Goal: Task Accomplishment & Management: Complete application form

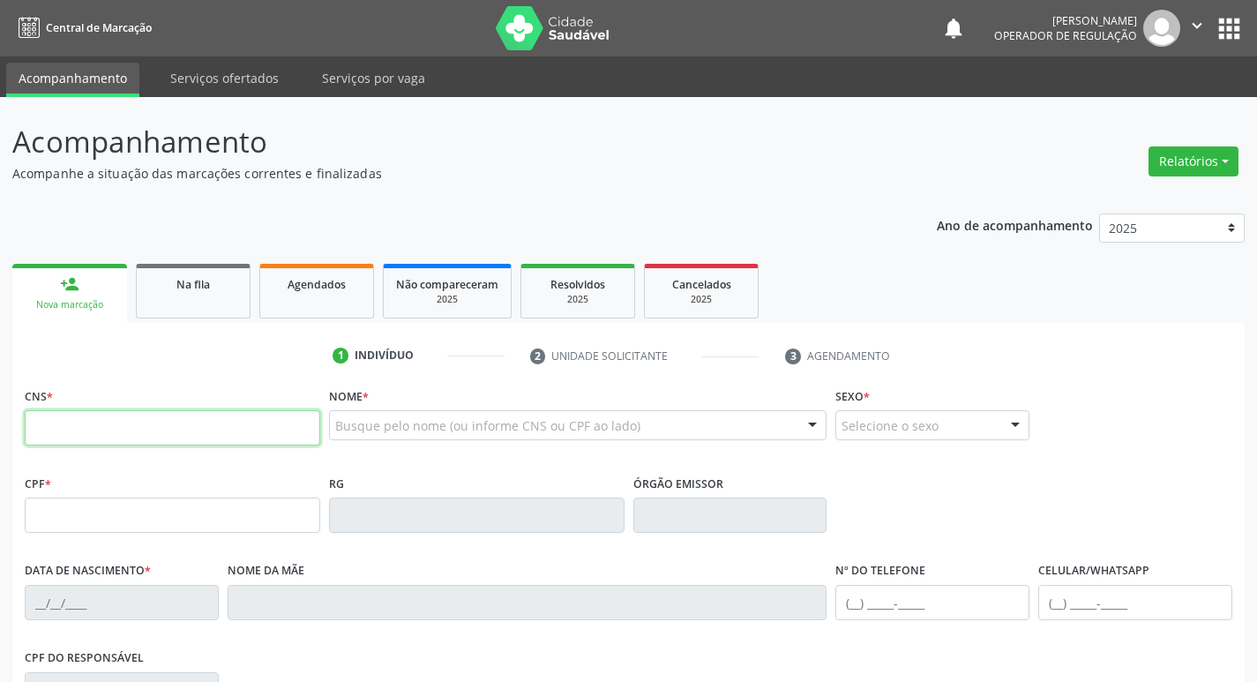
click at [71, 415] on input "text" at bounding box center [173, 427] width 296 height 35
click at [49, 411] on input "text" at bounding box center [173, 427] width 296 height 35
type input "702 6012 1067 9847"
type input "125.068.974-02"
type input "19/09/1998"
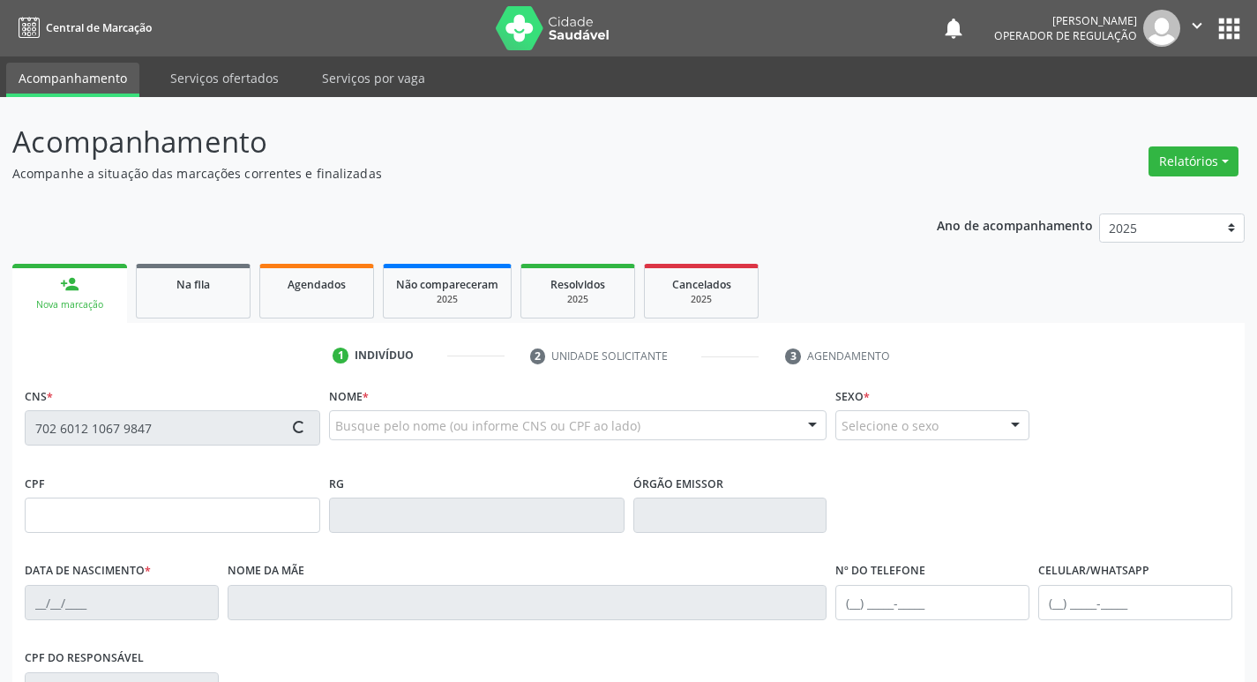
type input "Joelma da Silva Rafael"
type input "(81) 99378-1053"
type input "(83) 99135-0893"
type input "S/N"
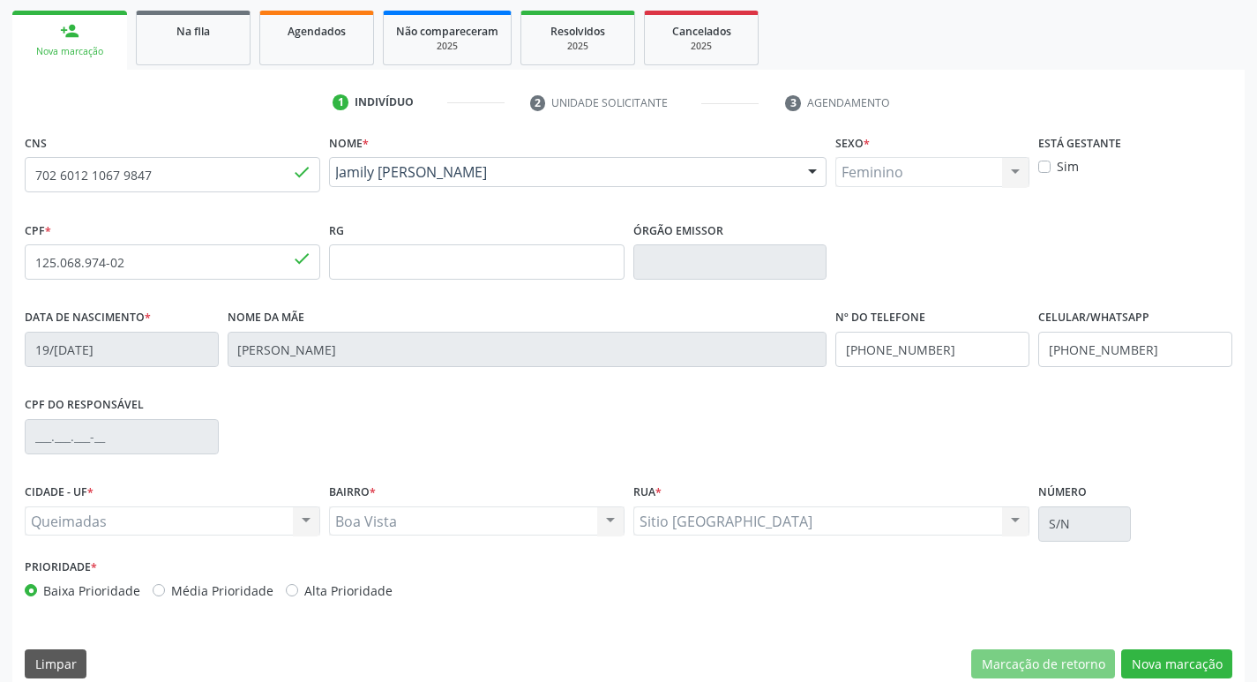
scroll to position [274, 0]
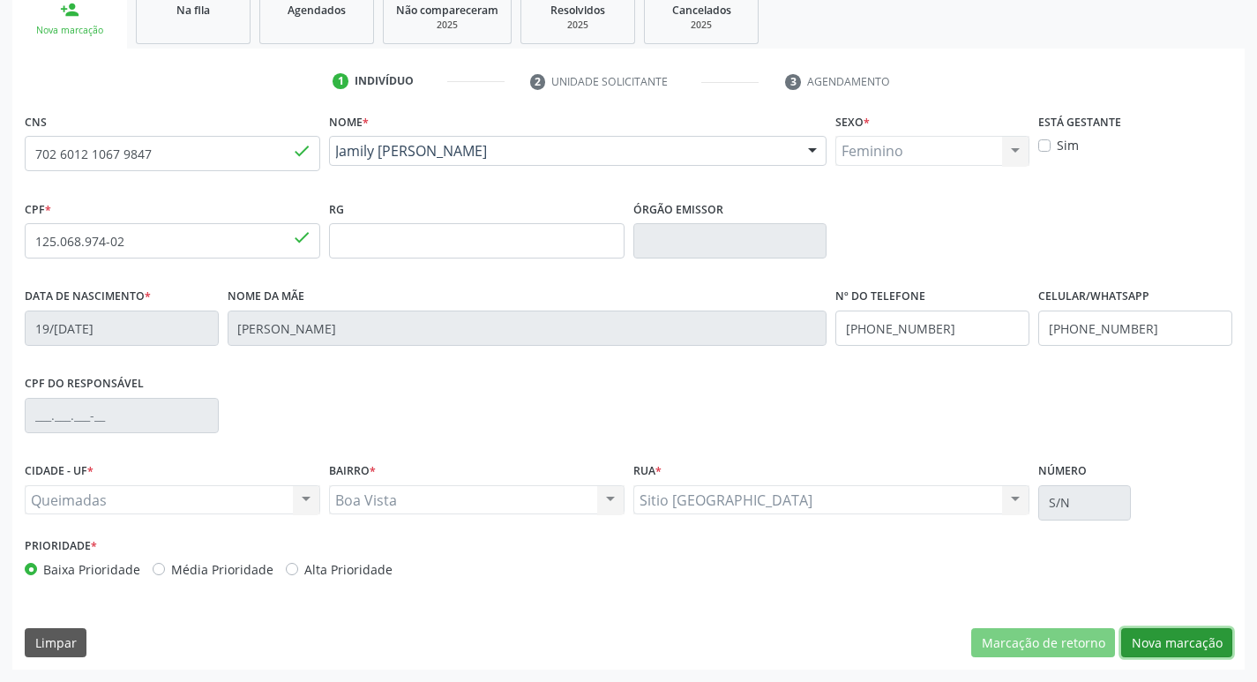
click at [1167, 649] on button "Nova marcação" at bounding box center [1176, 643] width 111 height 30
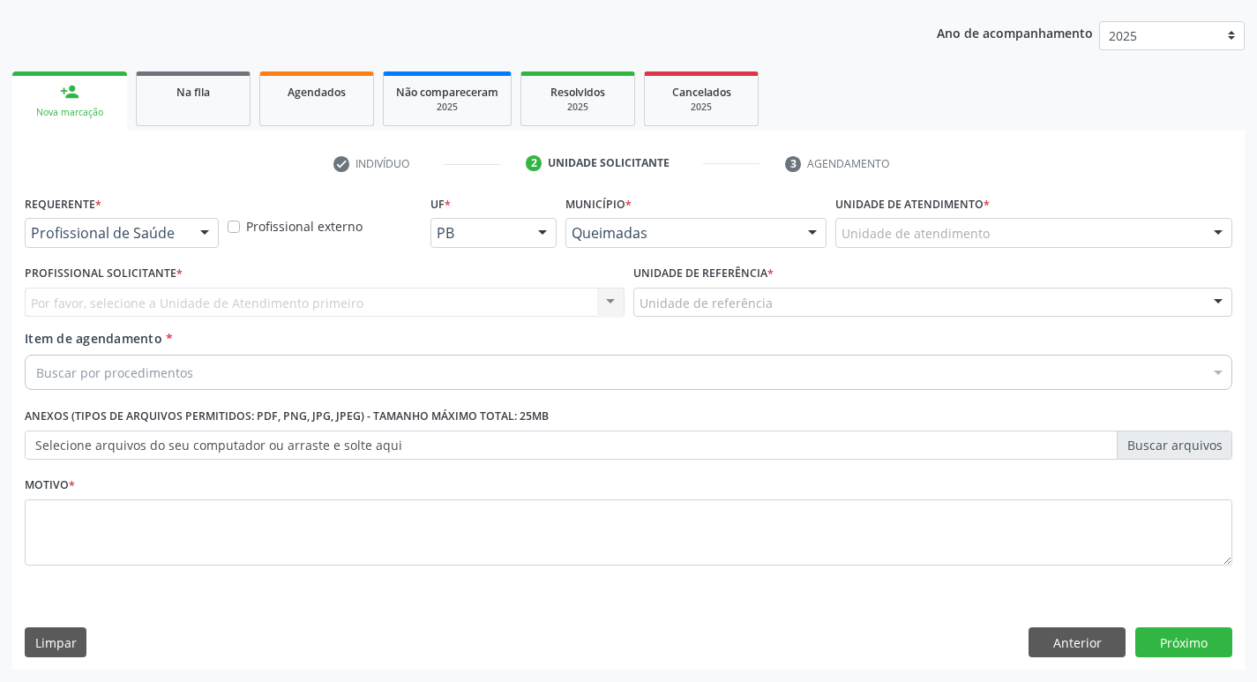
scroll to position [192, 0]
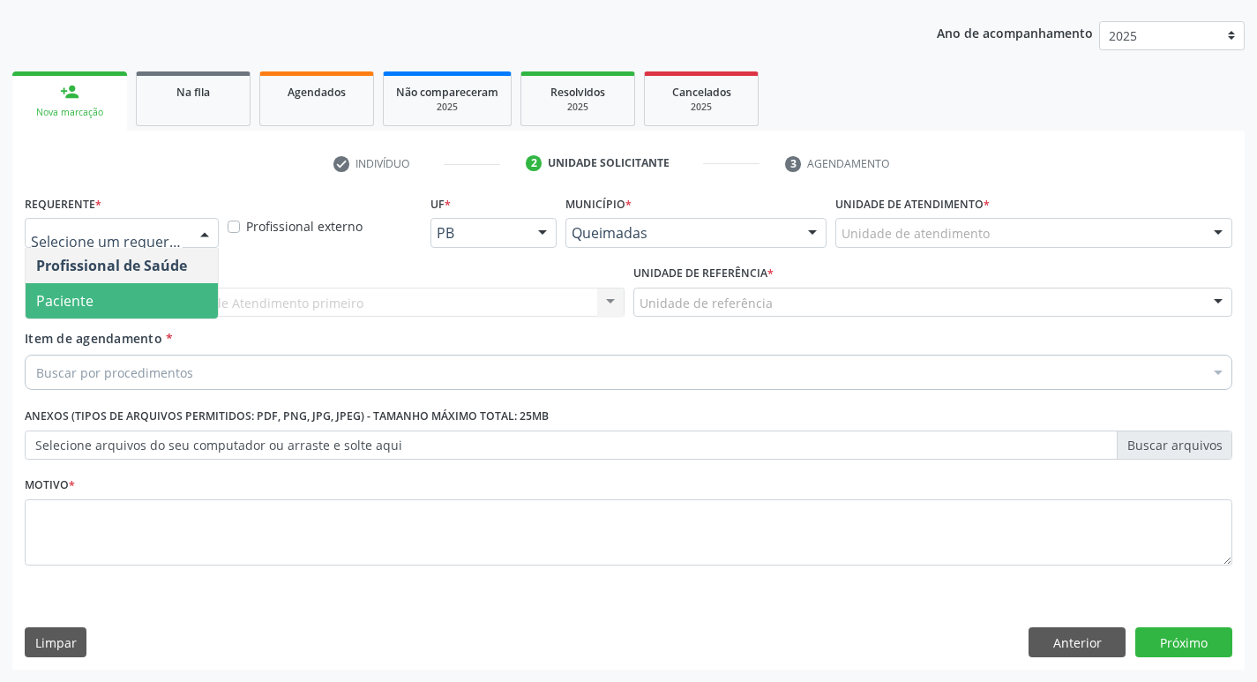
click at [125, 305] on span "Paciente" at bounding box center [122, 300] width 192 height 35
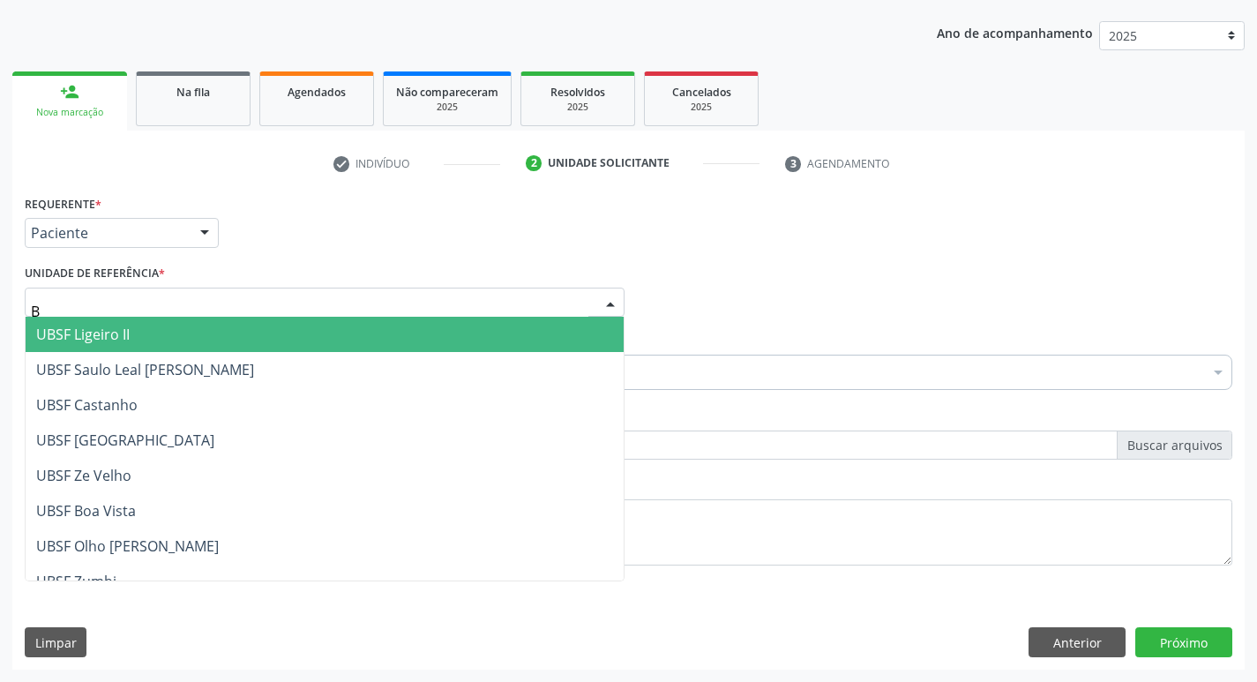
type input "BO"
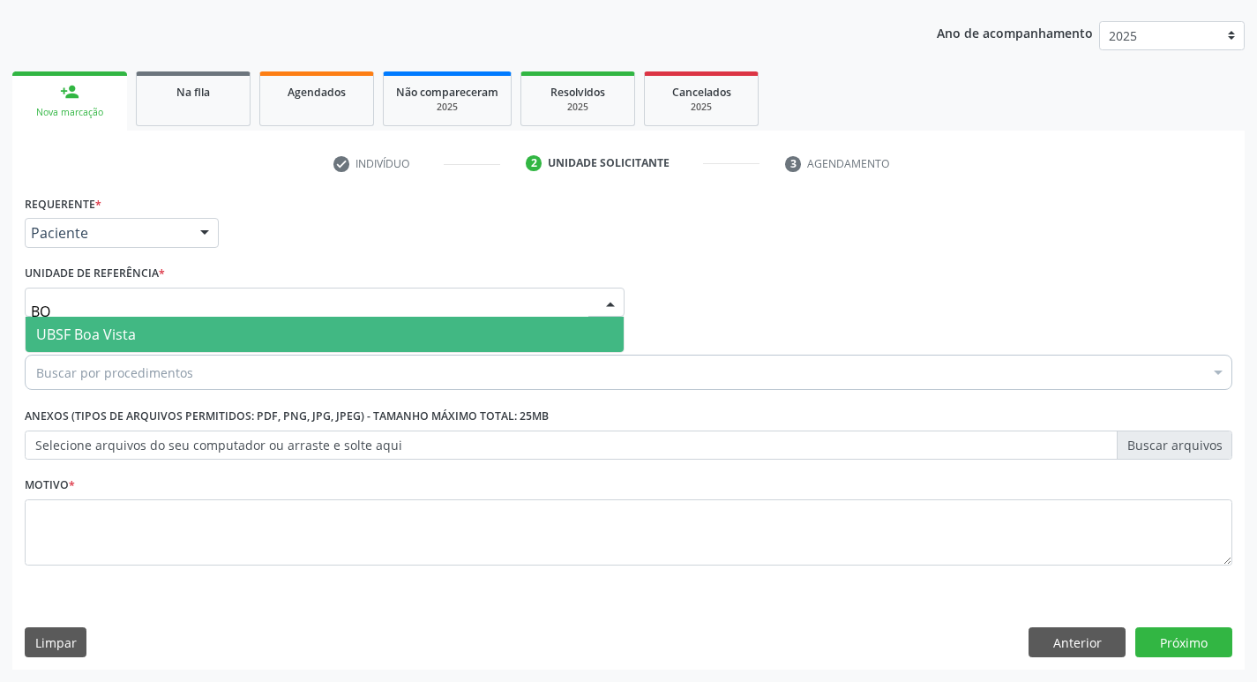
click at [142, 341] on span "UBSF Boa Vista" at bounding box center [325, 334] width 598 height 35
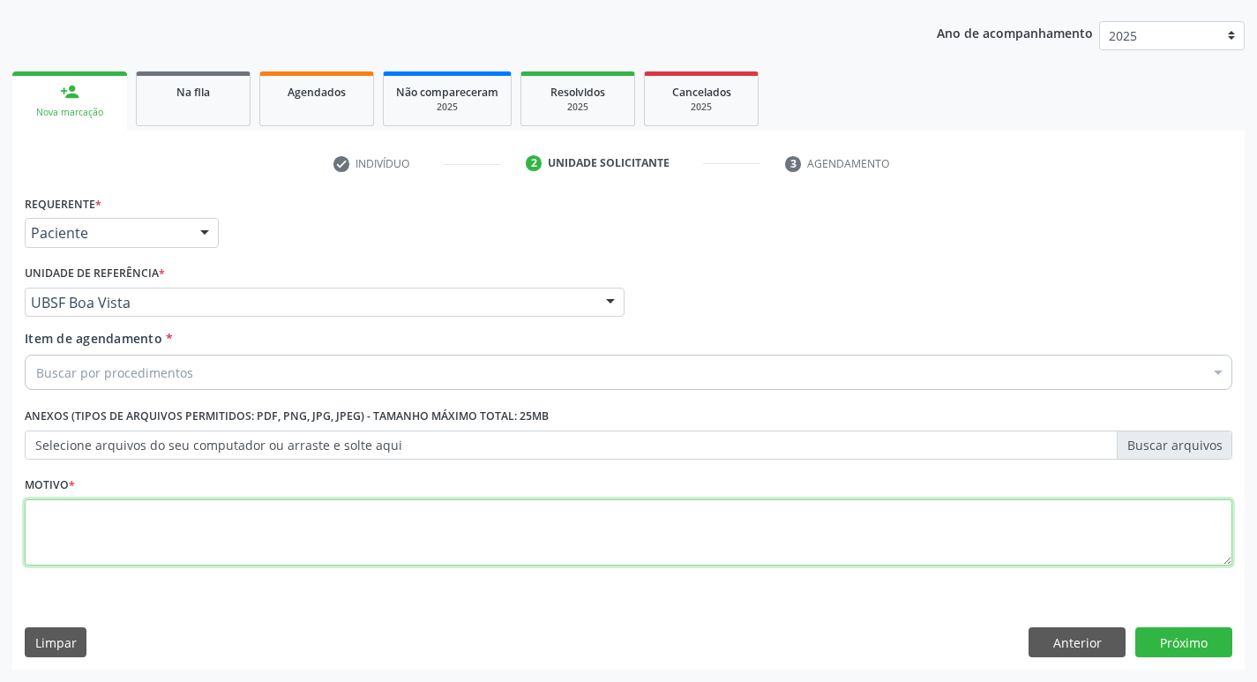
click at [64, 566] on textarea at bounding box center [629, 532] width 1208 height 67
type textarea "AVALIACAO"
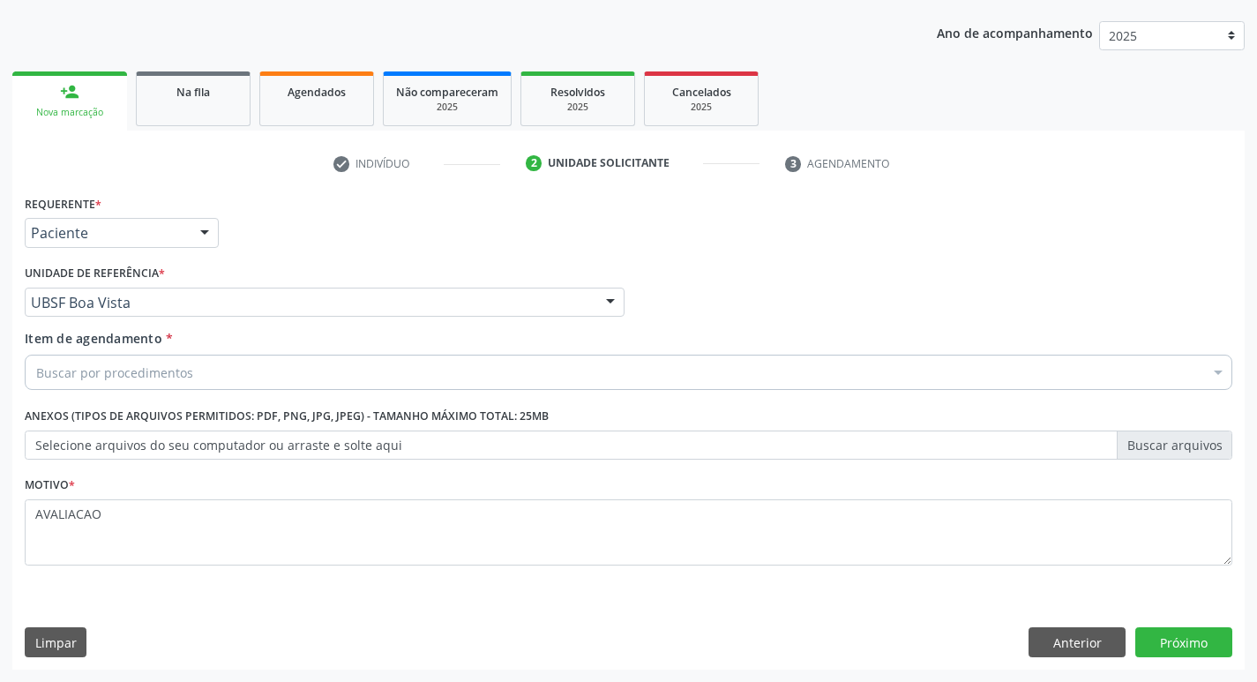
click at [92, 382] on div "Buscar por procedimentos" at bounding box center [629, 372] width 1208 height 35
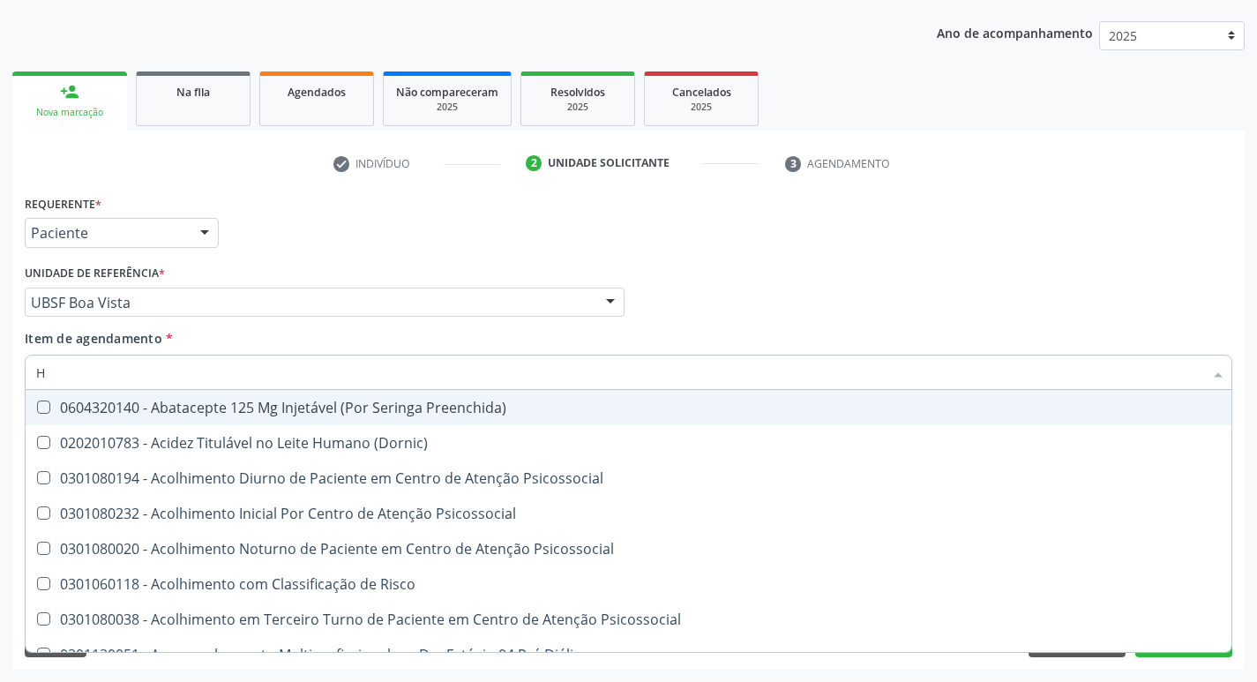
type input "HEMOGR"
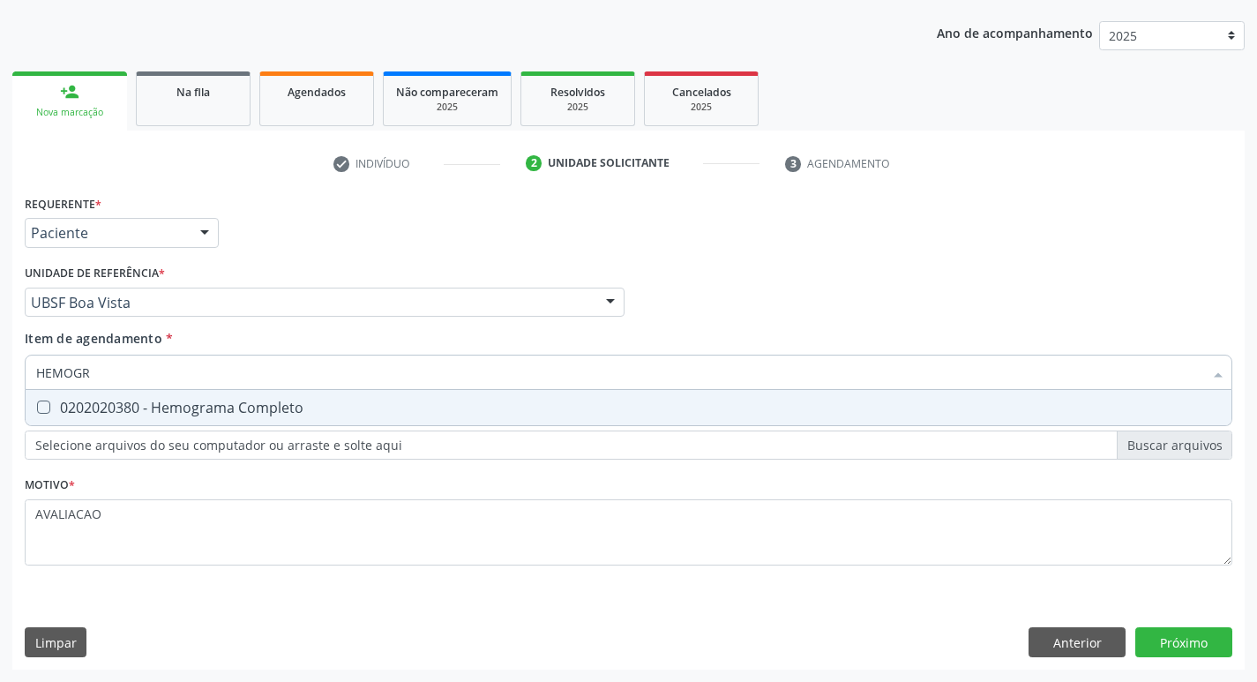
click at [203, 405] on div "0202020380 - Hemograma Completo" at bounding box center [628, 408] width 1185 height 14
checkbox Completo "true"
type input "HEMOG"
checkbox Completo "false"
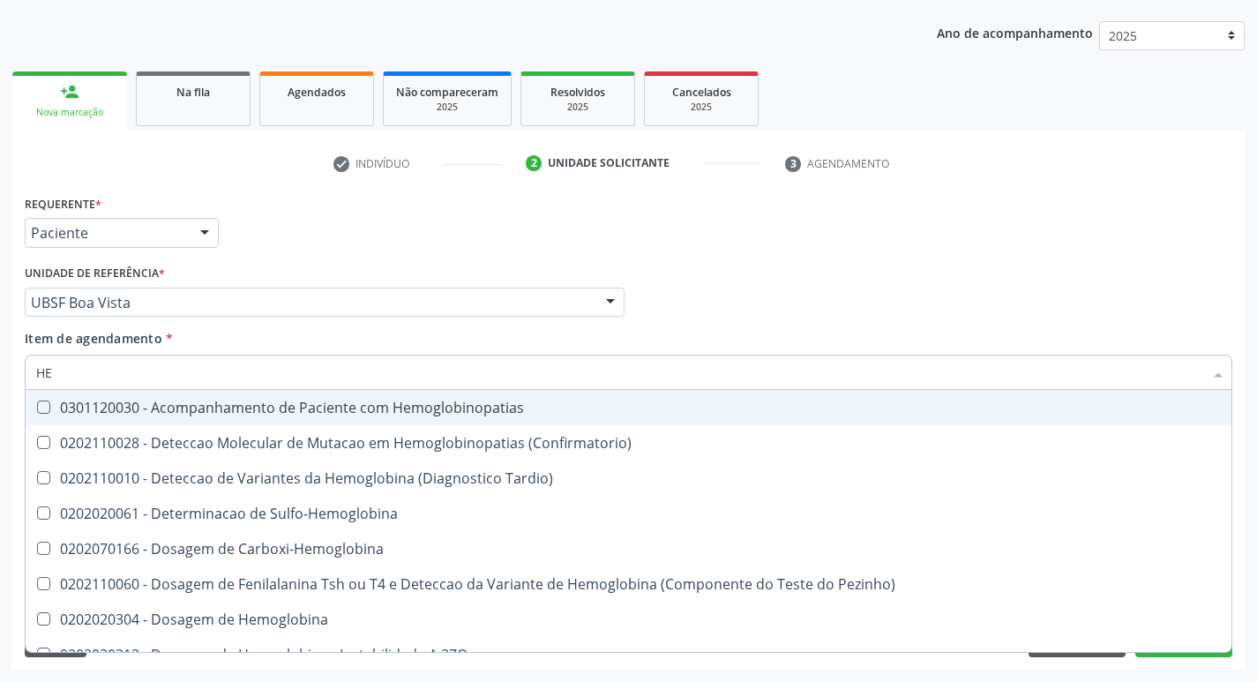
type input "H"
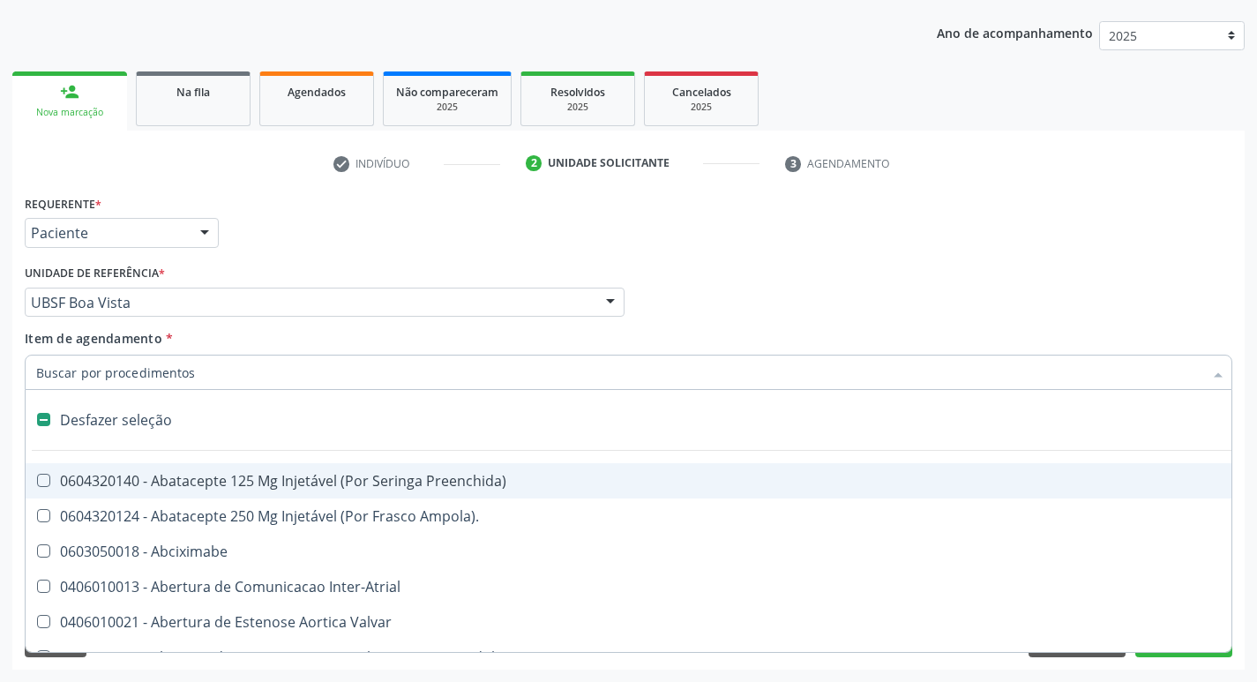
checkbox Capsula\) "false"
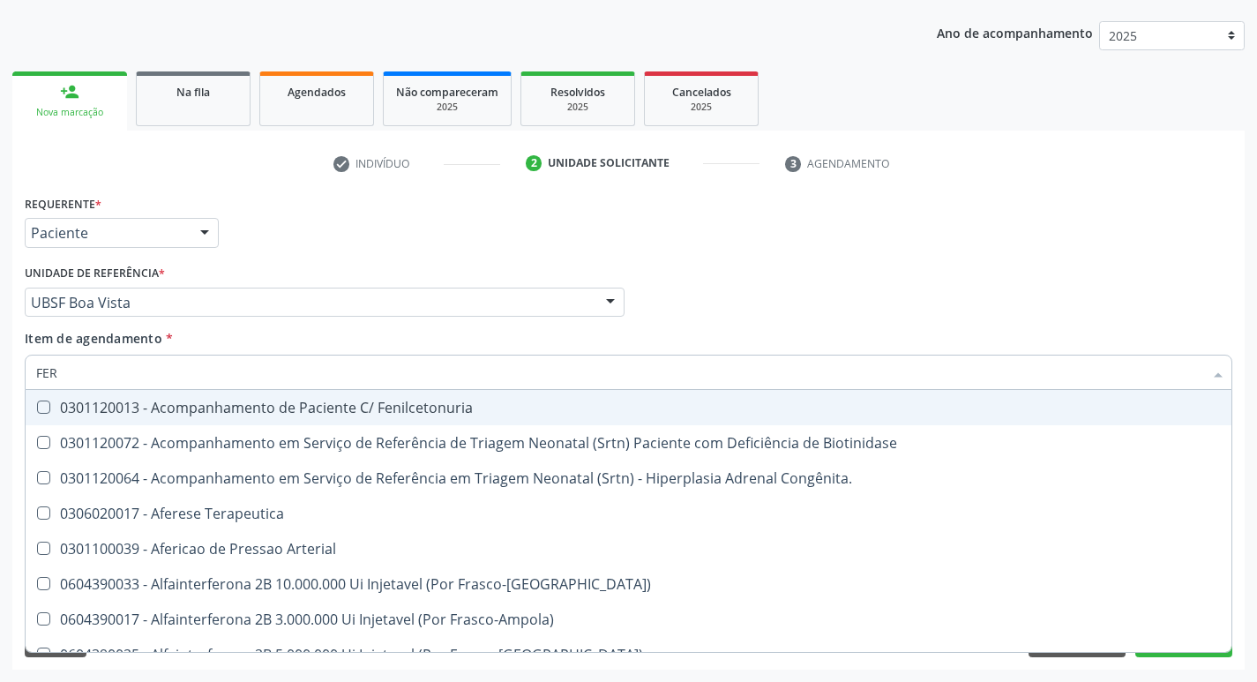
type input "FERR"
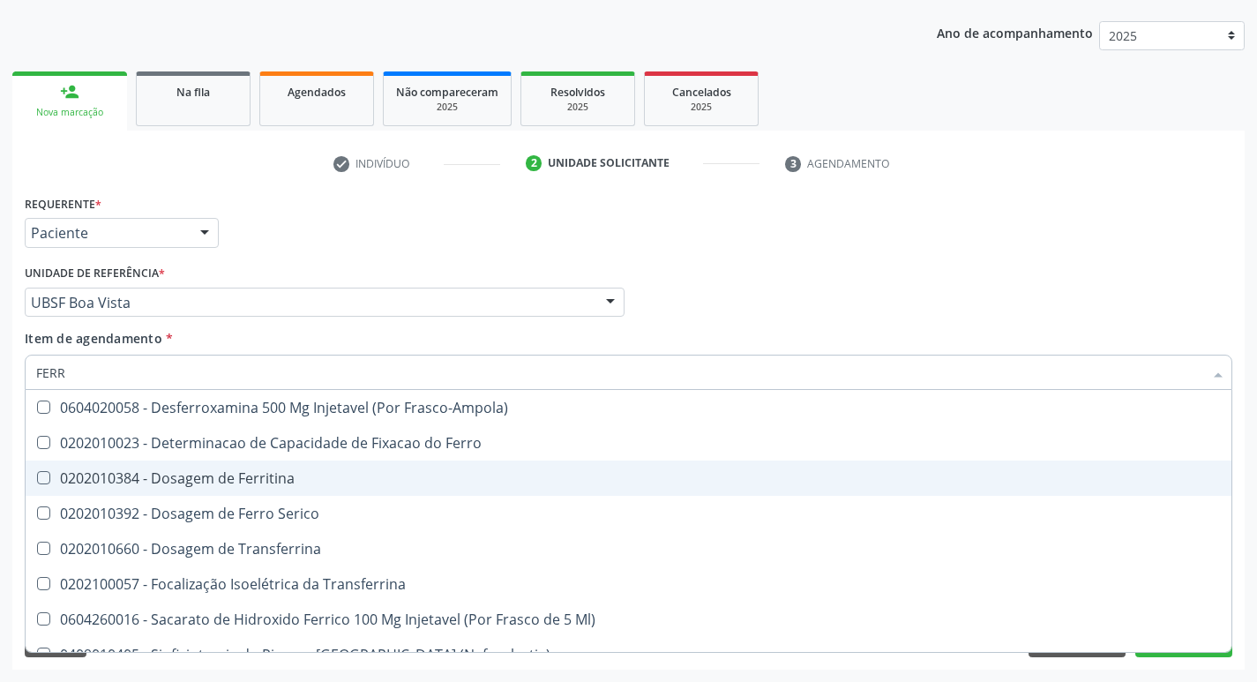
click at [251, 480] on div "0202010384 - Dosagem de Ferritina" at bounding box center [628, 478] width 1185 height 14
click at [265, 493] on span "0202010384 - Dosagem de Ferritina" at bounding box center [629, 478] width 1206 height 35
click at [271, 491] on span "0202010384 - Dosagem de Ferritina" at bounding box center [629, 478] width 1206 height 35
checkbox Ferritina "true"
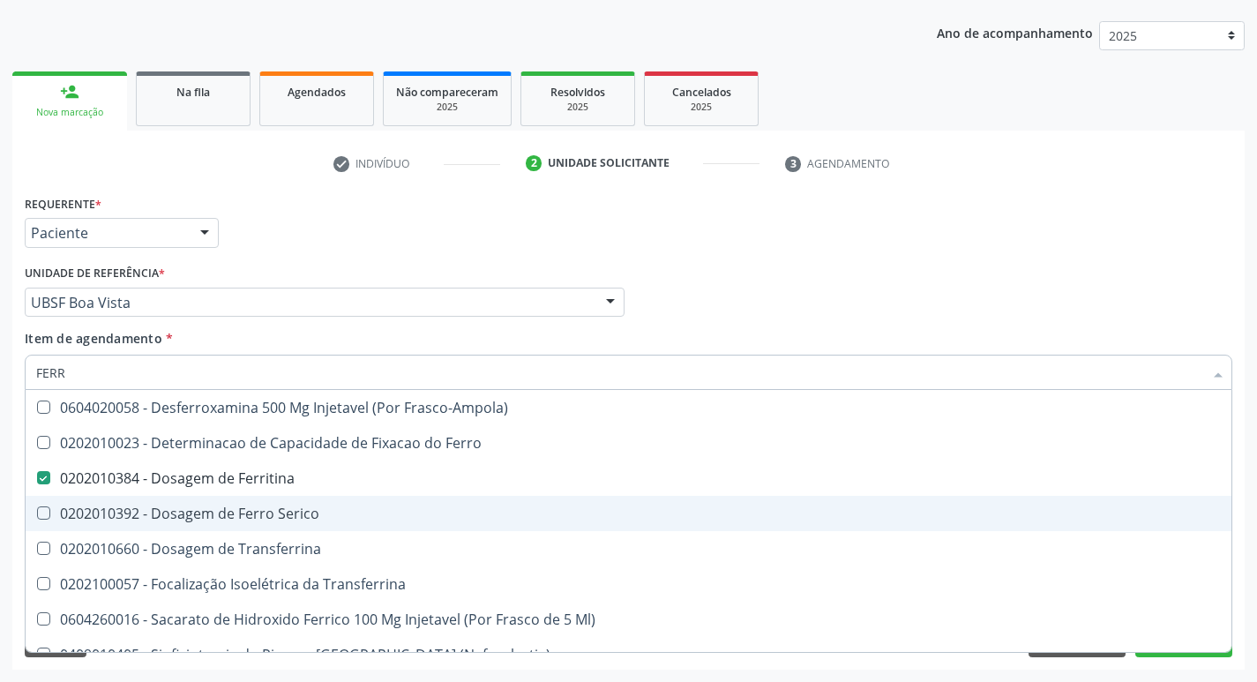
click at [281, 507] on div "0202010392 - Dosagem de Ferro Serico" at bounding box center [628, 513] width 1185 height 14
checkbox Serico "true"
type input "FER"
checkbox Ferritina "false"
checkbox Serico "false"
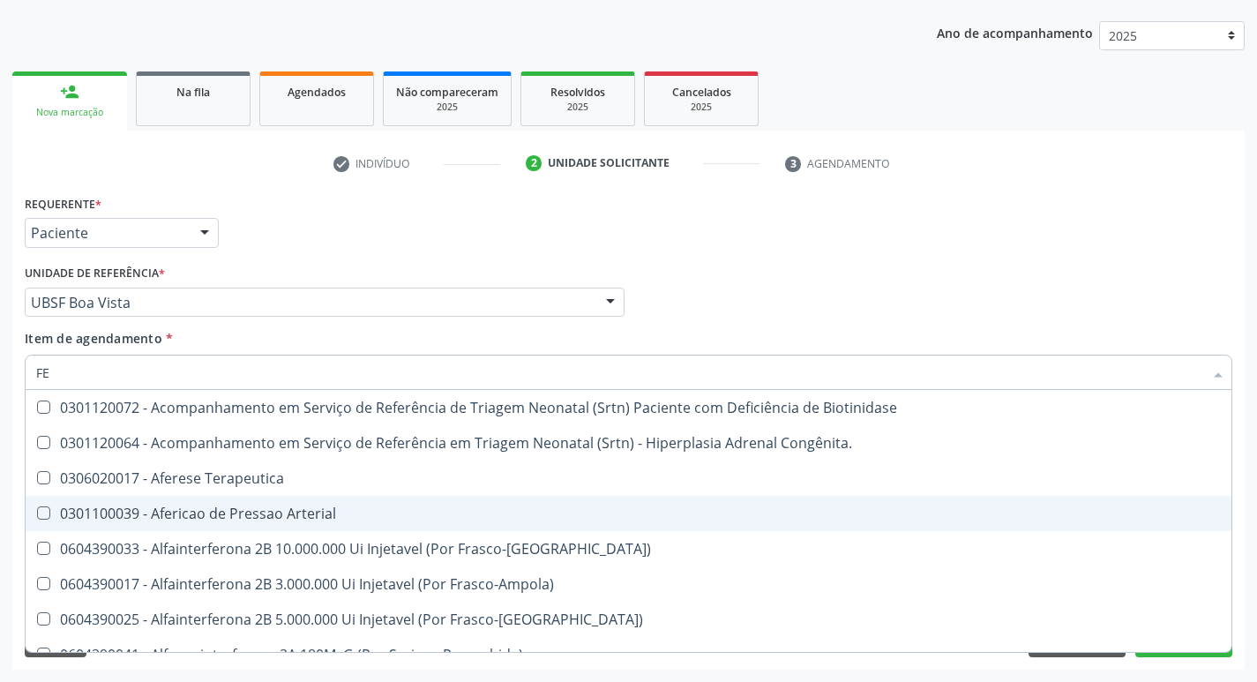
type input "F"
checkbox Ferritina "false"
checkbox Serico "false"
checkbox Titânio "false"
checkbox Inferior "false"
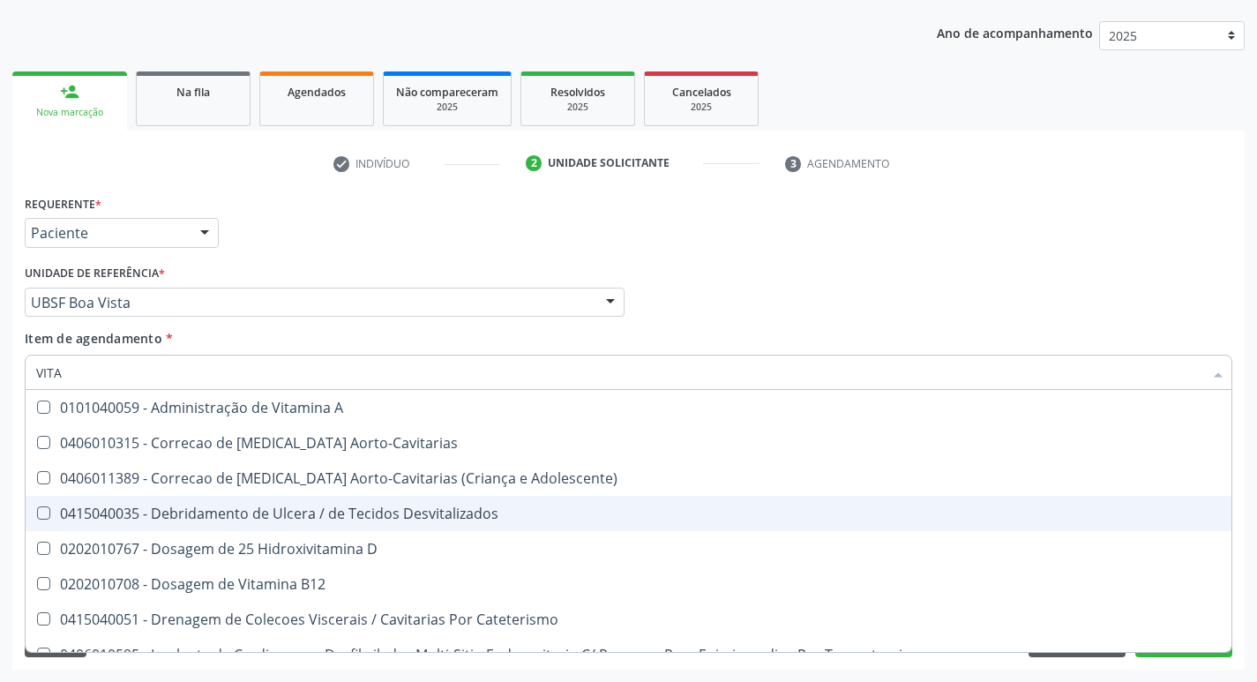
type input "VITAM"
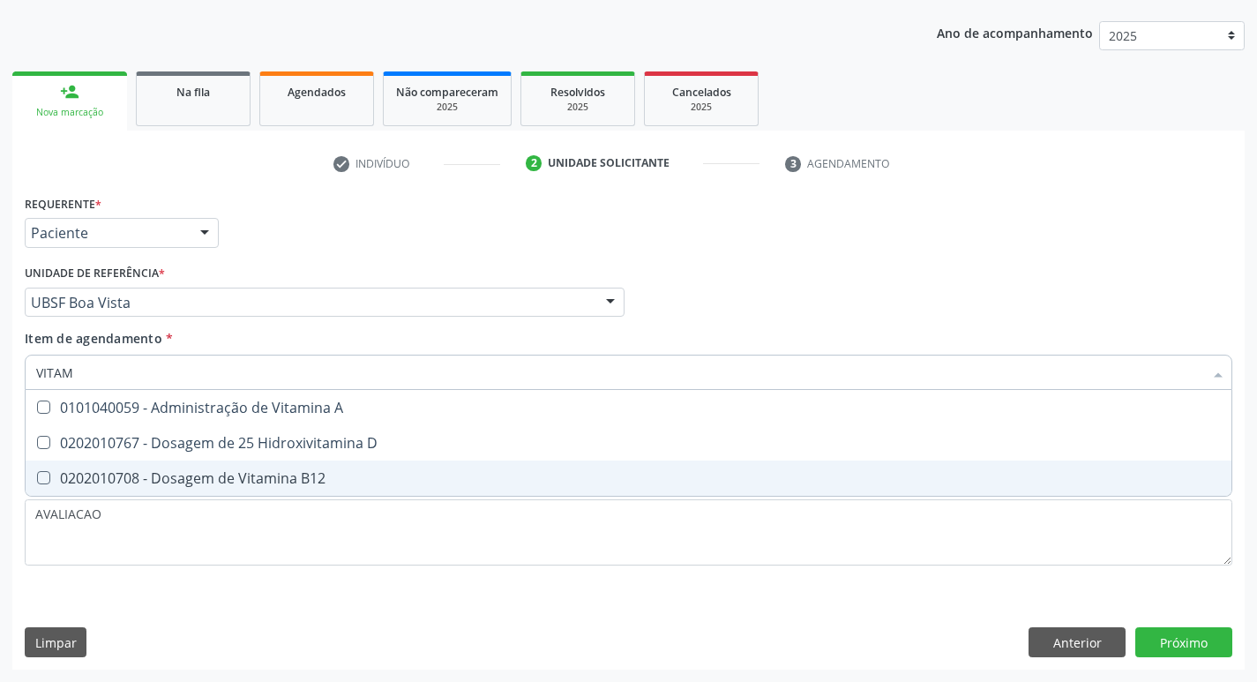
click at [434, 458] on span "0202010767 - Dosagem de 25 Hidroxivitamina D" at bounding box center [629, 442] width 1206 height 35
checkbox D "true"
click at [425, 474] on div "0202010708 - Dosagem de Vitamina B12" at bounding box center [628, 478] width 1185 height 14
checkbox B12 "true"
type input "VITA"
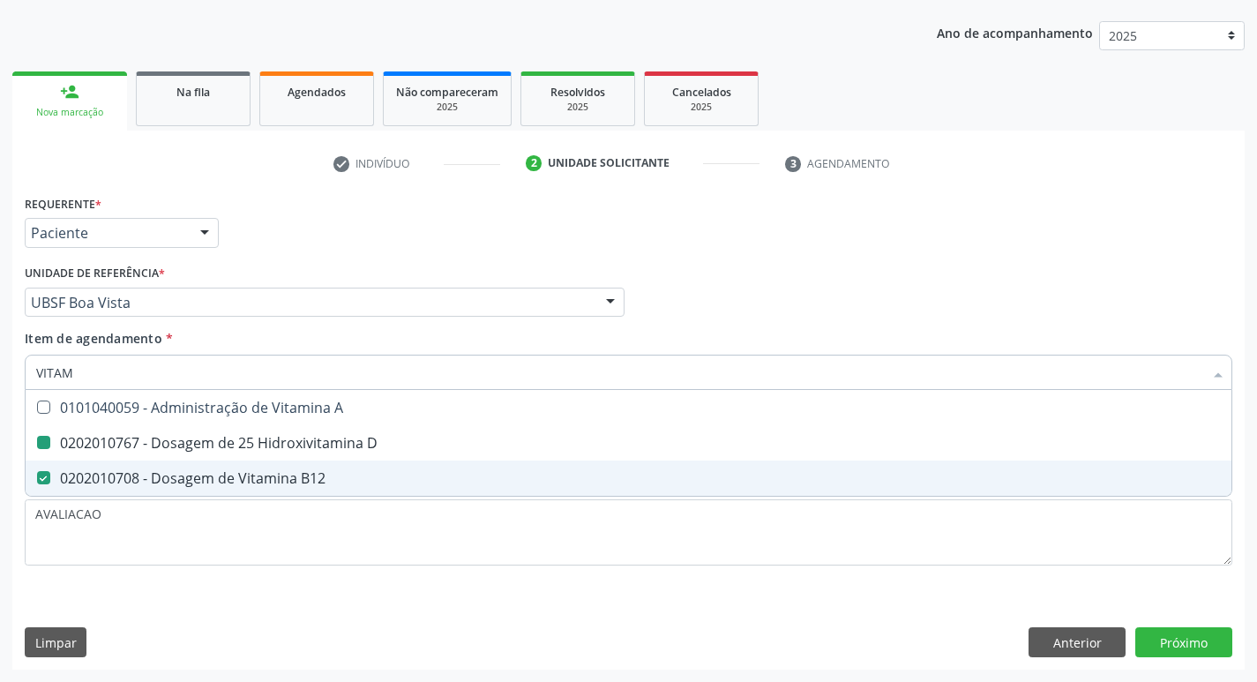
checkbox D "false"
checkbox B12 "false"
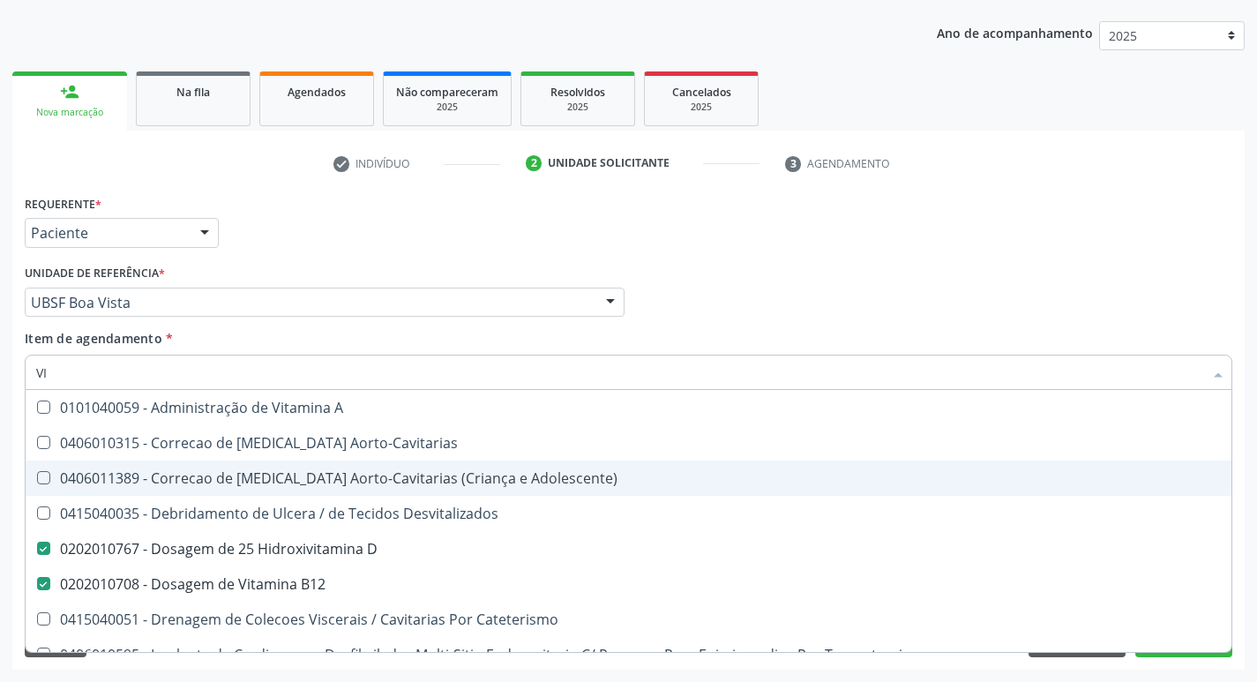
type input "V"
checkbox D "false"
checkbox B12 "false"
checkbox Cateterismo "false"
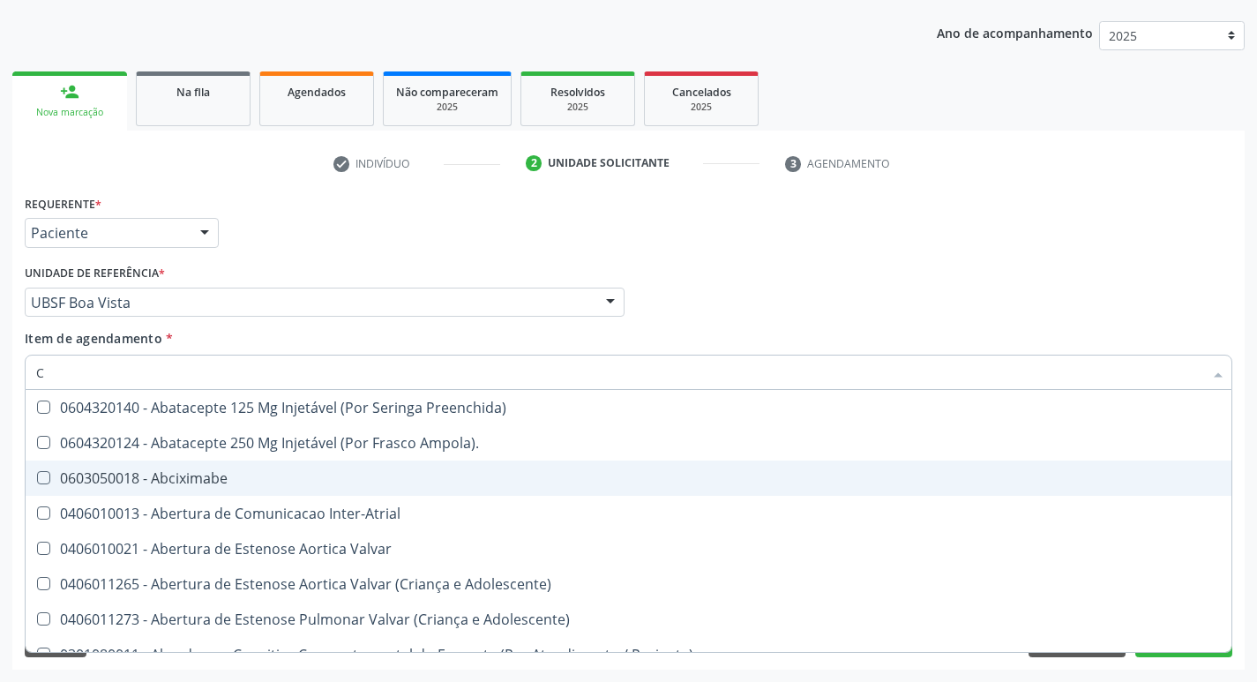
type input "CO"
checkbox Ml\) "true"
checkbox Osseo "true"
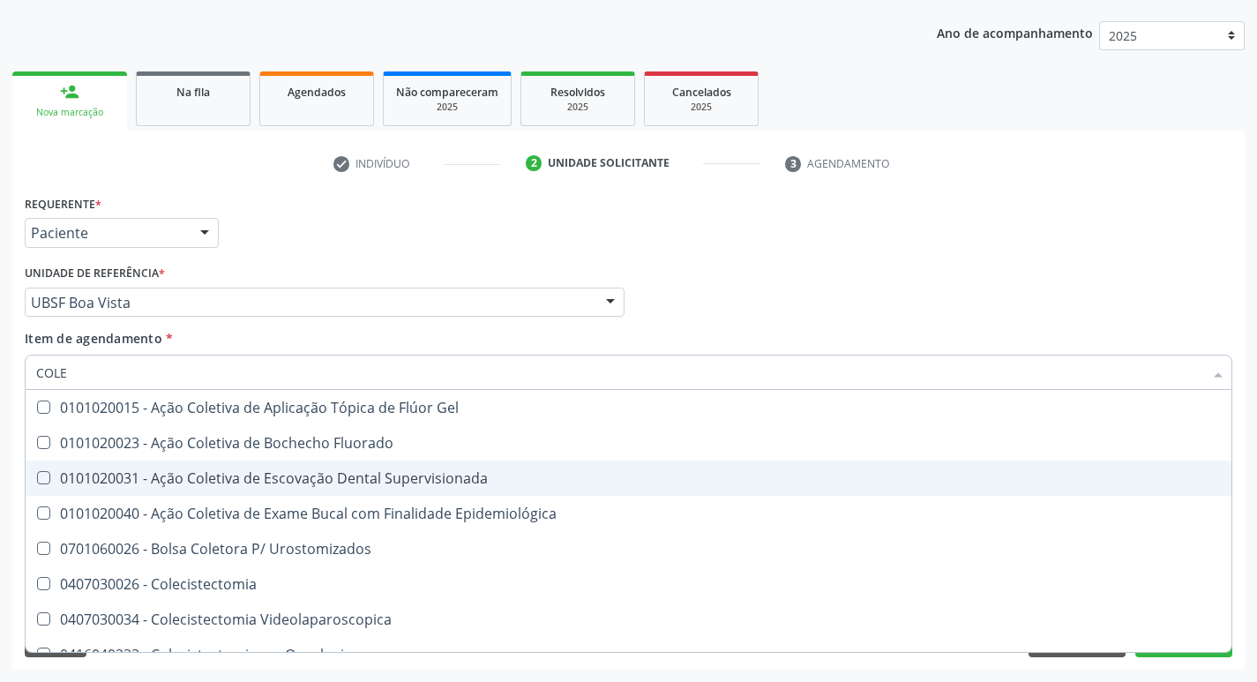
type input "COLES"
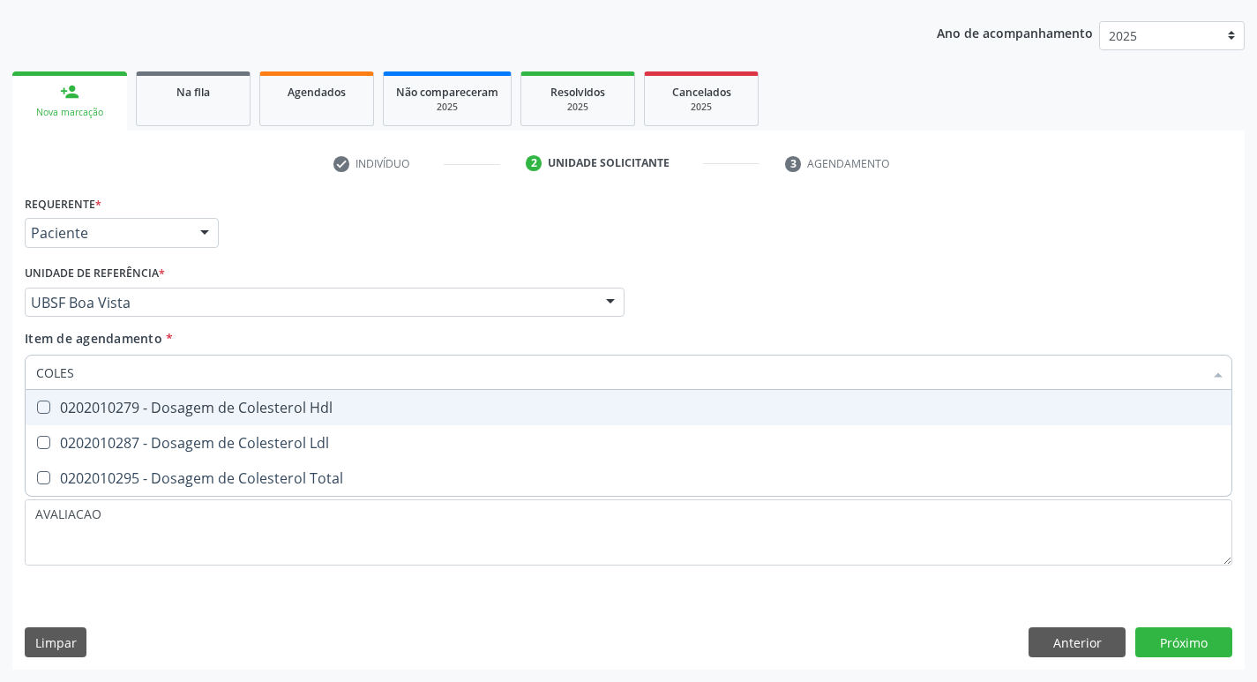
click at [341, 410] on div "0202010279 - Dosagem de Colesterol Hdl" at bounding box center [628, 408] width 1185 height 14
checkbox Hdl "true"
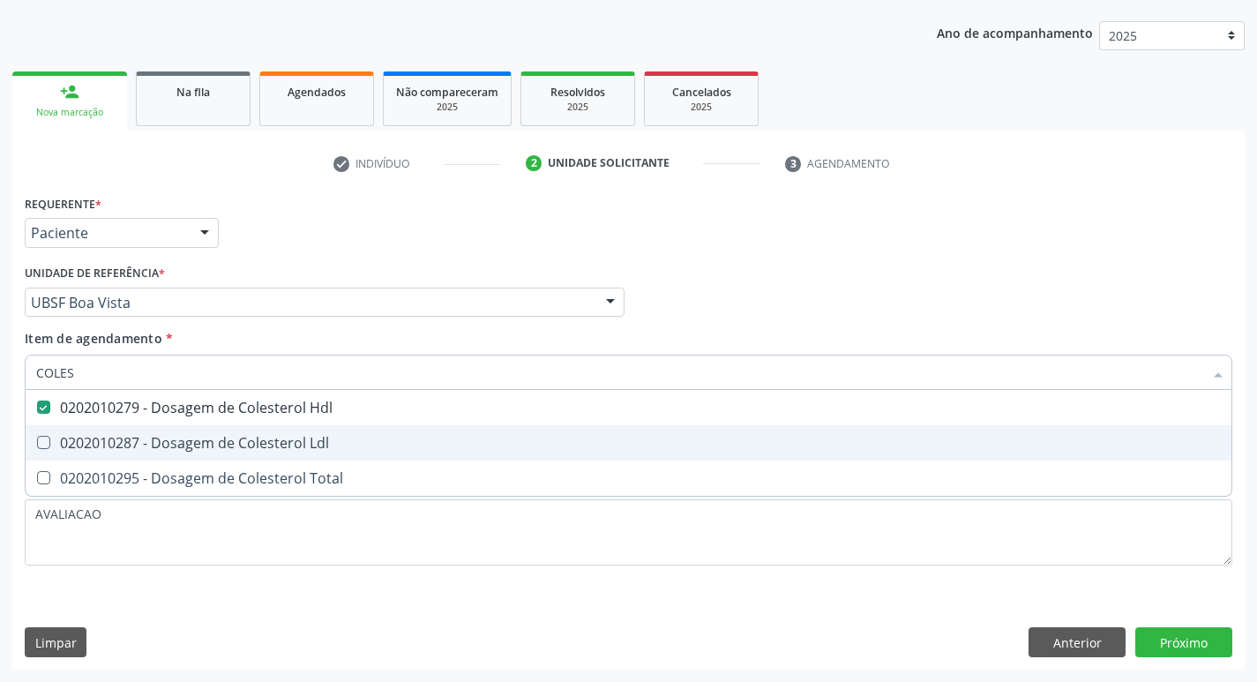
click at [342, 451] on span "0202010287 - Dosagem de Colesterol Ldl" at bounding box center [629, 442] width 1206 height 35
checkbox Ldl "true"
type input "COLE"
checkbox Hdl "false"
checkbox Ldl "false"
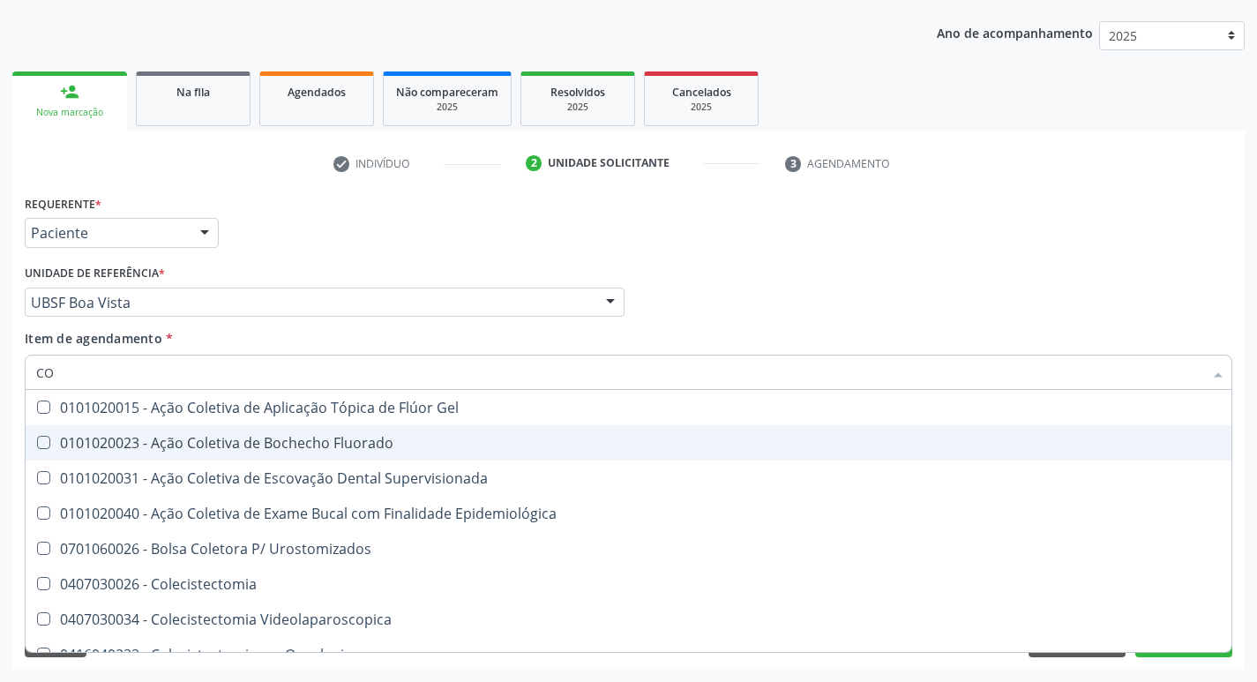
type input "C"
checkbox Hdl "false"
checkbox Ldl "false"
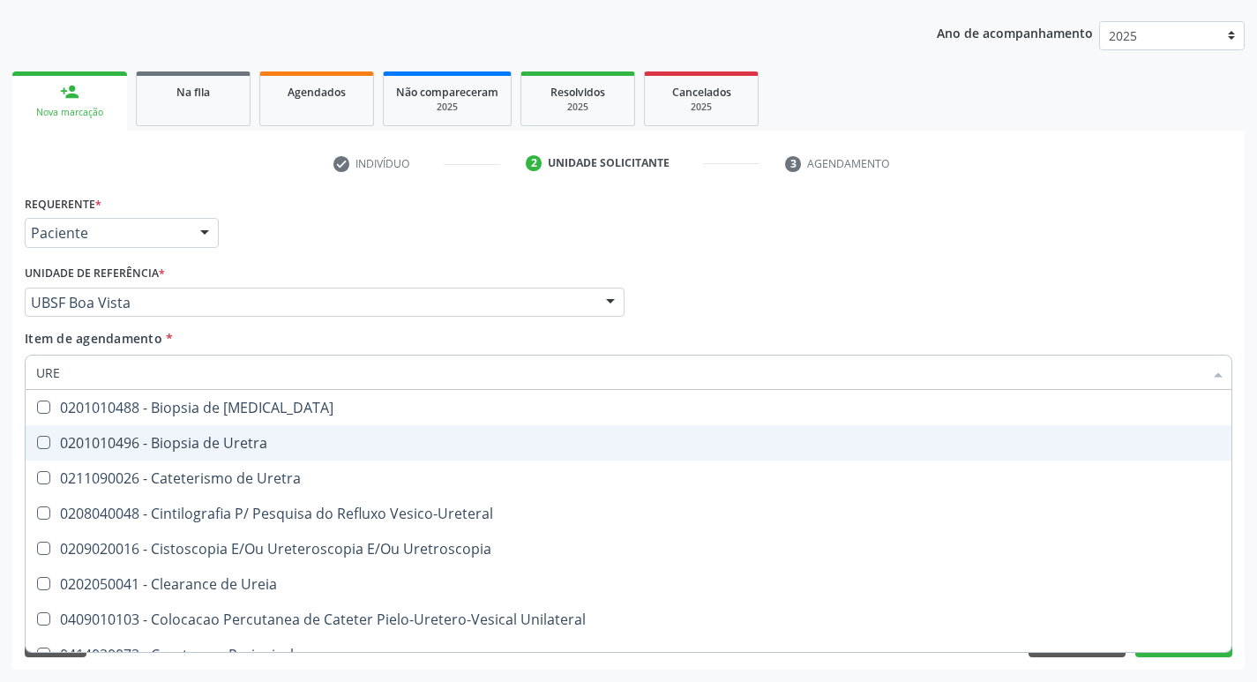
type input "UREI"
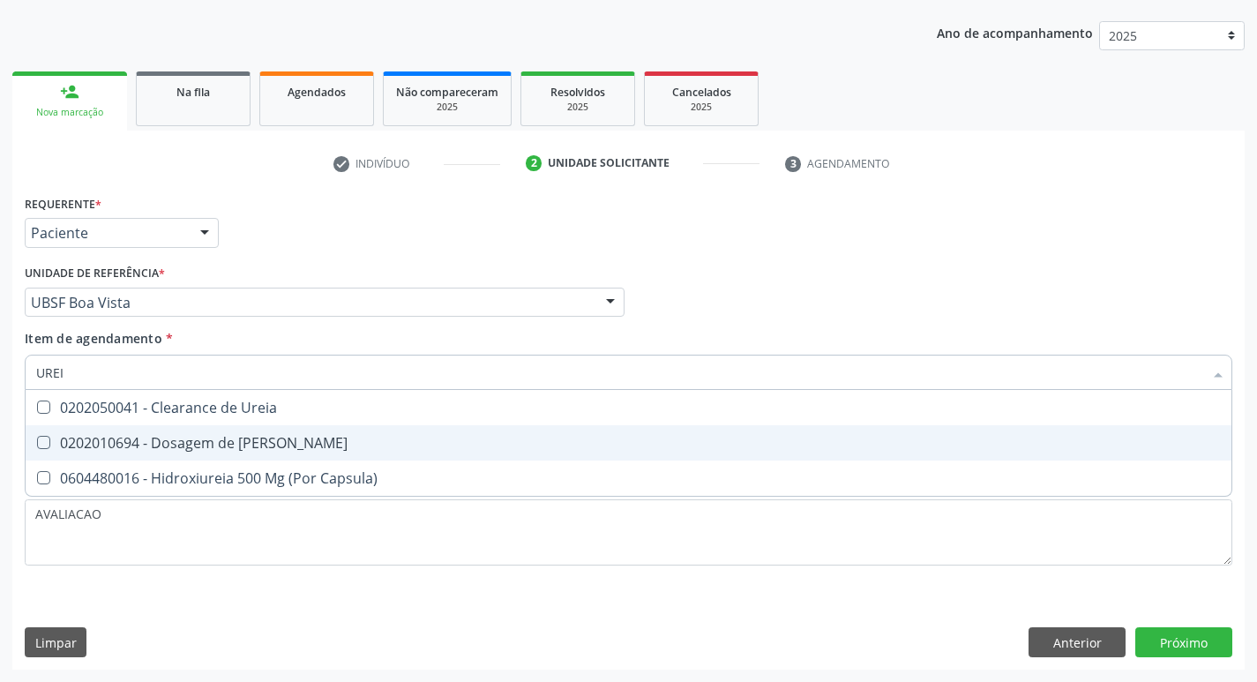
click at [162, 440] on div "0202010694 - Dosagem de [PERSON_NAME]" at bounding box center [628, 443] width 1185 height 14
checkbox Ureia "true"
type input "URE"
checkbox Ureia "false"
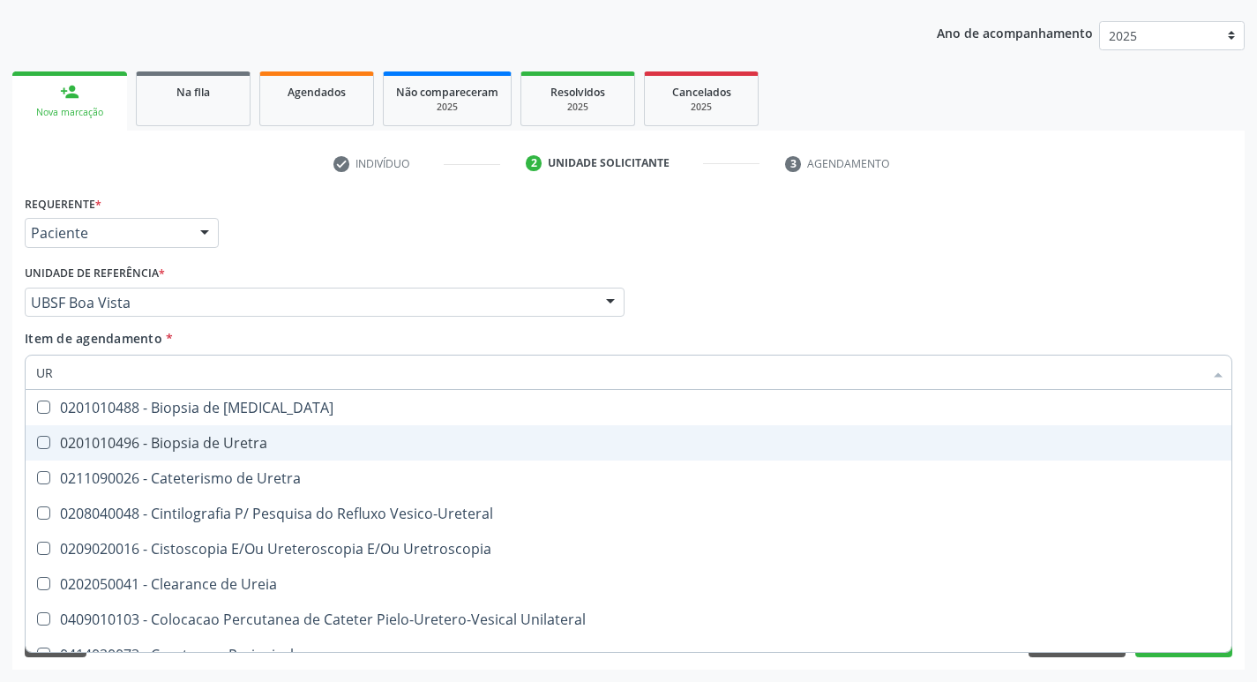
type input "U"
checkbox Ureia "false"
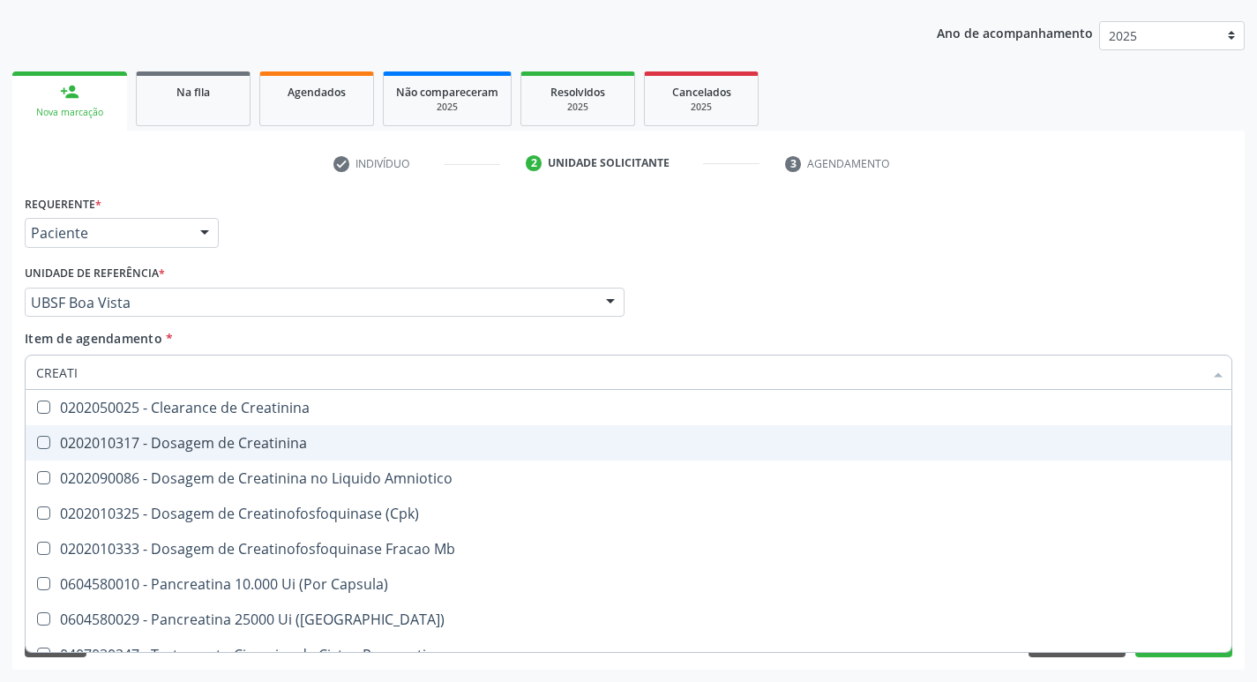
type input "CREATIN"
drag, startPoint x: 162, startPoint y: 440, endPoint x: 175, endPoint y: 440, distance: 12.4
click at [175, 440] on div "0202010317 - Dosagem de Creatinina" at bounding box center [628, 443] width 1185 height 14
checkbox Creatinina "true"
type input "CREA"
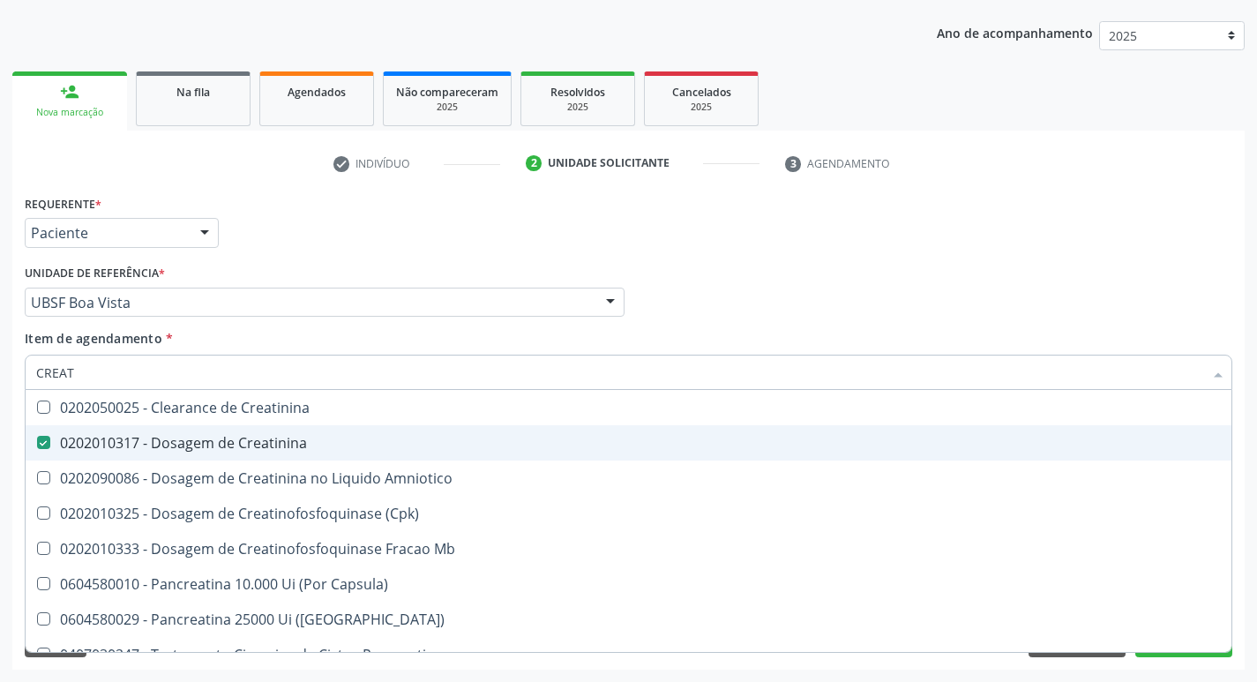
checkbox Creatinina "false"
checkbox Amniotico "false"
checkbox Mb "true"
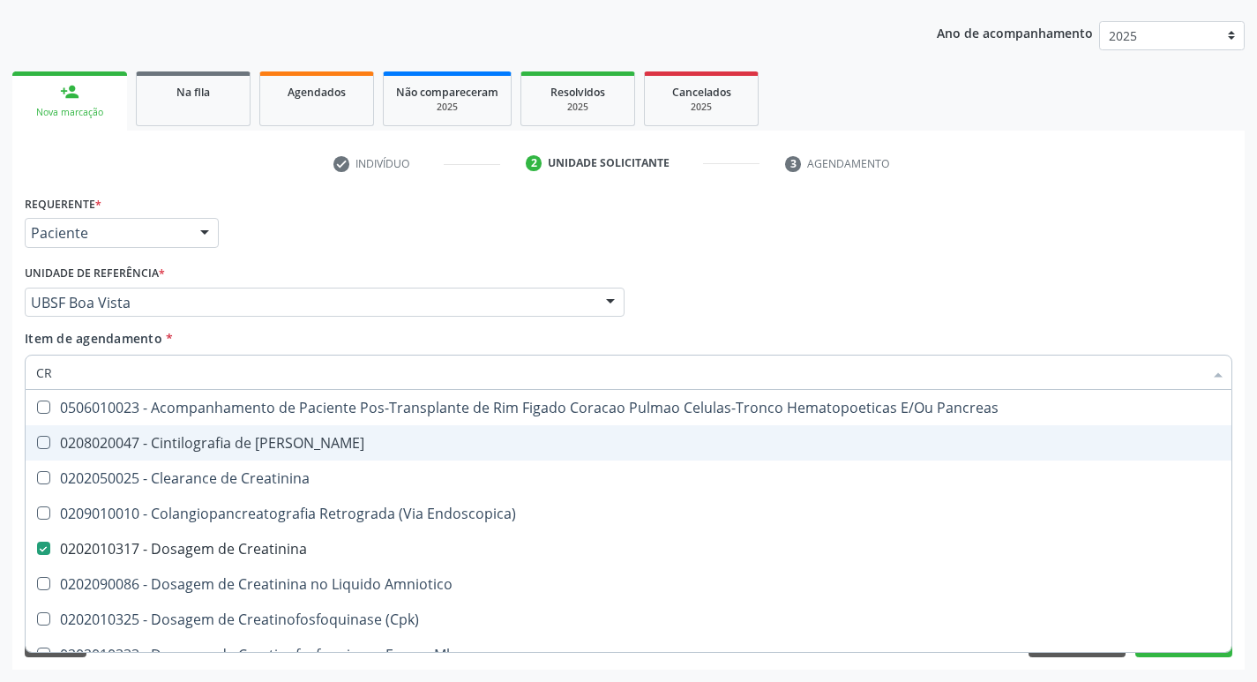
type input "C"
checkbox Creatinina "false"
checkbox Oncologia "false"
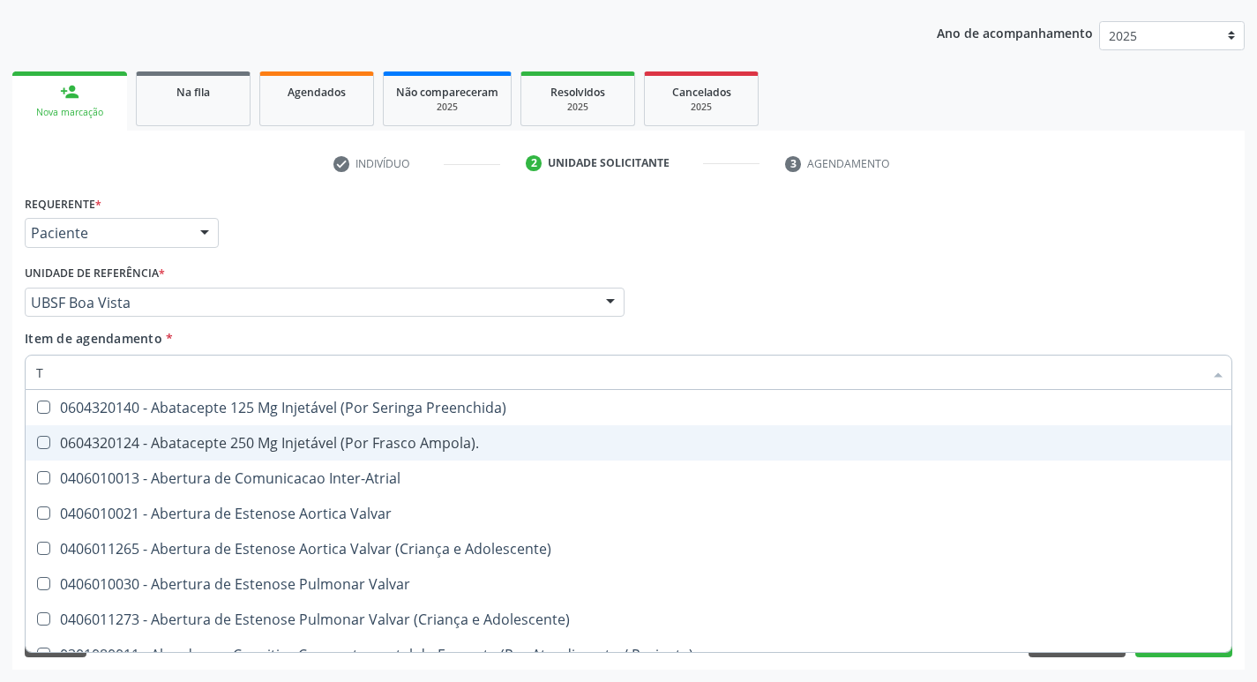
type input "TI"
checkbox Preenchida\) "true"
checkbox Tireoide "true"
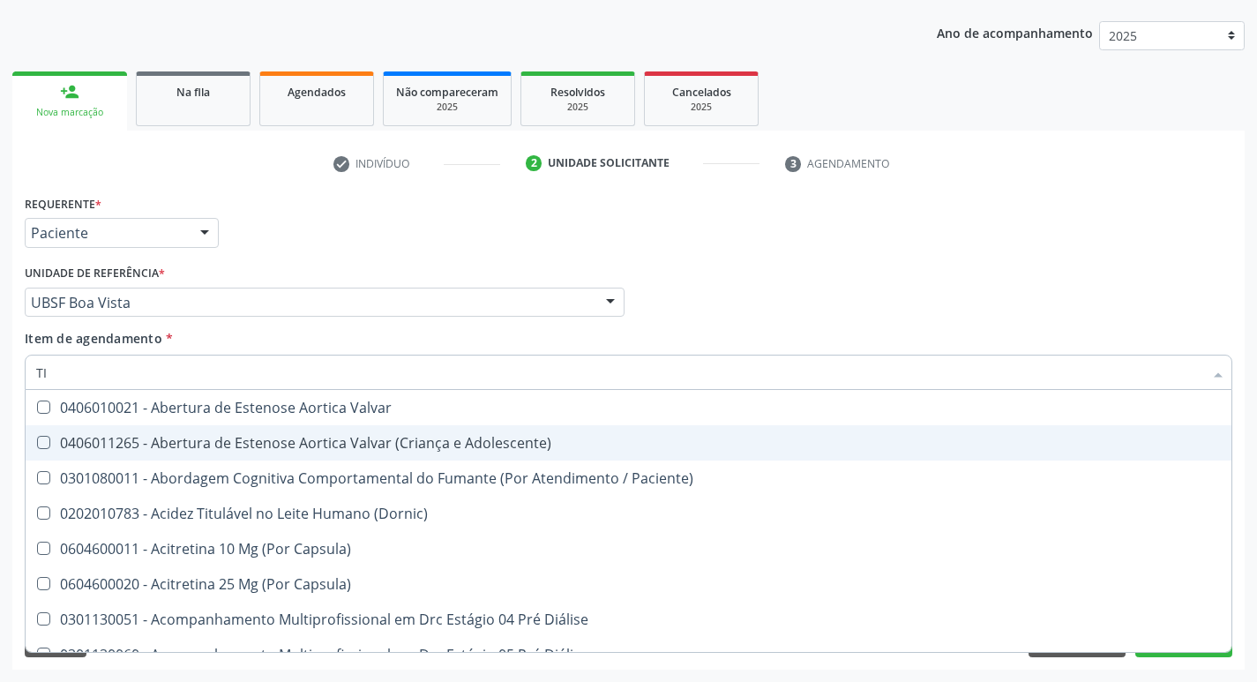
type input "T"
checkbox Creatinina "false"
checkbox Ferritina "false"
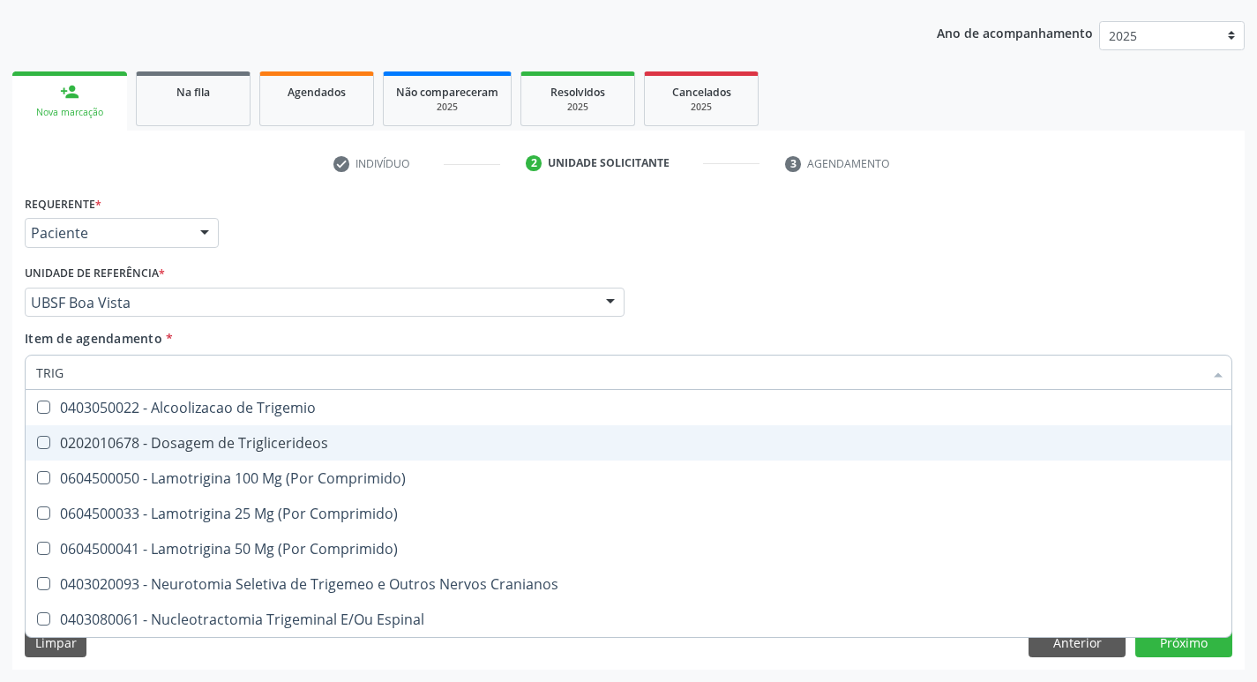
type input "TRIGL"
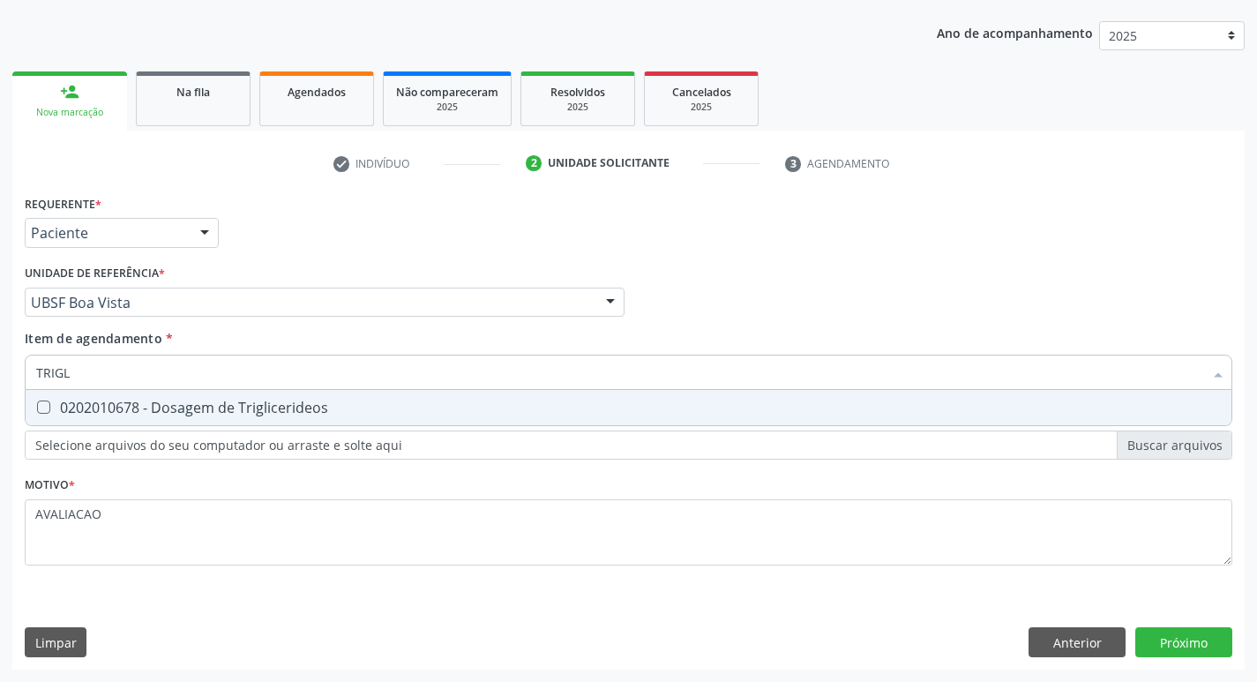
click at [262, 410] on div "0202010678 - Dosagem de Triglicerideos" at bounding box center [628, 408] width 1185 height 14
checkbox Triglicerideos "true"
type input "TRIG"
checkbox Triglicerideos "false"
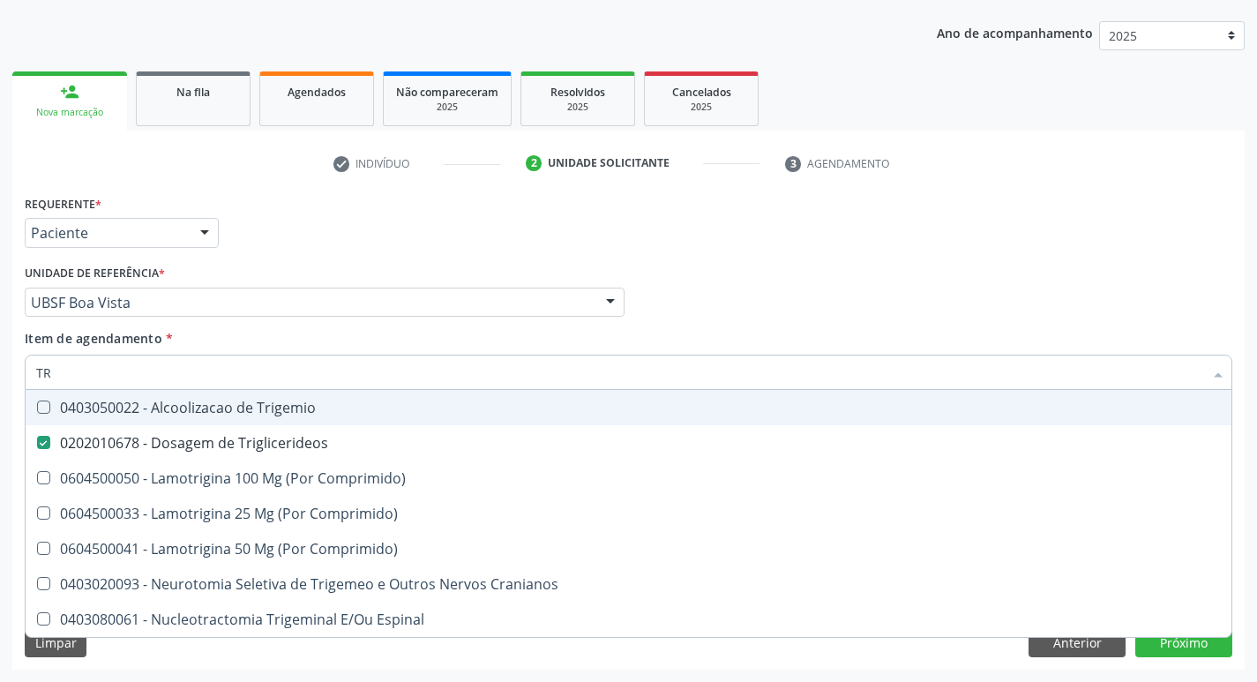
type input "T"
checkbox Triglicerideos "false"
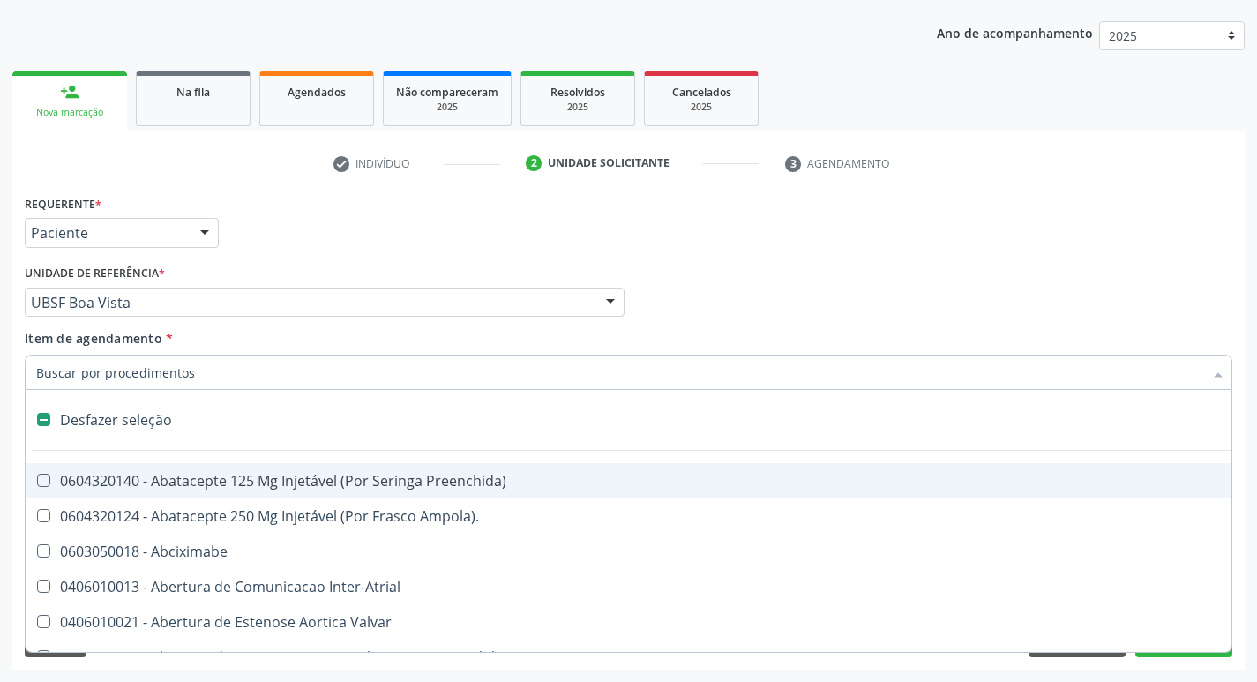
type input "G"
checkbox Aberto\) "true"
checkbox Comprimido\) "true"
checkbox Sanitária "true"
checkbox Criança "true"
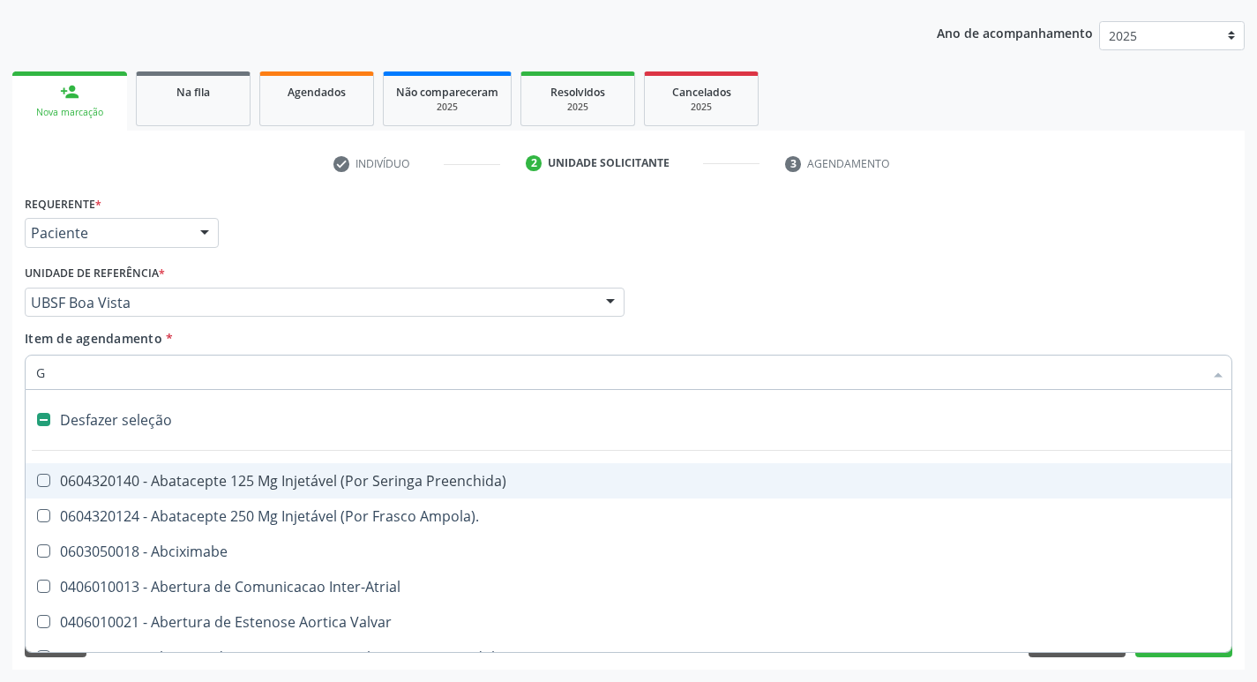
checkbox Cardiorrafia "true"
checkbox Estranho "true"
checkbox Osso "true"
checkbox \(Dacriocintilografia\) "true"
checkbox Estimulo "true"
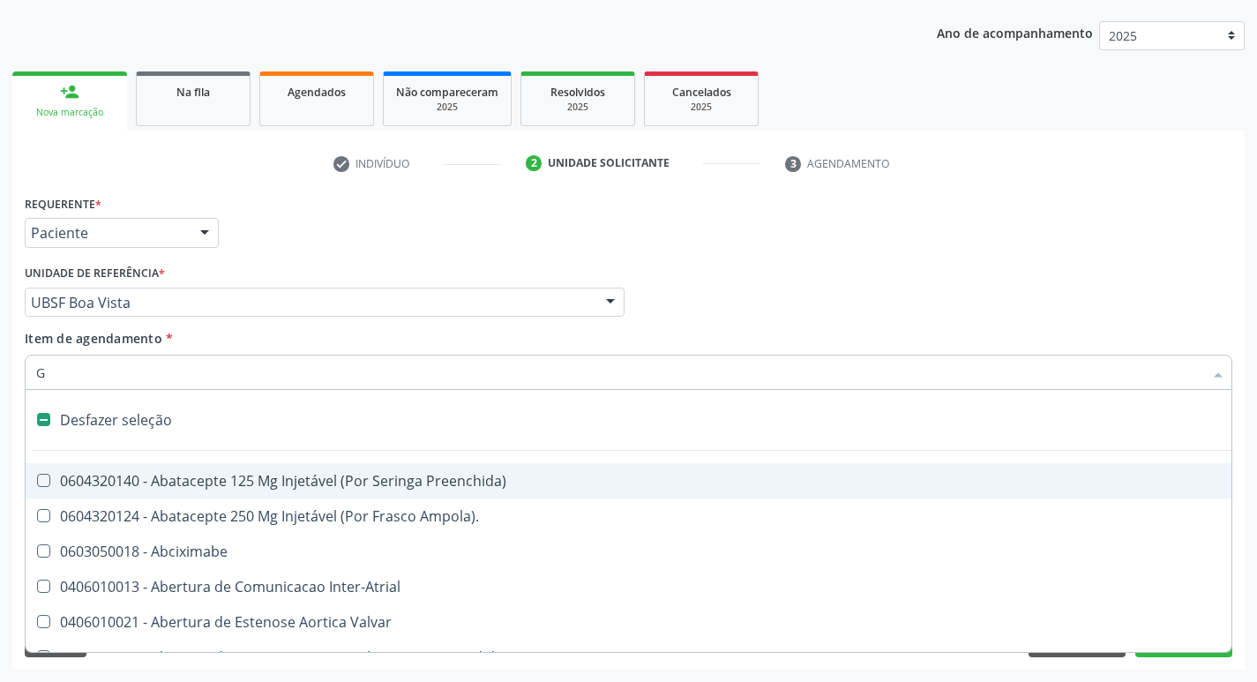
checkbox Persistente "true"
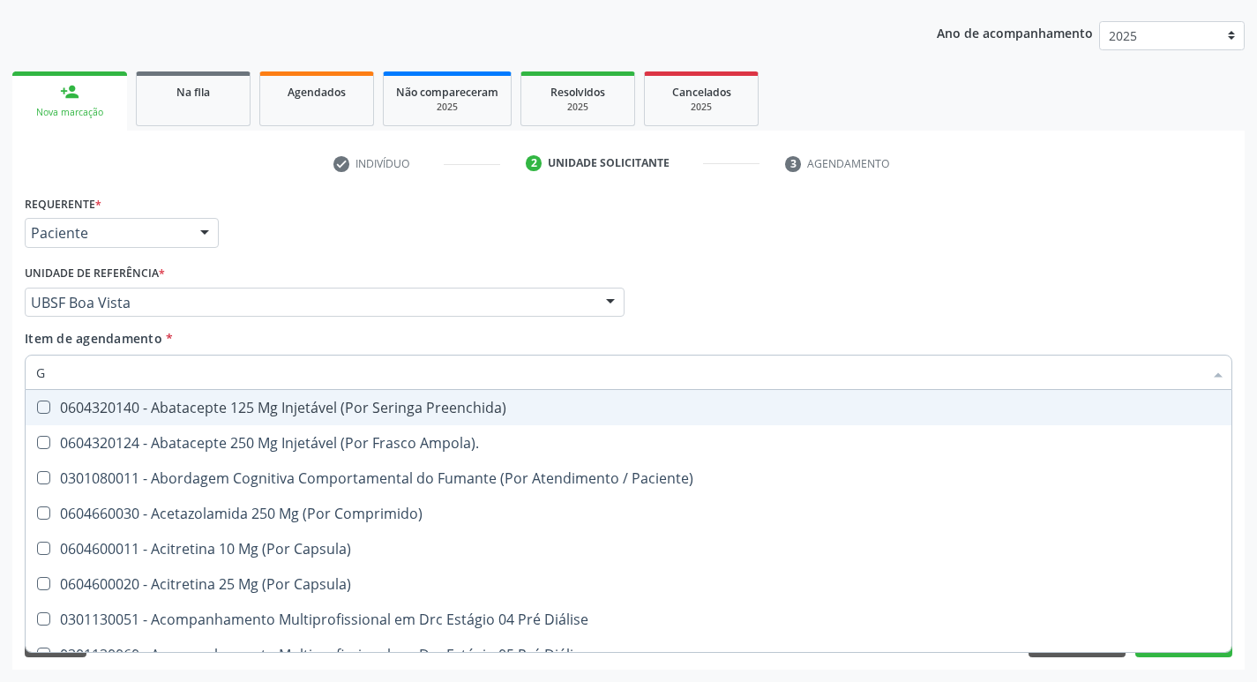
type input "GLICOSE"
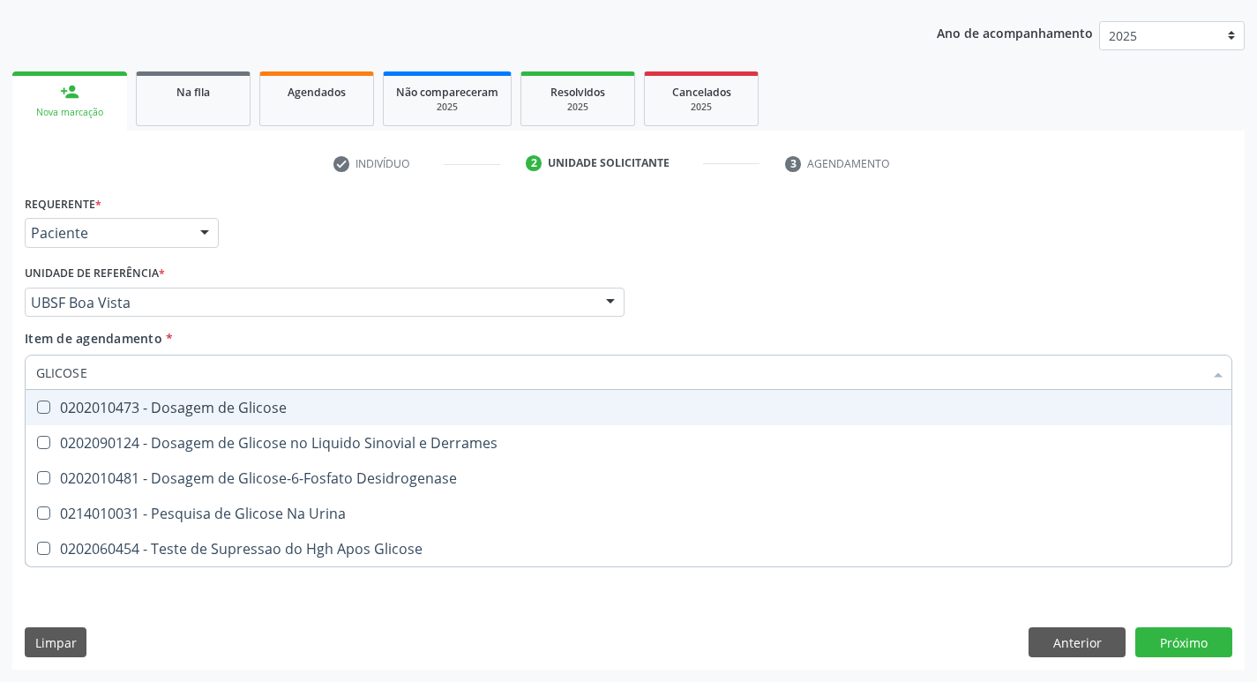
click at [218, 419] on span "0202010473 - Dosagem de Glicose" at bounding box center [629, 407] width 1206 height 35
checkbox Glicose "true"
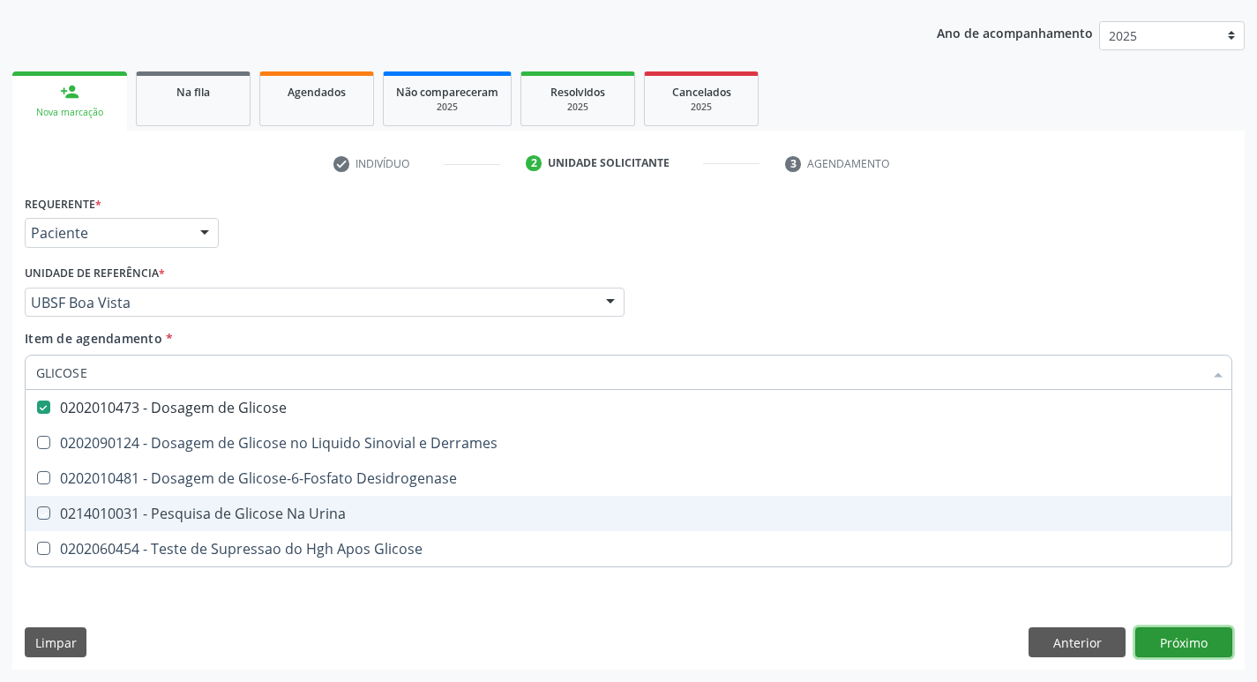
click at [1167, 656] on button "Próximo" at bounding box center [1184, 642] width 97 height 30
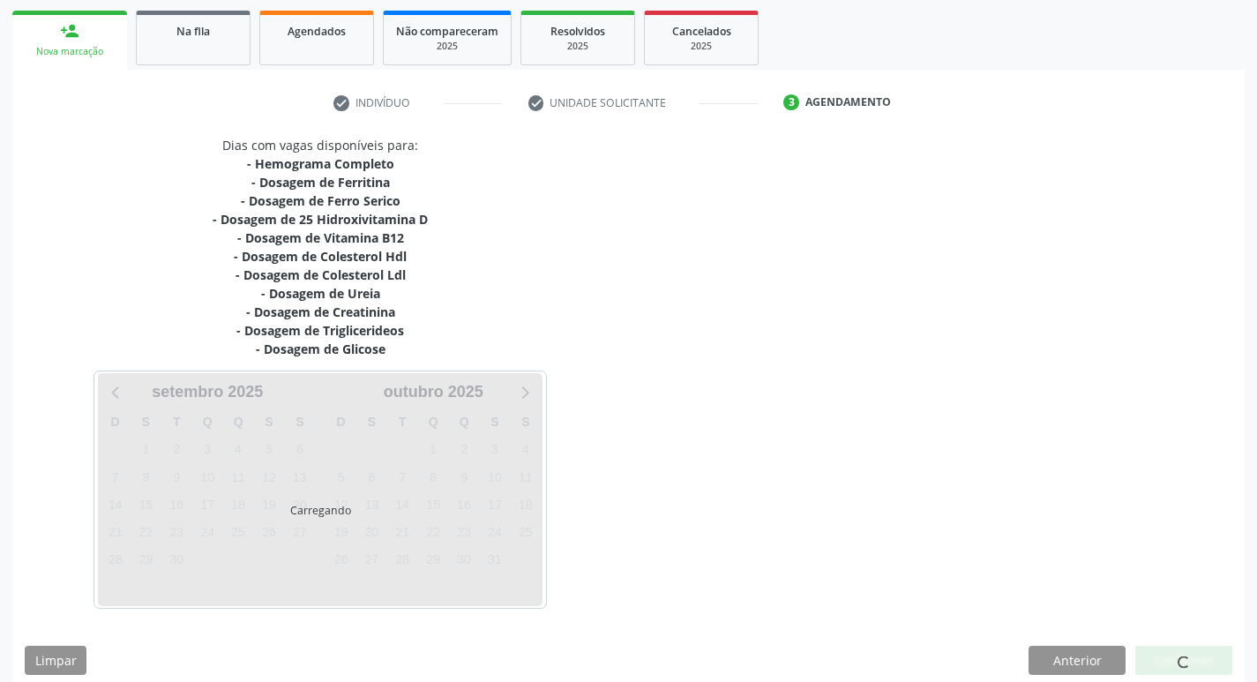
scroll to position [271, 0]
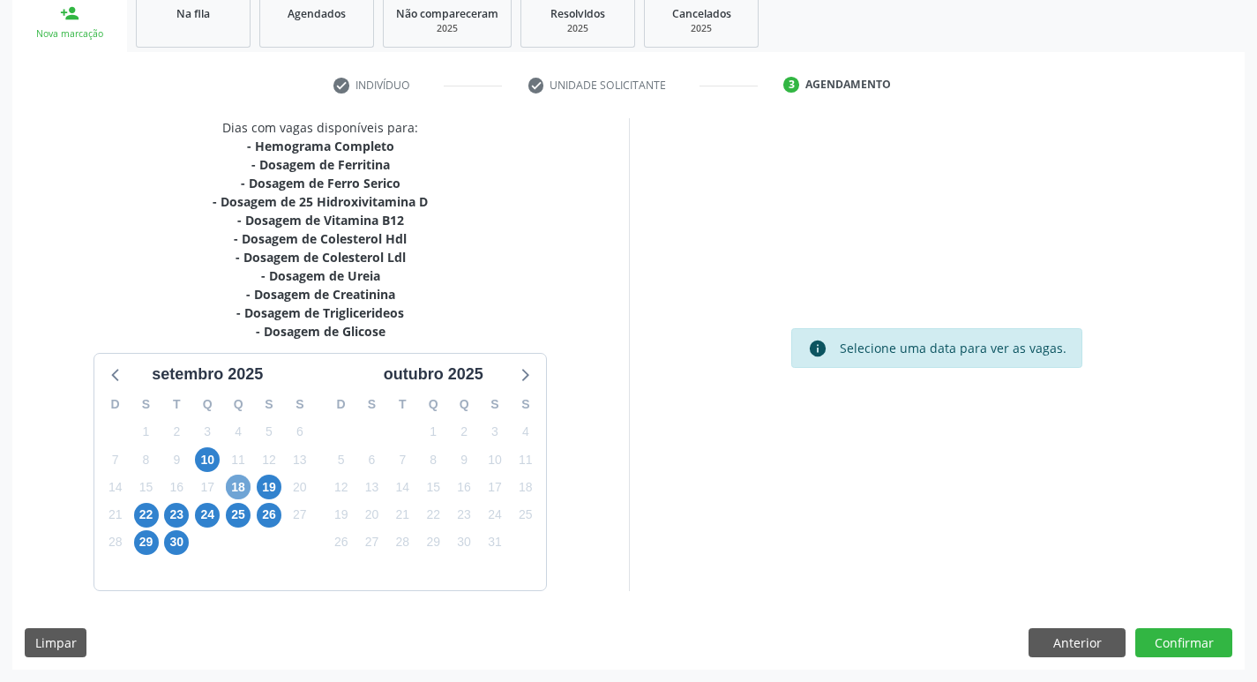
click at [248, 495] on div "18" at bounding box center [238, 487] width 25 height 27
click at [243, 488] on span "18" at bounding box center [238, 487] width 25 height 25
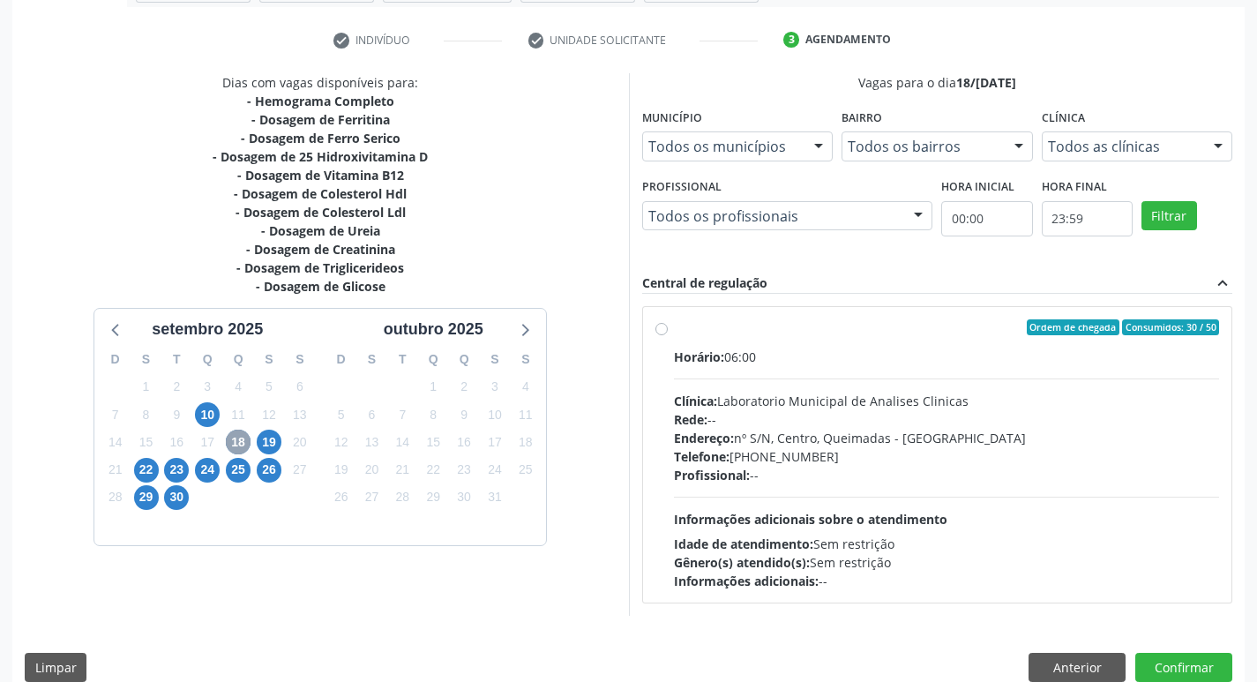
scroll to position [341, 0]
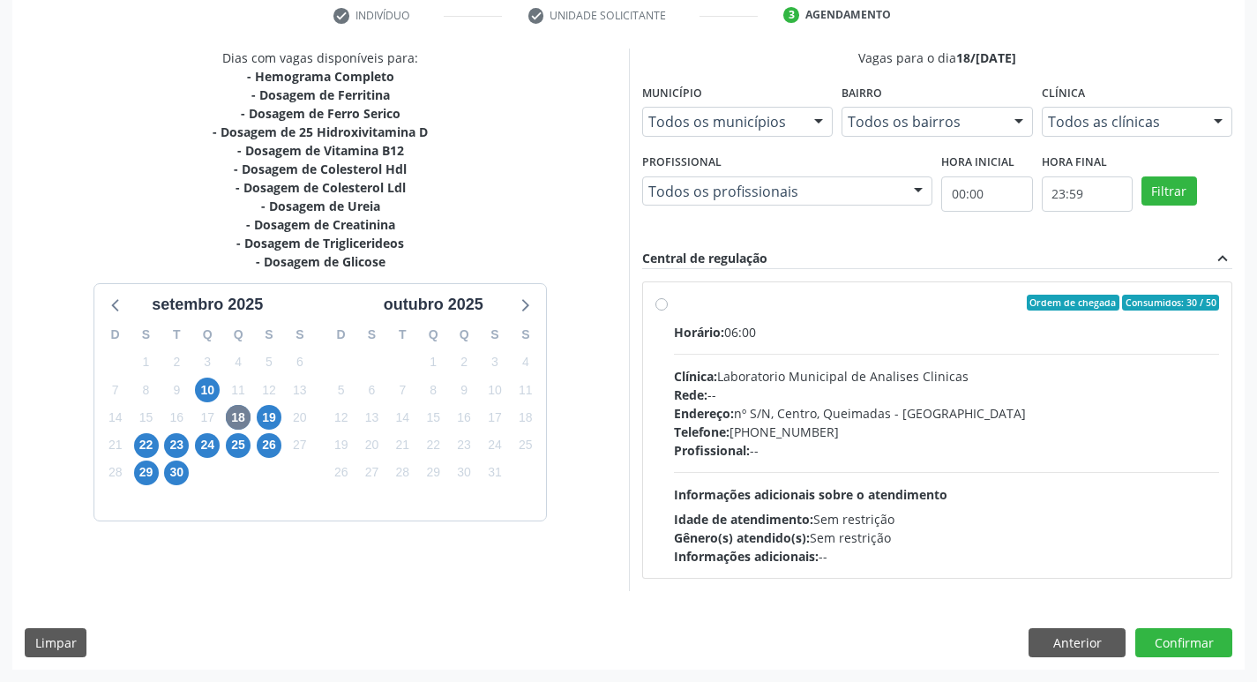
click at [922, 428] on div "Telefone: [PHONE_NUMBER]" at bounding box center [947, 432] width 546 height 19
click at [668, 311] on input "Ordem de chegada Consumidos: 30 / 50 Horário: 06:00 Clínica: Laboratorio Munici…" at bounding box center [662, 303] width 12 height 16
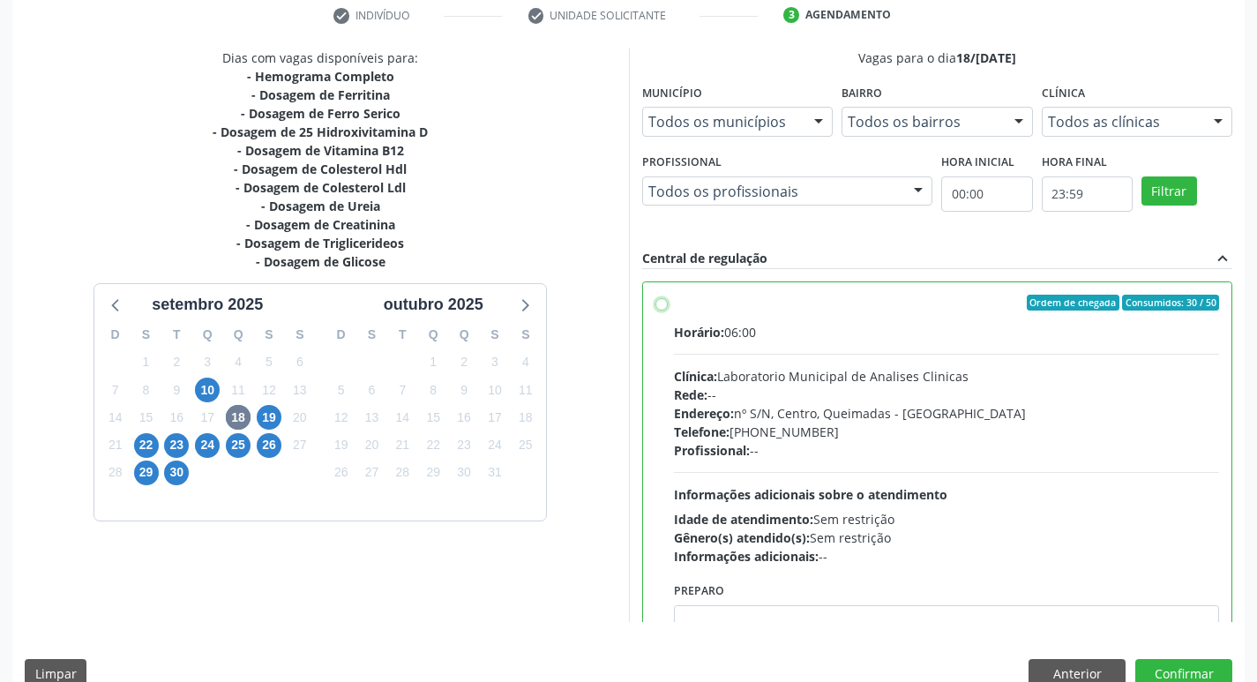
radio input "true"
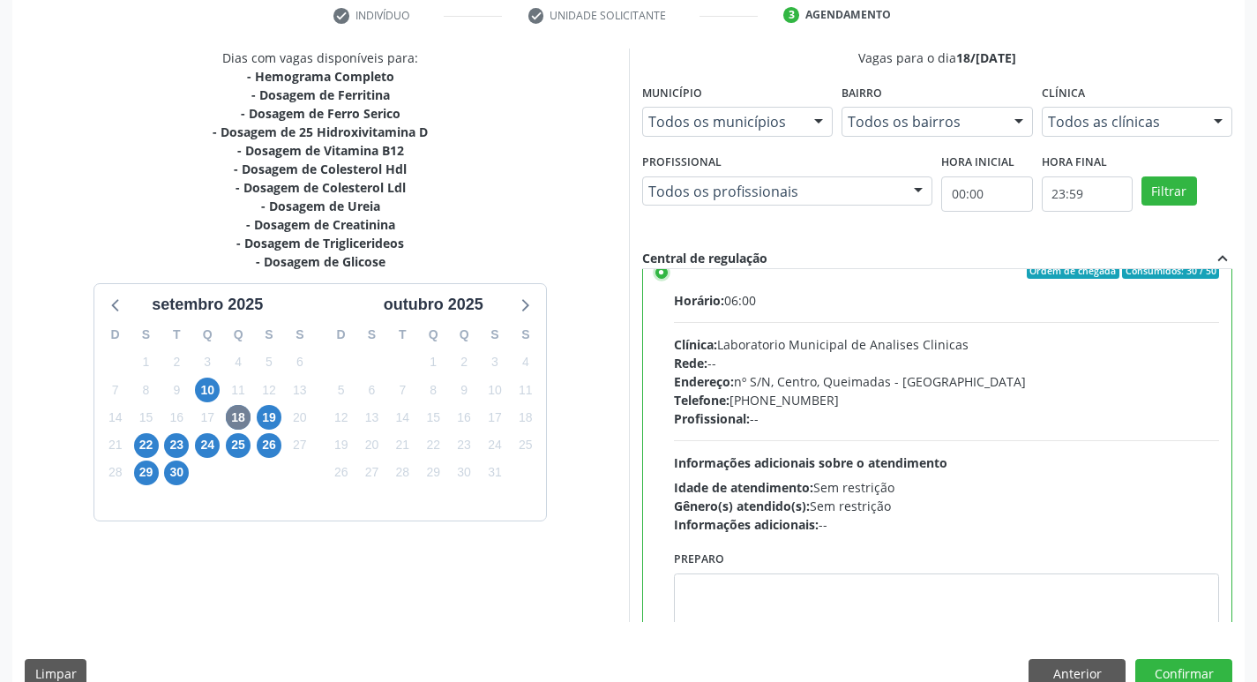
scroll to position [87, 0]
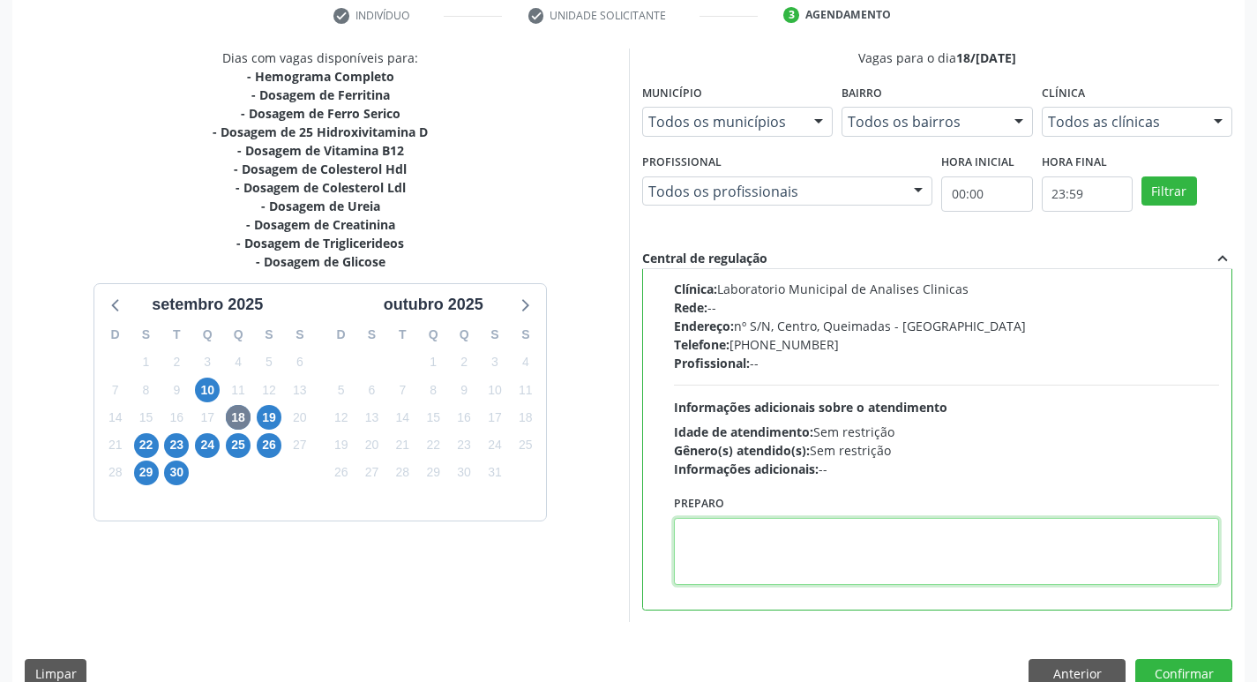
click at [818, 513] on div "Preparo" at bounding box center [947, 538] width 546 height 94
paste textarea "I"
drag, startPoint x: 685, startPoint y: 535, endPoint x: 757, endPoint y: 531, distance: 72.4
click at [756, 533] on textarea "IR EM [GEOGRAPHIC_DATA]" at bounding box center [947, 551] width 546 height 67
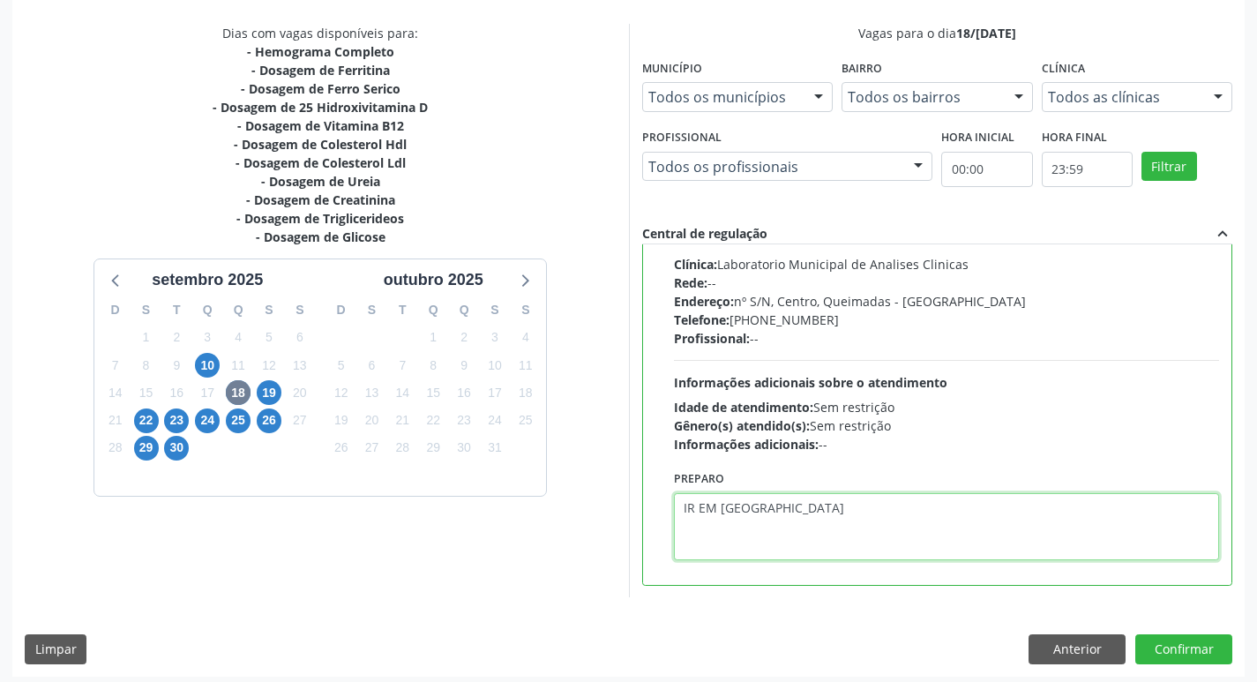
scroll to position [372, 0]
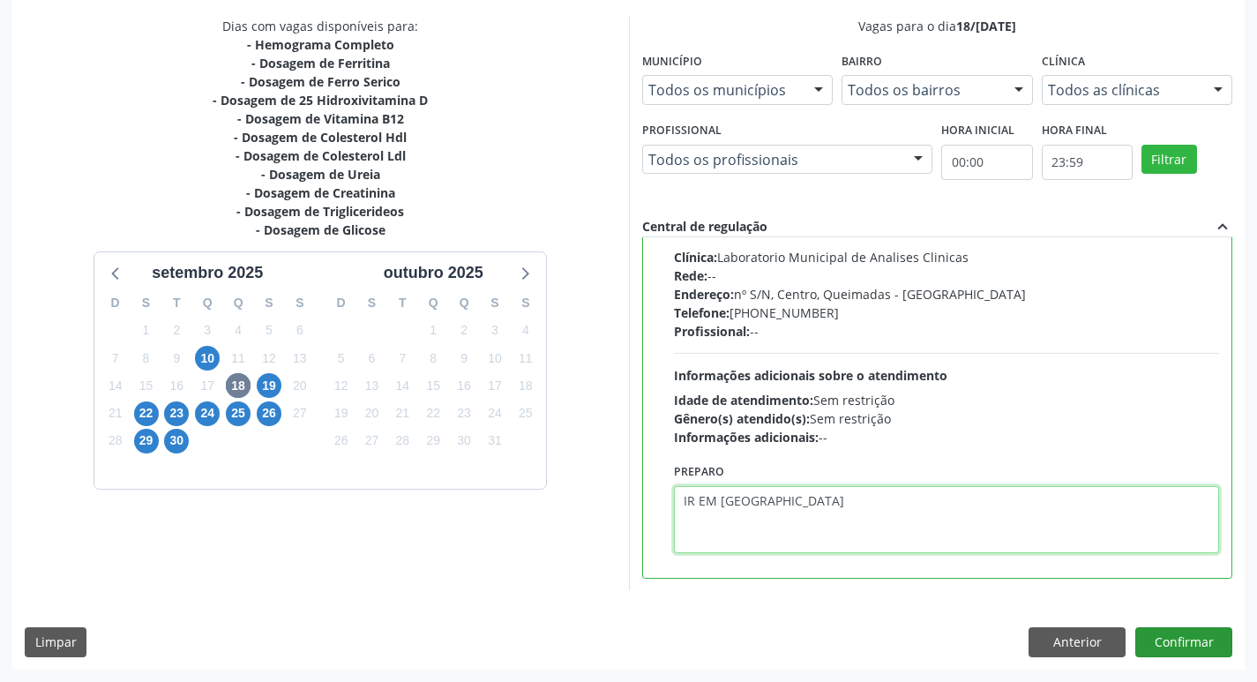
type textarea "IR EM [GEOGRAPHIC_DATA]"
click at [1196, 634] on button "Confirmar" at bounding box center [1184, 642] width 97 height 30
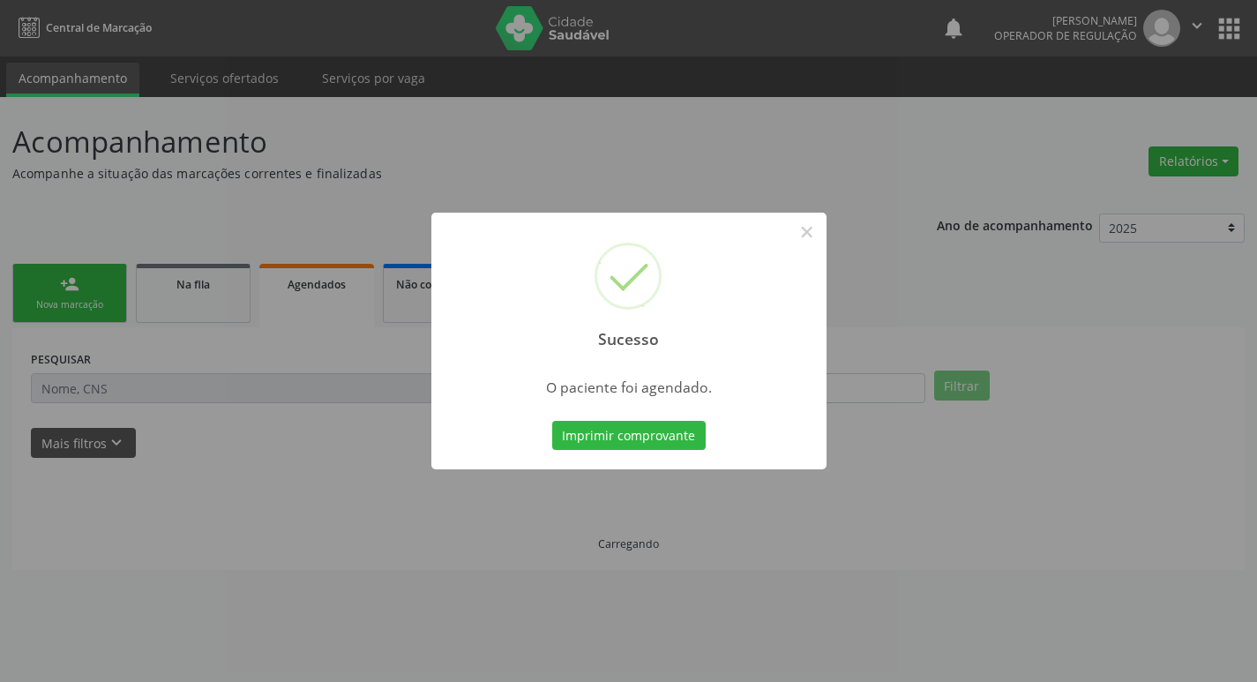
scroll to position [0, 0]
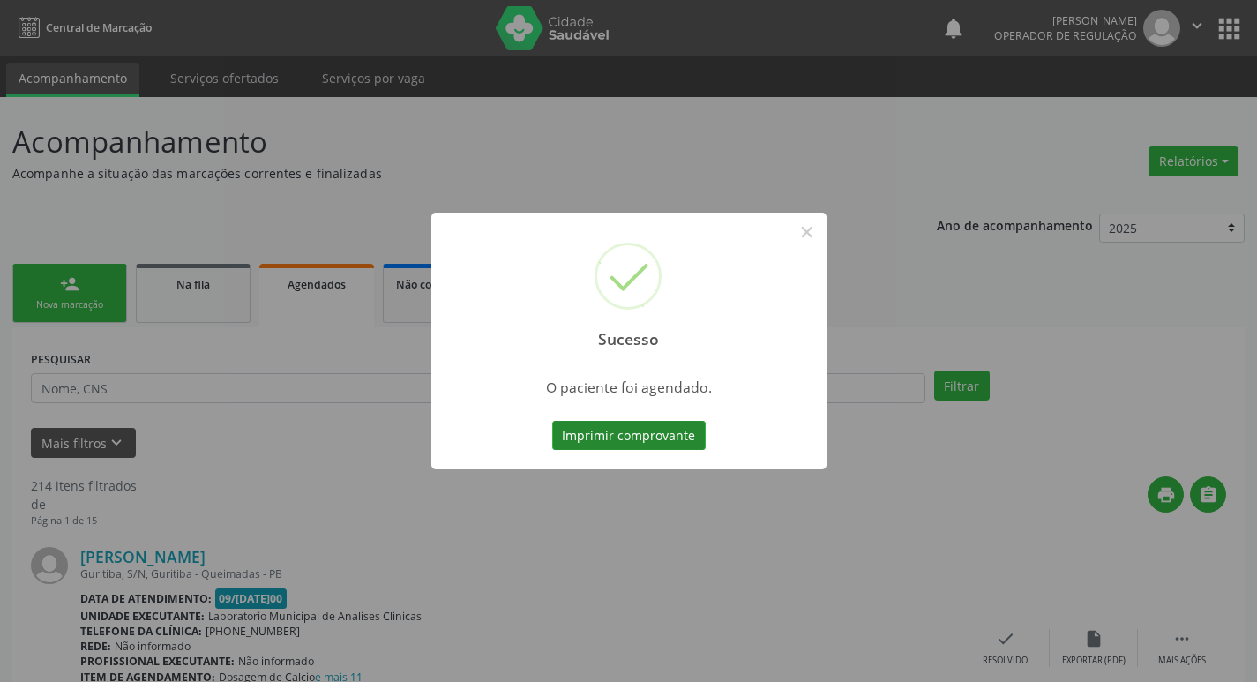
click at [636, 424] on button "Imprimir comprovante" at bounding box center [629, 436] width 154 height 30
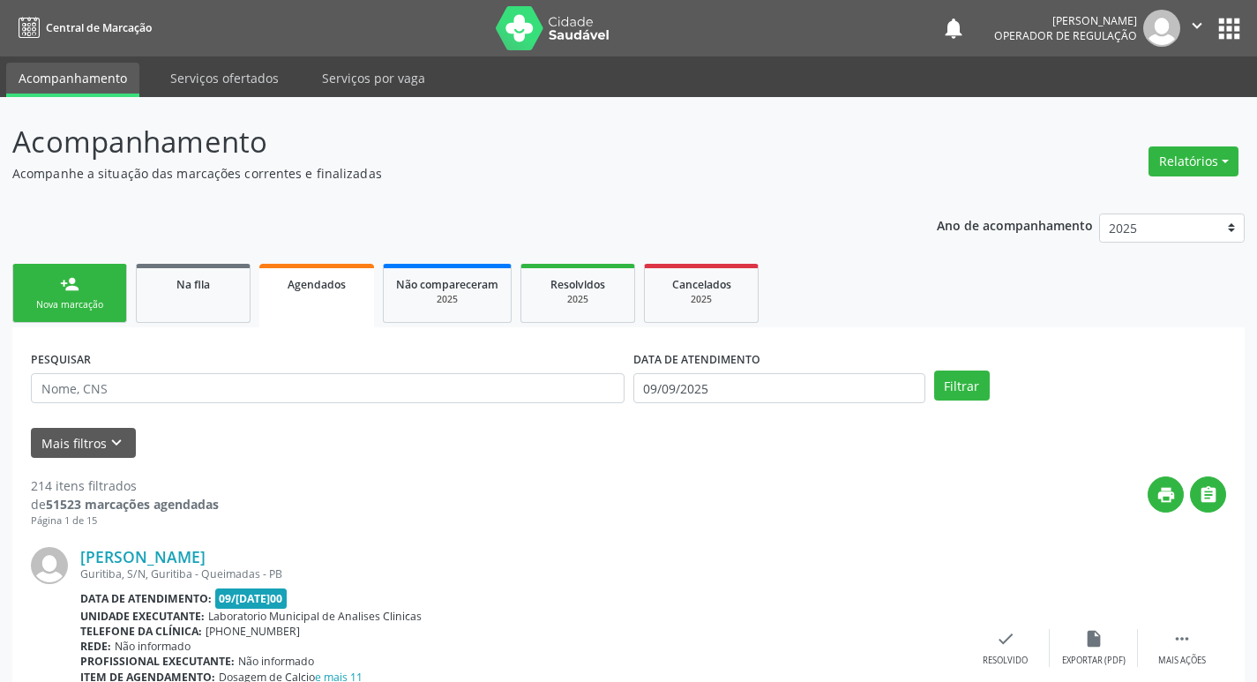
click at [96, 289] on link "person_add Nova marcação" at bounding box center [69, 293] width 115 height 59
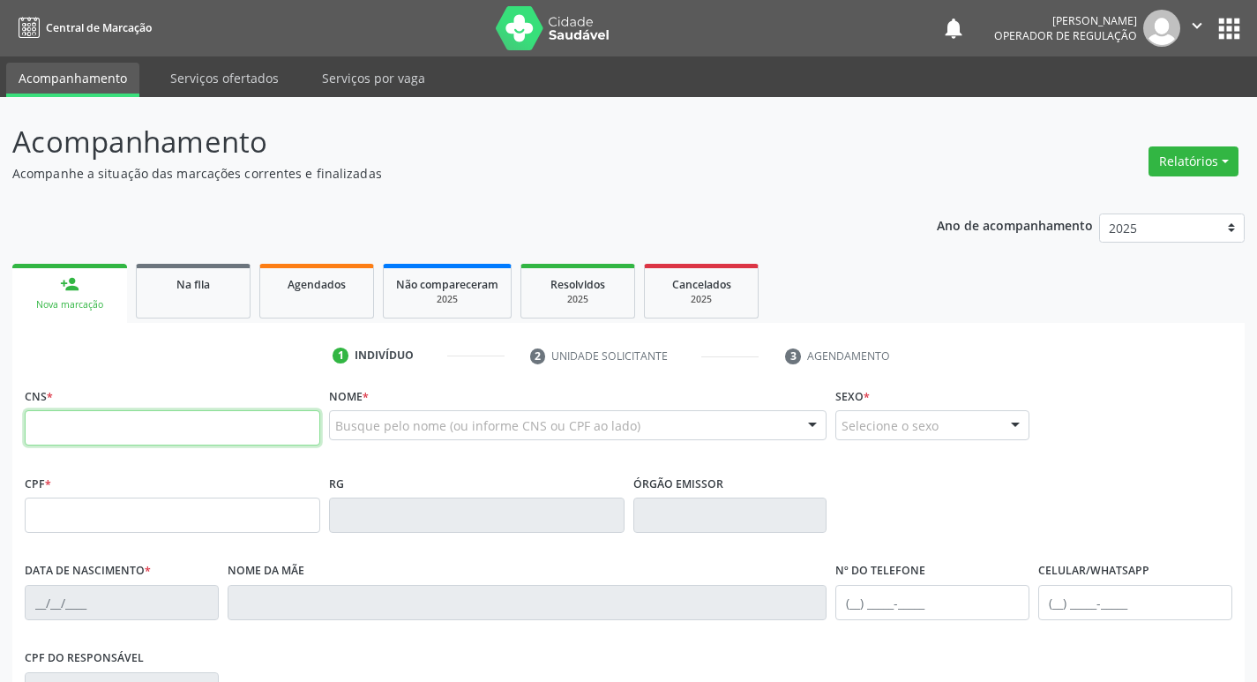
click at [129, 420] on input "text" at bounding box center [173, 427] width 296 height 35
type input "701 2010 8775 0718"
type input "184.602.934-16"
type input "04/03/2023"
type input "Jayne da Costa Silva"
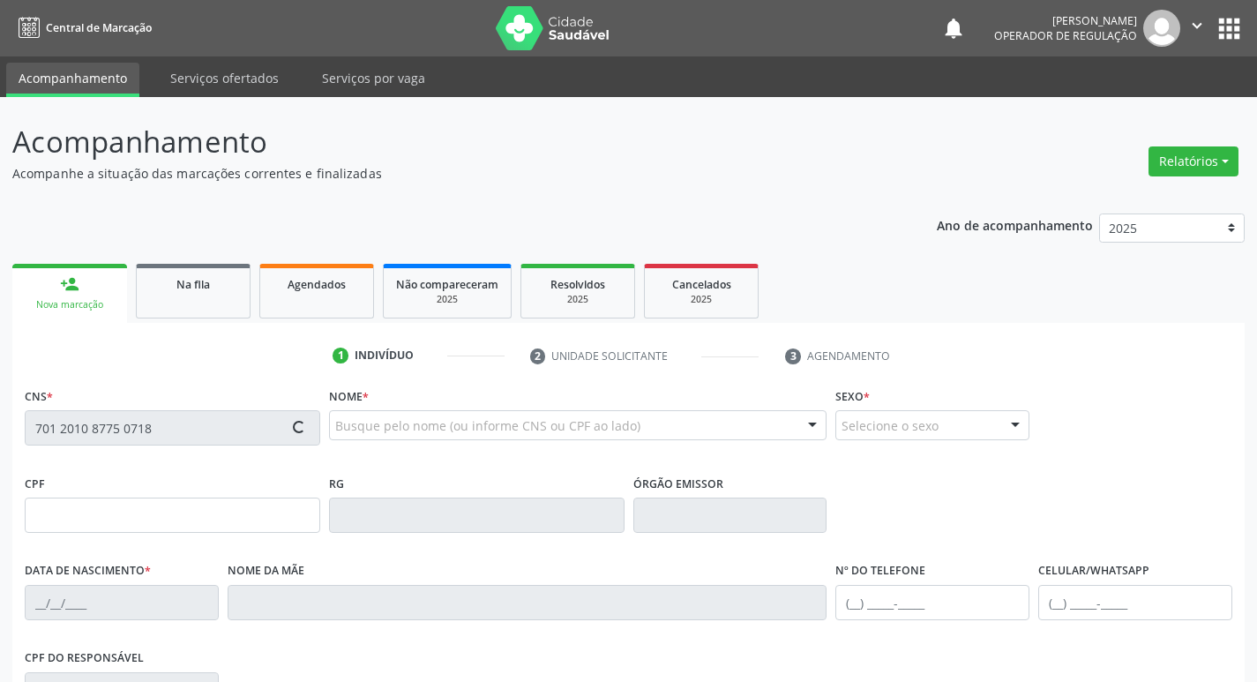
type input "(83) 99159-5686"
type input "700.617.714-65"
type input "108"
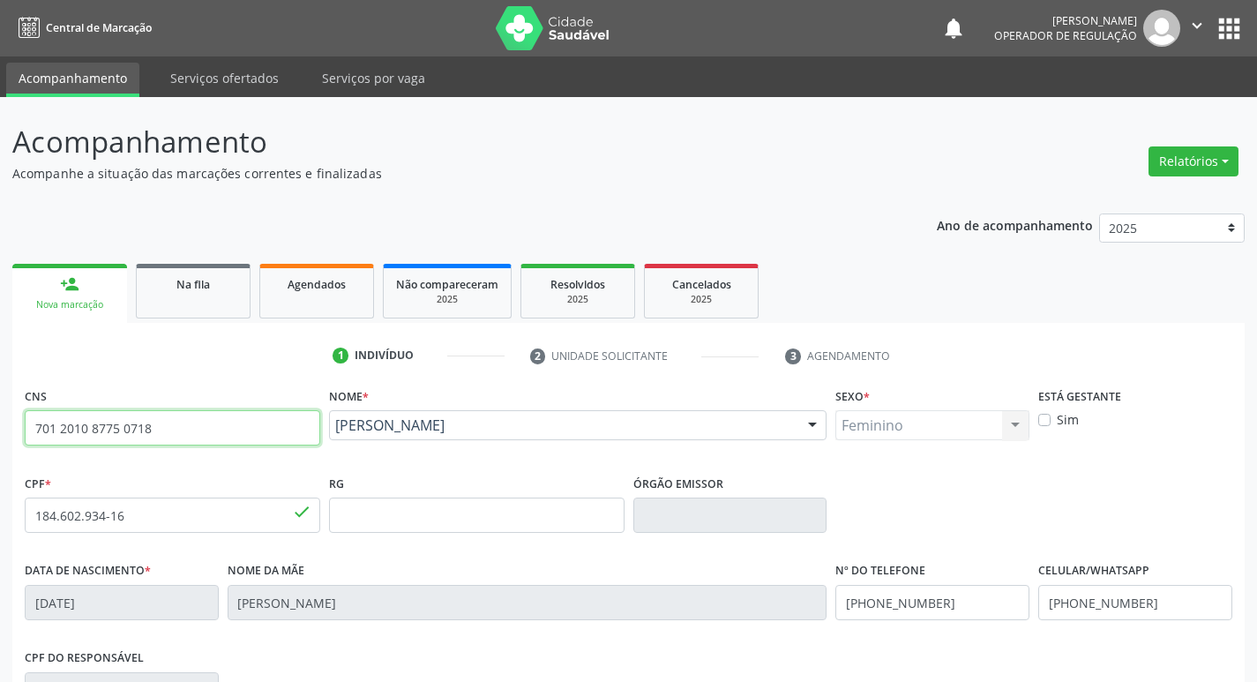
click at [208, 418] on input "701 2010 8775 0718" at bounding box center [173, 427] width 296 height 35
type input "7"
type input "701 2020 9297 0519"
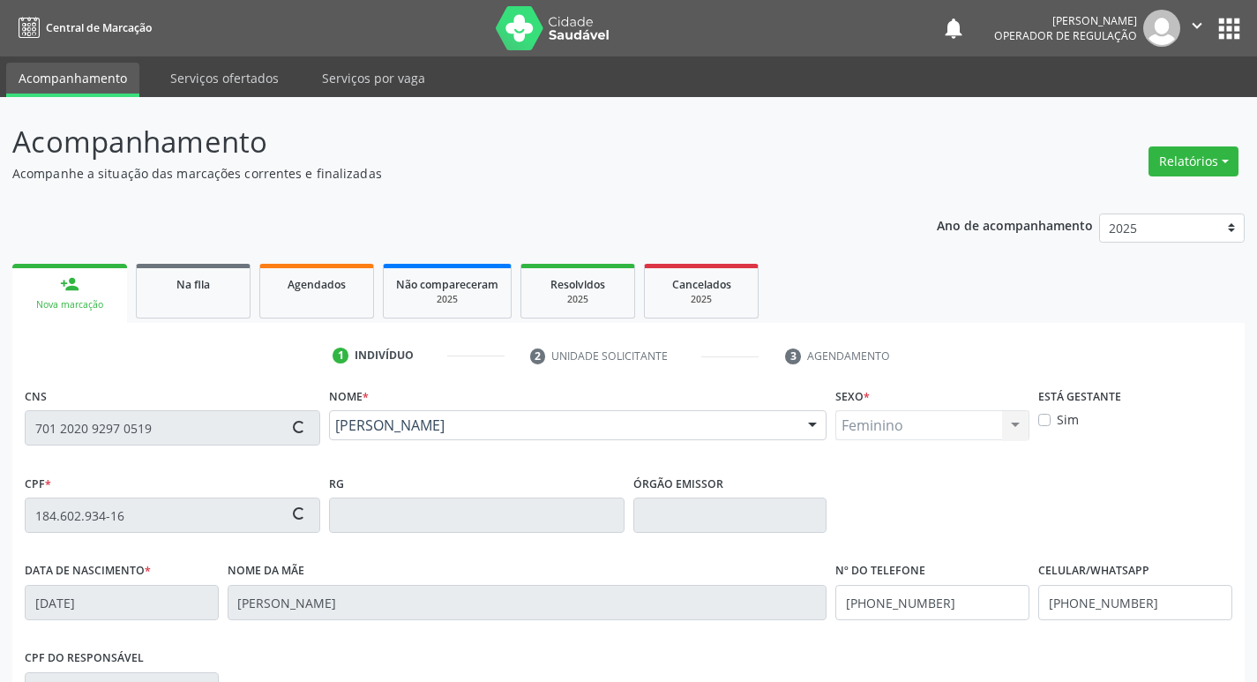
type input "174.664.297-18"
type input "04[DATE]"
type input "[PERSON_NAME]"
type input "[PHONE_NUMBER]"
type input "991.518.204-04"
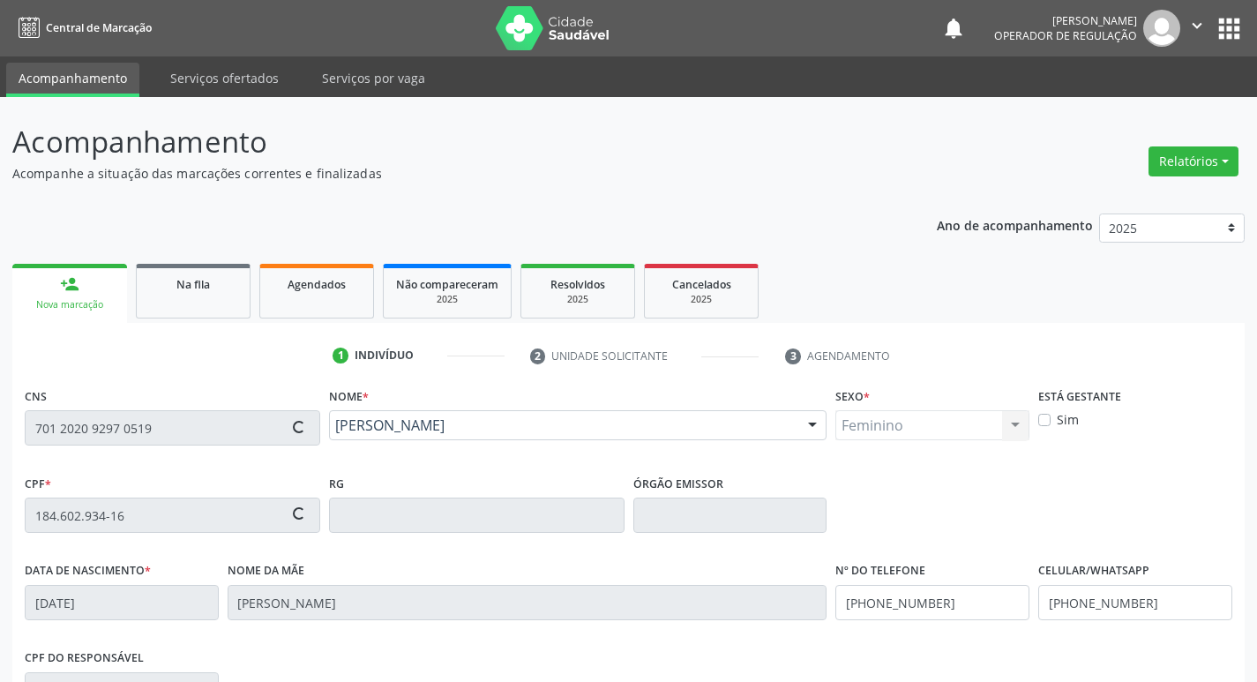
type input "63"
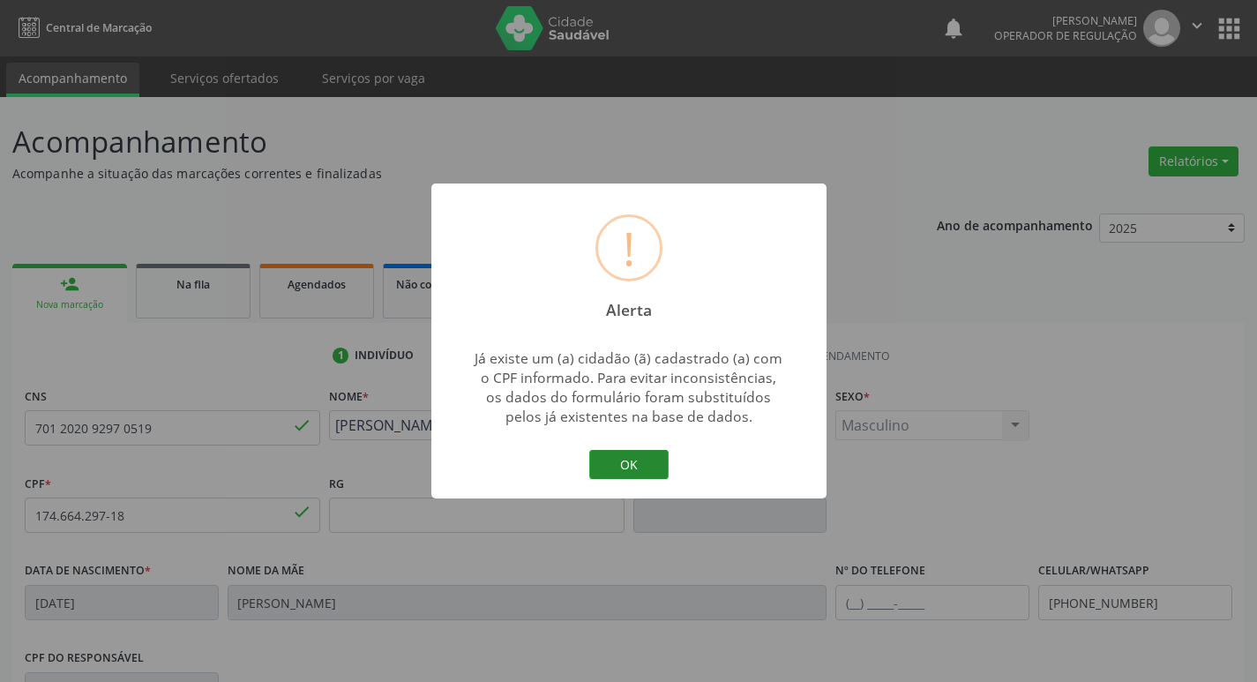
click at [609, 470] on button "OK" at bounding box center [628, 465] width 79 height 30
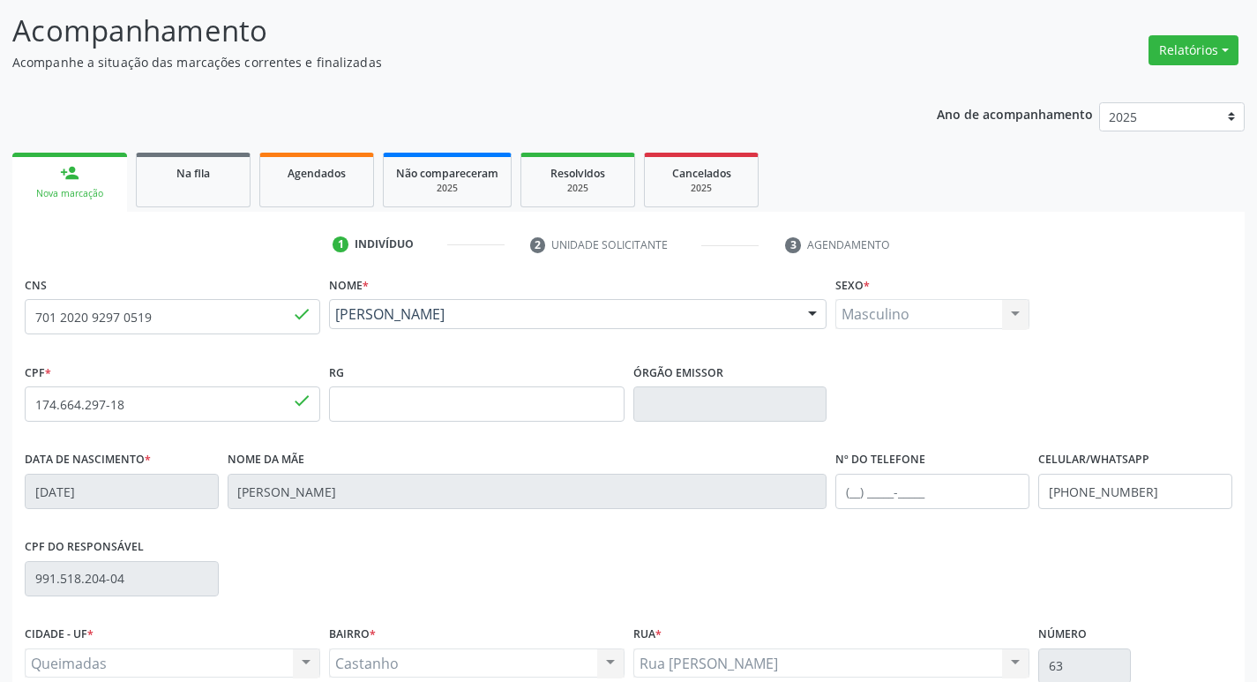
scroll to position [274, 0]
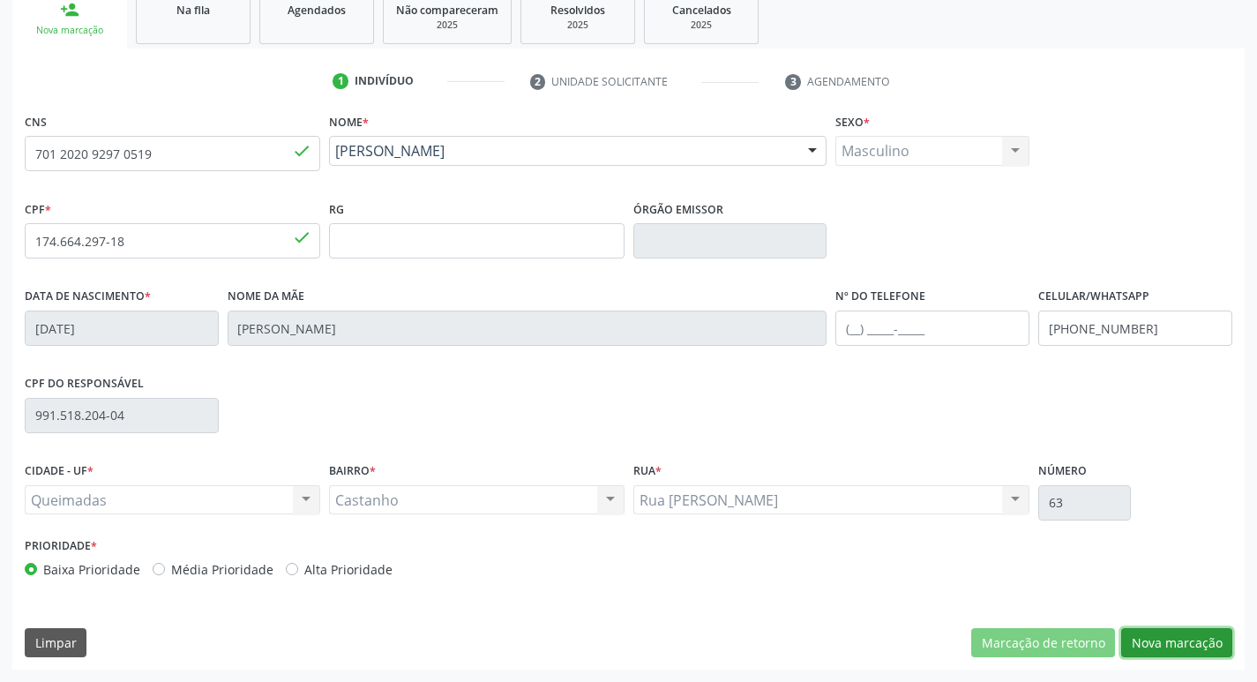
click at [1166, 645] on button "Nova marcação" at bounding box center [1176, 643] width 111 height 30
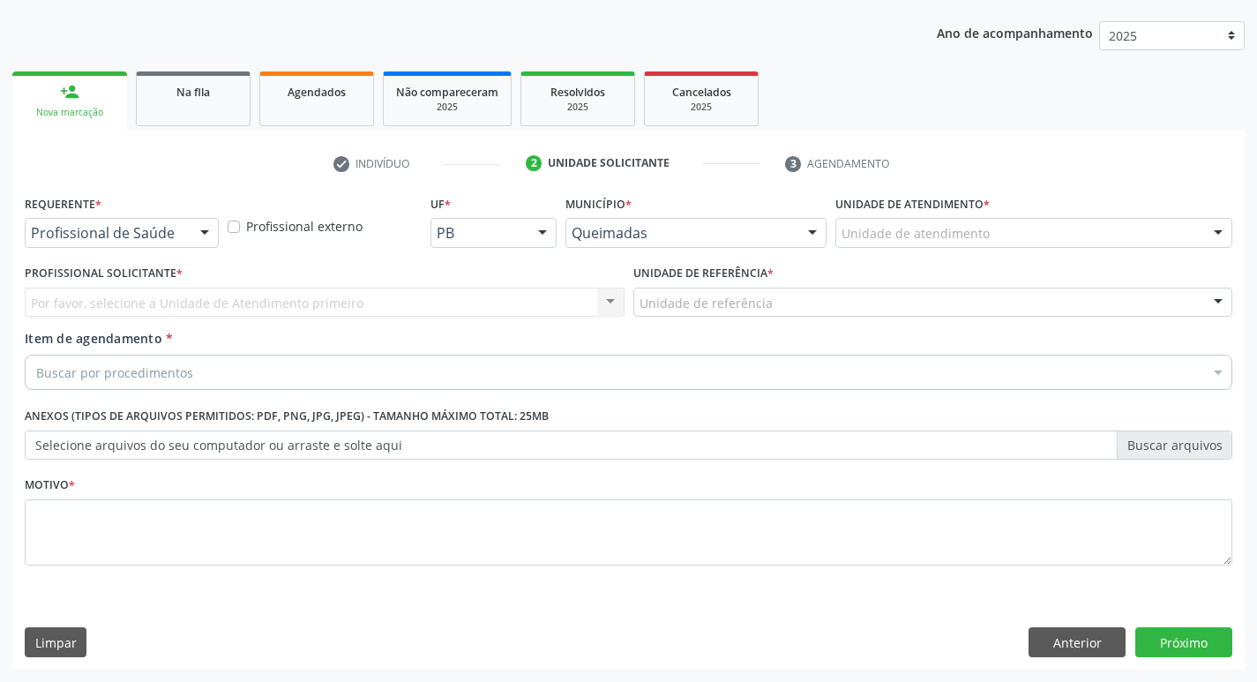
scroll to position [192, 0]
click at [184, 247] on div "Profissional de Saúde Profissional de Saúde Paciente Nenhum resultado encontrad…" at bounding box center [122, 233] width 194 height 30
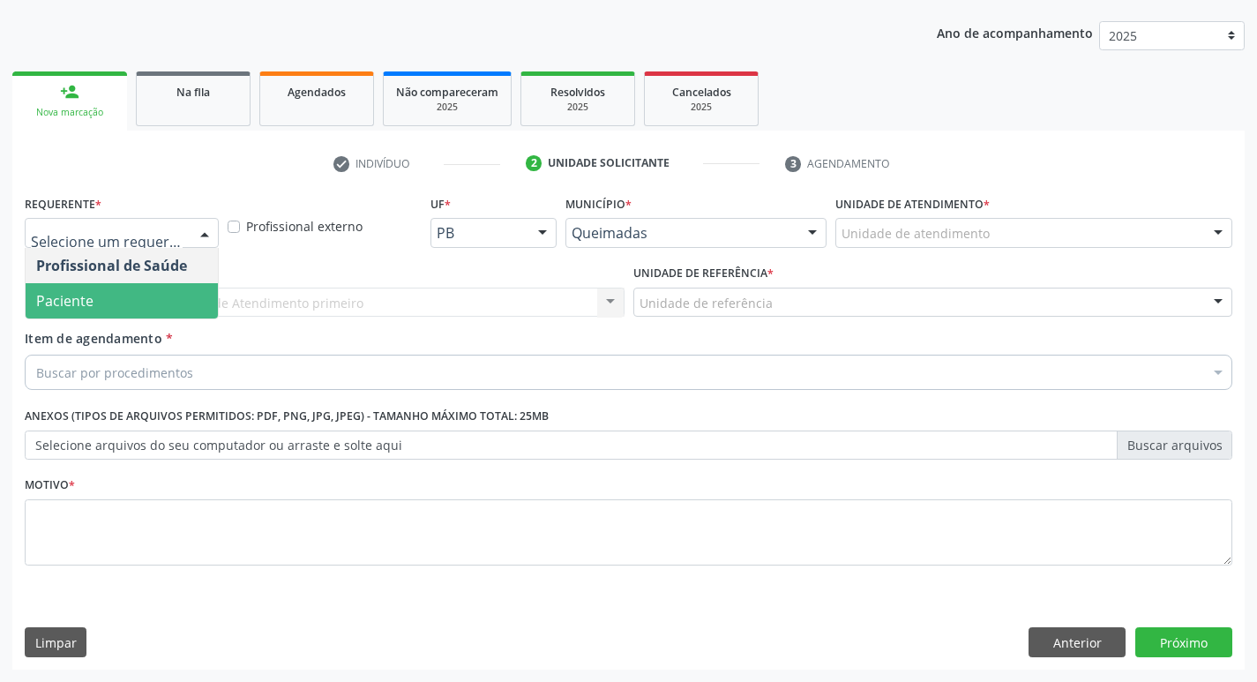
click at [143, 319] on div "Profissional Solicitante * Por favor, selecione a Unidade de Atendimento primei…" at bounding box center [324, 294] width 609 height 69
click at [134, 244] on div at bounding box center [122, 233] width 194 height 30
click at [124, 305] on span "Paciente" at bounding box center [122, 300] width 192 height 35
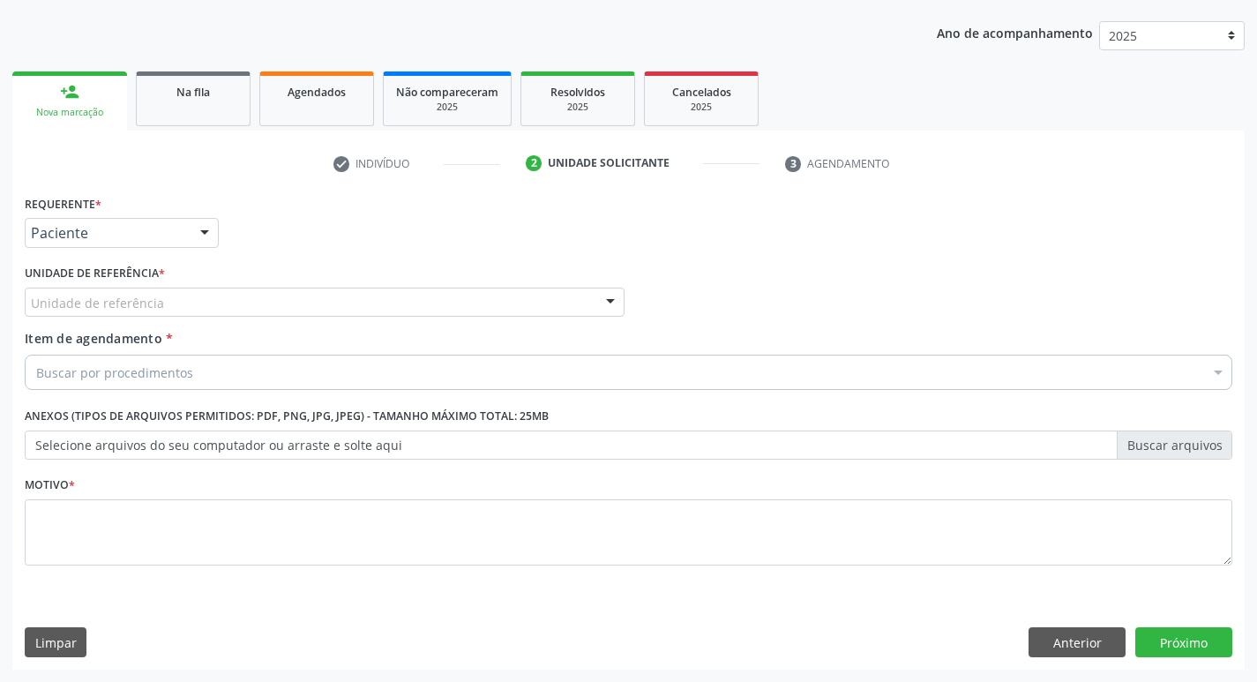
click at [161, 307] on div "Unidade de referência" at bounding box center [325, 303] width 600 height 30
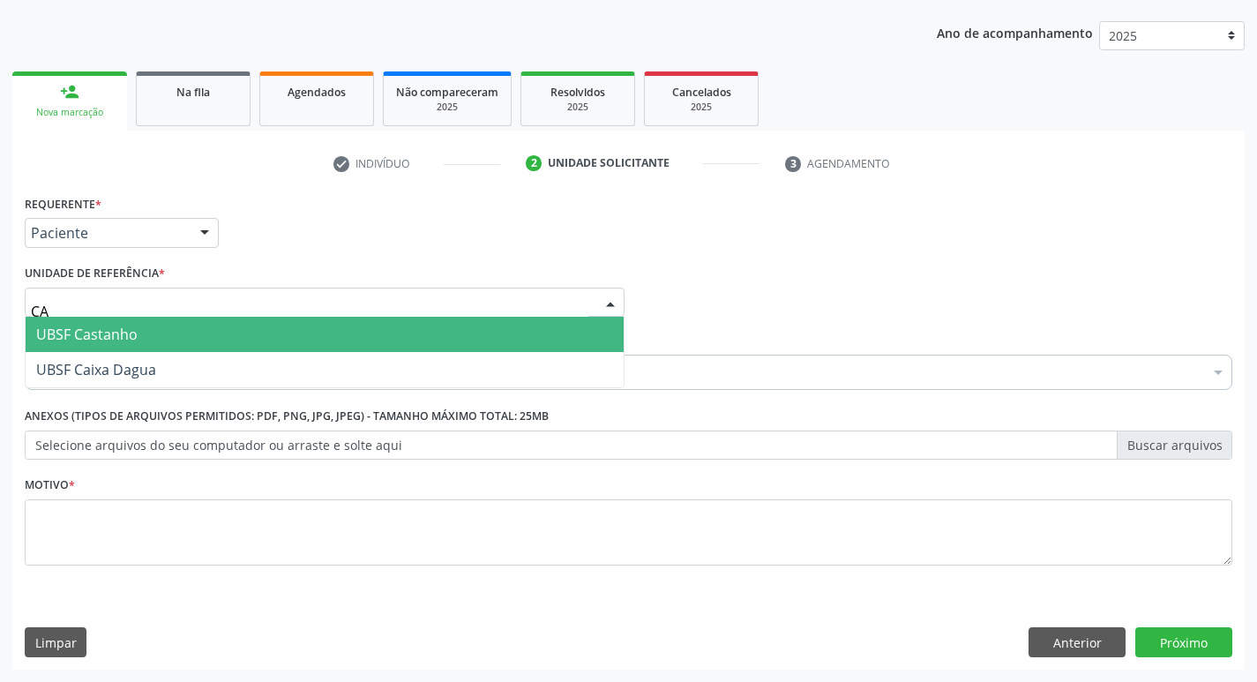
type input "CAS"
click at [161, 332] on span "UBSF Castanho" at bounding box center [325, 334] width 598 height 35
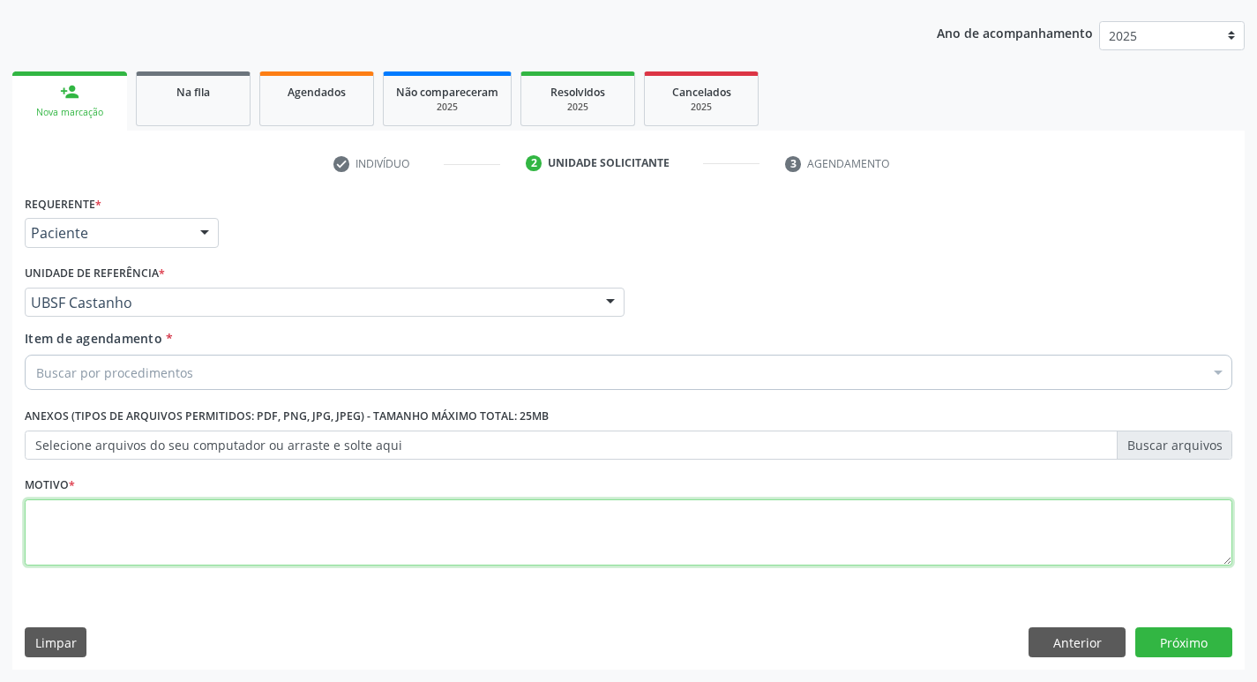
click at [130, 503] on textarea at bounding box center [629, 532] width 1208 height 67
type textarea "AVALIACAO"
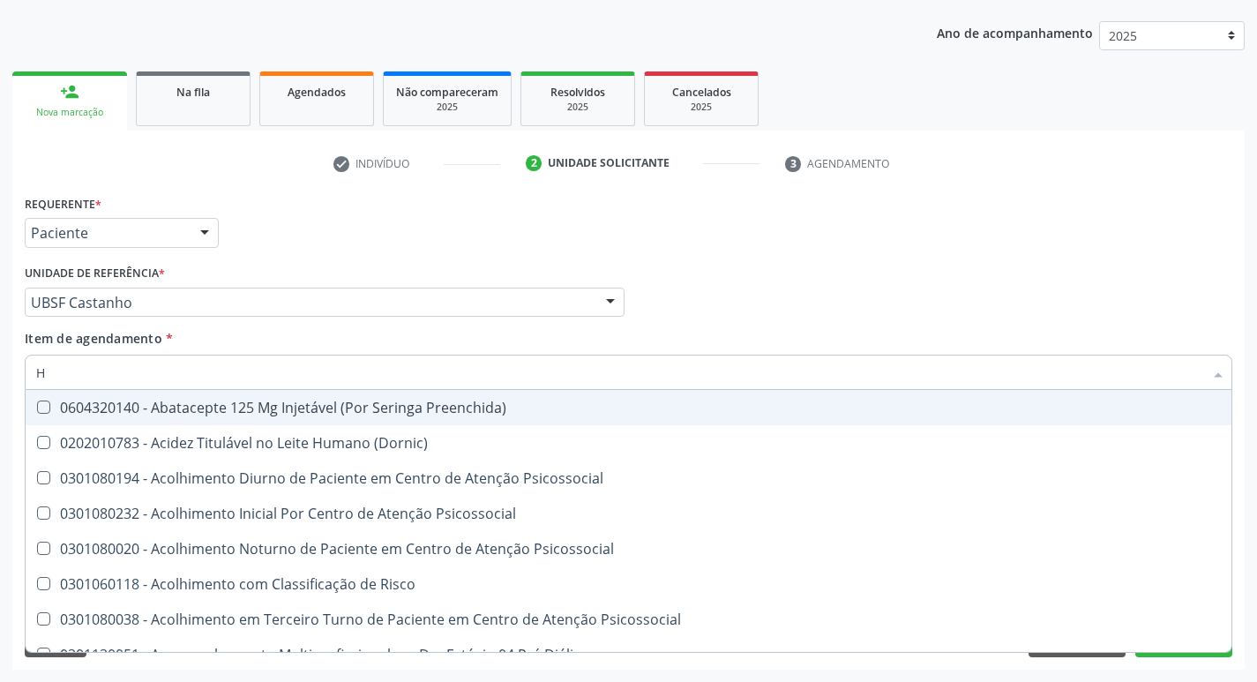
type input "HEMOGR"
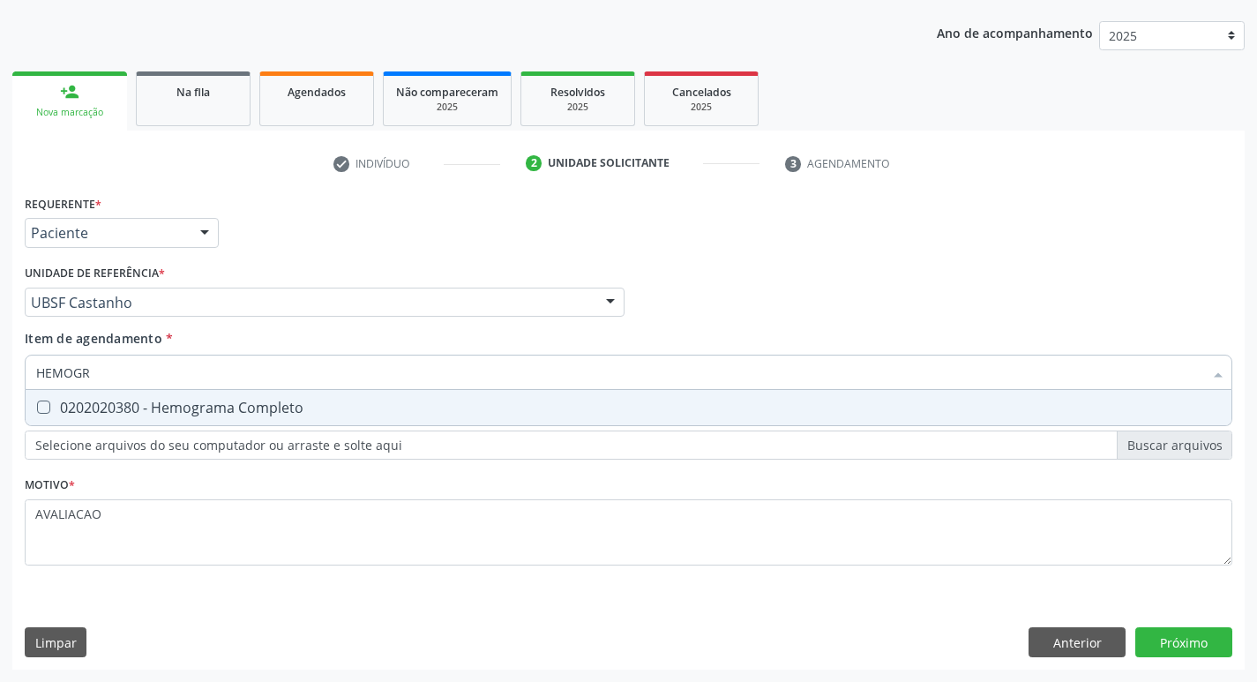
click at [191, 414] on div "0202020380 - Hemograma Completo" at bounding box center [628, 408] width 1185 height 14
checkbox Completo "true"
type input "HEMOG"
checkbox Completo "false"
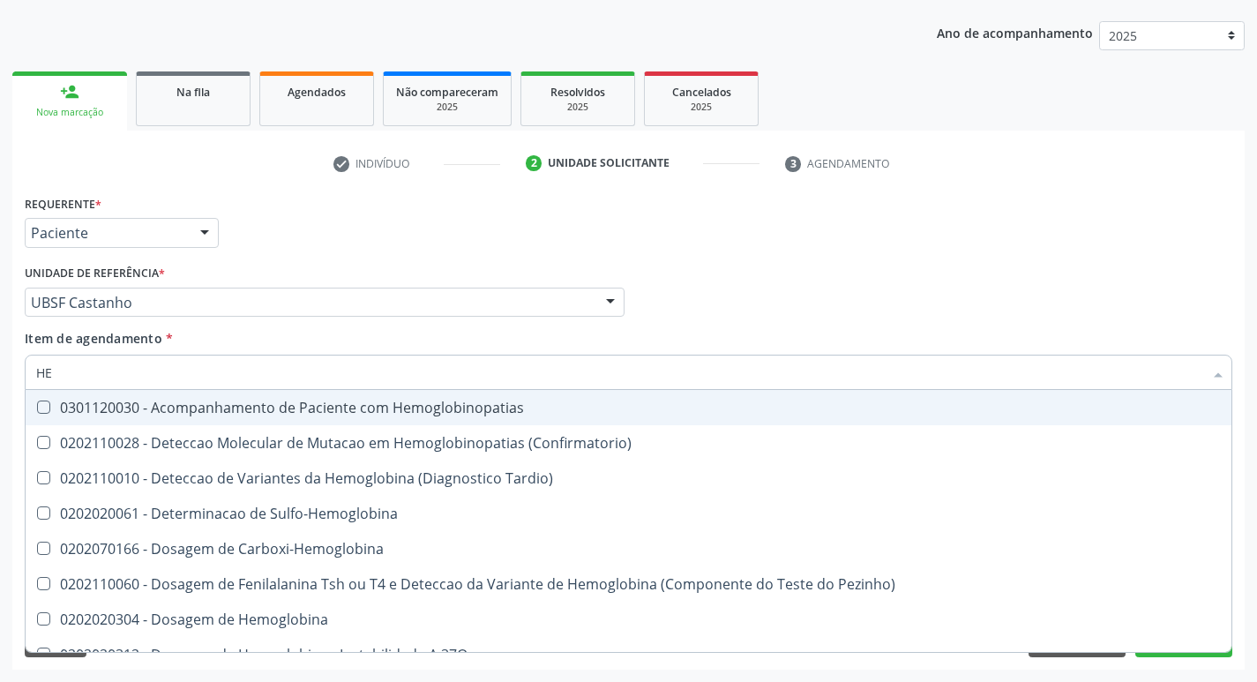
type input "H"
checkbox Completo "false"
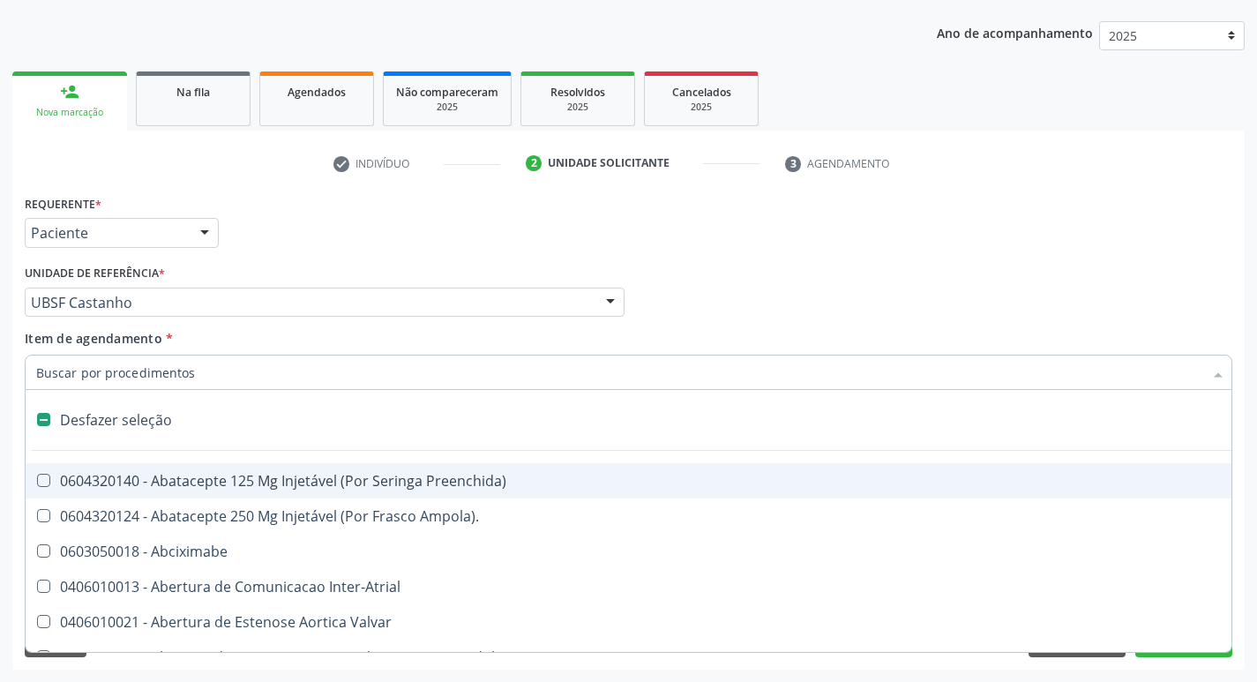
type input "F"
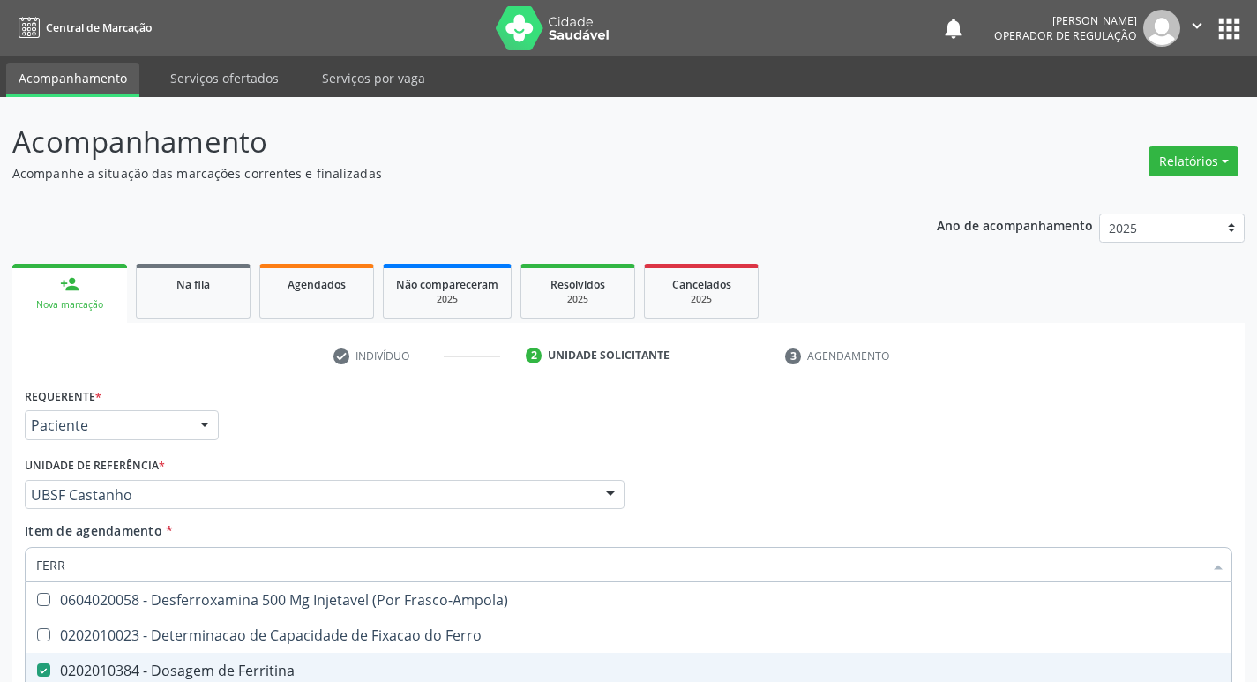
scroll to position [192, 0]
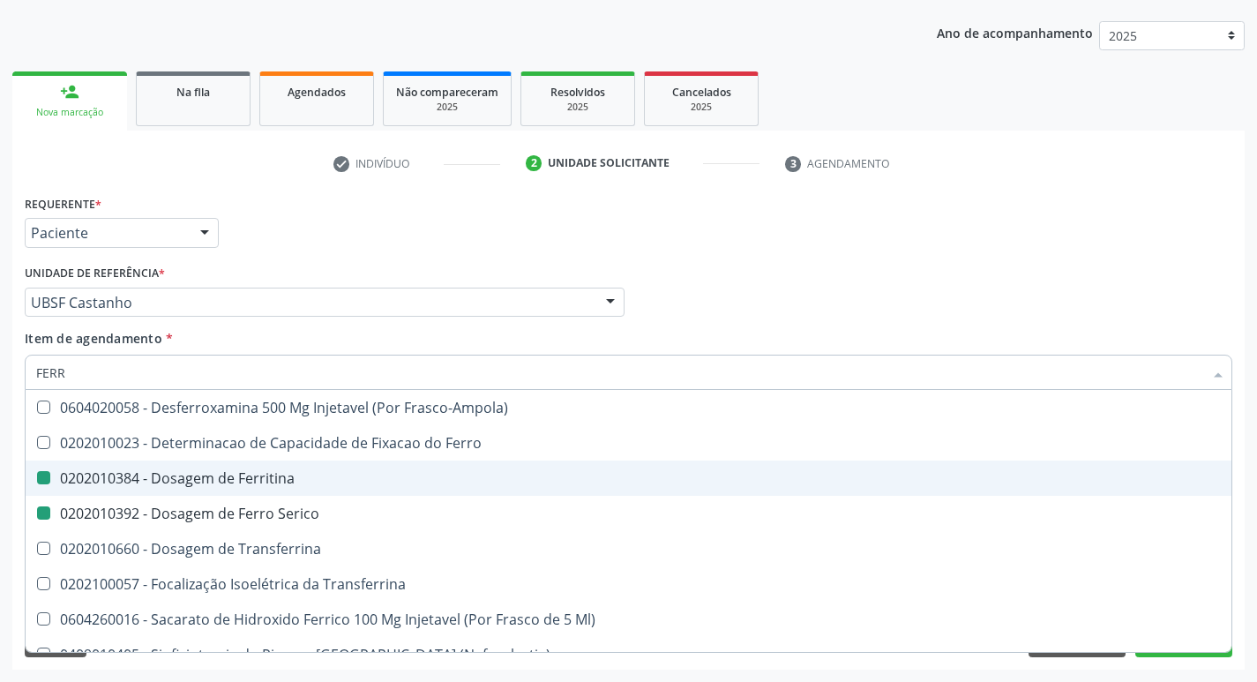
type input "FER"
checkbox Ferritina "false"
checkbox Serico "false"
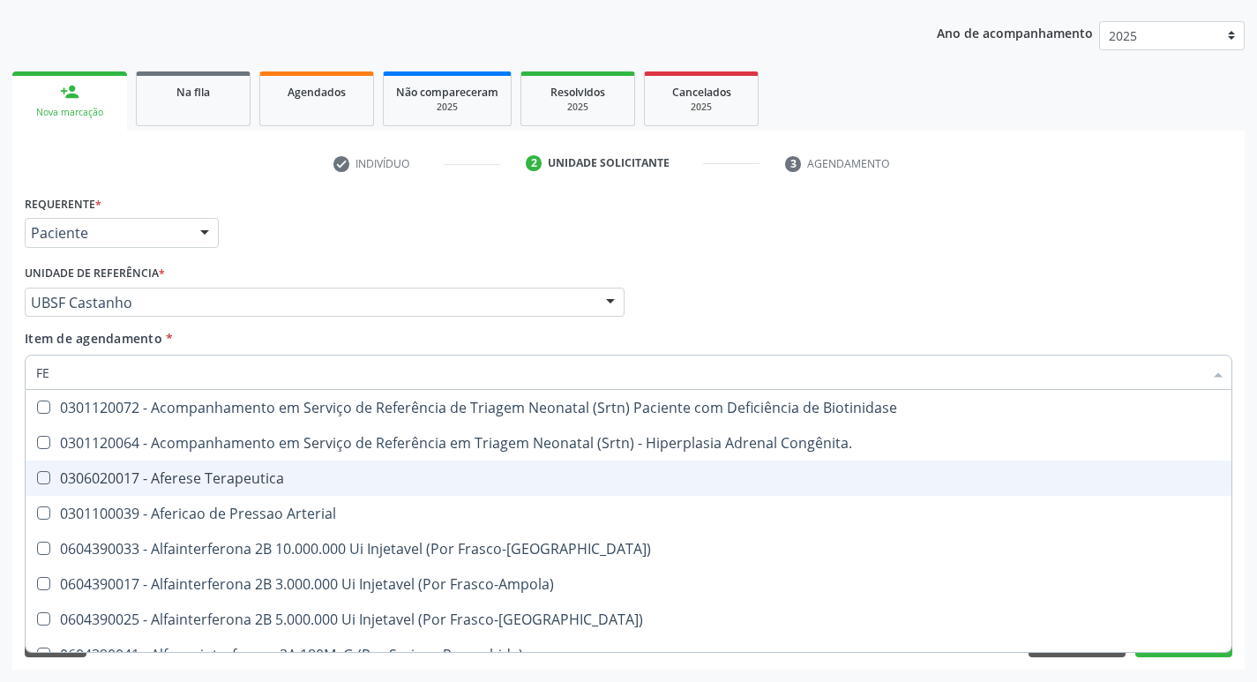
type input "F"
checkbox Ferritina "false"
checkbox Serico "false"
checkbox Titânio "false"
checkbox Inferior "false"
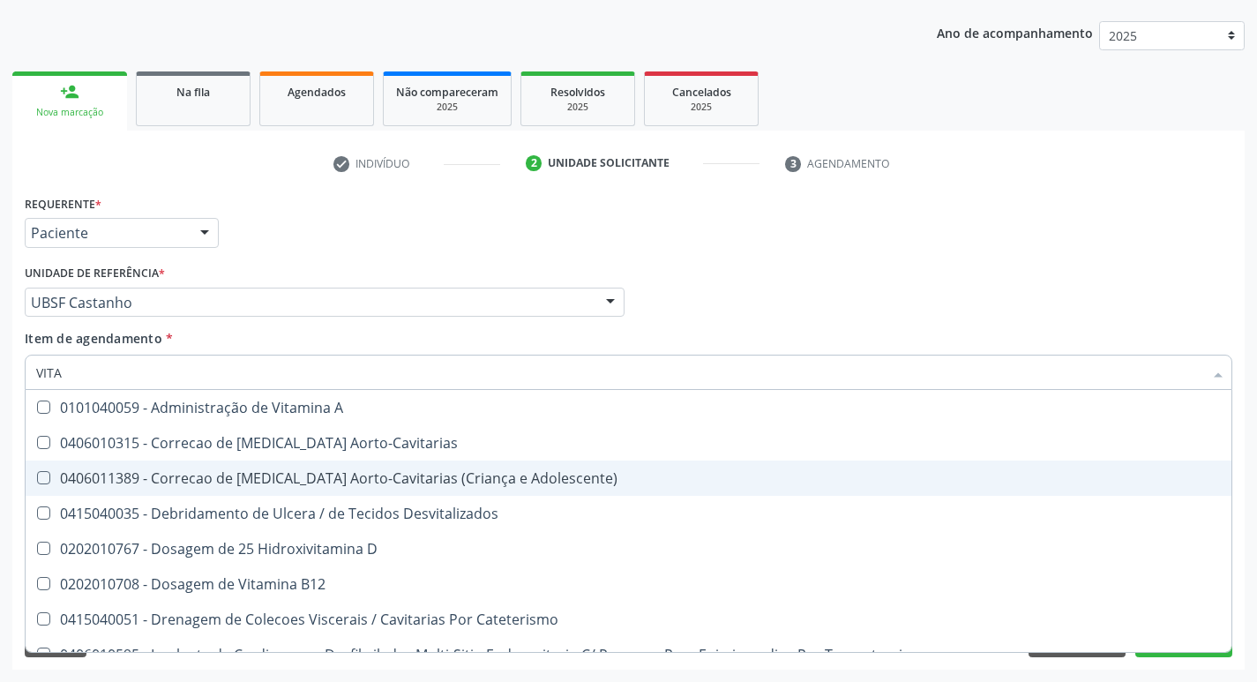
type input "VITAM"
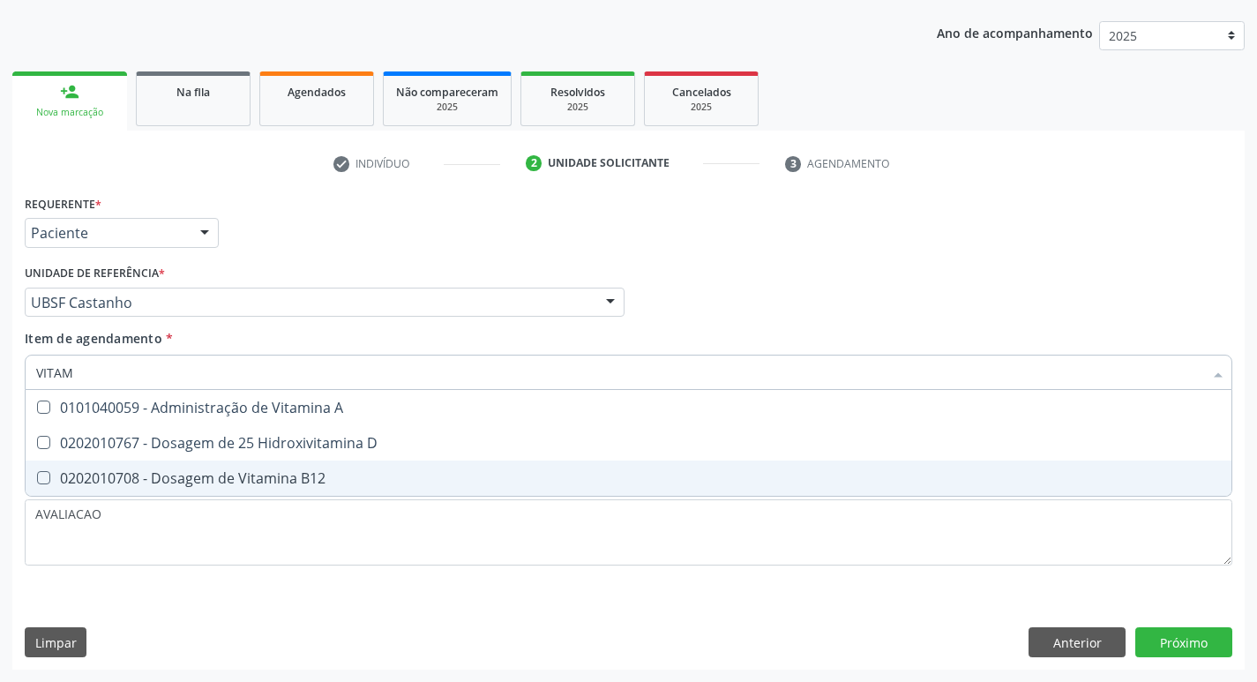
click at [232, 481] on div "0202010708 - Dosagem de Vitamina B12" at bounding box center [628, 478] width 1185 height 14
checkbox B12 "true"
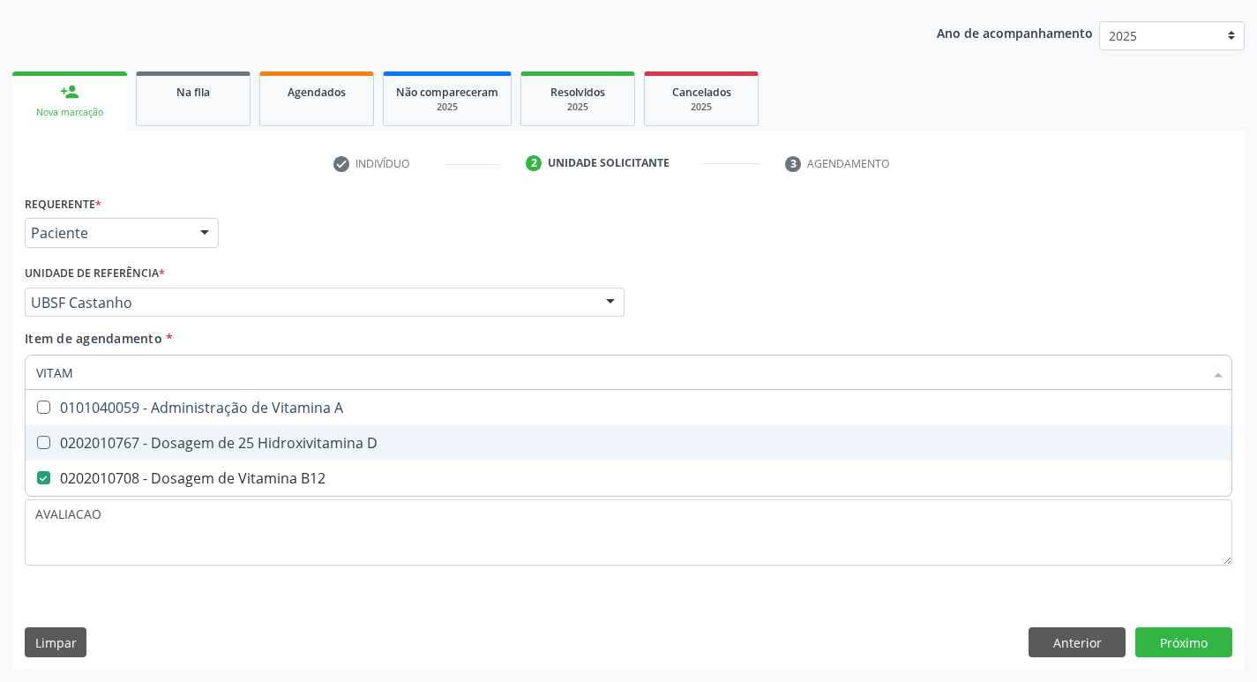
click at [236, 441] on div "0202010767 - Dosagem de 25 Hidroxivitamina D" at bounding box center [628, 443] width 1185 height 14
checkbox D "true"
type input "VITA"
checkbox D "false"
checkbox B12 "false"
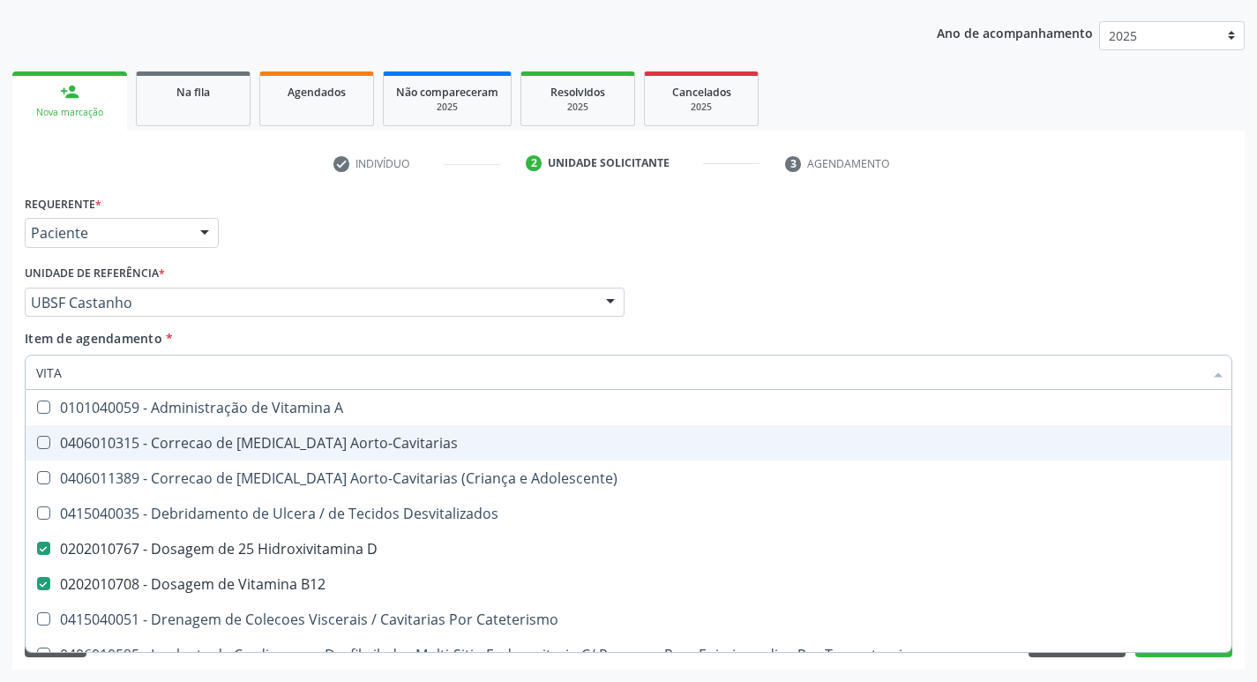
type input "VIT"
checkbox D "false"
checkbox Cateterismo "true"
type input "V"
checkbox B12 "false"
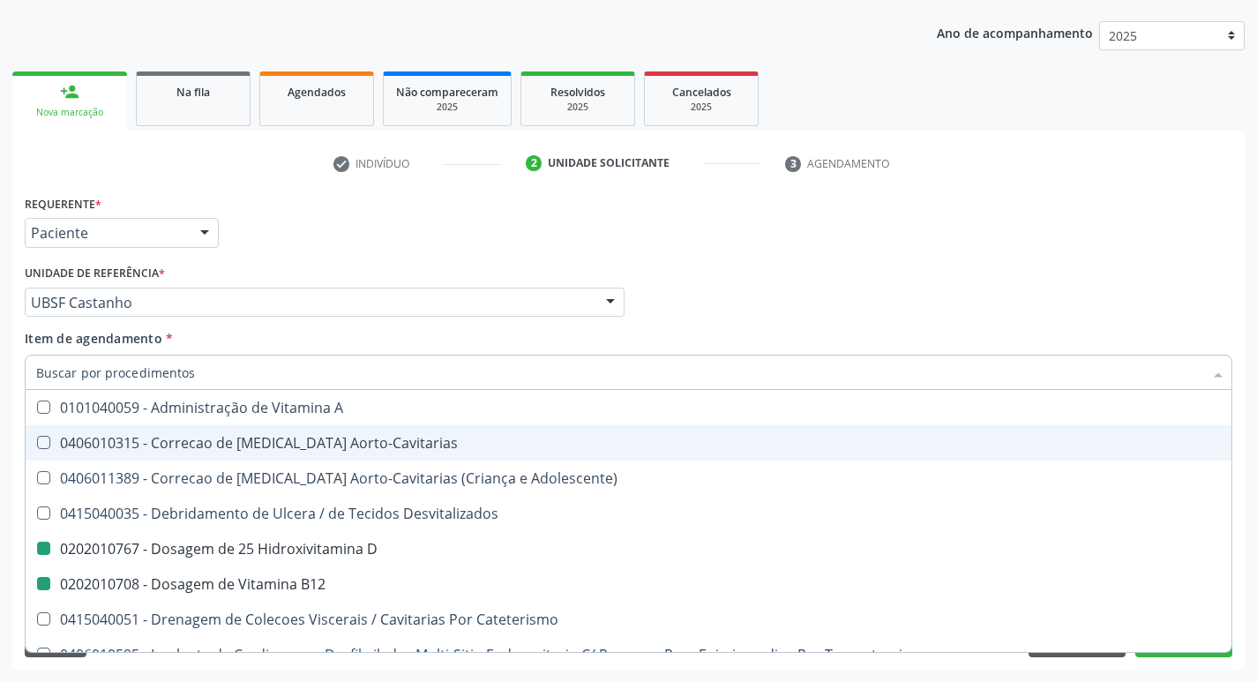
checkbox Cateterismo "false"
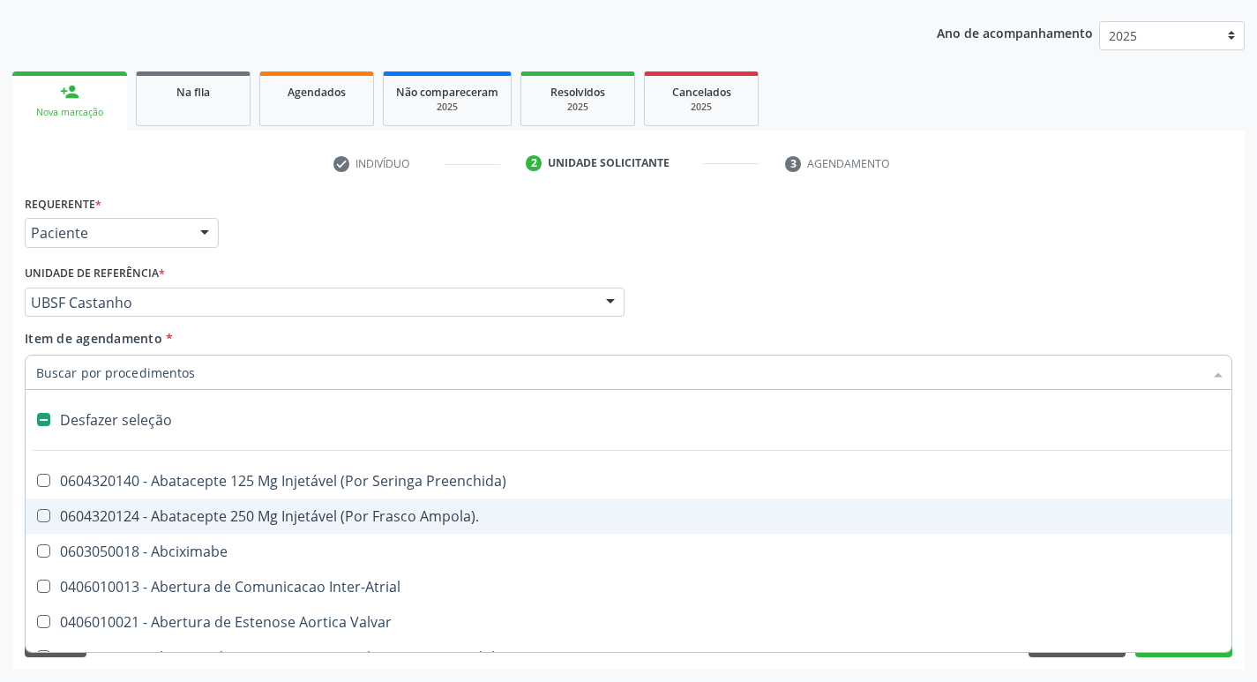
type input "H"
checkbox Coronariano "true"
checkbox Convencional\) "true"
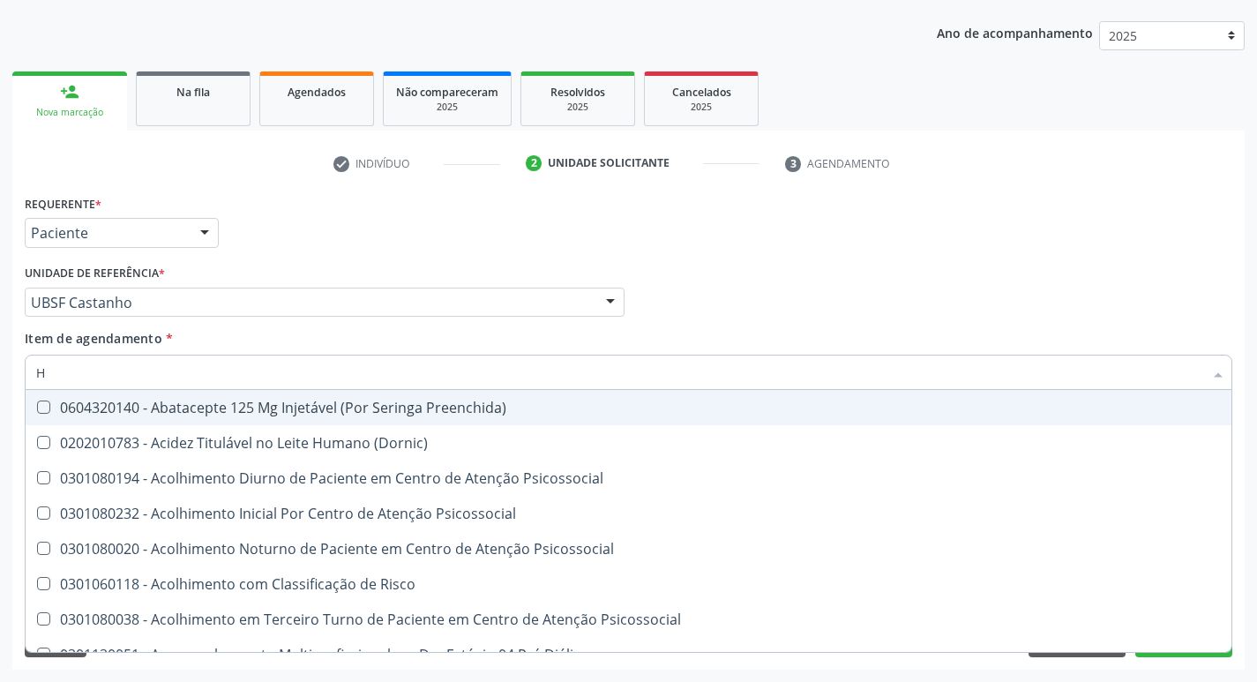
type input "HEMOGLOBINA G"
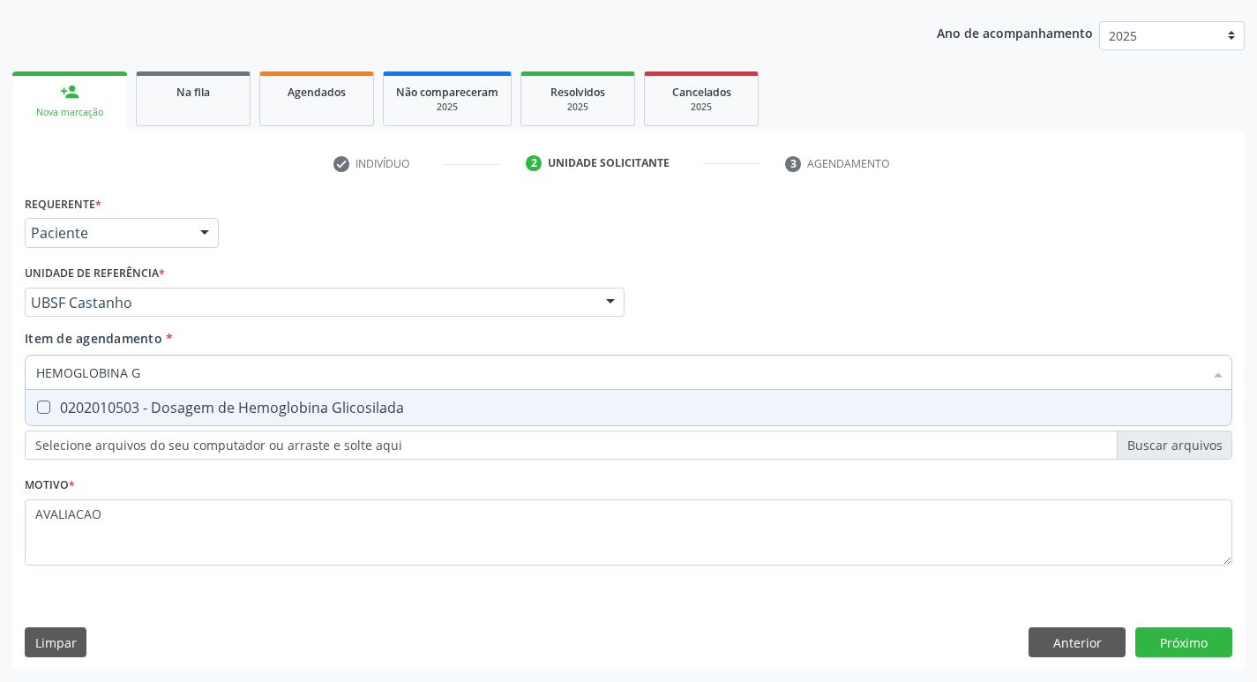
click at [283, 407] on div "0202010503 - Dosagem de Hemoglobina Glicosilada" at bounding box center [628, 408] width 1185 height 14
checkbox Glicosilada "true"
type input "HEMOGLOBINA"
checkbox Glicosilada "false"
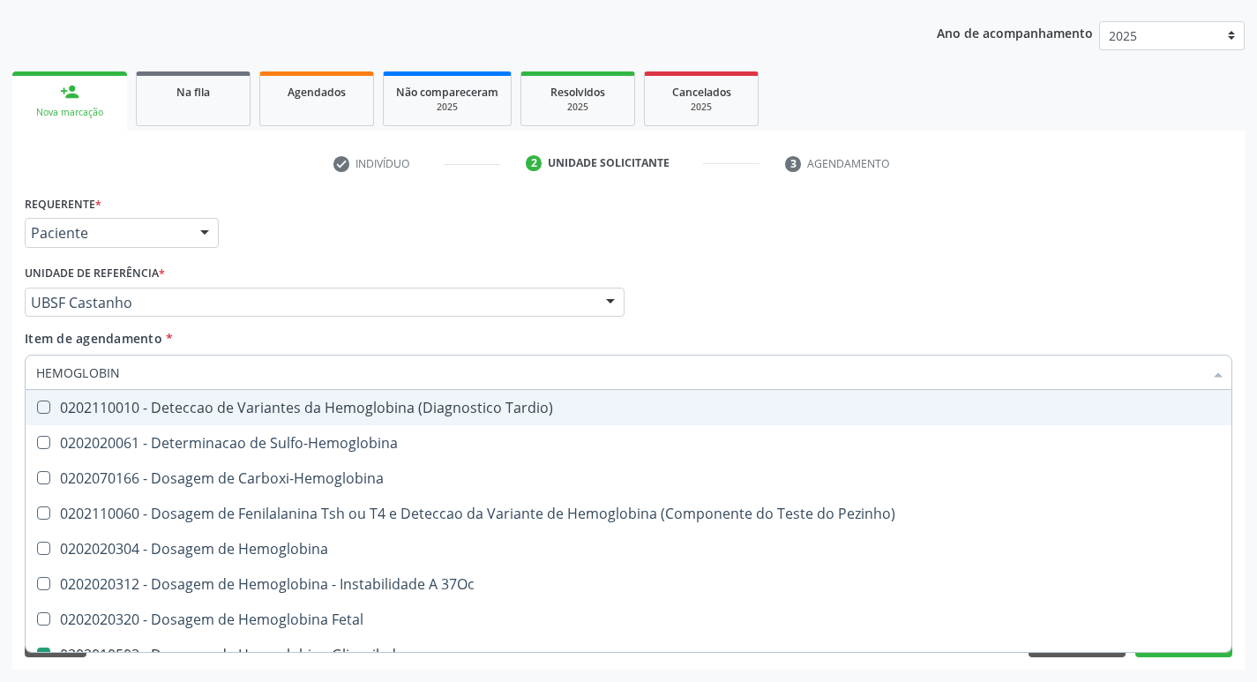
type input "HEMOGLOBI"
checkbox Glicosilada "false"
checkbox Hemoglobina "true"
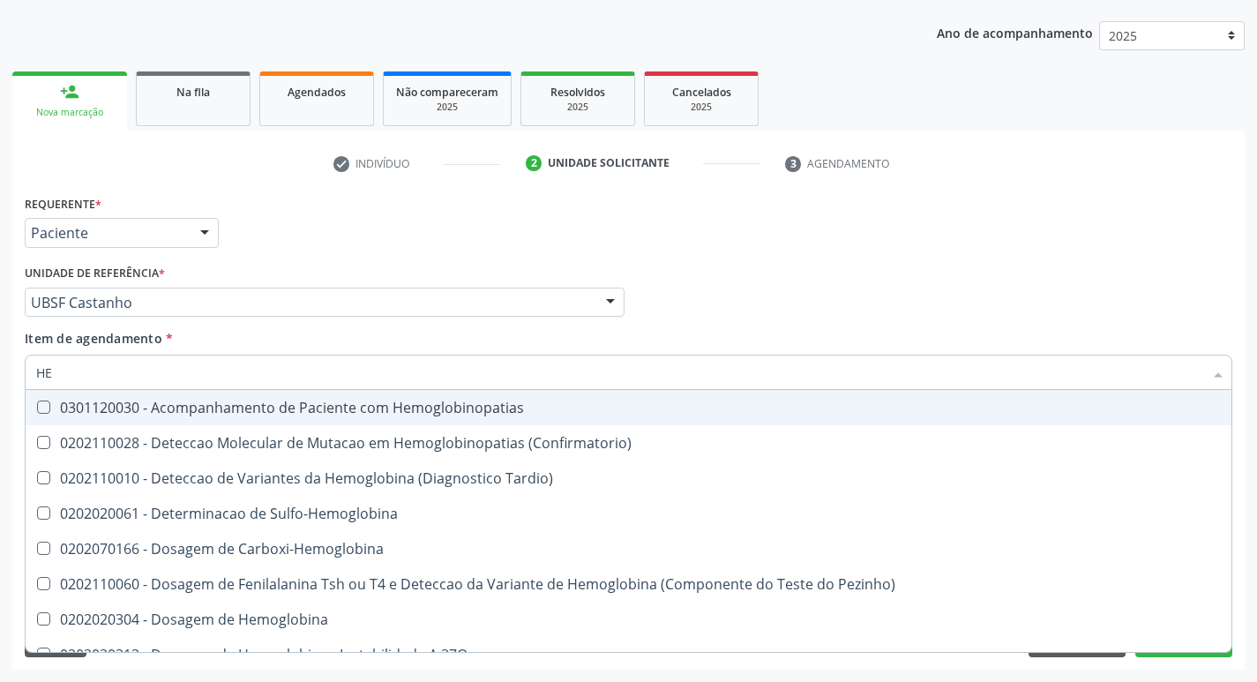
type input "H"
checkbox Glicosilada "false"
checkbox S "false"
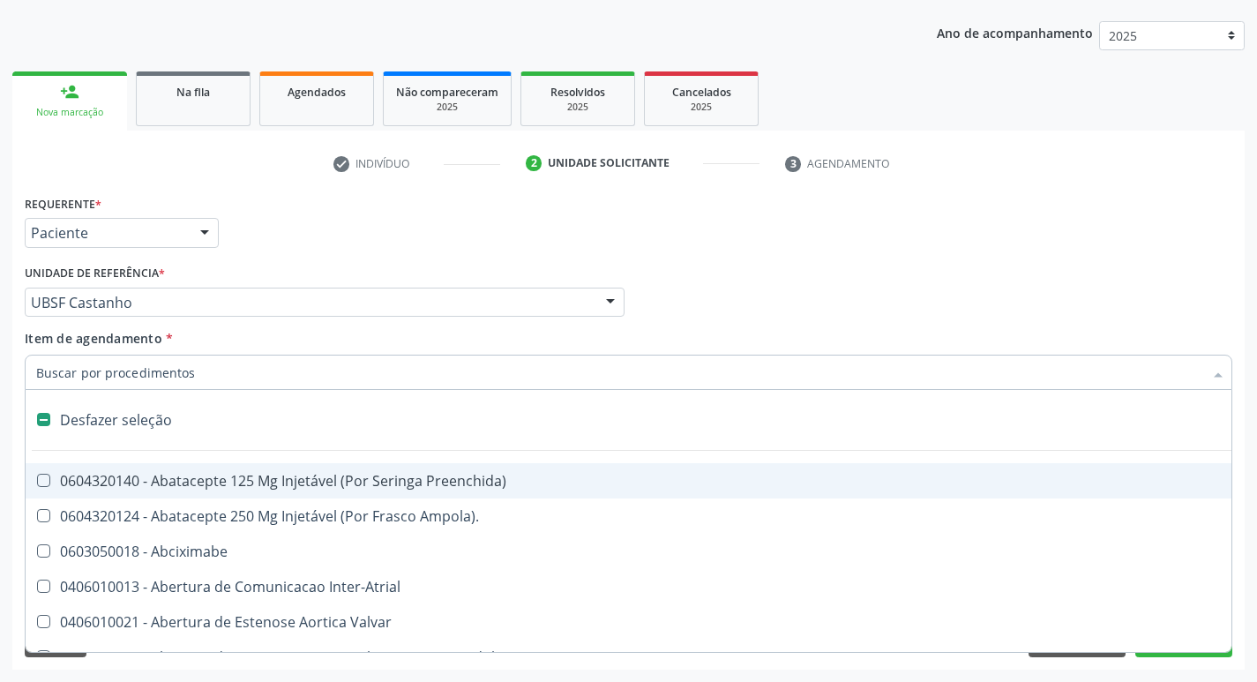
type input "2"
checkbox Total "true"
checkbox Percutanea "true"
checkbox Hidrocefalia "true"
checkbox Puerperal "true"
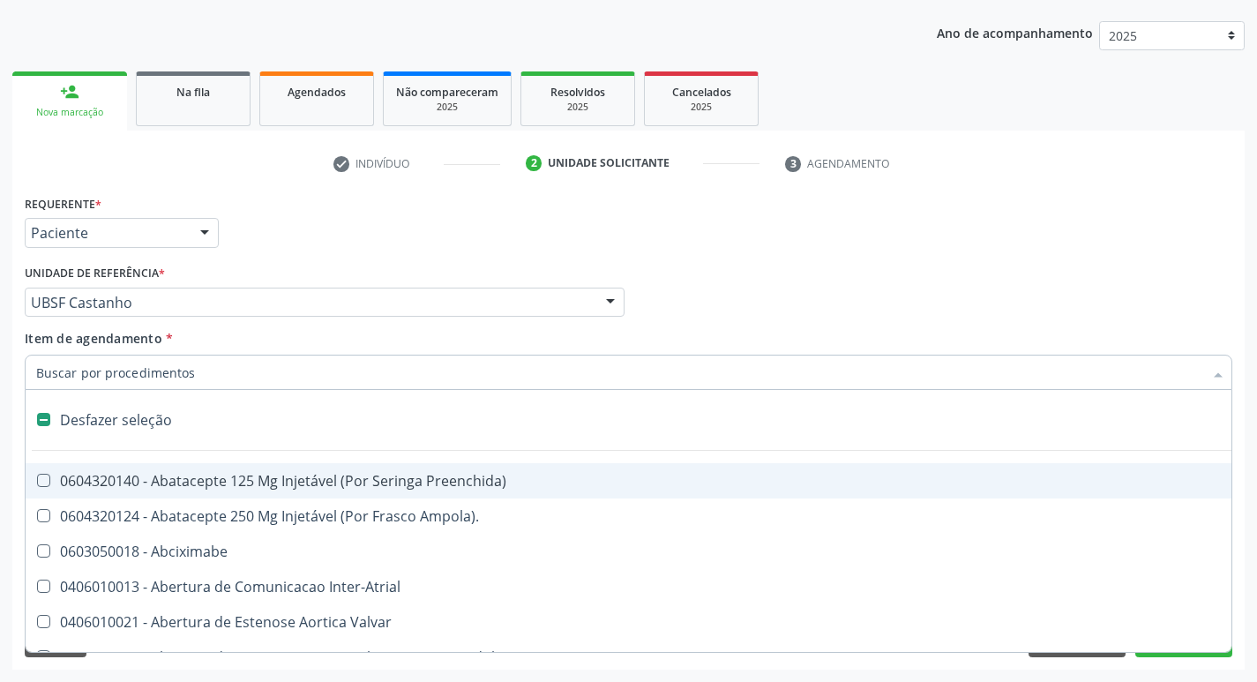
checkbox Adolescente\) "true"
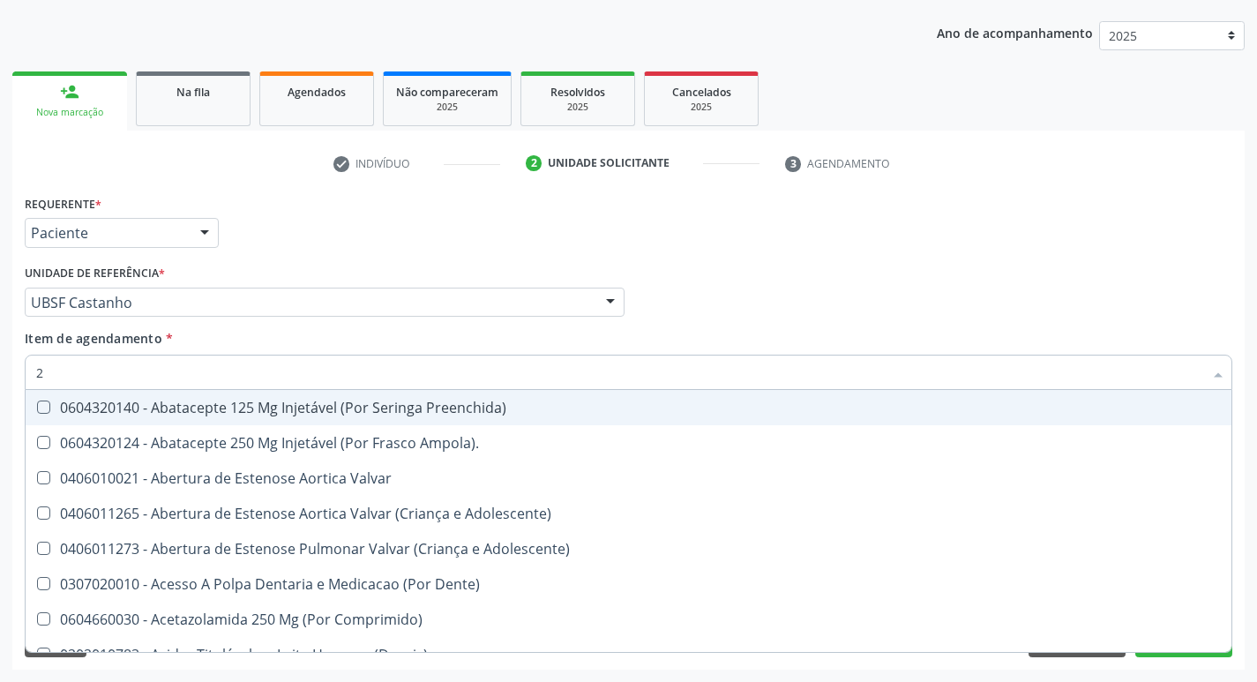
type input "20205001"
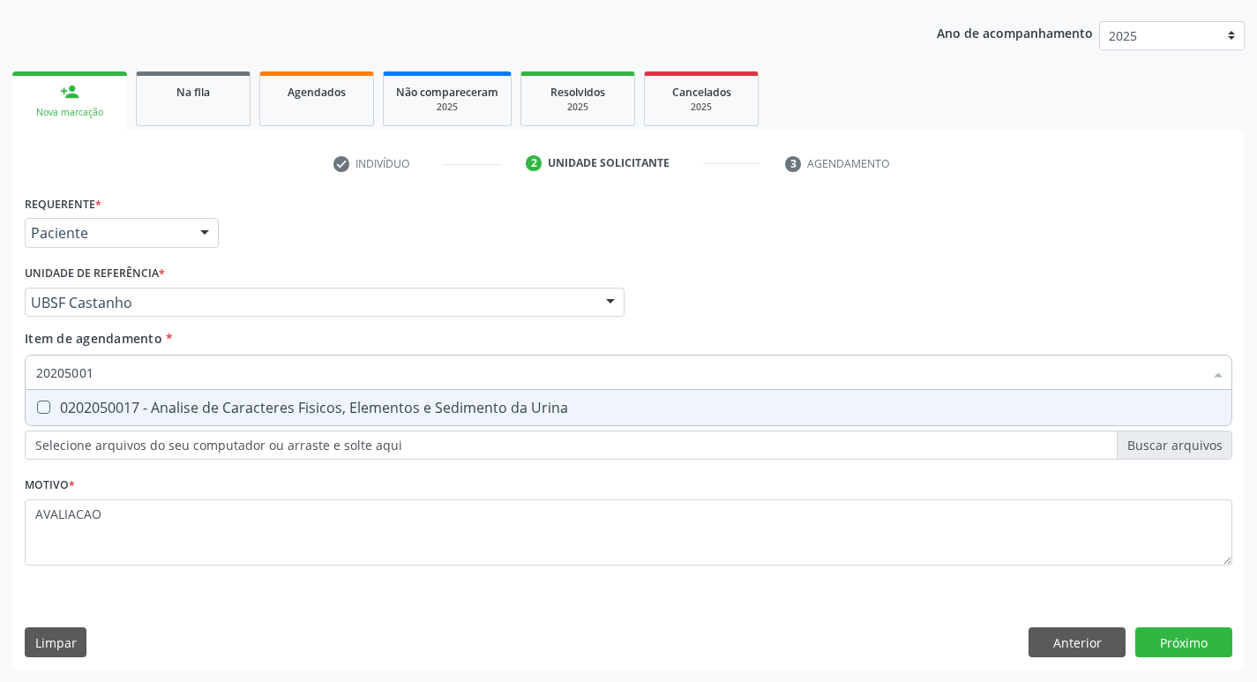
click at [263, 419] on span "0202050017 - Analise de Caracteres Fisicos, Elementos e Sedimento da Urina" at bounding box center [629, 407] width 1206 height 35
checkbox Urina "true"
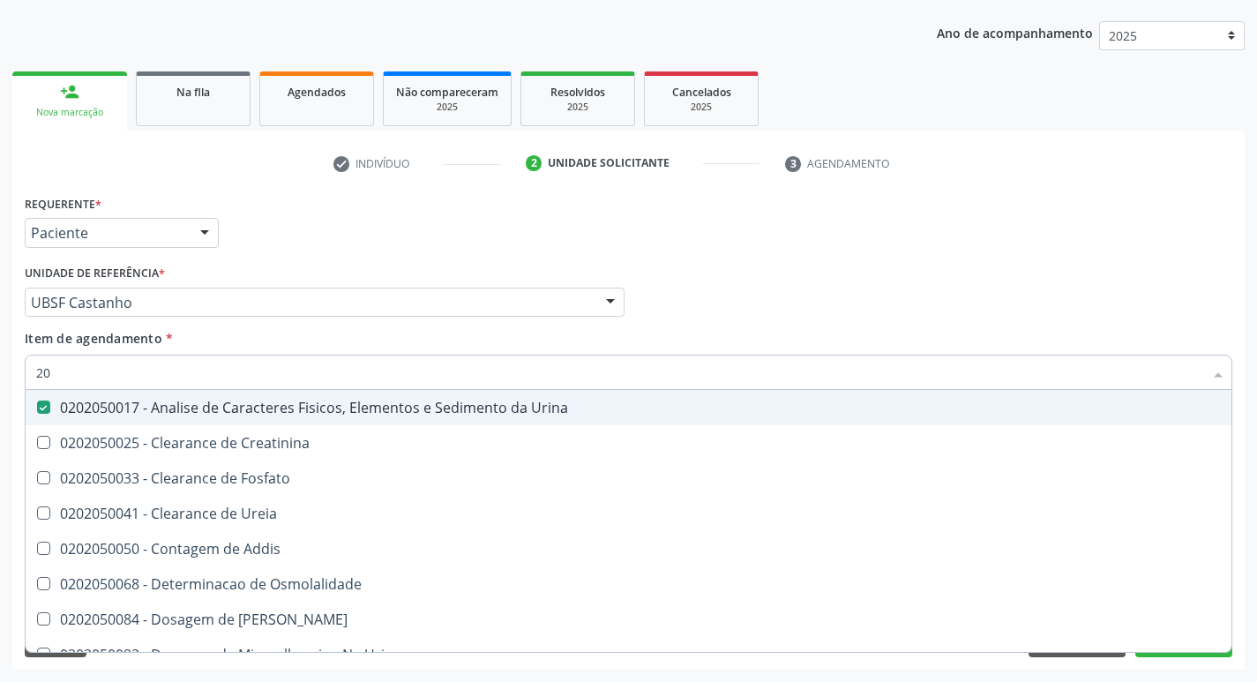
type input "2"
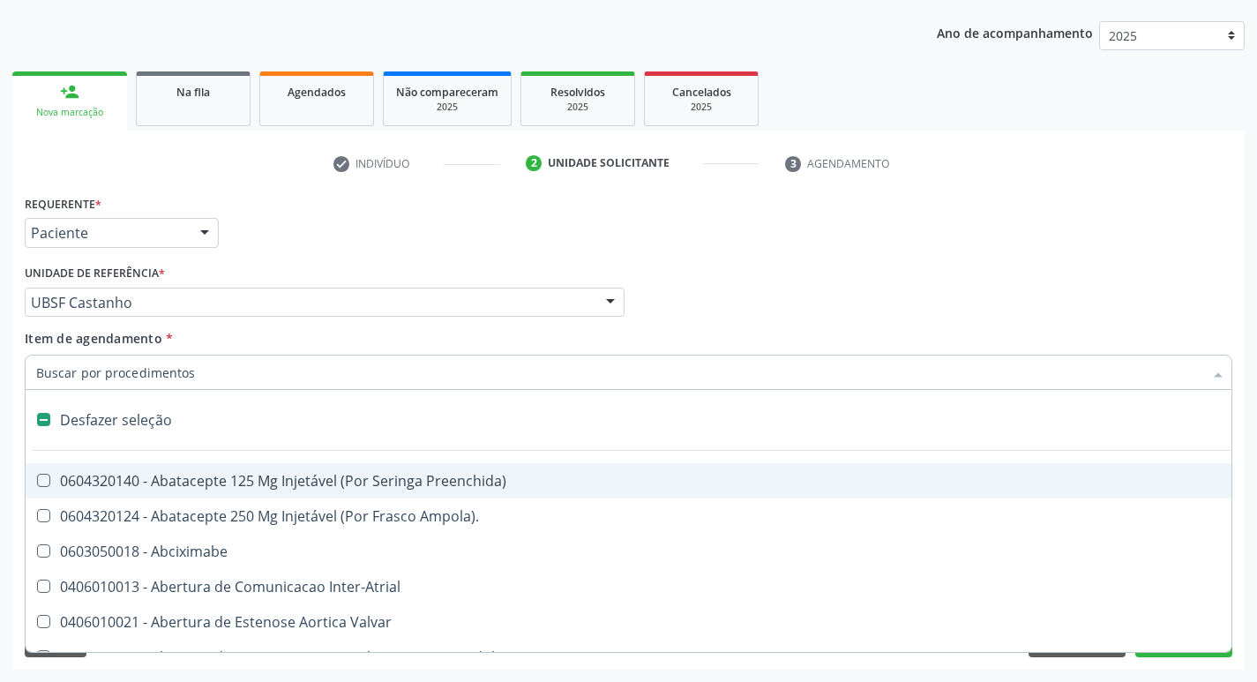
checkbox Preenchida\) "false"
checkbox Inter-Atrial "false"
type input "2"
checkbox Hepático "true"
checkbox Urina "false"
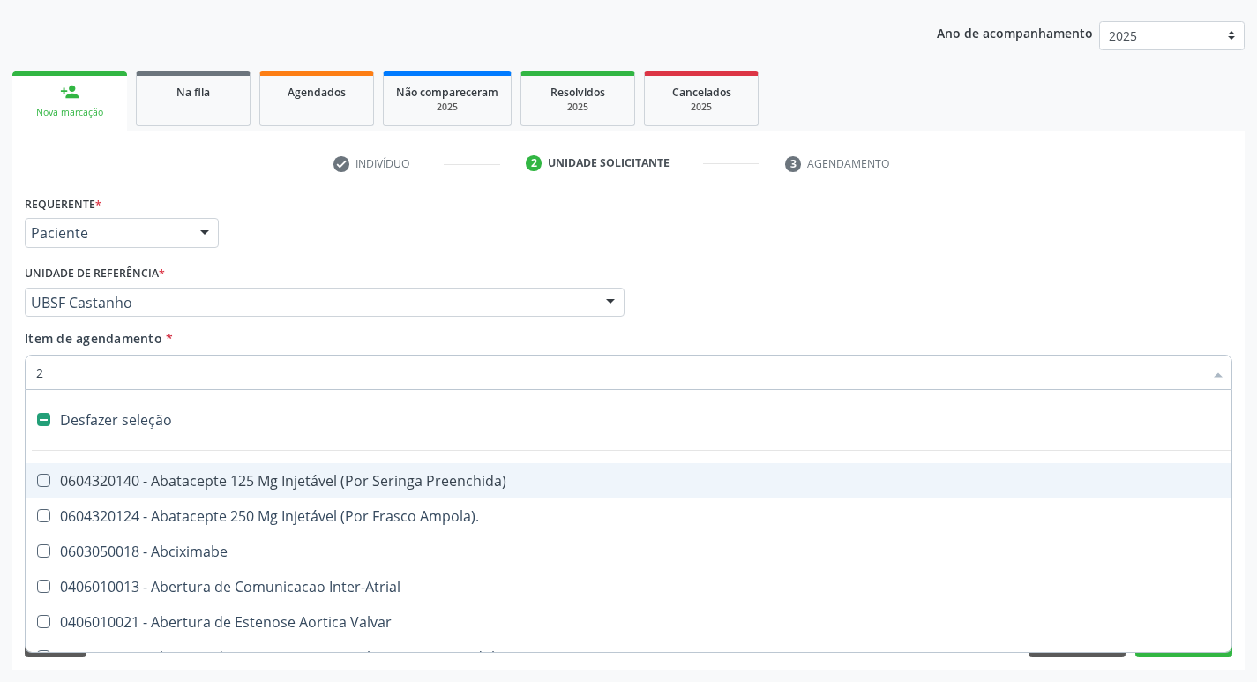
checkbox Total "true"
checkbox Percutanea "true"
checkbox Hidrocefalia "true"
checkbox Puerperal "true"
checkbox Adolescente\) "true"
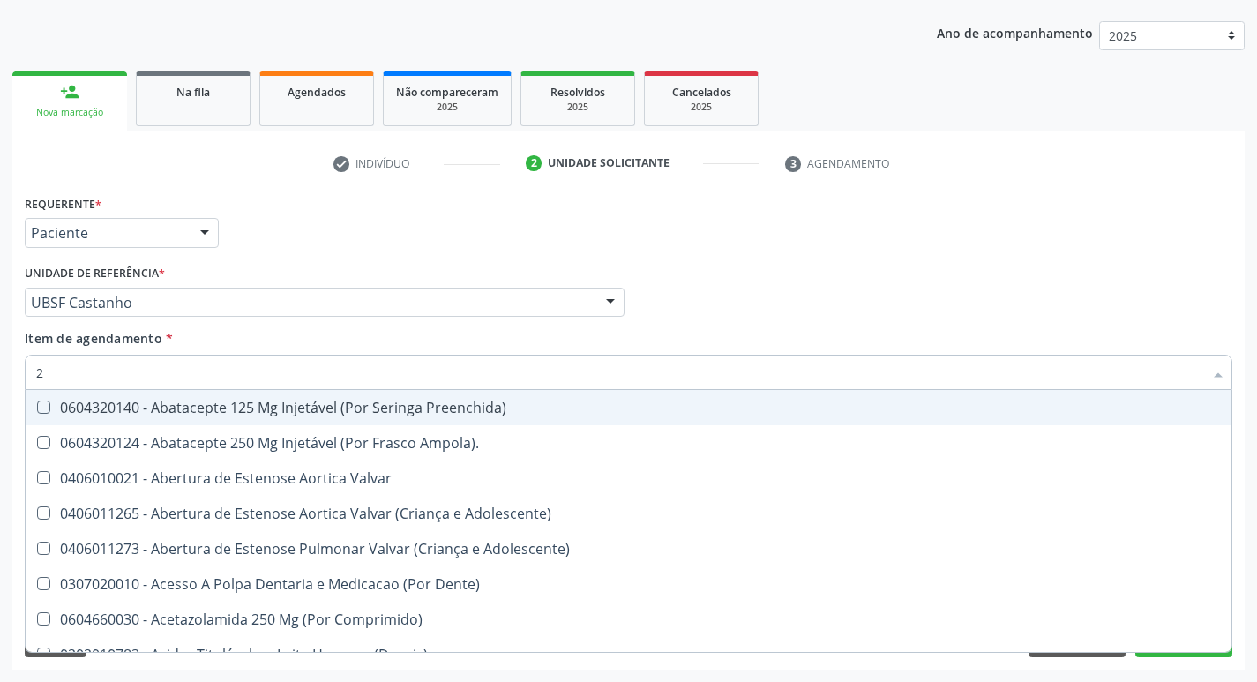
type input "20204003"
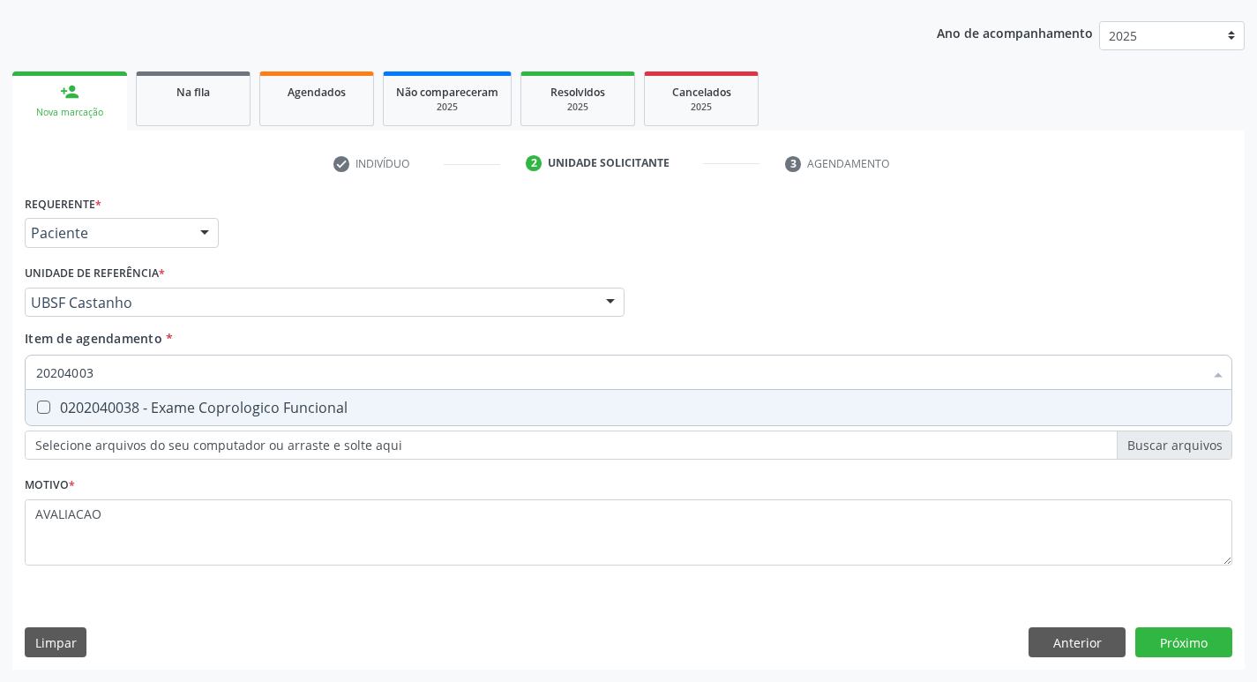
click at [330, 404] on div "0202040038 - Exame Coprologico Funcional" at bounding box center [628, 408] width 1185 height 14
checkbox Funcional "true"
click at [1185, 635] on div "Requerente * Paciente Profissional de Saúde Paciente Nenhum resultado encontrad…" at bounding box center [628, 430] width 1233 height 479
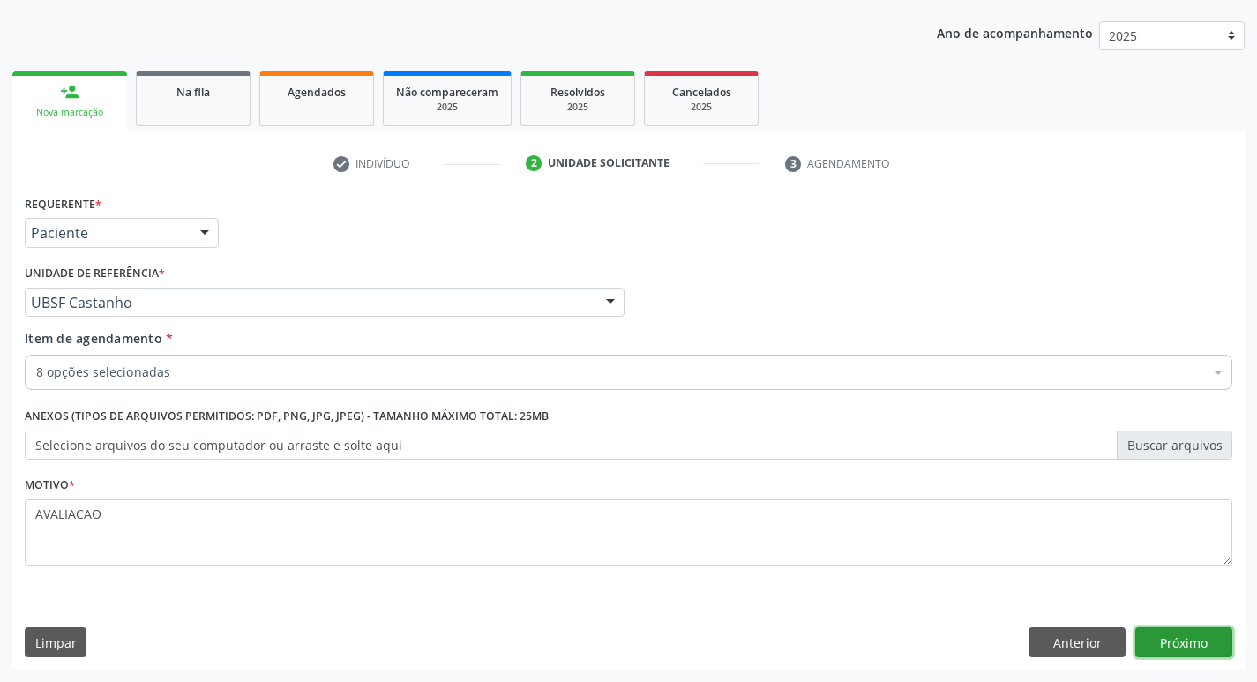
click at [1180, 641] on button "Próximo" at bounding box center [1184, 642] width 97 height 30
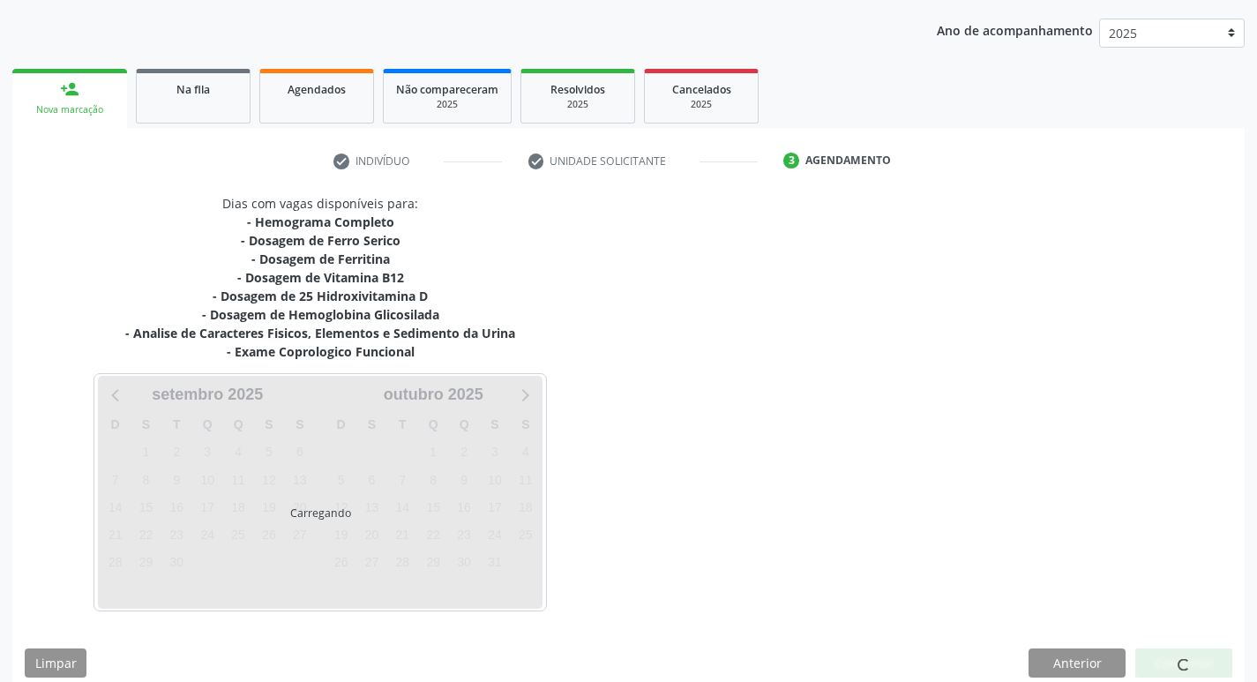
scroll to position [215, 0]
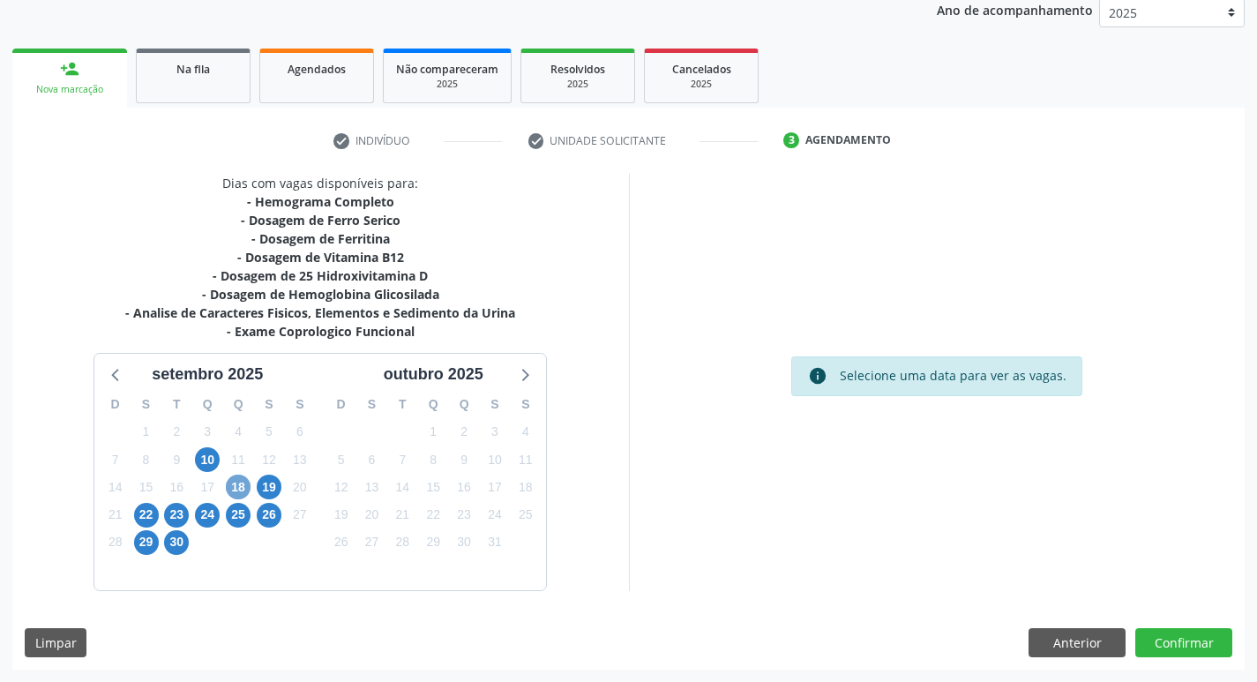
click at [238, 479] on span "18" at bounding box center [238, 487] width 25 height 25
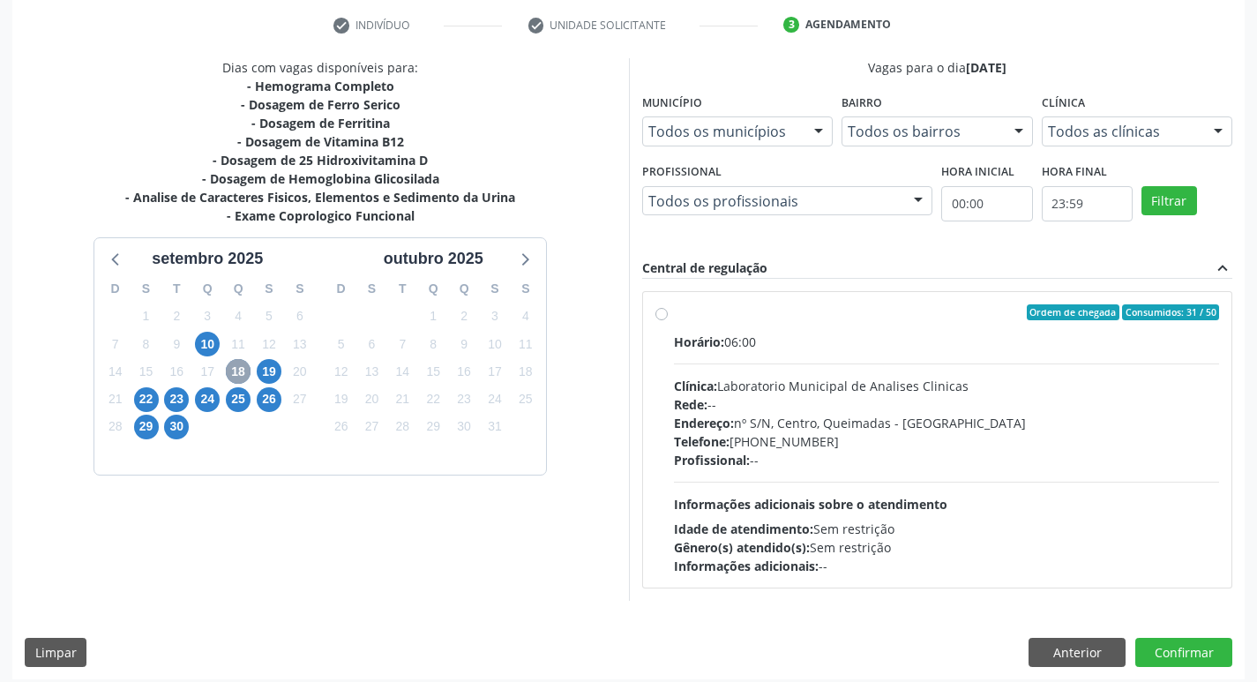
scroll to position [341, 0]
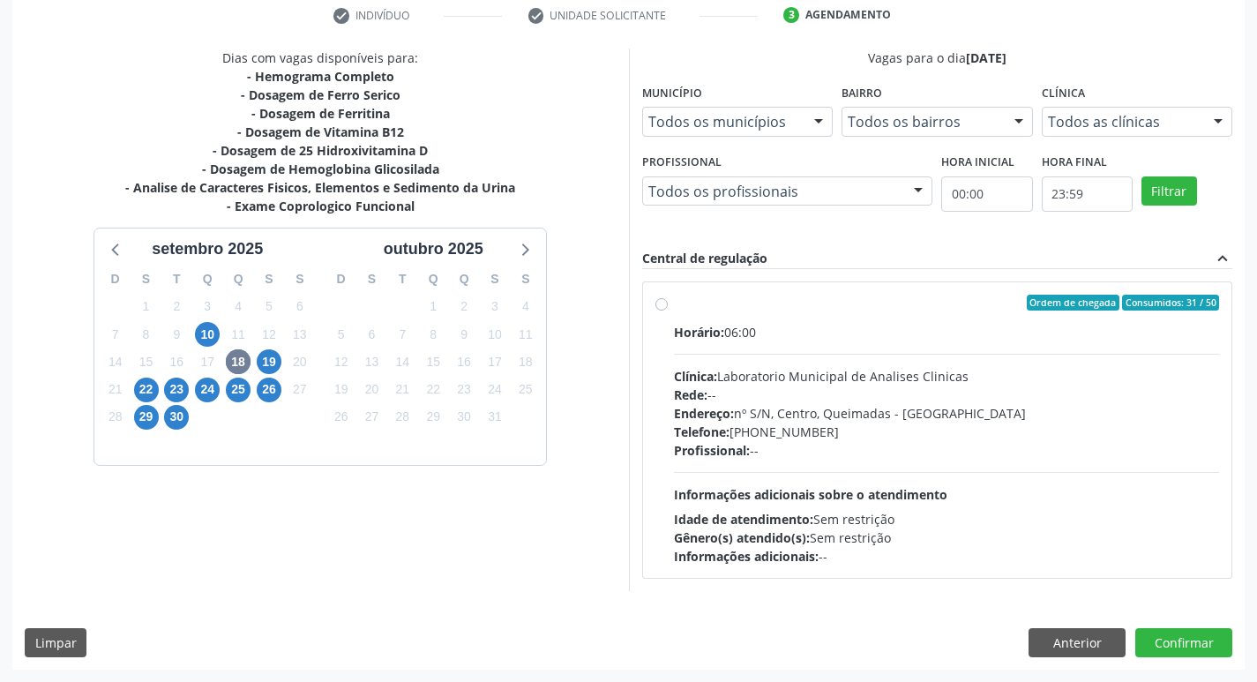
click at [860, 423] on div "Telefone: [PHONE_NUMBER]" at bounding box center [947, 432] width 546 height 19
click at [668, 311] on input "Ordem de chegada Consumidos: 31 / 50 Horário: 06:00 Clínica: Laboratorio Munici…" at bounding box center [662, 303] width 12 height 16
radio input "true"
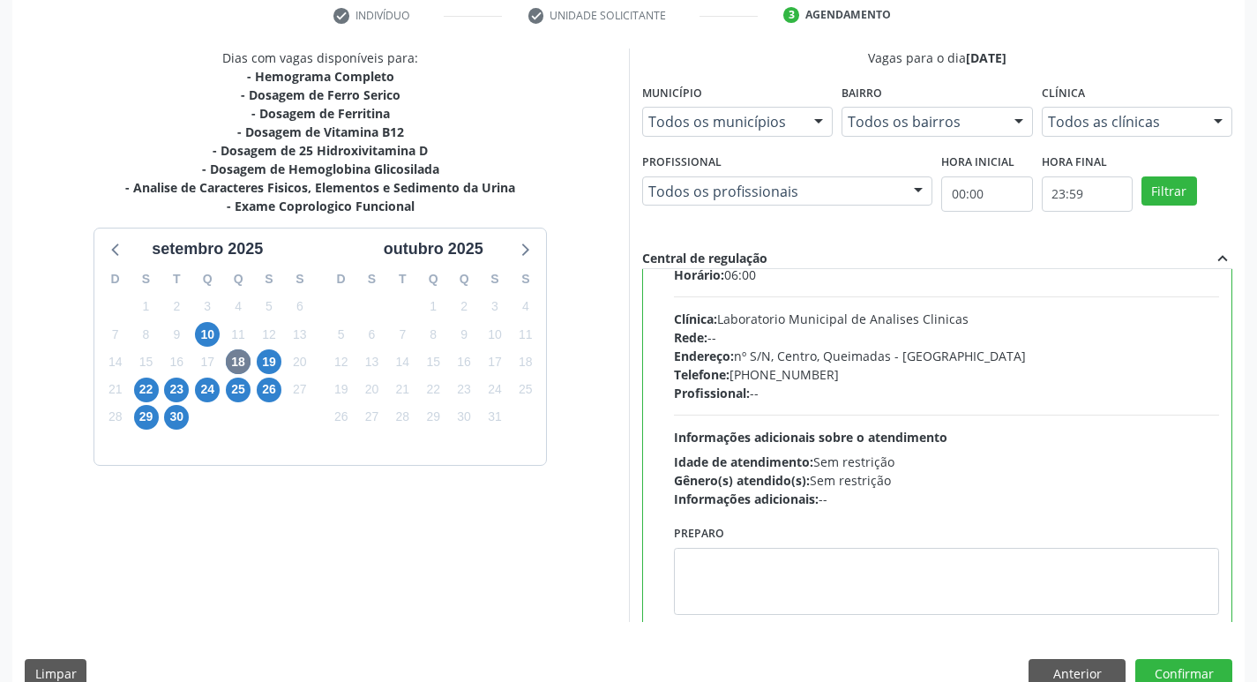
scroll to position [87, 0]
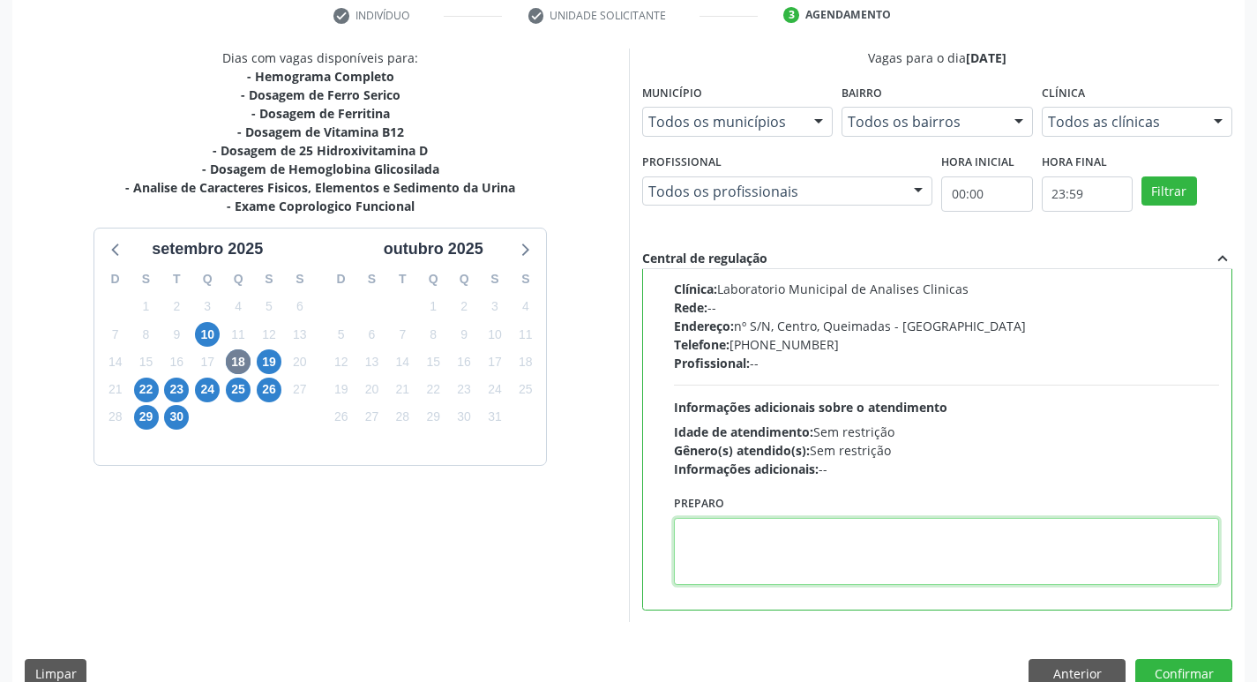
click at [791, 544] on textarea at bounding box center [947, 551] width 546 height 67
type textarea "V"
paste textarea "IR EM [GEOGRAPHIC_DATA]"
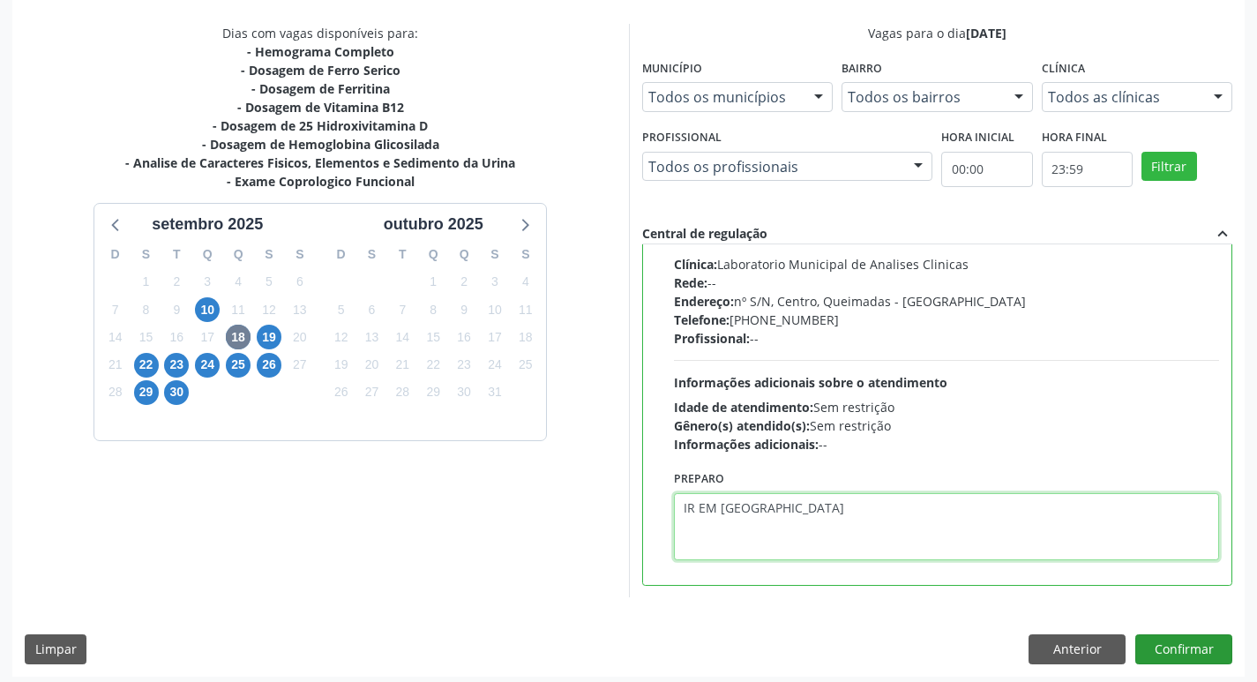
scroll to position [372, 0]
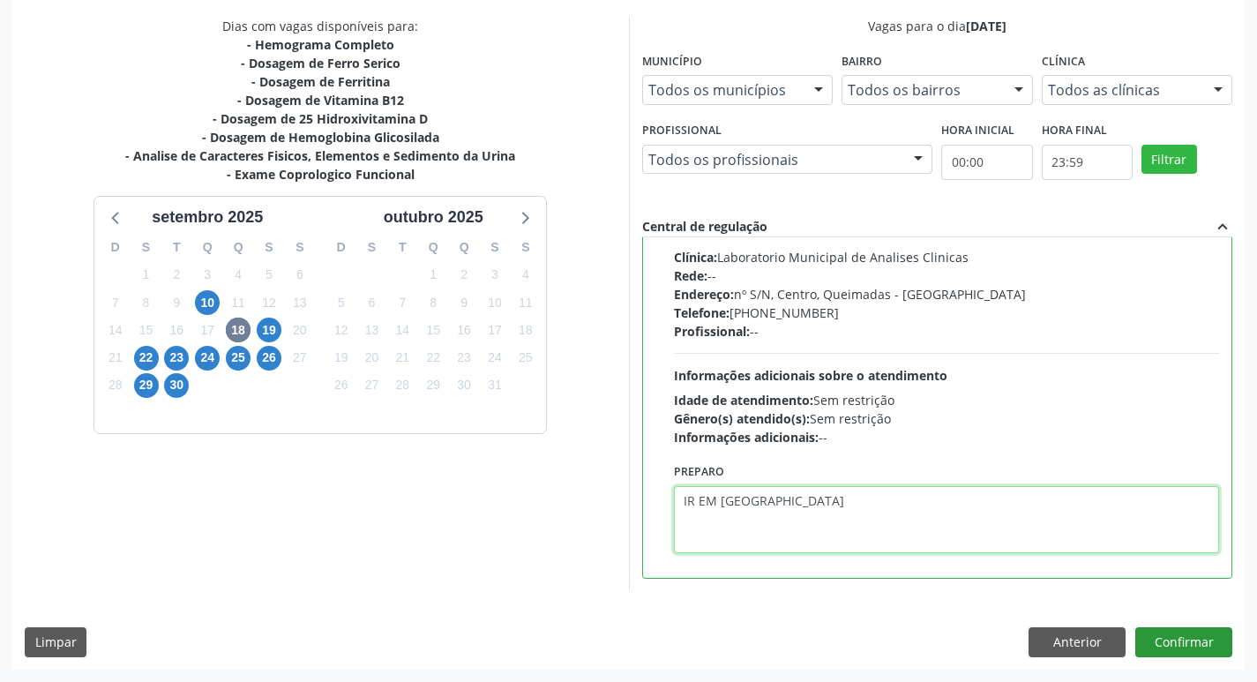
type textarea "IR EM [GEOGRAPHIC_DATA]"
click at [1192, 641] on button "Confirmar" at bounding box center [1184, 642] width 97 height 30
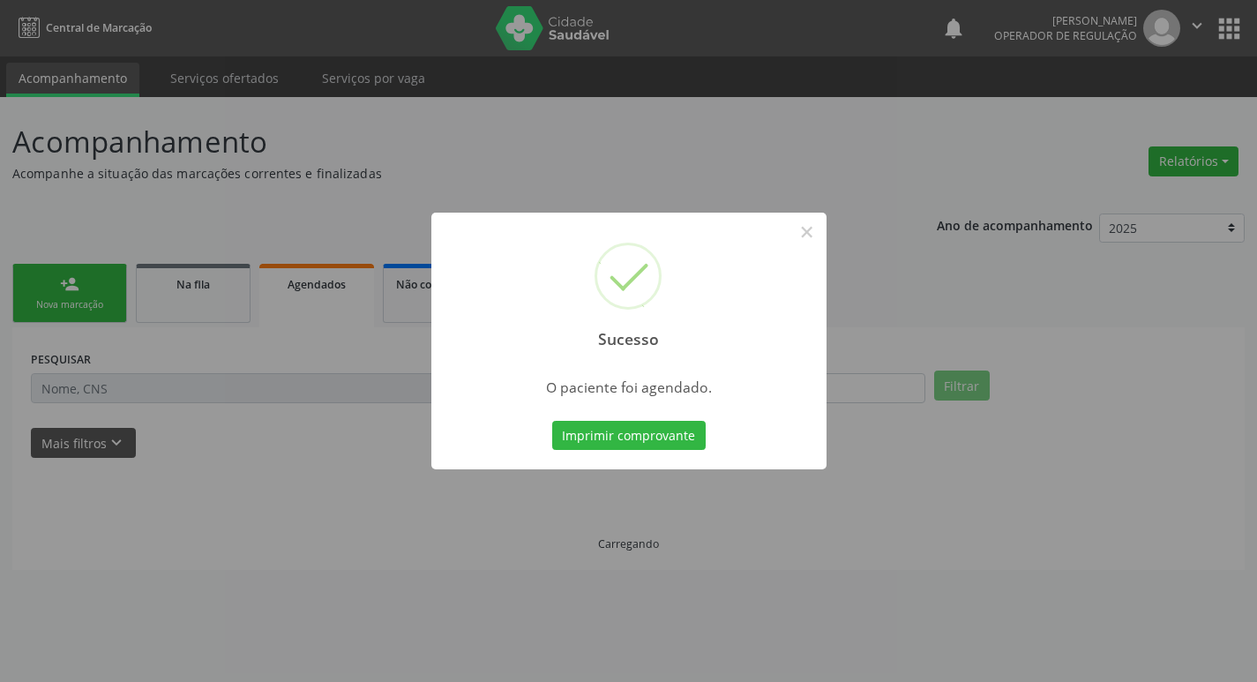
scroll to position [0, 0]
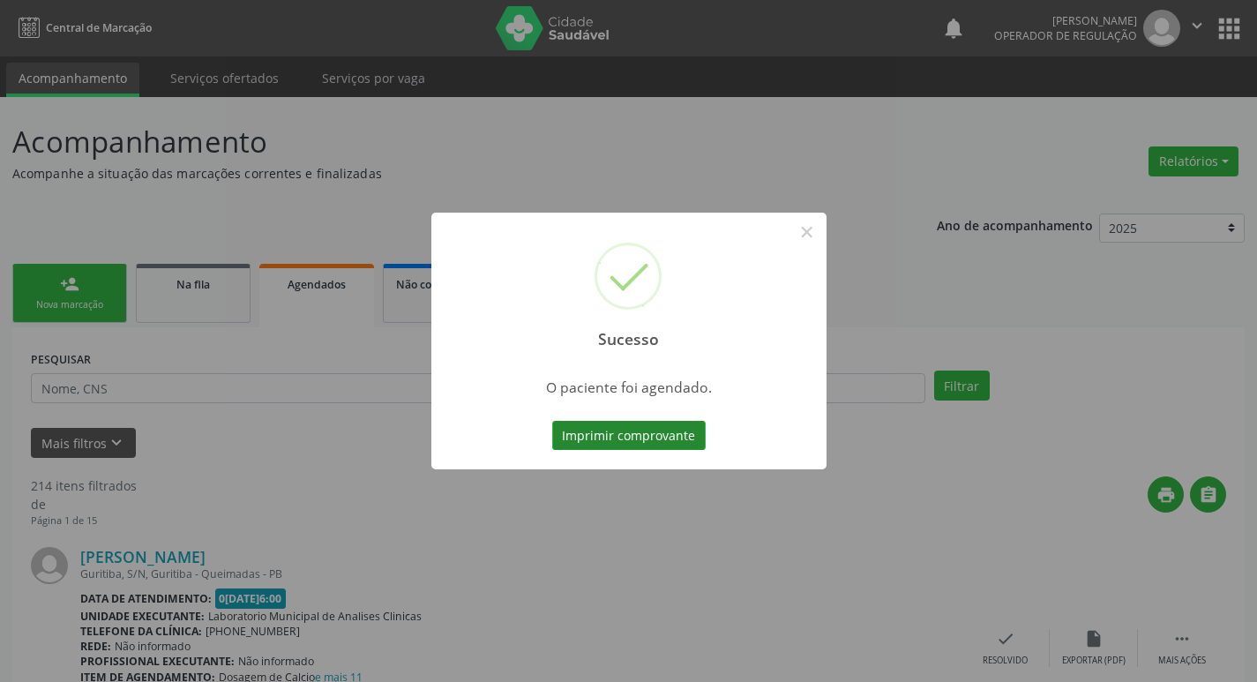
click at [628, 440] on button "Imprimir comprovante" at bounding box center [629, 436] width 154 height 30
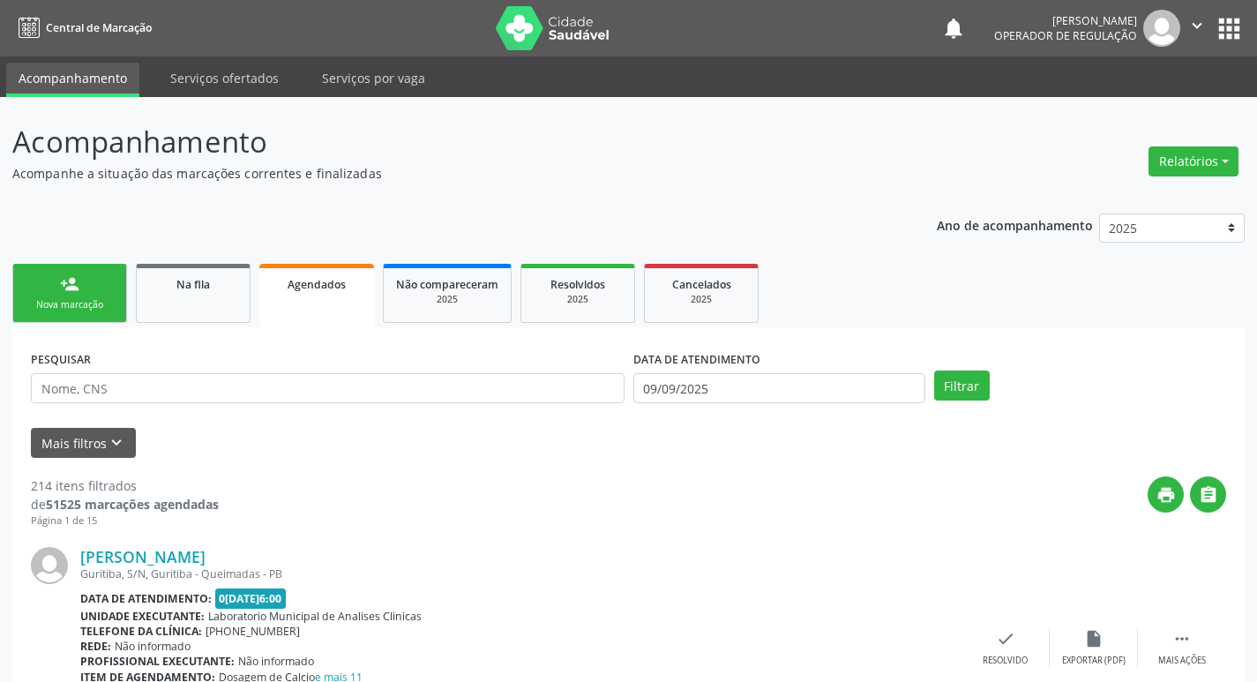
click at [109, 304] on div "Nova marcação" at bounding box center [70, 304] width 88 height 13
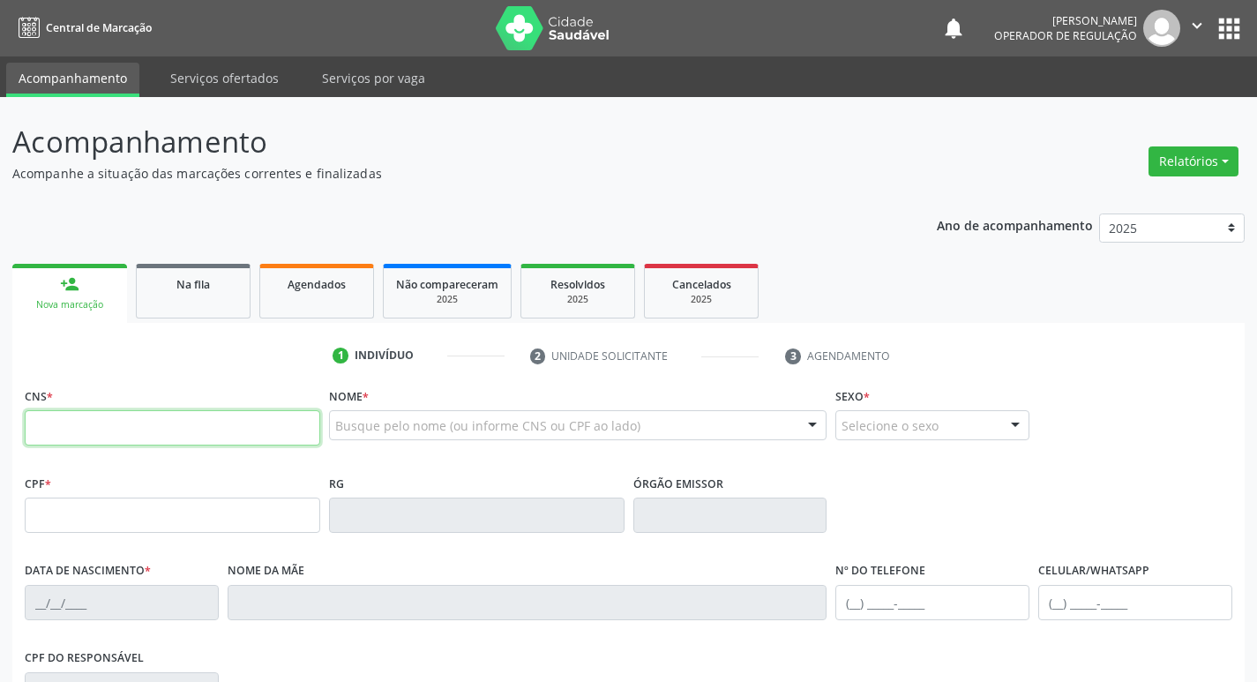
click at [102, 420] on input "text" at bounding box center [173, 427] width 296 height 35
type input "709 8080 9888 6795"
type input "067.384.894-98"
type input "2[DATE]"
type input "[PERSON_NAME]"
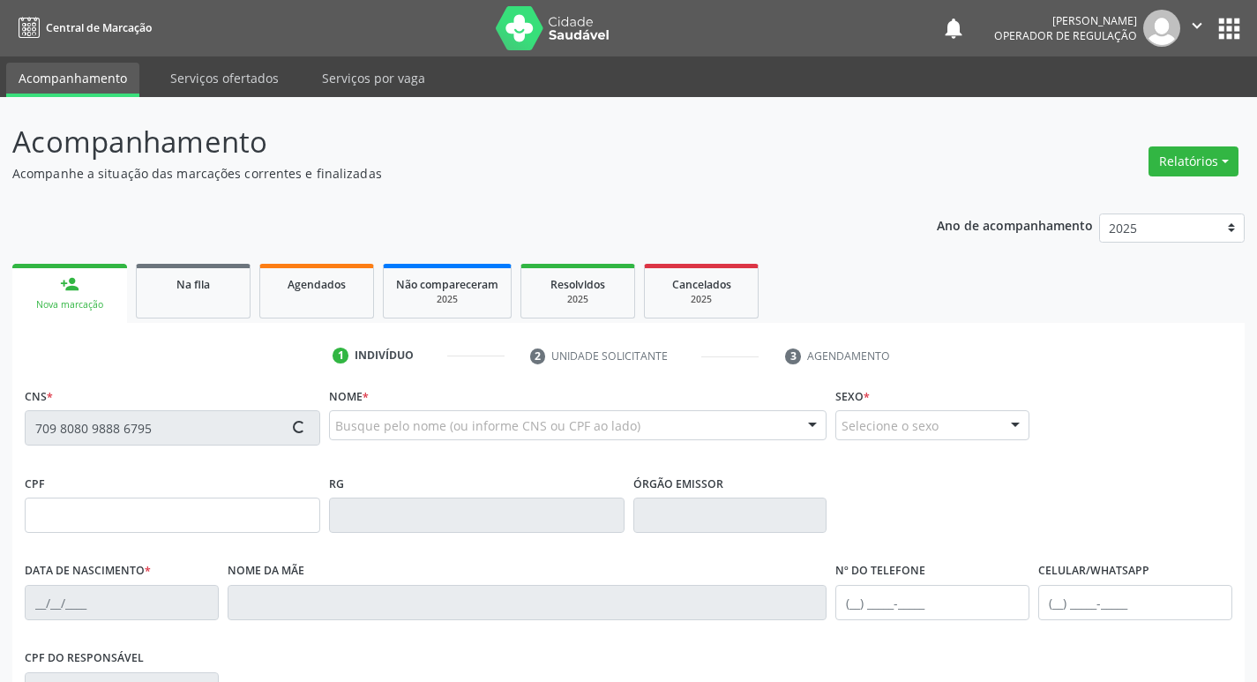
type input "[PHONE_NUMBER]"
type input "131"
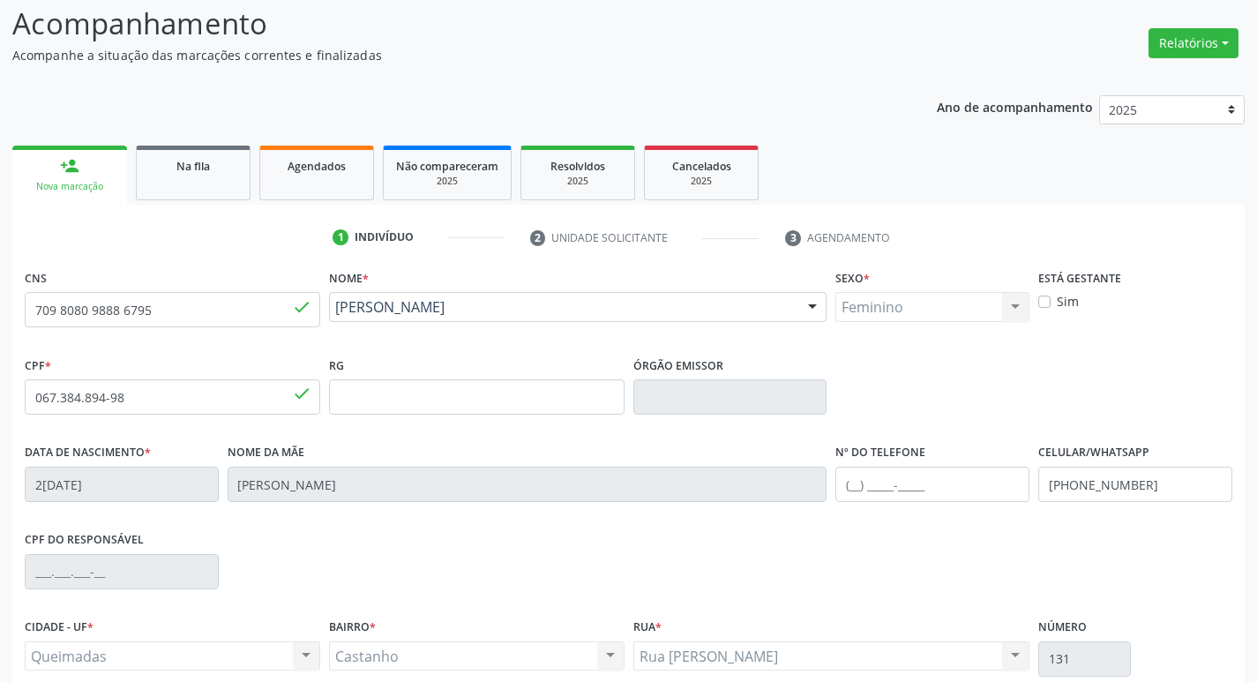
scroll to position [274, 0]
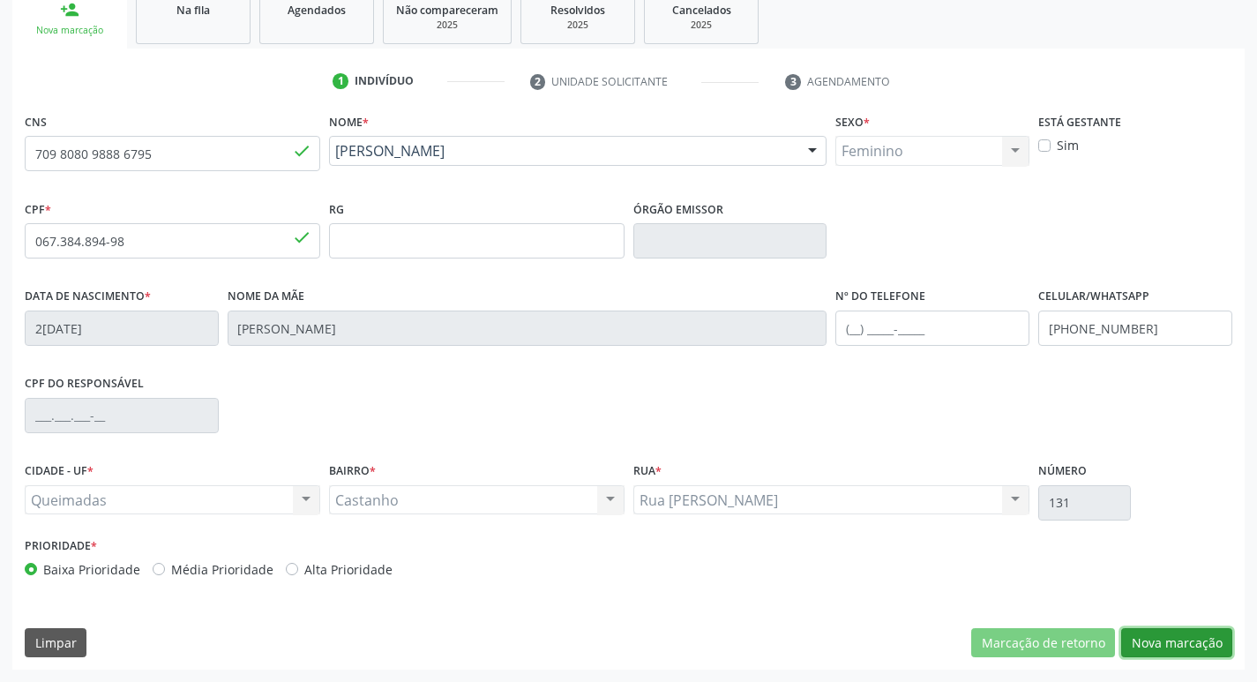
click at [1195, 649] on button "Nova marcação" at bounding box center [1176, 643] width 111 height 30
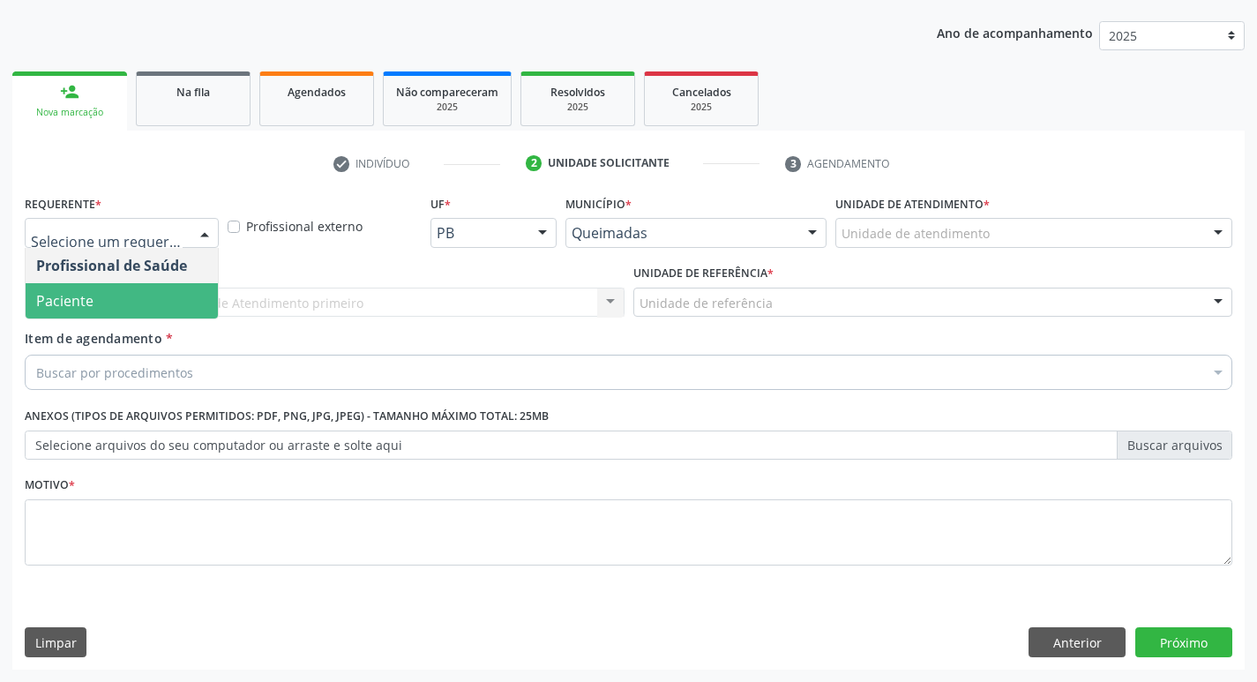
click at [159, 304] on span "Paciente" at bounding box center [122, 300] width 192 height 35
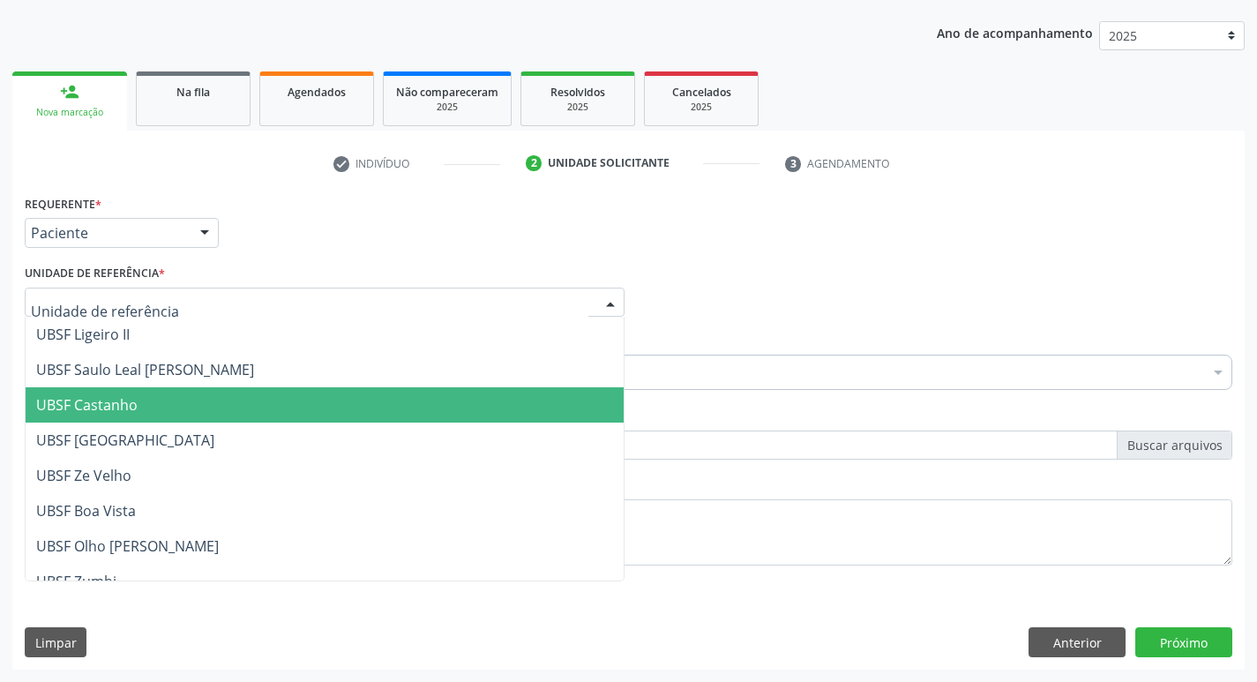
click at [169, 414] on span "UBSF Castanho" at bounding box center [325, 404] width 598 height 35
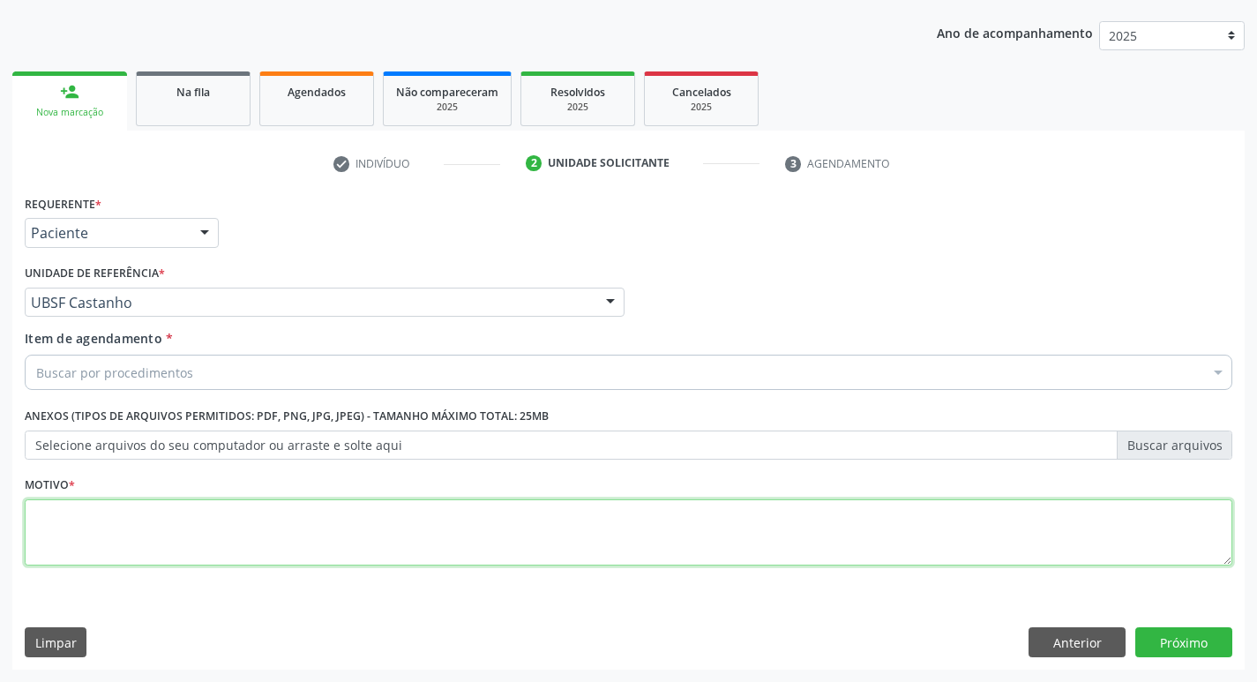
click at [141, 520] on textarea at bounding box center [629, 532] width 1208 height 67
type textarea "AVALIACAO"
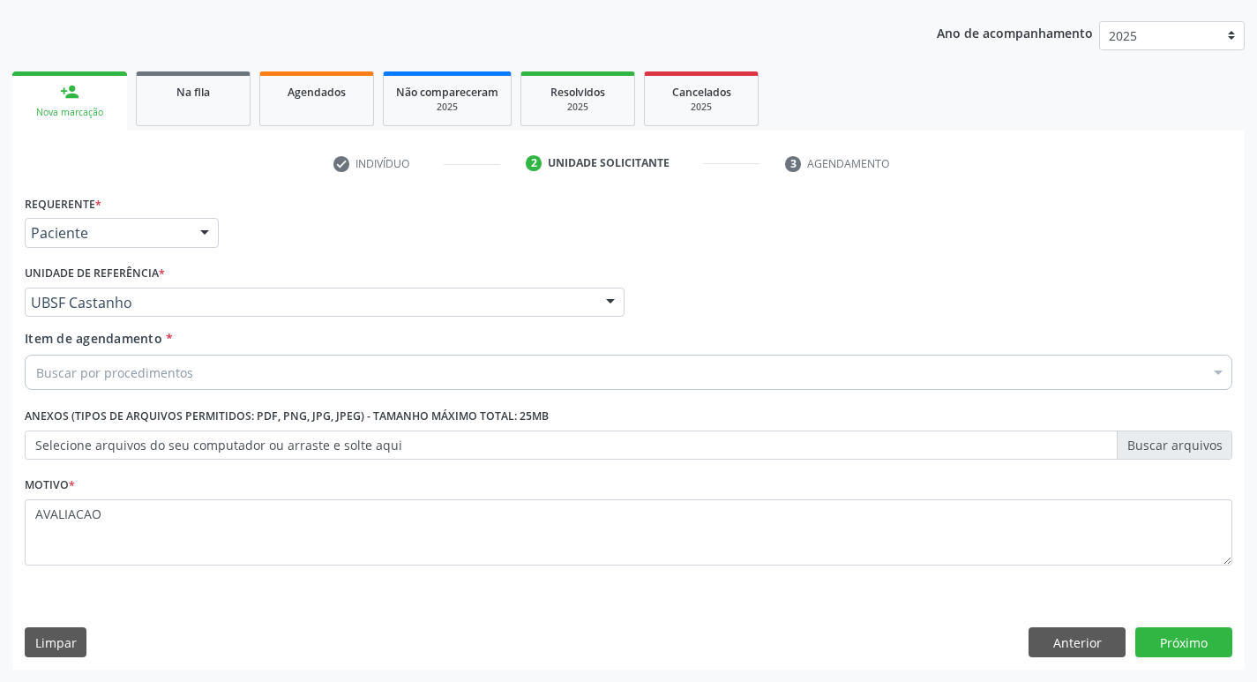
click at [145, 386] on div "Buscar por procedimentos" at bounding box center [629, 372] width 1208 height 35
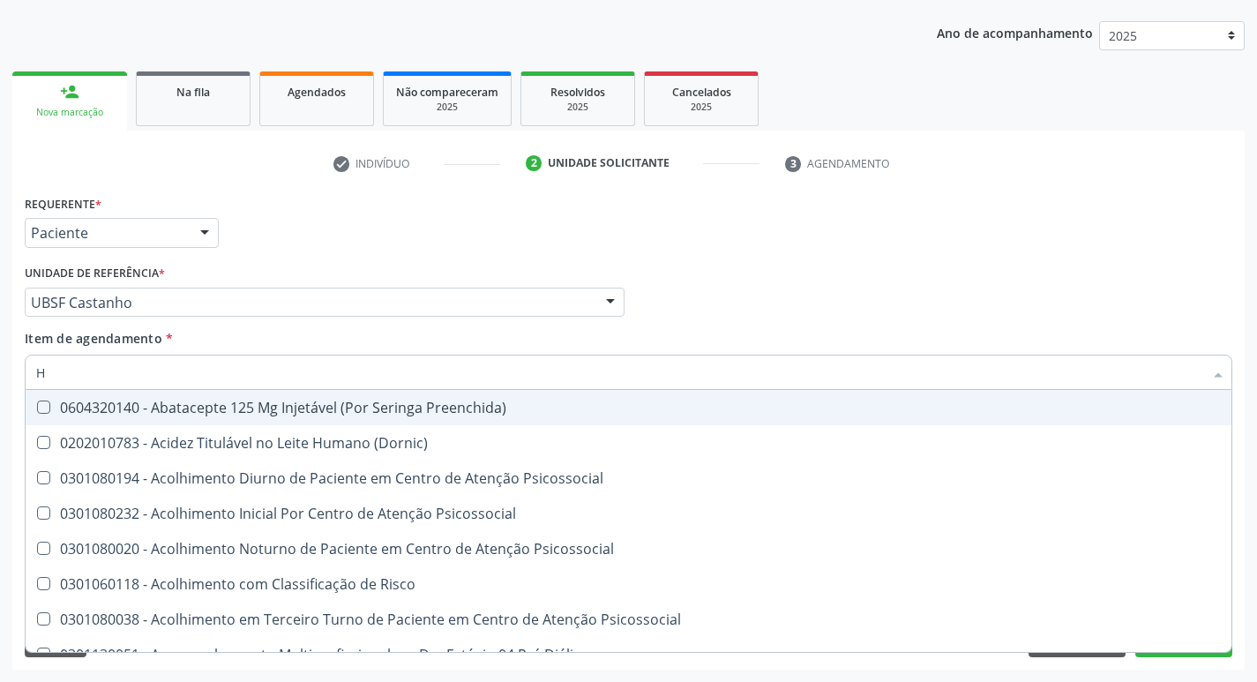
type input "HEMOGR"
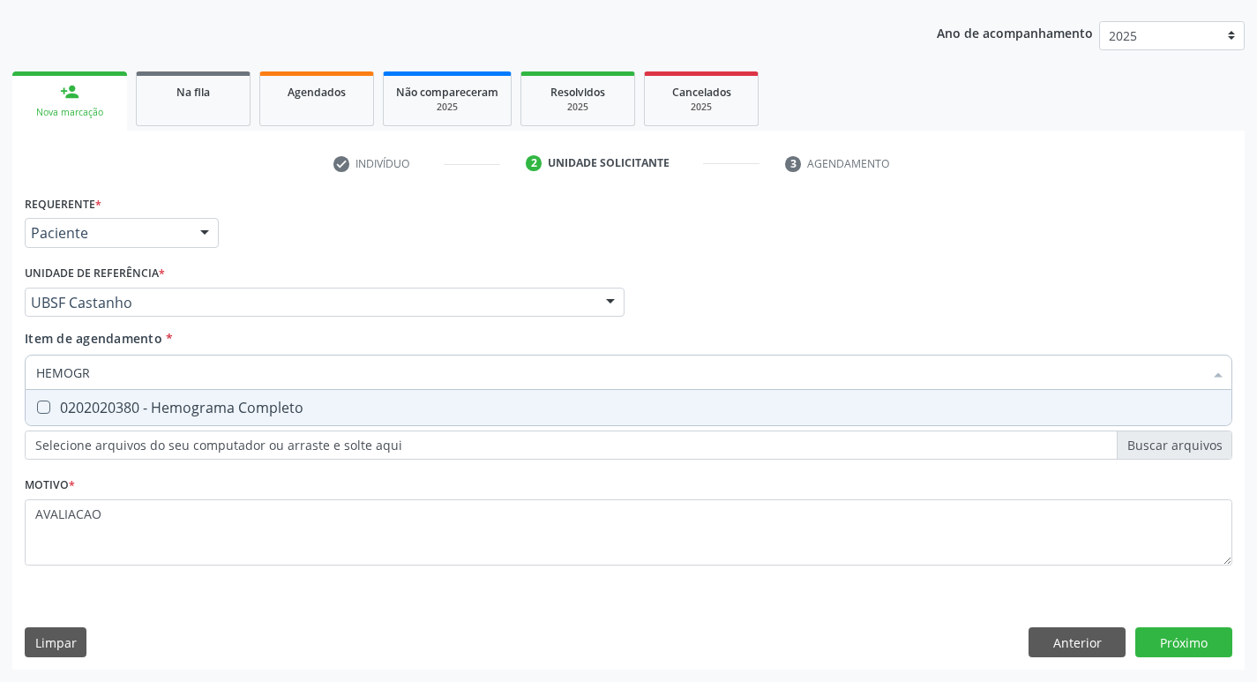
click at [204, 422] on span "0202020380 - Hemograma Completo" at bounding box center [629, 407] width 1206 height 35
checkbox Completo "true"
type input "HEMOG"
checkbox Completo "false"
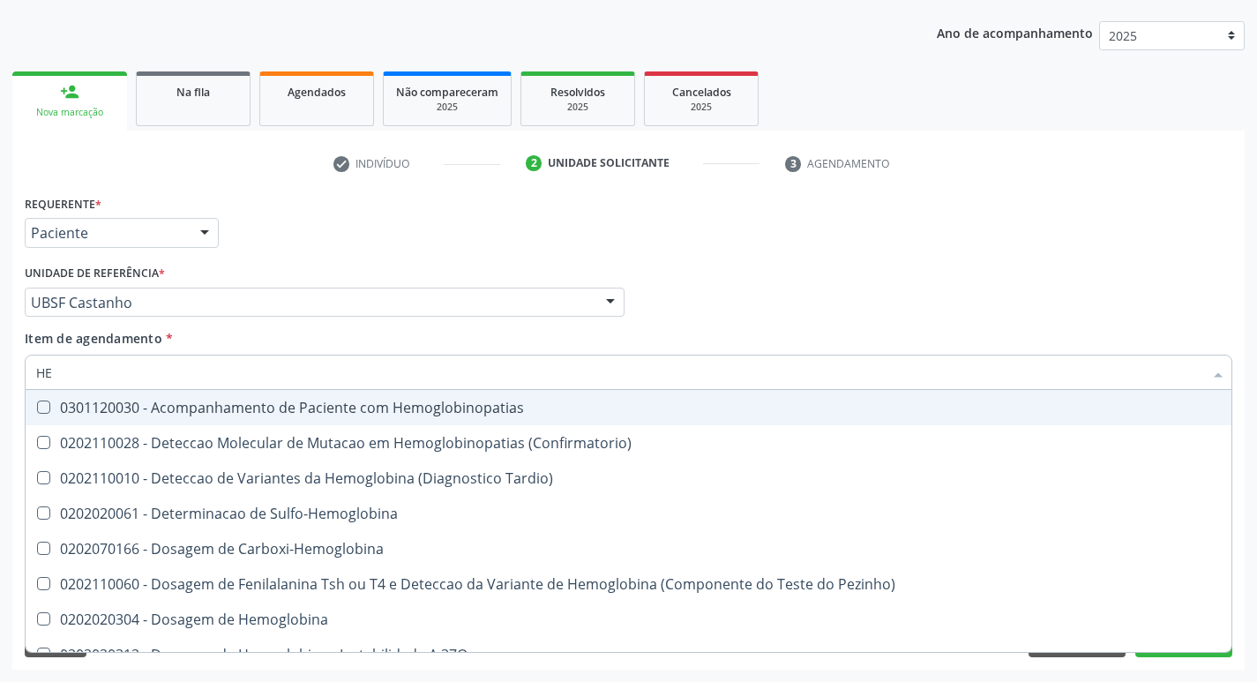
type input "H"
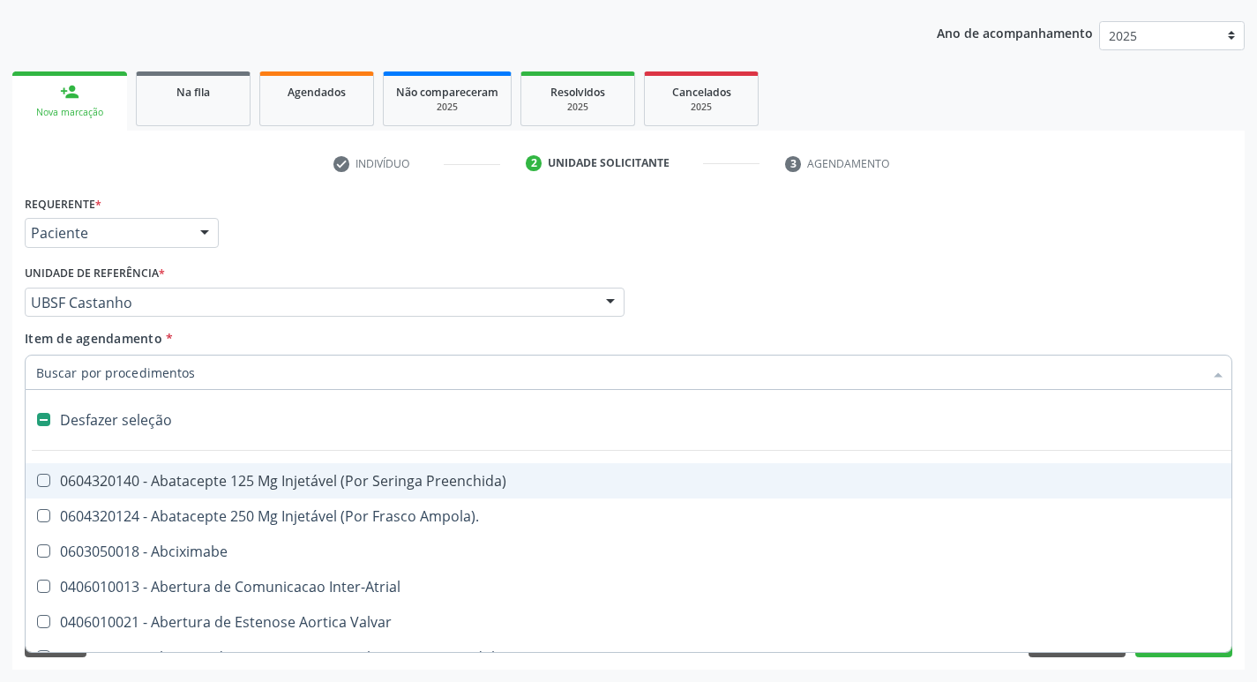
checkbox Capsula\) "false"
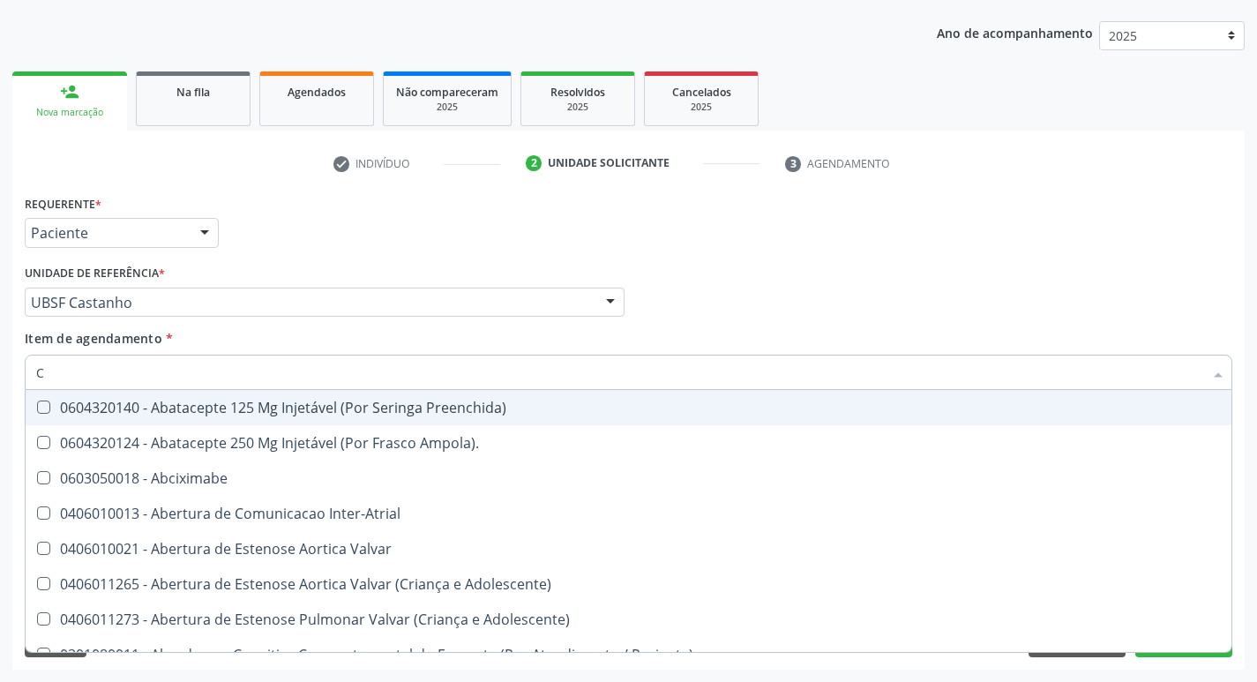
type input "CO"
checkbox Osseo "true"
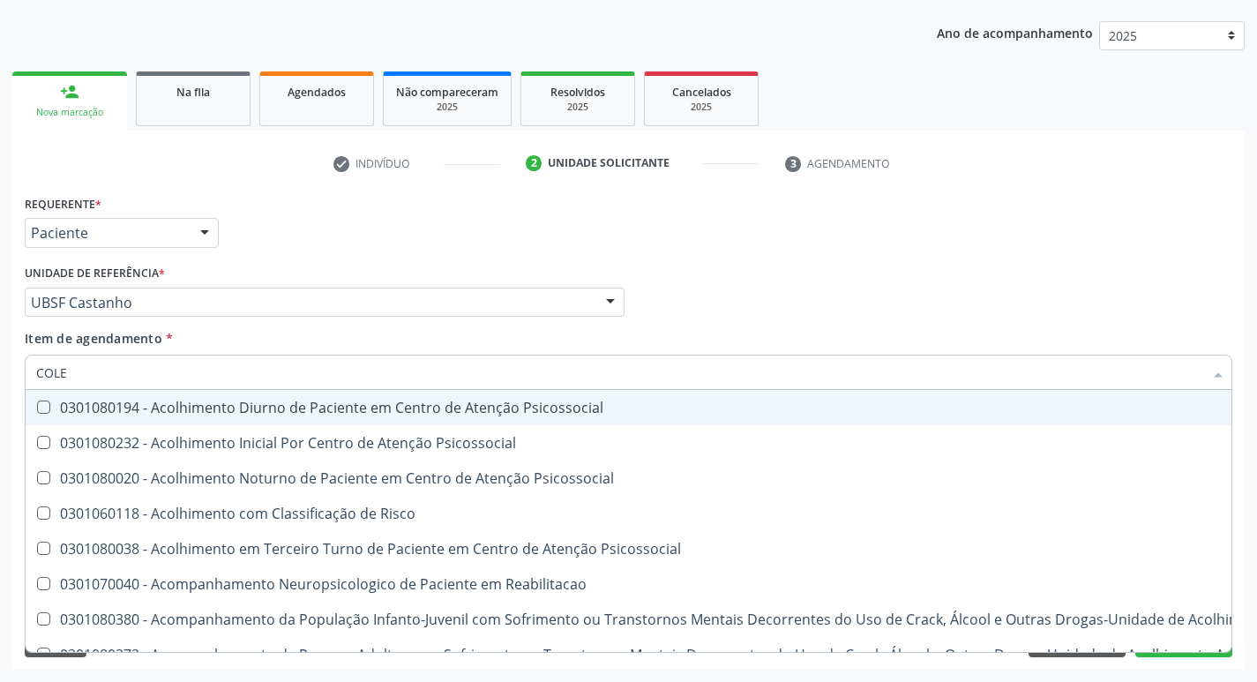
type input "COLES"
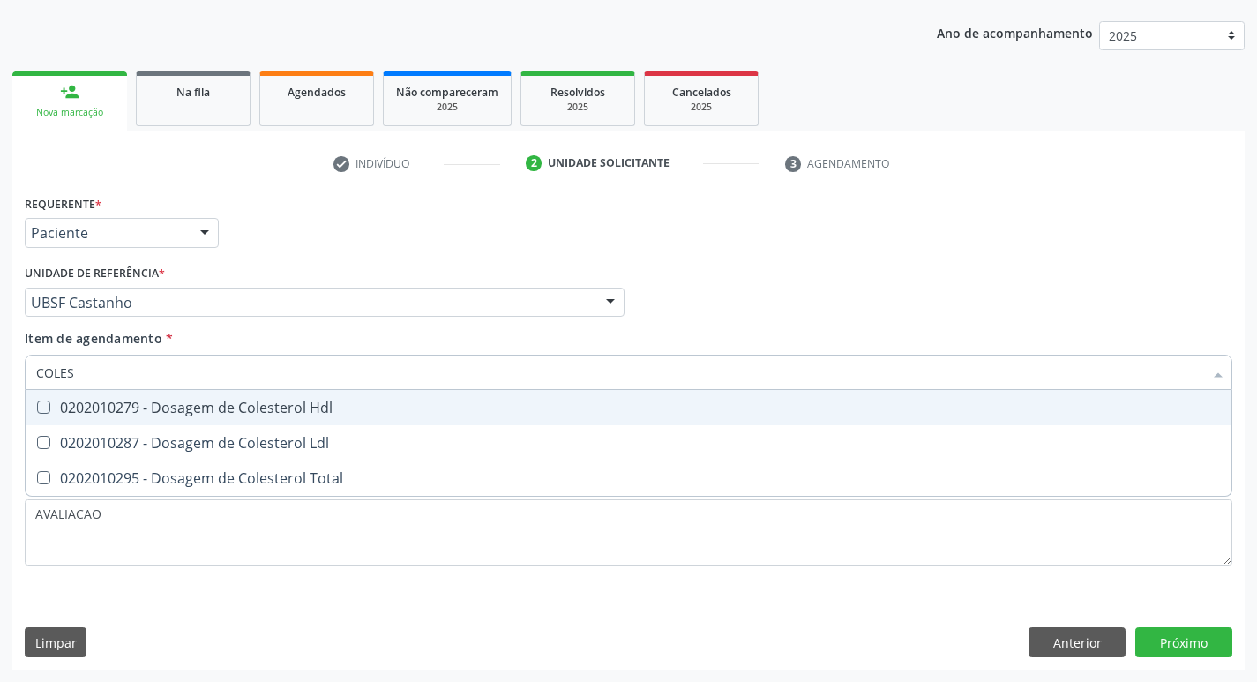
click at [58, 396] on span "0202010279 - Dosagem de Colesterol Hdl" at bounding box center [629, 407] width 1206 height 35
checkbox Hdl "true"
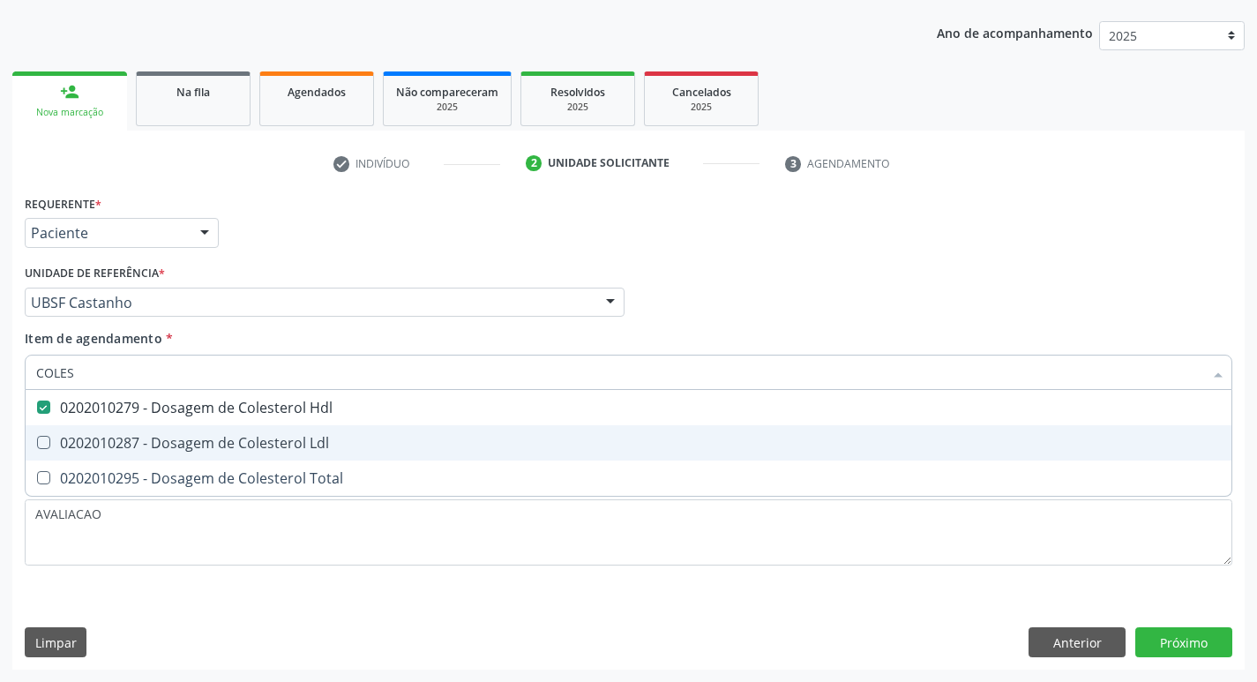
click at [70, 427] on span "0202010287 - Dosagem de Colesterol Ldl" at bounding box center [629, 442] width 1206 height 35
checkbox Ldl "true"
type input "COLE"
checkbox Hdl "false"
checkbox Ldl "false"
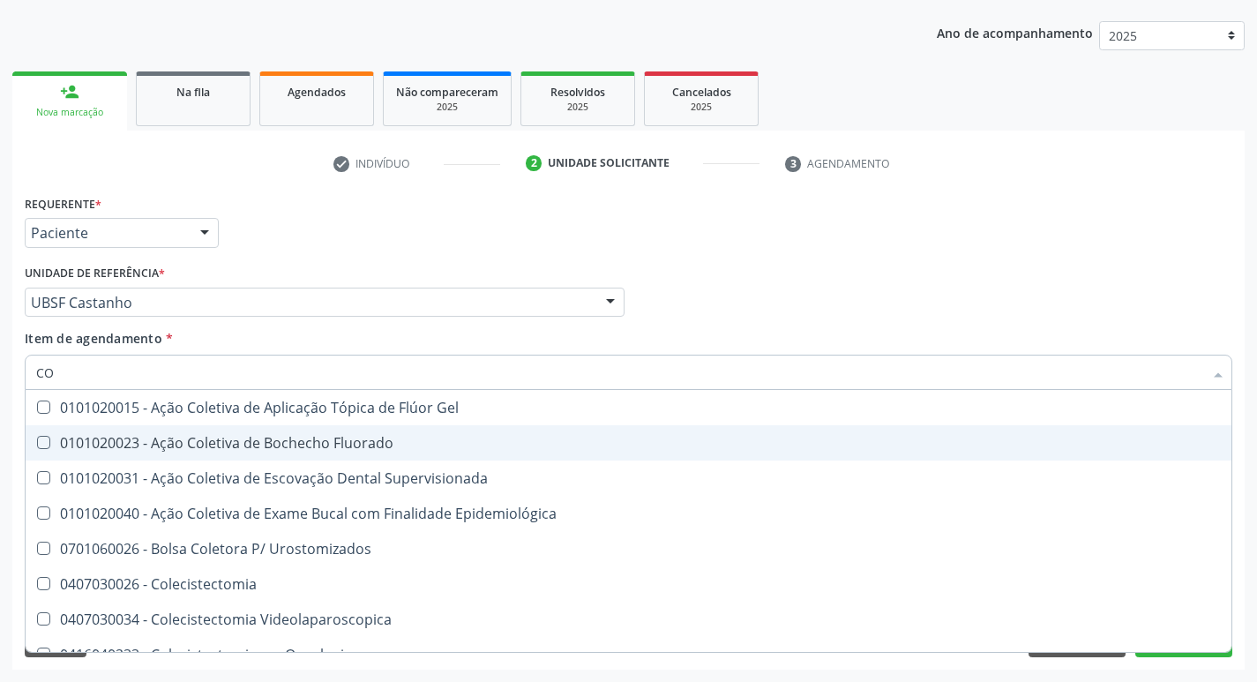
type input "C"
checkbox Hdl "false"
checkbox Ldl "false"
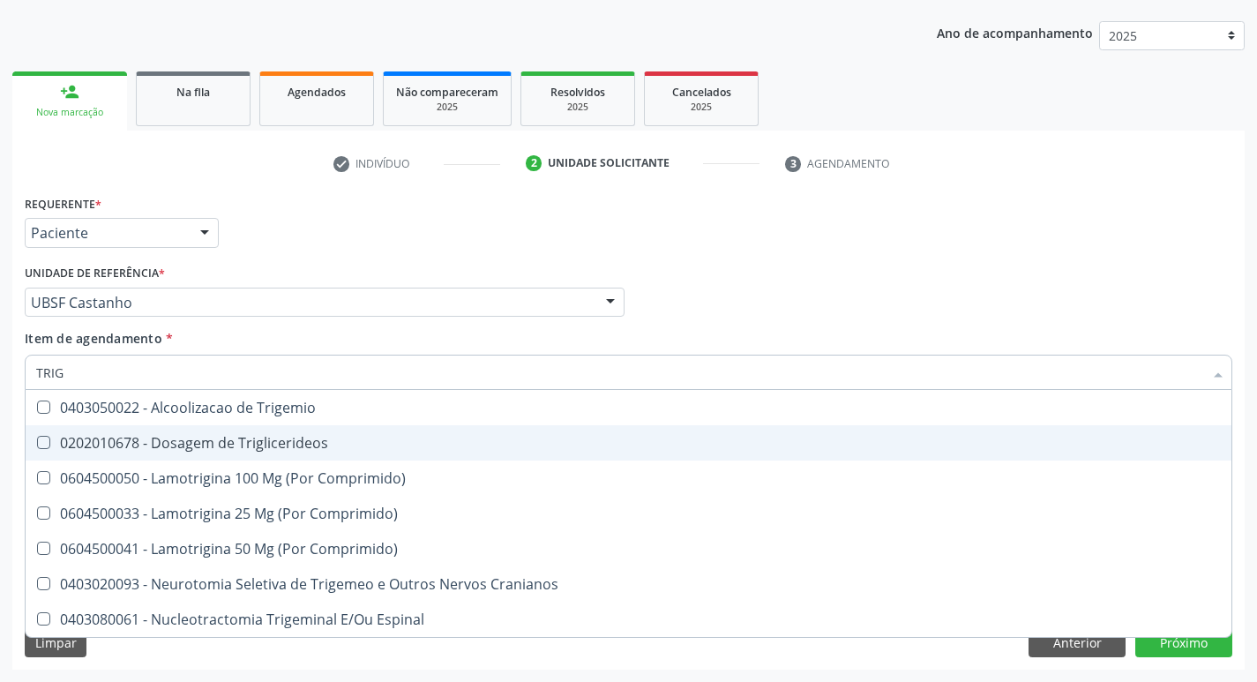
type input "TRIGL"
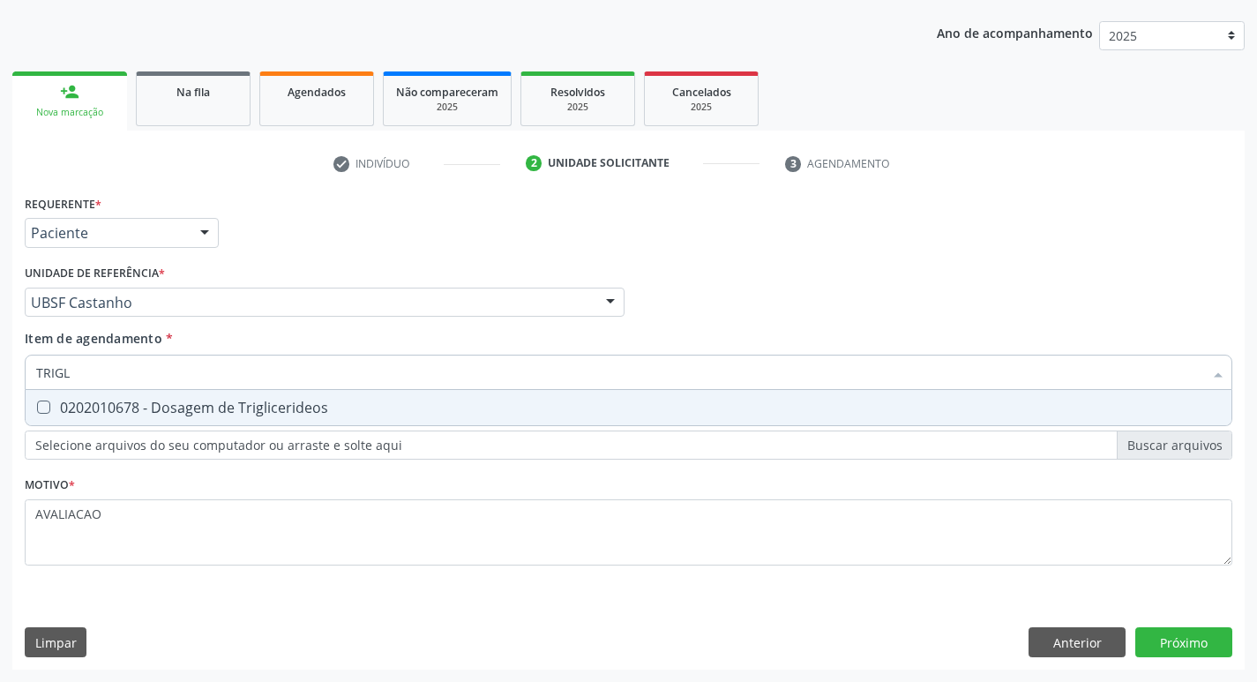
click at [94, 413] on div "0202010678 - Dosagem de Triglicerideos" at bounding box center [628, 408] width 1185 height 14
checkbox Triglicerideos "true"
type input "TRIG"
checkbox Triglicerideos "false"
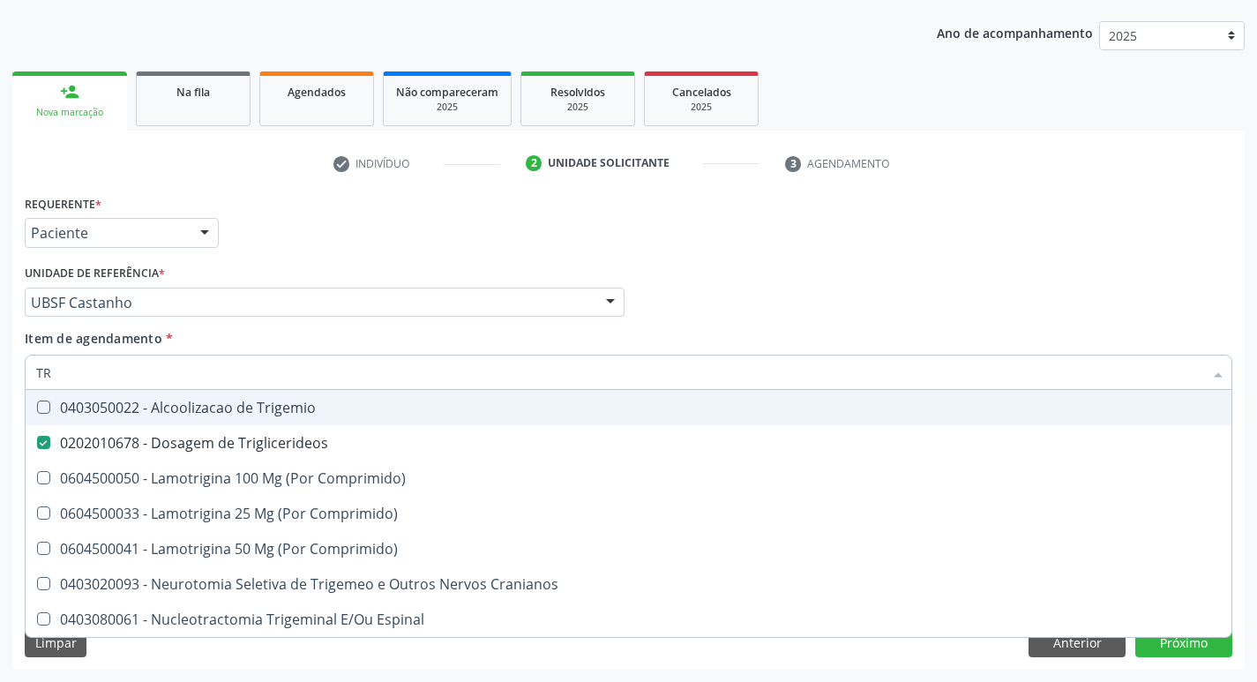
type input "T"
checkbox Triglicerideos "false"
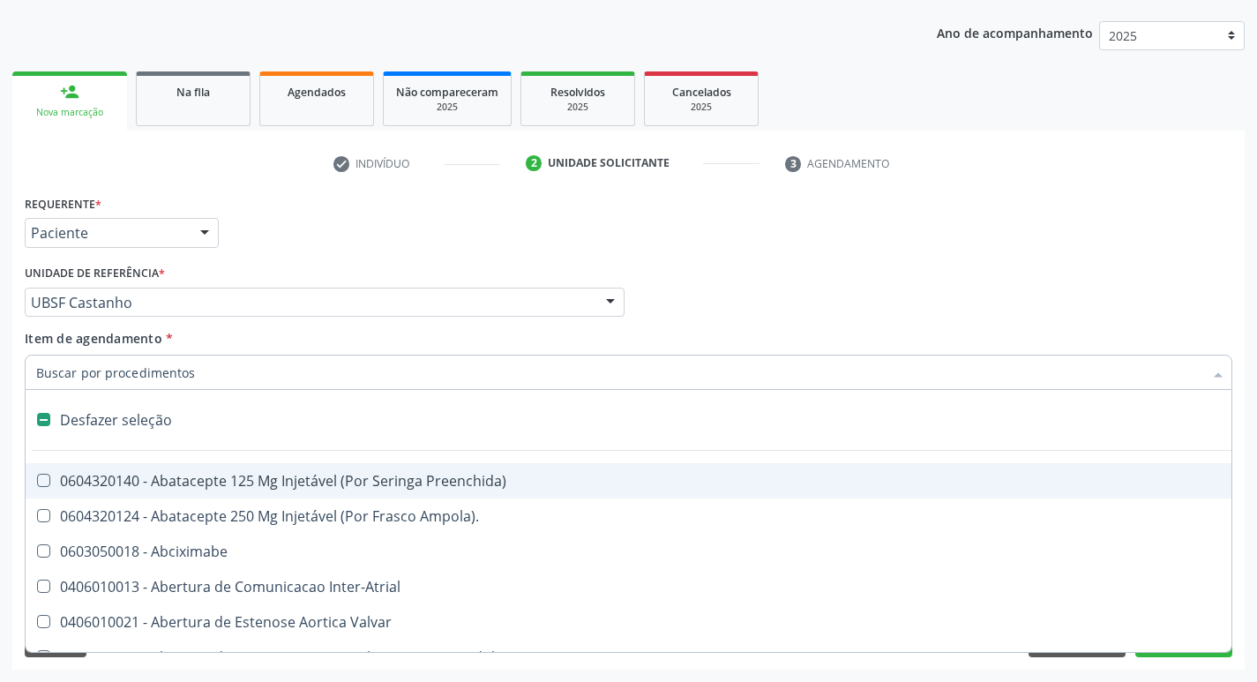
type input "G"
checkbox Comprimido\) "true"
checkbox Sanitária "true"
checkbox Osso "true"
checkbox Persistente "true"
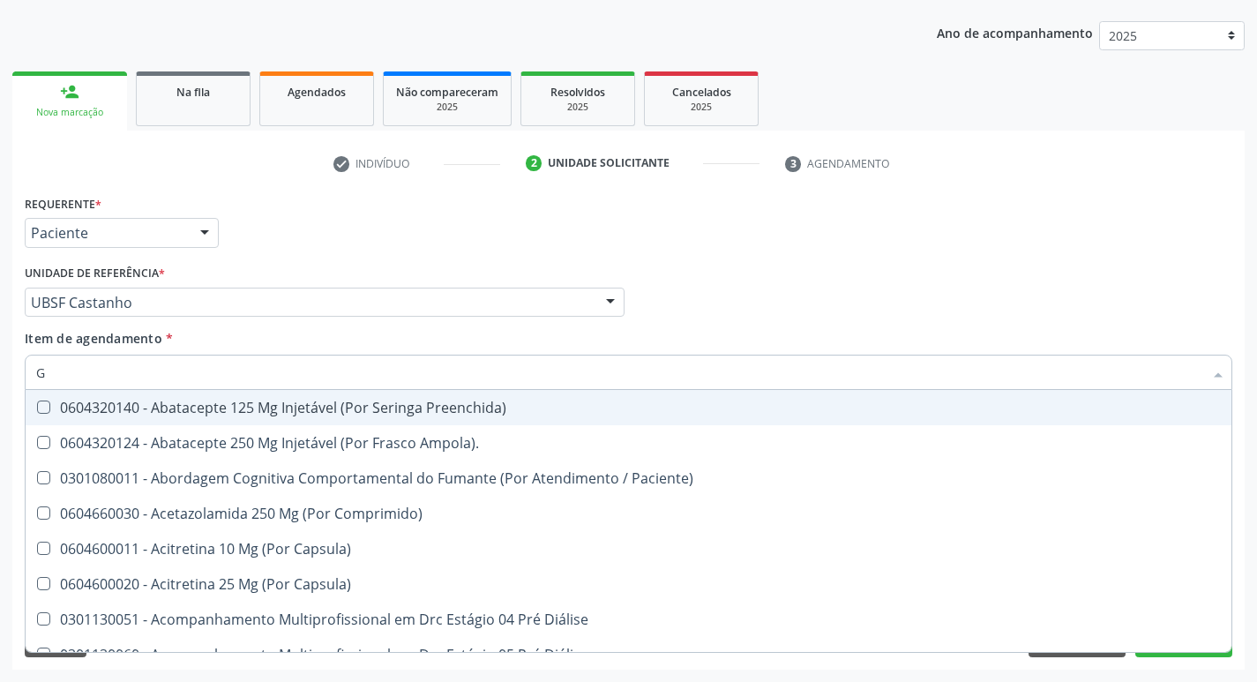
type input "GLICOSE"
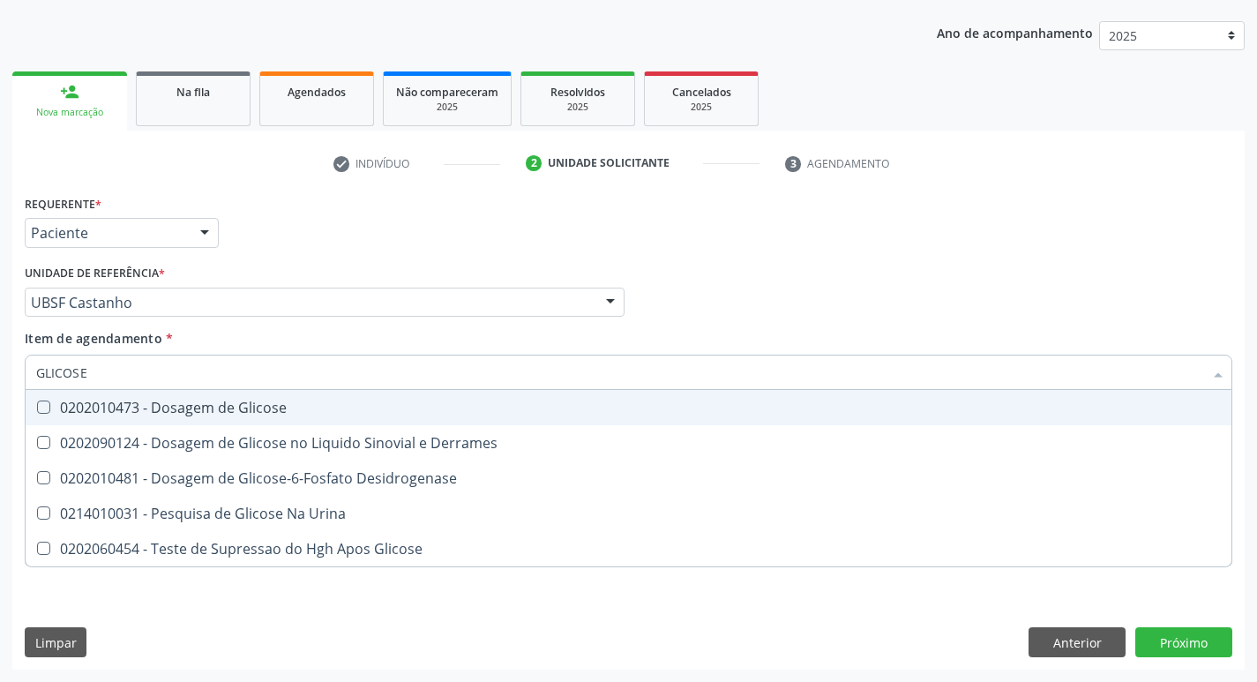
click at [181, 403] on div "0202010473 - Dosagem de Glicose" at bounding box center [628, 408] width 1185 height 14
checkbox Glicose "true"
type input "GLICOS"
checkbox Glicose "false"
checkbox Derrames "true"
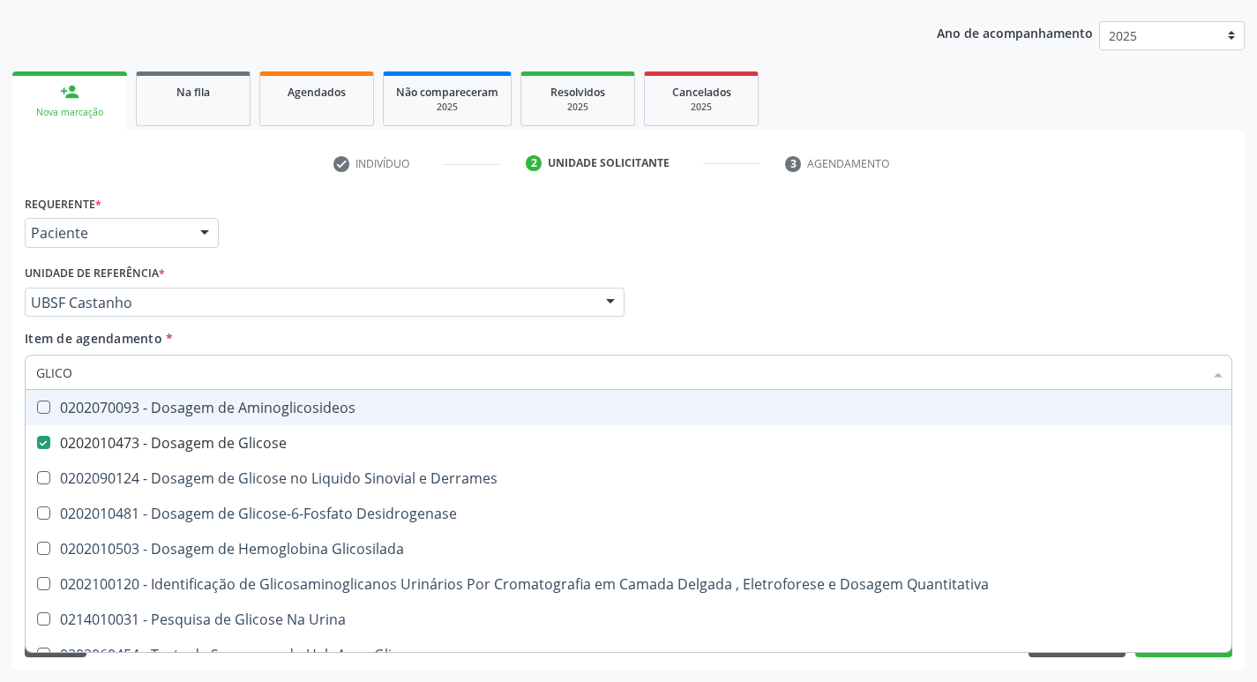
type input "GLIC"
checkbox Glicose "false"
checkbox Derrames "false"
type input "G"
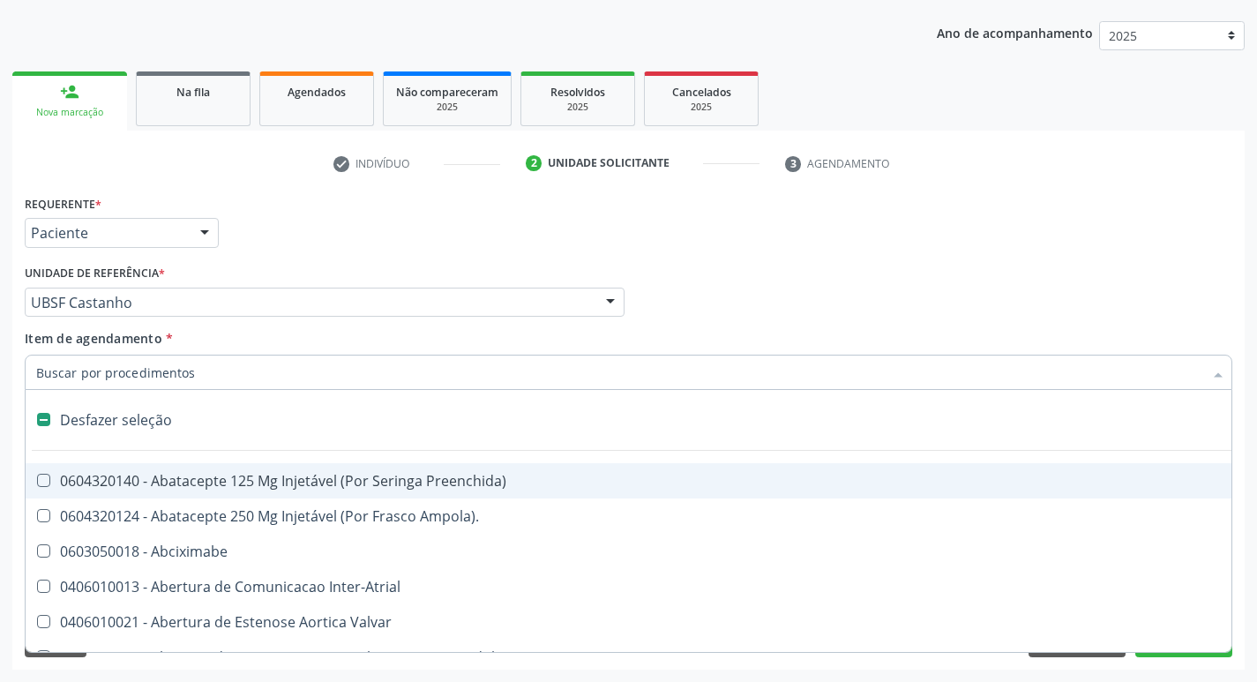
type input "H"
checkbox Lactente\) "true"
checkbox Convencional\) "true"
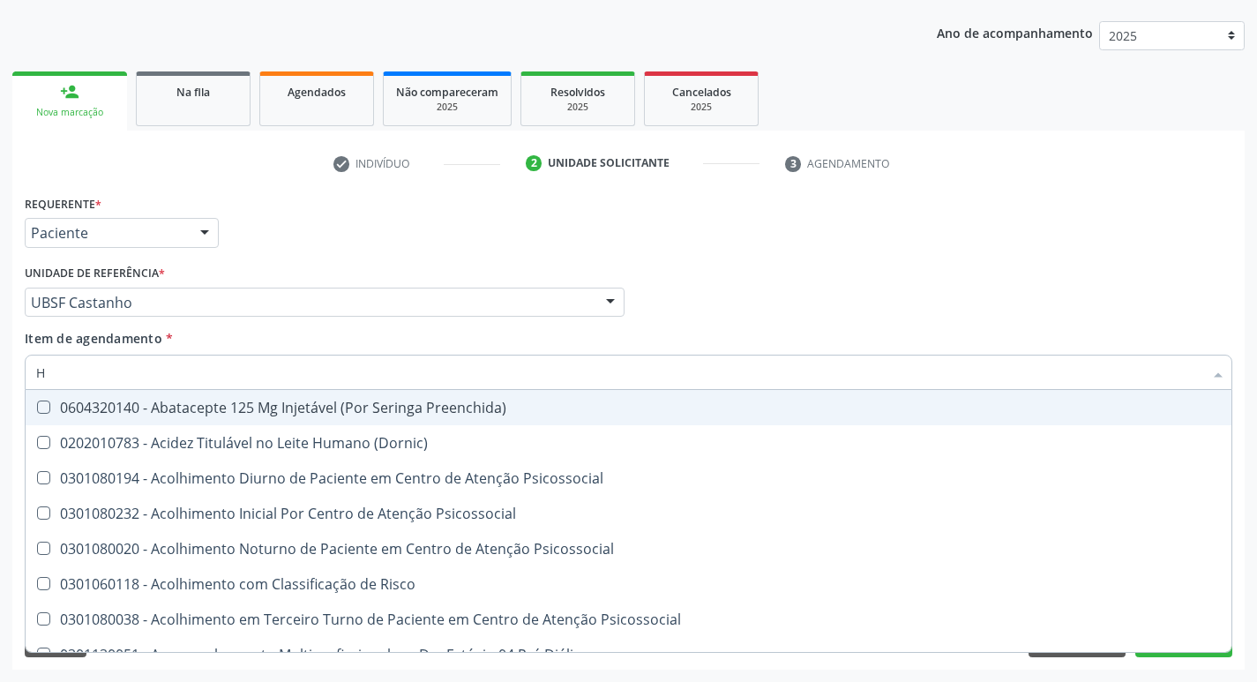
type input "HEMOGLOBINA G"
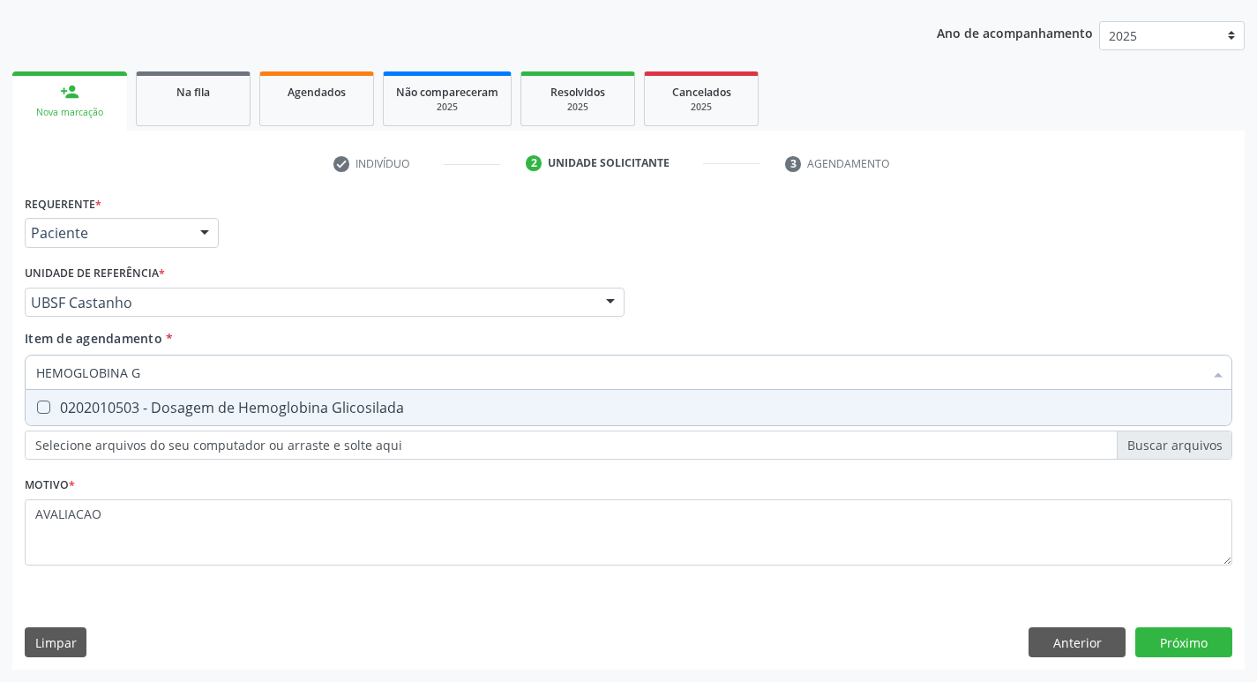
click at [182, 401] on div "0202010503 - Dosagem de Hemoglobina Glicosilada" at bounding box center [628, 408] width 1185 height 14
checkbox Glicosilada "true"
type input "HEMOGLOBINA"
checkbox Glicosilada "false"
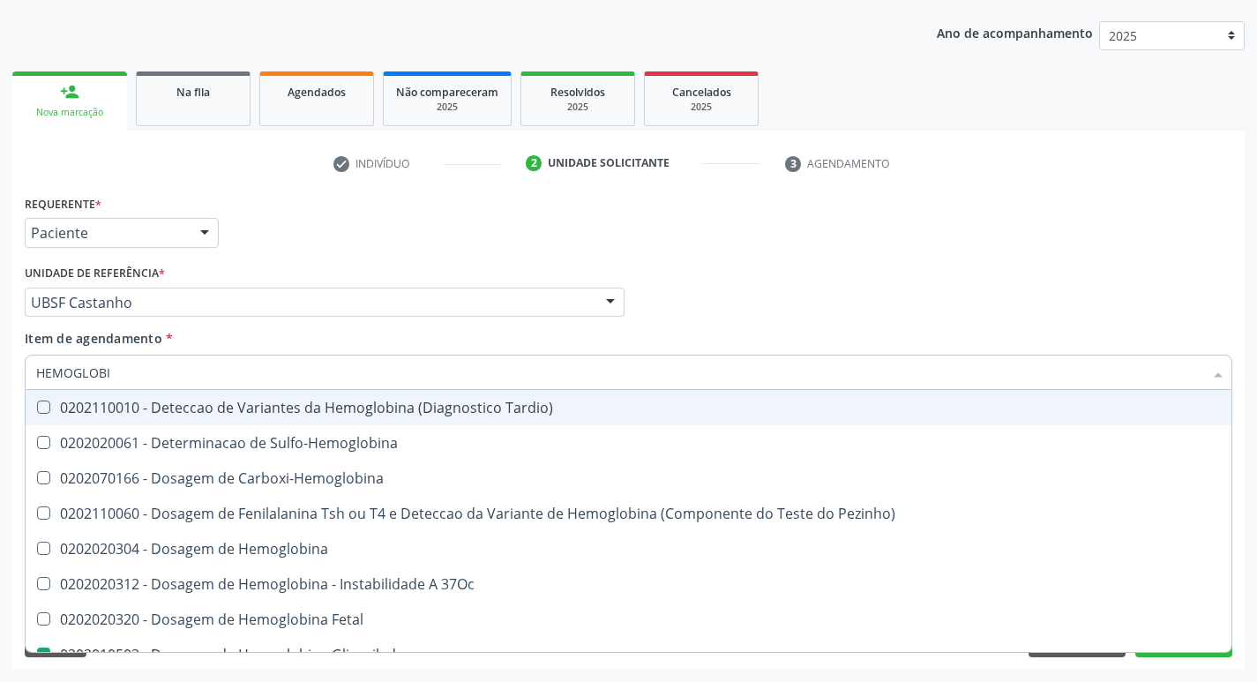
type input "HEMOGLOB"
checkbox Glicosilada "false"
checkbox Hemoglobina "true"
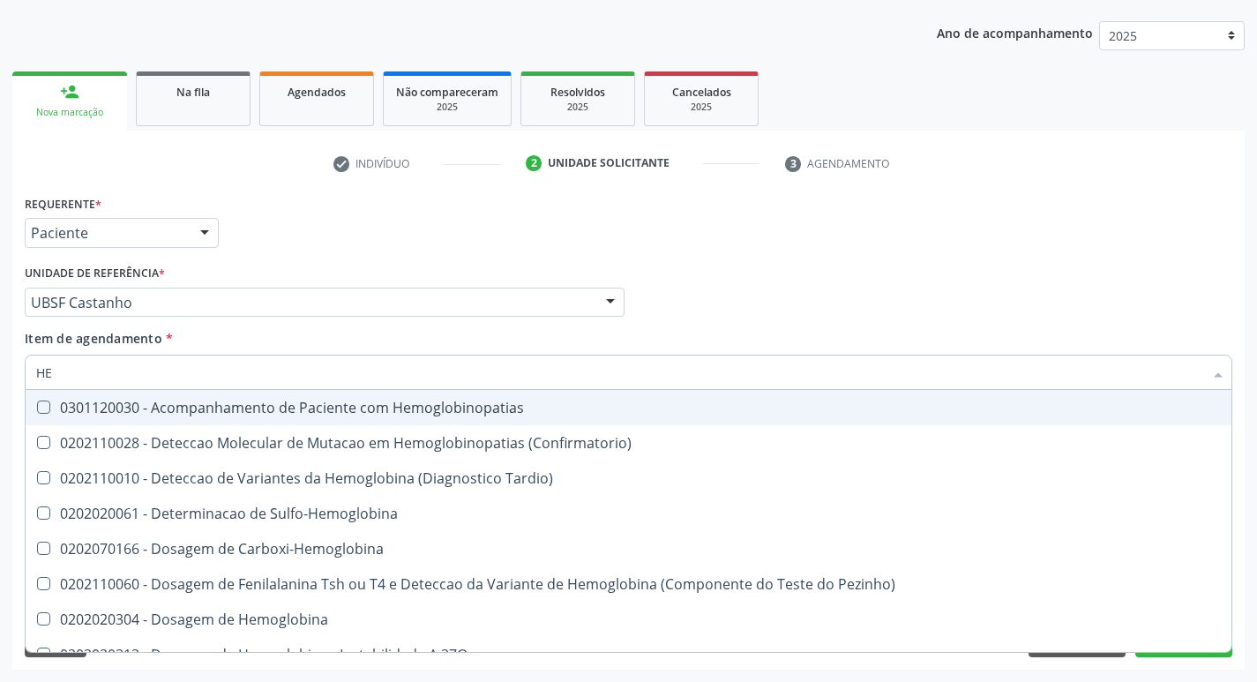
type input "H"
checkbox Glicosilada "false"
checkbox Completo "false"
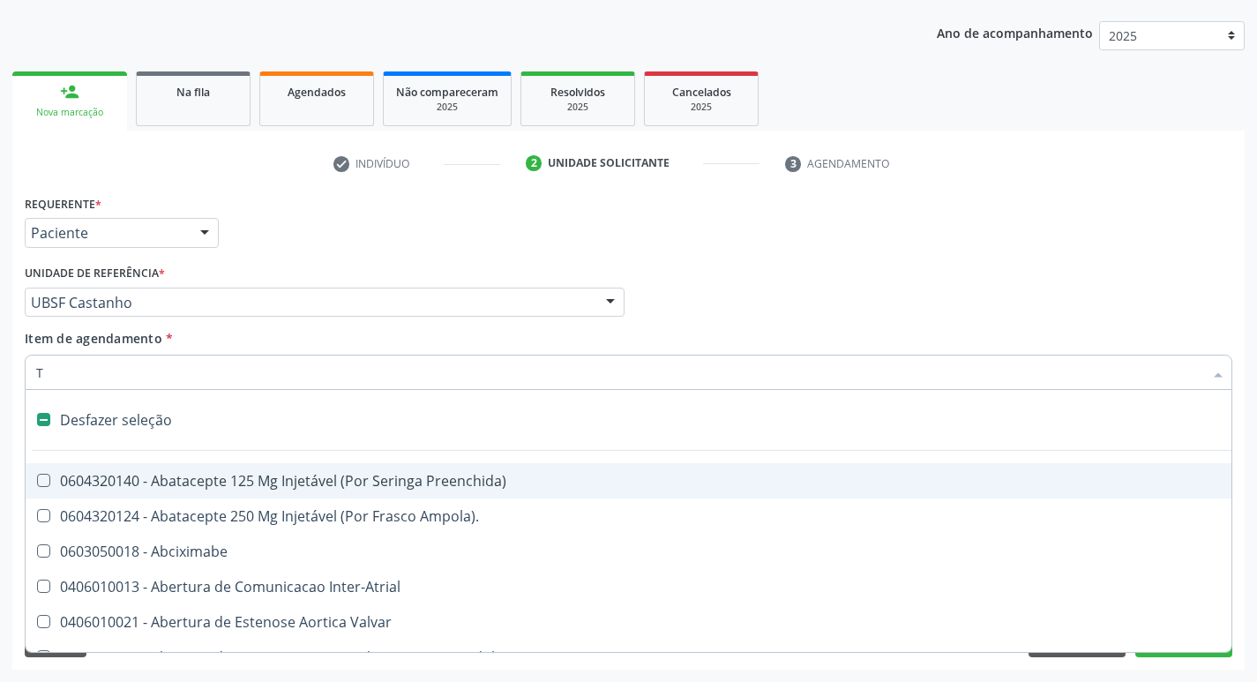
type input "TR"
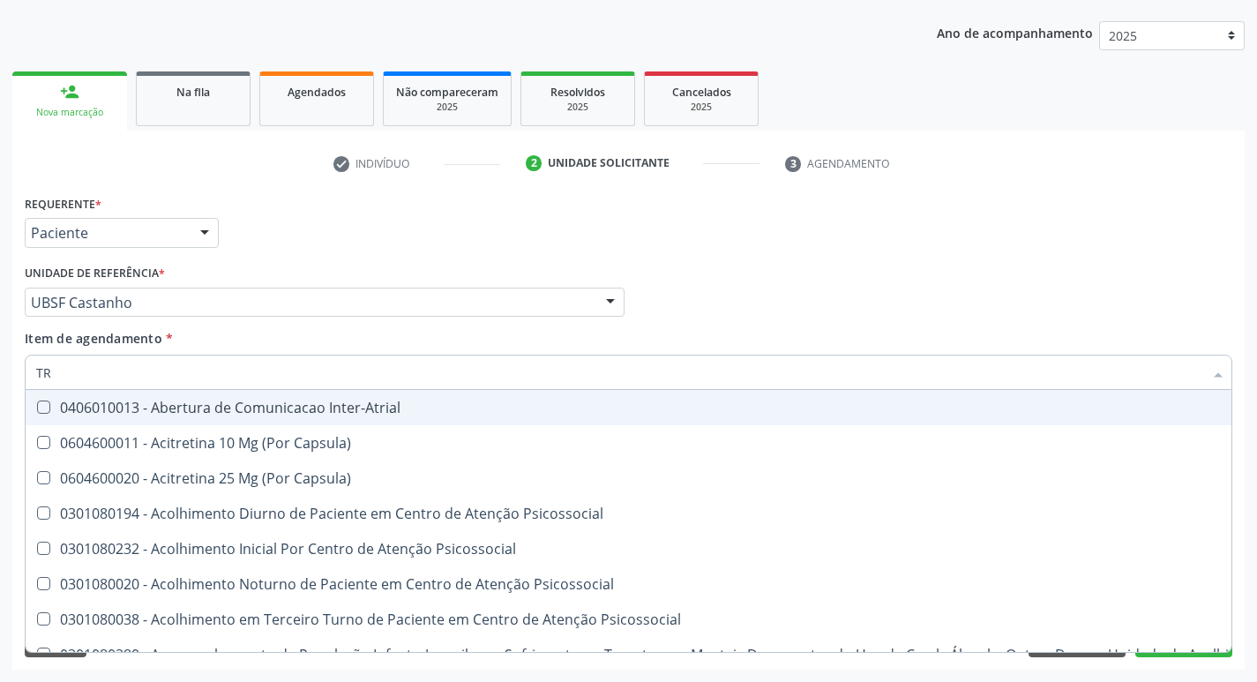
checkbox Triglicerideos "true"
type input "TRI"
checkbox Níveis "true"
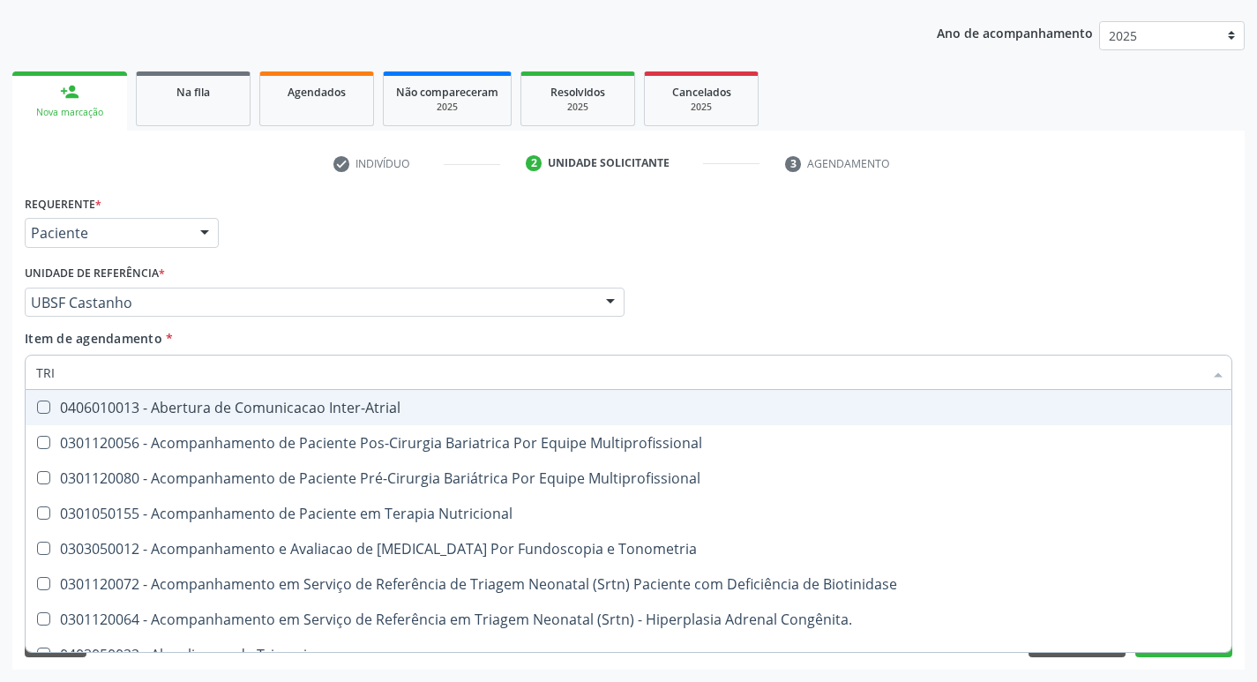
type input "TRIG"
checkbox Multiprofissional "true"
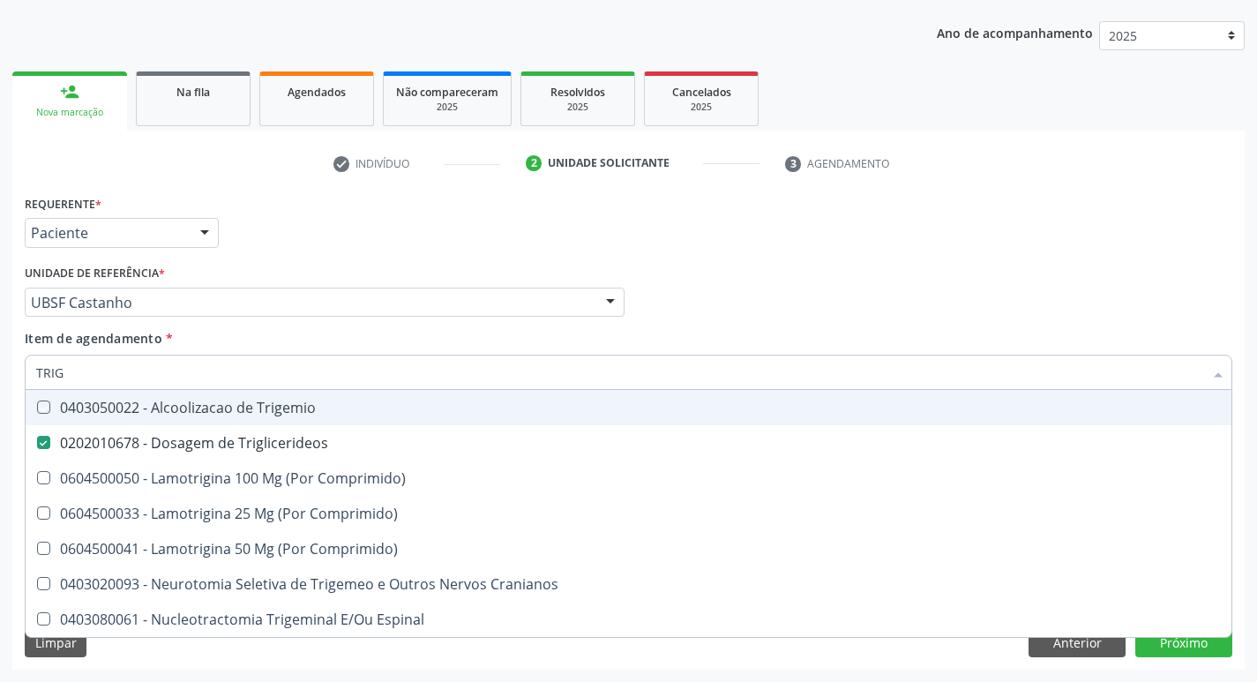
type input "TRIGL"
checkbox Trigemio "true"
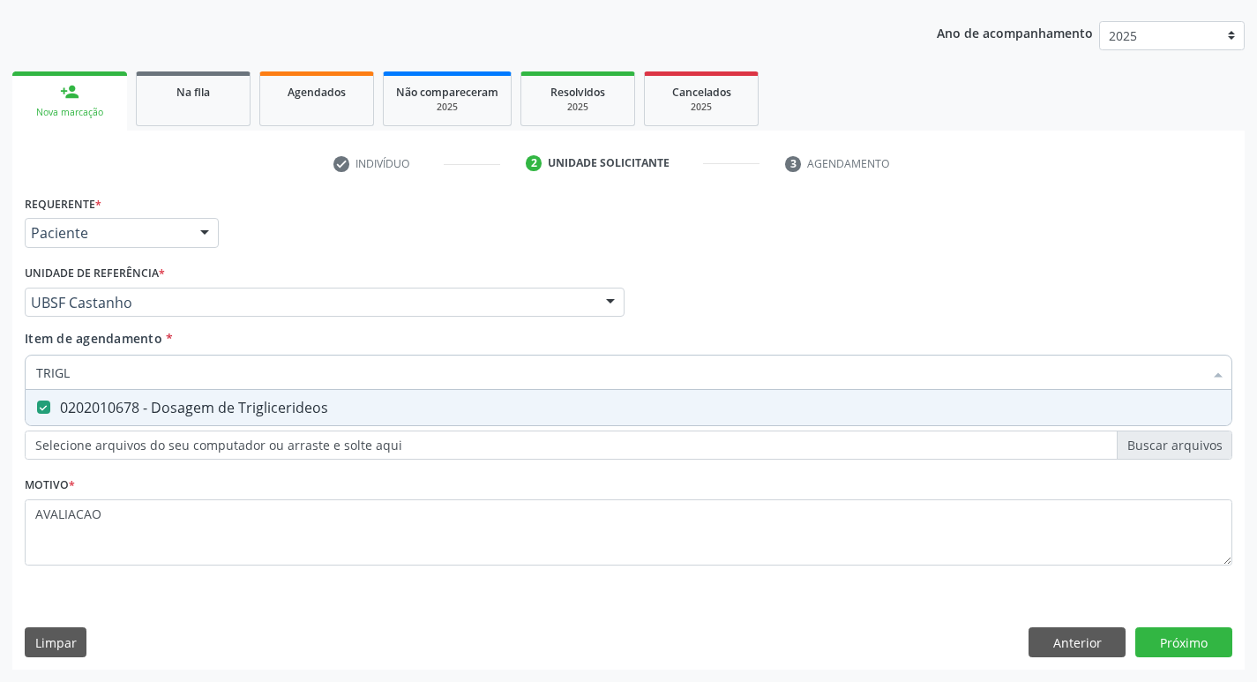
type input "TRIG"
checkbox Triglicerideos "false"
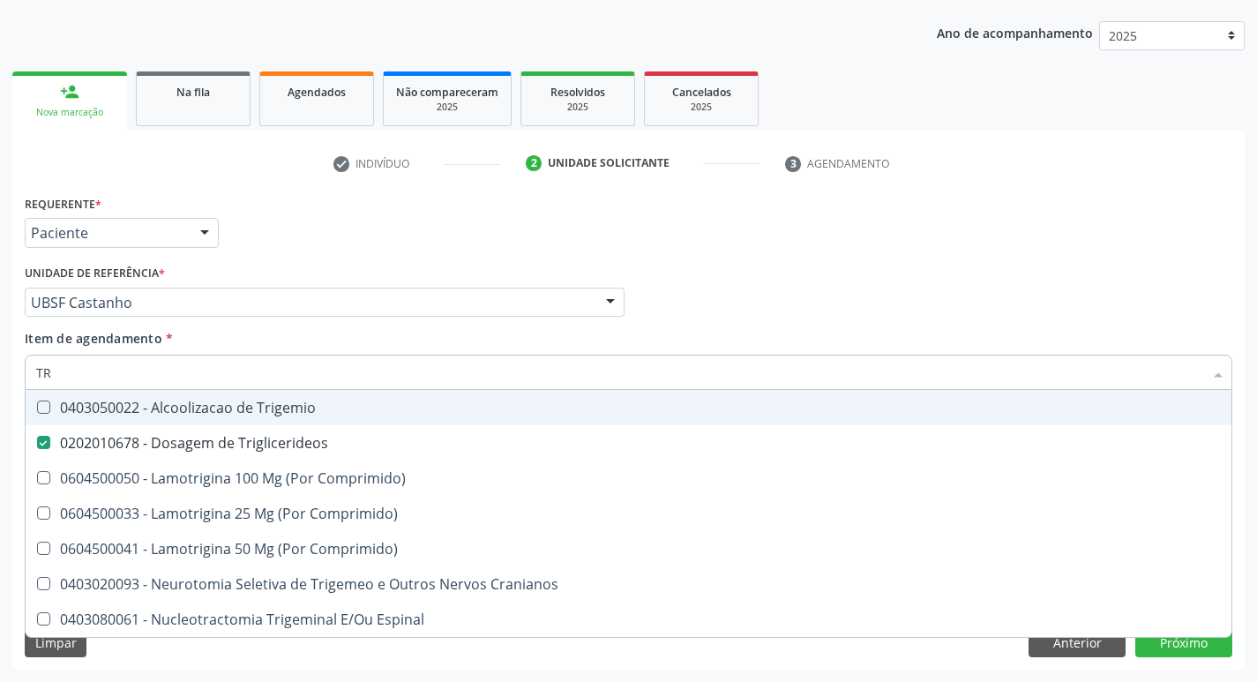
type input "T"
checkbox Triglicerideos "false"
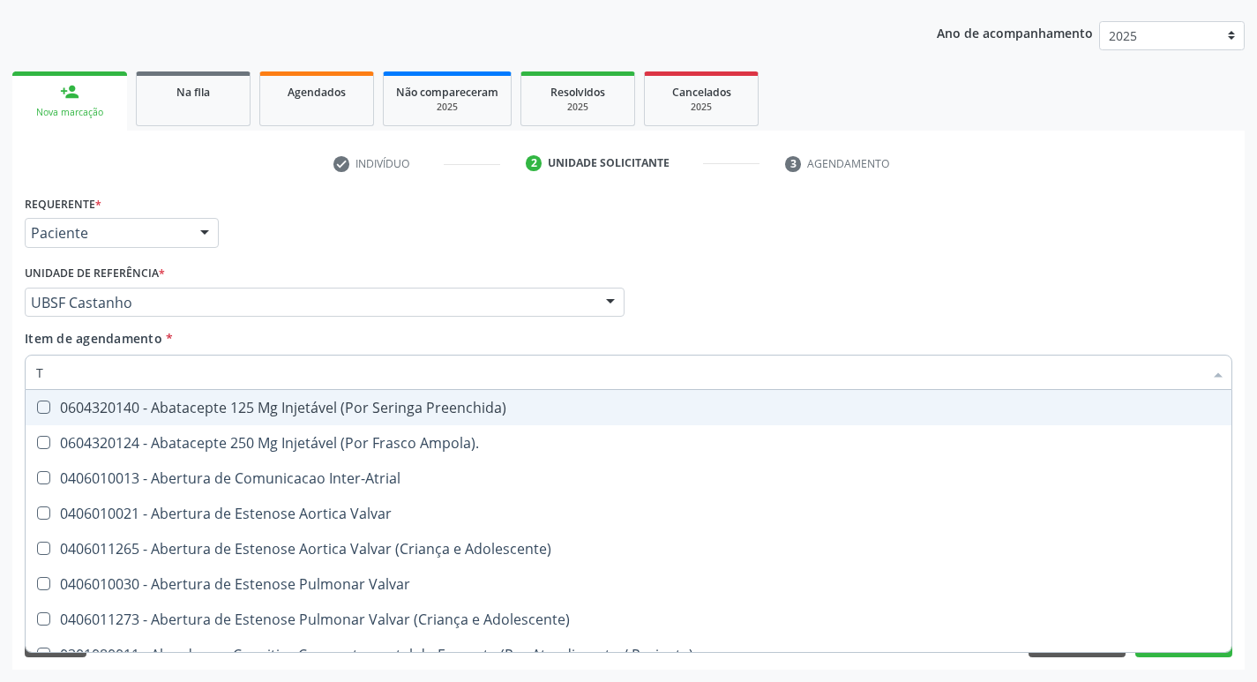
type input "TG"
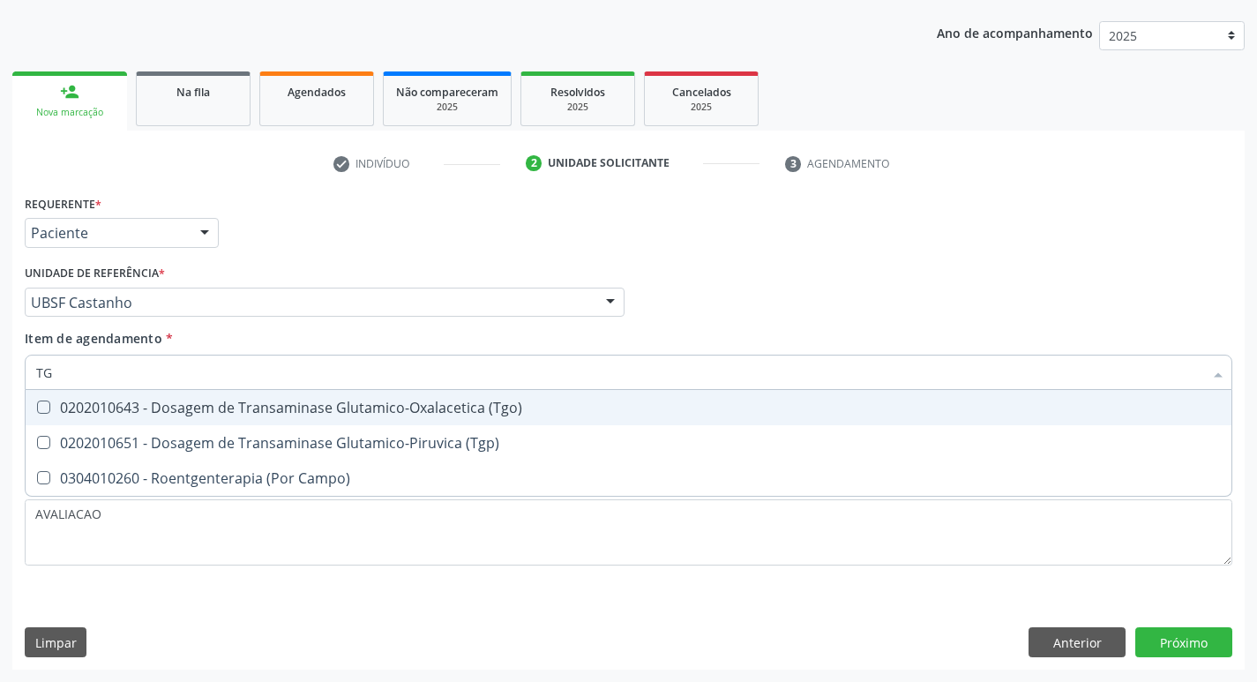
click at [182, 401] on div "0202010643 - Dosagem de Transaminase Glutamico-Oxalacetica (Tgo)" at bounding box center [628, 408] width 1185 height 14
checkbox \(Tgo\) "true"
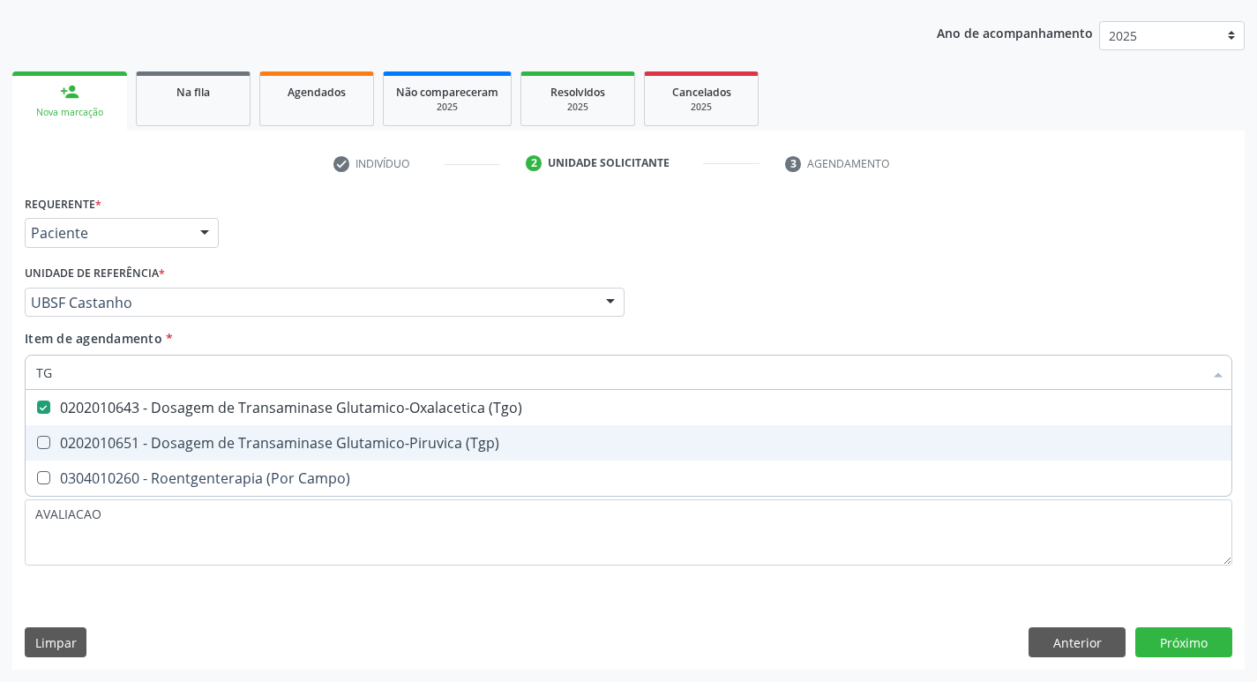
click at [211, 436] on div "0202010651 - Dosagem de Transaminase Glutamico-Piruvica (Tgp)" at bounding box center [628, 443] width 1185 height 14
checkbox \(Tgp\) "true"
type input "T"
checkbox \(Tgo\) "false"
checkbox \(Tgp\) "false"
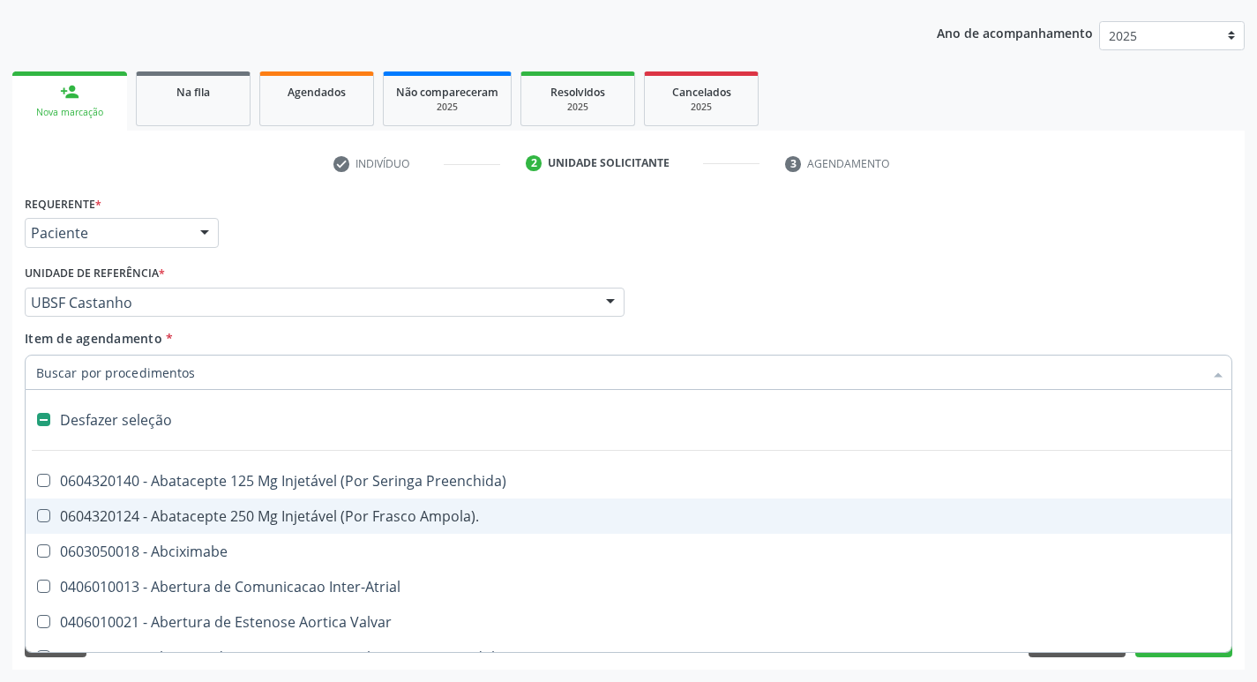
type input "U"
checkbox Cama "true"
checkbox Personalizada "true"
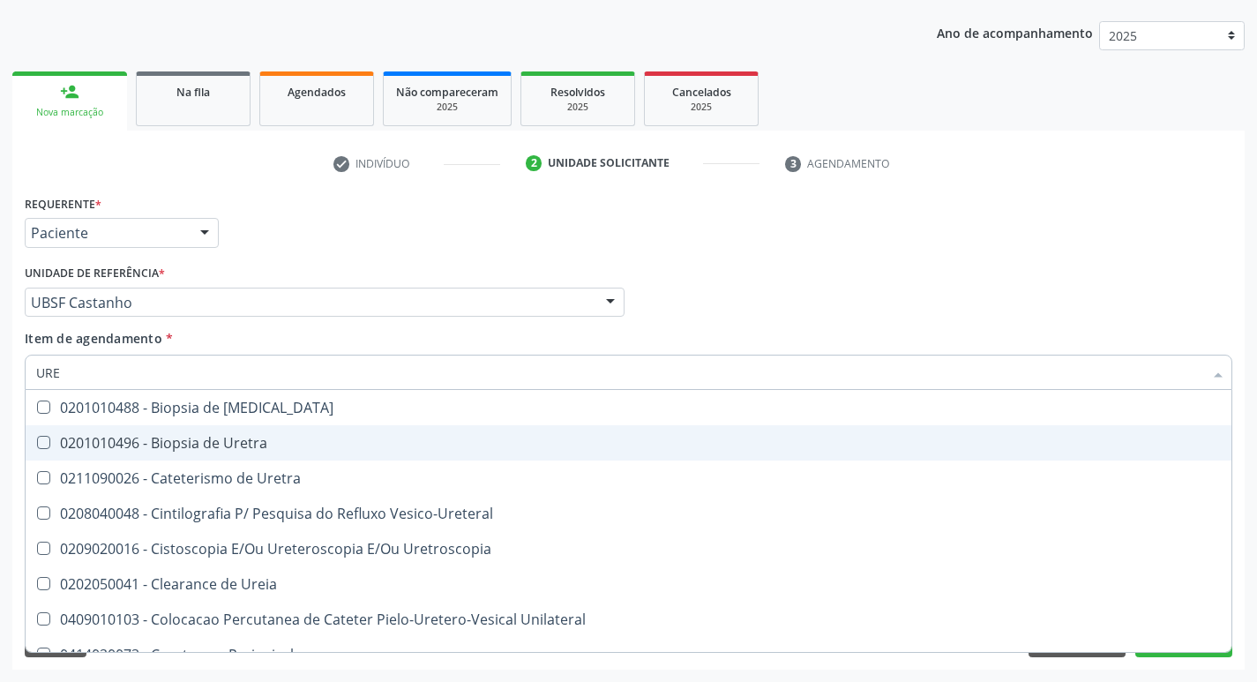
type input "UREI"
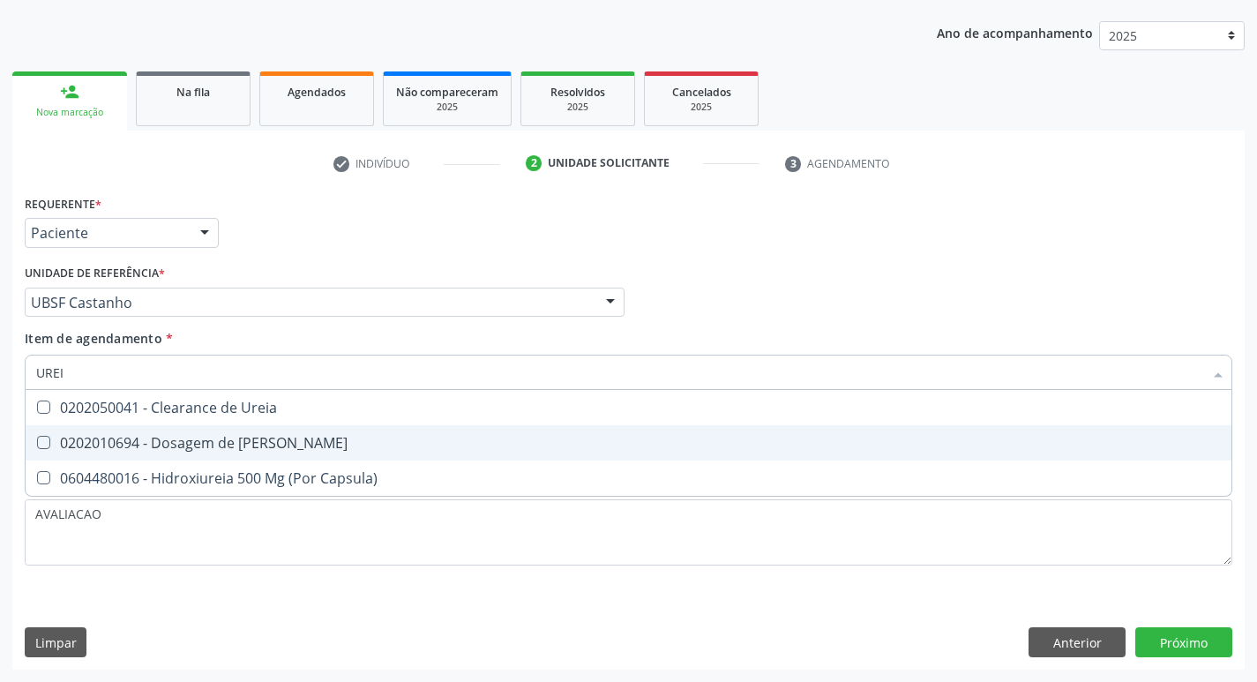
click at [211, 436] on div "0202010694 - Dosagem de [PERSON_NAME]" at bounding box center [628, 443] width 1185 height 14
checkbox Ureia "true"
type input "URE"
checkbox Ureia "false"
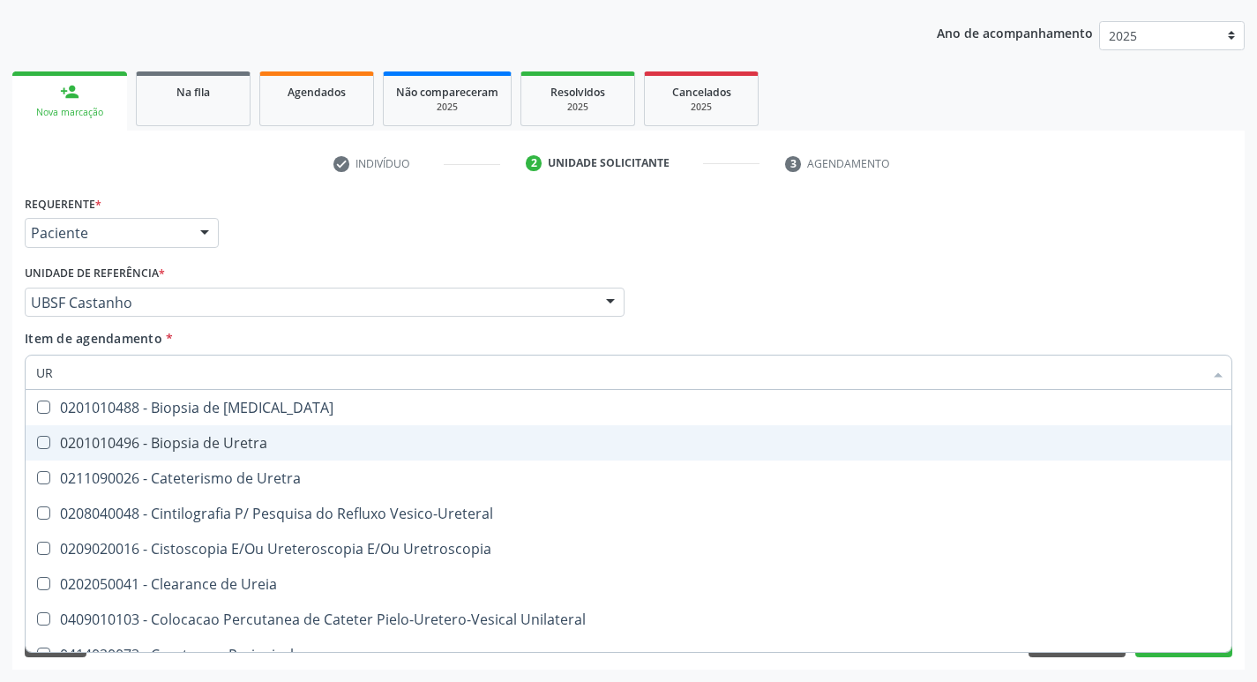
type input "U"
checkbox Ureia "false"
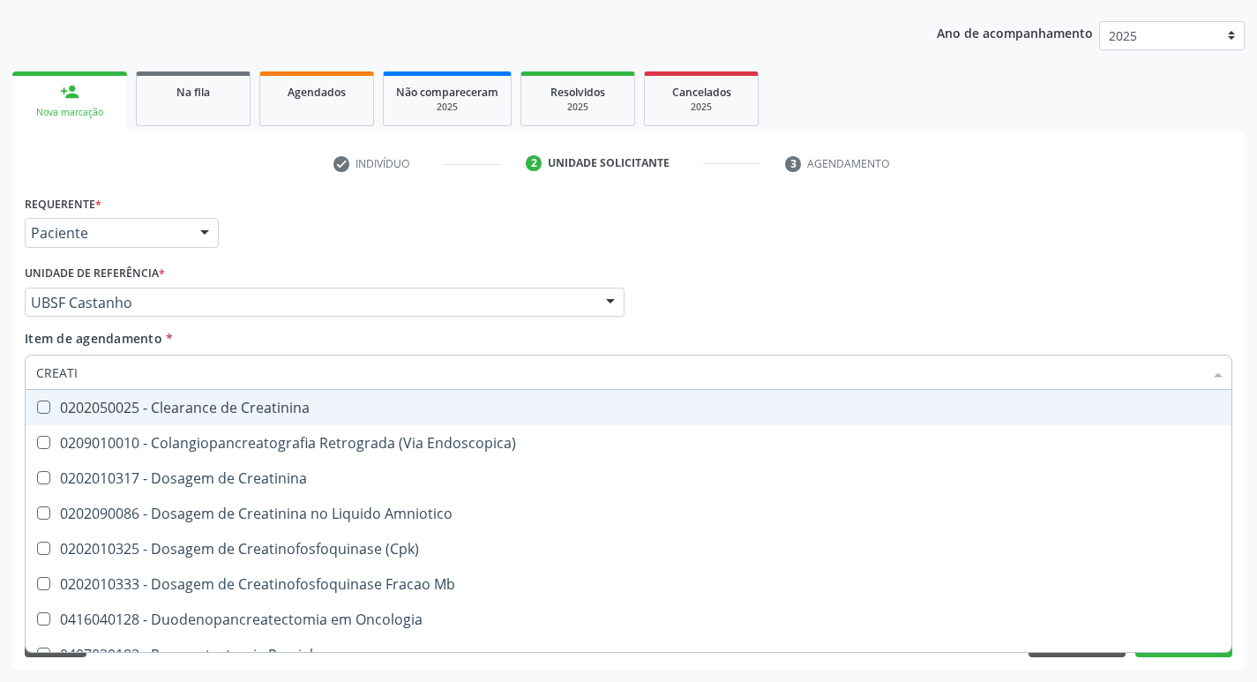
type input "CREATIN"
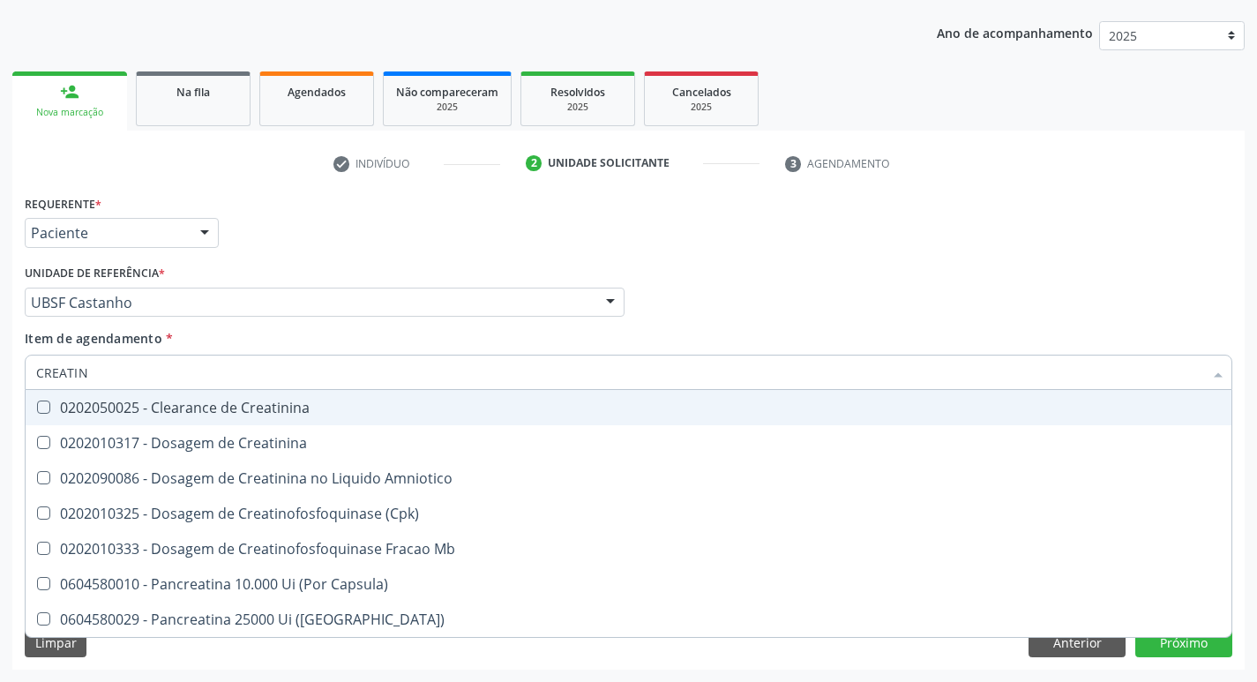
click at [211, 436] on div "0202010317 - Dosagem de Creatinina" at bounding box center [628, 443] width 1185 height 14
checkbox Creatinina "true"
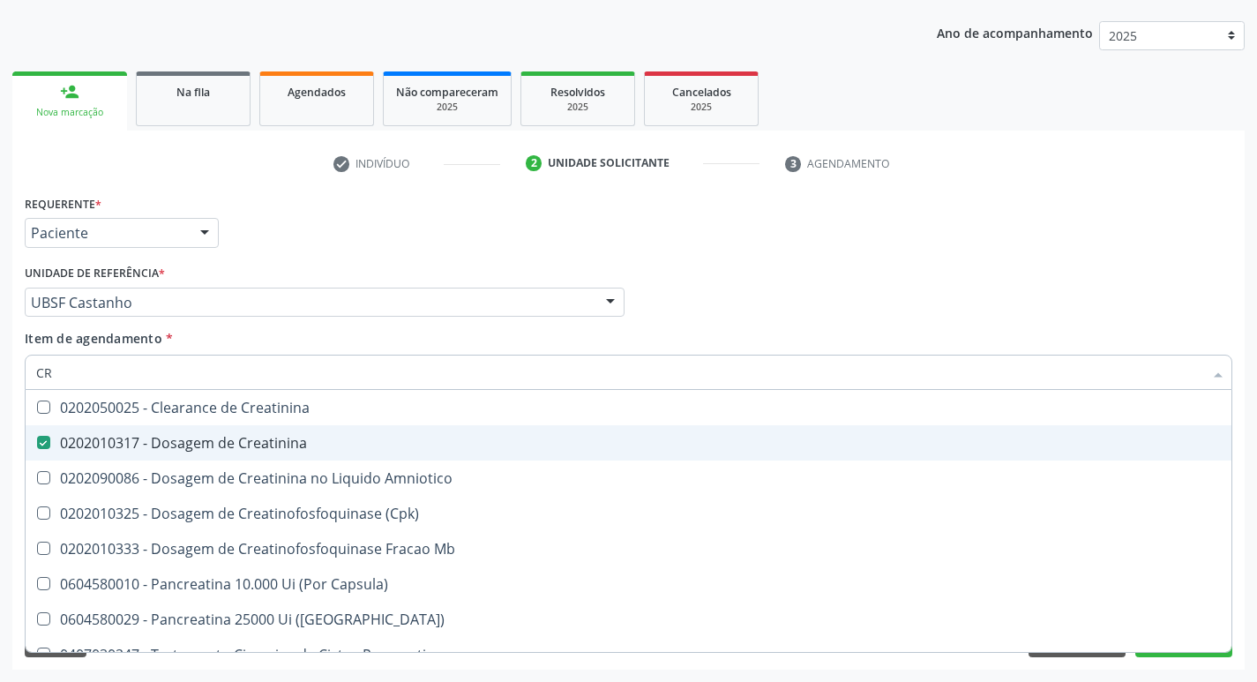
type input "C"
checkbox Creatinina "false"
checkbox Amniotico "false"
checkbox Mb "false"
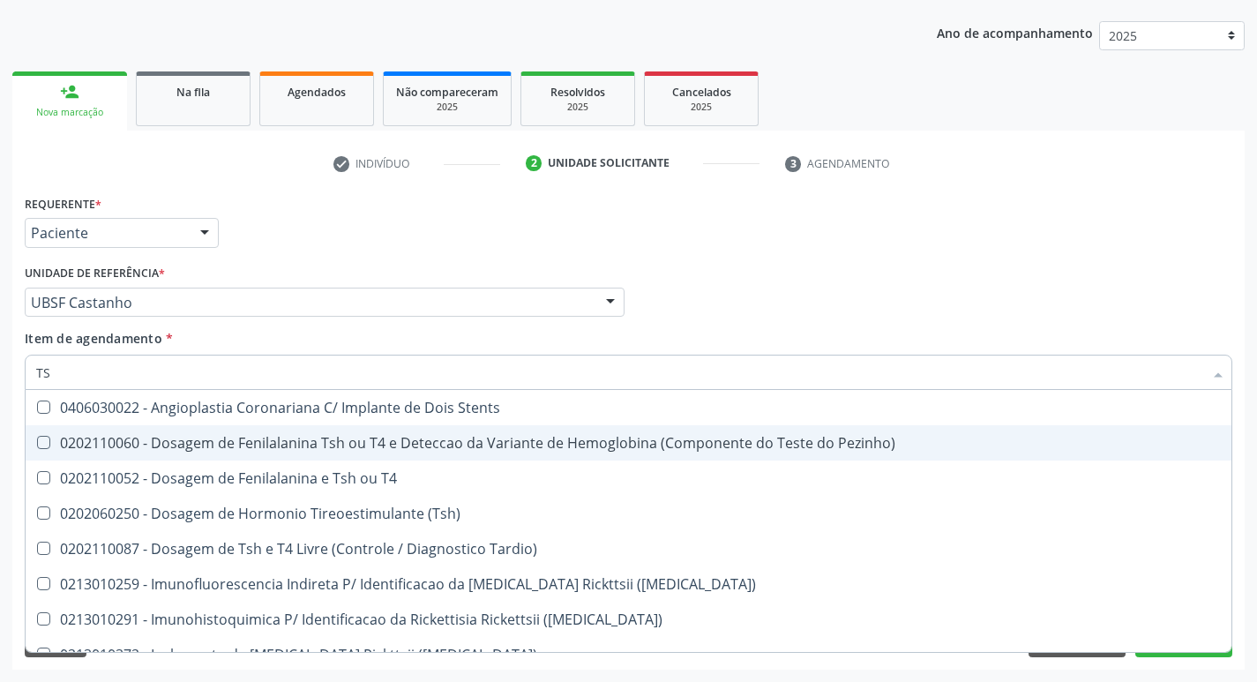
type input "TSH"
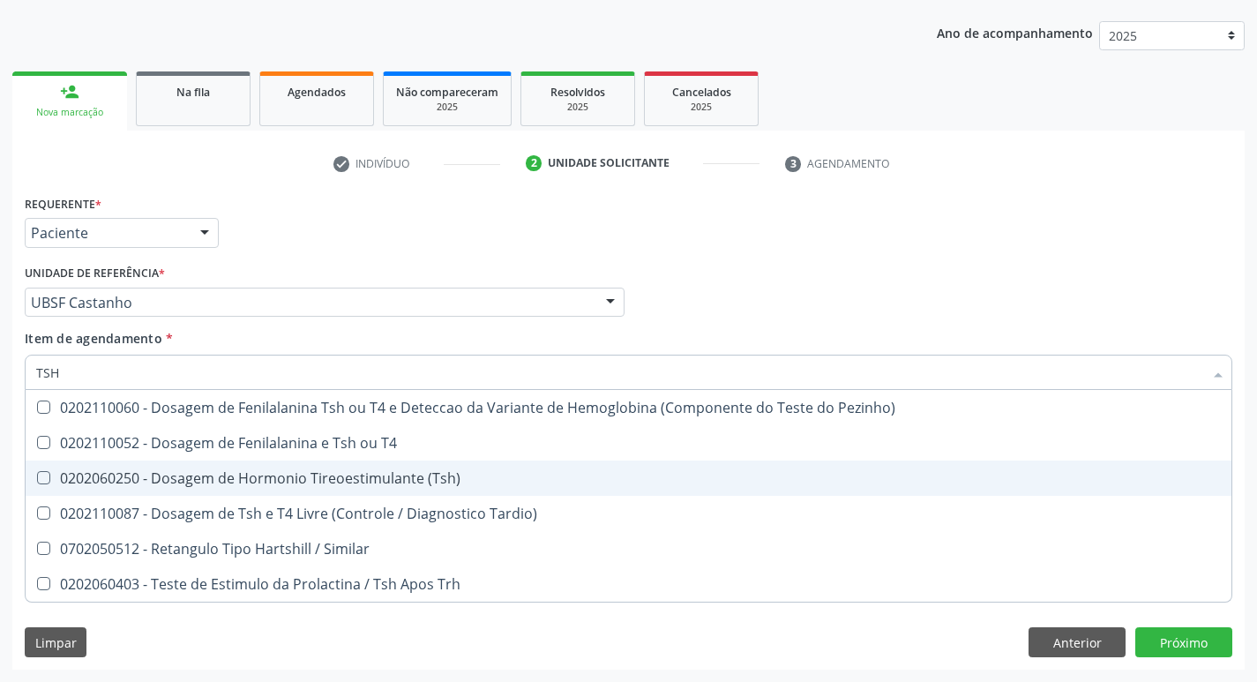
click at [300, 462] on span "0202060250 - Dosagem de Hormonio Tireoestimulante (Tsh)" at bounding box center [629, 478] width 1206 height 35
checkbox \(Tsh\) "true"
type input "TS"
checkbox \(Tsh\) "false"
checkbox Tardio\) "true"
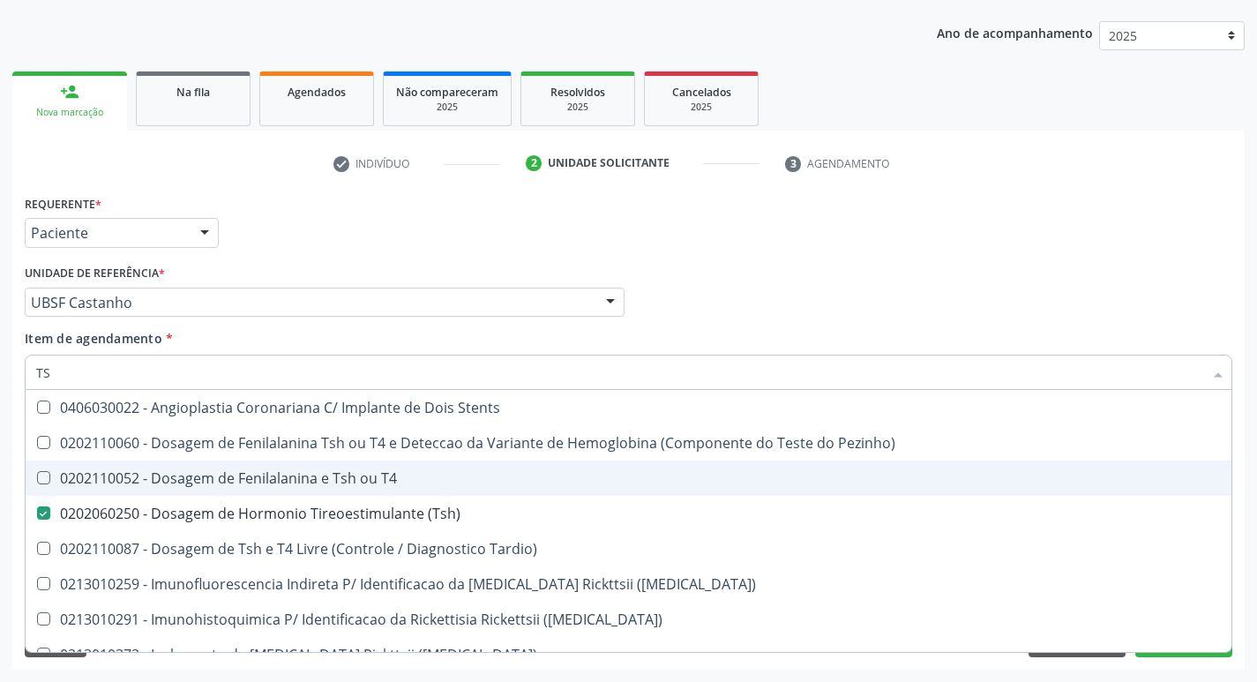
type input "T"
checkbox \(Tsh\) "false"
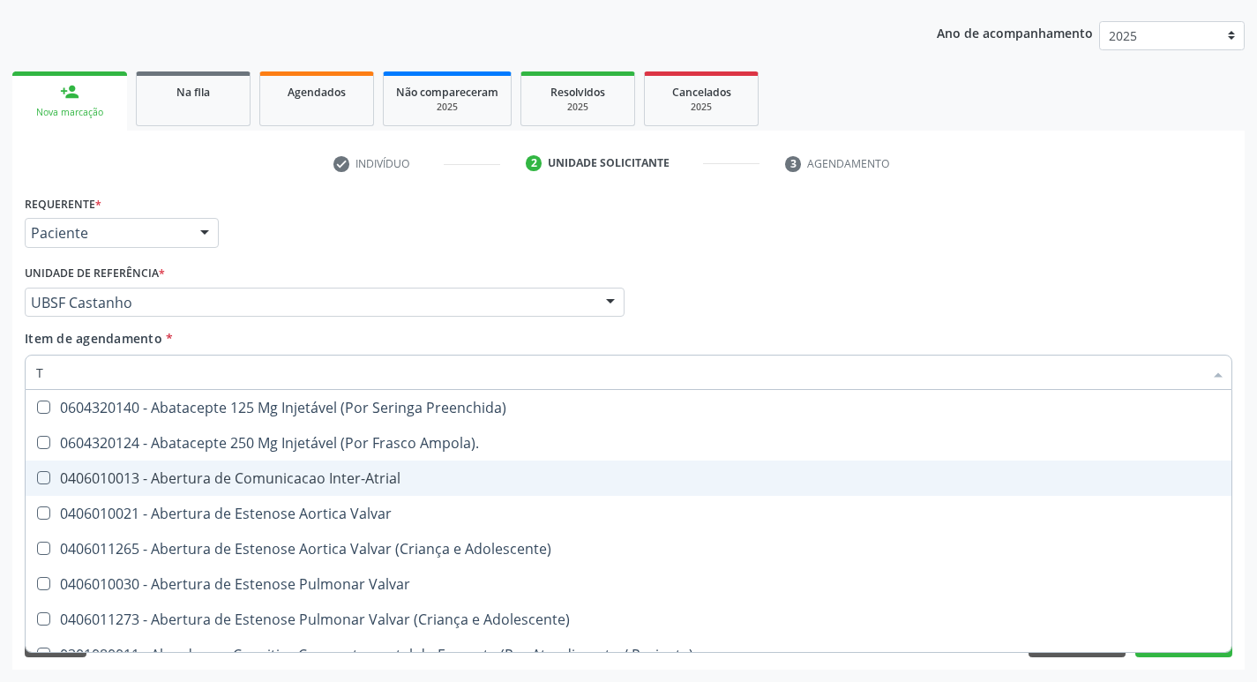
type input "T4"
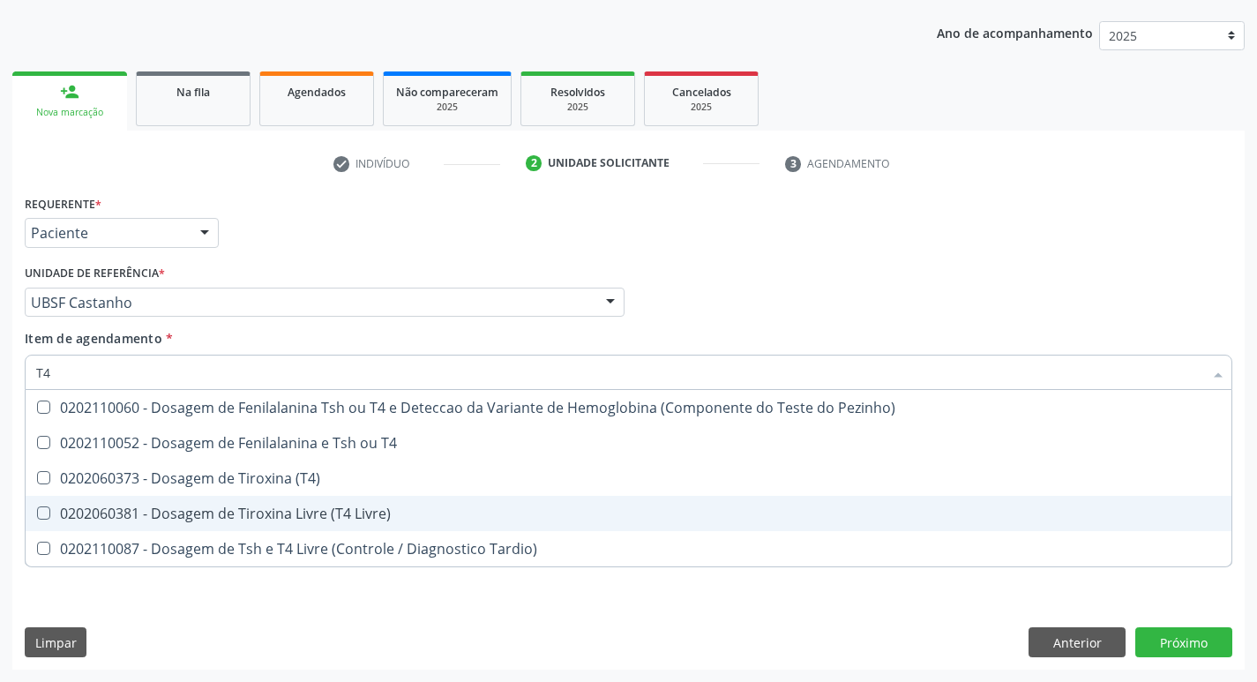
click at [350, 508] on div "0202060381 - Dosagem de Tiroxina Livre (T4 Livre)" at bounding box center [628, 513] width 1185 height 14
checkbox Livre\) "true"
type input "T"
checkbox Livre\) "false"
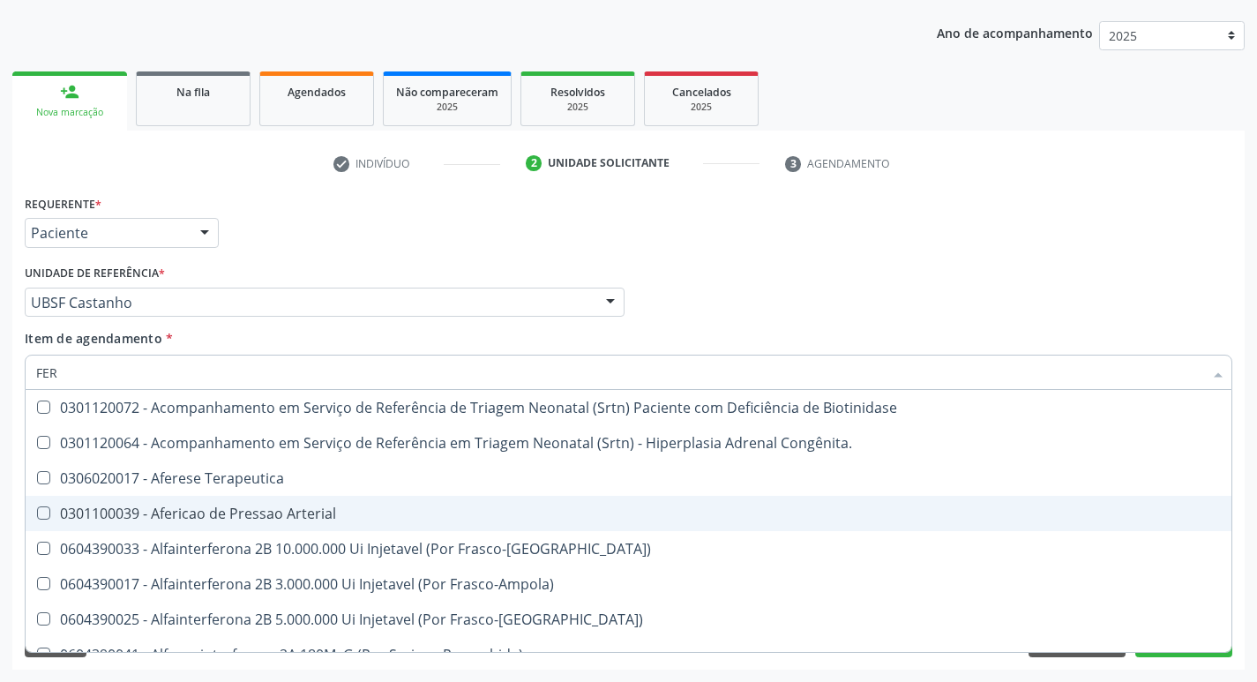
type input "FERR"
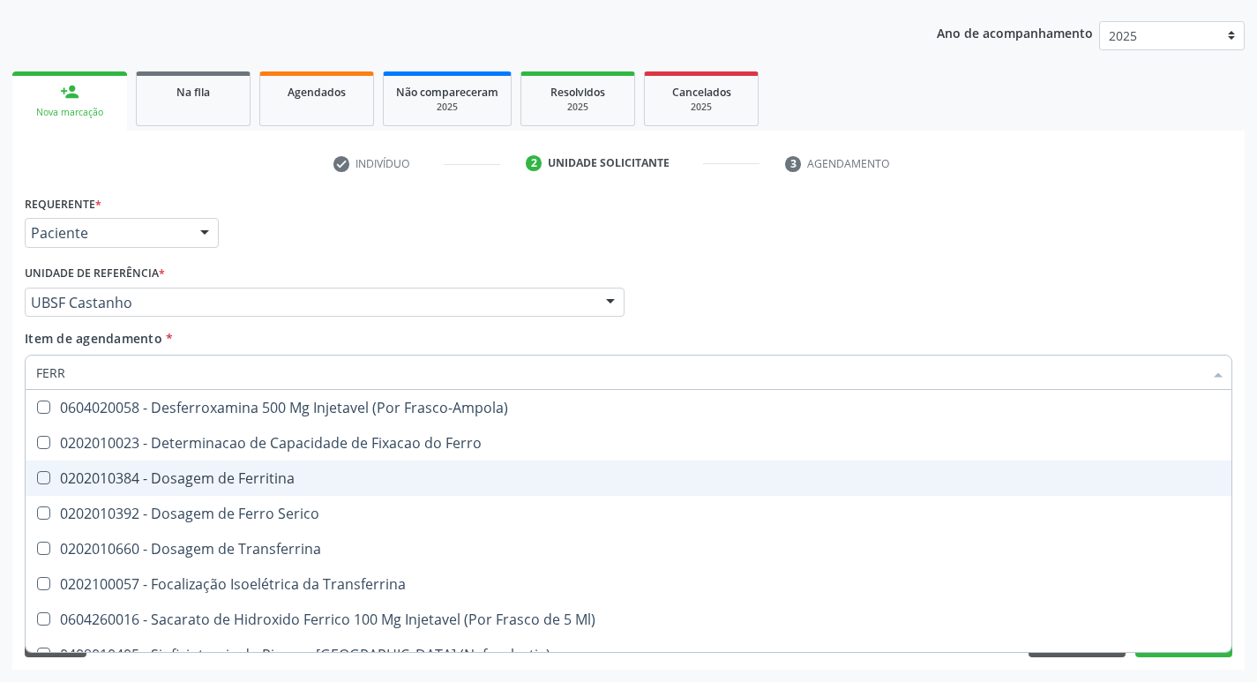
click at [296, 481] on div "0202010384 - Dosagem de Ferritina" at bounding box center [628, 478] width 1185 height 14
checkbox Ferritina "true"
type input "FER"
checkbox Ferritina "false"
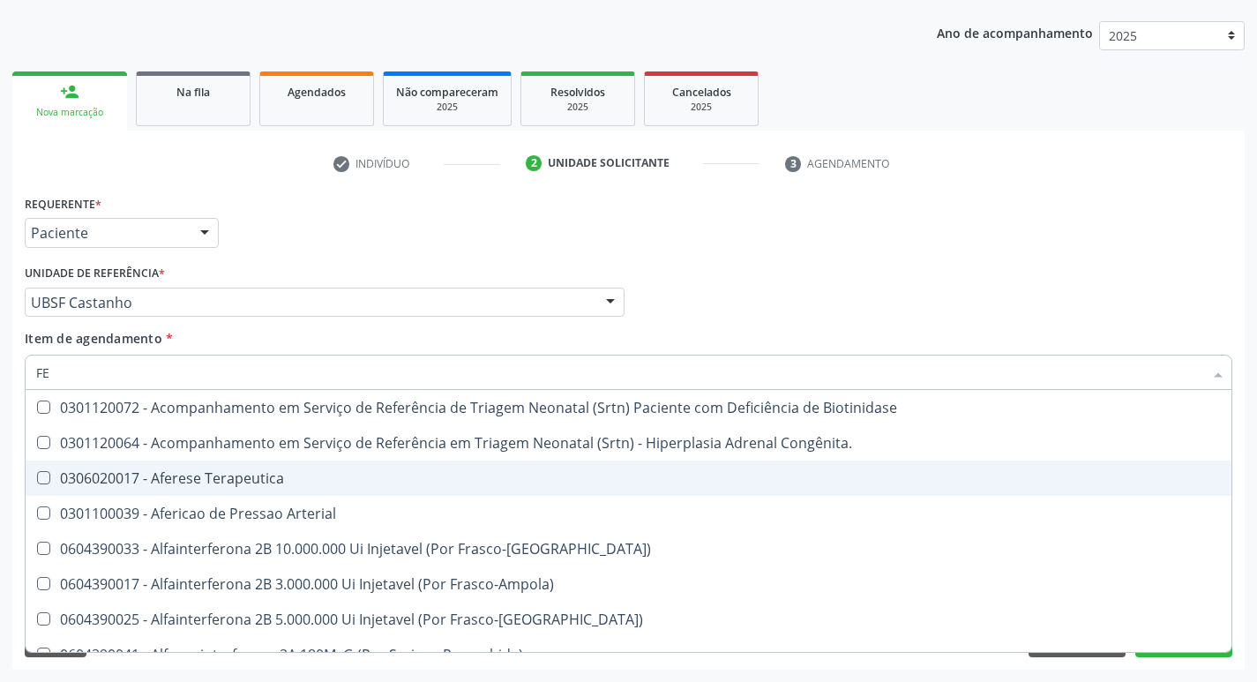
type input "F"
checkbox Ferritina "false"
checkbox Titânio "false"
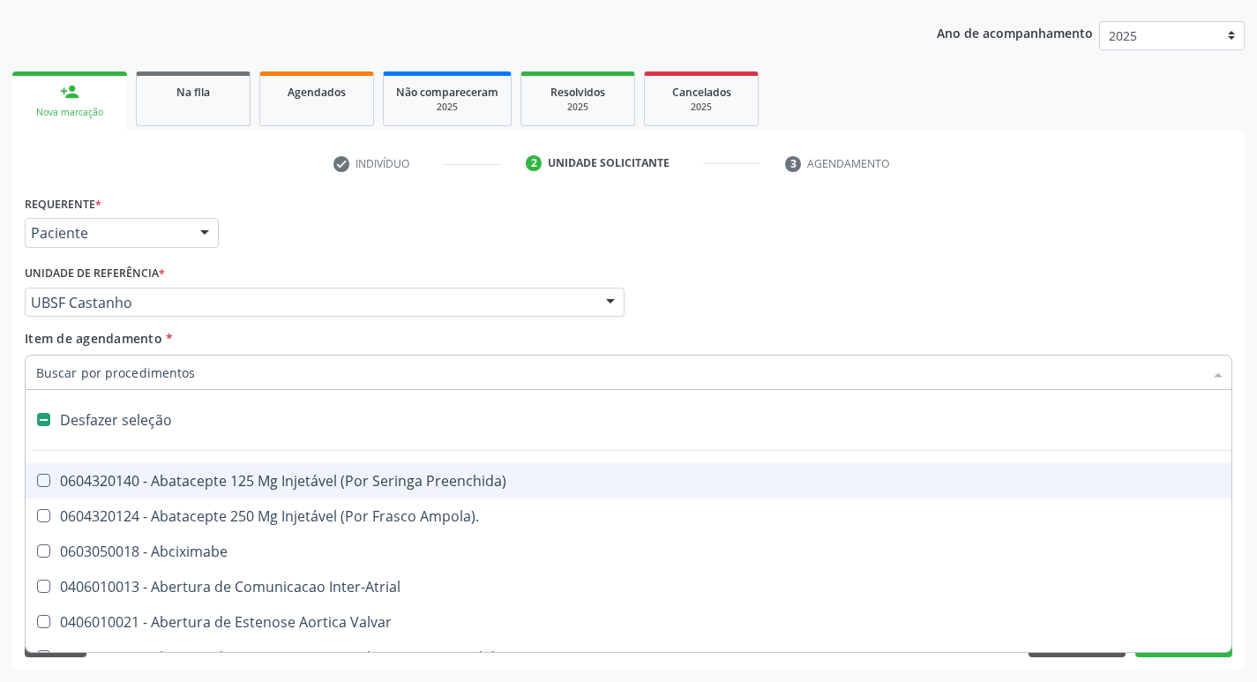
type input "V"
checkbox \(Unilateral\) "true"
checkbox Cornea "true"
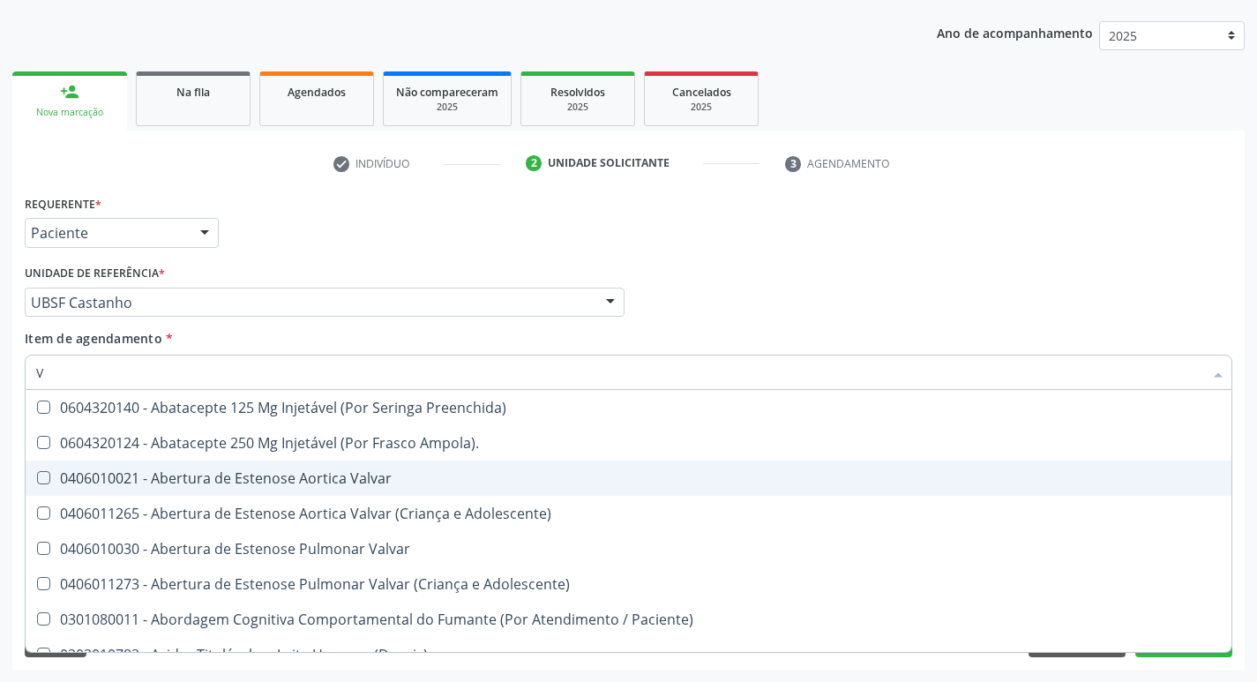
type input "VI"
checkbox Psicoterapia "true"
checkbox Livre\) "false"
checkbox \(Tgp\) "false"
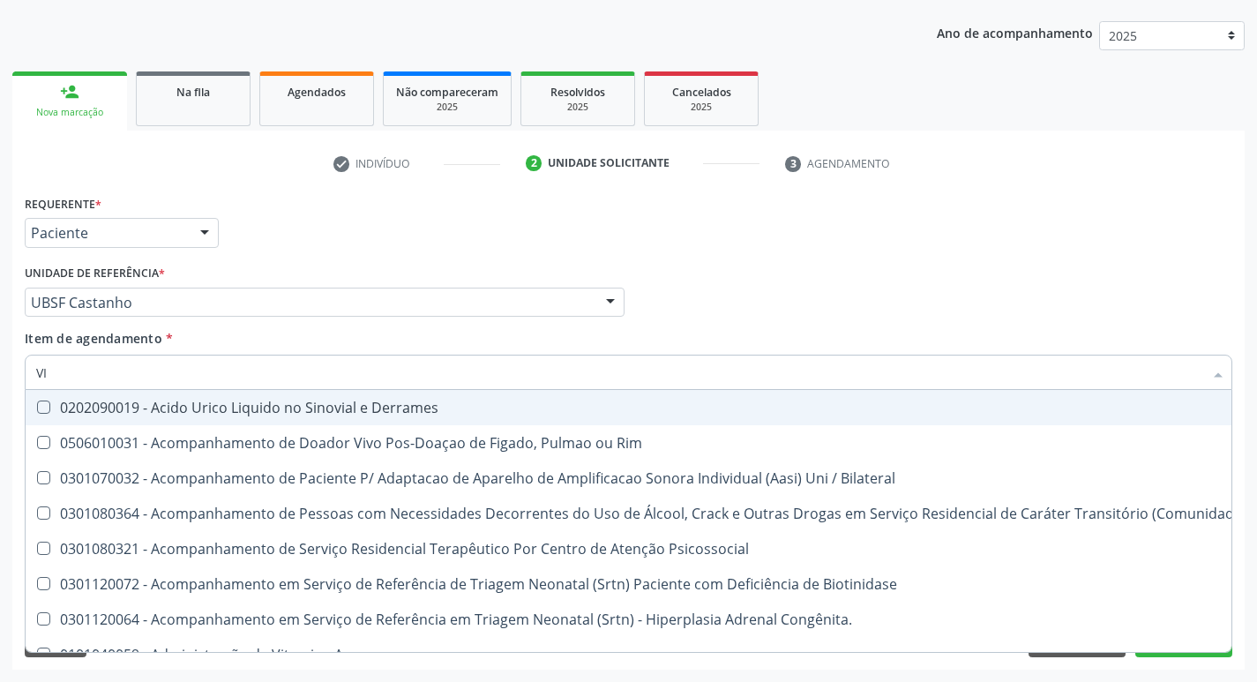
type input "VITAM"
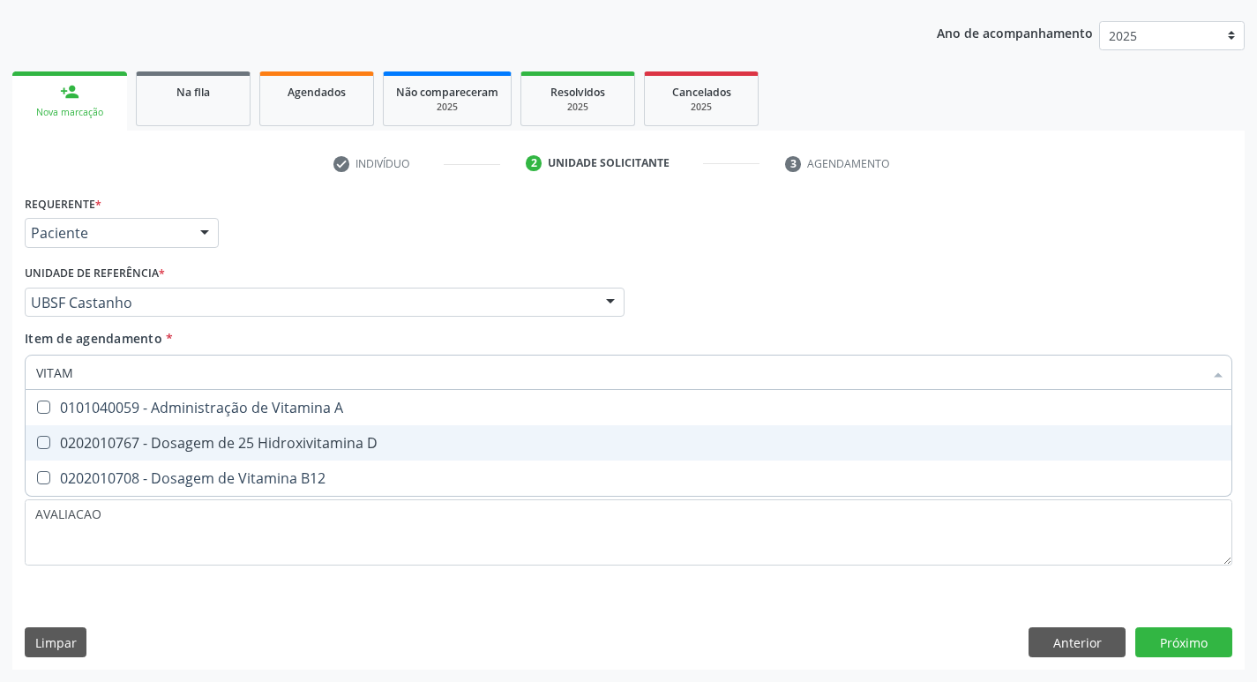
click at [271, 446] on div "0202010767 - Dosagem de 25 Hidroxivitamina D" at bounding box center [628, 443] width 1185 height 14
checkbox D "true"
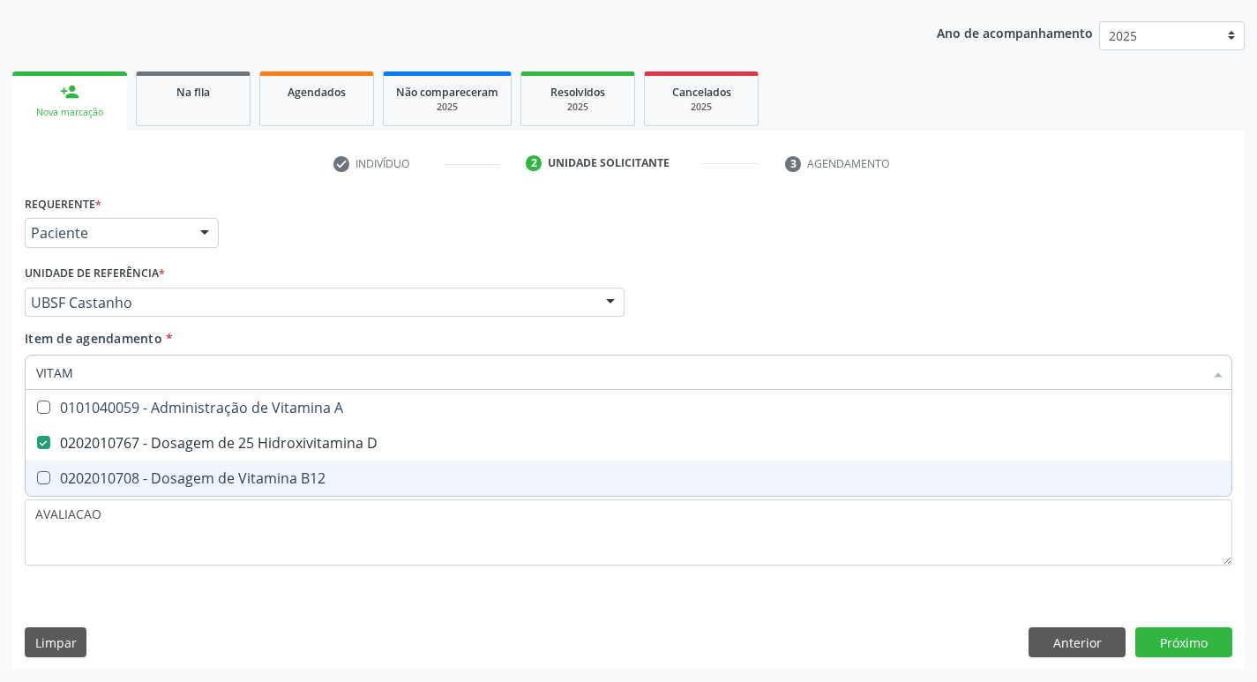
click at [278, 479] on div "0202010708 - Dosagem de Vitamina B12" at bounding box center [628, 478] width 1185 height 14
checkbox B12 "true"
type input "VITA"
checkbox D "false"
checkbox B12 "false"
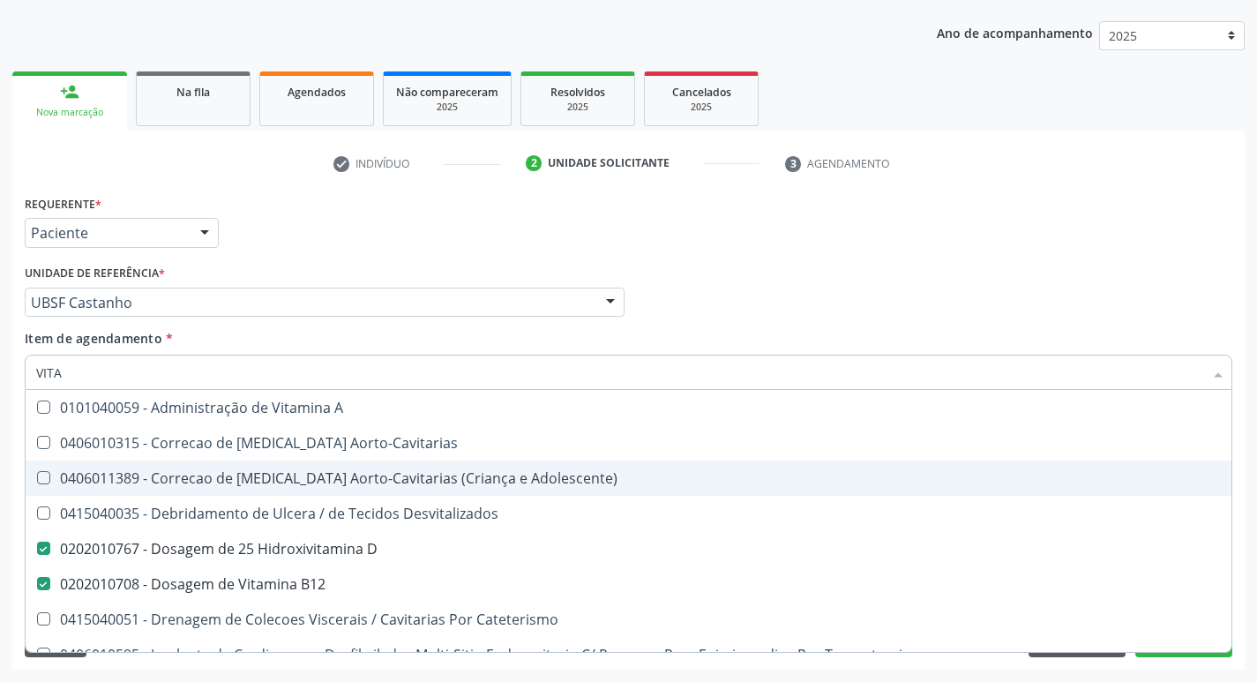
type input "VIT"
checkbox D "false"
checkbox Cateterismo "true"
type input "V"
checkbox B12 "false"
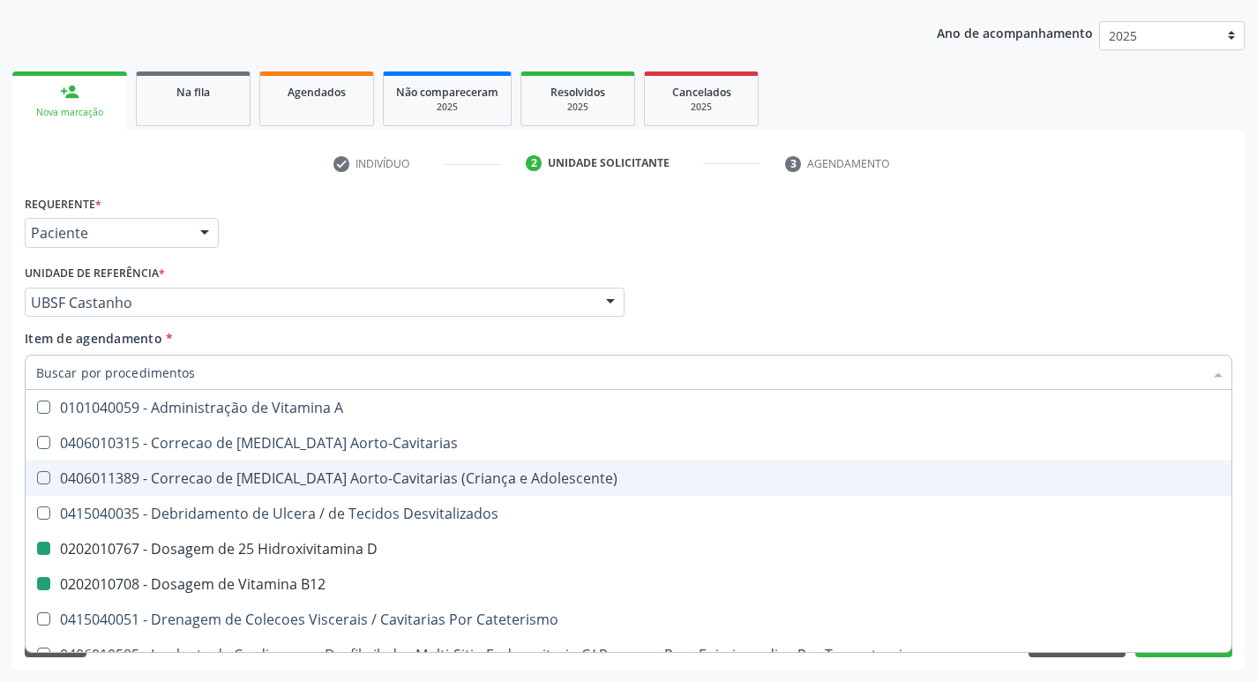
checkbox Cateterismo "false"
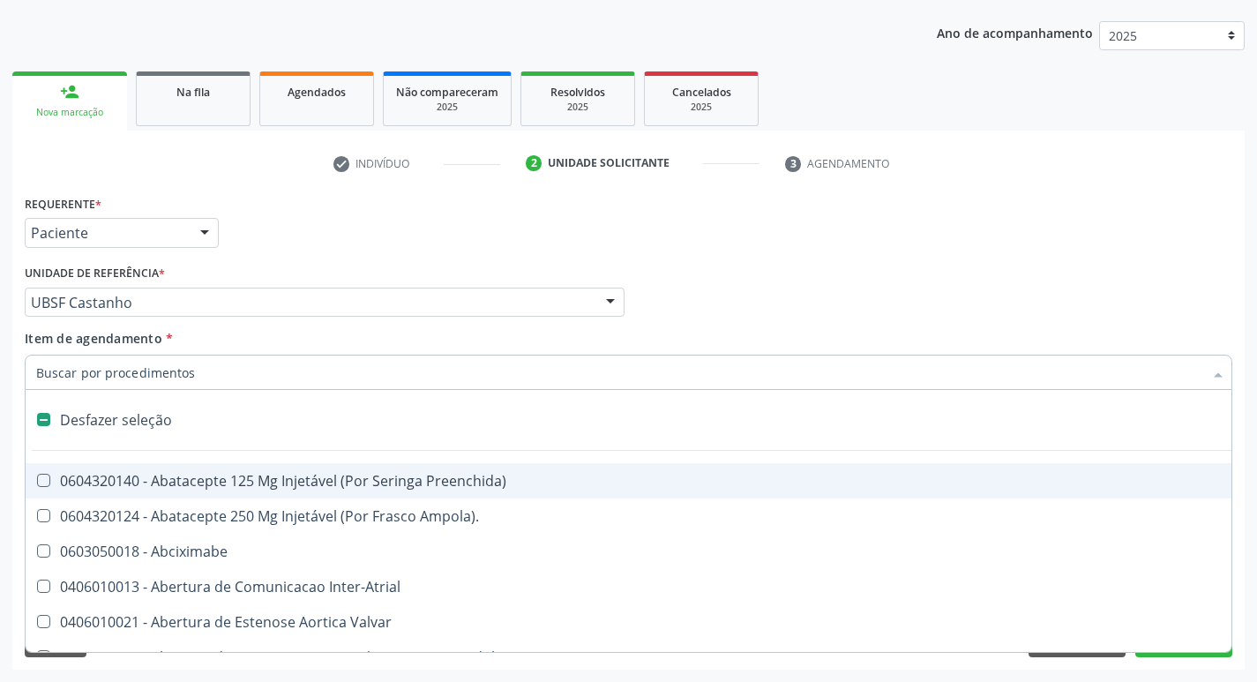
type input "2"
checkbox Total "true"
checkbox Monopolar "true"
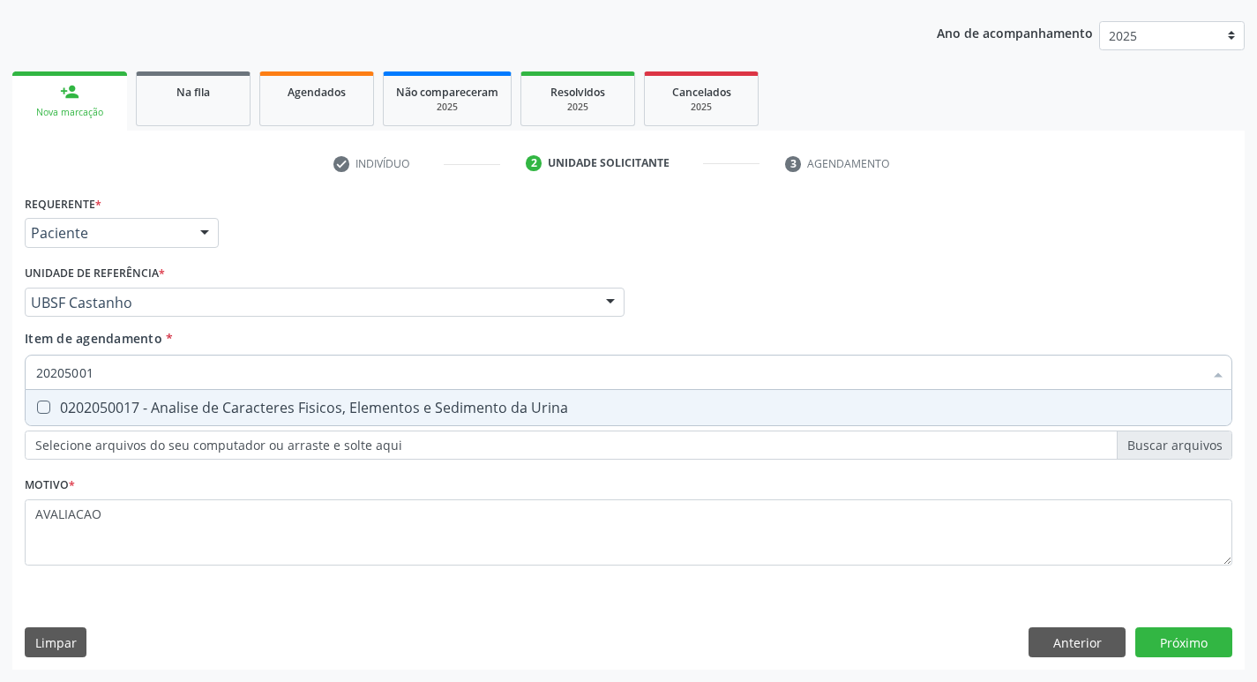
click at [226, 408] on div "0202050017 - Analise de Caracteres Fisicos, Elementos e Sedimento da Urina" at bounding box center [628, 408] width 1185 height 14
click at [357, 403] on div "0202080080 - Cultura de Bacterias P/ Identificacao" at bounding box center [628, 408] width 1185 height 14
click at [1202, 642] on div "Requerente * Paciente Profissional de Saúde Paciente Nenhum resultado encontrad…" at bounding box center [628, 430] width 1233 height 479
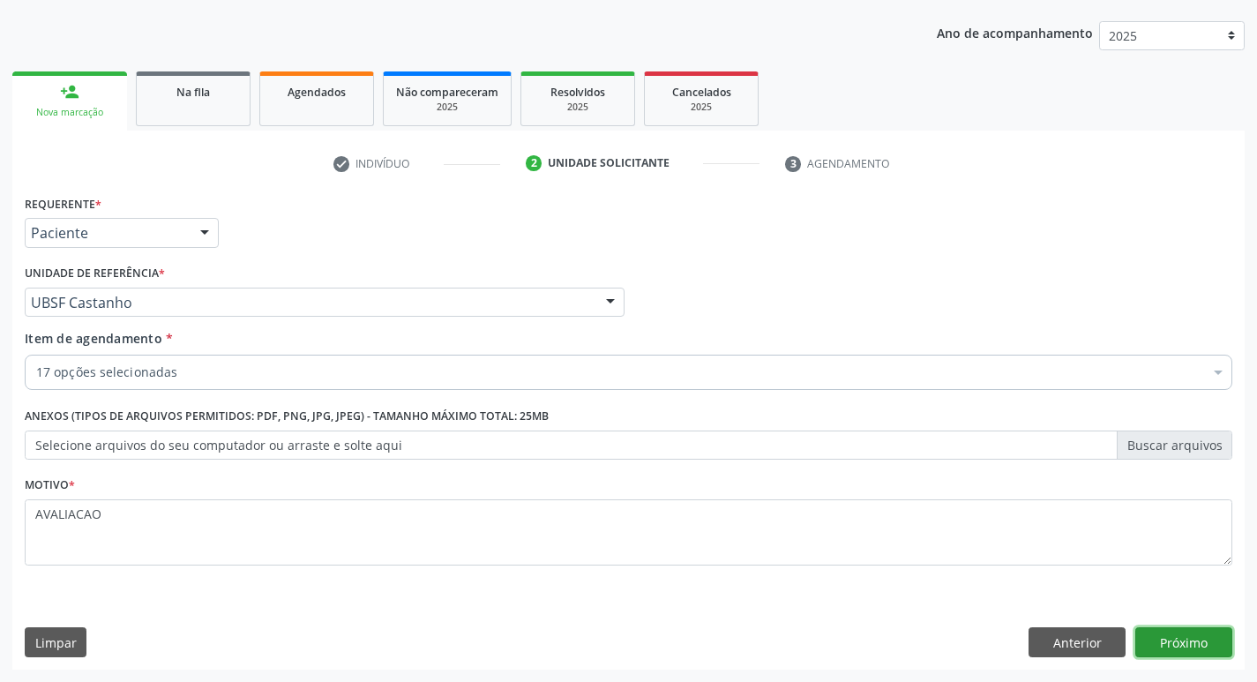
click at [1201, 648] on button "Próximo" at bounding box center [1184, 642] width 97 height 30
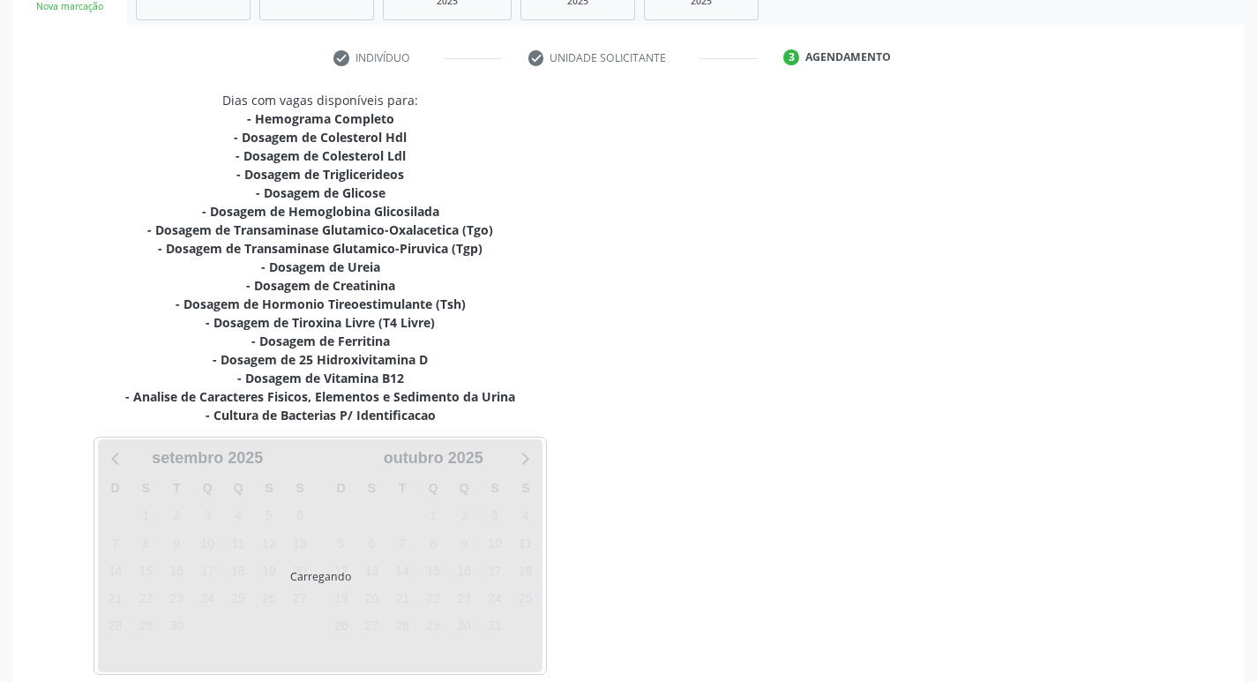
scroll to position [382, 0]
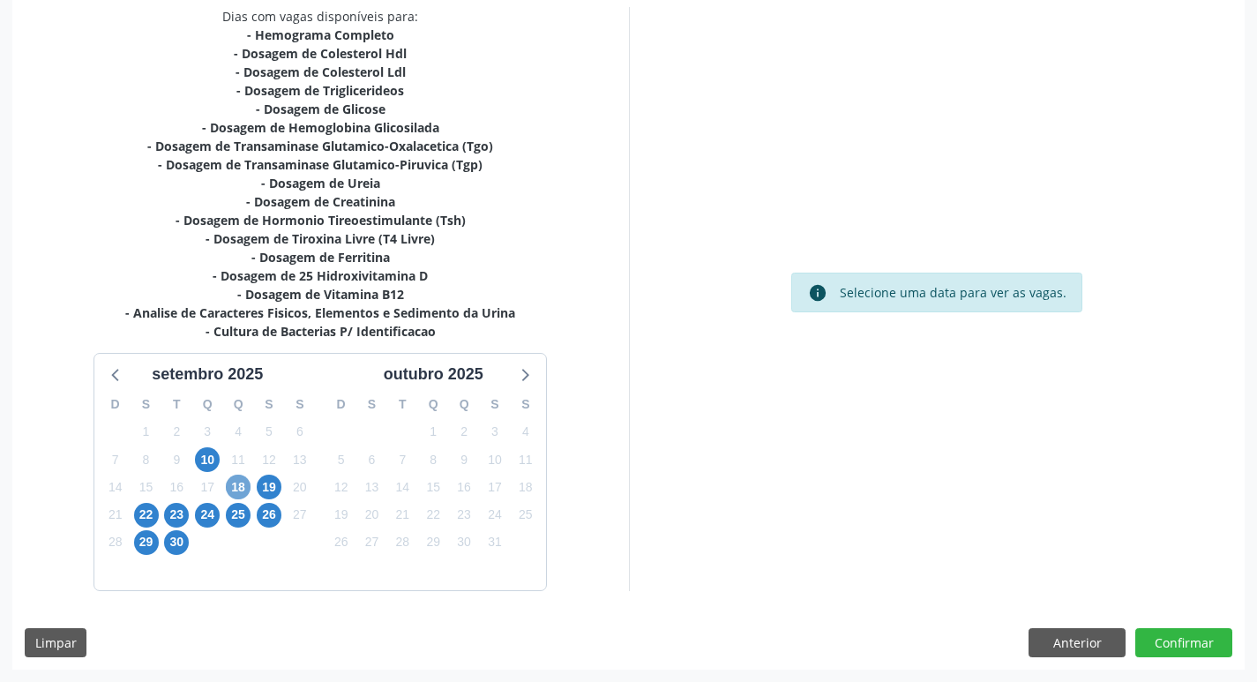
click at [235, 492] on span "18" at bounding box center [238, 487] width 25 height 25
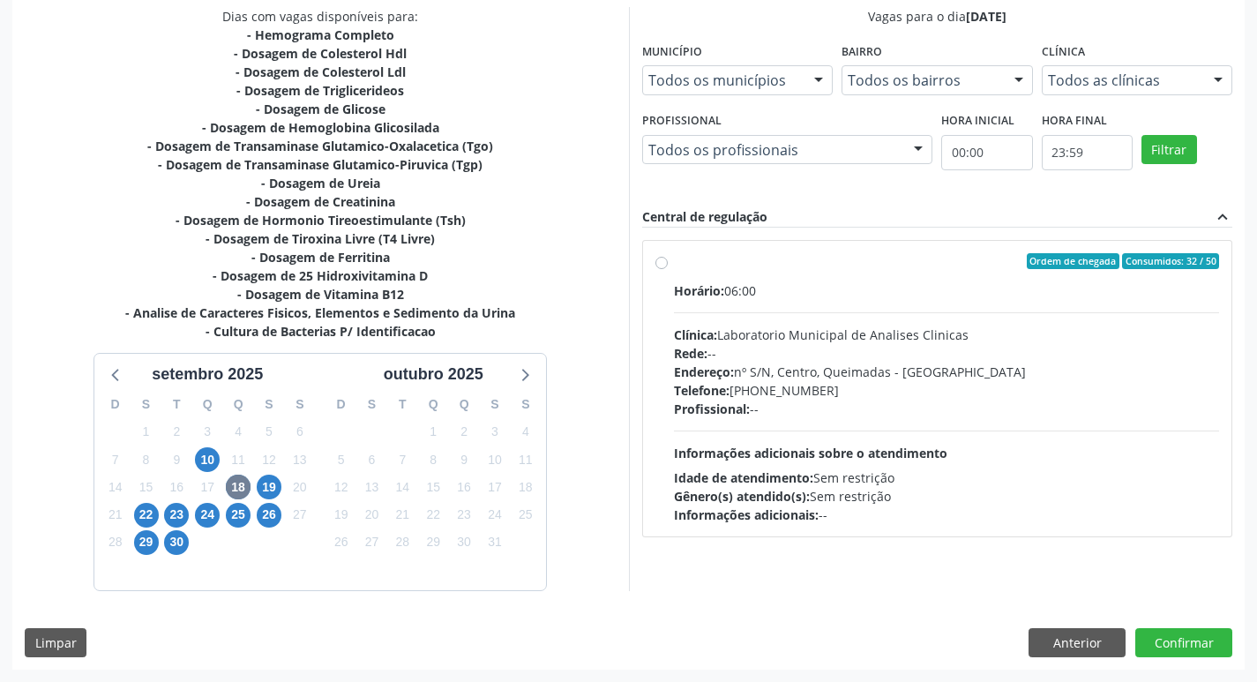
click at [911, 377] on div "Endereço: nº S/N, Centro, Queimadas - PB" at bounding box center [947, 372] width 546 height 19
click at [668, 269] on input "Ordem de chegada Consumidos: 32 / 50 Horário: 06:00 Clínica: Laboratorio Munici…" at bounding box center [662, 261] width 12 height 16
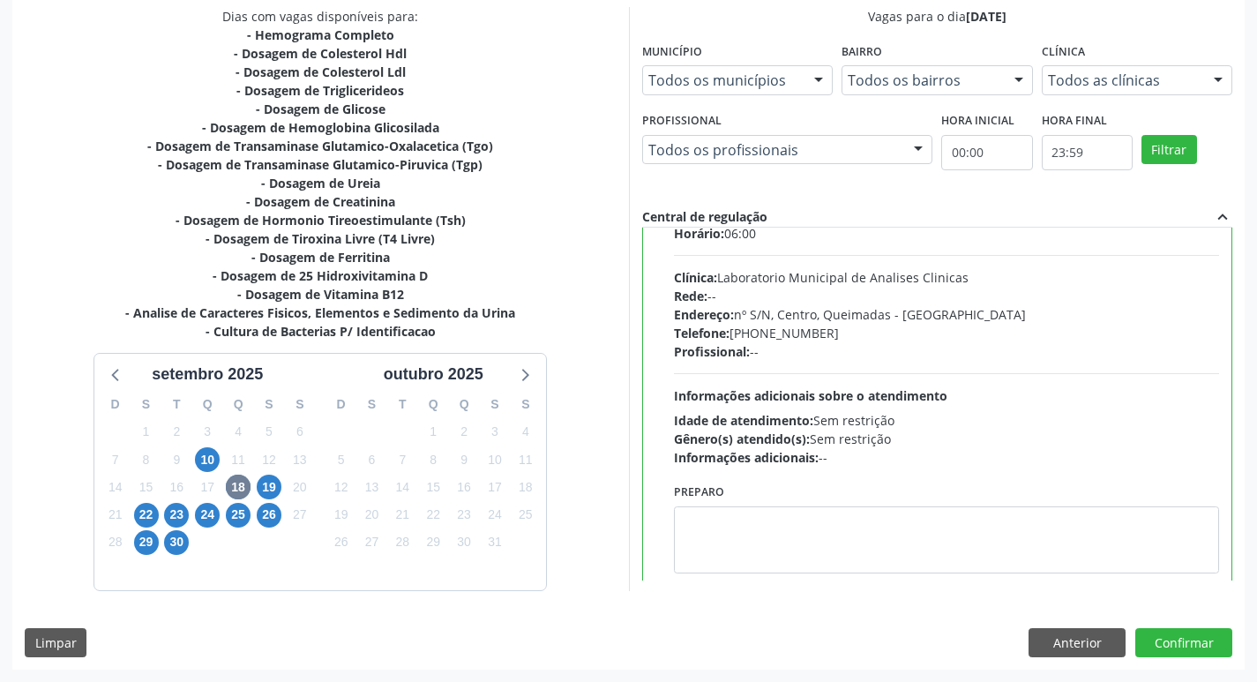
scroll to position [87, 0]
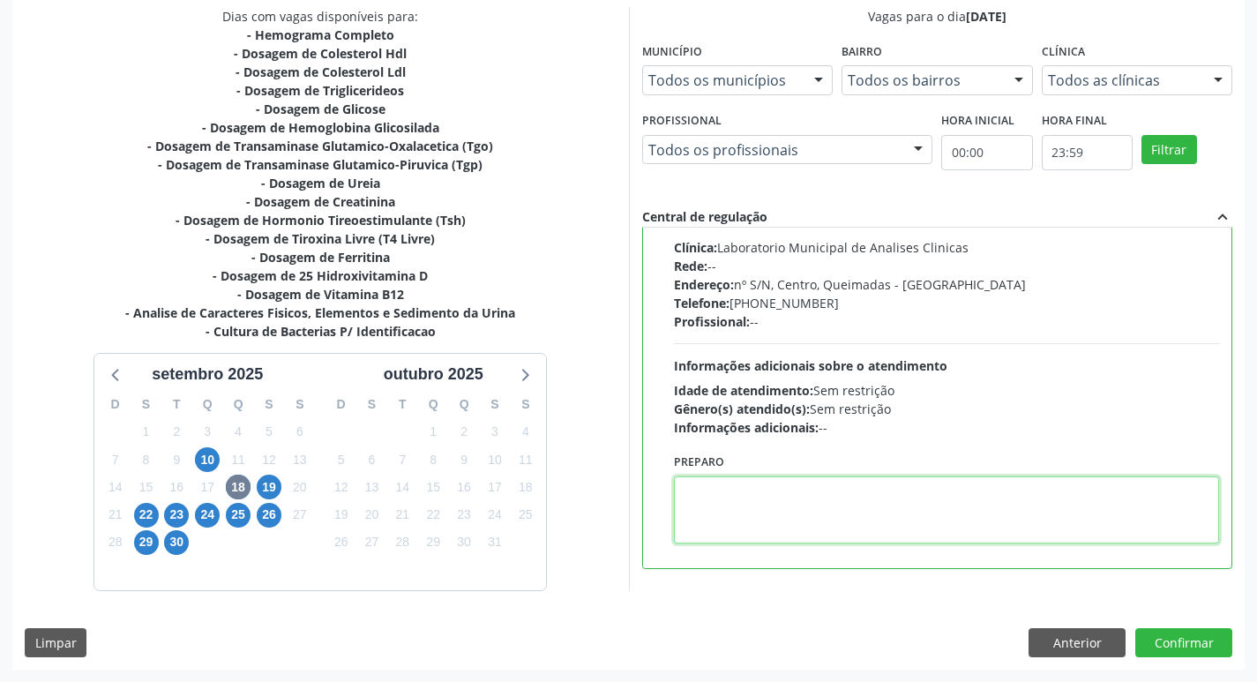
click at [734, 513] on textarea at bounding box center [947, 509] width 546 height 67
paste textarea "IR EM [GEOGRAPHIC_DATA]"
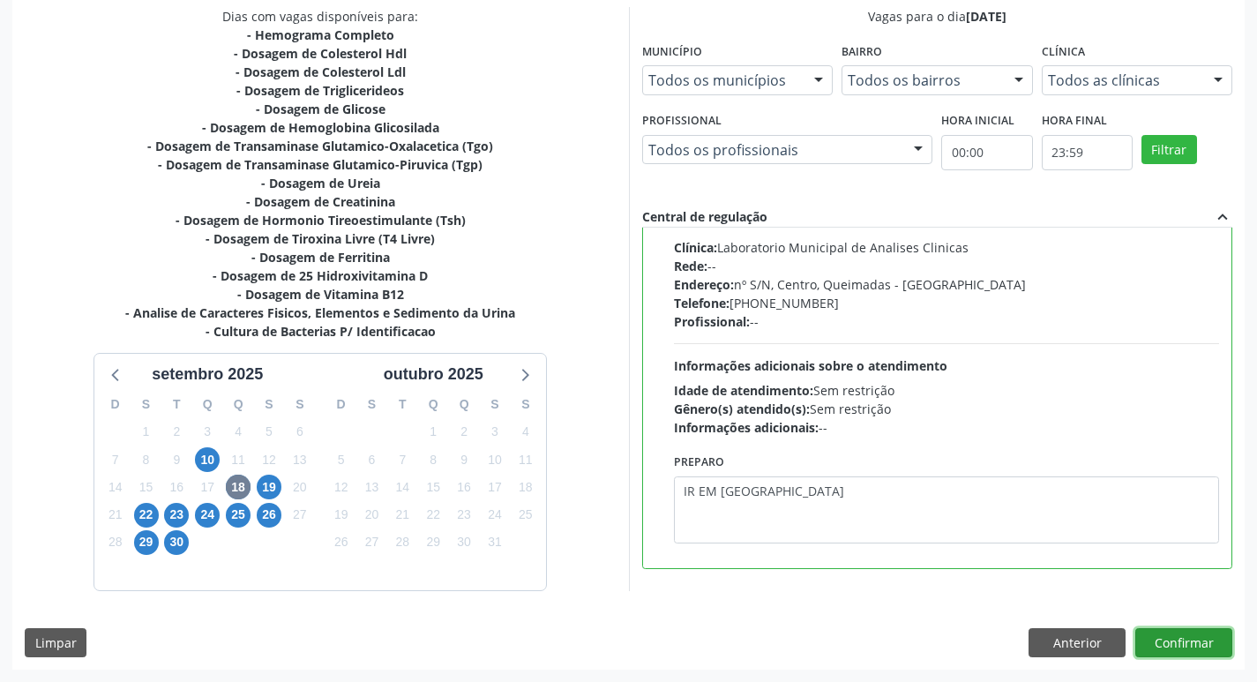
click at [1189, 637] on button "Confirmar" at bounding box center [1184, 643] width 97 height 30
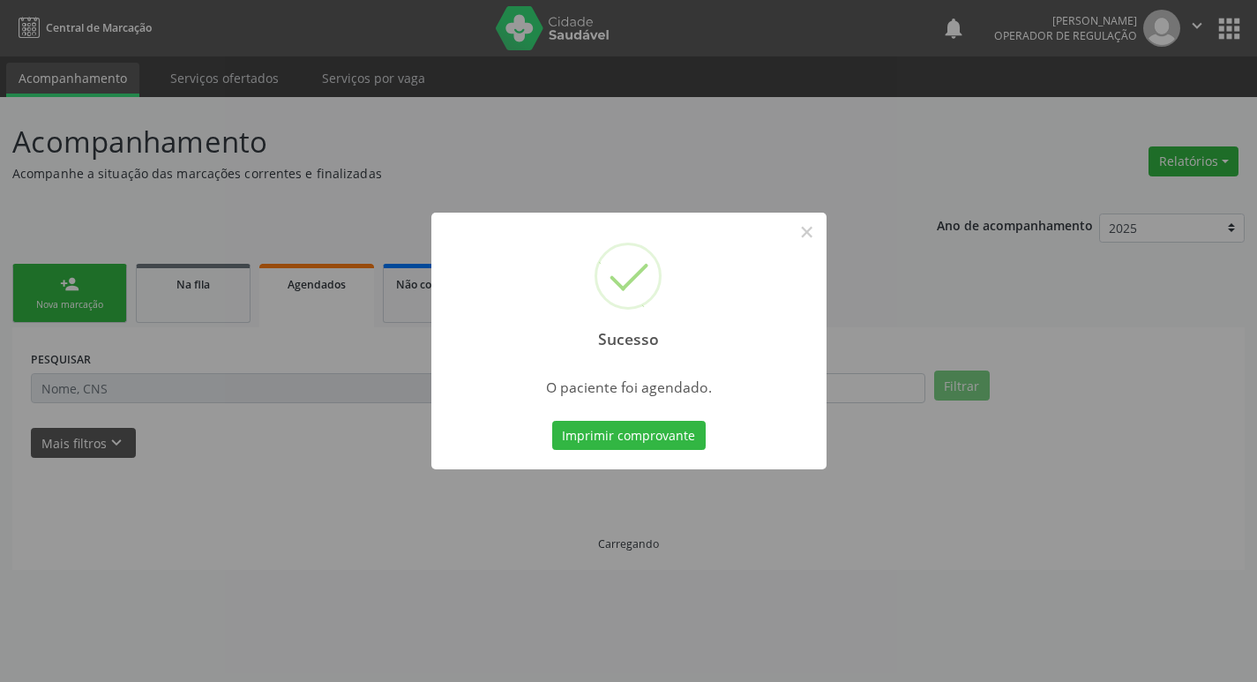
scroll to position [0, 0]
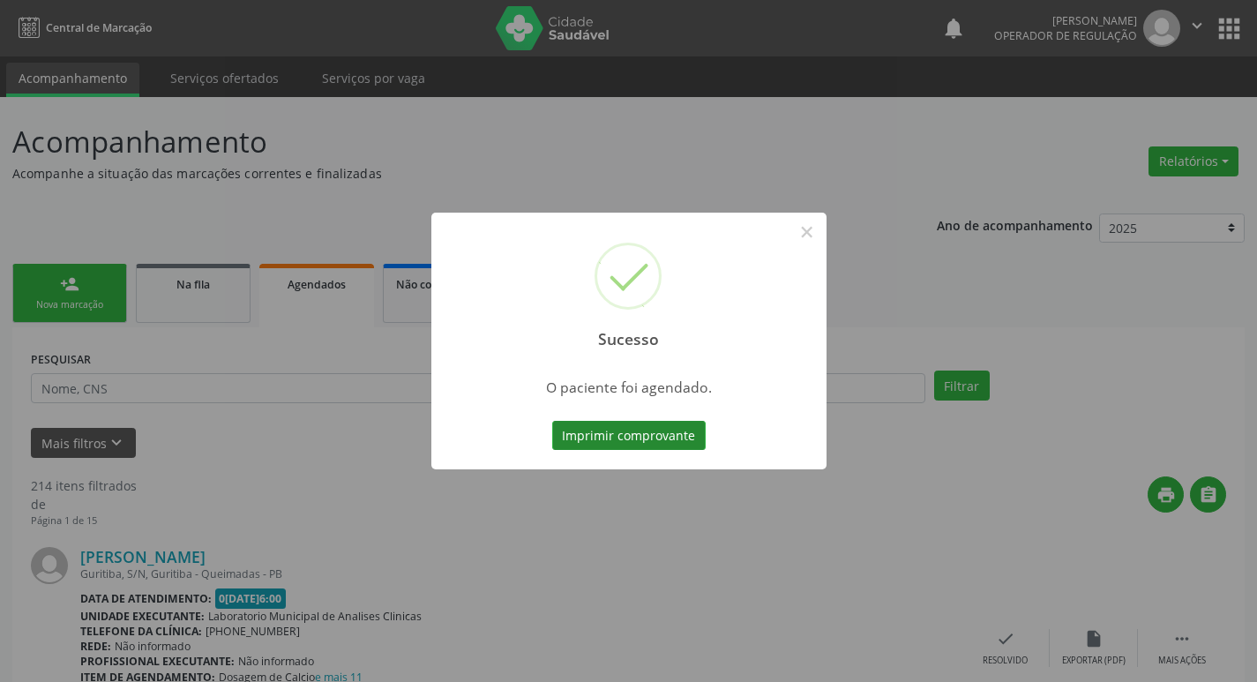
click at [631, 439] on button "Imprimir comprovante" at bounding box center [629, 436] width 154 height 30
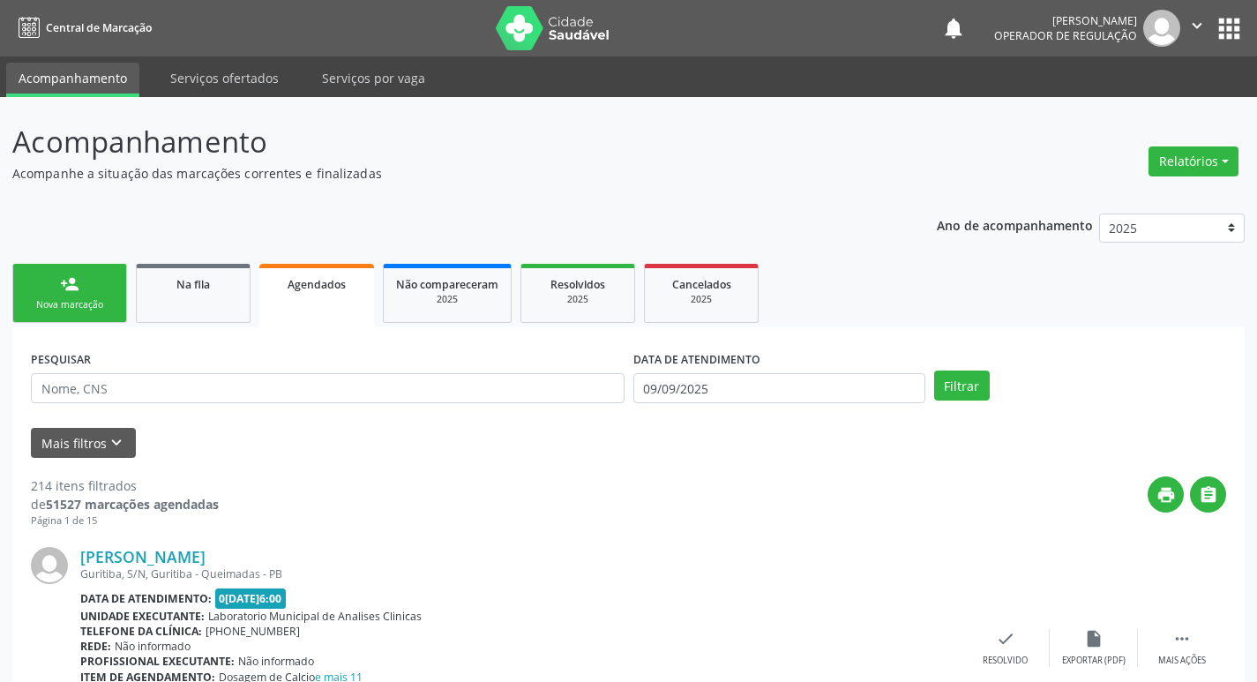
click at [116, 303] on link "person_add Nova marcação" at bounding box center [69, 293] width 115 height 59
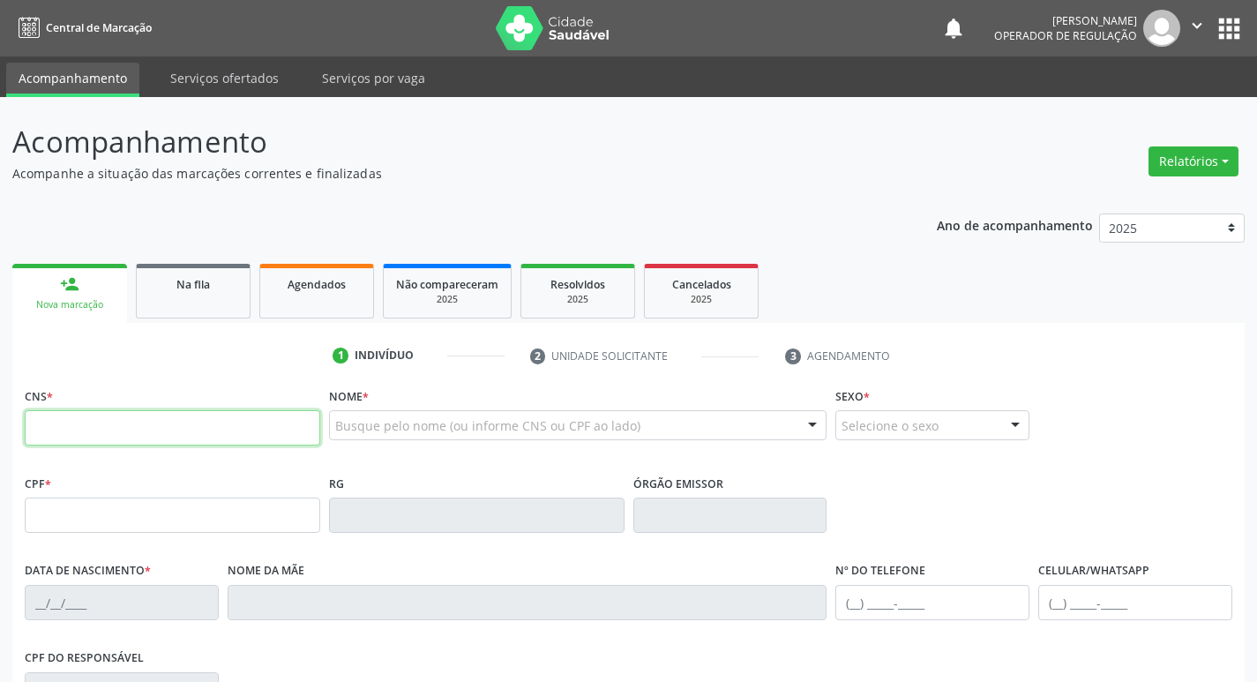
click at [109, 414] on input "text" at bounding box center [173, 427] width 296 height 35
type input "706 0093 4266 0847"
type input "197.224.747-66"
type input "10/05/2014"
type input "Josefa de Lourdes Barbosa"
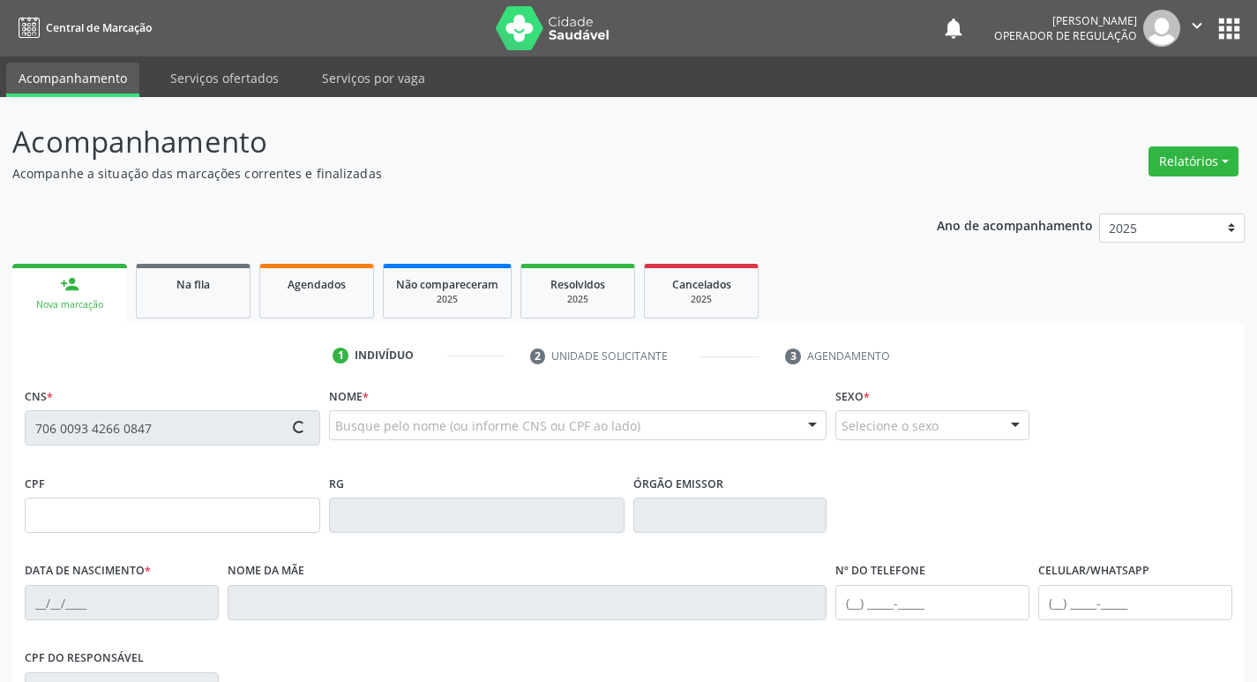
type input "(83) 99149-0290"
type input "043.065.687-41"
type input "25"
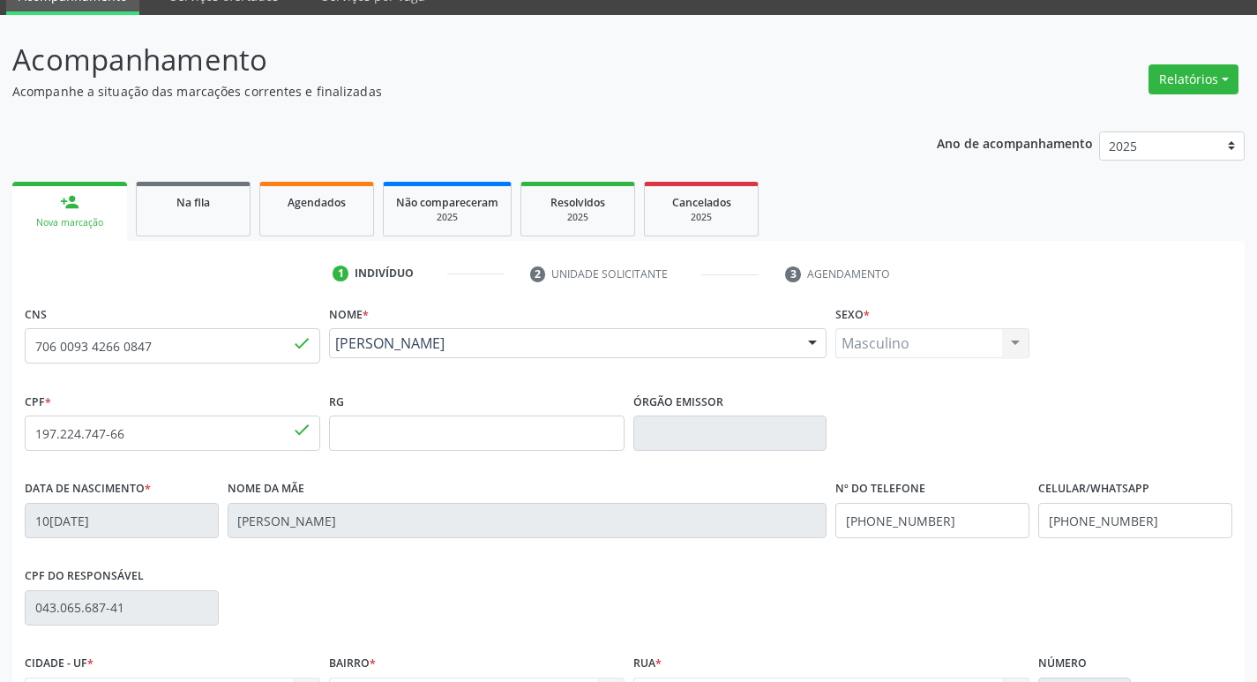
scroll to position [274, 0]
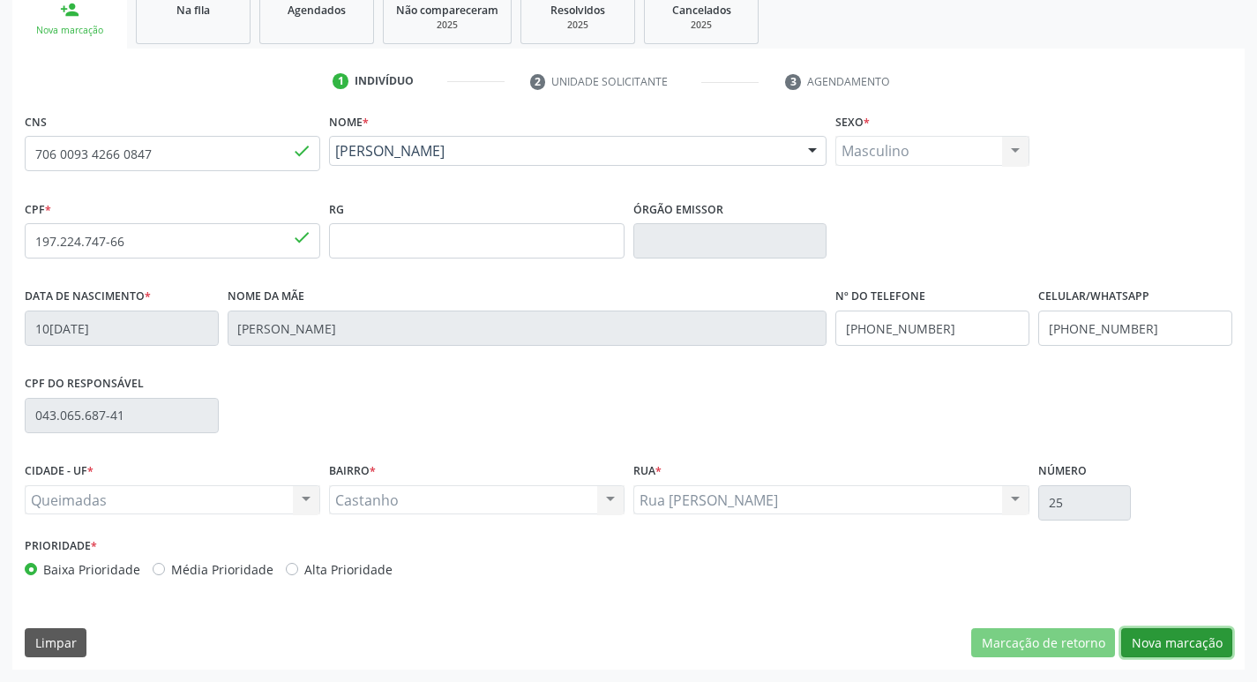
click at [1149, 635] on button "Nova marcação" at bounding box center [1176, 643] width 111 height 30
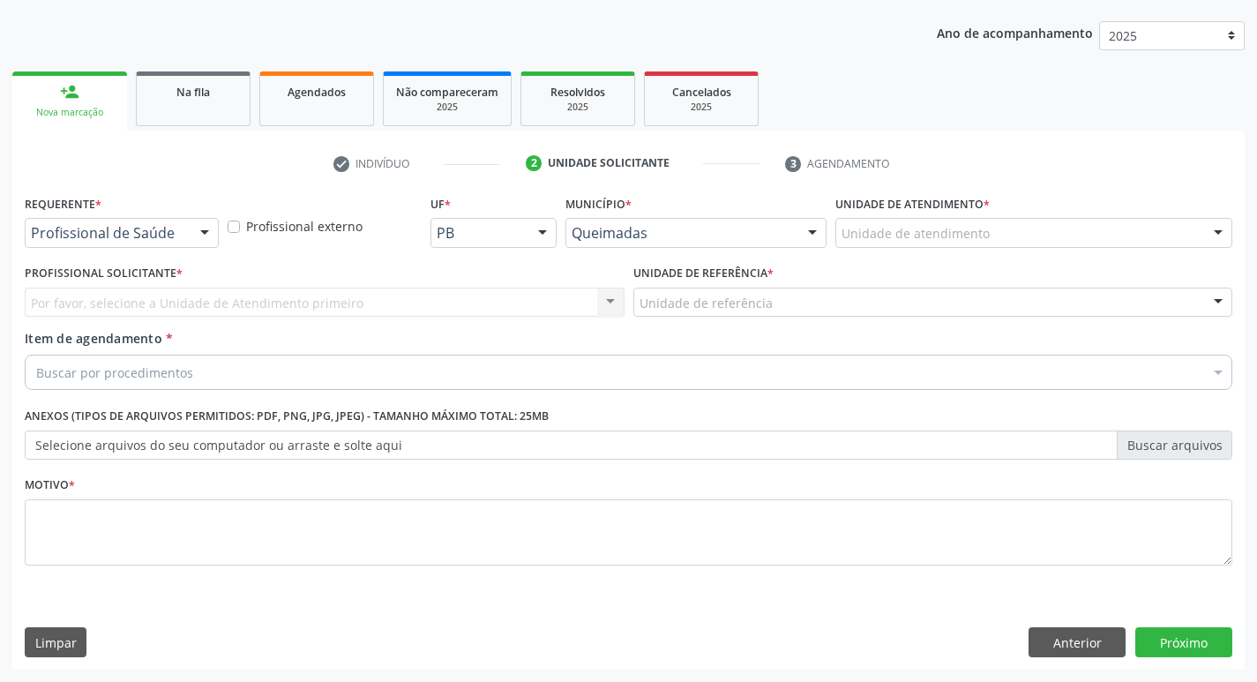
scroll to position [192, 0]
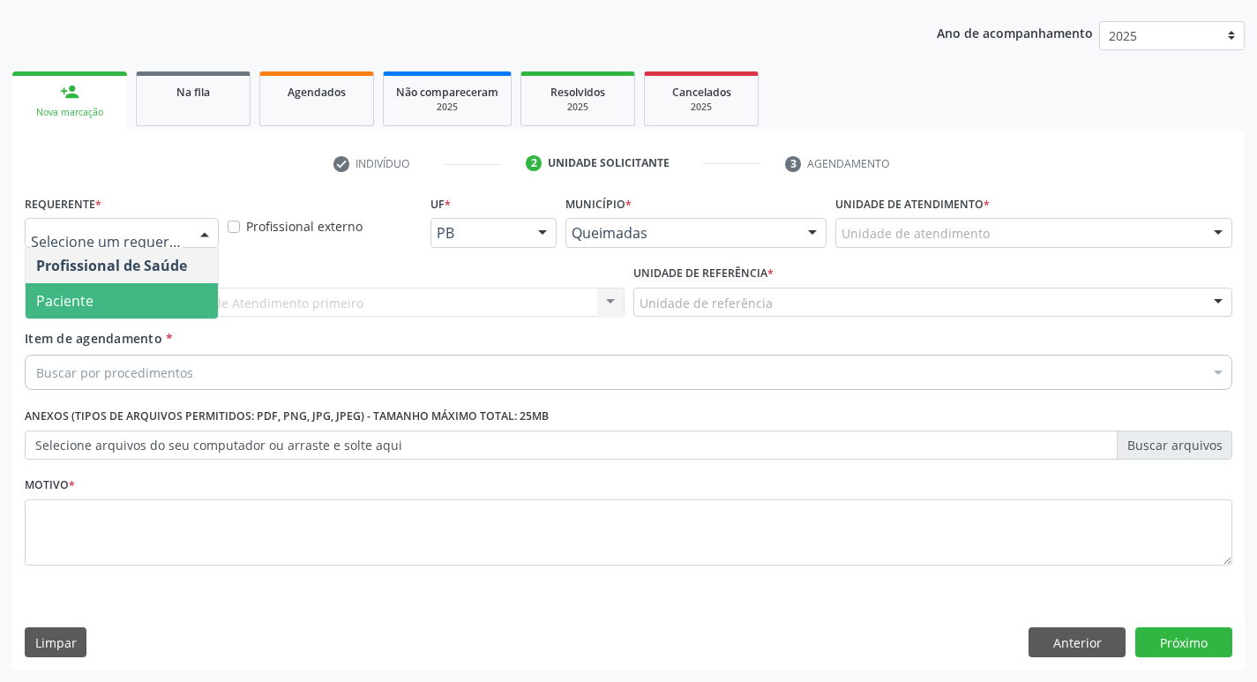
click at [119, 306] on span "Paciente" at bounding box center [122, 300] width 192 height 35
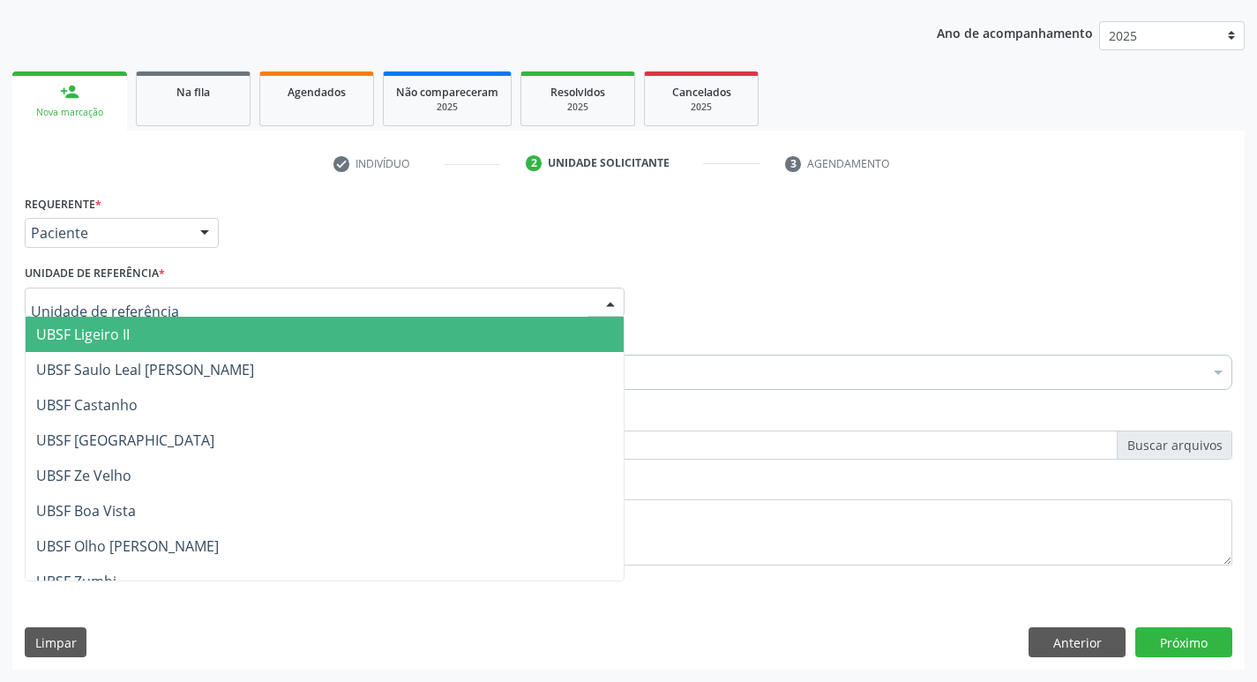
type input "C"
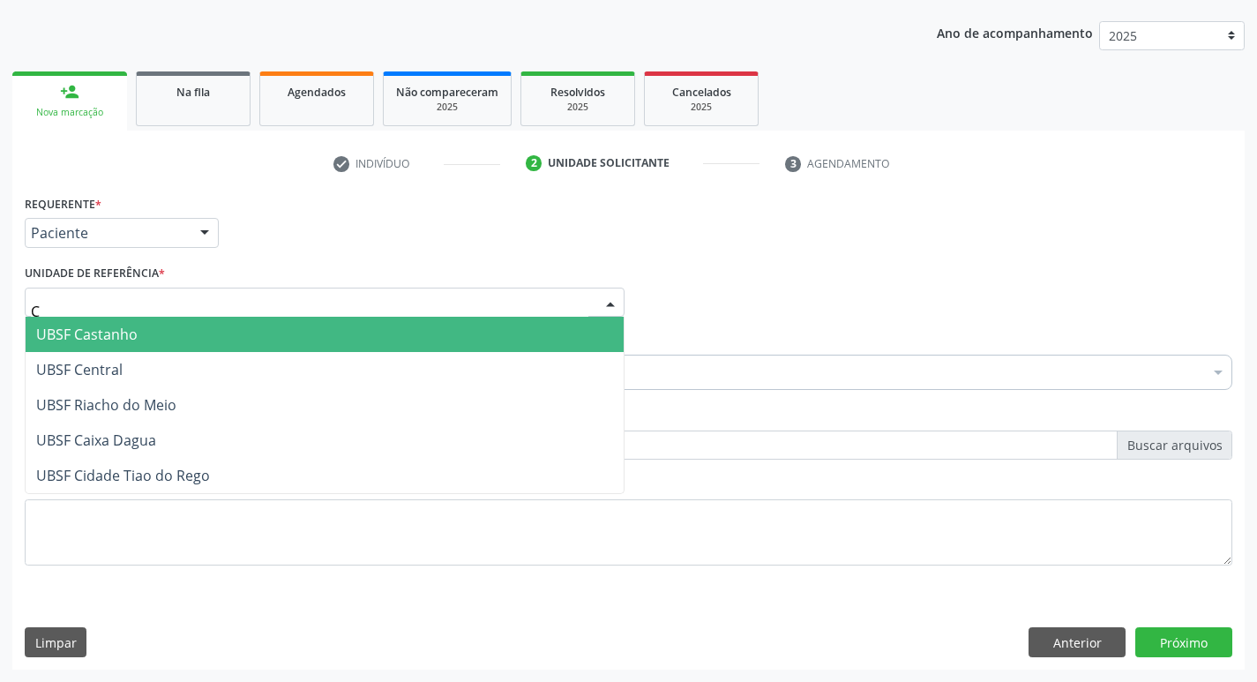
click at [82, 343] on span "UBSF Castanho" at bounding box center [86, 334] width 101 height 19
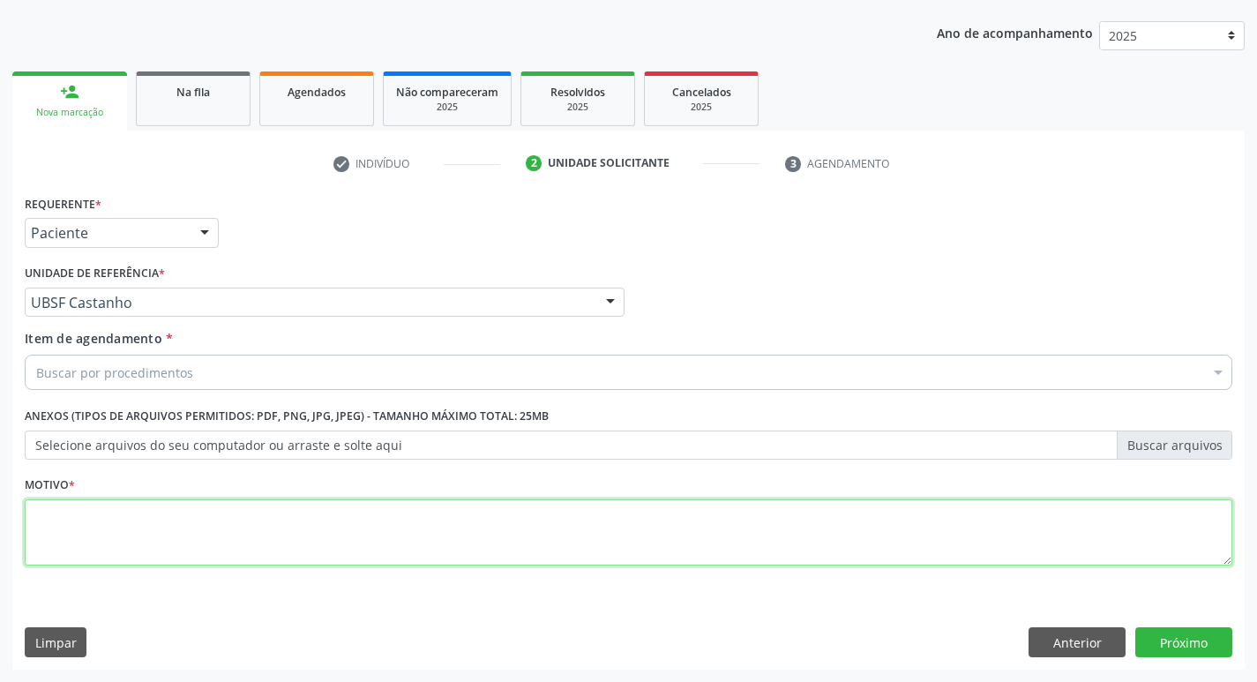
click at [117, 516] on textarea at bounding box center [629, 532] width 1208 height 67
type textarea "AVALIACAO"
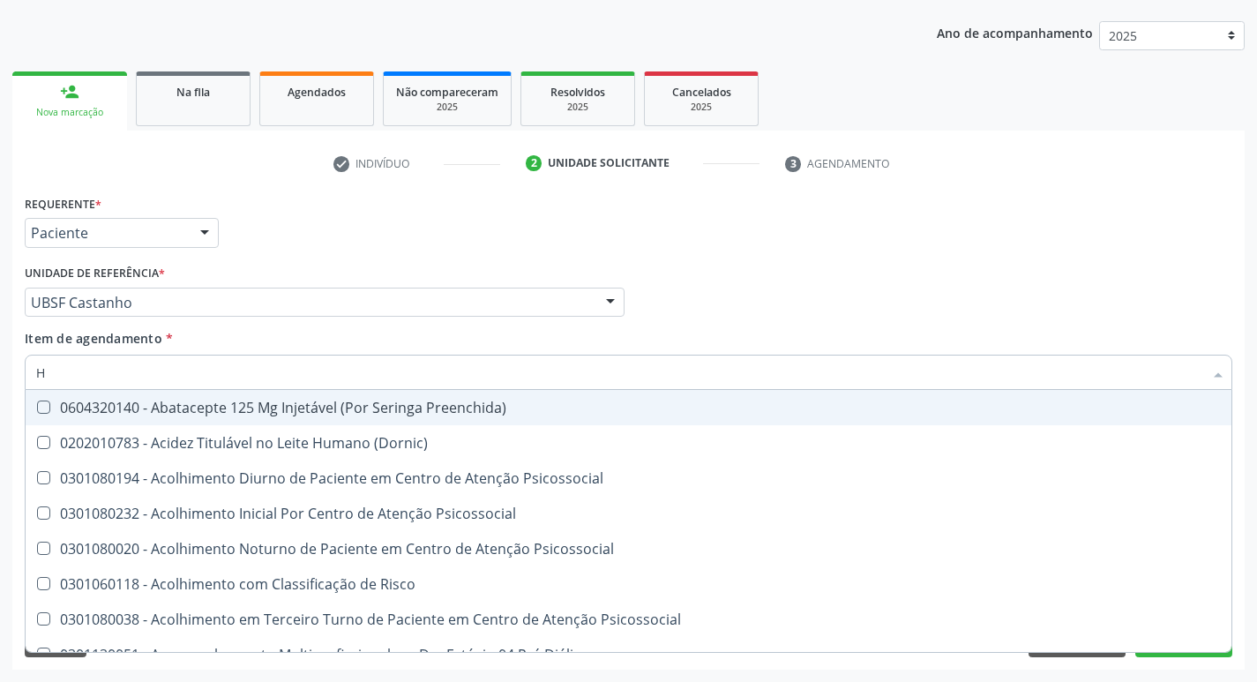
type input "HEMOGR"
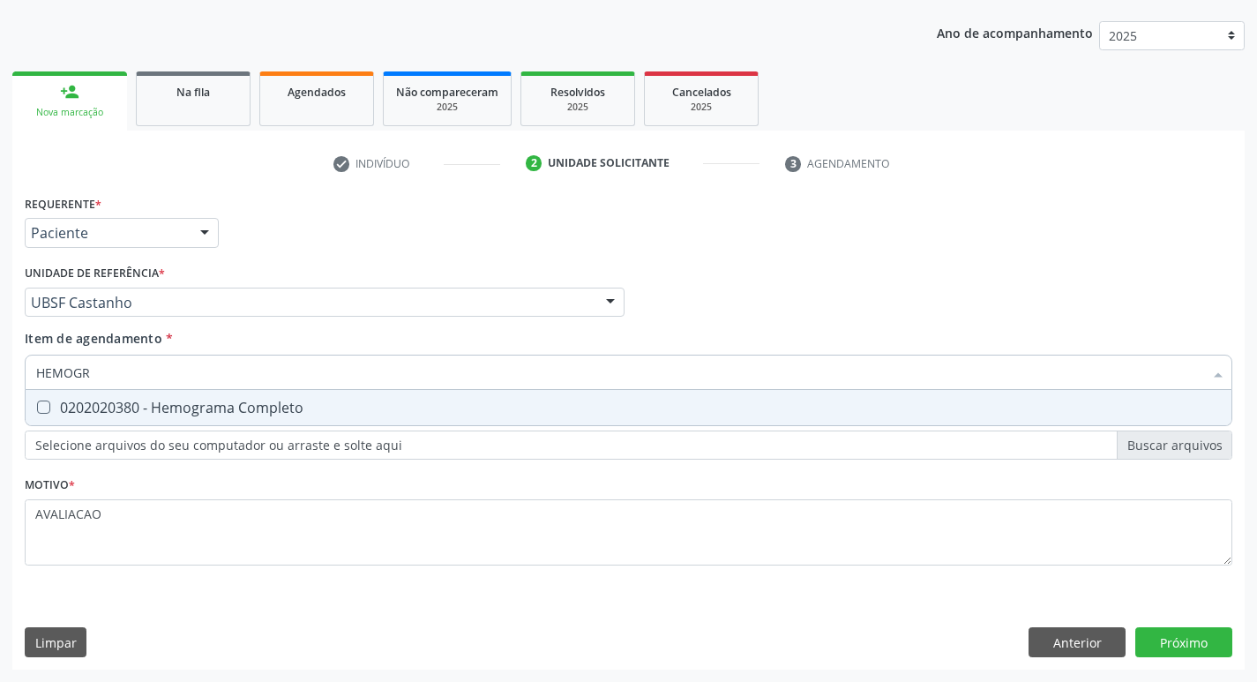
click at [256, 407] on div "0202020380 - Hemograma Completo" at bounding box center [628, 408] width 1185 height 14
checkbox Completo "true"
type input "HEMOG"
checkbox Completo "false"
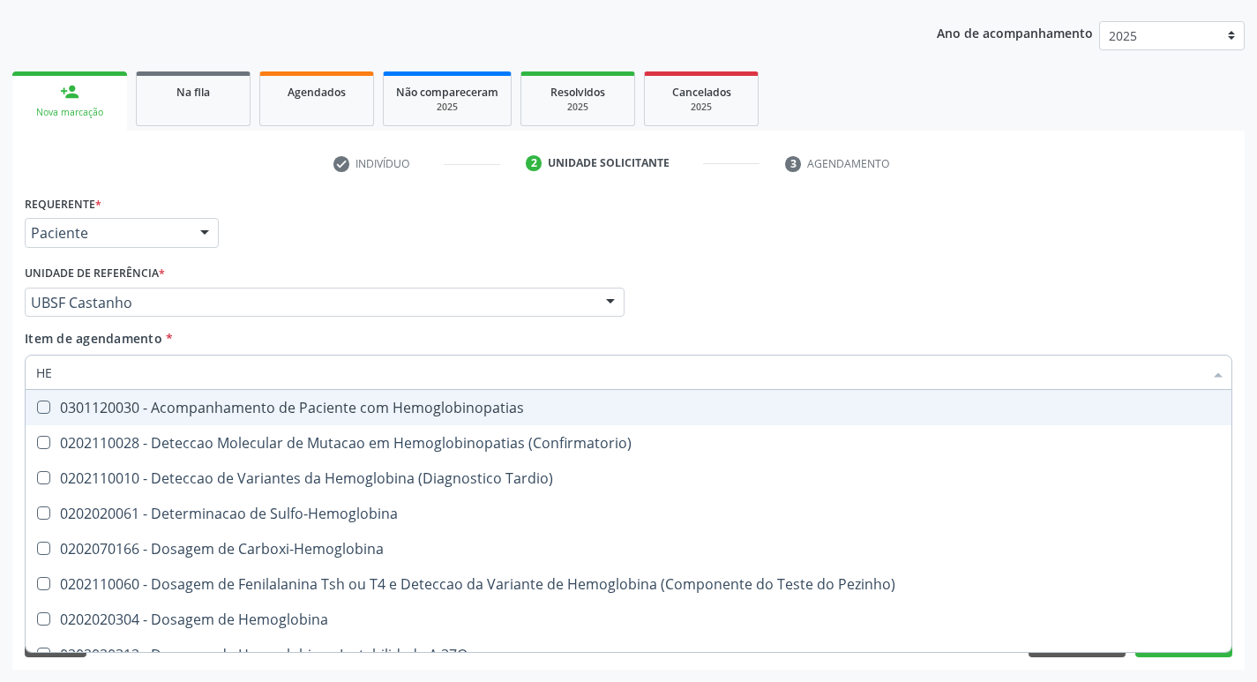
type input "H"
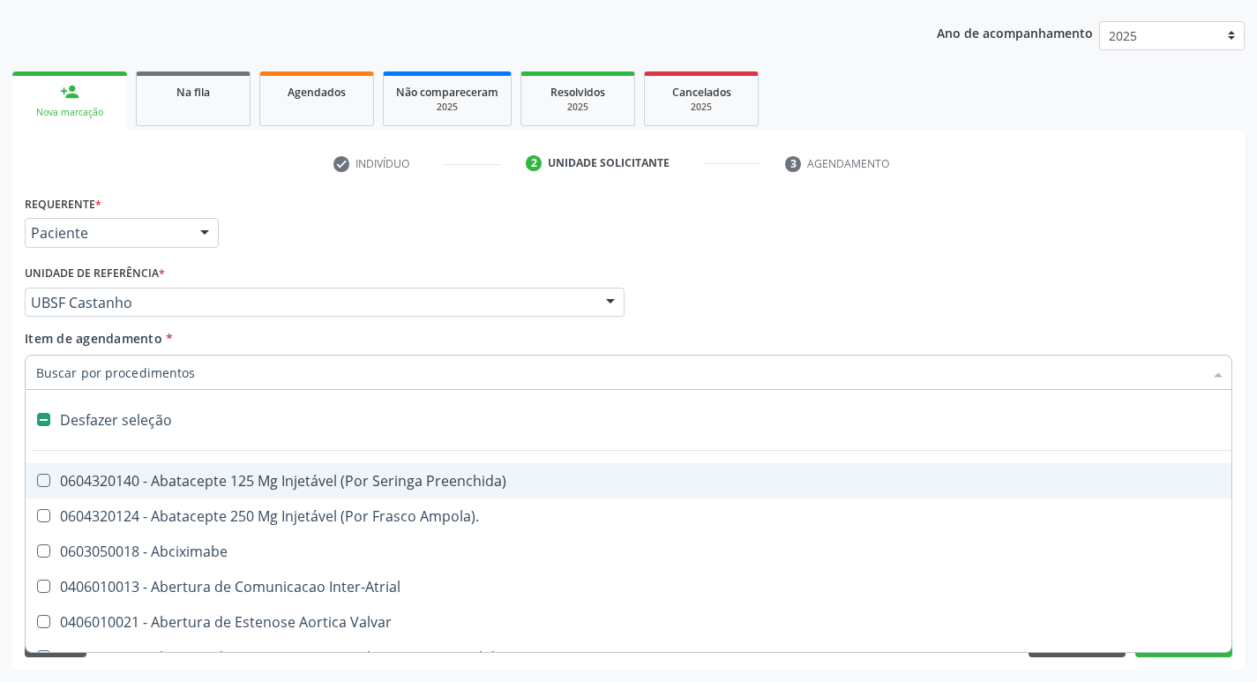
checkbox Capsula\) "false"
type input "G"
checkbox Persistente "true"
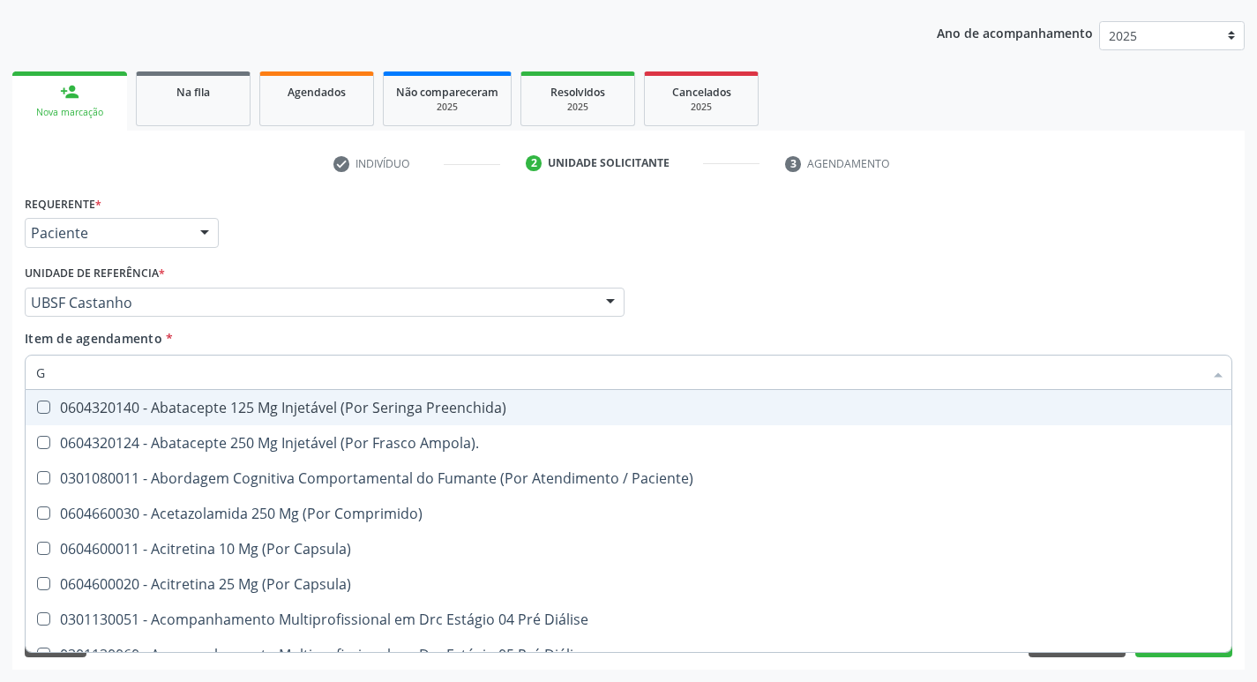
type input "GLICOSE"
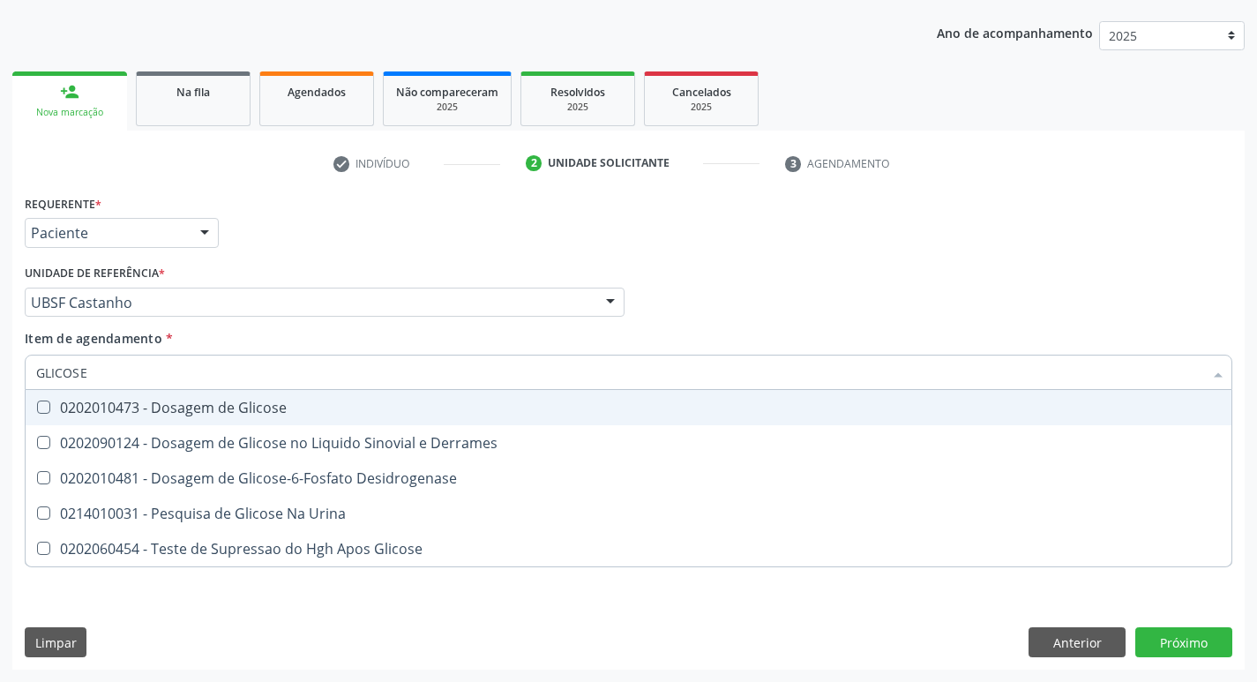
click at [281, 415] on div "0202010473 - Dosagem de Glicose" at bounding box center [628, 408] width 1185 height 14
checkbox Glicose "true"
type input "GLICOS"
checkbox Glicose "false"
checkbox Derrames "true"
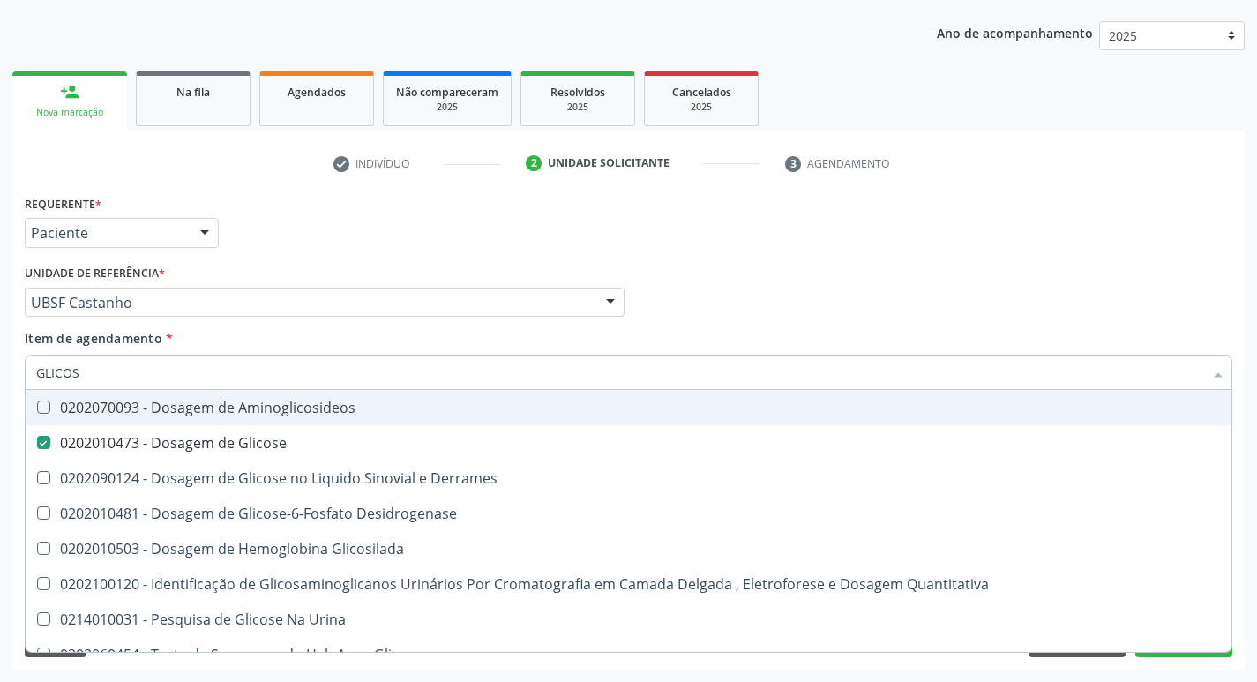
type input "GLICO"
checkbox Glicose "false"
checkbox Derrames "true"
type input "GLI"
checkbox Derrames "false"
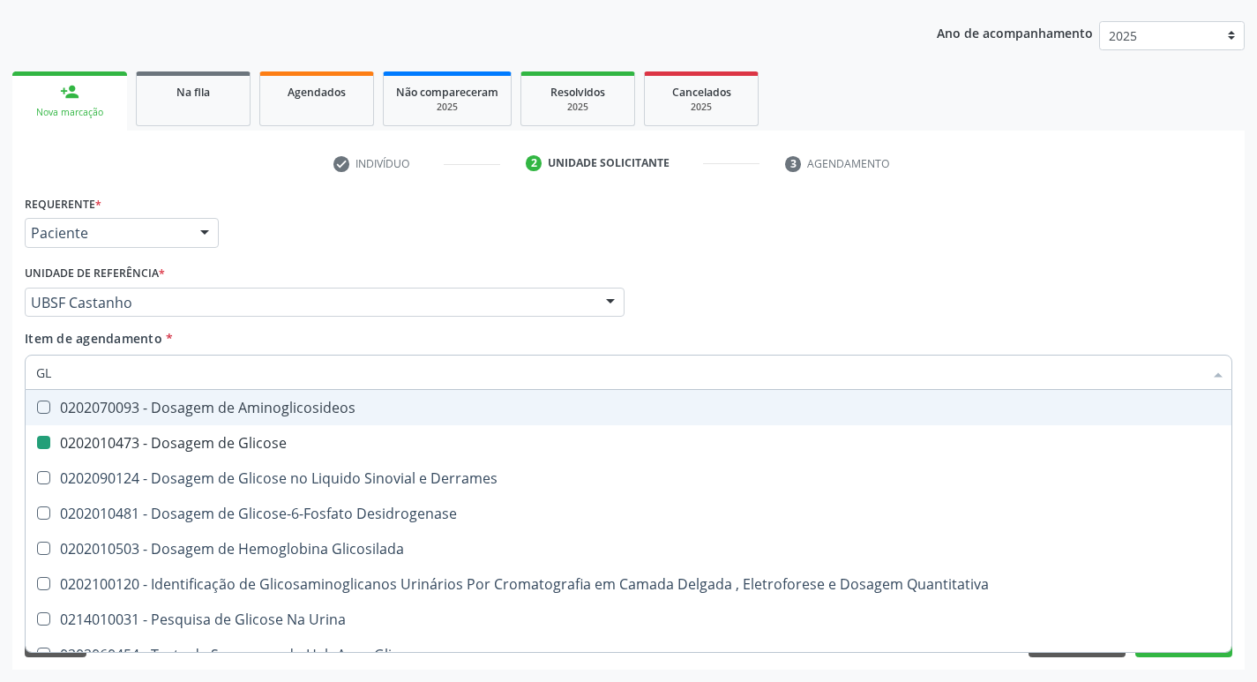
type input "G"
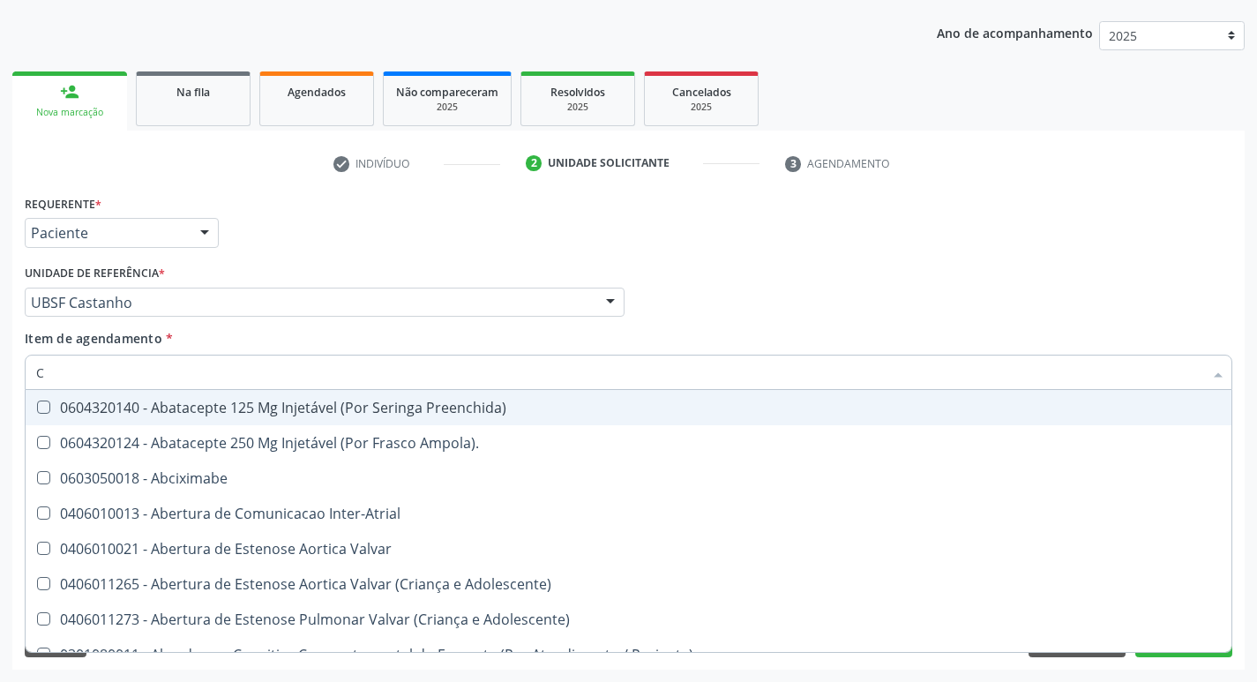
type input "CO"
checkbox Comprimido\) "true"
checkbox Osseo "true"
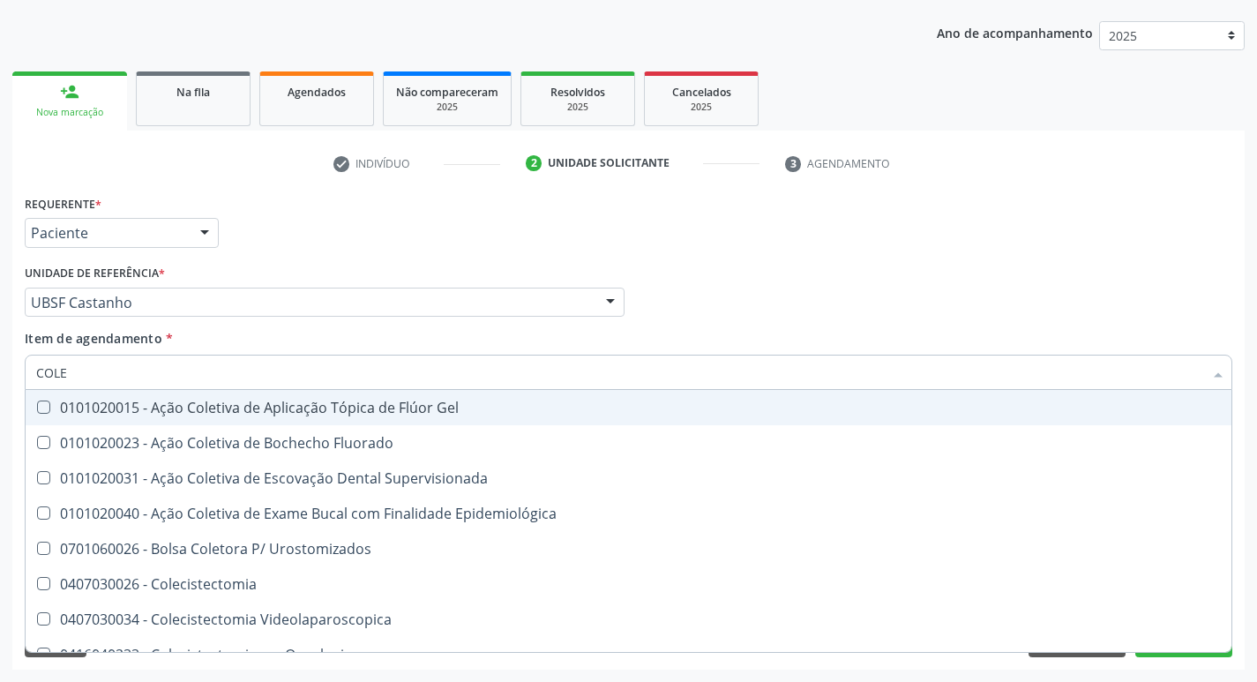
type input "COLES"
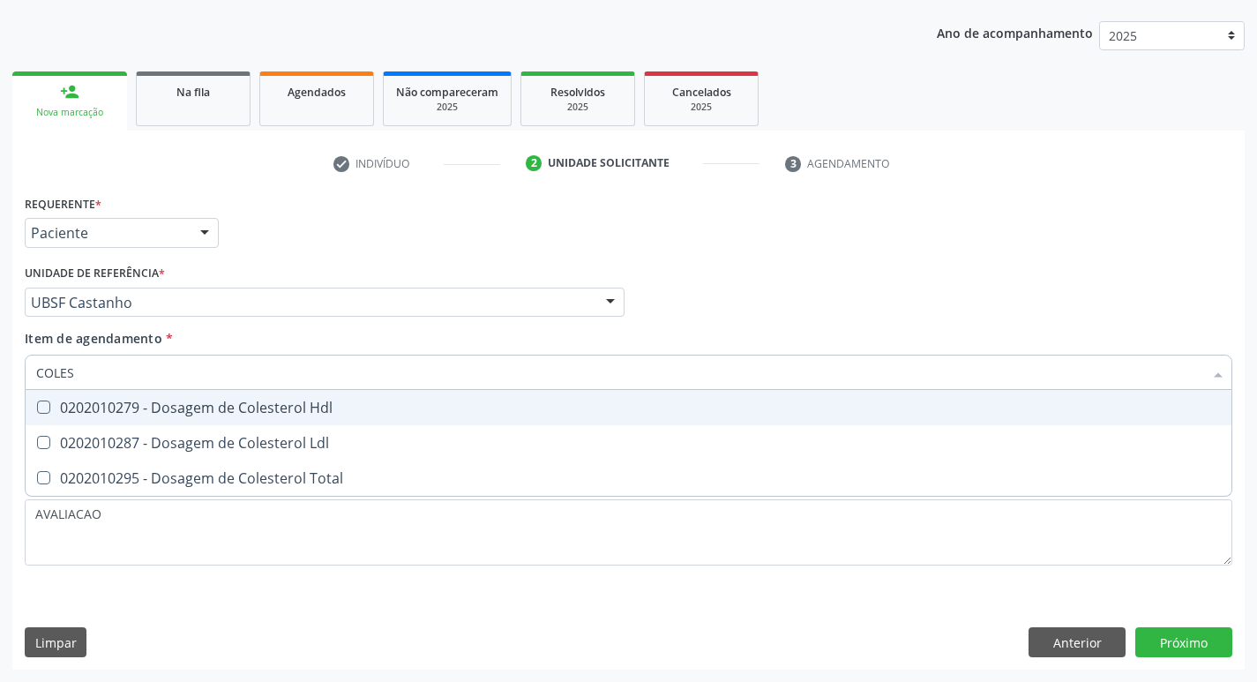
click at [281, 415] on div "0202010279 - Dosagem de Colesterol Hdl" at bounding box center [628, 408] width 1185 height 14
checkbox Hdl "true"
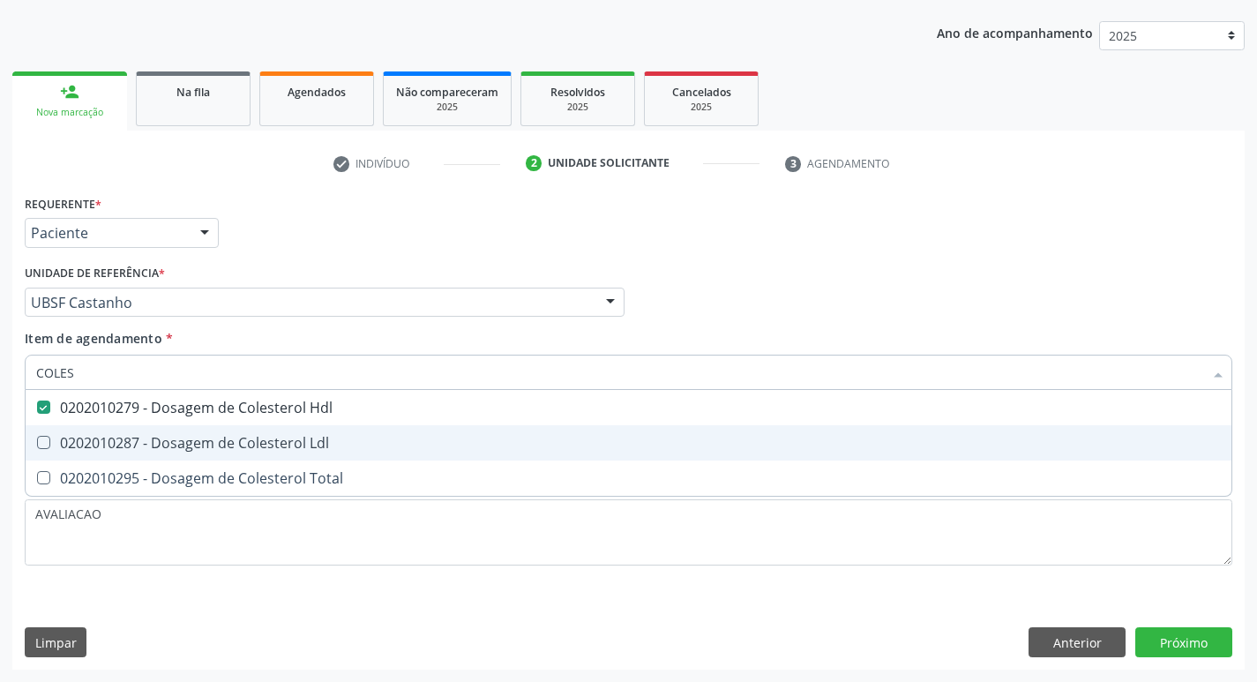
click at [300, 436] on div "0202010287 - Dosagem de Colesterol Ldl" at bounding box center [628, 443] width 1185 height 14
checkbox Ldl "true"
type input "COLE"
checkbox Hdl "false"
checkbox Ldl "false"
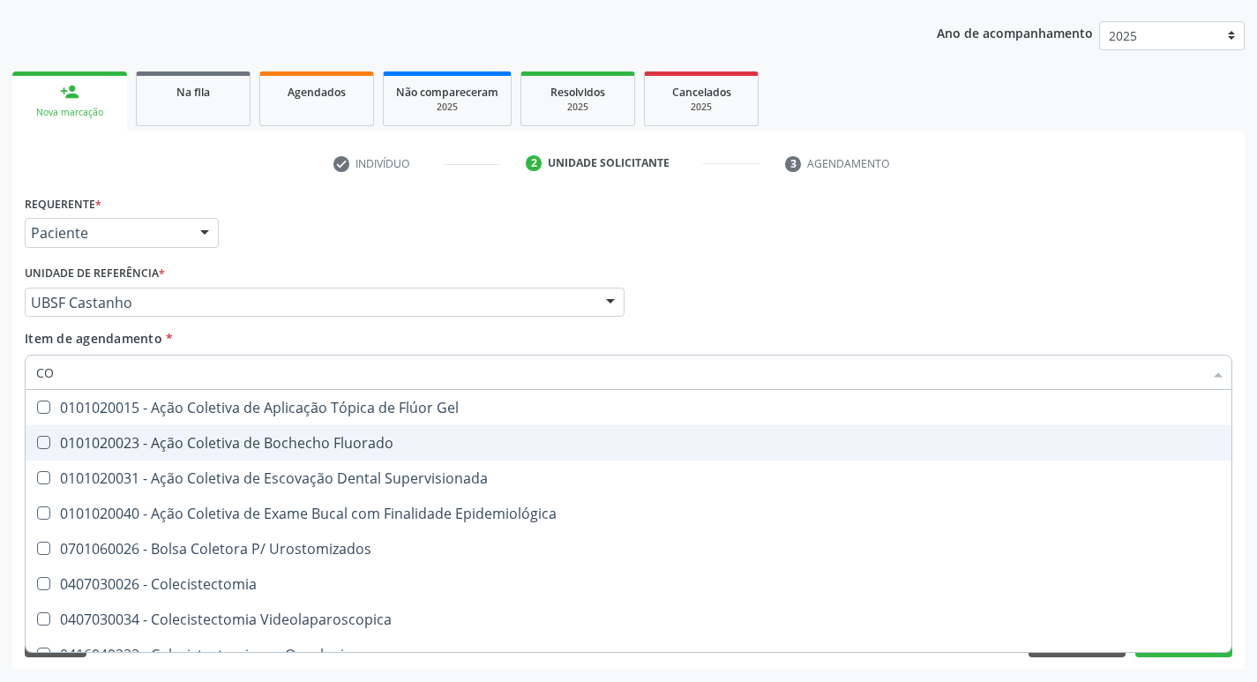
type input "C"
checkbox Hdl "false"
checkbox Ldl "false"
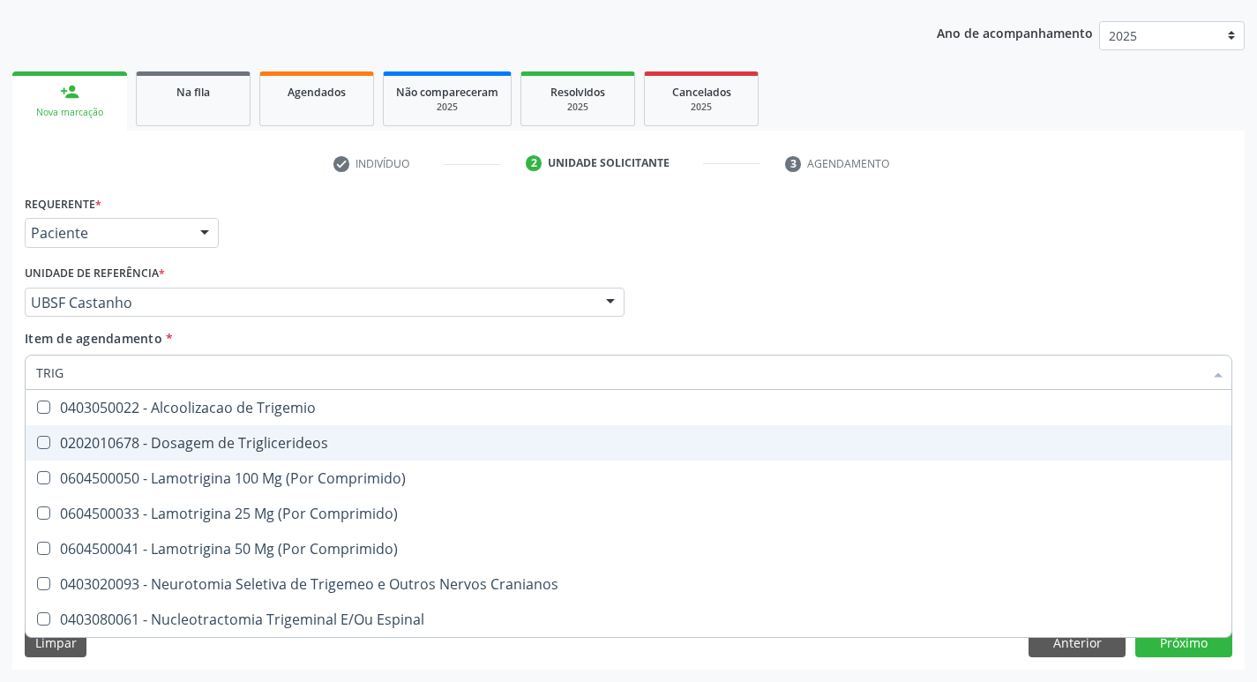
type input "TRIGL"
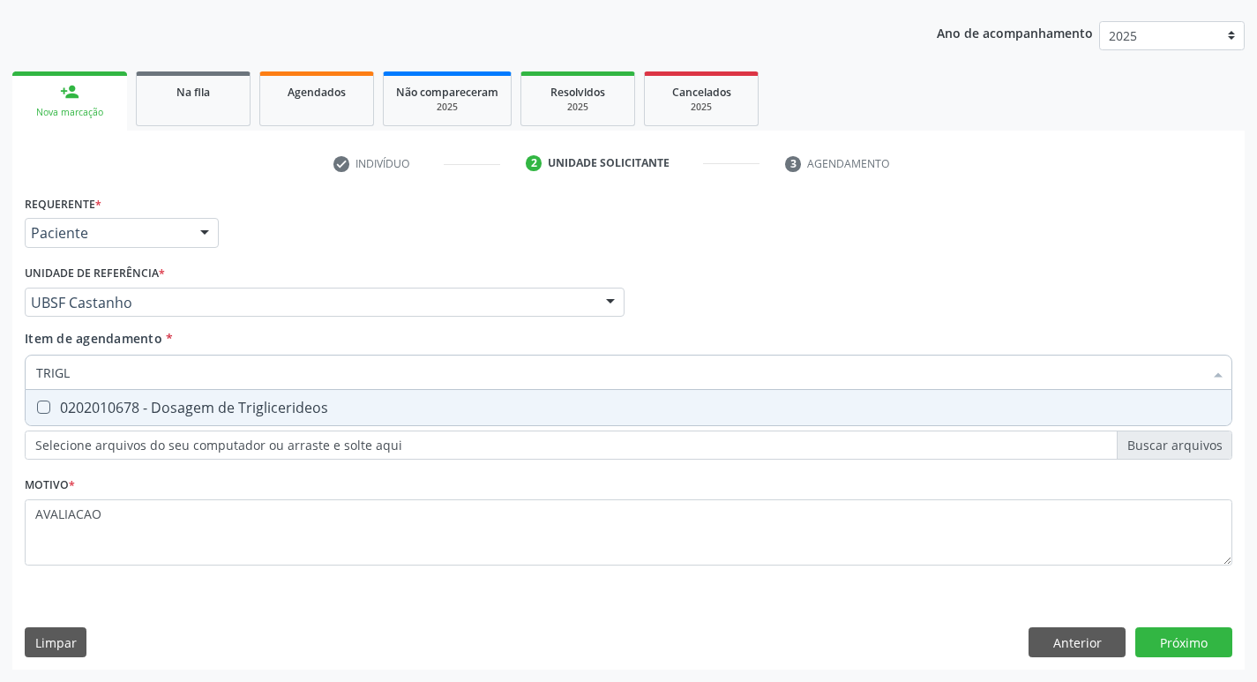
click at [285, 412] on div "0202010678 - Dosagem de Triglicerideos" at bounding box center [628, 408] width 1185 height 14
checkbox Triglicerideos "true"
type input "TRIG"
checkbox Triglicerideos "false"
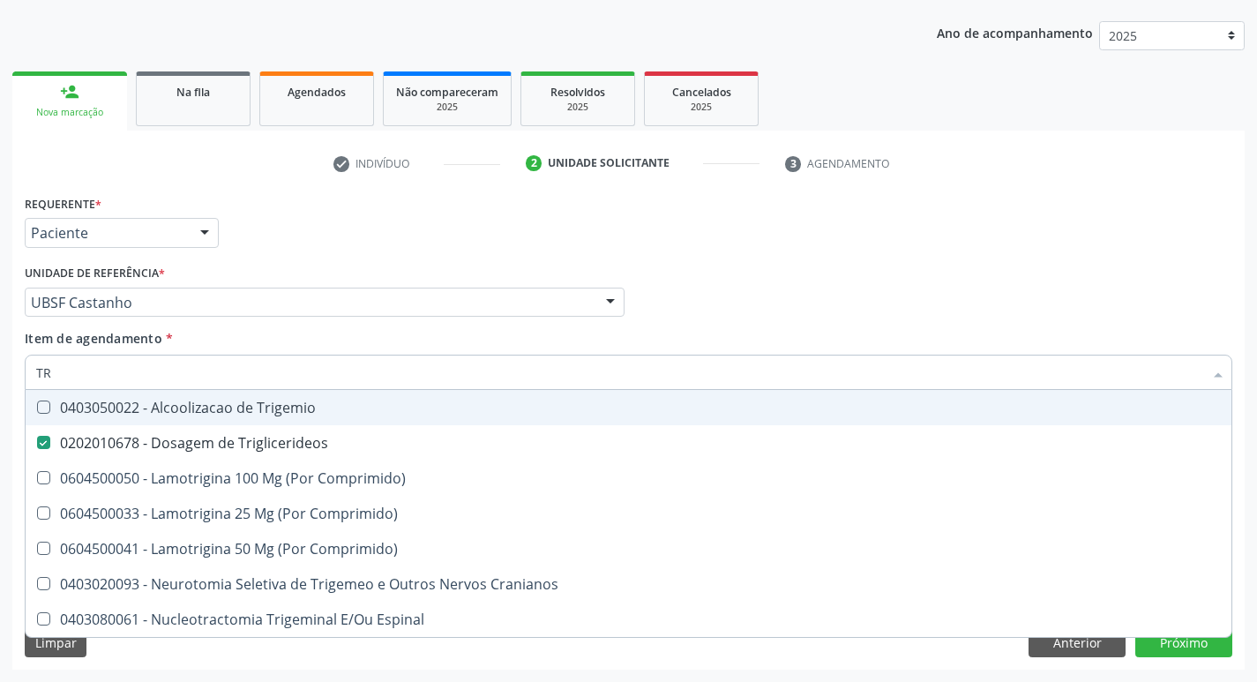
type input "T"
checkbox Triglicerideos "false"
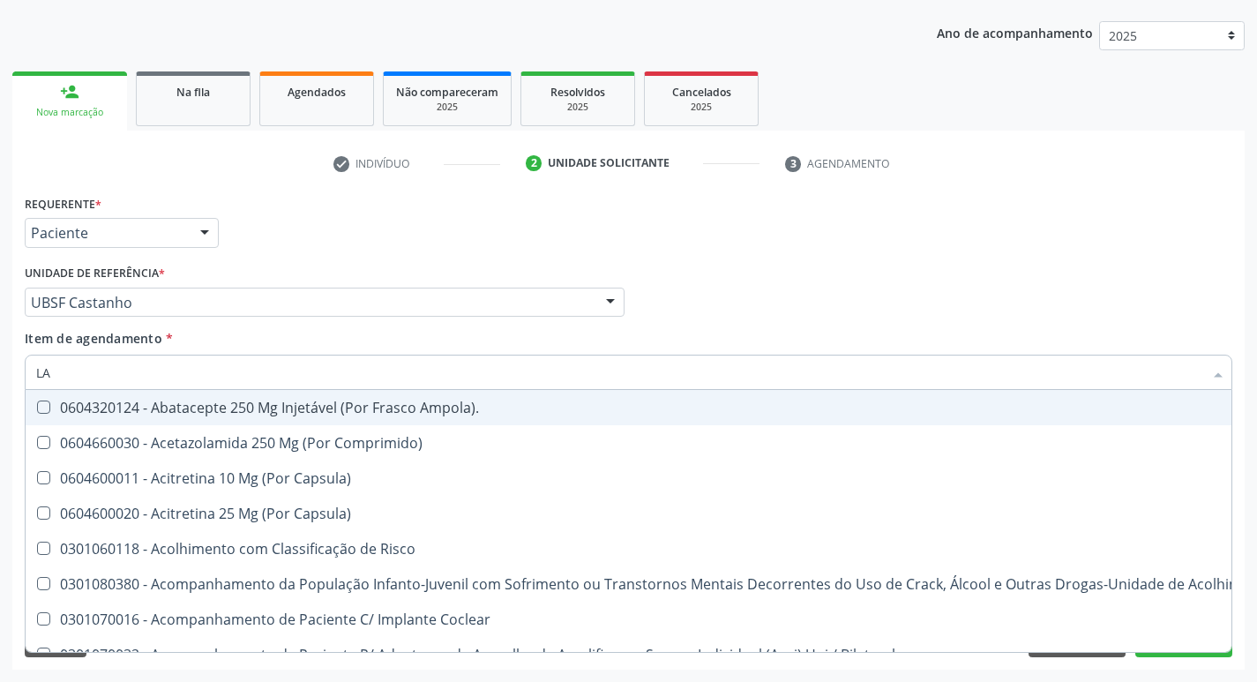
type input "LARVAS"
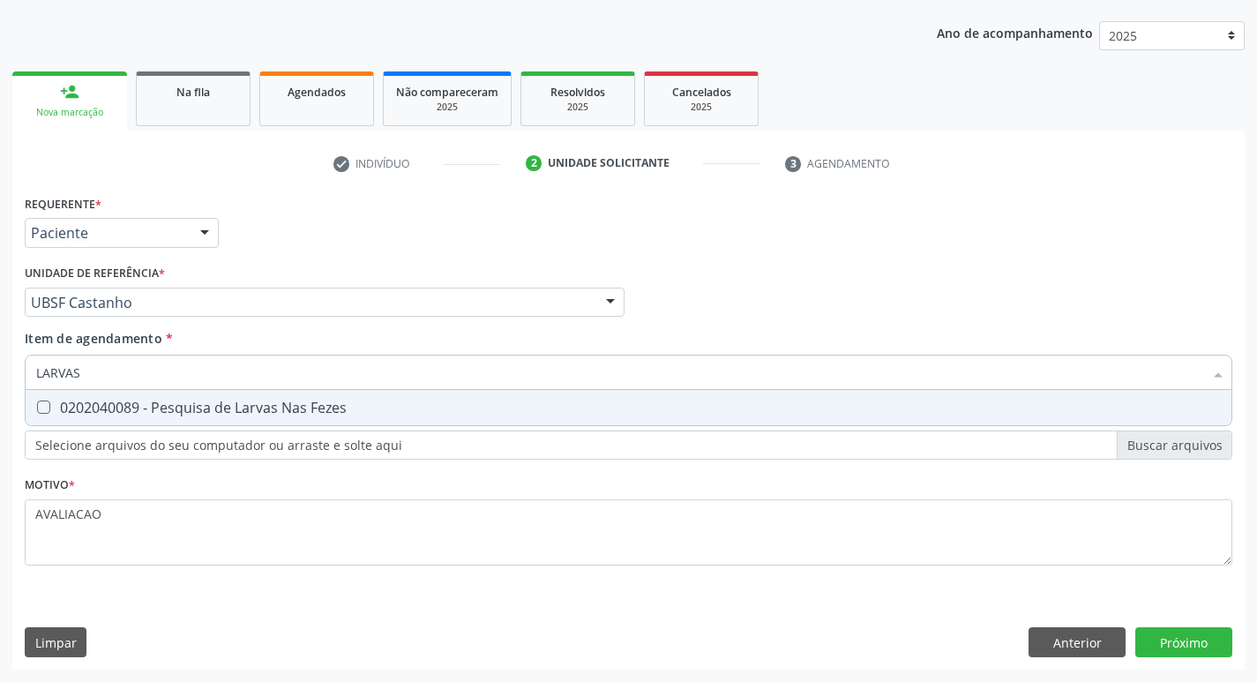
click at [307, 401] on div "0202040089 - Pesquisa de Larvas Nas Fezes" at bounding box center [628, 408] width 1185 height 14
checkbox Fezes "true"
type input "L"
checkbox Fezes "false"
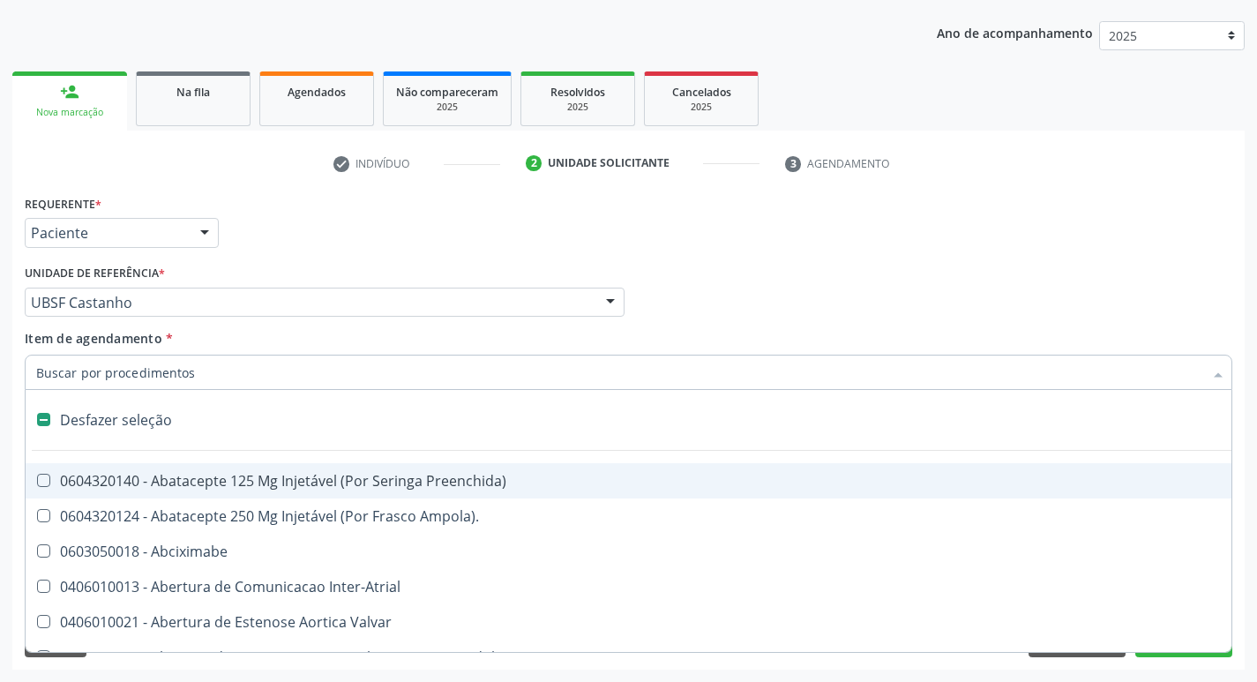
type input "2"
checkbox Monopolar "true"
checkbox Quadril "true"
checkbox Vagina "true"
checkbox Aorto-Cavitarias "true"
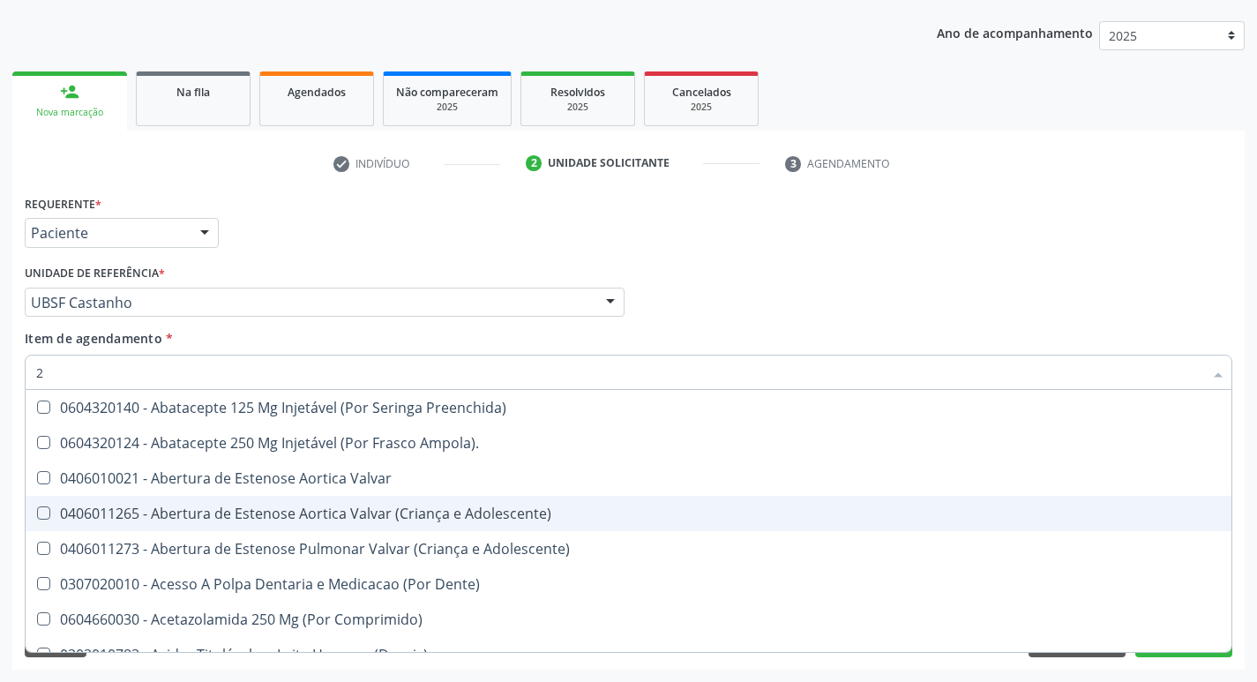
type input "20205001"
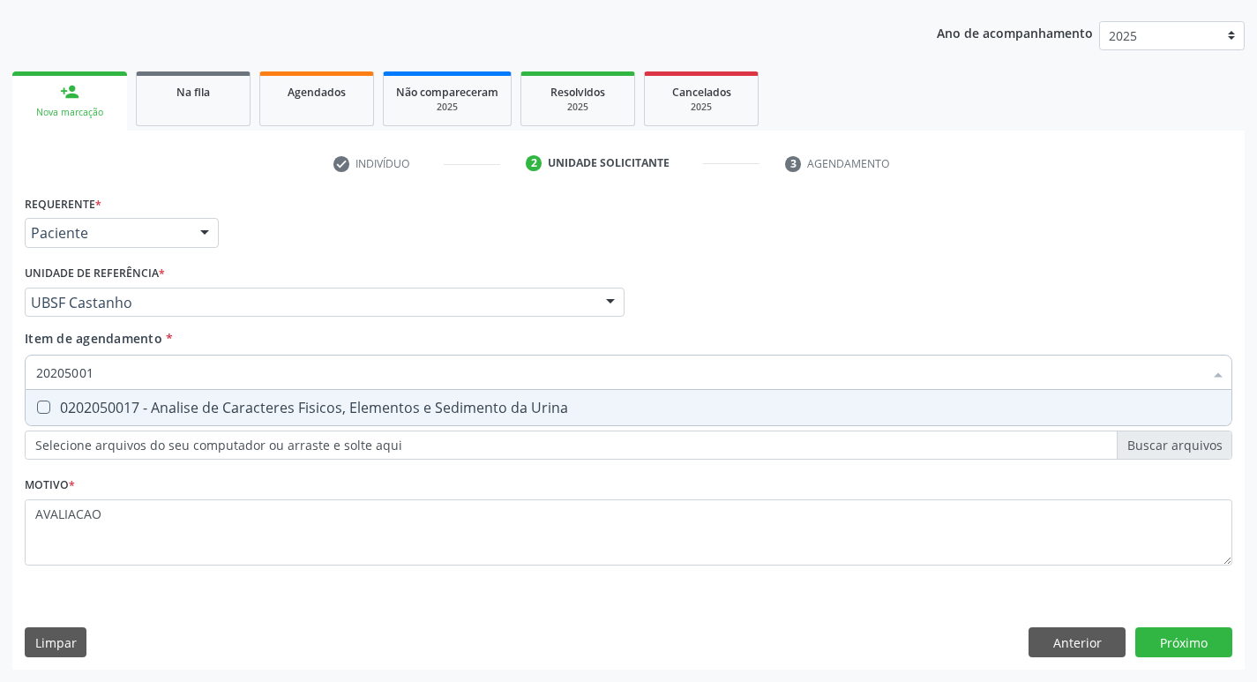
click at [389, 402] on div "0202050017 - Analise de Caracteres Fisicos, Elementos e Sedimento da Urina" at bounding box center [628, 408] width 1185 height 14
checkbox Urina "true"
drag, startPoint x: 1180, startPoint y: 647, endPoint x: 1143, endPoint y: 641, distance: 37.6
click at [1180, 646] on div "Requerente * Paciente Profissional de Saúde Paciente Nenhum resultado encontrad…" at bounding box center [628, 430] width 1233 height 479
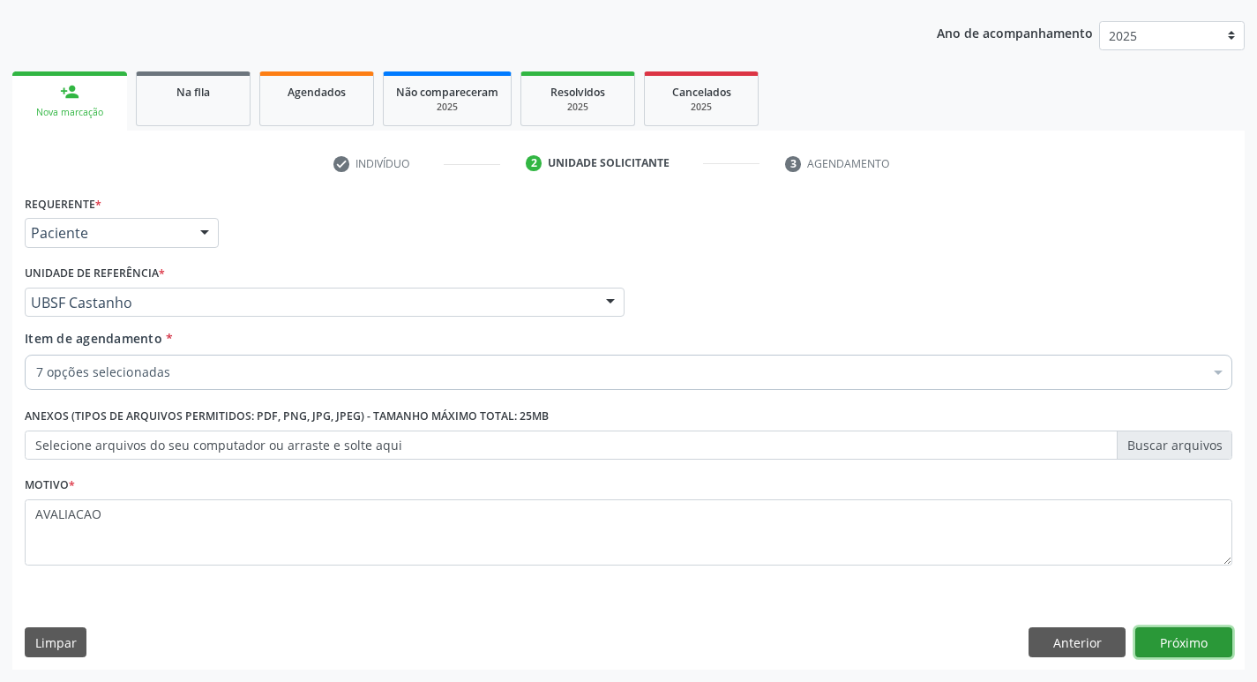
click at [1179, 642] on button "Próximo" at bounding box center [1184, 642] width 97 height 30
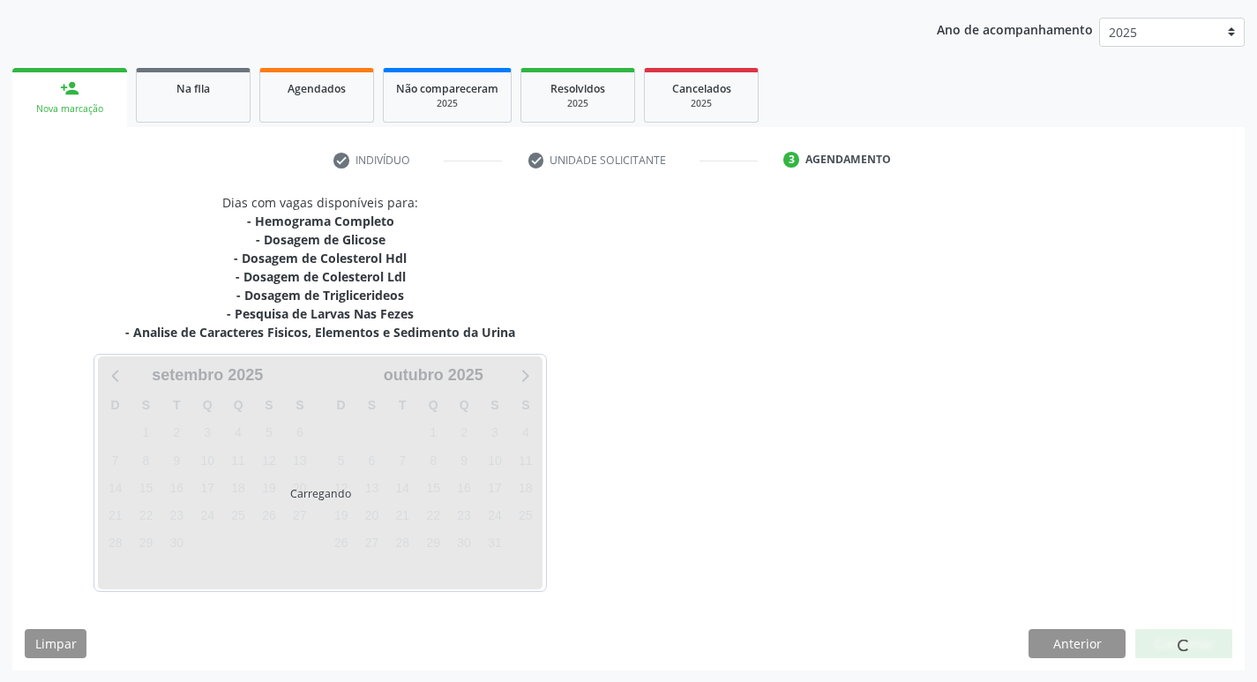
scroll to position [197, 0]
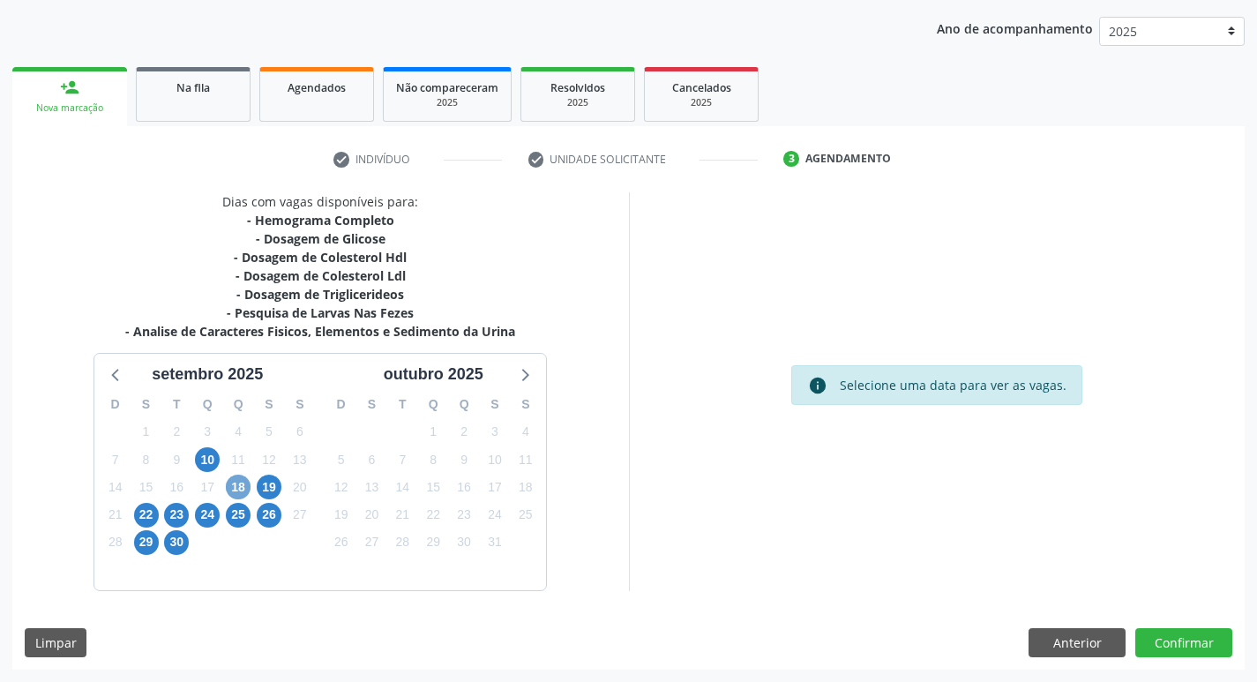
click at [236, 484] on span "18" at bounding box center [238, 487] width 25 height 25
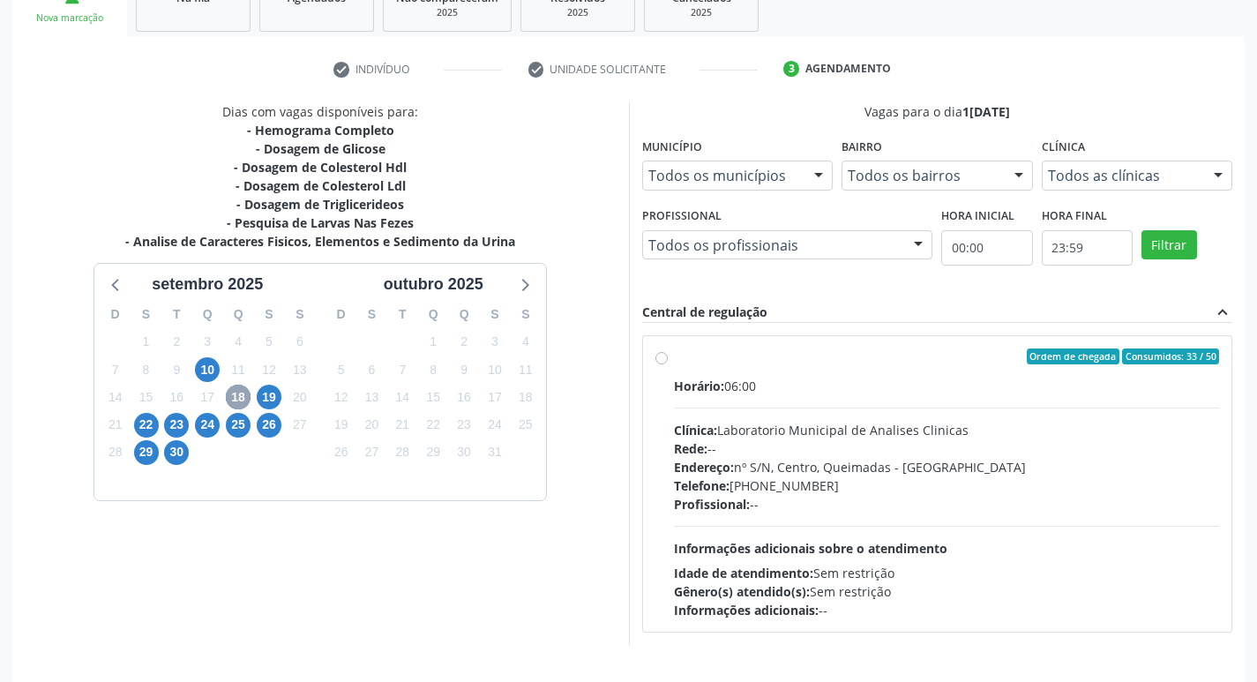
scroll to position [341, 0]
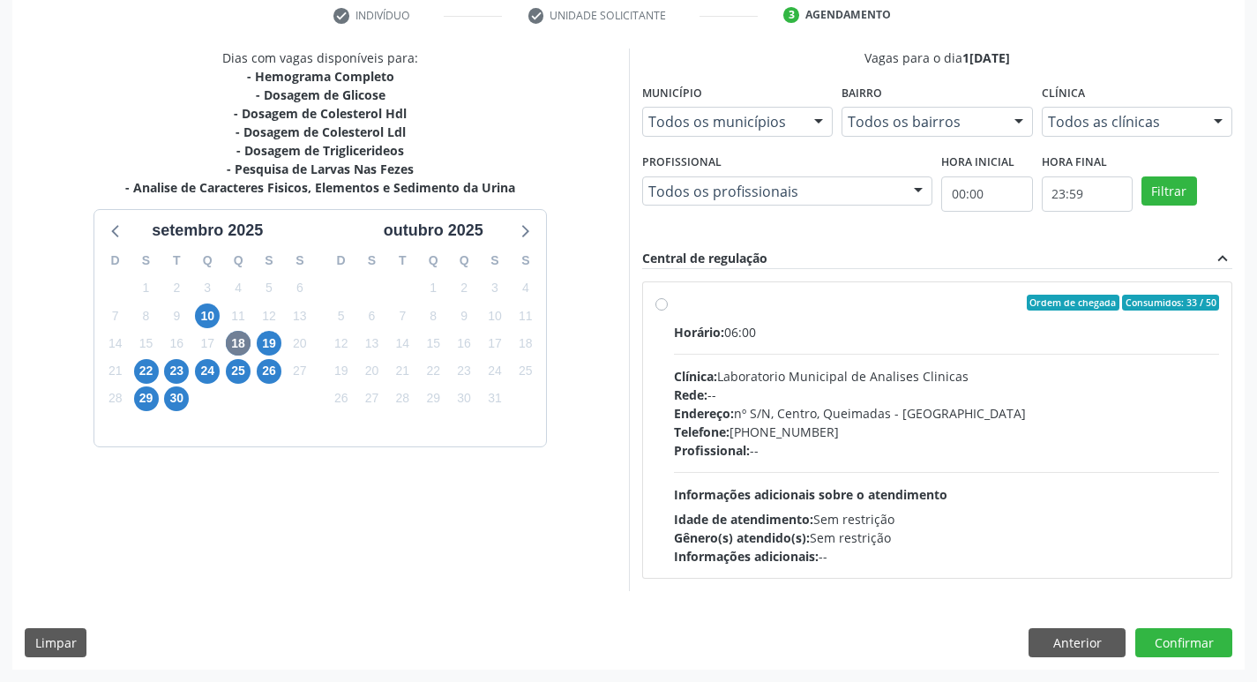
click at [854, 419] on div "Endereço: nº S/N, Centro, Queimadas - [GEOGRAPHIC_DATA]" at bounding box center [947, 413] width 546 height 19
click at [668, 311] on input "Ordem de chegada Consumidos: 33 / 50 Horário: 06:00 Clínica: Laboratorio Munici…" at bounding box center [662, 303] width 12 height 16
radio input "true"
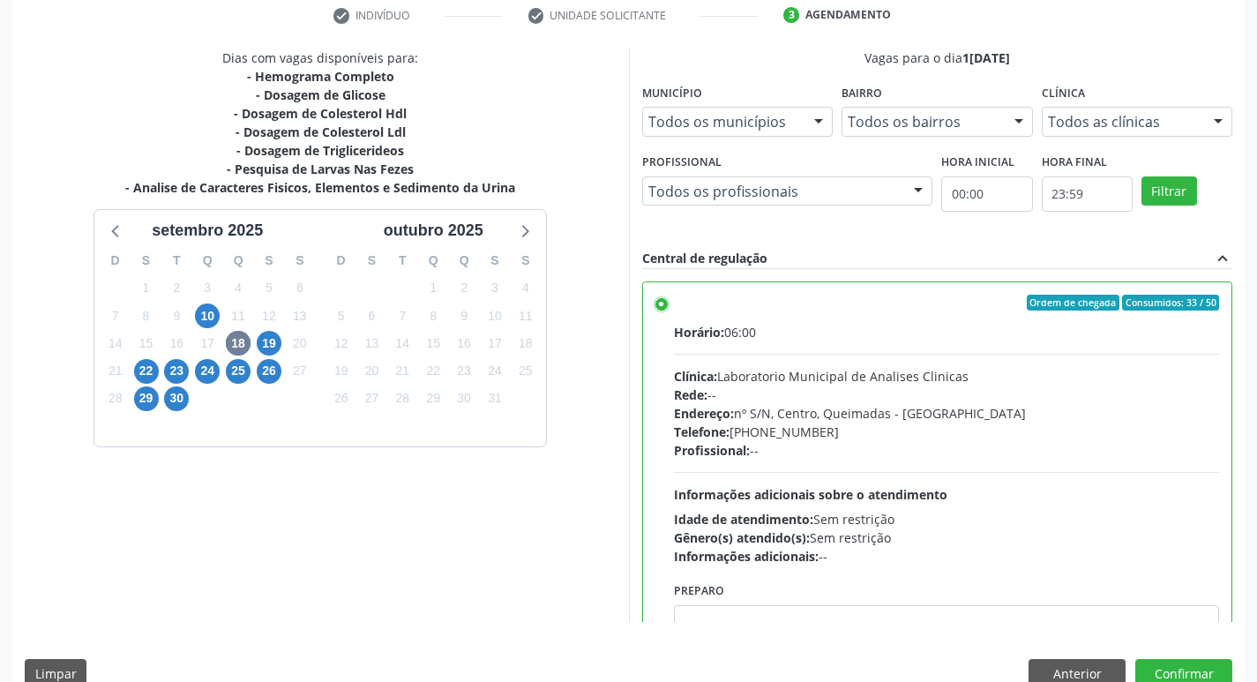
scroll to position [87, 0]
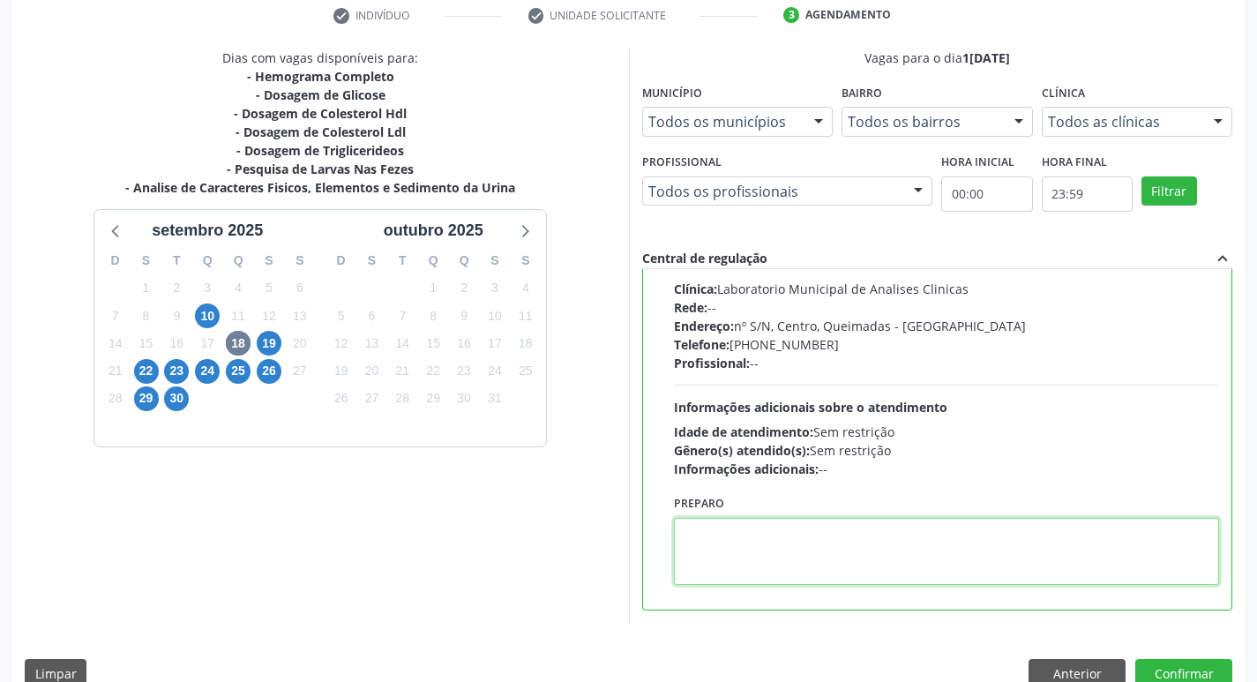
click at [824, 523] on textarea at bounding box center [947, 551] width 546 height 67
paste textarea "IR EM [GEOGRAPHIC_DATA]"
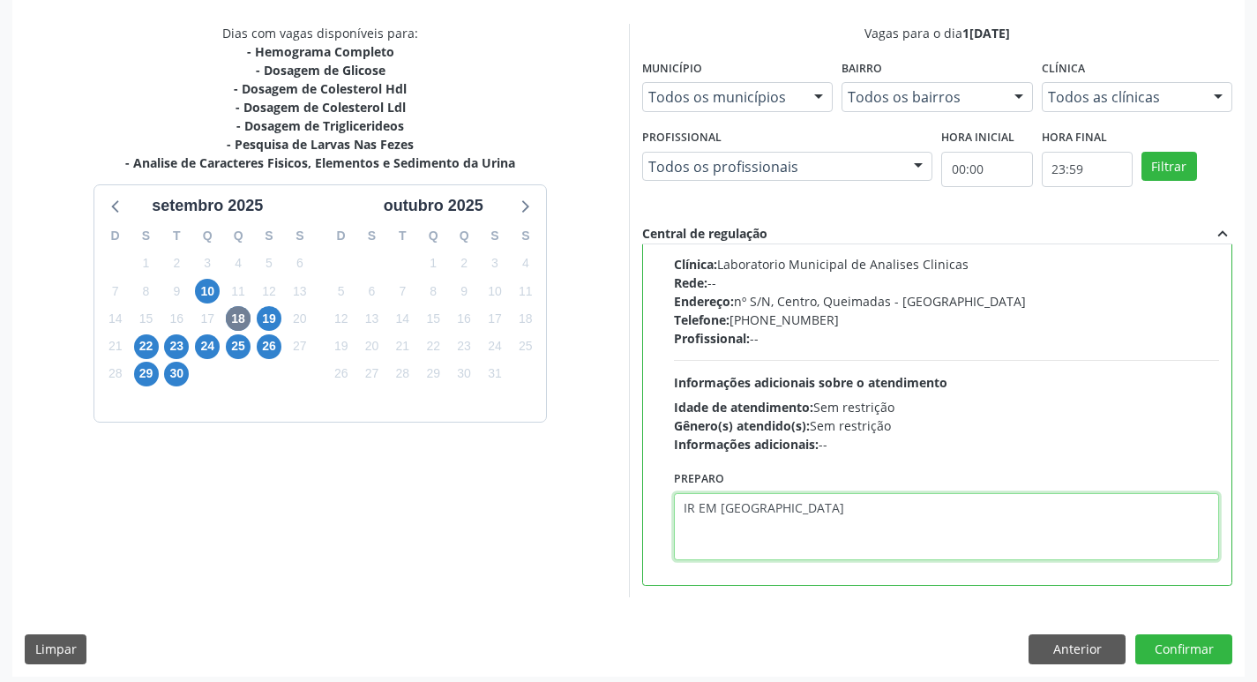
scroll to position [372, 0]
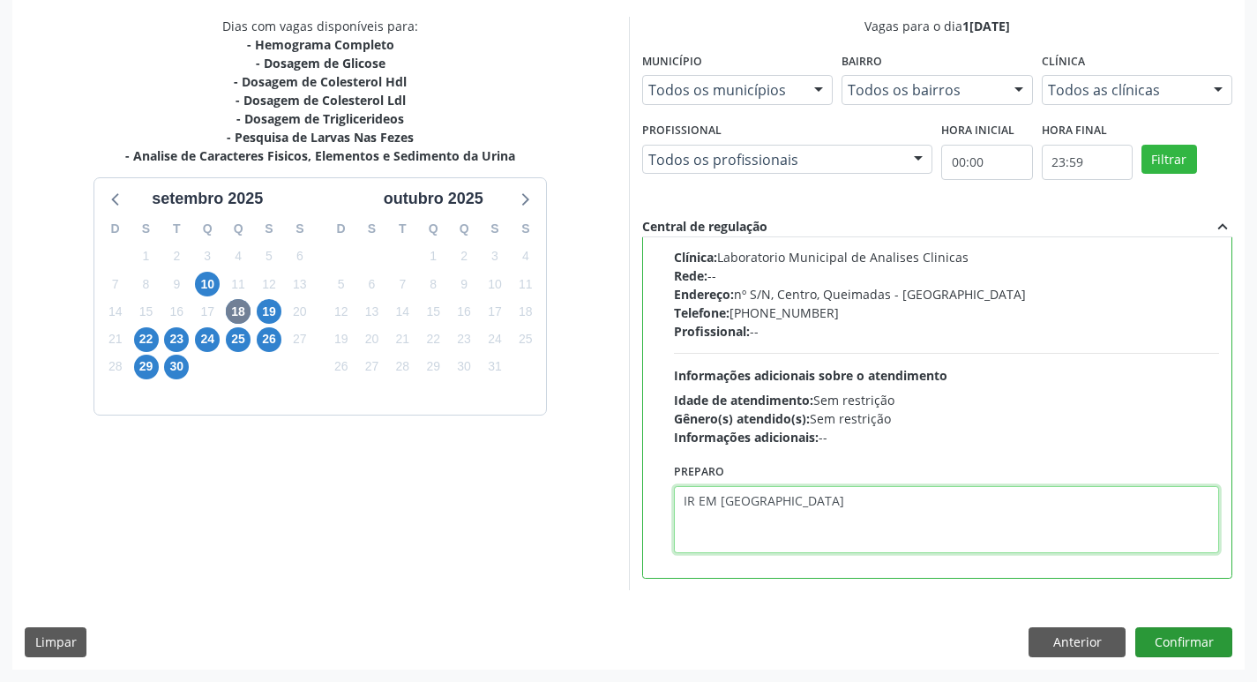
type textarea "IR EM [GEOGRAPHIC_DATA]"
click at [1178, 638] on button "Confirmar" at bounding box center [1184, 642] width 97 height 30
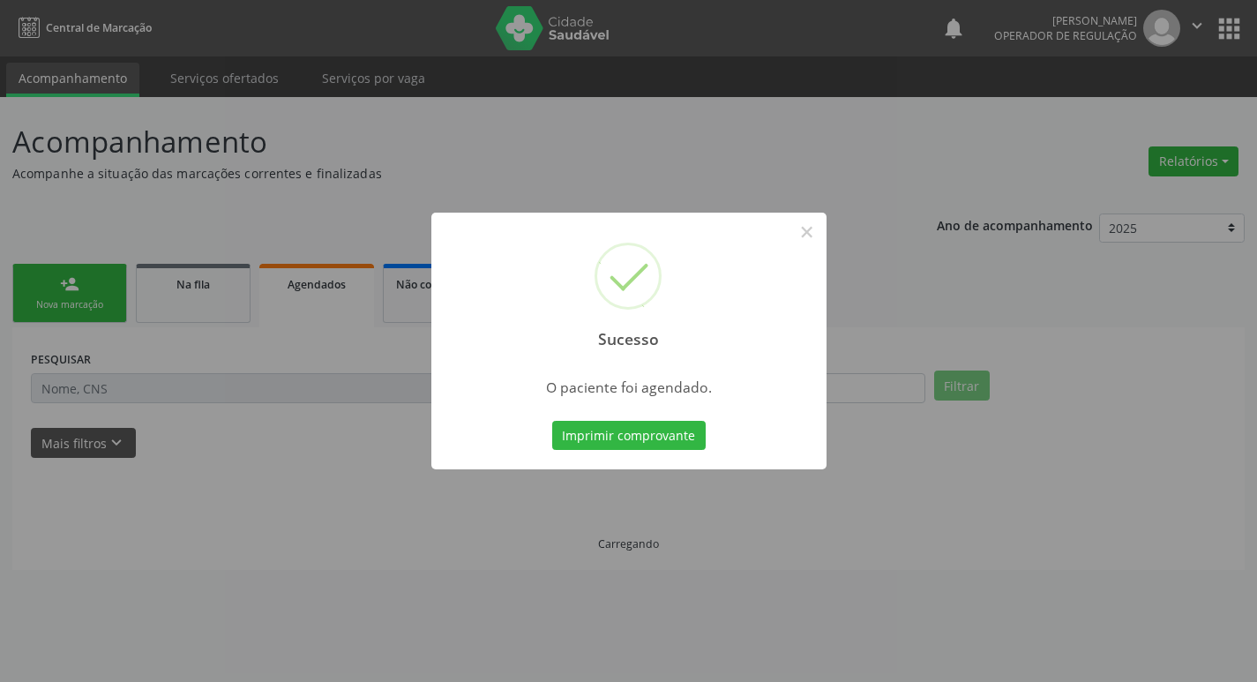
scroll to position [0, 0]
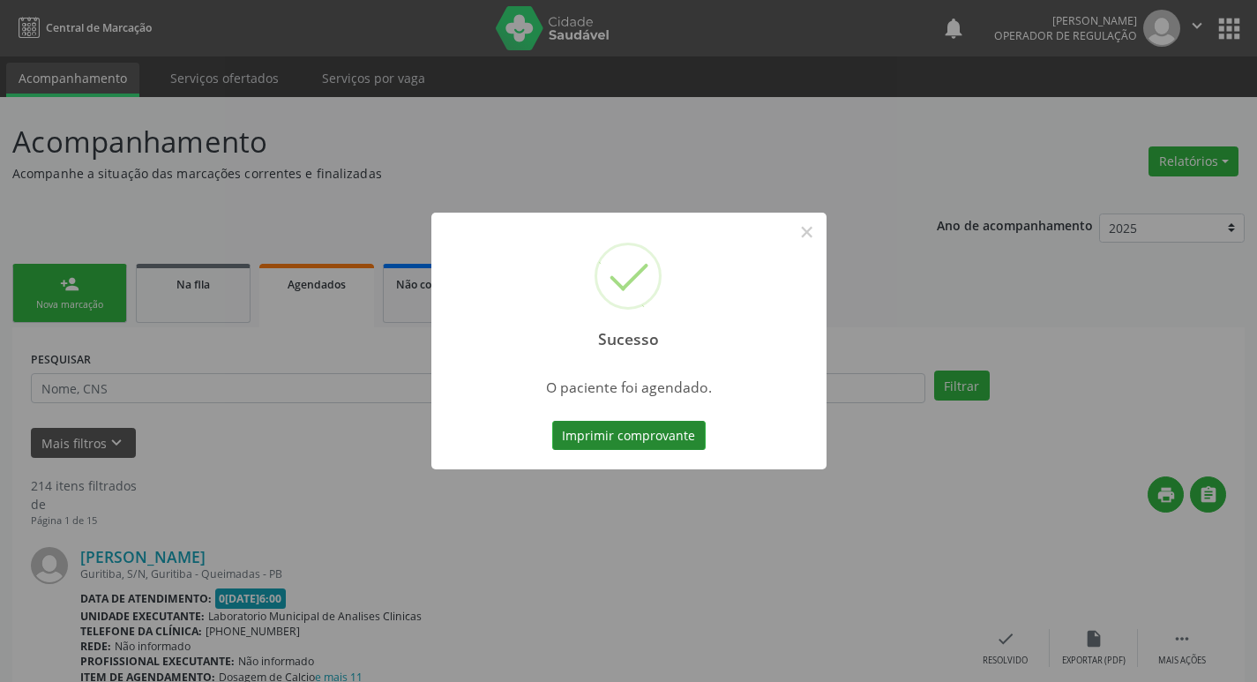
click at [589, 438] on button "Imprimir comprovante" at bounding box center [629, 436] width 154 height 30
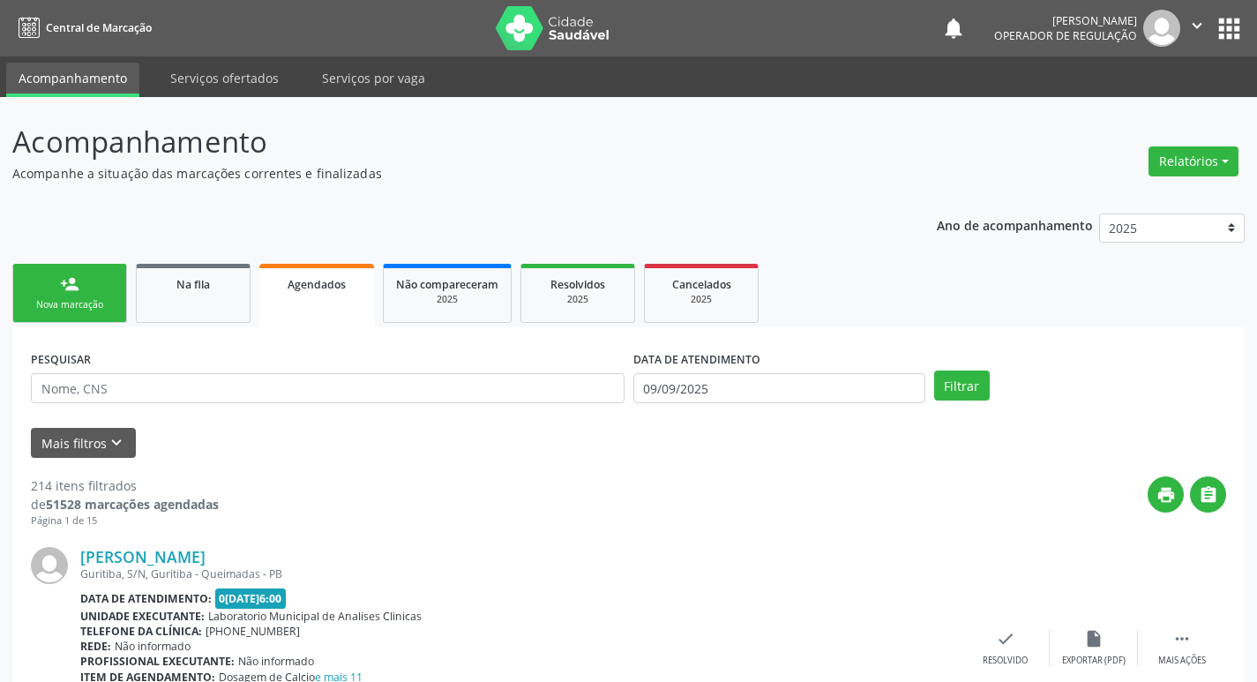
click at [101, 306] on div "Nova marcação" at bounding box center [70, 304] width 88 height 13
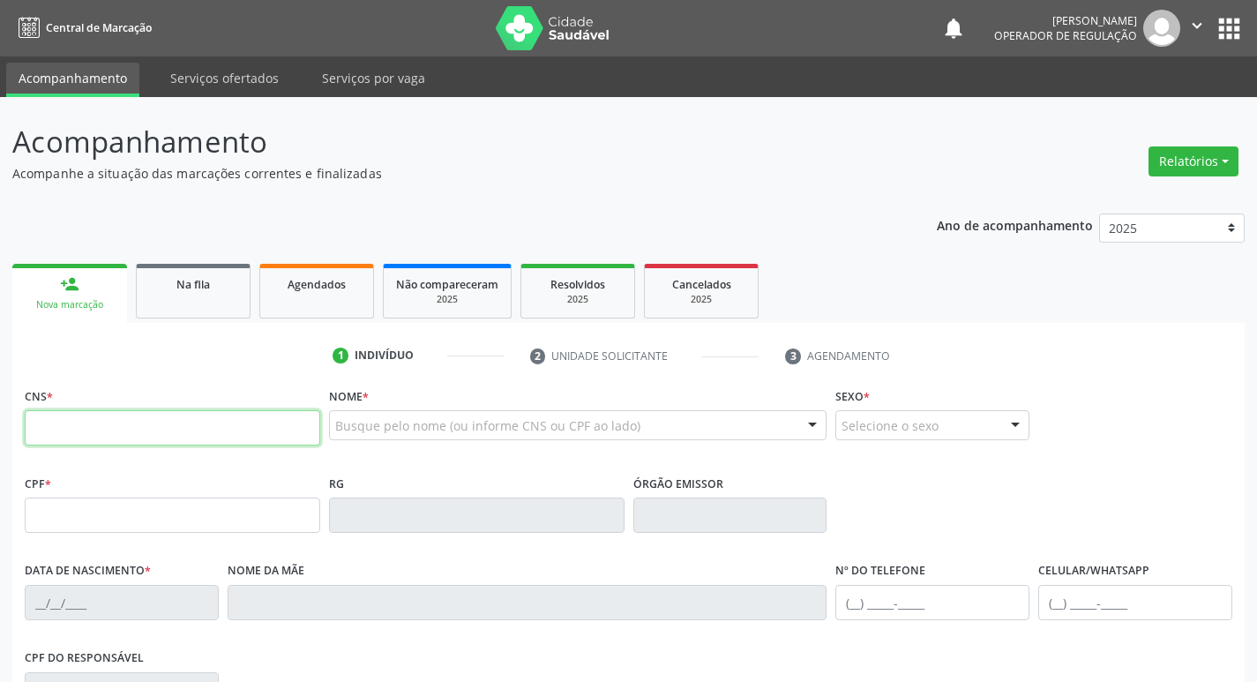
click at [126, 439] on input "text" at bounding box center [173, 427] width 296 height 35
type input "700 0070 6355 9006"
type input "039.895.414-39"
type input "05/03/1972"
type input "Ivanilda Silva Arruda"
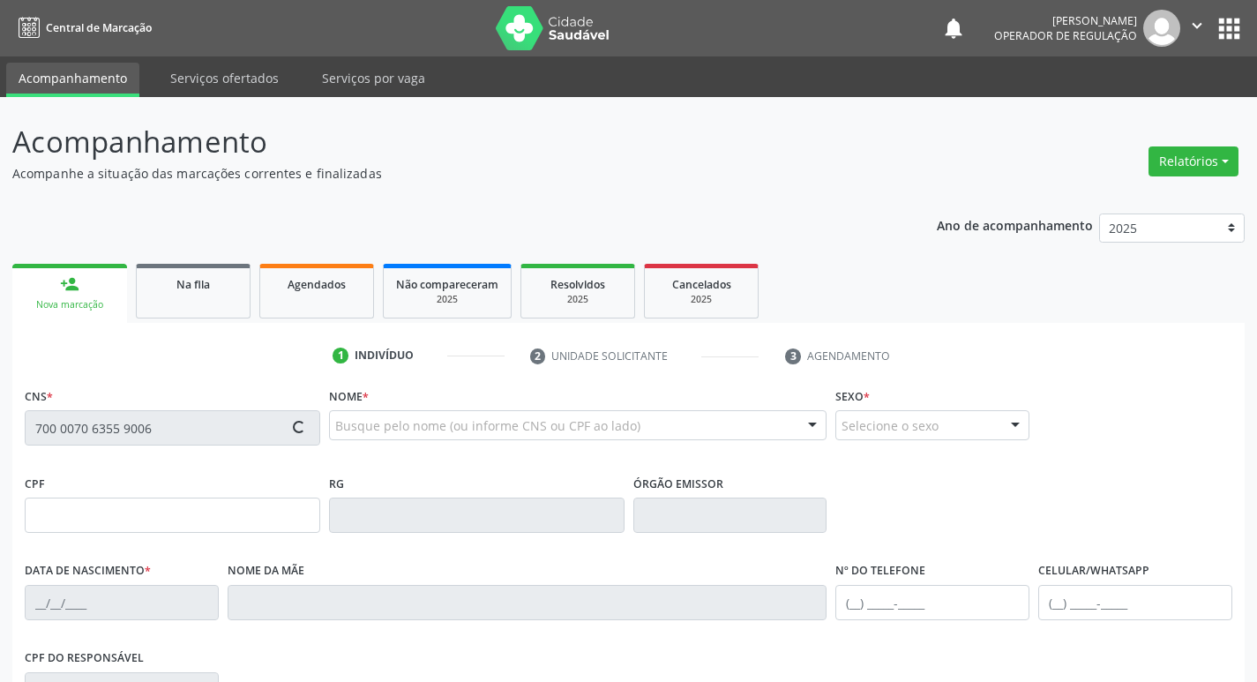
type input "(21) 98122-0985"
type input "91"
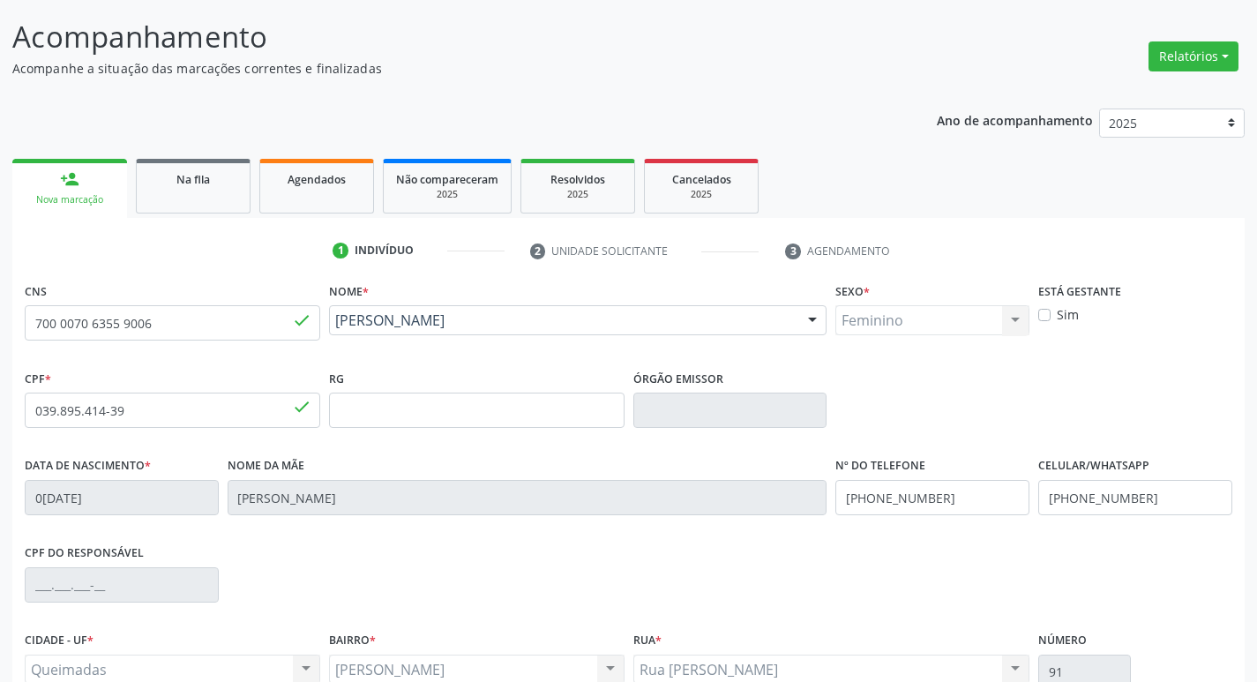
scroll to position [274, 0]
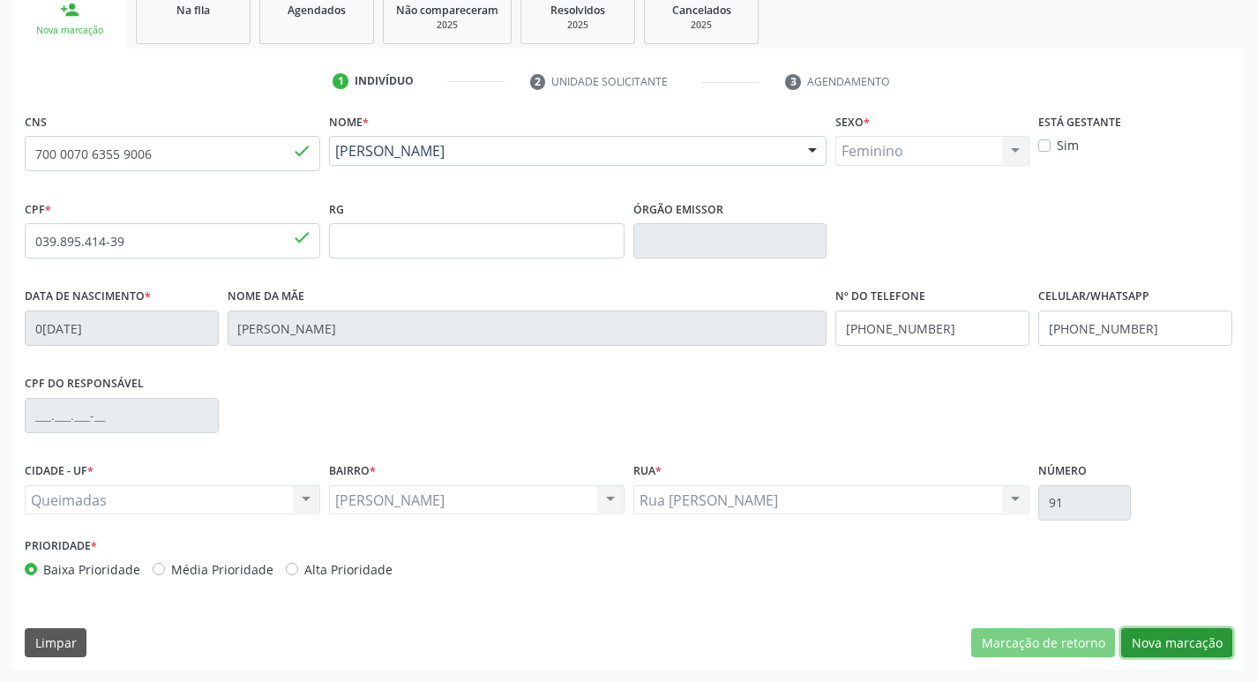
click at [1181, 639] on button "Nova marcação" at bounding box center [1176, 643] width 111 height 30
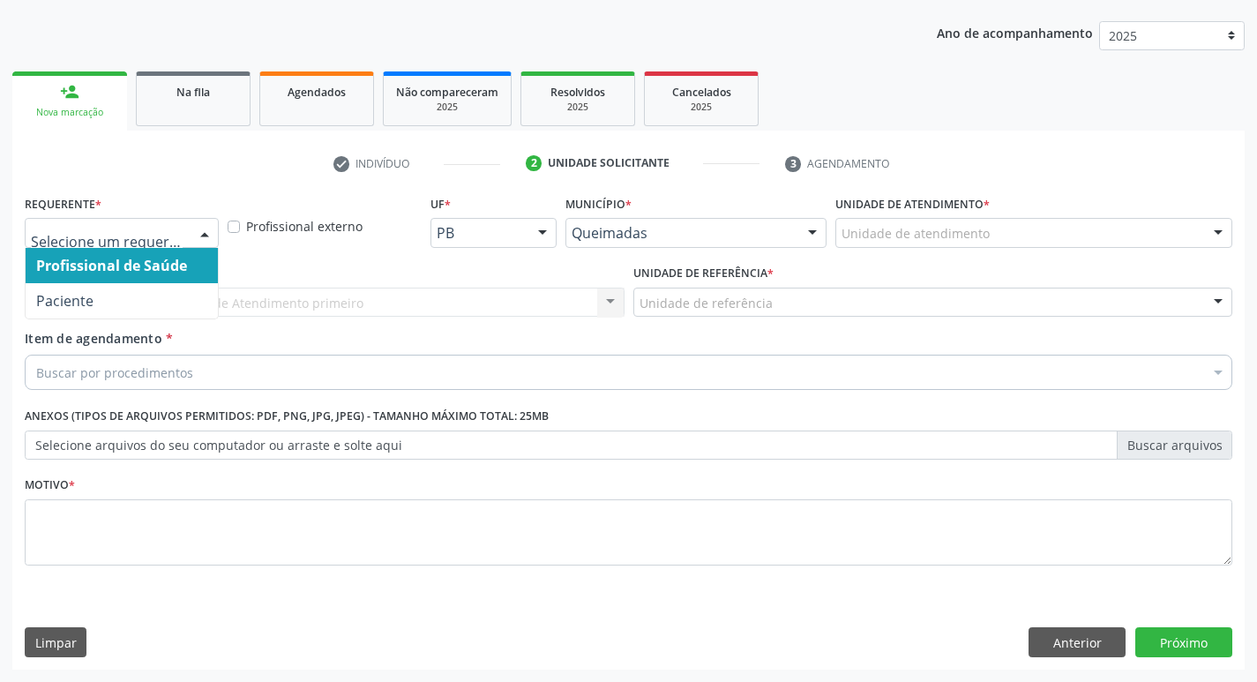
click at [141, 245] on div at bounding box center [122, 233] width 194 height 30
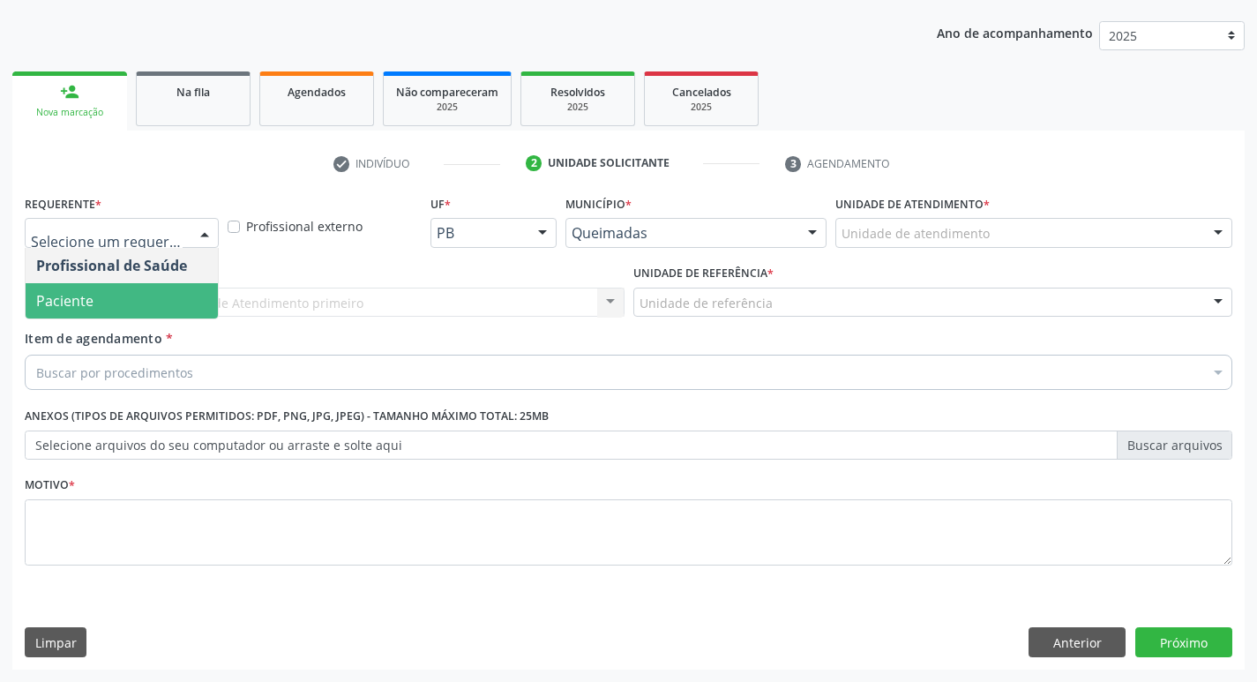
click at [141, 311] on span "Paciente" at bounding box center [122, 300] width 192 height 35
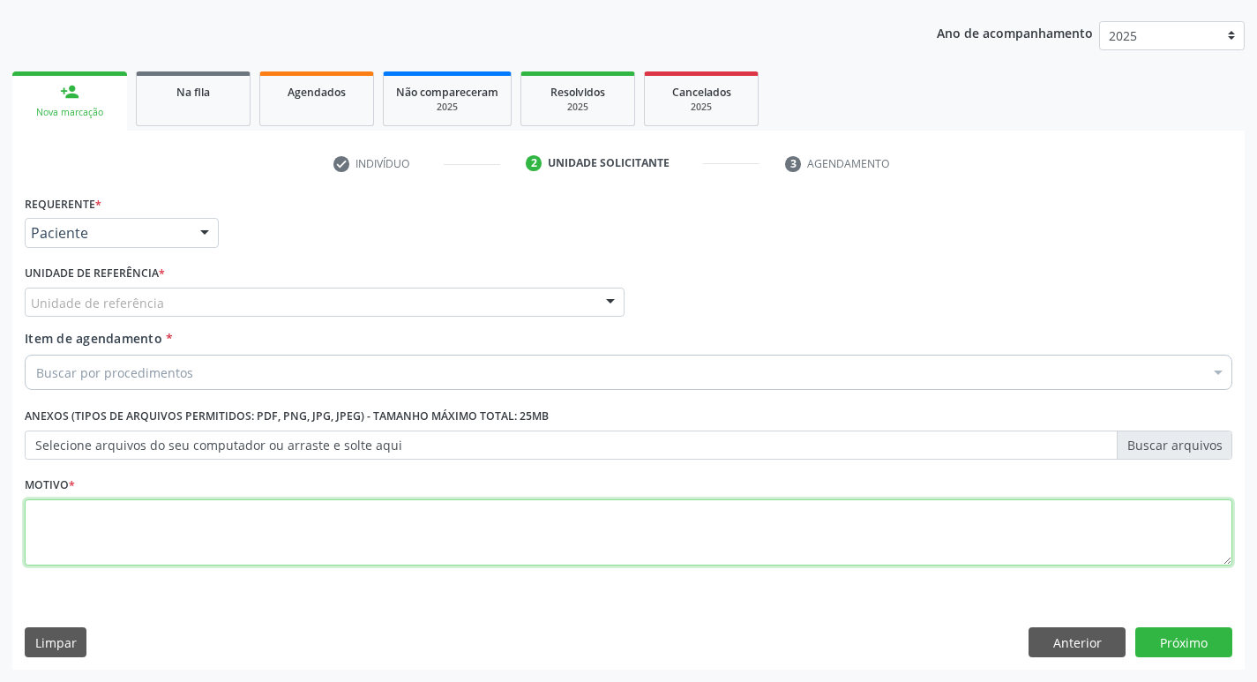
click at [108, 552] on textarea at bounding box center [629, 532] width 1208 height 67
type textarea "AVALIACAO"
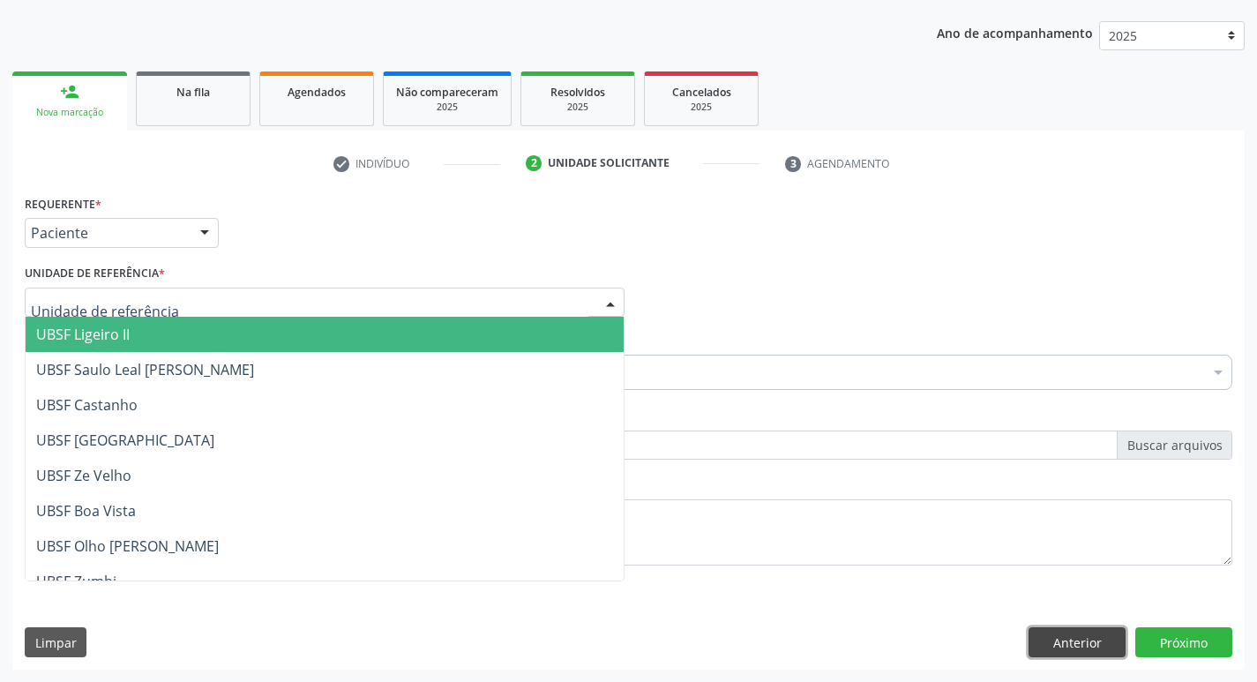
click at [1067, 646] on button "Anterior" at bounding box center [1077, 642] width 97 height 30
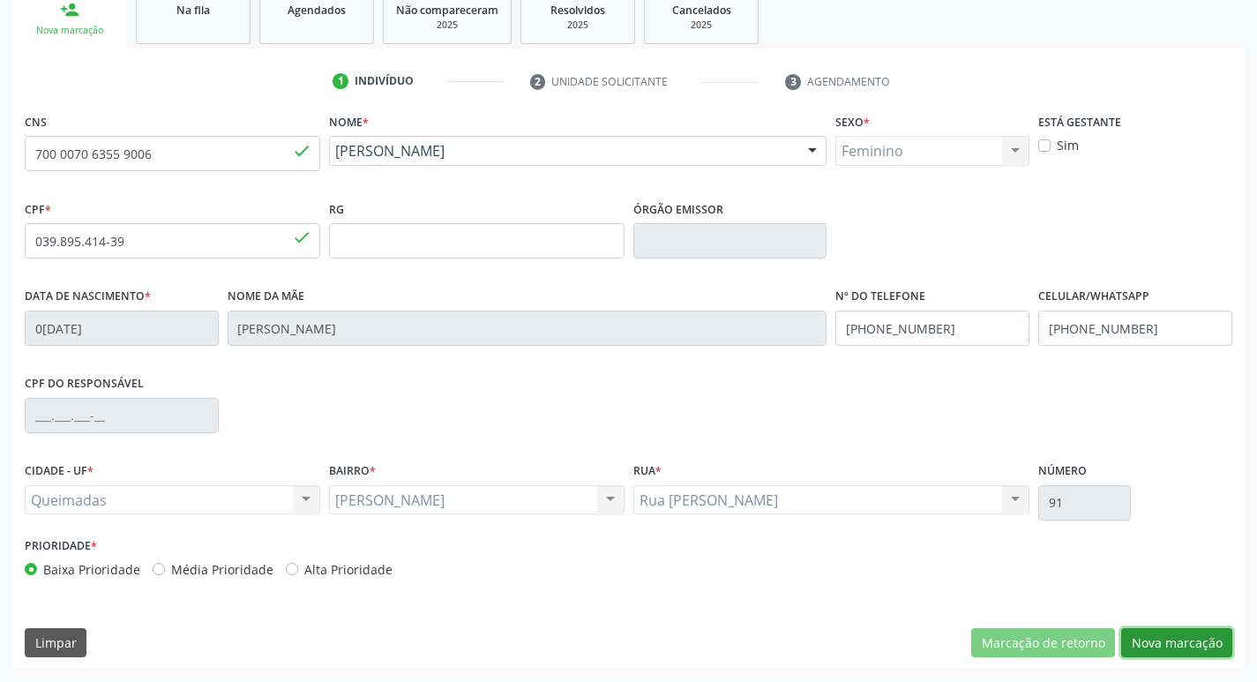
click at [1148, 633] on button "Nova marcação" at bounding box center [1176, 643] width 111 height 30
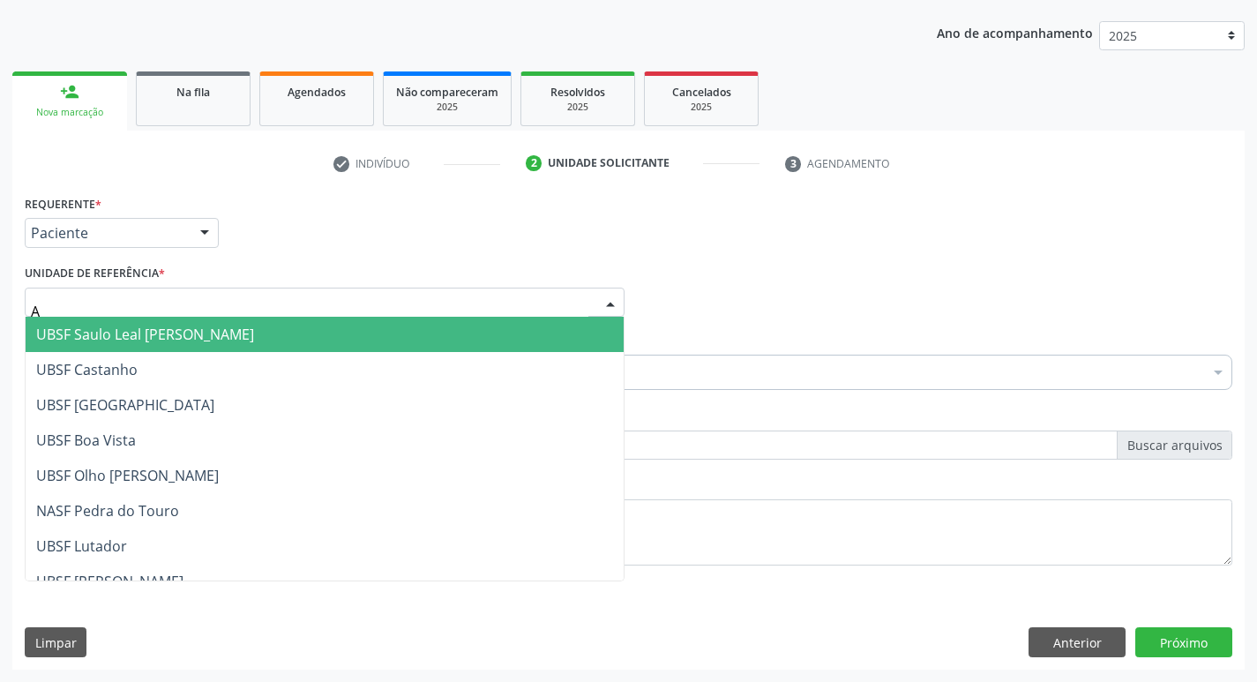
type input "AN"
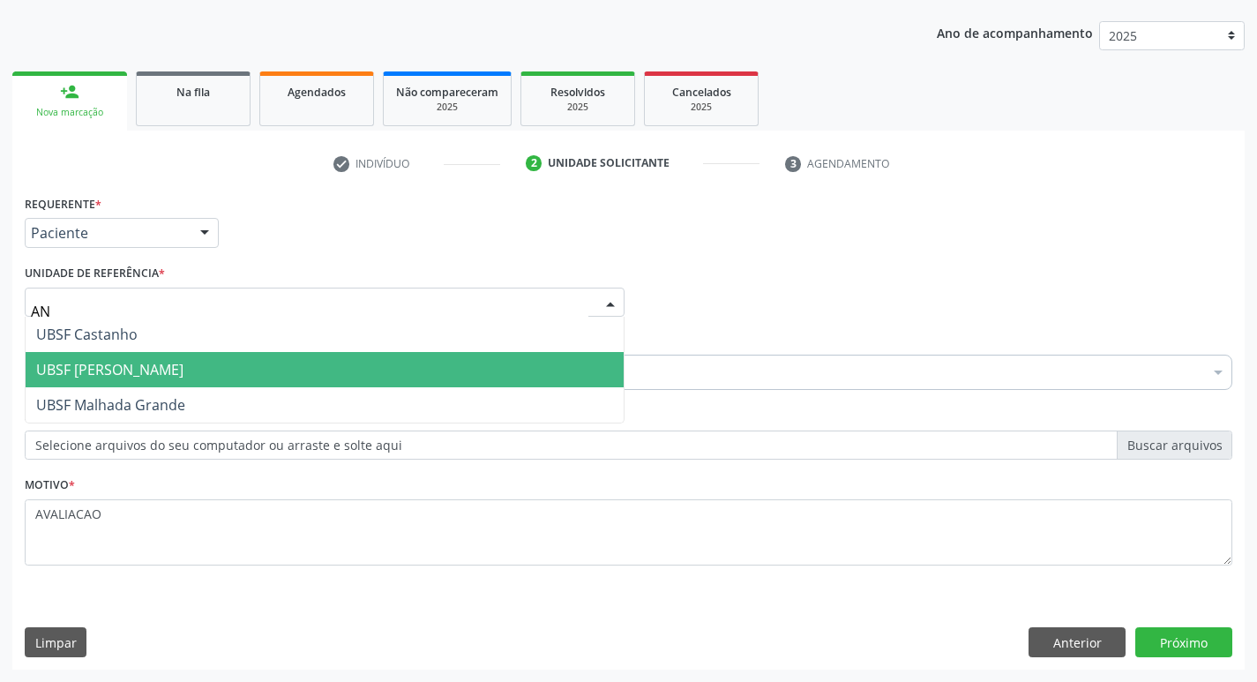
click at [143, 372] on span "UBSF [PERSON_NAME]" at bounding box center [109, 369] width 147 height 19
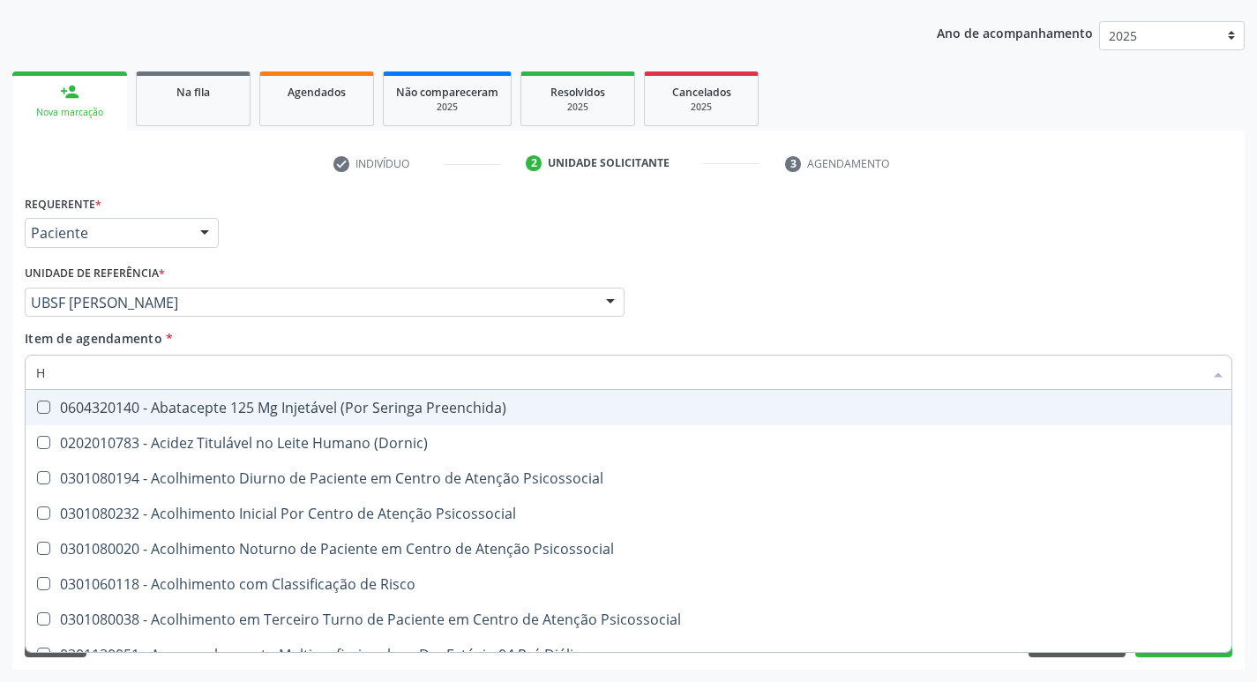
type input "HEMOGR"
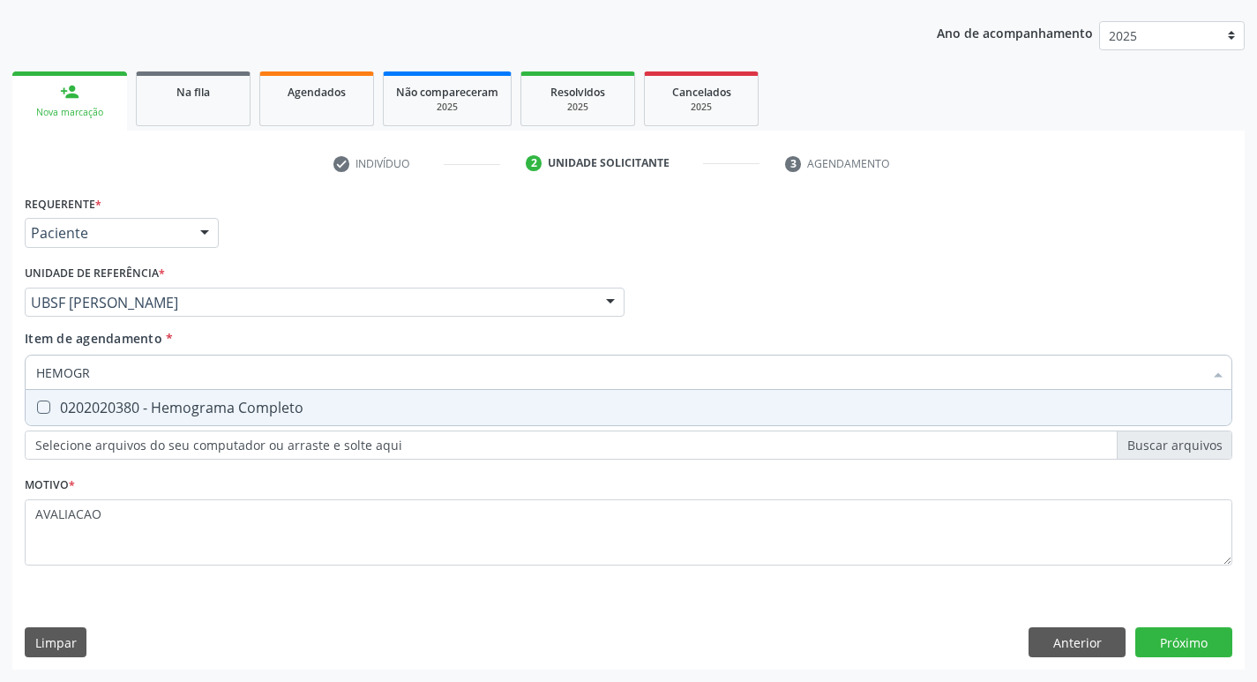
click at [173, 407] on div "0202020380 - Hemograma Completo" at bounding box center [628, 408] width 1185 height 14
checkbox Completo "true"
type input "HEMOG"
checkbox Completo "false"
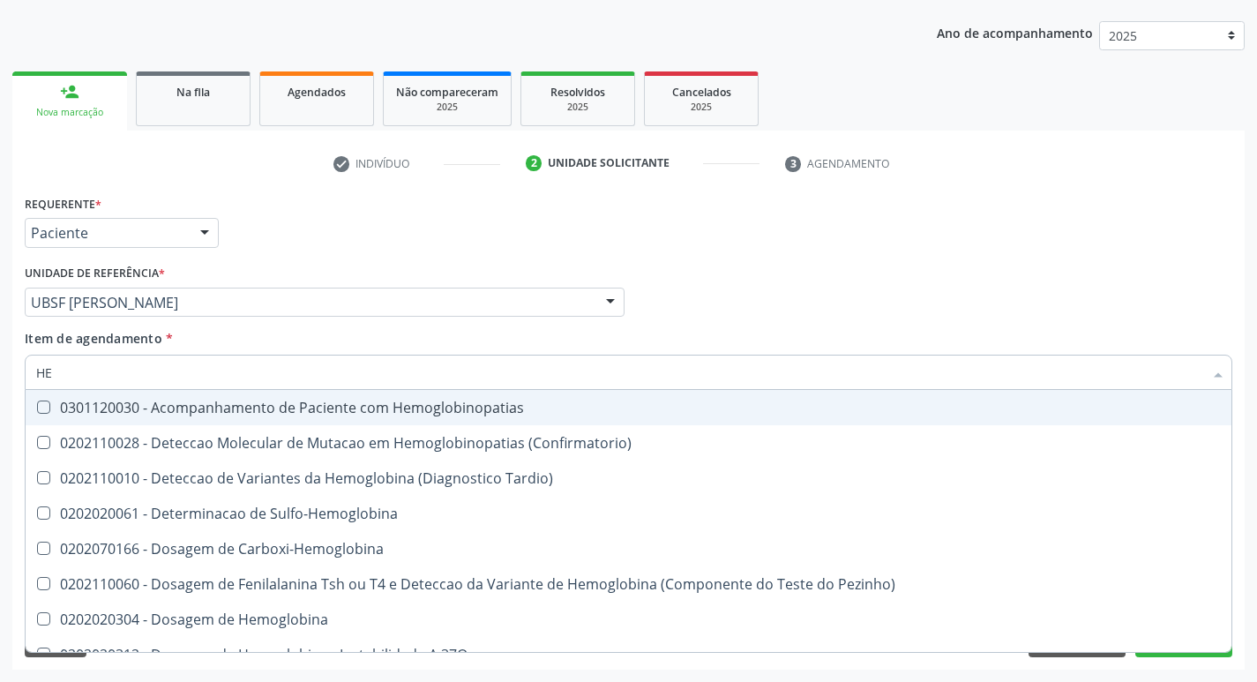
type input "H"
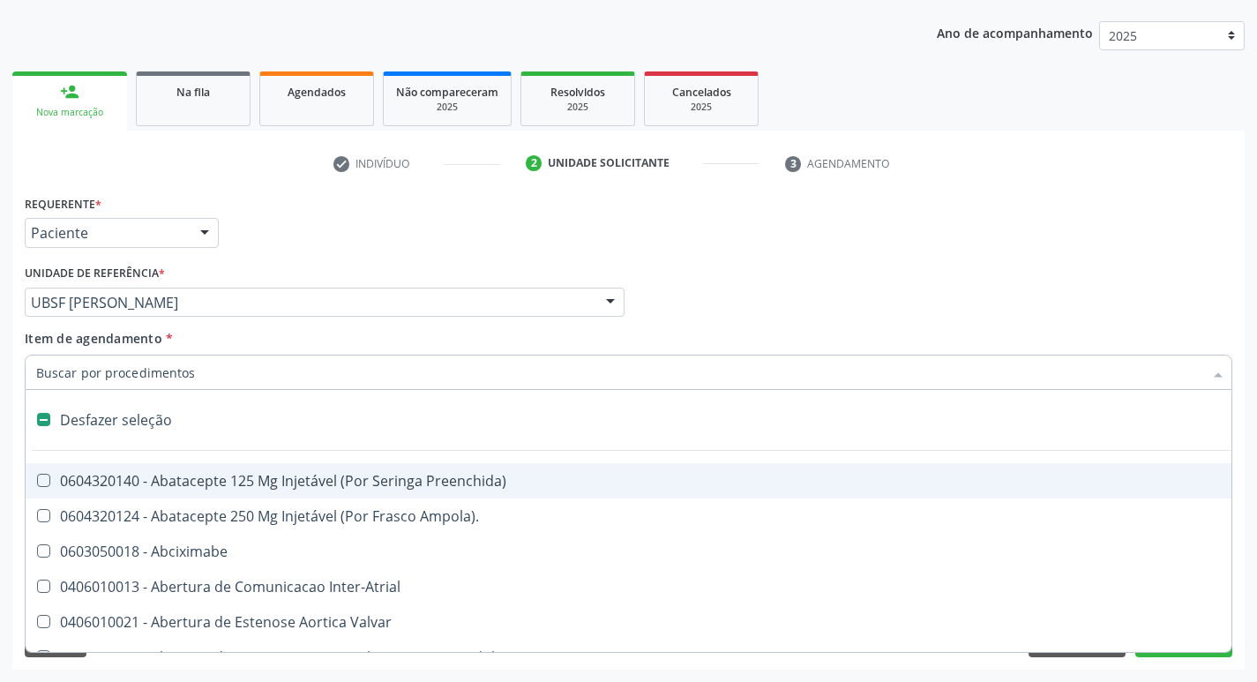
checkbox Capsula\) "false"
type input "H"
checkbox Convencional\) "true"
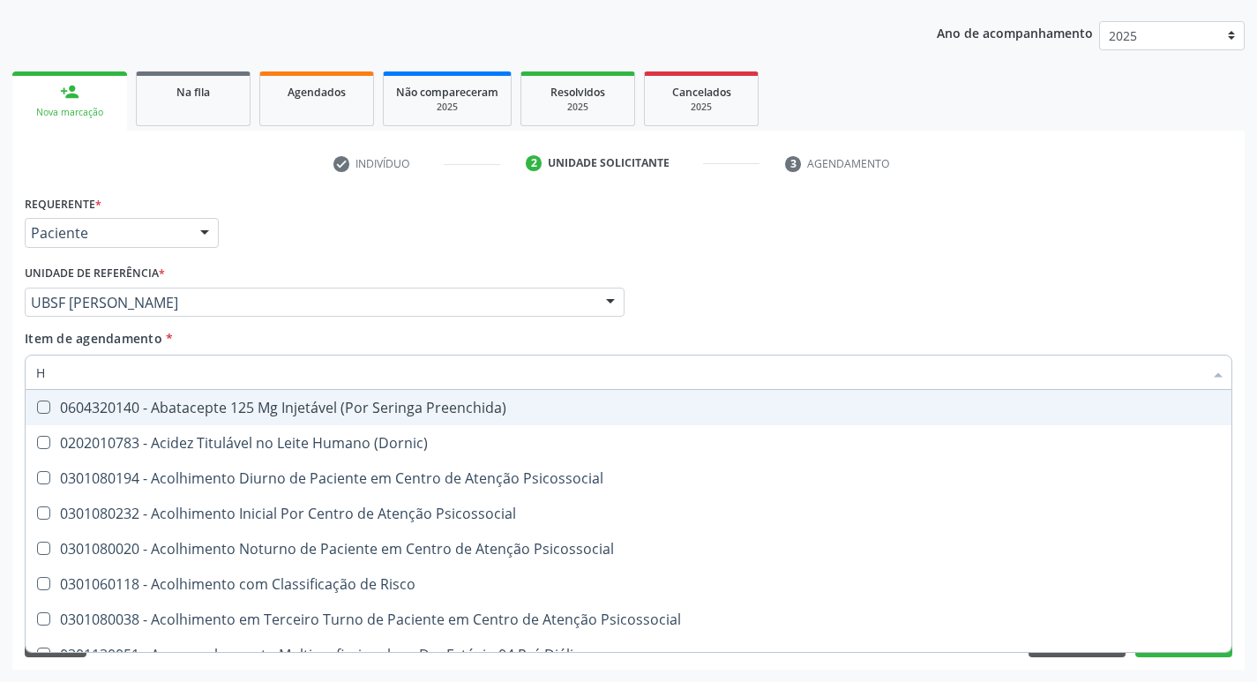
type input "HEMOGLOBINA G"
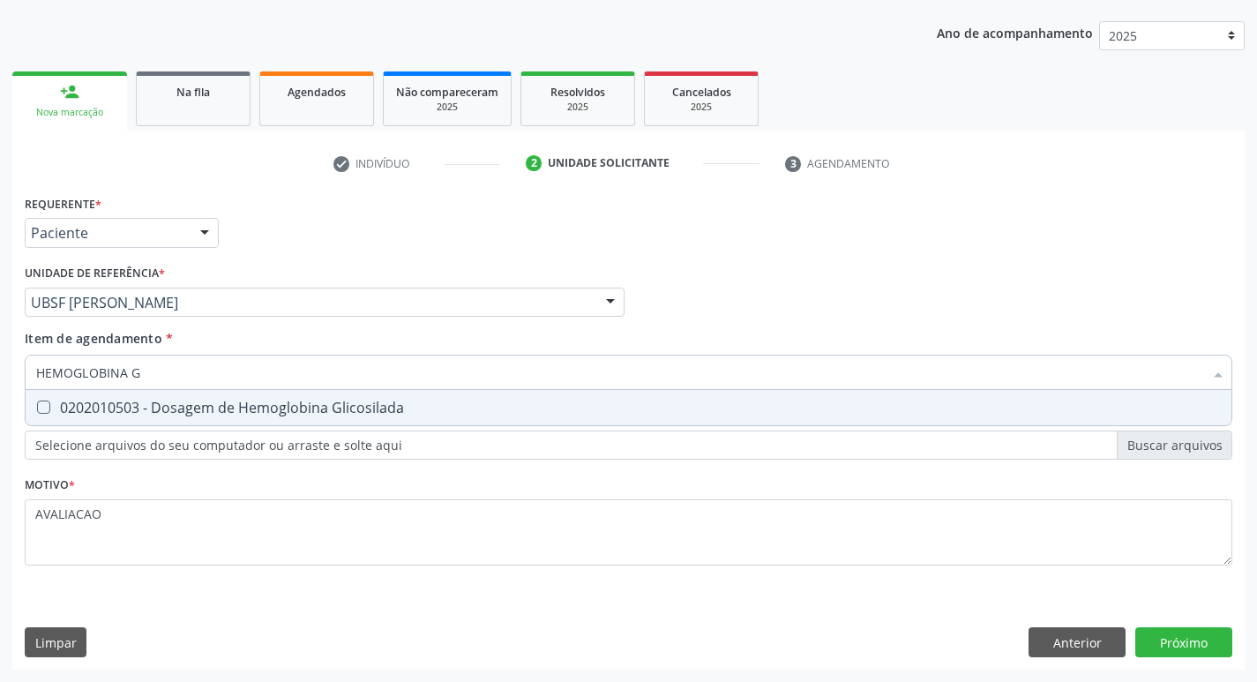
click at [246, 401] on div "0202010503 - Dosagem de Hemoglobina Glicosilada" at bounding box center [628, 408] width 1185 height 14
checkbox Glicosilada "true"
type input "HEMOGLOBINA"
checkbox Glicosilada "false"
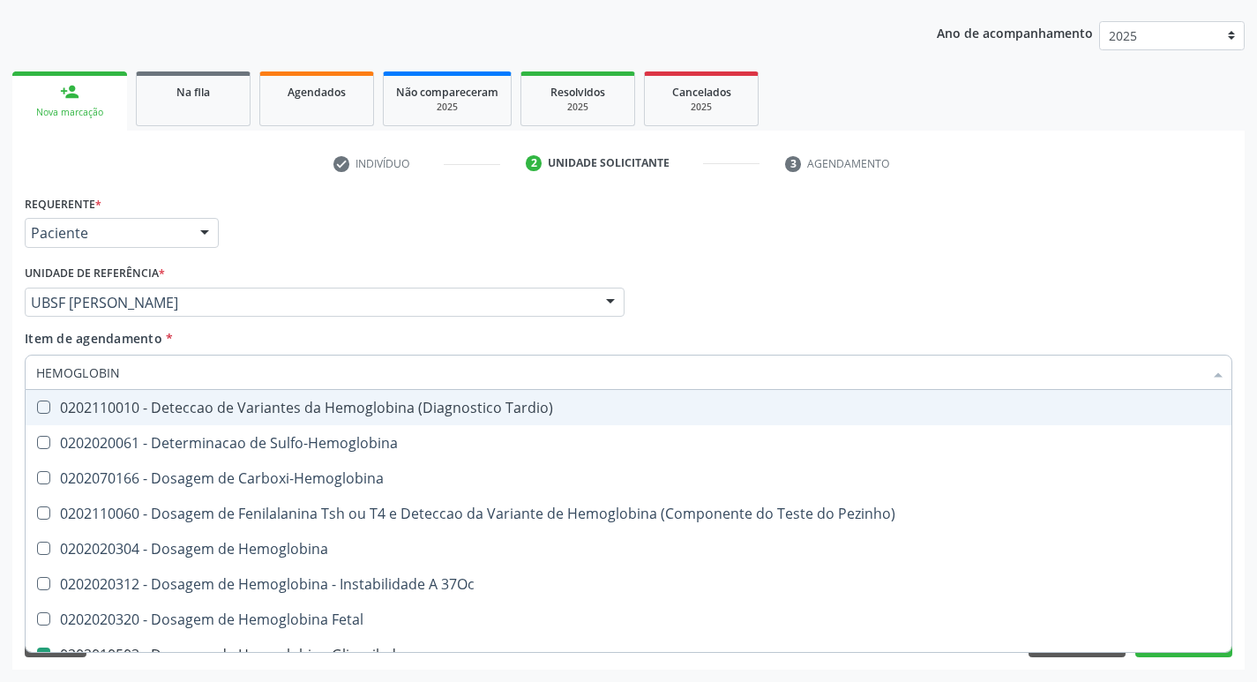
type input "HEMOGLOBI"
checkbox Glicosilada "false"
checkbox Hemoglobina "true"
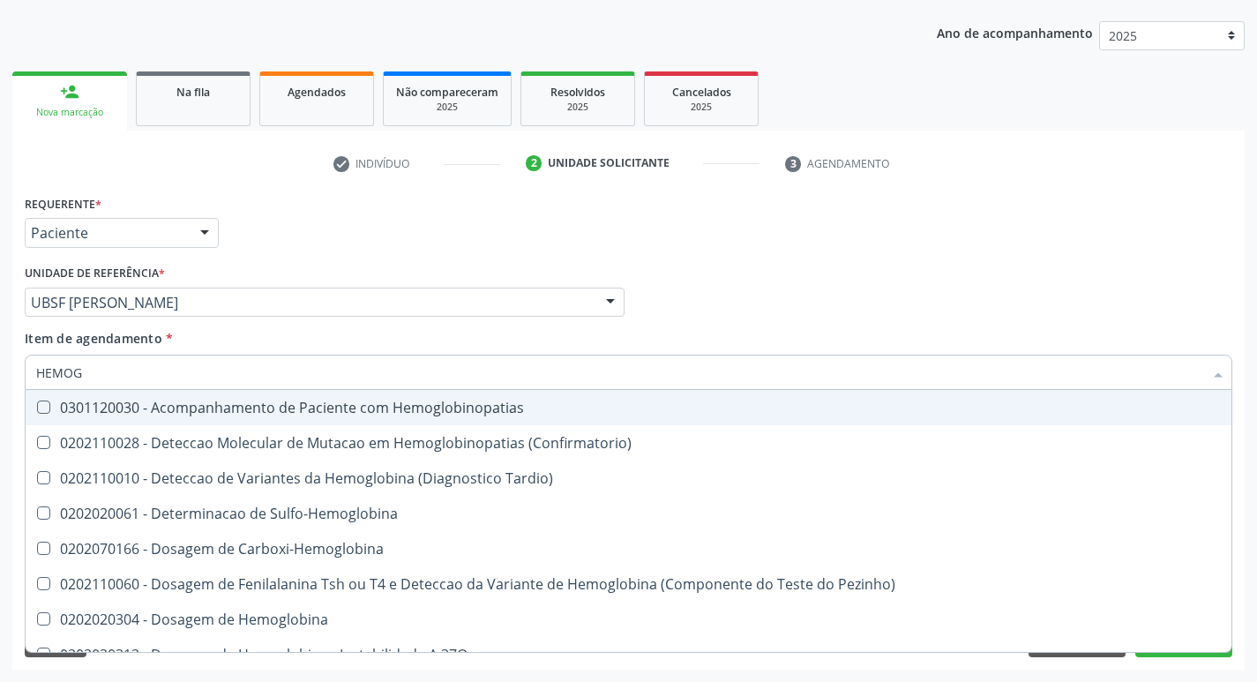
type input "HEMO"
checkbox Glicosilada "false"
checkbox S "false"
type input "H"
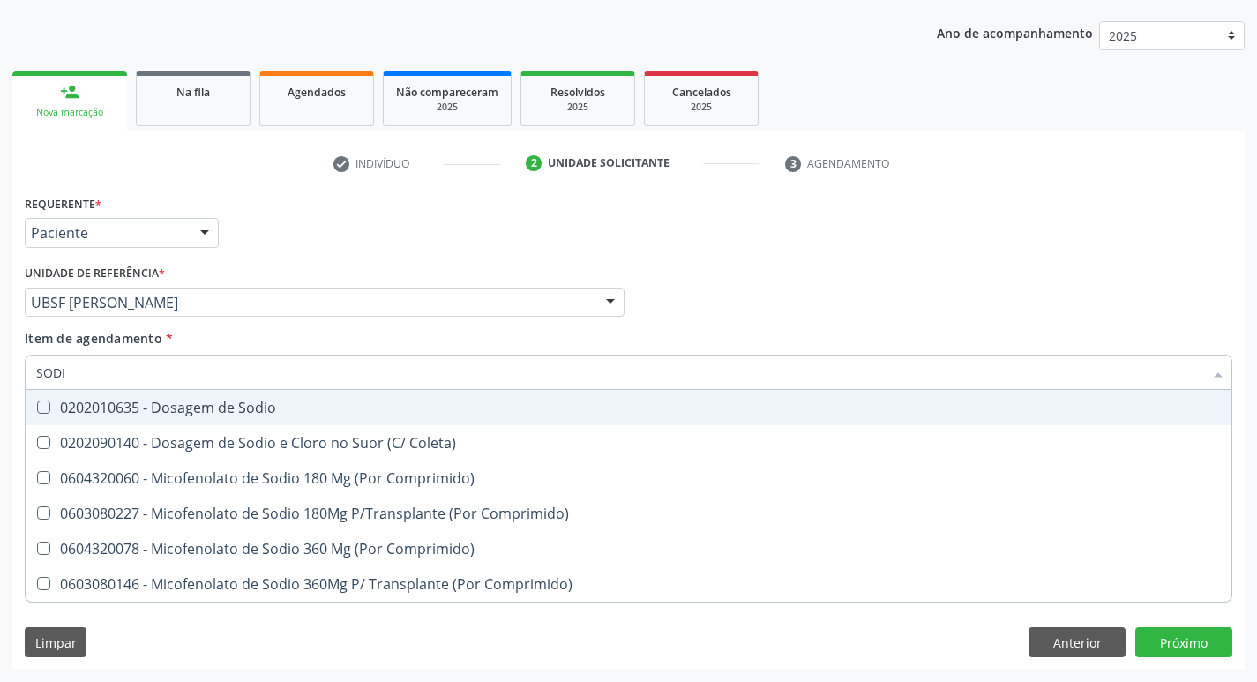
type input "SODIO"
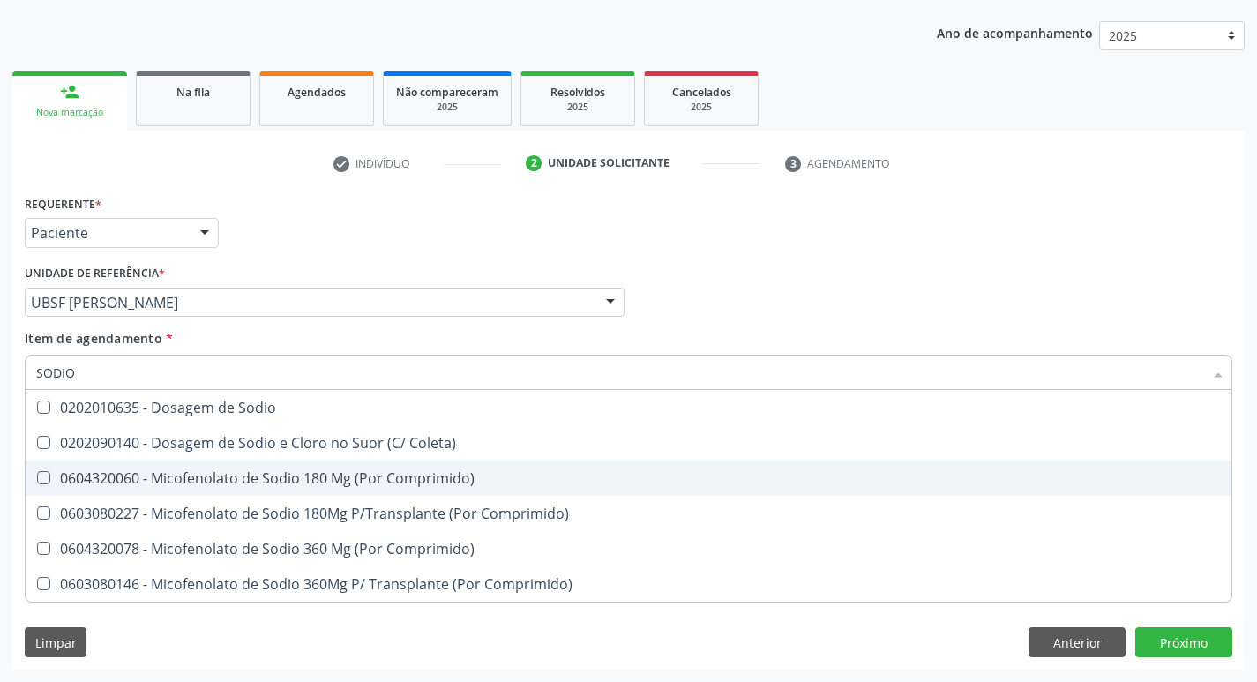
click at [415, 472] on div "0604320060 - Micofenolato de Sodio 180 Mg (Por Comprimido)" at bounding box center [628, 478] width 1185 height 14
click at [403, 468] on span "0604320060 - Micofenolato de Sodio 180 Mg (Por Comprimido)" at bounding box center [629, 478] width 1206 height 35
checkbox Comprimido\) "false"
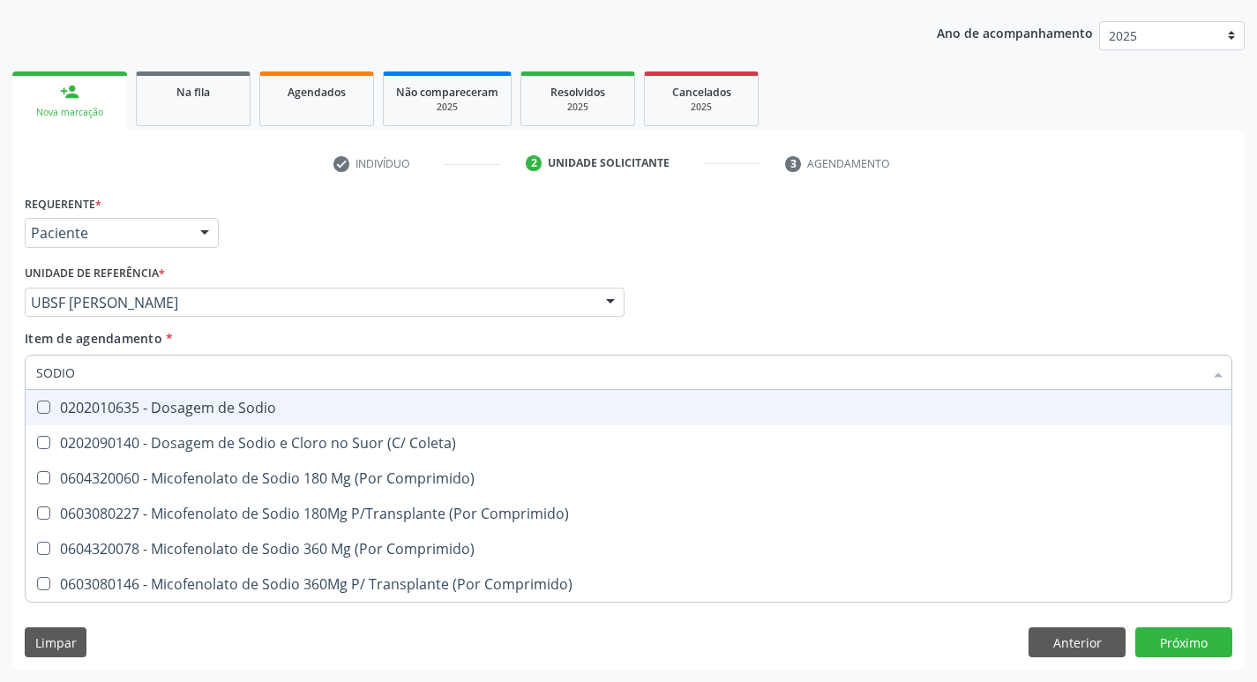
click at [298, 411] on div "0202010635 - Dosagem de Sodio" at bounding box center [628, 408] width 1185 height 14
checkbox Sodio "true"
type input "S"
checkbox Sodio "false"
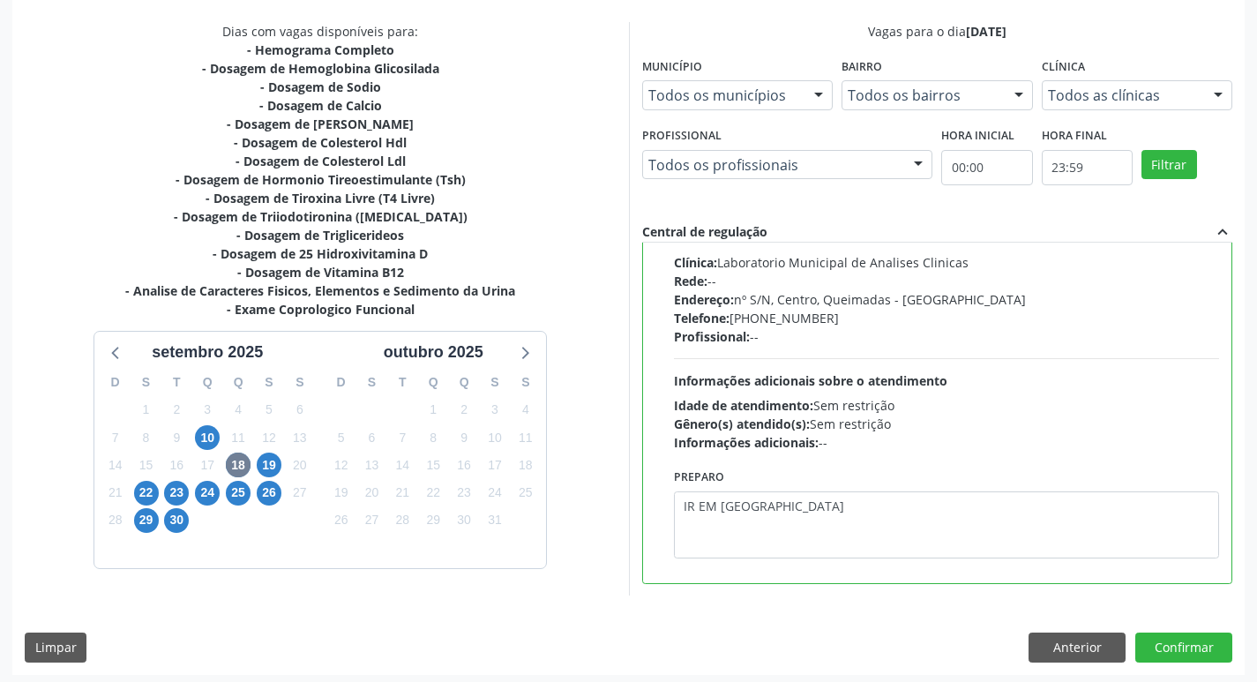
scroll to position [372, 0]
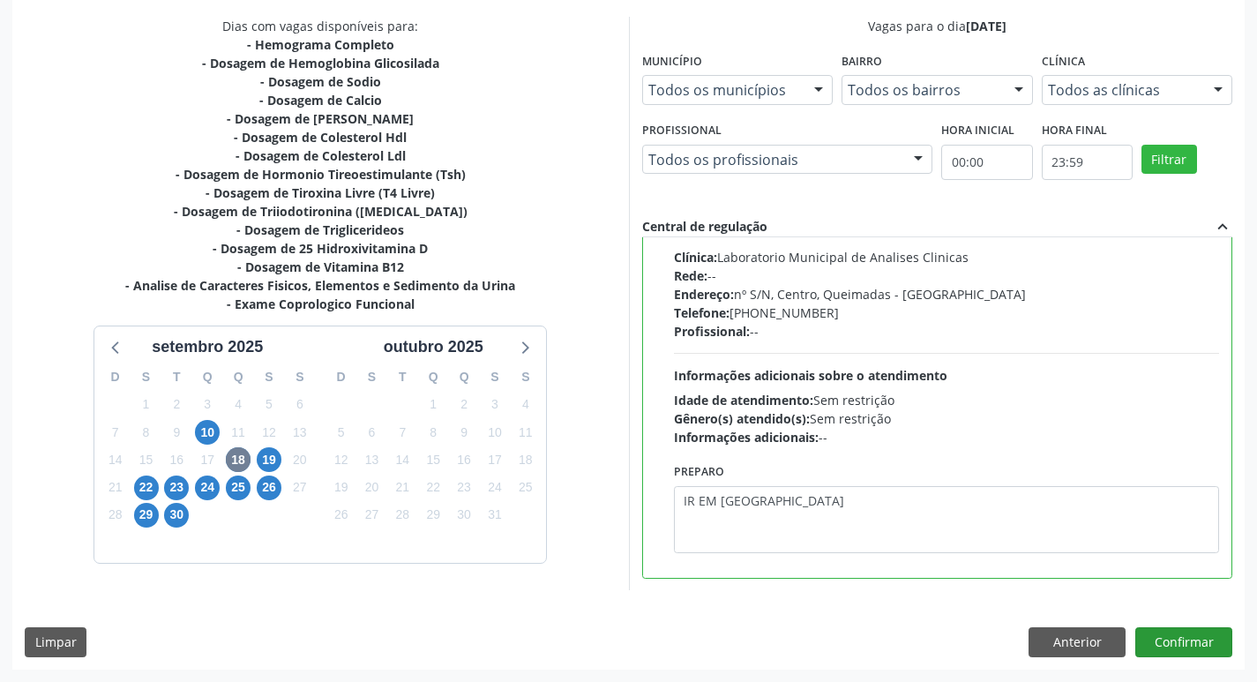
type textarea "IR EM [GEOGRAPHIC_DATA]"
click at [1192, 641] on button "Confirmar" at bounding box center [1184, 642] width 97 height 30
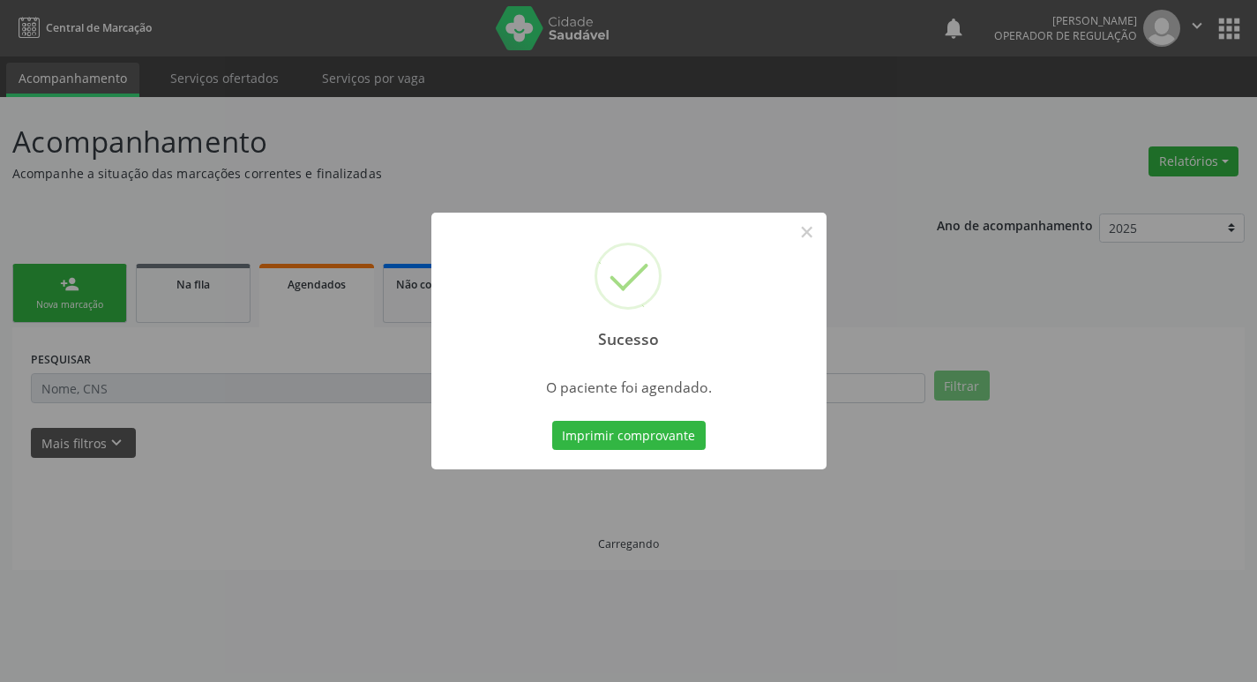
scroll to position [0, 0]
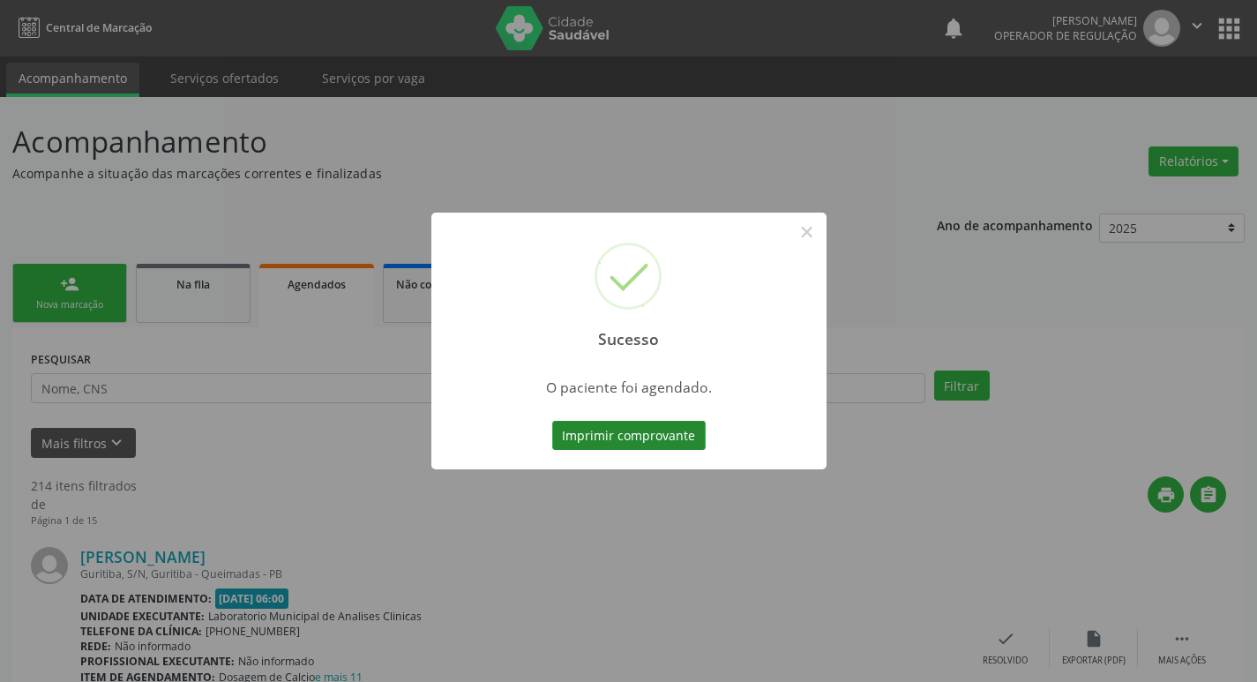
click at [608, 439] on button "Imprimir comprovante" at bounding box center [629, 436] width 154 height 30
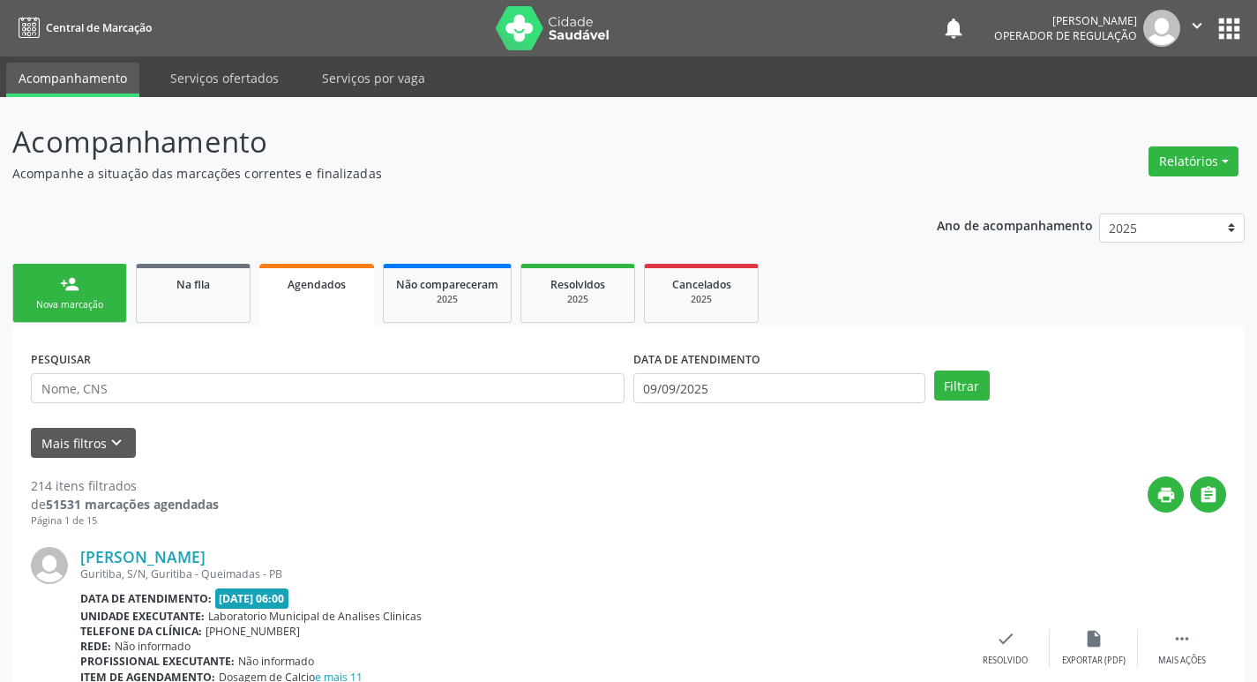
click at [84, 281] on link "person_add Nova marcação" at bounding box center [69, 293] width 115 height 59
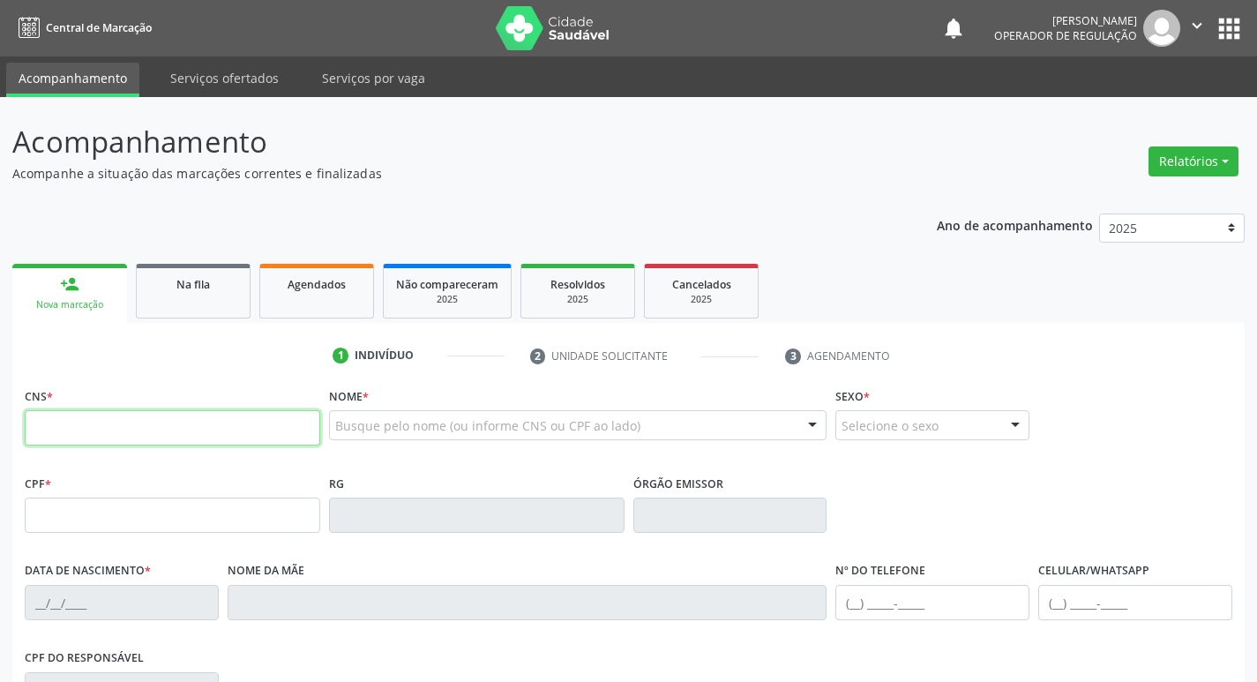
click at [152, 424] on input "text" at bounding box center [173, 427] width 296 height 35
type input "700 7019 1154 6471"
type input "181.458.174-04"
type input "20/10/1950"
type input "Luzia Gonzaga de Albuquerque"
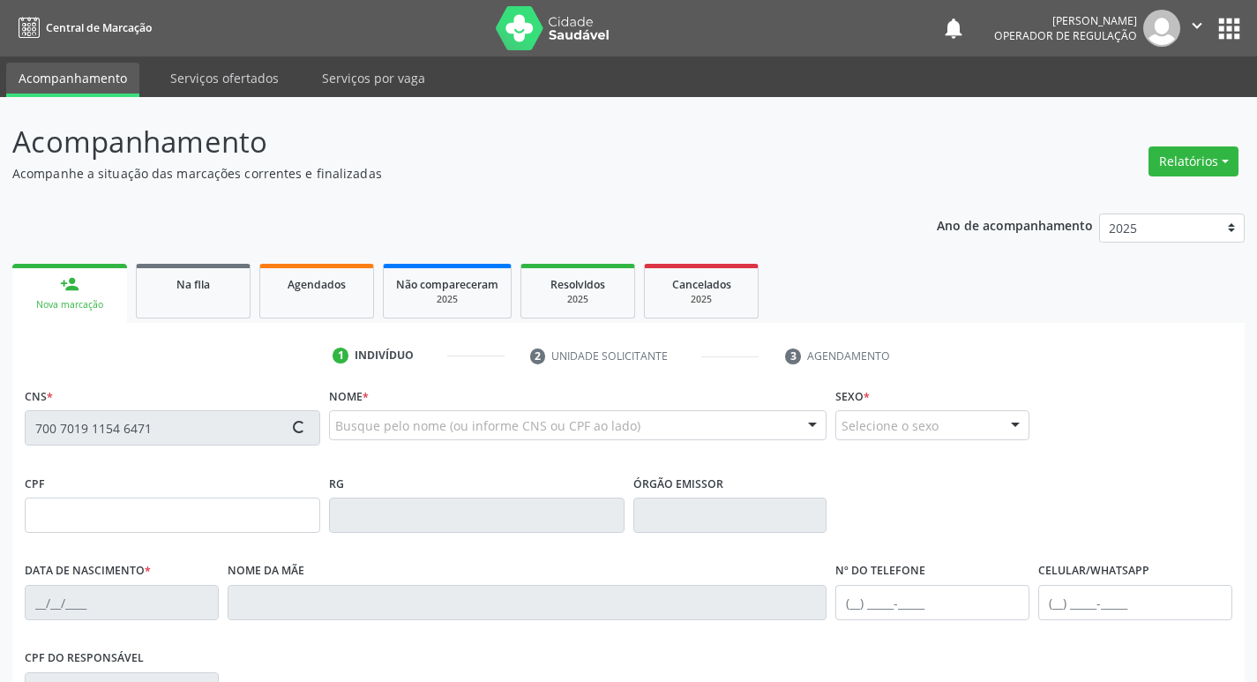
type input "(83) 98639-2467"
type input "69"
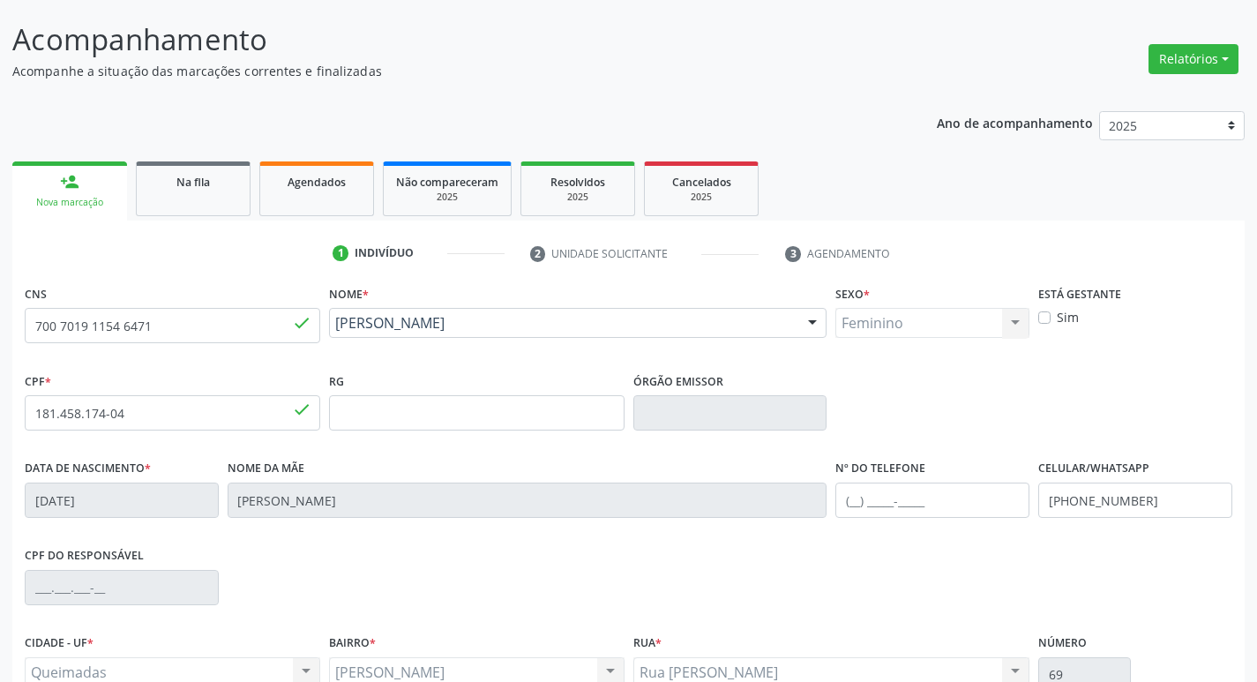
scroll to position [274, 0]
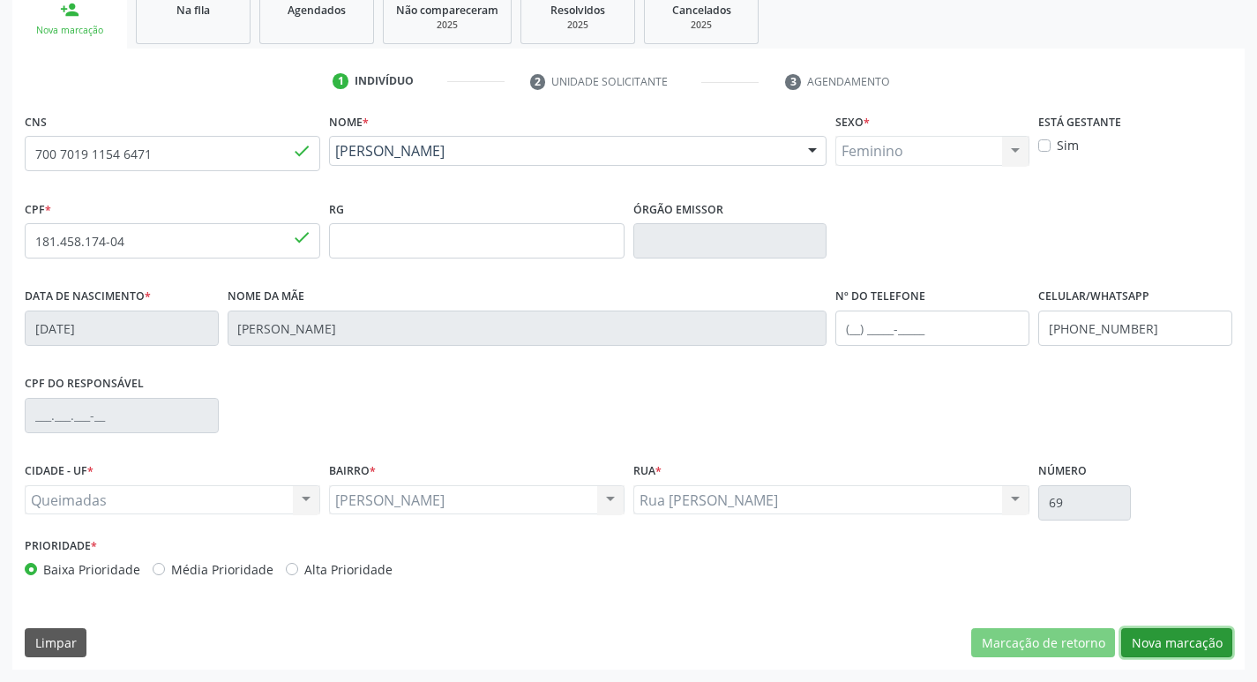
click at [1167, 646] on button "Nova marcação" at bounding box center [1176, 643] width 111 height 30
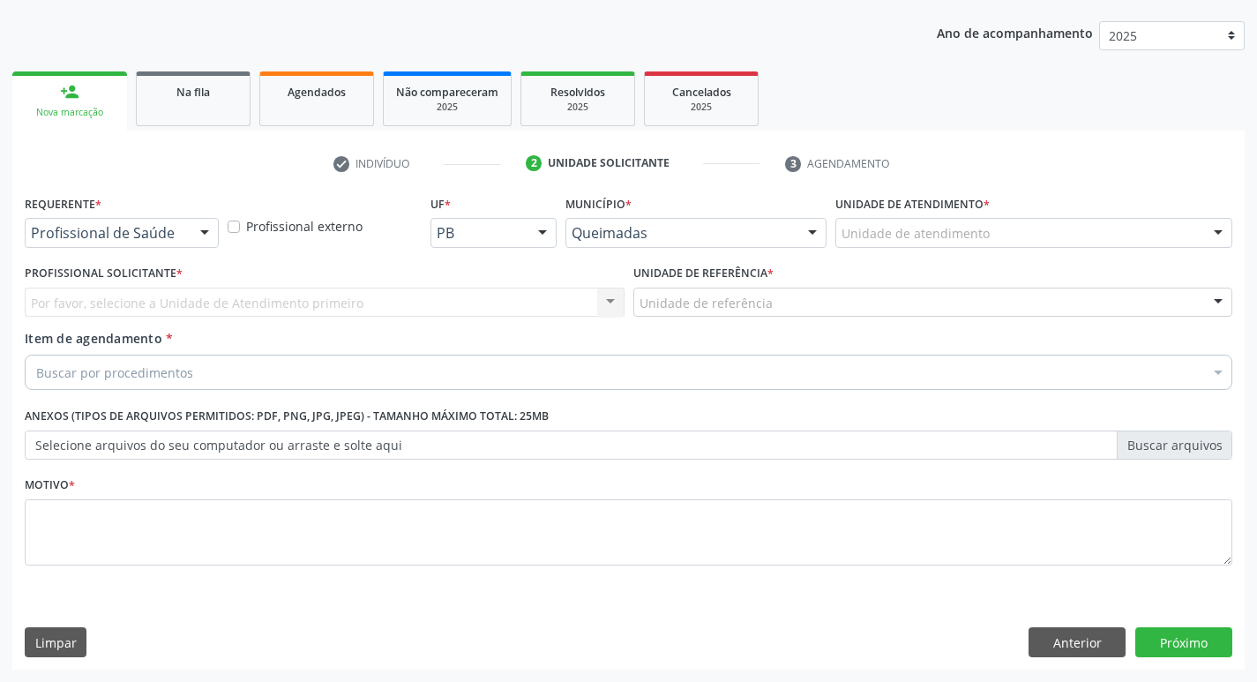
scroll to position [192, 0]
click at [142, 246] on div "Profissional de Saúde" at bounding box center [122, 233] width 194 height 30
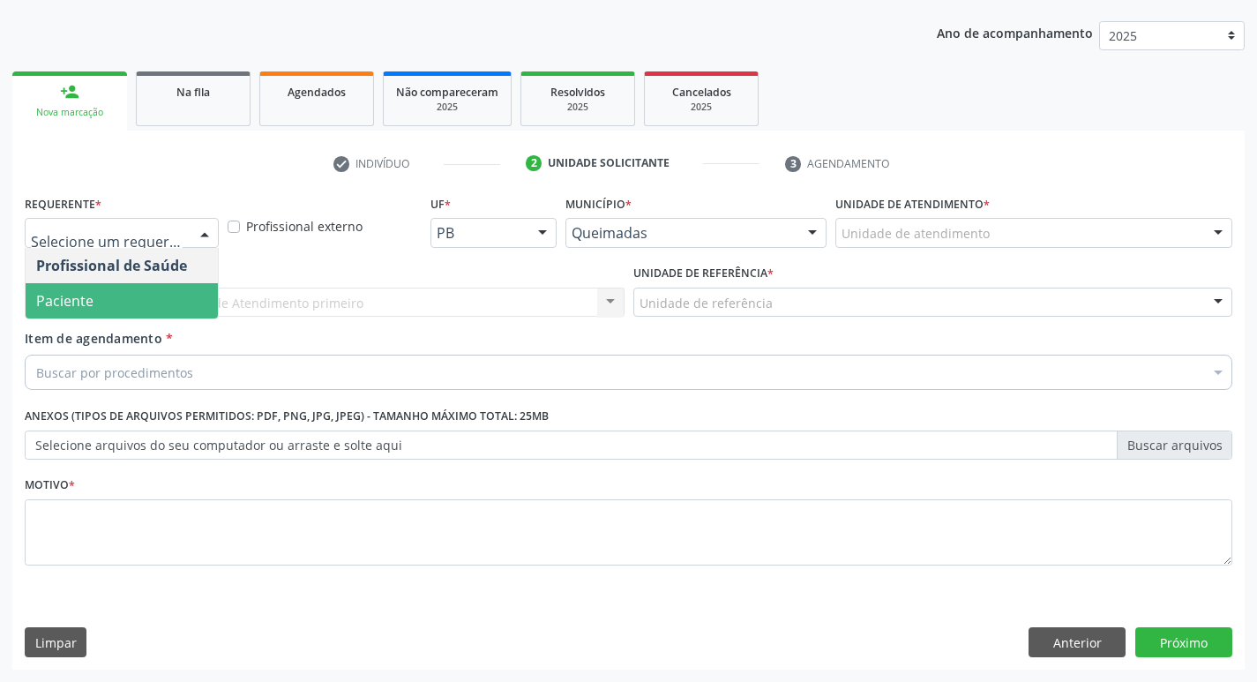
click at [124, 296] on span "Paciente" at bounding box center [122, 300] width 192 height 35
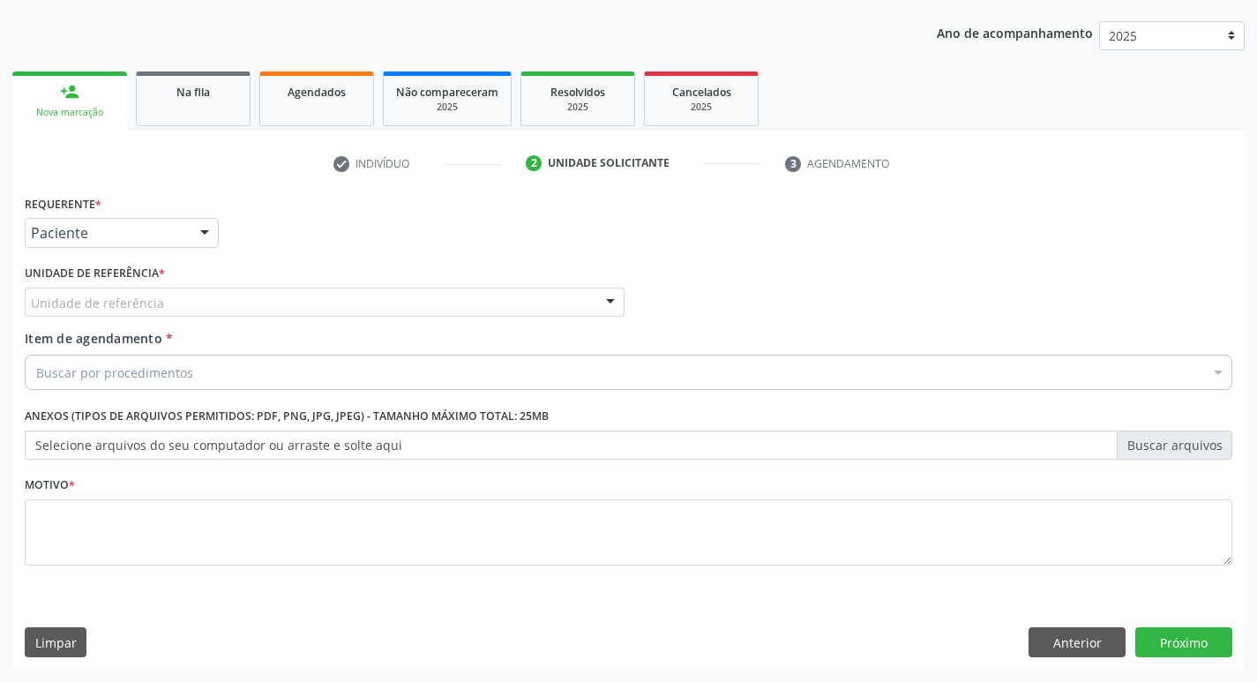
click at [137, 289] on div "Unidade de referência" at bounding box center [325, 303] width 600 height 30
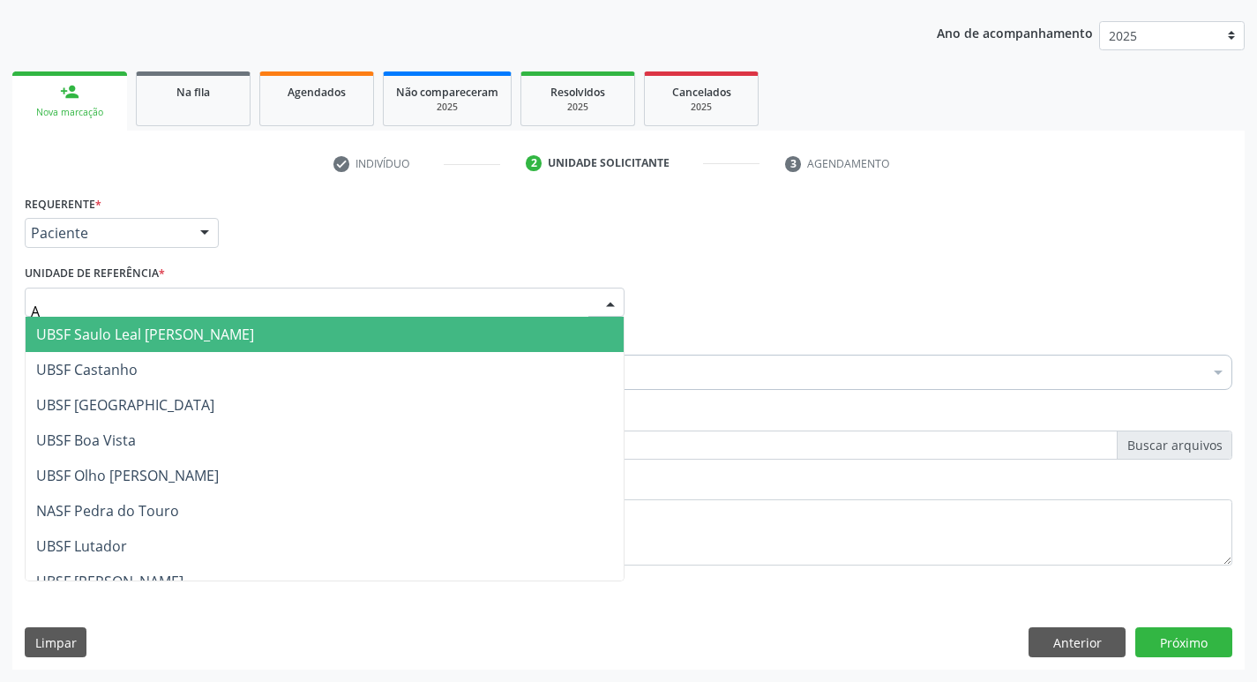
type input "AN"
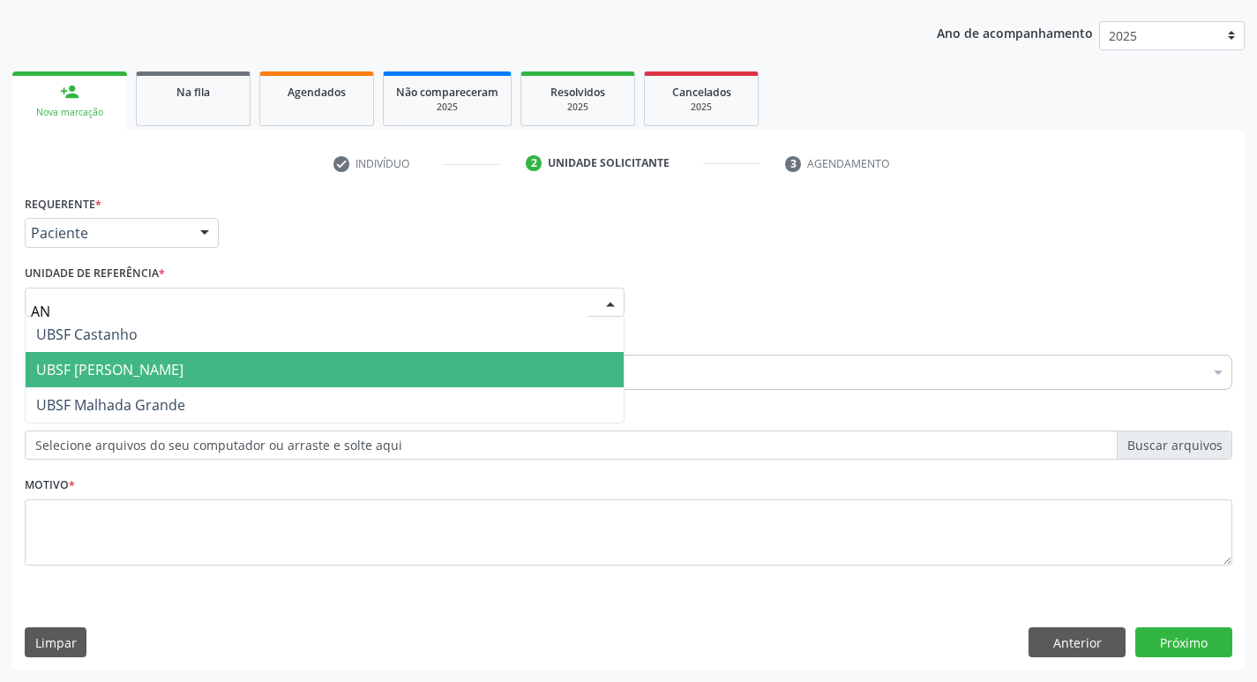
click at [99, 371] on span "UBSF [PERSON_NAME]" at bounding box center [109, 369] width 147 height 19
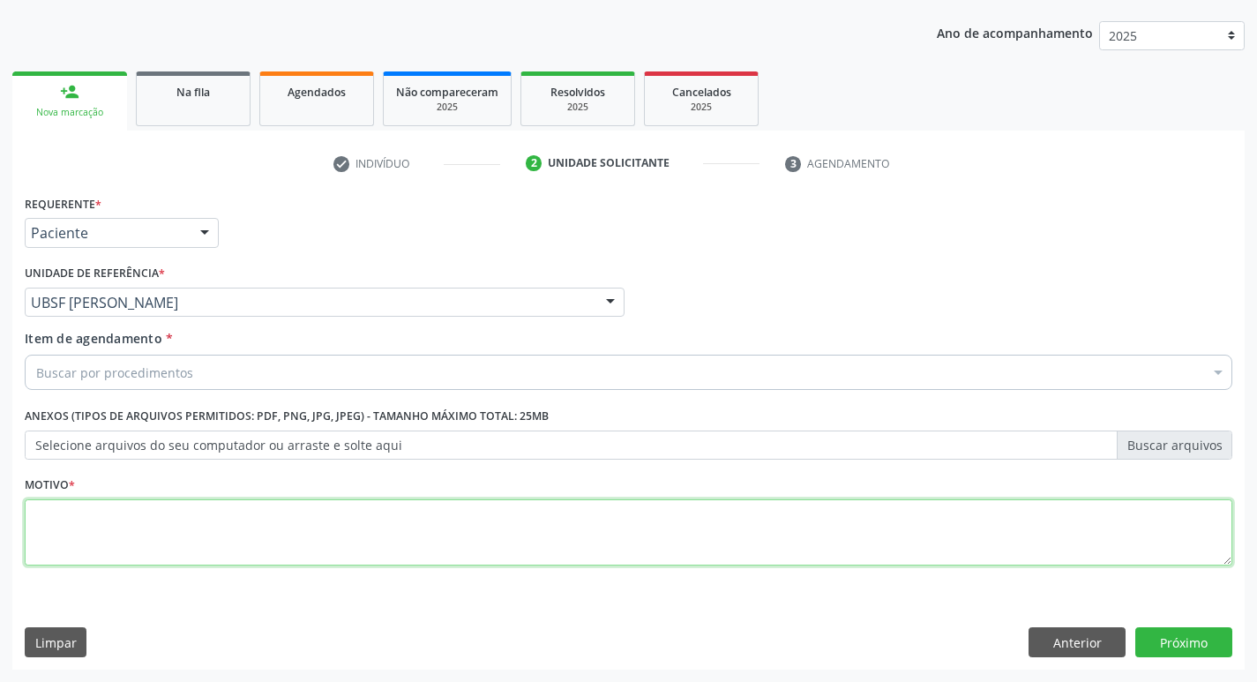
click at [94, 542] on textarea at bounding box center [629, 532] width 1208 height 67
type textarea "AVALIACAO"
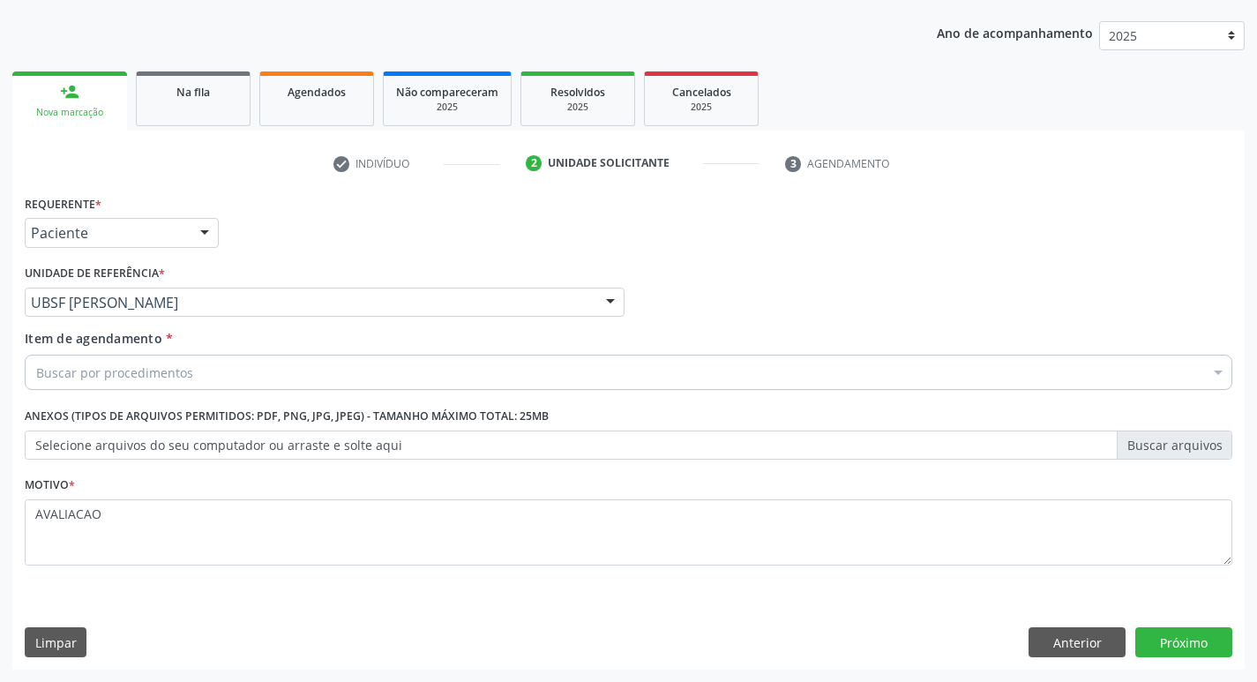
click at [158, 354] on div "Item de agendamento * Buscar por procedimentos Selecionar todos 0604320140 - Ab…" at bounding box center [629, 357] width 1208 height 56
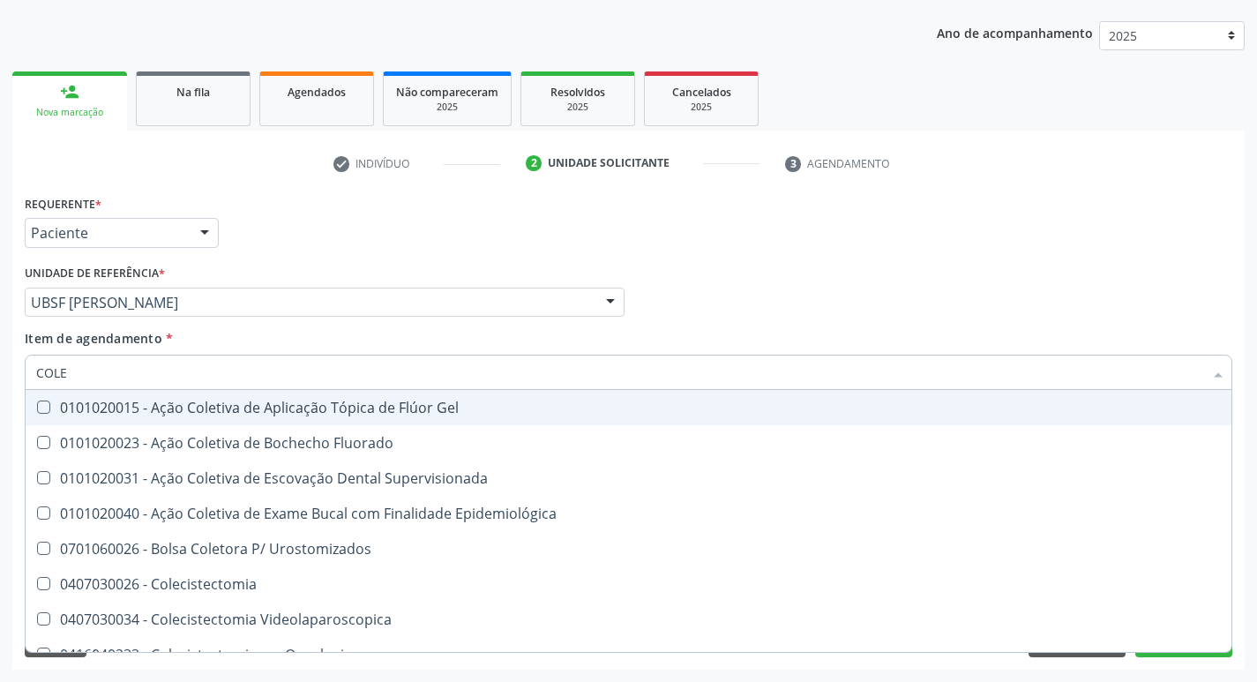
type input "COLES"
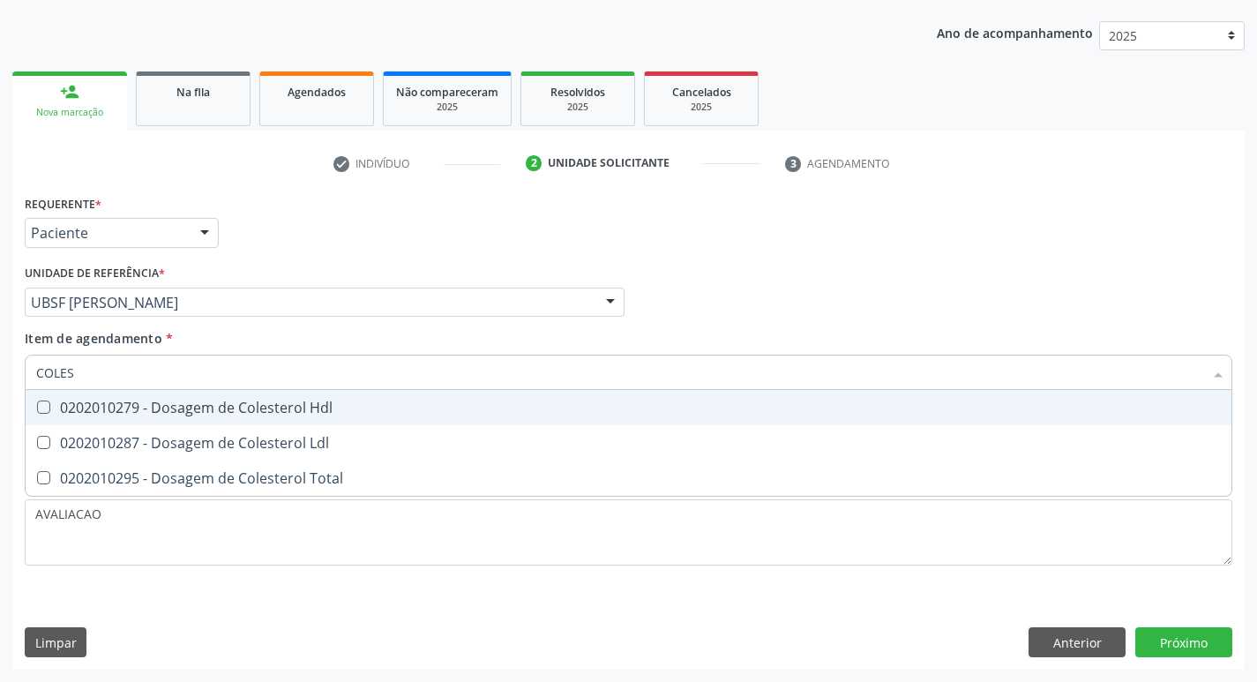
click at [143, 412] on div "0202010279 - Dosagem de Colesterol Hdl" at bounding box center [628, 408] width 1185 height 14
checkbox Hdl "true"
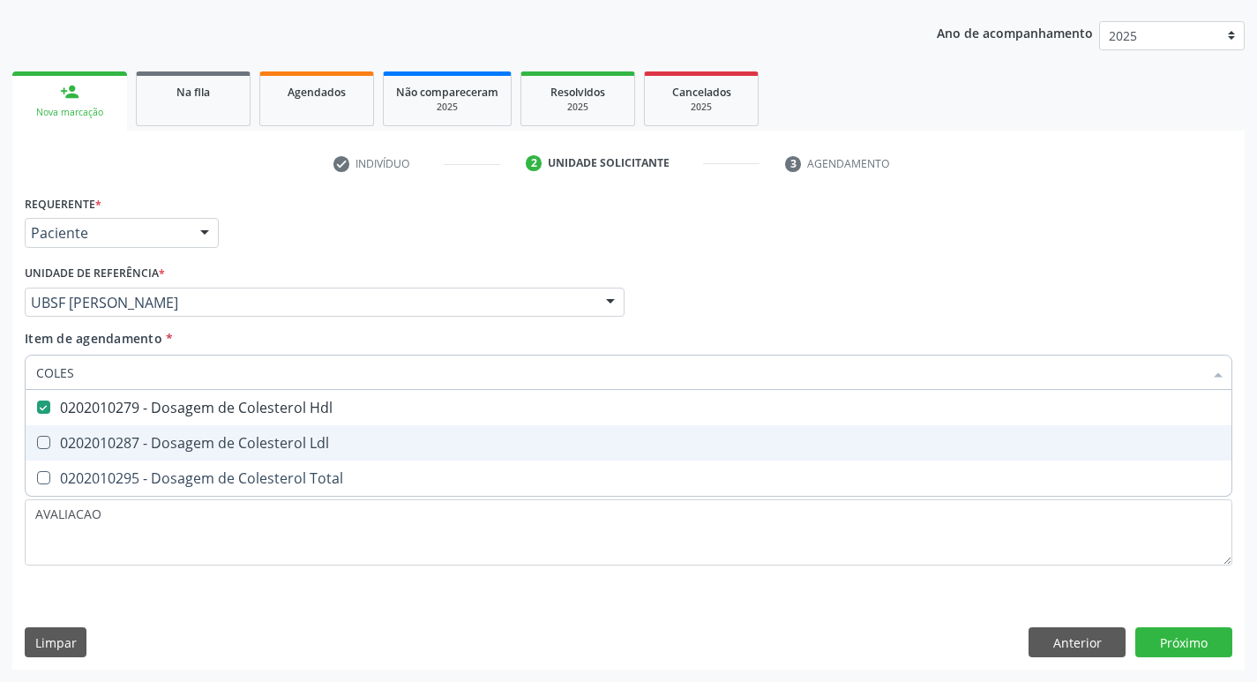
drag, startPoint x: 137, startPoint y: 448, endPoint x: 115, endPoint y: 455, distance: 23.2
click at [115, 455] on span "0202010287 - Dosagem de Colesterol Ldl" at bounding box center [629, 442] width 1206 height 35
checkbox Ldl "true"
type input "COLE"
checkbox Hdl "false"
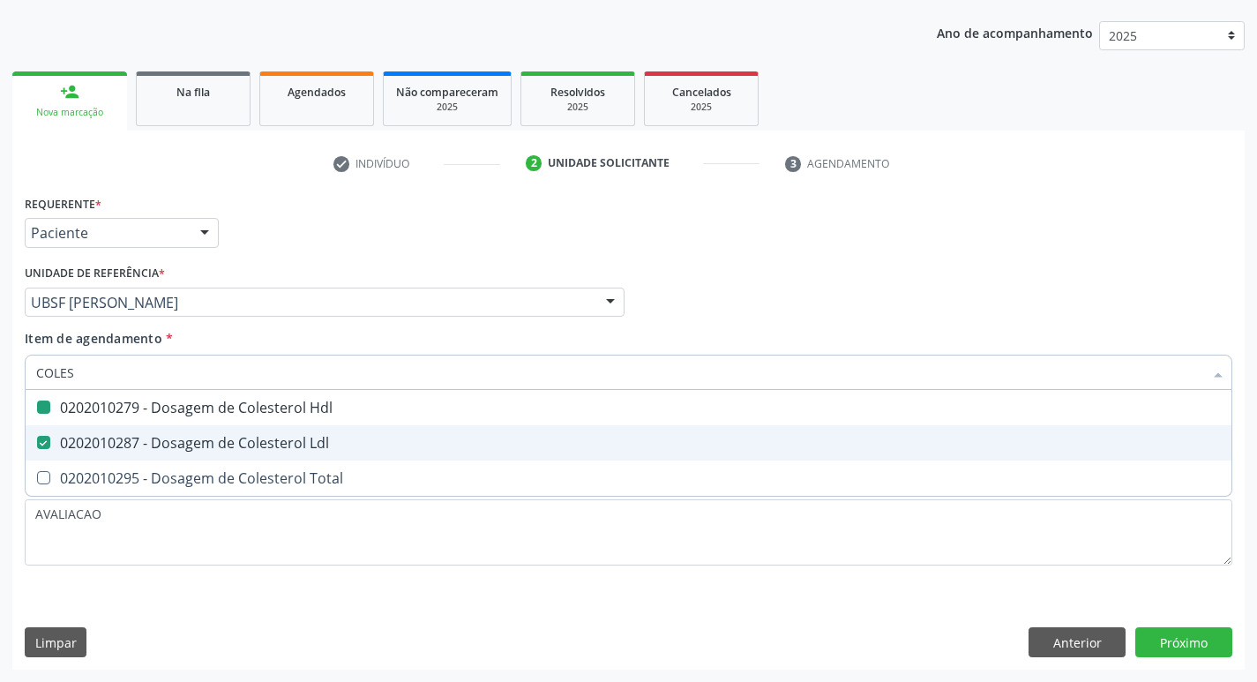
checkbox Ldl "false"
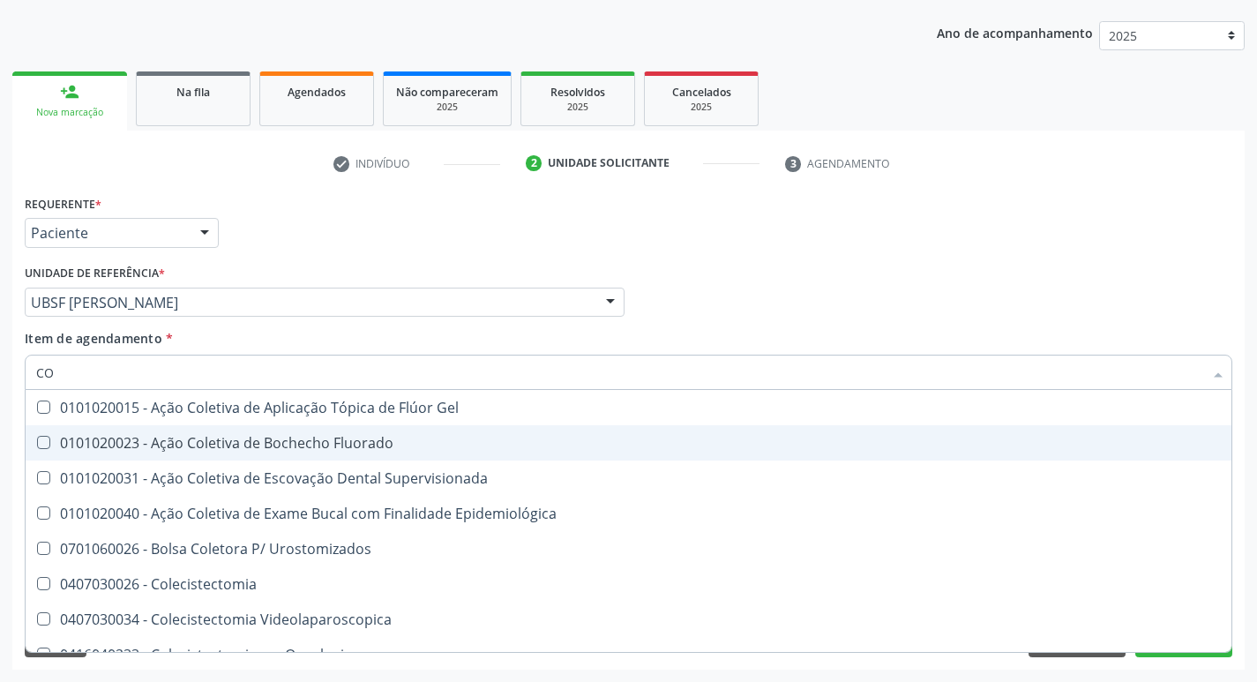
type input "C"
checkbox Hdl "false"
checkbox Ldl "false"
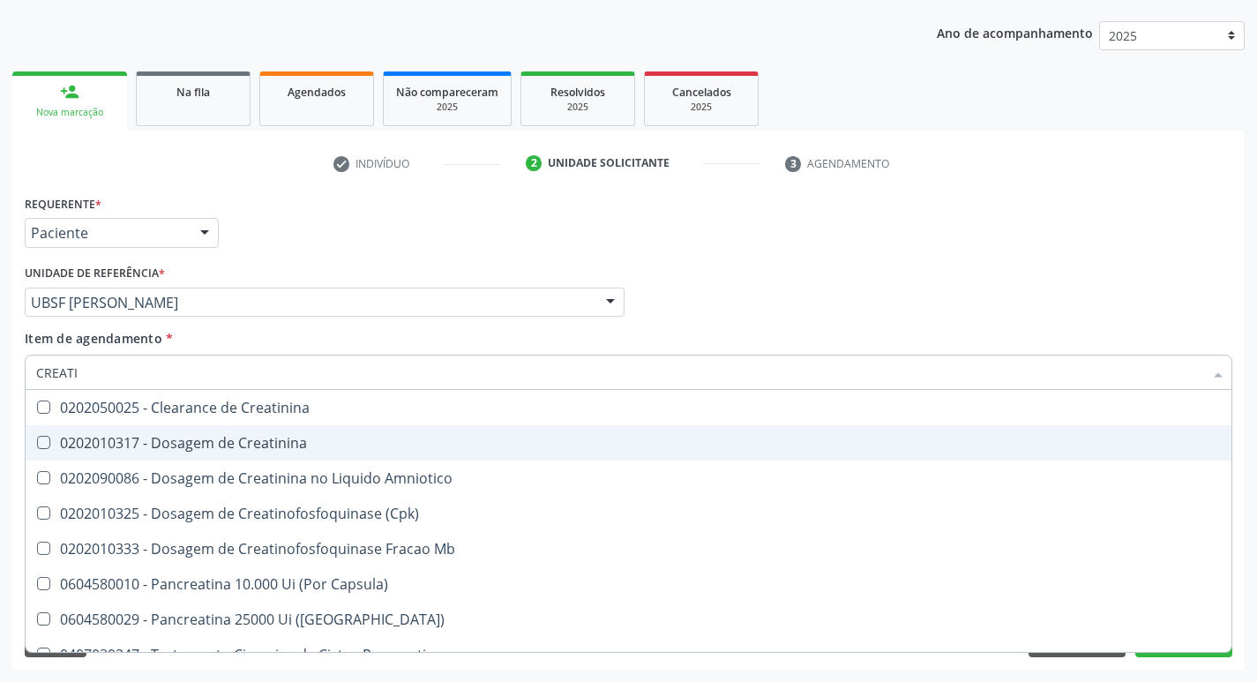
type input "CREATIN"
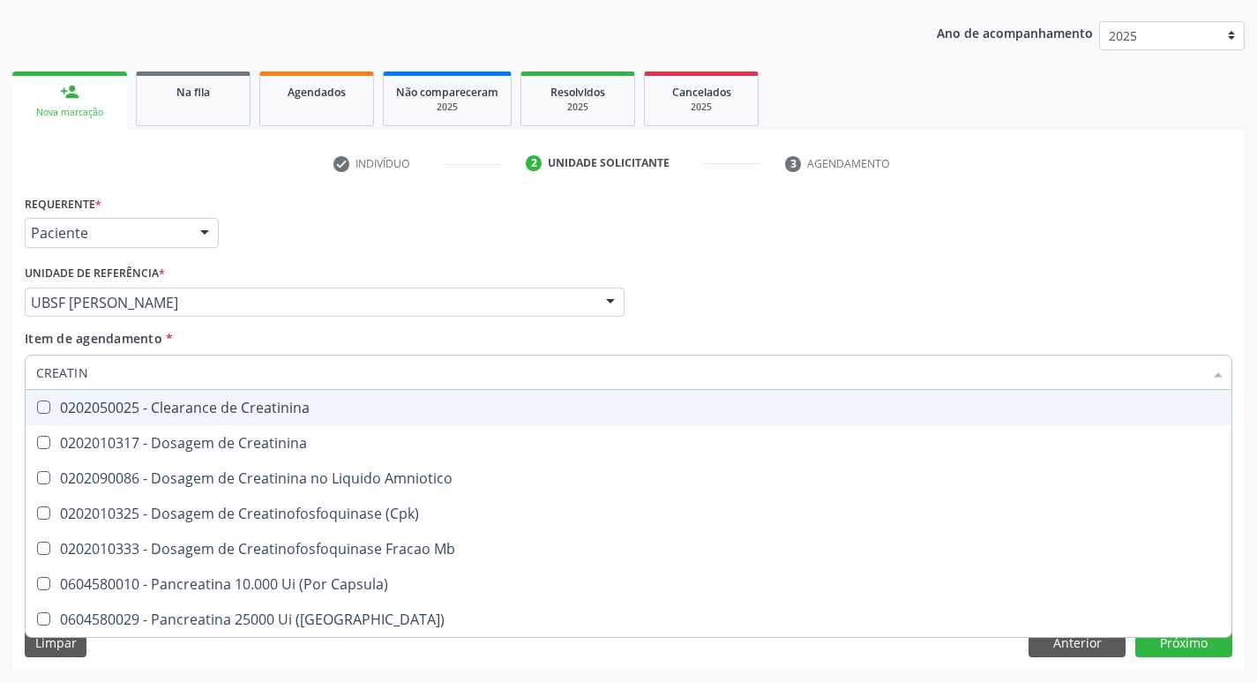
click at [169, 410] on div "0202050025 - Clearance de Creatinina" at bounding box center [628, 408] width 1185 height 14
checkbox Creatinina "false"
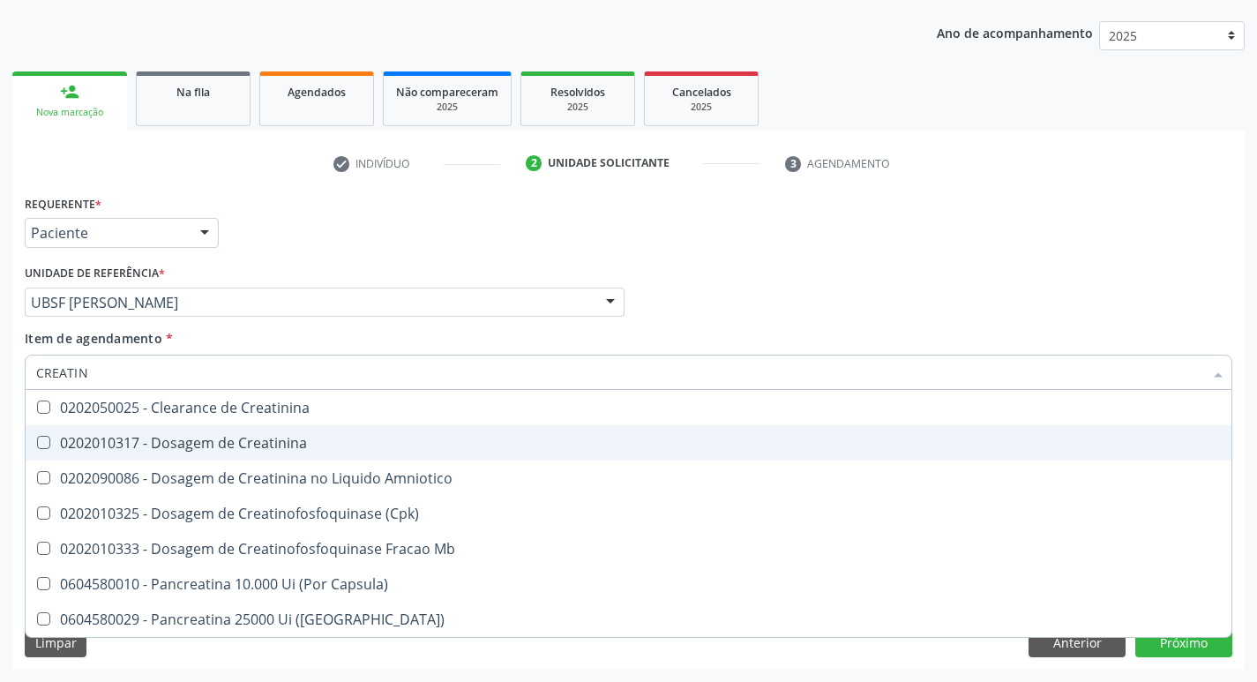
click at [169, 436] on div "0202010317 - Dosagem de Creatinina" at bounding box center [628, 443] width 1185 height 14
checkbox Creatinina "true"
type input "CREAT"
checkbox Creatinina "false"
checkbox Amniotico "true"
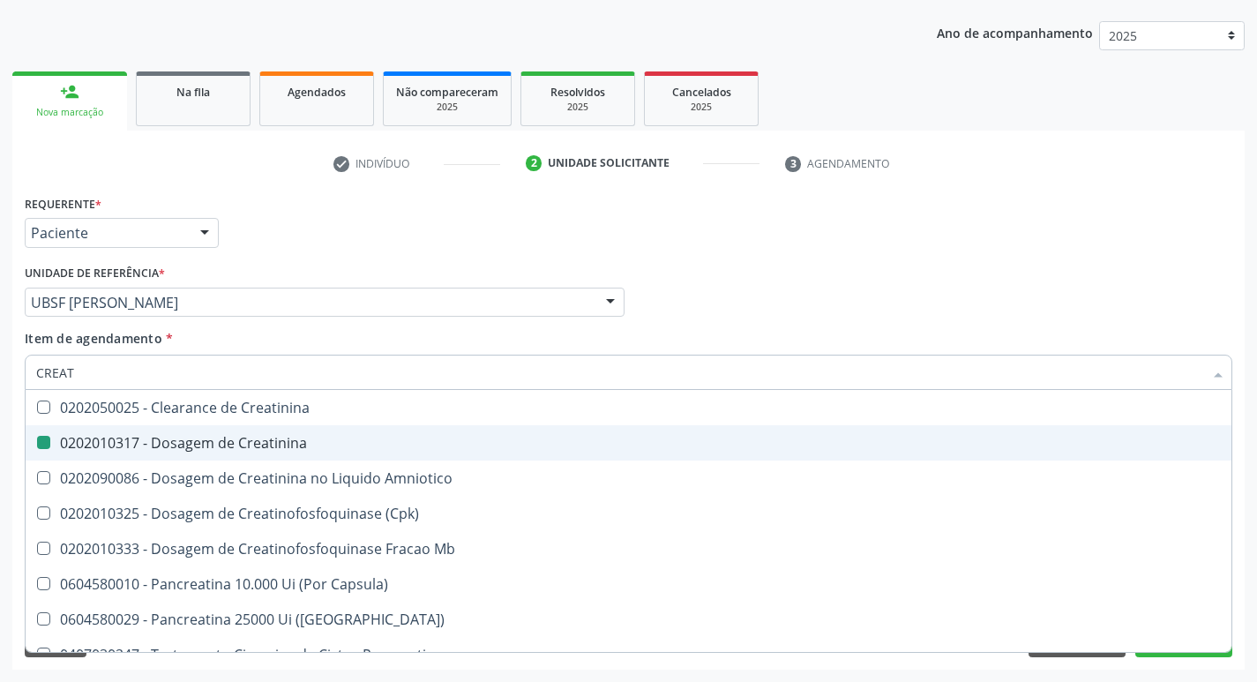
type input "CREA"
checkbox Amniotico "false"
checkbox Mb "true"
type input "C"
checkbox Mb "false"
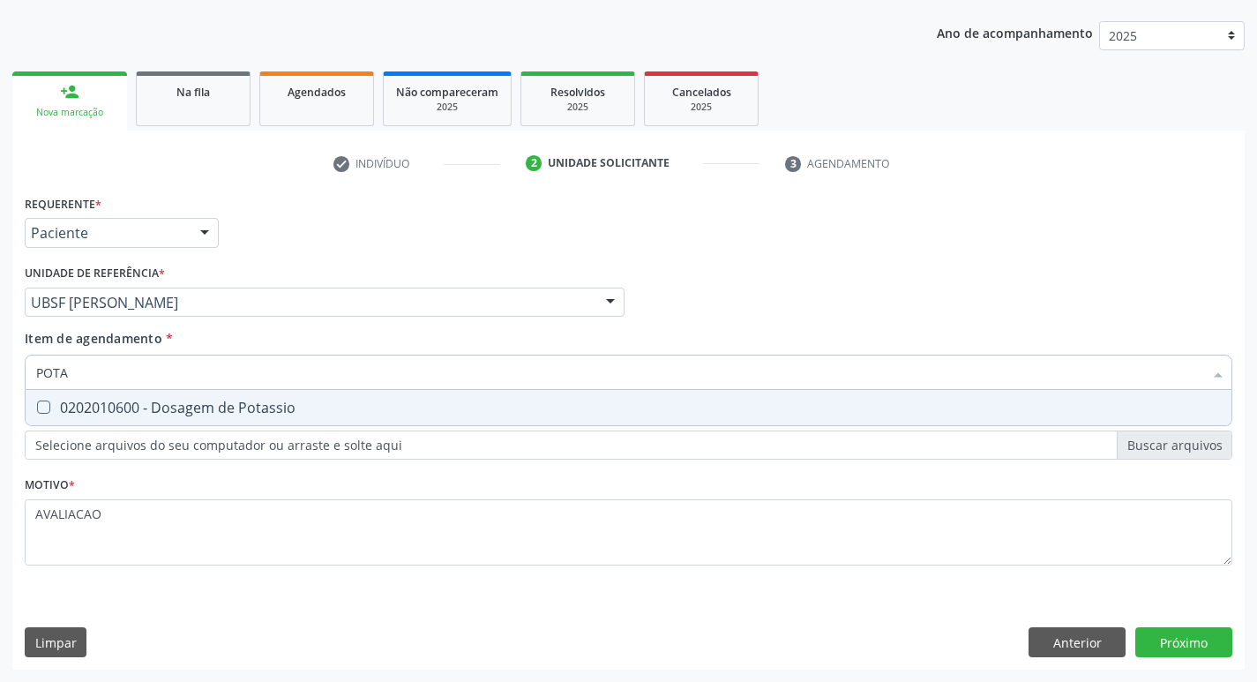
type input "POTAS"
click at [177, 422] on span "0202010600 - Dosagem de Potassio" at bounding box center [629, 407] width 1206 height 35
checkbox Potassio "true"
type input "POT"
checkbox Potassio "false"
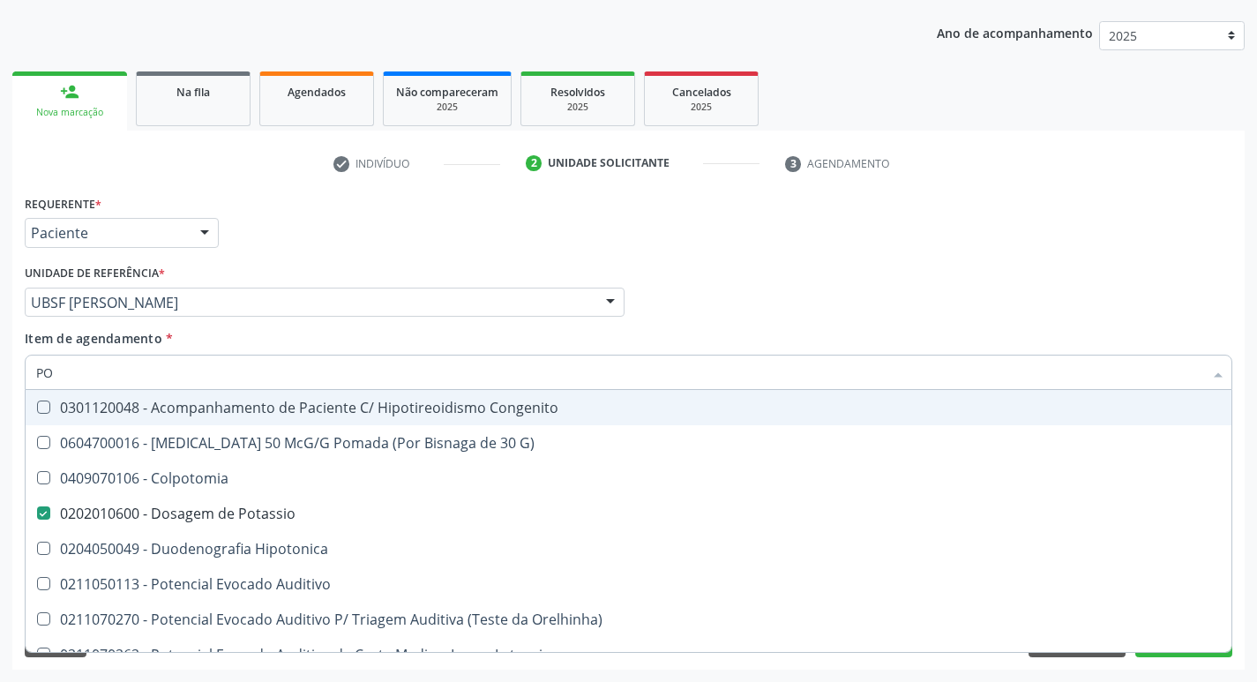
type input "P"
checkbox Potassio "false"
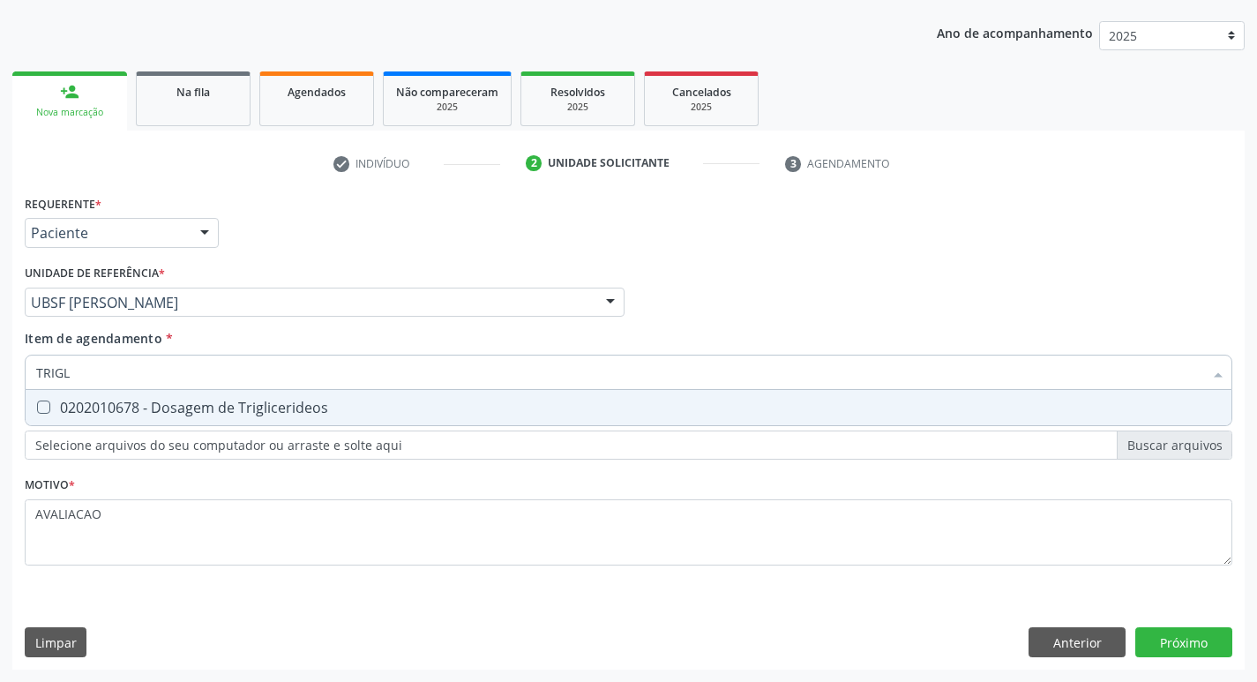
click at [159, 553] on div "Requerente * Paciente Profissional de Saúde Paciente Nenhum resultado encontrad…" at bounding box center [629, 391] width 1208 height 400
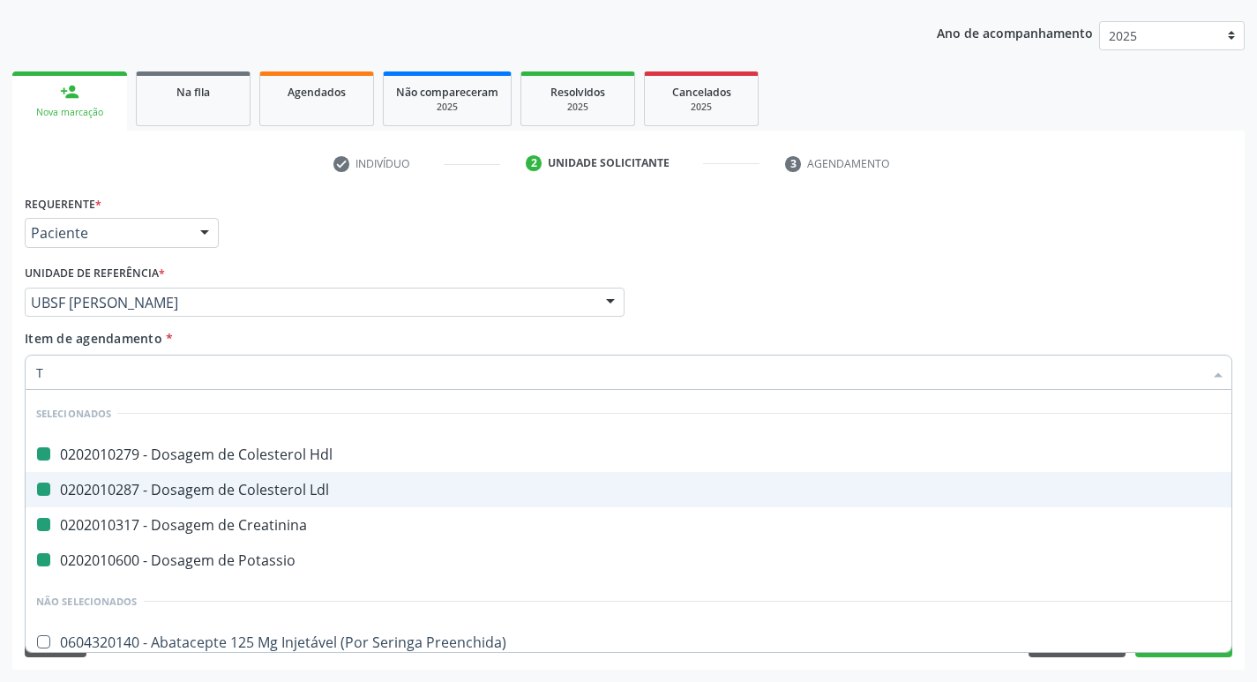
type input "TR"
checkbox Hdl "false"
checkbox Ldl "false"
checkbox Creatinina "false"
checkbox Potassio "false"
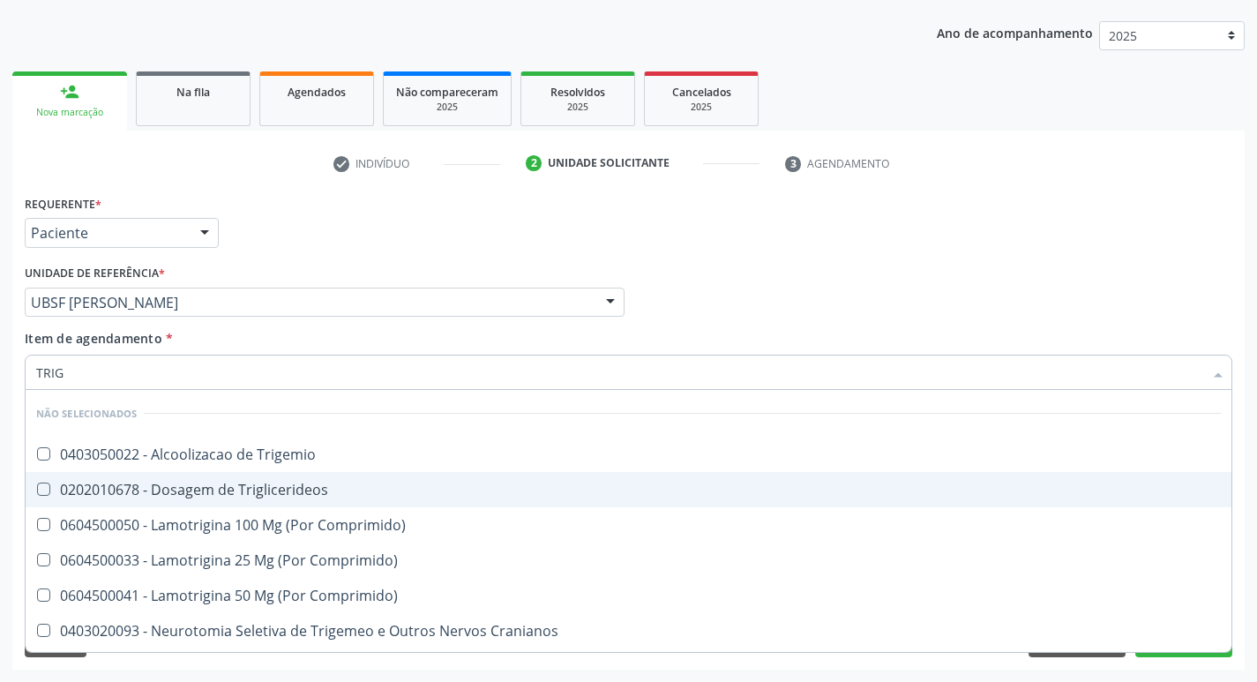
type input "TRIGL"
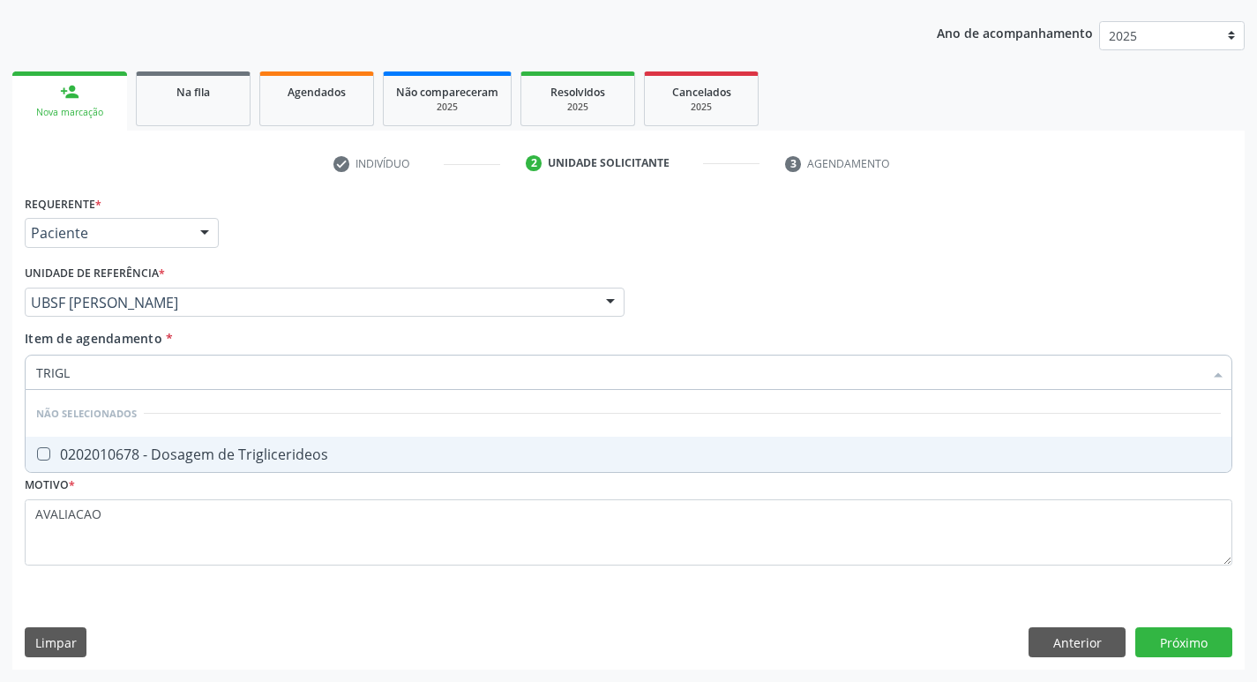
click at [163, 452] on div "0202010678 - Dosagem de Triglicerideos" at bounding box center [628, 454] width 1185 height 14
checkbox Triglicerideos "true"
type input "TRIG"
checkbox Triglicerideos "false"
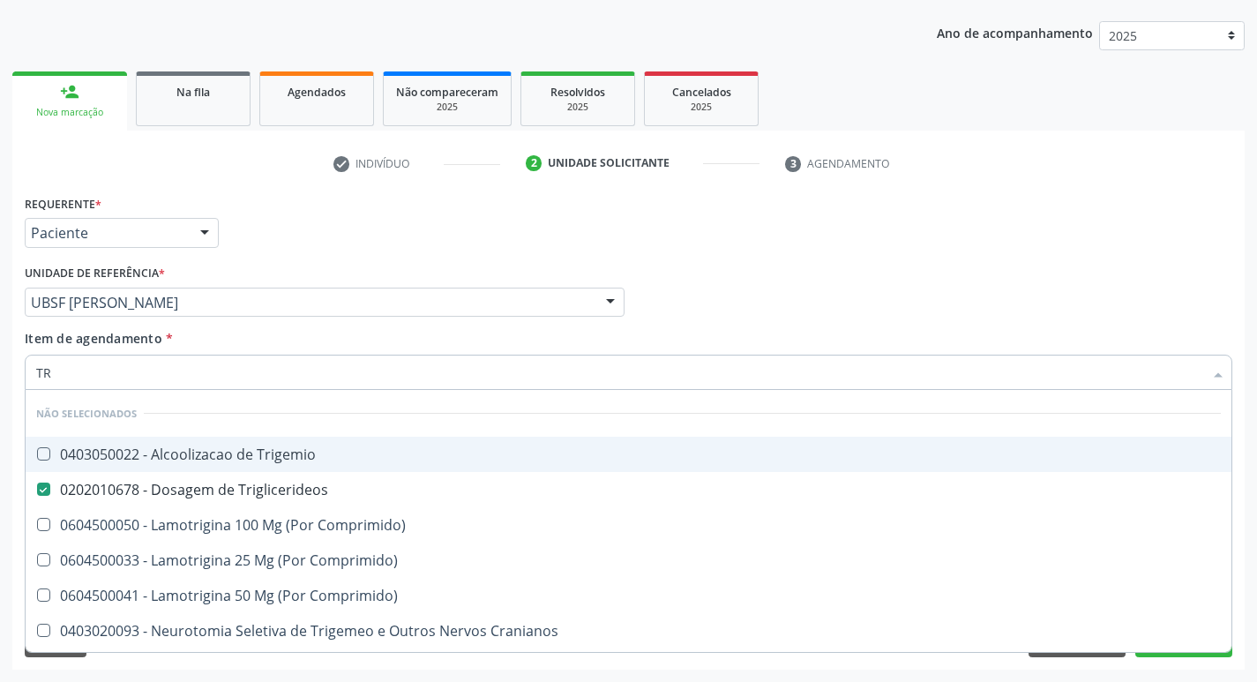
type input "T"
checkbox Trigemio "true"
checkbox Triglicerideos "true"
checkbox Comprimido\) "true"
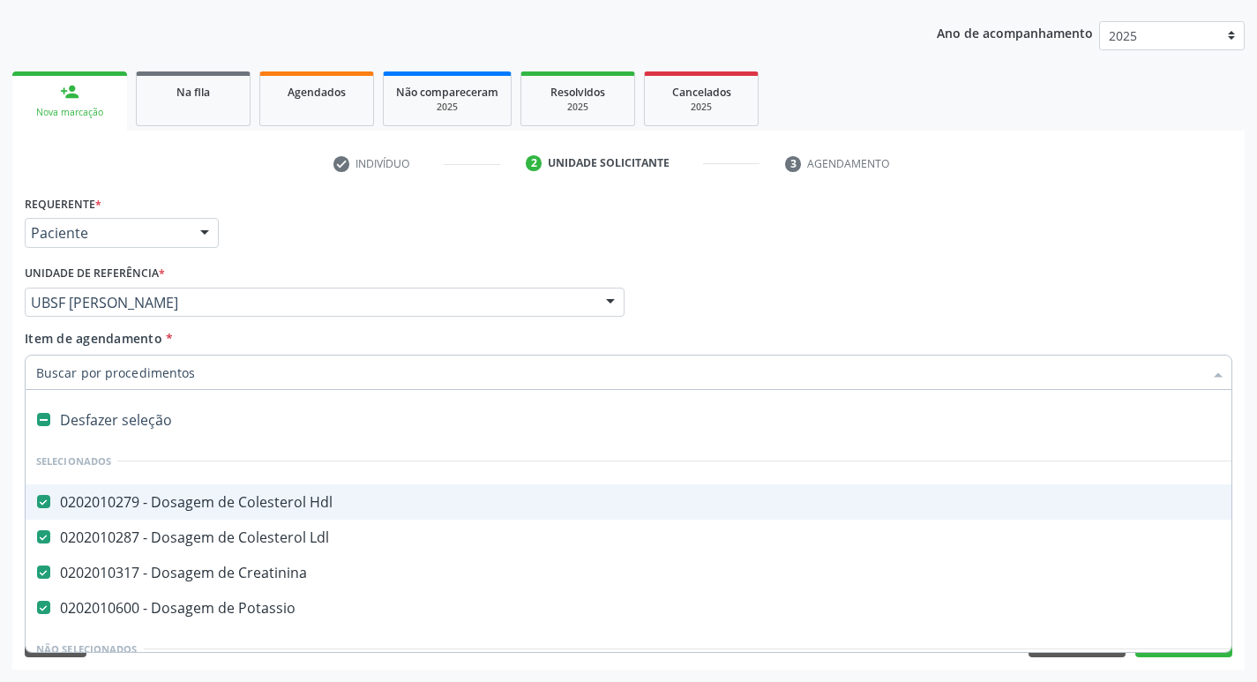
type input "2"
checkbox Anos\) "true"
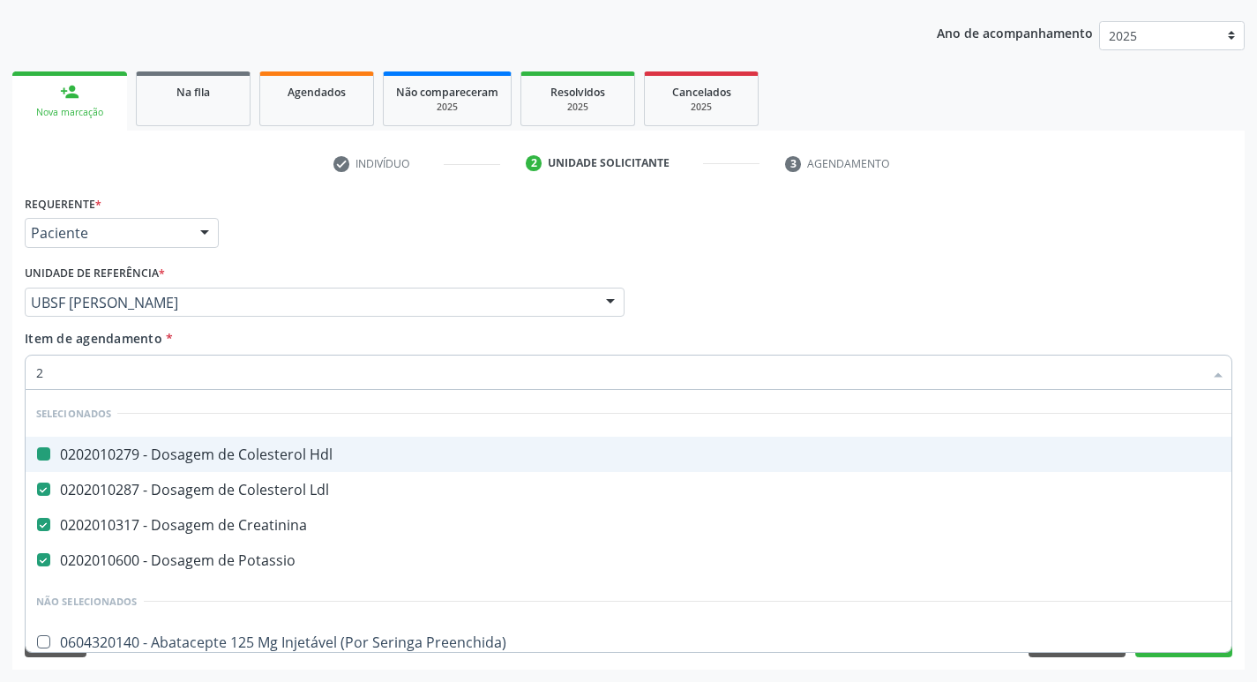
type input "20205001"
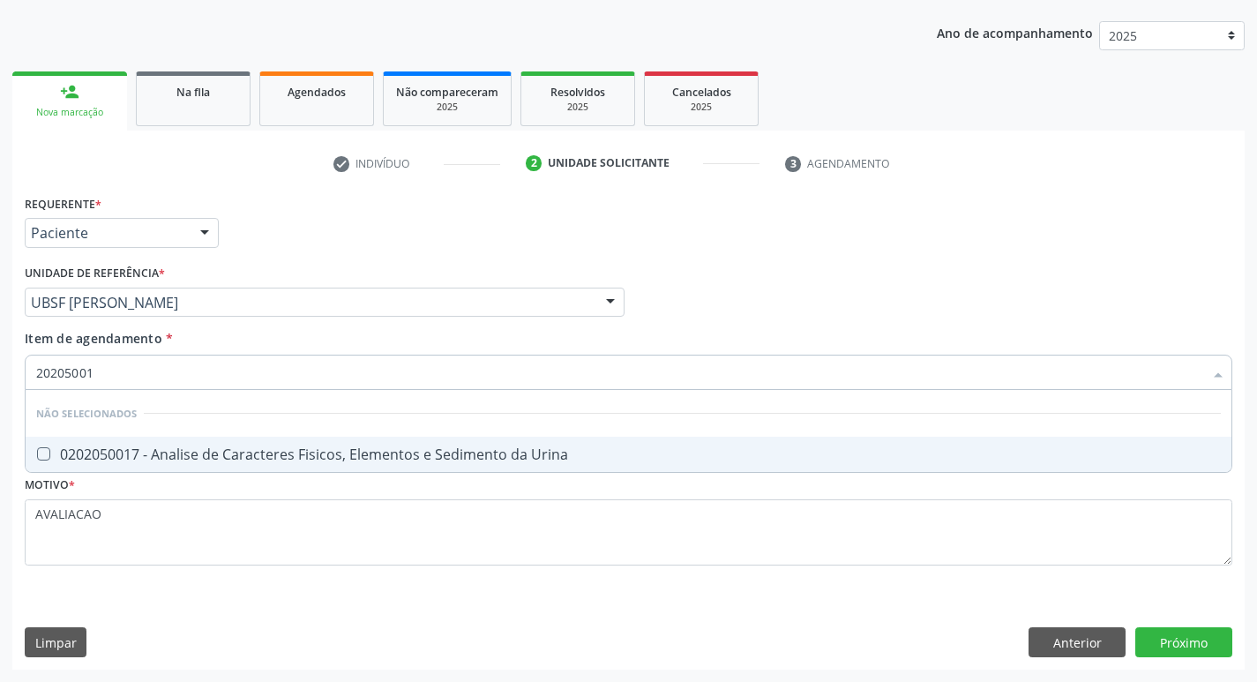
click at [199, 450] on div "0202050017 - Analise de Caracteres Fisicos, Elementos e Sedimento da Urina" at bounding box center [628, 454] width 1185 height 14
checkbox Urina "true"
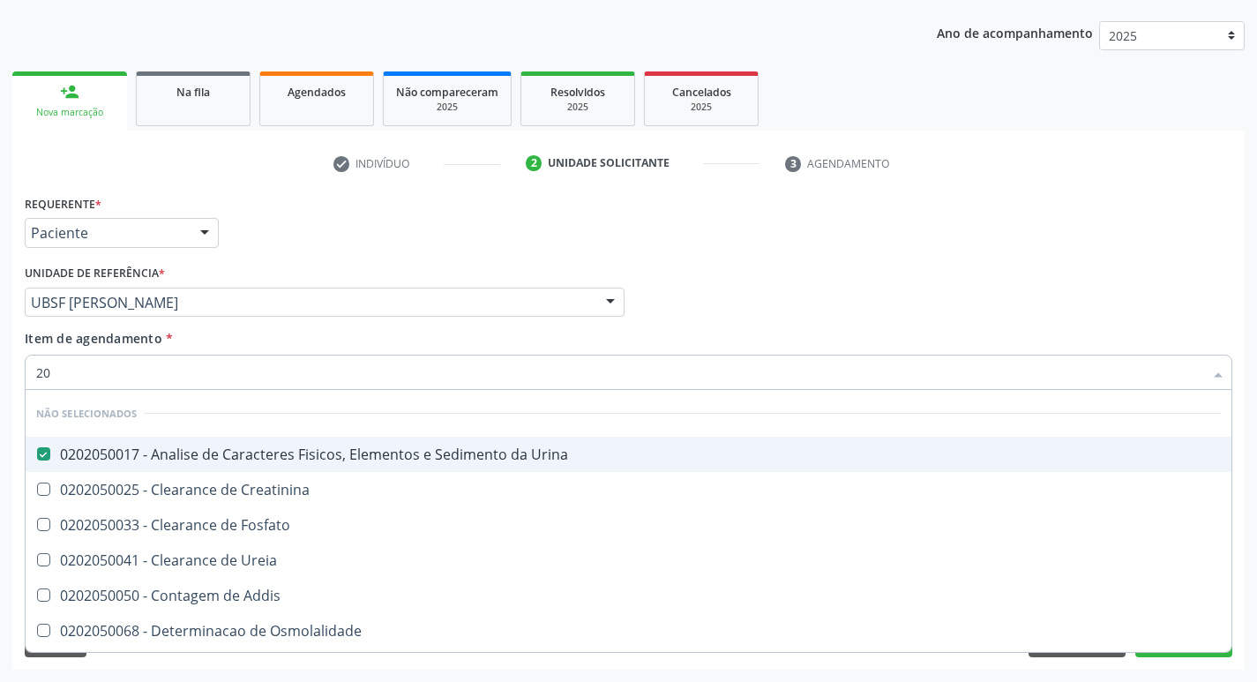
type input "2"
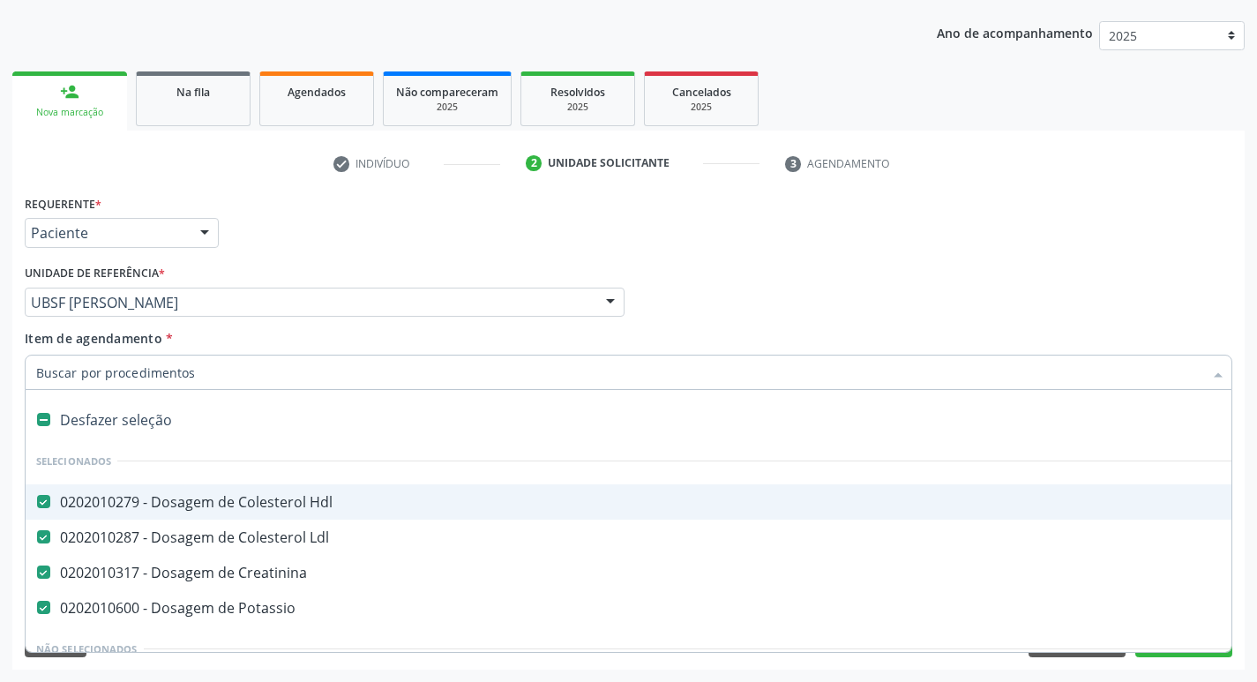
checkbox Ldl "true"
checkbox Creatinina "true"
checkbox Potassio "true"
checkbox Inter-Atrial "false"
type input "G"
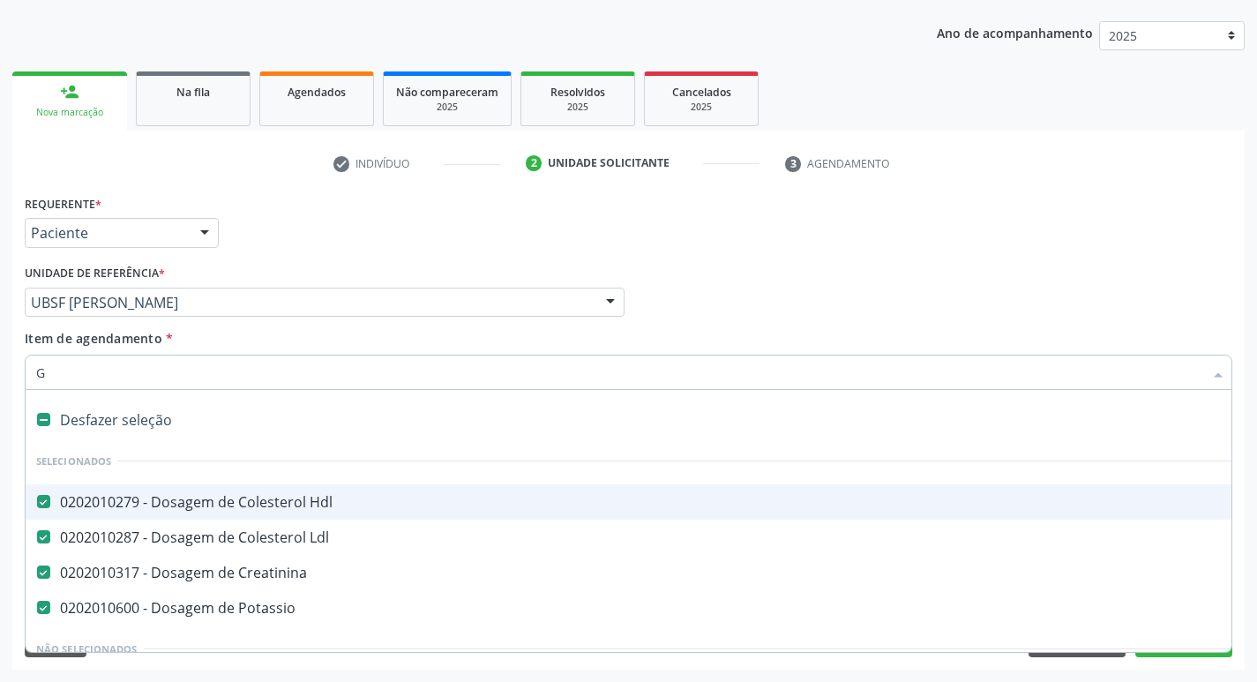
checkbox Urina "false"
checkbox Encefalica "true"
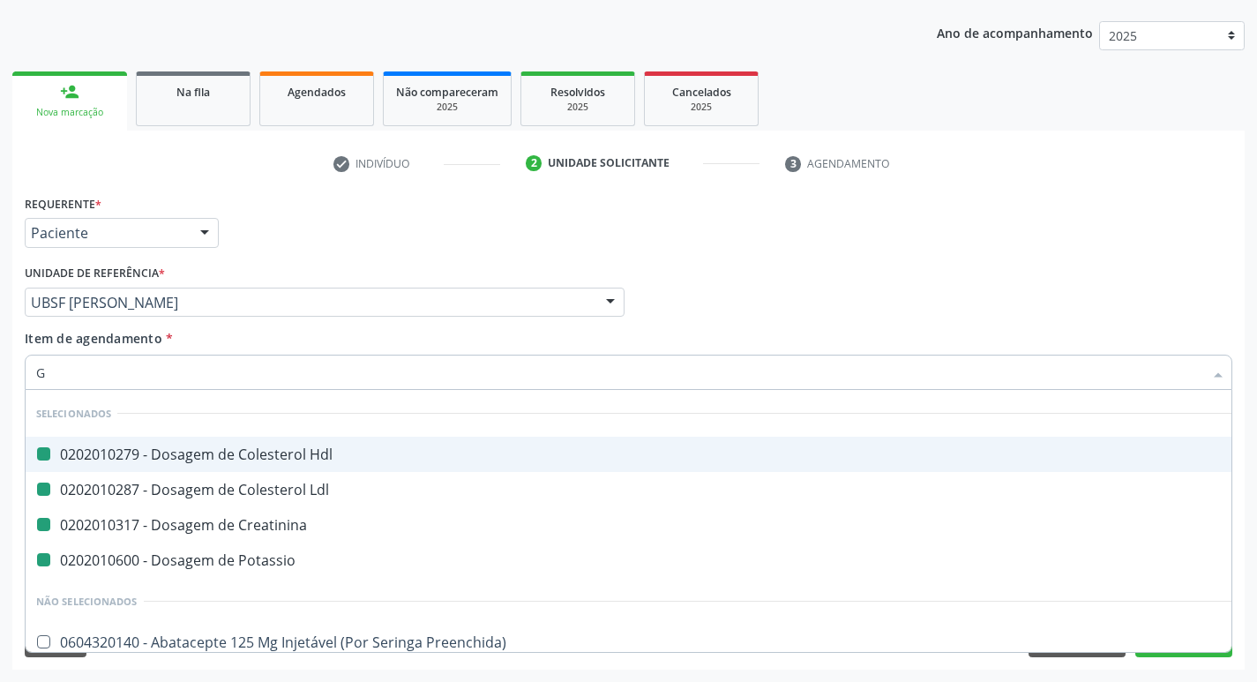
type input "GLICOSE"
checkbox Hdl "false"
checkbox Ldl "false"
checkbox Creatinina "false"
checkbox Potassio "false"
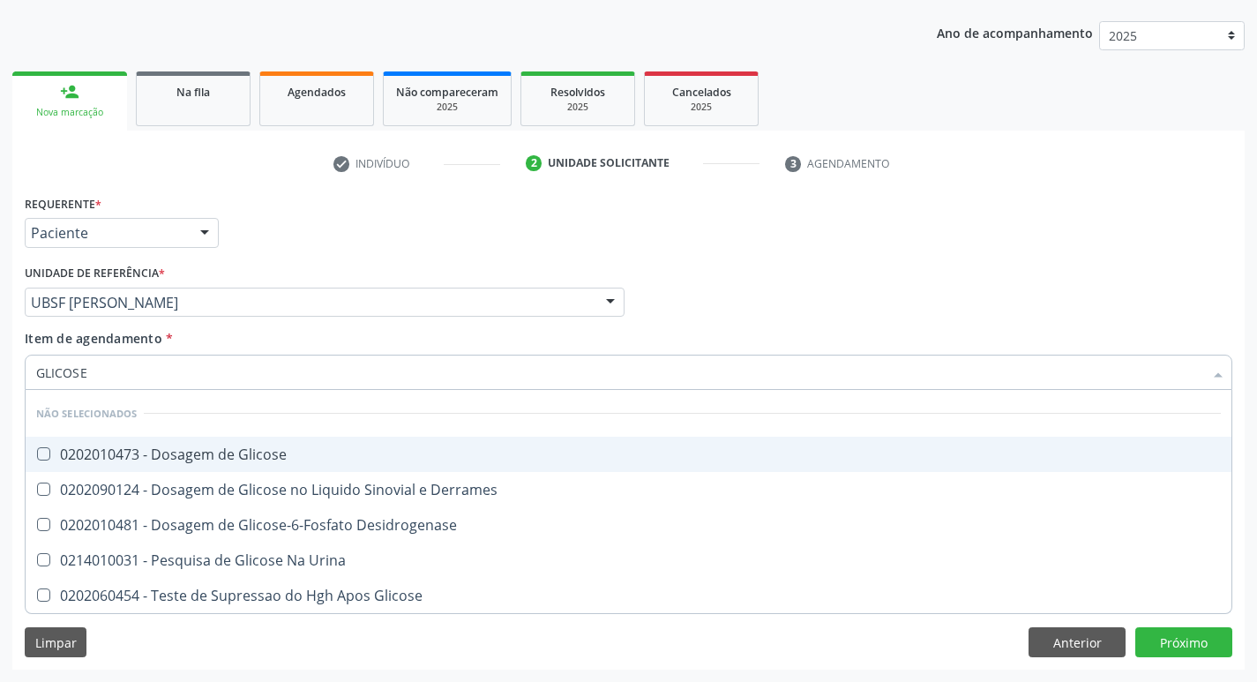
click at [259, 457] on div "0202010473 - Dosagem de Glicose" at bounding box center [628, 454] width 1185 height 14
checkbox Glicose "true"
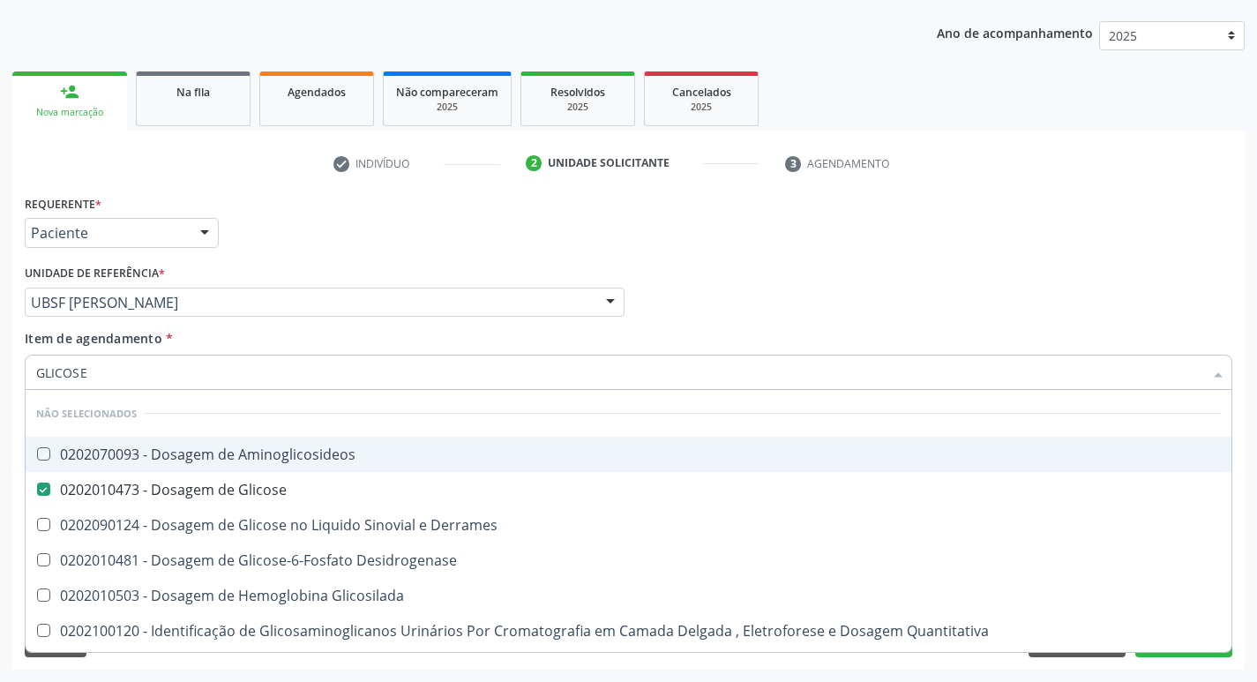
type input "GLICOS"
checkbox Aminoglicosideos "false"
checkbox Glicose "true"
type input "G"
checkbox Aminoglicosideos "true"
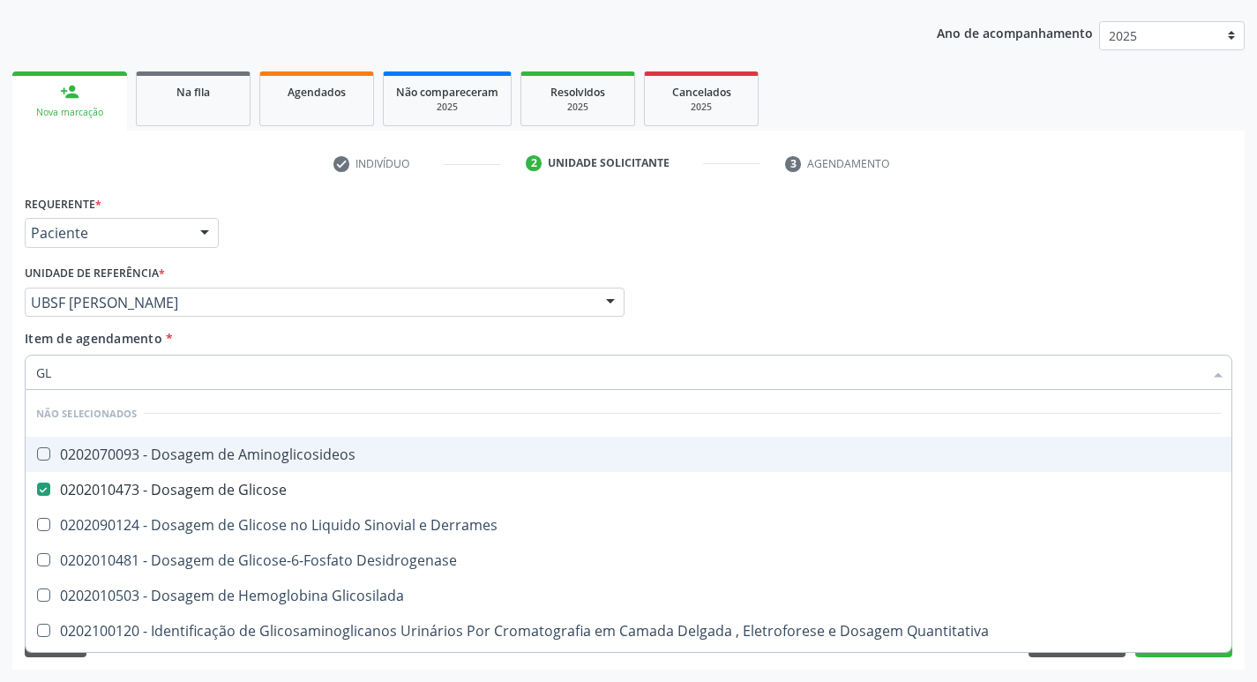
checkbox Glicose "true"
checkbox Derrames "true"
checkbox Desidrogenase "true"
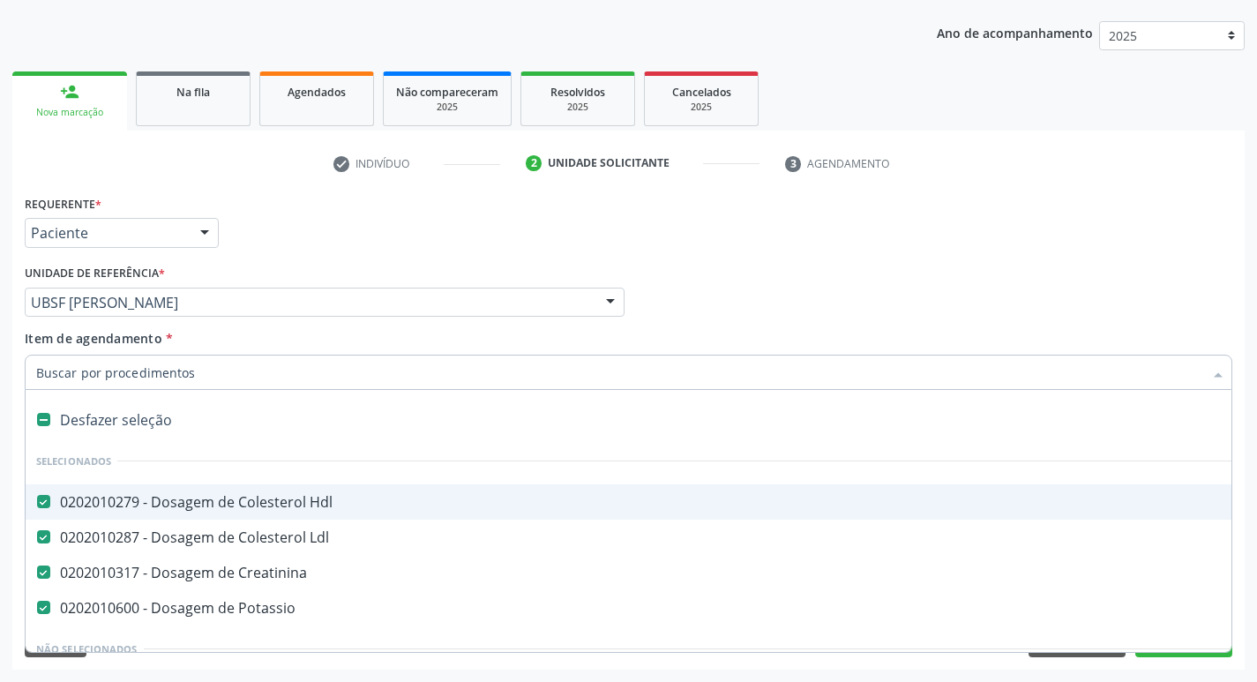
type input "H"
checkbox Creatinina "false"
checkbox Potassio "false"
checkbox Urina "false"
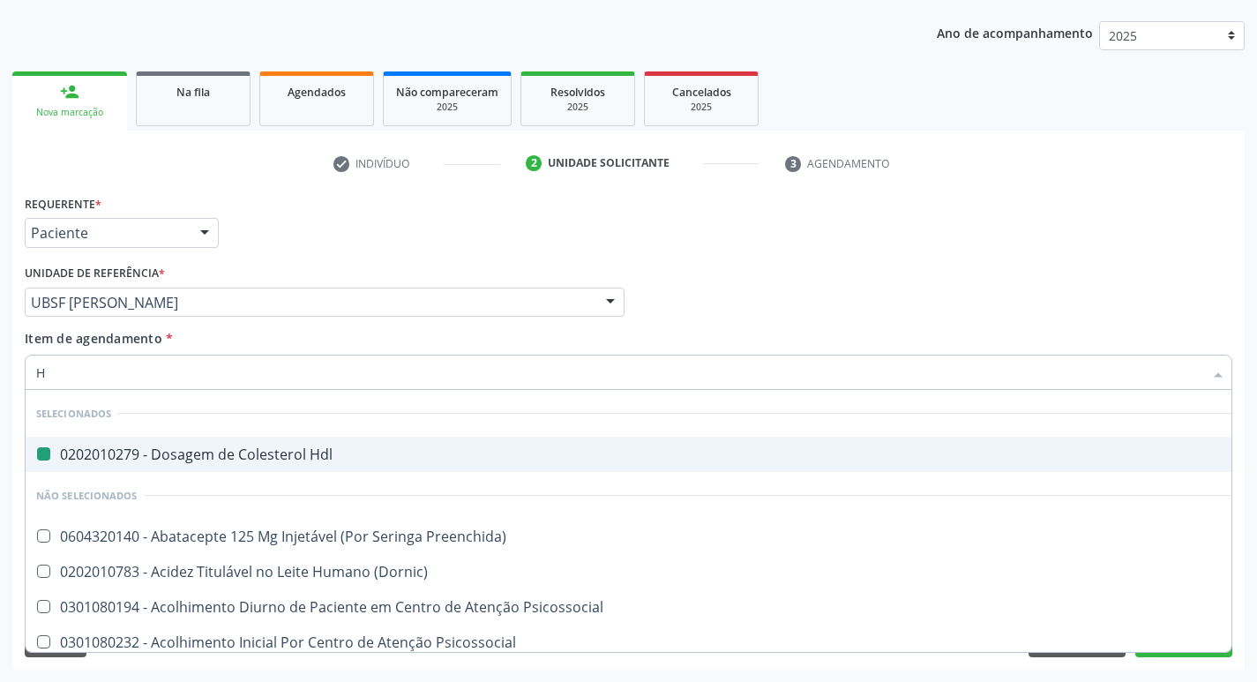
type input "HEMOGLOBINA G"
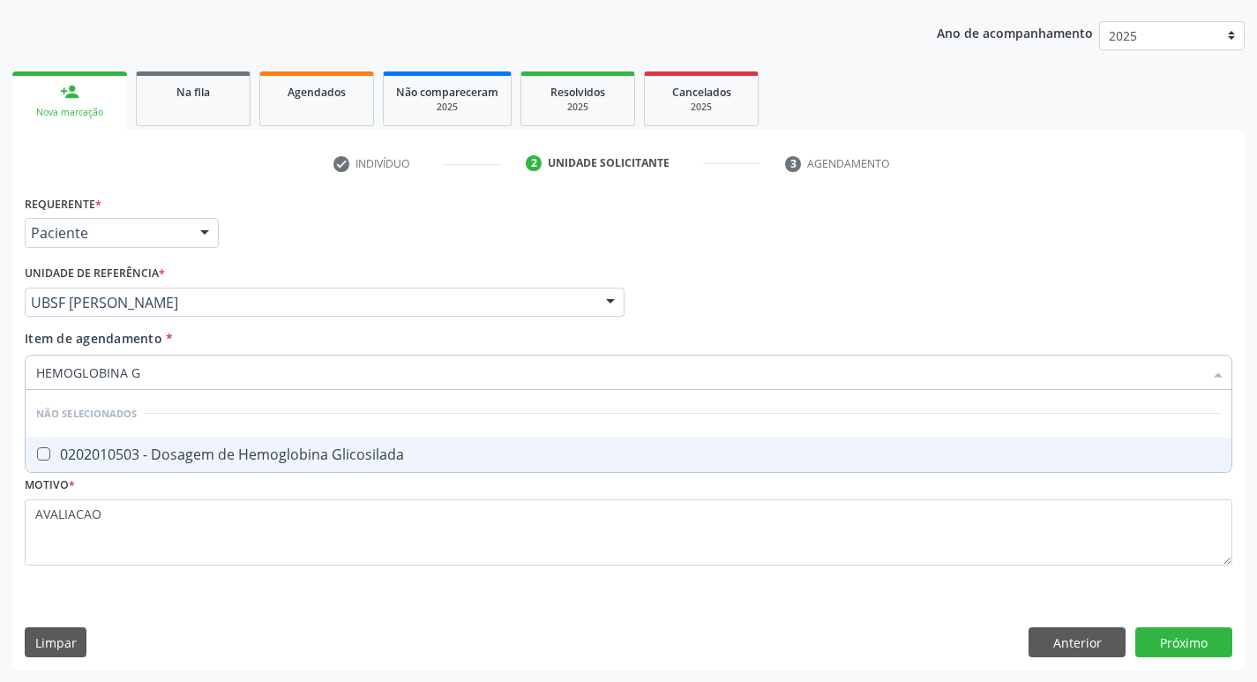
click at [291, 461] on div "0202010503 - Dosagem de Hemoglobina Glicosilada" at bounding box center [628, 454] width 1185 height 14
checkbox Glicosilada "true"
type input "HEMOGLOBINA"
checkbox Glicosilada "false"
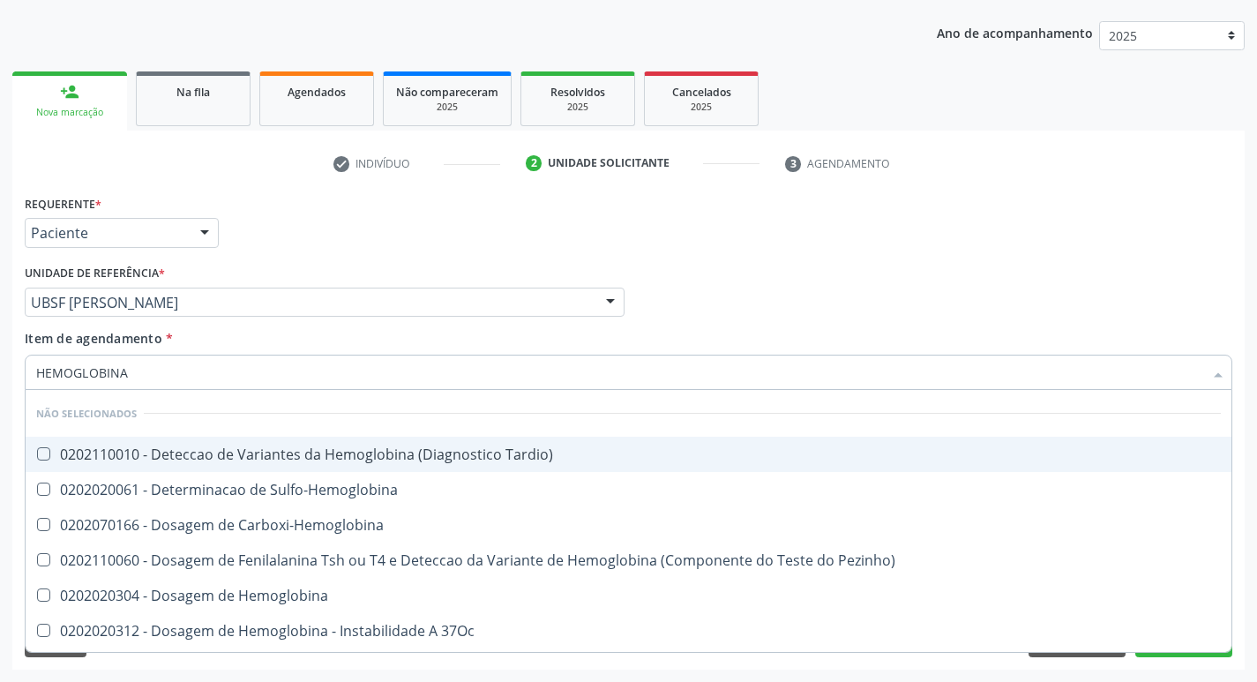
type input "HEMOGLOBIN"
checkbox Glicosilada "false"
checkbox Hemoglobina "true"
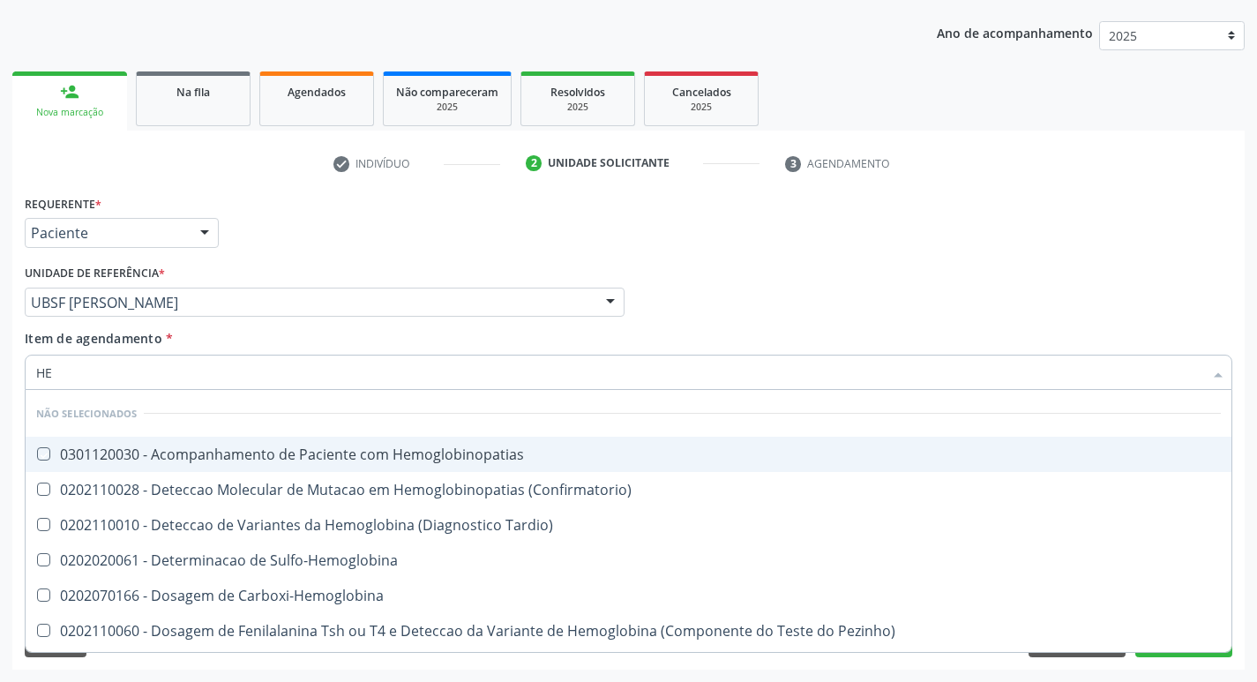
type input "H"
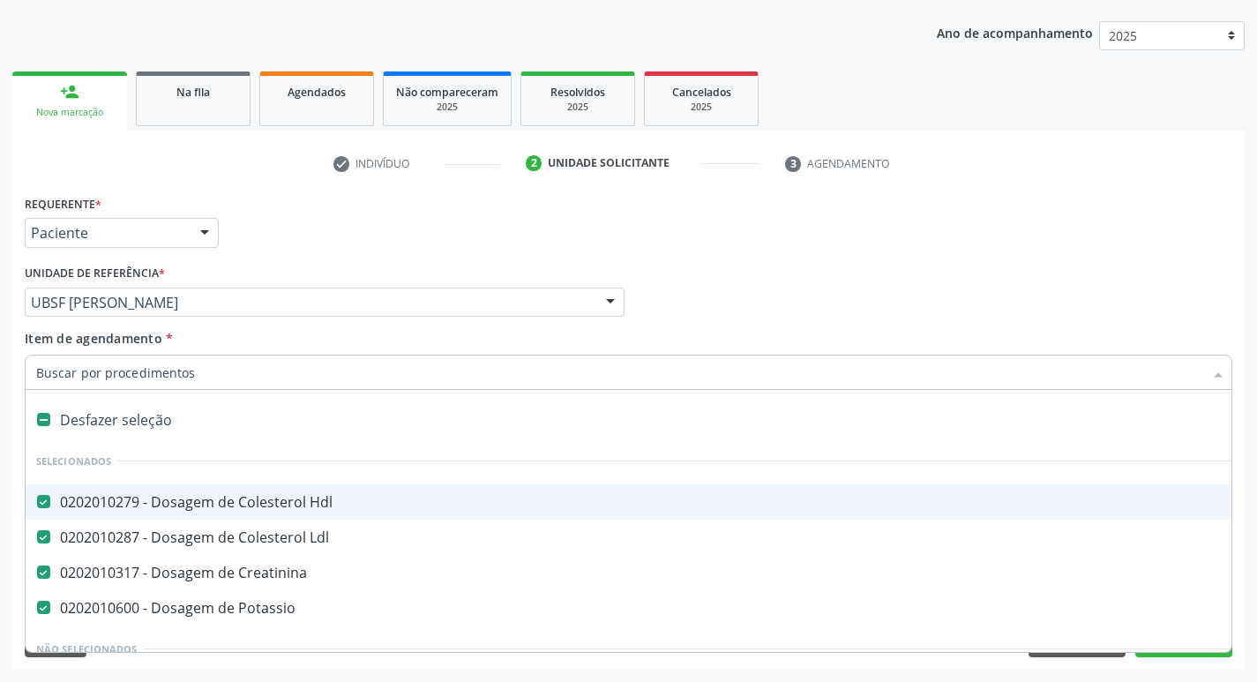
checkbox Hdl "true"
checkbox Creatinina "true"
checkbox Potassio "true"
checkbox Valvar "false"
type input "T"
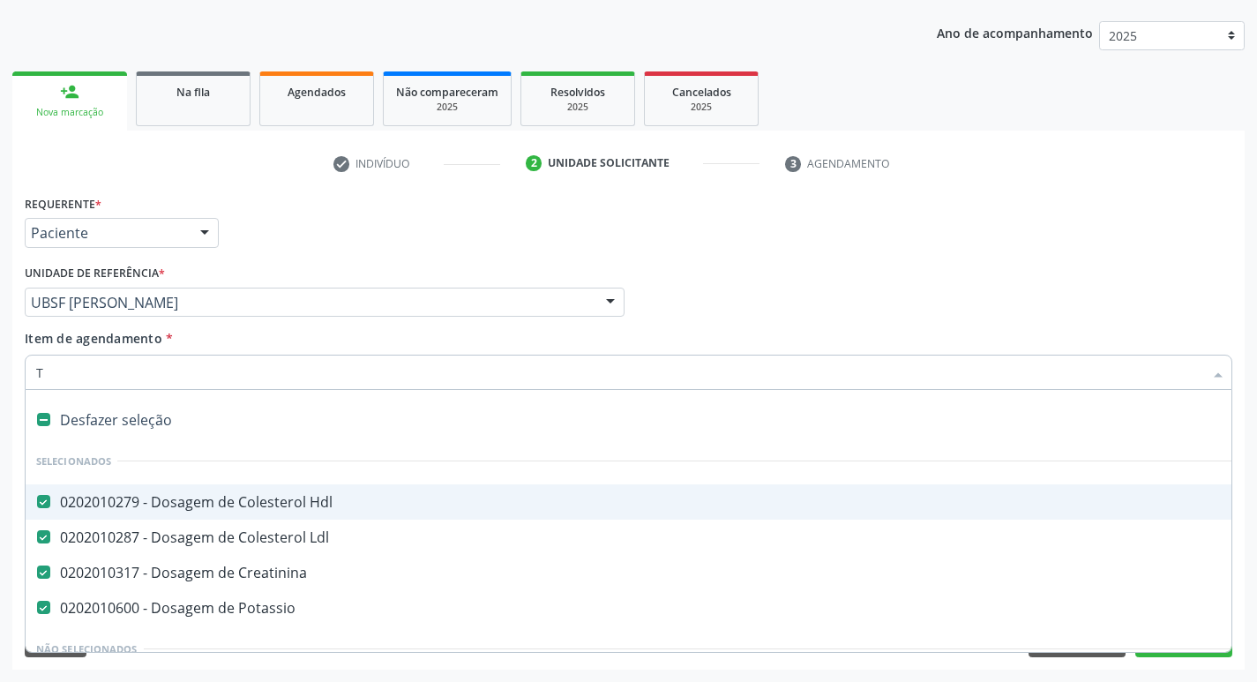
checkbox Dedo "true"
checkbox Urina "false"
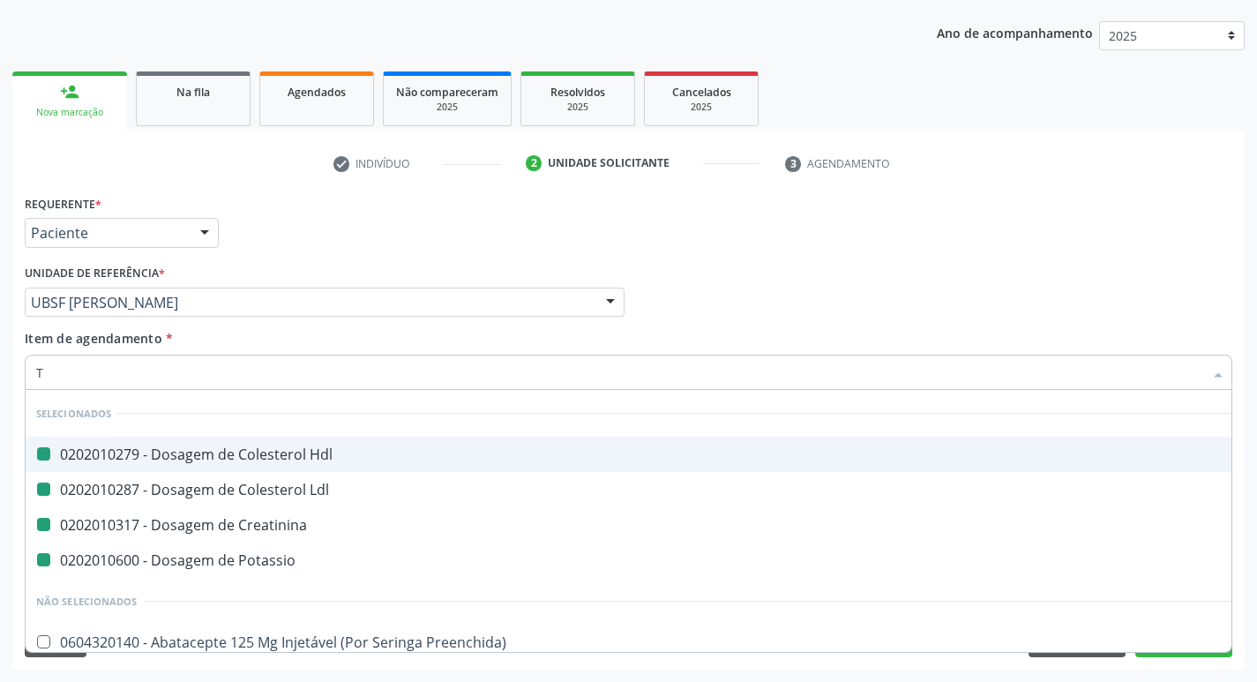
type input "TS"
checkbox Hdl "false"
checkbox Creatinina "false"
checkbox Potassio "false"
checkbox Ldl "false"
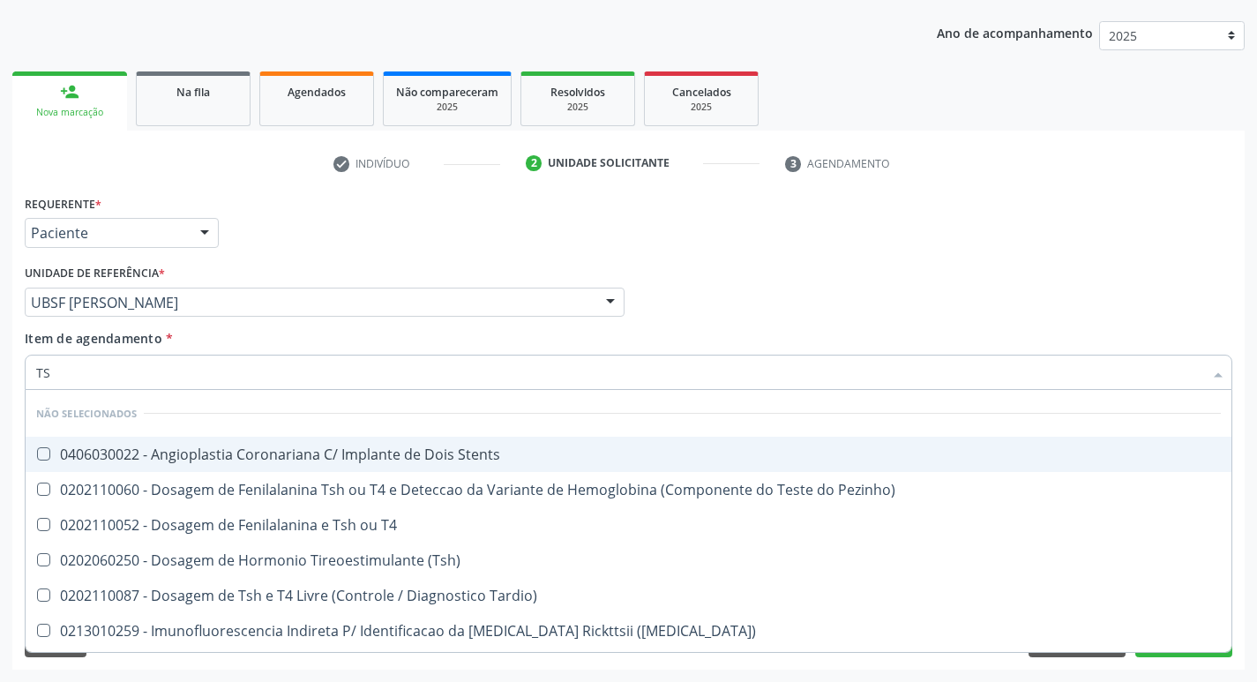
type input "TSH"
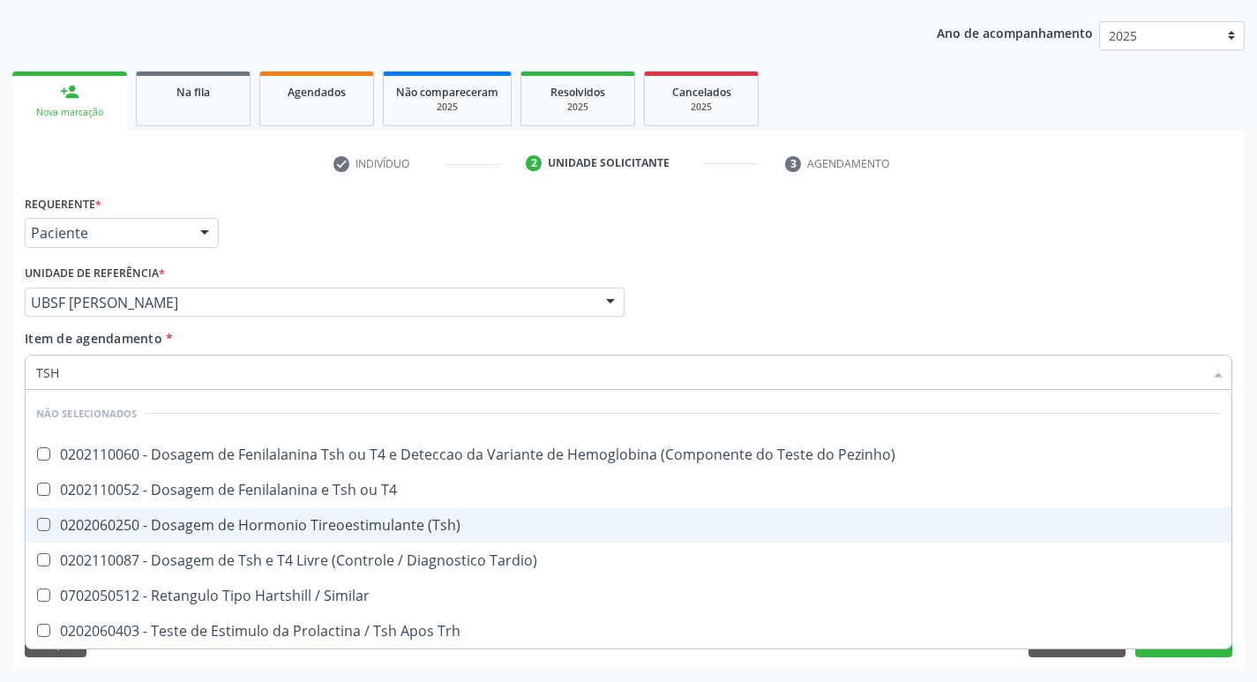
click at [339, 530] on div "0202060250 - Dosagem de Hormonio Tireoestimulante (Tsh)" at bounding box center [628, 525] width 1185 height 14
checkbox \(Tsh\) "true"
type input "TS"
checkbox \(Tsh\) "false"
checkbox Tardio\) "true"
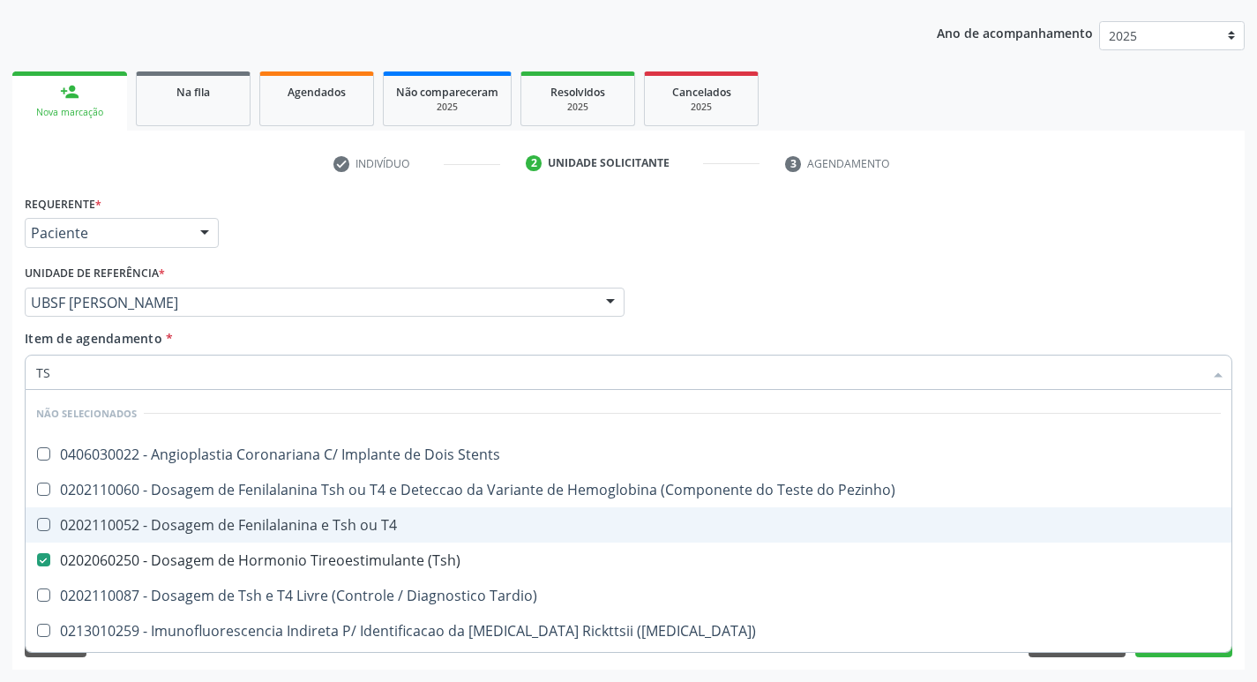
type input "T"
checkbox Stents "true"
checkbox T4 "true"
checkbox Pezinho\) "true"
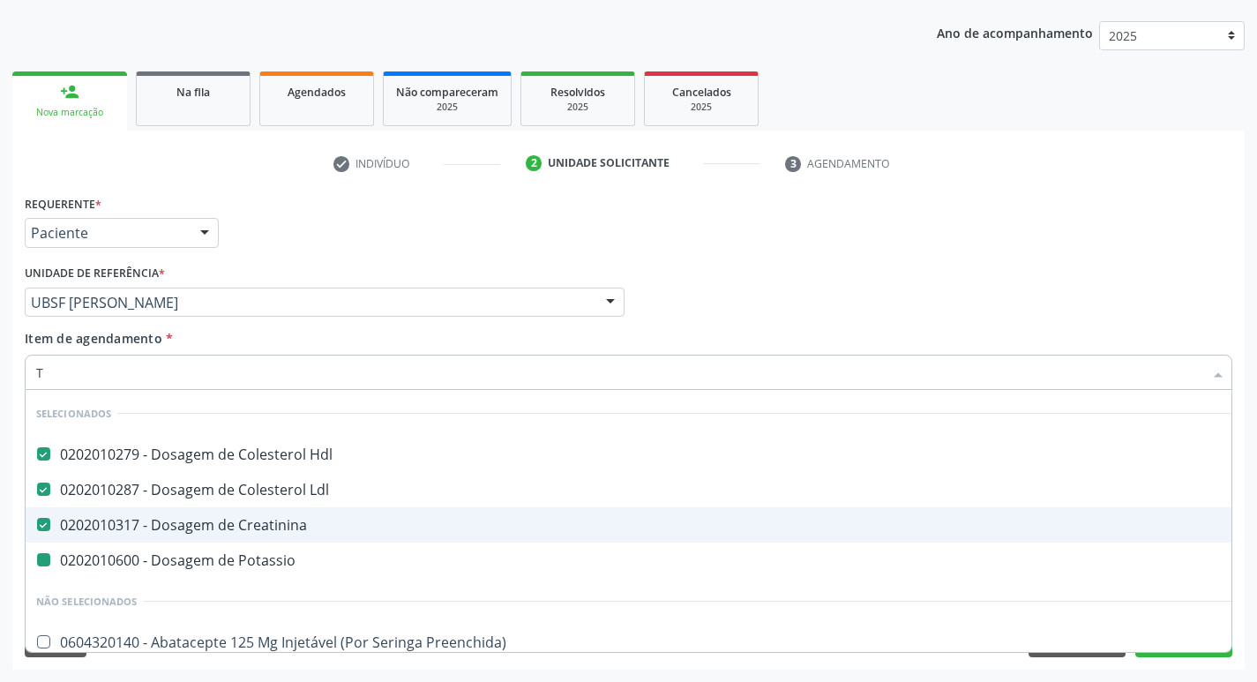
type input "T4"
checkbox Hdl "false"
checkbox Creatinina "false"
checkbox Potassio "false"
checkbox Ldl "false"
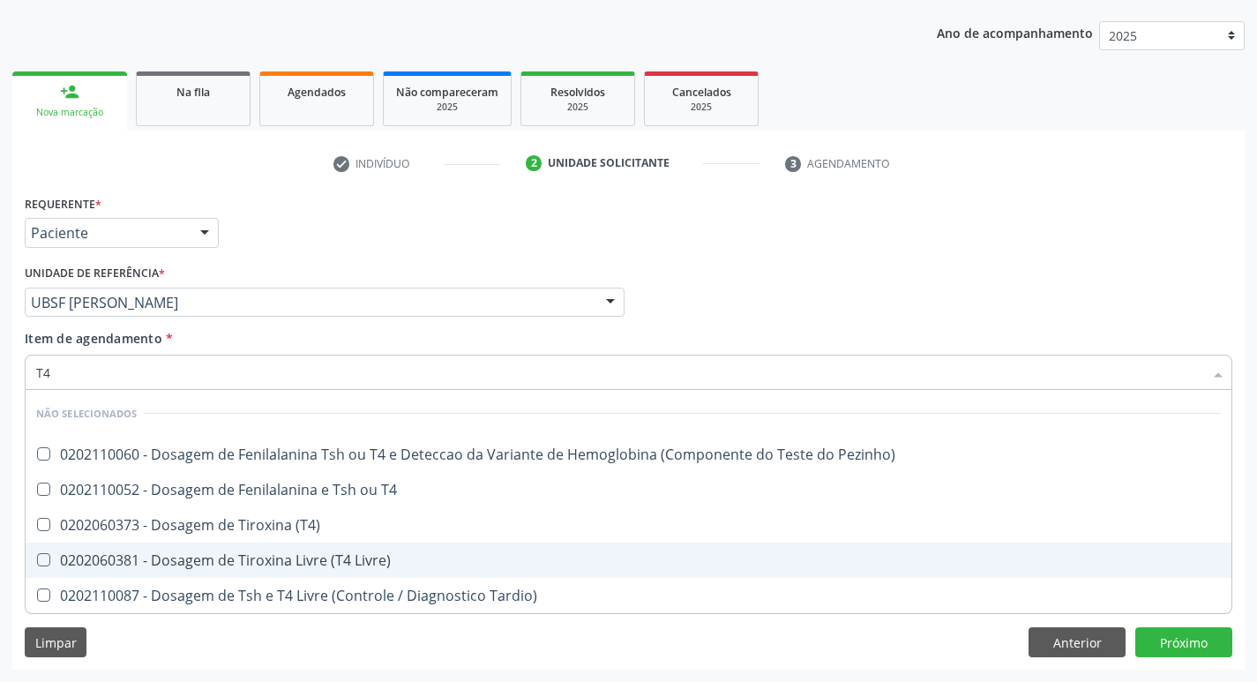
click at [421, 556] on div "0202060381 - Dosagem de Tiroxina Livre (T4 Livre)" at bounding box center [628, 560] width 1185 height 14
checkbox Livre\) "true"
type input "T"
checkbox Pezinho\) "true"
checkbox \(T4\) "true"
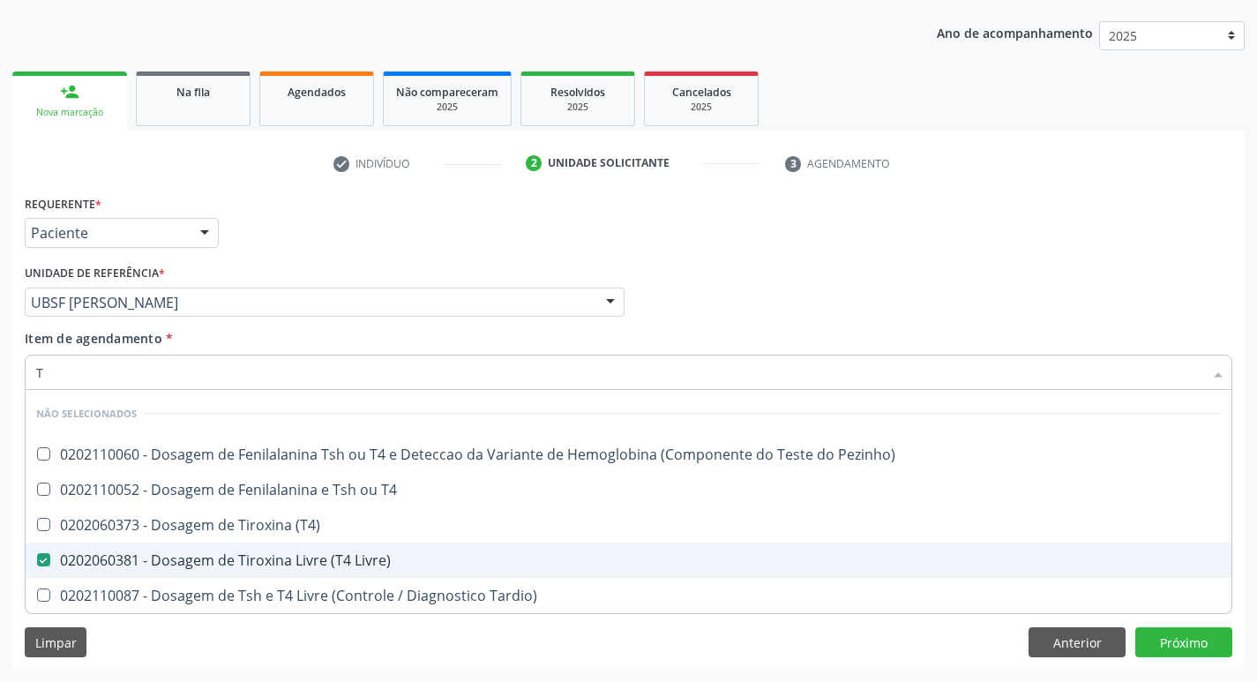
checkbox T4 "true"
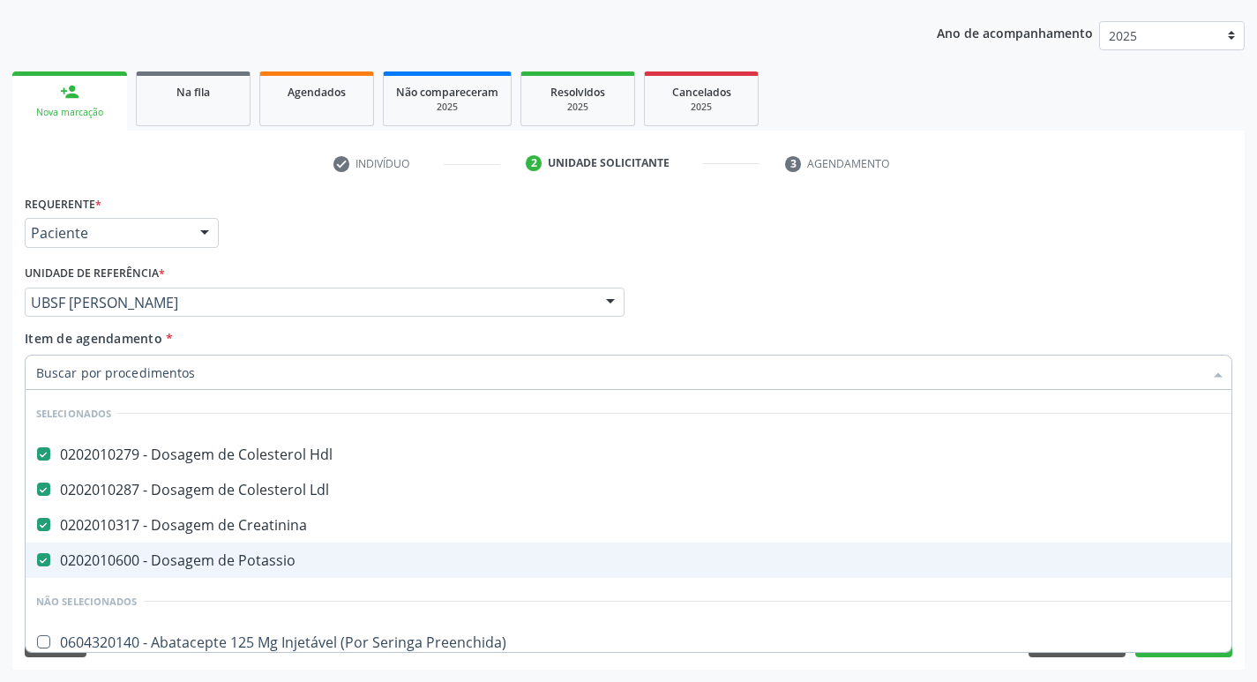
checkbox Urina "false"
checkbox Central "true"
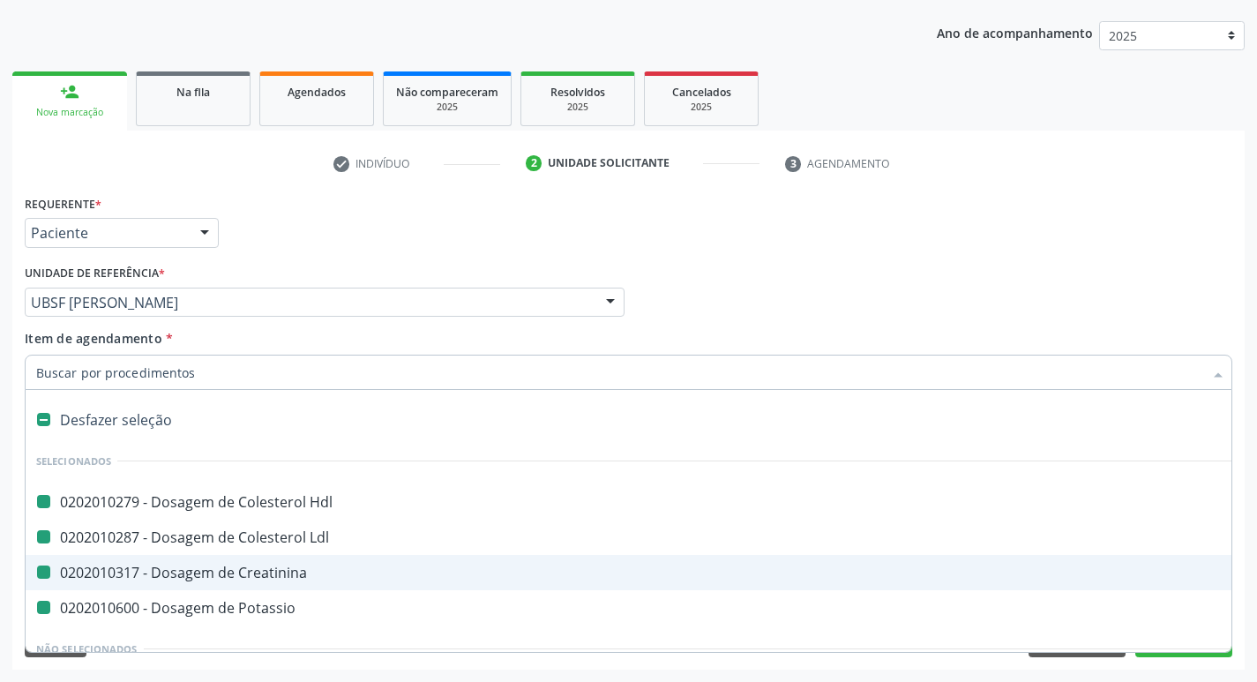
type input "V"
checkbox Hdl "false"
checkbox Creatinina "false"
checkbox Potassio "false"
checkbox Ldl "false"
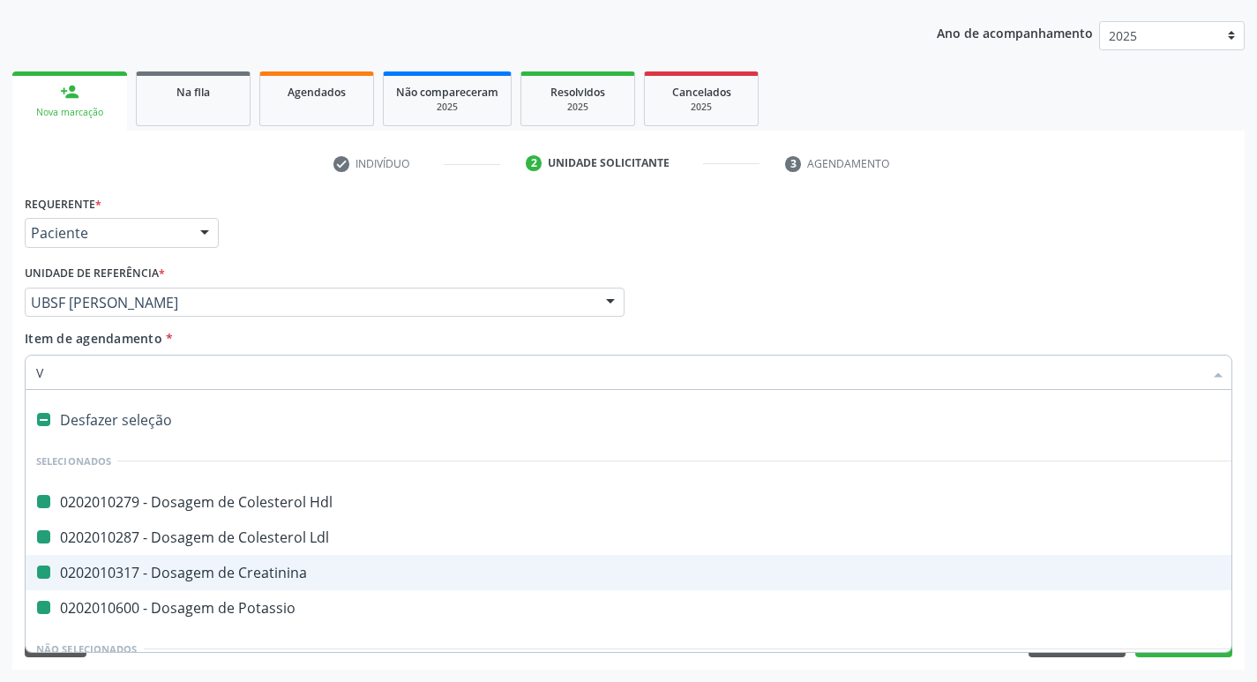
checkbox Urina "false"
checkbox Aspiracao "true"
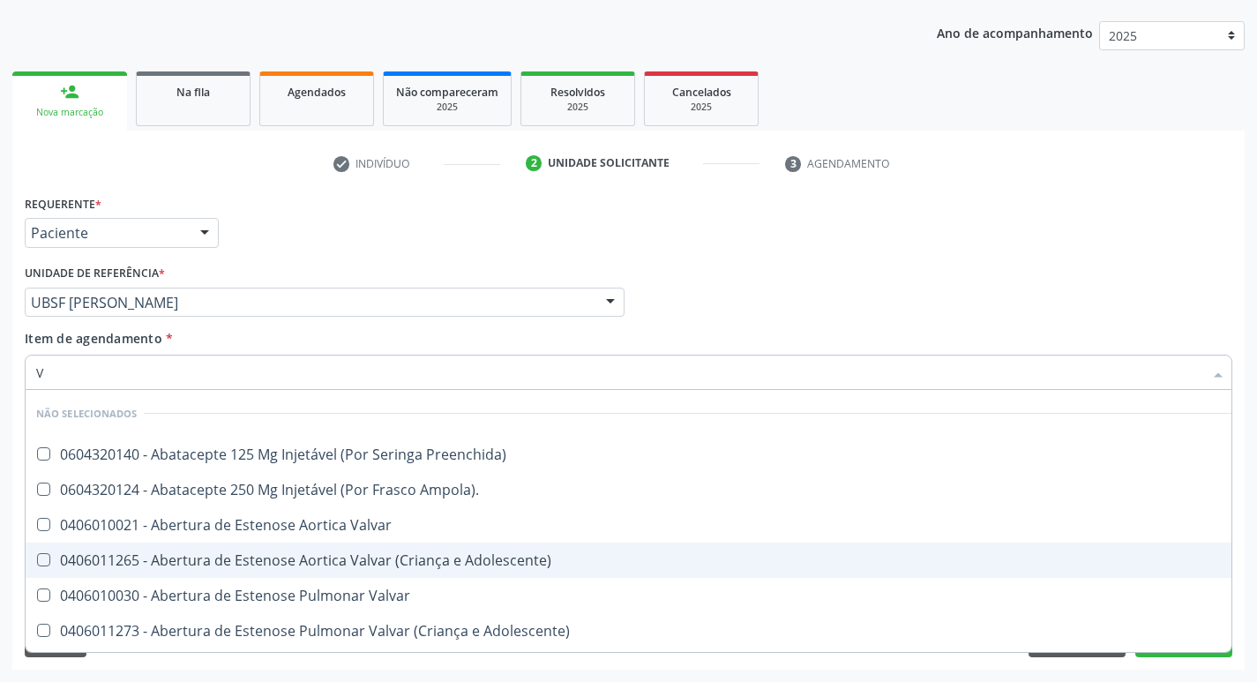
type input "VI"
checkbox Livre\) "false"
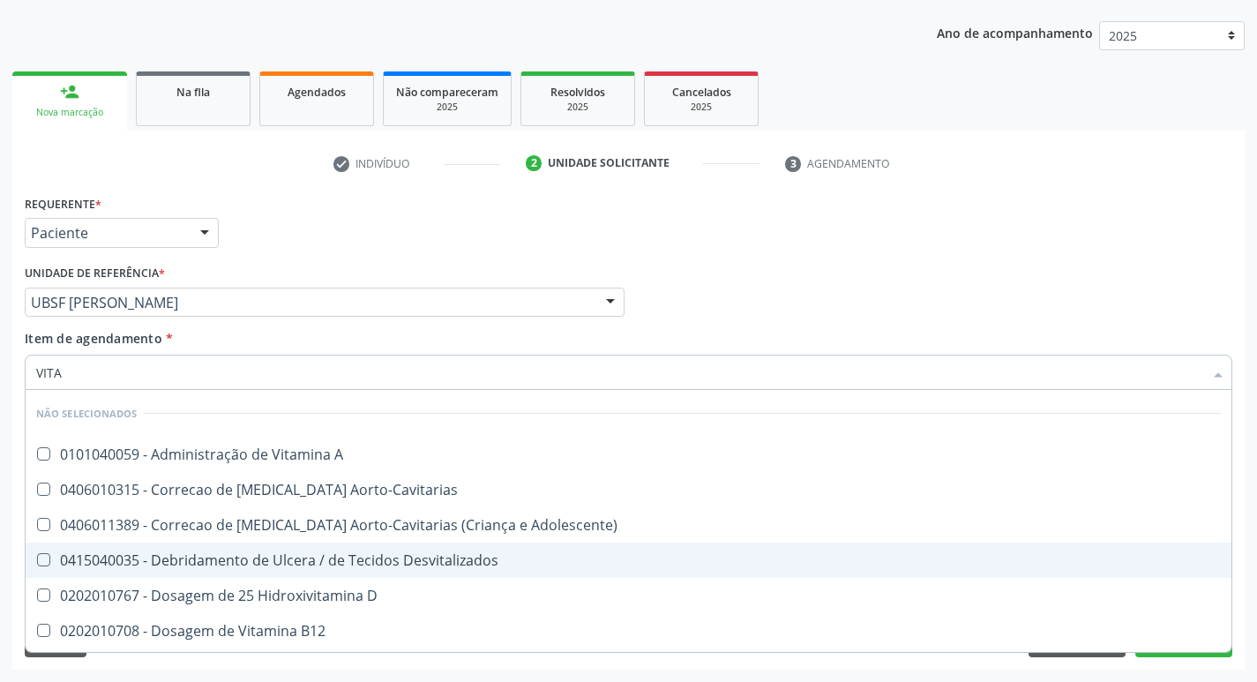
type input "VITAM"
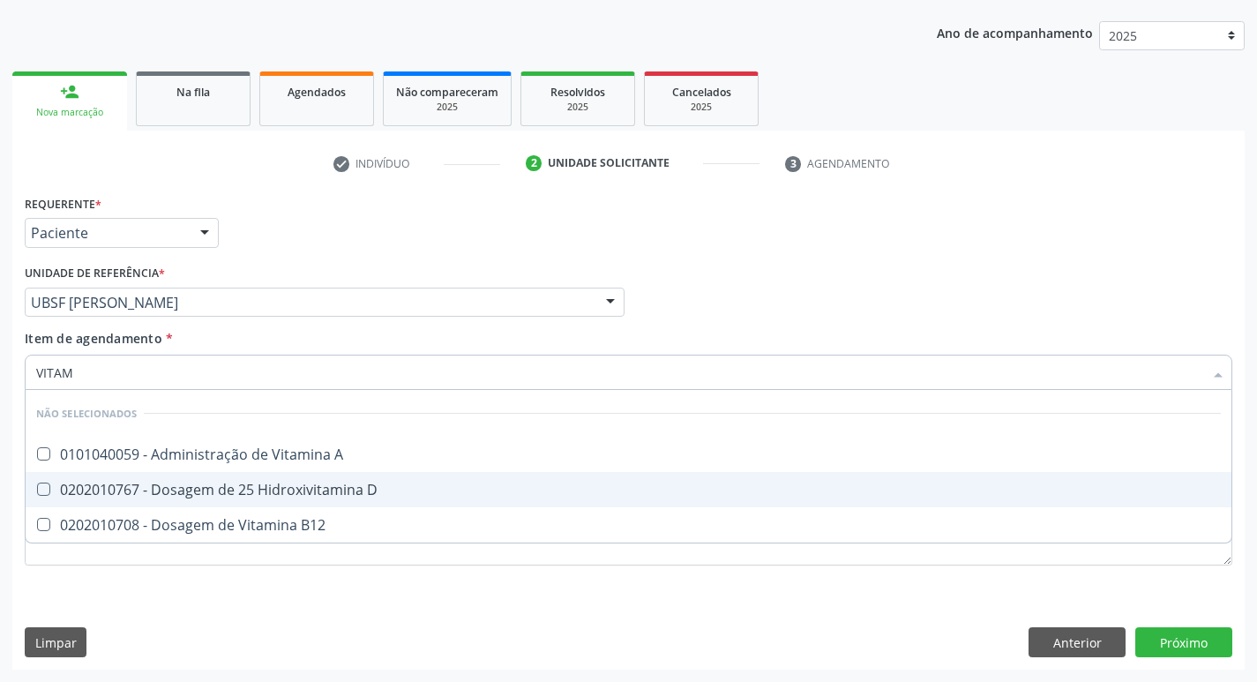
click at [344, 484] on div "0202010767 - Dosagem de 25 Hidroxivitamina D" at bounding box center [628, 490] width 1185 height 14
checkbox D "true"
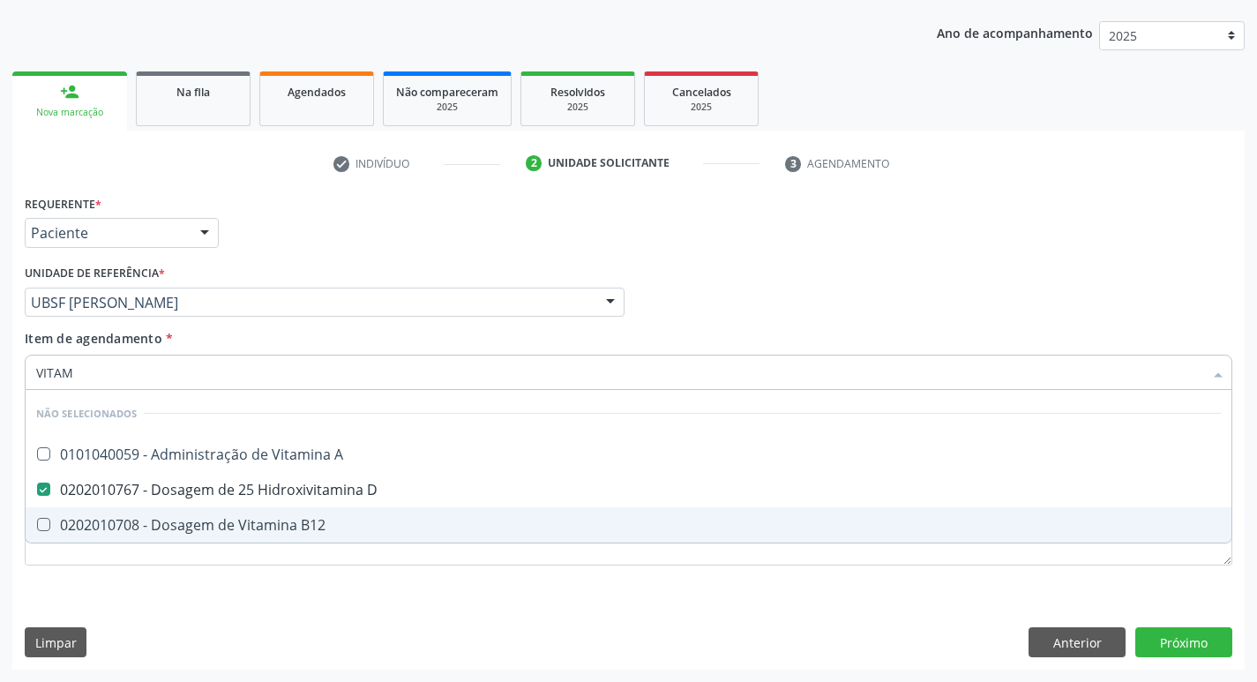
click at [344, 515] on span "0202010708 - Dosagem de Vitamina B12" at bounding box center [629, 524] width 1206 height 35
checkbox B12 "true"
click at [1198, 649] on div "Requerente * Paciente Profissional de Saúde Paciente Nenhum resultado encontrad…" at bounding box center [628, 430] width 1233 height 479
checkbox A "true"
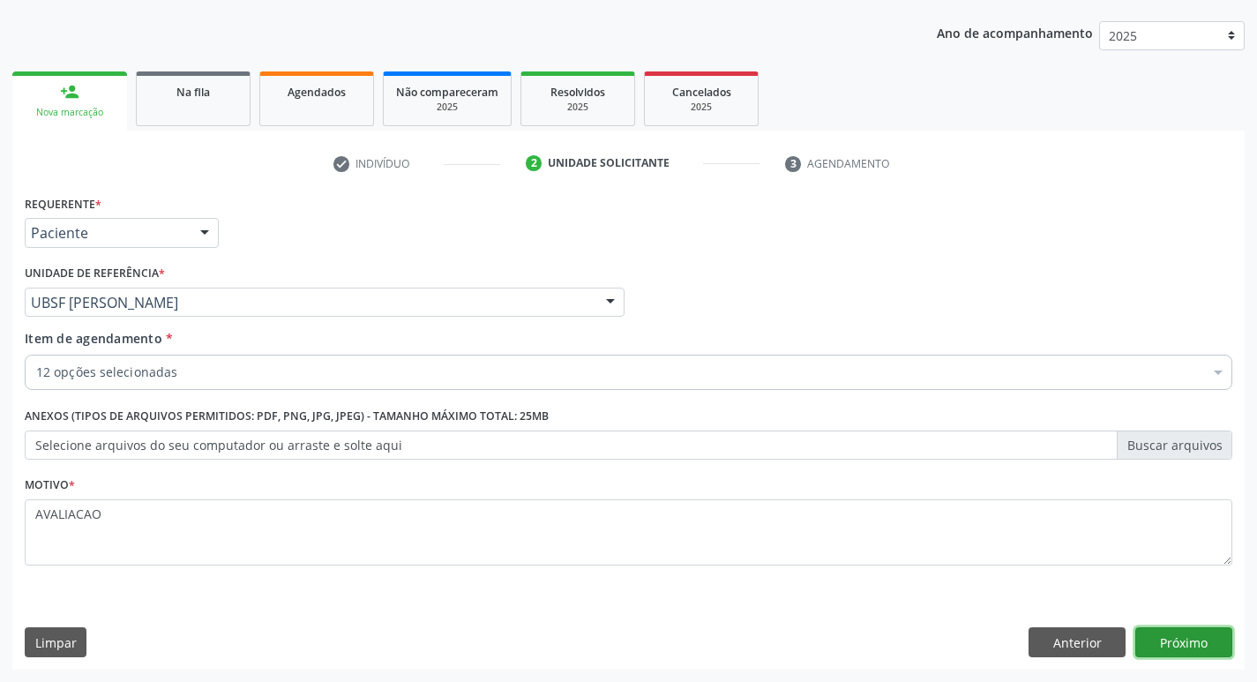
click at [1175, 630] on button "Próximo" at bounding box center [1184, 642] width 97 height 30
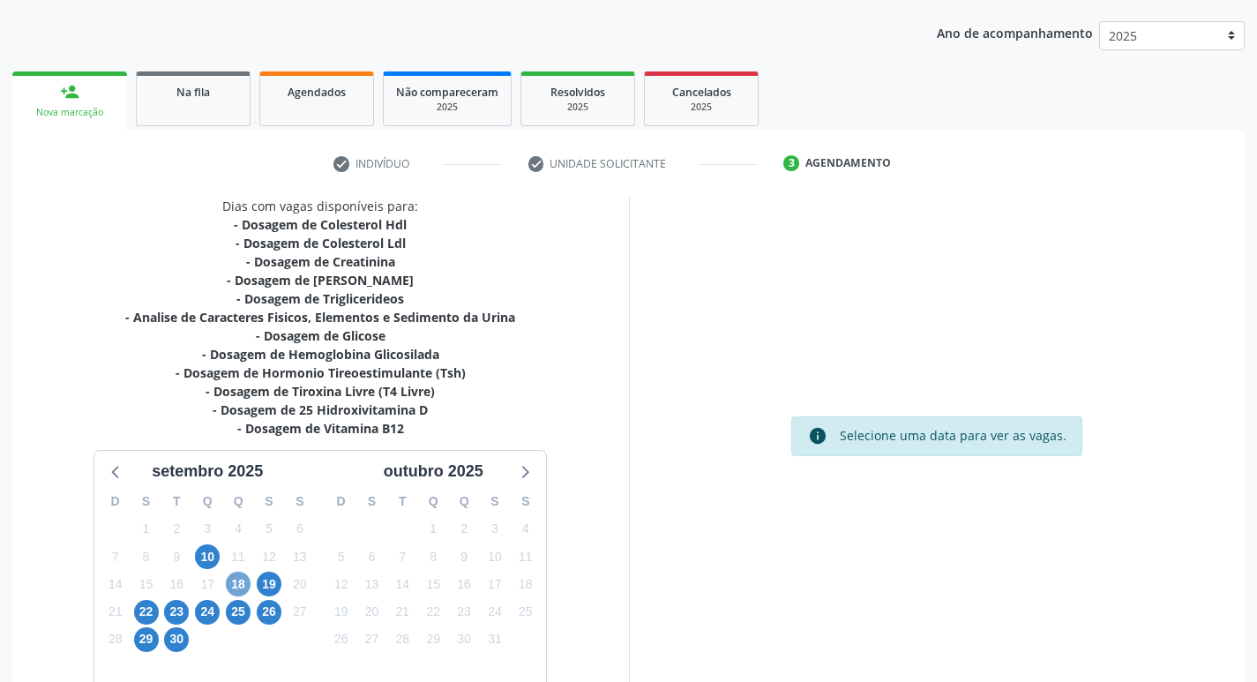
drag, startPoint x: 240, startPoint y: 585, endPoint x: 256, endPoint y: 589, distance: 16.3
click at [256, 589] on div "D S T Q Q S S 31 1 2 3 4 5 6 7 8 9 10 11 12 13 14 15 16 17 18 19 20 21 22 23 24…" at bounding box center [207, 585] width 226 height 203
click at [237, 584] on span "18" at bounding box center [238, 584] width 25 height 25
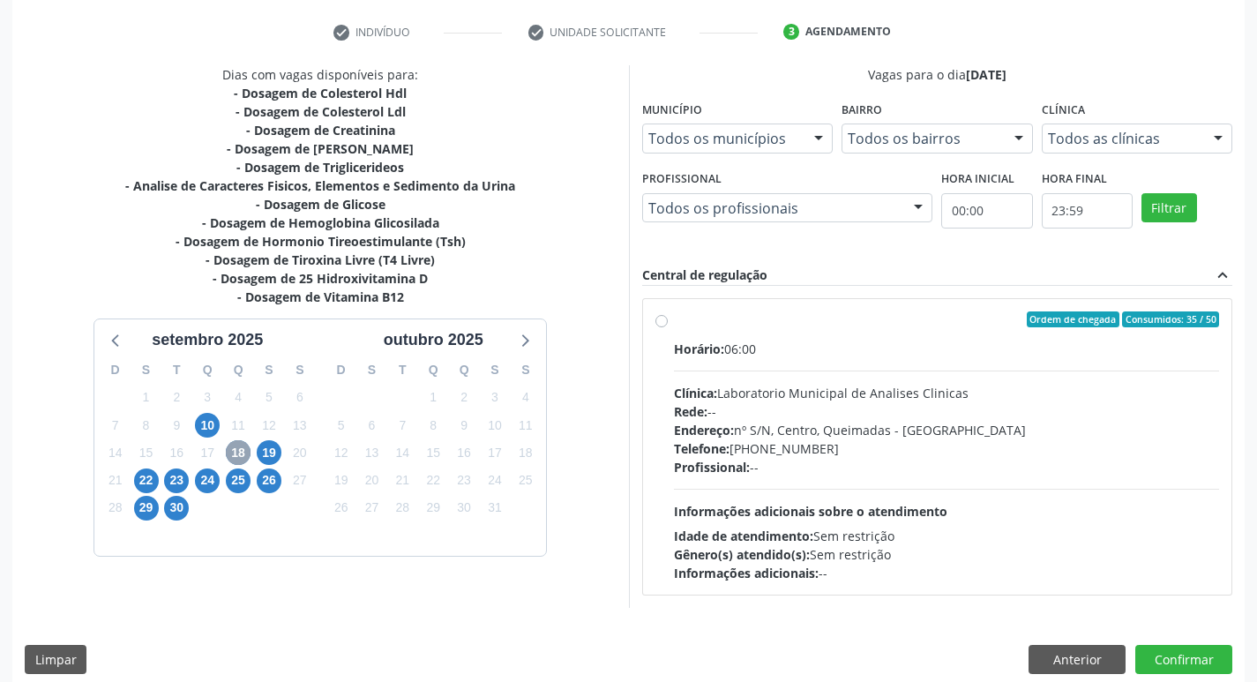
scroll to position [341, 0]
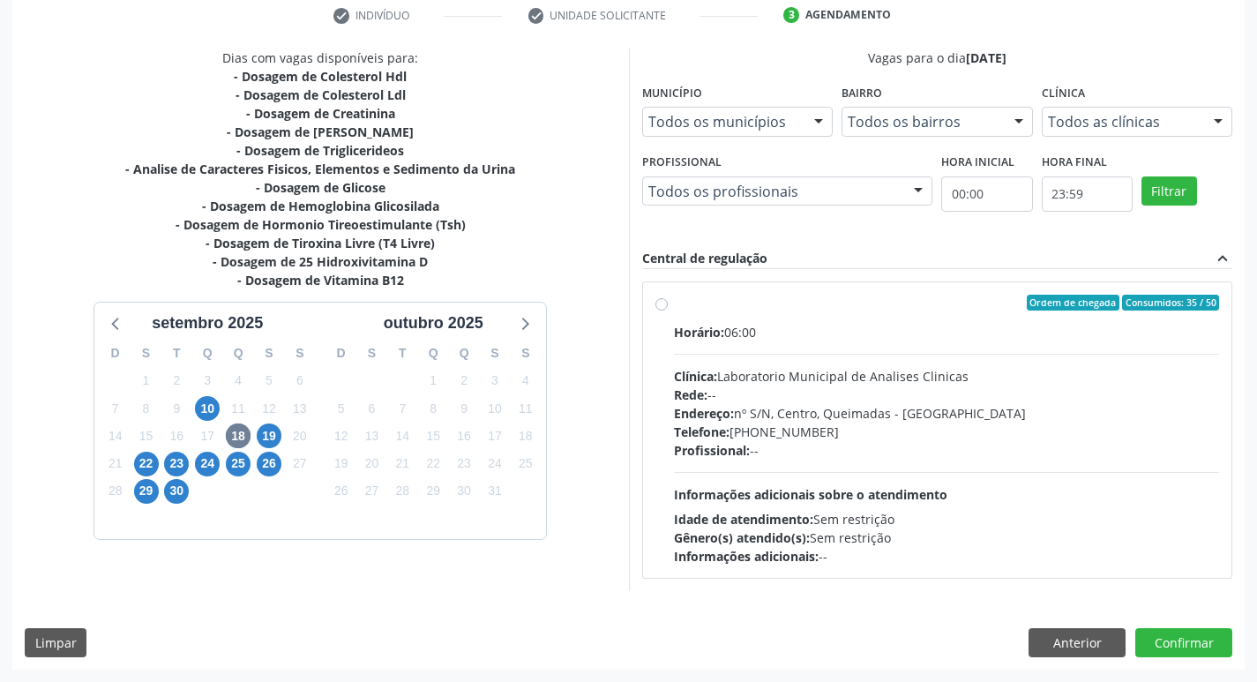
click at [775, 387] on div "Rede: --" at bounding box center [947, 395] width 546 height 19
click at [668, 311] on input "Ordem de chegada Consumidos: 35 / 50 Horário: 06:00 Clínica: Laboratorio Munici…" at bounding box center [662, 303] width 12 height 16
radio input "true"
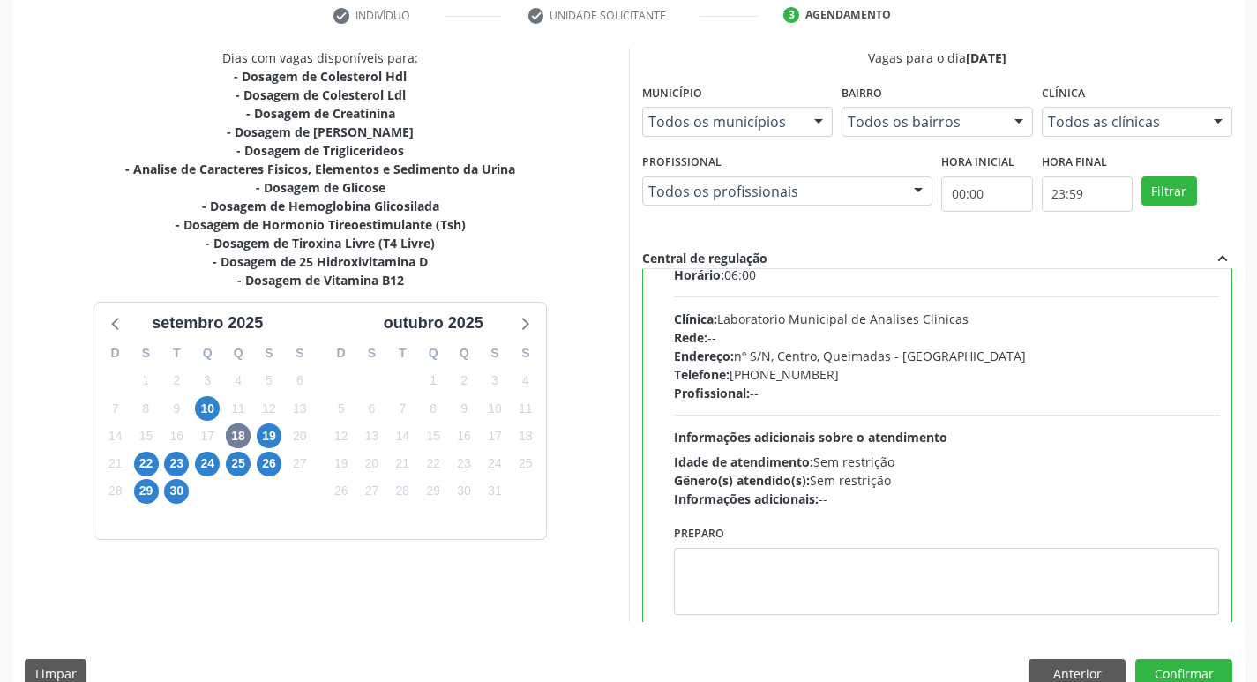
scroll to position [87, 0]
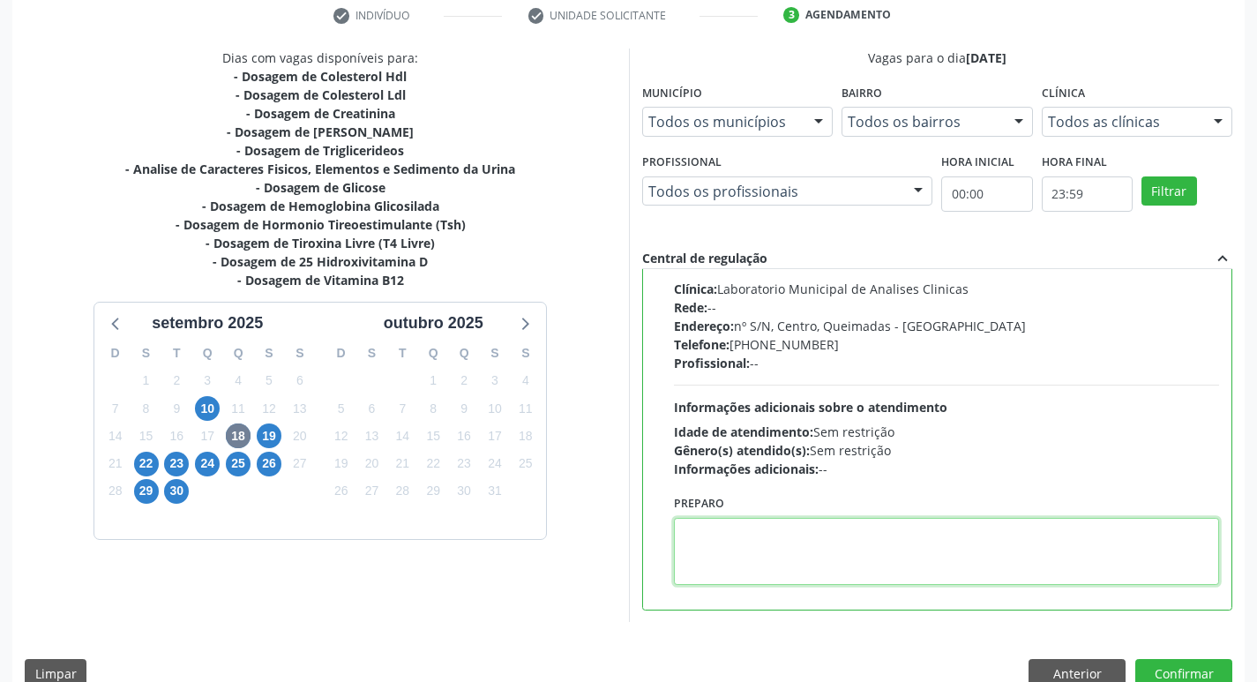
click at [769, 566] on textarea at bounding box center [947, 551] width 546 height 67
paste textarea "IR EM [GEOGRAPHIC_DATA]"
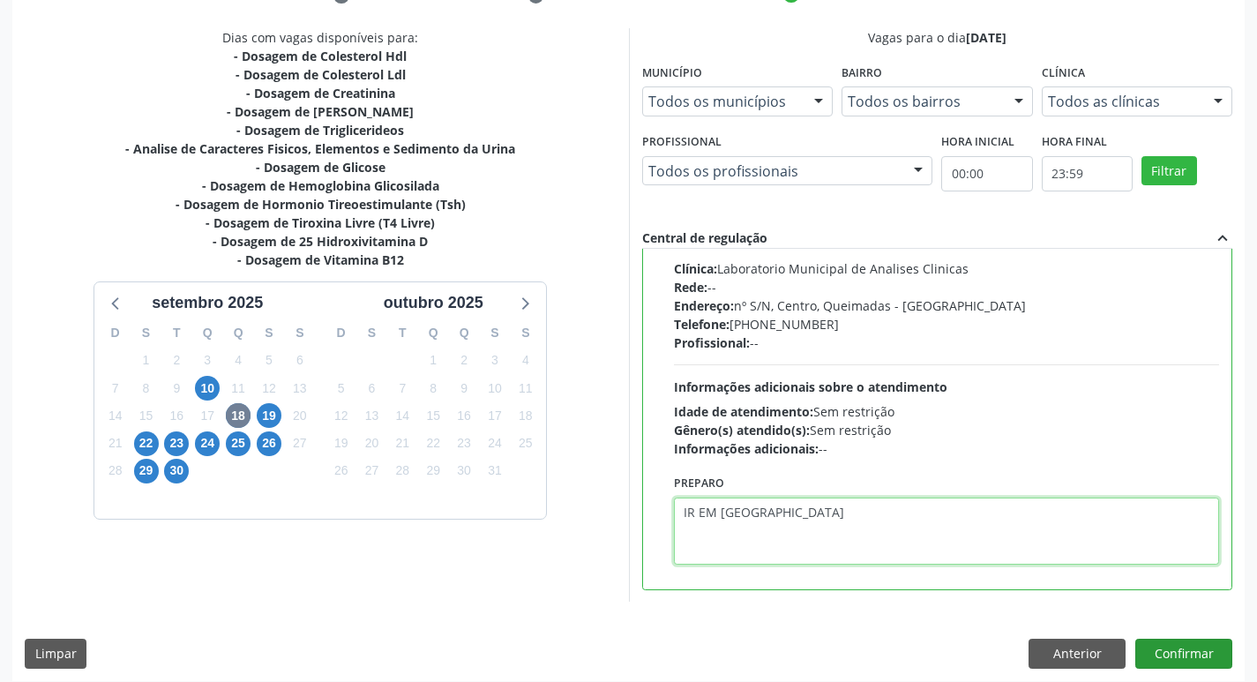
scroll to position [372, 0]
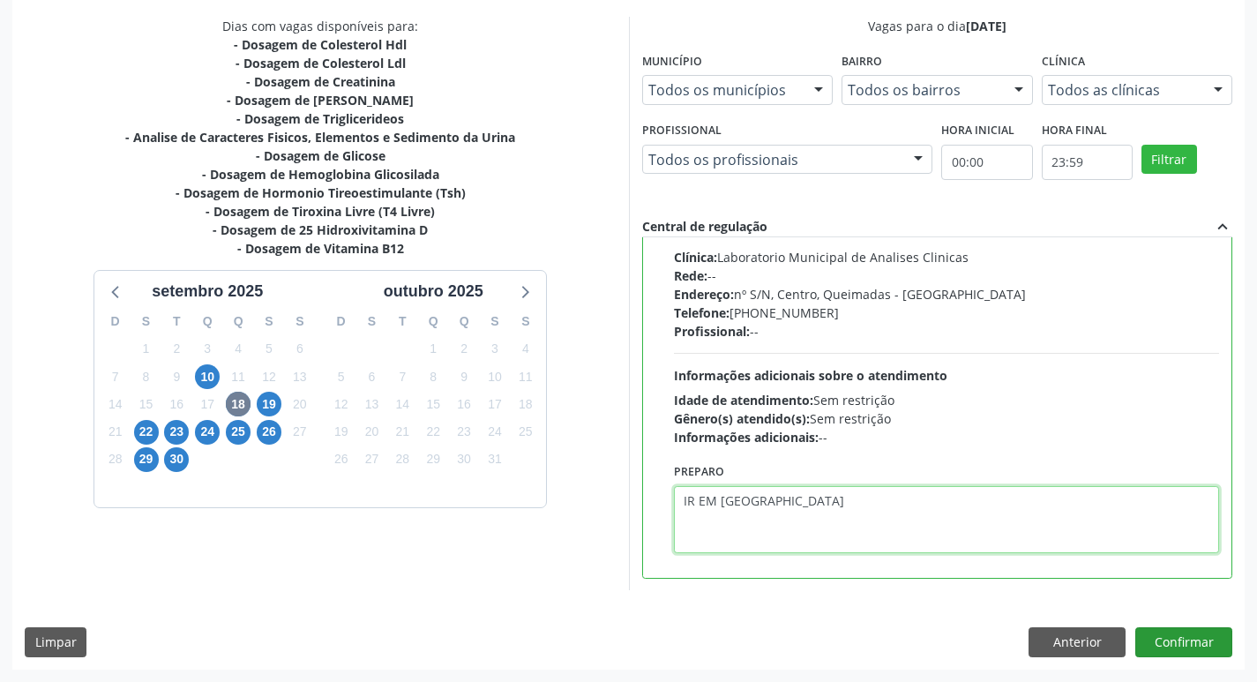
type textarea "IR EM [GEOGRAPHIC_DATA]"
click at [1166, 642] on button "Confirmar" at bounding box center [1184, 642] width 97 height 30
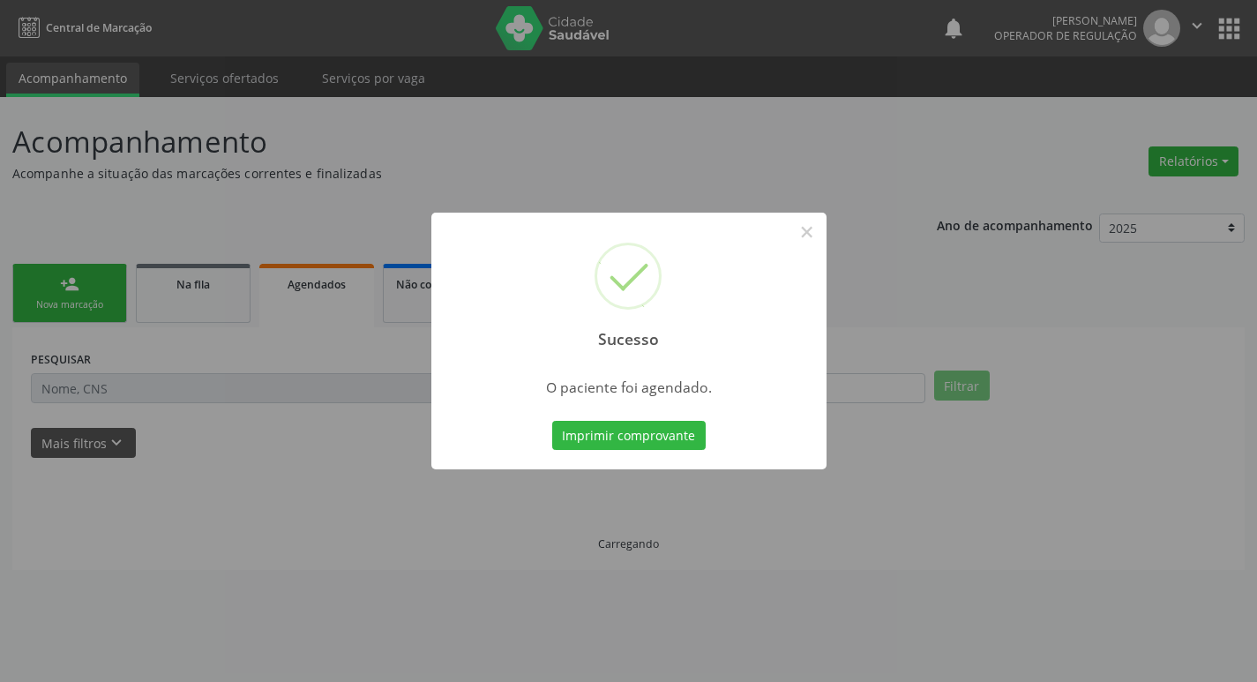
scroll to position [0, 0]
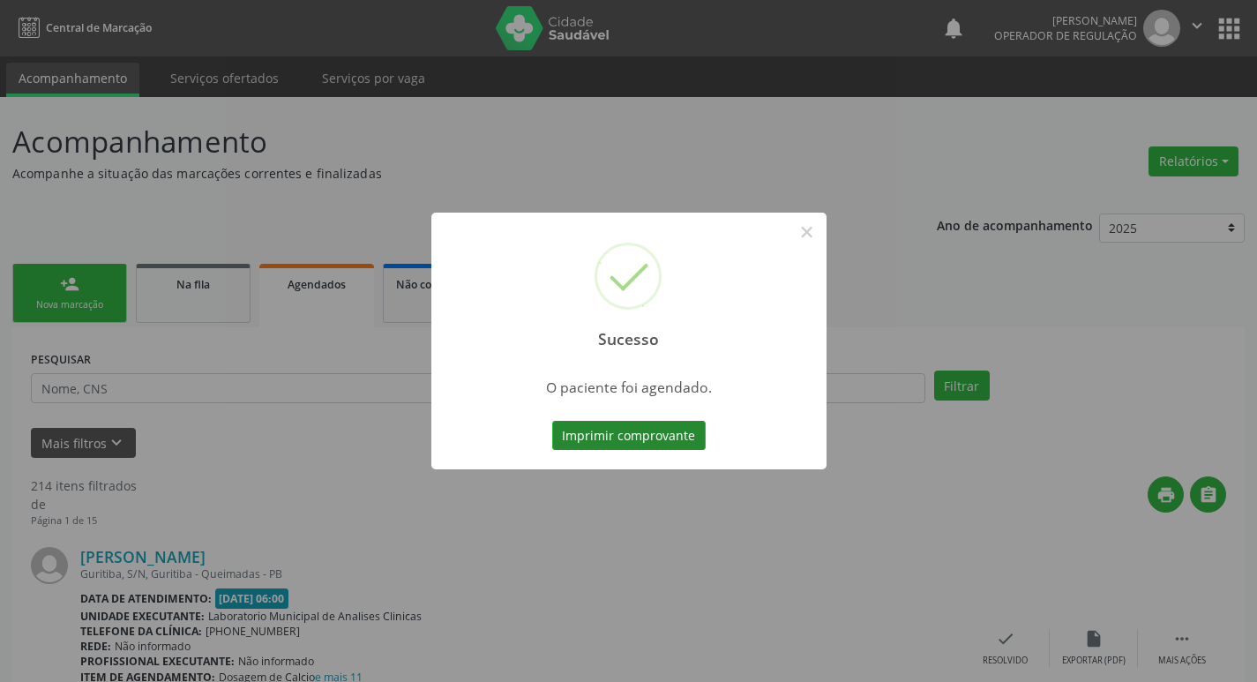
click at [599, 434] on button "Imprimir comprovante" at bounding box center [629, 436] width 154 height 30
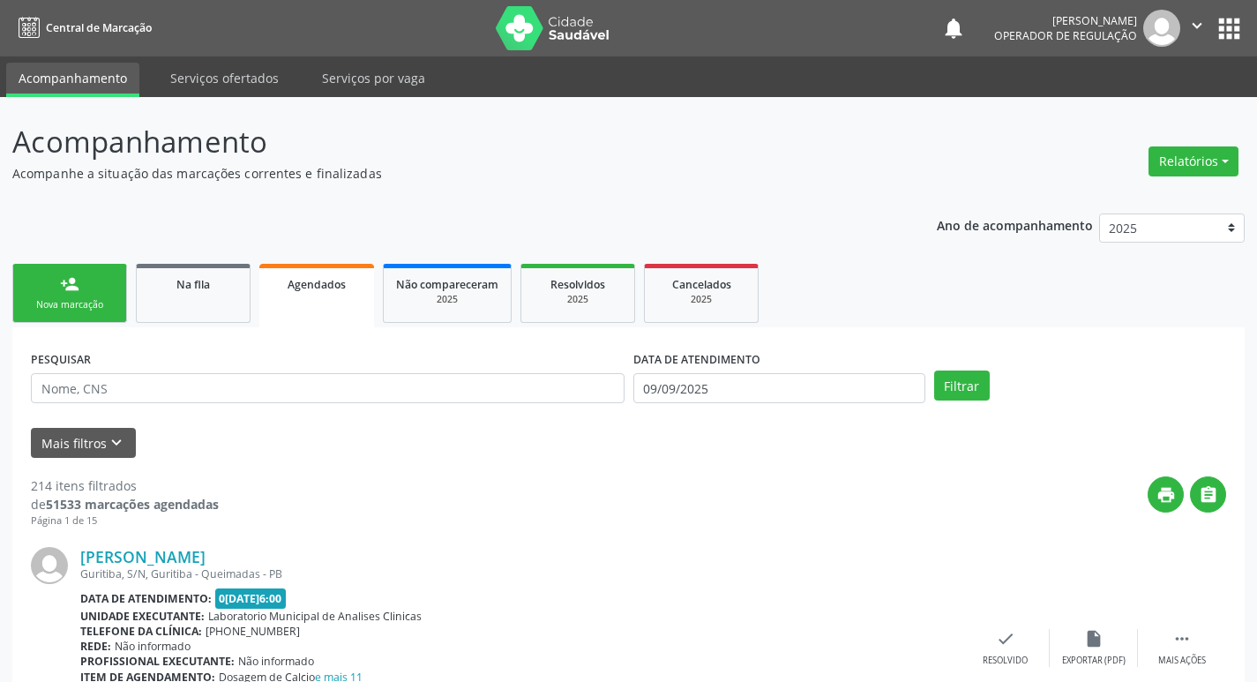
click at [102, 295] on link "person_add Nova marcação" at bounding box center [69, 293] width 115 height 59
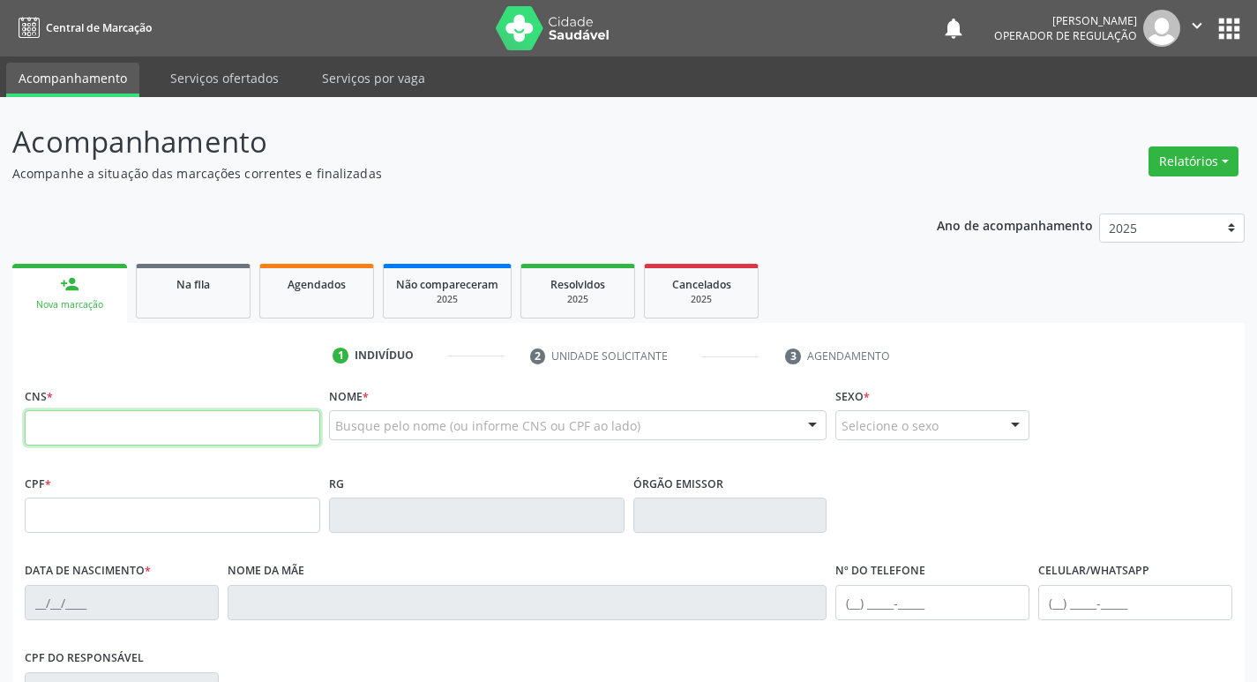
click at [130, 421] on input "text" at bounding box center [173, 427] width 296 height 35
type input "700 0029 4008 6510"
type input "059.027.844-41"
type input "1[DATE]"
type input "[PERSON_NAME]"
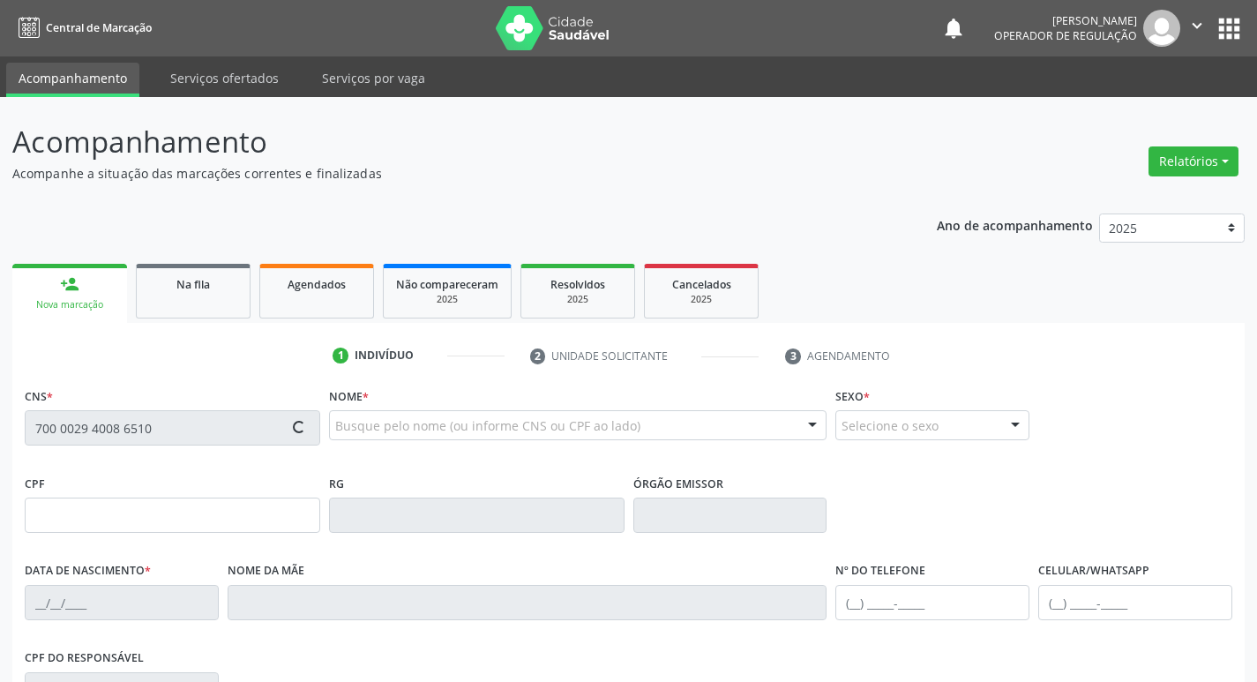
type input "[PHONE_NUMBER]"
type input "396"
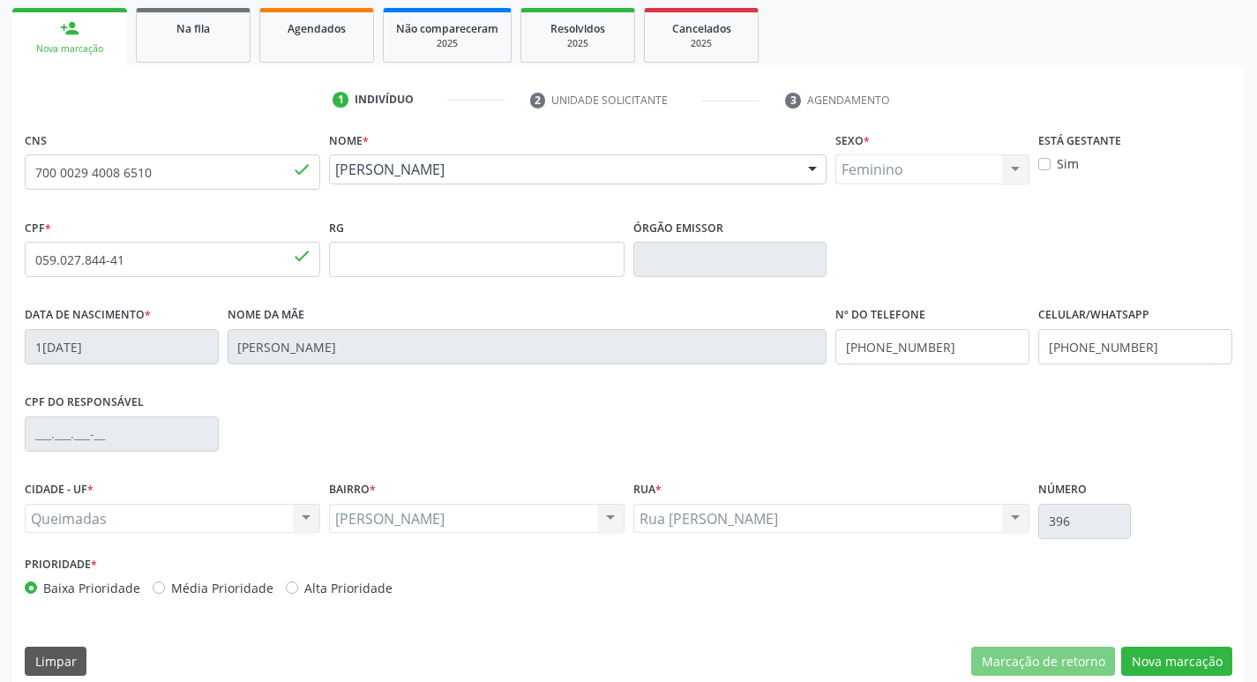
scroll to position [274, 0]
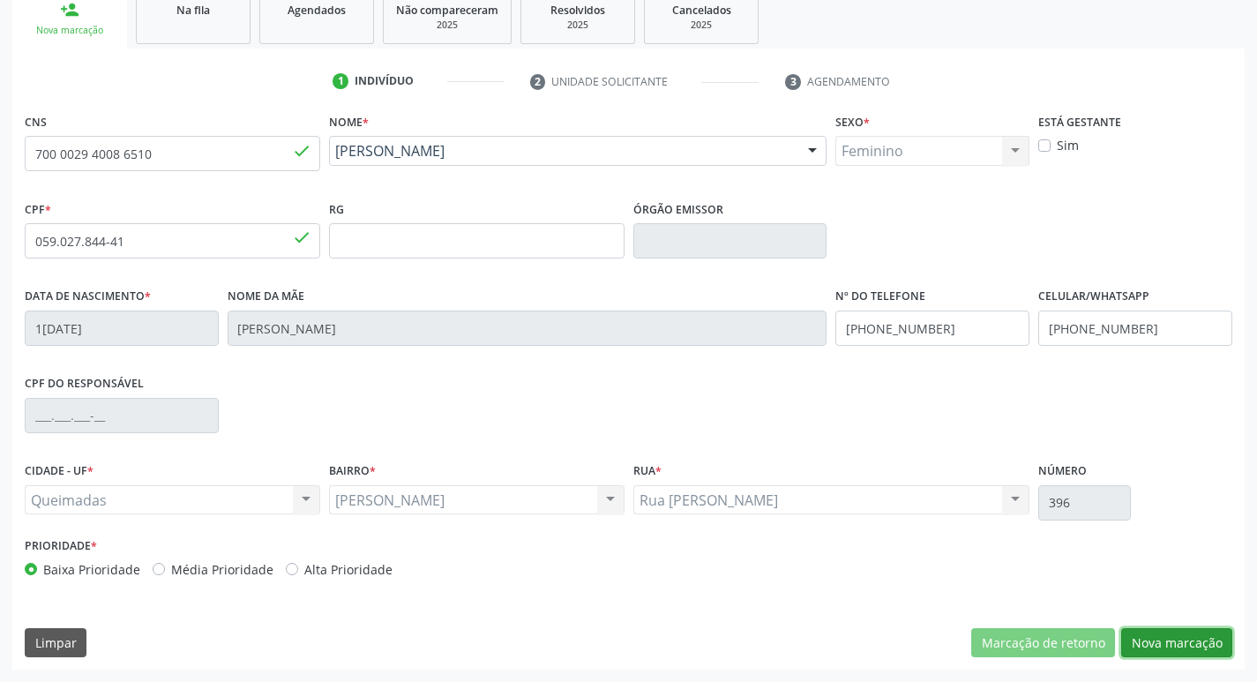
click at [1151, 647] on button "Nova marcação" at bounding box center [1176, 643] width 111 height 30
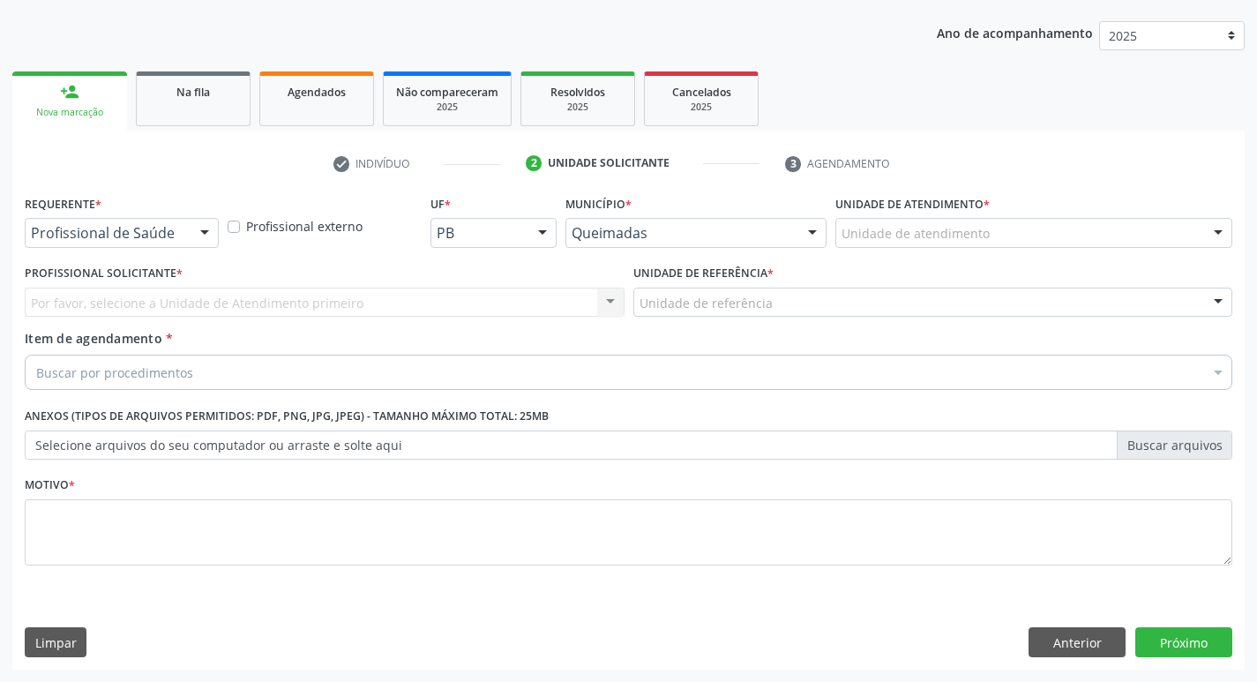
scroll to position [192, 0]
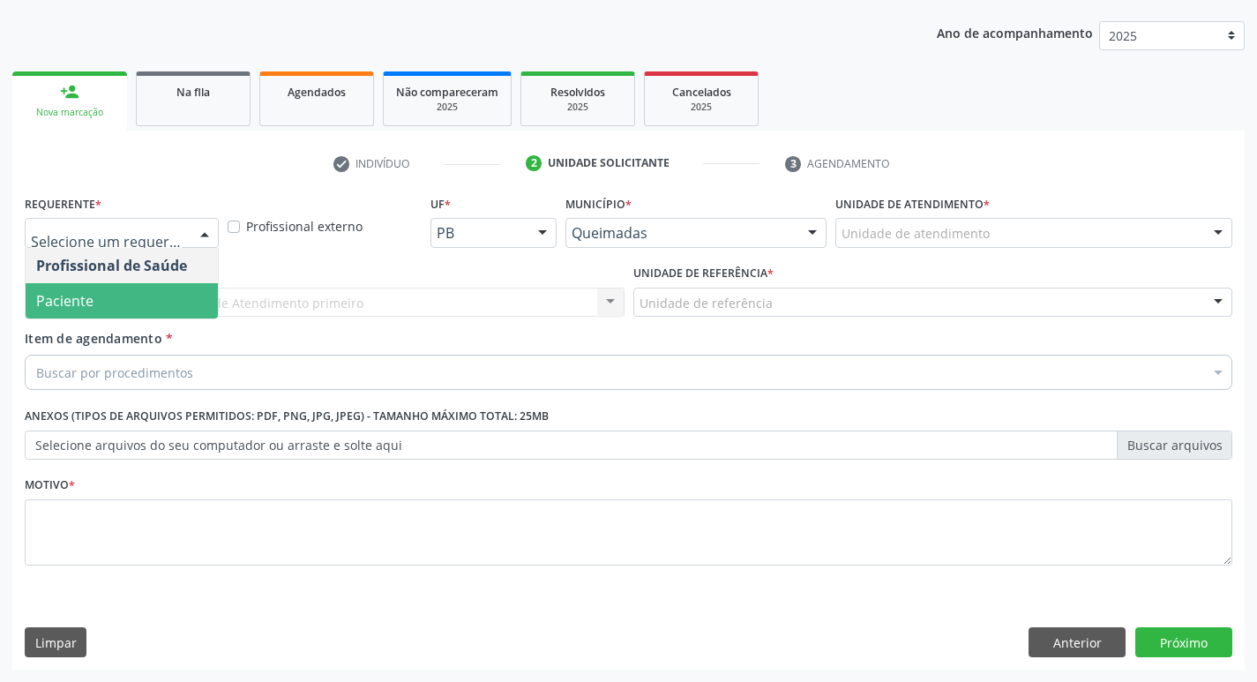
click at [63, 309] on span "Paciente" at bounding box center [64, 300] width 57 height 19
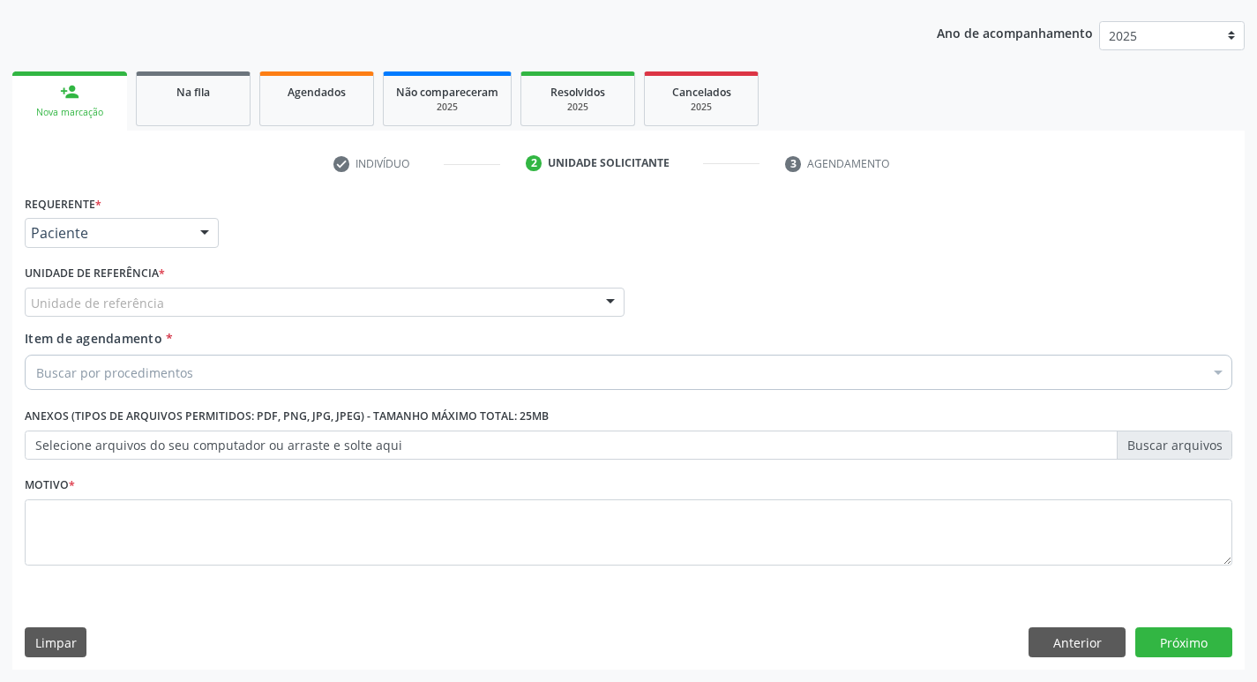
click at [89, 285] on label "Unidade de referência *" at bounding box center [95, 273] width 140 height 27
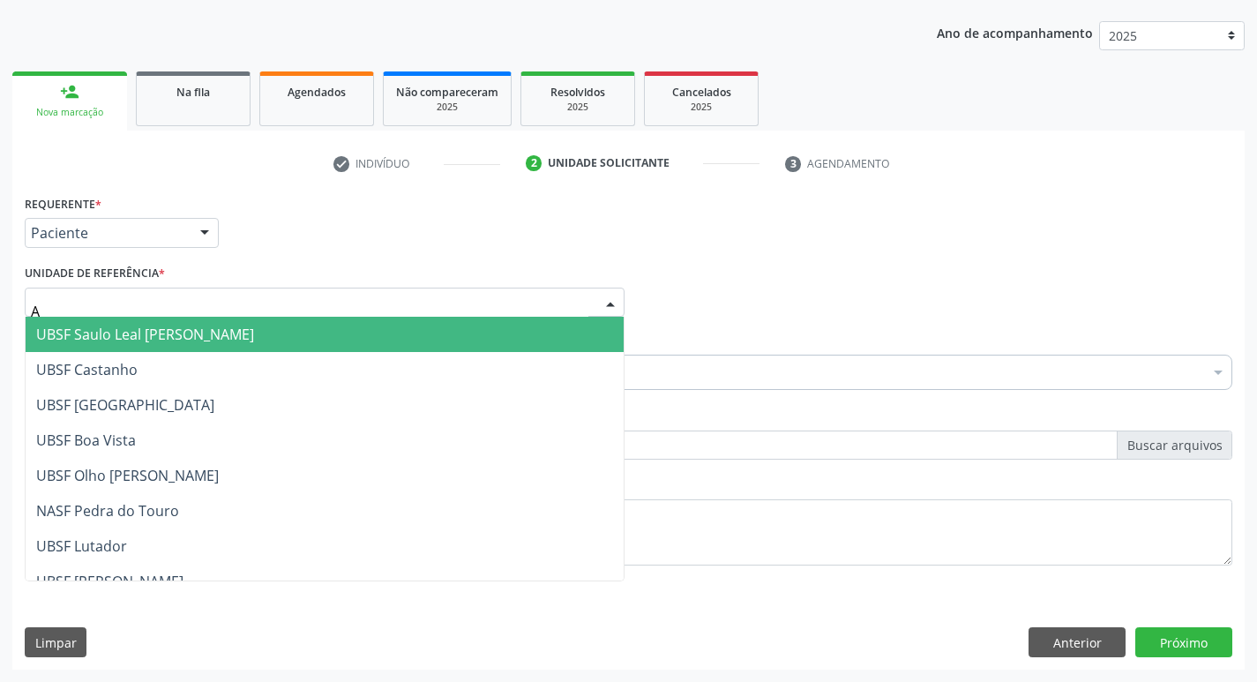
type input "AN"
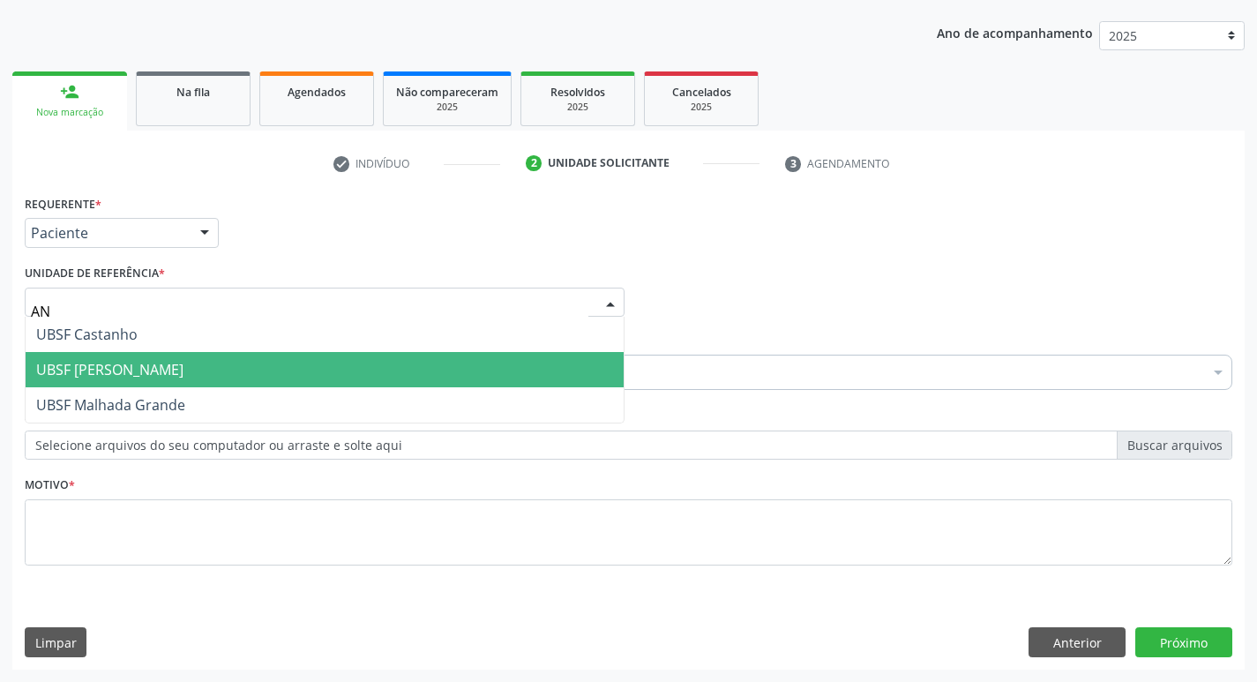
click at [151, 370] on span "UBSF [PERSON_NAME]" at bounding box center [109, 369] width 147 height 19
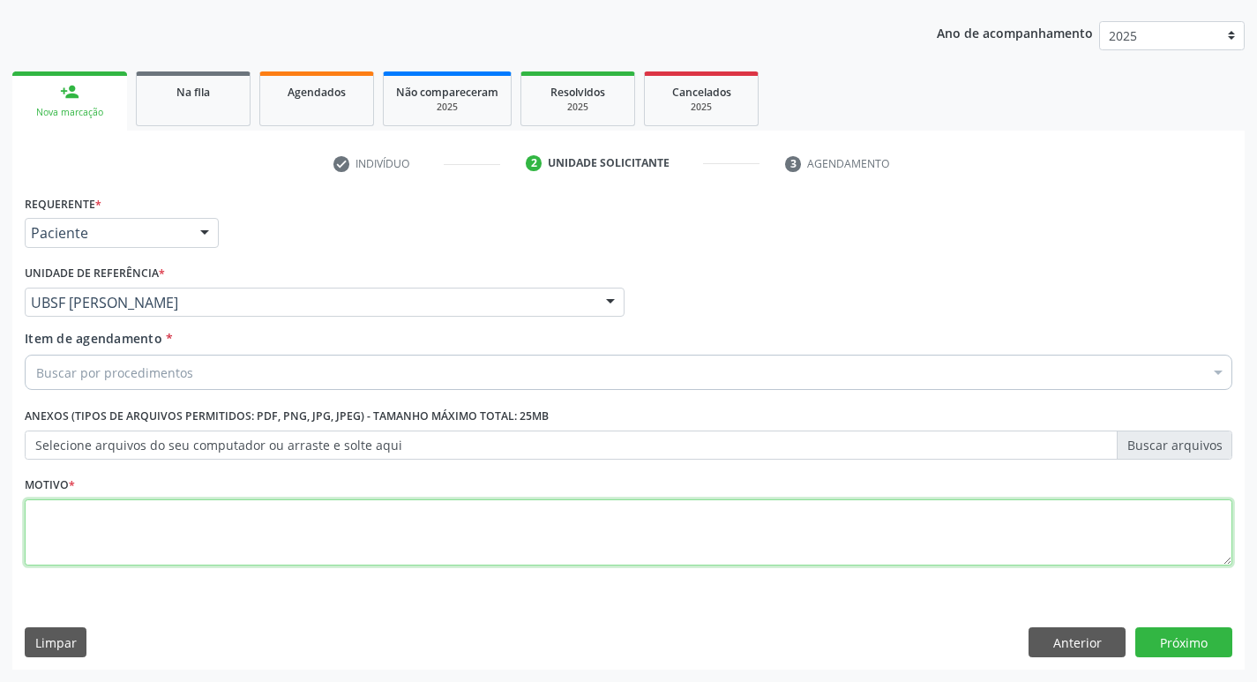
click at [111, 536] on textarea at bounding box center [629, 532] width 1208 height 67
type textarea "AVALIACAO"
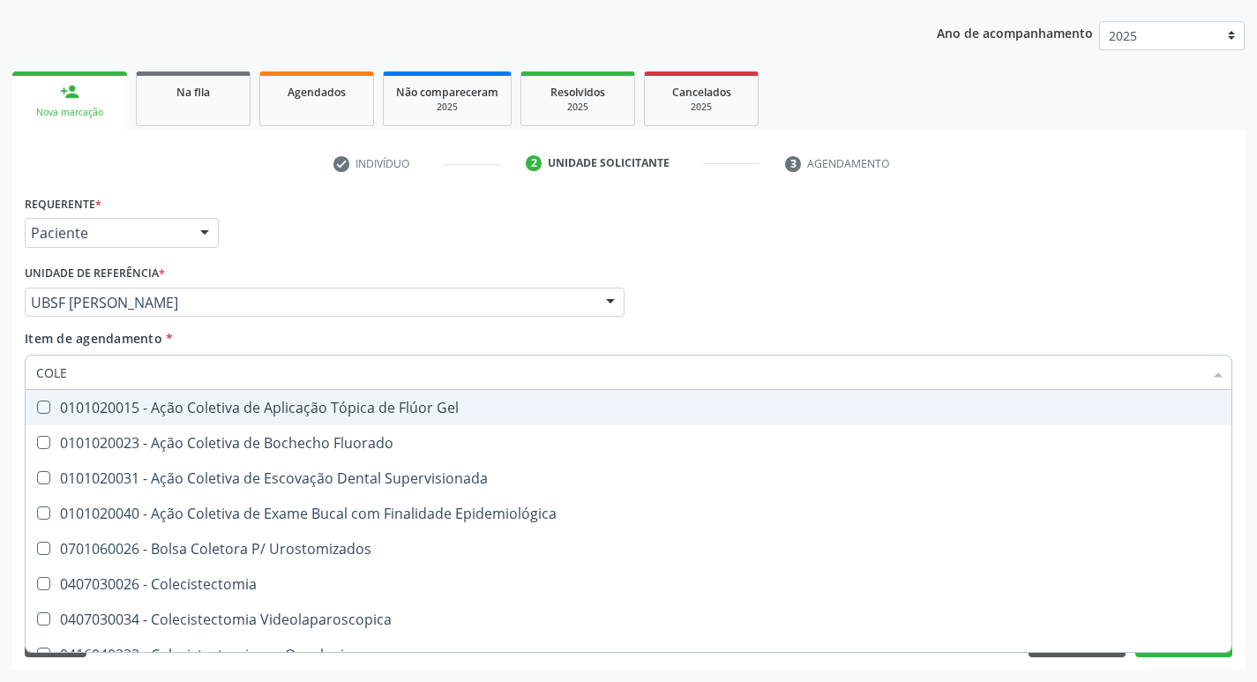
type input "COLES"
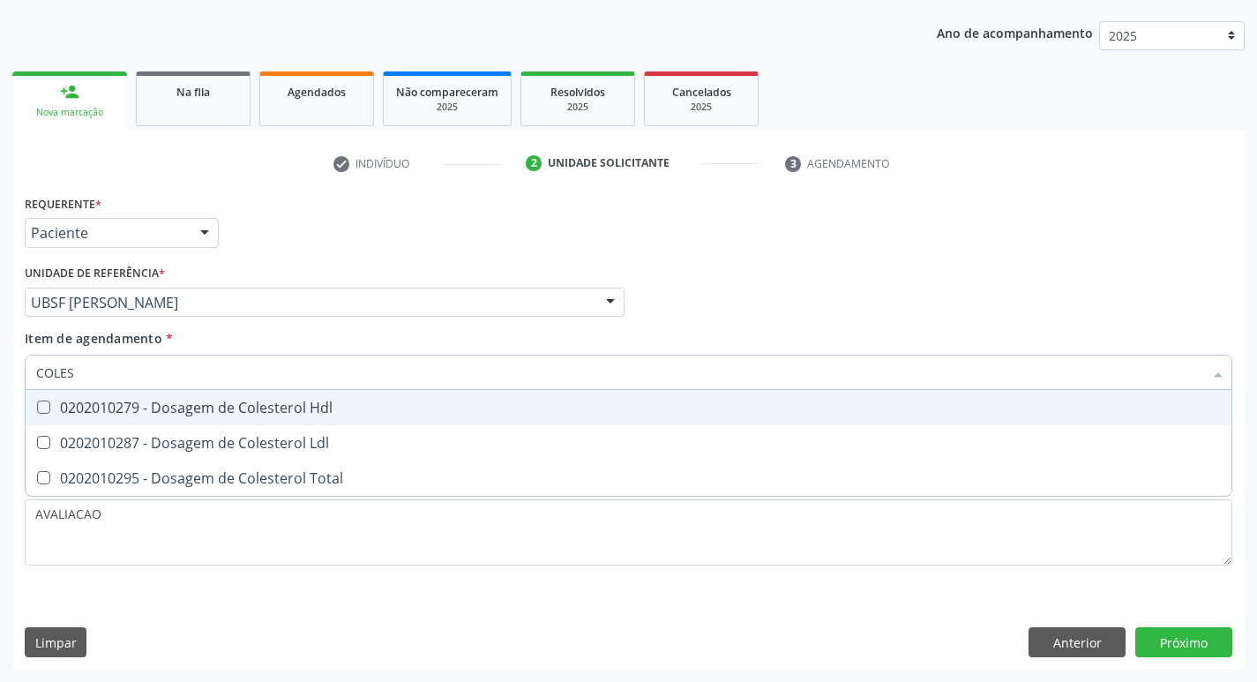
click at [270, 415] on div "0202010279 - Dosagem de Colesterol Hdl" at bounding box center [628, 408] width 1185 height 14
checkbox Hdl "true"
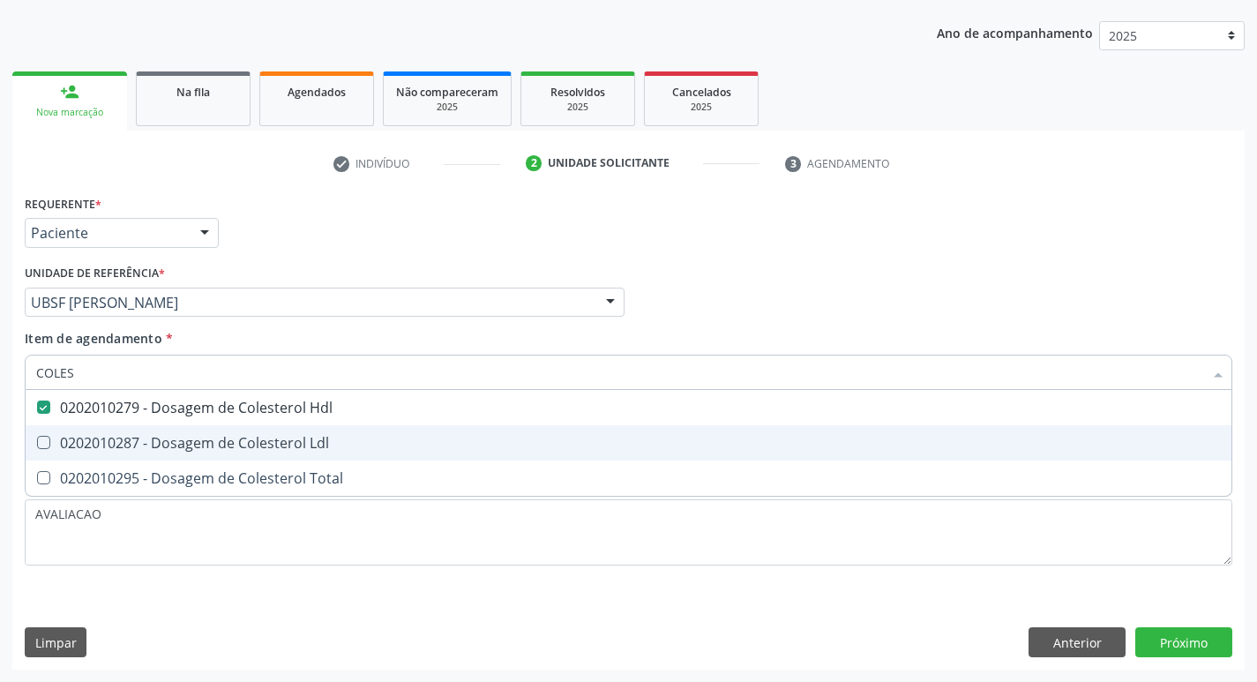
click at [283, 429] on span "0202010287 - Dosagem de Colesterol Ldl" at bounding box center [629, 442] width 1206 height 35
checkbox Ldl "true"
type input "COLE"
checkbox Hdl "false"
checkbox Ldl "false"
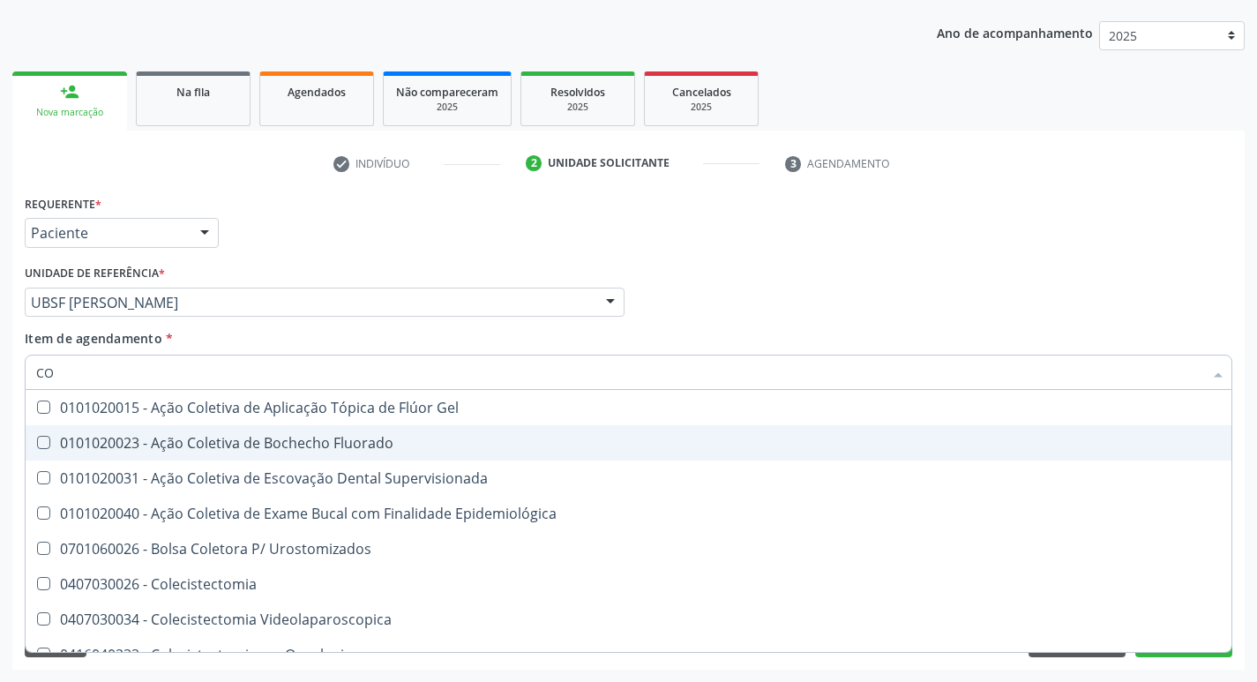
type input "C"
checkbox Hdl "false"
checkbox Ldl "false"
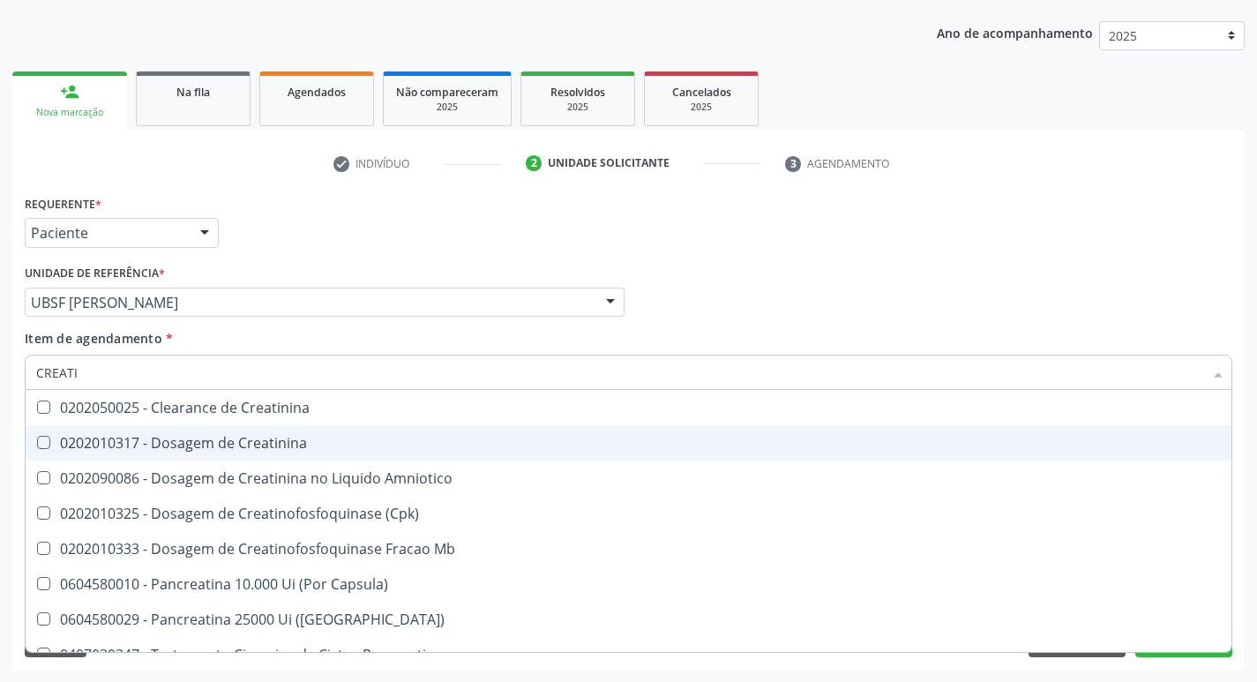
type input "CREATIN"
click at [283, 429] on span "0202010317 - Dosagem de Creatinina" at bounding box center [629, 442] width 1206 height 35
checkbox Creatinina "true"
type input "CREA"
checkbox Creatinina "false"
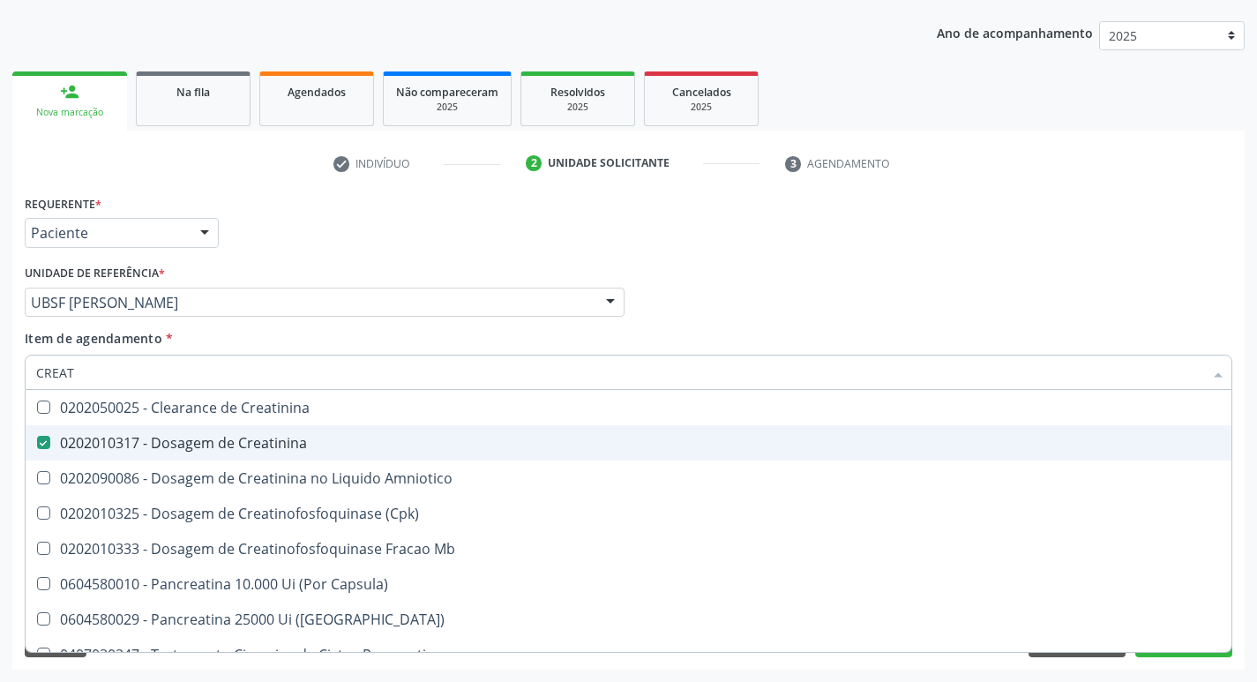
checkbox Amniotico "false"
checkbox Mb "true"
type input "C"
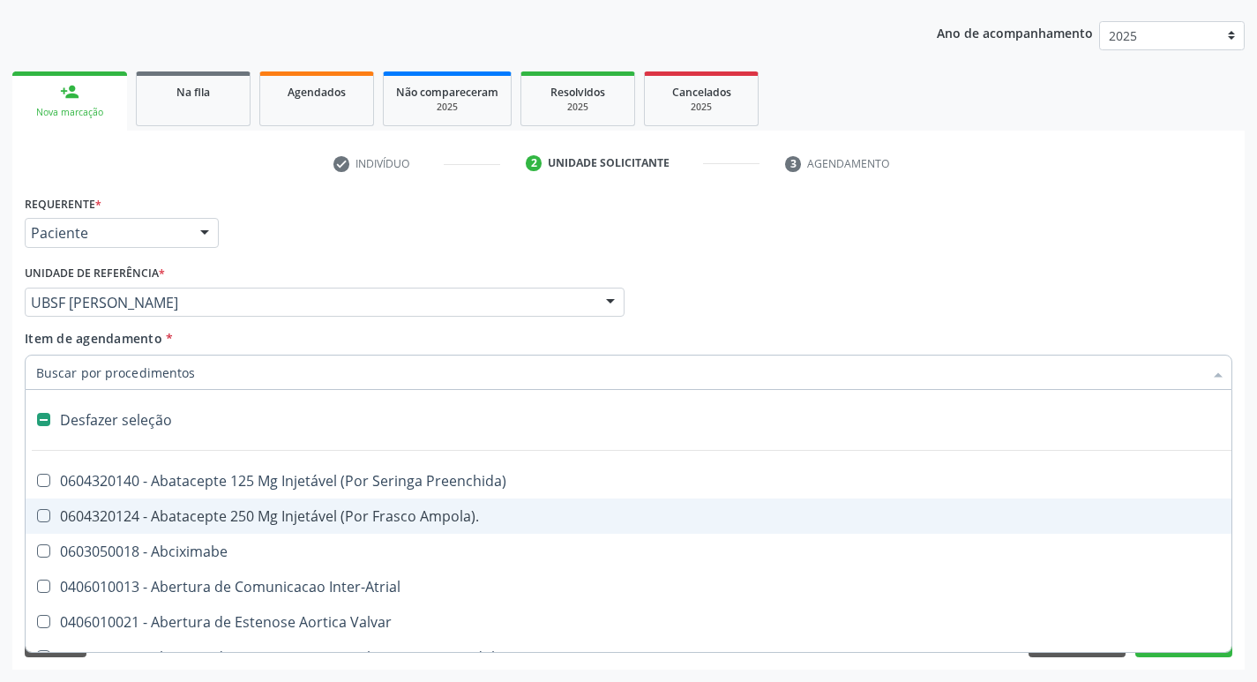
checkbox Valvar "false"
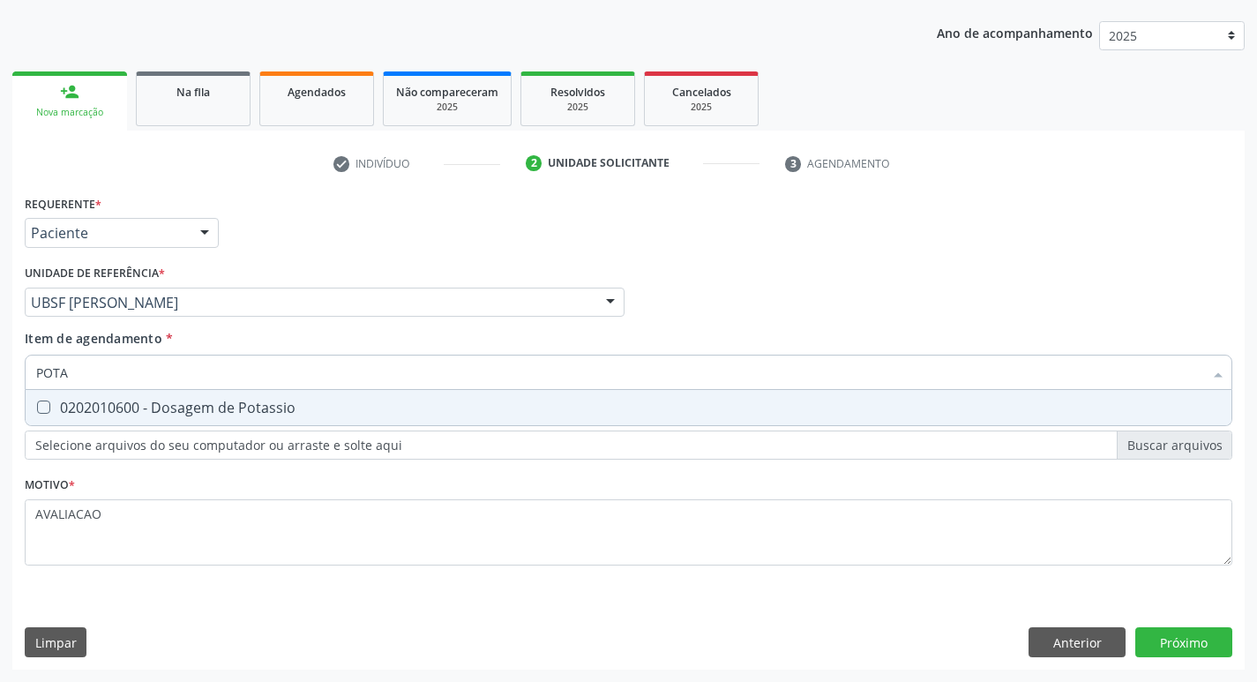
type input "POTAS"
click at [283, 404] on div "0202010600 - Dosagem de Potassio" at bounding box center [628, 408] width 1185 height 14
checkbox Potassio "true"
type input "P"
checkbox Potassio "false"
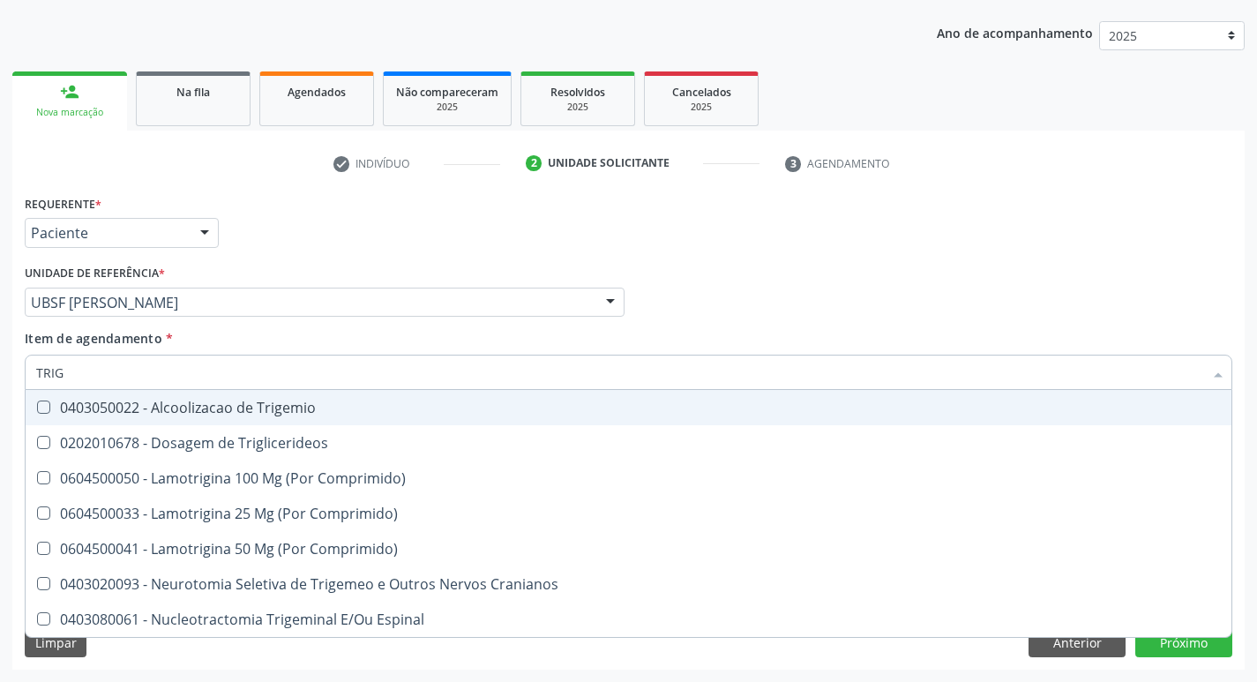
type input "TRIGL"
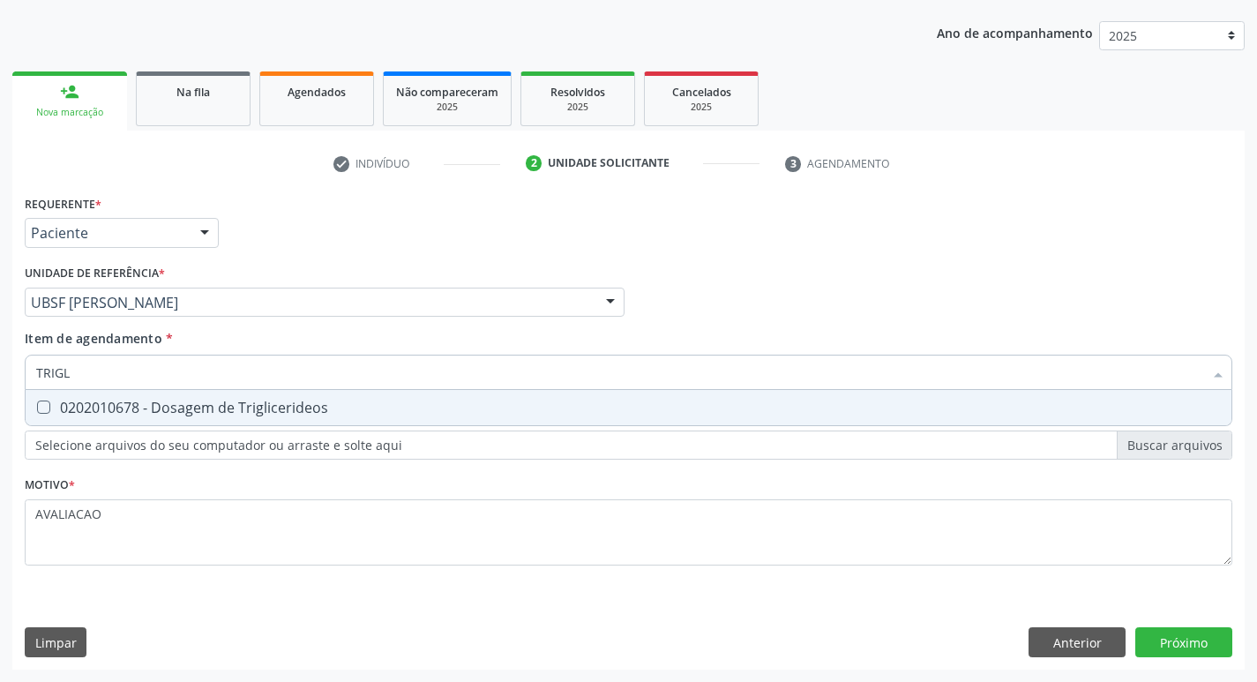
click at [283, 404] on div "0202010678 - Dosagem de Triglicerideos" at bounding box center [628, 408] width 1185 height 14
checkbox Triglicerideos "true"
type input "TRIG"
checkbox Triglicerideos "false"
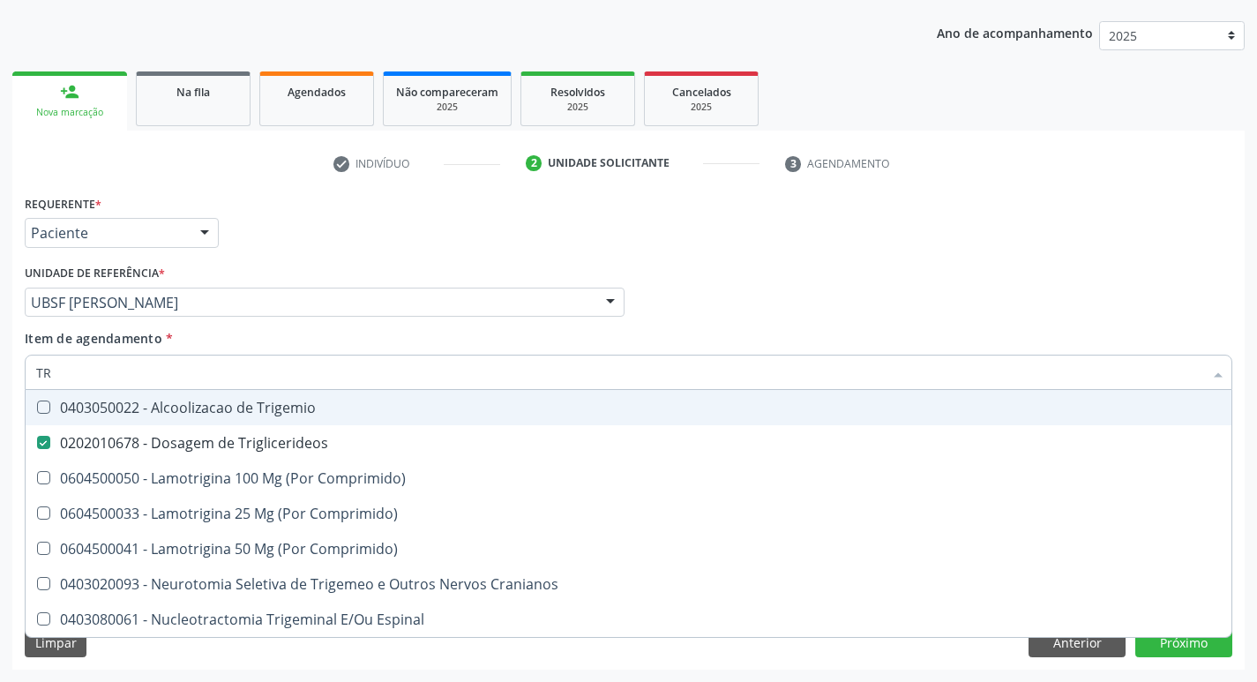
type input "T"
checkbox Triglicerideos "false"
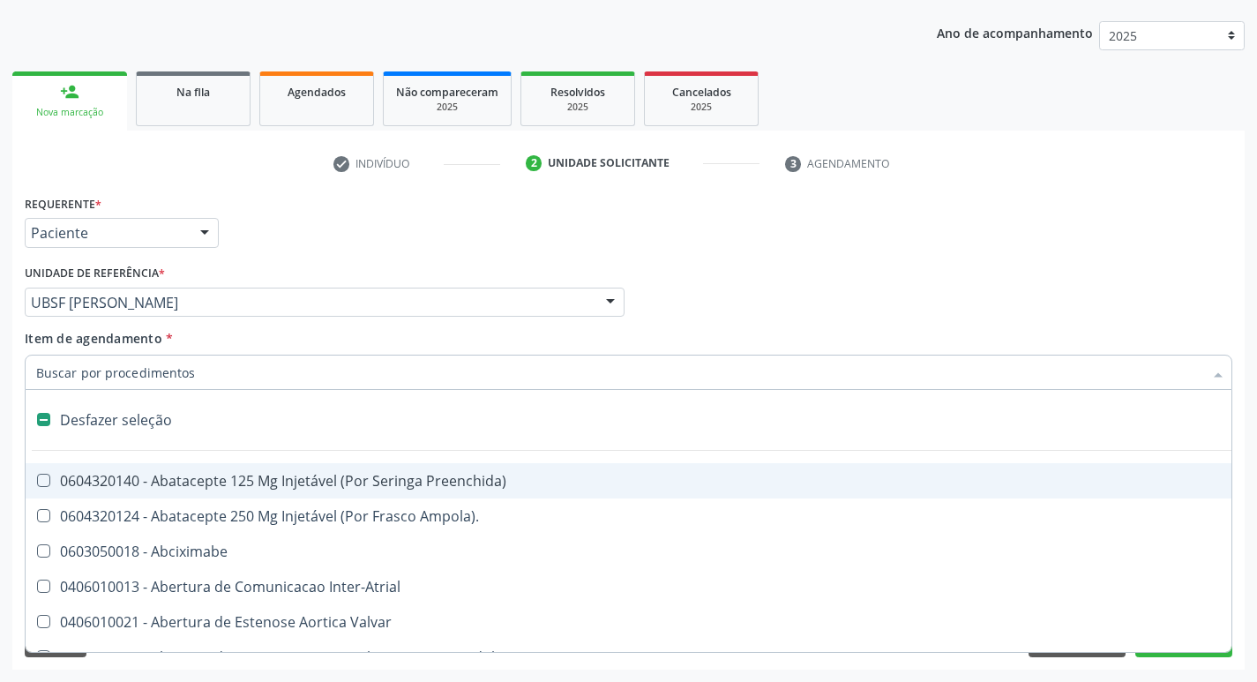
type input "2"
checkbox Monopolar "true"
checkbox Quadril "true"
checkbox Biologica "true"
checkbox Conica "true"
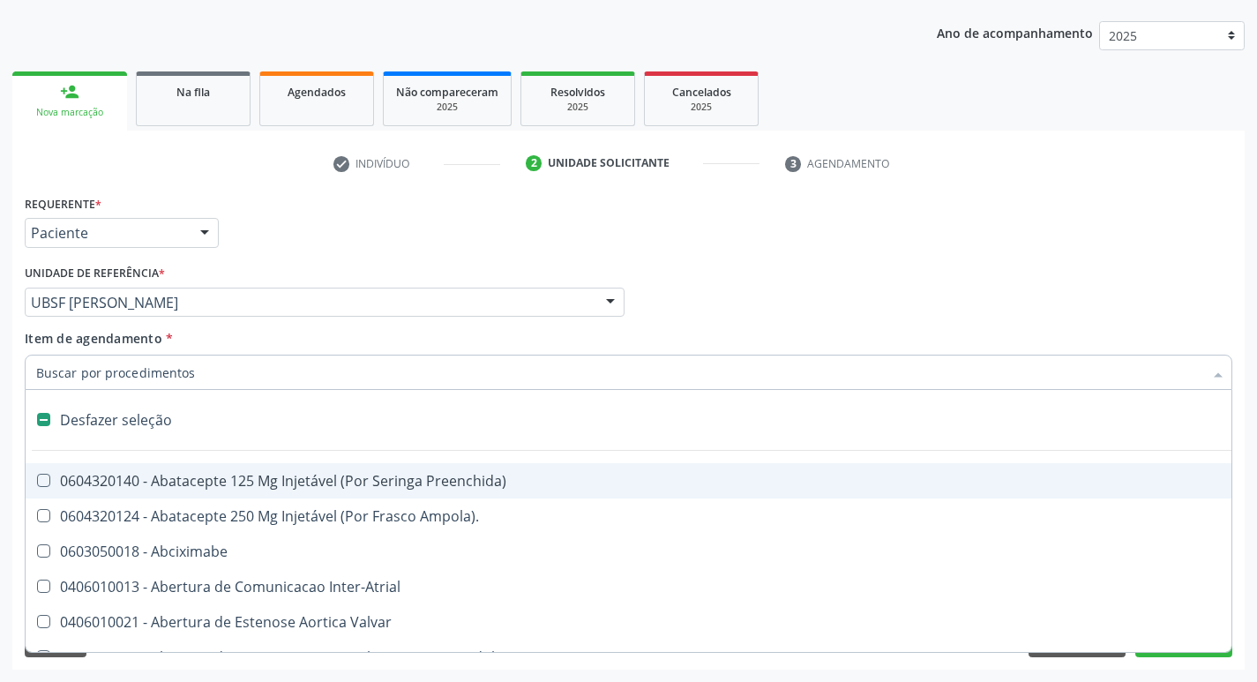
checkbox Aorto-Cavitarias "true"
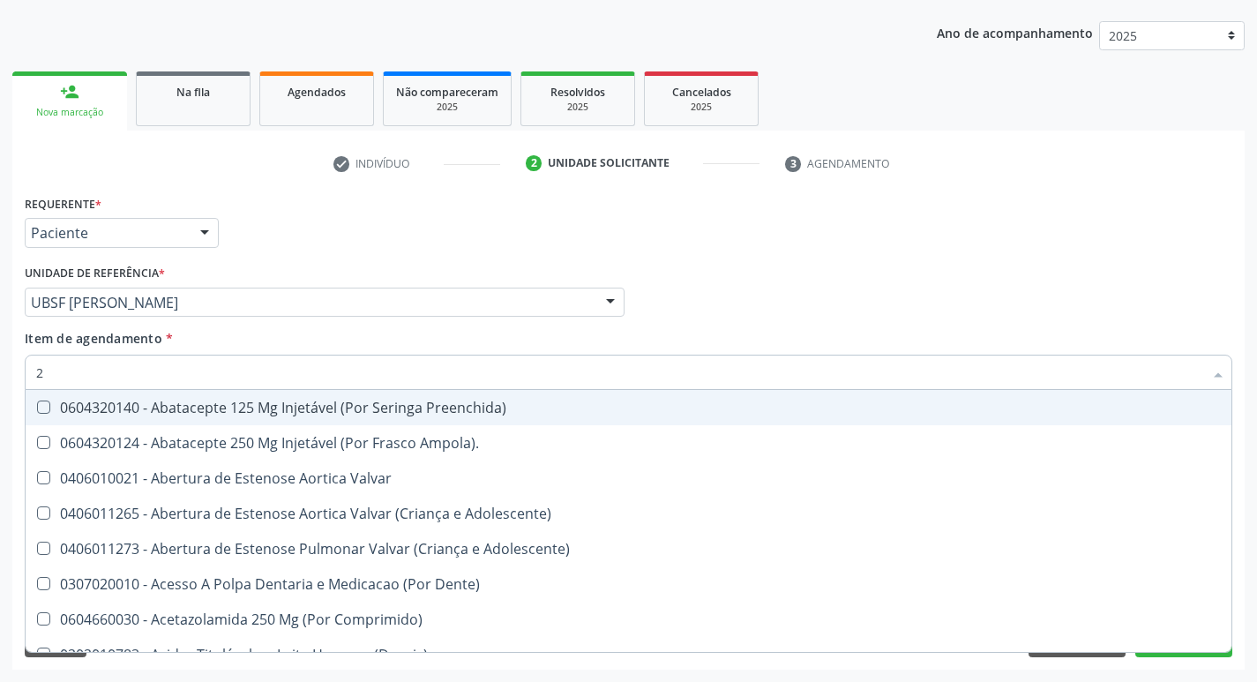
type input "20205001"
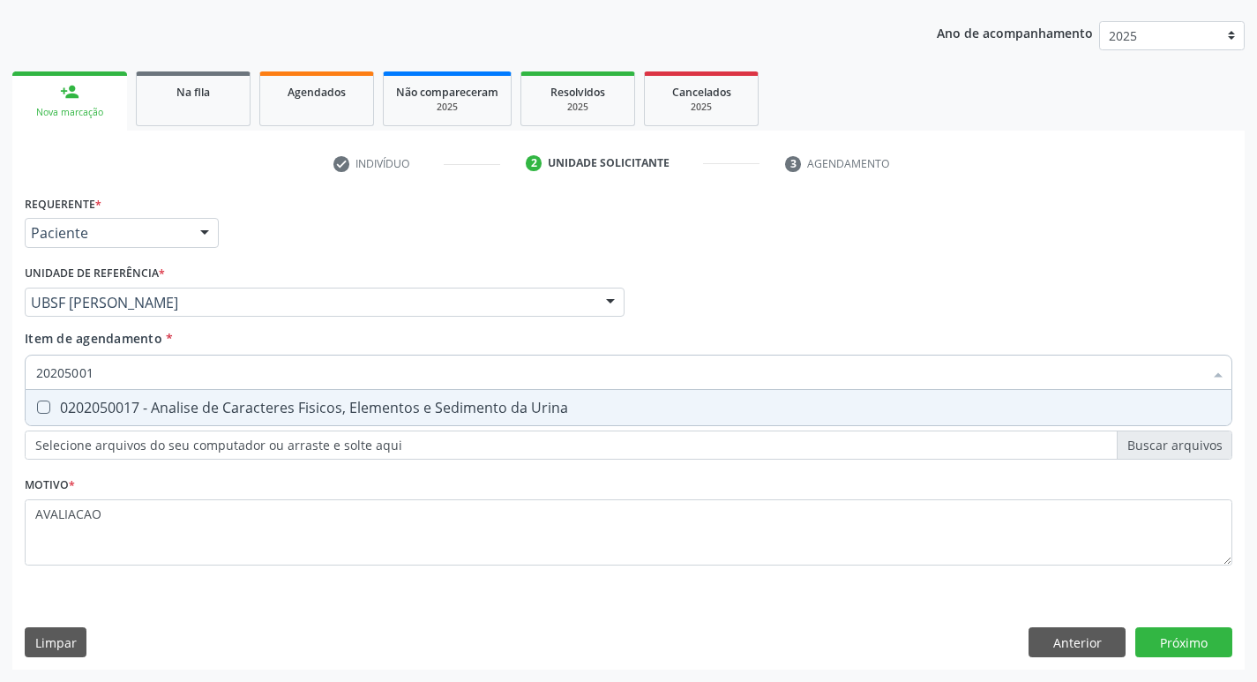
click at [257, 407] on div "0202050017 - Analise de Caracteres Fisicos, Elementos e Sedimento da Urina" at bounding box center [628, 408] width 1185 height 14
checkbox Urina "true"
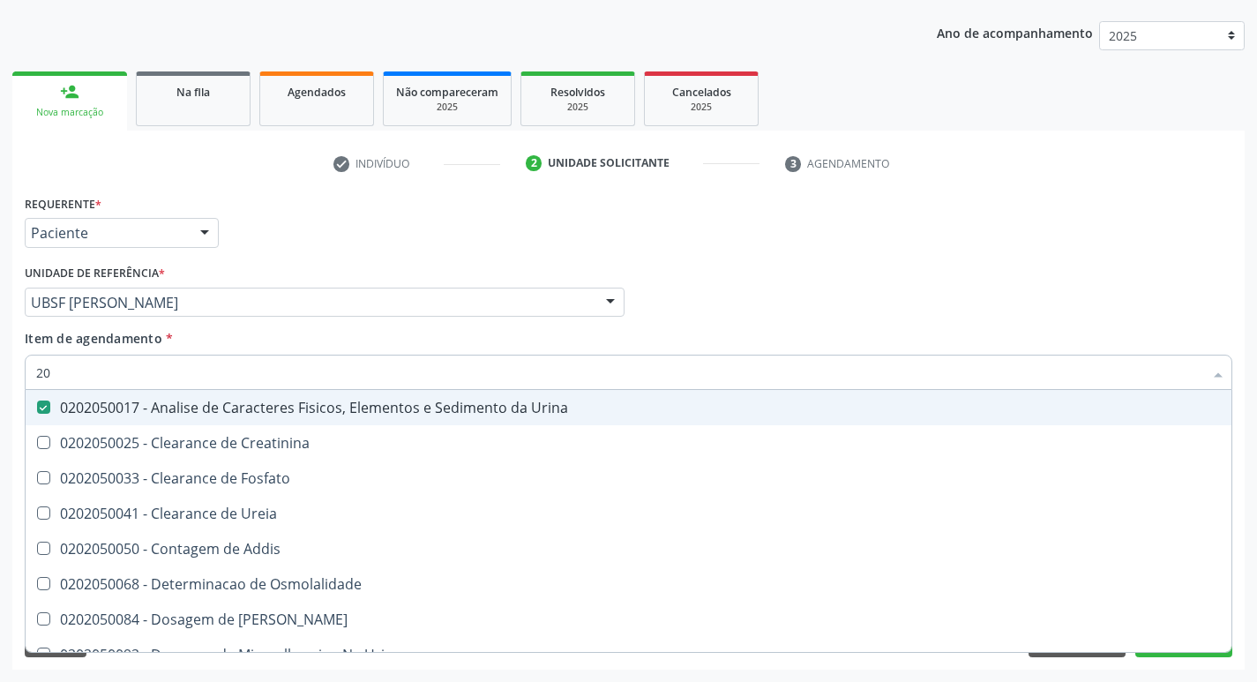
type input "2"
checkbox Urina "false"
checkbox Ureia "false"
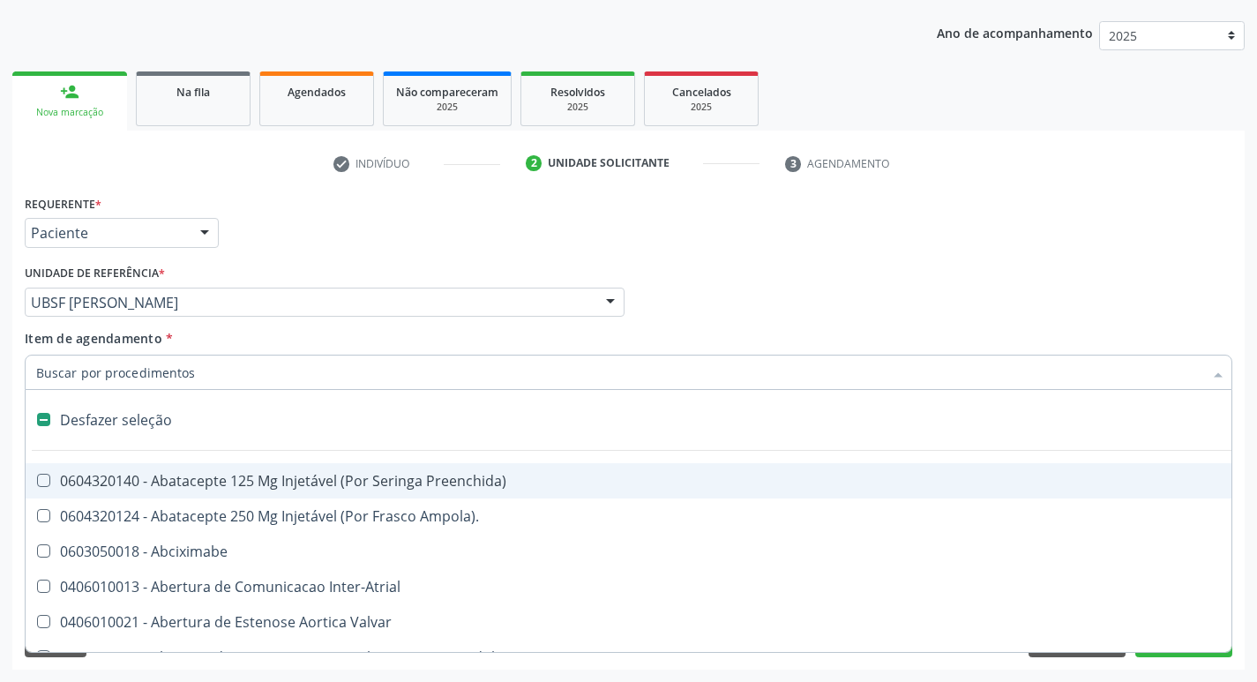
type input "G"
checkbox Urina "false"
checkbox Comprimido\) "true"
checkbox Sanitária "true"
checkbox Criança "true"
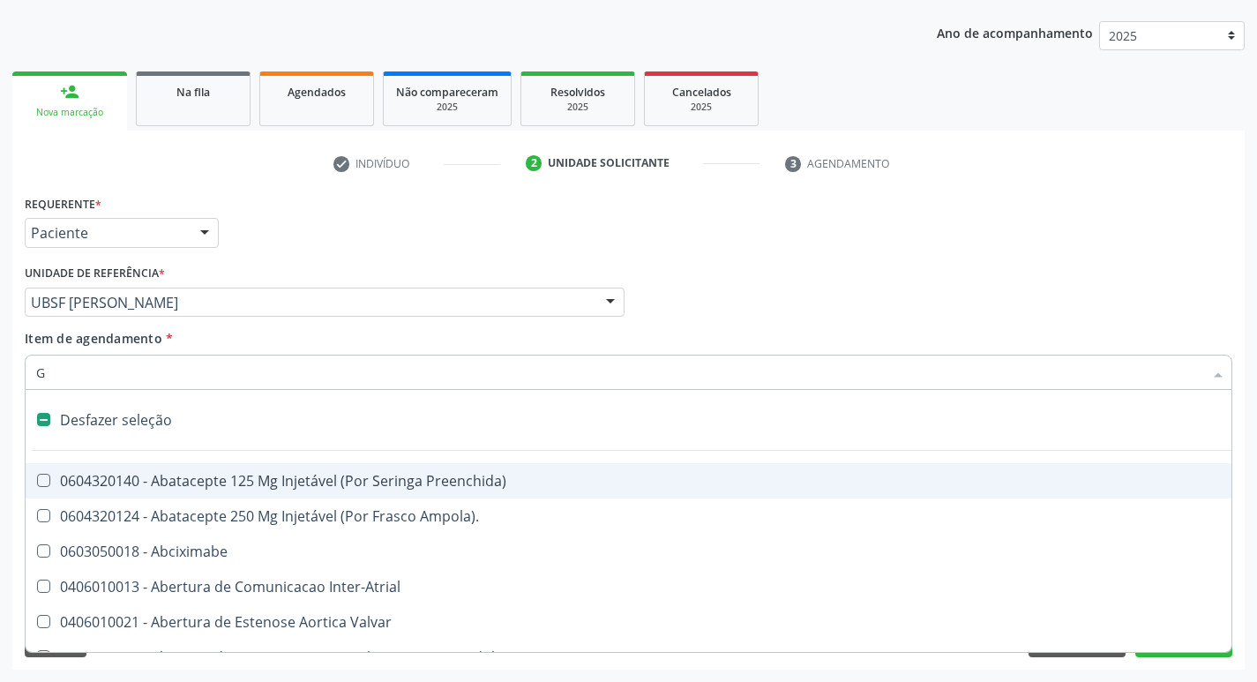
checkbox Capsula\) "true"
checkbox Osso "true"
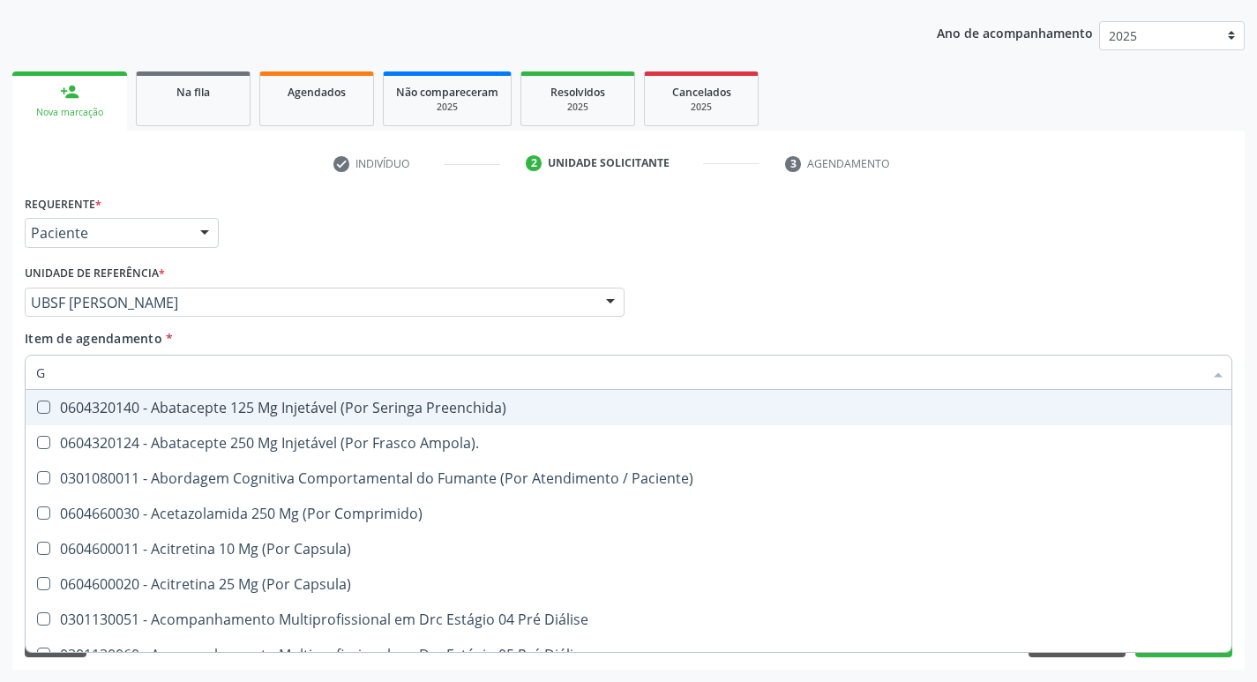
type input "GLICOSE"
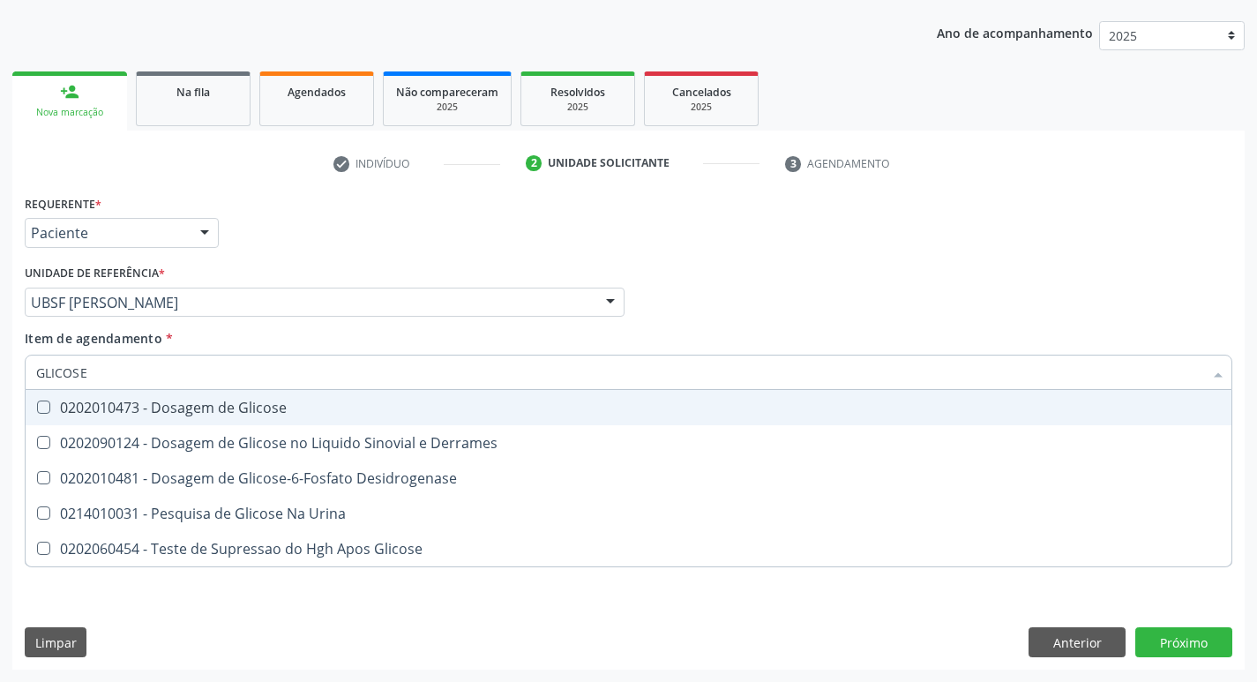
click at [277, 414] on div "0202010473 - Dosagem de Glicose" at bounding box center [628, 408] width 1185 height 14
checkbox Glicose "true"
type input "GLICOS"
checkbox Glicose "false"
checkbox Derrames "true"
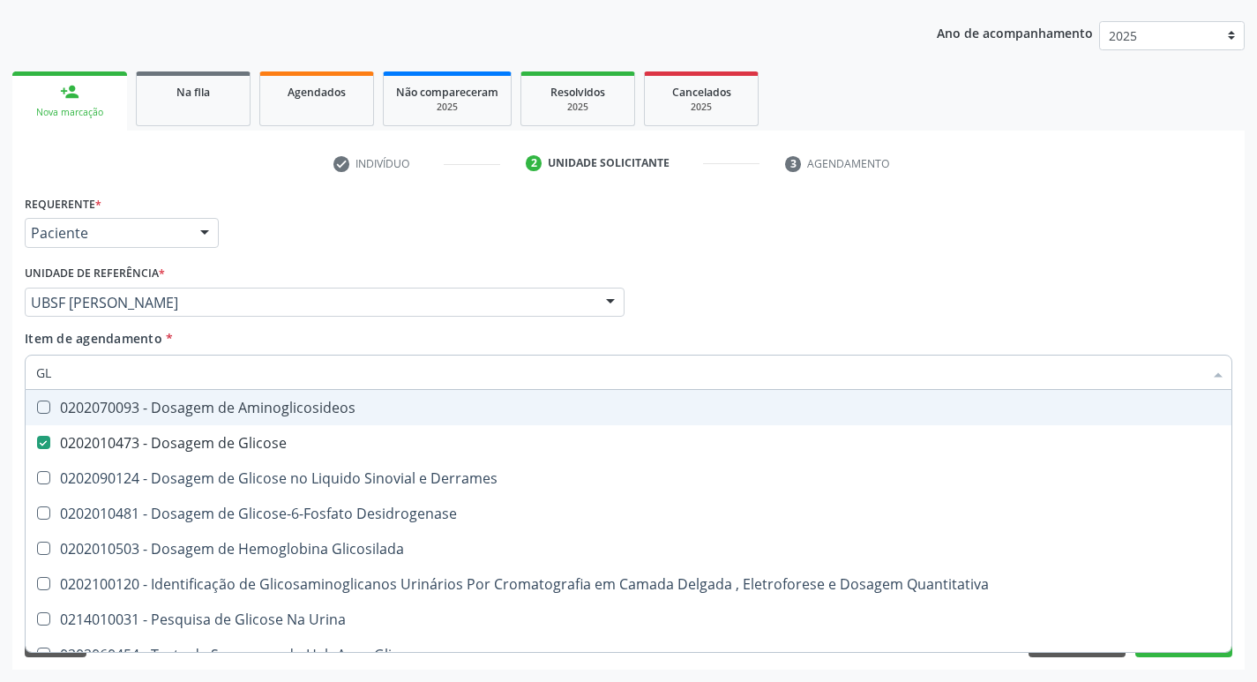
type input "G"
checkbox Glicose "false"
checkbox Derrames "false"
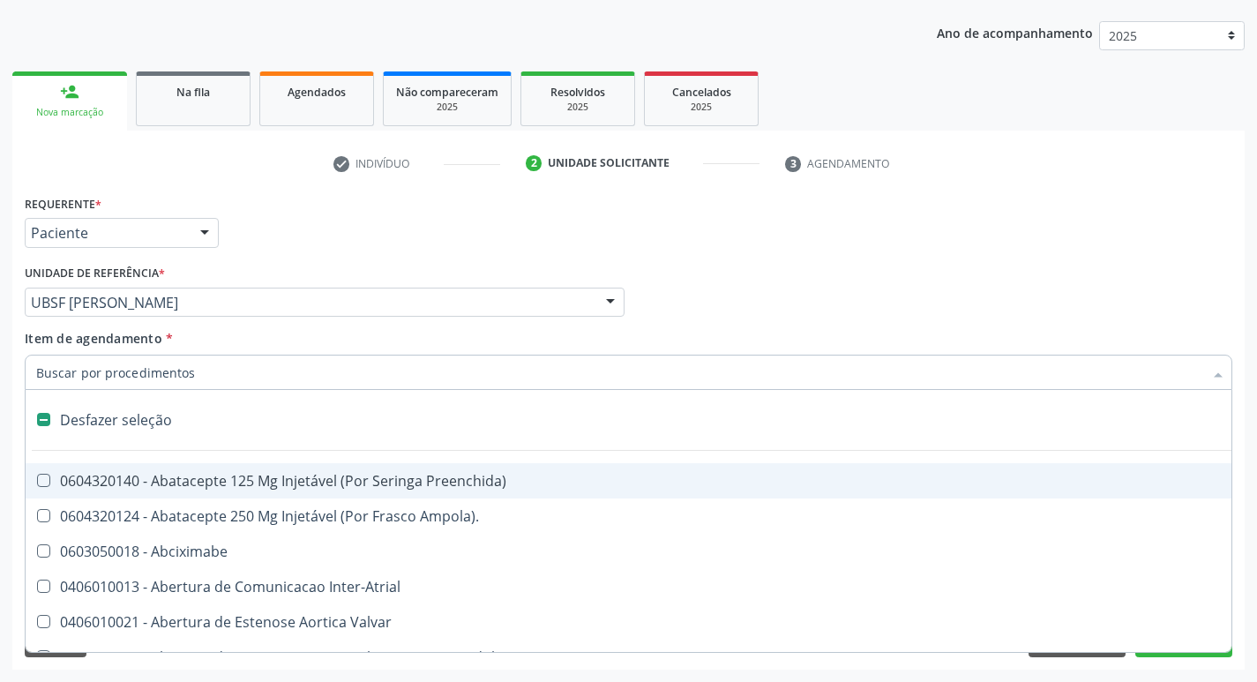
type input "C"
checkbox Dedo "true"
checkbox Urina "false"
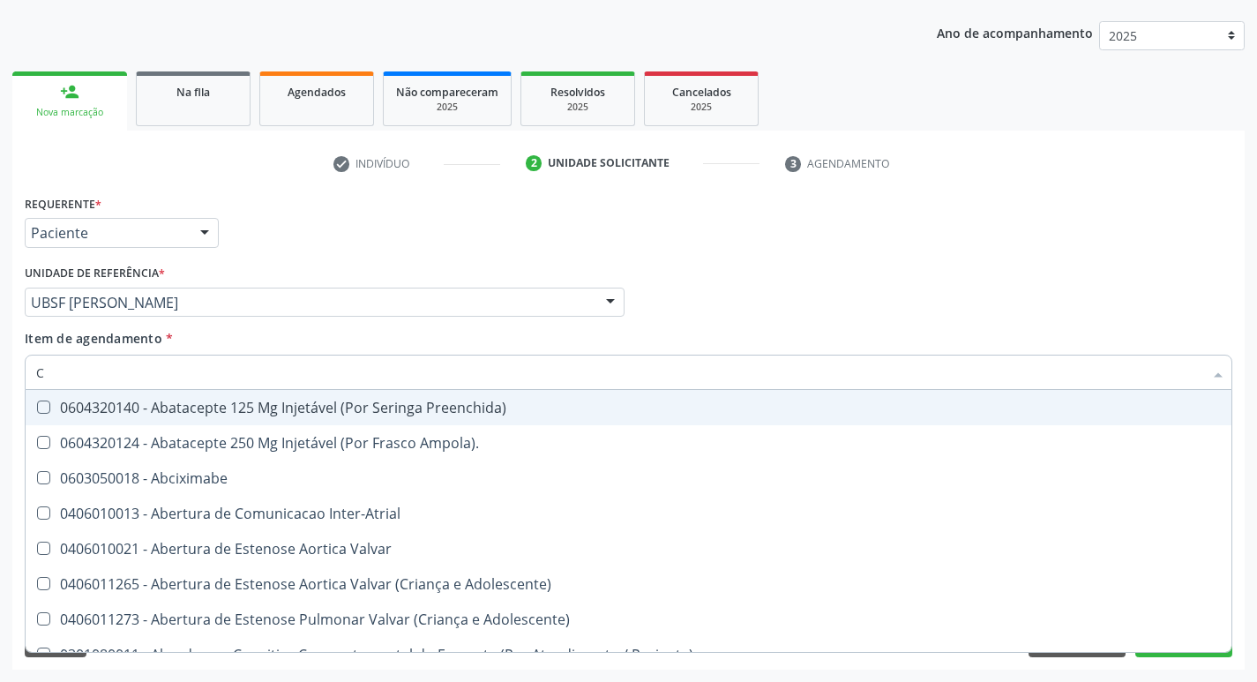
type input "CO"
checkbox Frasco-Ampola\) "true"
checkbox Urina "false"
checkbox Comprimido\) "true"
checkbox G\) "true"
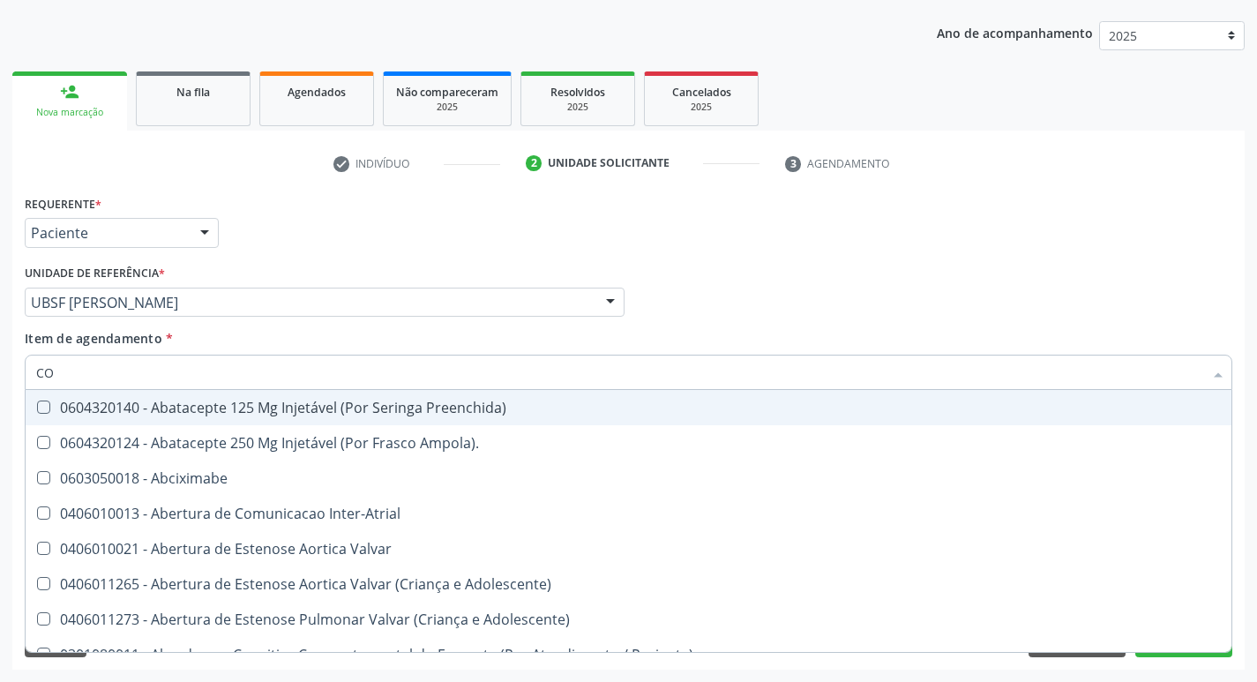
checkbox Comprimido\) "true"
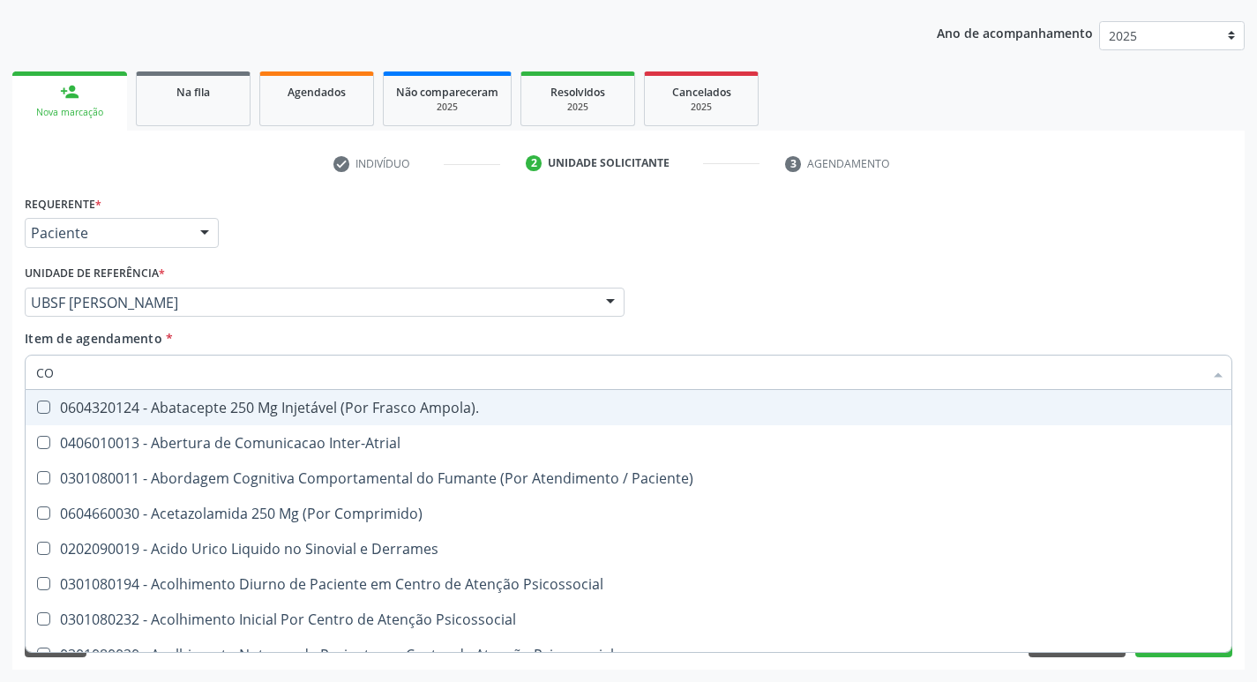
type input "COL"
checkbox Urina "false"
checkbox Vasos\) "true"
checkbox Aortico "true"
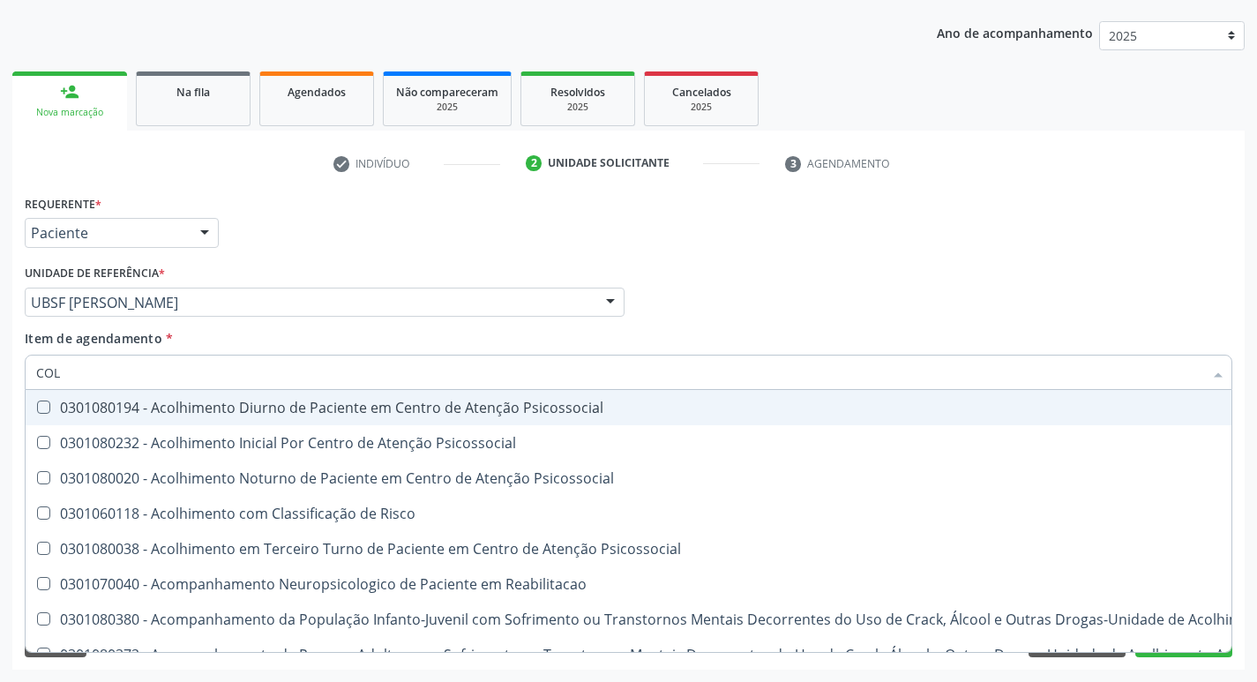
type input "COLE"
checkbox Mama "true"
checkbox Utero "true"
type input "COLES"
checkbox Psicossocial "true"
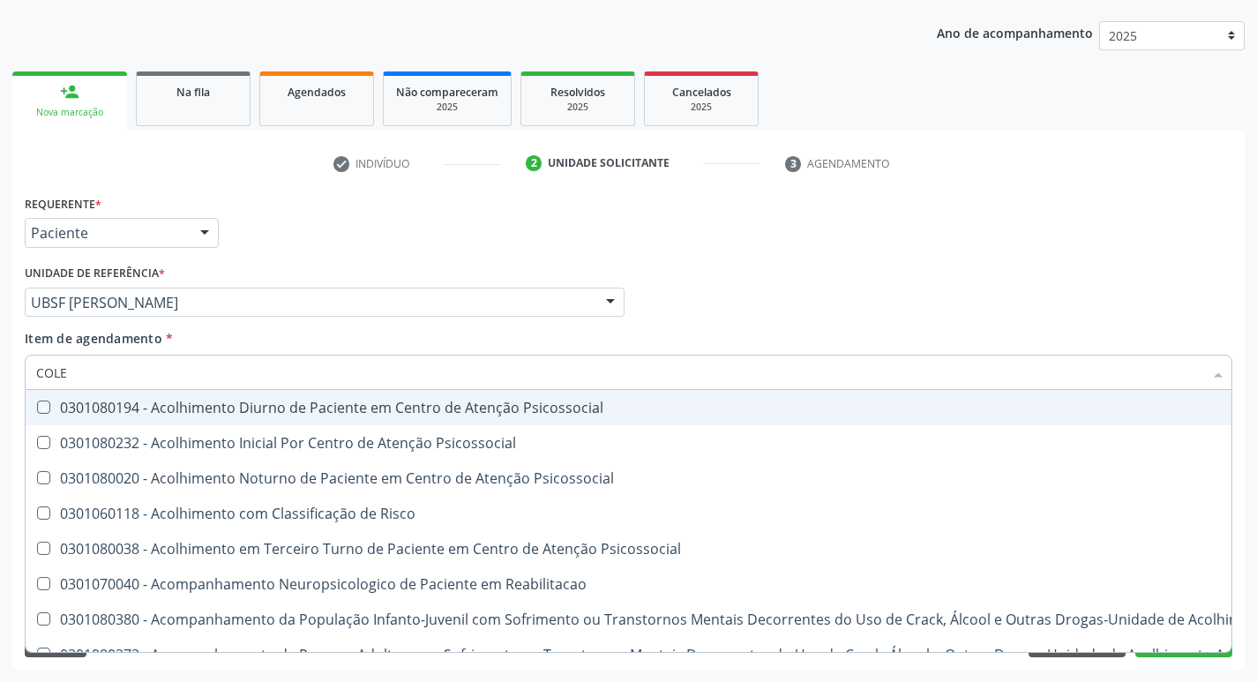
checkbox Psicossocial "true"
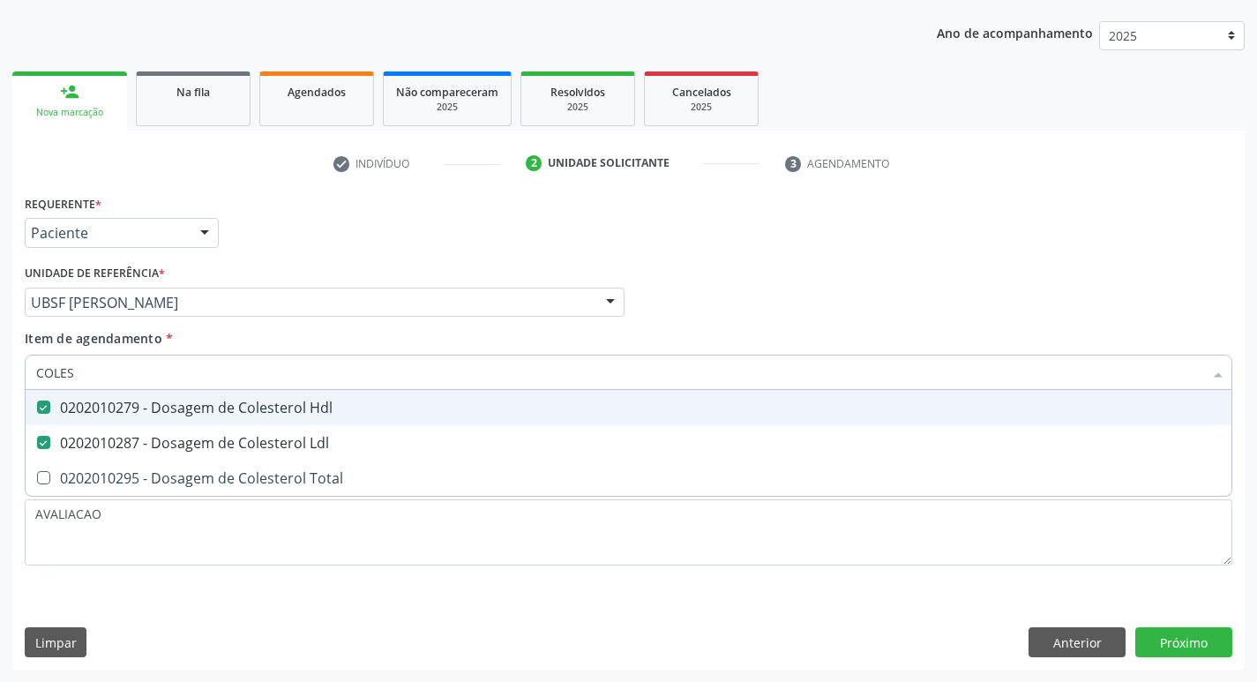
type input "COLE"
checkbox Hdl "false"
checkbox Ldl "false"
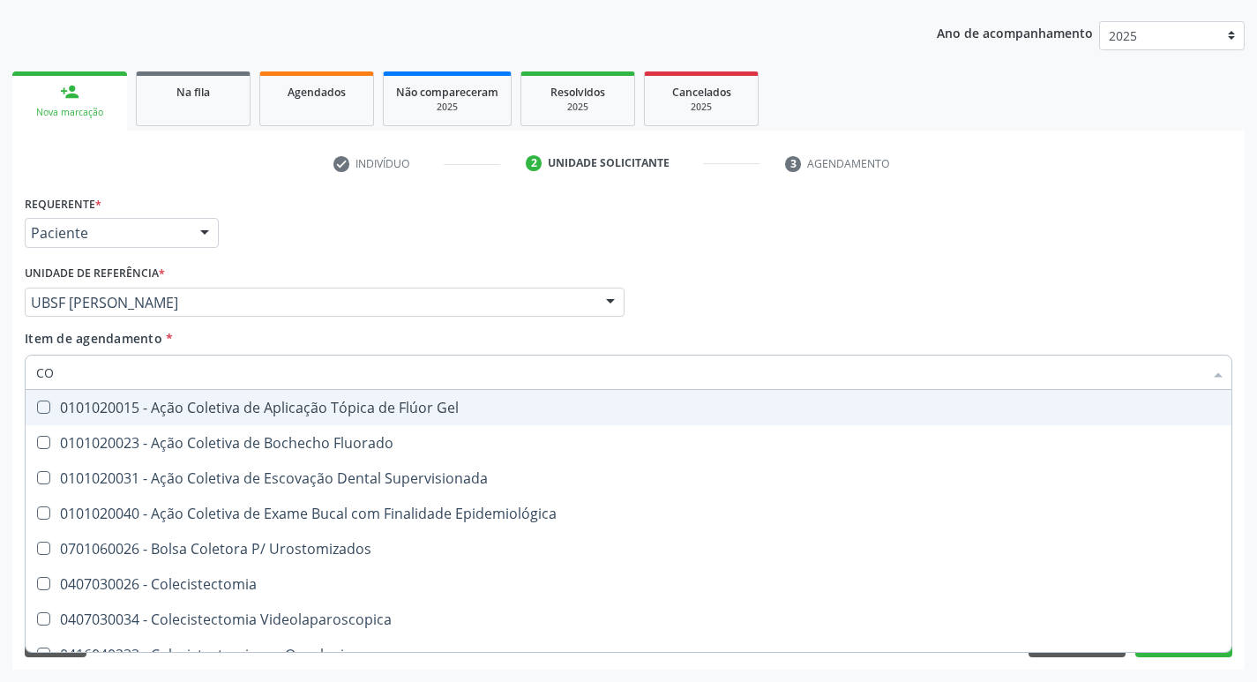
type input "C"
type input "G"
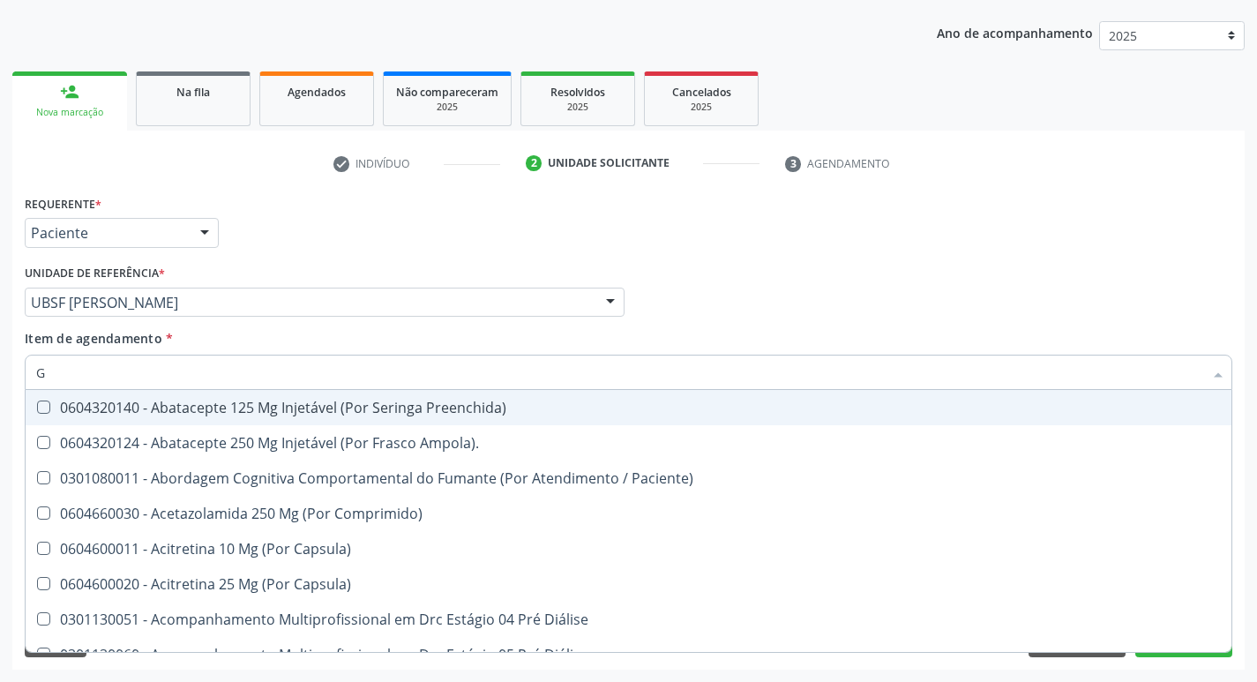
checkbox Angiografico\) "false"
checkbox Trigemio "false"
type input "GLICOSE"
checkbox Preenchida\) "true"
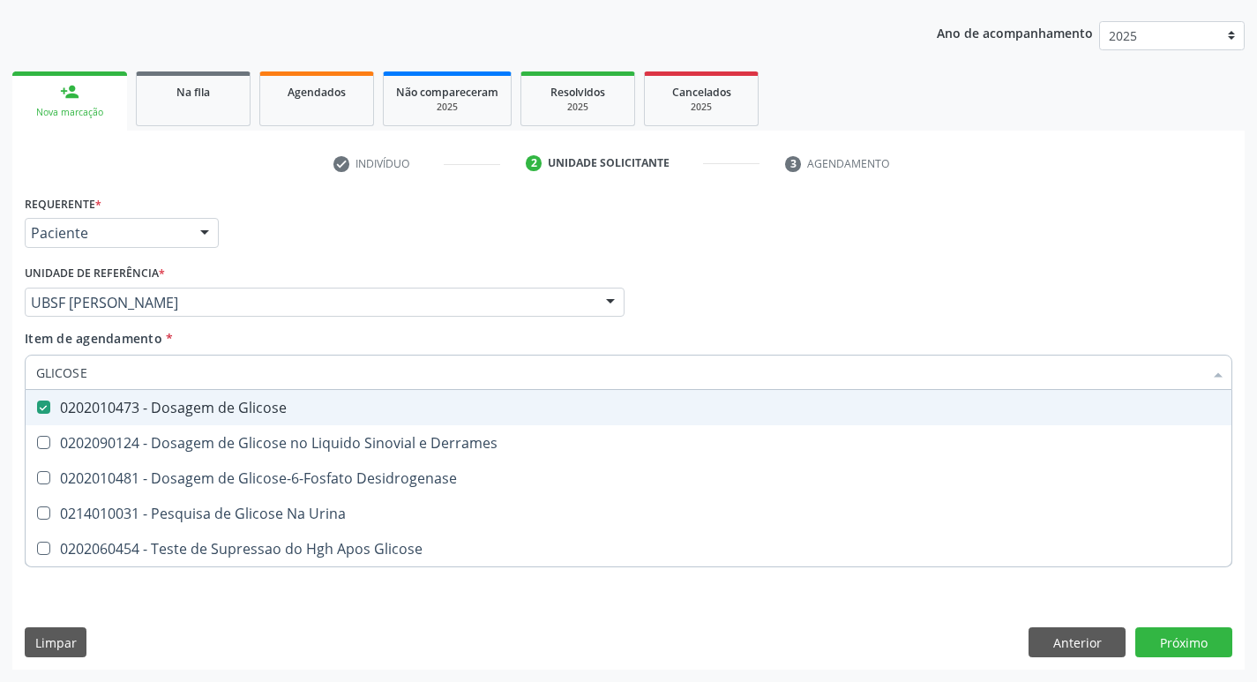
type input "GLICOS"
checkbox Glicose "false"
checkbox Derrames "true"
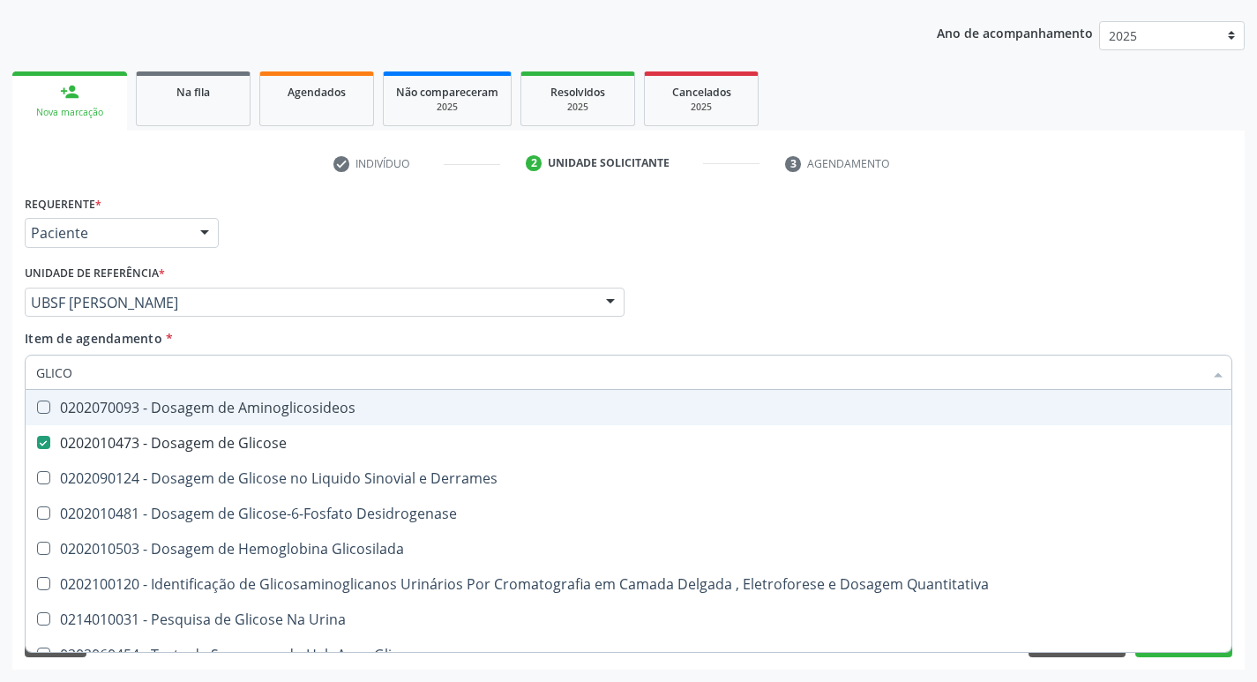
type input "GLIC"
checkbox Glicose "false"
checkbox Derrames "false"
type input "G"
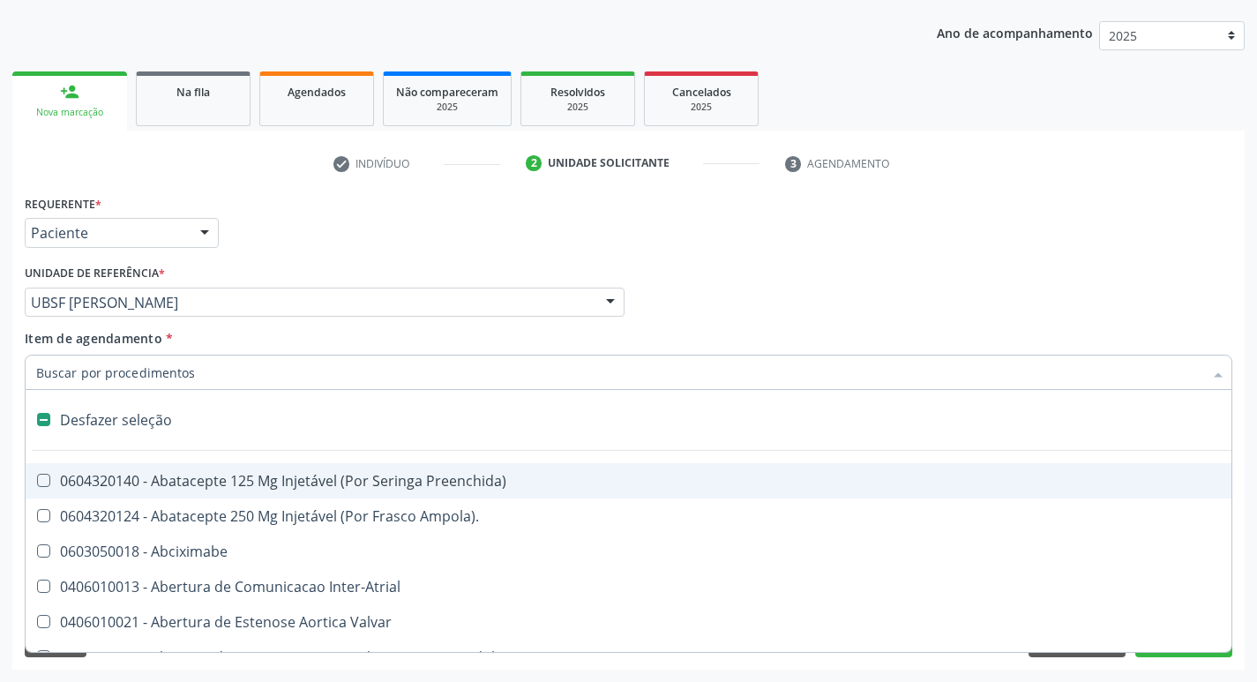
type input "H"
checkbox Urina "false"
checkbox Lactente\) "true"
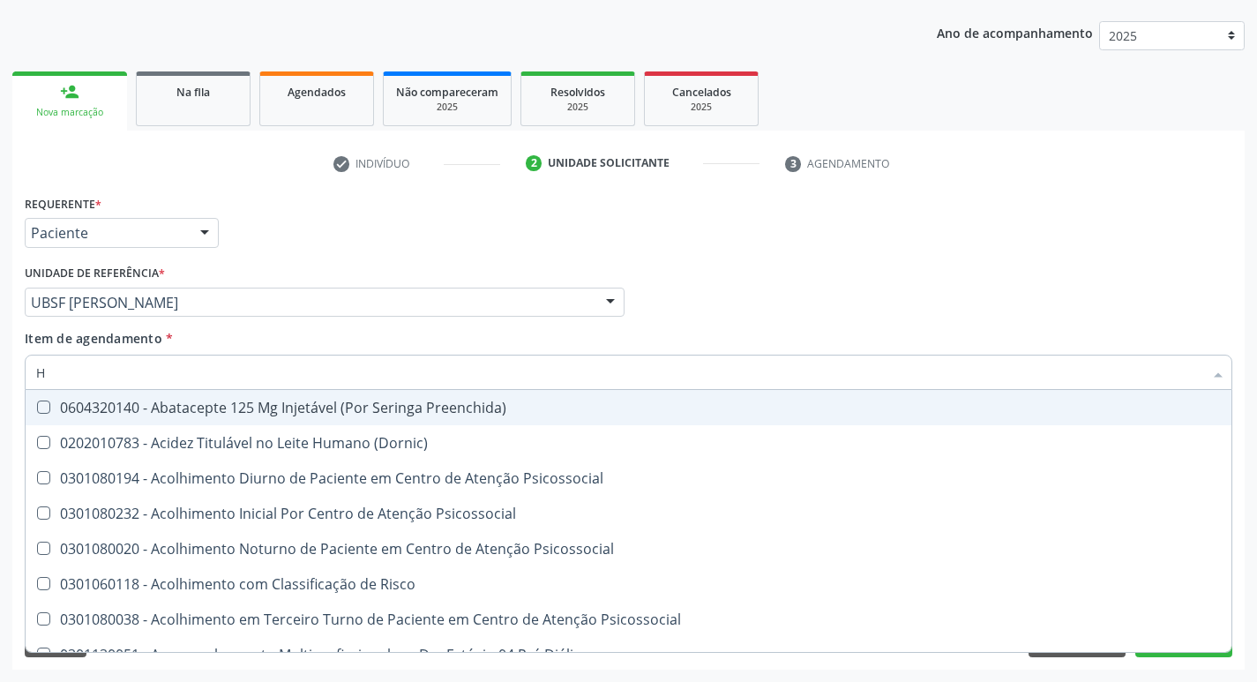
type input "HEMOGLOBINA G"
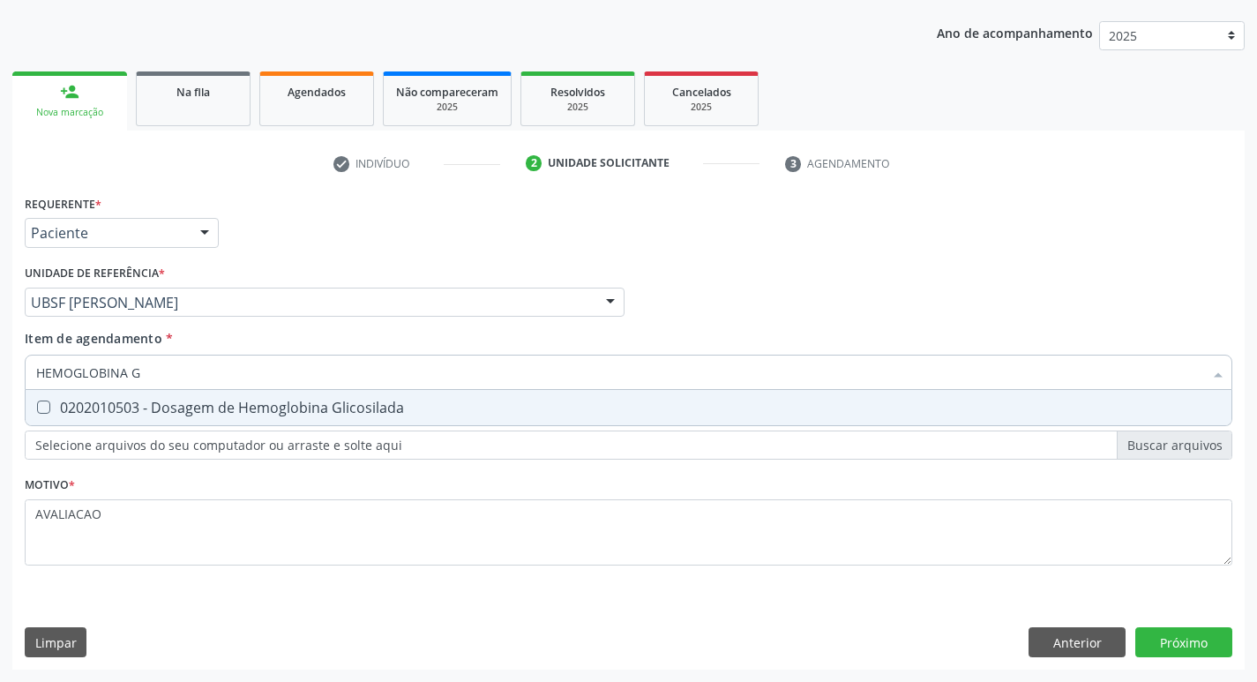
click at [244, 414] on div "0202010503 - Dosagem de Hemoglobina Glicosilada" at bounding box center [628, 408] width 1185 height 14
checkbox Glicosilada "true"
type input "HEMOGLOBINA"
checkbox Glicosilada "false"
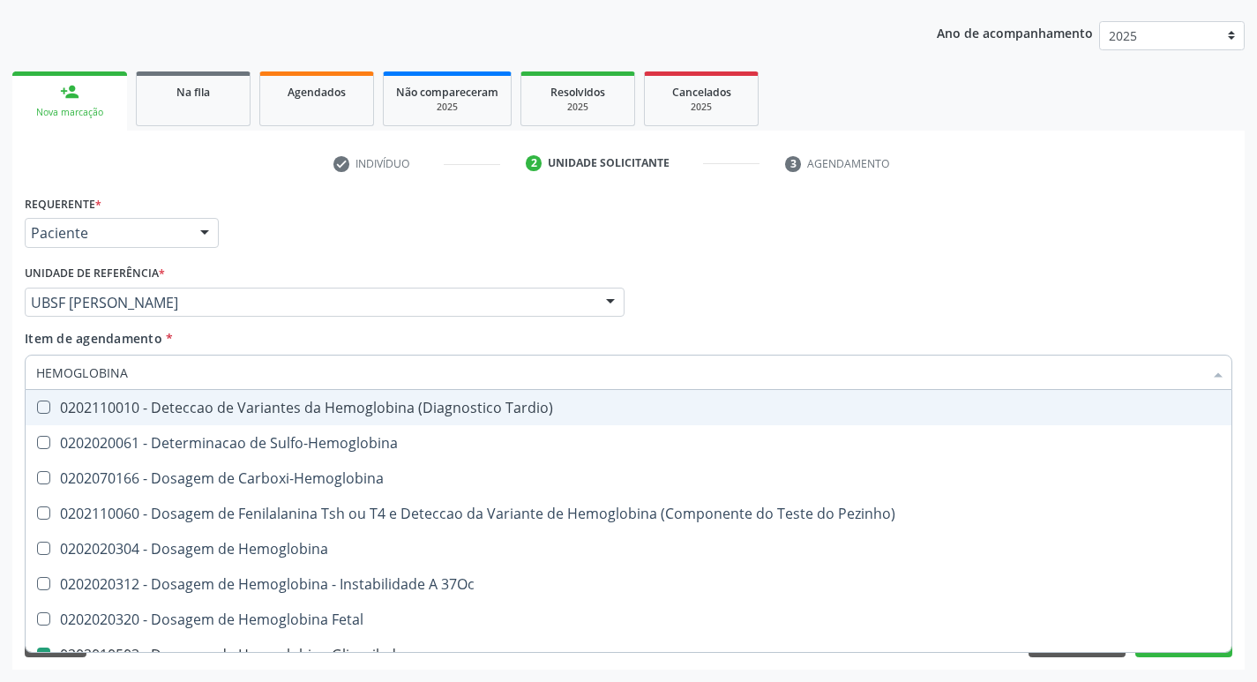
type input "HEMOGLOBIN"
checkbox Glicosilada "false"
checkbox Hemoglobina "true"
type input "H"
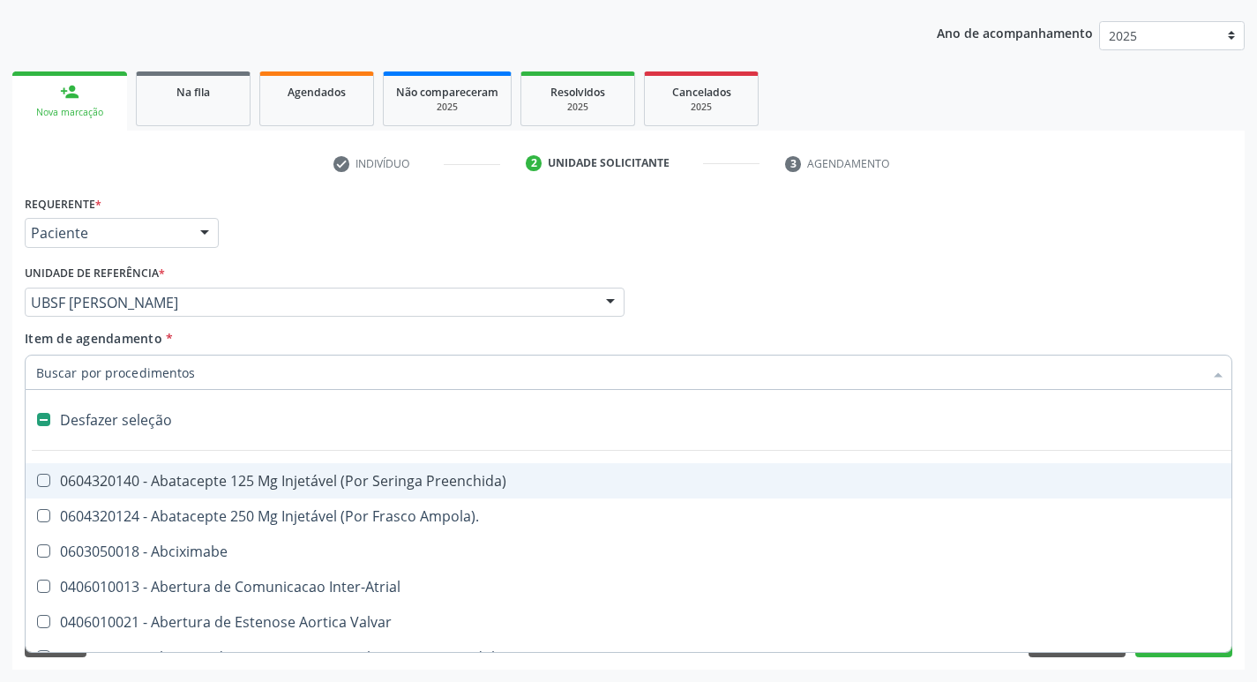
checkbox Dente\) "false"
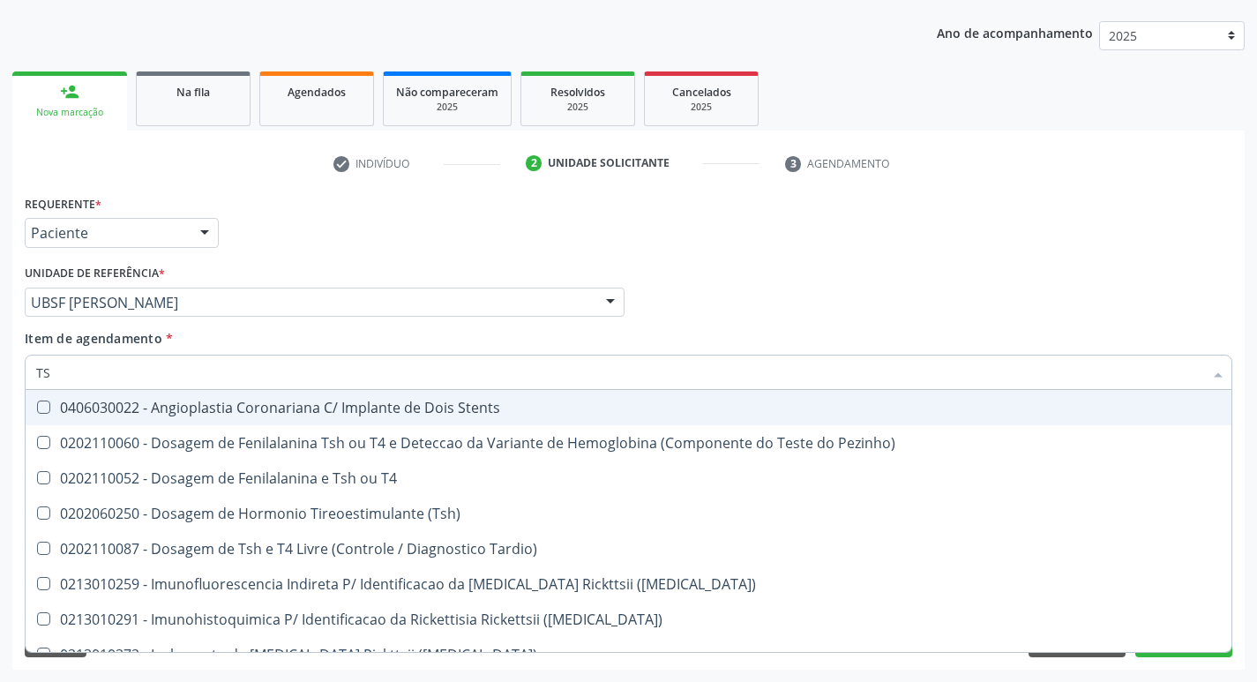
type input "TSH"
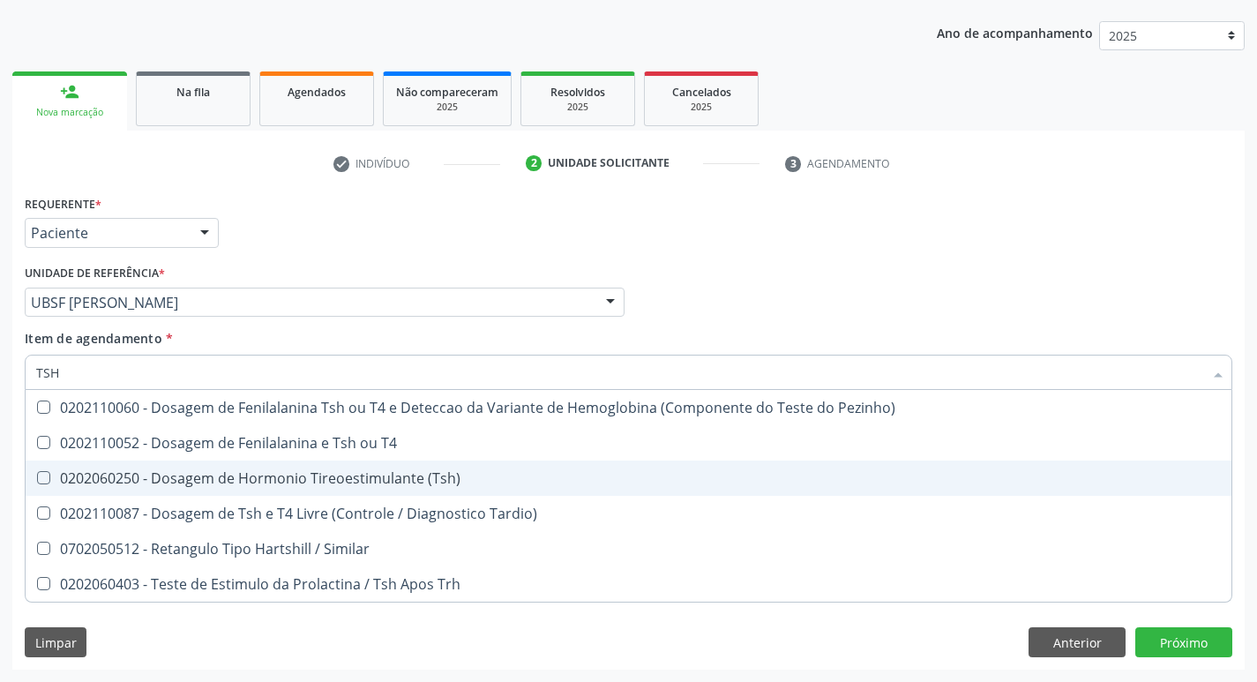
click at [329, 482] on div "0202060250 - Dosagem de Hormonio Tireoestimulante (Tsh)" at bounding box center [628, 478] width 1185 height 14
checkbox \(Tsh\) "true"
type input "TS"
checkbox \(Tsh\) "false"
checkbox Tardio\) "true"
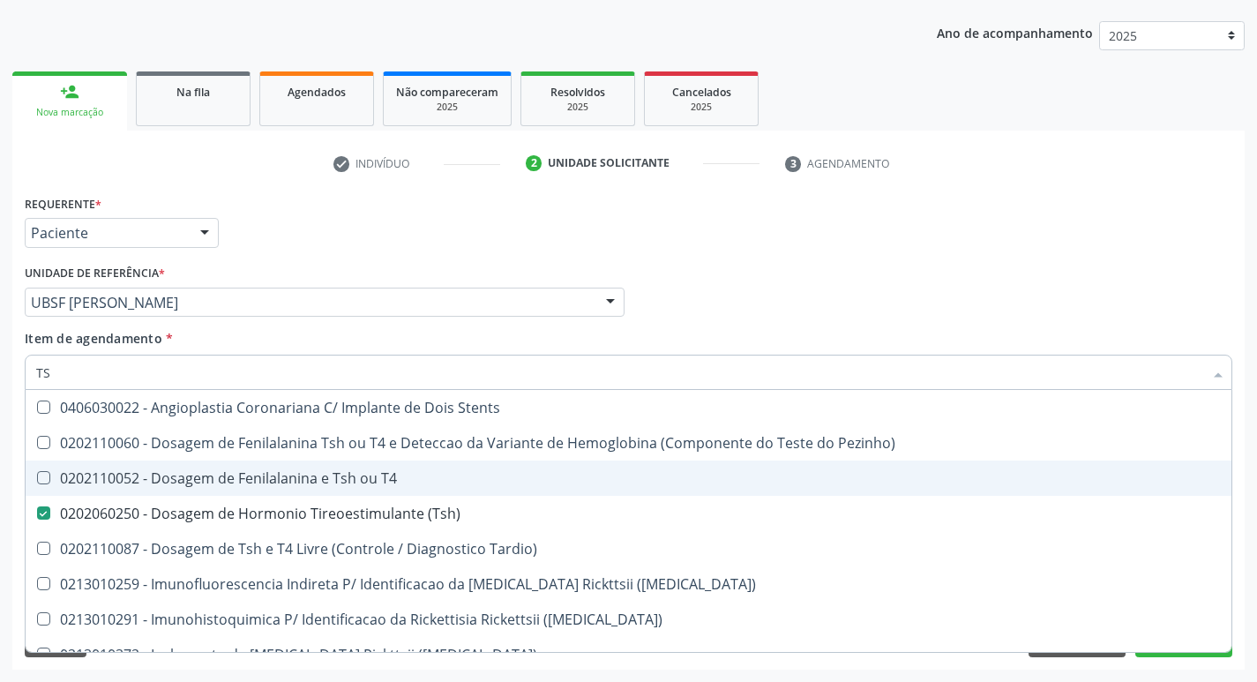
type input "T"
checkbox \(Tsh\) "false"
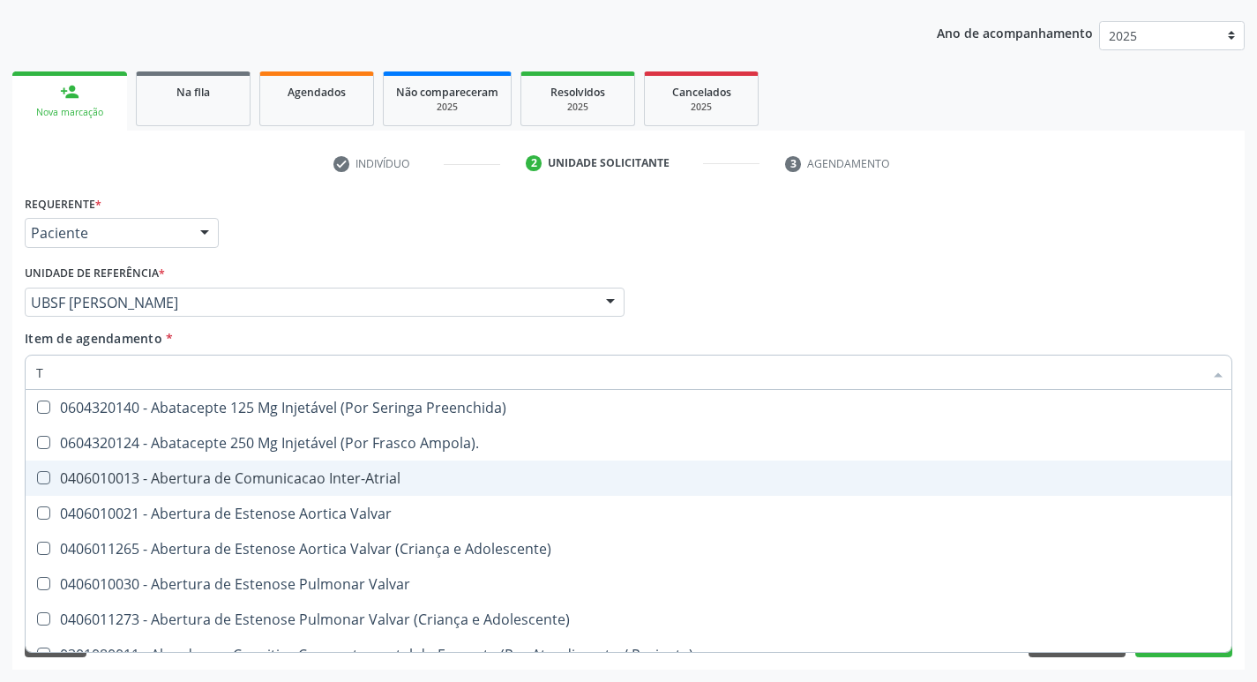
type input "T4"
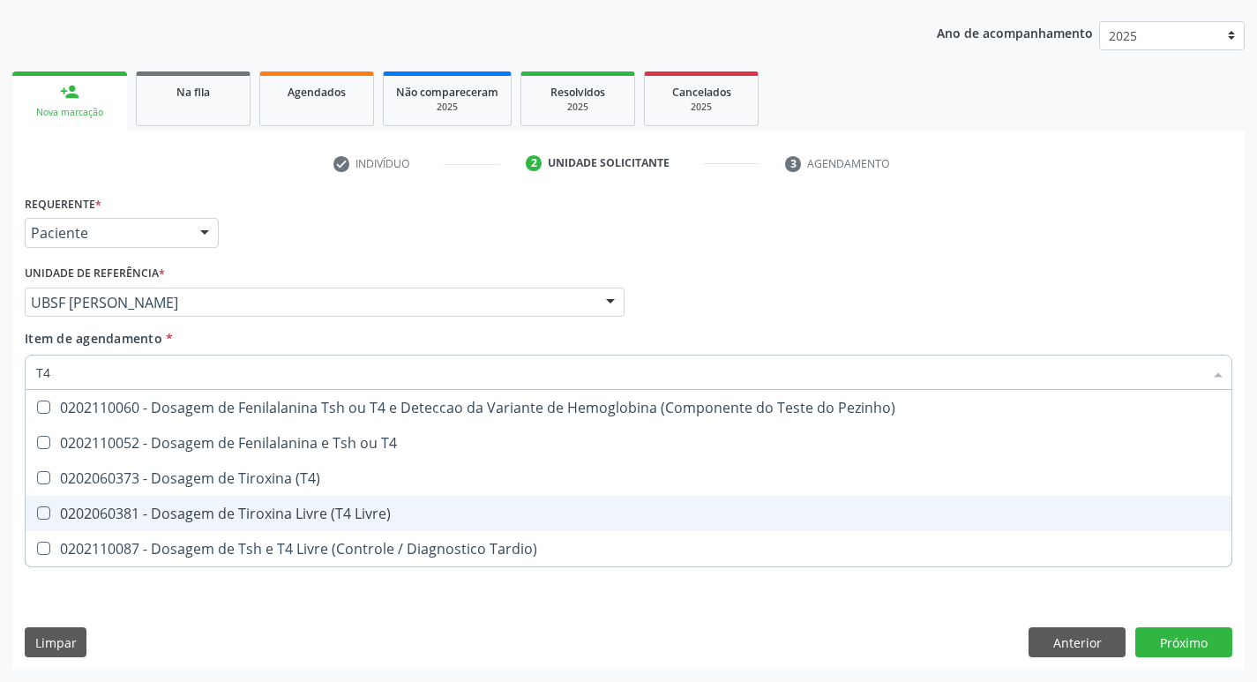
click at [380, 506] on div "0202060381 - Dosagem de Tiroxina Livre (T4 Livre)" at bounding box center [628, 513] width 1185 height 14
checkbox Livre\) "true"
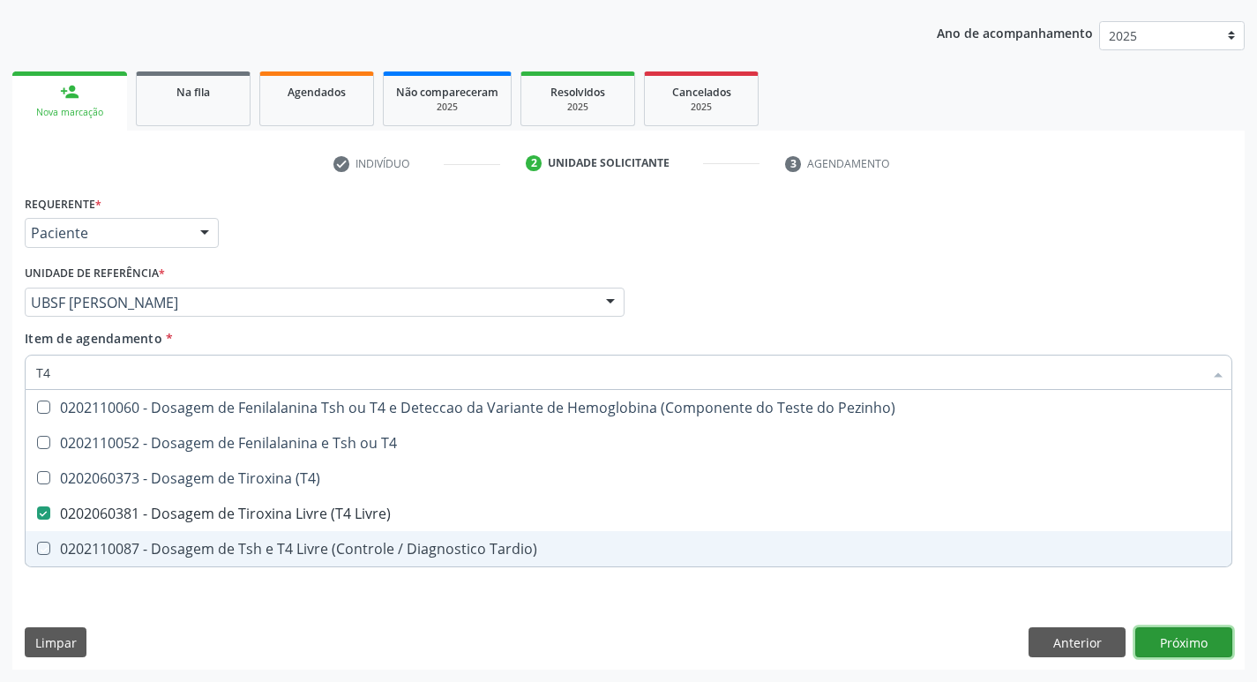
click at [1170, 638] on div "Requerente * Paciente Profissional de Saúde Paciente Nenhum resultado encontrad…" at bounding box center [628, 430] width 1233 height 479
checkbox T4 "true"
checkbox \(T4\) "true"
checkbox Tardio\) "true"
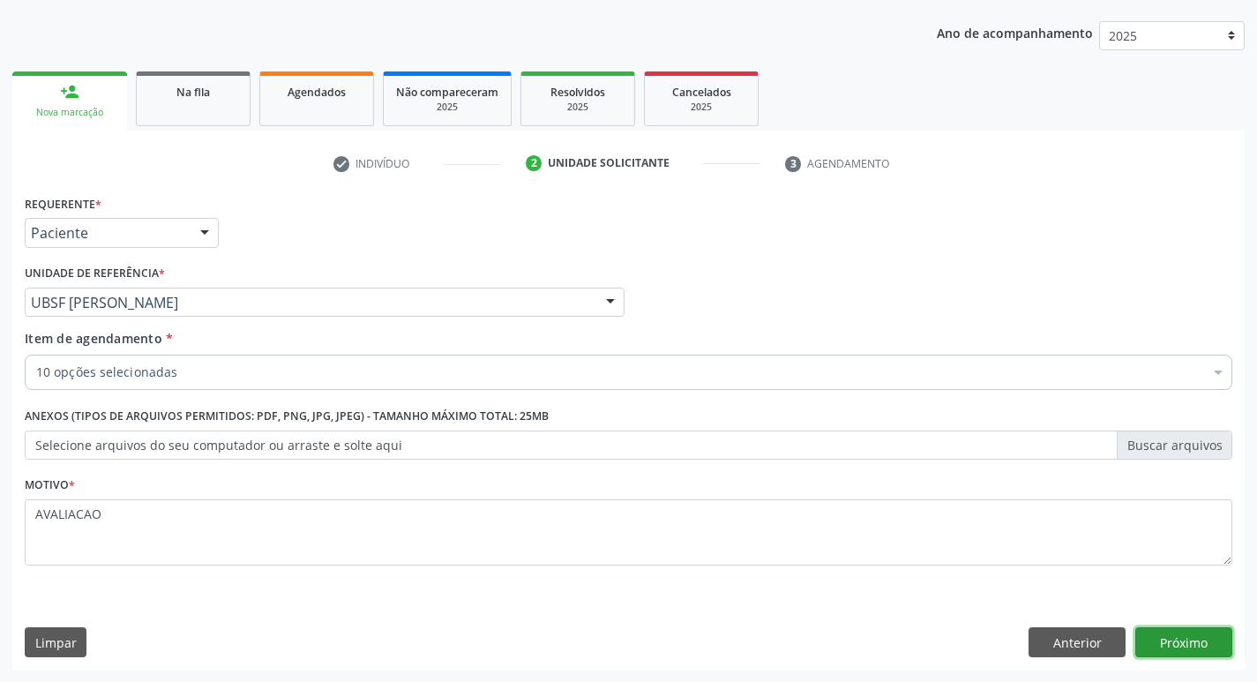
click at [1193, 645] on button "Próximo" at bounding box center [1184, 642] width 97 height 30
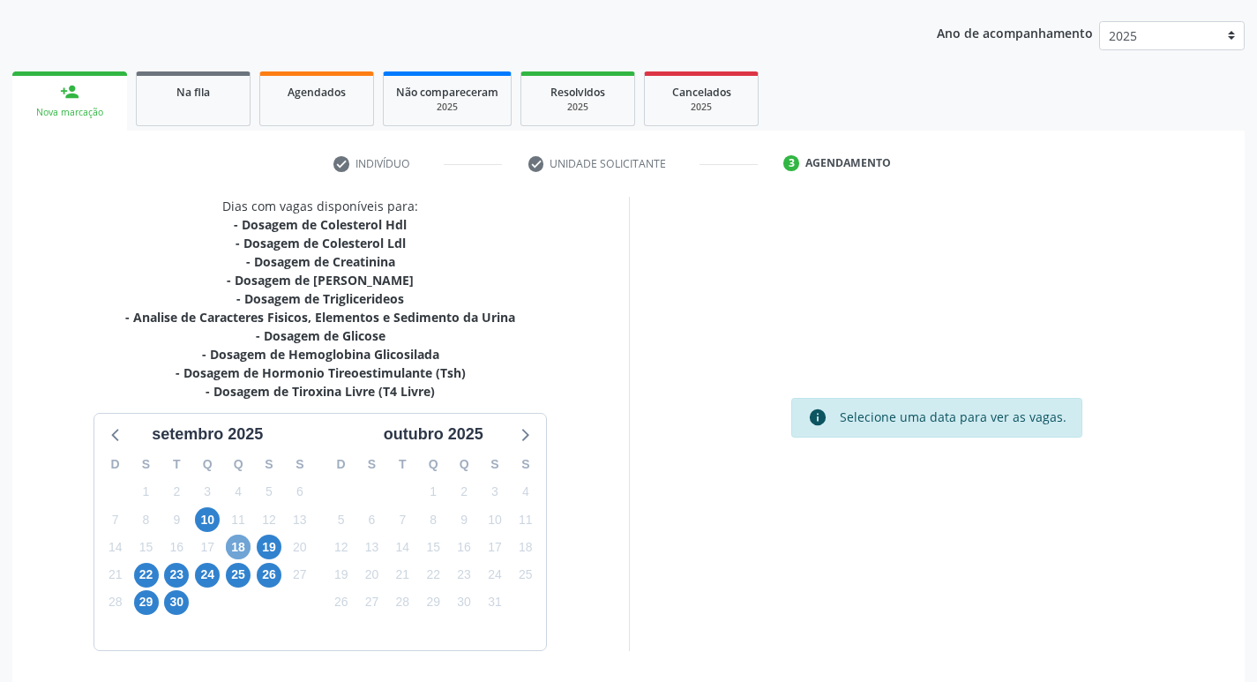
click at [237, 552] on span "18" at bounding box center [238, 547] width 25 height 25
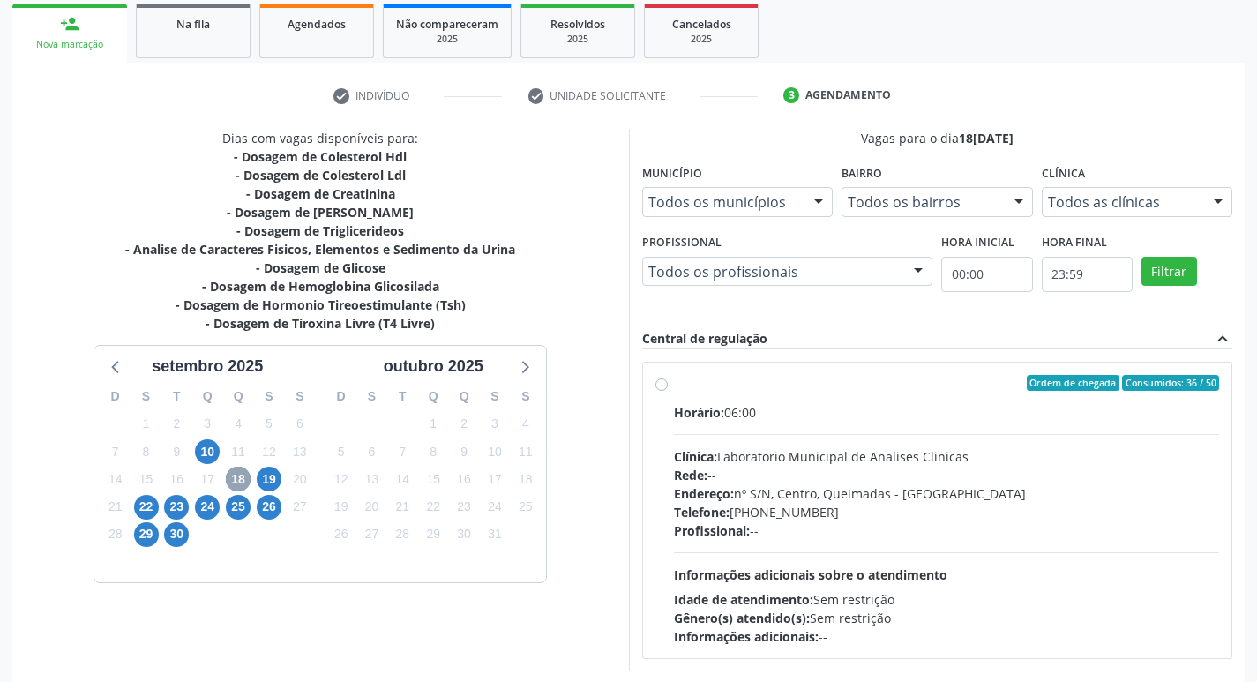
scroll to position [341, 0]
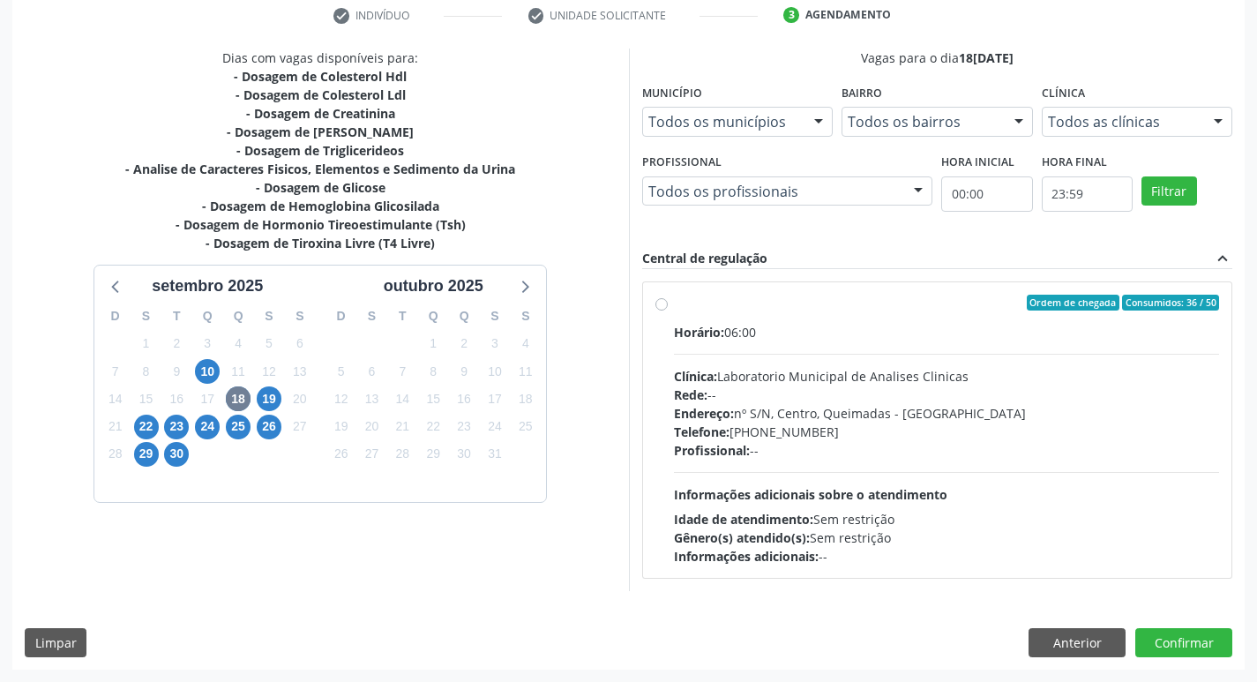
click at [703, 389] on span "Rede:" at bounding box center [691, 394] width 34 height 17
click at [668, 311] on input "Ordem de chegada Consumidos: 36 / 50 Horário: 06:00 Clínica: Laboratorio Munici…" at bounding box center [662, 303] width 12 height 16
radio input "true"
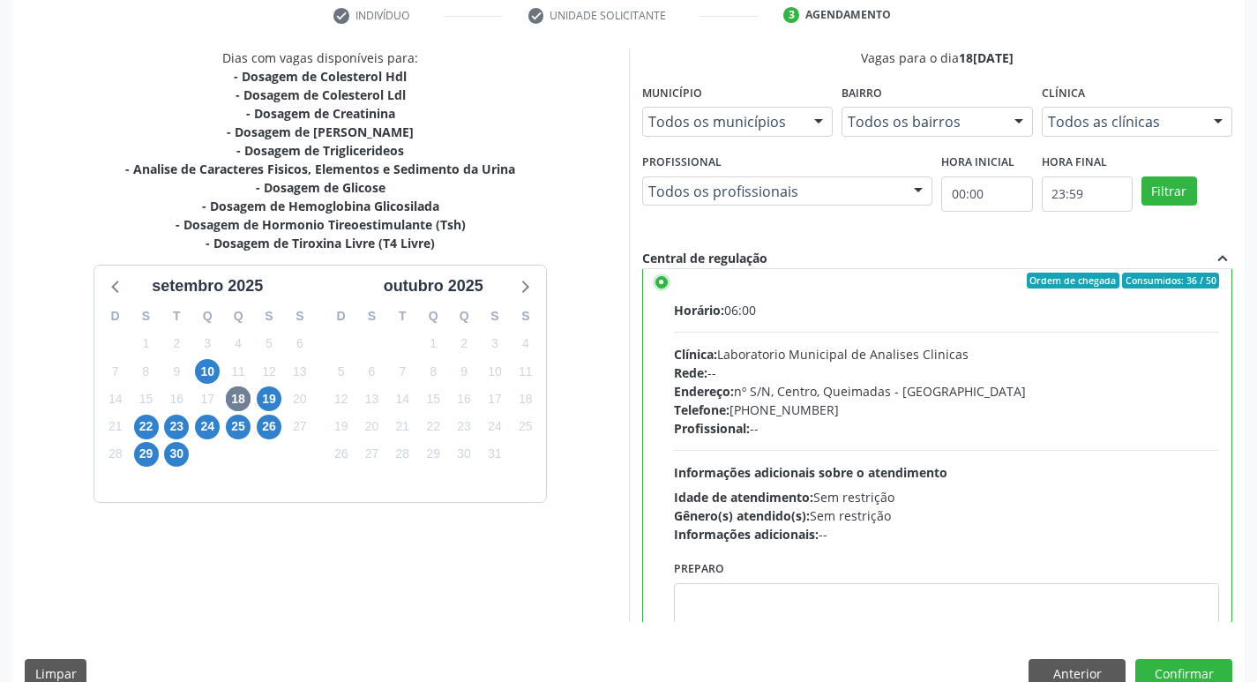
scroll to position [87, 0]
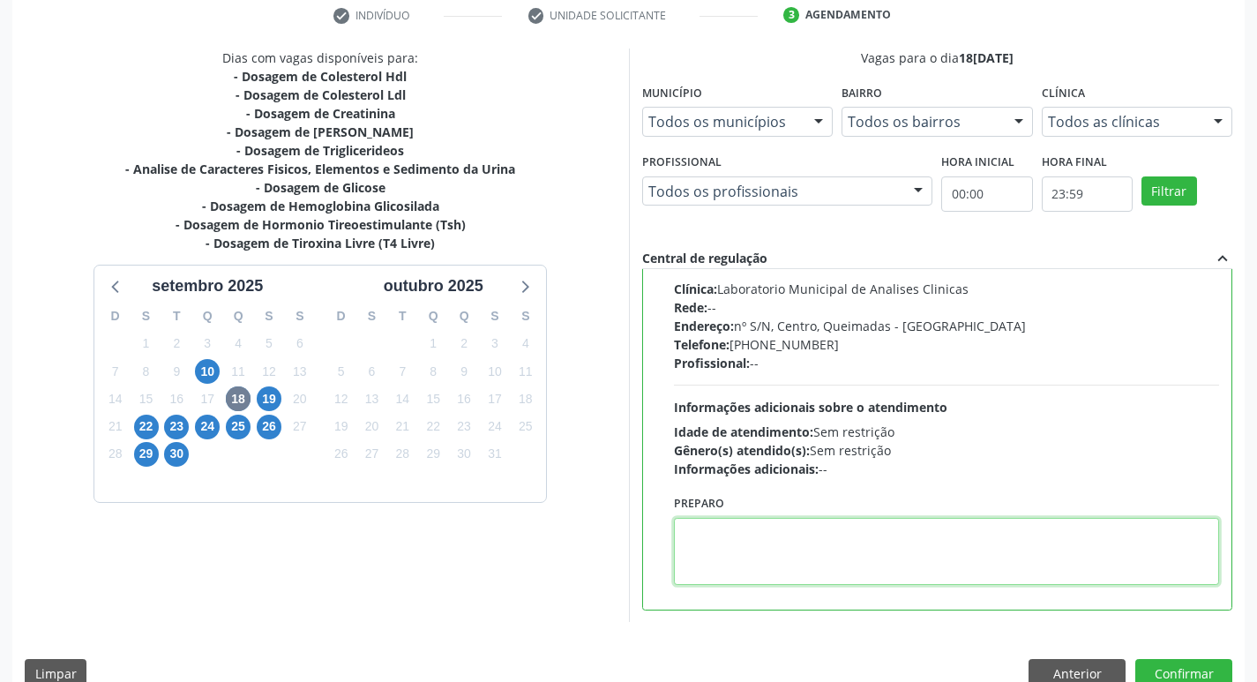
click at [731, 544] on textarea at bounding box center [947, 551] width 546 height 67
paste textarea "IR EM [GEOGRAPHIC_DATA]"
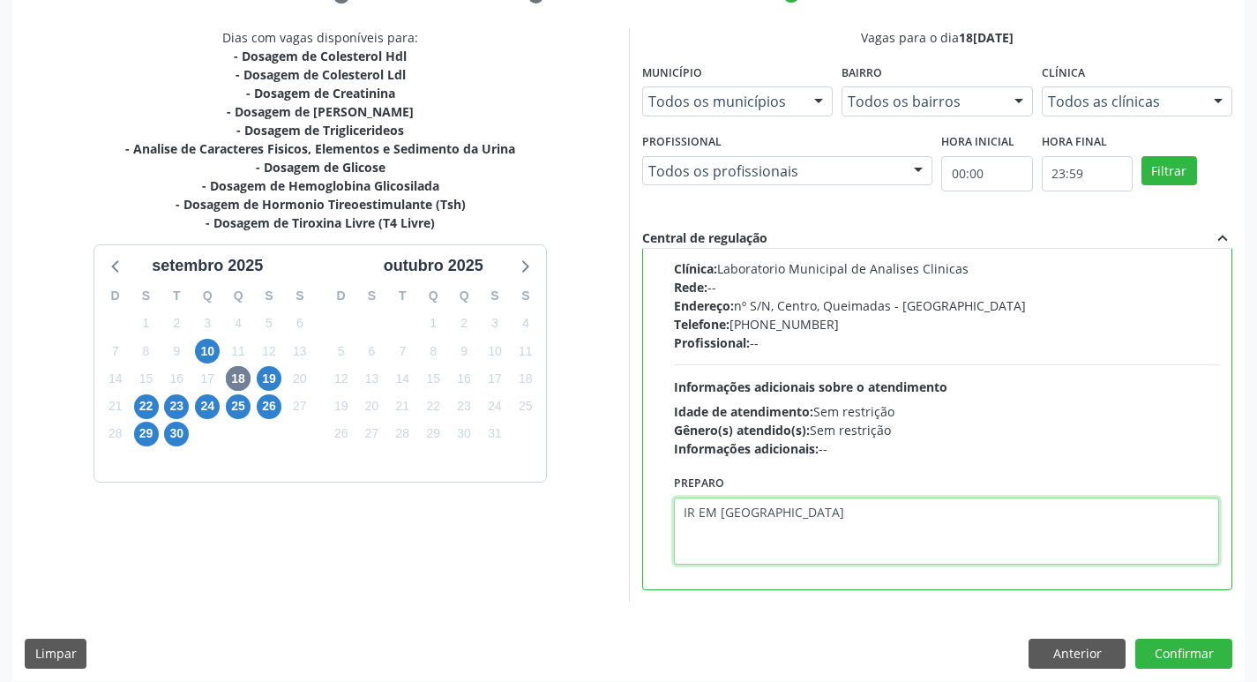
scroll to position [372, 0]
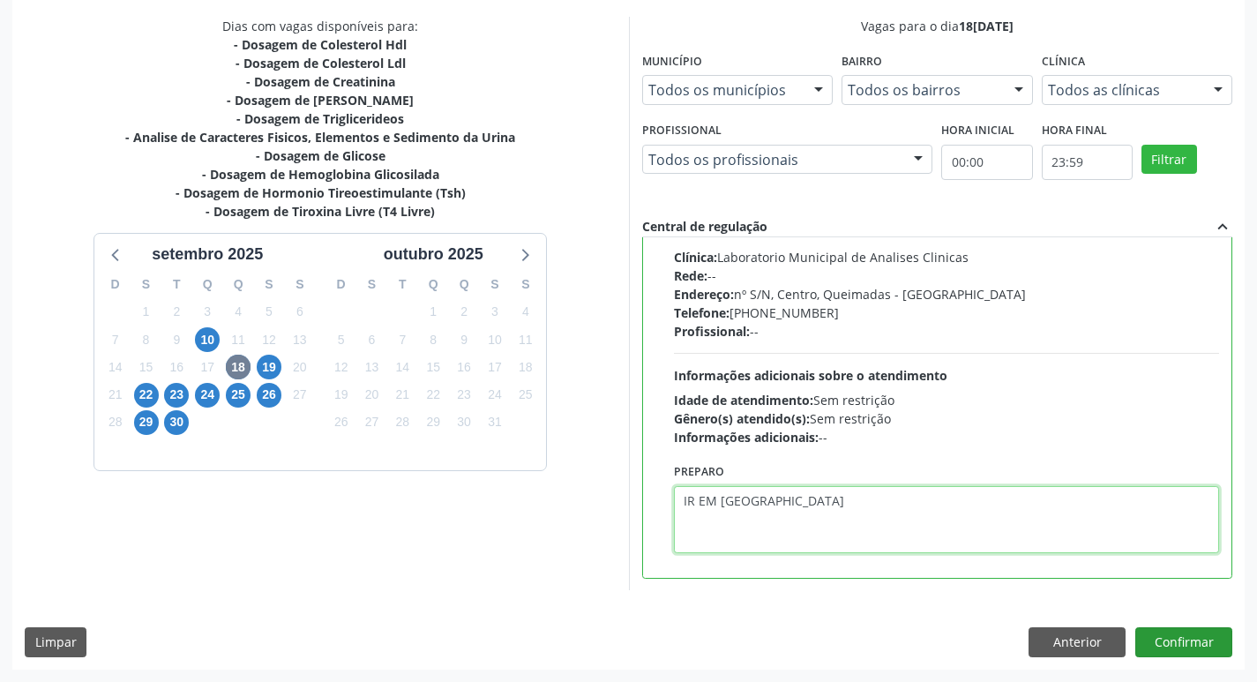
type textarea "IR EM [GEOGRAPHIC_DATA]"
click at [1180, 652] on button "Confirmar" at bounding box center [1184, 642] width 97 height 30
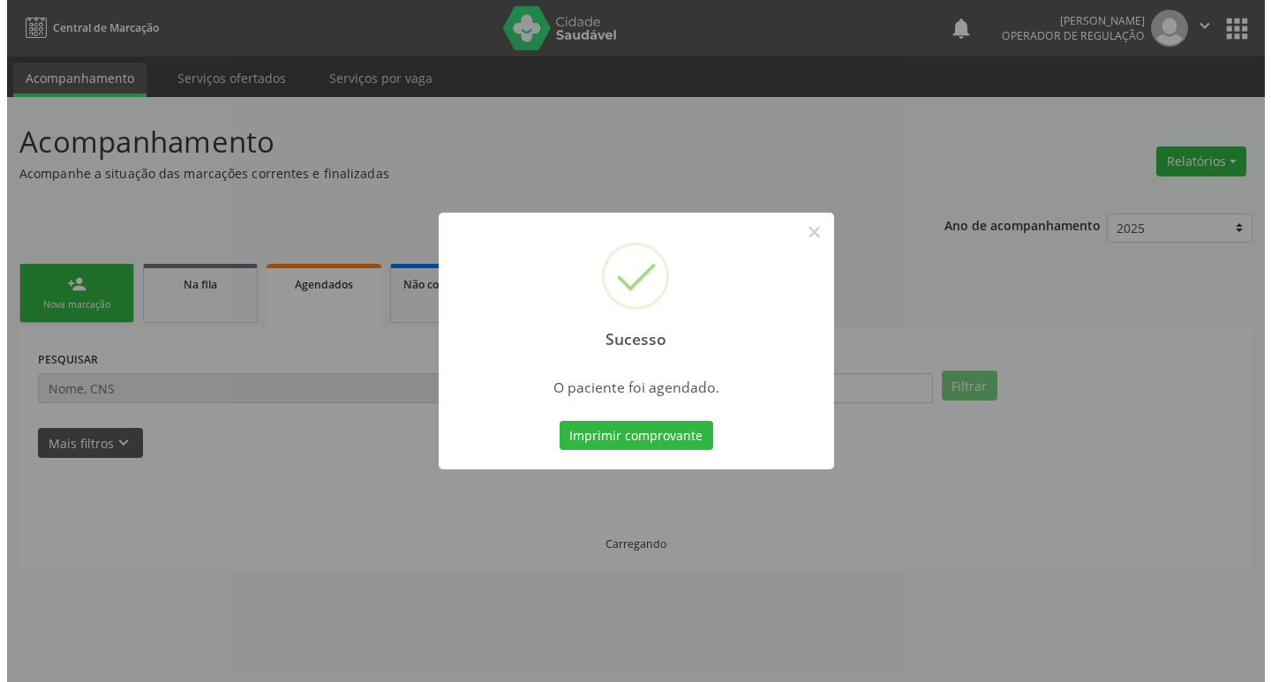
scroll to position [0, 0]
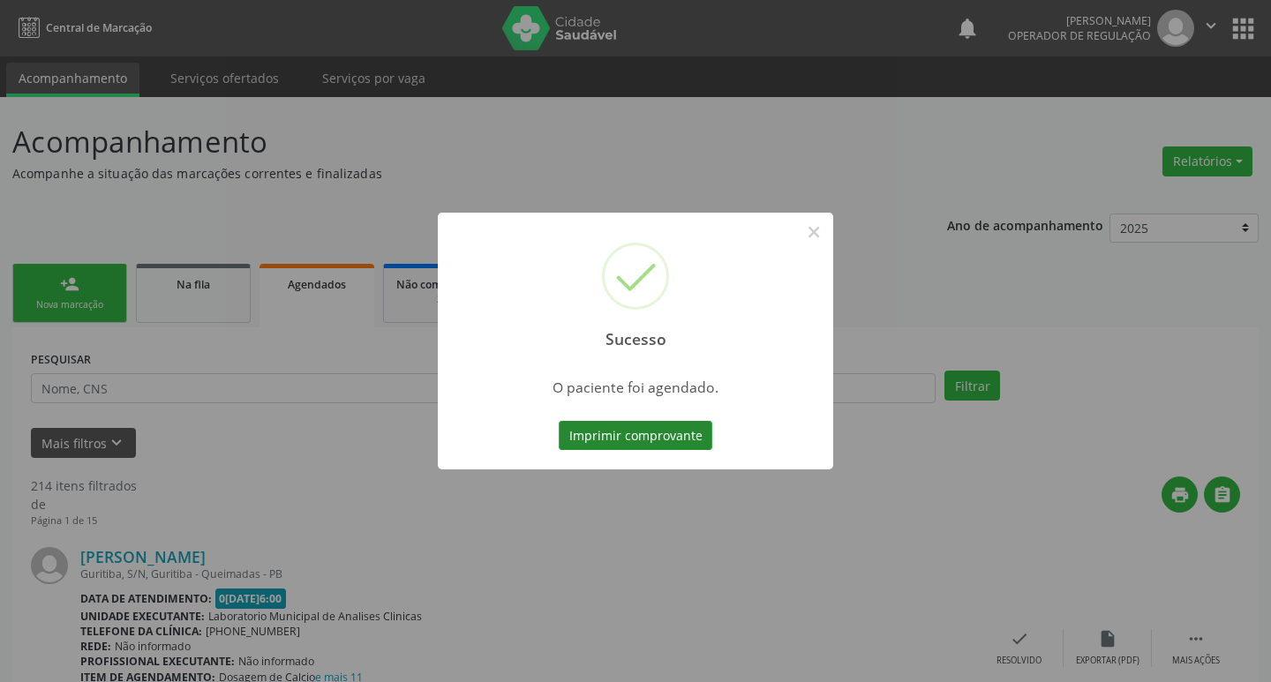
click at [634, 427] on button "Imprimir comprovante" at bounding box center [636, 436] width 154 height 30
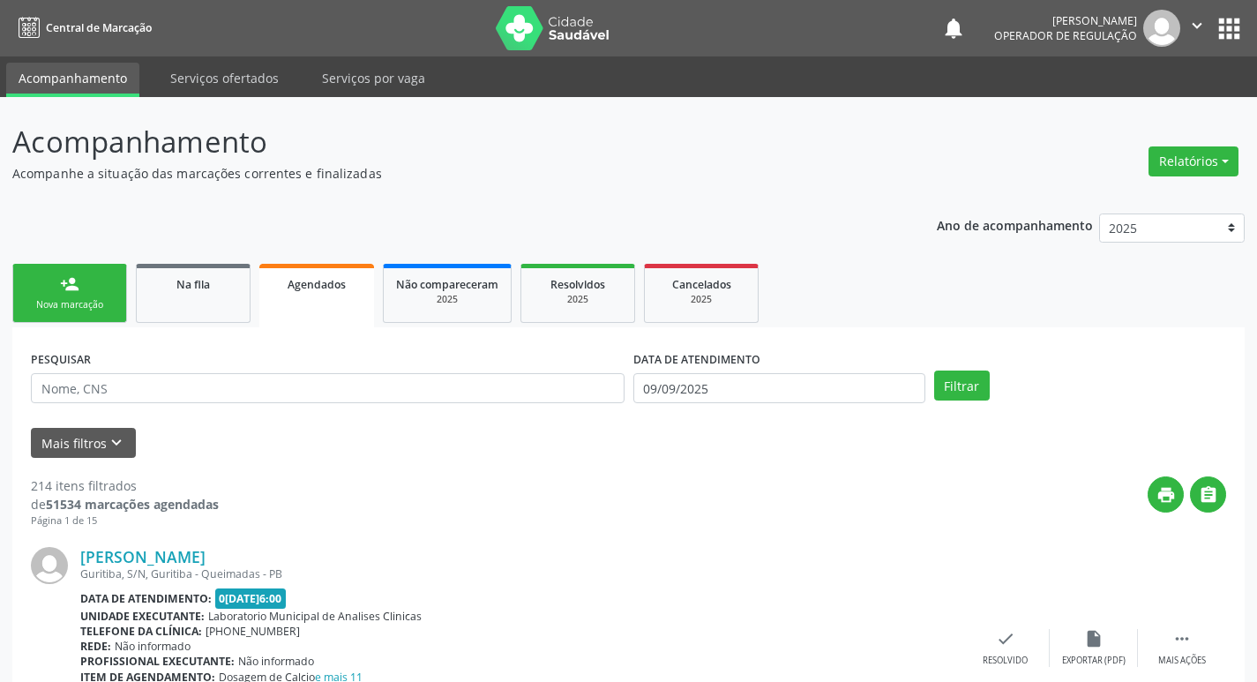
click at [106, 298] on div "Nova marcação" at bounding box center [70, 304] width 88 height 13
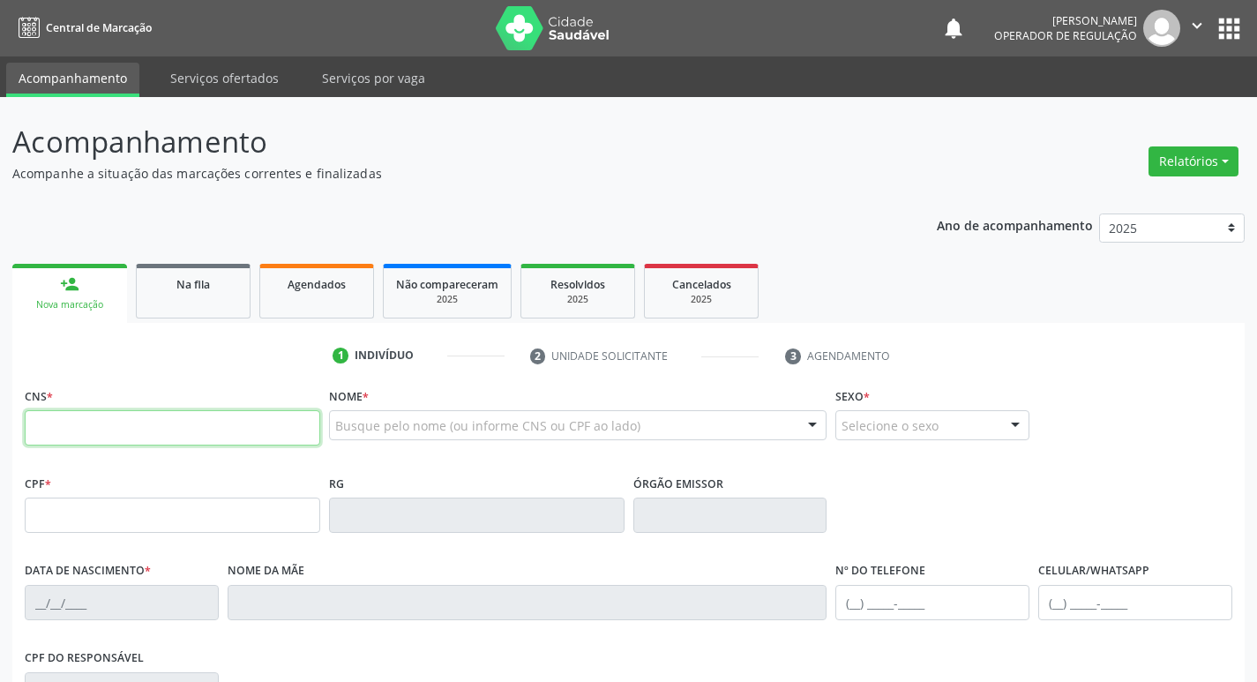
click at [102, 410] on input "text" at bounding box center [173, 427] width 296 height 35
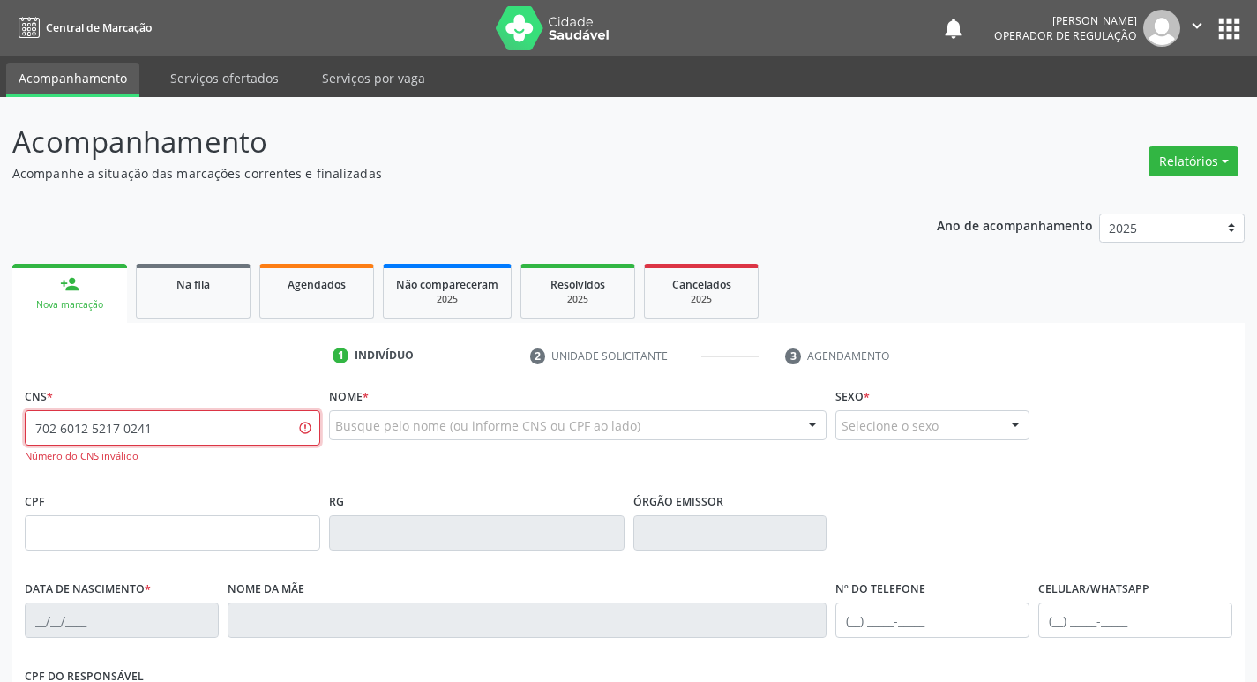
type input "702 6012 5217 0241"
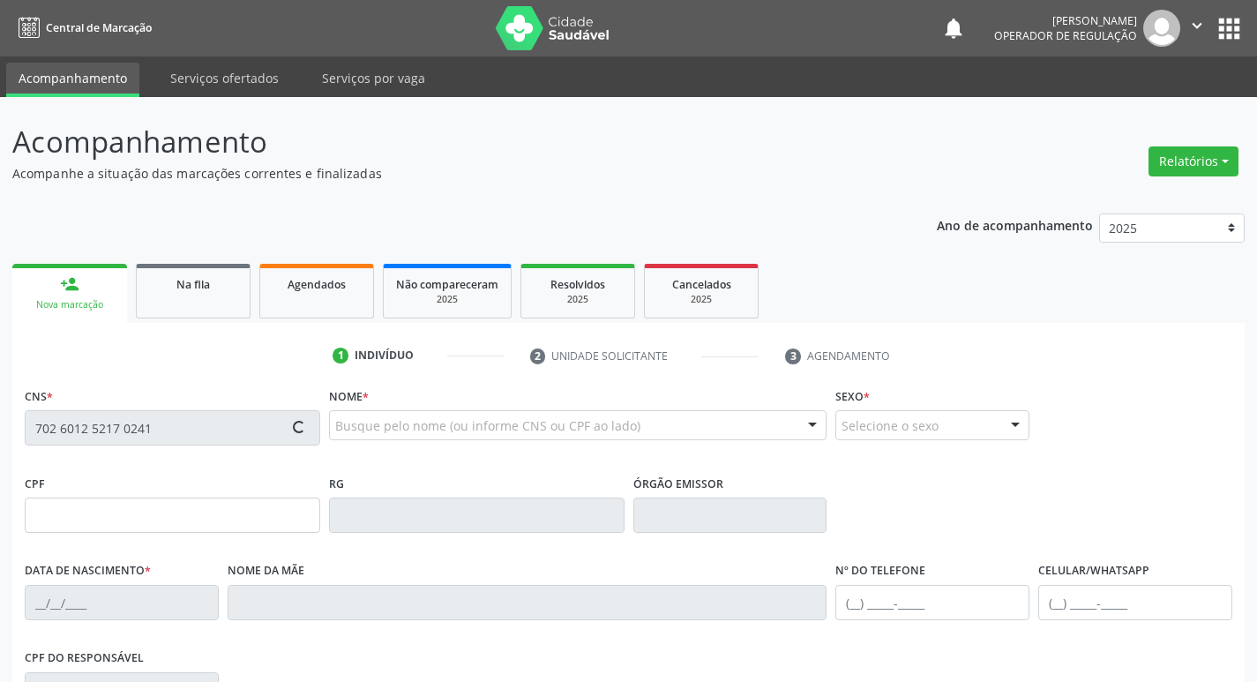
type input "012.705.544-41"
type input "[DATE]"
type input "[PERSON_NAME]"
type input "[PHONE_NUMBER]"
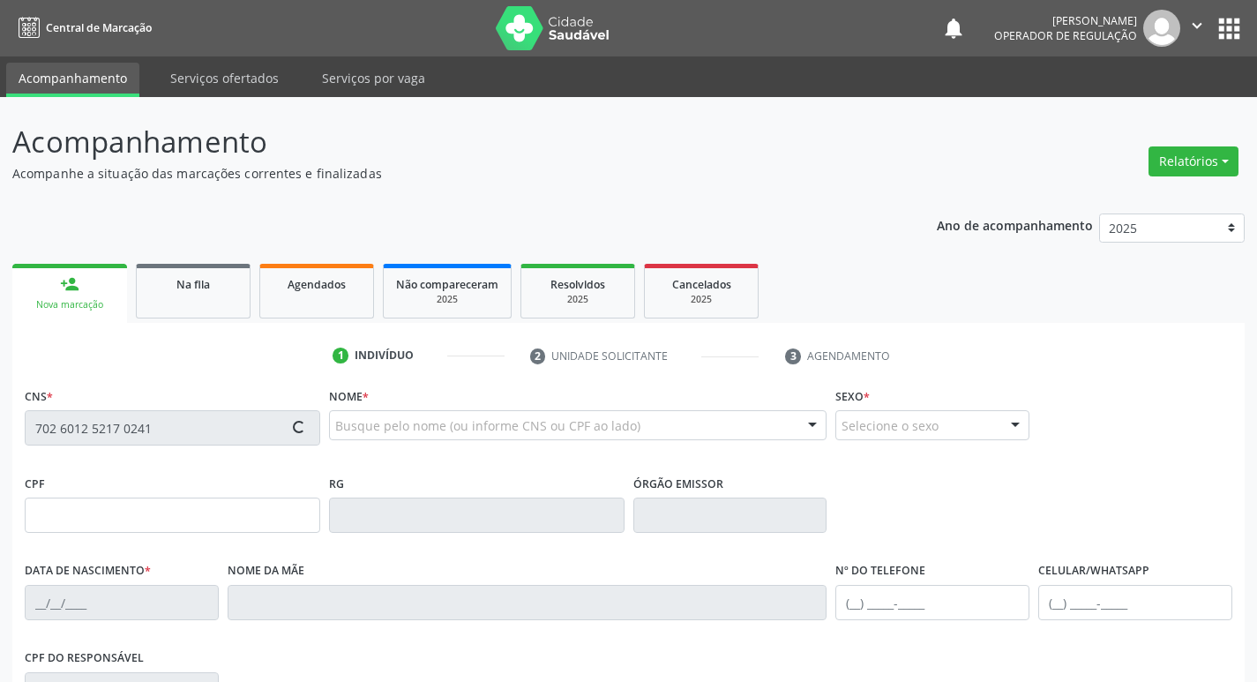
type input "199"
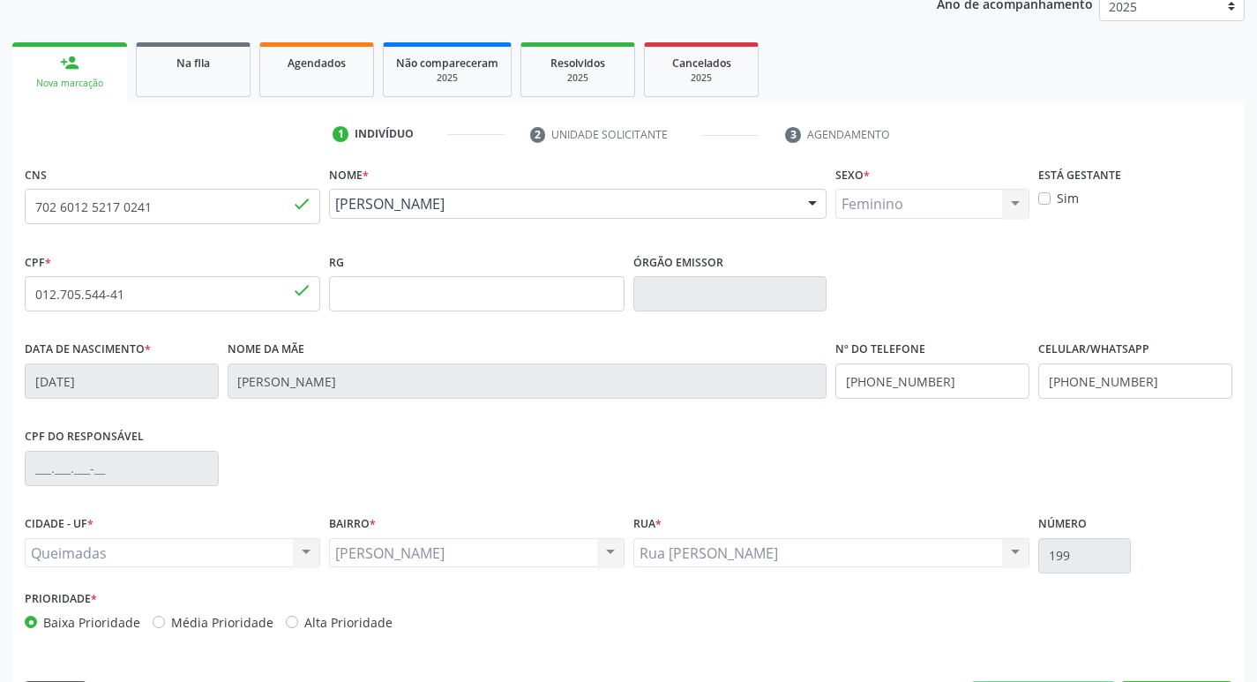
scroll to position [274, 0]
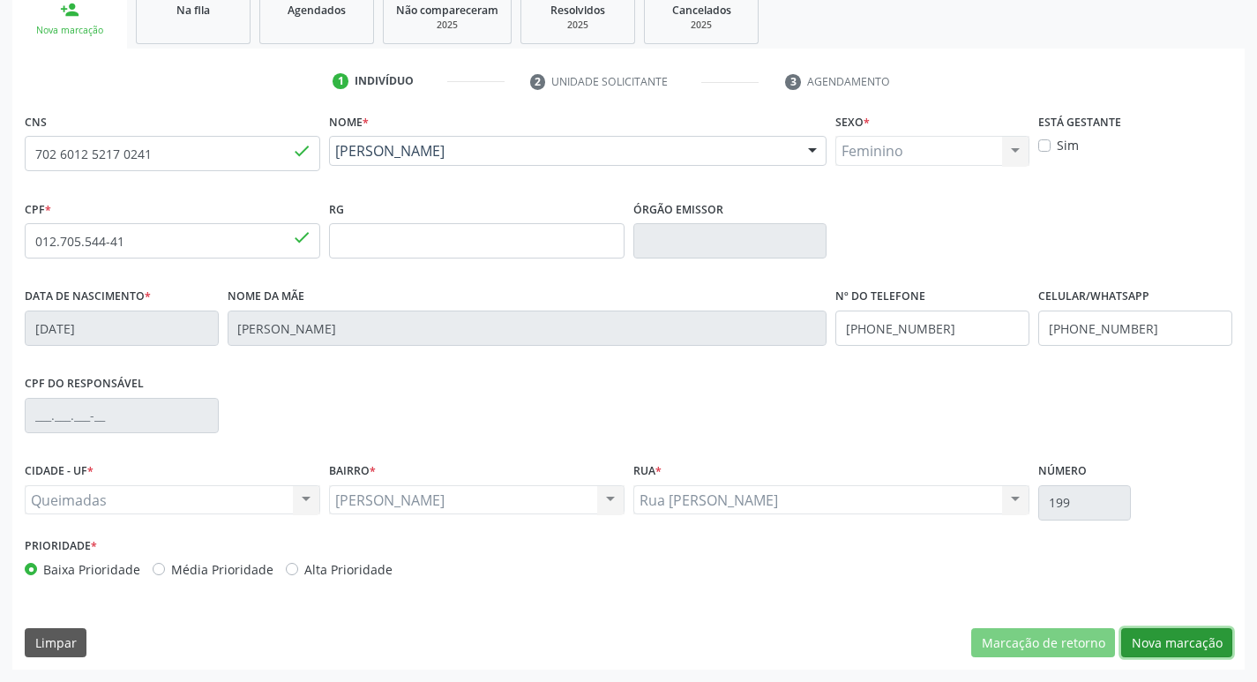
click at [1211, 650] on button "Nova marcação" at bounding box center [1176, 643] width 111 height 30
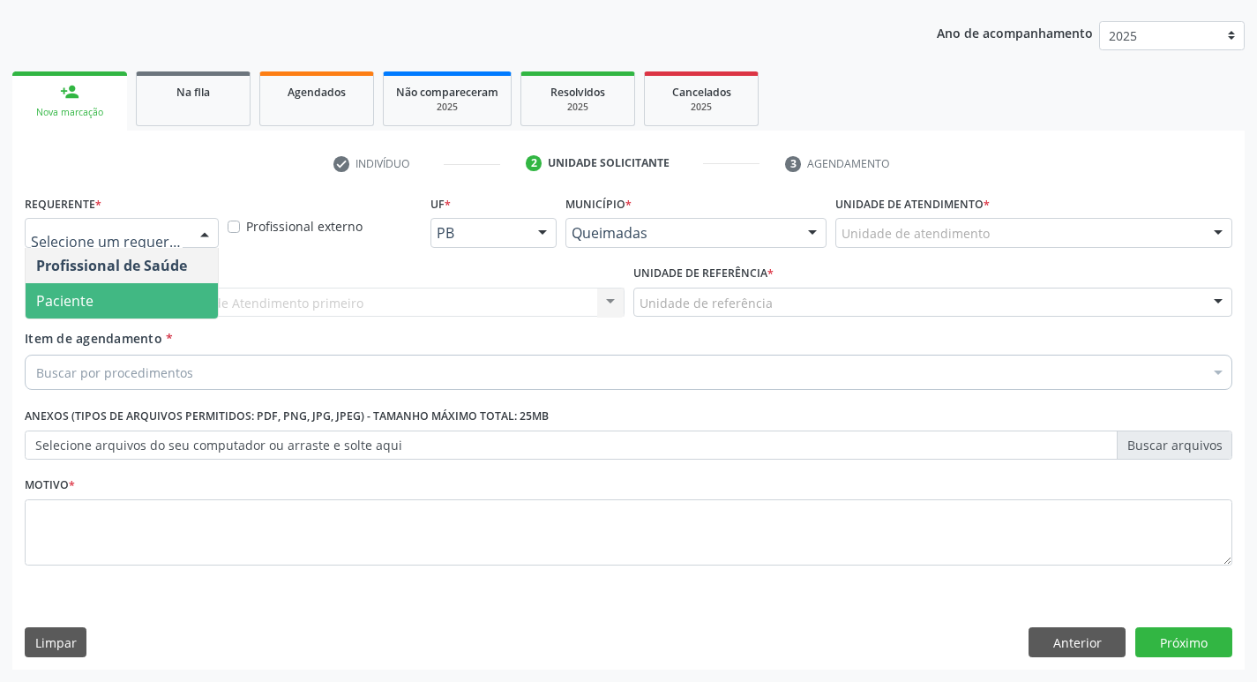
click at [88, 310] on span "Paciente" at bounding box center [64, 300] width 57 height 19
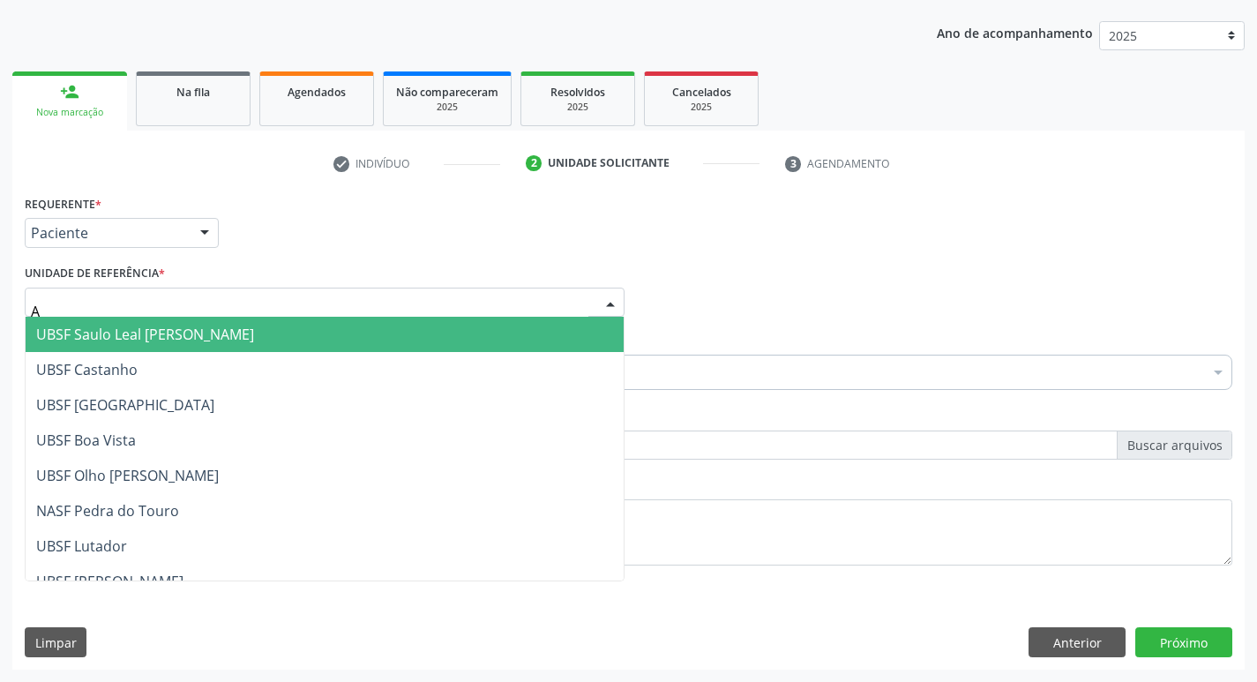
type input "AN"
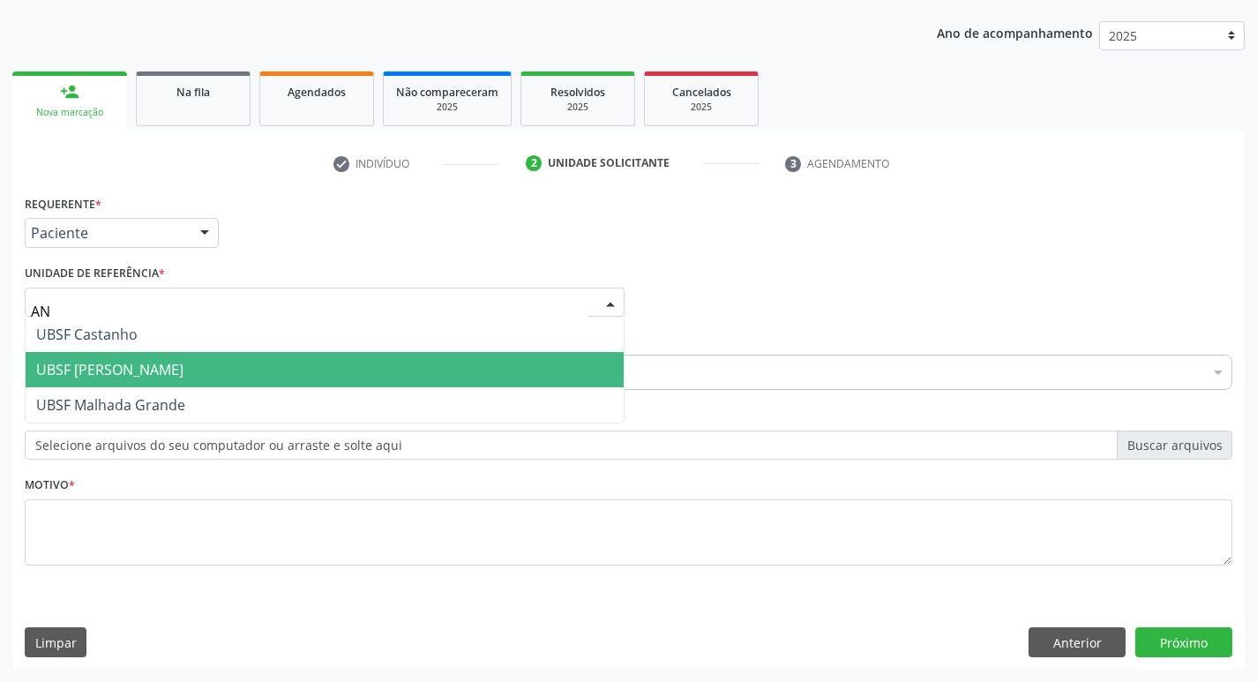
click at [145, 366] on span "UBSF [PERSON_NAME]" at bounding box center [109, 369] width 147 height 19
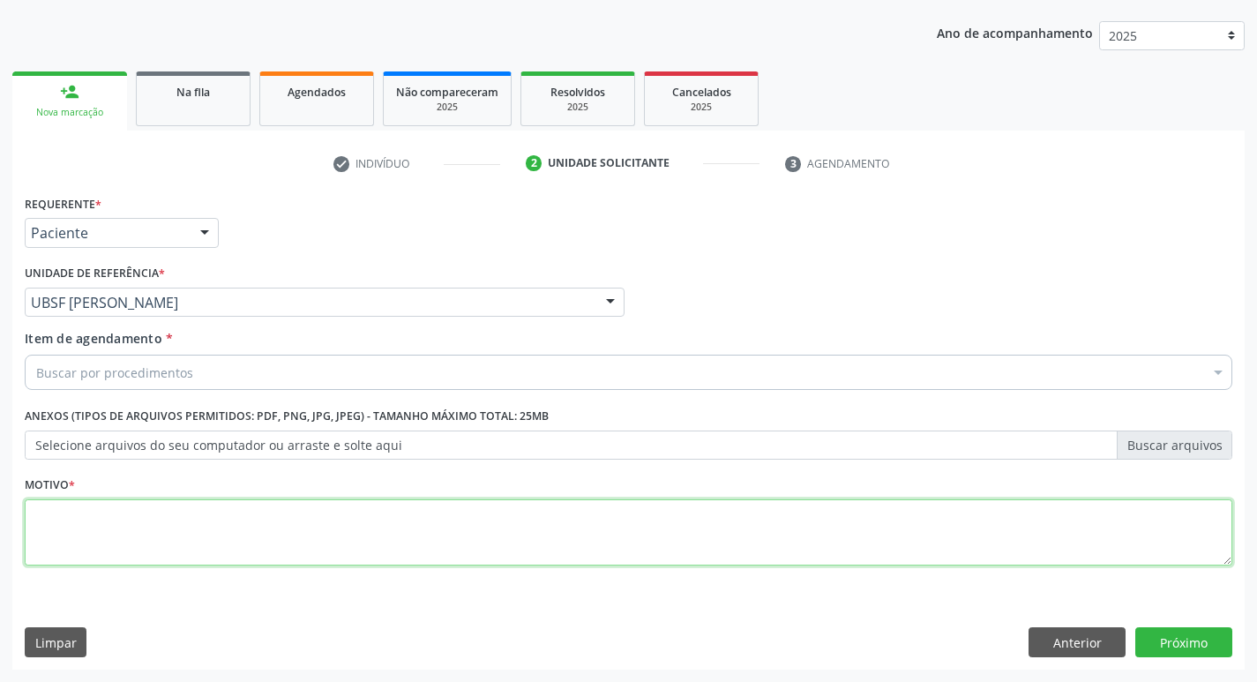
click at [186, 513] on textarea at bounding box center [629, 532] width 1208 height 67
type textarea "AVALIACAO"
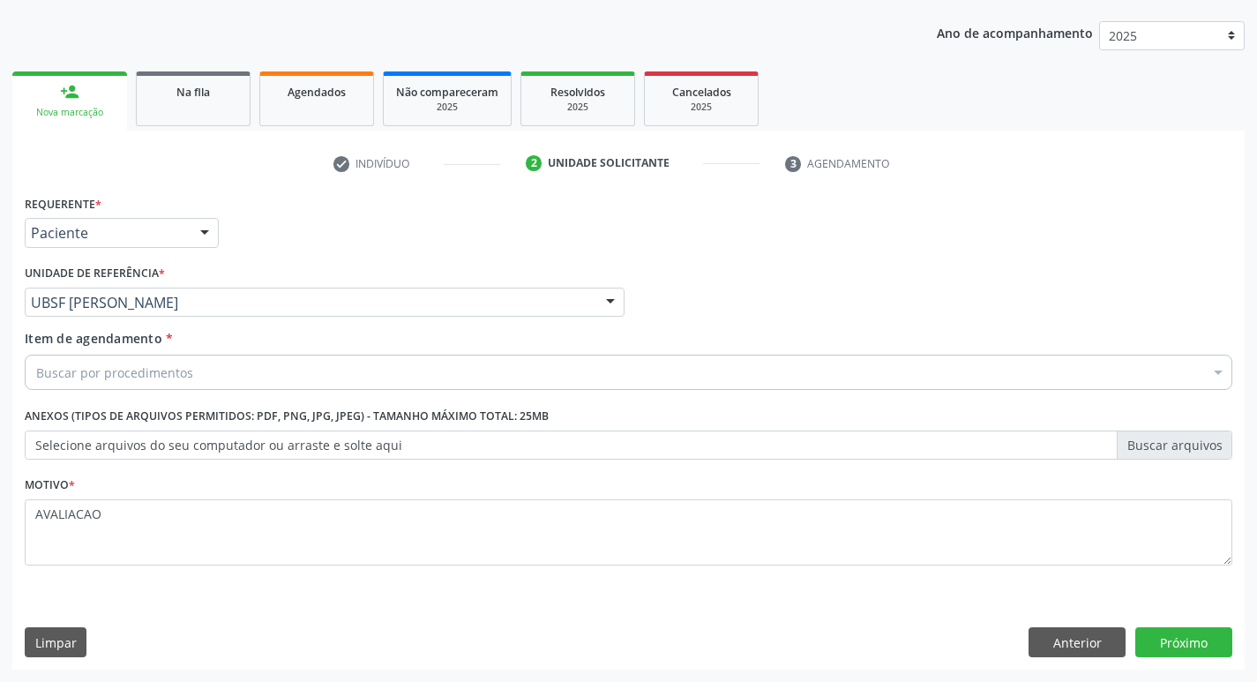
click at [188, 384] on div "Buscar por procedimentos" at bounding box center [629, 372] width 1208 height 35
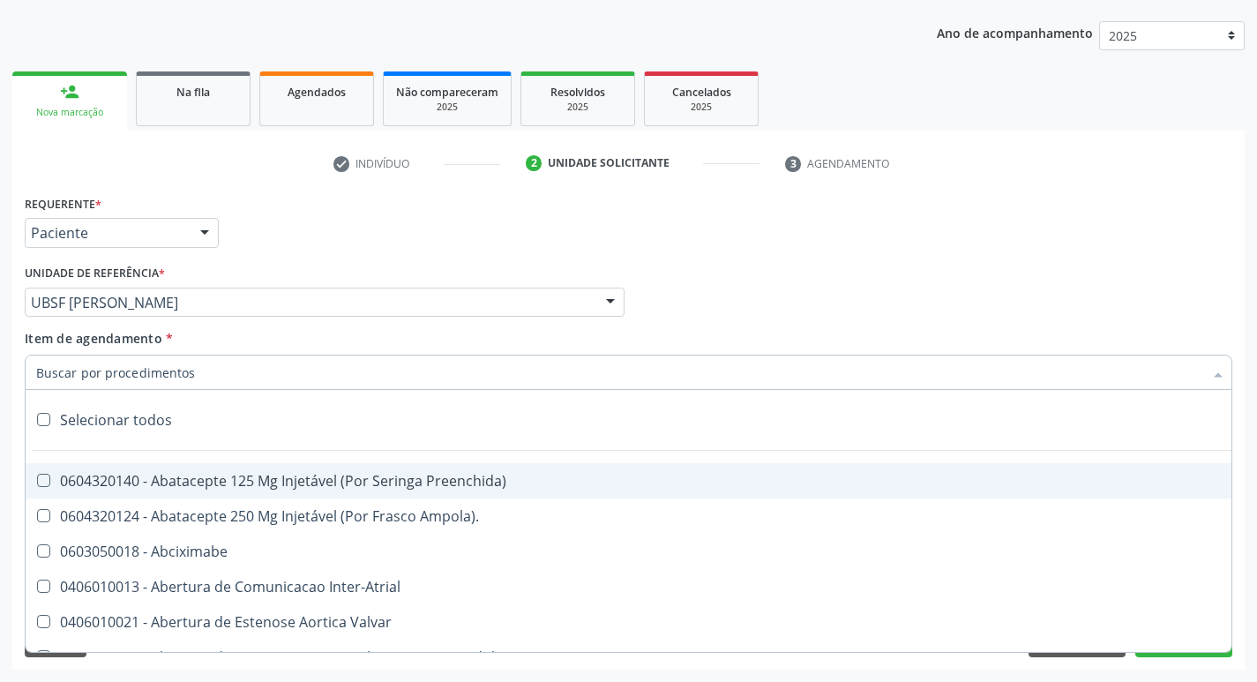
click at [188, 384] on input "Item de agendamento *" at bounding box center [619, 372] width 1167 height 35
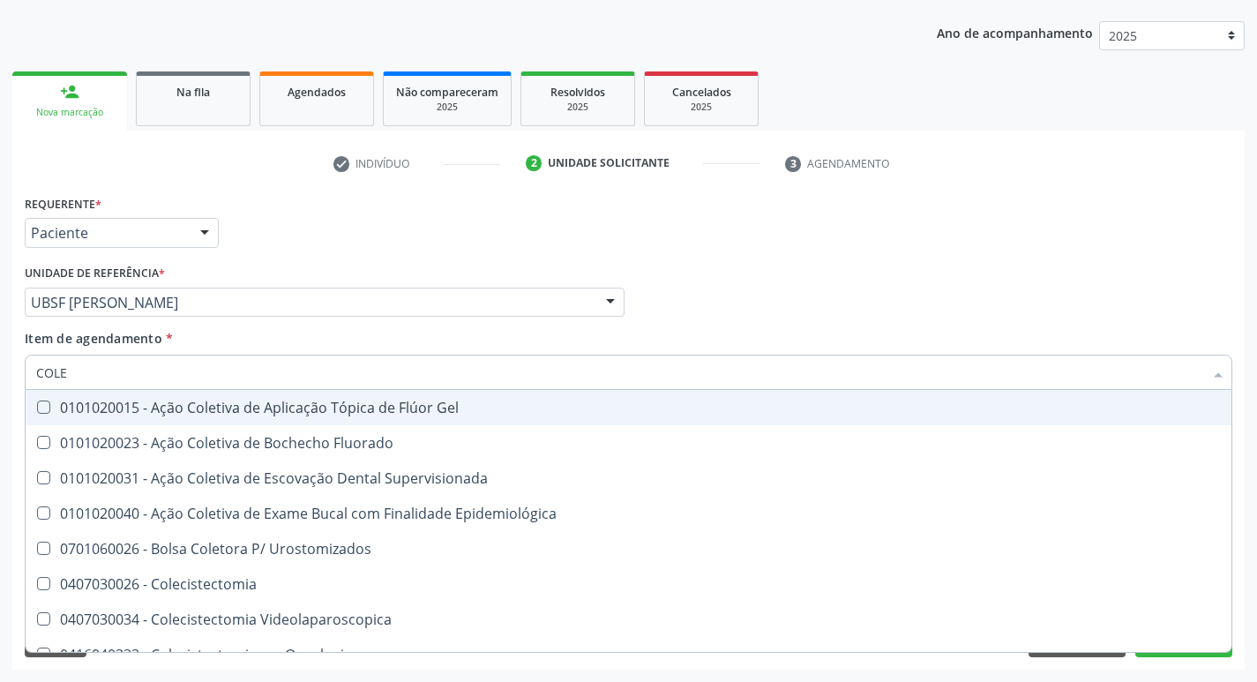
type input "COLES"
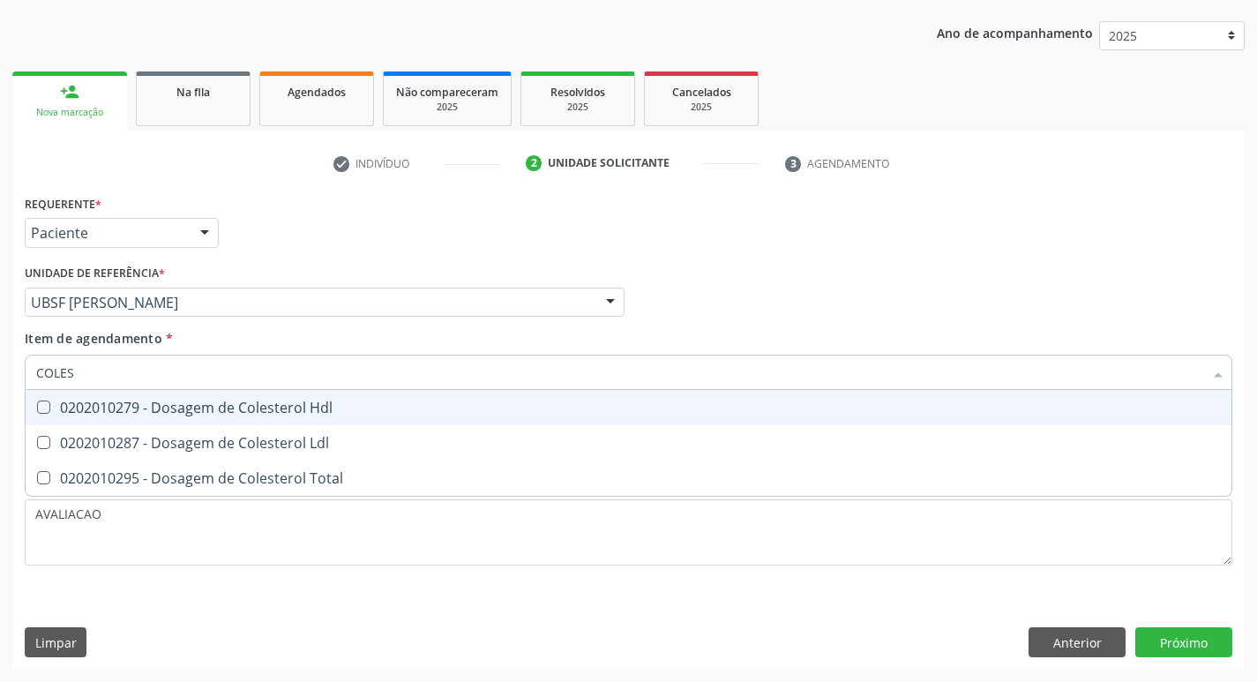
click at [169, 412] on div "0202010279 - Dosagem de Colesterol Hdl" at bounding box center [628, 408] width 1185 height 14
checkbox Hdl "true"
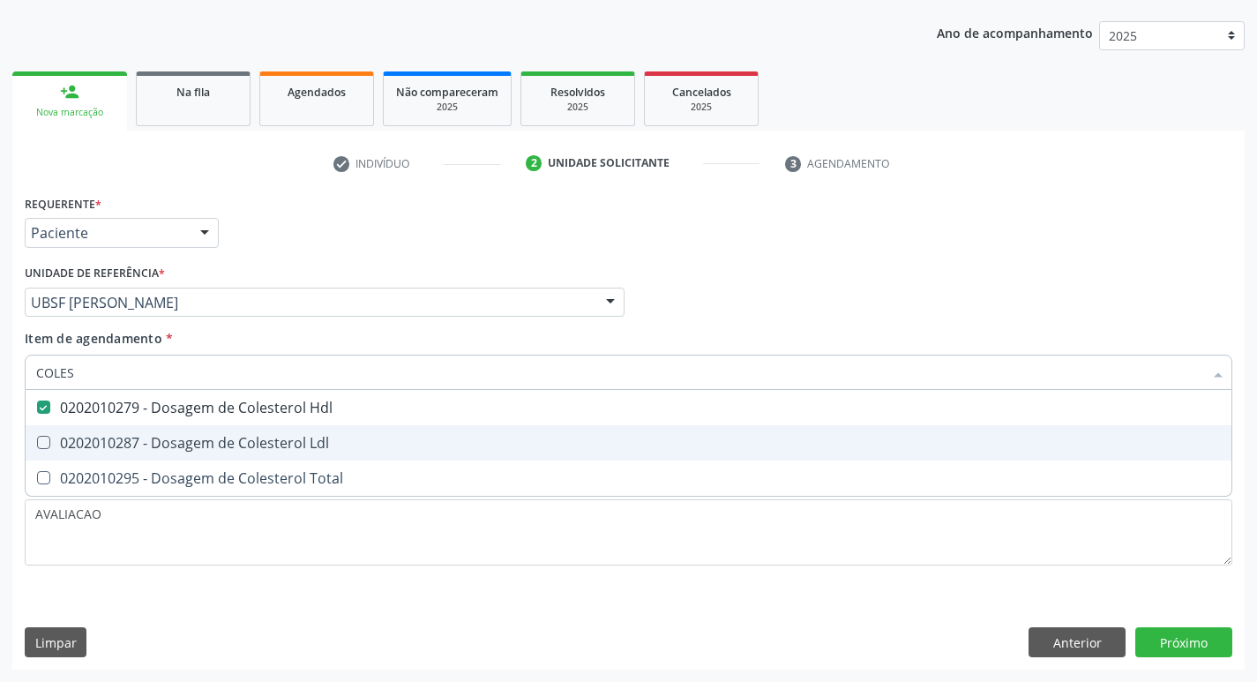
click at [197, 432] on span "0202010287 - Dosagem de Colesterol Ldl" at bounding box center [629, 442] width 1206 height 35
checkbox Ldl "true"
type input "COLE"
checkbox Hdl "false"
checkbox Ldl "false"
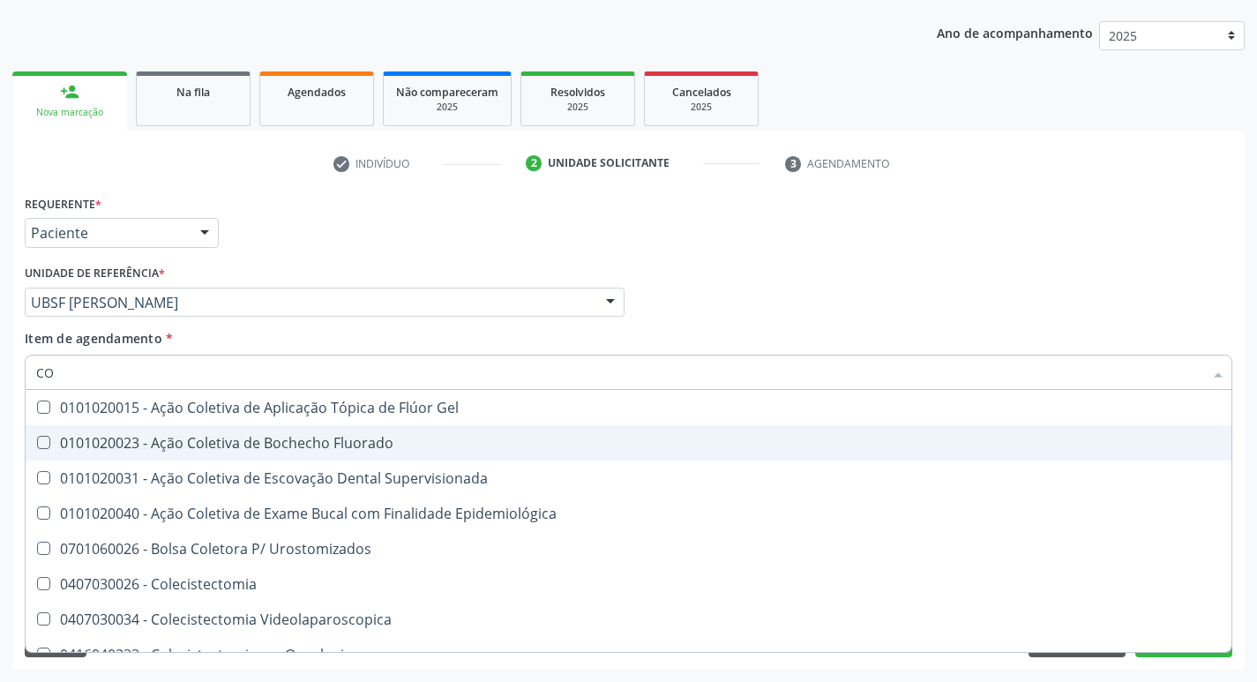
type input "C"
type input "CR"
checkbox Hdl "false"
checkbox Ldl "false"
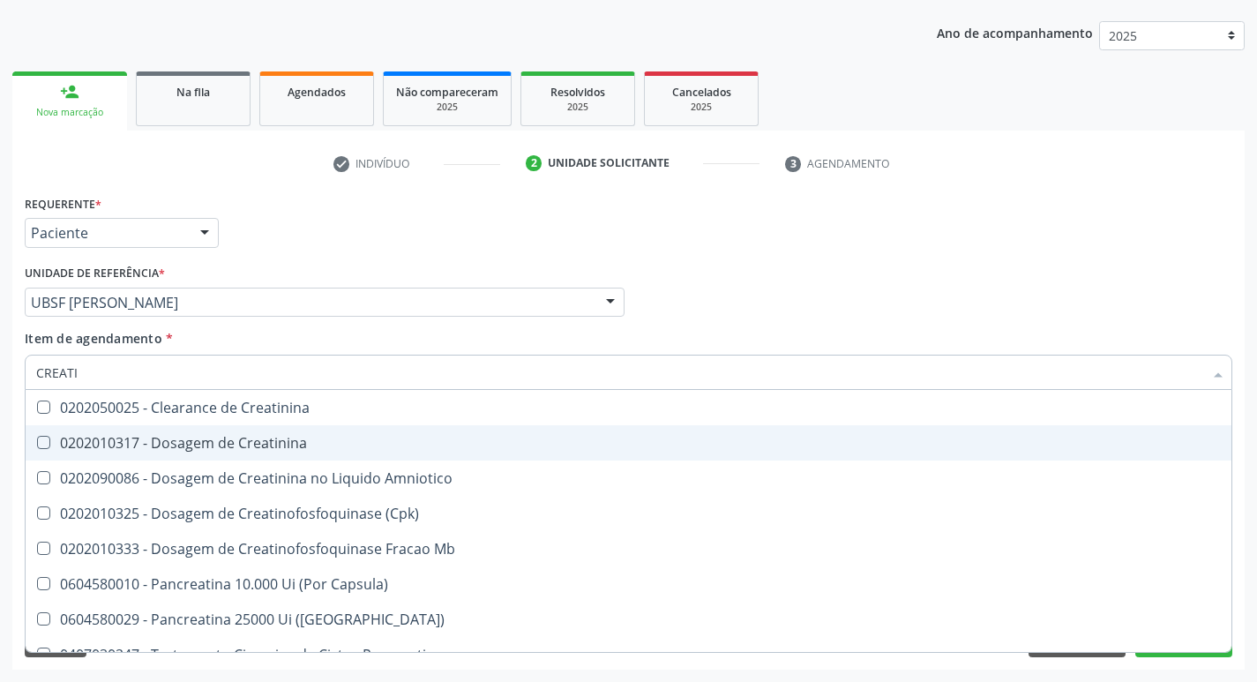
type input "CREATIN"
click at [197, 432] on span "0202010317 - Dosagem de Creatinina" at bounding box center [629, 442] width 1206 height 35
checkbox Creatinina "true"
type input "CREAT"
checkbox Creatinina "false"
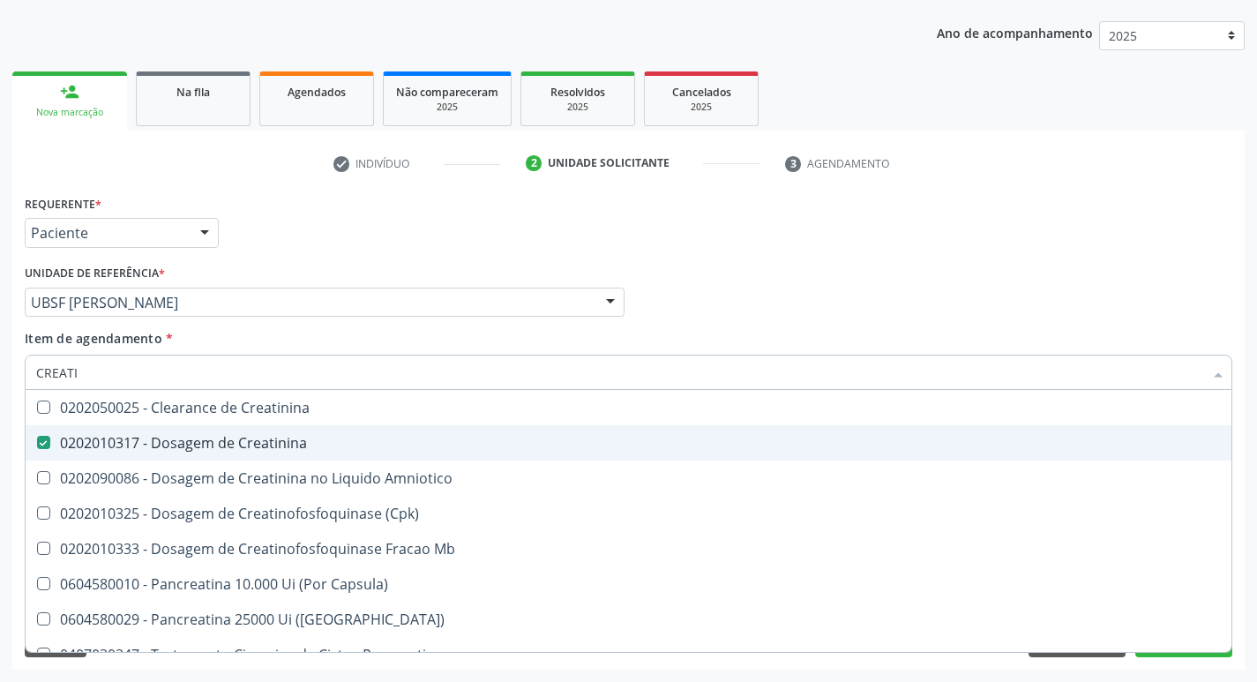
checkbox Amniotico "true"
type input "C"
checkbox Amniotico "false"
checkbox Mb "false"
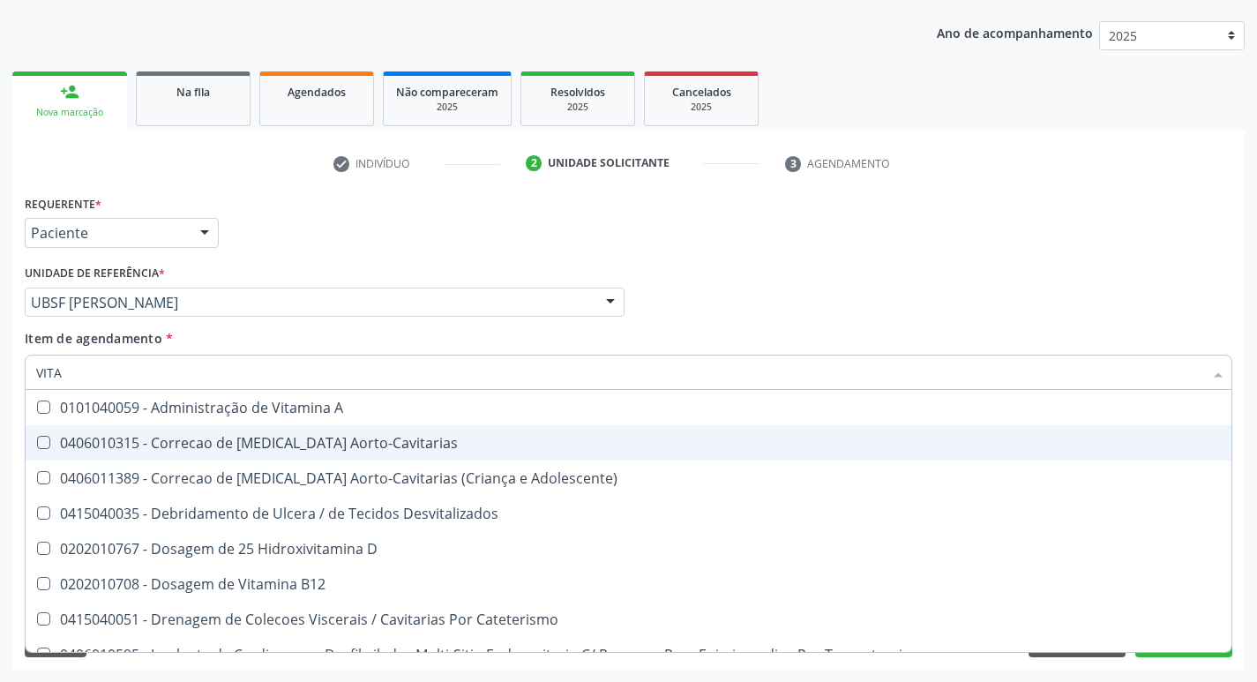
type input "VITAM"
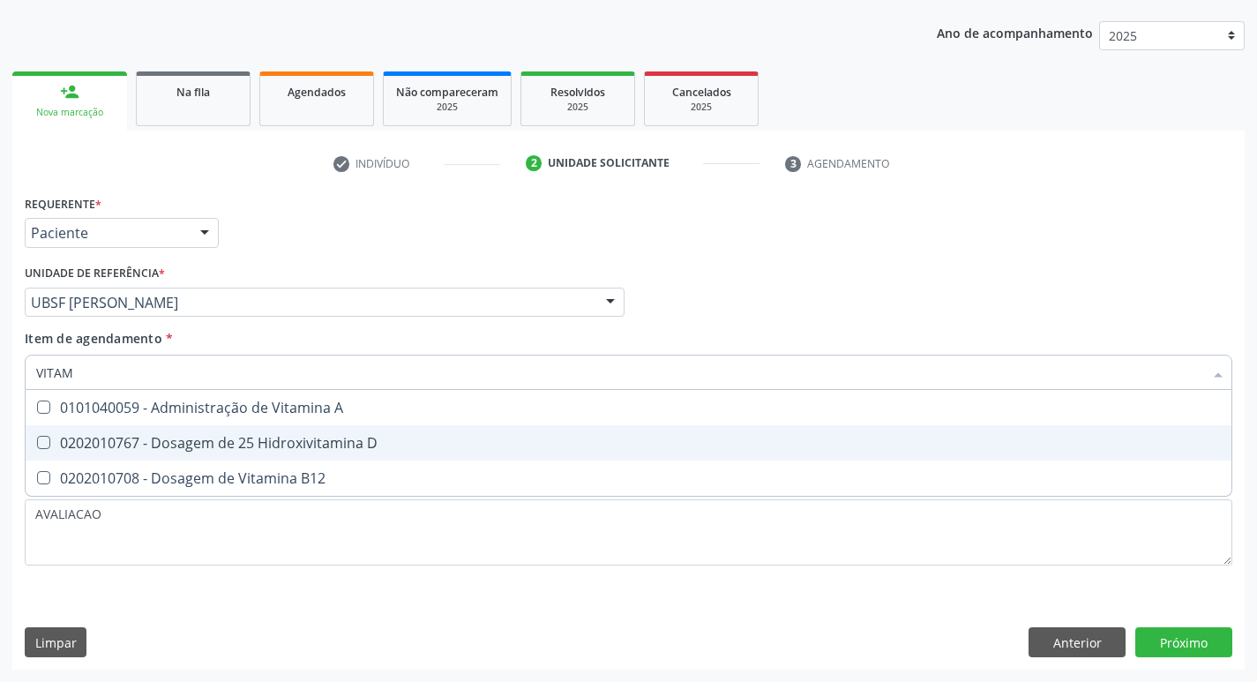
click at [197, 432] on span "0202010767 - Dosagem de 25 Hidroxivitamina D" at bounding box center [629, 442] width 1206 height 35
click at [218, 460] on span "0202010767 - Dosagem de 25 Hidroxivitamina D" at bounding box center [629, 442] width 1206 height 35
checkbox D "true"
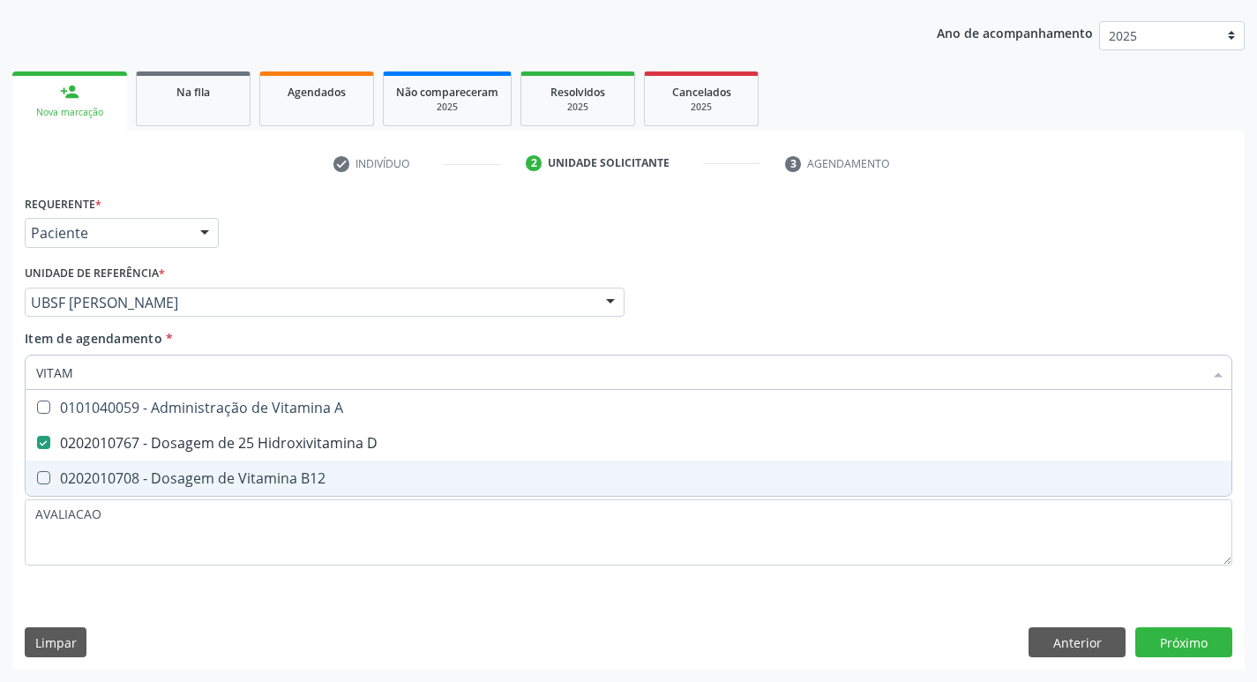
click at [221, 483] on div "0202010708 - Dosagem de Vitamina B12" at bounding box center [628, 478] width 1185 height 14
checkbox B12 "true"
type input "VITA"
checkbox D "false"
checkbox B12 "false"
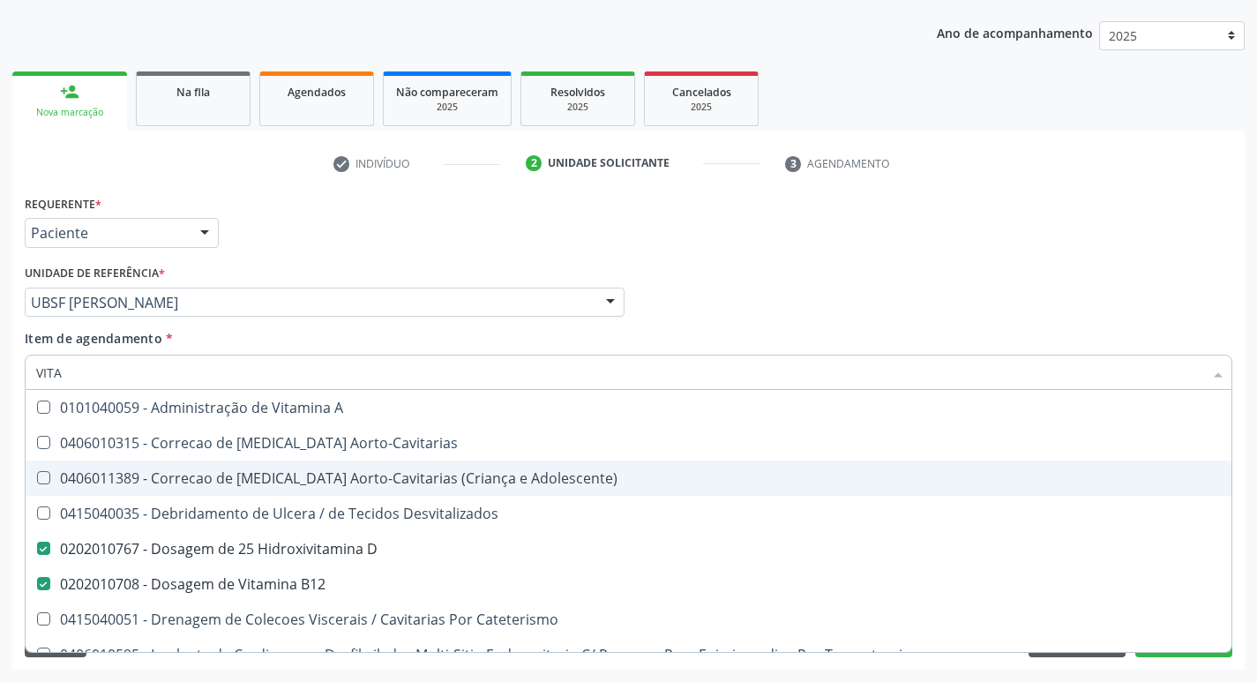
type input "VIT"
checkbox D "false"
checkbox Cateterismo "true"
type input "V"
checkbox B12 "false"
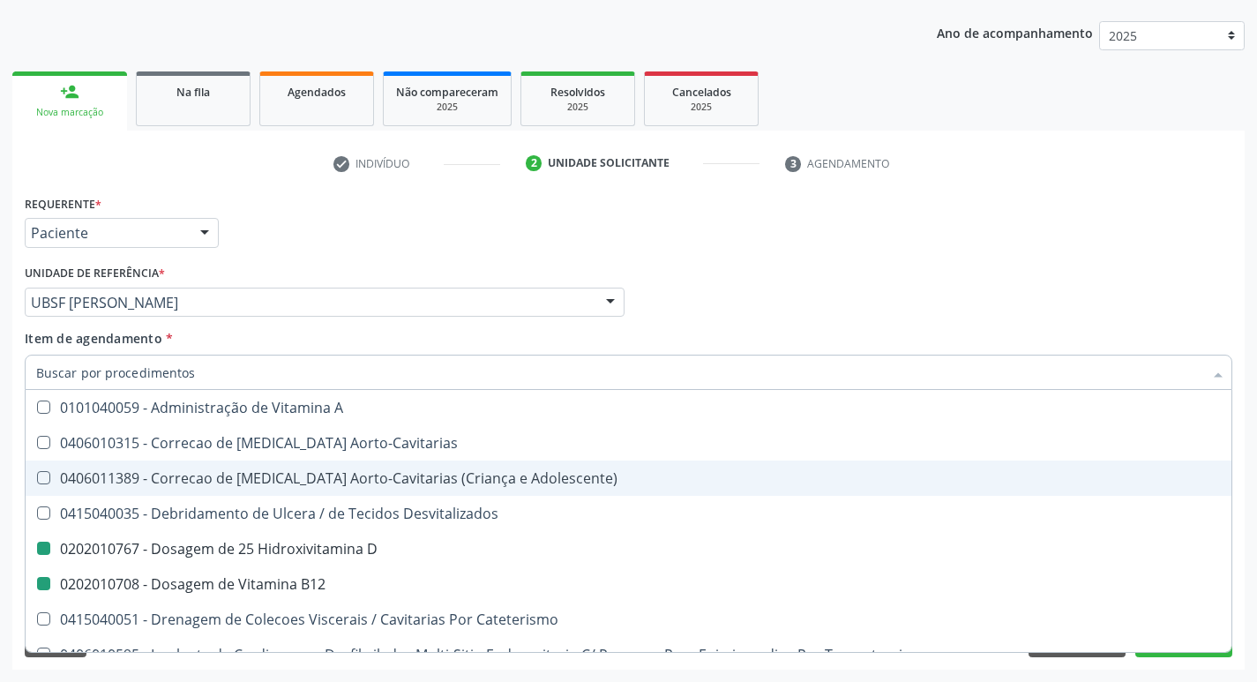
checkbox Cateterismo "false"
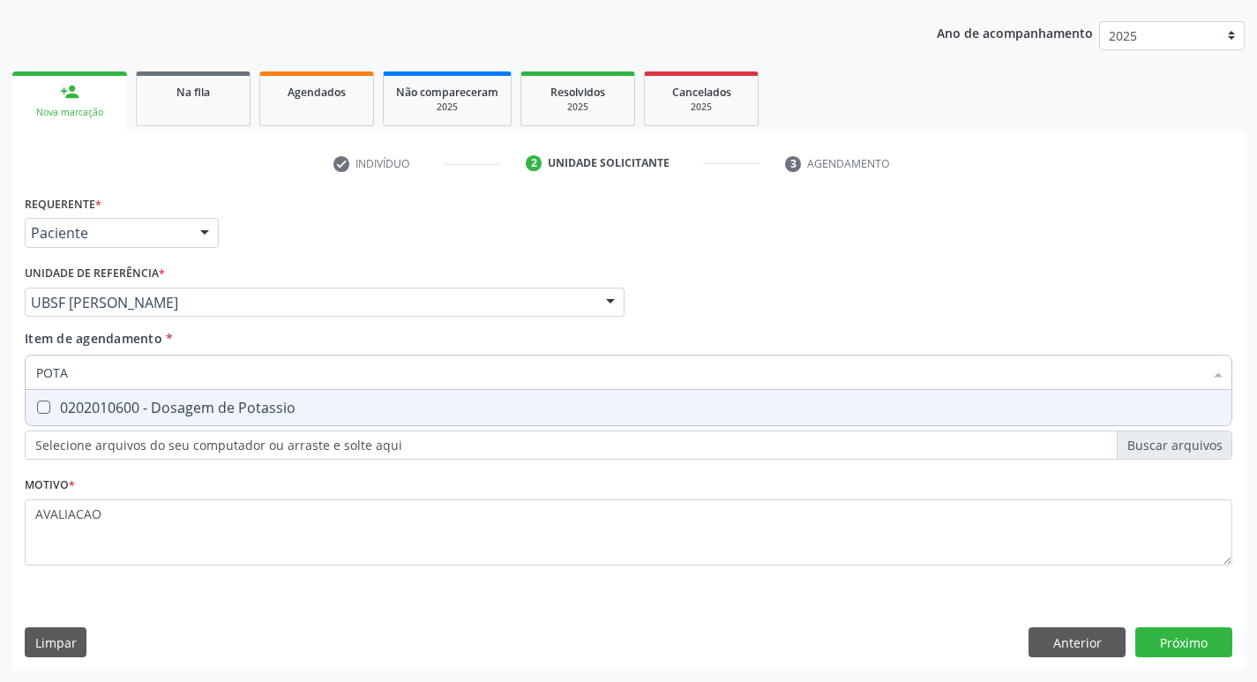
type input "POTAS"
click at [222, 413] on div "0202010600 - Dosagem de Potassio" at bounding box center [628, 408] width 1185 height 14
checkbox Potassio "true"
type input "POT"
checkbox Potassio "false"
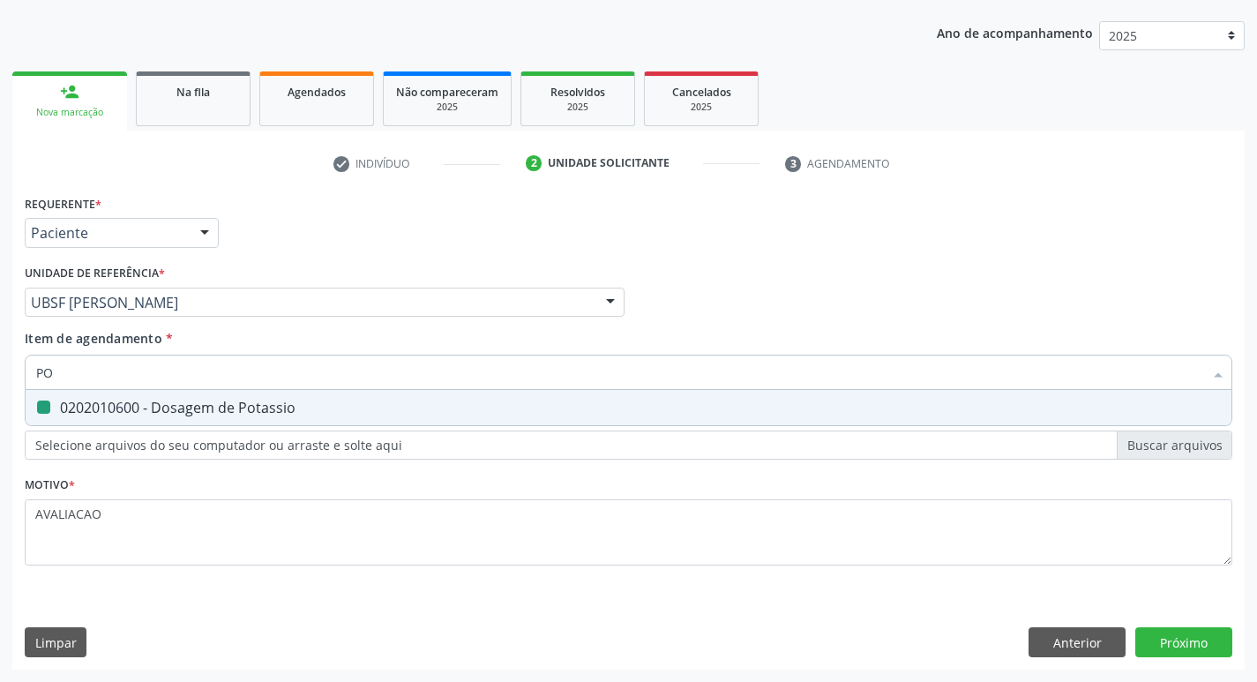
type input "P"
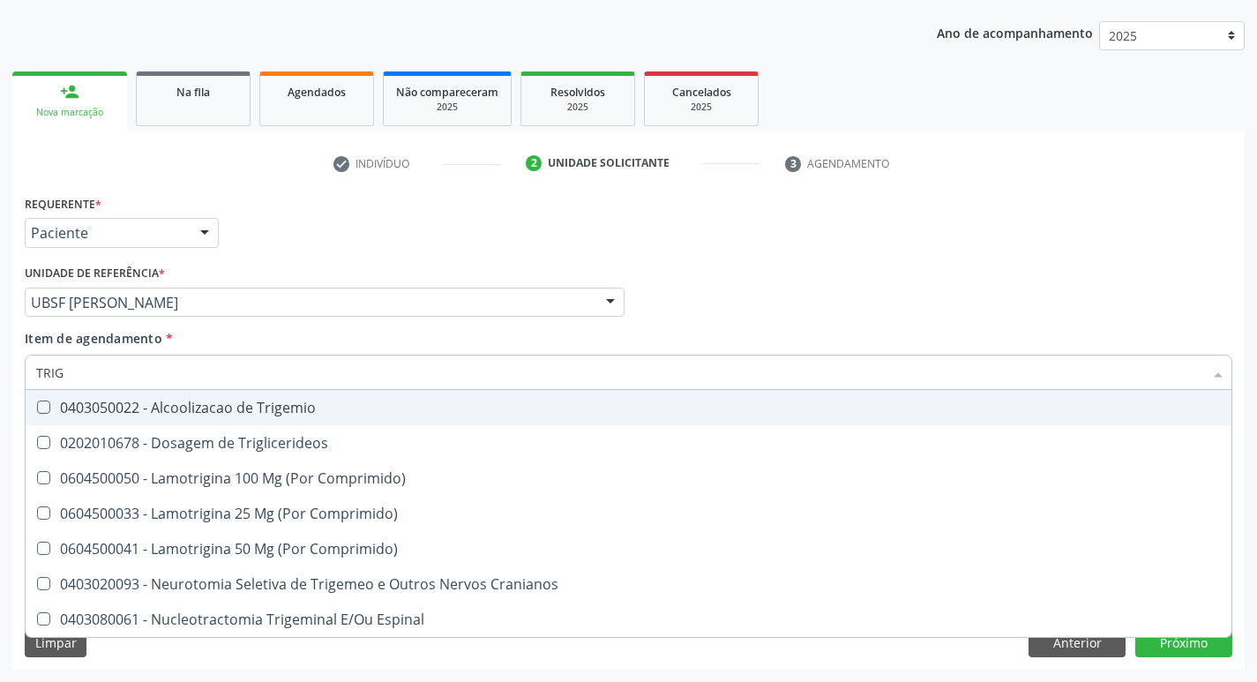
type input "TRIGL"
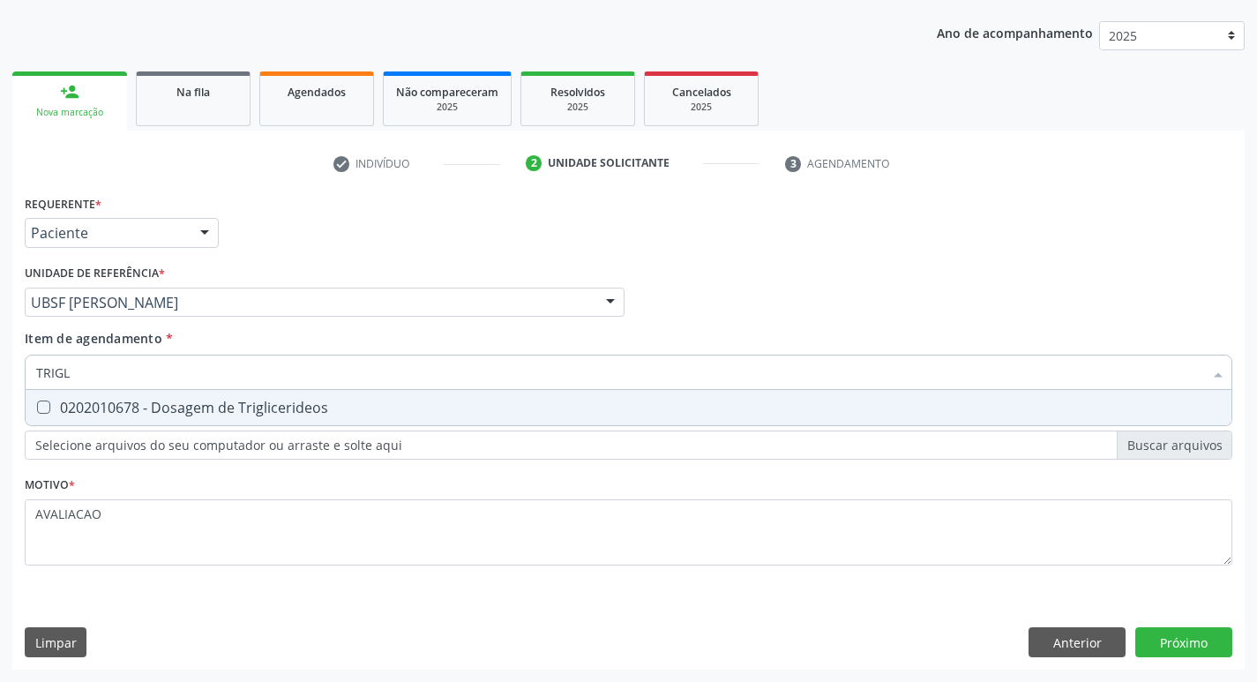
click at [222, 413] on div "0202010678 - Dosagem de Triglicerideos" at bounding box center [628, 408] width 1185 height 14
checkbox Triglicerideos "true"
type input "TRIG"
checkbox Triglicerideos "false"
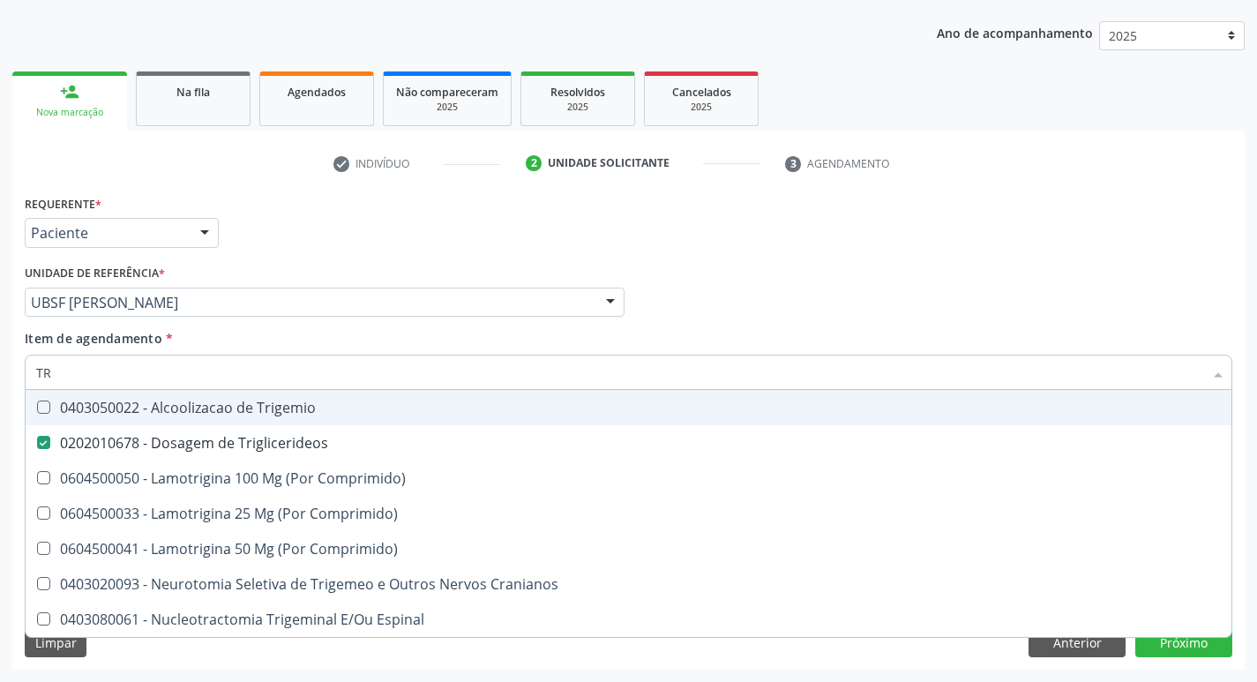
type input "T"
checkbox Triglicerideos "false"
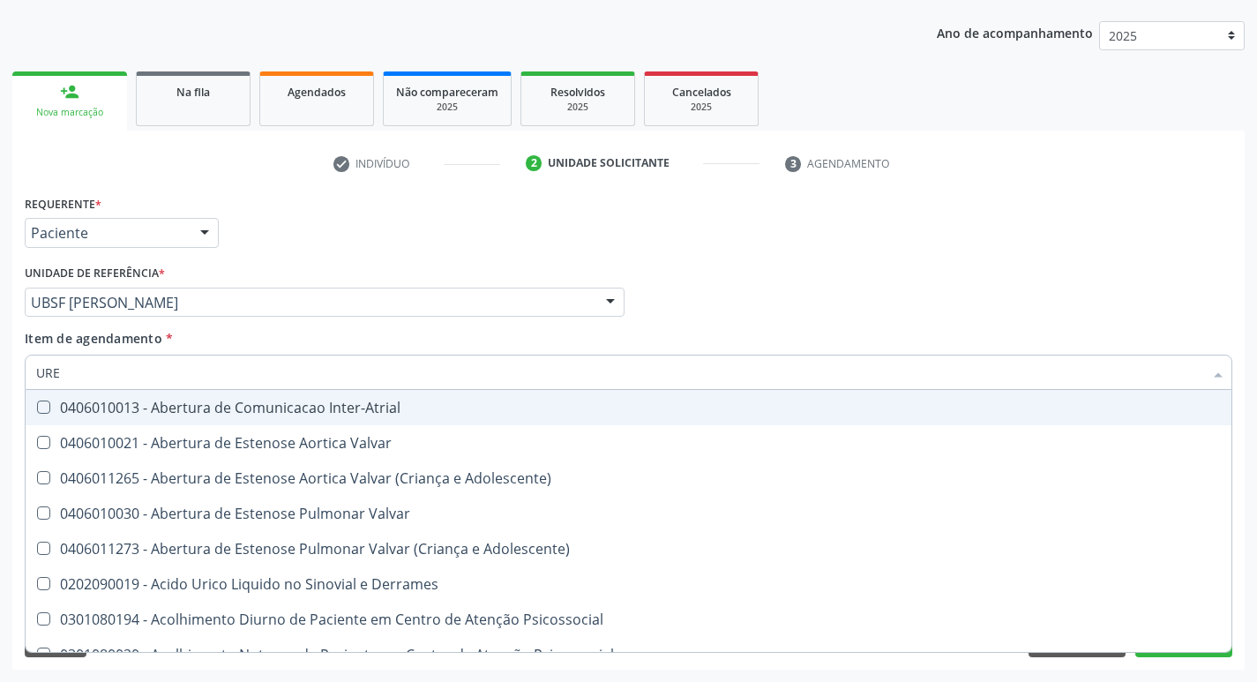
type input "UREI"
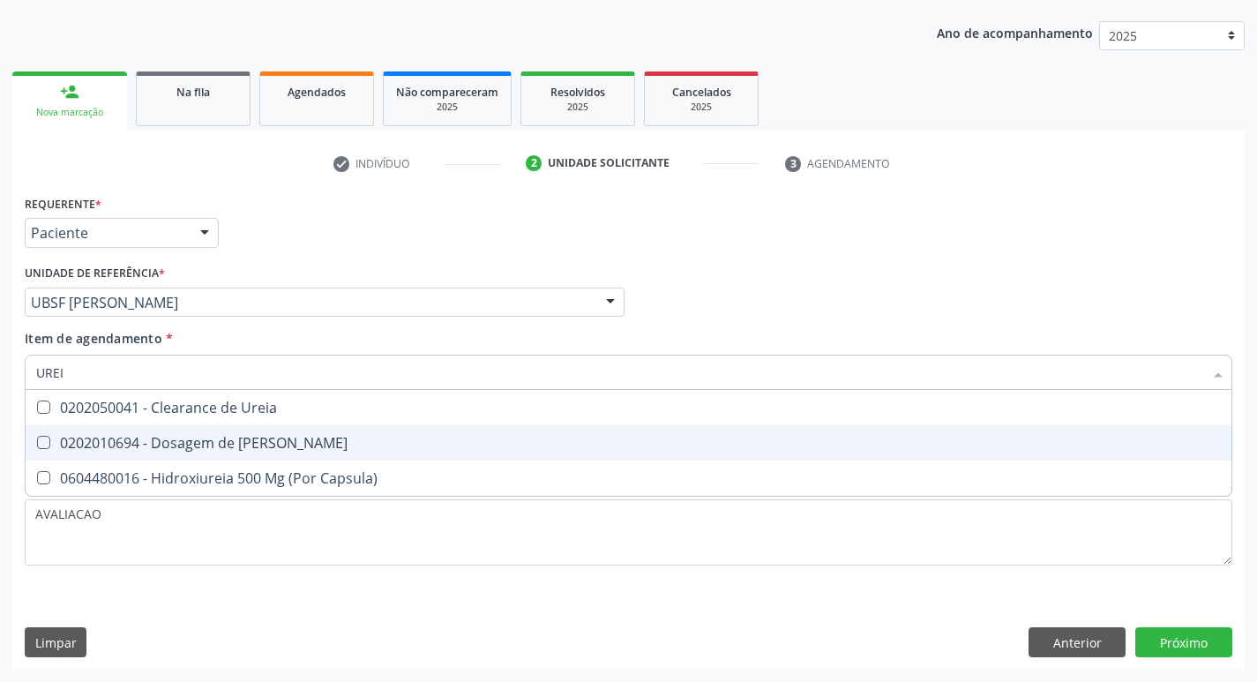
click at [233, 429] on span "0202010694 - Dosagem de [PERSON_NAME]" at bounding box center [629, 442] width 1206 height 35
checkbox Ureia "true"
type input "URE"
checkbox Ureia "false"
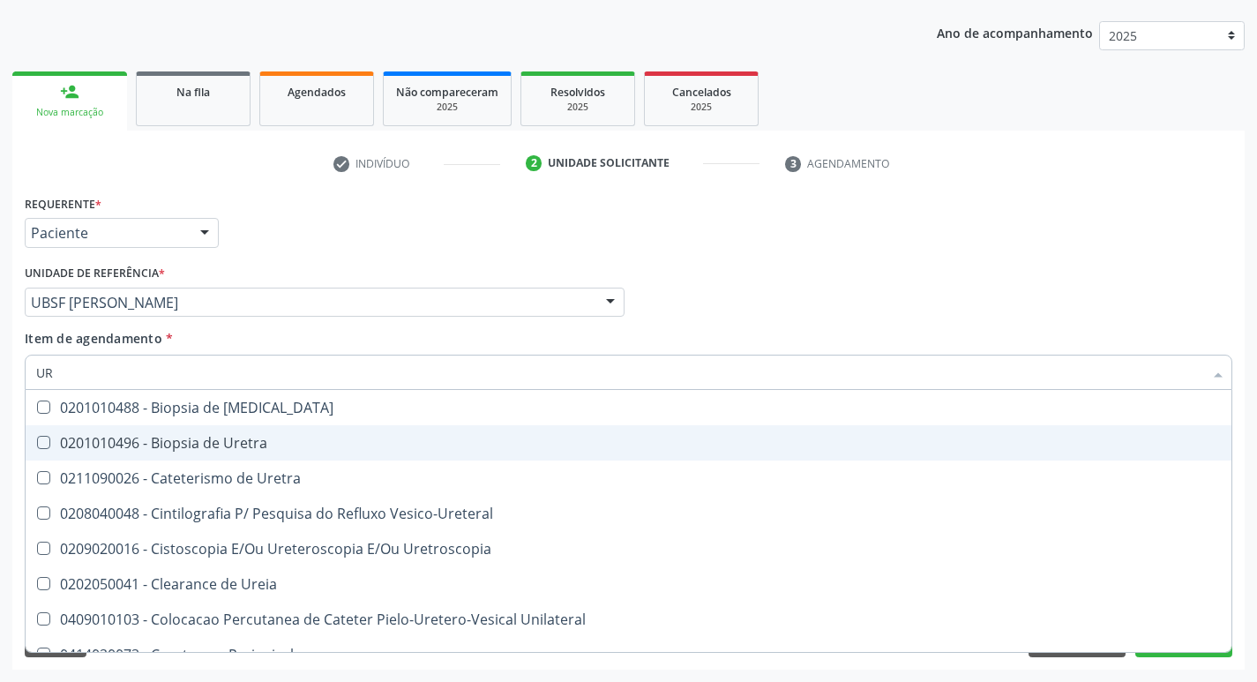
type input "U"
checkbox Ureia "false"
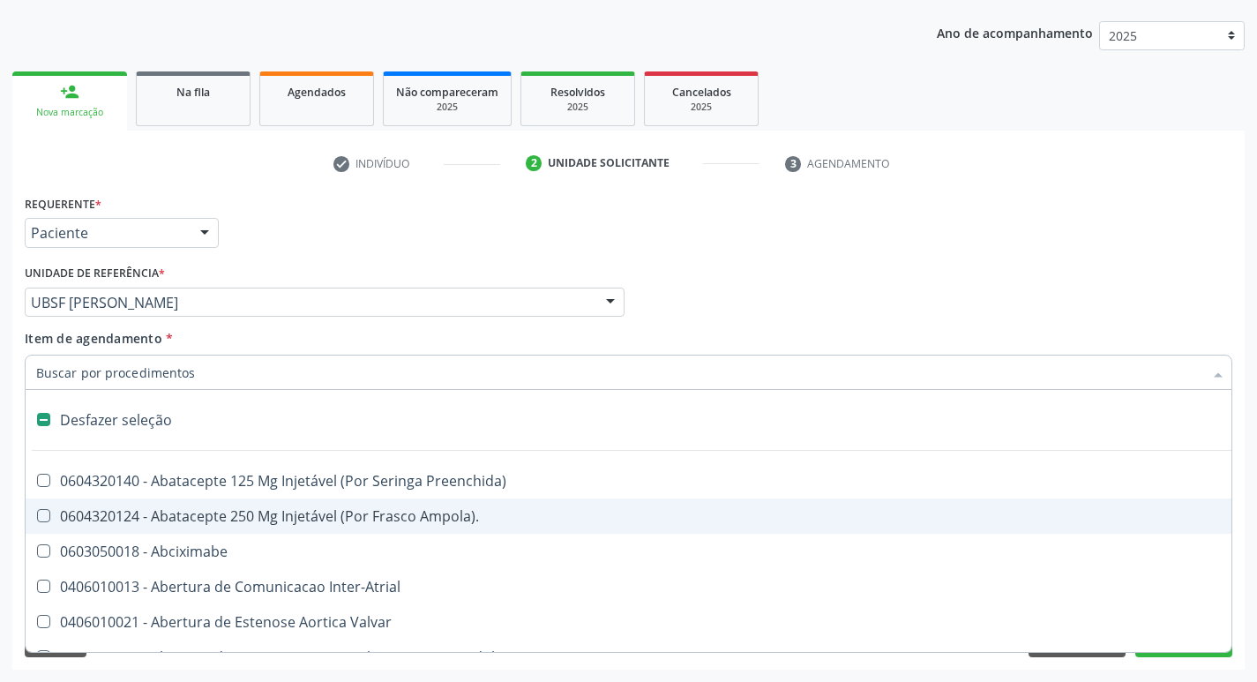
type input "V"
checkbox Campo\) "true"
checkbox Miocardio "true"
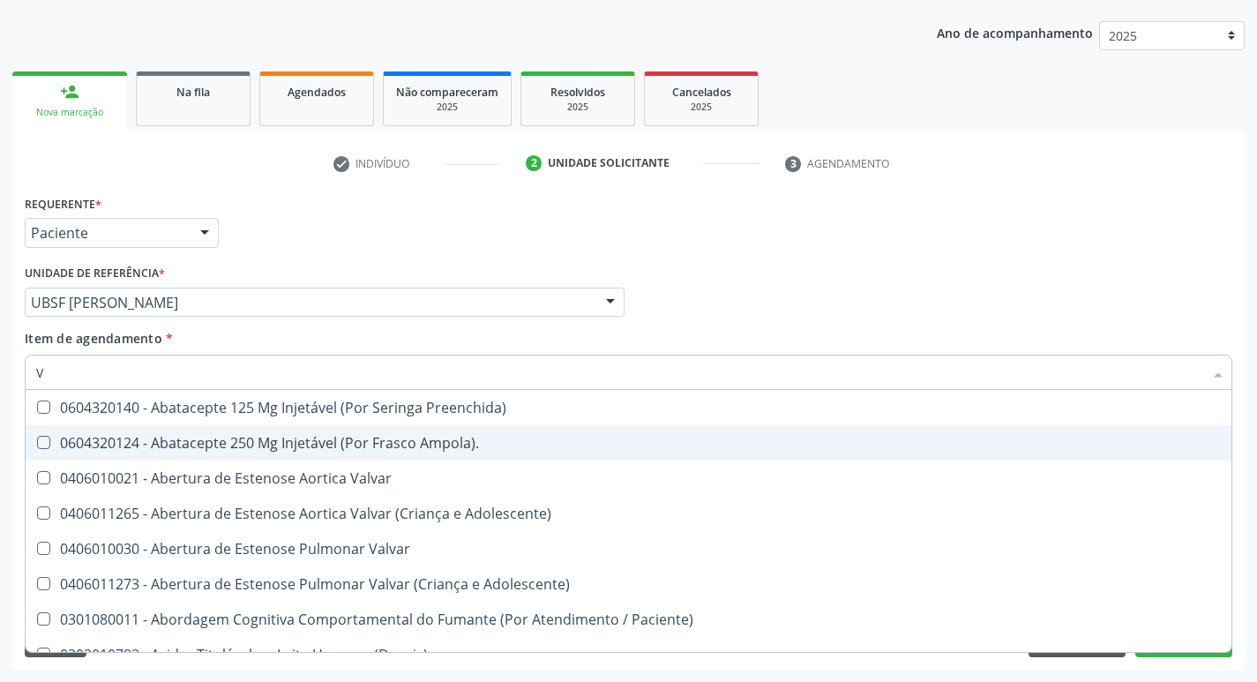
type input "VI"
checkbox Periféricas "true"
checkbox Sexual "true"
checkbox D "false"
checkbox B12 "false"
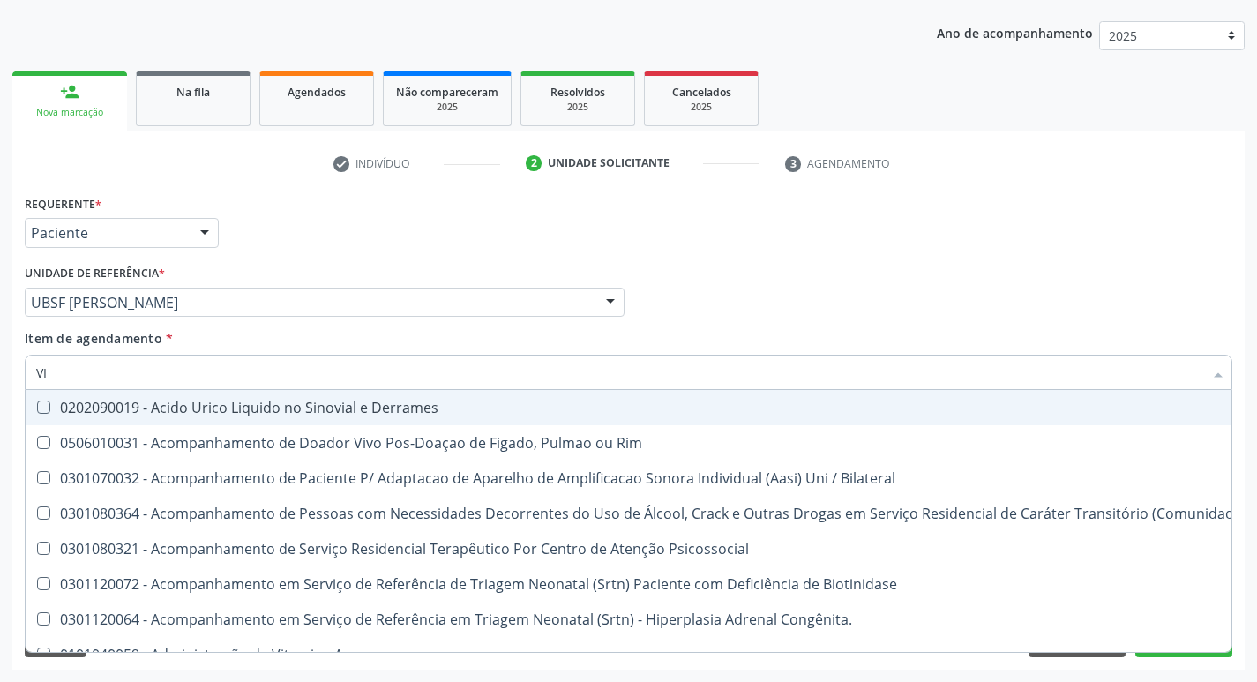
type input "VITAM"
checkbox Rim "true"
checkbox Bilateral "true"
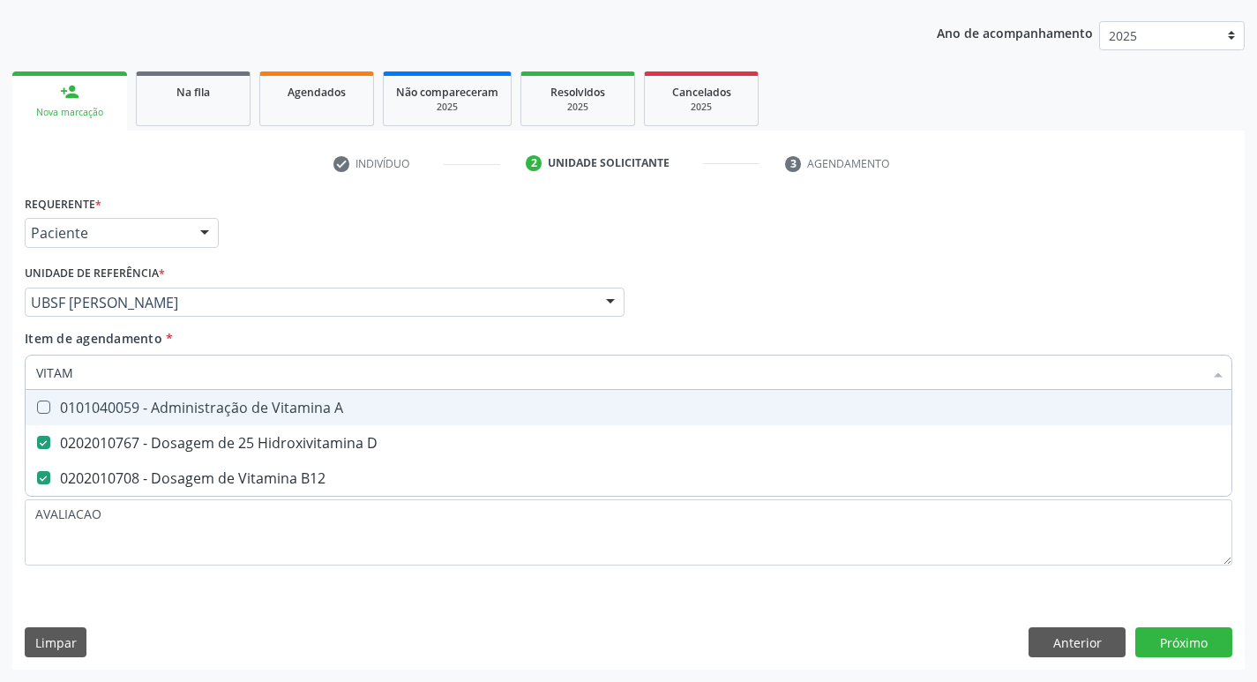
type input "VITA"
checkbox D "false"
checkbox B12 "false"
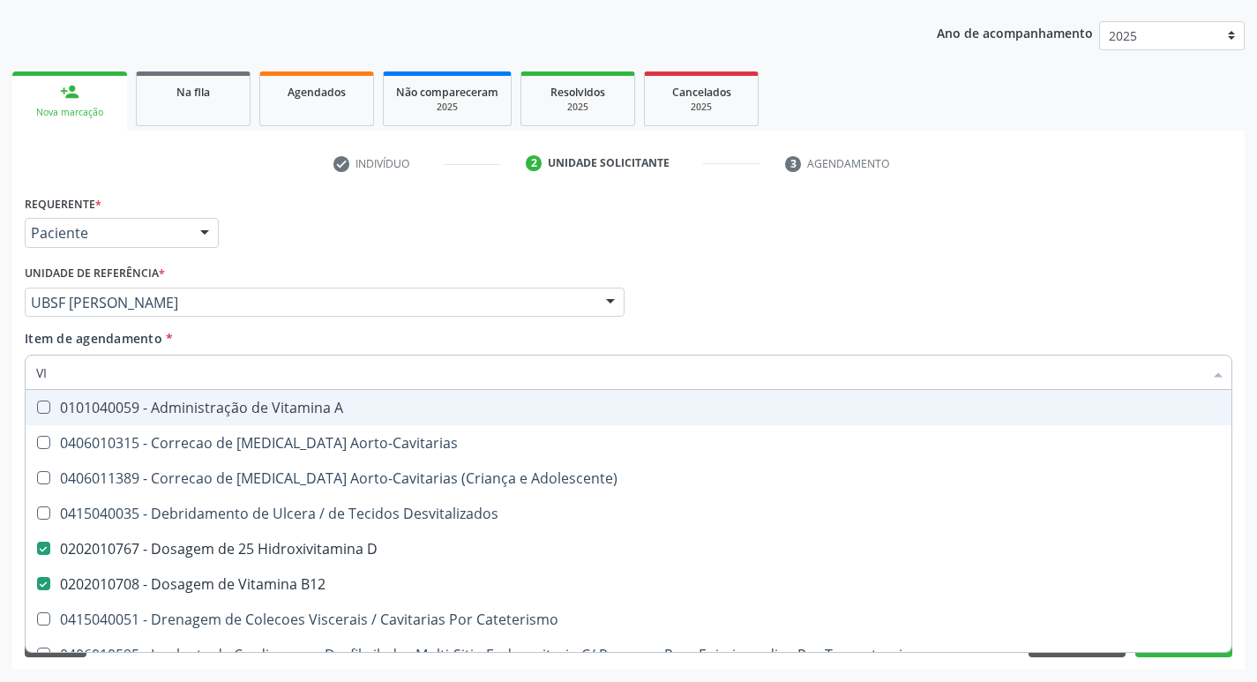
type input "V"
checkbox D "false"
checkbox B12 "false"
checkbox Cateterismo "false"
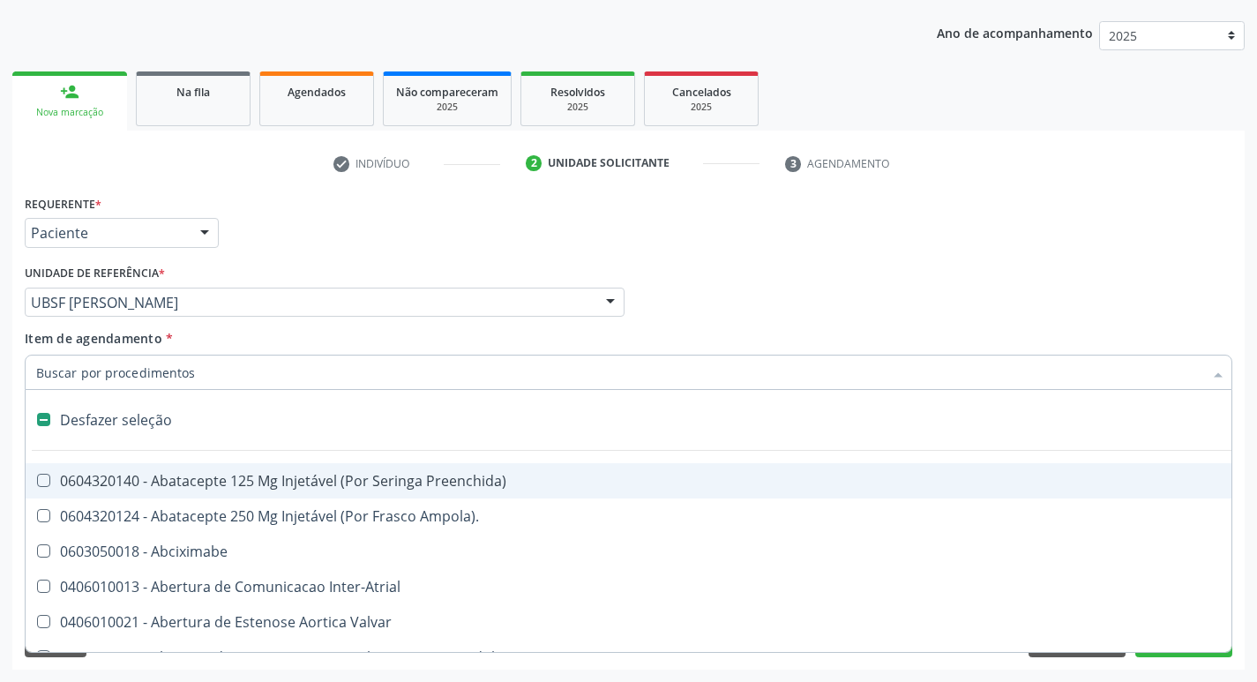
type input "2"
checkbox Total "true"
checkbox Monopolar "true"
checkbox Quadril "true"
checkbox Biologica "true"
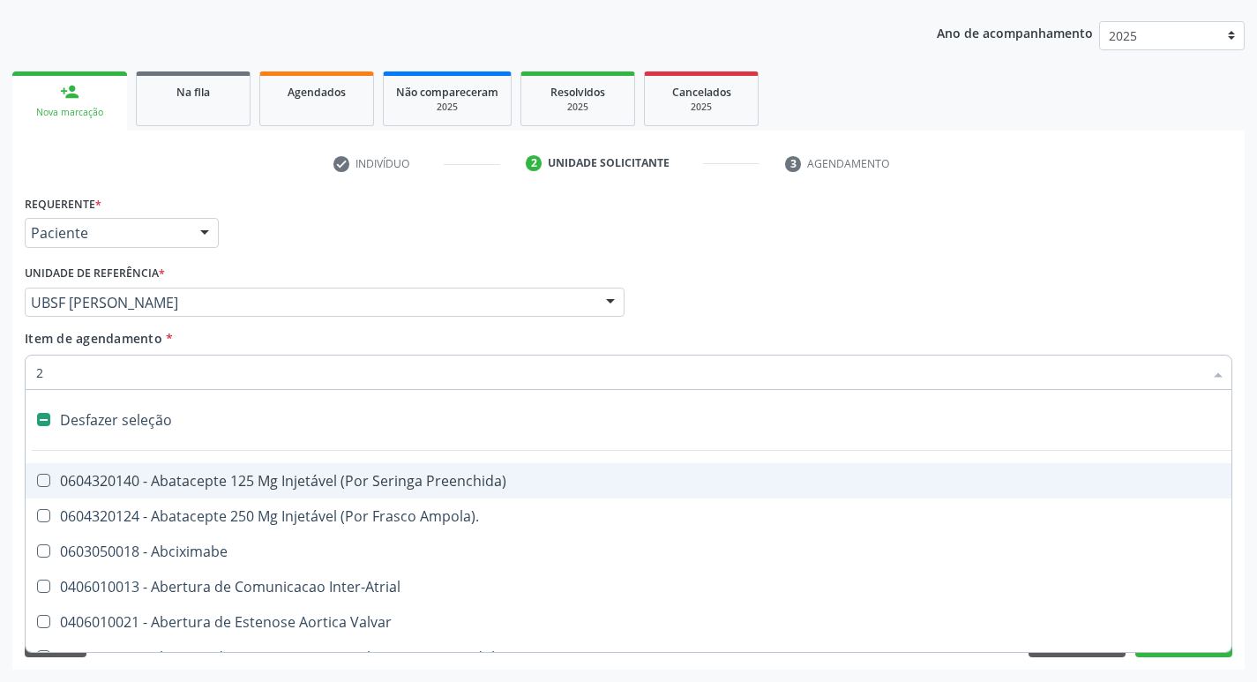
checkbox Conica "true"
checkbox Aorto-Cavitarias "true"
checkbox Congenita "true"
checkbox Adolescente\) "true"
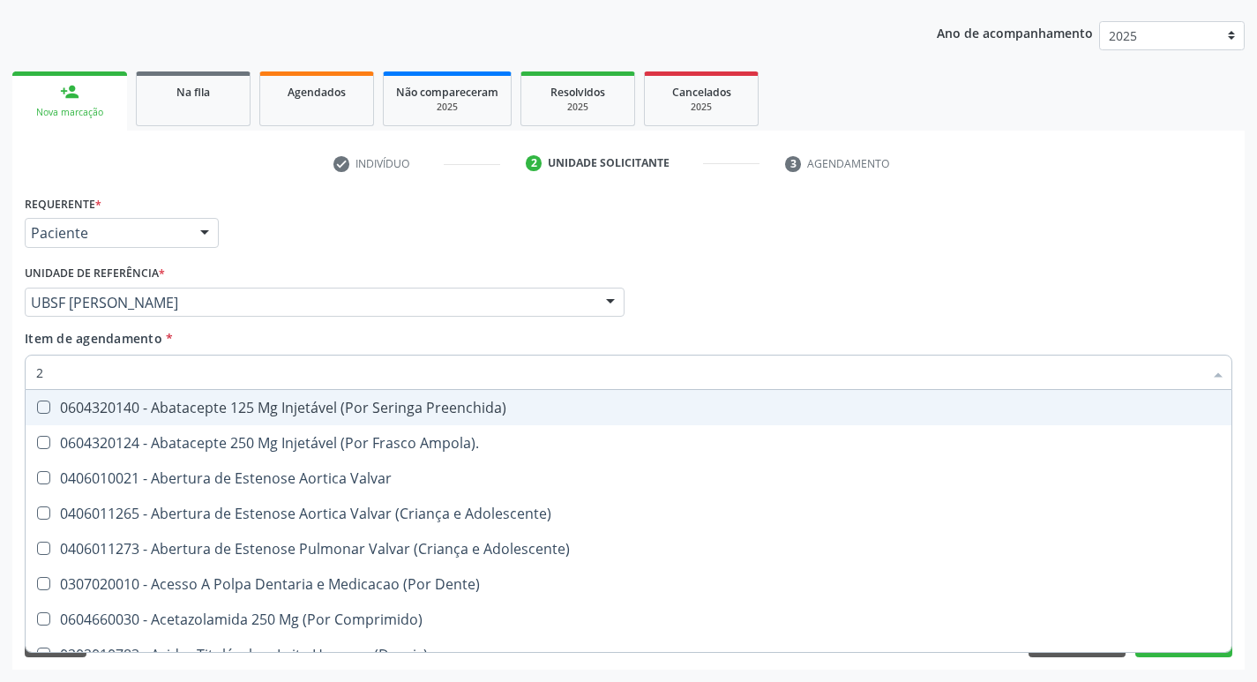
type input "20205001"
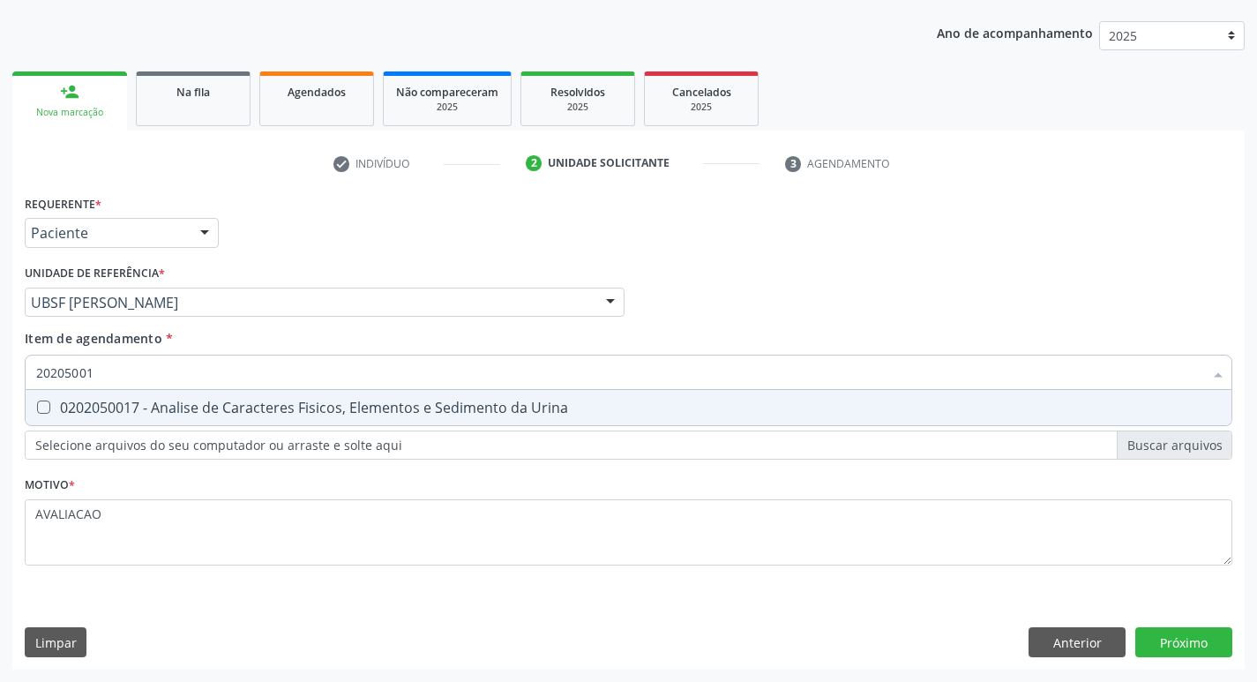
click at [291, 408] on div "0202050017 - Analise de Caracteres Fisicos, Elementos e Sedimento da Urina" at bounding box center [628, 408] width 1185 height 14
checkbox Urina "true"
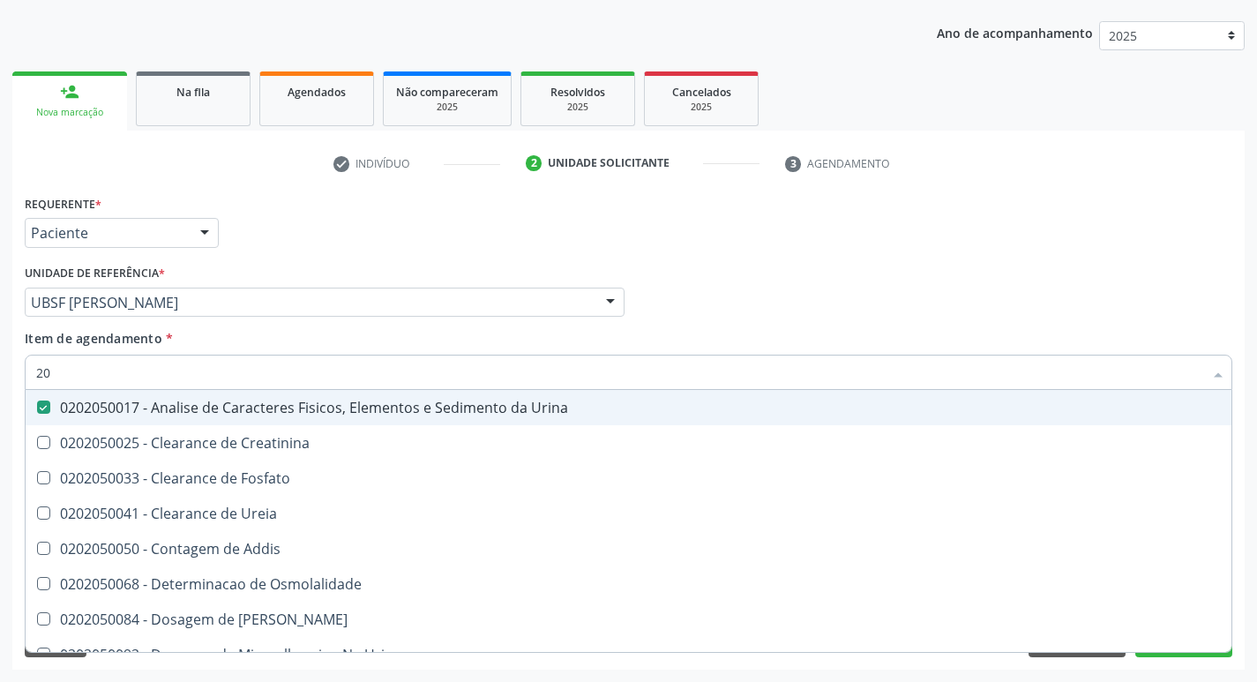
type input "2"
checkbox Urina "false"
checkbox Ureia "false"
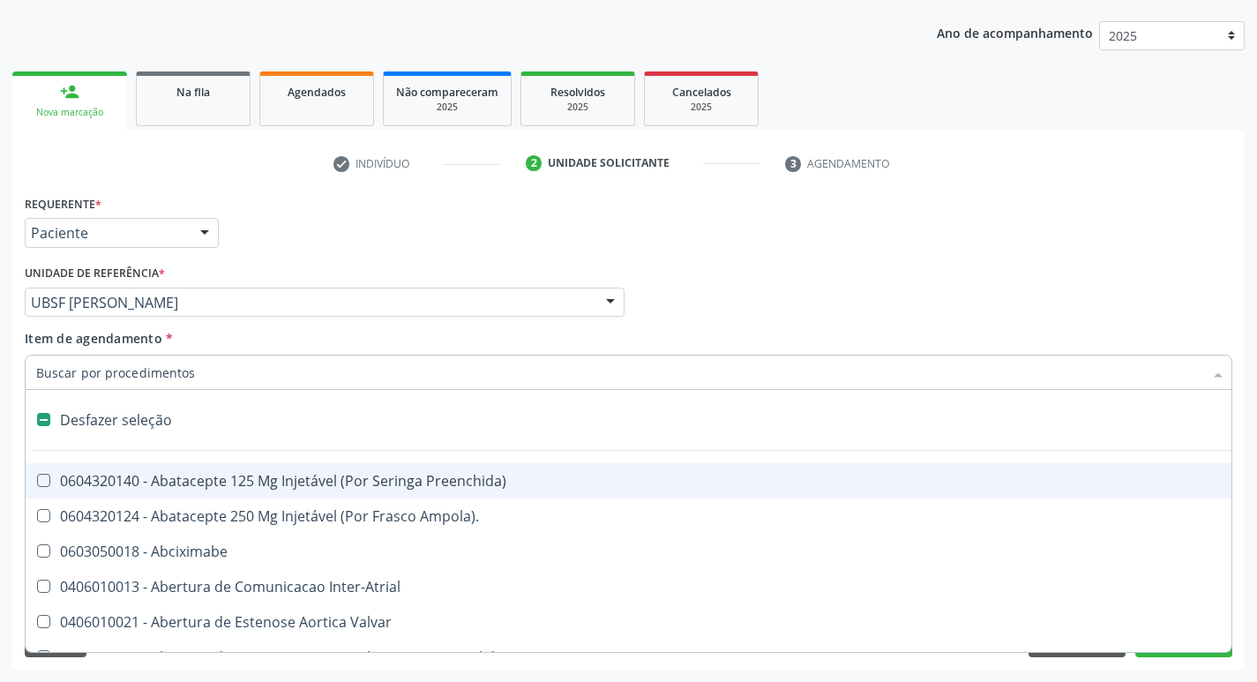
type input "G"
checkbox Urina "false"
checkbox Aberto\) "true"
checkbox Comprimido\) "true"
checkbox Sanitária "true"
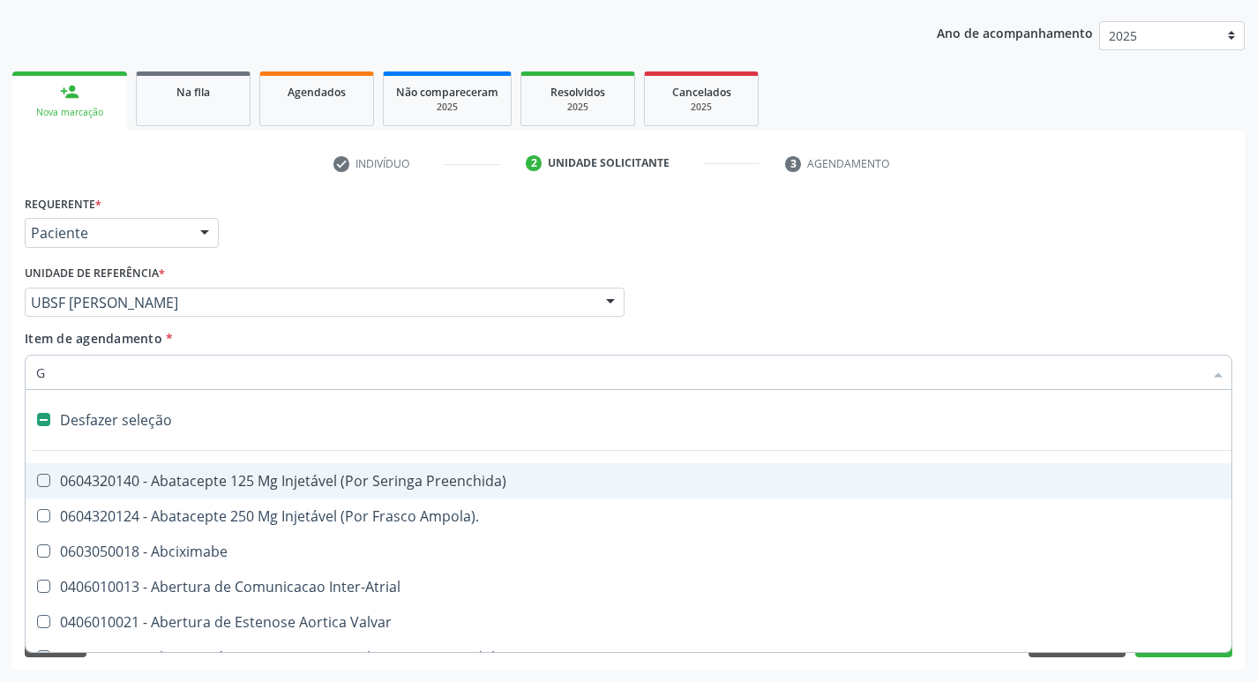
checkbox Criança "true"
checkbox Capsula\) "true"
checkbox Osso "true"
checkbox \(Dacriocintilografia\) "true"
checkbox Estimulo "true"
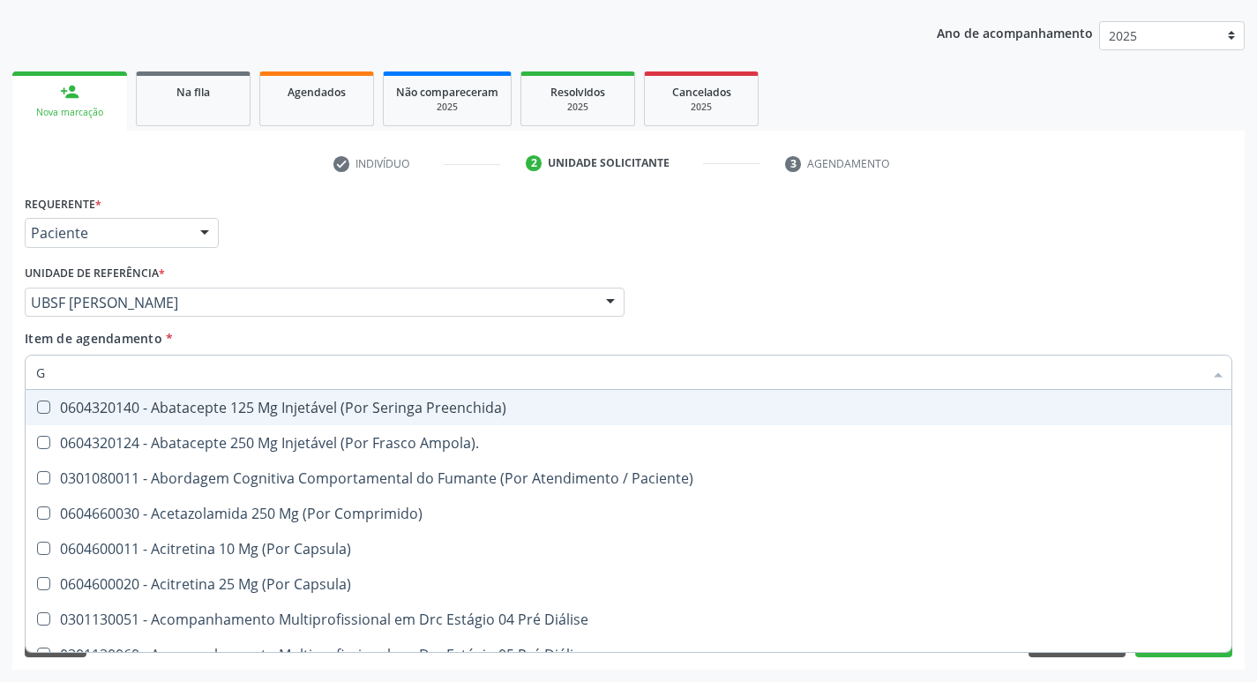
type input "GLICOSE"
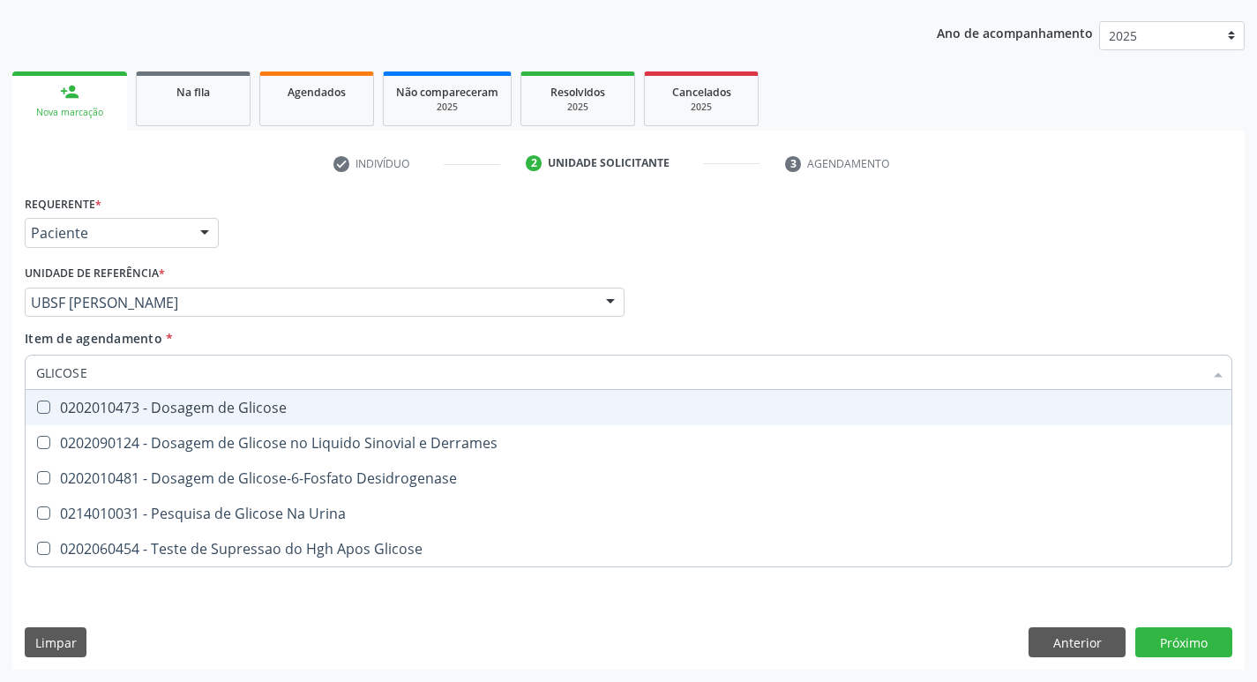
click at [249, 409] on div "0202010473 - Dosagem de Glicose" at bounding box center [628, 408] width 1185 height 14
checkbox Glicose "true"
type input "GLICOS"
checkbox Glicose "false"
checkbox Derrames "true"
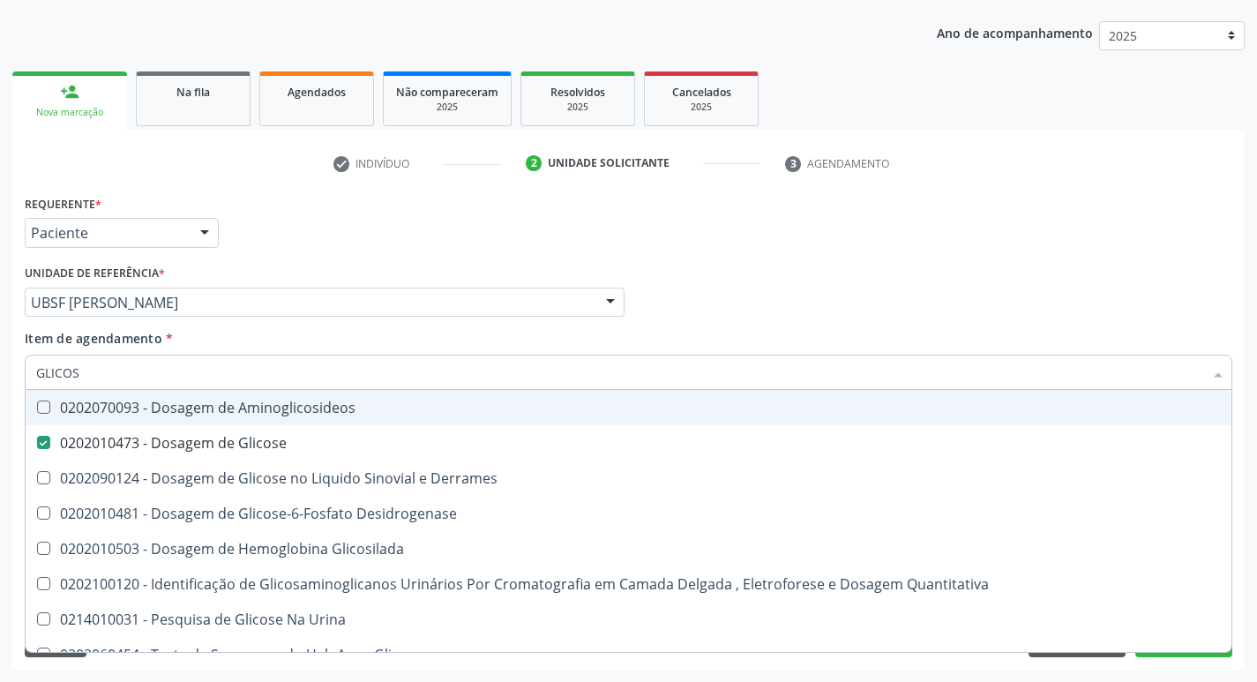
type input "GLICO"
checkbox Glicose "false"
checkbox Derrames "true"
type input "GLI"
checkbox Derrames "false"
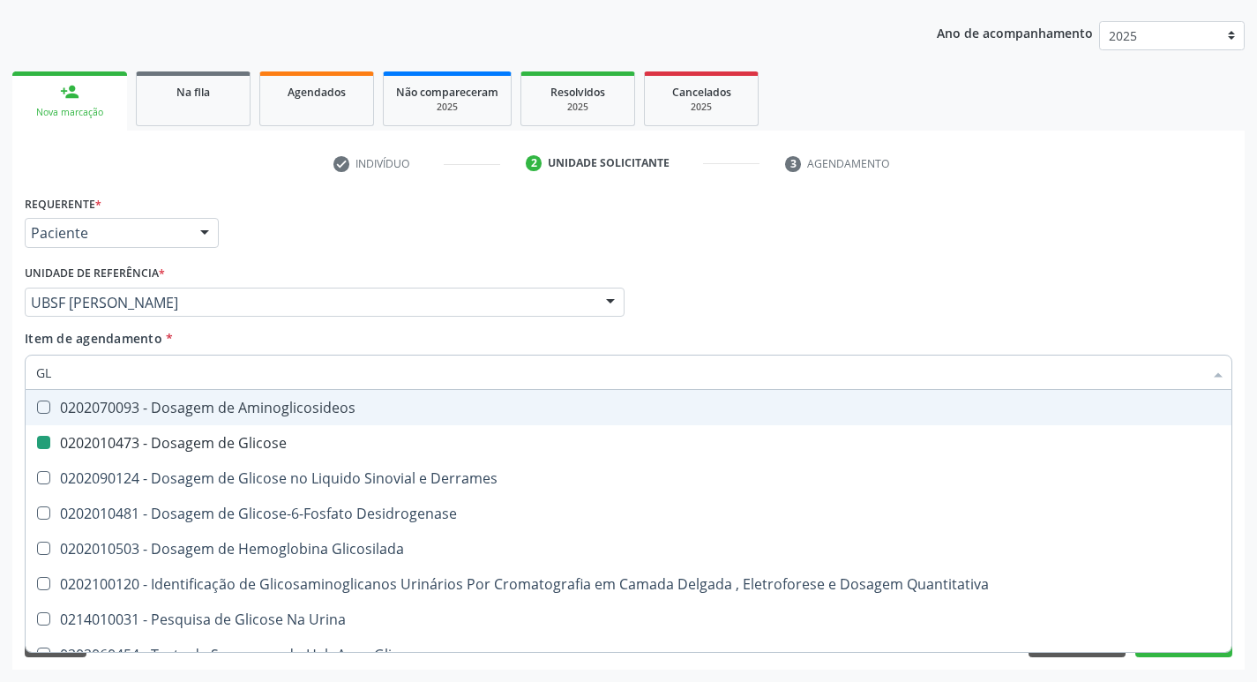
type input "G"
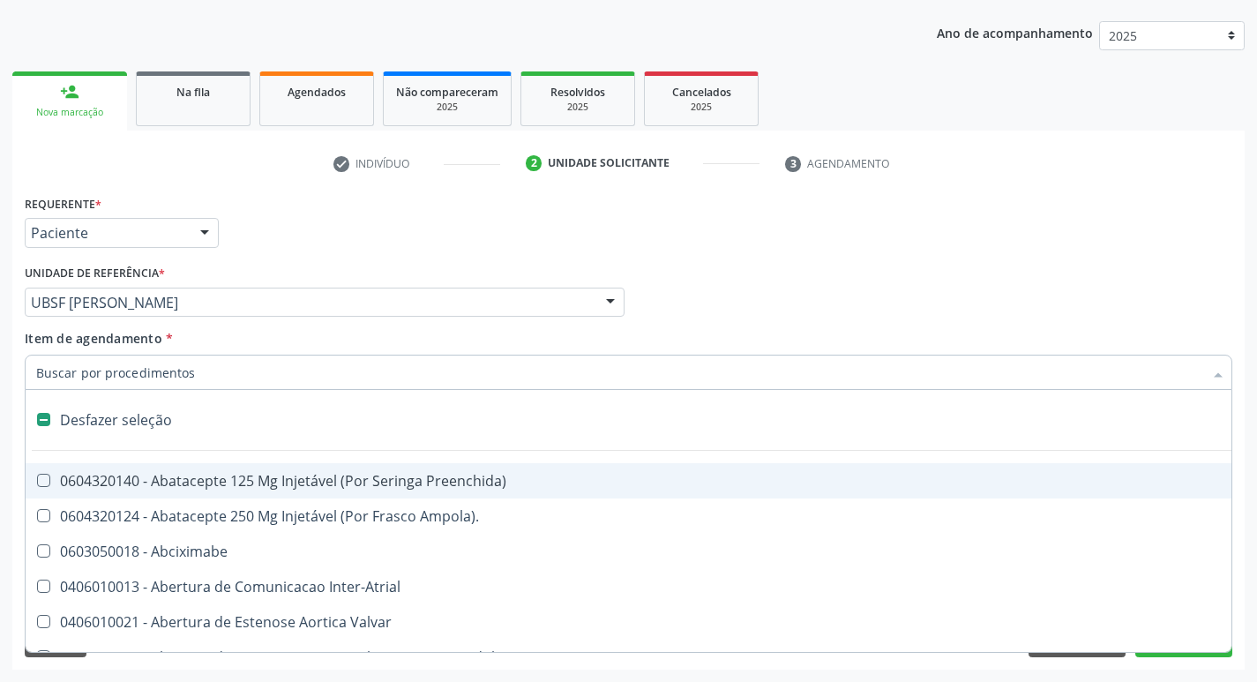
type input "H"
checkbox Urina "false"
checkbox Coronariano "true"
checkbox Lactente\) "true"
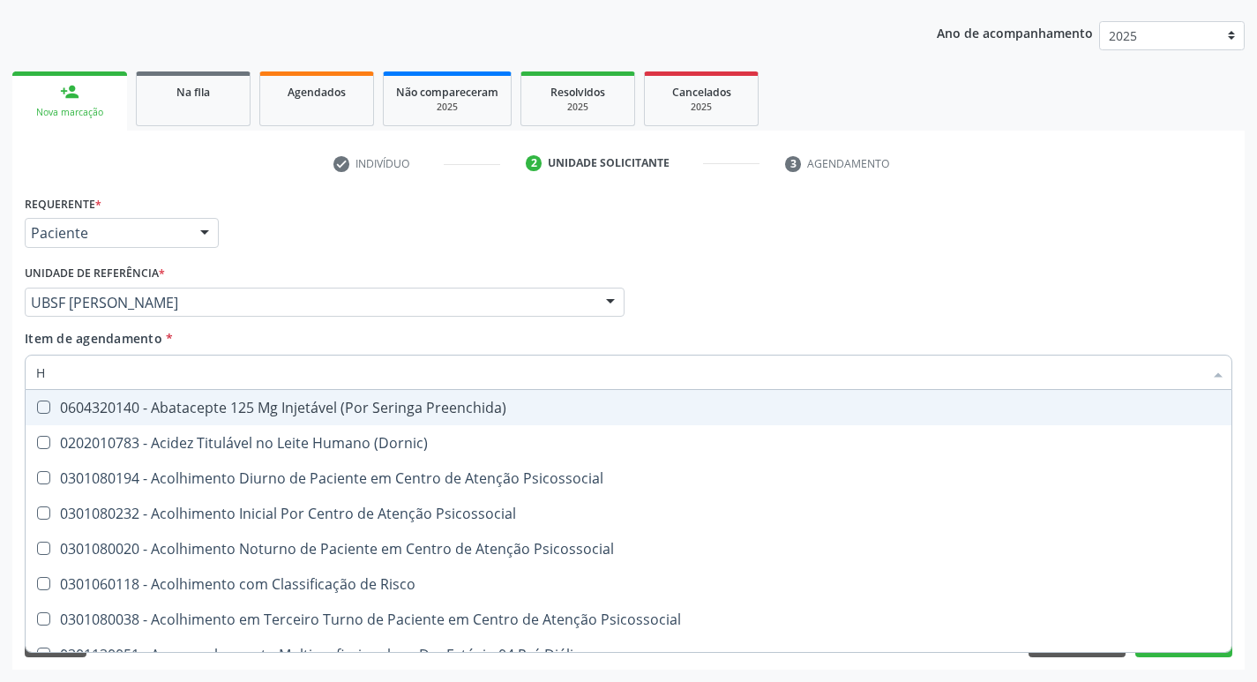
type input "HEMOGLOBINA G"
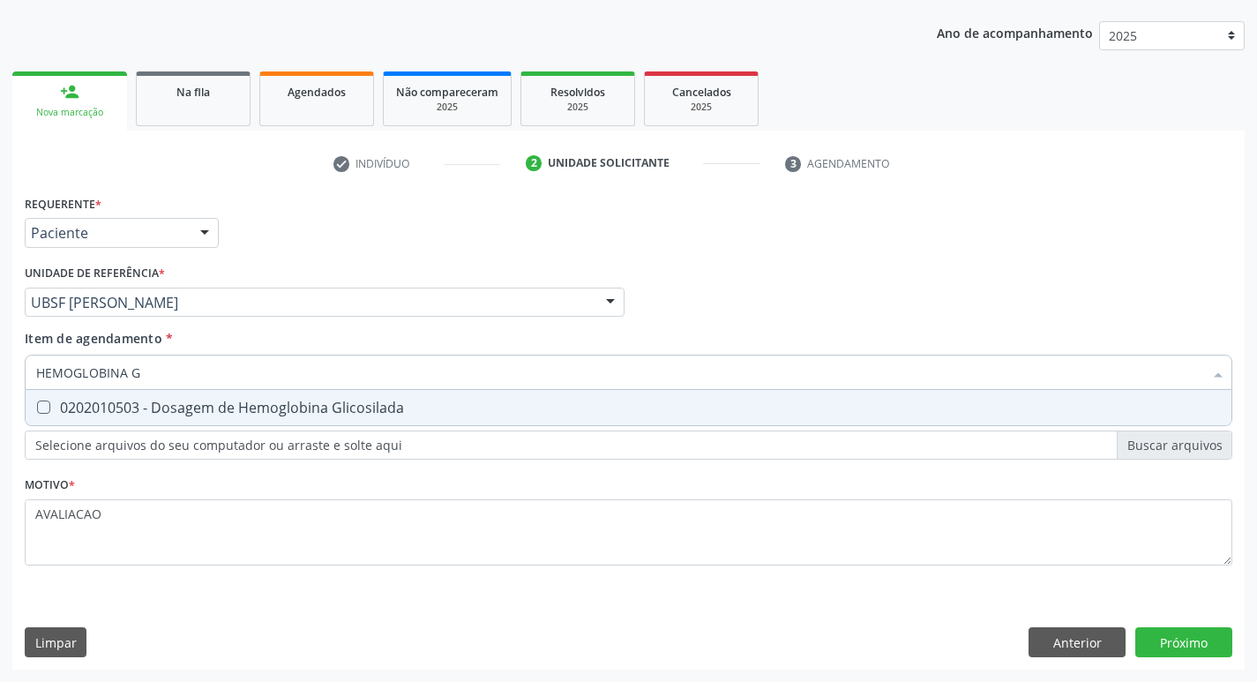
click at [265, 415] on div "0202010503 - Dosagem de Hemoglobina Glicosilada" at bounding box center [628, 408] width 1185 height 14
checkbox Glicosilada "true"
type input "HEMOGLOBINA"
checkbox Glicosilada "false"
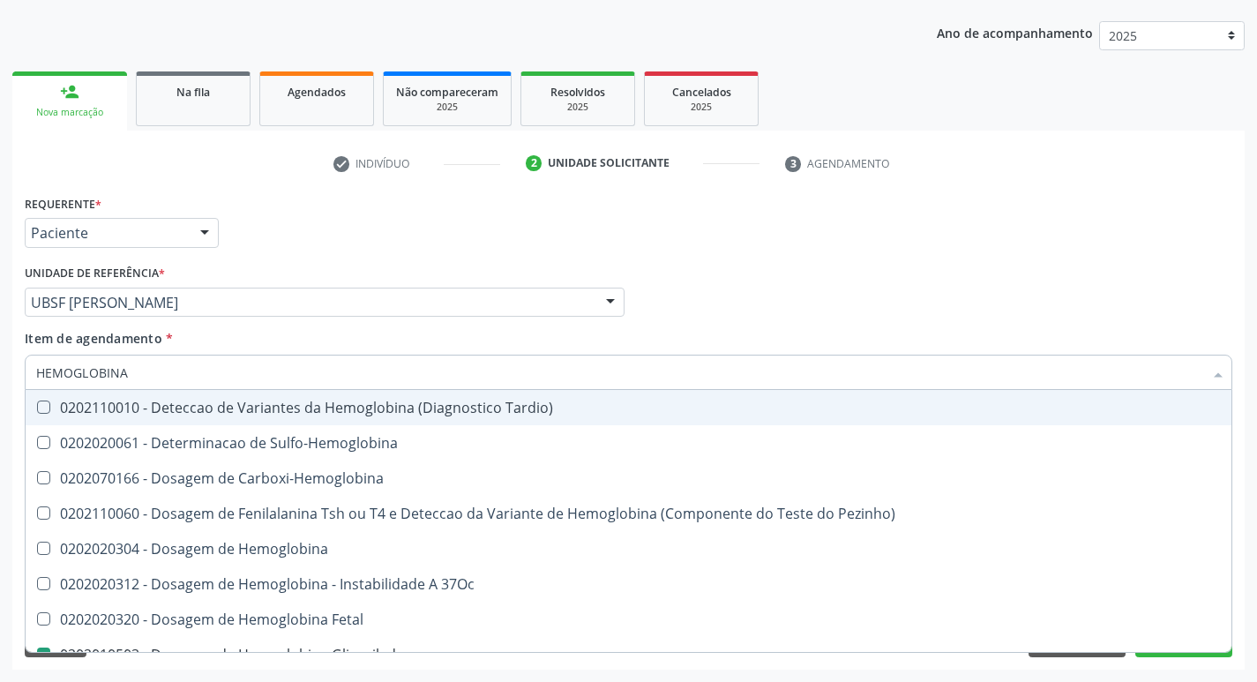
type input "HEMOGLOBIN"
checkbox Glicosilada "false"
checkbox Hemoglobina "true"
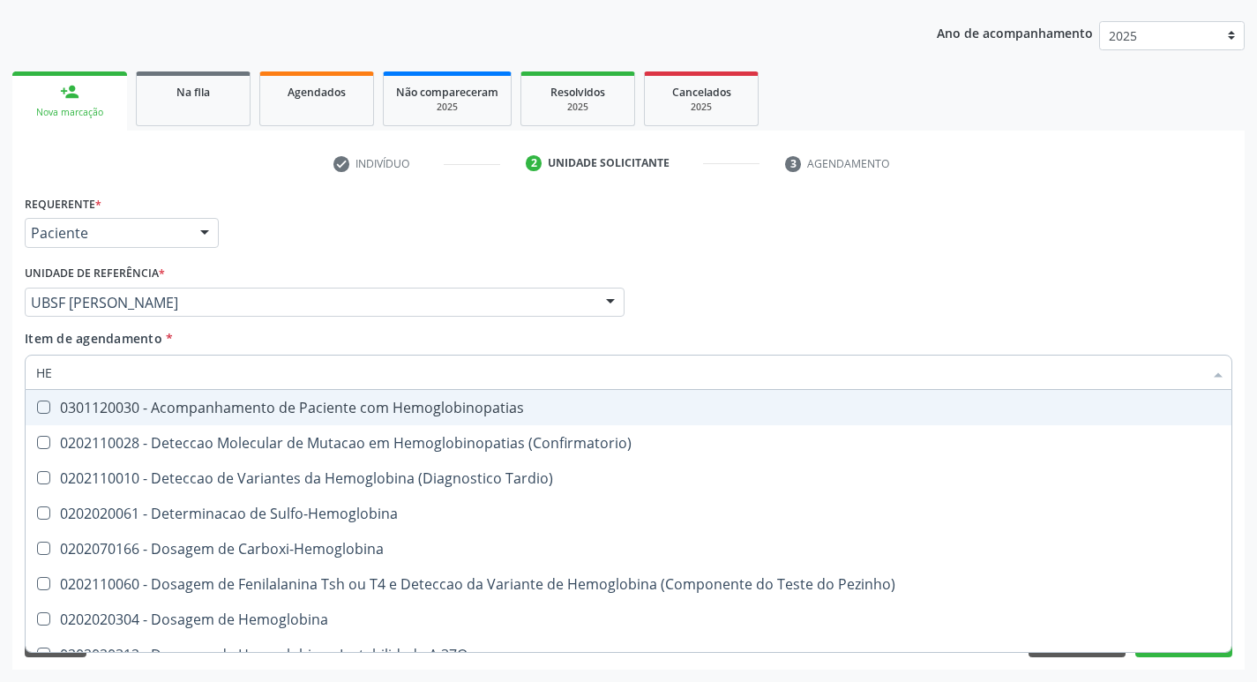
type input "H"
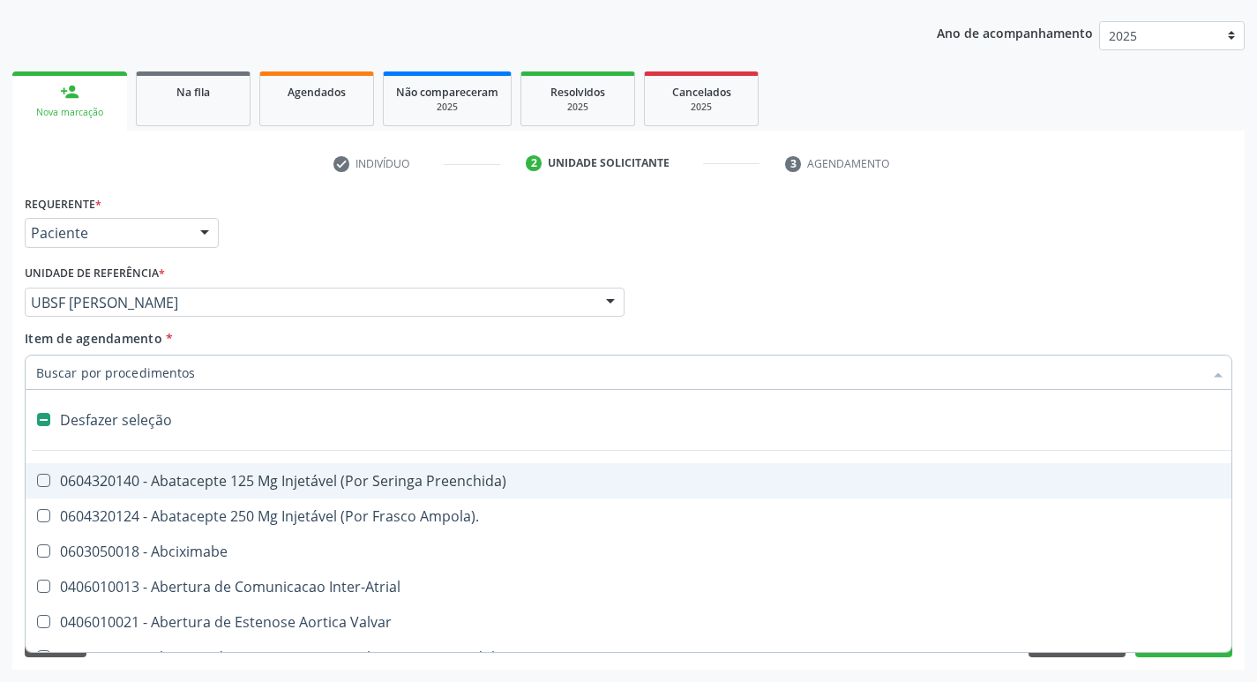
checkbox Dente\) "false"
type input "L"
checkbox Pulmonares "true"
checkbox Urina "false"
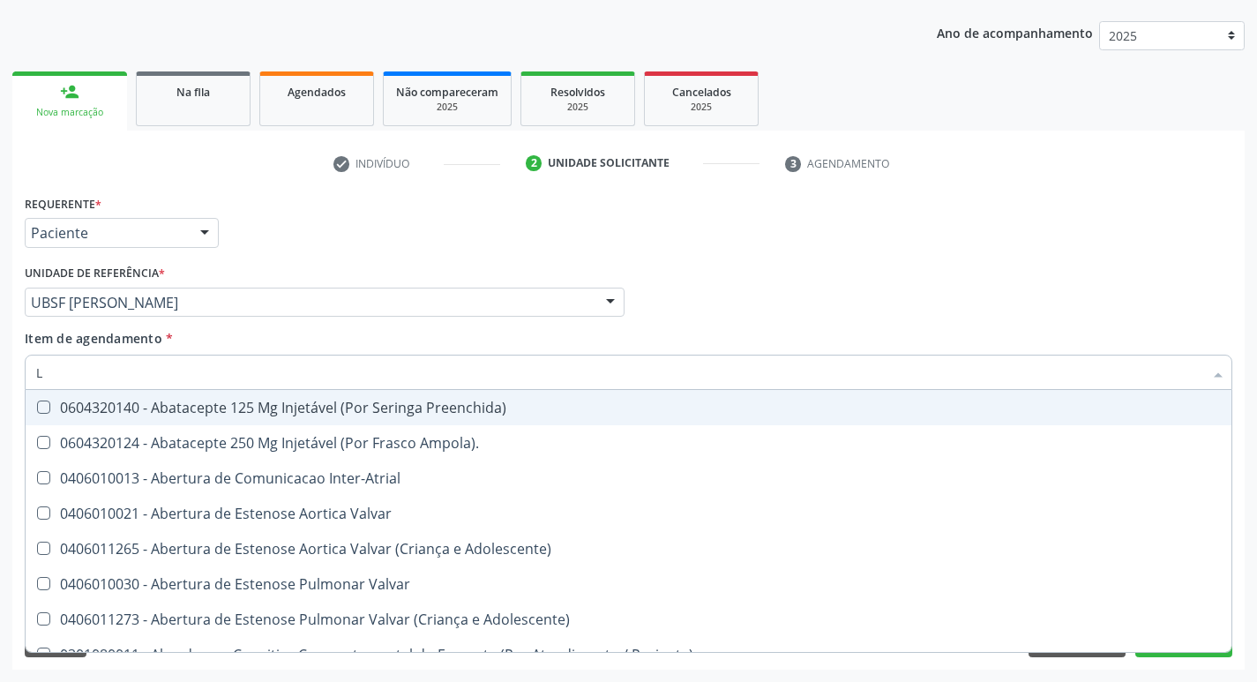
type input "LARVAS"
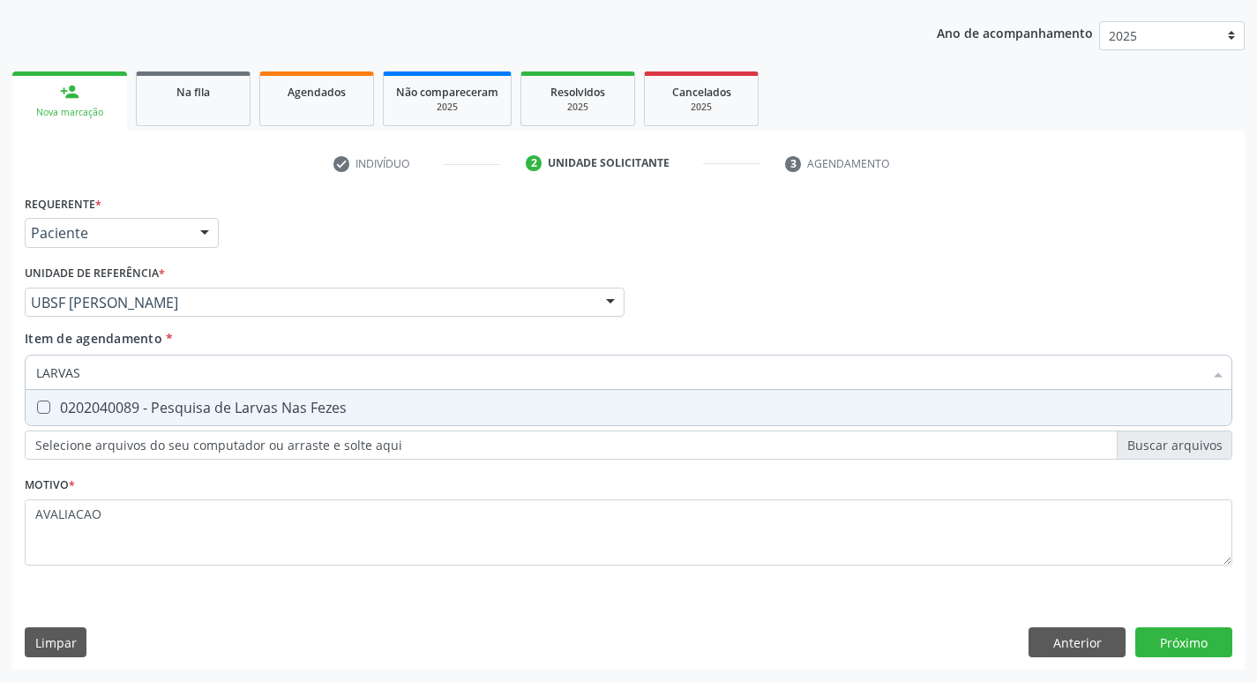
click at [339, 415] on div "0202040089 - Pesquisa de Larvas Nas Fezes" at bounding box center [628, 408] width 1185 height 14
checkbox Fezes "true"
click at [1191, 634] on div "Requerente * Paciente Profissional de Saúde Paciente Nenhum resultado encontrad…" at bounding box center [628, 430] width 1233 height 479
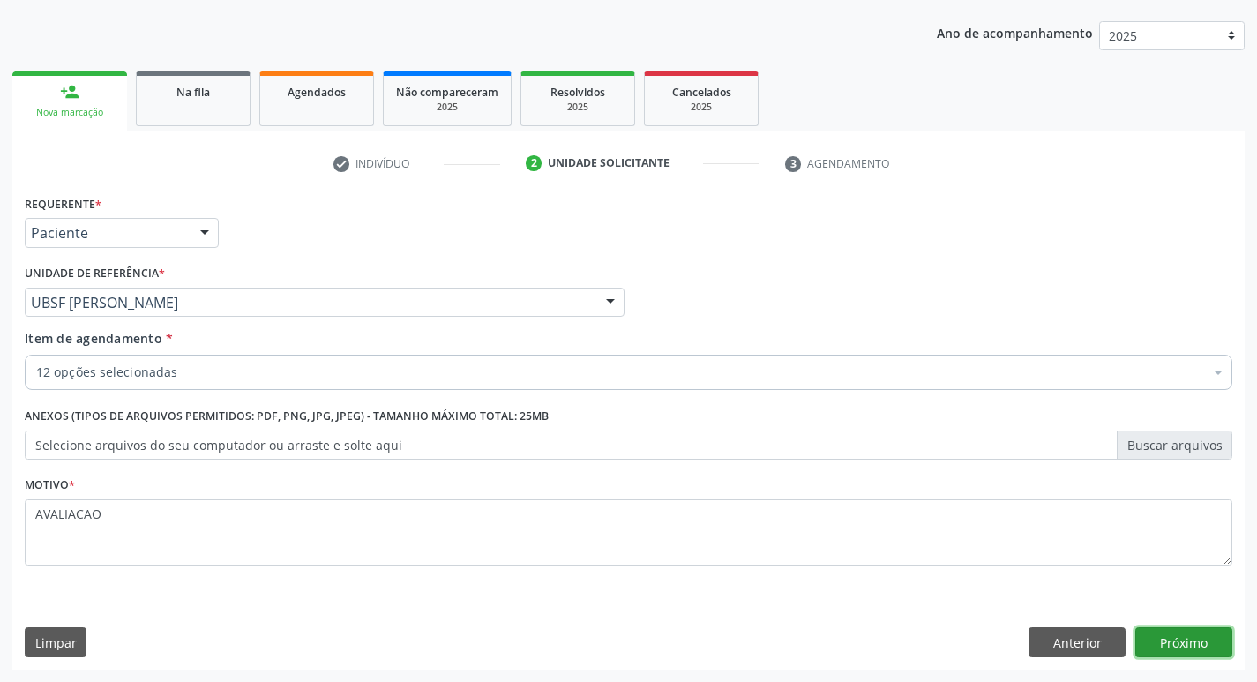
click at [1180, 641] on button "Próximo" at bounding box center [1184, 642] width 97 height 30
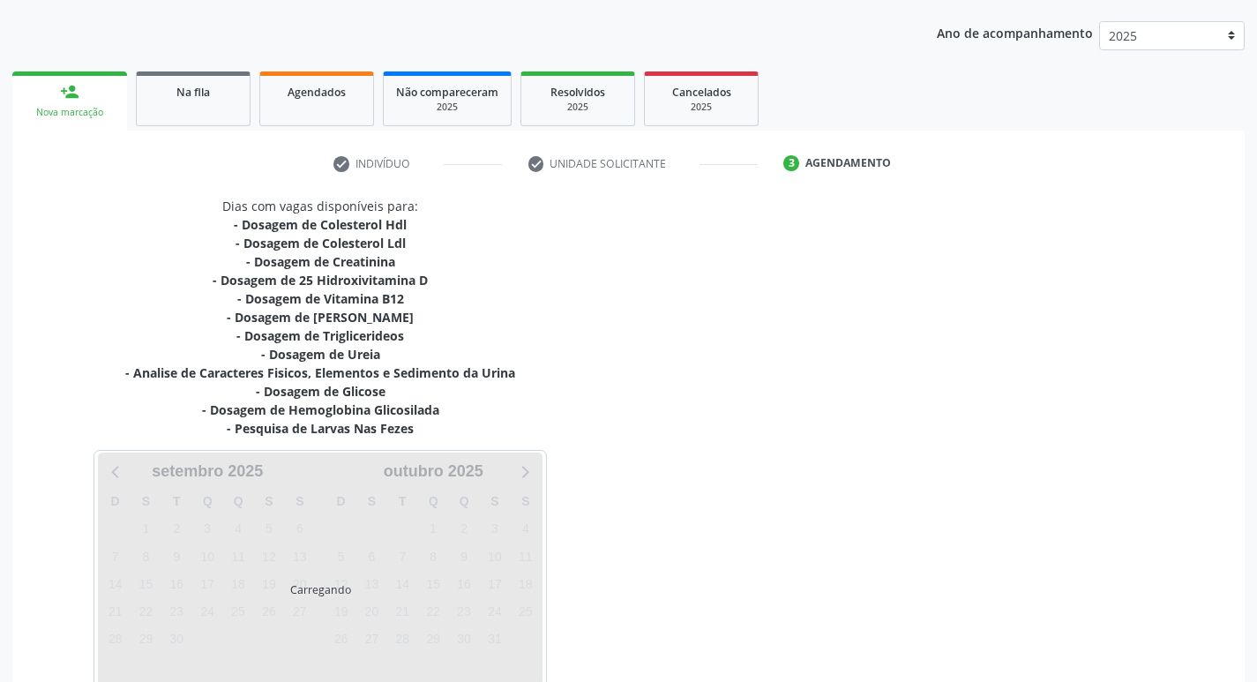
scroll to position [289, 0]
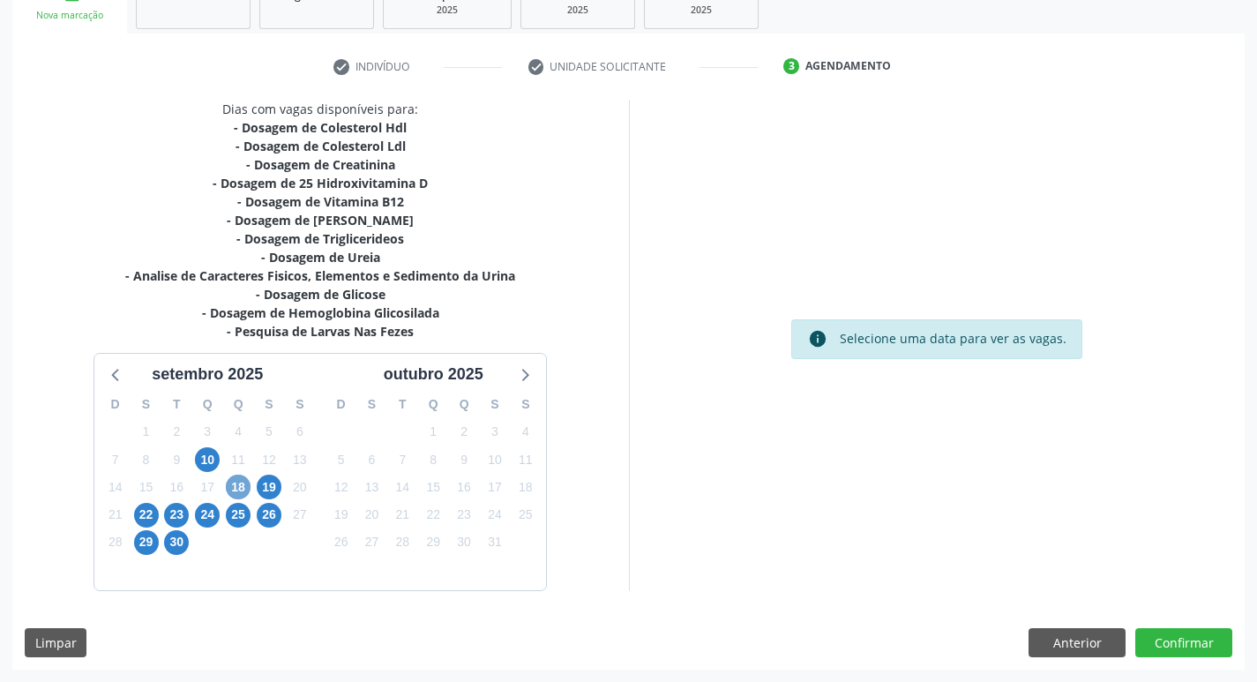
click at [238, 490] on span "18" at bounding box center [238, 487] width 25 height 25
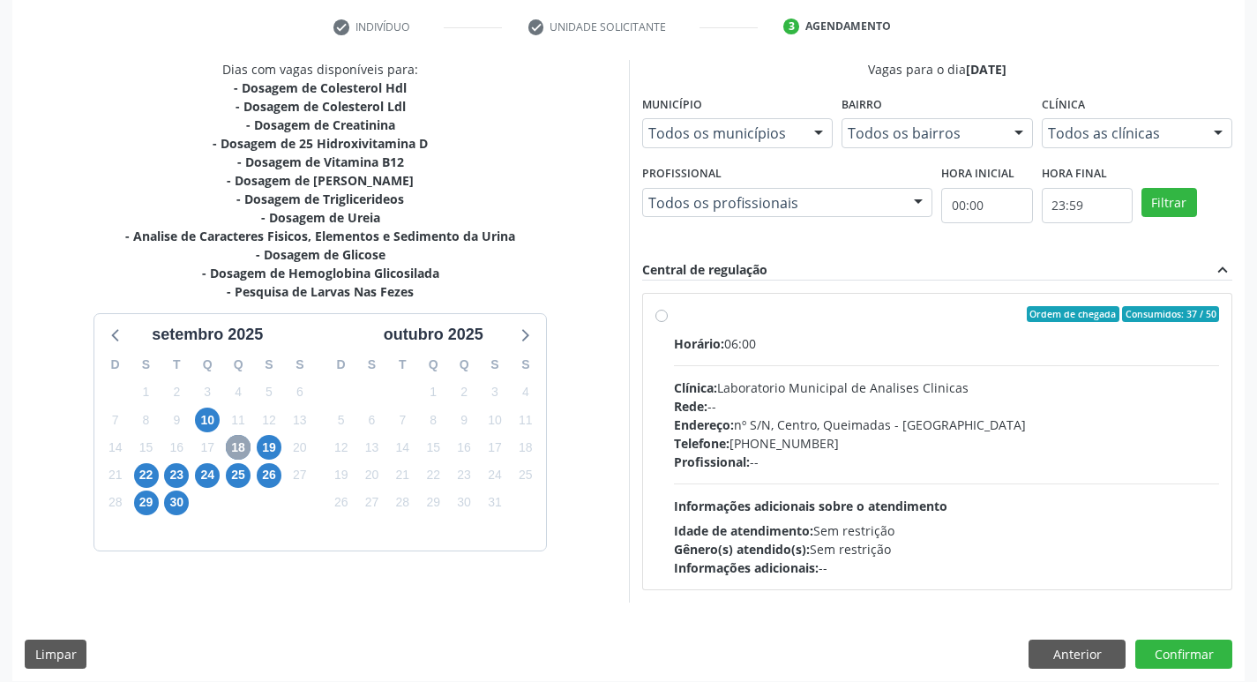
scroll to position [341, 0]
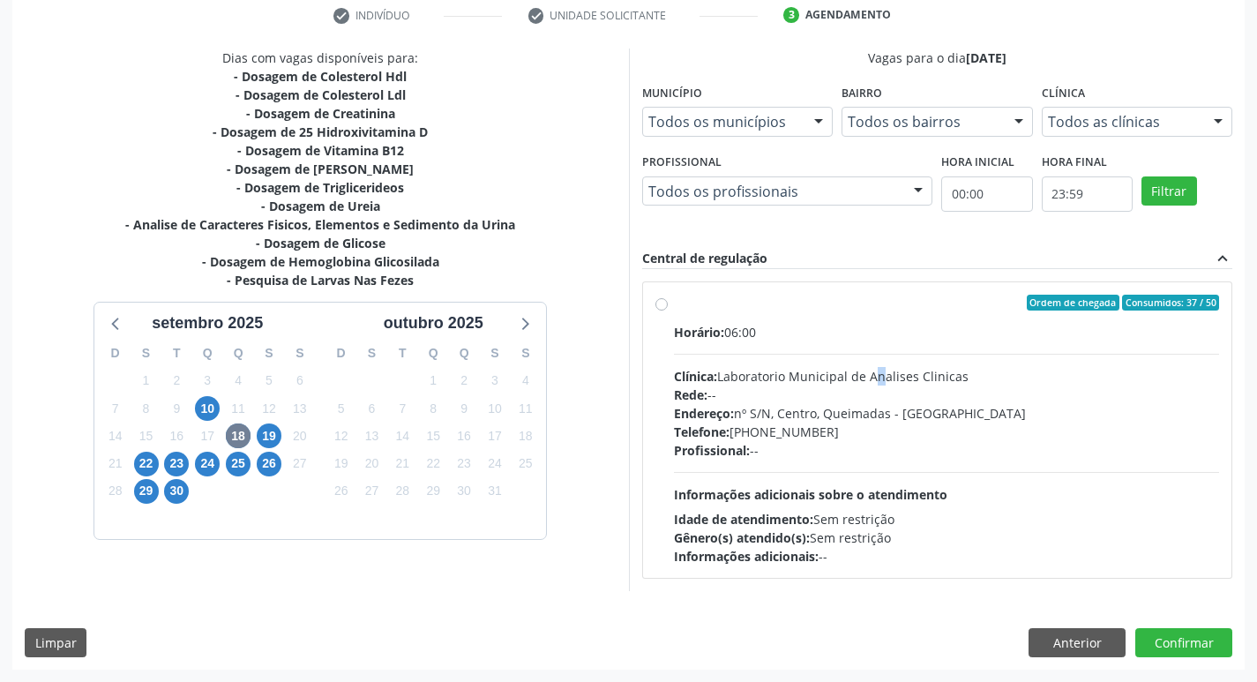
drag, startPoint x: 881, startPoint y: 372, endPoint x: 866, endPoint y: 367, distance: 15.1
click at [881, 371] on div "Clínica: Laboratorio Municipal de Analises Clinicas" at bounding box center [947, 376] width 546 height 19
radio input "true"
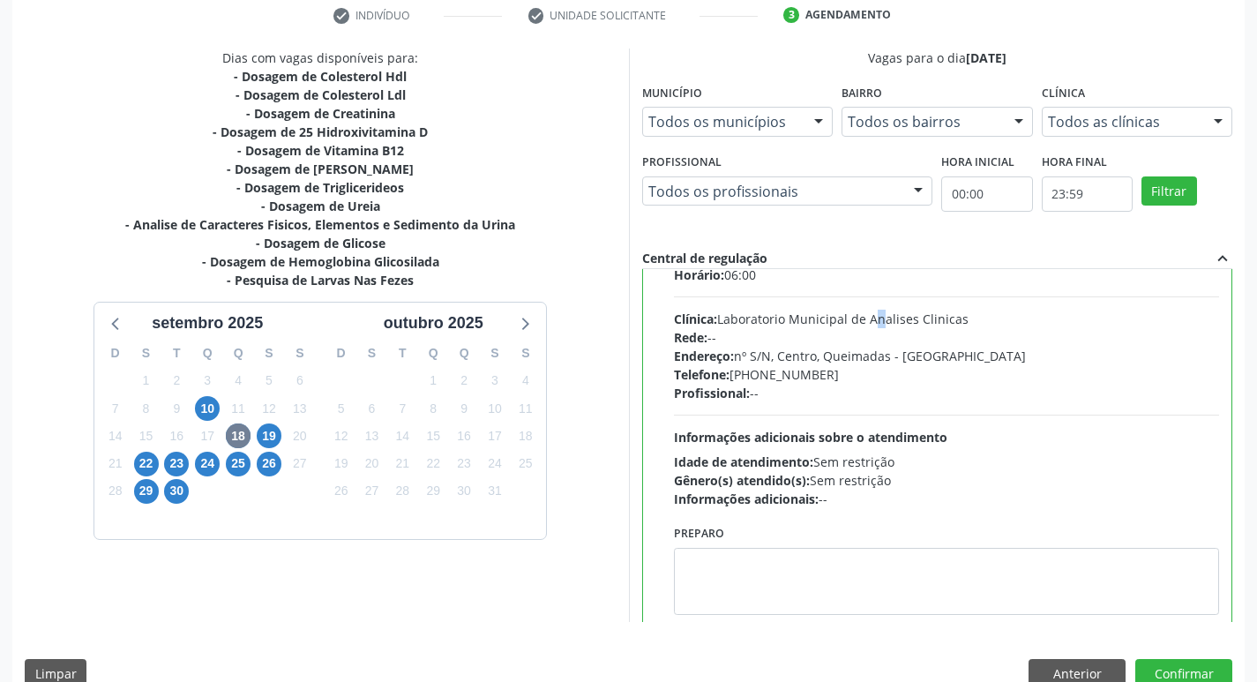
scroll to position [87, 0]
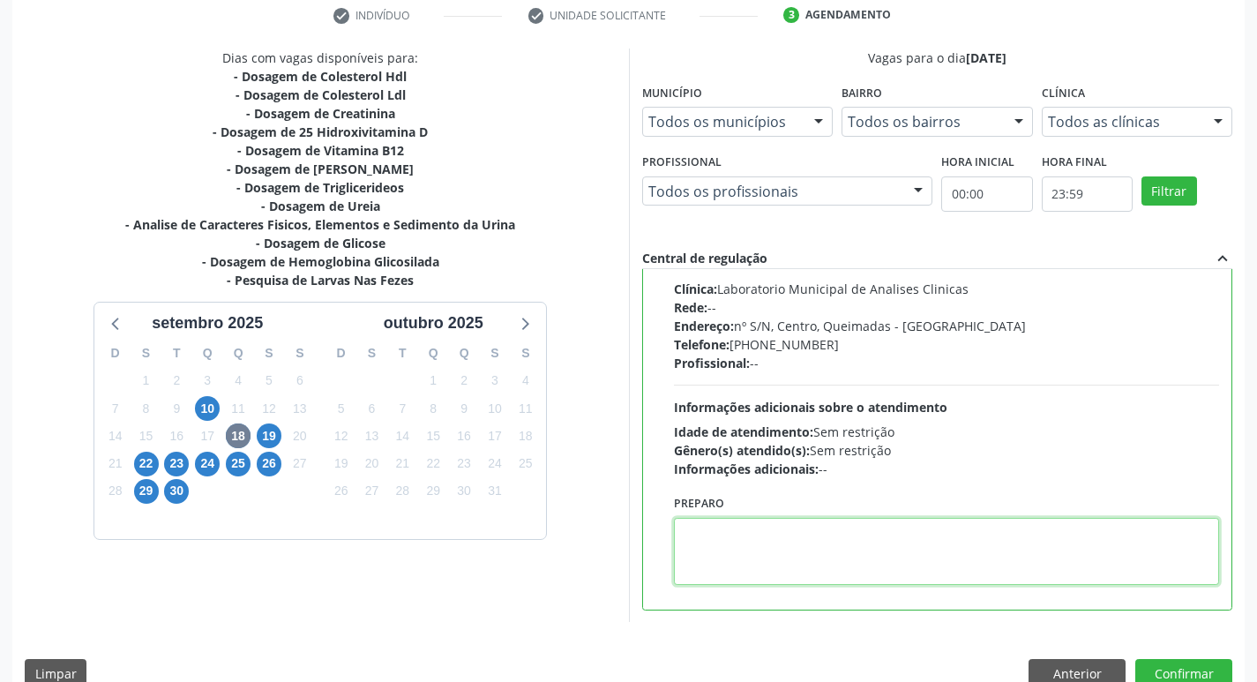
click at [708, 554] on textarea at bounding box center [947, 551] width 546 height 67
type textarea "V"
paste textarea "IR EM [GEOGRAPHIC_DATA]"
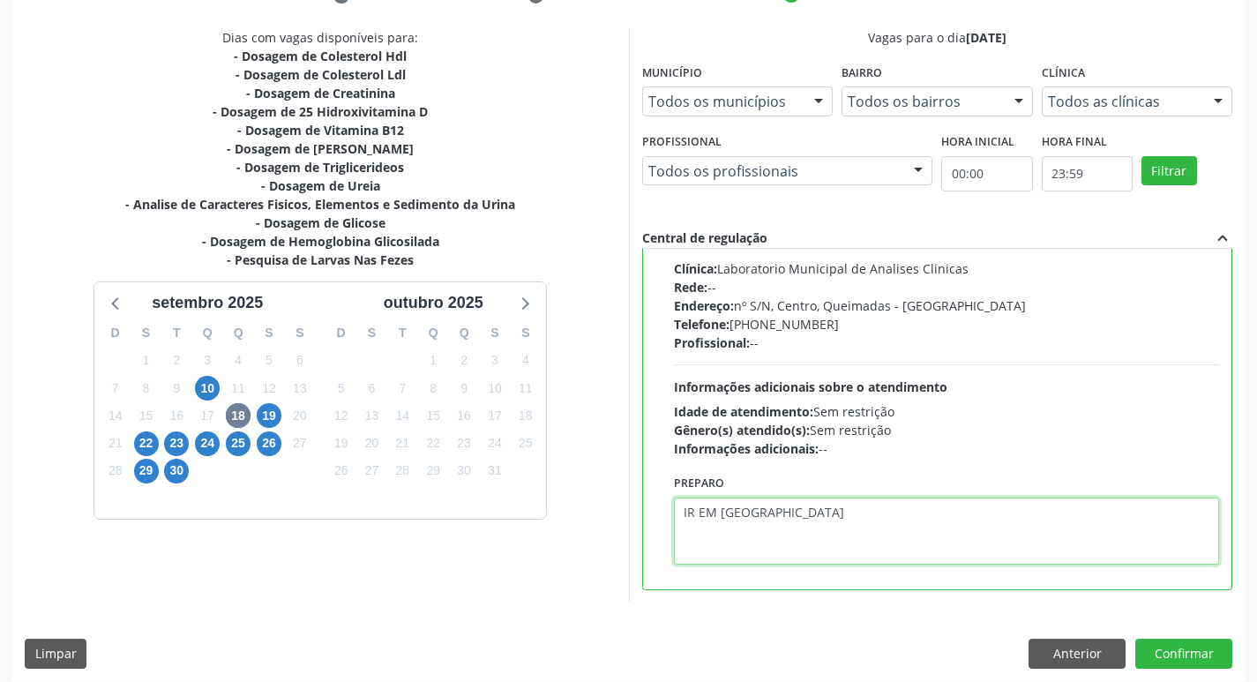
scroll to position [372, 0]
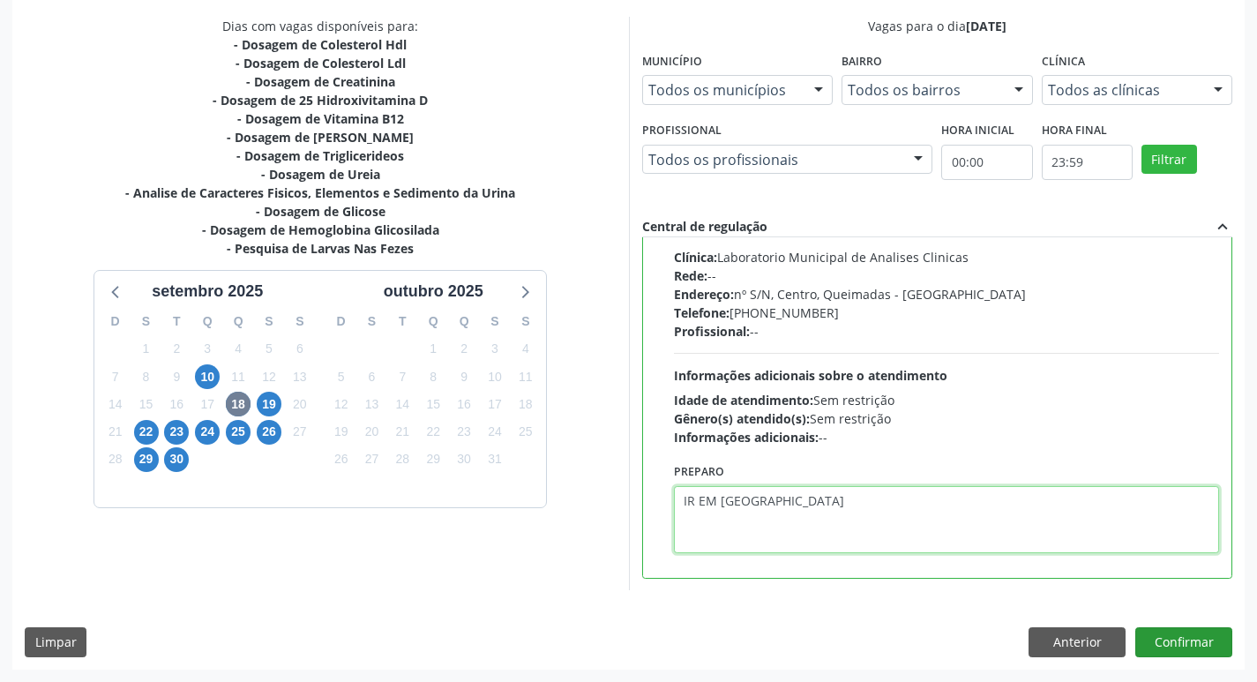
type textarea "IR EM [GEOGRAPHIC_DATA]"
click at [1173, 634] on button "Confirmar" at bounding box center [1184, 642] width 97 height 30
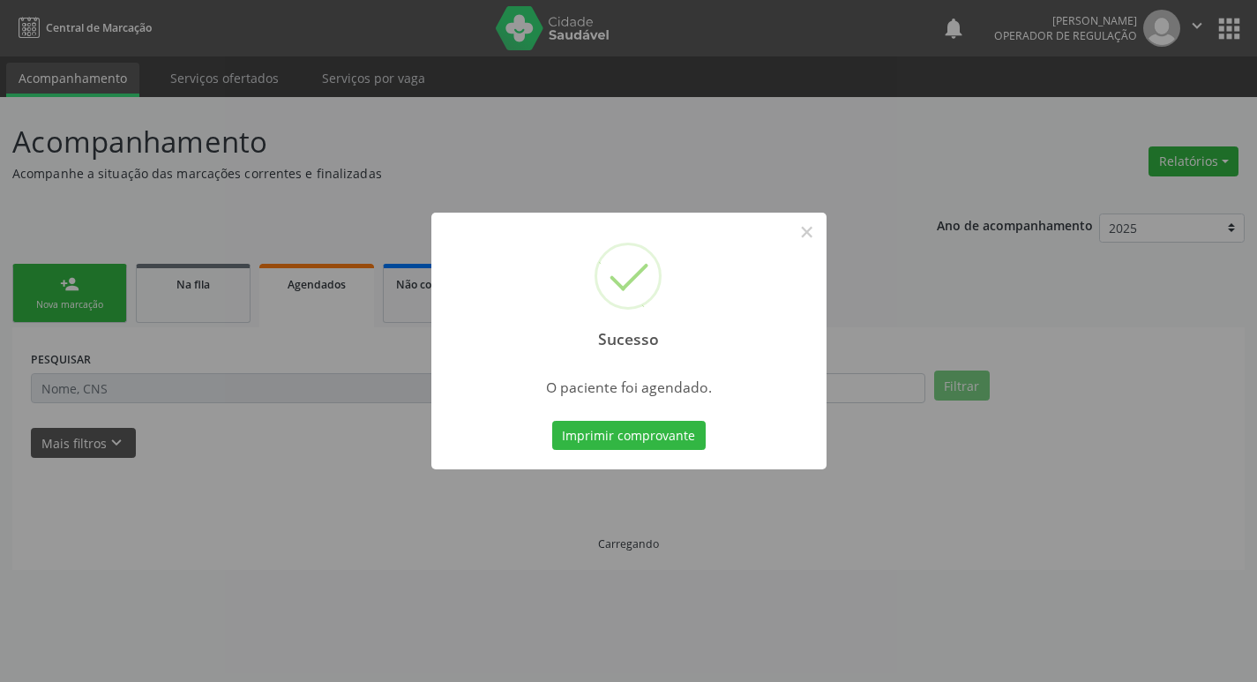
scroll to position [0, 0]
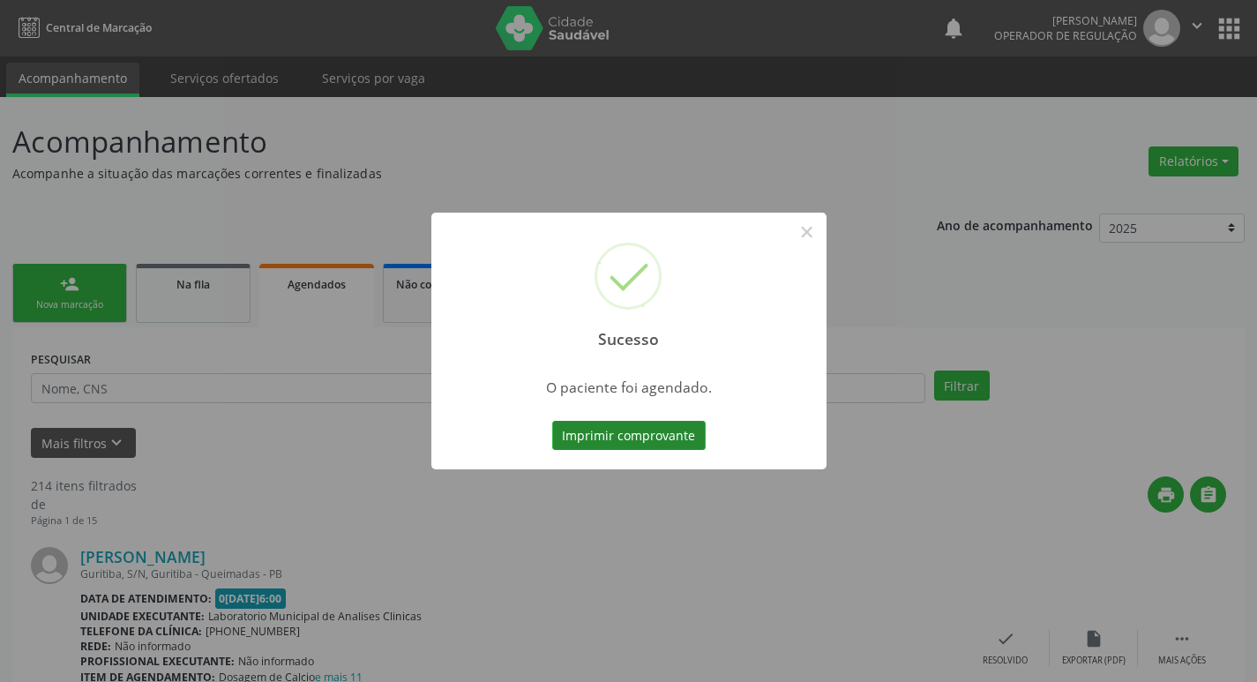
click at [623, 435] on button "Imprimir comprovante" at bounding box center [629, 436] width 154 height 30
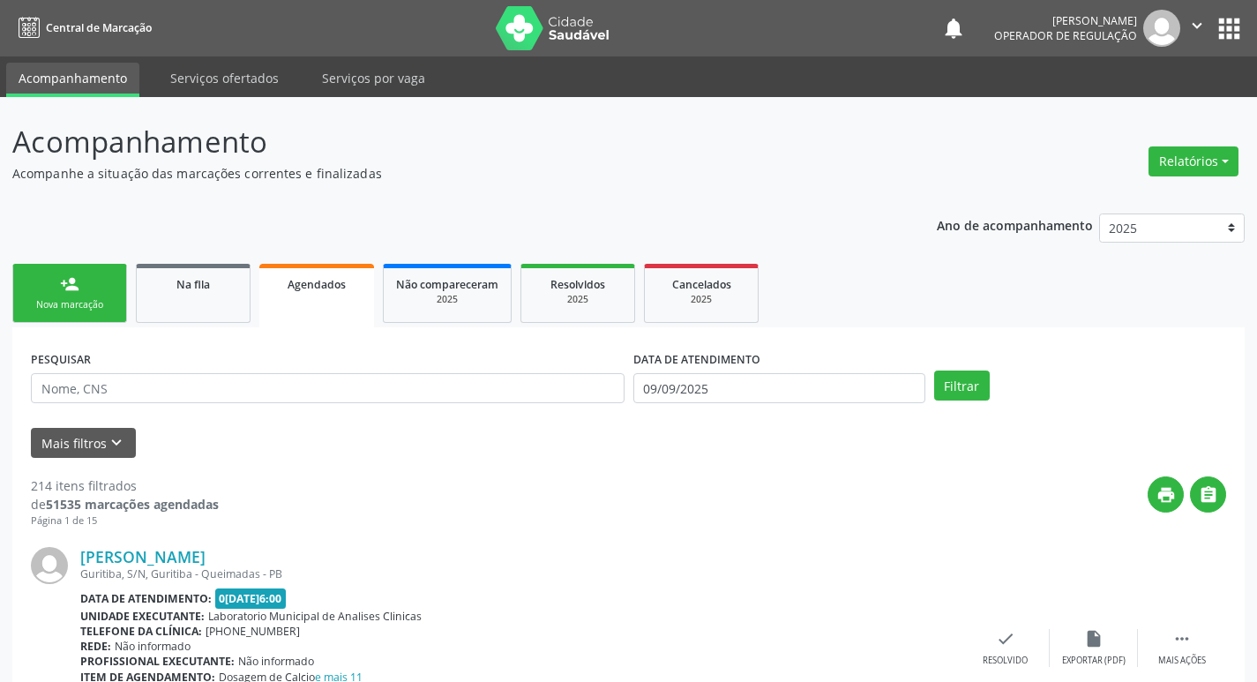
click at [49, 301] on div "Nova marcação" at bounding box center [70, 304] width 88 height 13
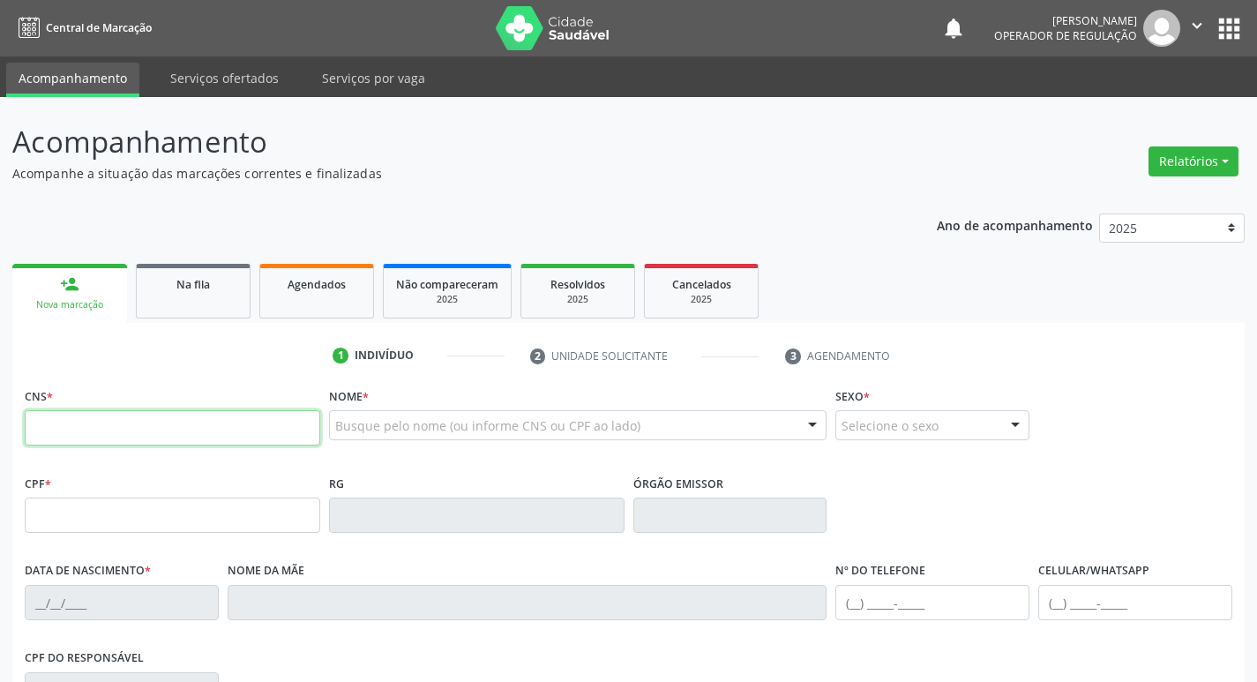
click at [240, 419] on input "text" at bounding box center [173, 427] width 296 height 35
type input "707 8036 5405 9818"
type input "060.702.657-00"
type input "2[DATE]"
type input "[PERSON_NAME]"
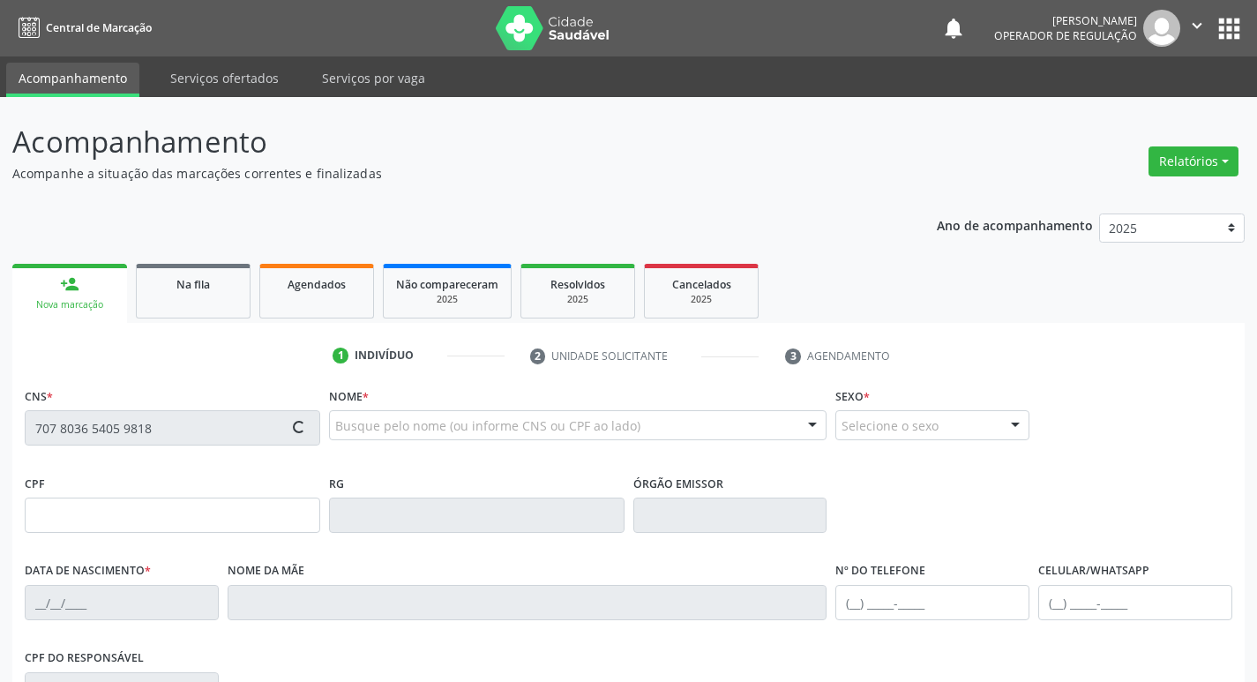
type input "[PHONE_NUMBER]"
type input "1220"
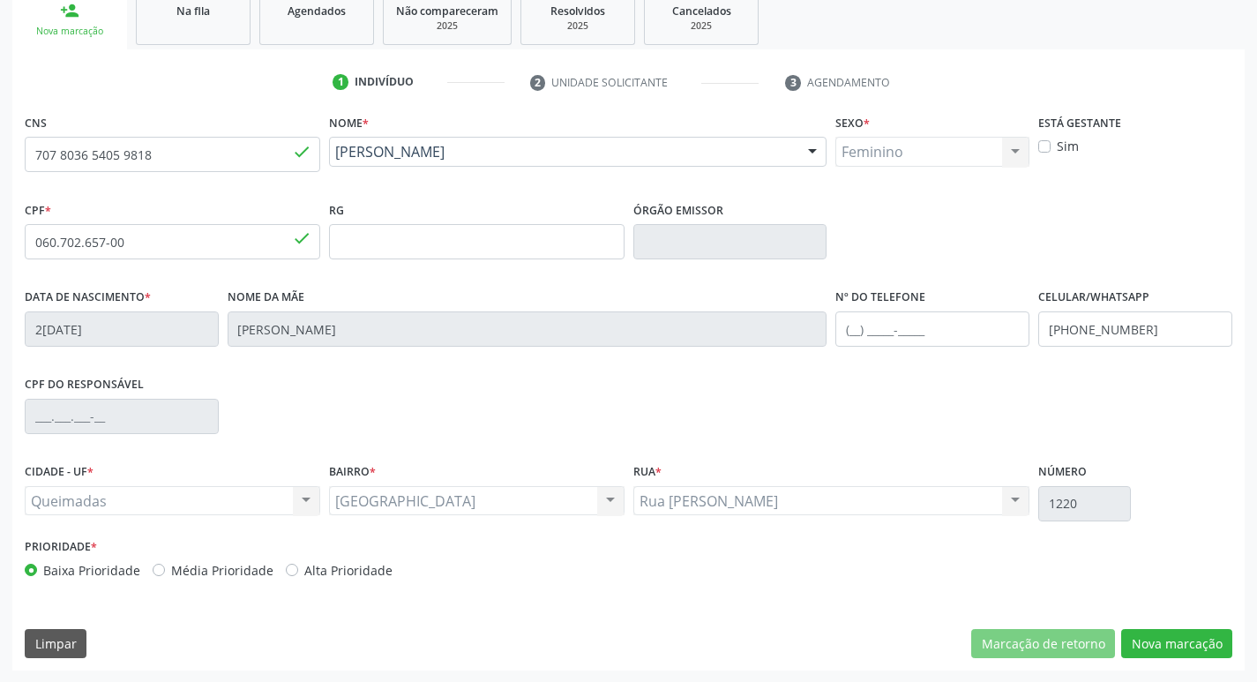
scroll to position [274, 0]
click at [1197, 633] on button "Nova marcação" at bounding box center [1176, 643] width 111 height 30
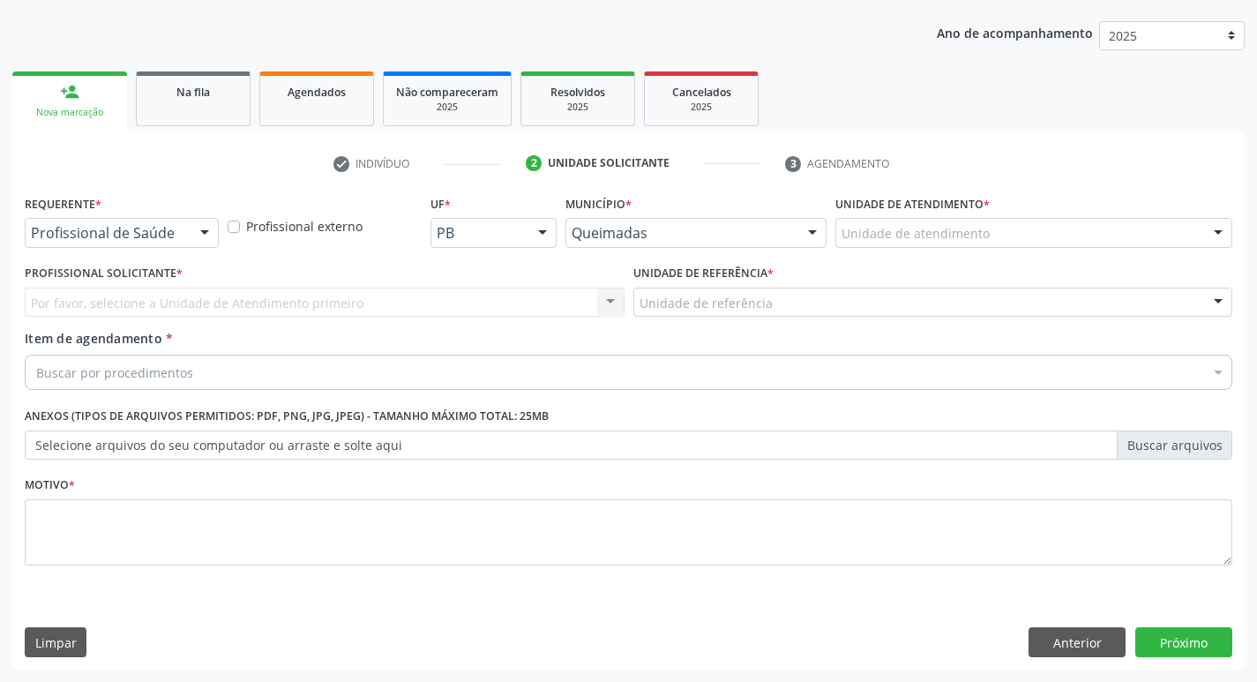
scroll to position [192, 0]
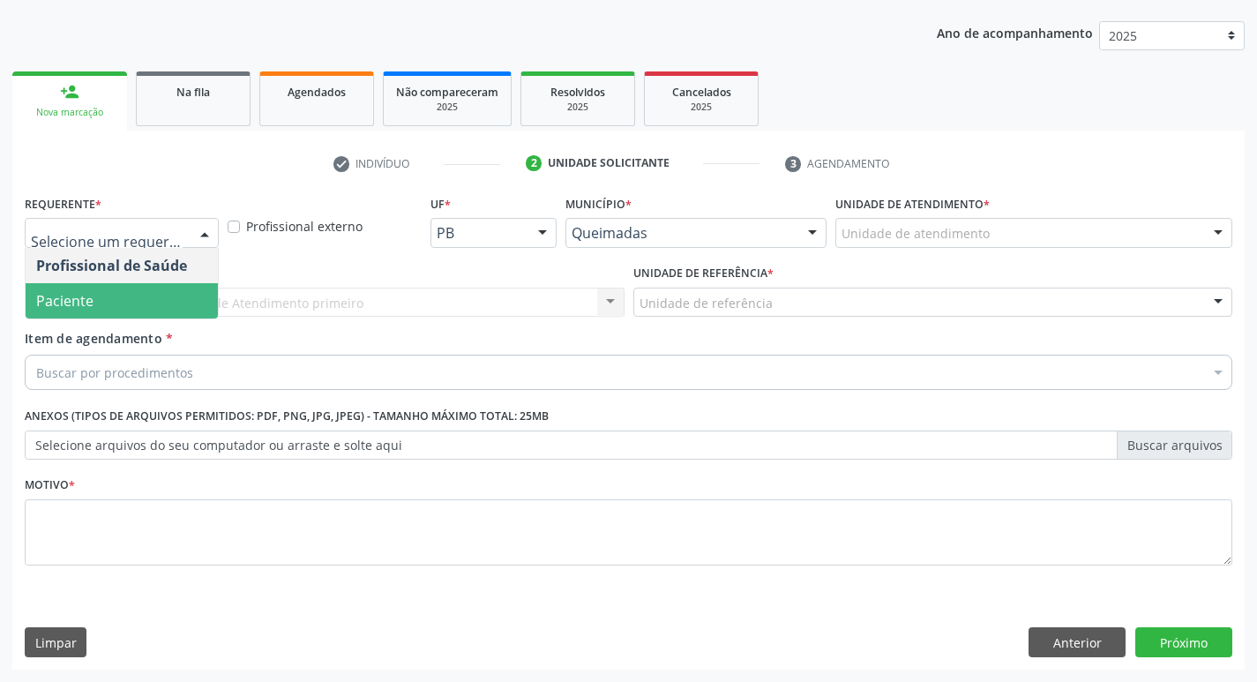
click at [147, 305] on span "Paciente" at bounding box center [122, 300] width 192 height 35
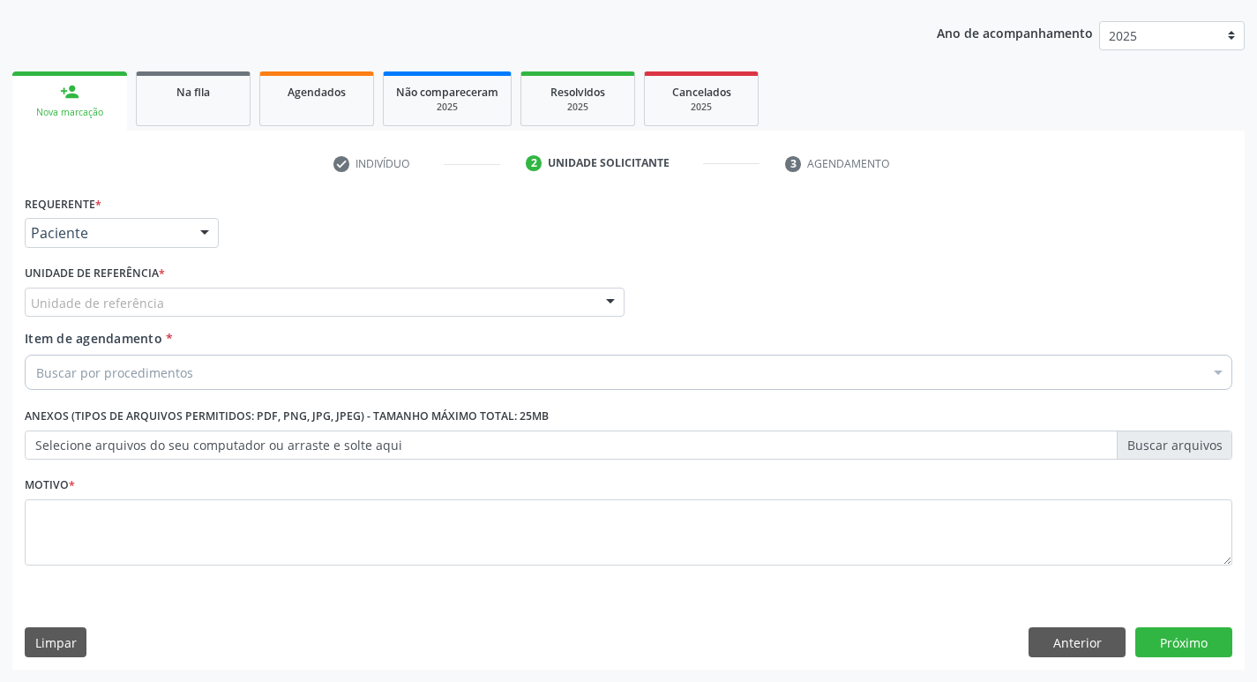
click at [134, 312] on div "Unidade de referência" at bounding box center [325, 303] width 600 height 30
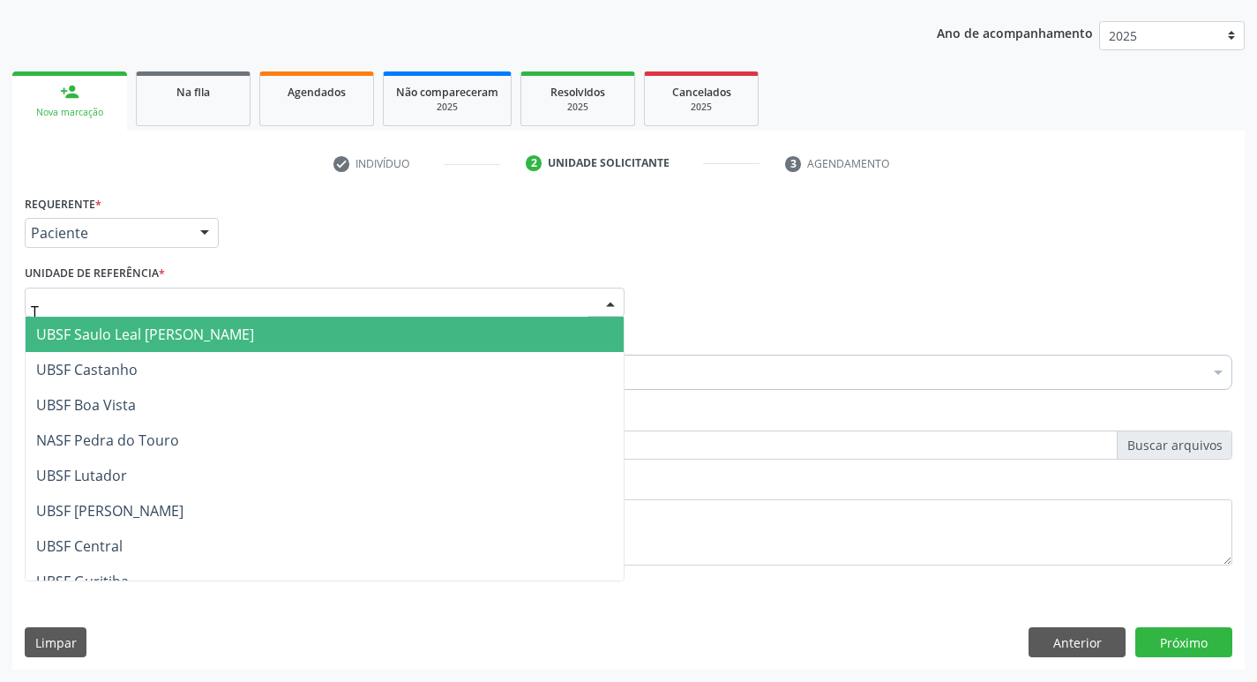
type input "TI"
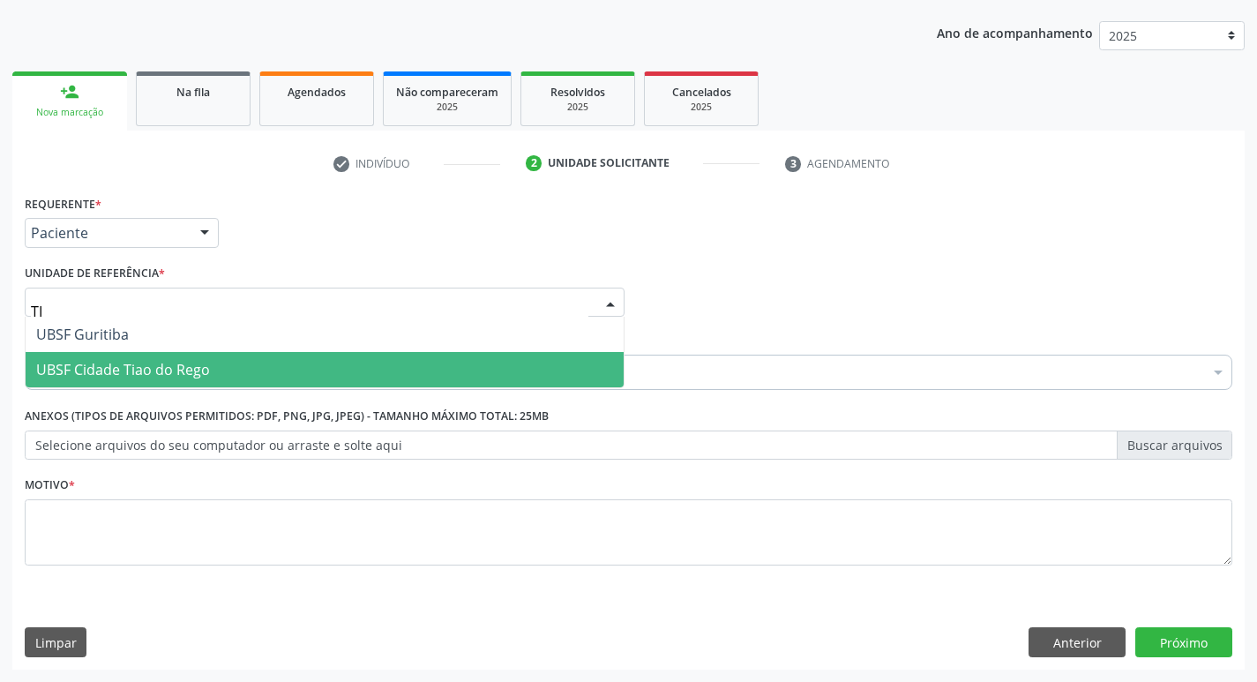
click at [147, 379] on span "UBSF Cidade Tiao do Rego" at bounding box center [123, 369] width 174 height 19
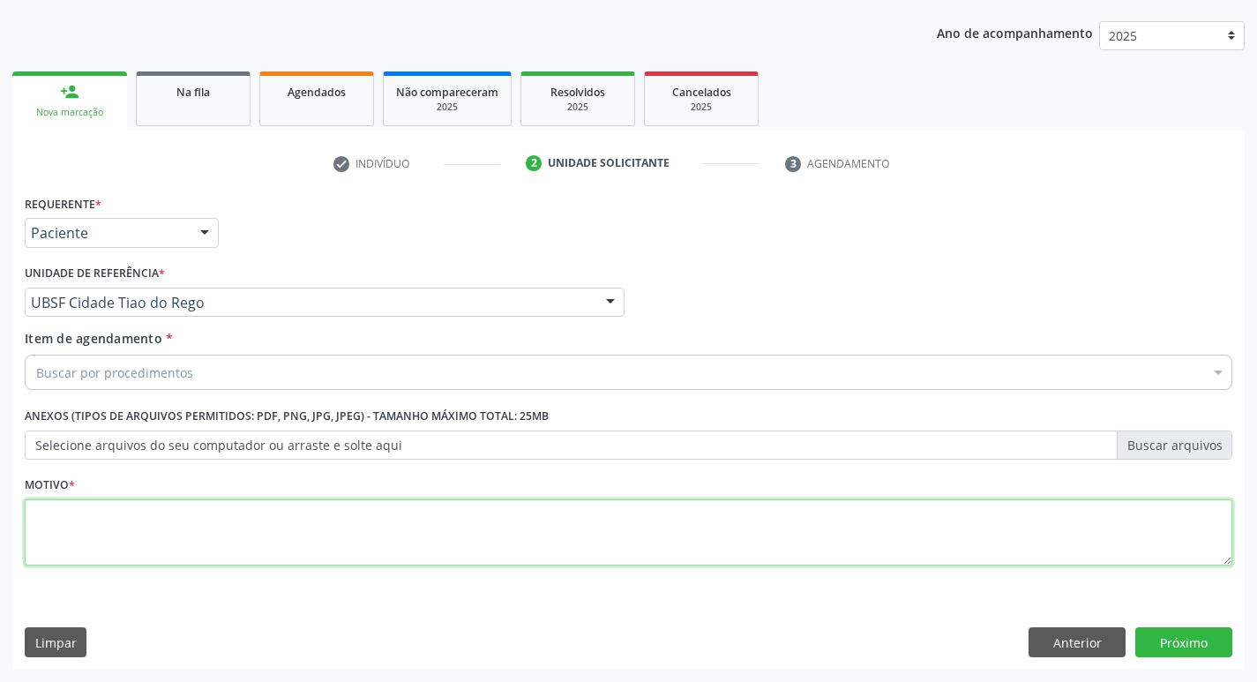
click at [66, 552] on textarea at bounding box center [629, 532] width 1208 height 67
type textarea "AVALIACAO"
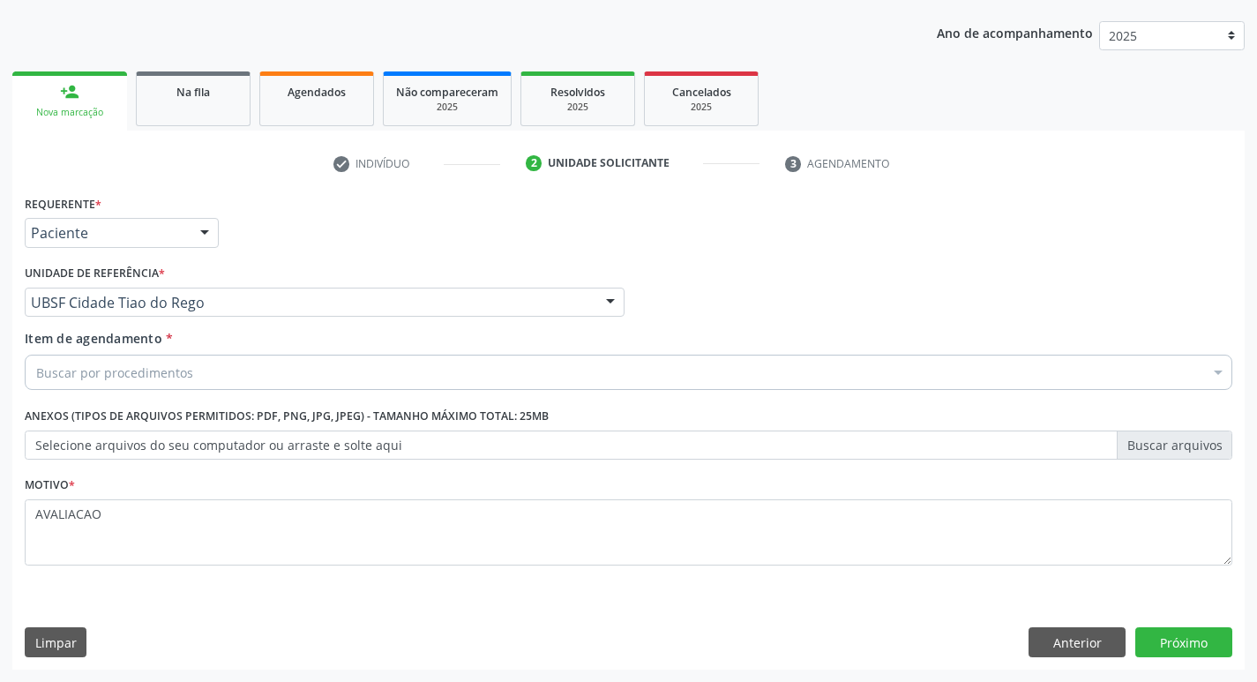
click at [85, 387] on div "Buscar por procedimentos" at bounding box center [629, 372] width 1208 height 35
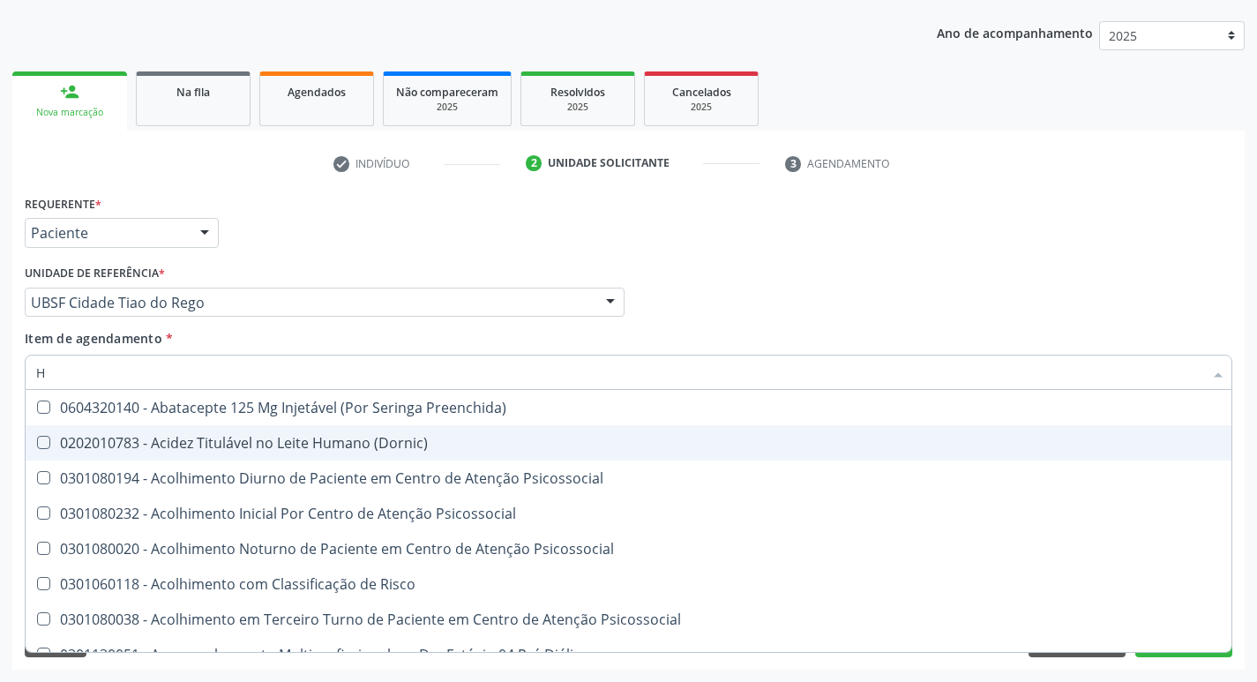
type input "HEMOGR"
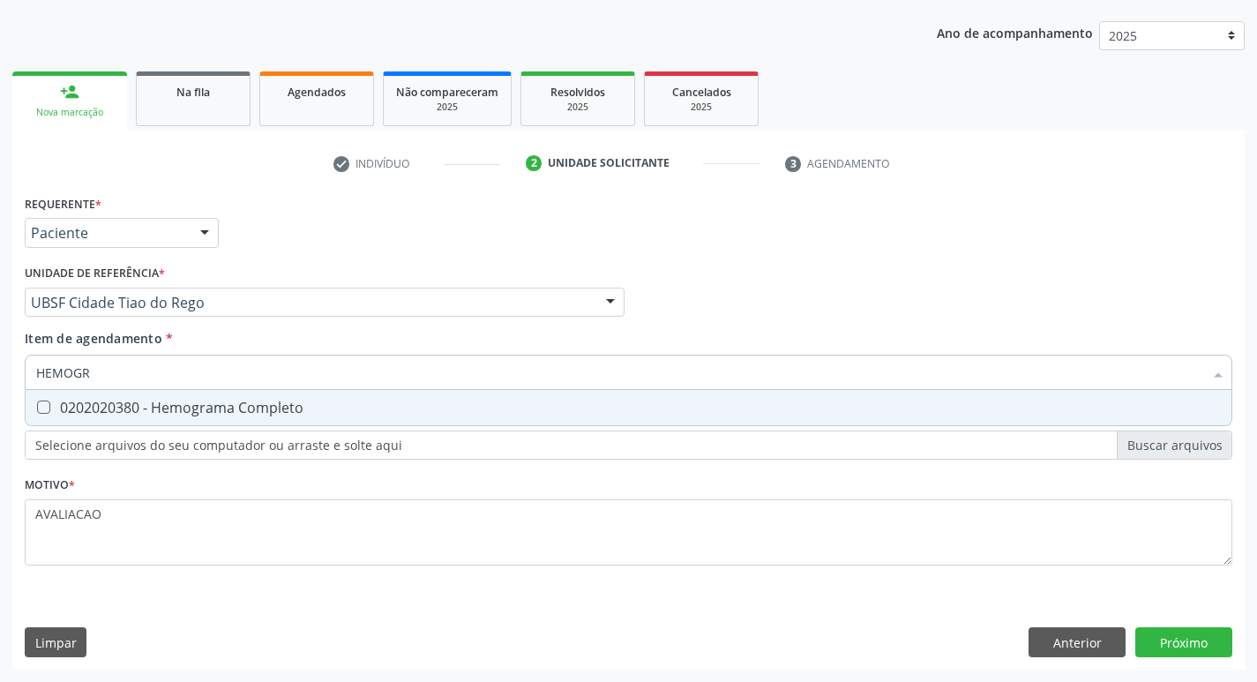
click at [203, 409] on div "0202020380 - Hemograma Completo" at bounding box center [628, 408] width 1185 height 14
checkbox Completo "true"
type input "HEMOG"
checkbox Completo "false"
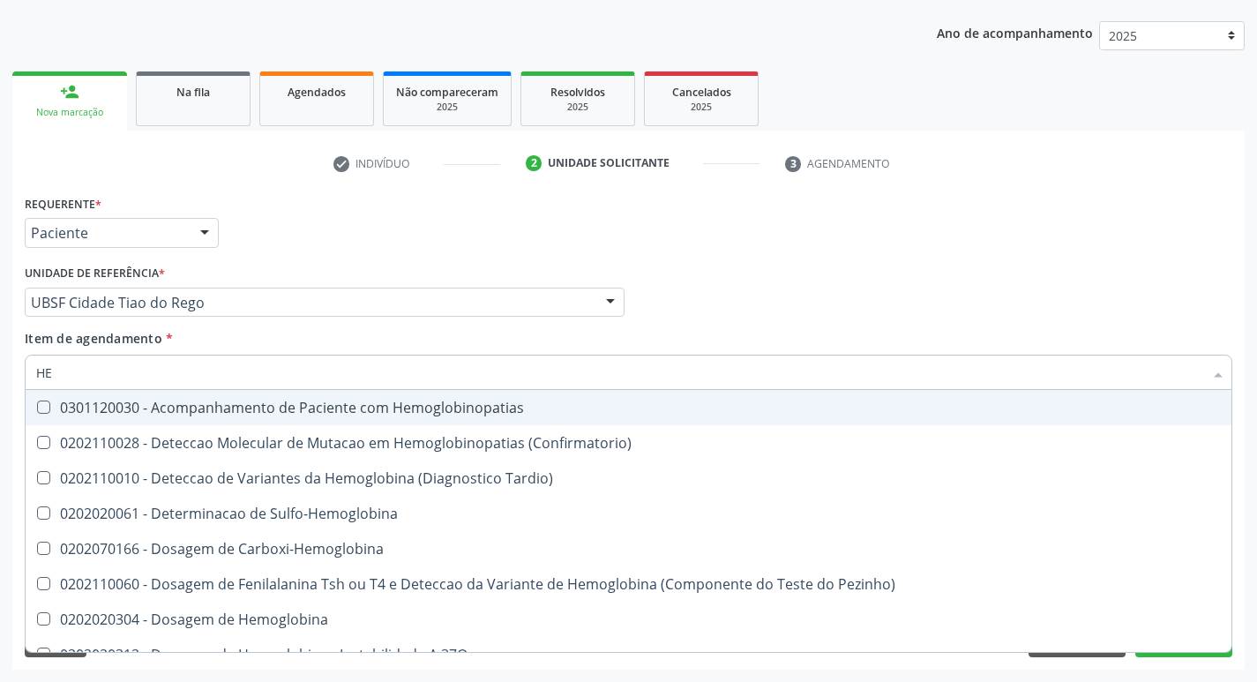
type input "H"
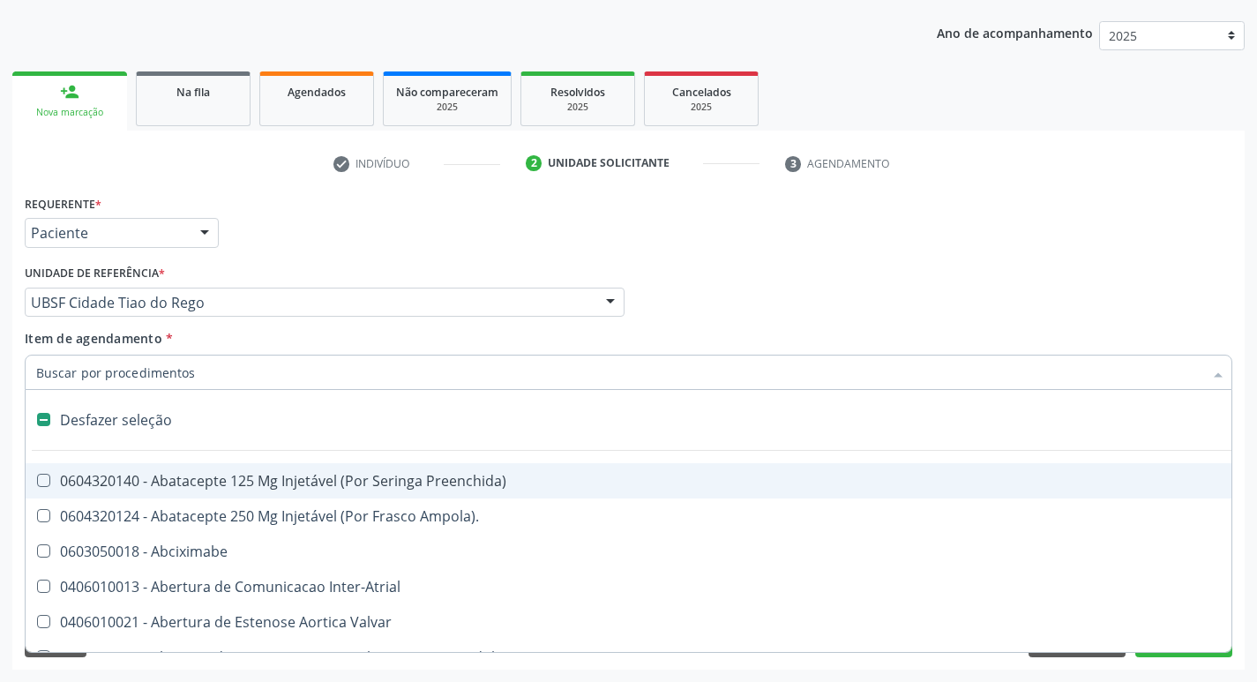
checkbox Capsula\) "false"
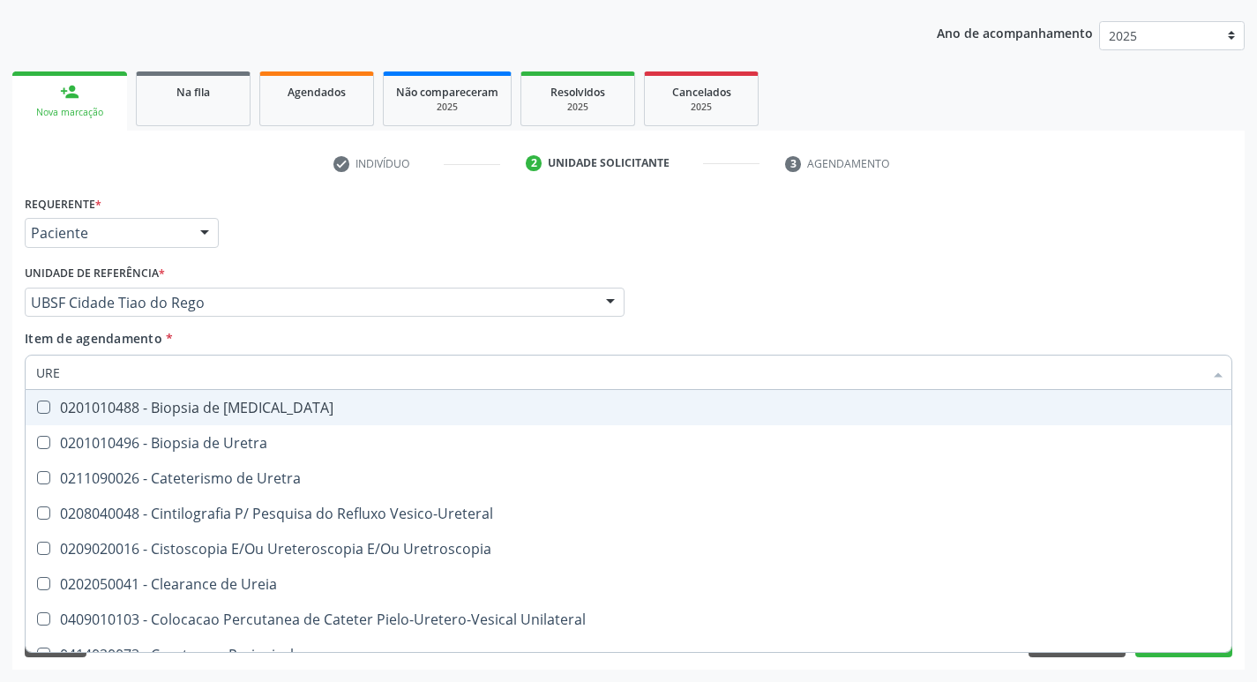
type input "UREI"
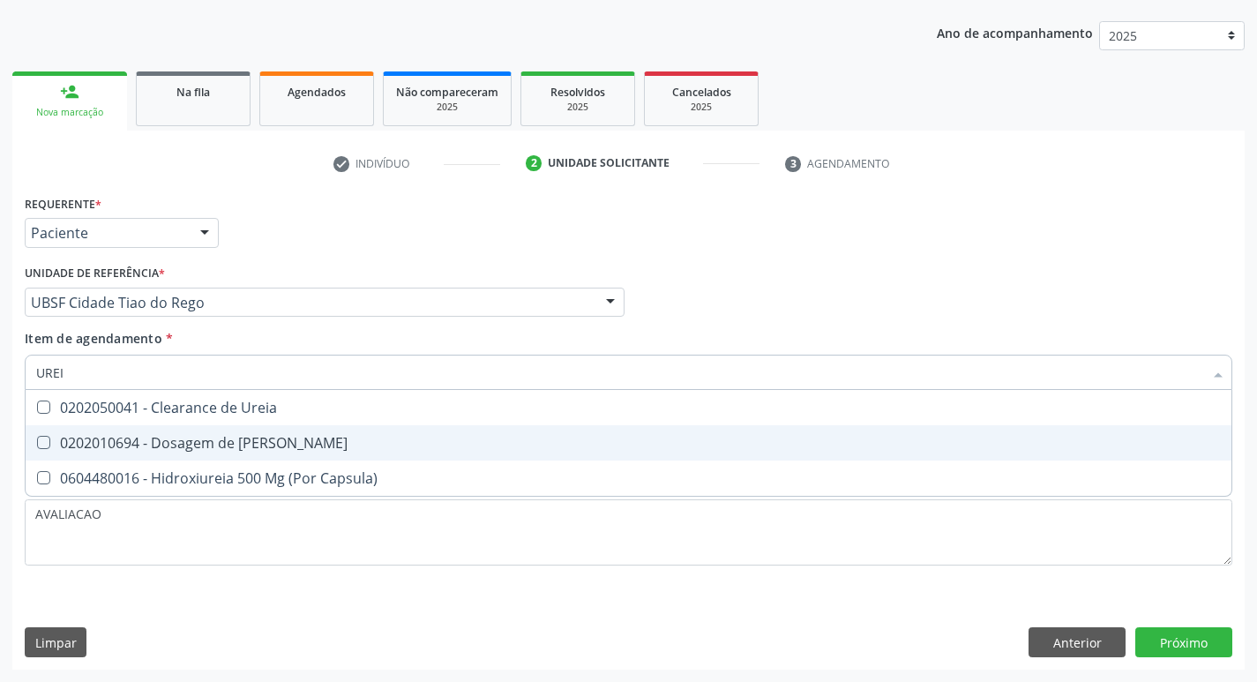
click at [214, 439] on div "0202010694 - Dosagem de [PERSON_NAME]" at bounding box center [628, 443] width 1185 height 14
checkbox Ureia "true"
type input "URE"
checkbox Ureia "false"
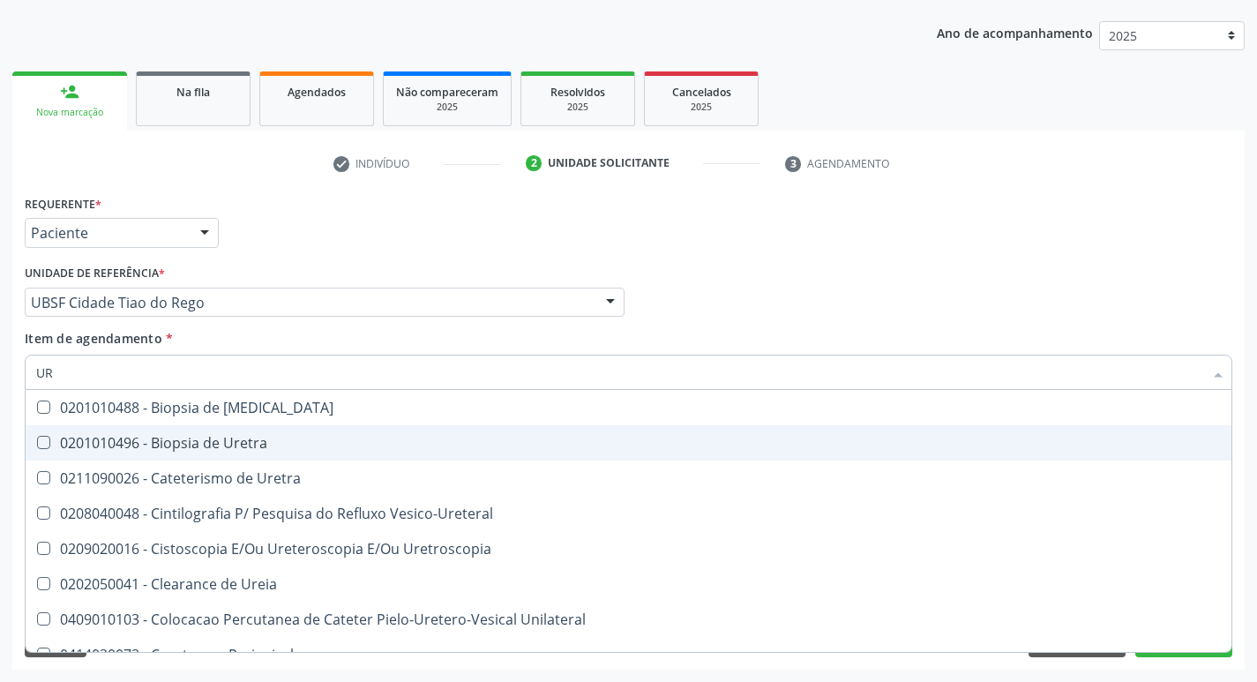
type input "U"
checkbox Ureia "false"
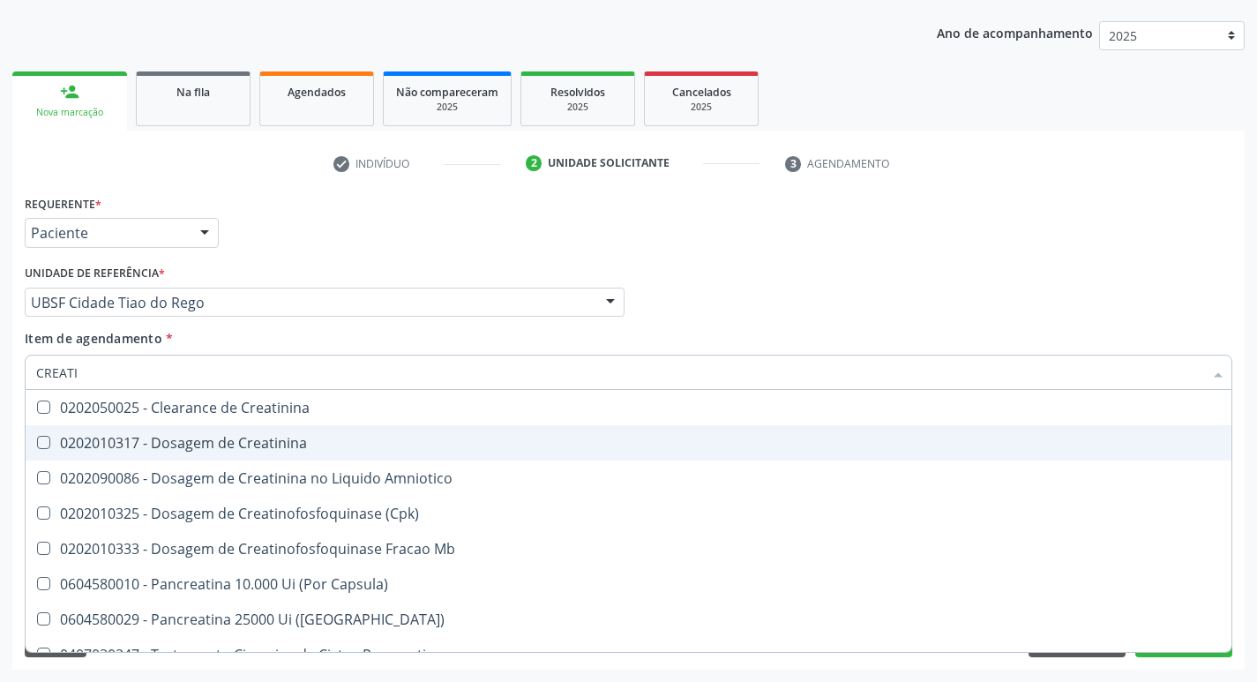
type input "CREATIN"
click at [254, 454] on span "0202010317 - Dosagem de Creatinina" at bounding box center [629, 442] width 1206 height 35
checkbox Creatinina "true"
type input "CREA"
checkbox Creatinina "false"
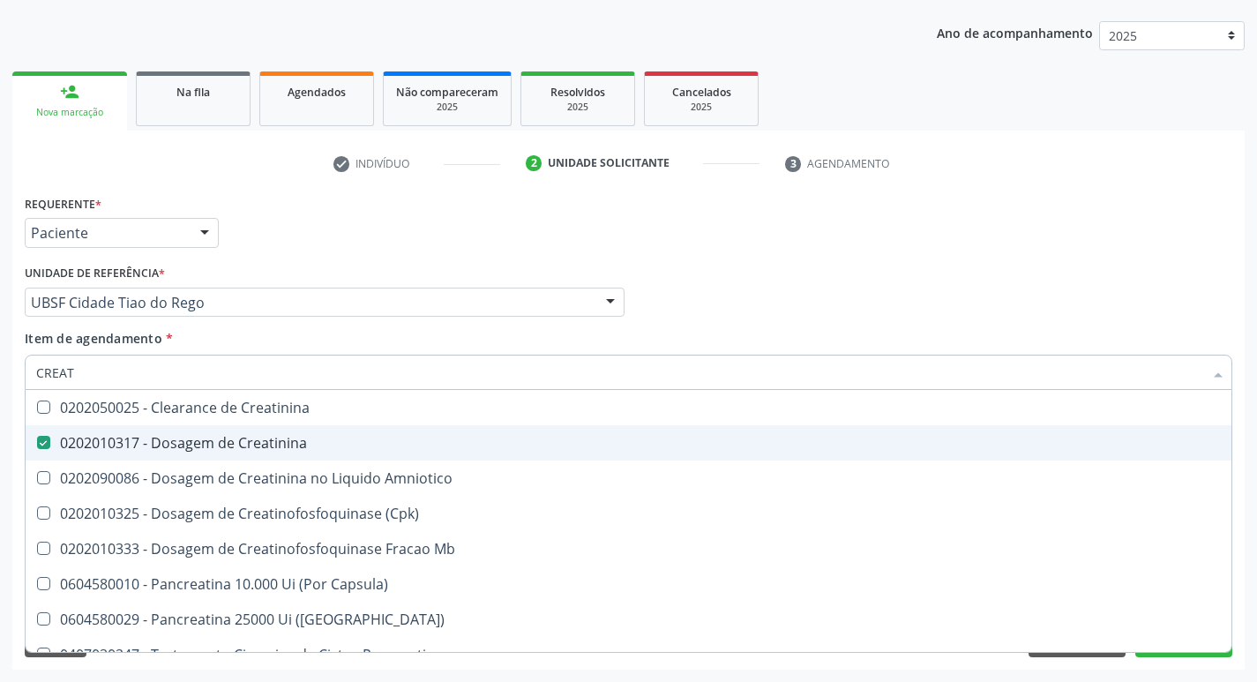
checkbox Amniotico "false"
checkbox Mb "true"
type input "C"
checkbox Mb "false"
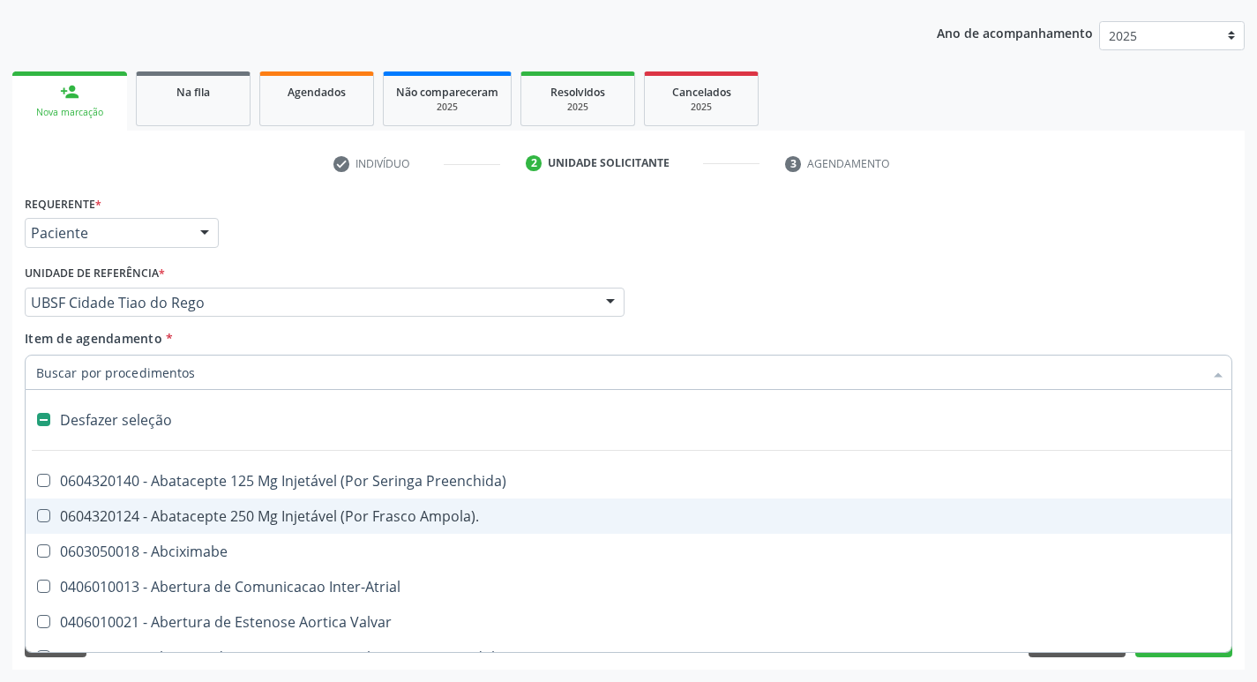
type input "U"
checkbox Pulmonar\) "true"
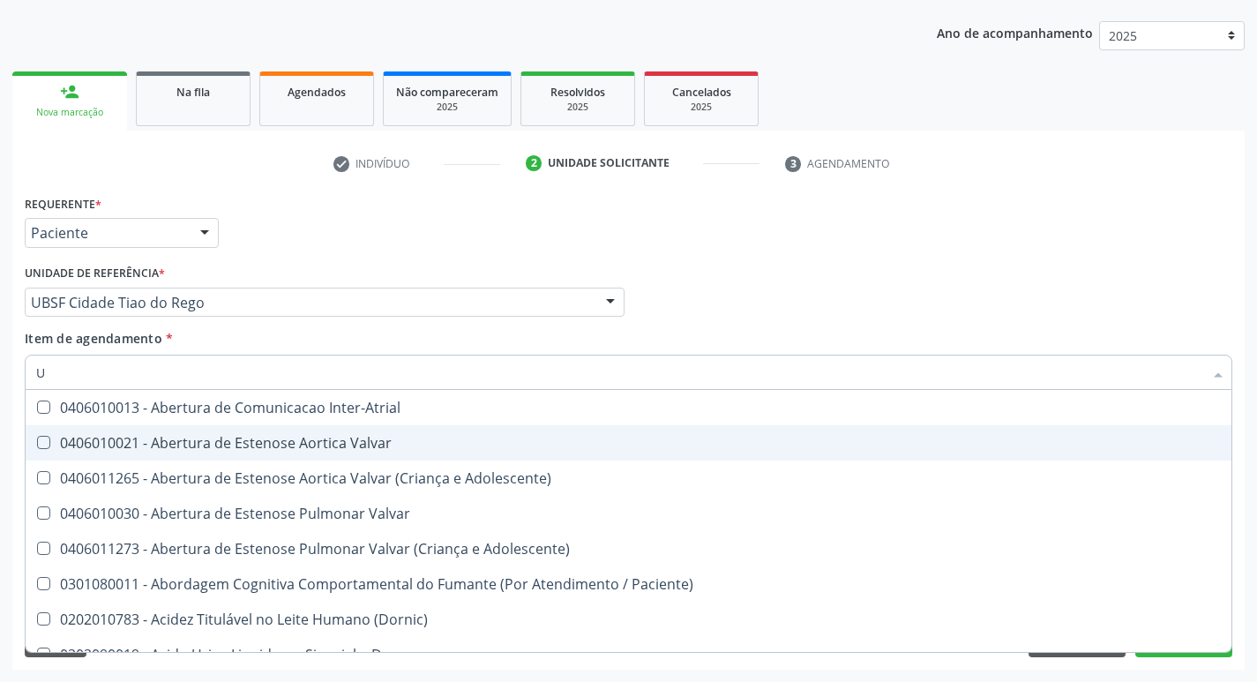
type input "UR"
checkbox Nivel "true"
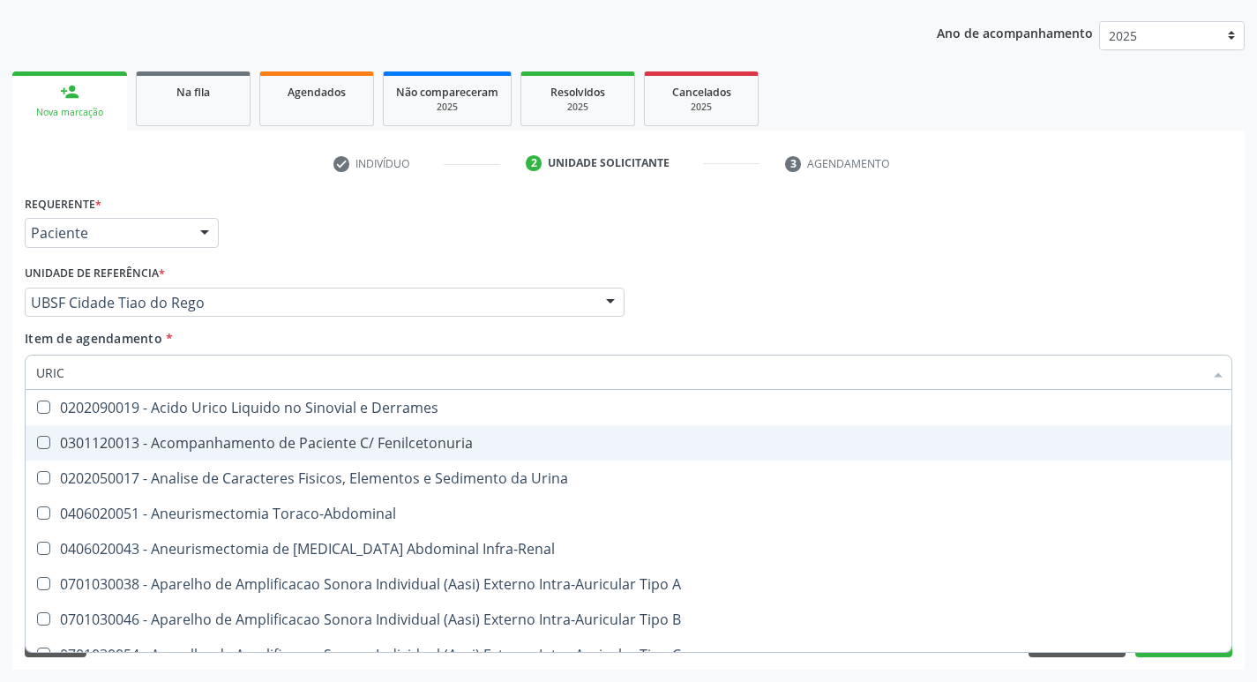
type input "URICO"
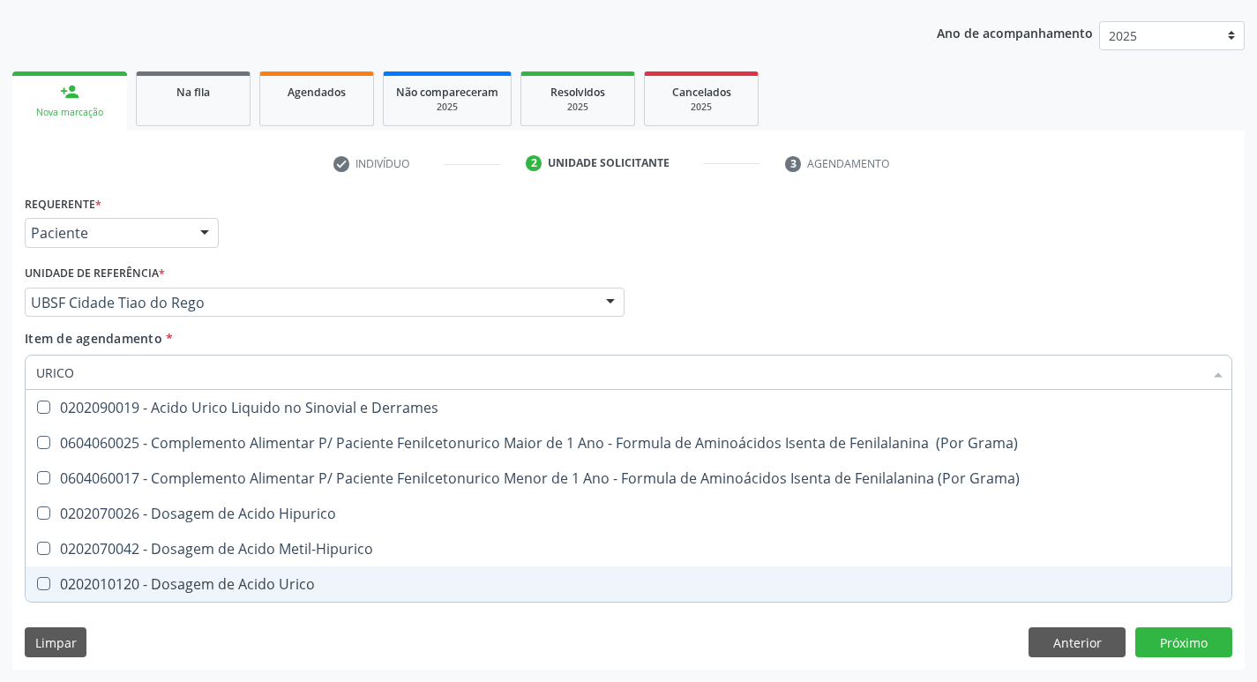
click at [266, 571] on span "0202010120 - Dosagem de Acido Urico" at bounding box center [629, 583] width 1206 height 35
checkbox Urico "true"
type input "URIC"
checkbox Urico "false"
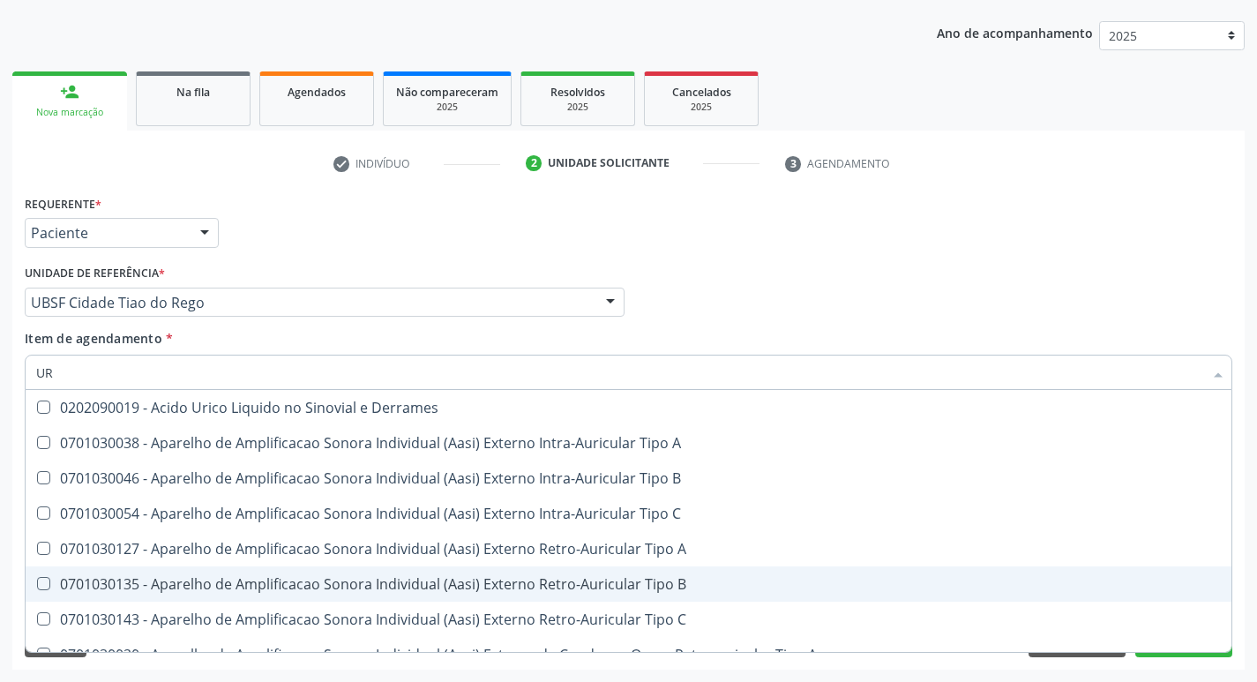
type input "U"
checkbox Urico "false"
checkbox A "false"
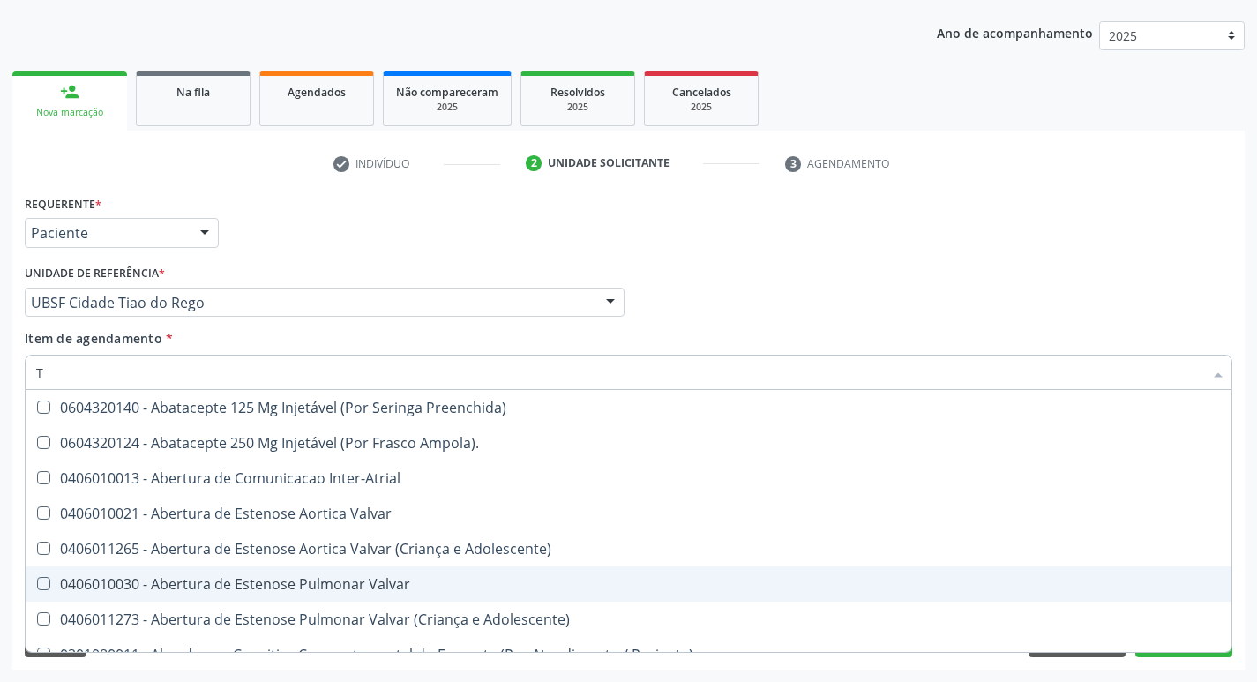
type input "TG"
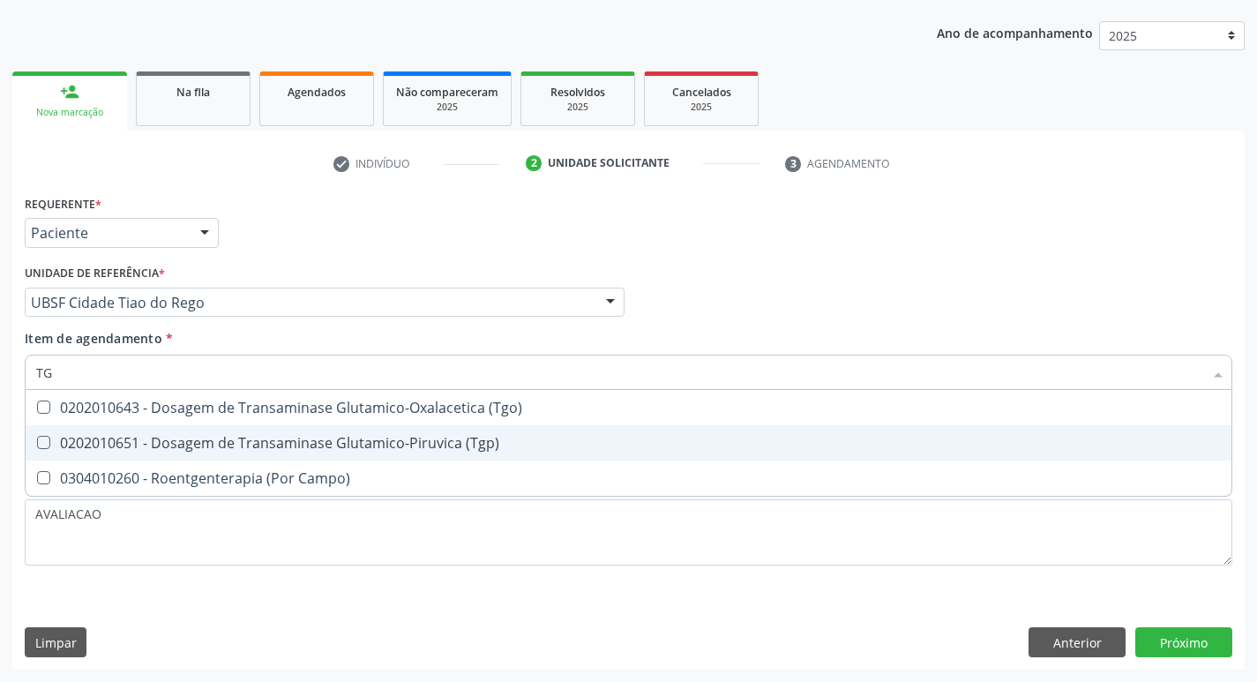
click at [231, 441] on div "0202010651 - Dosagem de Transaminase Glutamico-Piruvica (Tgp)" at bounding box center [628, 443] width 1185 height 14
checkbox \(Tgp\) "true"
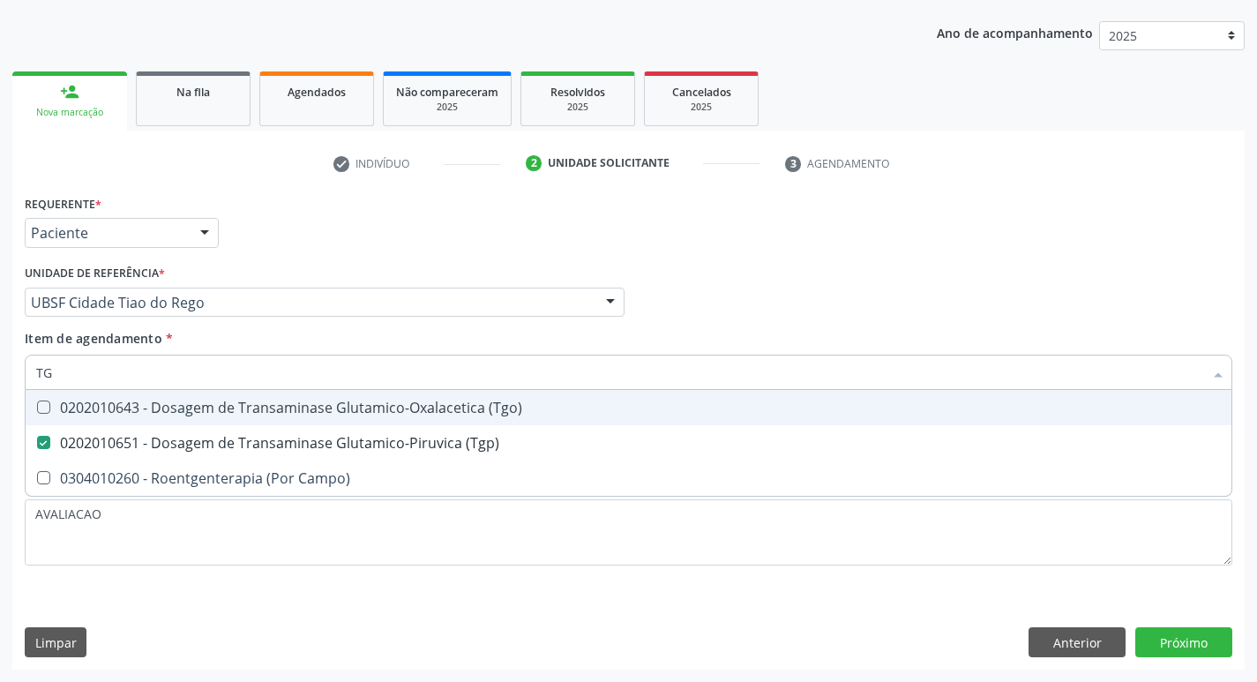
click at [234, 409] on div "0202010643 - Dosagem de Transaminase Glutamico-Oxalacetica (Tgo)" at bounding box center [628, 408] width 1185 height 14
checkbox \(Tgo\) "true"
type input "T"
checkbox \(Tgo\) "false"
checkbox \(Tgp\) "false"
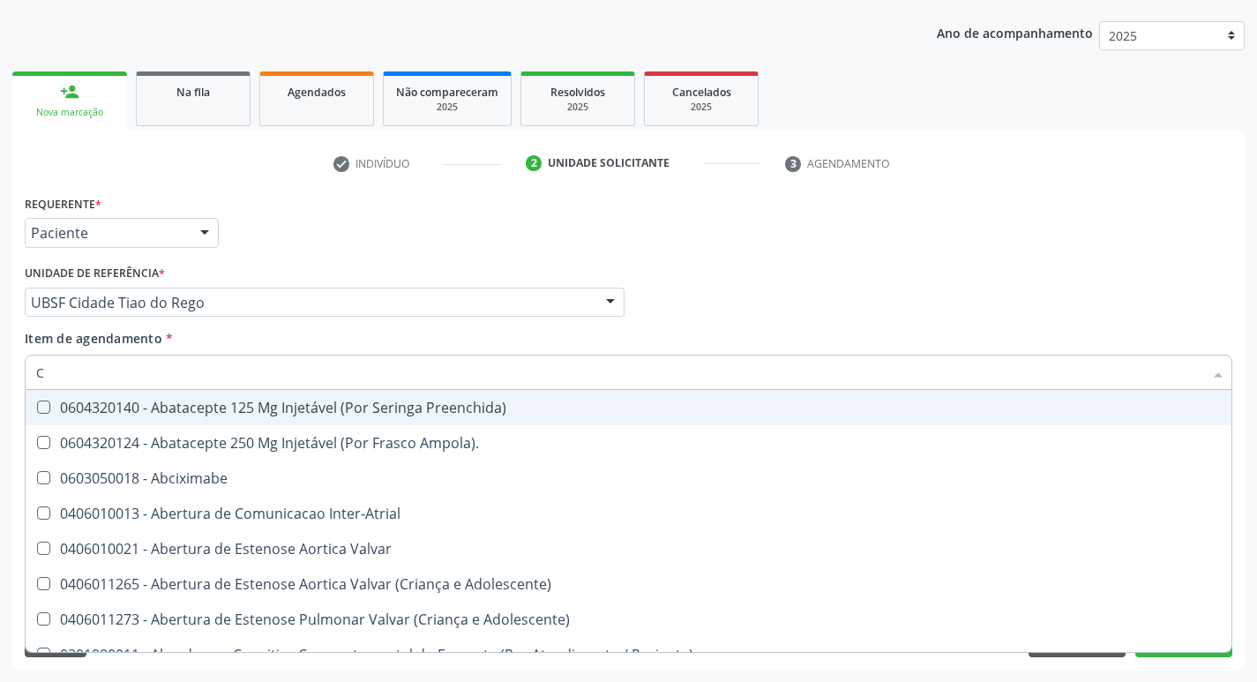
type input "CO"
checkbox Simples "true"
checkbox Colecistostomia "true"
checkbox \(Hemicolectomia\) "true"
checkbox Osseo "true"
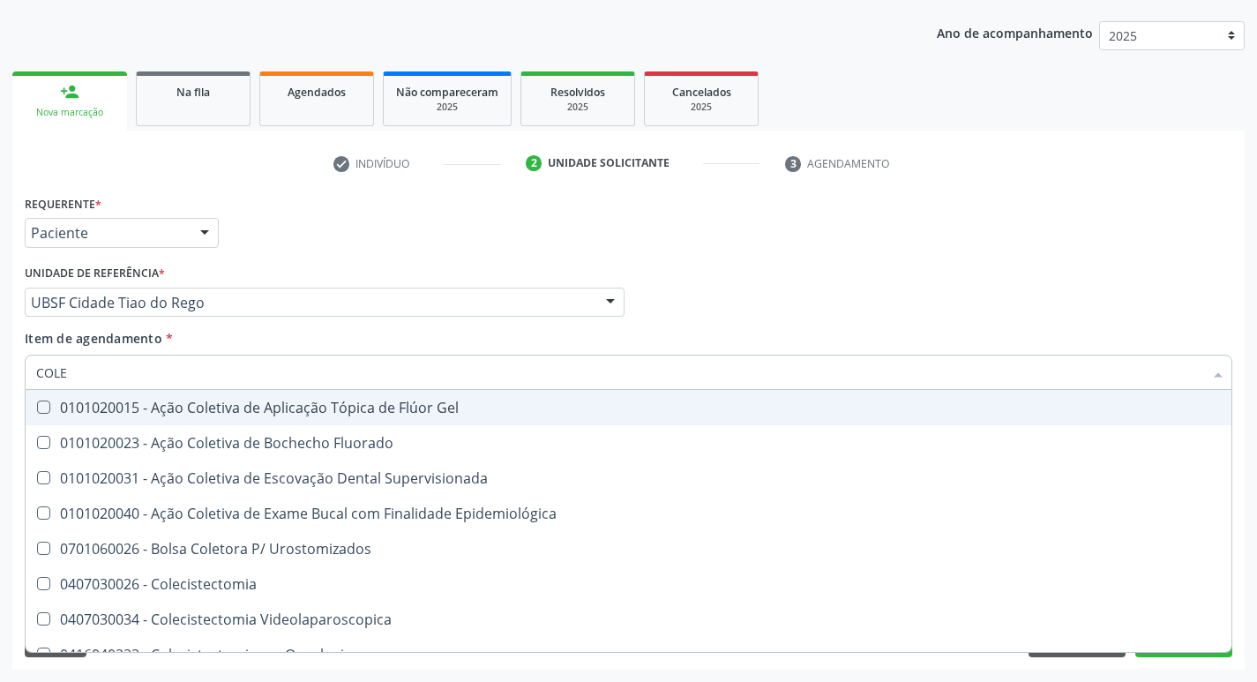
type input "COLES"
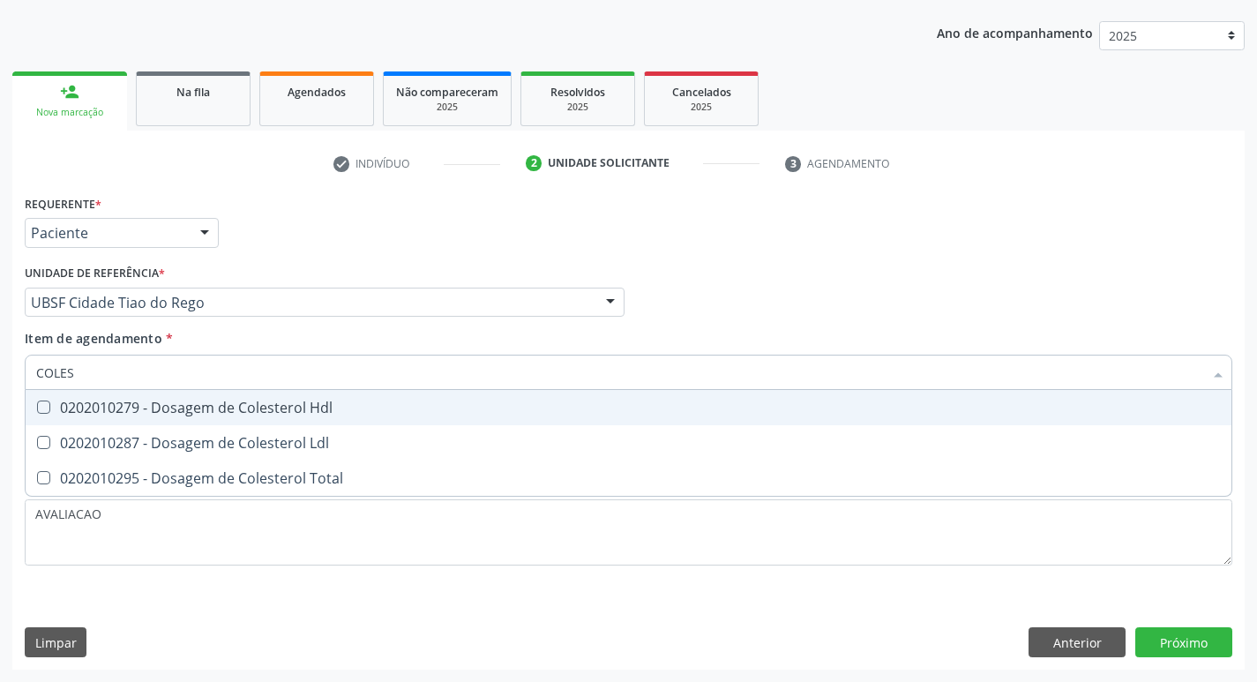
click at [234, 409] on div "0202010279 - Dosagem de Colesterol Hdl" at bounding box center [628, 408] width 1185 height 14
checkbox Hdl "true"
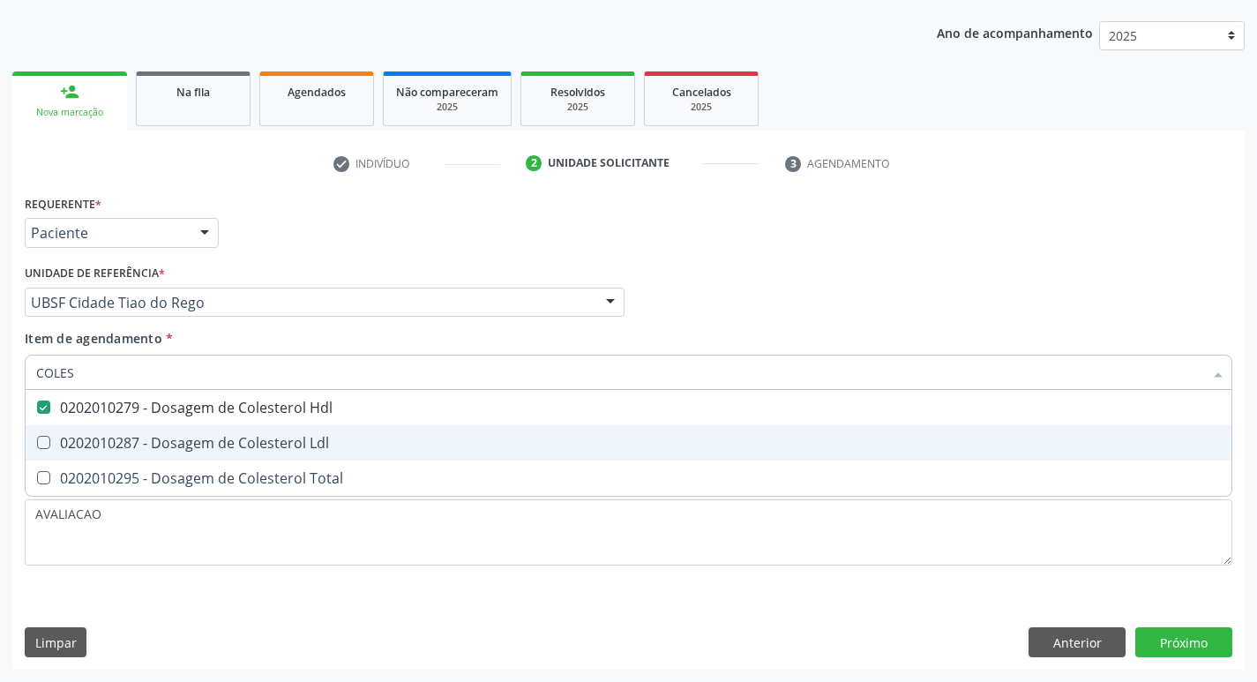
click at [235, 438] on div "0202010287 - Dosagem de Colesterol Ldl" at bounding box center [628, 443] width 1185 height 14
checkbox Ldl "true"
type input "COLE"
checkbox Hdl "false"
checkbox Ldl "false"
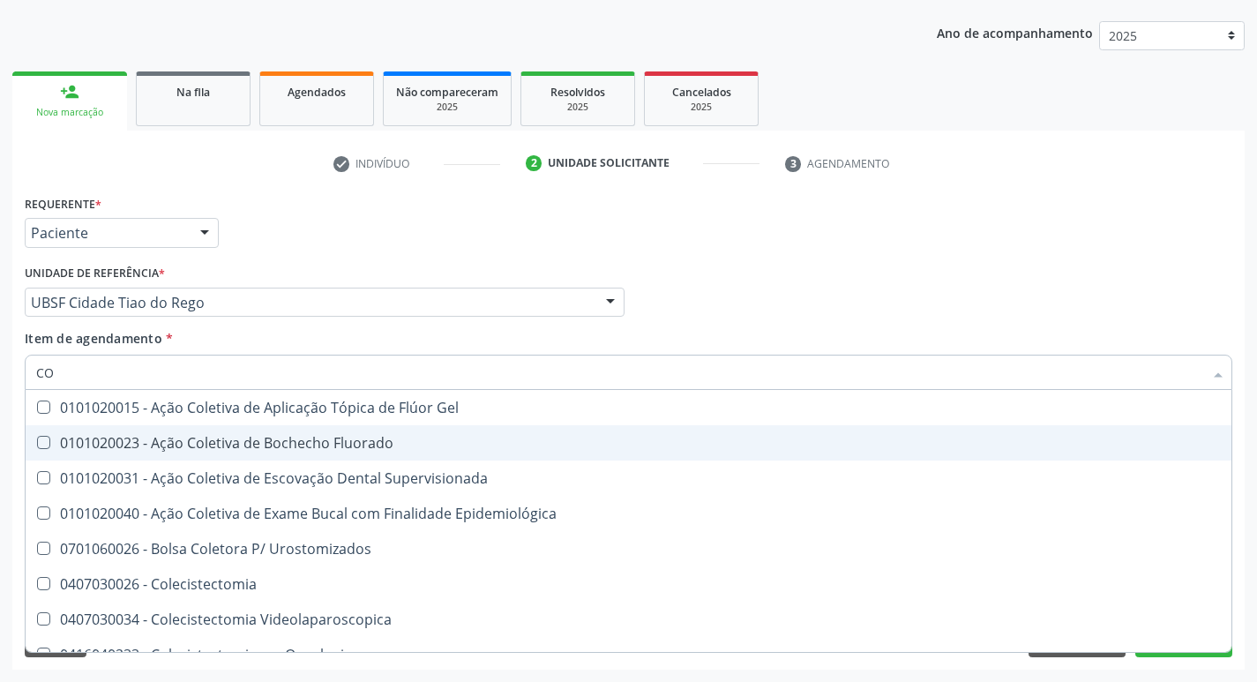
type input "C"
checkbox Hdl "false"
checkbox Ldl "false"
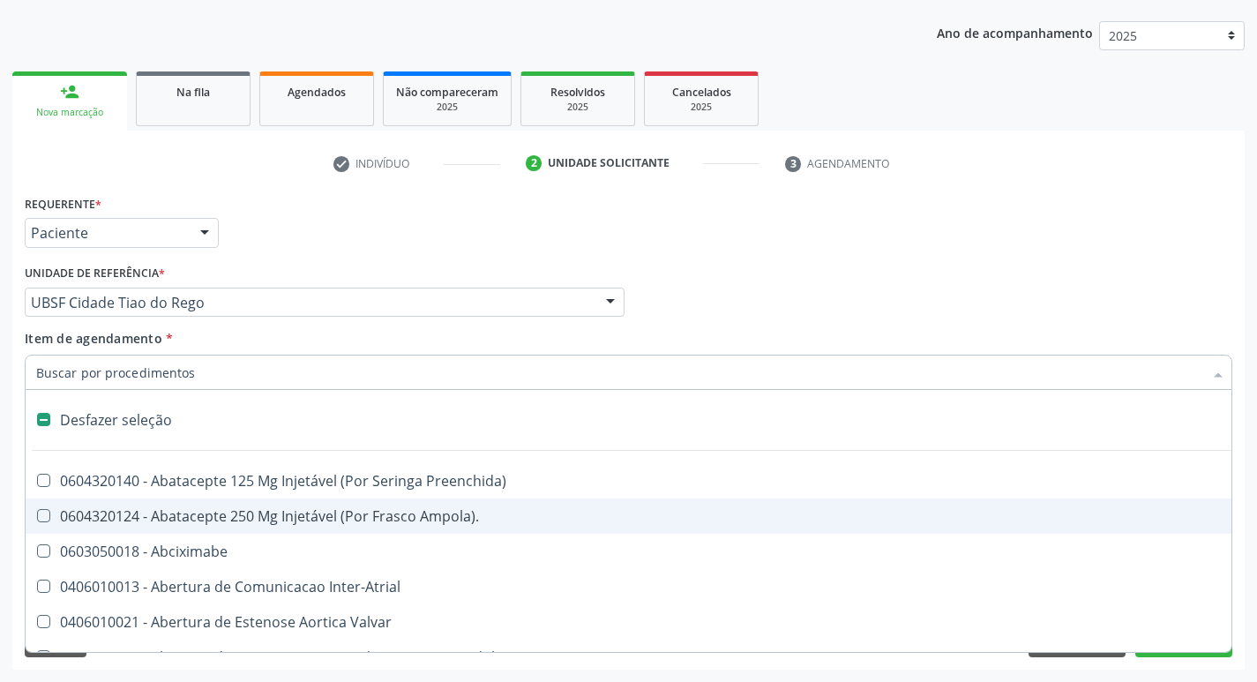
type input "H"
checkbox Lactente\) "true"
checkbox Convencional\) "true"
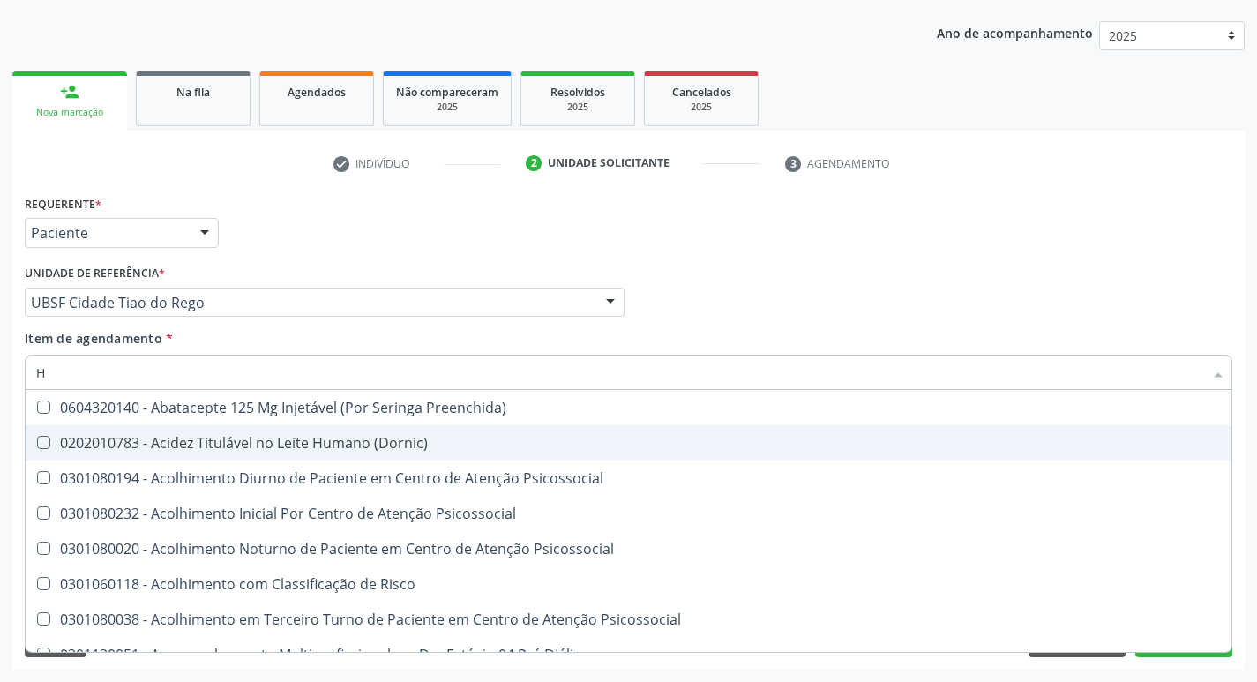
type input "HEMOGLOBINA G"
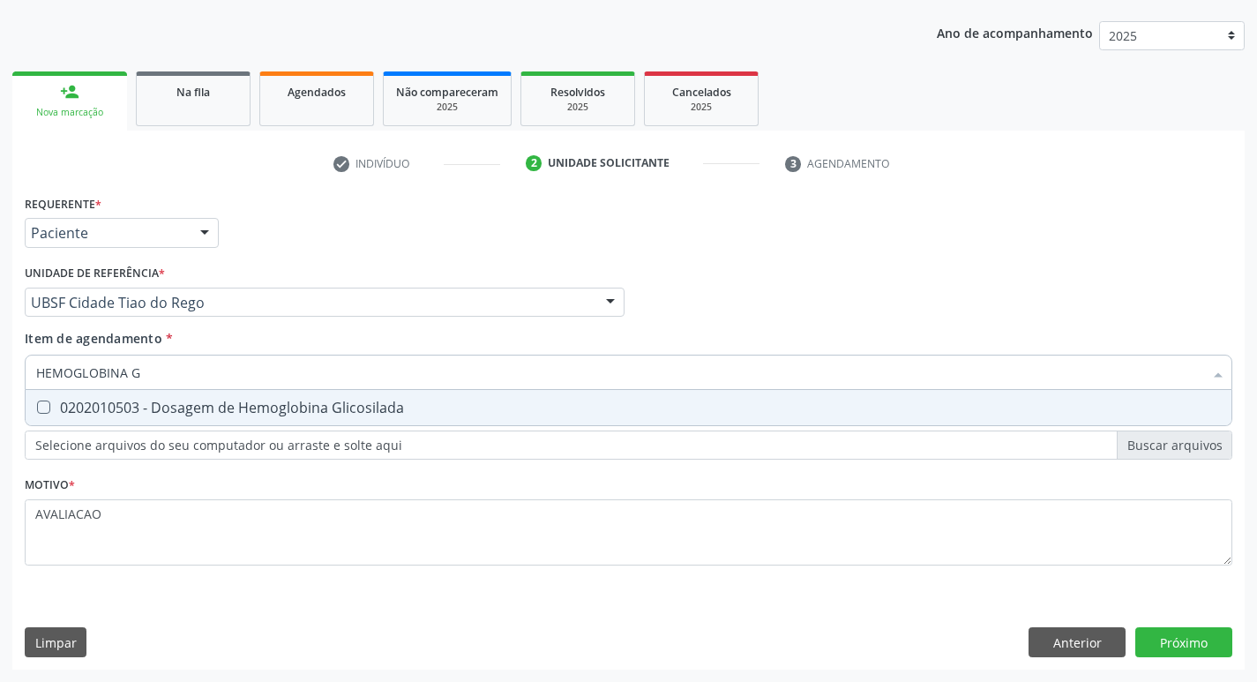
click at [259, 403] on div "0202010503 - Dosagem de Hemoglobina Glicosilada" at bounding box center [628, 408] width 1185 height 14
checkbox Glicosilada "true"
type input "HEMOGLOBINA"
checkbox Glicosilada "false"
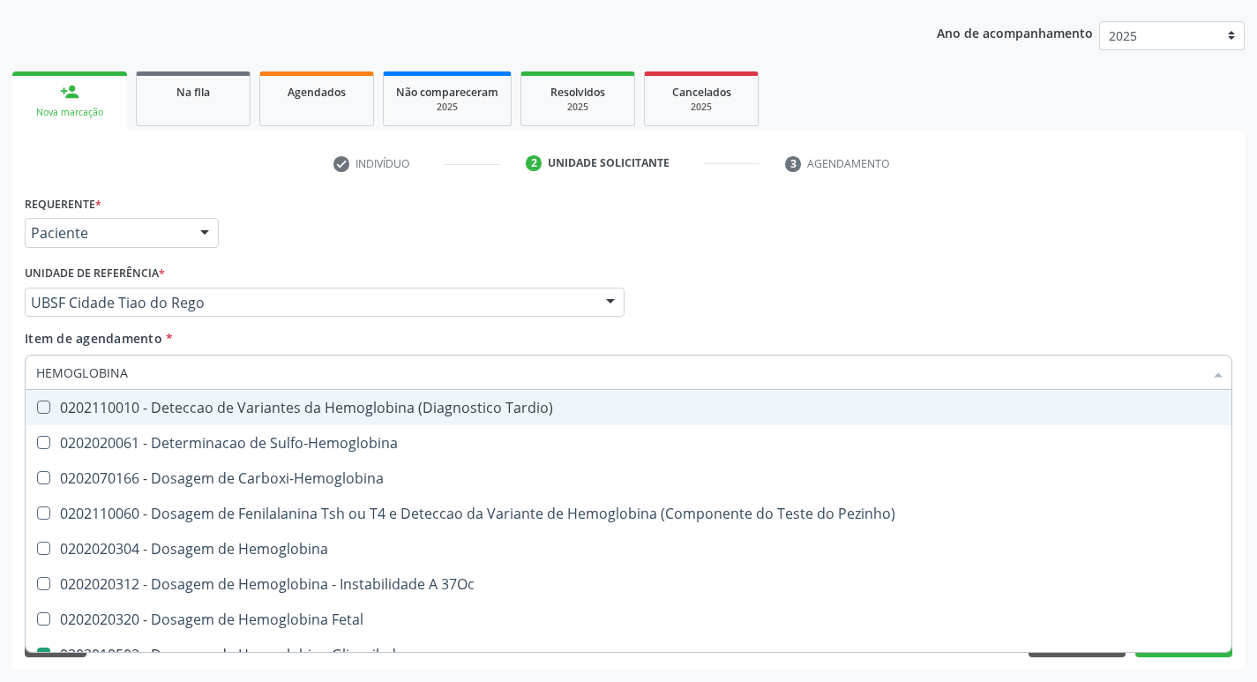
type input "HEMOGLOBIN"
checkbox Glicosilada "false"
checkbox Hemoglobina "true"
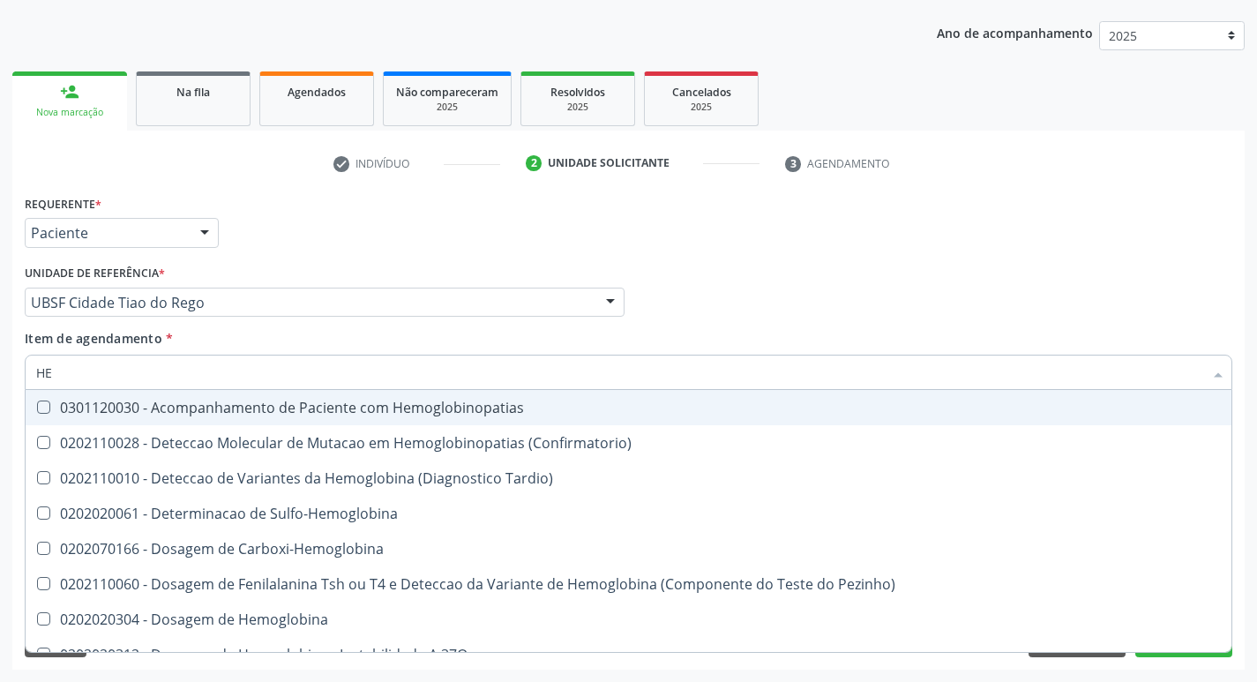
type input "H"
checkbox Glicosilada "false"
checkbox S "false"
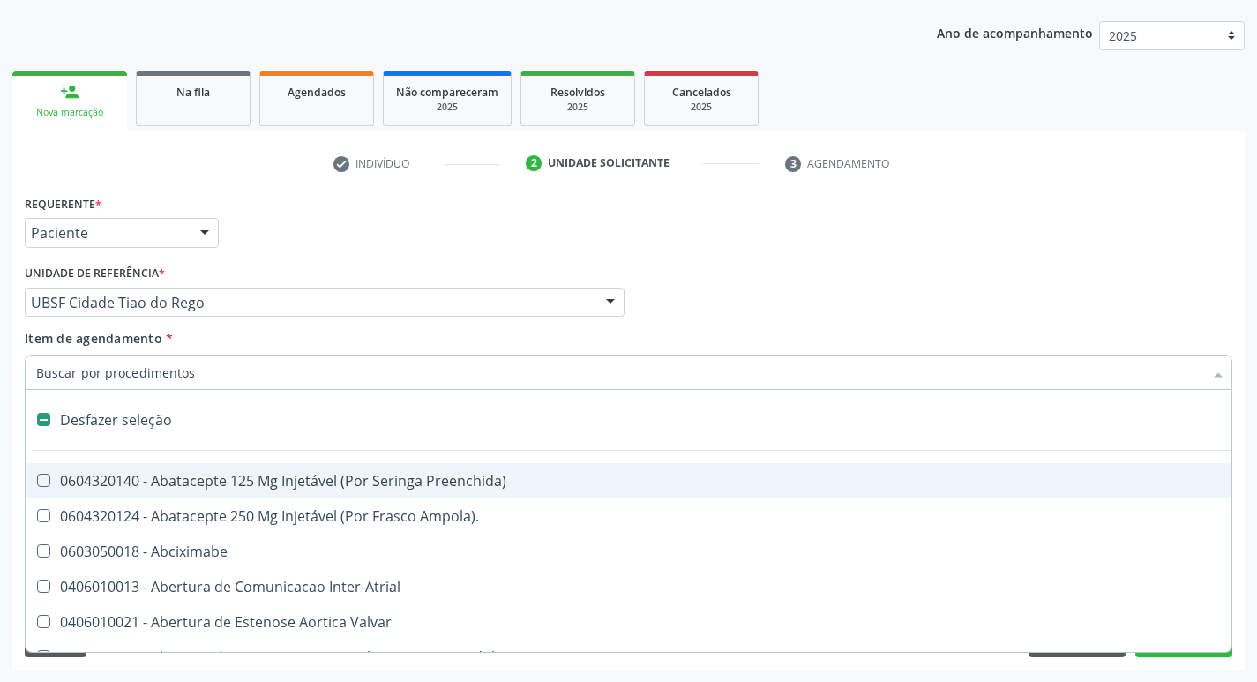
type input "2"
checkbox Leprae "true"
checkbox Monopolar "true"
checkbox Quadril "true"
checkbox Biologica "true"
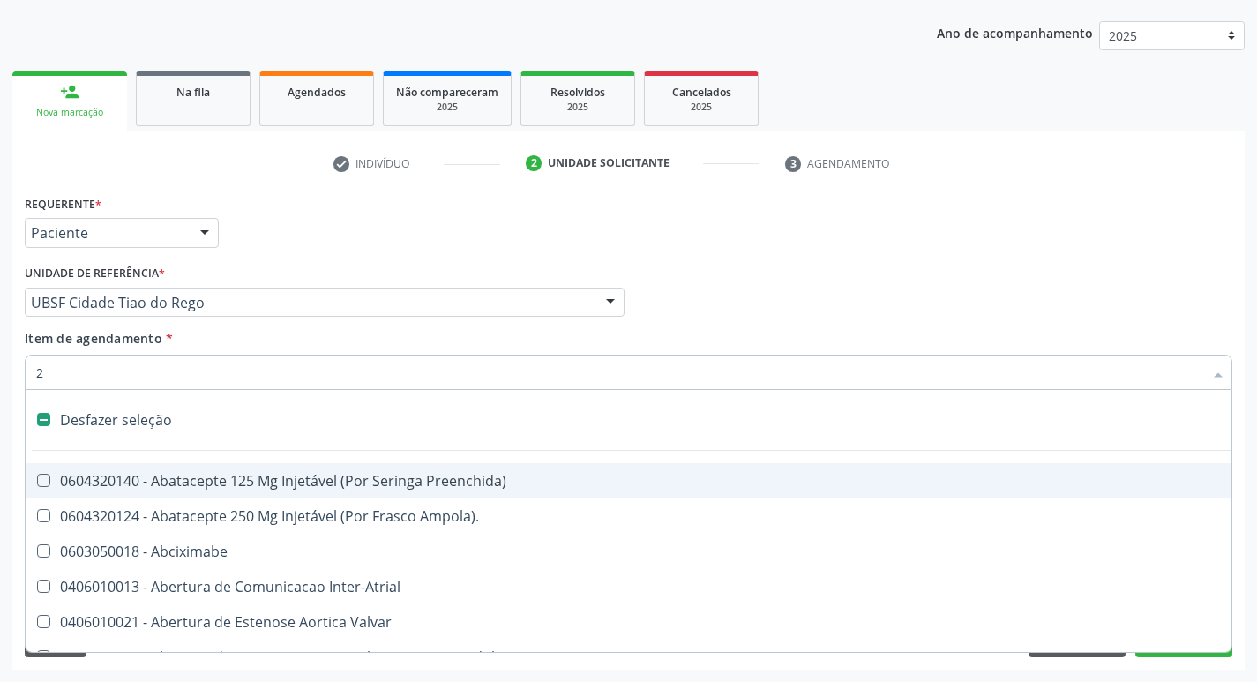
checkbox Puerperal "true"
checkbox Congenita "true"
checkbox Adolescente\) "true"
checkbox Congenita "true"
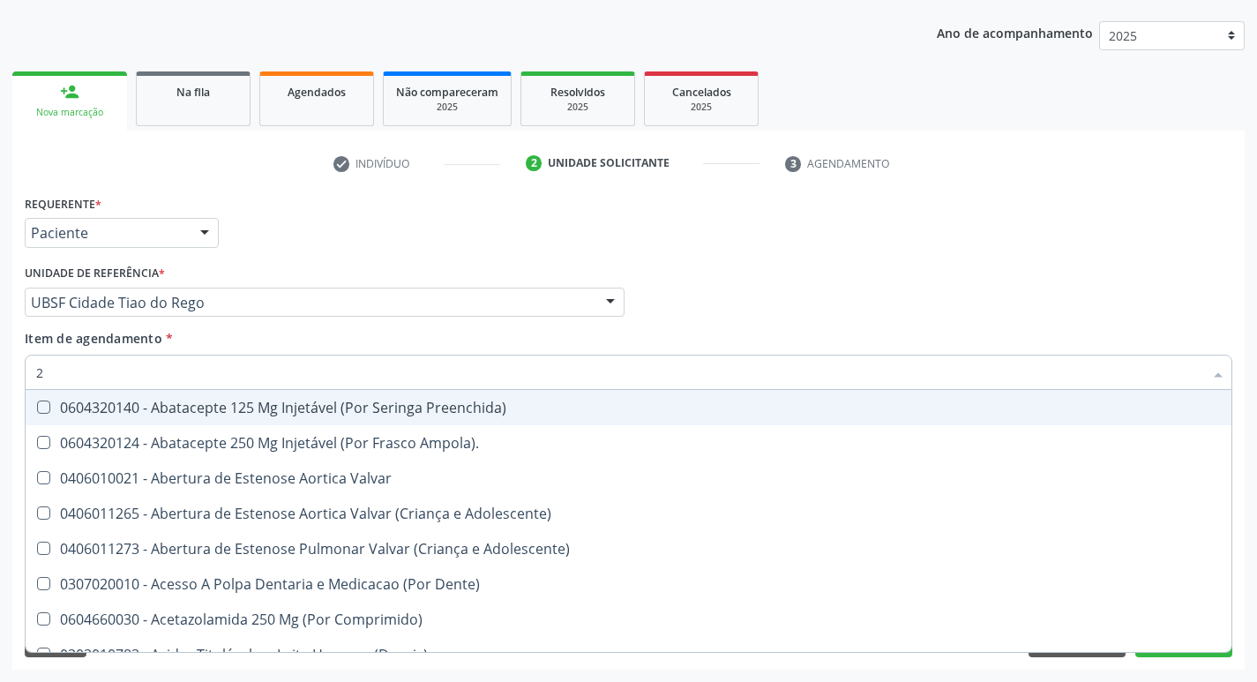
type input "20205001"
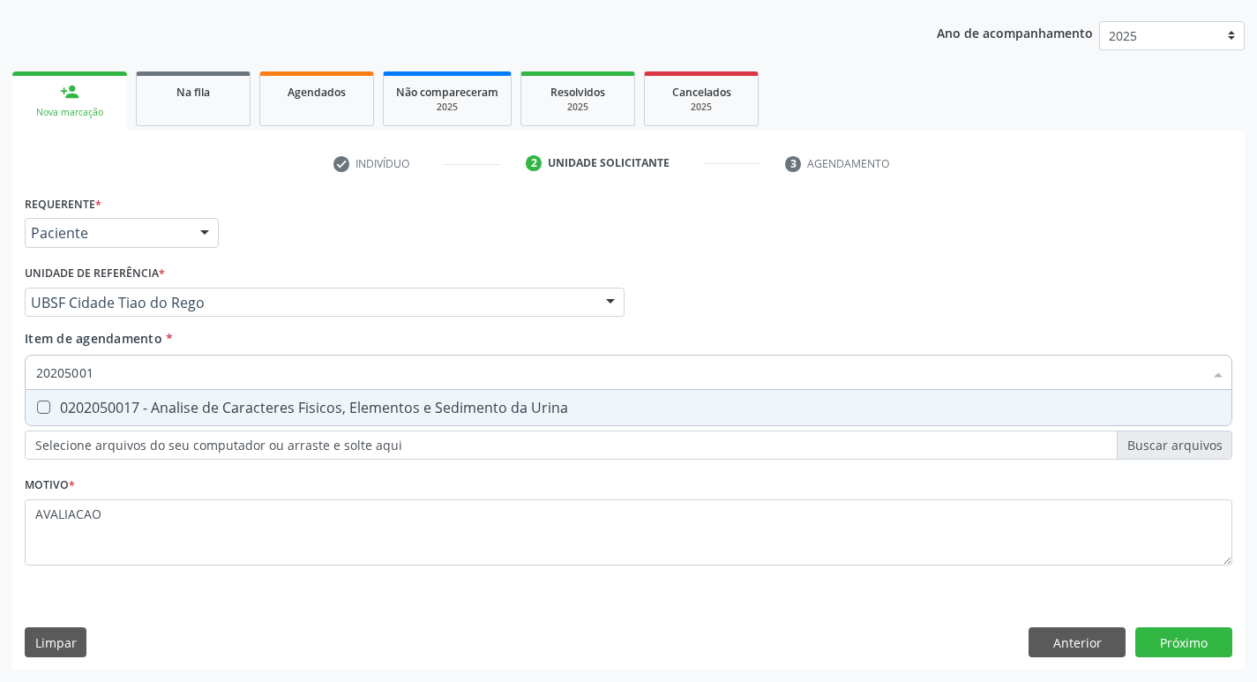
click at [256, 406] on div "0202050017 - Analise de Caracteres Fisicos, Elementos e Sedimento da Urina" at bounding box center [628, 408] width 1185 height 14
checkbox Urina "true"
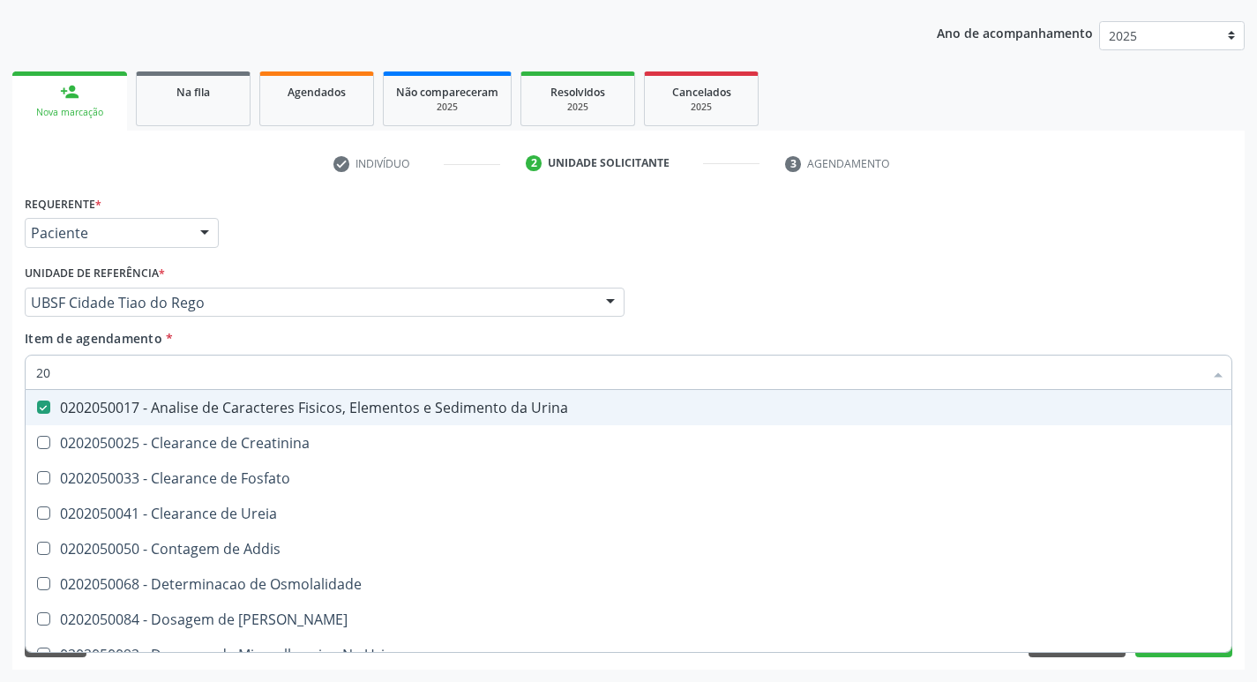
type input "2"
checkbox Urina "false"
checkbox Ureia "false"
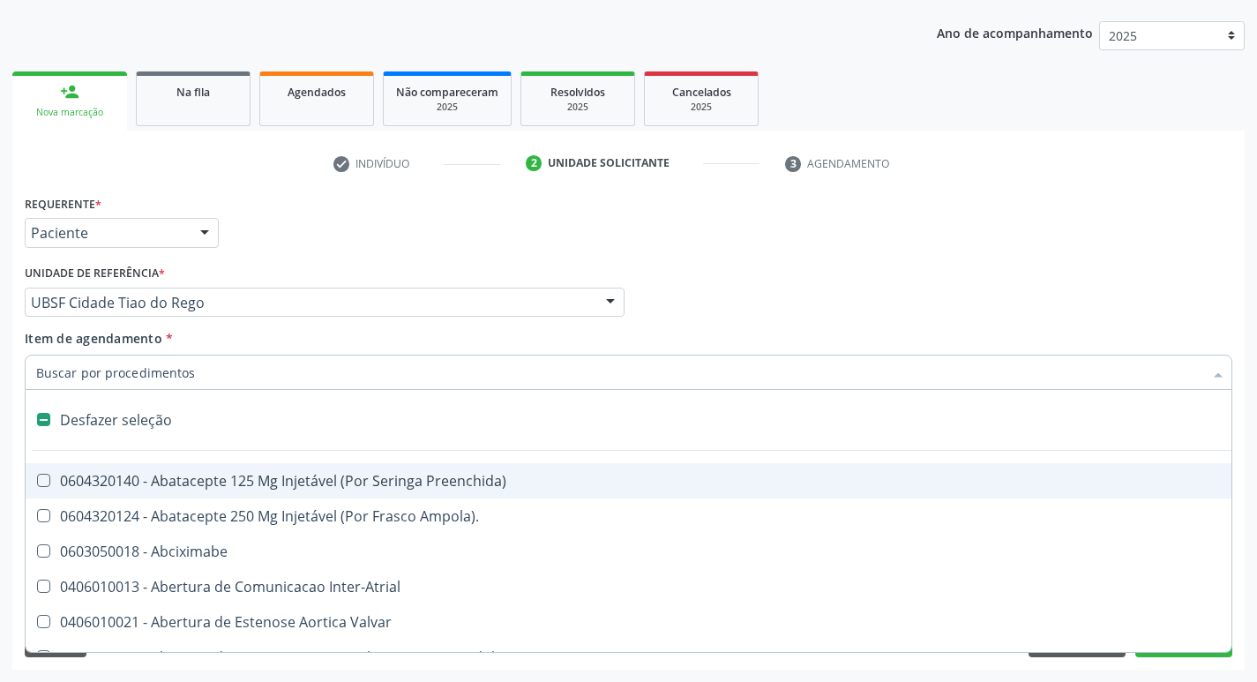
type input "T"
checkbox Dedo "true"
checkbox Urina "false"
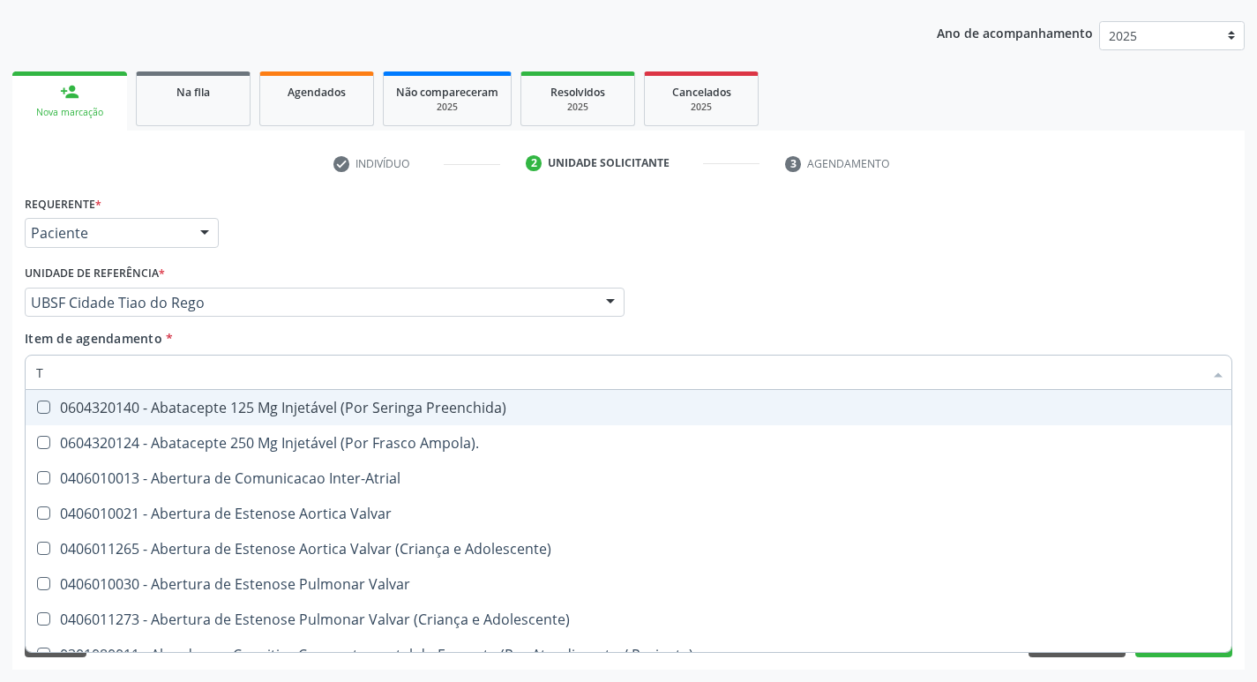
type input "TS"
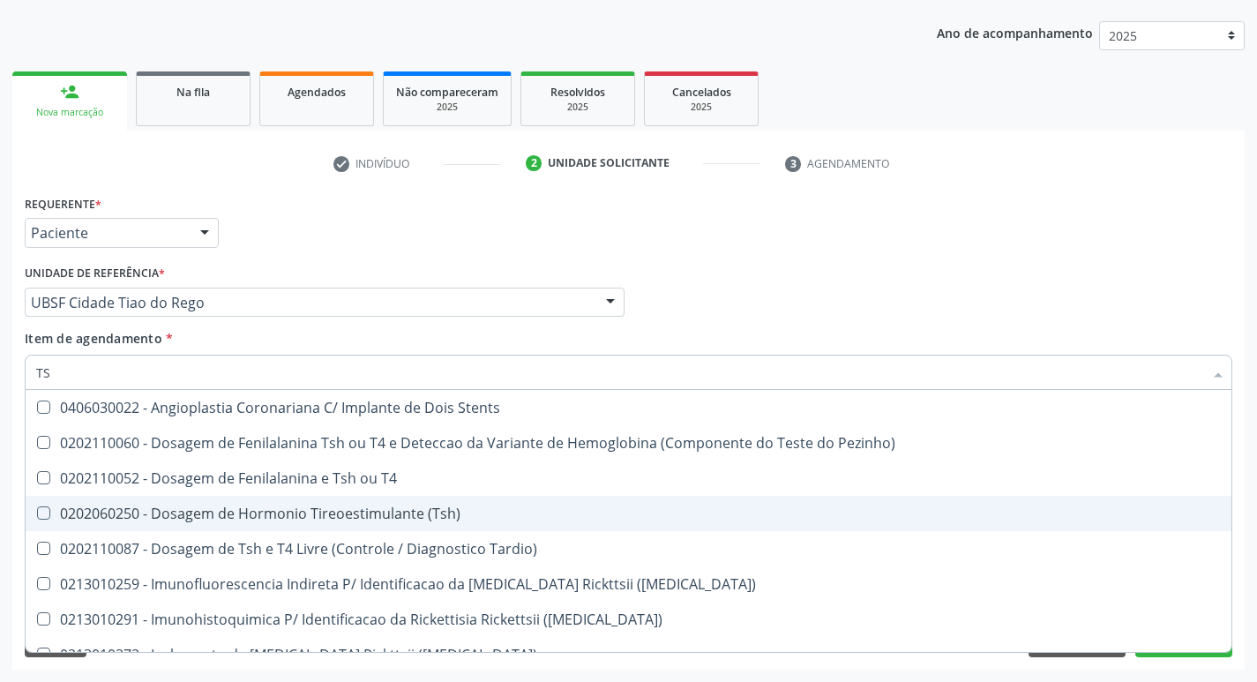
click at [325, 508] on div "0202060250 - Dosagem de Hormonio Tireoestimulante (Tsh)" at bounding box center [628, 513] width 1185 height 14
checkbox \(Tsh\) "true"
type input "T"
checkbox \(Tsh\) "false"
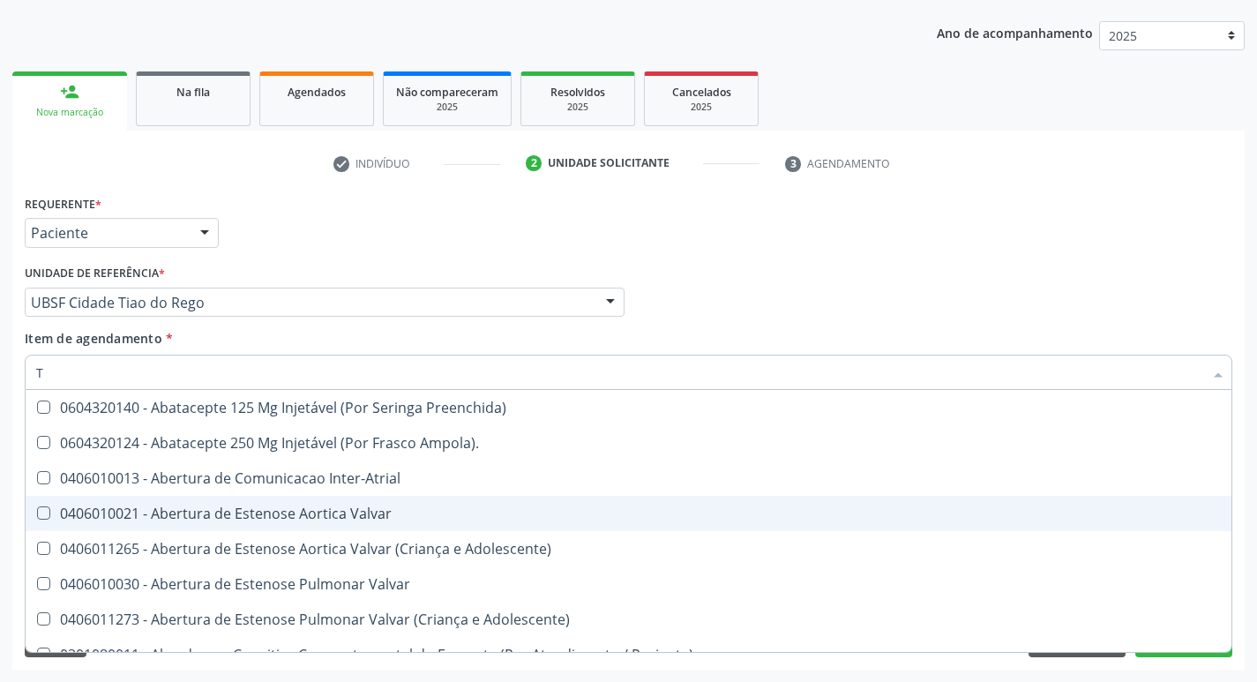
type input "T4"
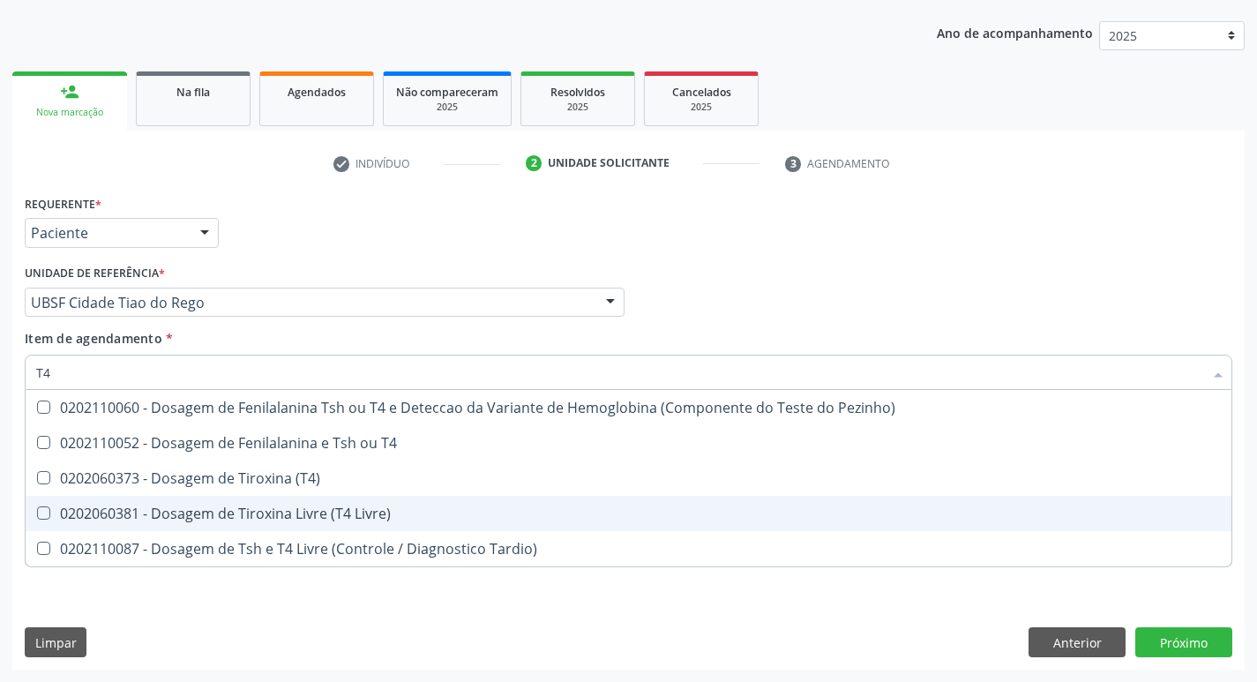
click at [325, 508] on div "0202060381 - Dosagem de Tiroxina Livre (T4 Livre)" at bounding box center [628, 513] width 1185 height 14
checkbox Livre\) "true"
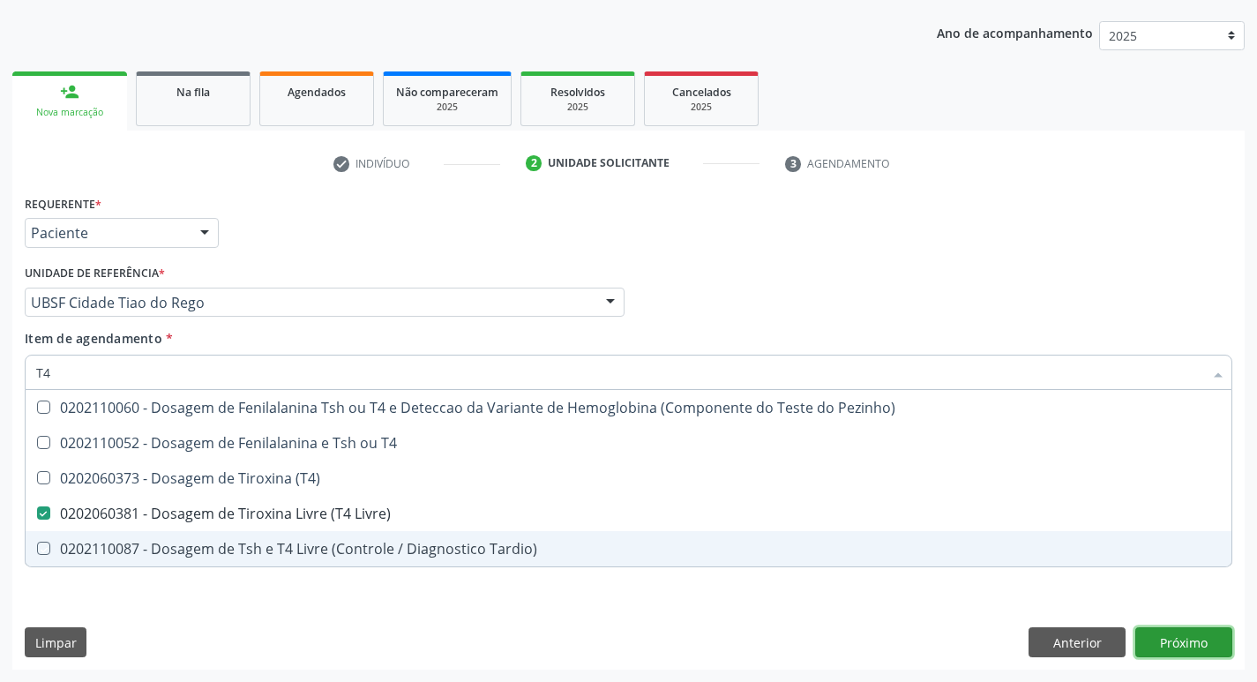
click at [1176, 644] on div "Requerente * Paciente Profissional de Saúde Paciente Nenhum resultado encontrad…" at bounding box center [628, 430] width 1233 height 479
checkbox T4 "true"
checkbox \(T4\) "true"
checkbox Tardio\) "true"
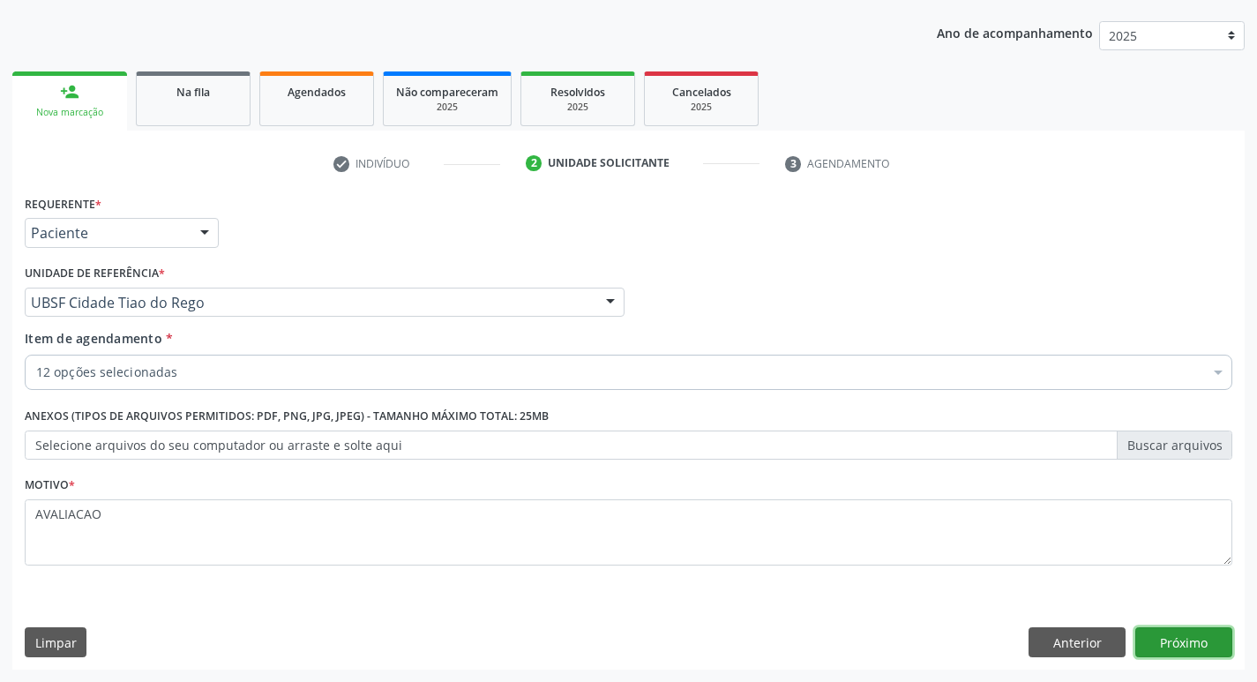
click at [1174, 646] on button "Próximo" at bounding box center [1184, 642] width 97 height 30
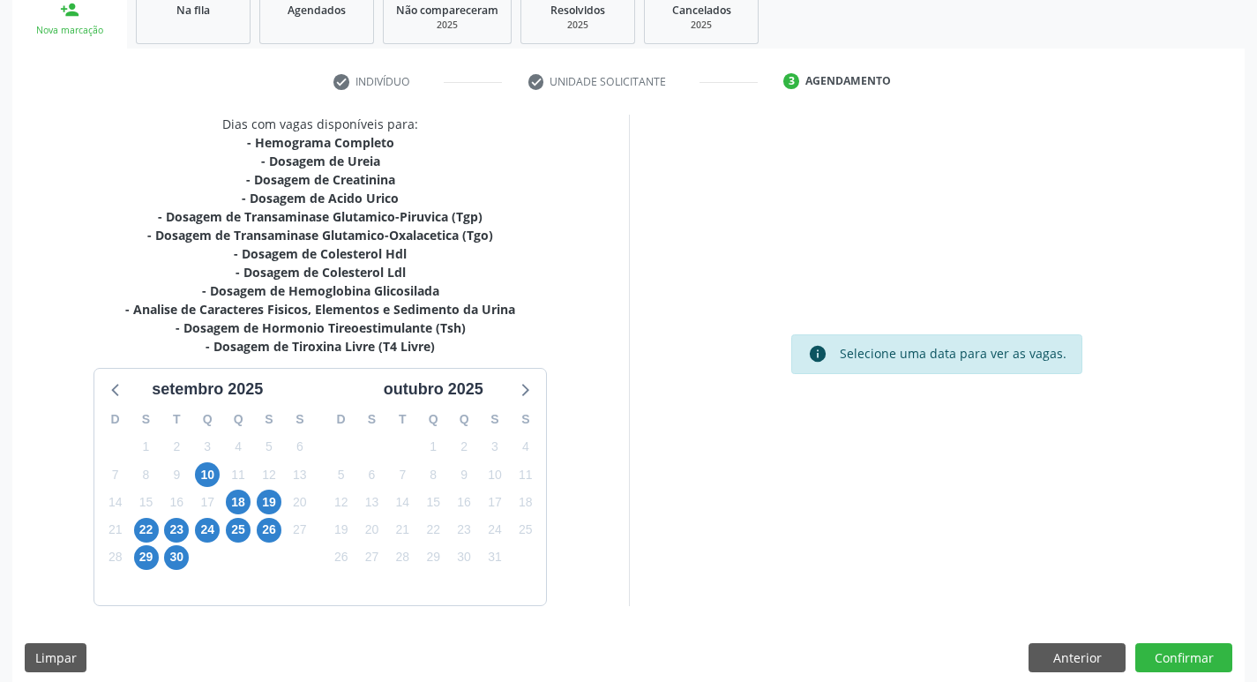
scroll to position [289, 0]
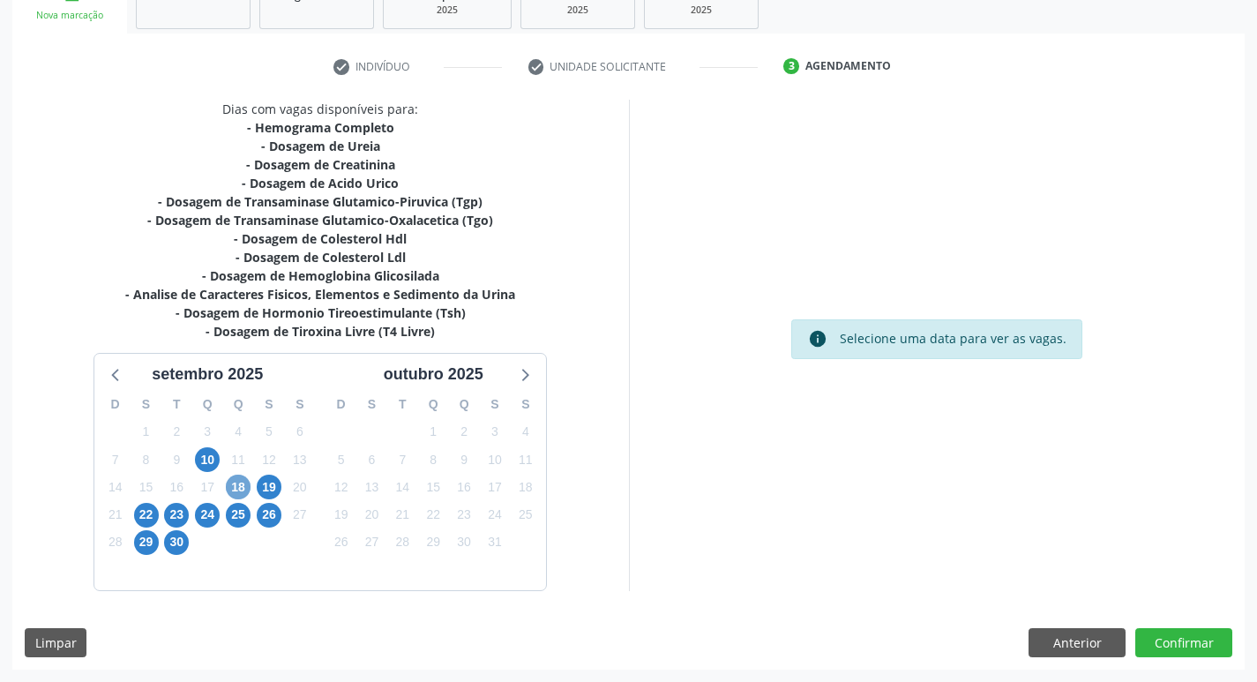
click at [236, 489] on span "18" at bounding box center [238, 487] width 25 height 25
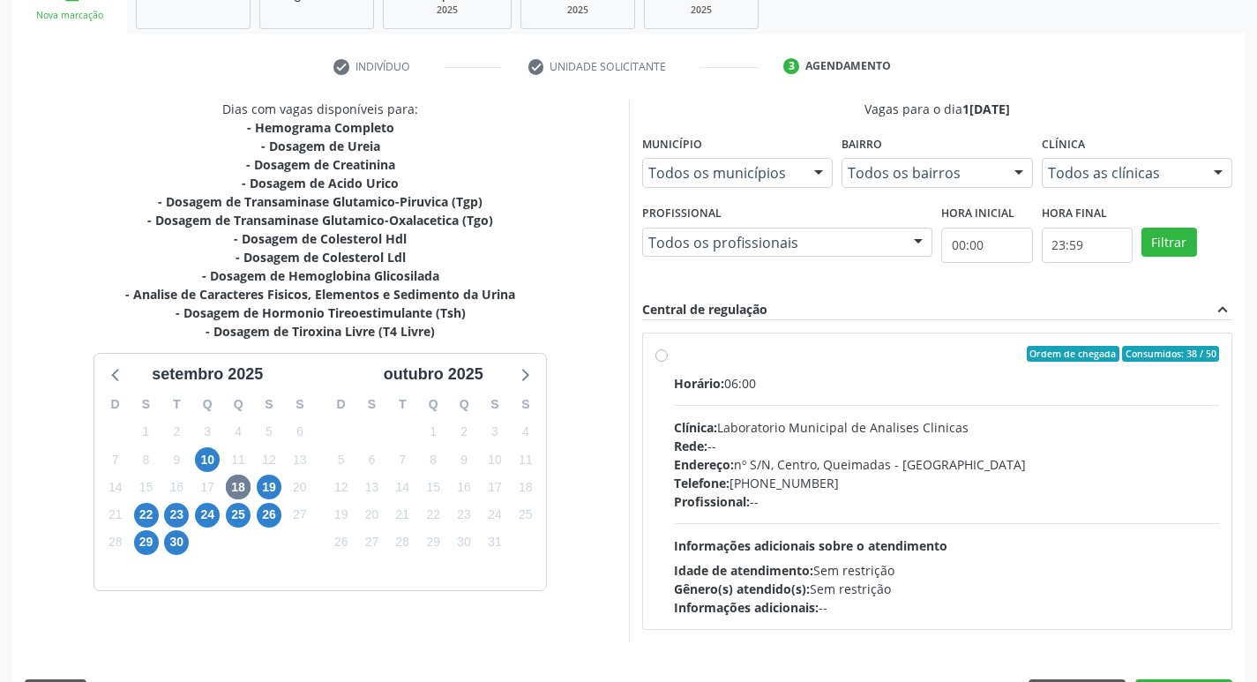
click at [723, 406] on div "Horário: 06:00 Clínica: Laboratorio Municipal de Analises Clinicas Rede: -- End…" at bounding box center [947, 495] width 546 height 243
click at [668, 362] on input "Ordem de chegada Consumidos: 38 / 50 Horário: 06:00 Clínica: Laboratorio Munici…" at bounding box center [662, 354] width 12 height 16
radio input "true"
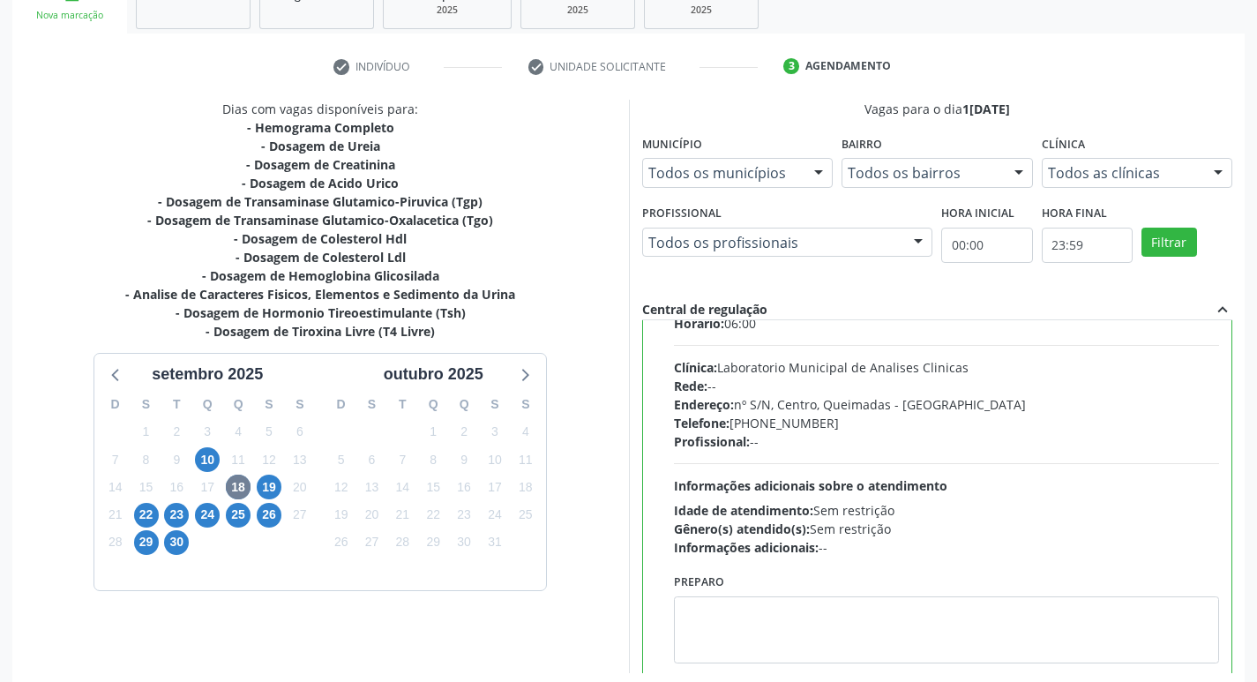
scroll to position [87, 0]
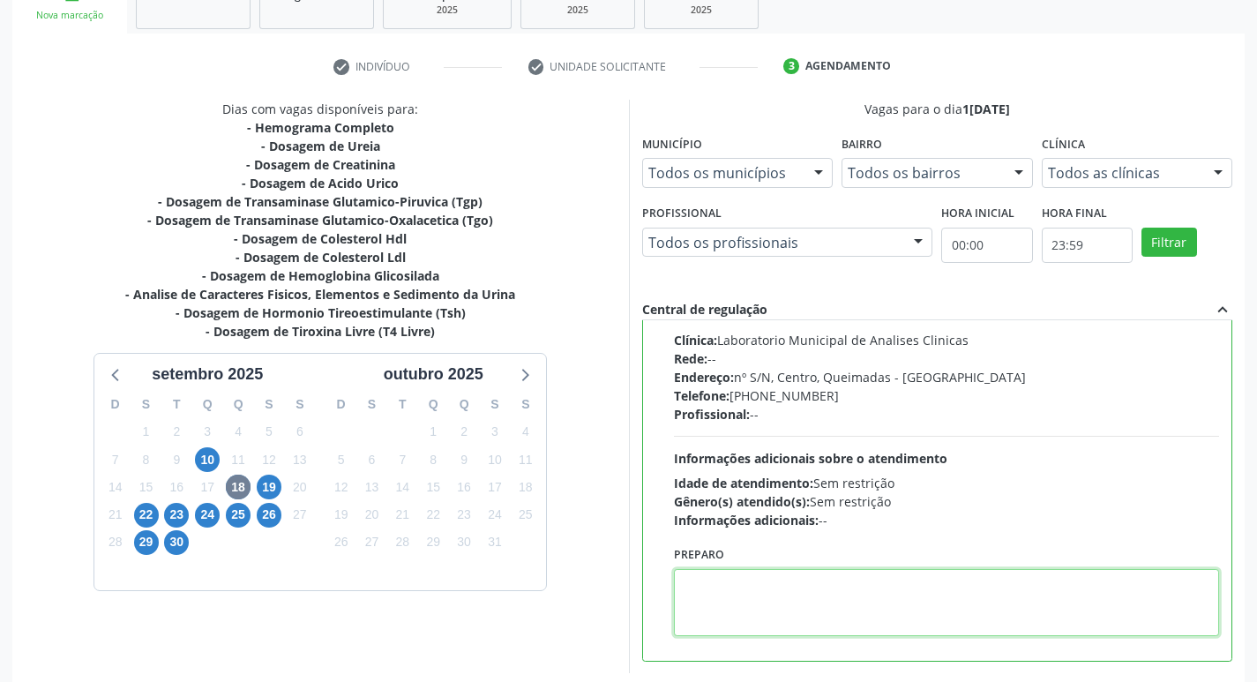
click at [731, 591] on textarea at bounding box center [947, 602] width 546 height 67
paste textarea "IR EM [GEOGRAPHIC_DATA]"
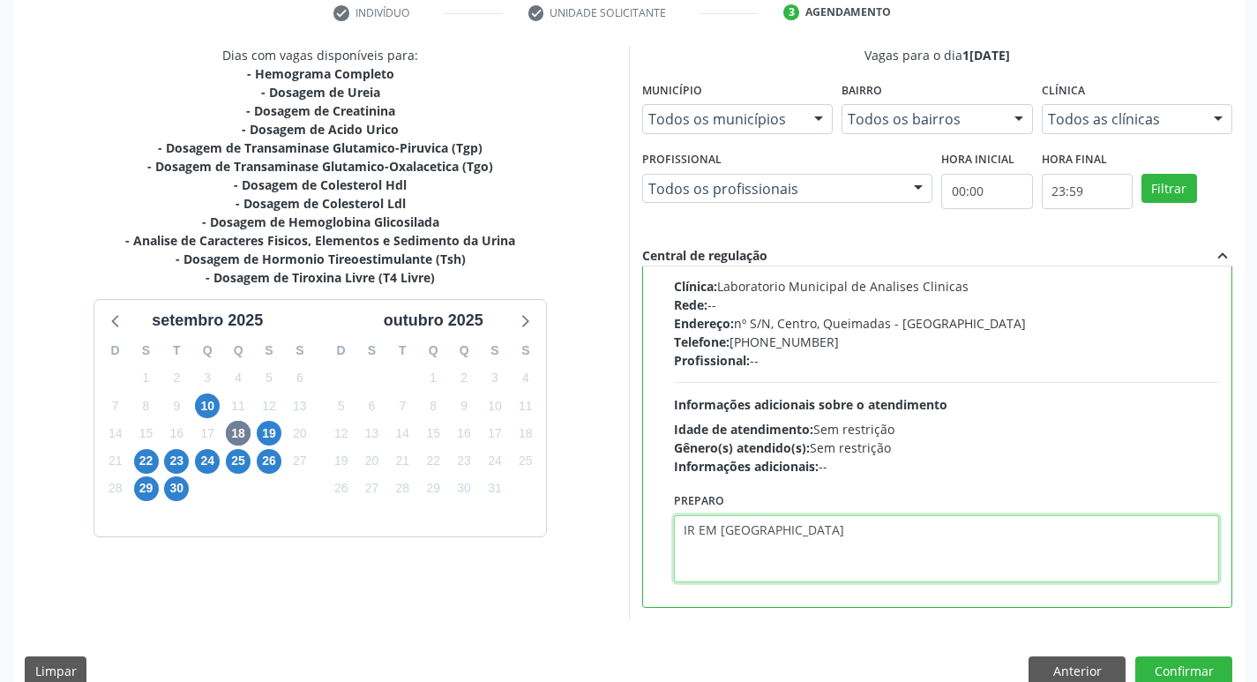
scroll to position [372, 0]
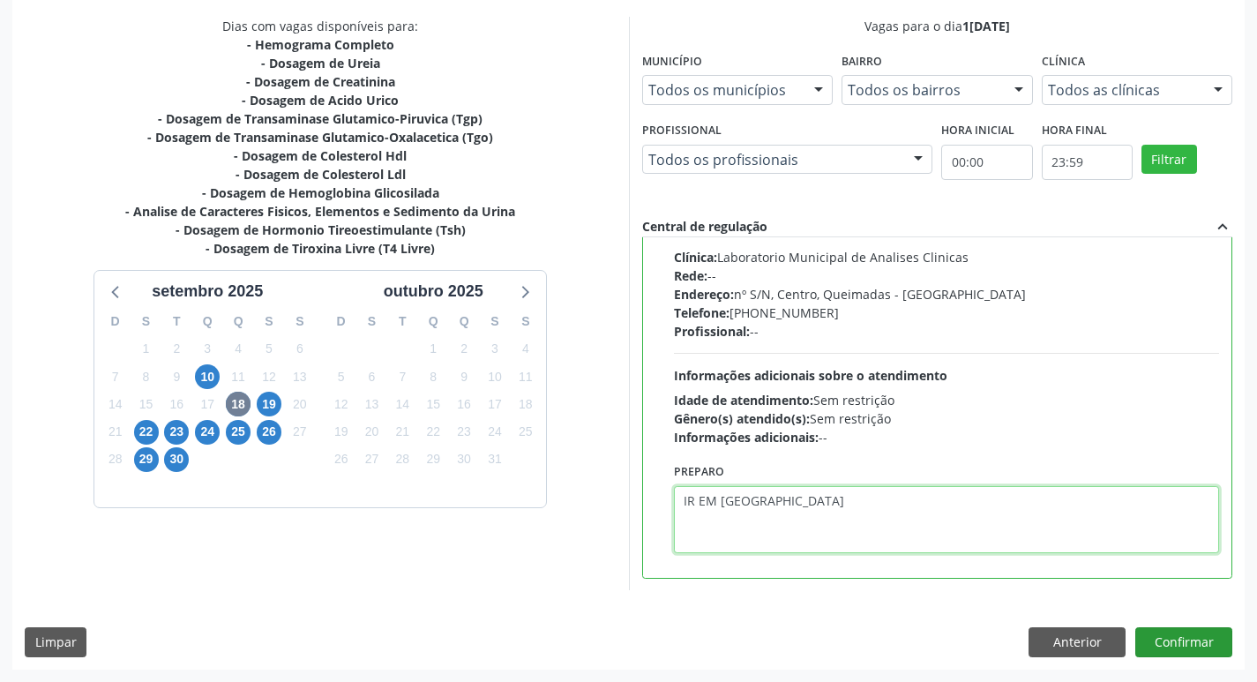
type textarea "IR EM [GEOGRAPHIC_DATA]"
drag, startPoint x: 1165, startPoint y: 640, endPoint x: 1160, endPoint y: 626, distance: 14.0
click at [1164, 640] on button "Confirmar" at bounding box center [1184, 642] width 97 height 30
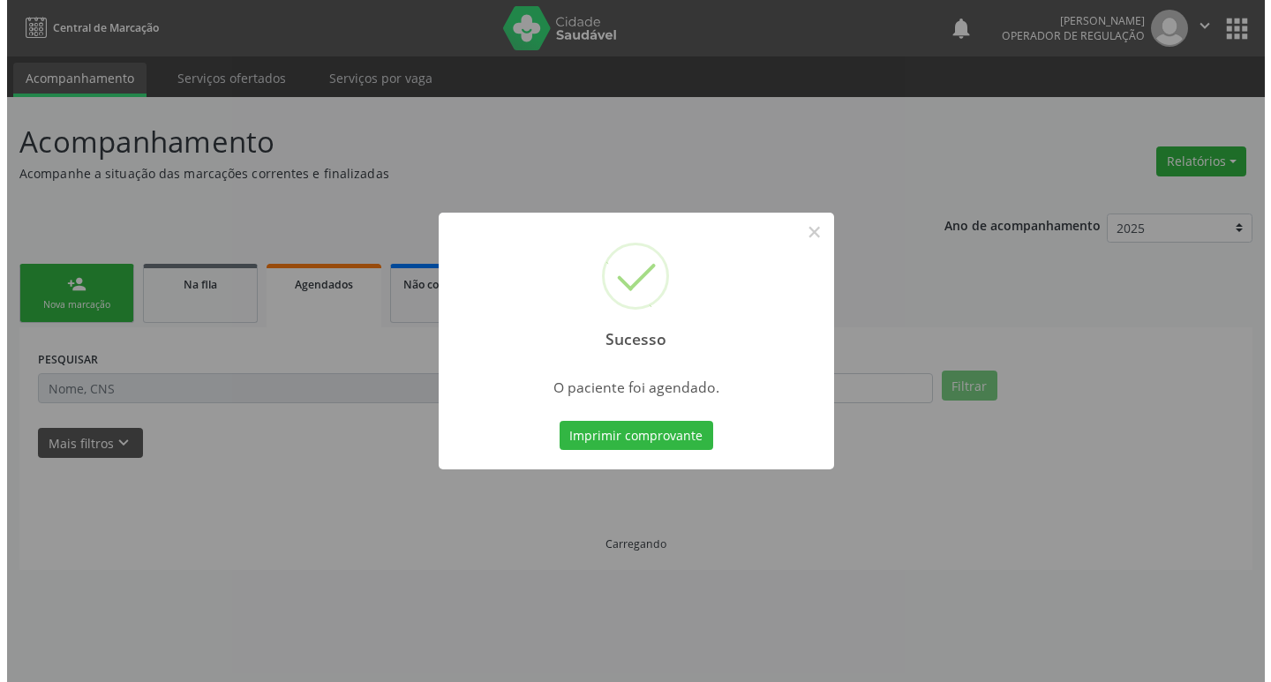
scroll to position [0, 0]
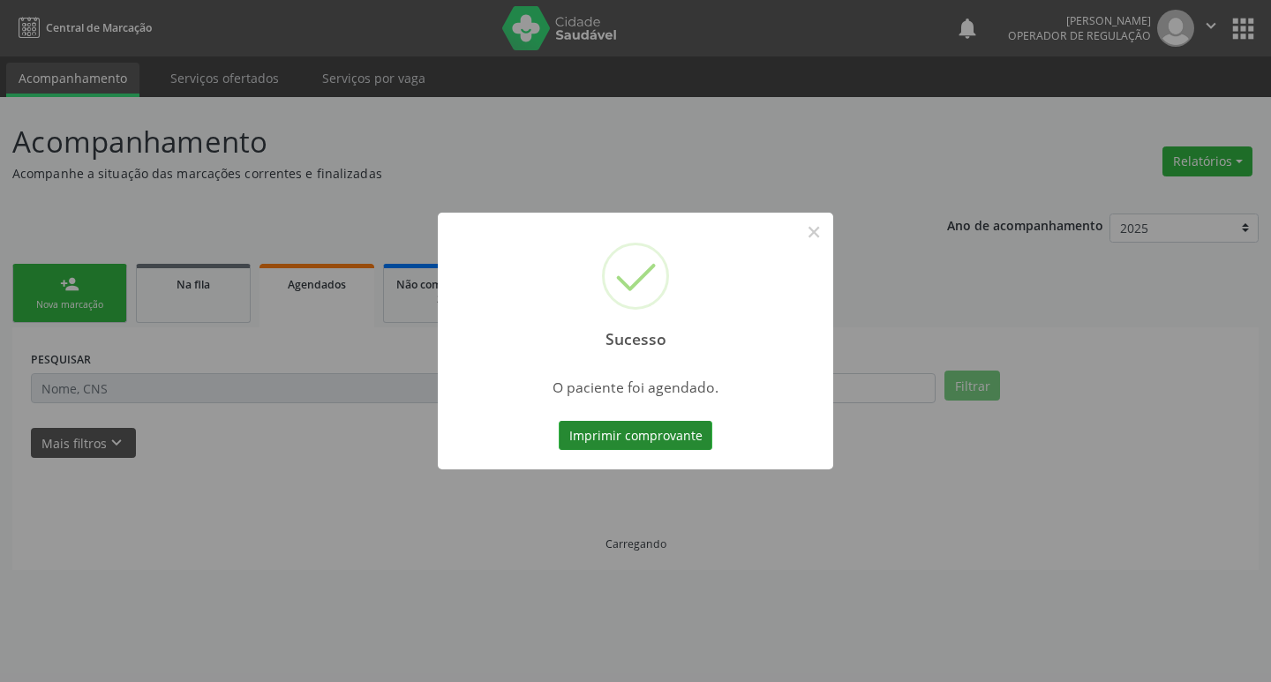
click at [591, 439] on button "Imprimir comprovante" at bounding box center [636, 436] width 154 height 30
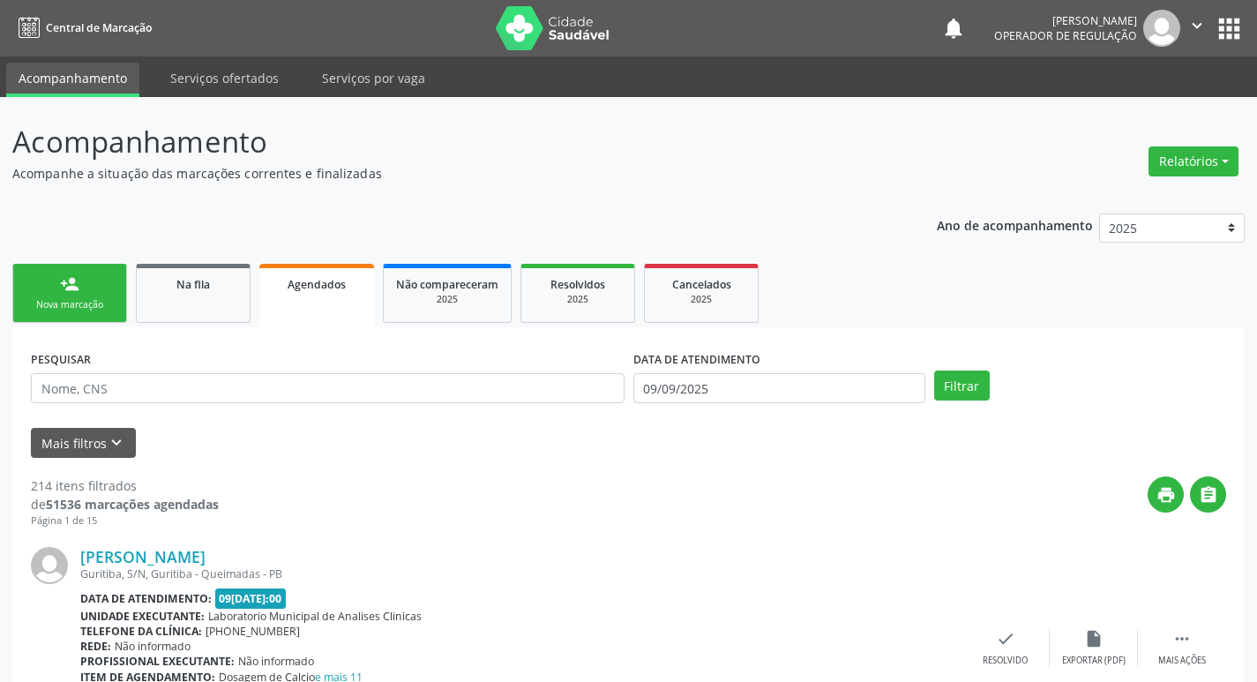
click at [90, 288] on link "person_add Nova marcação" at bounding box center [69, 293] width 115 height 59
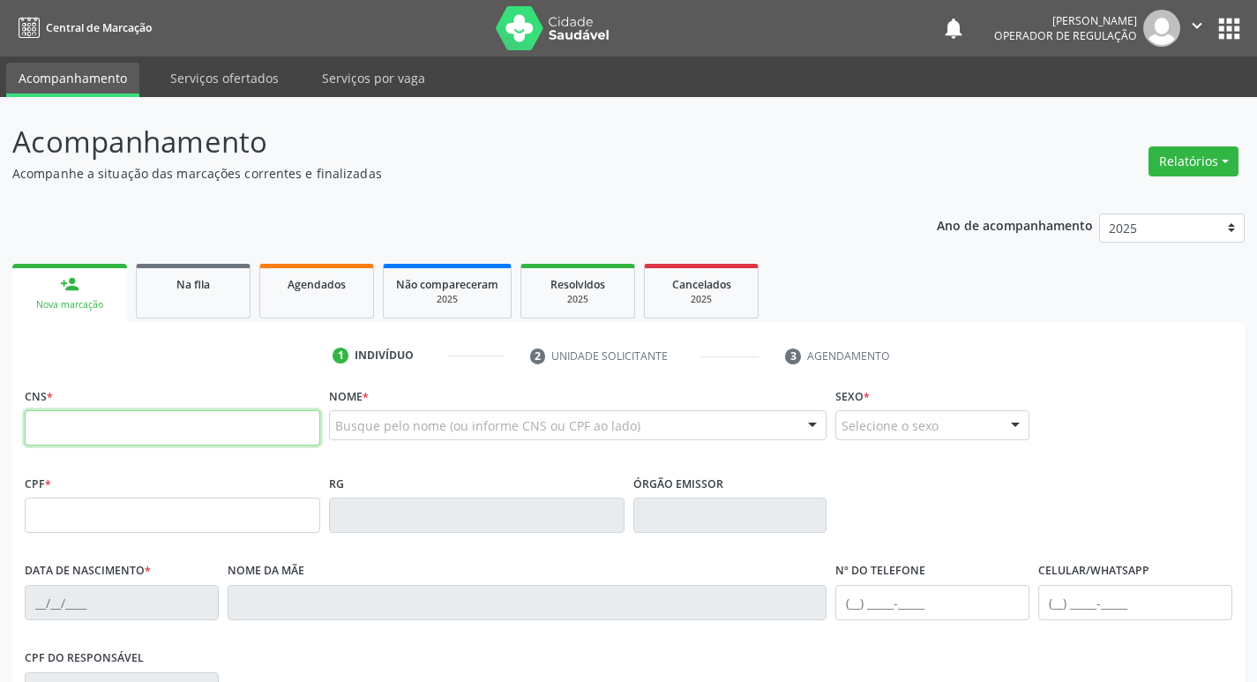
click at [124, 424] on input "text" at bounding box center [173, 427] width 296 height 35
click at [101, 429] on input "709 0078" at bounding box center [173, 427] width 296 height 35
type input "709 0078 1788 2310"
type input "150.494.534-45"
type input "15/12/2017"
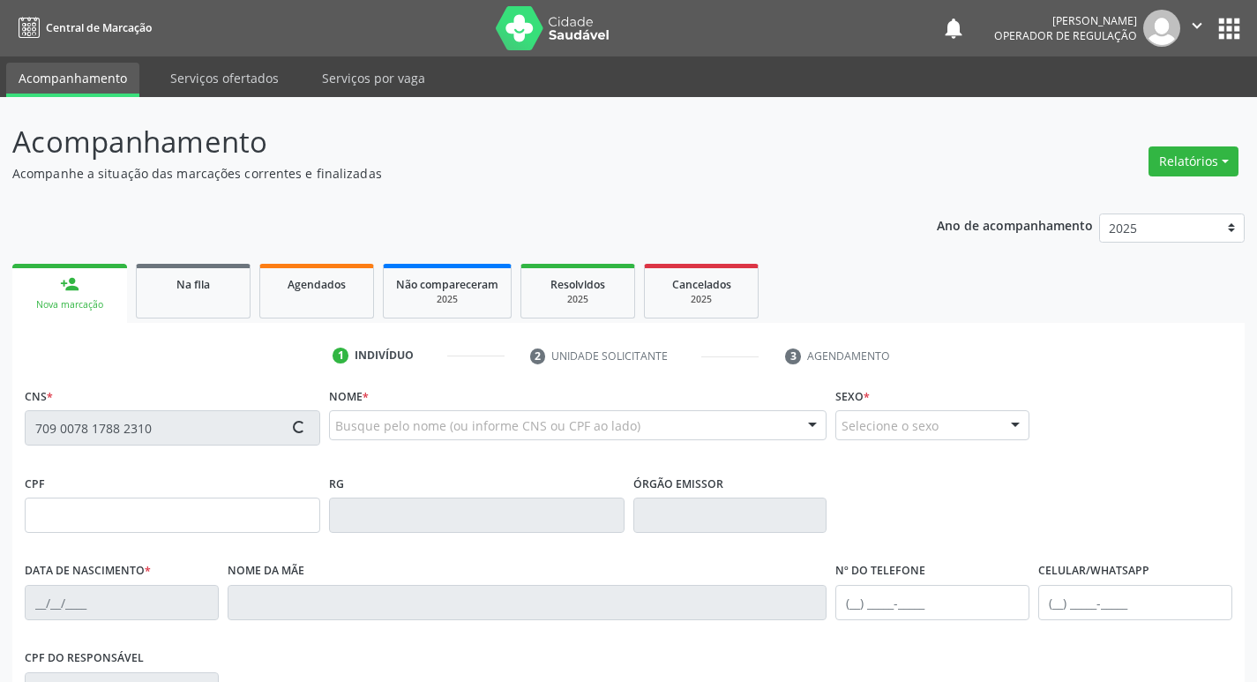
type input "Aline Arruda da Silva Felix"
type input "(83) 99115-8901"
type input "102.843.964-43"
type input "1296"
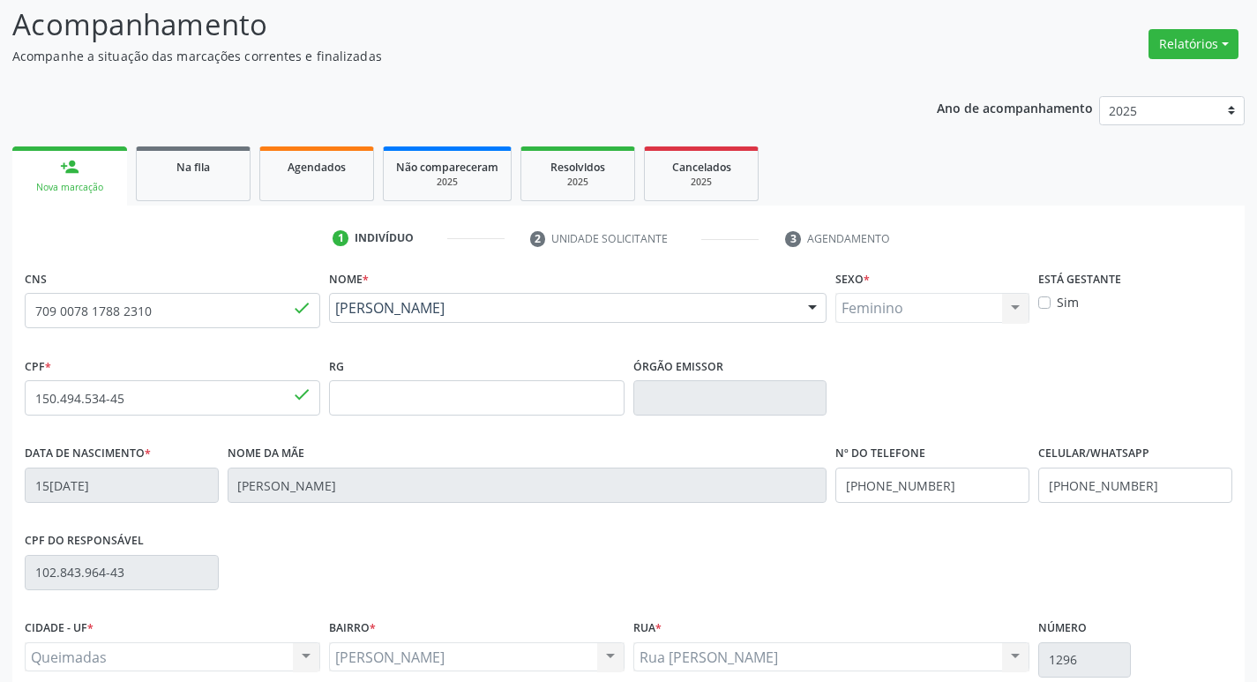
scroll to position [274, 0]
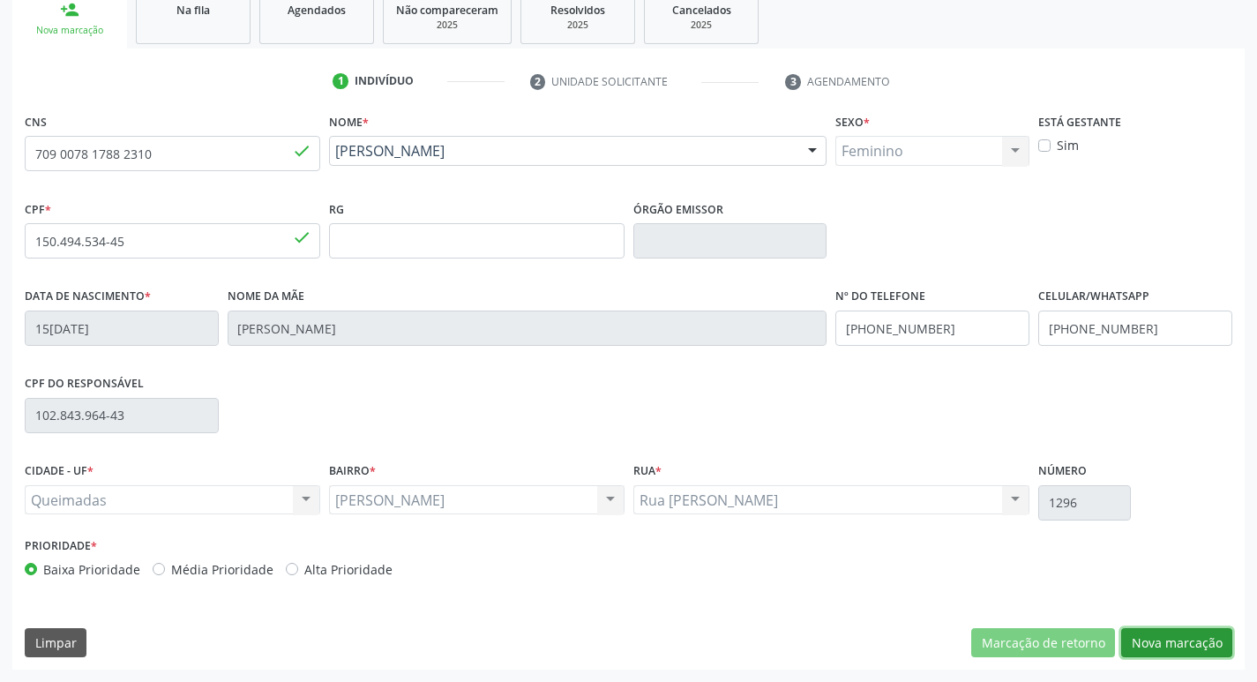
click at [1219, 649] on button "Nova marcação" at bounding box center [1176, 643] width 111 height 30
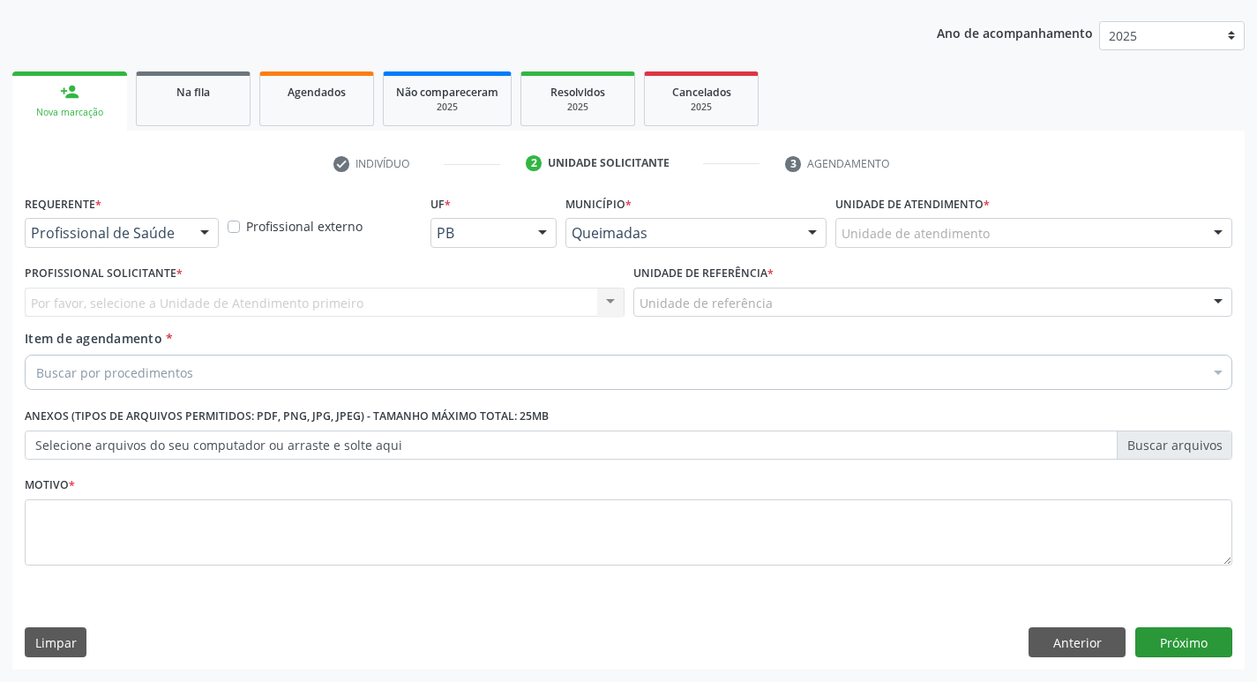
scroll to position [192, 0]
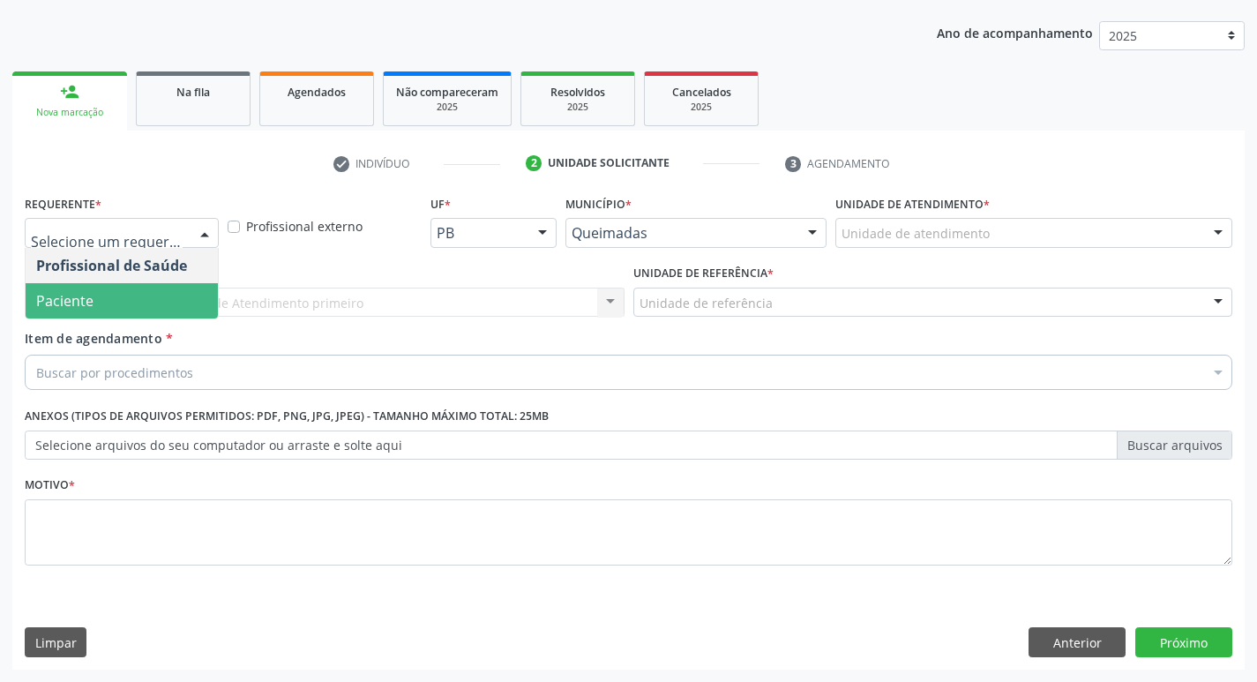
click at [58, 311] on span "Paciente" at bounding box center [122, 300] width 192 height 35
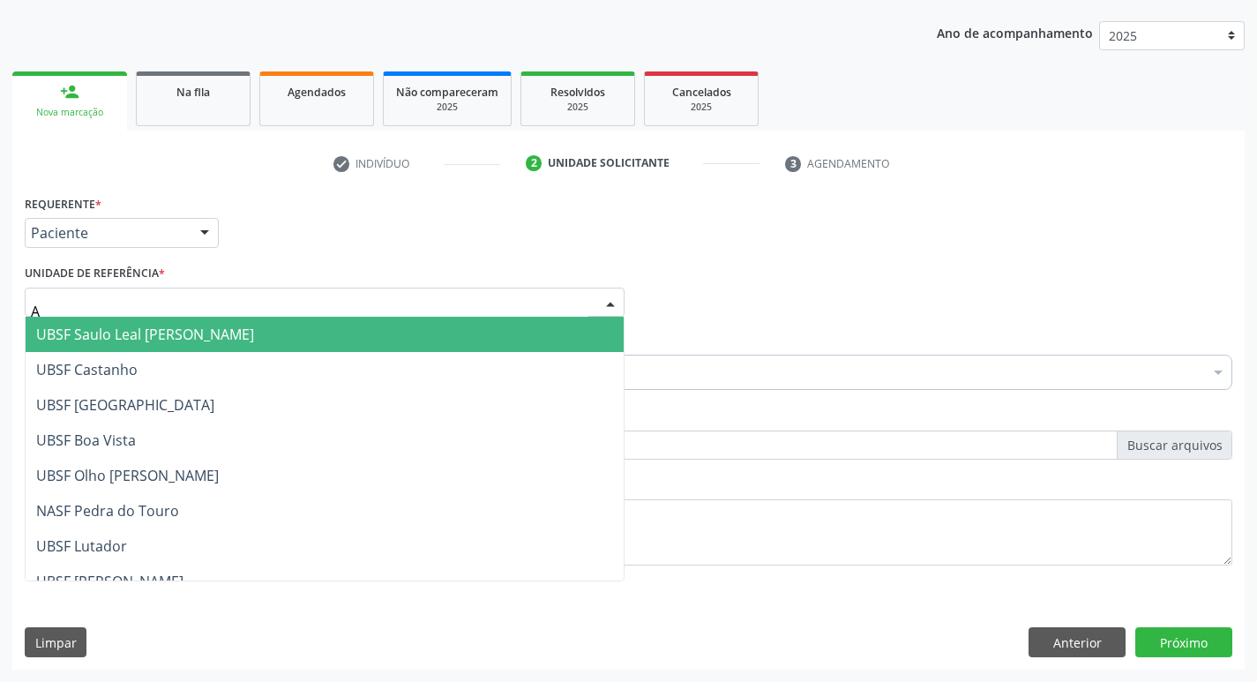
type input "AN"
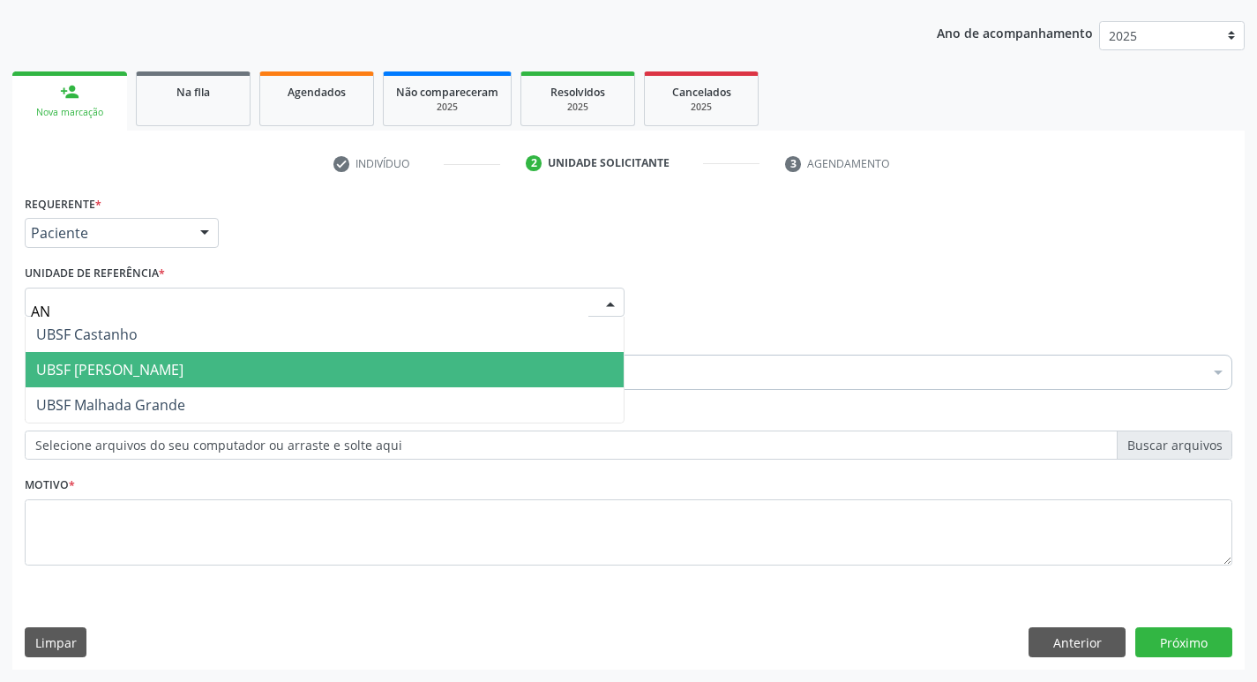
click at [117, 361] on span "UBSF [PERSON_NAME]" at bounding box center [109, 369] width 147 height 19
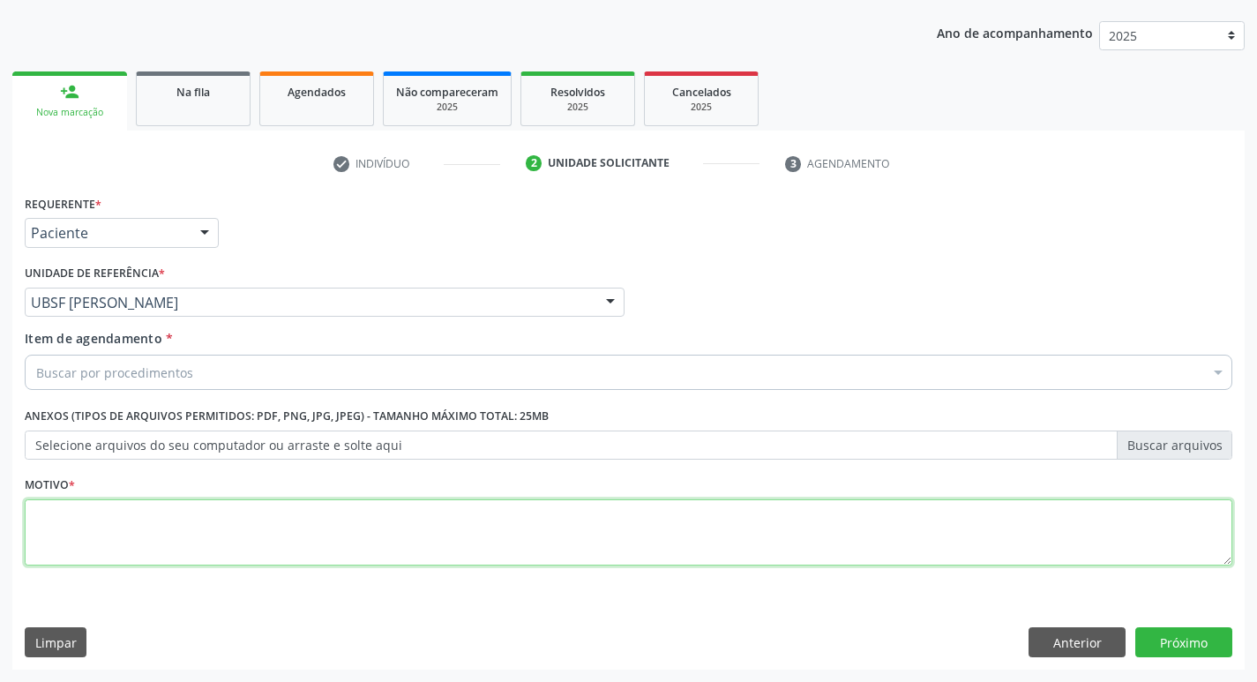
click at [97, 543] on textarea at bounding box center [629, 532] width 1208 height 67
type textarea "AVALIACAO"
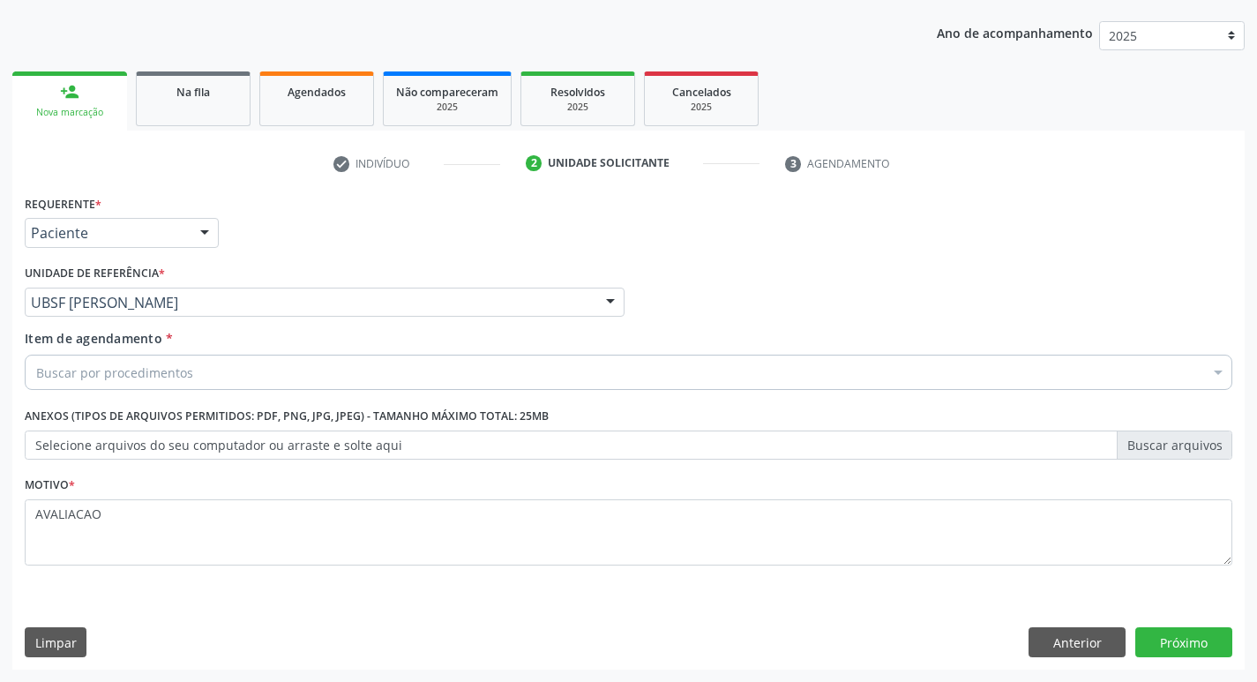
click at [79, 384] on div "Buscar por procedimentos" at bounding box center [629, 372] width 1208 height 35
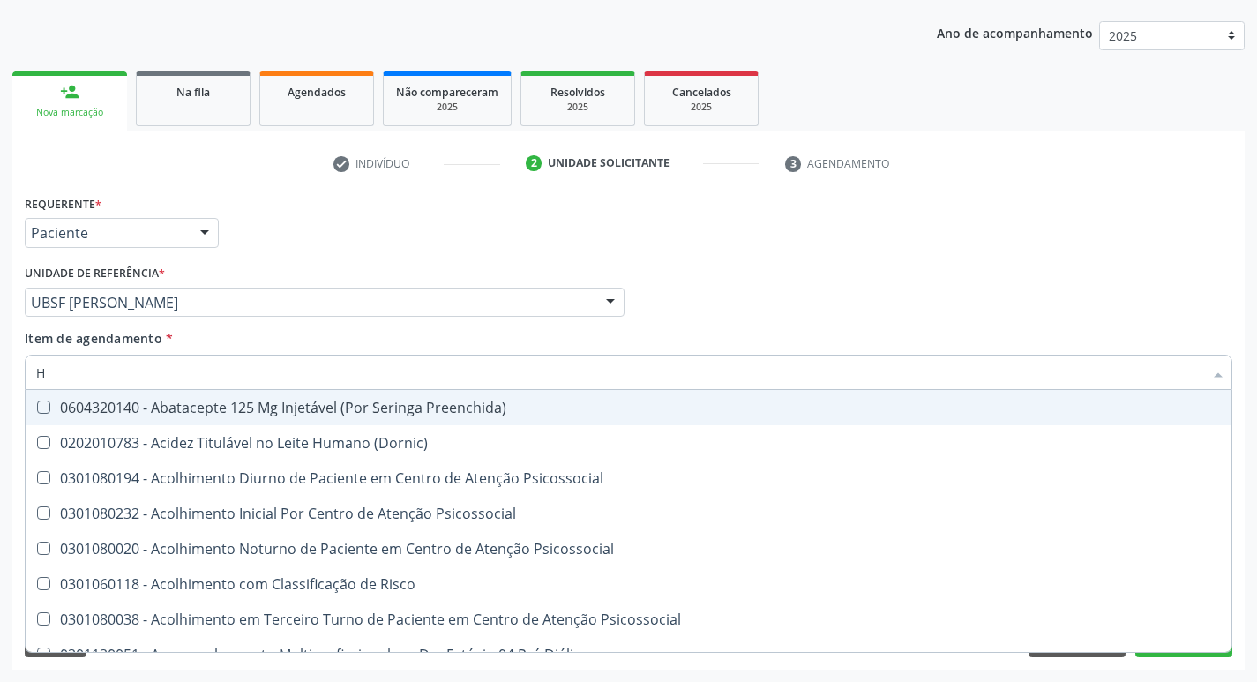
type input "HEMOGR"
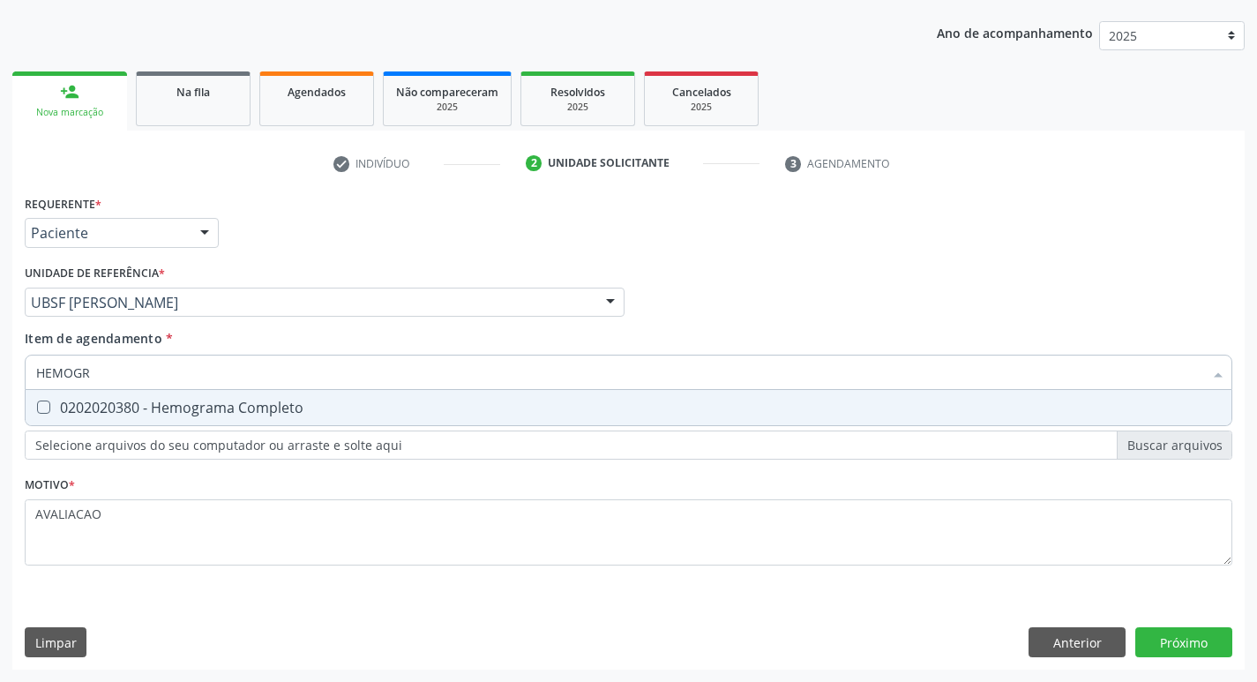
click at [206, 409] on div "0202020380 - Hemograma Completo" at bounding box center [628, 408] width 1185 height 14
checkbox Completo "true"
type input "HEMOG"
checkbox Completo "false"
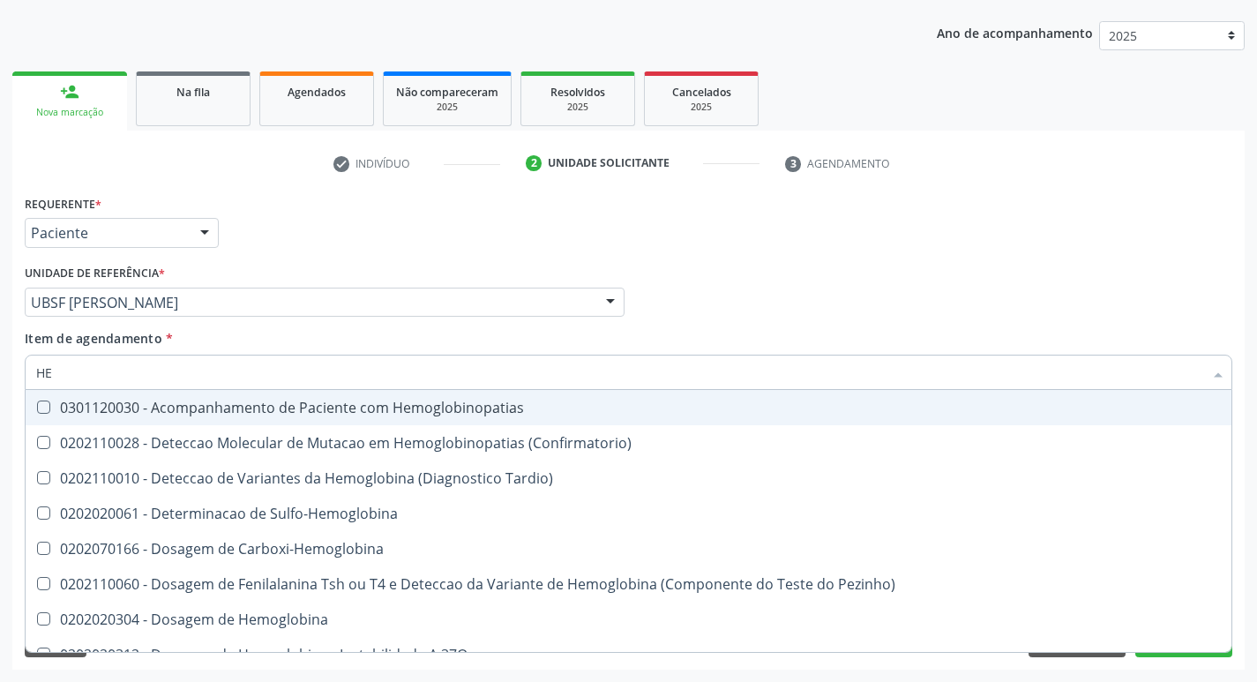
type input "H"
checkbox Completo "false"
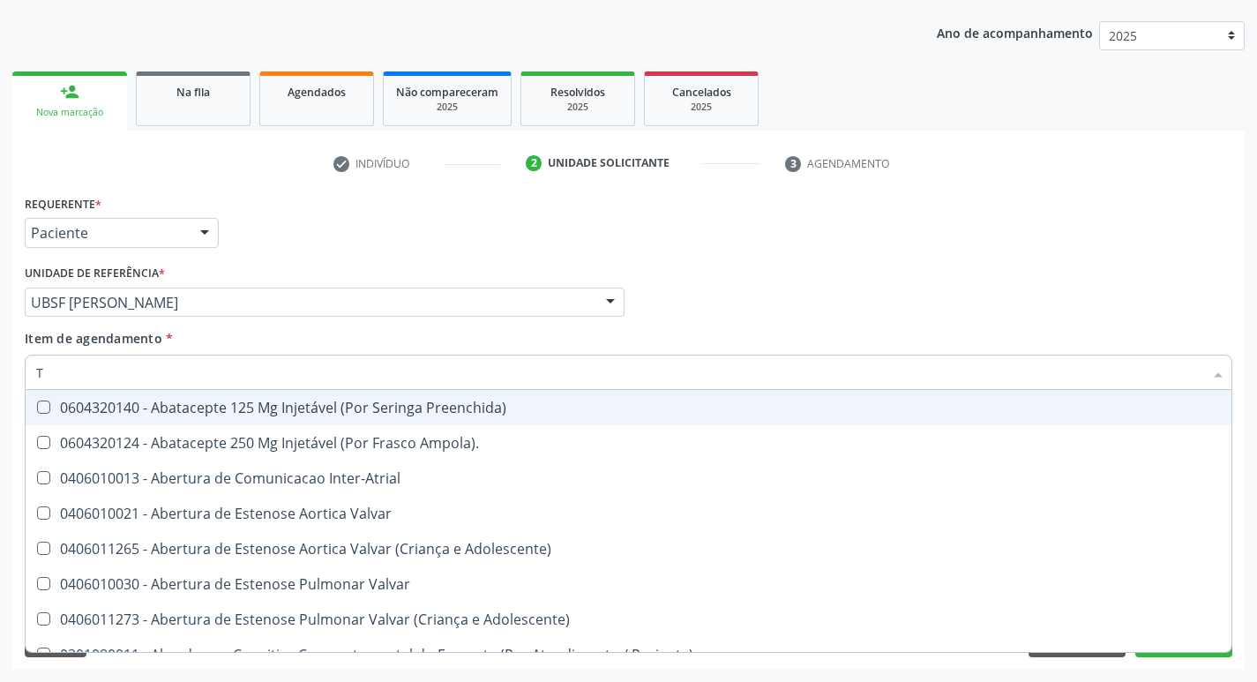
type input "TG"
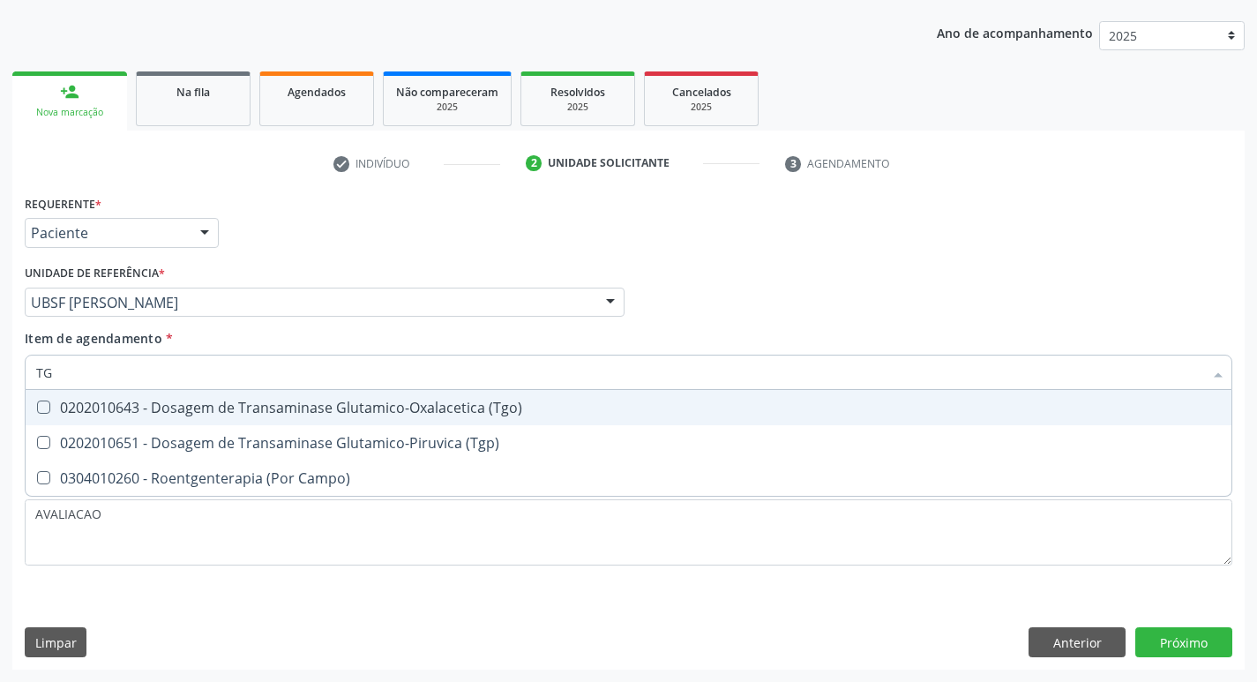
click at [206, 409] on div "0202010643 - Dosagem de Transaminase Glutamico-Oxalacetica (Tgo)" at bounding box center [628, 408] width 1185 height 14
checkbox \(Tgo\) "true"
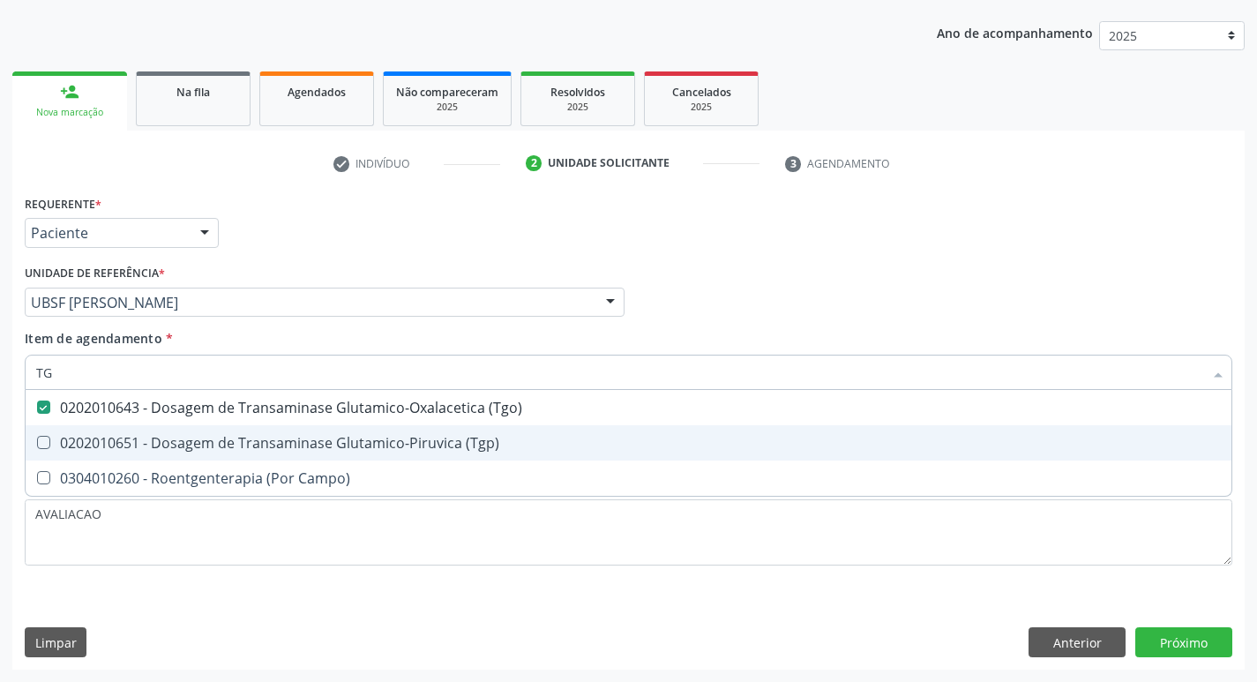
click at [244, 443] on div "0202010651 - Dosagem de Transaminase Glutamico-Piruvica (Tgp)" at bounding box center [628, 443] width 1185 height 14
checkbox \(Tgp\) "true"
type input "T"
checkbox \(Tgo\) "false"
checkbox \(Tgp\) "false"
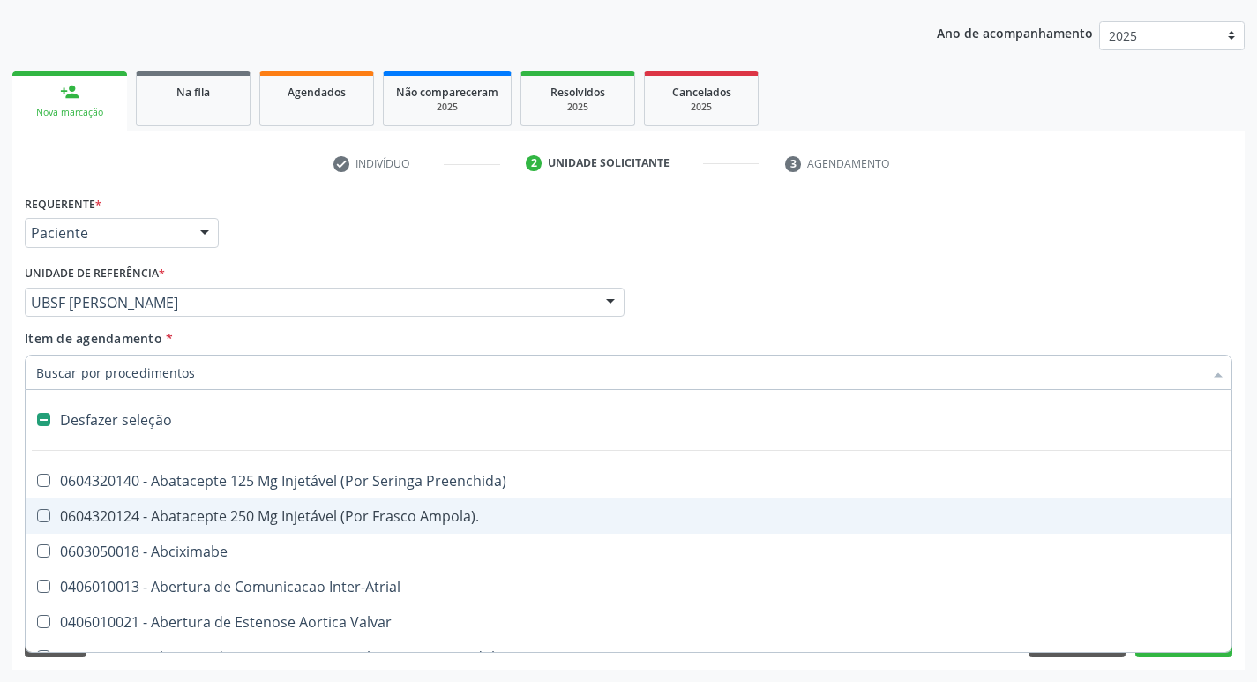
type input "U"
checkbox Cama "true"
checkbox Personalizada "true"
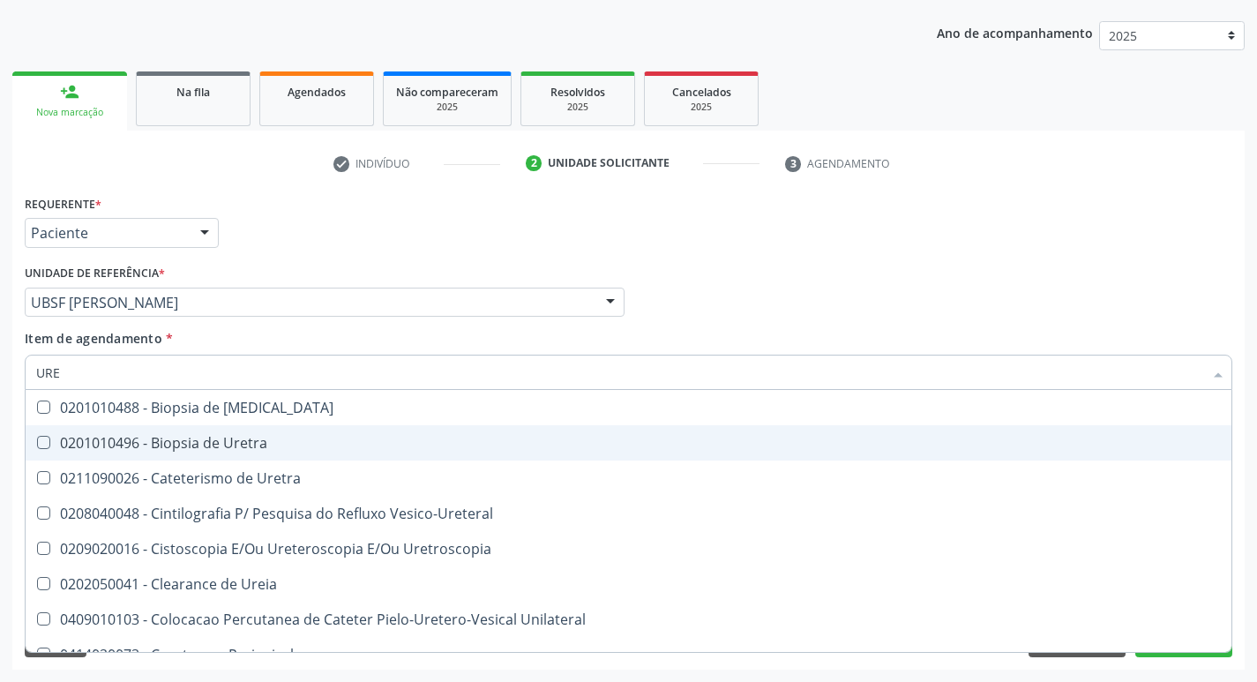
type input "UREI"
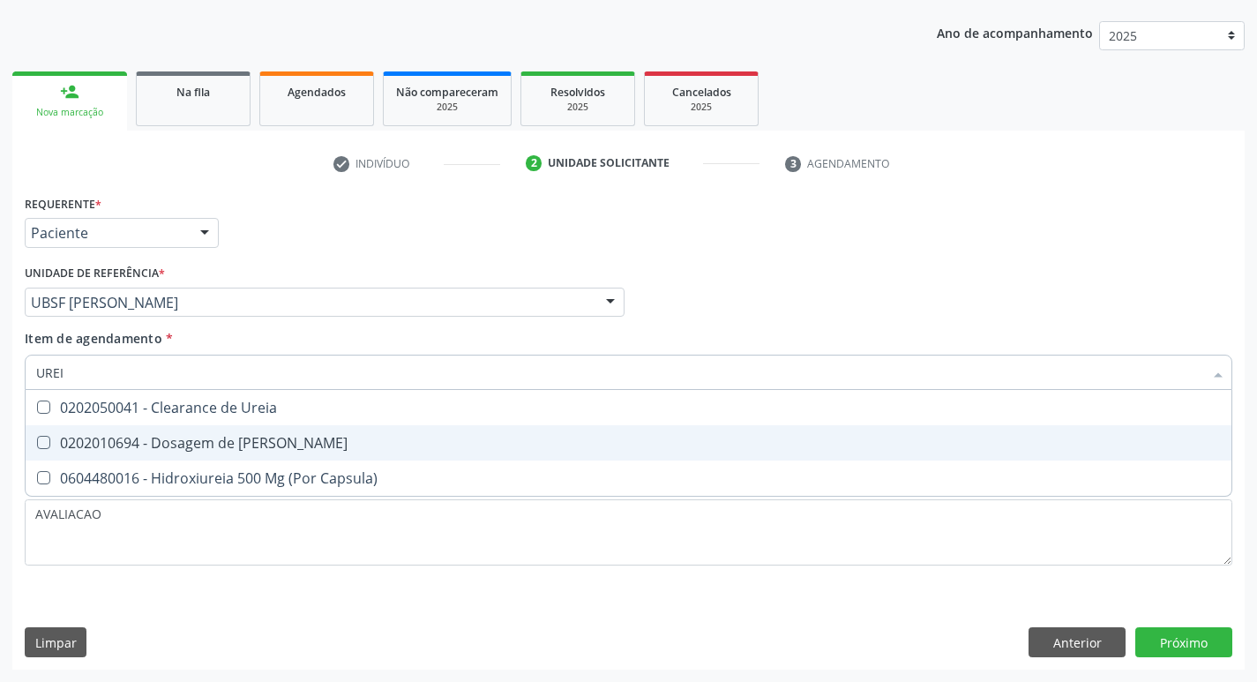
click at [244, 443] on div "0202010694 - Dosagem de [PERSON_NAME]" at bounding box center [628, 443] width 1185 height 14
checkbox Ureia "true"
type input "URE"
checkbox Ureia "false"
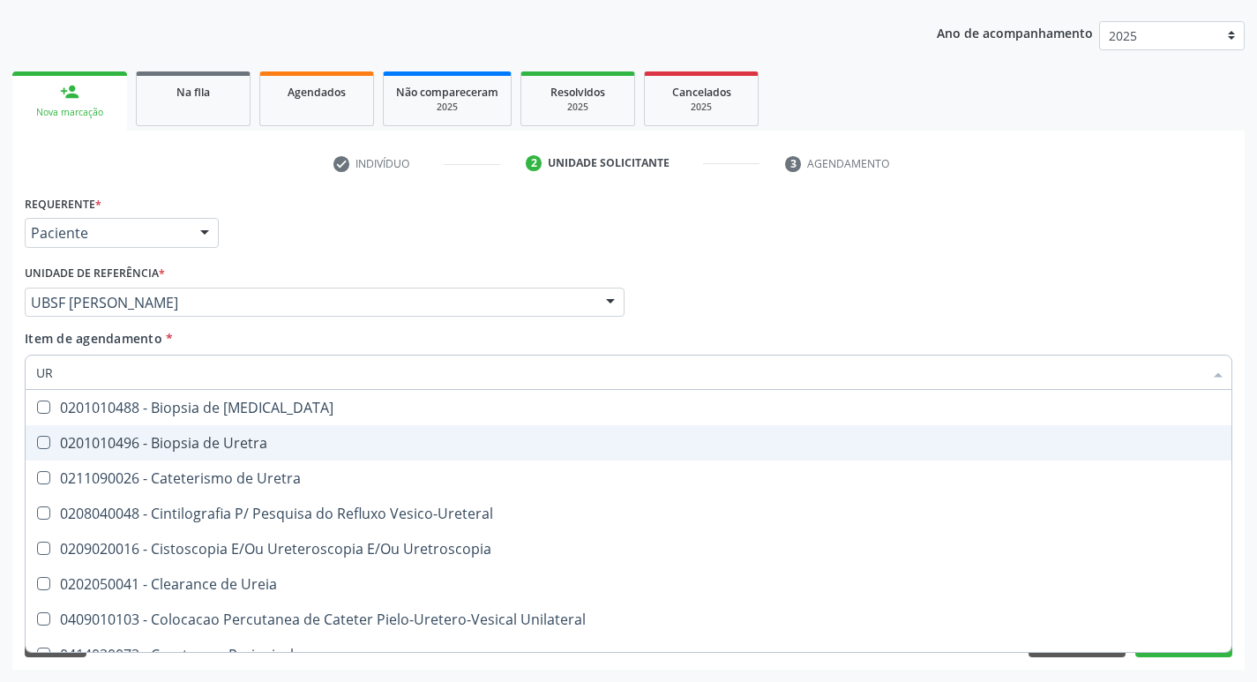
type input "U"
checkbox Ureia "false"
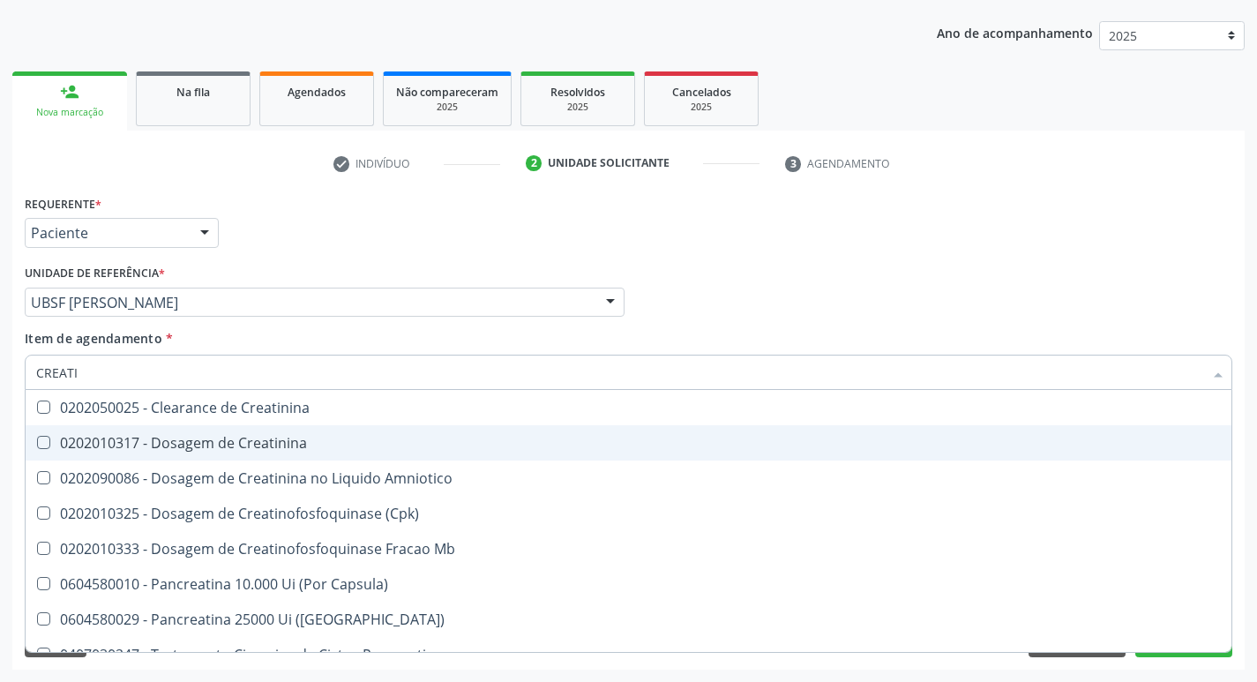
type input "CREATIN"
click at [244, 443] on div "0202010317 - Dosagem de Creatinina" at bounding box center [628, 443] width 1185 height 14
checkbox Creatinina "true"
type input "C"
checkbox Creatinina "false"
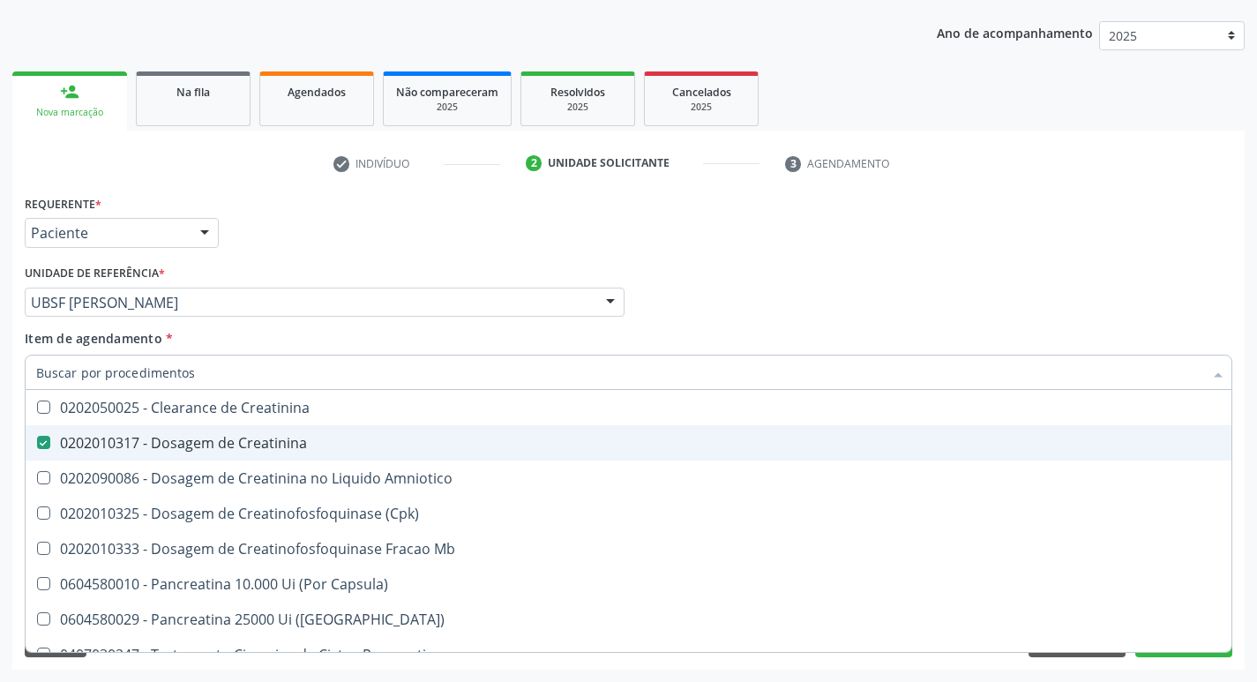
checkbox Amniotico "false"
checkbox Mb "false"
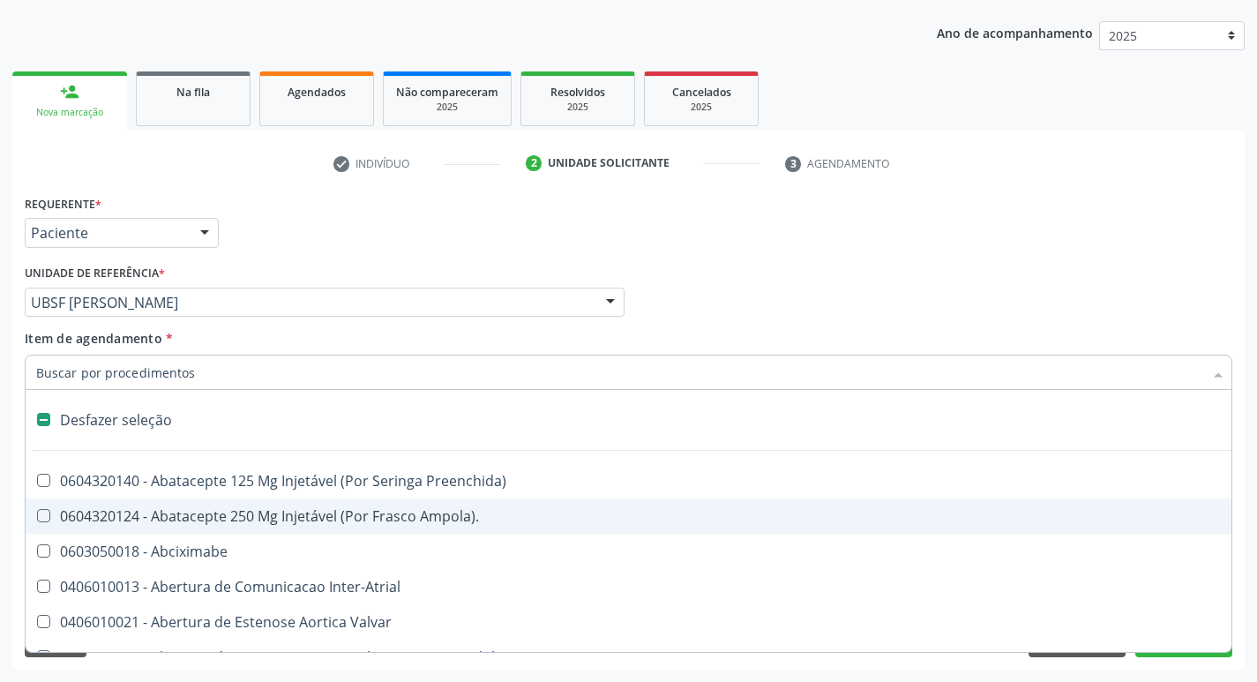
type input "2"
checkbox Biologica "true"
checkbox Congenita "true"
checkbox Adolescente\) "true"
checkbox Congenita "true"
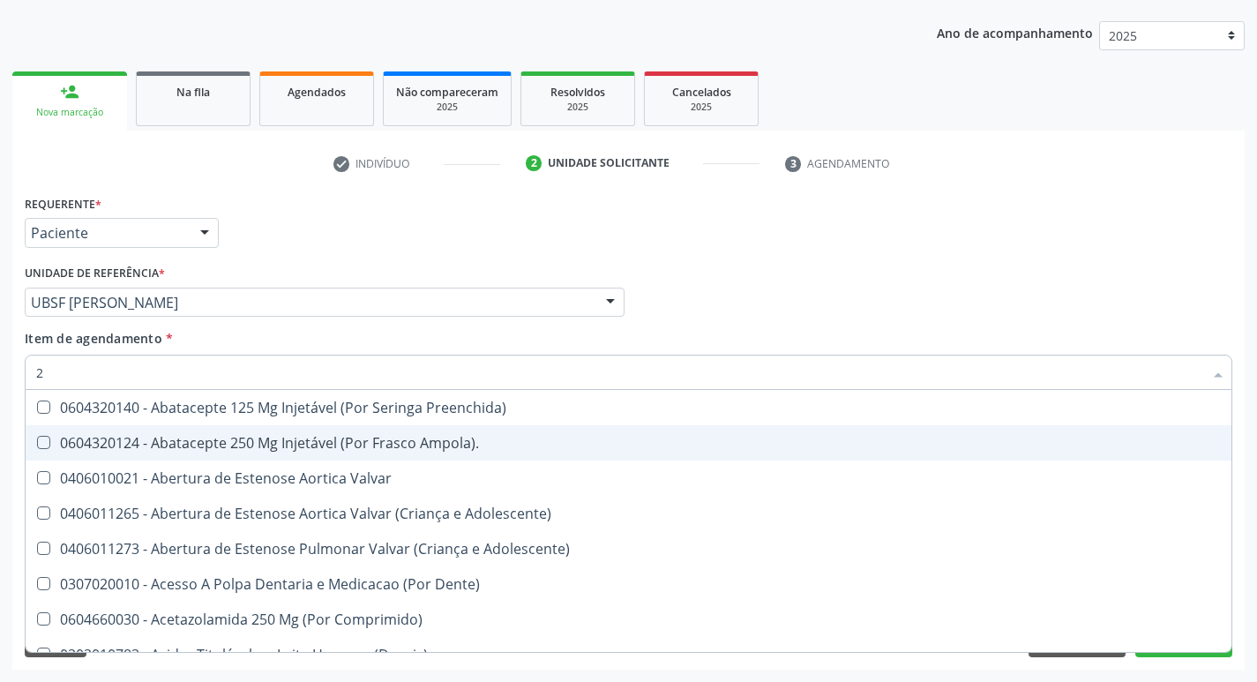
type input "20205001"
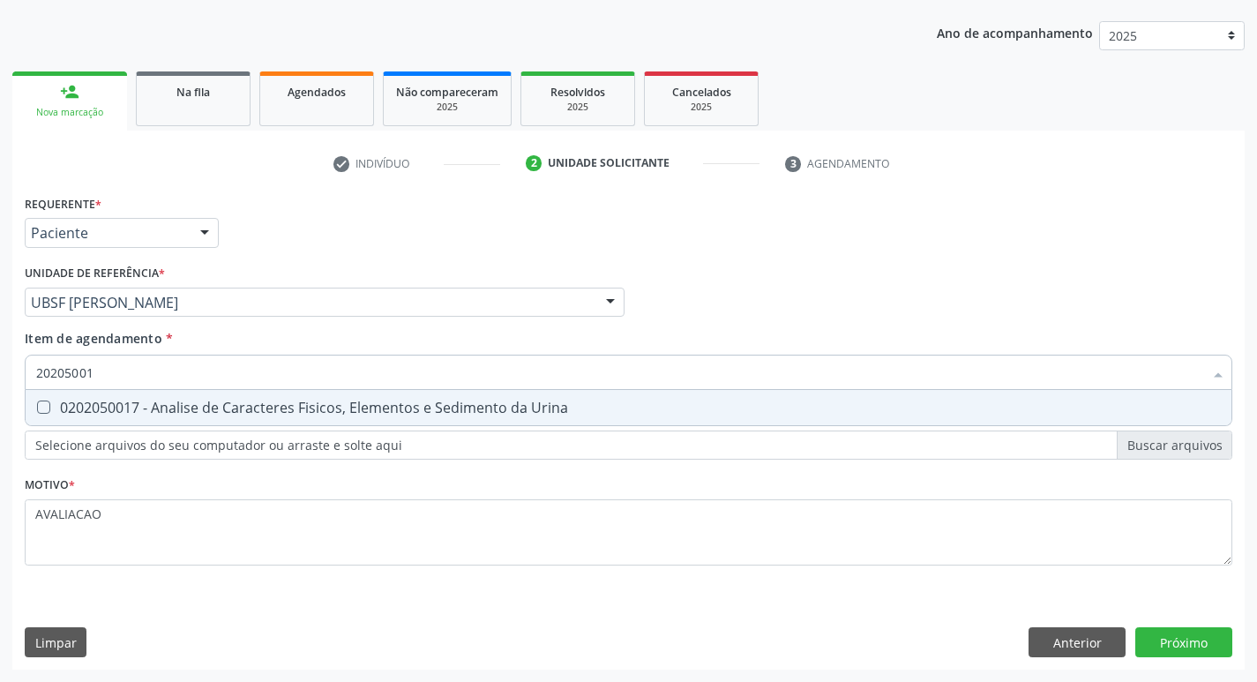
click at [169, 415] on div "0202050017 - Analise de Caracteres Fisicos, Elementos e Sedimento da Urina" at bounding box center [628, 408] width 1185 height 14
checkbox Urina "true"
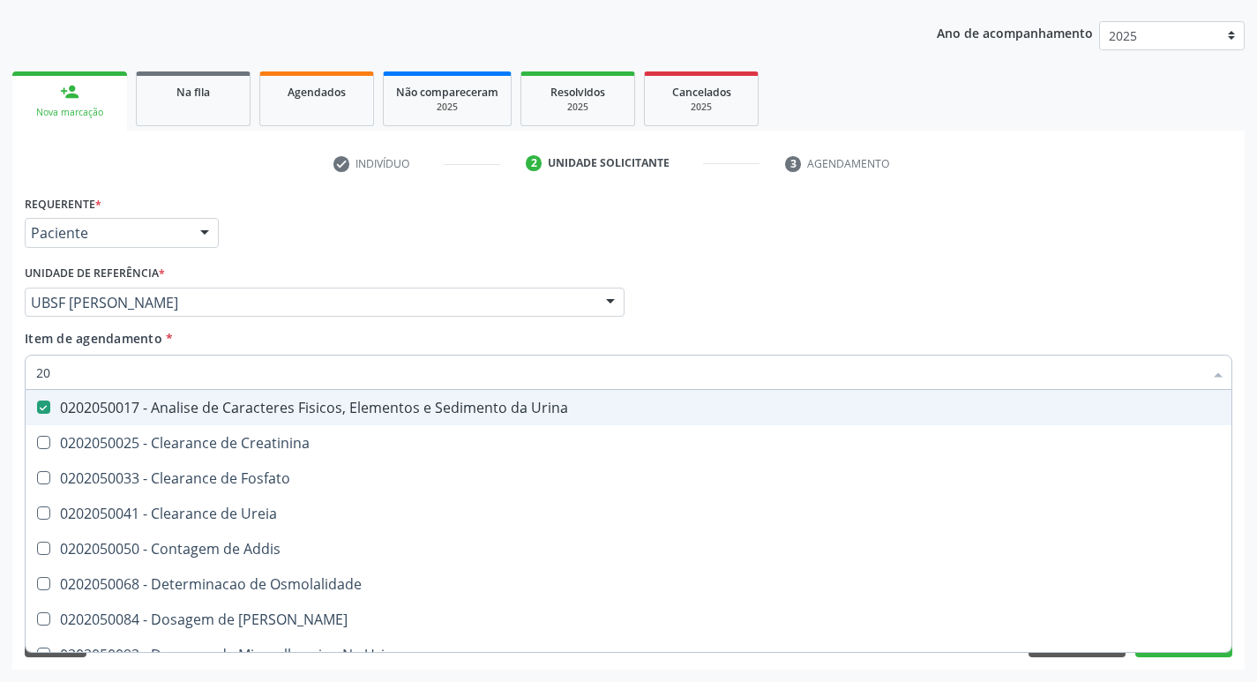
type input "2"
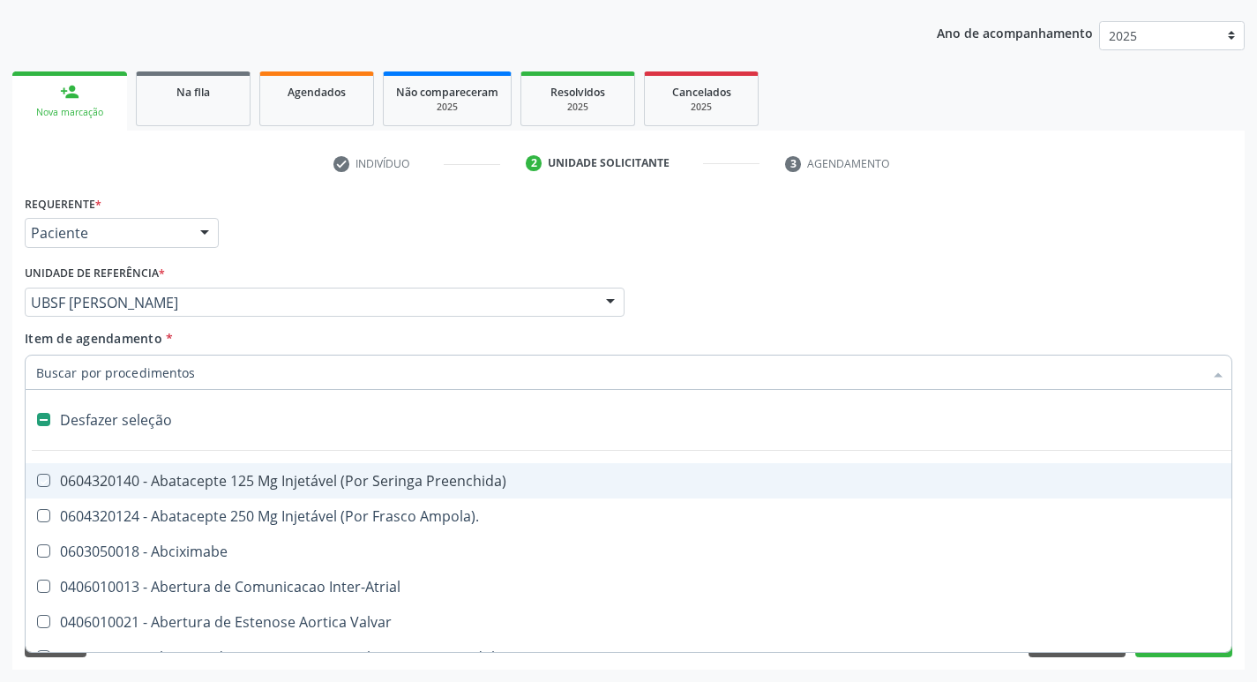
checkbox Preenchida\) "false"
checkbox Inter-Atrial "false"
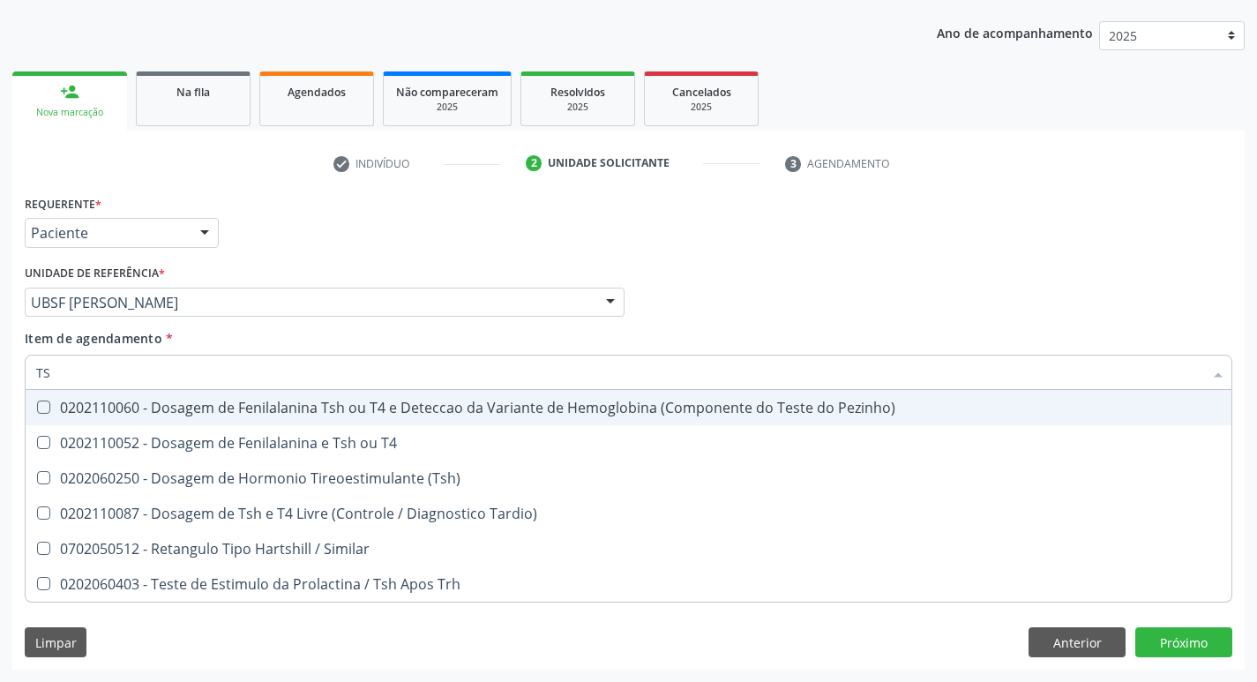
type input "TSH"
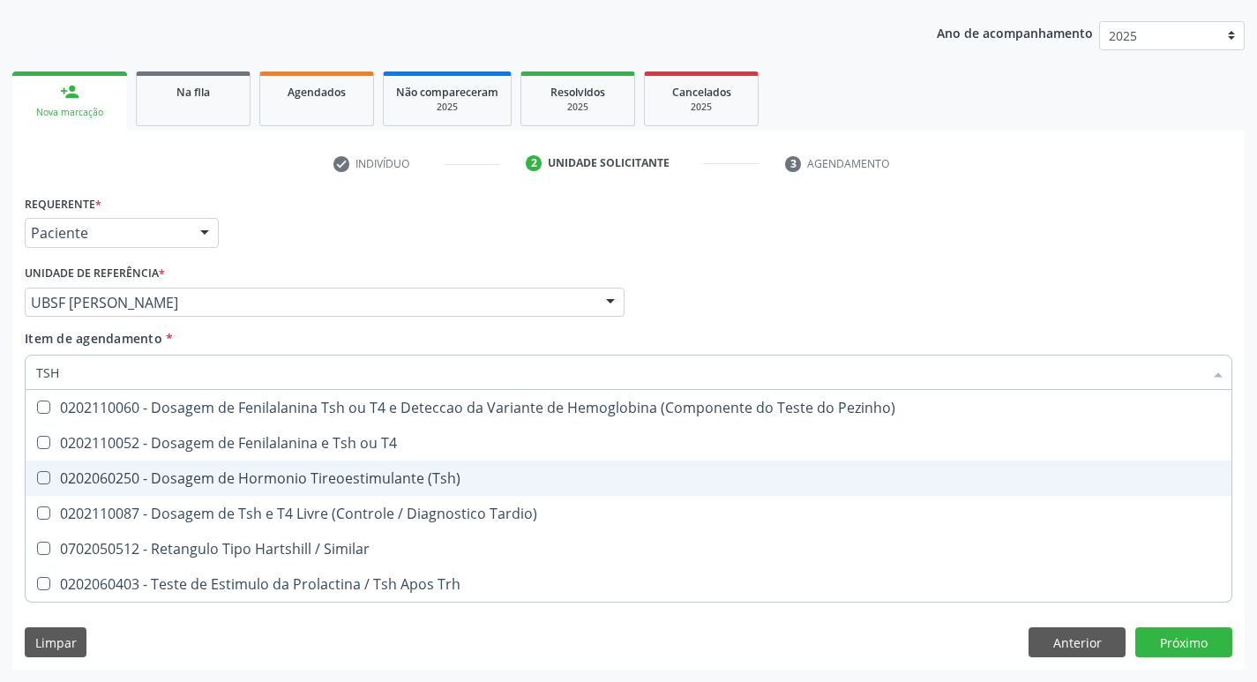
click at [184, 475] on div "0202060250 - Dosagem de Hormonio Tireoestimulante (Tsh)" at bounding box center [628, 478] width 1185 height 14
checkbox \(Tsh\) "true"
type input "TS"
checkbox \(Tsh\) "false"
checkbox Tardio\) "true"
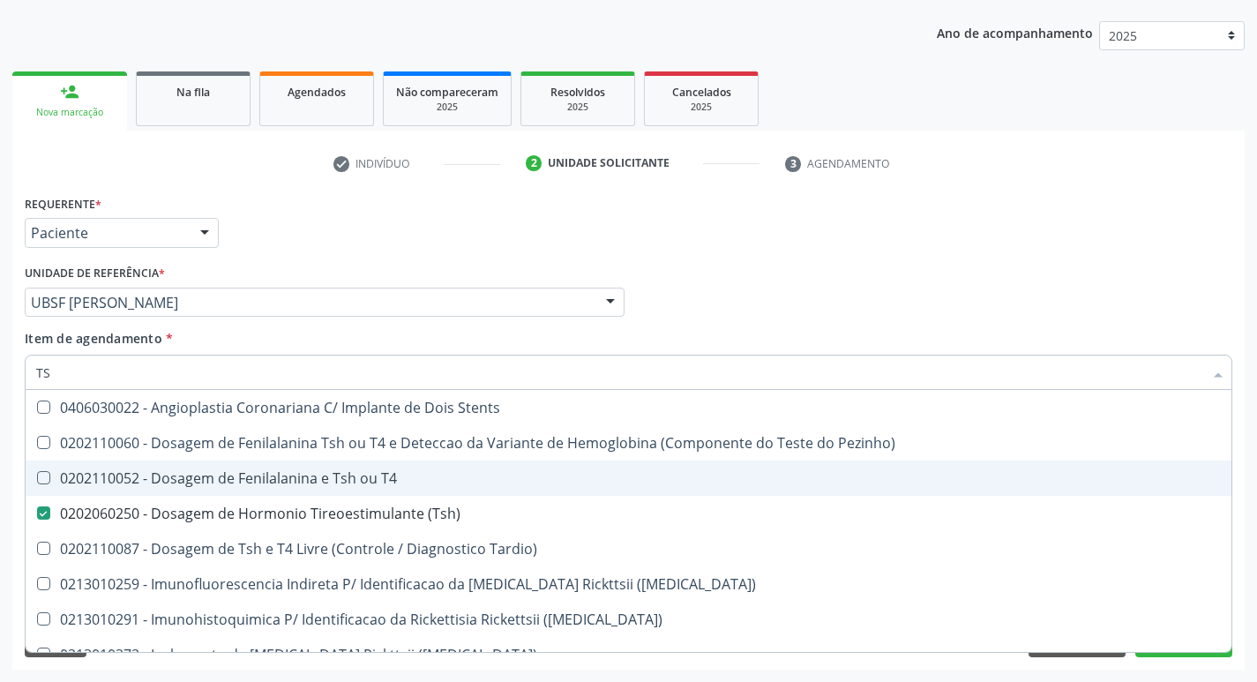
type input "T"
checkbox \(Tsh\) "false"
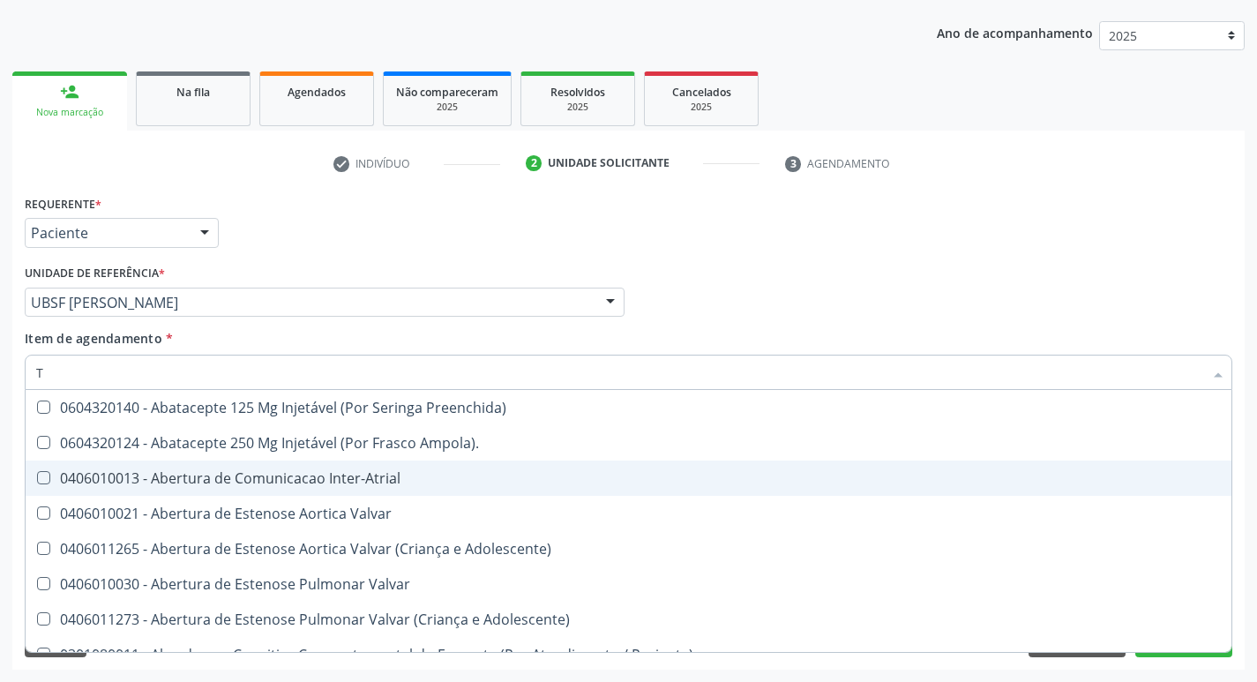
type input "T4"
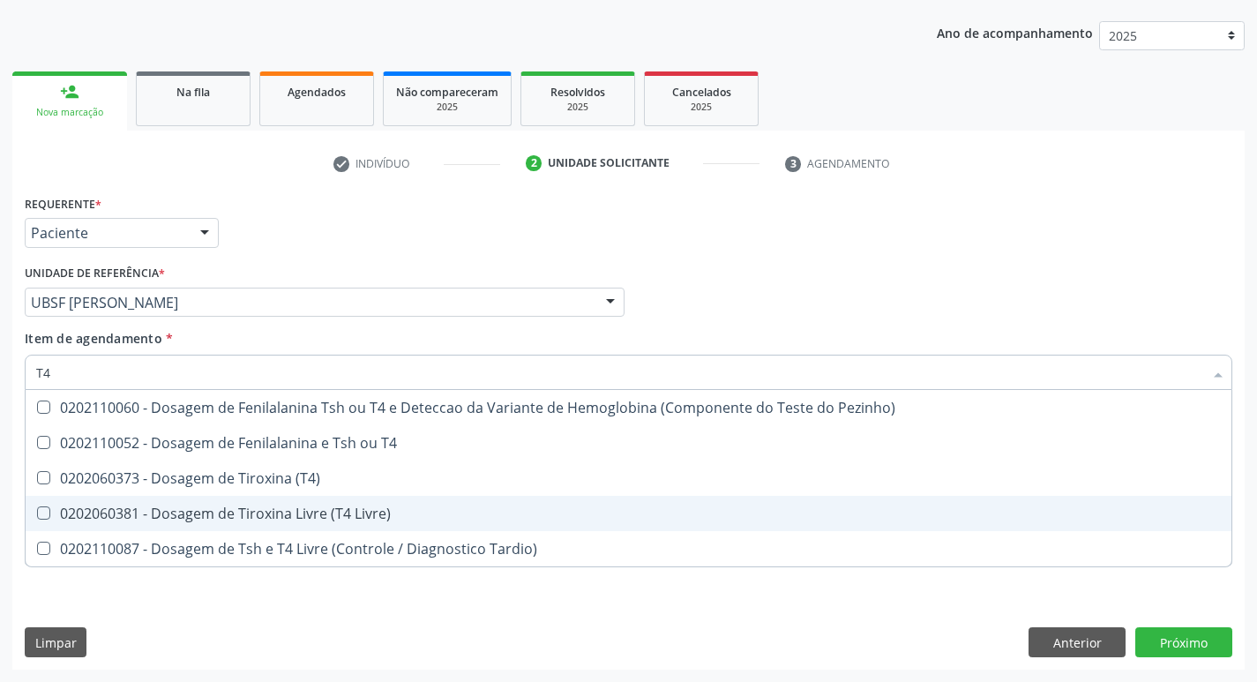
click at [355, 509] on div "0202060381 - Dosagem de Tiroxina Livre (T4 Livre)" at bounding box center [628, 513] width 1185 height 14
checkbox Livre\) "true"
type input "T"
checkbox Livre\) "false"
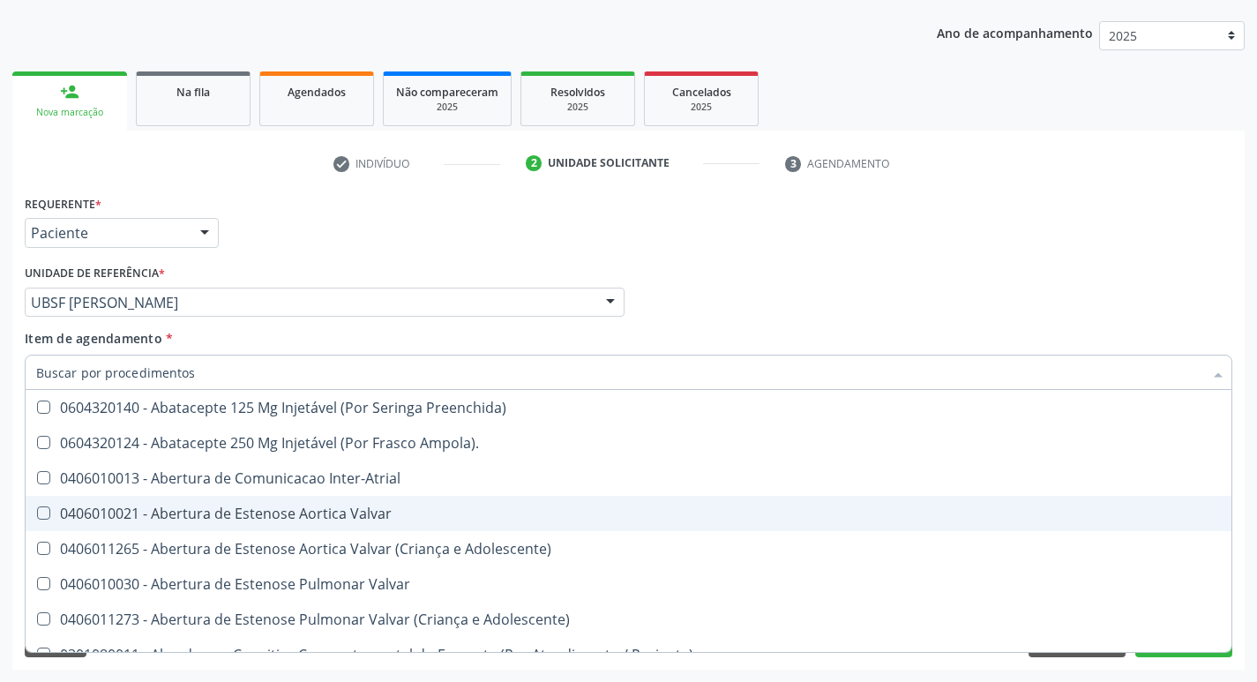
checkbox Urina "false"
checkbox Central "true"
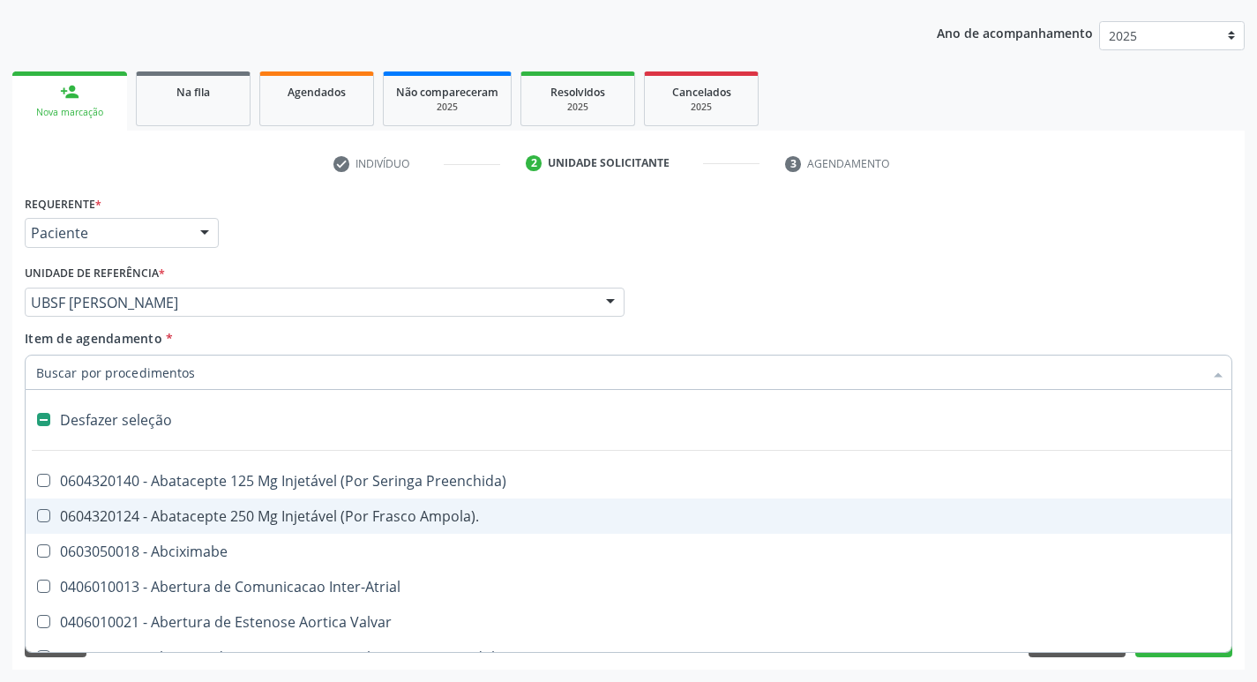
type input "V"
checkbox Urina "false"
checkbox \(Unilateral\) "true"
checkbox Cornea "true"
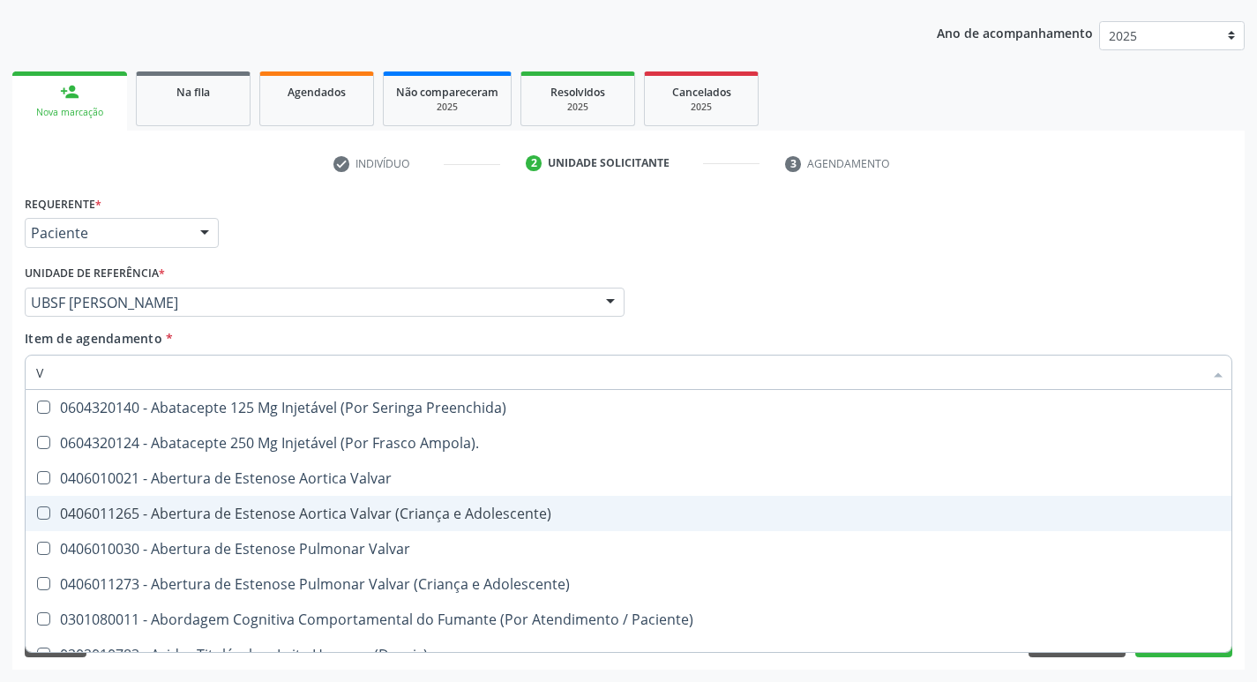
type input "VI"
checkbox Psicoterapia "true"
checkbox Livre\) "false"
checkbox \(Tgp\) "false"
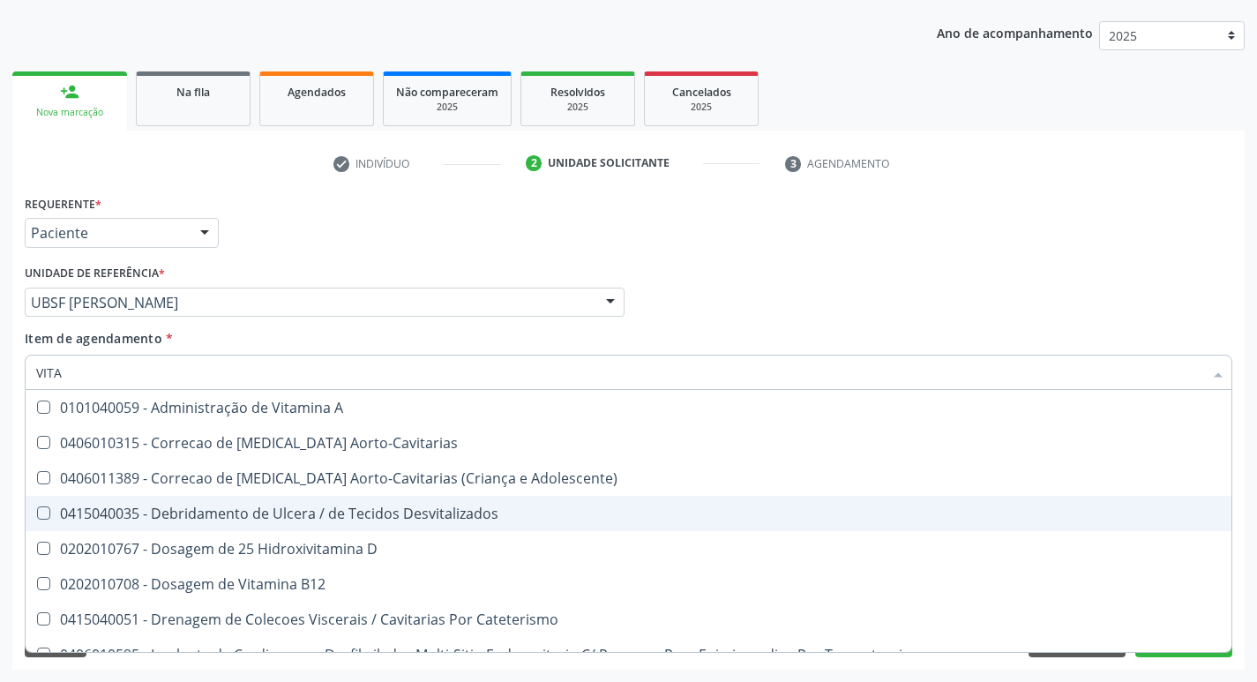
type input "VITAM"
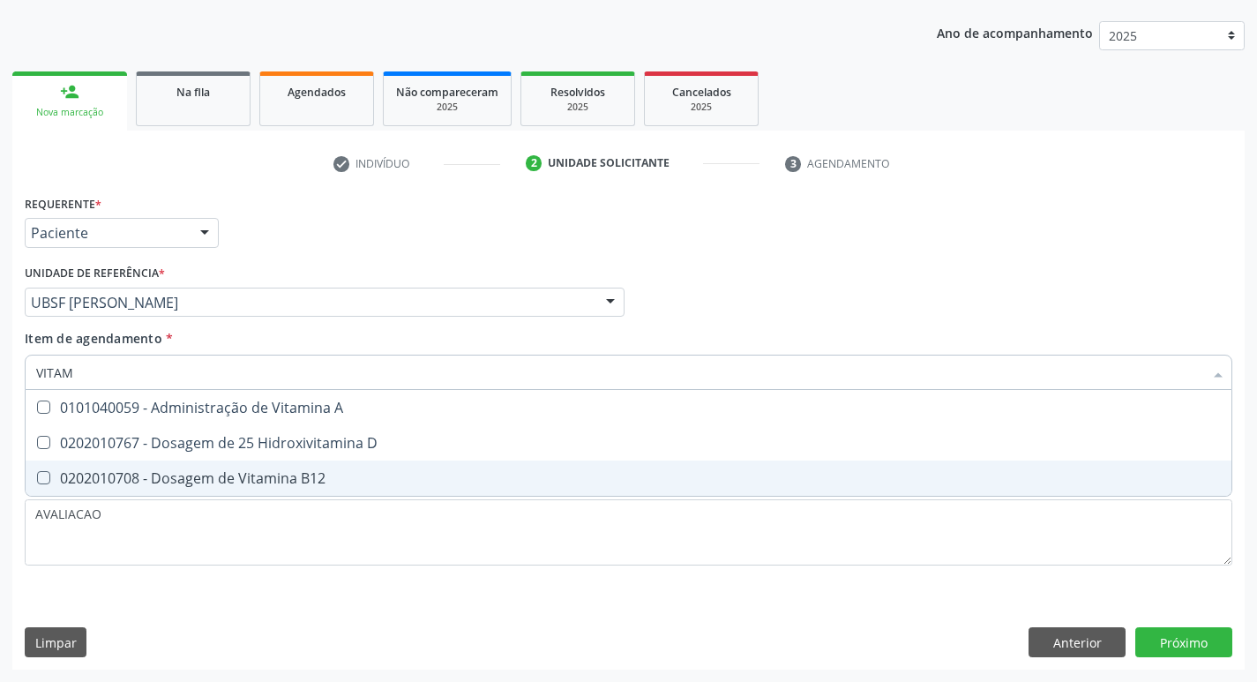
click at [288, 462] on span "0202010708 - Dosagem de Vitamina B12" at bounding box center [629, 478] width 1206 height 35
click at [288, 471] on div "0202010708 - Dosagem de Vitamina B12" at bounding box center [628, 478] width 1185 height 14
checkbox B12 "true"
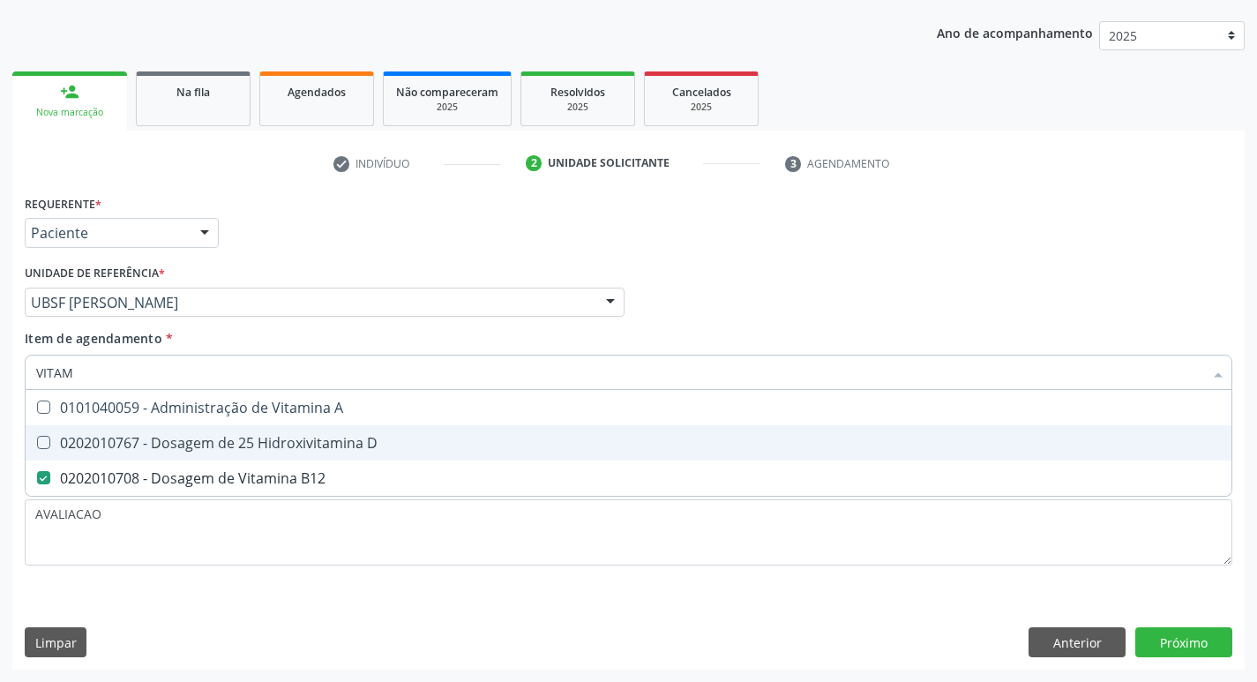
click at [287, 446] on div "0202010767 - Dosagem de 25 Hidroxivitamina D" at bounding box center [628, 443] width 1185 height 14
checkbox D "true"
type input "VITA"
checkbox D "false"
checkbox B12 "false"
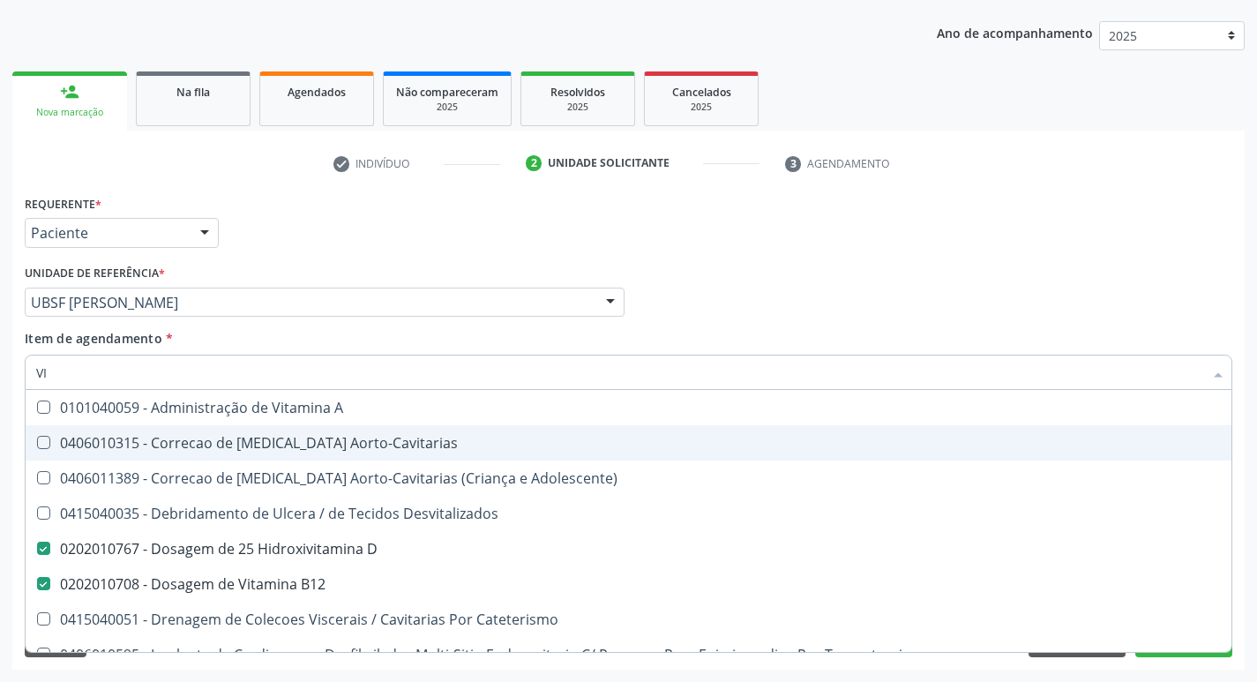
type input "V"
checkbox D "false"
checkbox B12 "false"
checkbox Cateterismo "false"
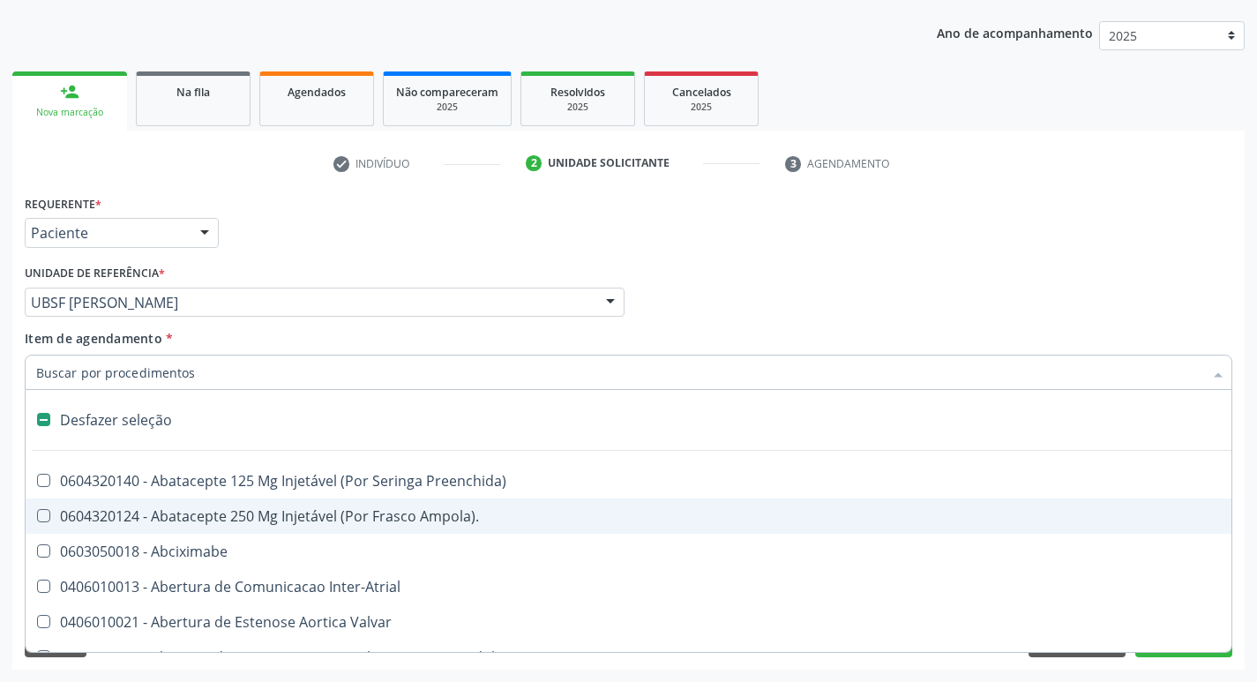
type input "2"
checkbox Hepático "true"
checkbox Urina "false"
checkbox Total "true"
checkbox Biologica "true"
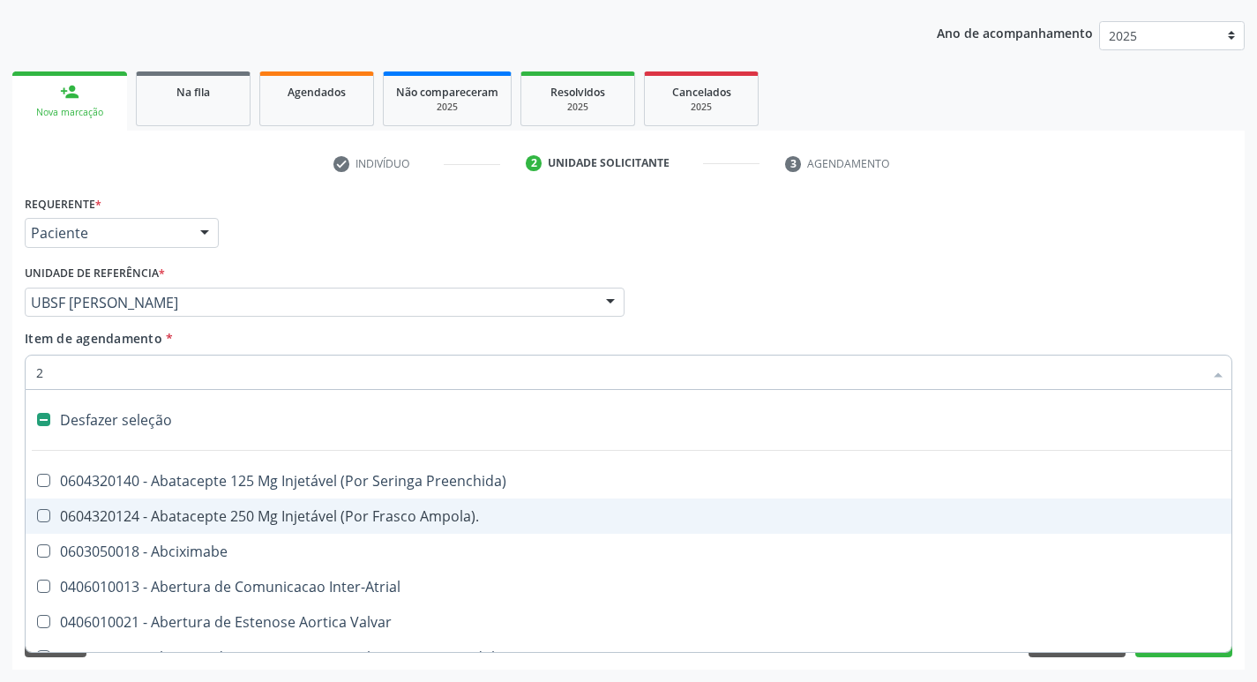
checkbox Internado "true"
checkbox Anos\) "true"
checkbox Congenita "true"
checkbox Adolescente\) "true"
checkbox Congenita "true"
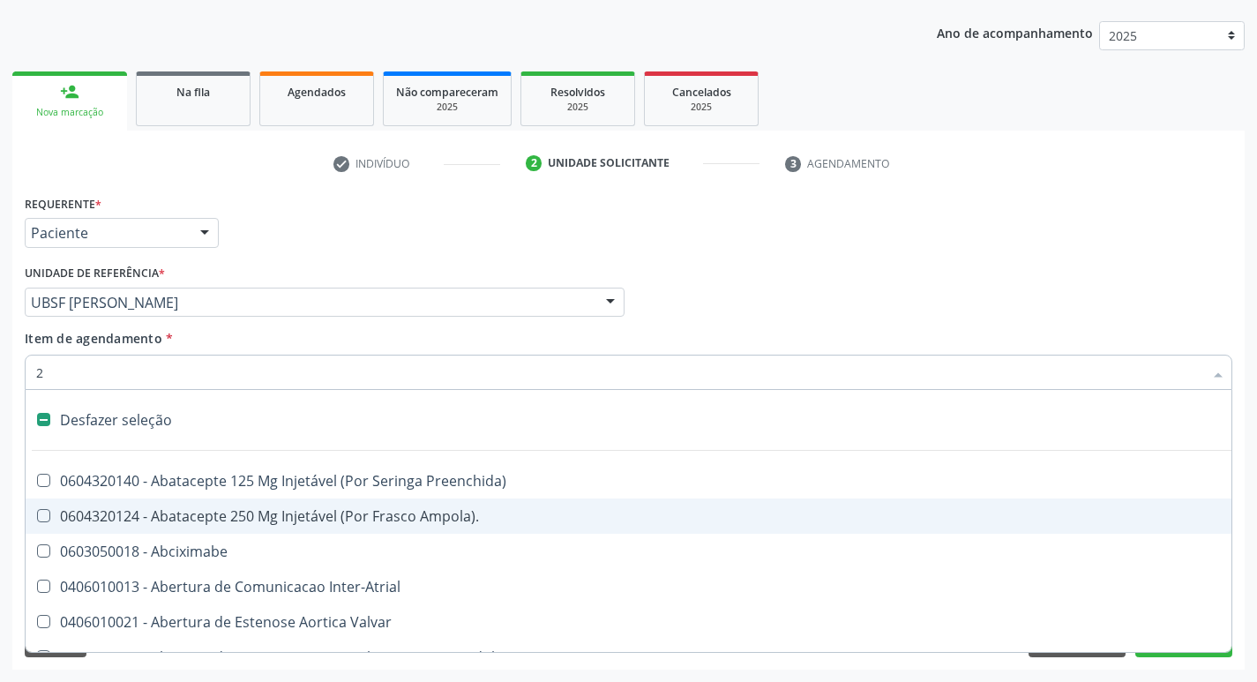
checkbox Adolescente\) "true"
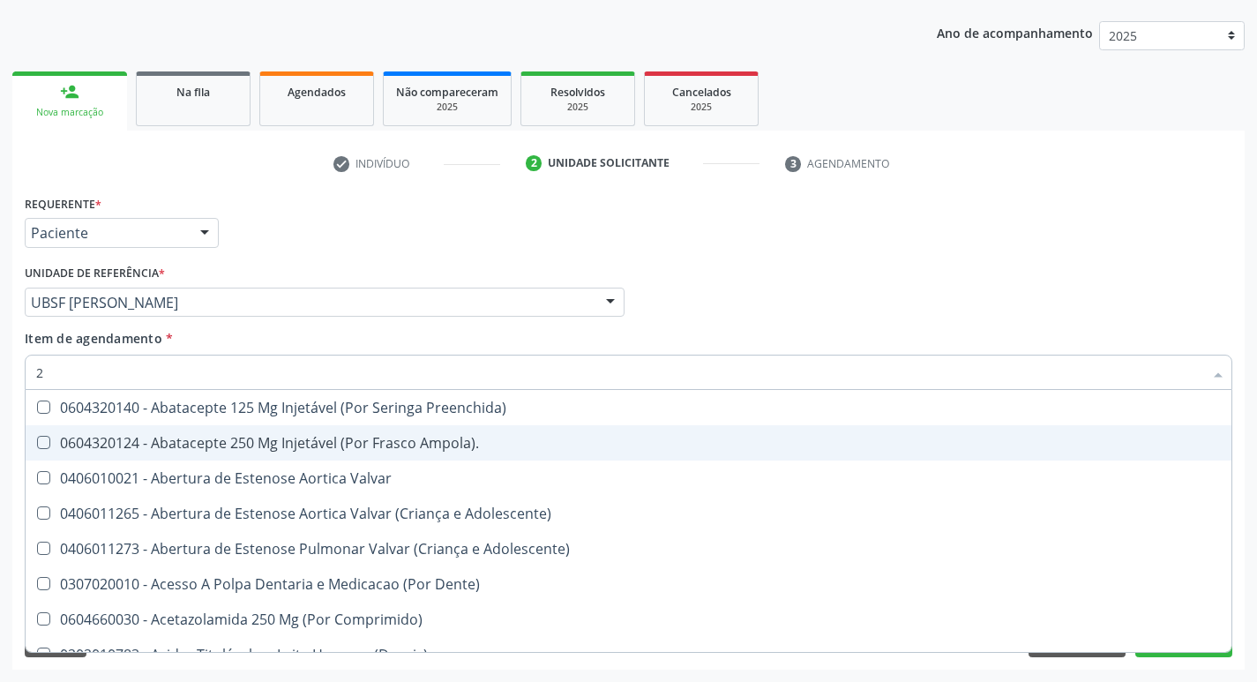
type input "20204003"
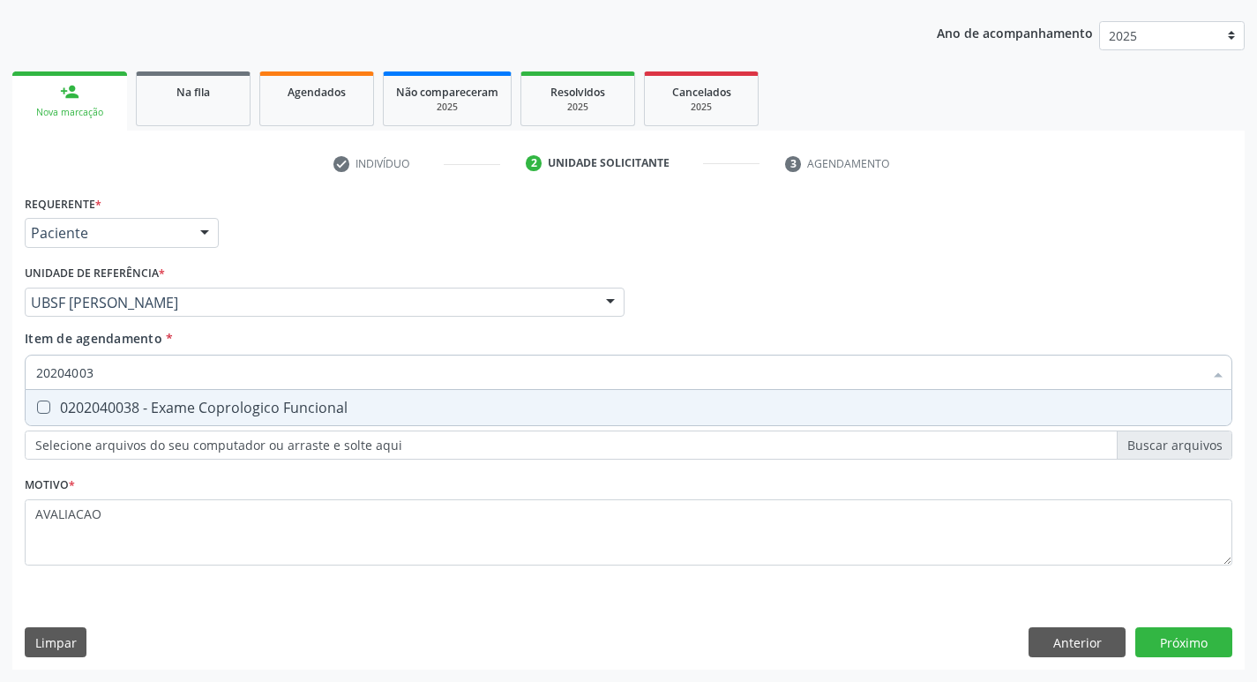
click at [320, 413] on div "0202040038 - Exame Coprologico Funcional" at bounding box center [628, 408] width 1185 height 14
checkbox Funcional "true"
click at [1185, 641] on div "Requerente * Paciente Profissional de Saúde Paciente Nenhum resultado encontrad…" at bounding box center [628, 430] width 1233 height 479
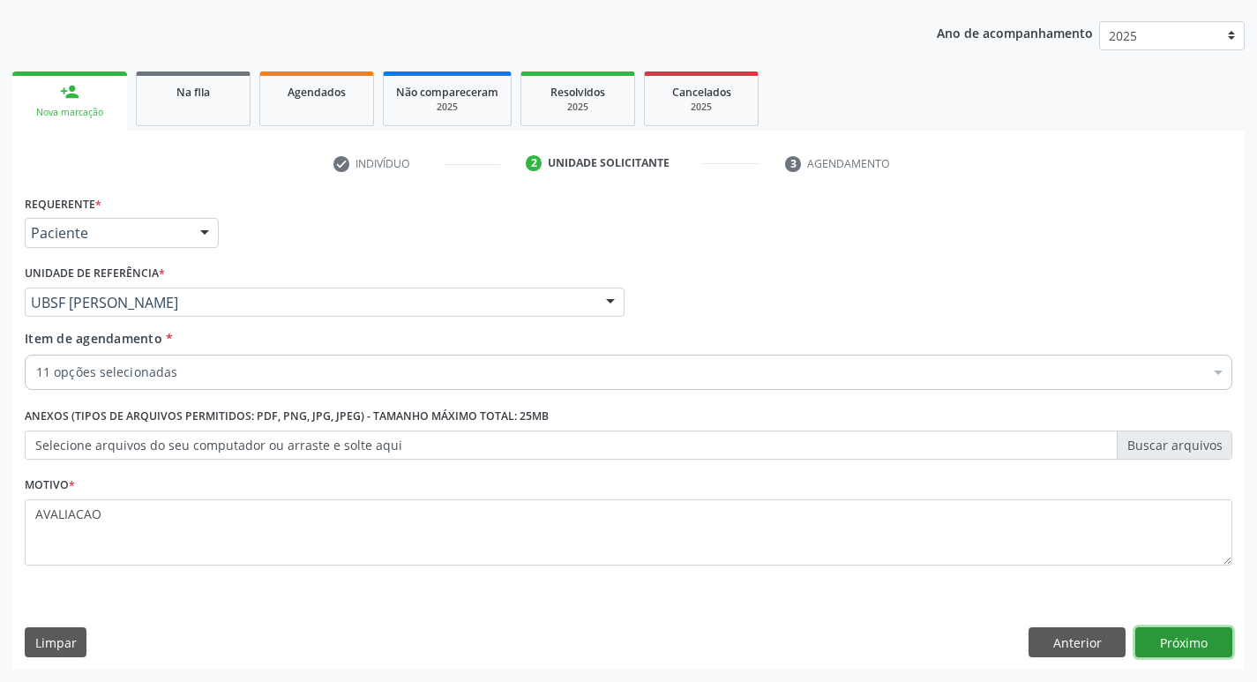
click at [1173, 637] on button "Próximo" at bounding box center [1184, 642] width 97 height 30
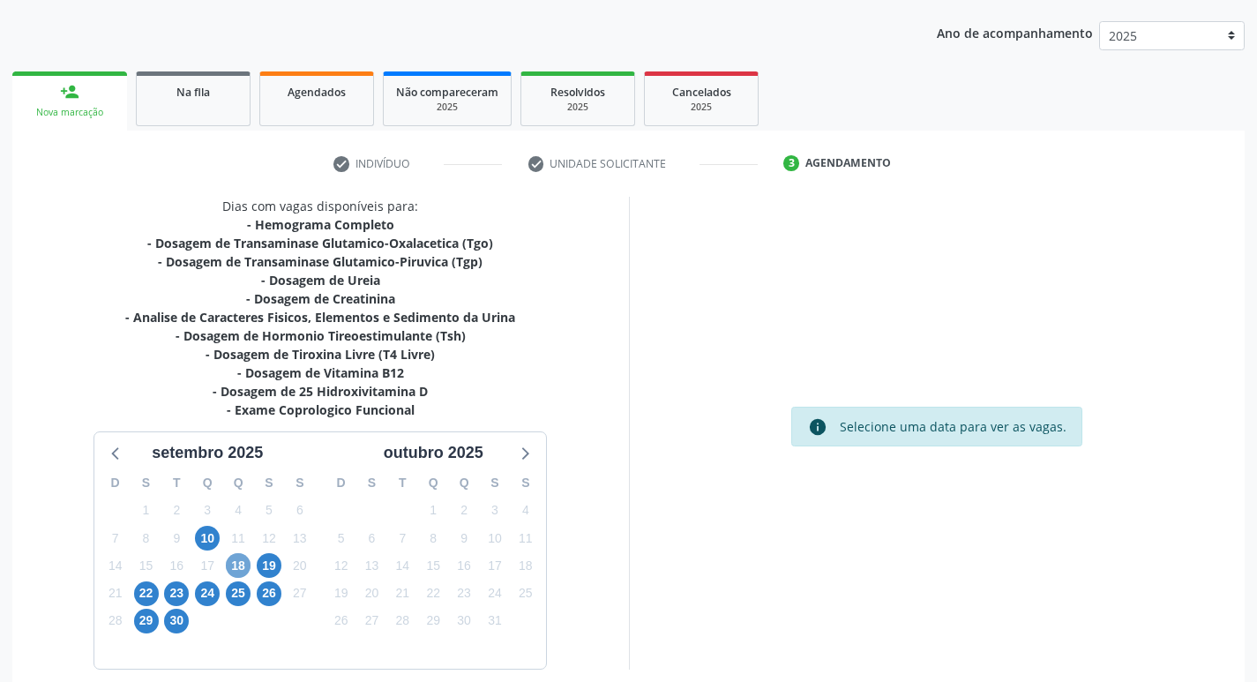
click at [235, 561] on span "18" at bounding box center [238, 565] width 25 height 25
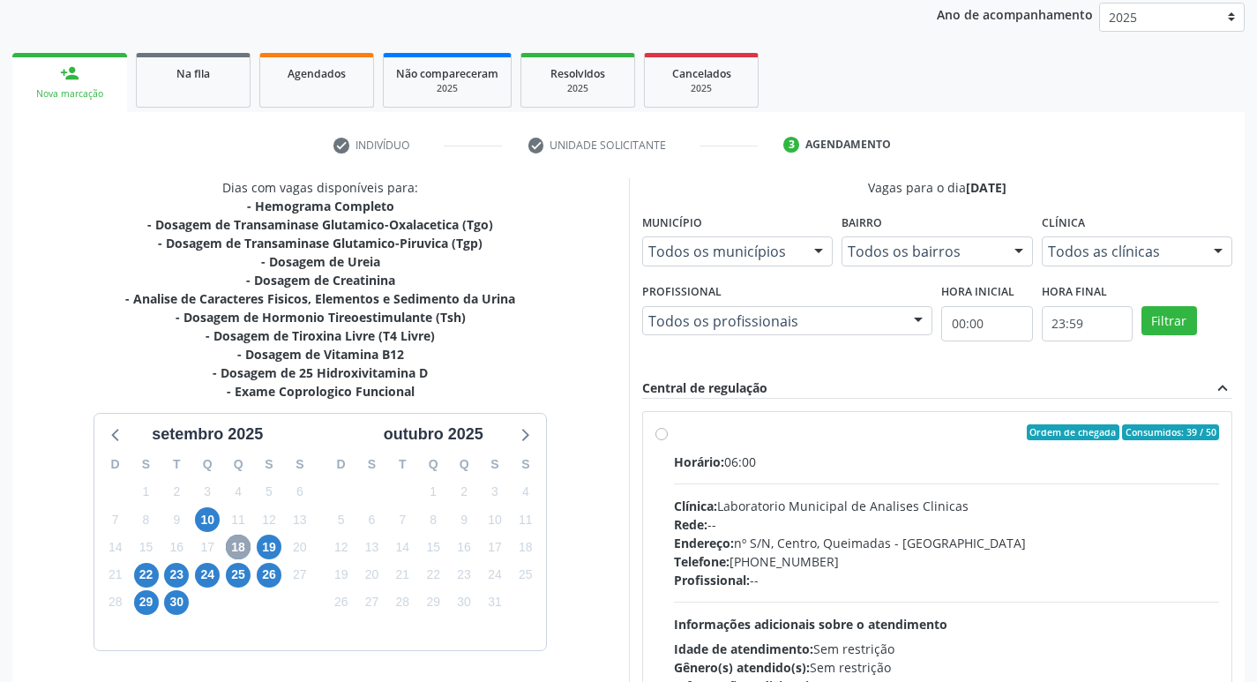
scroll to position [271, 0]
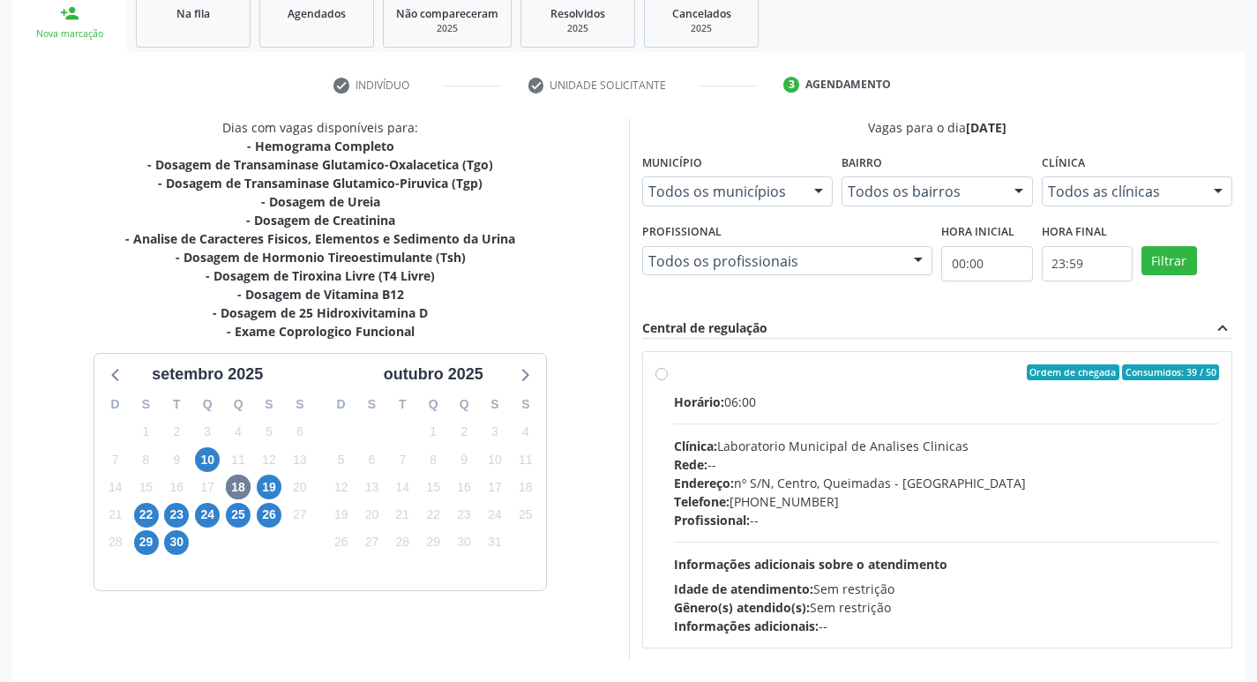
click at [905, 400] on div "Horário: 06:00" at bounding box center [947, 402] width 546 height 19
click at [668, 380] on input "Ordem de chegada Consumidos: 39 / 50 Horário: 06:00 Clínica: Laboratorio Munici…" at bounding box center [662, 372] width 12 height 16
radio input "true"
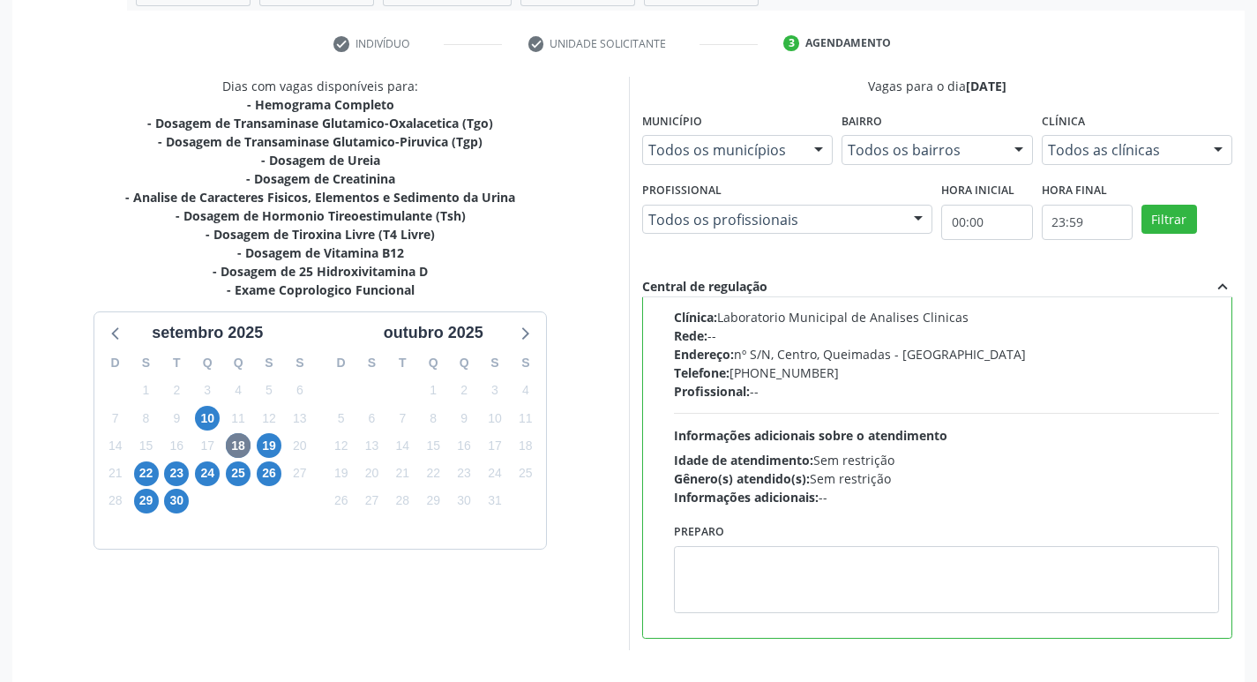
scroll to position [372, 0]
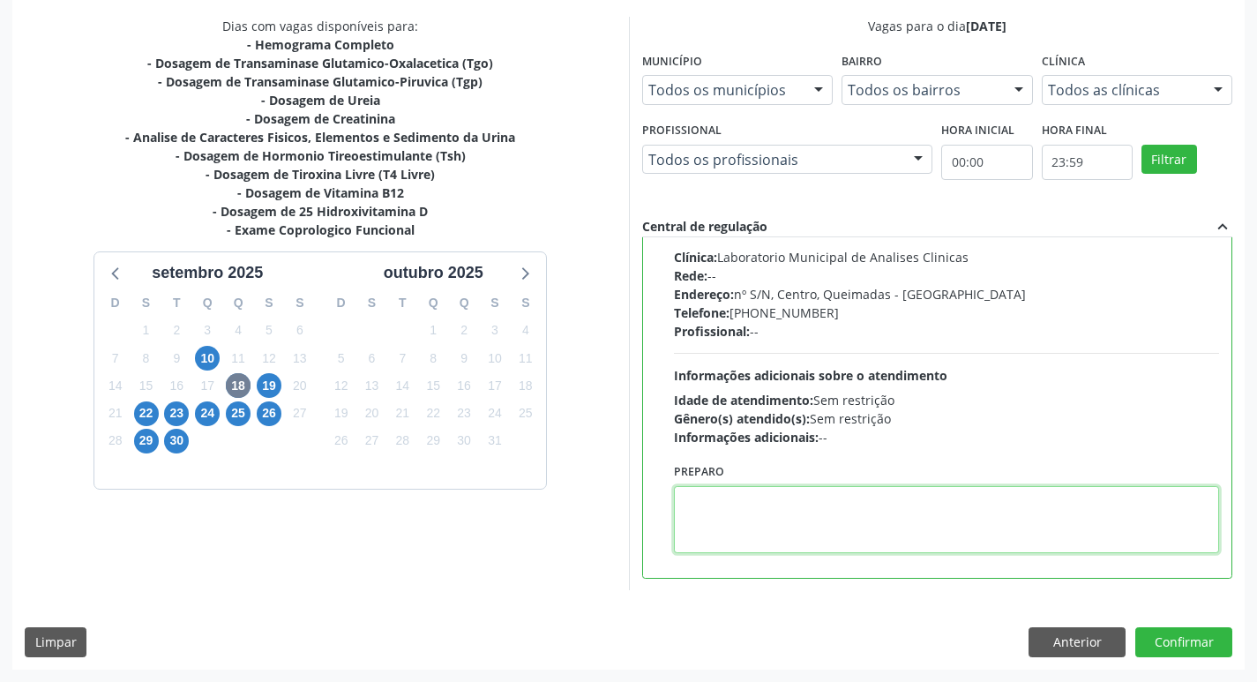
click at [717, 512] on textarea at bounding box center [947, 519] width 546 height 67
paste textarea "IR EM [GEOGRAPHIC_DATA]"
type textarea "IR EM [GEOGRAPHIC_DATA]"
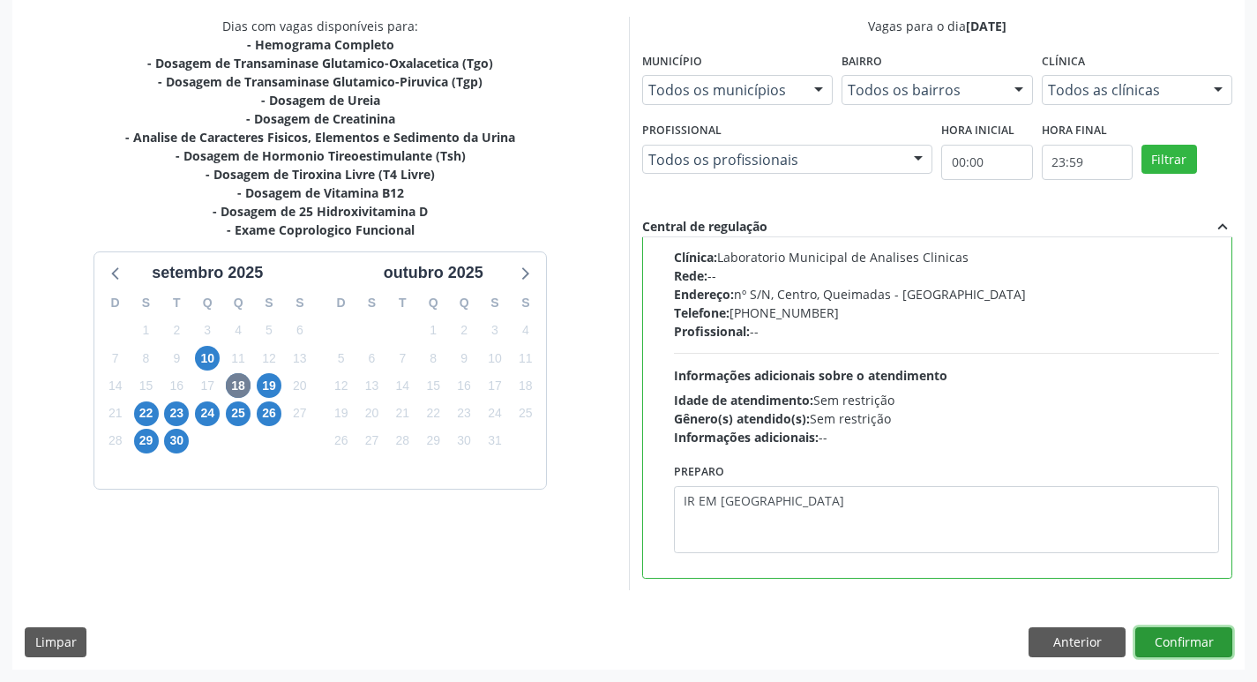
click at [1188, 631] on button "Confirmar" at bounding box center [1184, 642] width 97 height 30
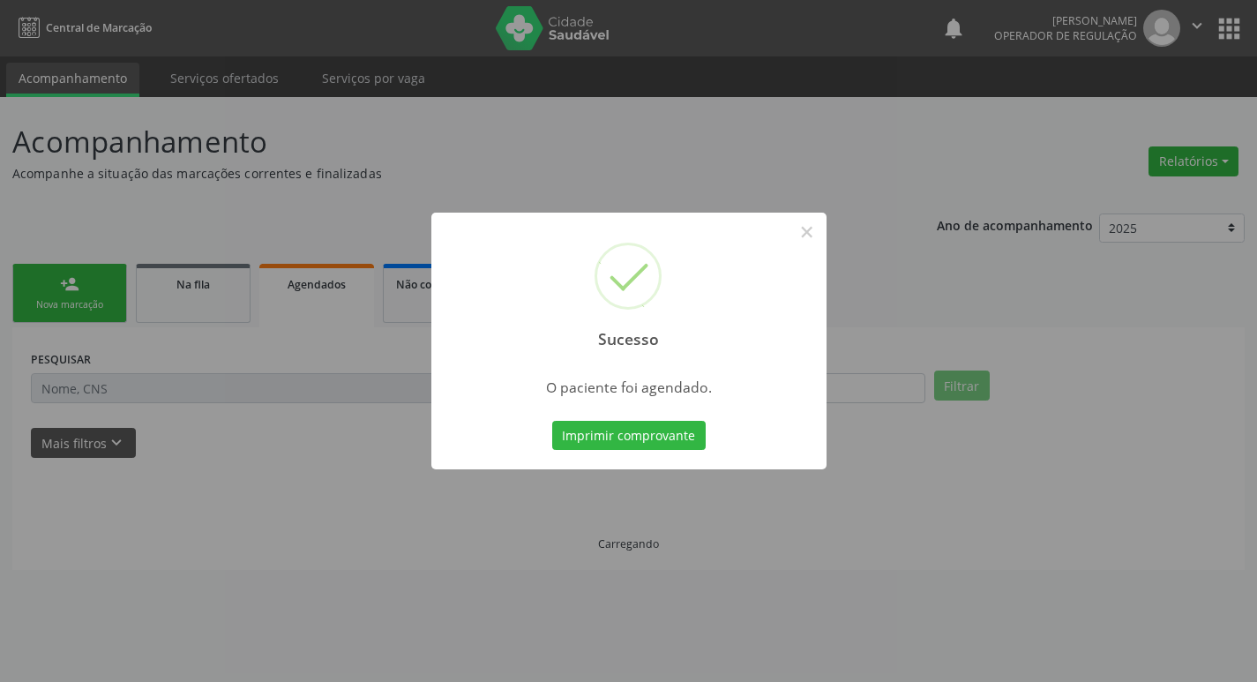
scroll to position [0, 0]
click at [634, 439] on button "Imprimir comprovante" at bounding box center [636, 436] width 154 height 30
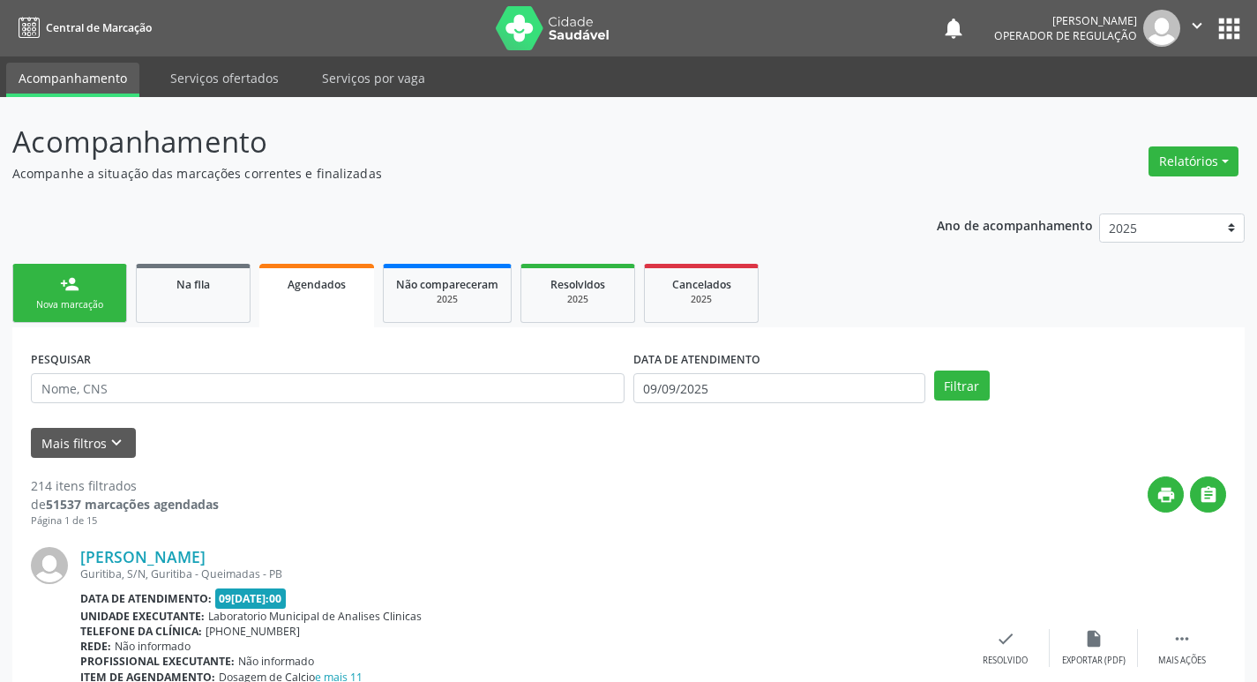
click at [73, 305] on div "Nova marcação" at bounding box center [70, 304] width 88 height 13
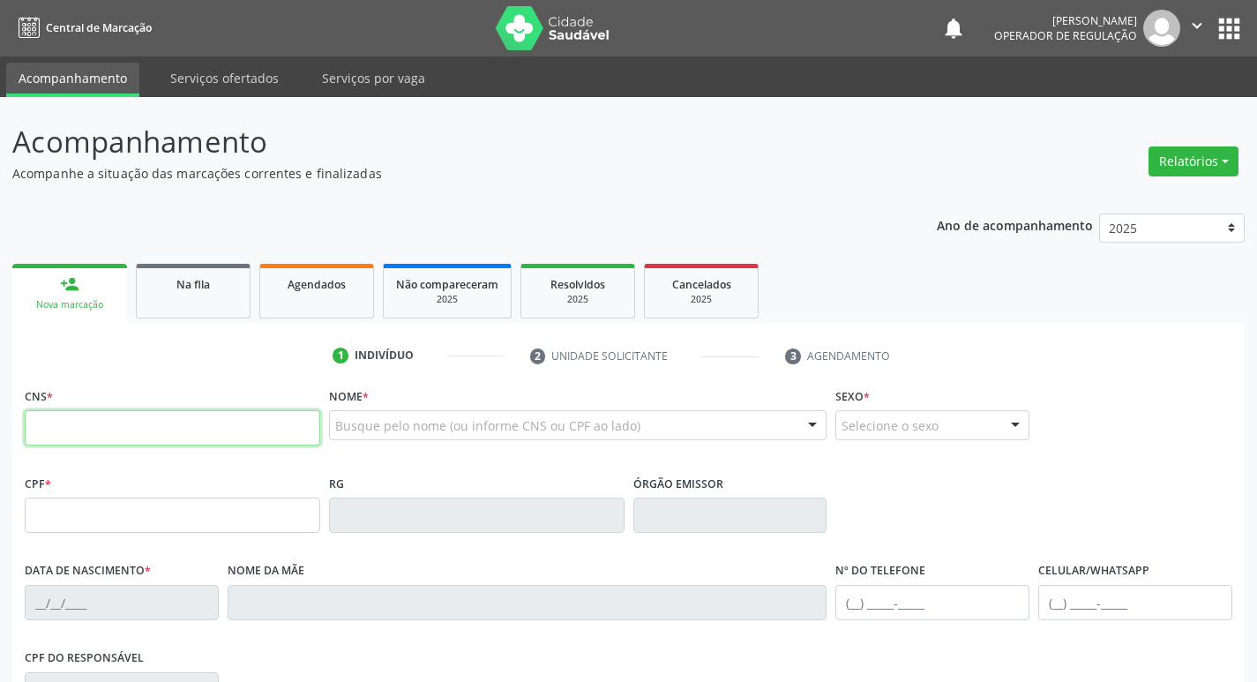
click at [106, 424] on input "text" at bounding box center [173, 427] width 296 height 35
type input "706 0073 9665 1747"
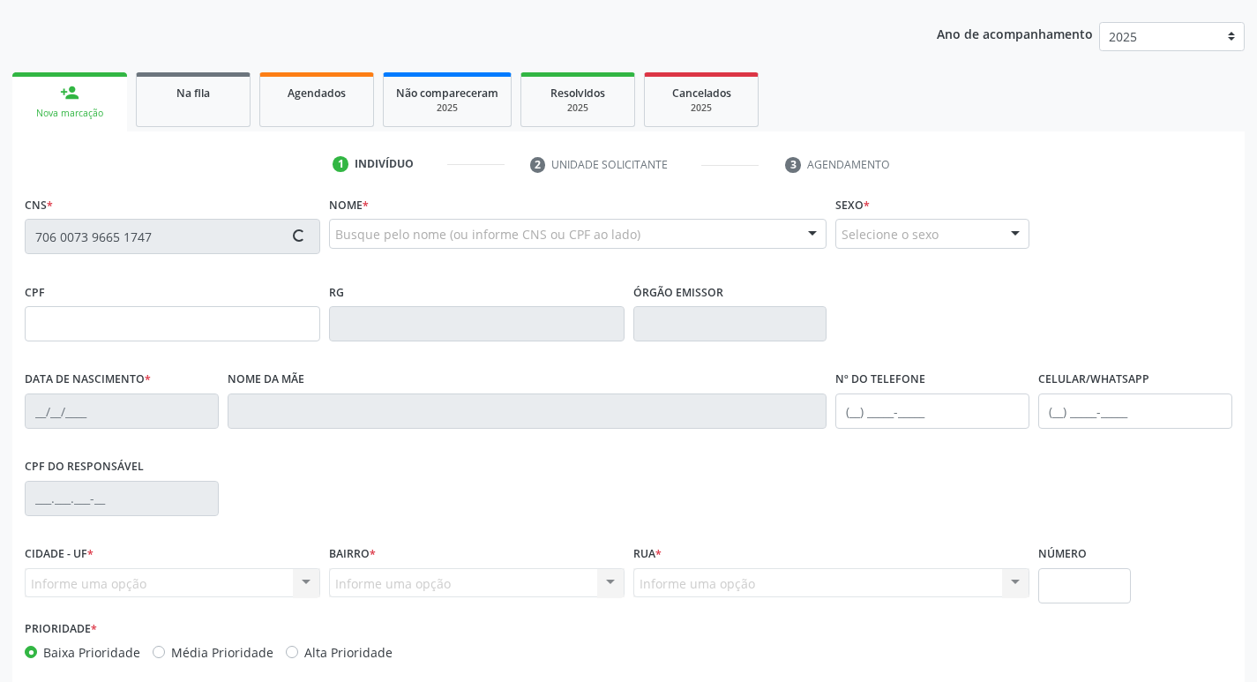
scroll to position [274, 0]
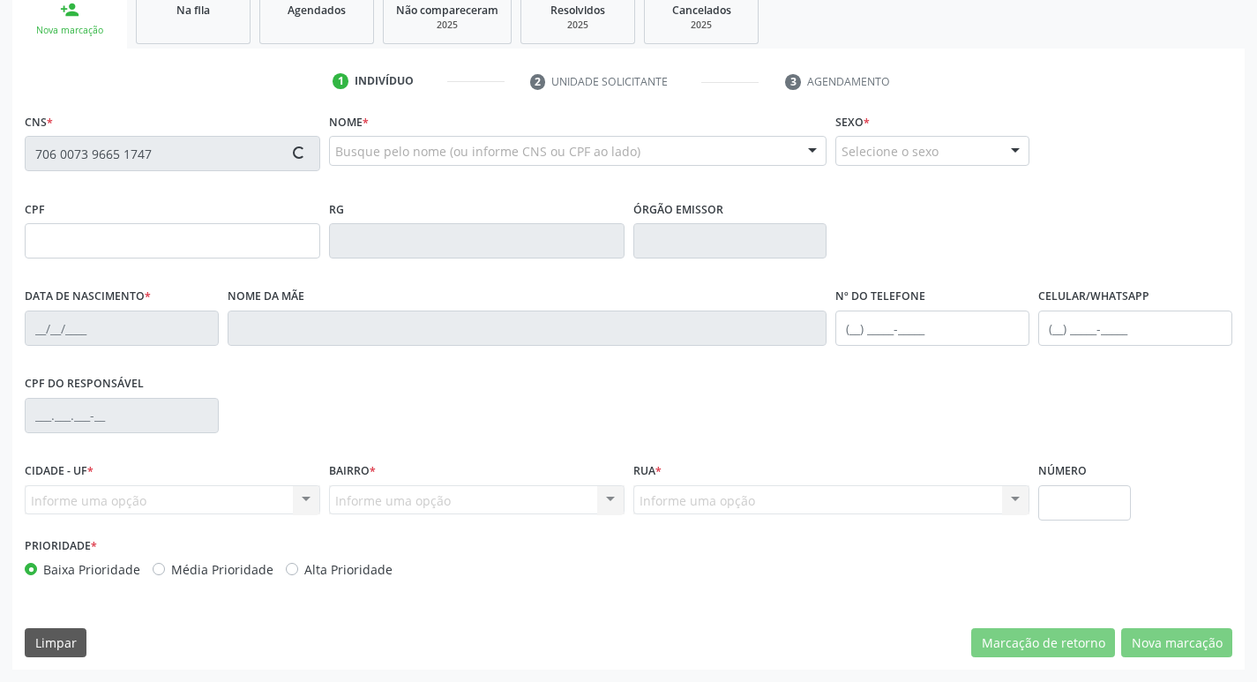
type input "012.459.554-54"
type input "[DATE]"
type input "[PERSON_NAME]"
type input "(83) 99143-0044"
type input "S/N"
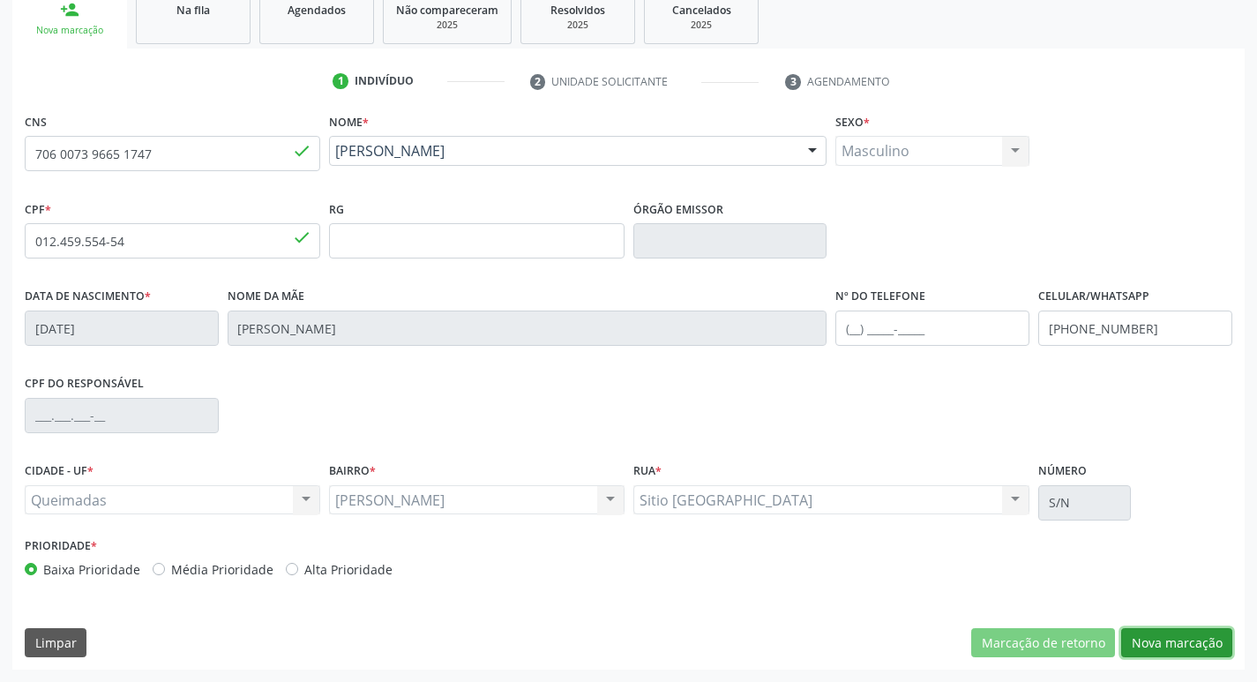
click at [1173, 628] on button "Nova marcação" at bounding box center [1176, 643] width 111 height 30
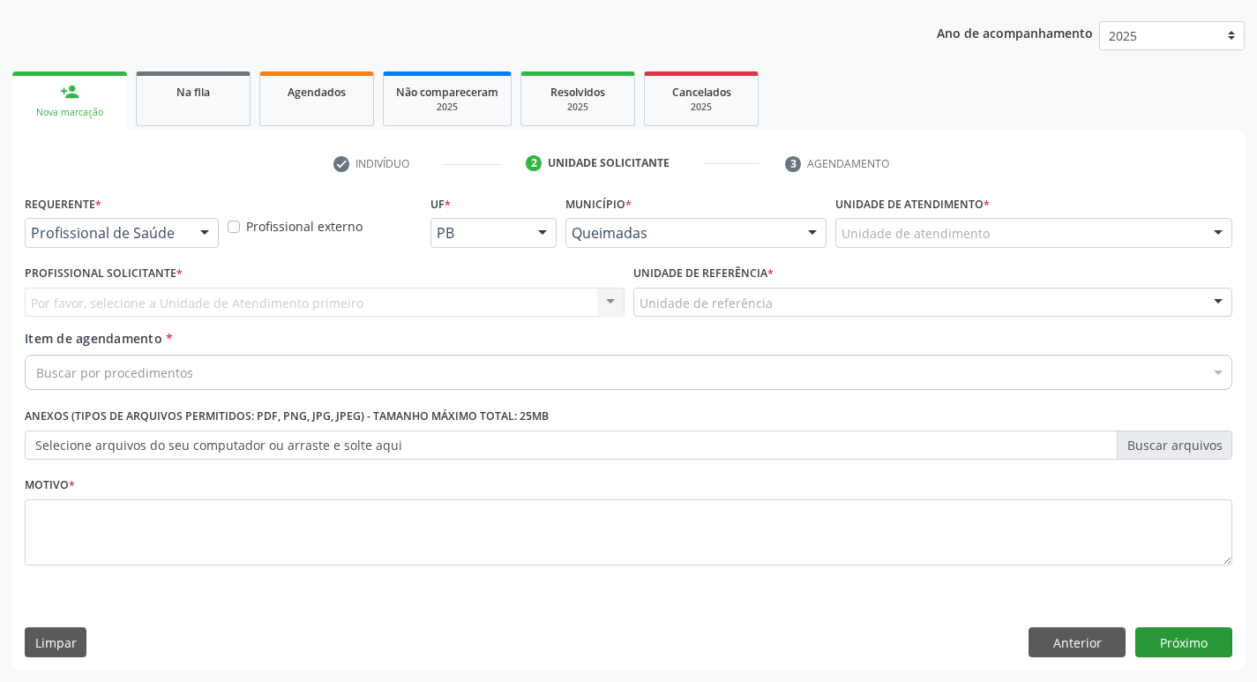
scroll to position [192, 0]
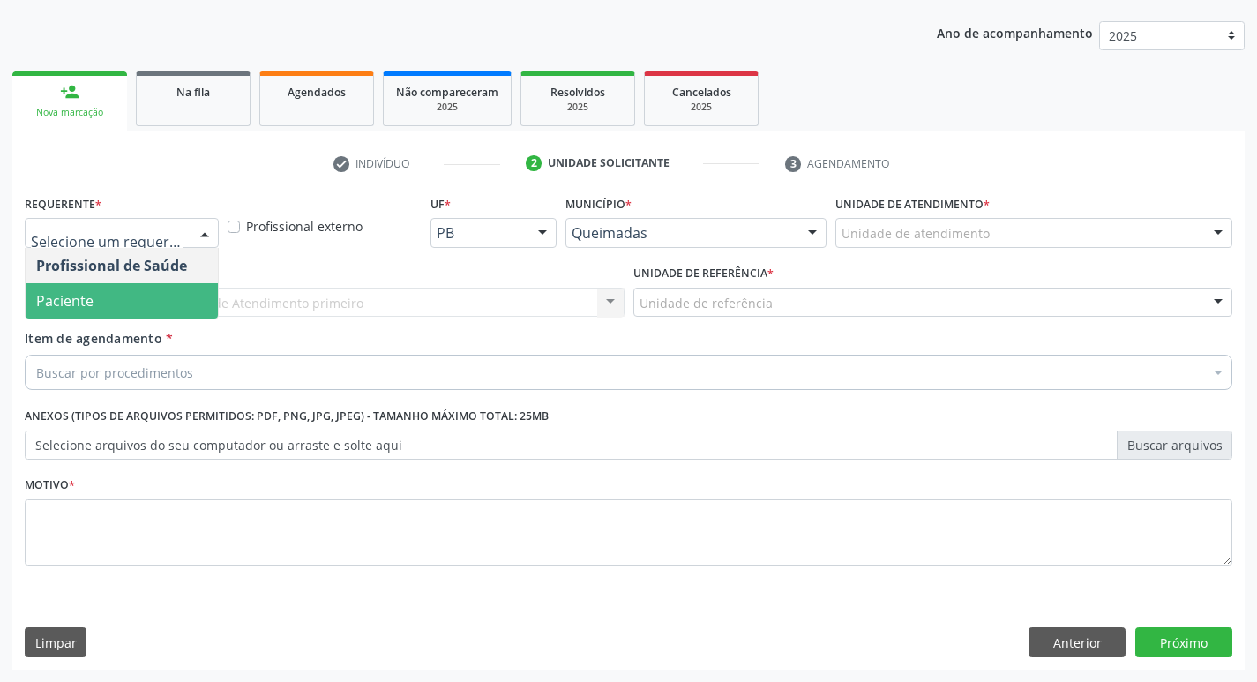
click at [108, 297] on span "Paciente" at bounding box center [122, 300] width 192 height 35
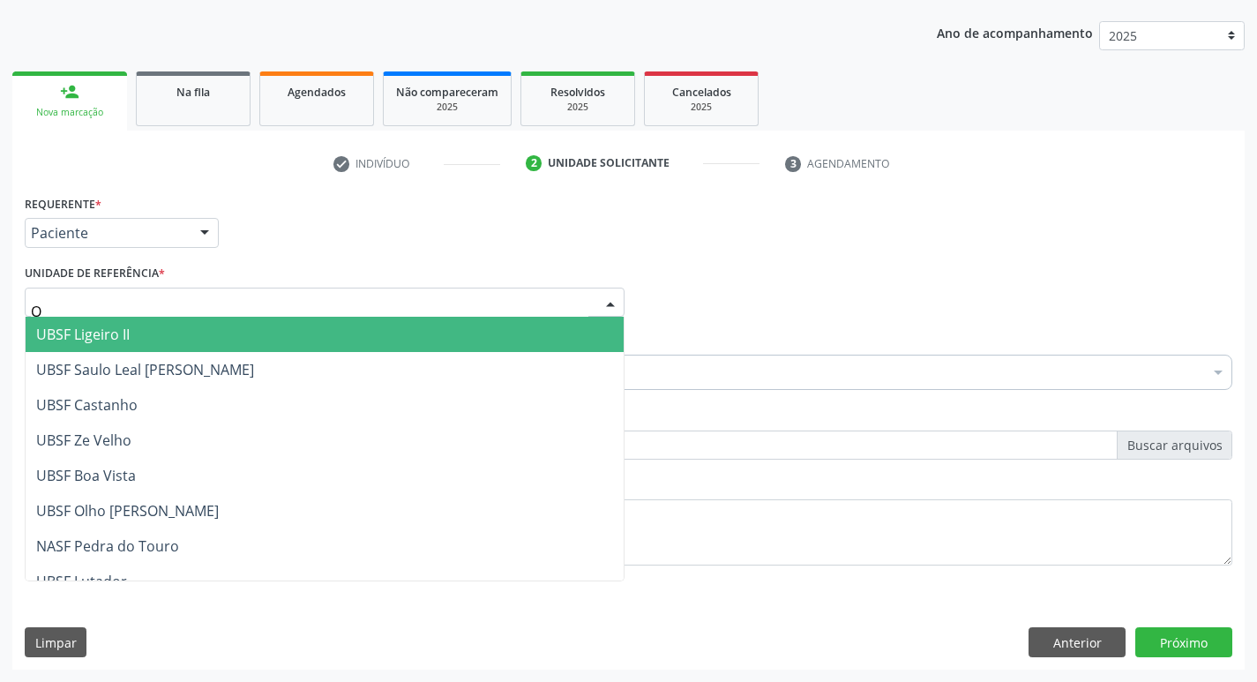
type input "OL"
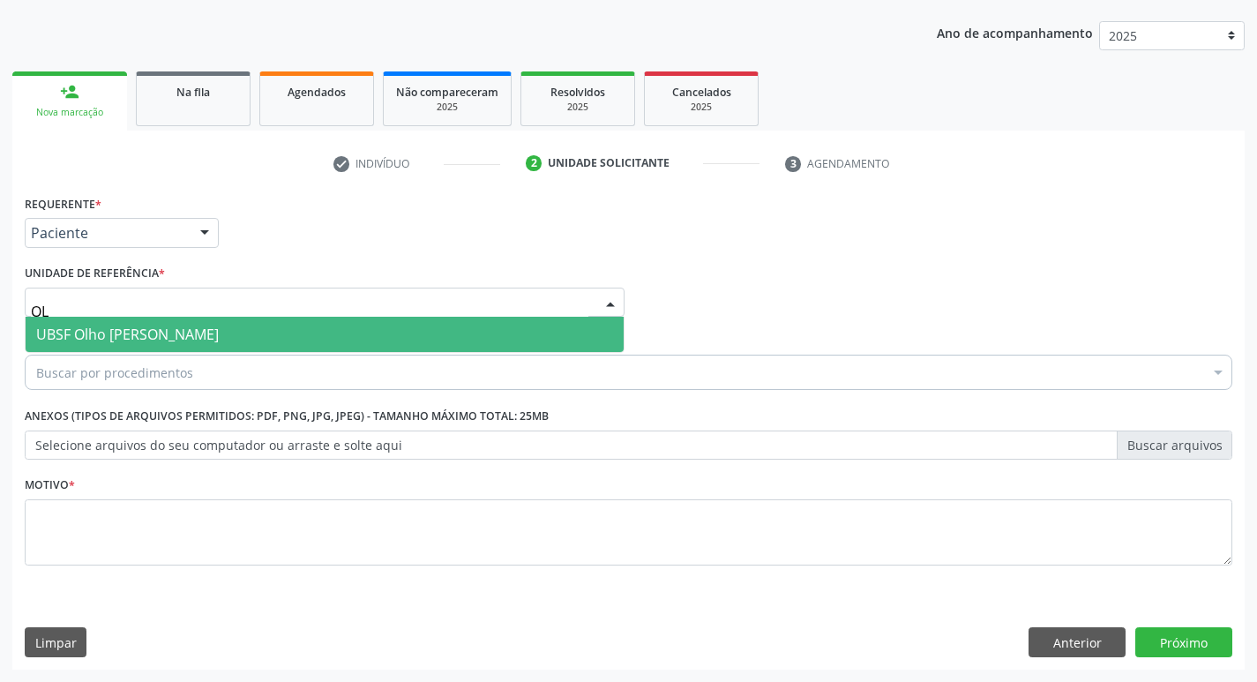
click at [112, 334] on span "UBSF Olho [PERSON_NAME]" at bounding box center [127, 334] width 183 height 19
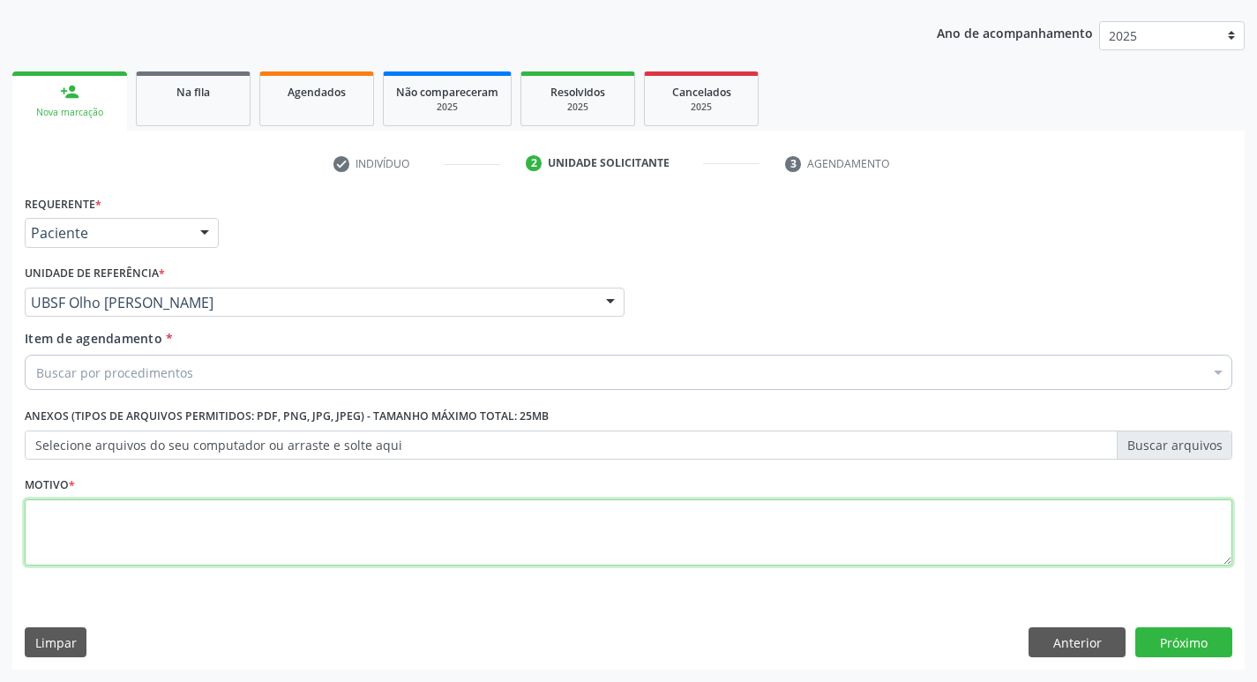
click at [94, 508] on textarea at bounding box center [629, 532] width 1208 height 67
type textarea "AVALIACAO"
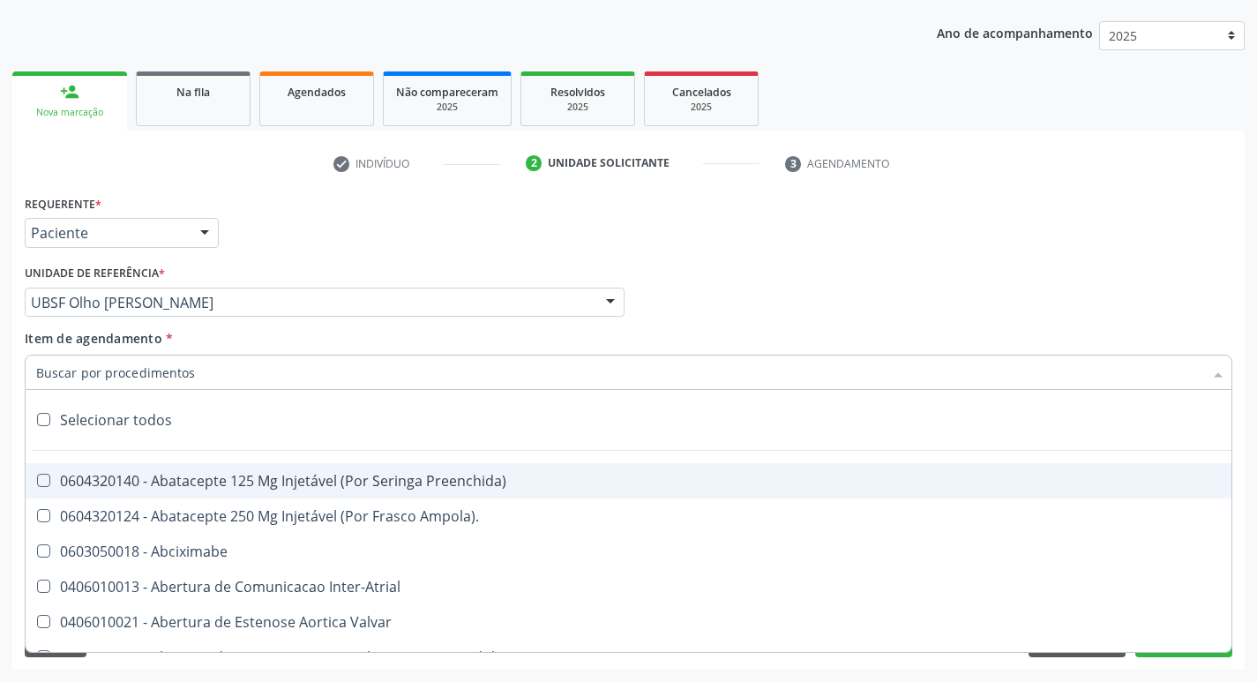
type input "C"
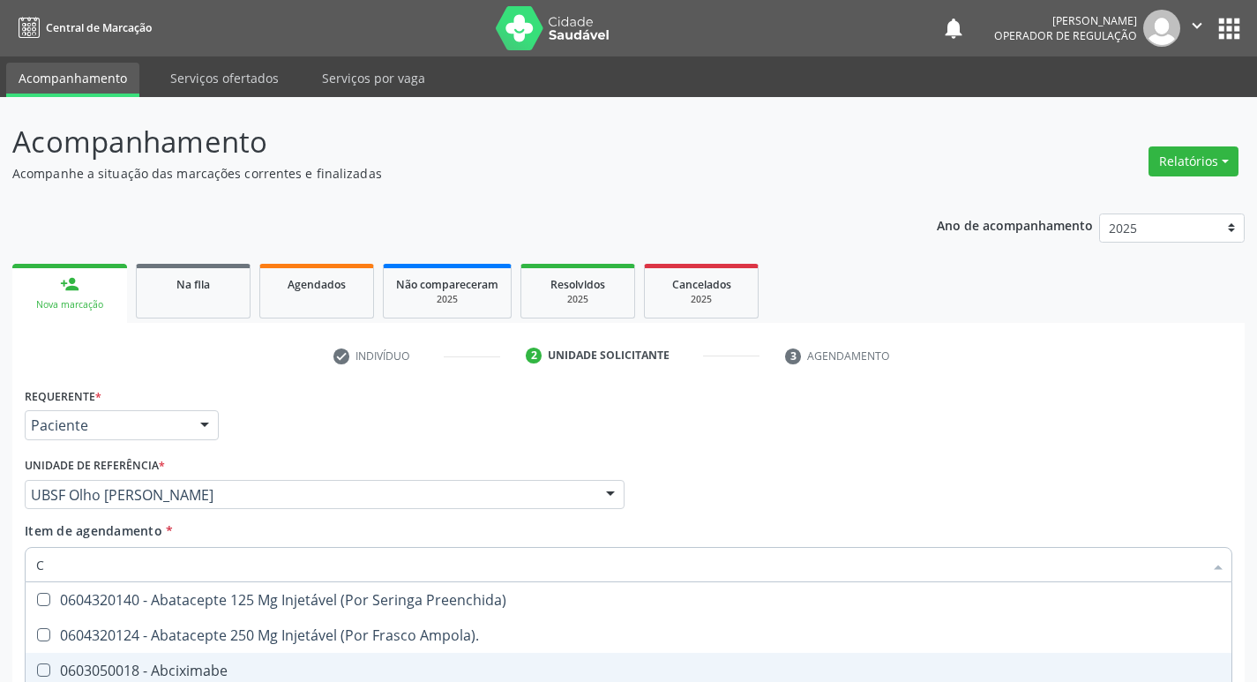
scroll to position [192, 0]
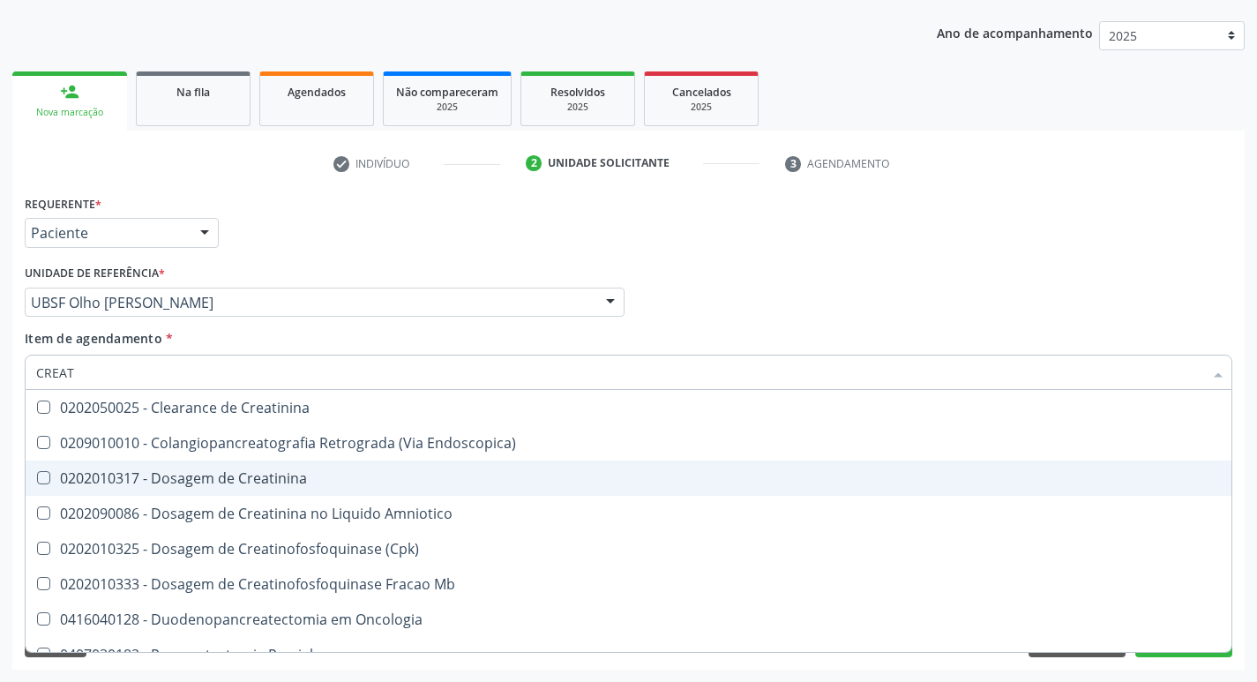
type input "CREATI"
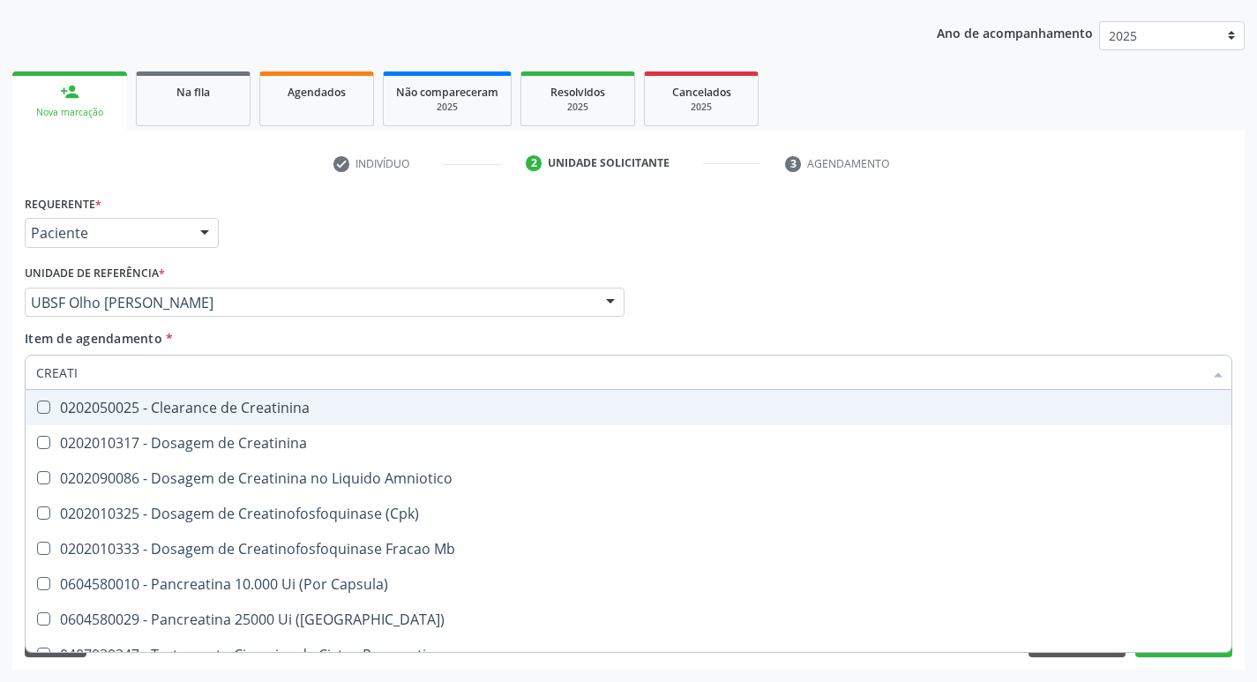
click at [97, 424] on span "0202050025 - Clearance de Creatinina" at bounding box center [629, 407] width 1206 height 35
checkbox Creatinina "false"
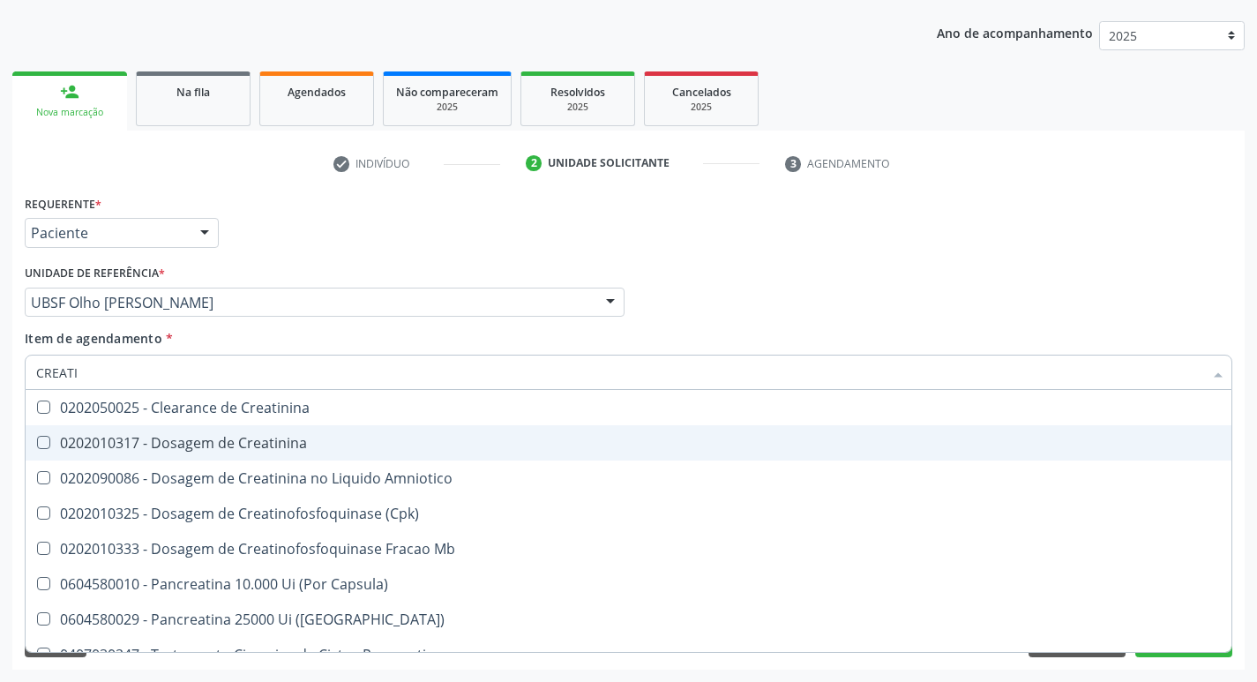
click at [101, 426] on span "0202010317 - Dosagem de Creatinina" at bounding box center [629, 442] width 1206 height 35
checkbox Creatinina "true"
type input "CREAT"
checkbox Creatinina "false"
checkbox Amniotico "true"
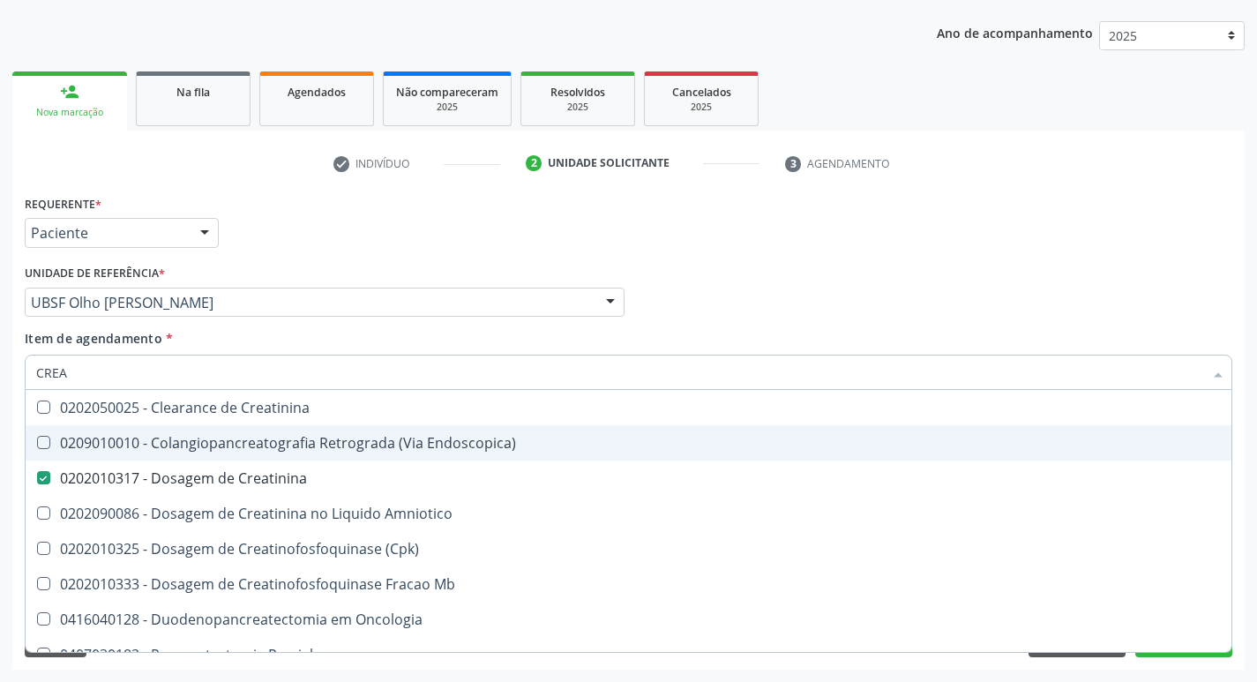
type input "CRE"
checkbox Creatinina "false"
checkbox \(Cpk\) "false"
checkbox Oncologia "true"
type input "C"
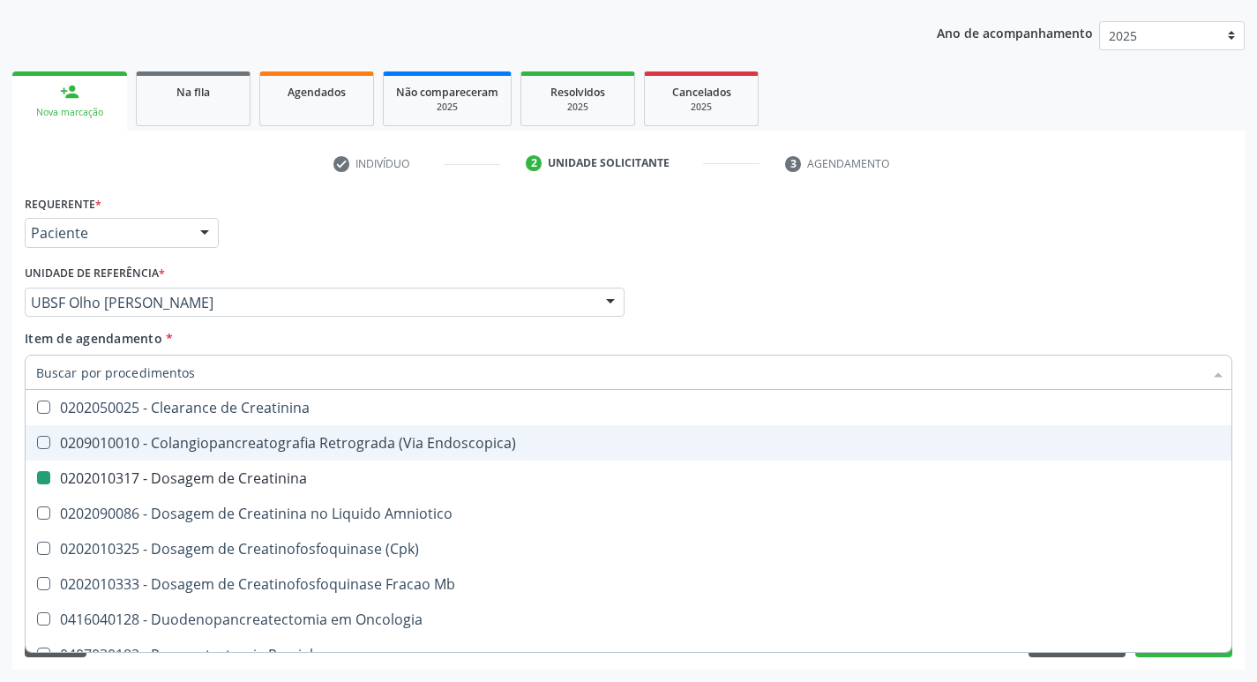
checkbox Oncologia "false"
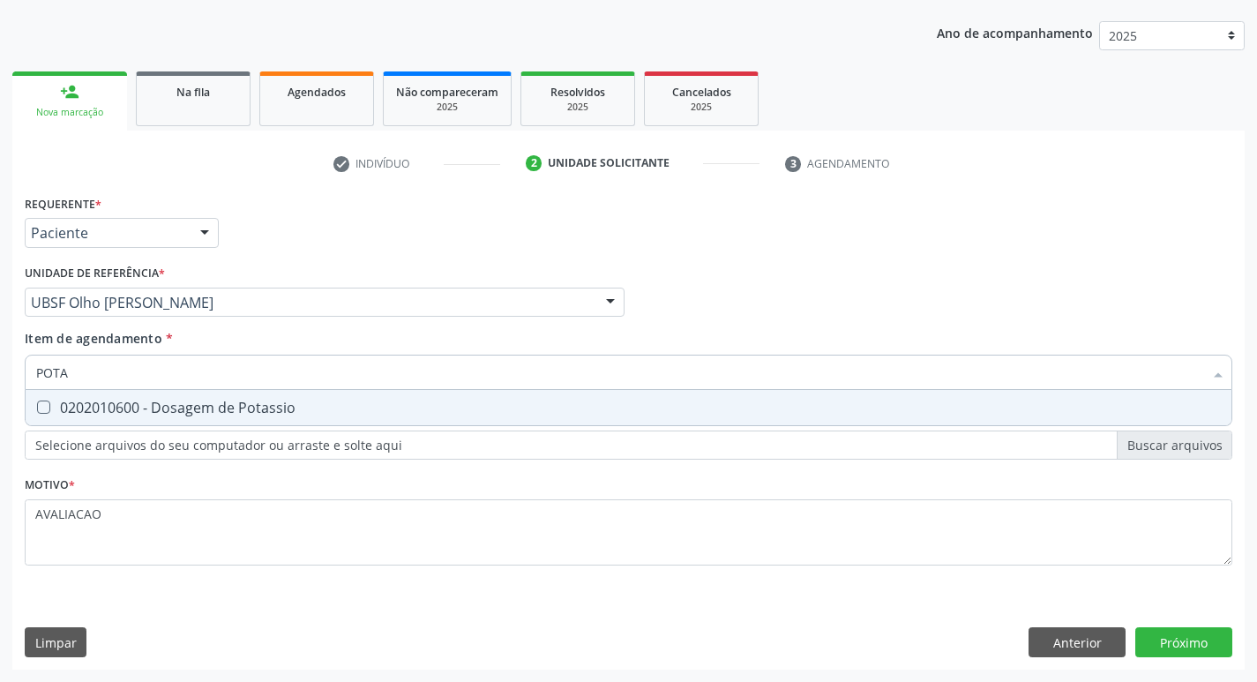
type input "POTAS"
click at [123, 415] on div "0202010600 - Dosagem de Potassio" at bounding box center [628, 408] width 1185 height 14
checkbox Potassio "true"
type input "P"
checkbox Potassio "false"
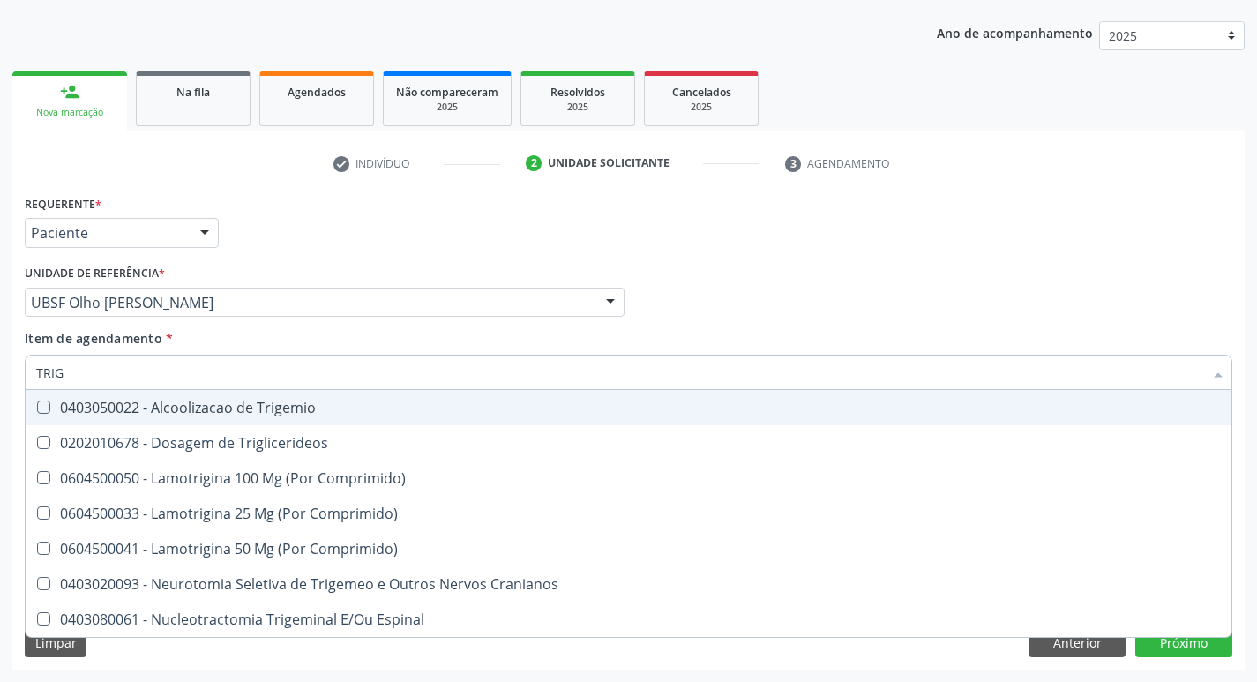
type input "TRIGL"
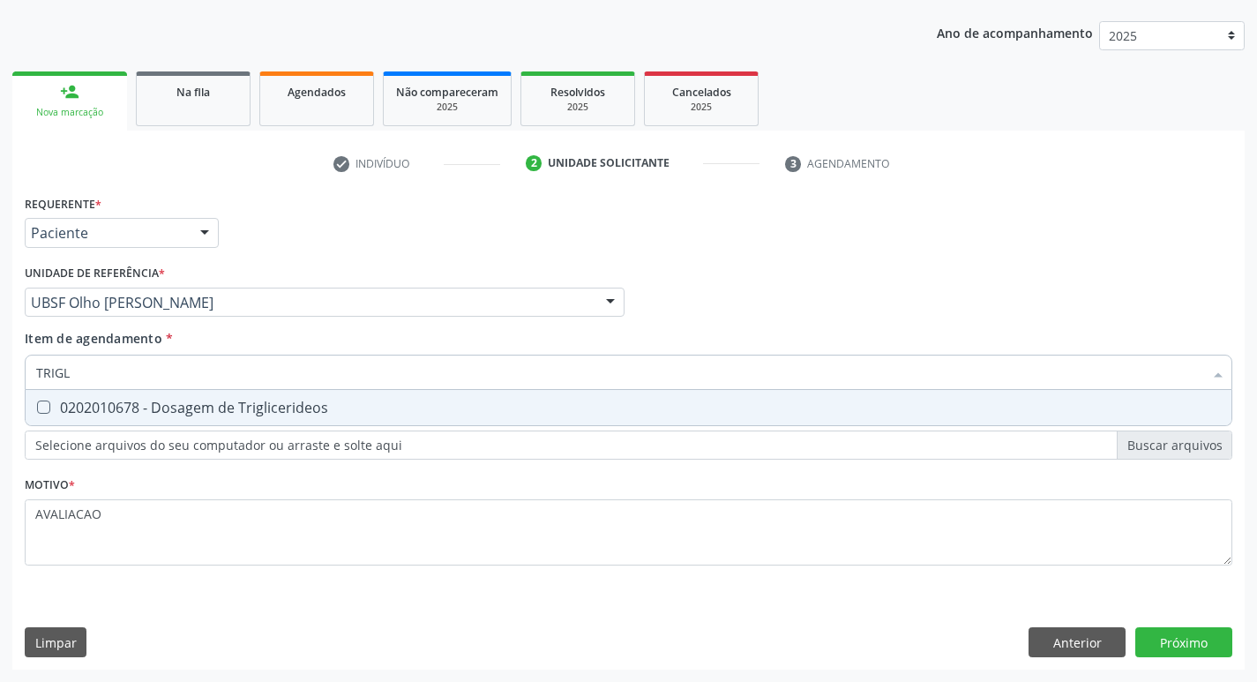
click at [123, 415] on div "0202010678 - Dosagem de Triglicerideos" at bounding box center [628, 408] width 1185 height 14
checkbox Triglicerideos "true"
type input "TRIG"
checkbox Triglicerideos "false"
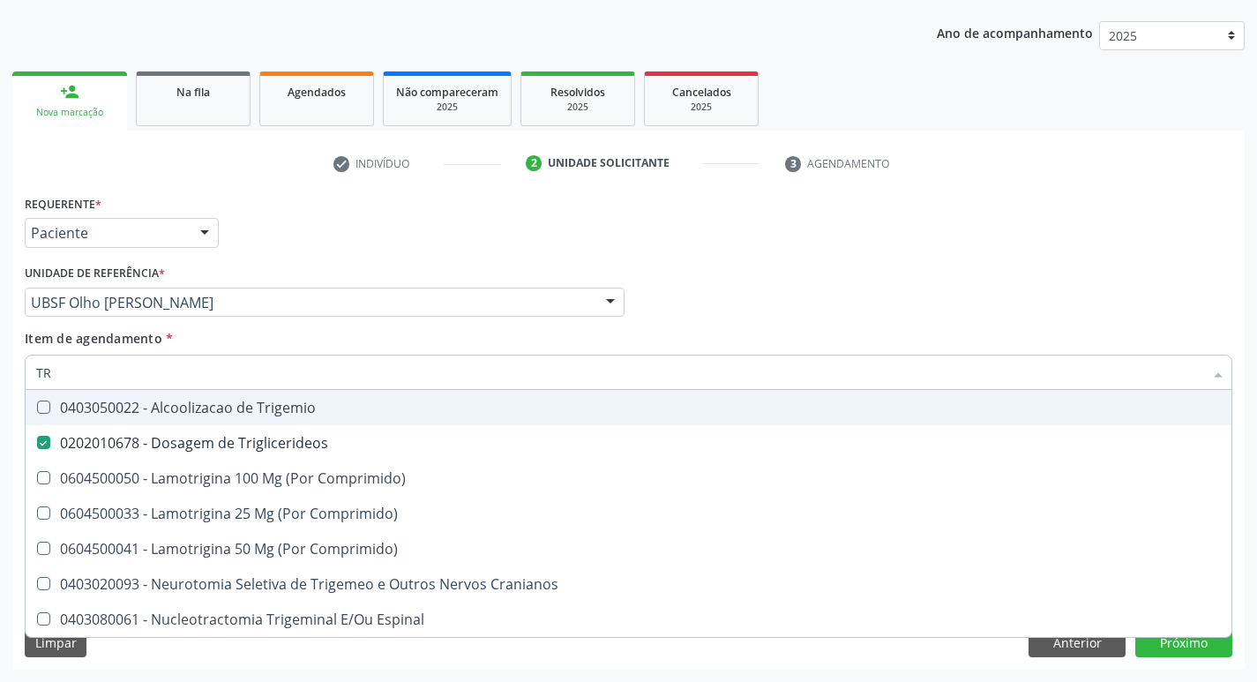
type input "T"
checkbox Triglicerideos "false"
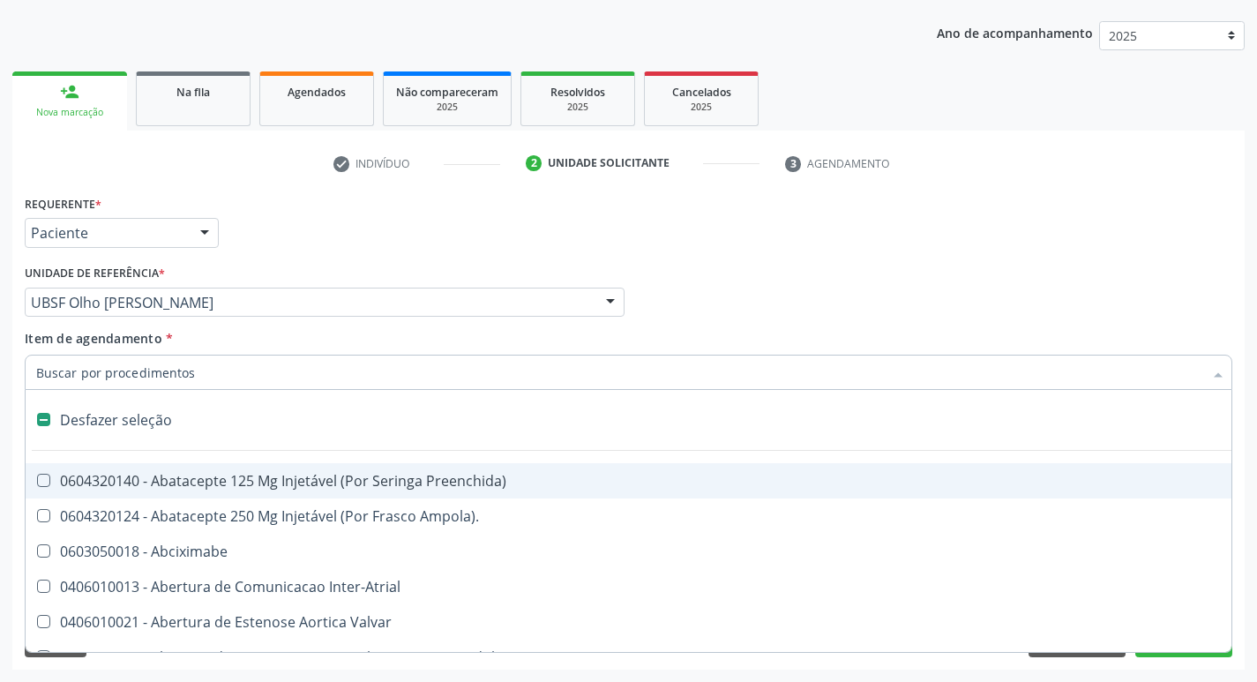
type input "G"
checkbox Comprimido\) "true"
checkbox Sanitária "true"
checkbox Criança "true"
checkbox Capsula\) "true"
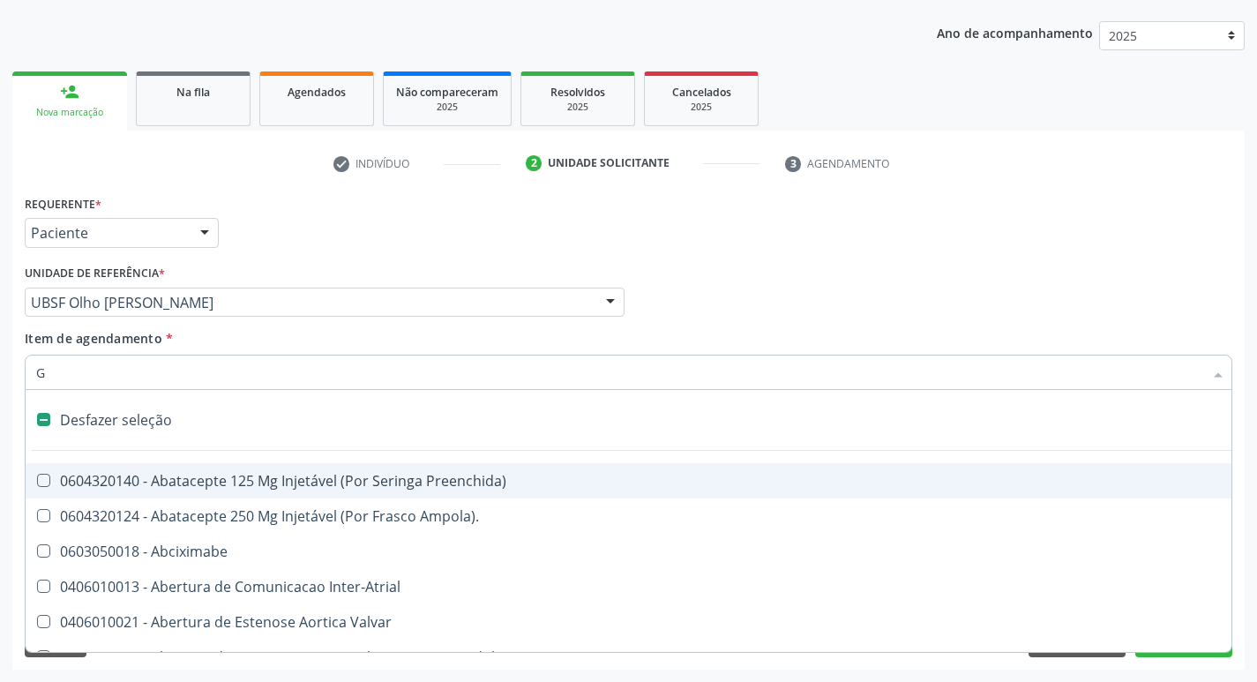
checkbox Osso "true"
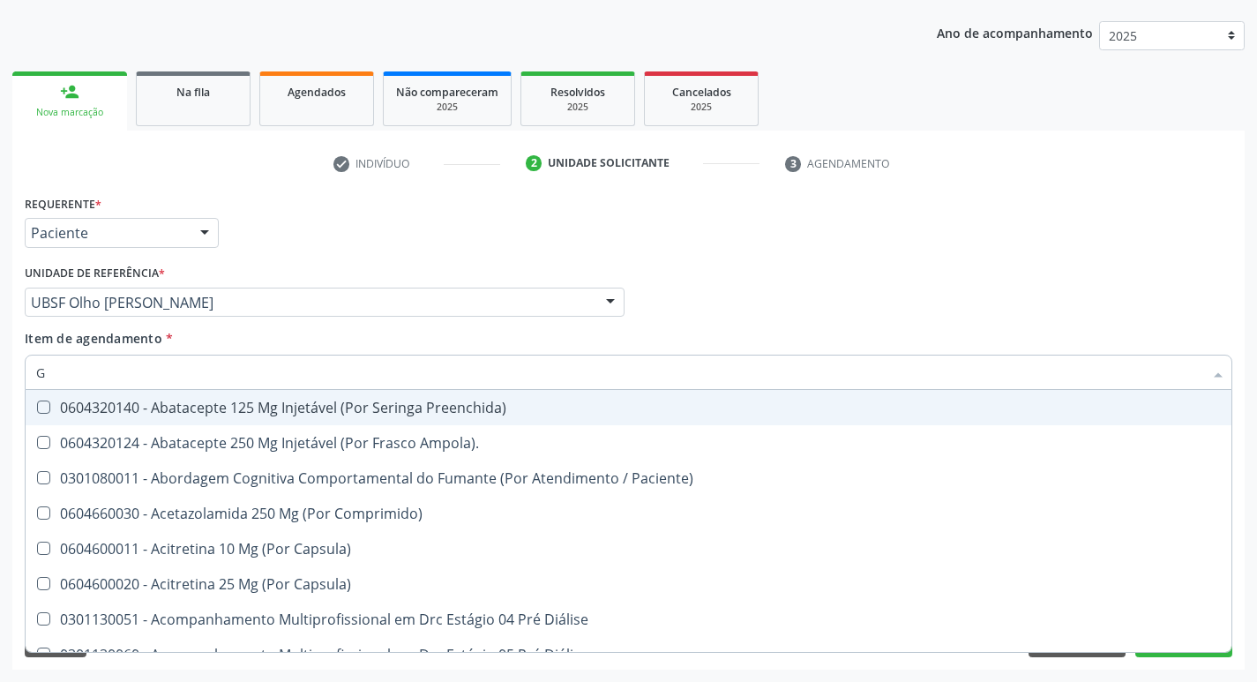
type input "GLICOSE"
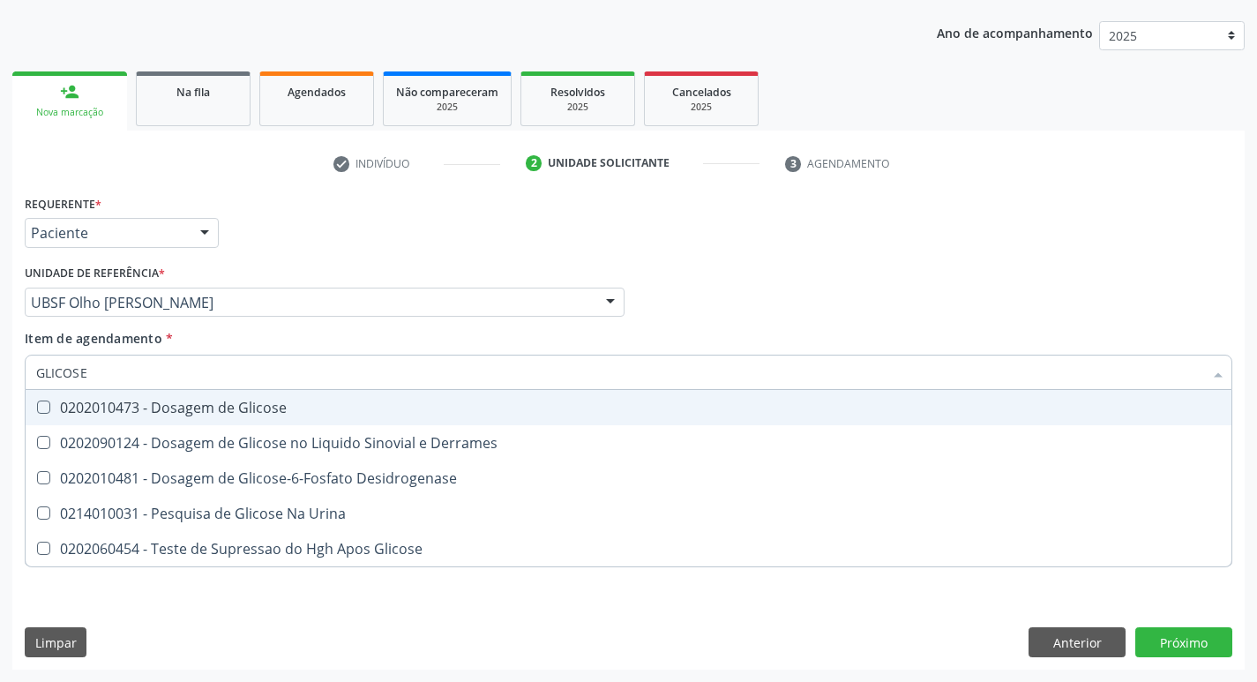
click at [237, 409] on div "0202010473 - Dosagem de Glicose" at bounding box center [628, 408] width 1185 height 14
checkbox Glicose "true"
type input "GLICOS"
checkbox Glicose "false"
checkbox Derrames "true"
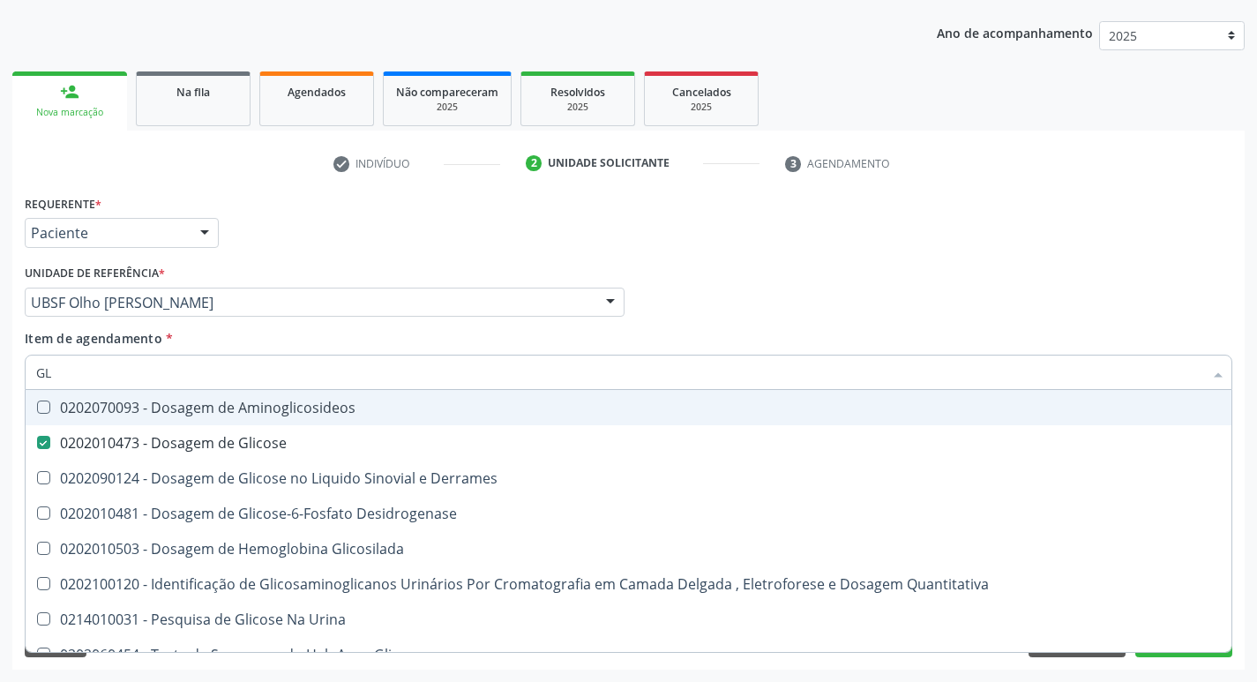
type input "G"
checkbox Glicose "false"
checkbox Derrames "false"
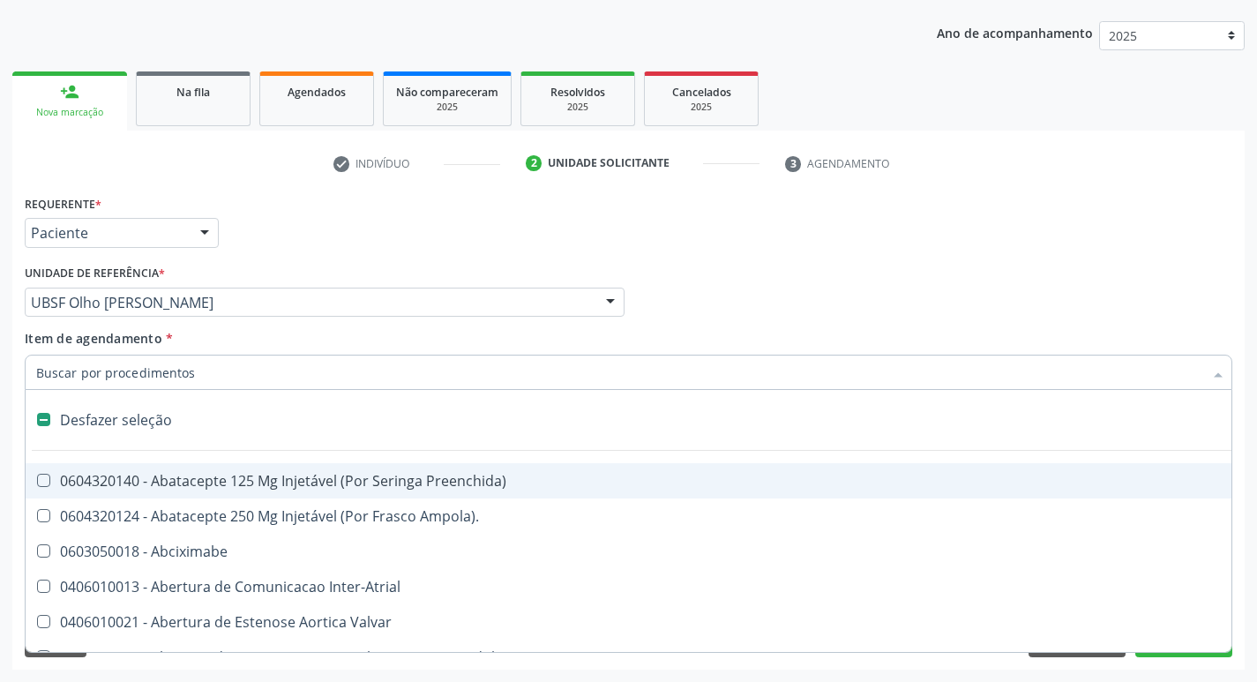
type input "H"
checkbox Lactente\) "true"
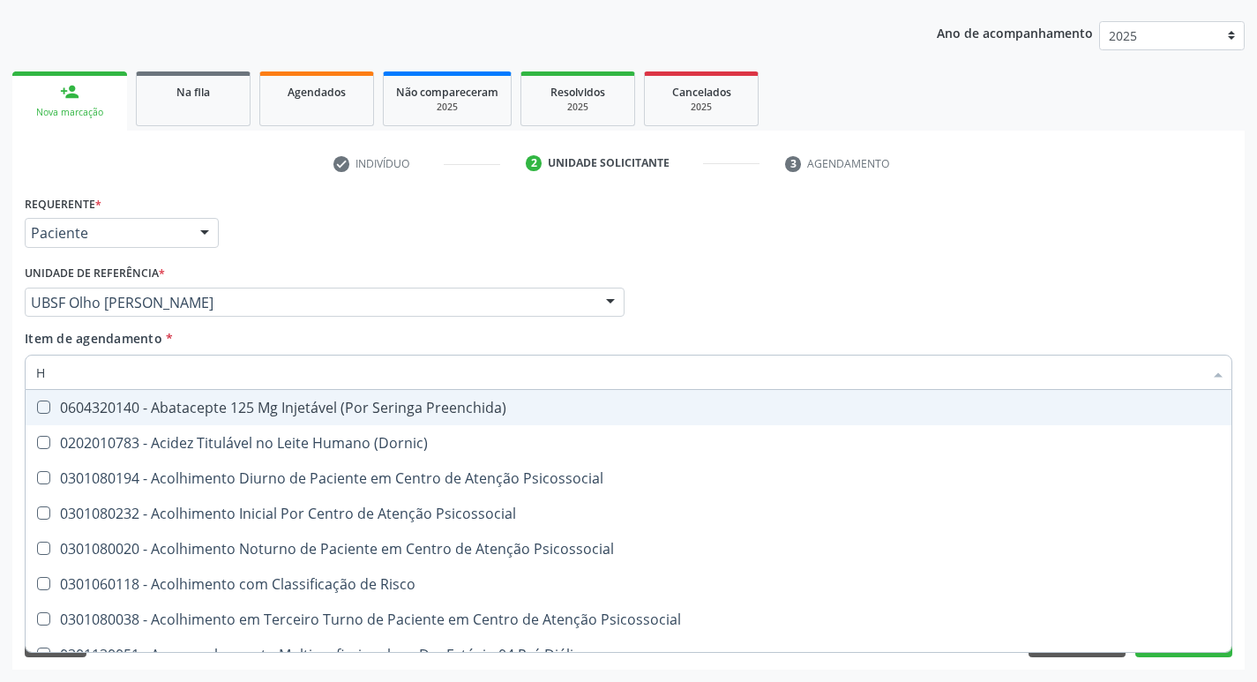
type input "HEMOGLOBINA G"
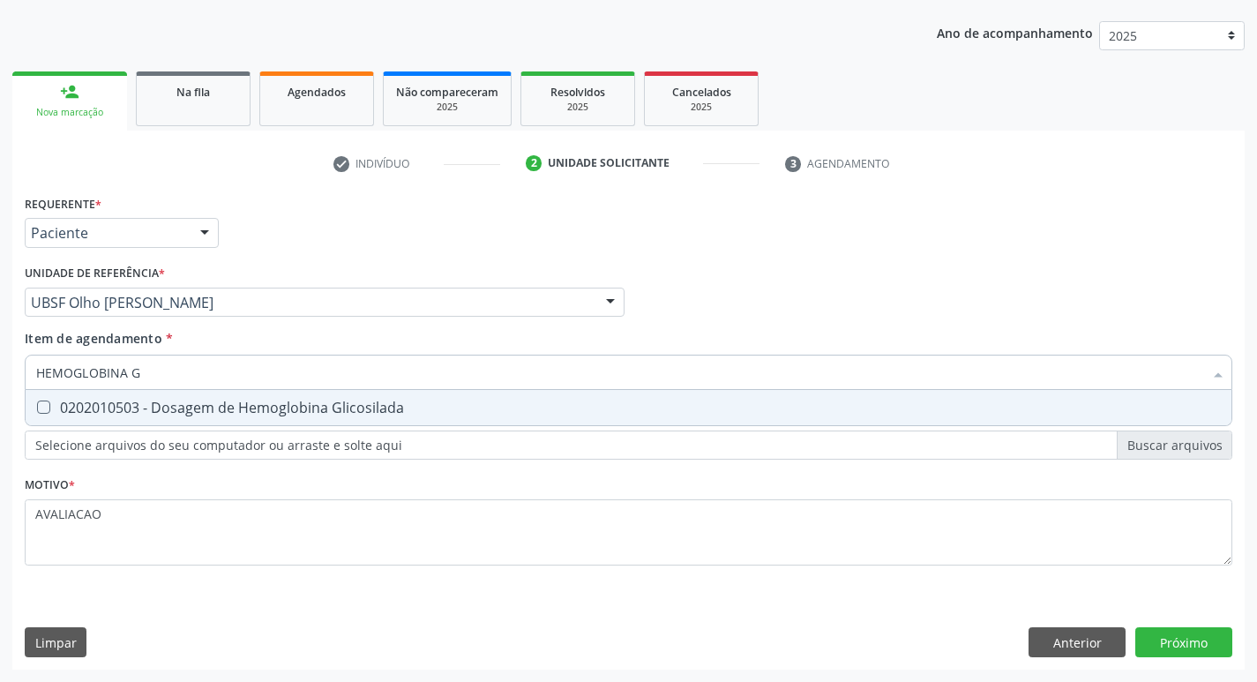
click at [224, 404] on div "0202010503 - Dosagem de Hemoglobina Glicosilada" at bounding box center [628, 408] width 1185 height 14
checkbox Glicosilada "true"
type input "HEMOGLOBINA"
checkbox Glicosilada "false"
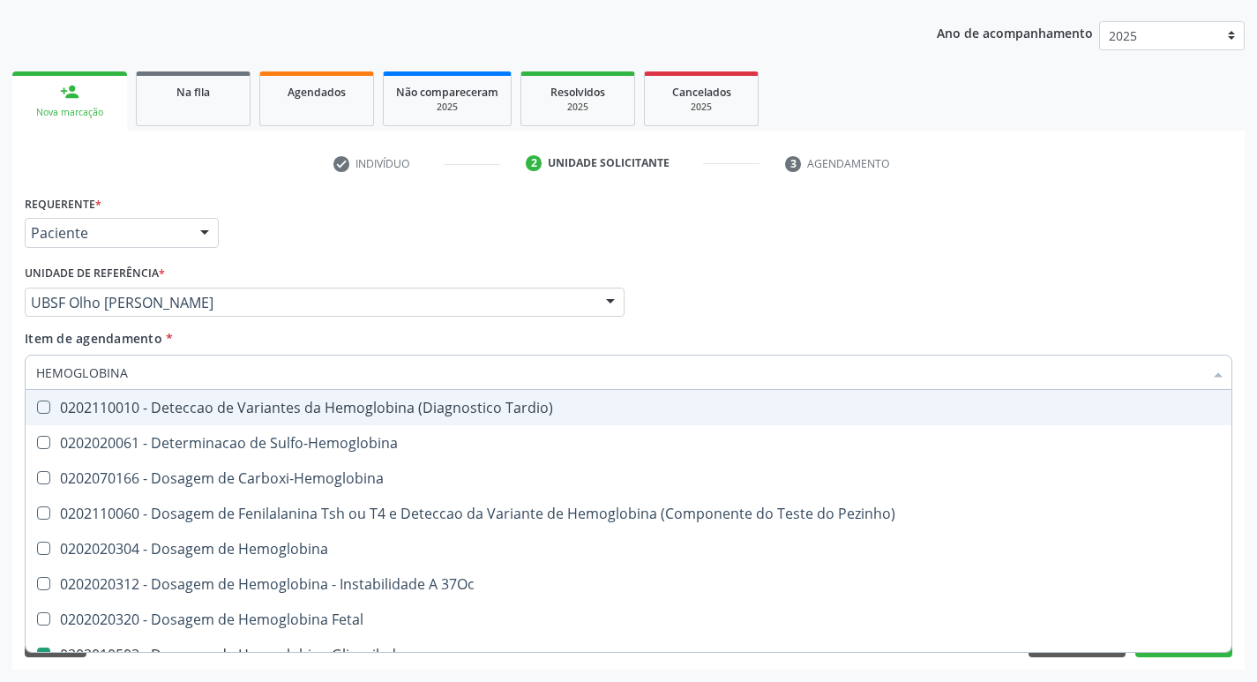
type input "HEMOGLOBIN"
checkbox Glicosilada "false"
checkbox Hemoglobina "true"
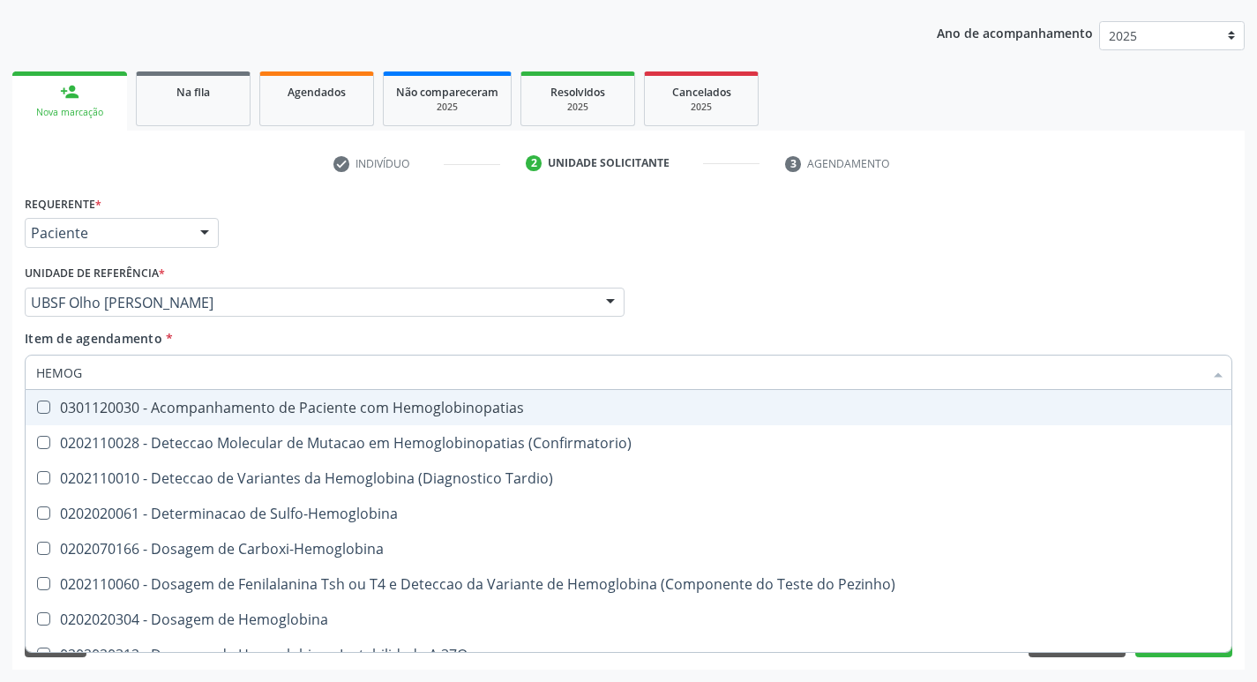
type input "HEMO"
checkbox Glicosilada "false"
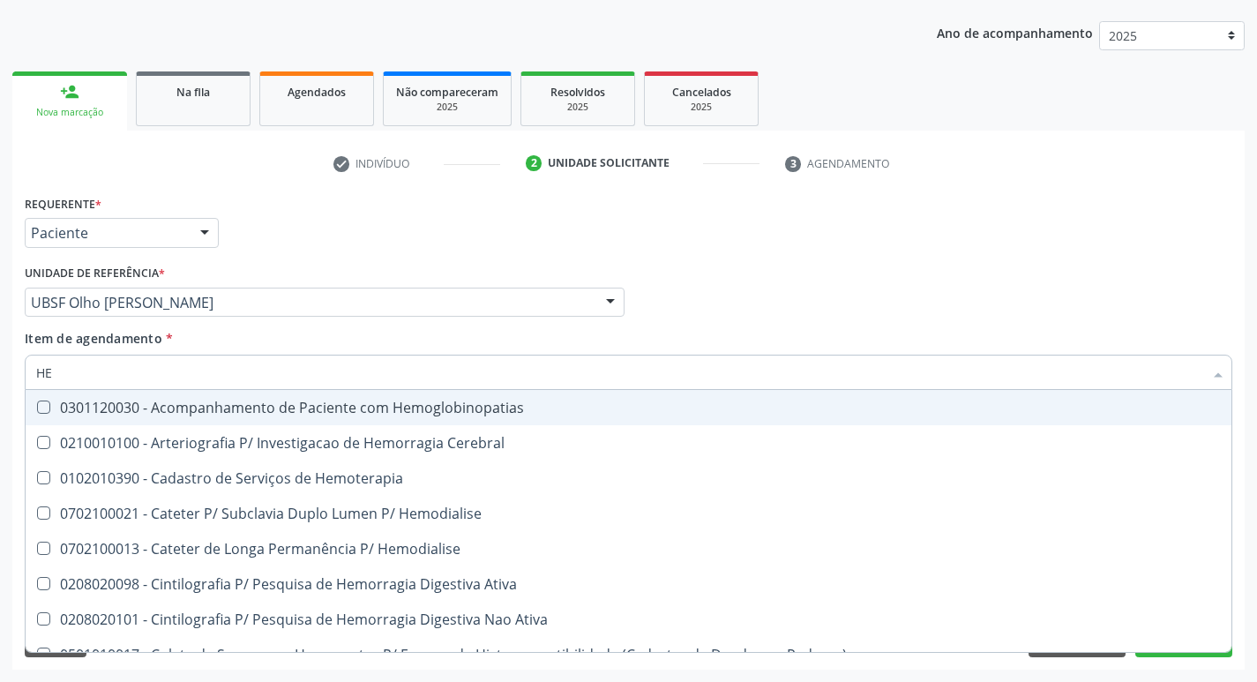
type input "H"
checkbox Glicosilada "false"
checkbox Semana\) "false"
checkbox Hemoterapia "false"
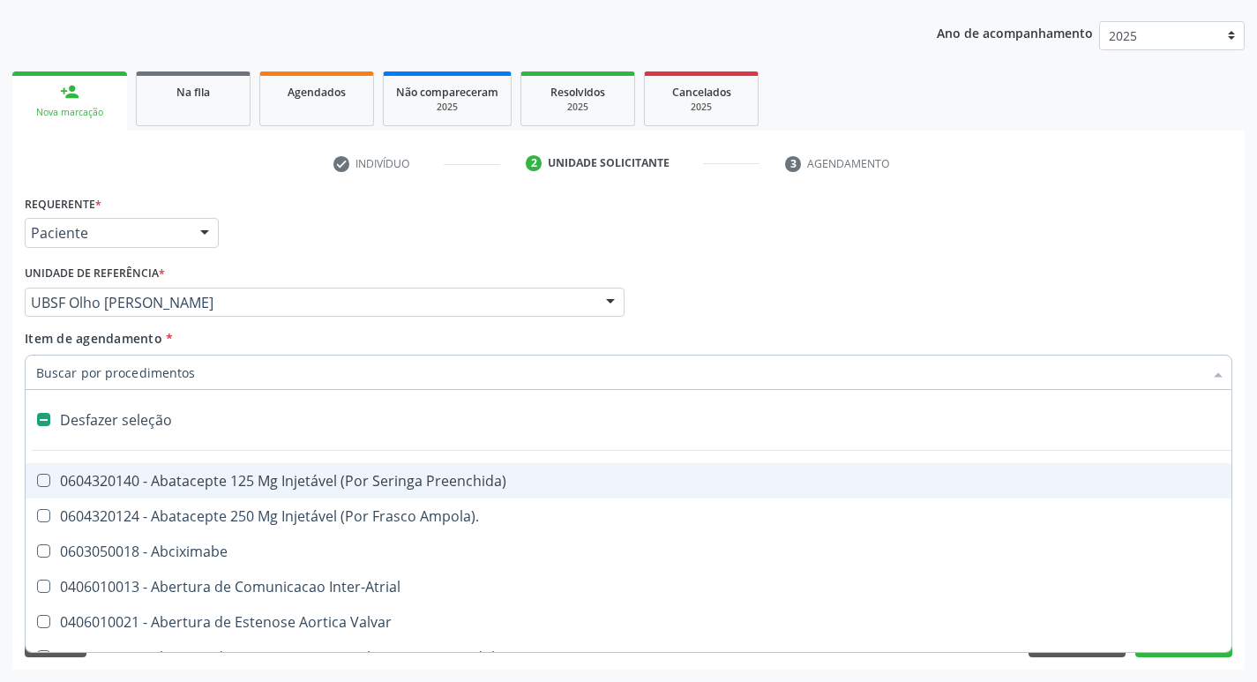
type input "2"
checkbox Monopolar "true"
checkbox Quadril "true"
checkbox Biologica "true"
checkbox Vagina "true"
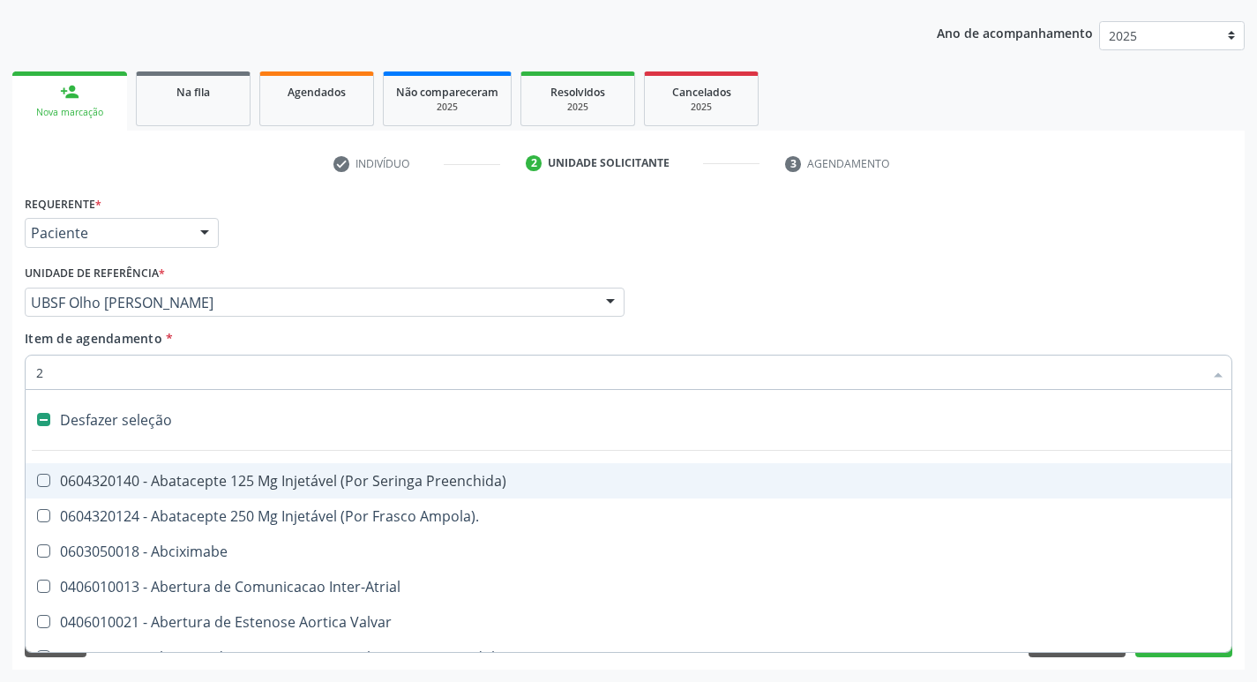
checkbox Puerperal "true"
checkbox Conica "true"
checkbox Aorto-Cavitarias "true"
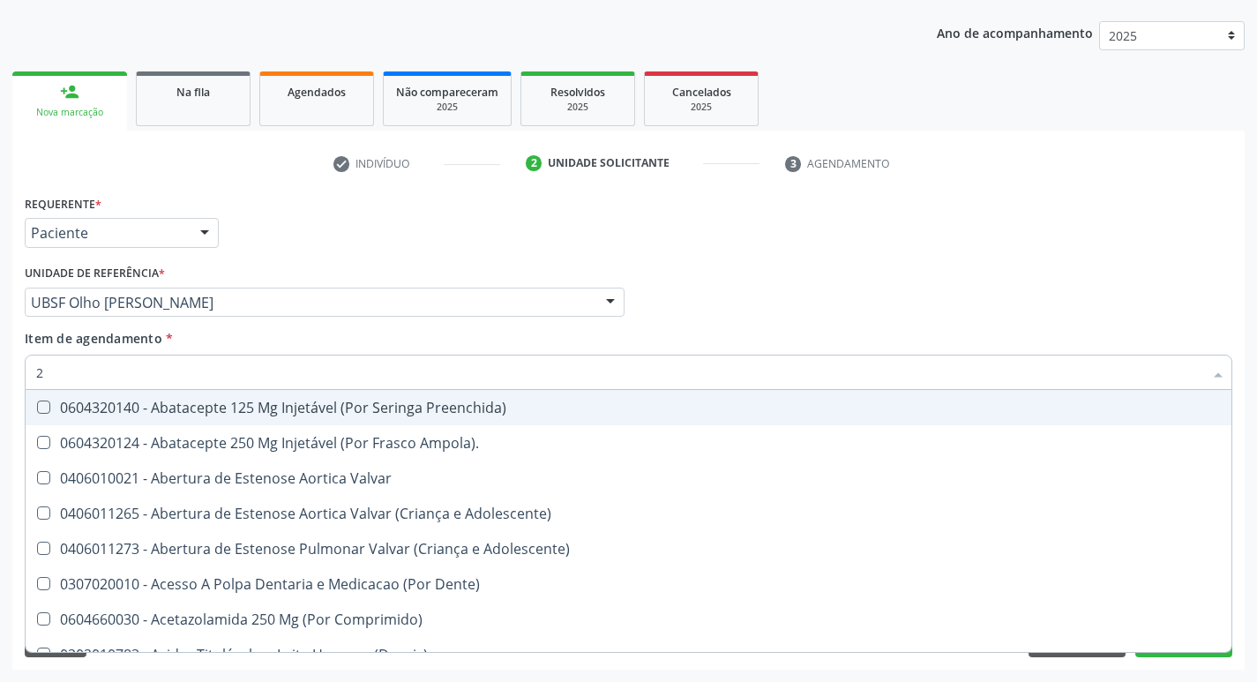
type input "20205001"
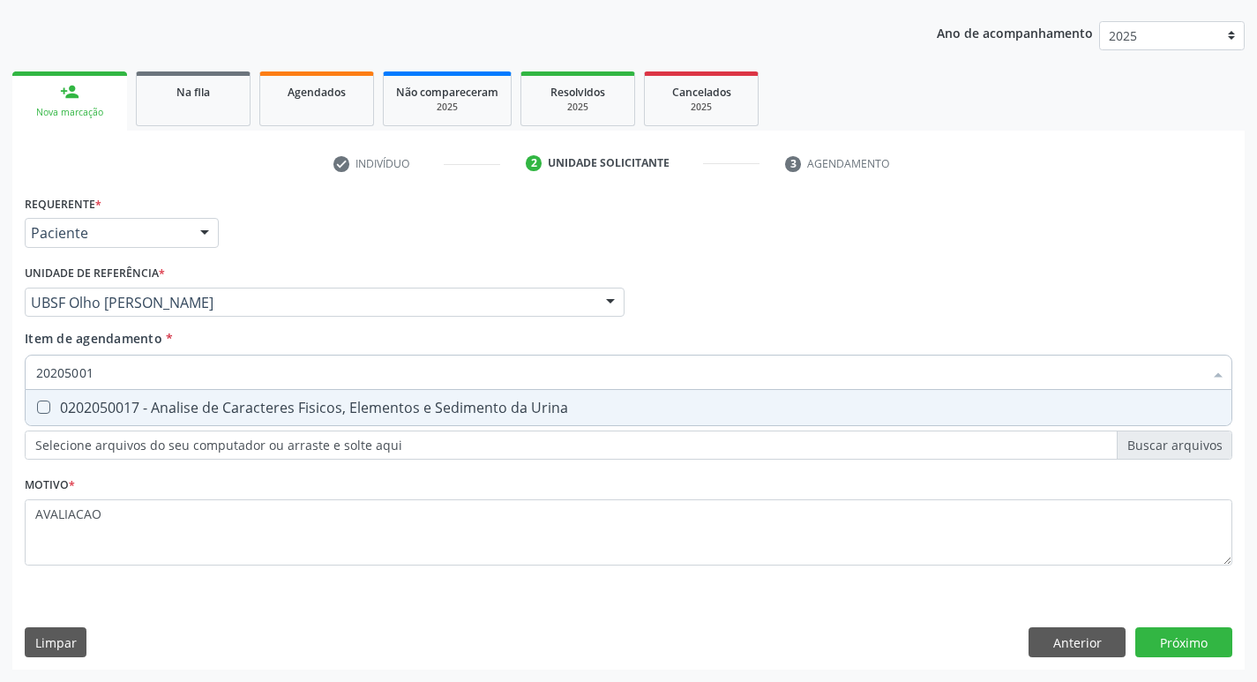
click at [259, 403] on div "0202050017 - Analise de Caracteres Fisicos, Elementos e Sedimento da Urina" at bounding box center [628, 408] width 1185 height 14
checkbox Urina "true"
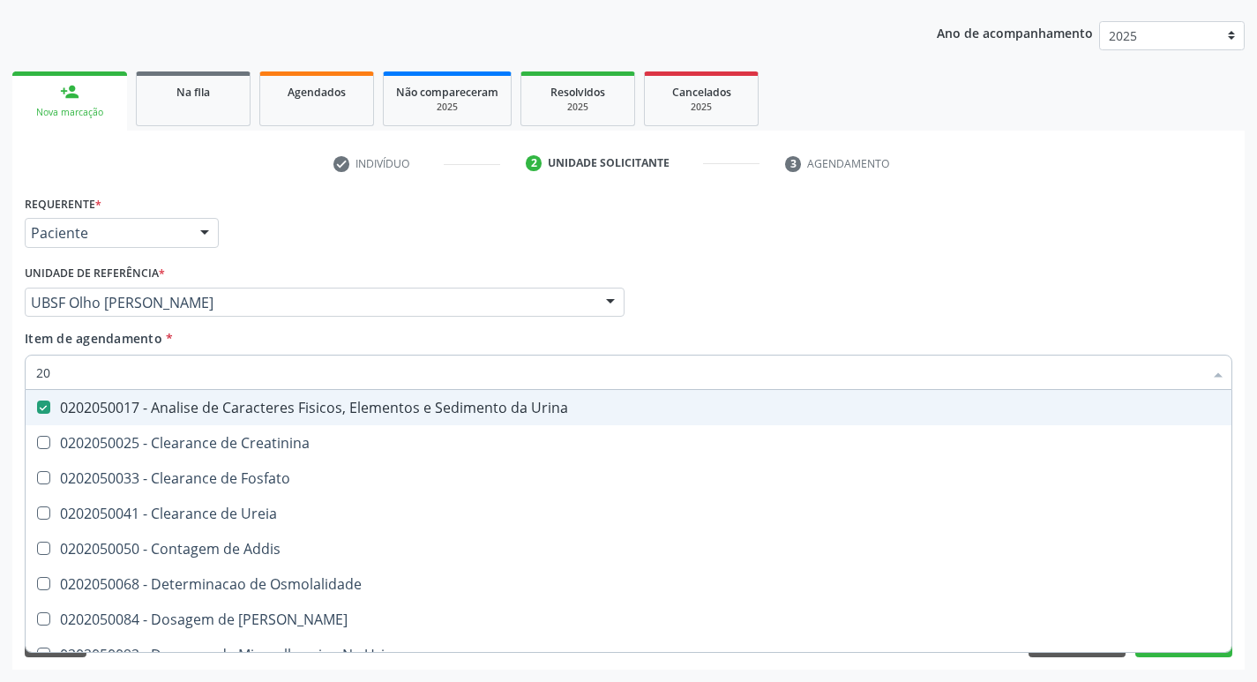
type input "2"
checkbox Urina "false"
checkbox Ureia "false"
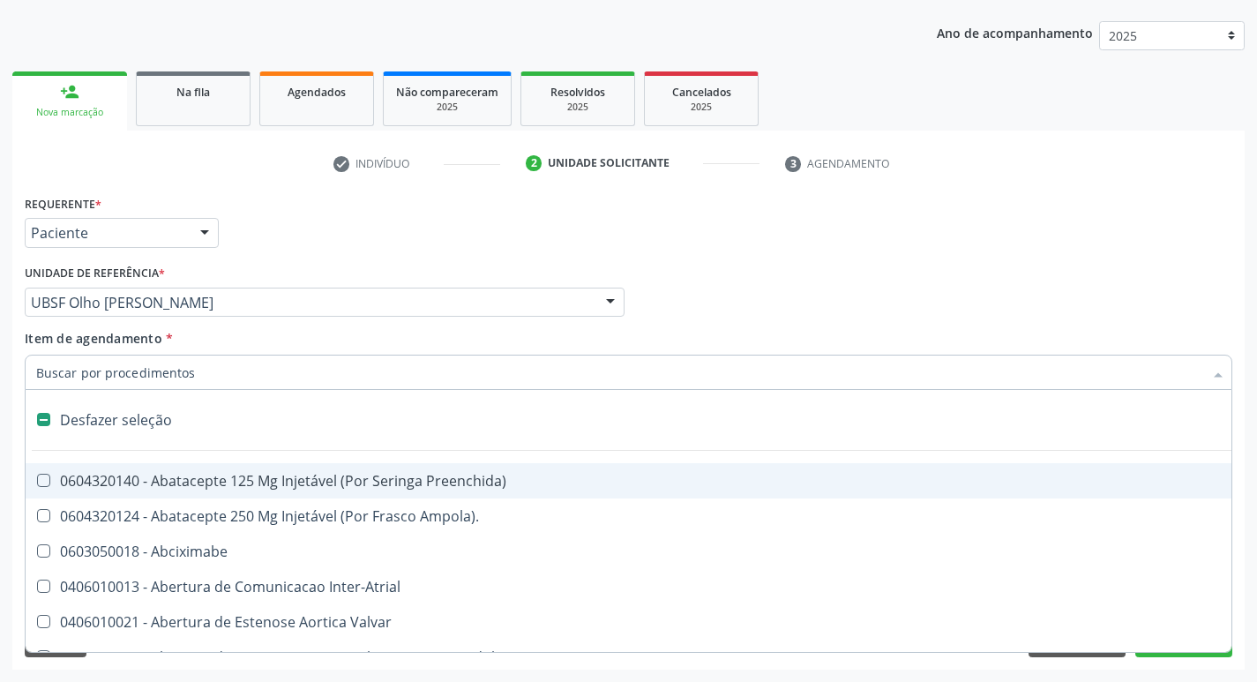
type input "T"
checkbox Dedo "true"
checkbox Urina "false"
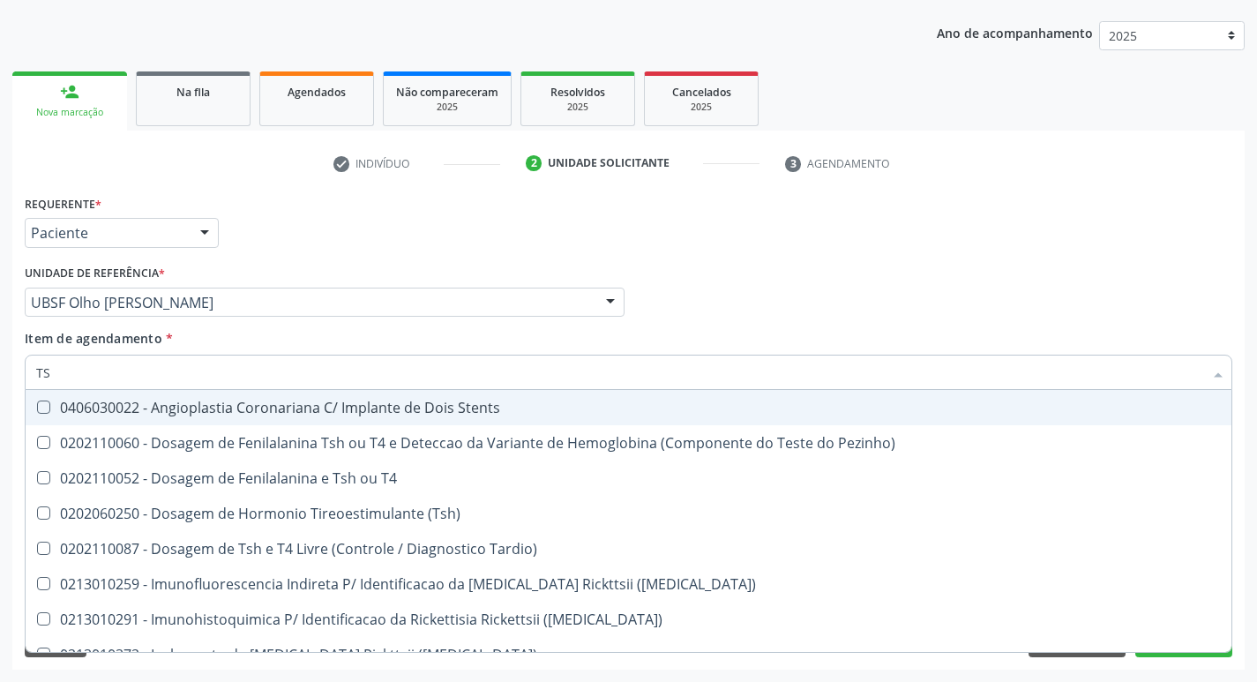
type input "TSH"
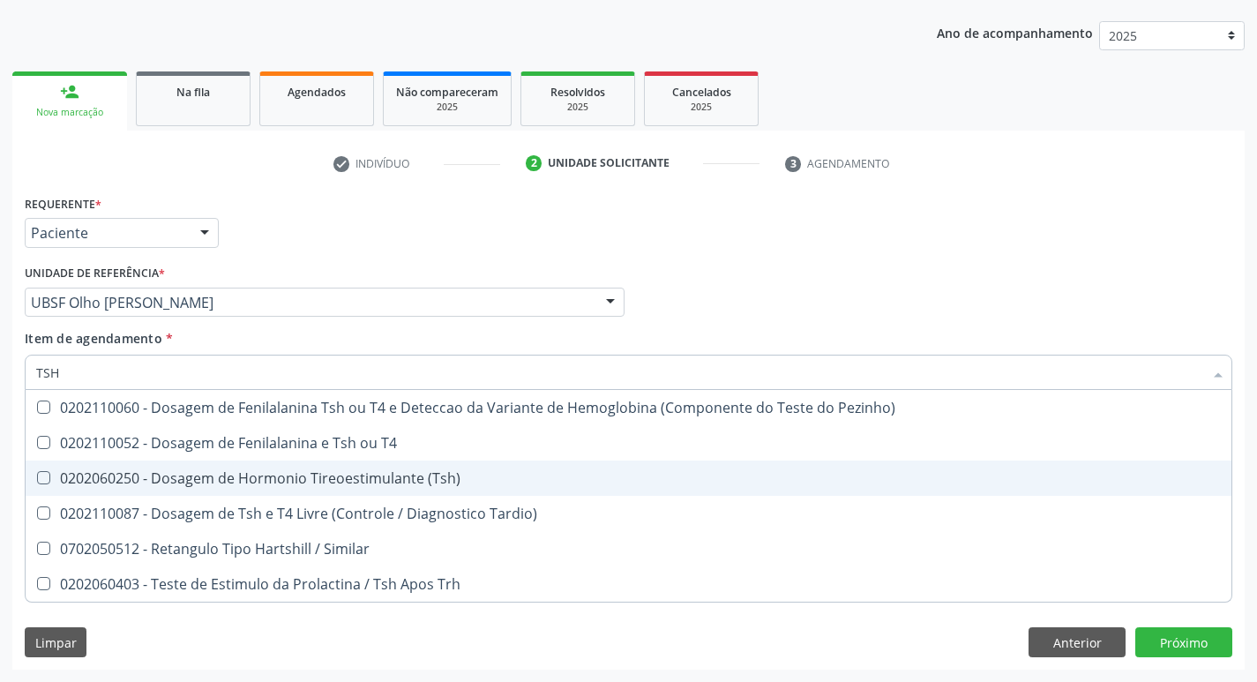
click at [287, 484] on div "0202060250 - Dosagem de Hormonio Tireoestimulante (Tsh)" at bounding box center [628, 478] width 1185 height 14
checkbox \(Tsh\) "true"
type input "TS"
checkbox \(Tsh\) "false"
checkbox Tardio\) "true"
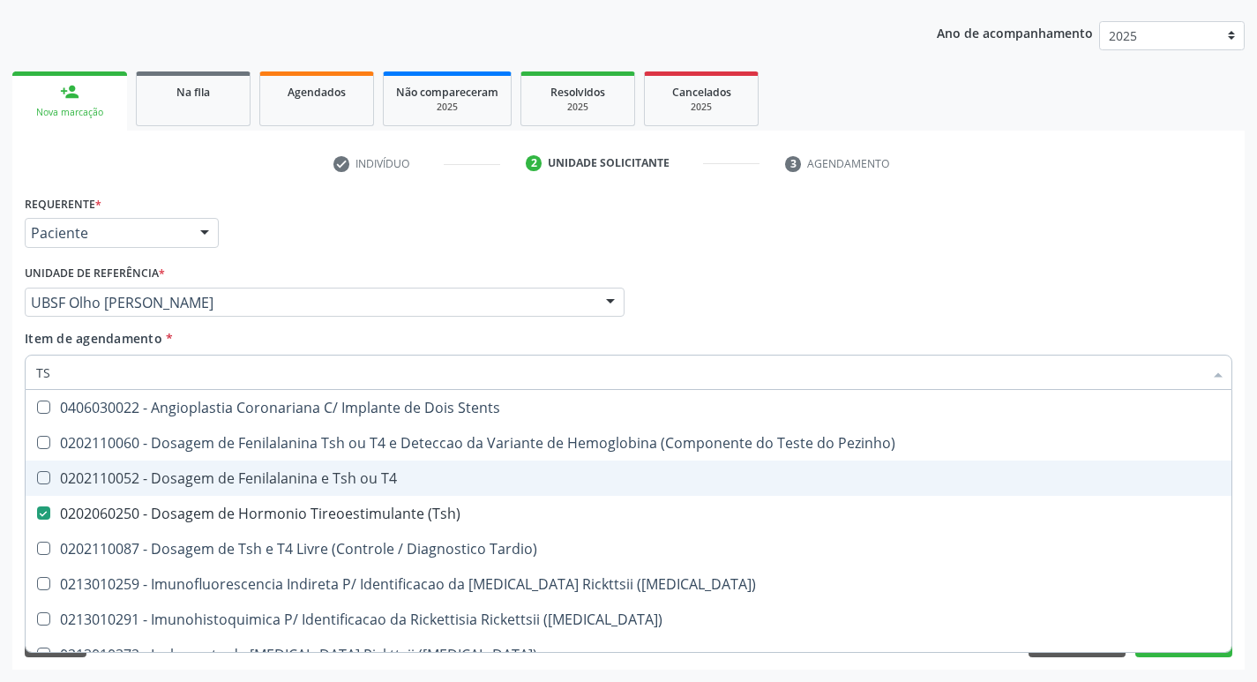
type input "T"
checkbox \(Tsh\) "false"
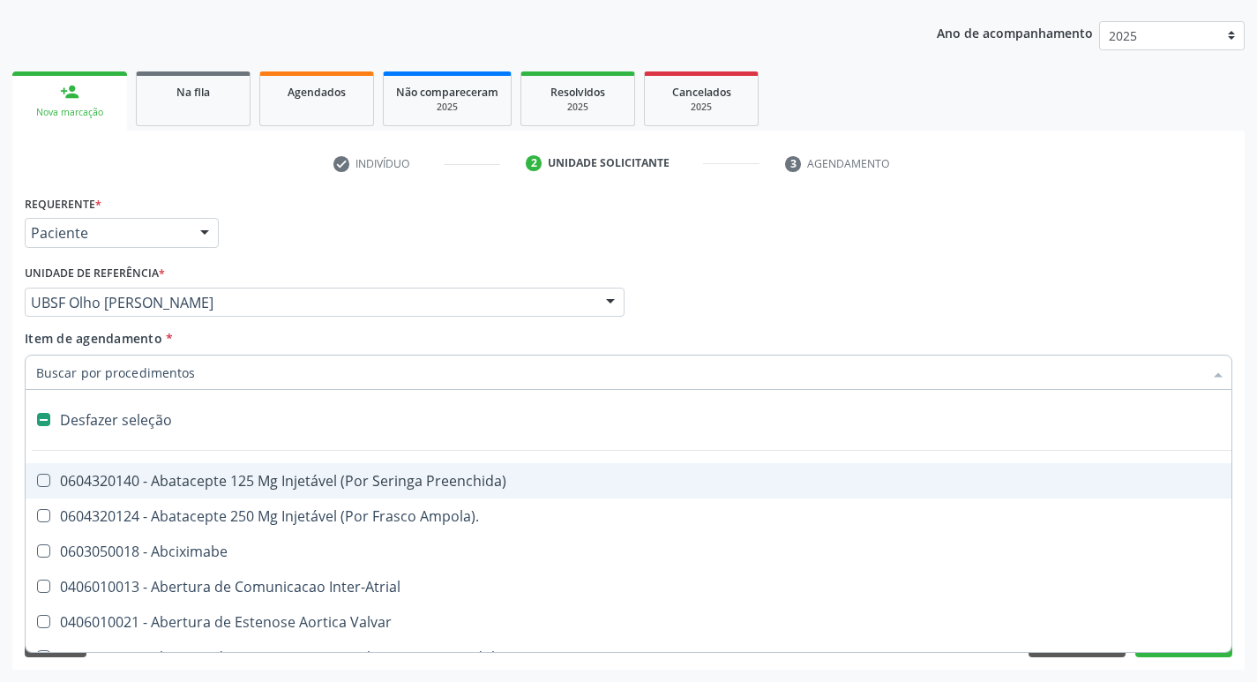
type input "P"
checkbox Urina "false"
checkbox Supra-Aortica "true"
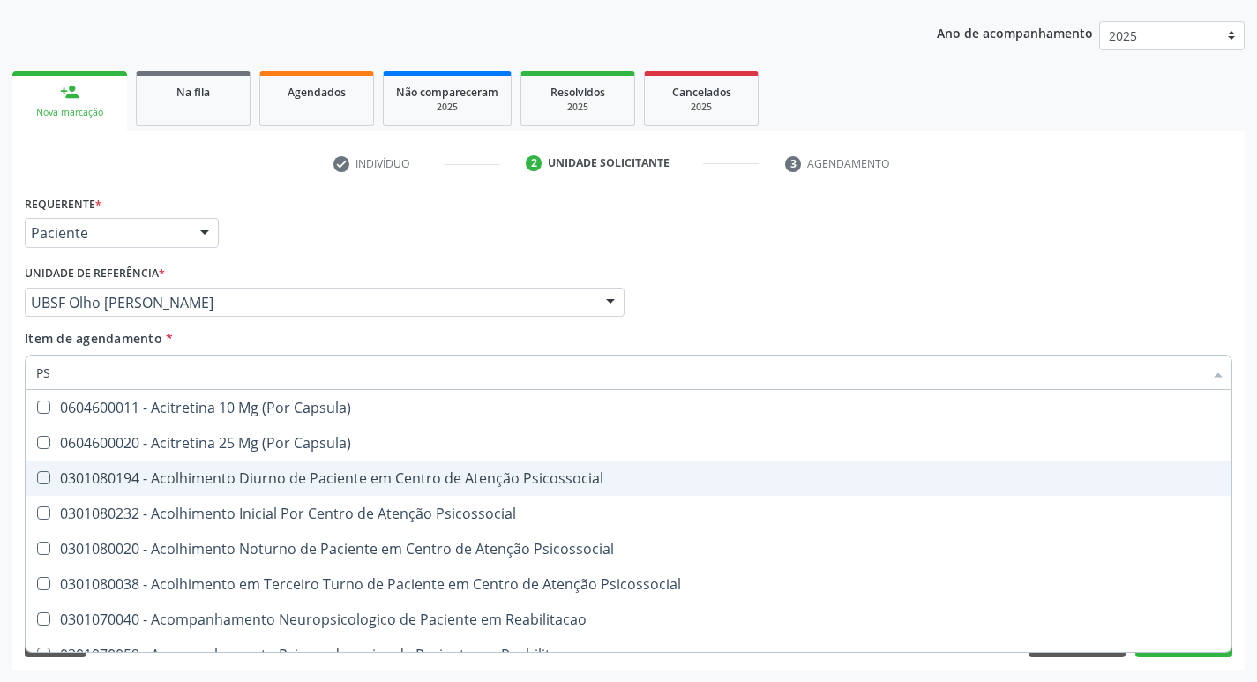
type input "PSA"
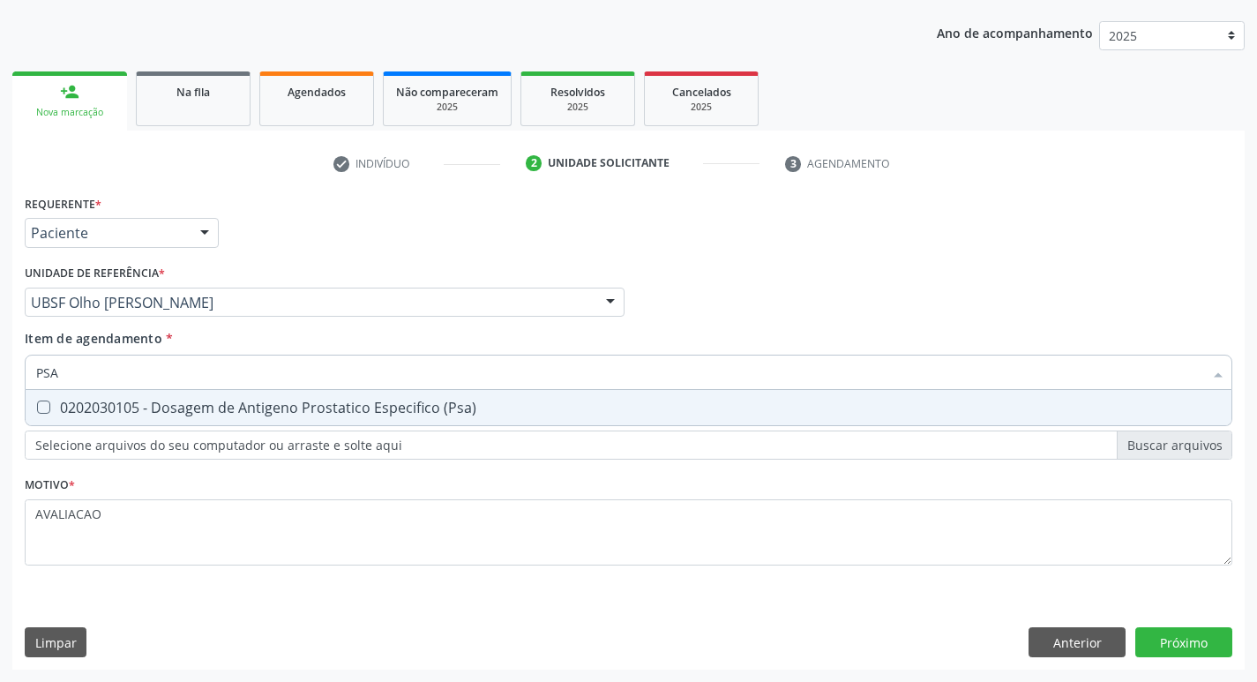
click at [299, 397] on span "0202030105 - Dosagem de Antigeno Prostatico Especifico (Psa)" at bounding box center [629, 407] width 1206 height 35
checkbox \(Psa\) "true"
type input "PS"
checkbox \(Psa\) "false"
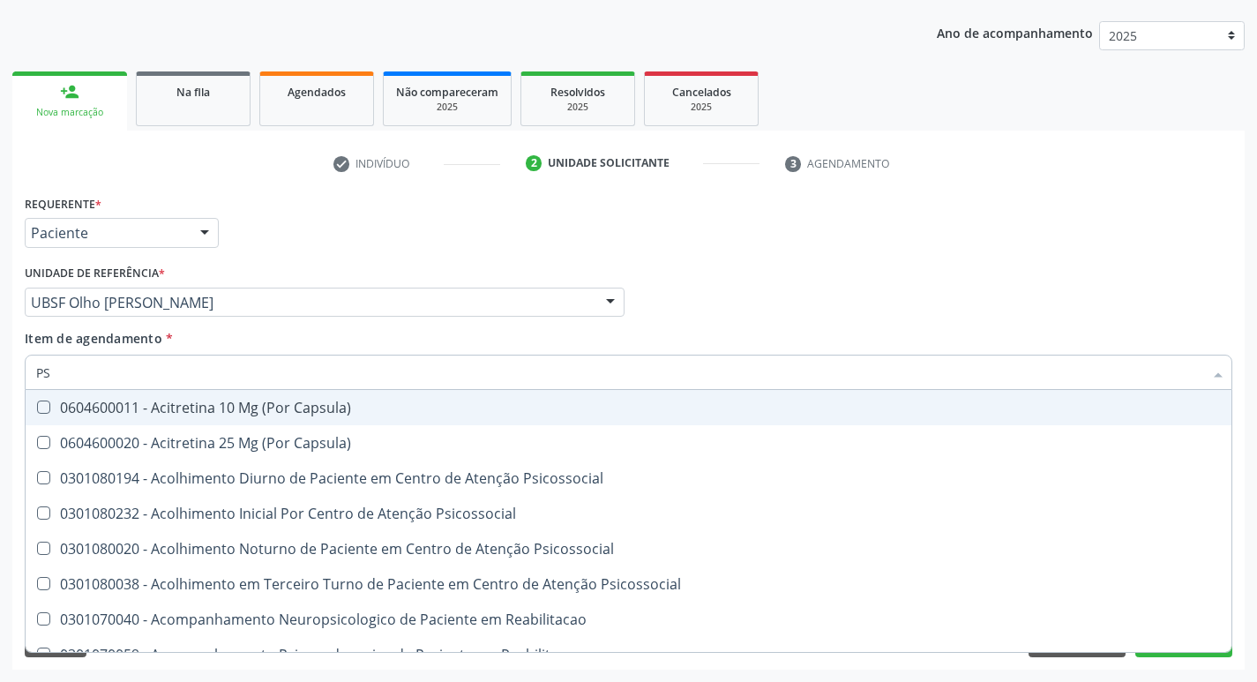
type input "P"
checkbox \(Psa\) "false"
checkbox Capsula\) "true"
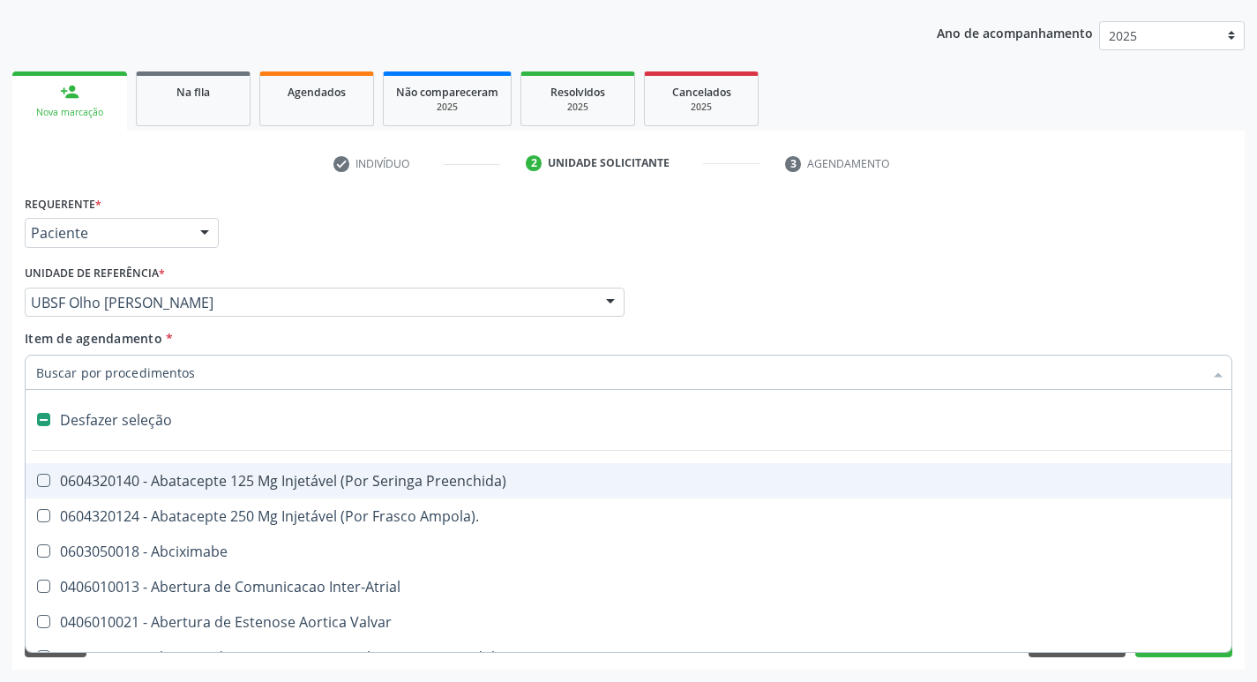
type input "H"
checkbox Urina "false"
checkbox Lactente\) "true"
checkbox A "true"
checkbox C "true"
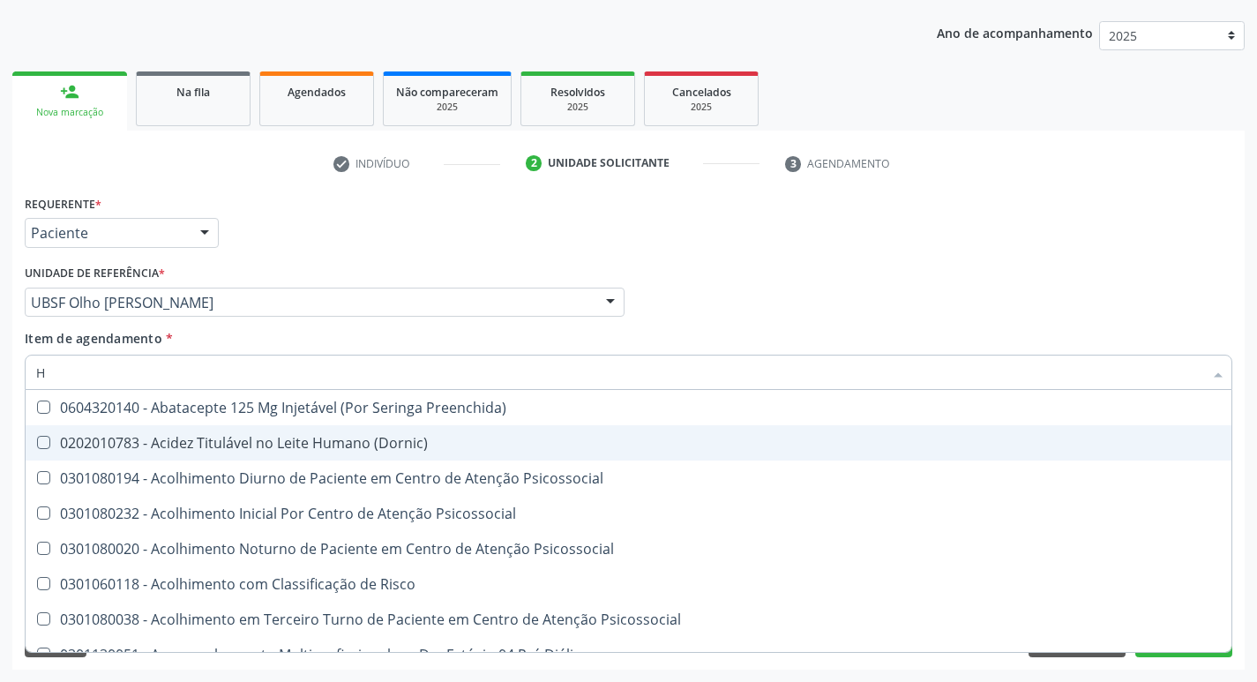
type input "HEMOGR"
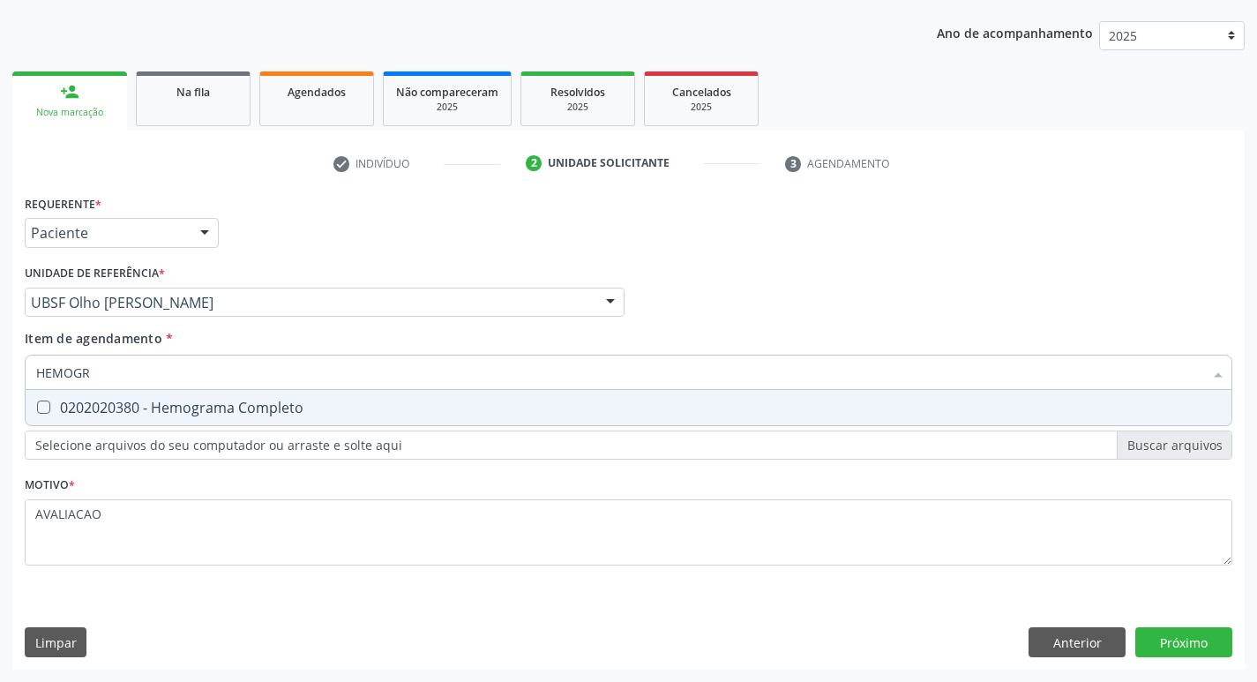
click at [221, 415] on div "0202020380 - Hemograma Completo" at bounding box center [628, 408] width 1185 height 14
checkbox Completo "true"
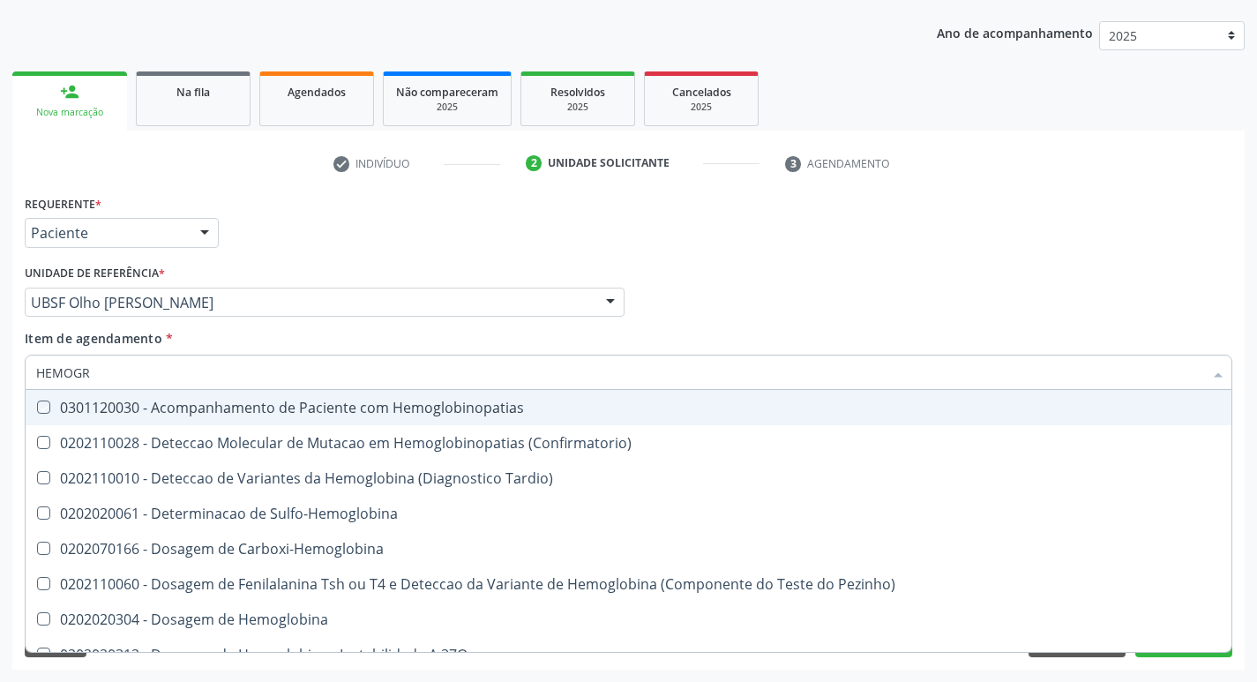
type input "HEMOG"
checkbox Hemoglobinopatias "false"
type input "H"
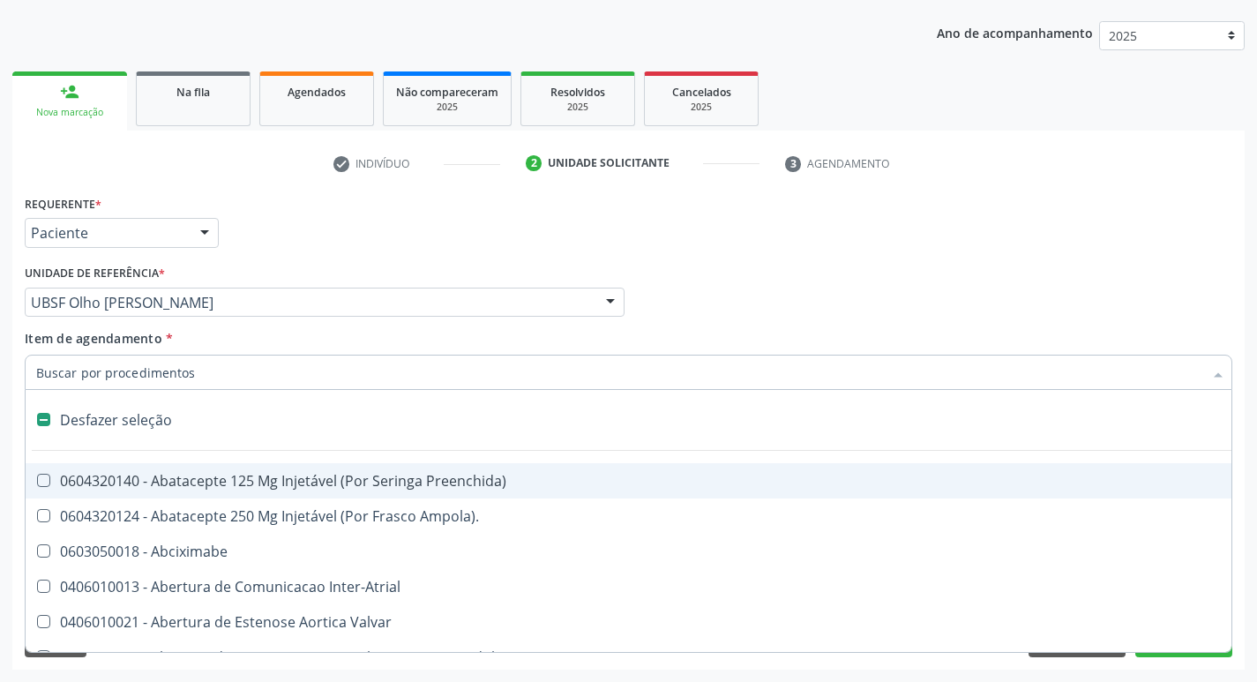
checkbox Dente\) "false"
checkbox Capsula\) "false"
type input "V"
checkbox Urina "false"
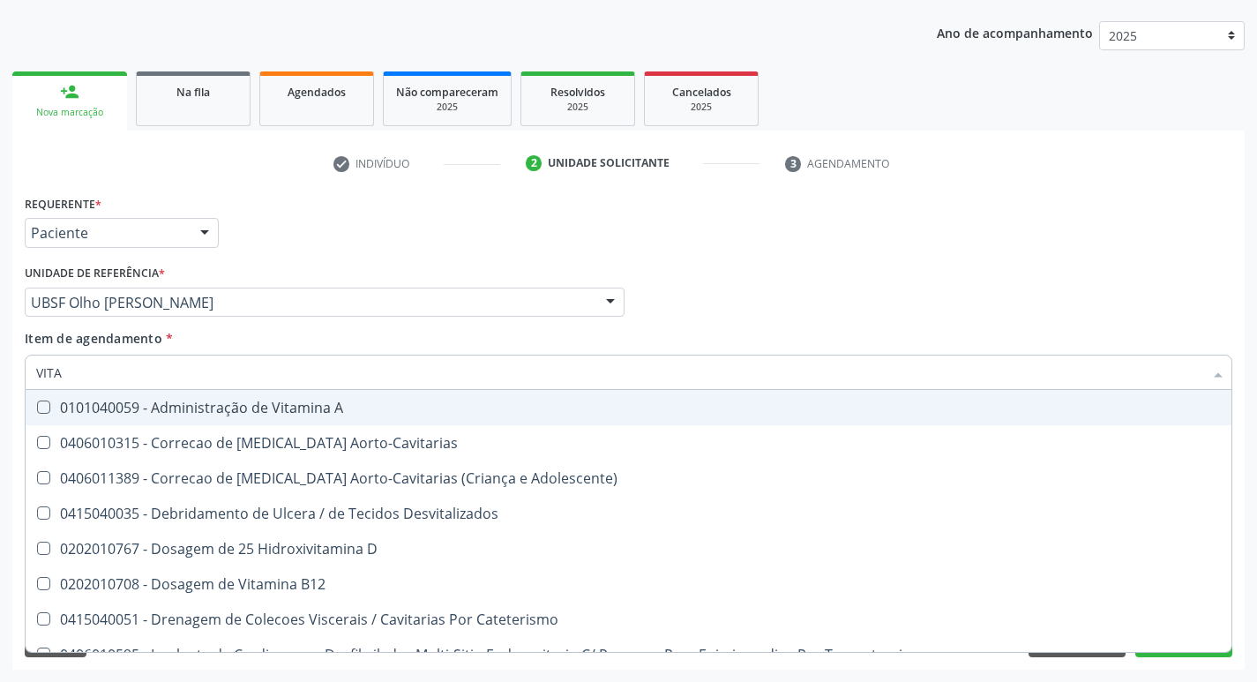
type input "VITAM"
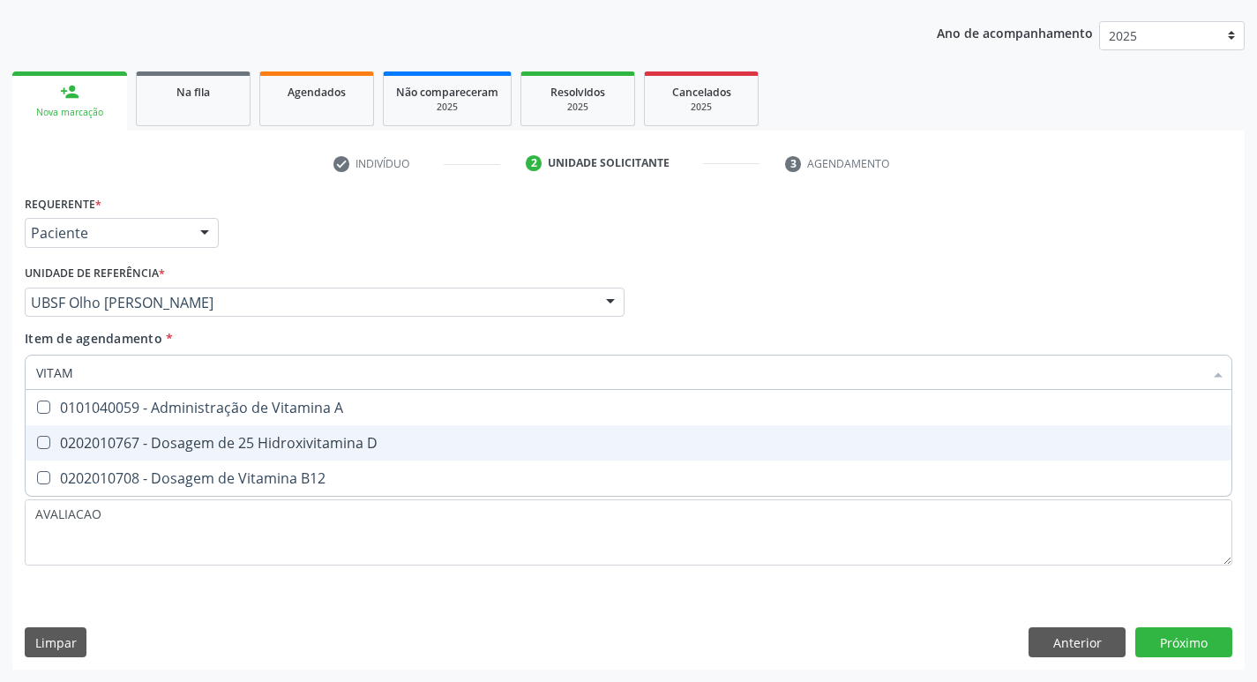
click at [315, 456] on span "0202010767 - Dosagem de 25 Hidroxivitamina D" at bounding box center [629, 442] width 1206 height 35
checkbox D "true"
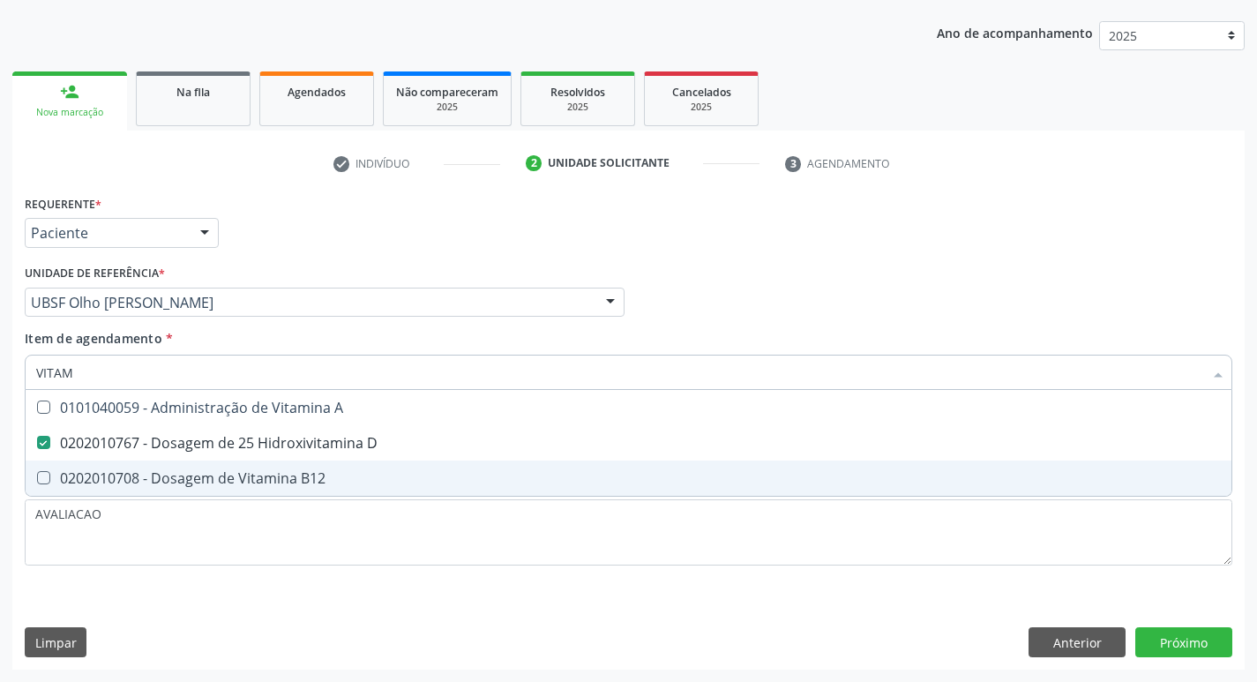
click at [311, 484] on div "0202010708 - Dosagem de Vitamina B12" at bounding box center [628, 478] width 1185 height 14
checkbox B12 "true"
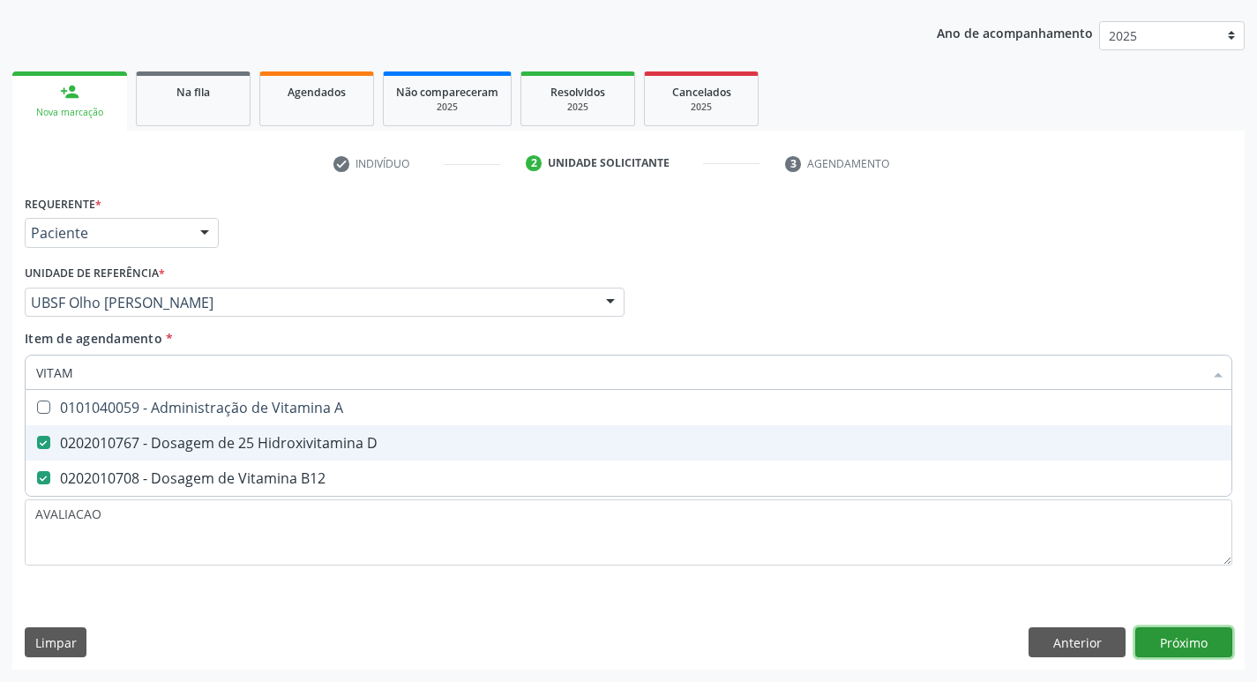
click at [1172, 643] on div "Requerente * Paciente Profissional de Saúde Paciente Nenhum resultado encontrad…" at bounding box center [628, 430] width 1233 height 479
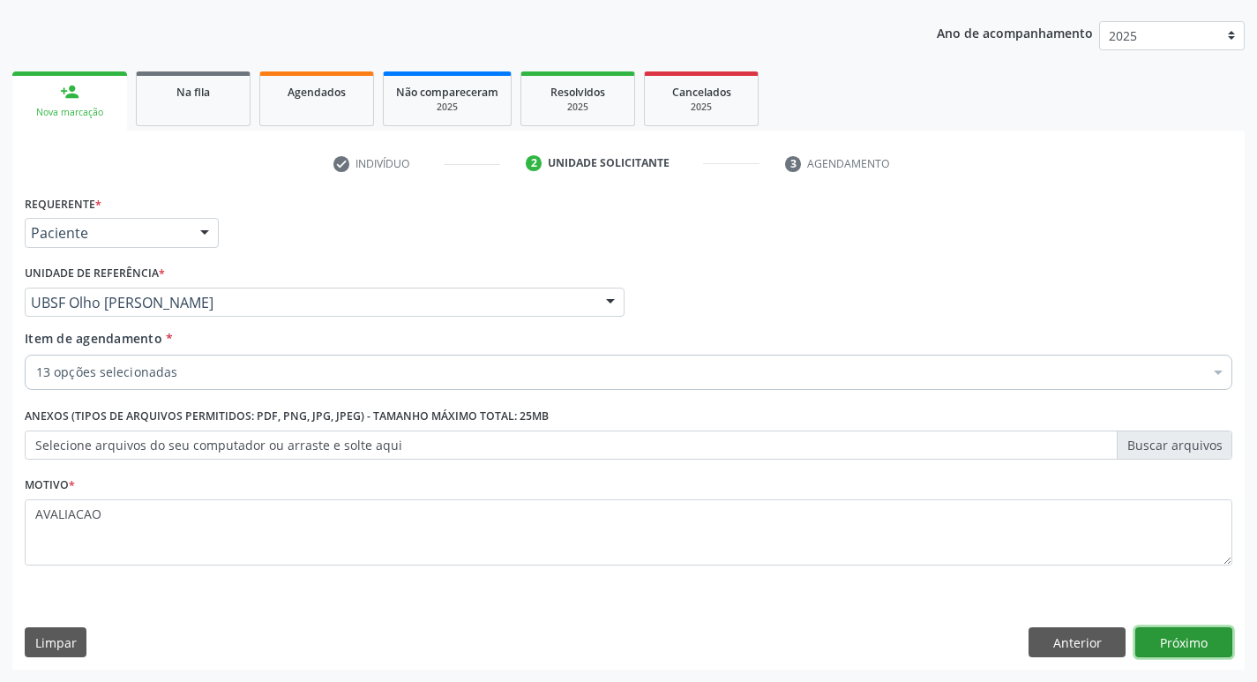
click at [1220, 639] on button "Próximo" at bounding box center [1184, 642] width 97 height 30
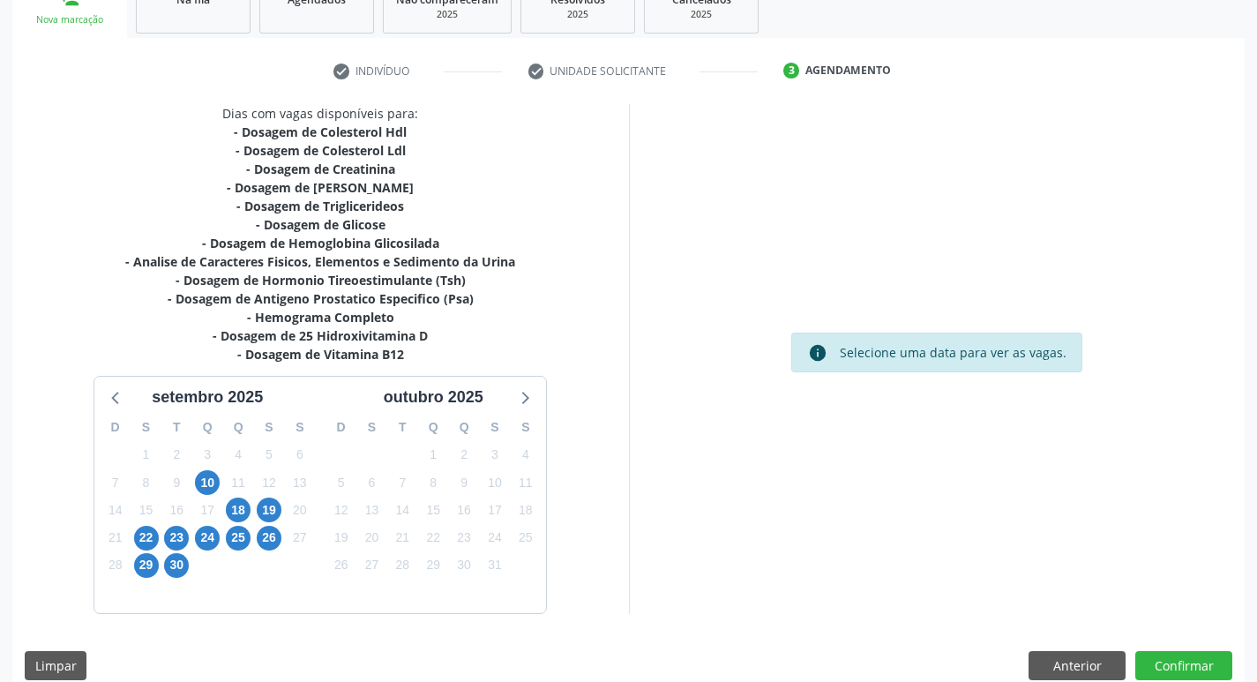
scroll to position [308, 0]
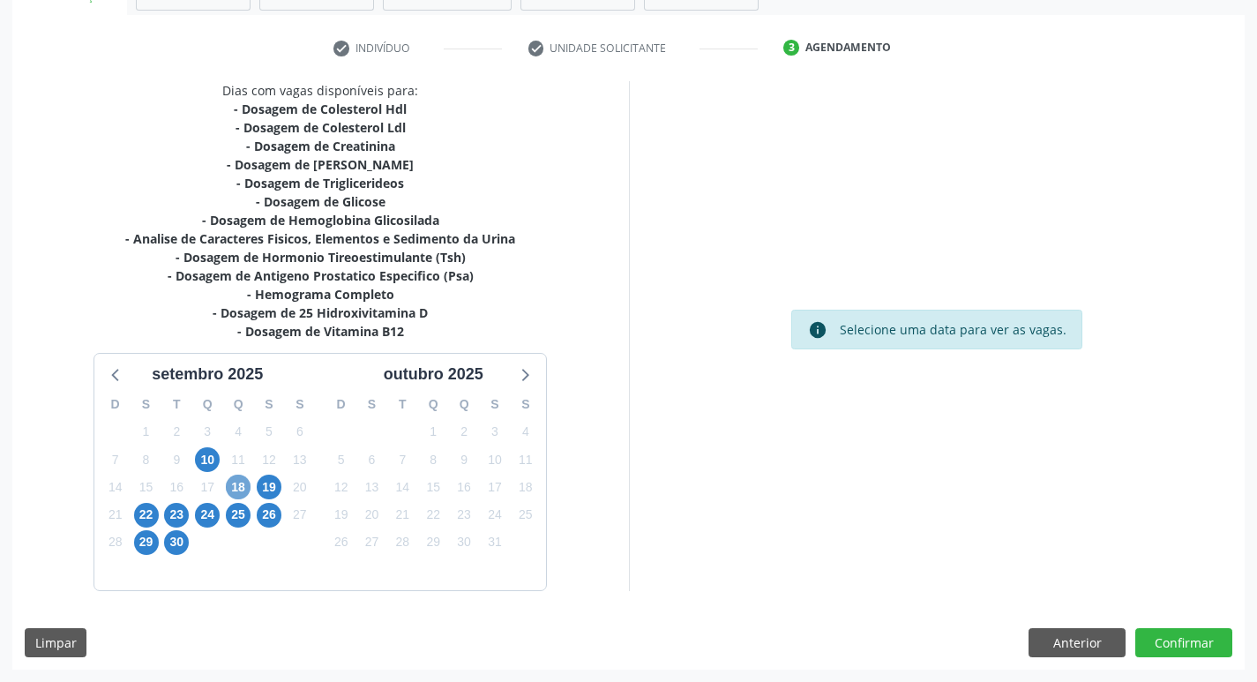
click at [244, 488] on span "18" at bounding box center [238, 487] width 25 height 25
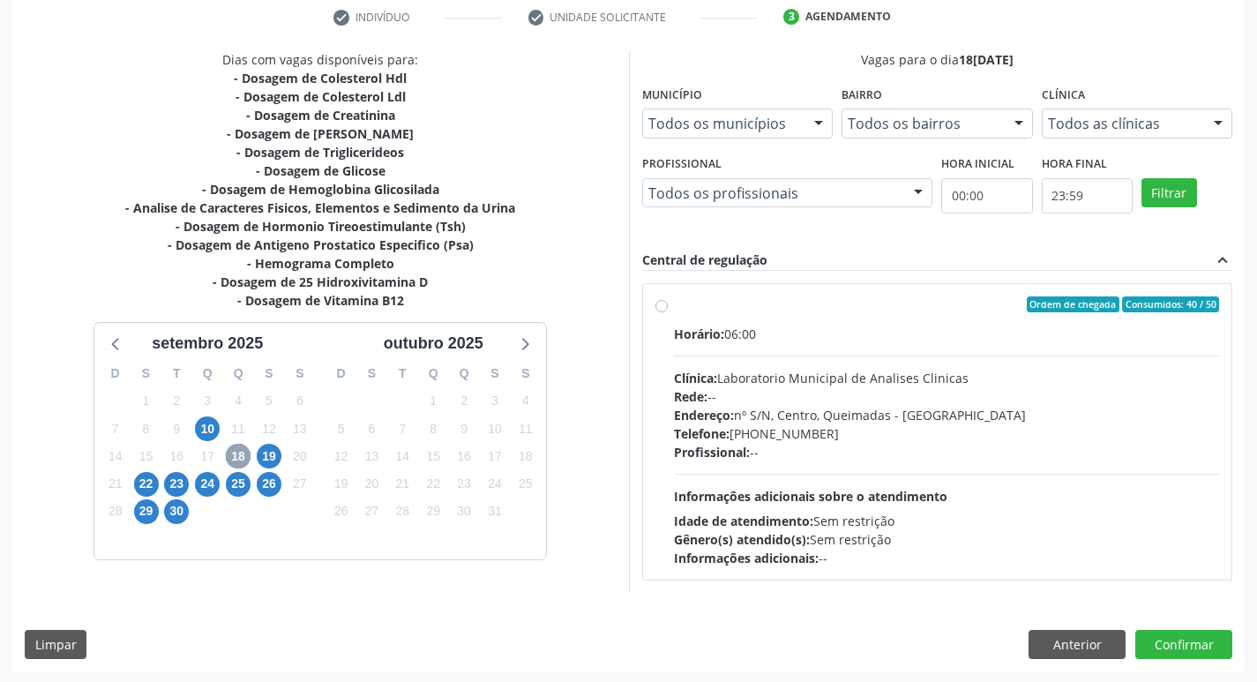
scroll to position [341, 0]
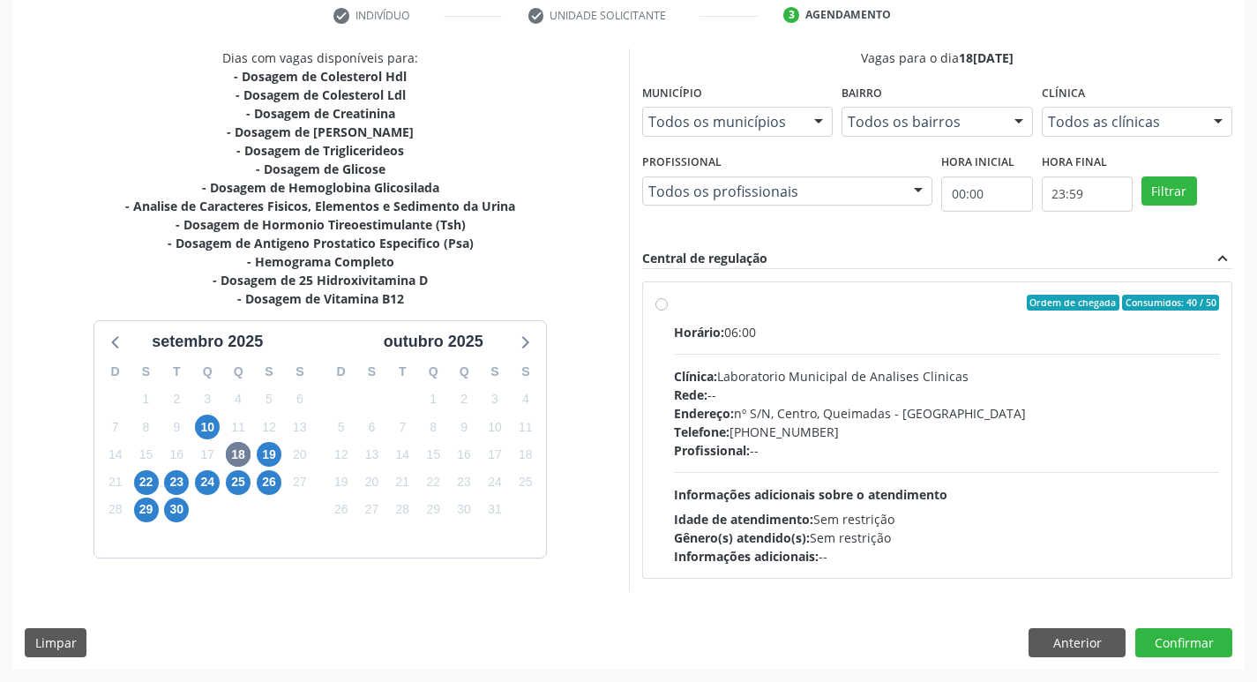
click at [838, 401] on div "Rede: --" at bounding box center [947, 395] width 546 height 19
click at [668, 311] on input "Ordem de chegada Consumidos: 40 / 50 Horário: 06:00 Clínica: Laboratorio Munici…" at bounding box center [662, 303] width 12 height 16
radio input "true"
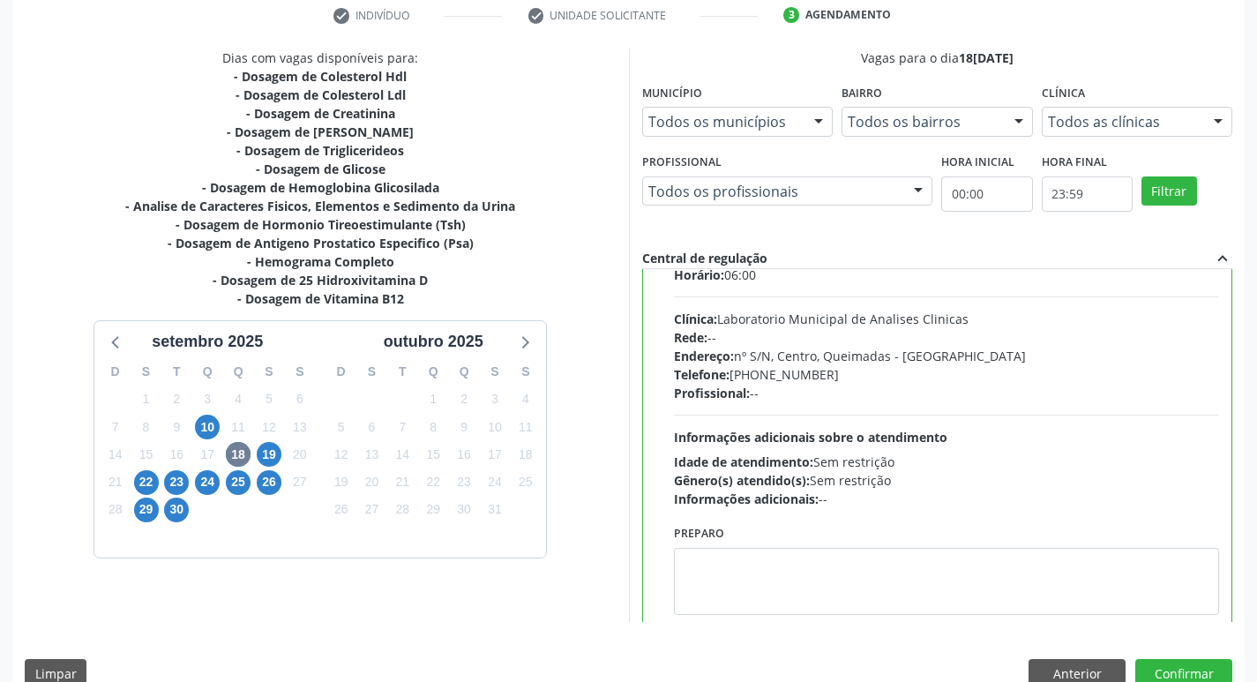
scroll to position [87, 0]
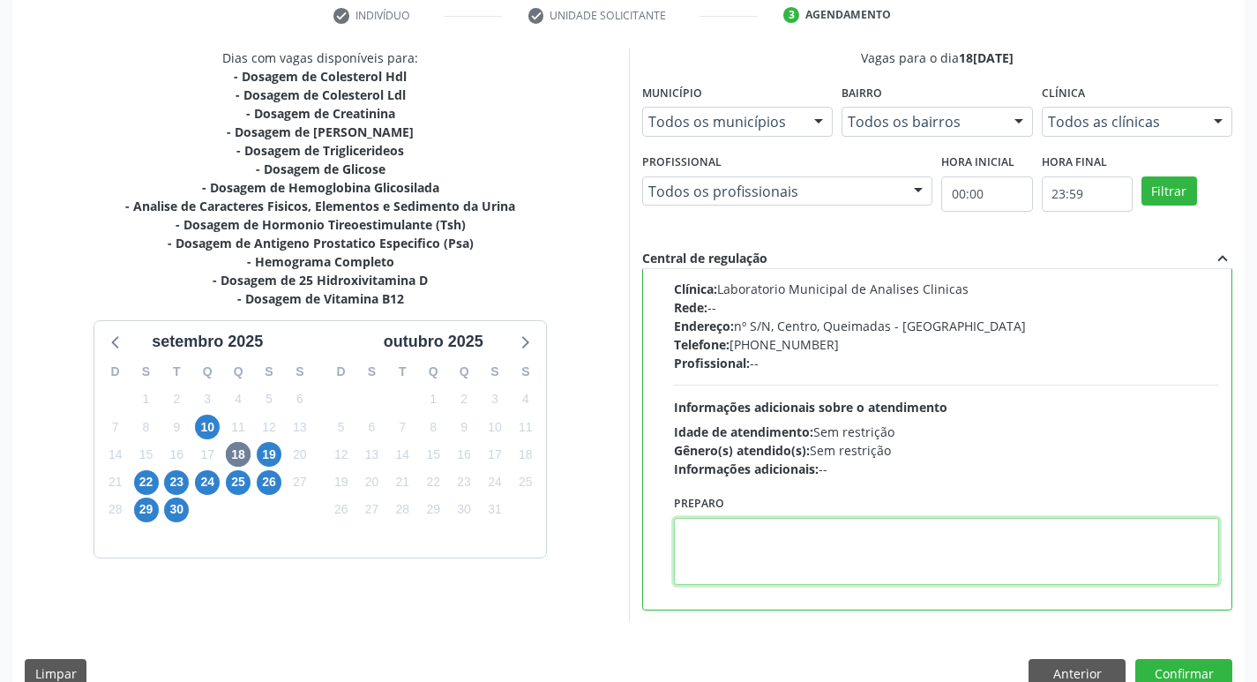
click at [728, 570] on textarea at bounding box center [947, 551] width 546 height 67
paste textarea "IR EM [GEOGRAPHIC_DATA]"
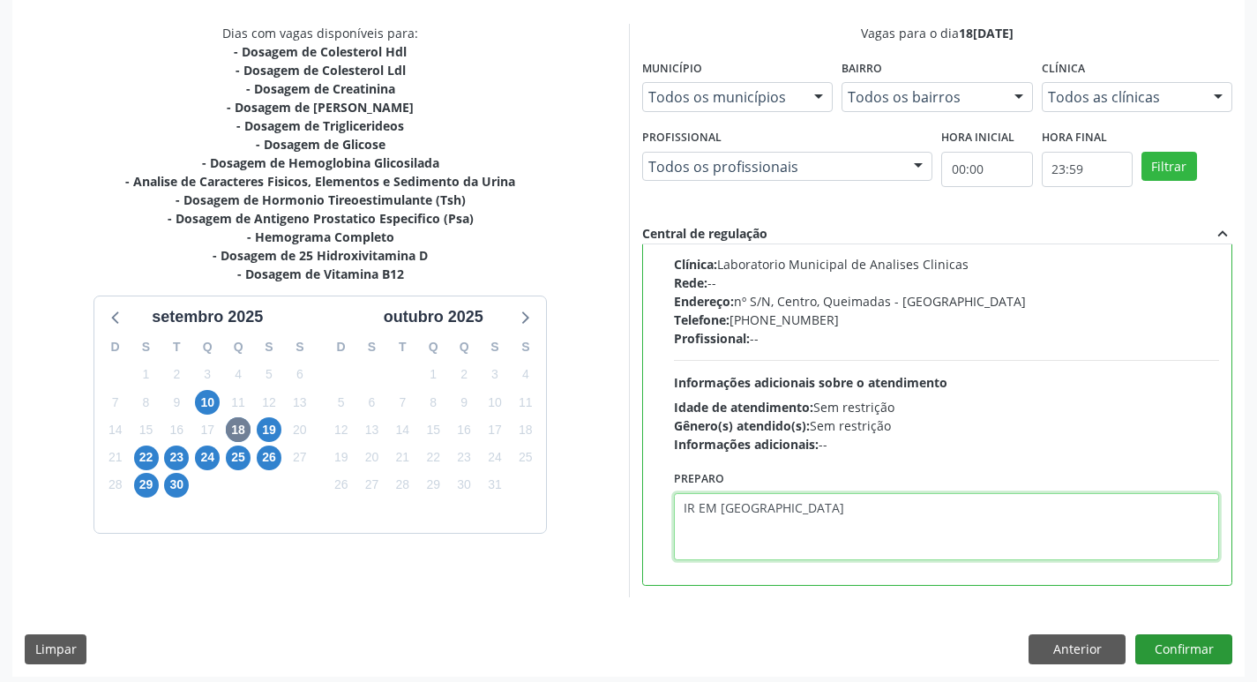
scroll to position [372, 0]
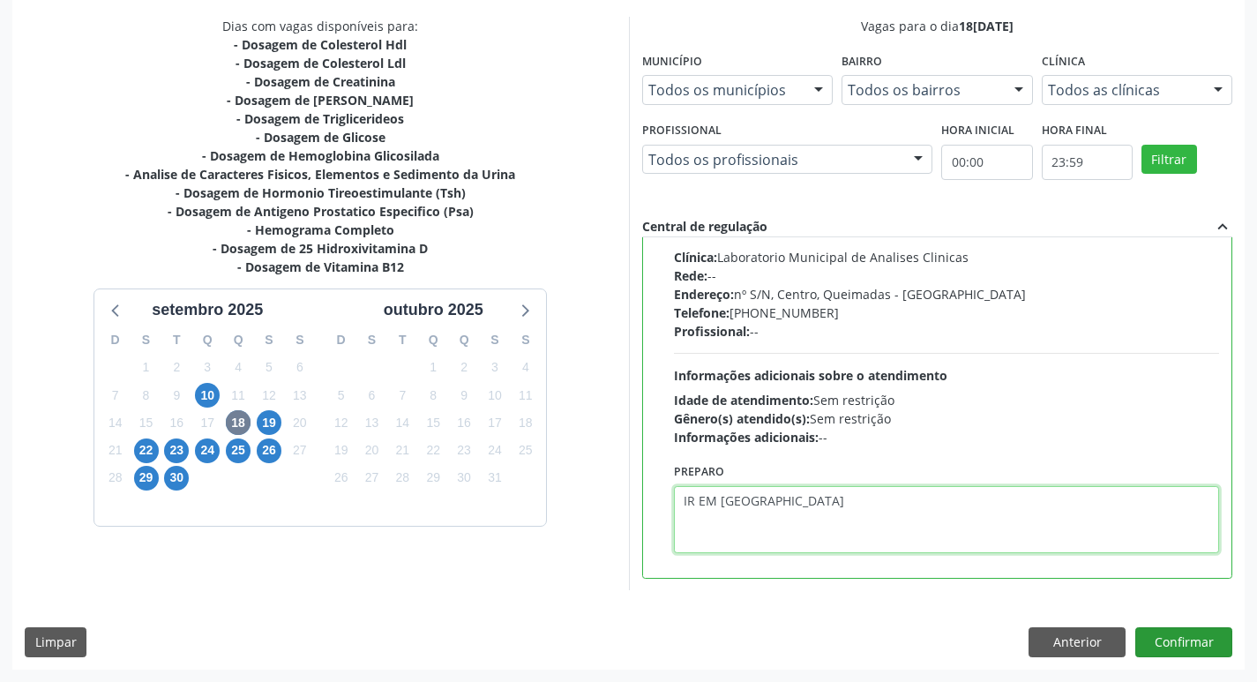
type textarea "IR EM [GEOGRAPHIC_DATA]"
click at [1169, 650] on button "Confirmar" at bounding box center [1184, 642] width 97 height 30
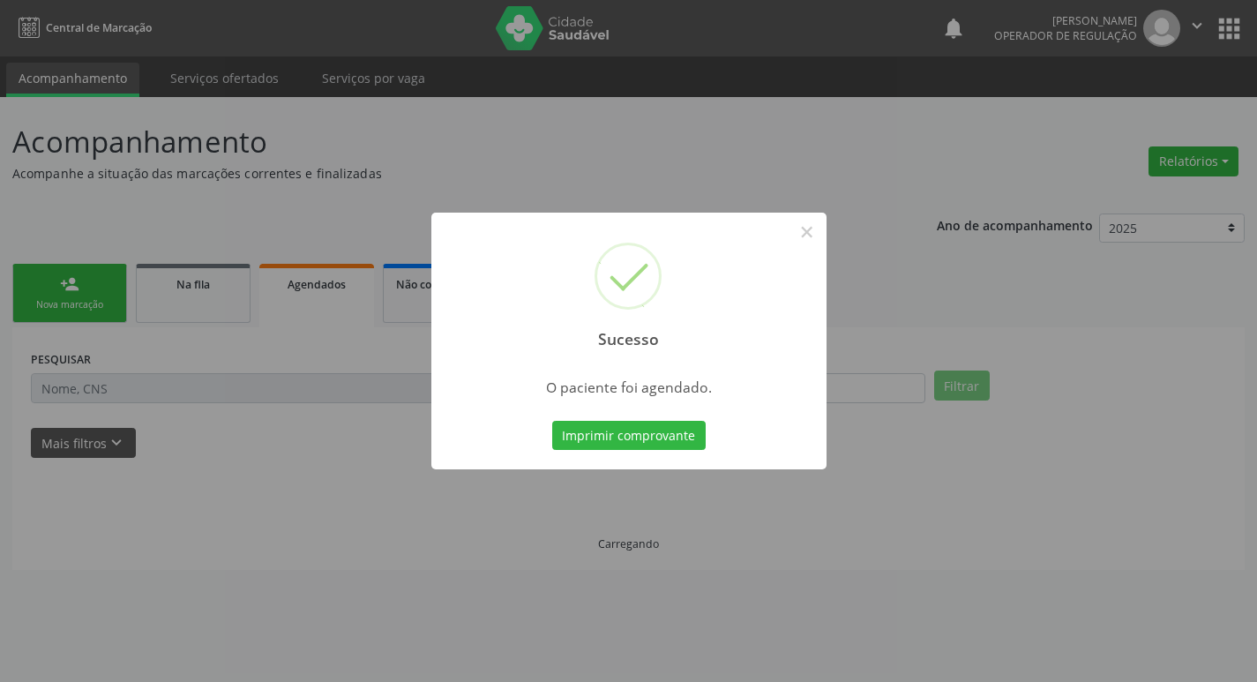
scroll to position [0, 0]
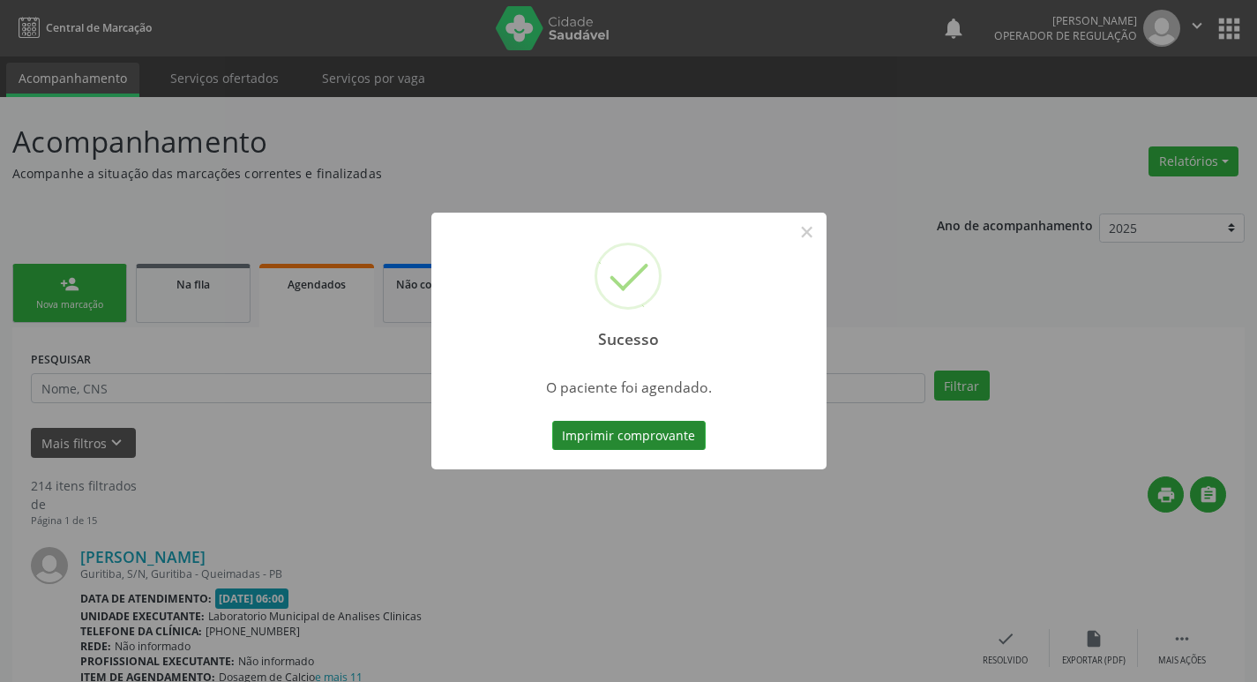
click at [615, 442] on button "Imprimir comprovante" at bounding box center [629, 436] width 154 height 30
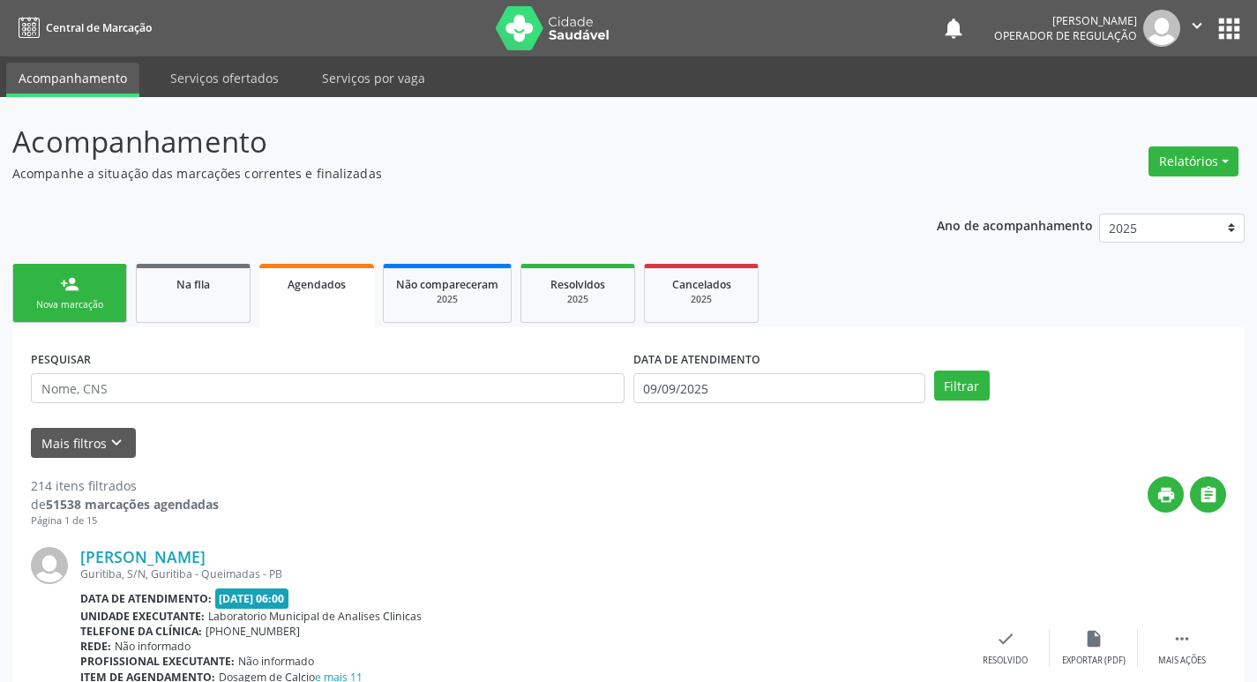
click at [84, 304] on div "Nova marcação" at bounding box center [70, 304] width 88 height 13
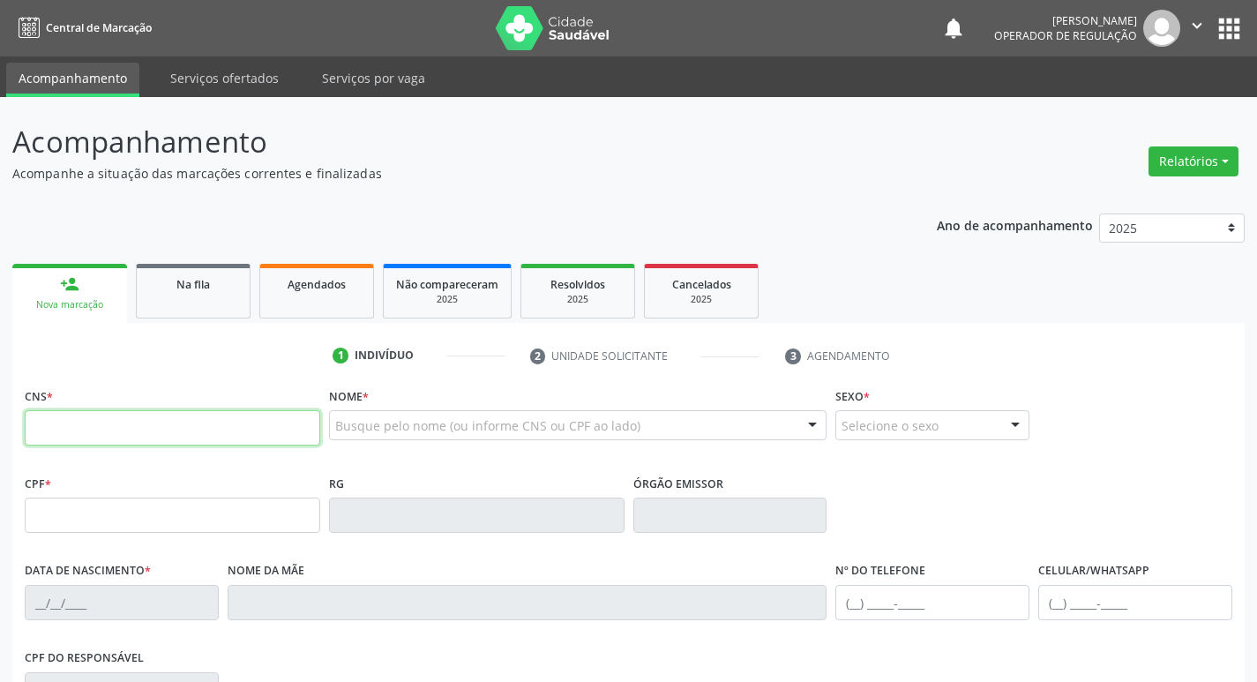
click at [91, 425] on input "text" at bounding box center [173, 427] width 296 height 35
type input "704 2012 8922 0986"
type input "012.716.674-28"
type input "25/12/1974"
type input "Anália Pereira"
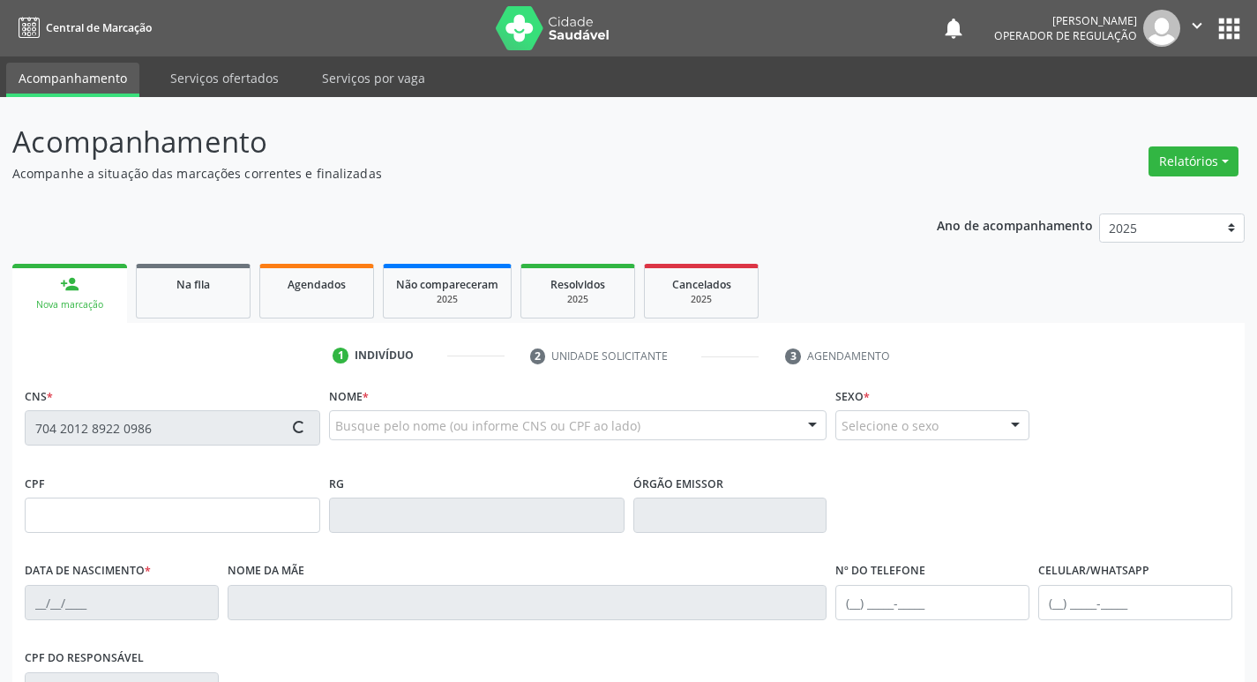
type input "(83) 98867-8431"
type input "343.414.554-00"
type input "386"
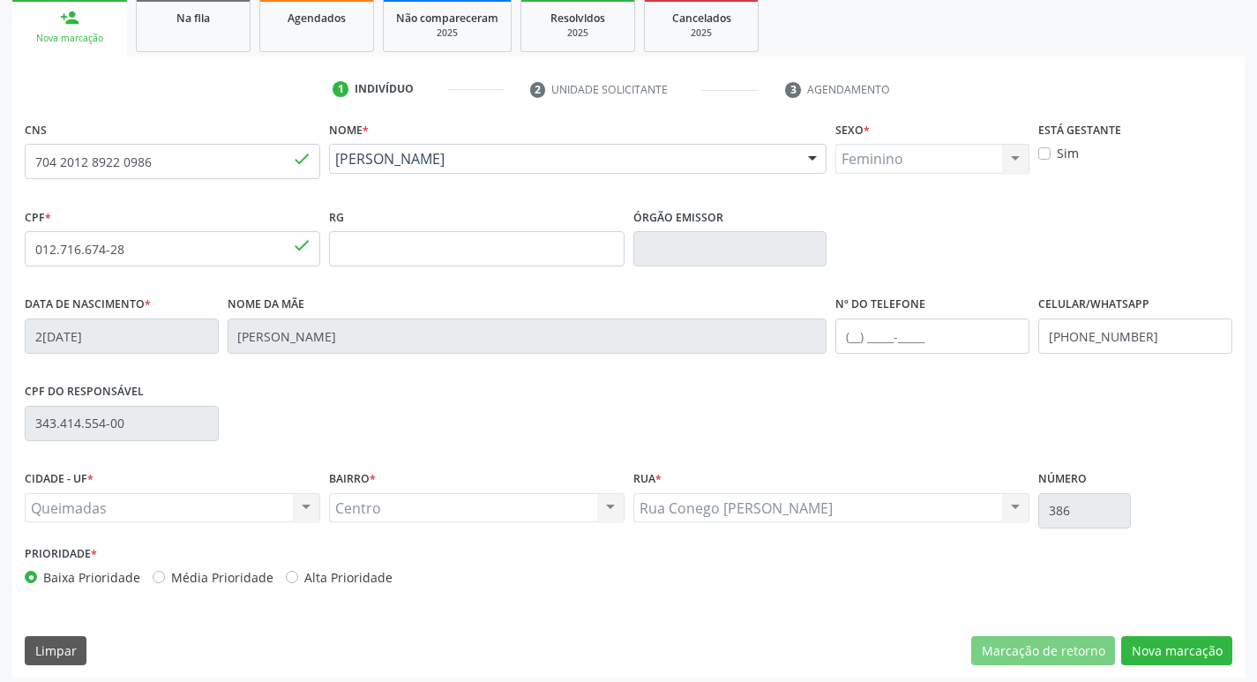
scroll to position [274, 0]
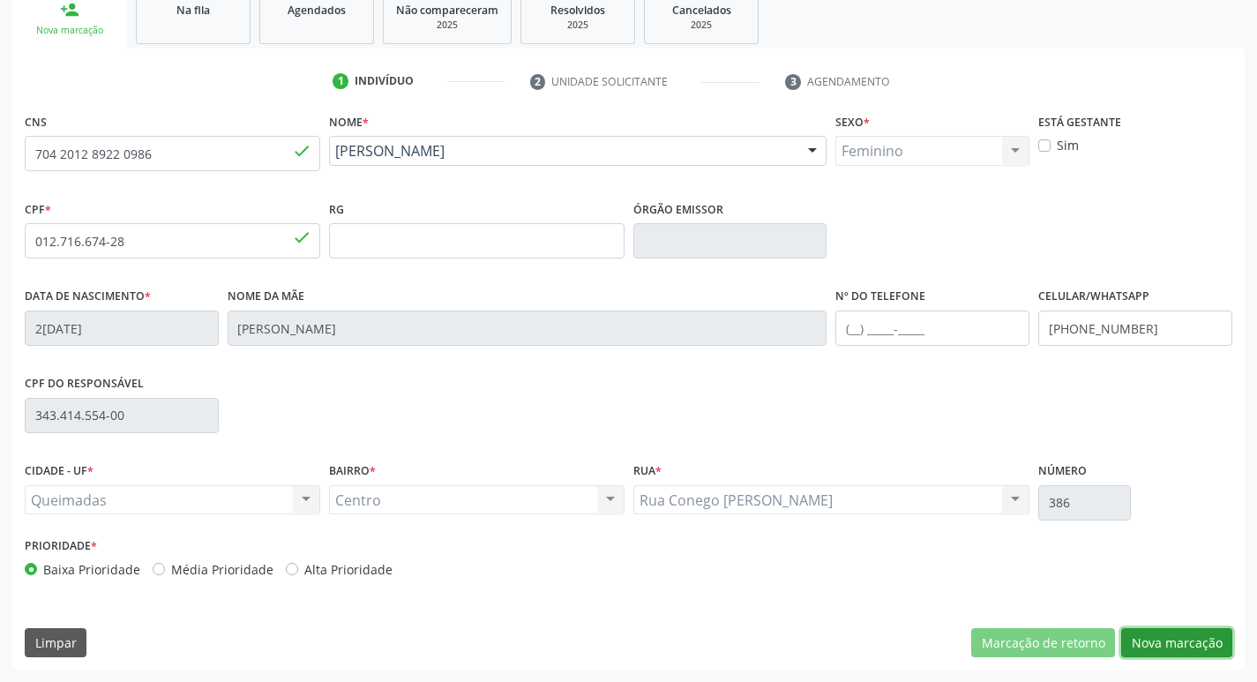
click at [1149, 637] on button "Nova marcação" at bounding box center [1176, 643] width 111 height 30
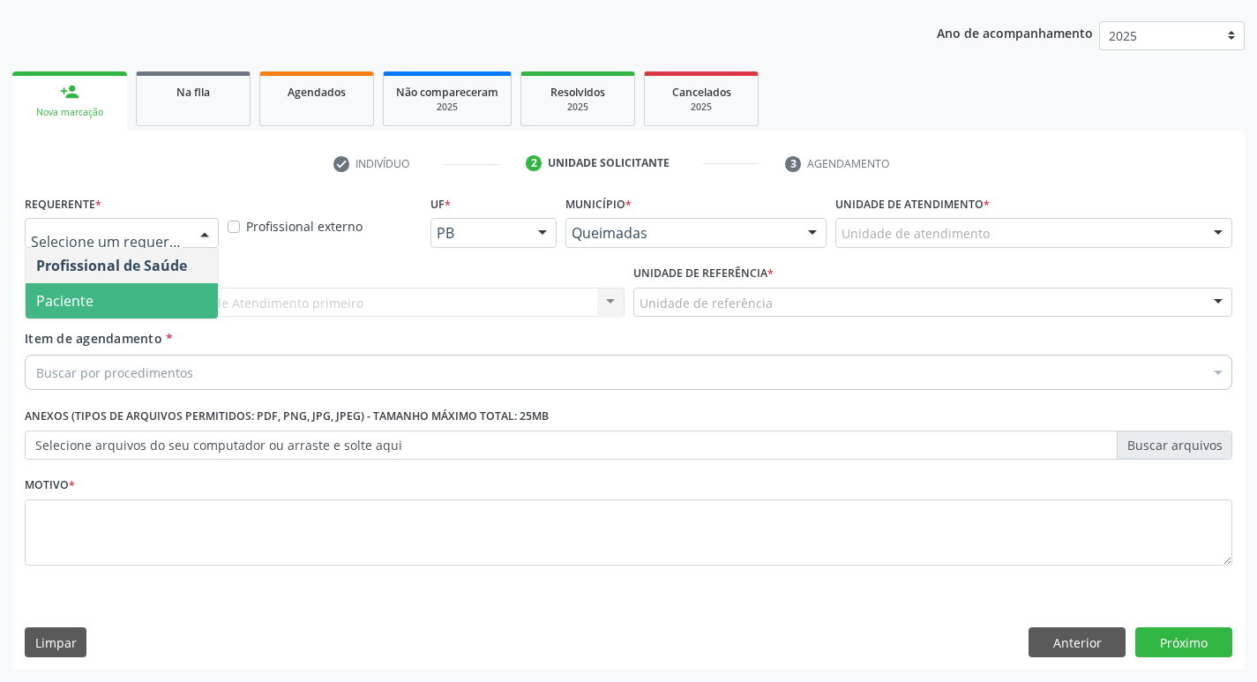
click at [105, 314] on span "Paciente" at bounding box center [122, 300] width 192 height 35
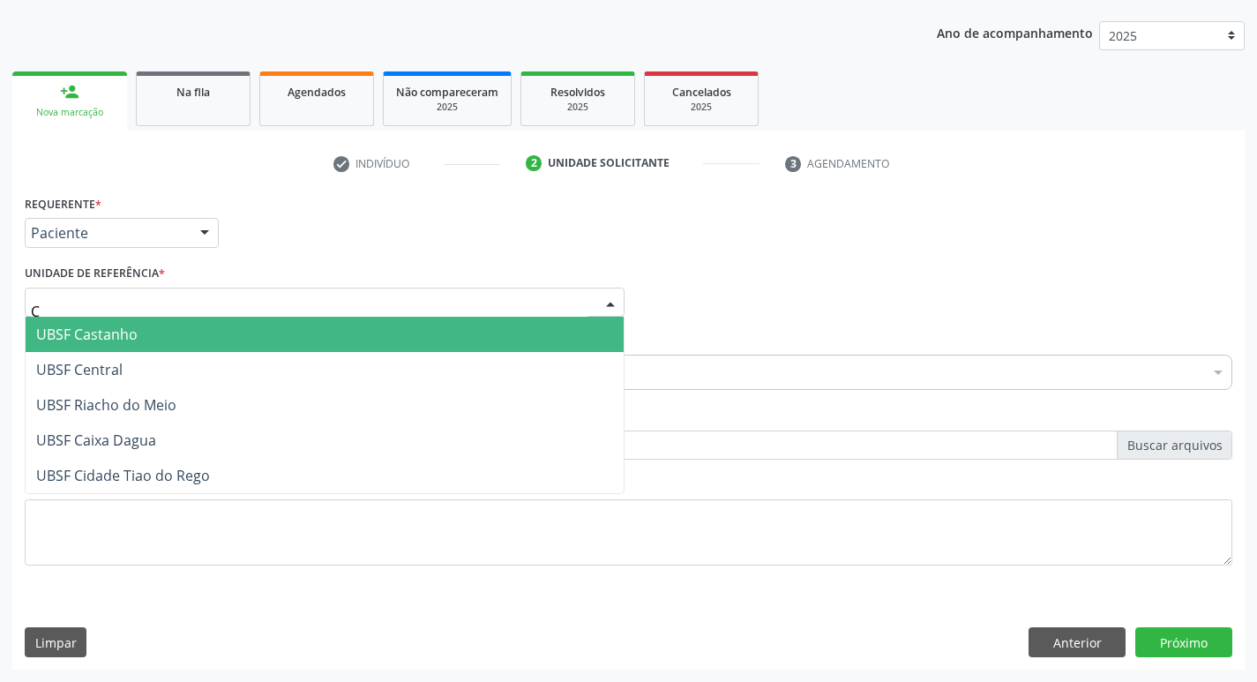
type input "CE"
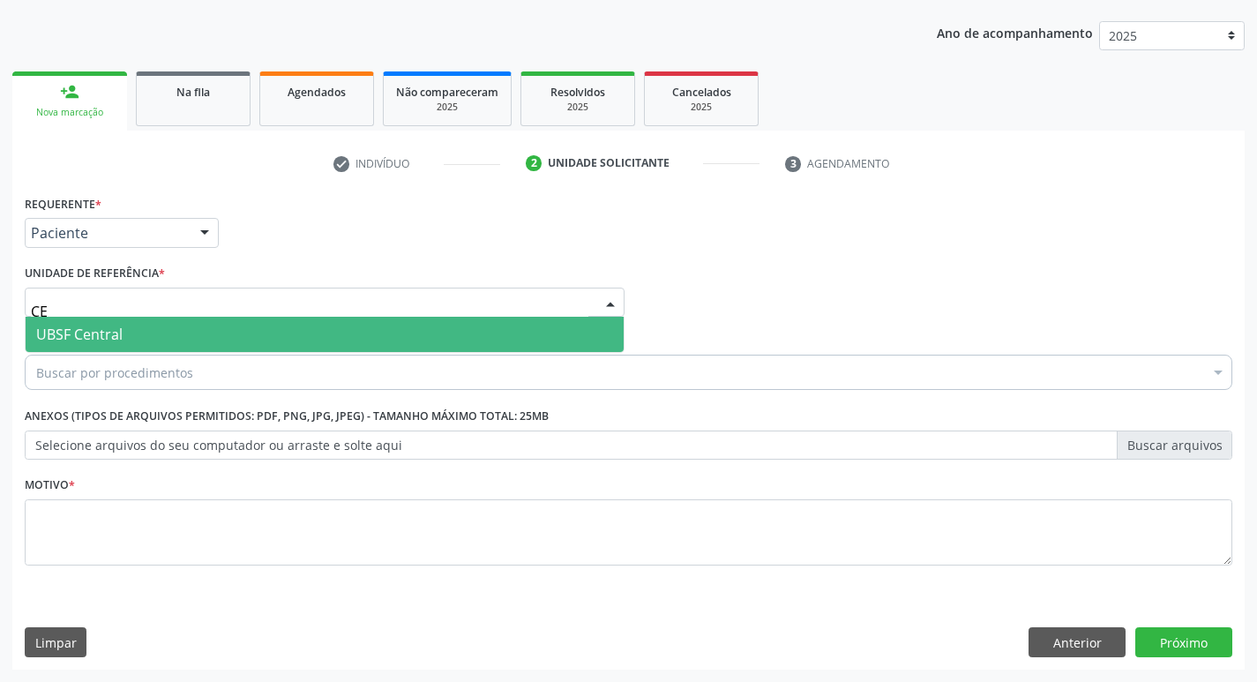
click at [130, 340] on span "UBSF Central" at bounding box center [325, 334] width 598 height 35
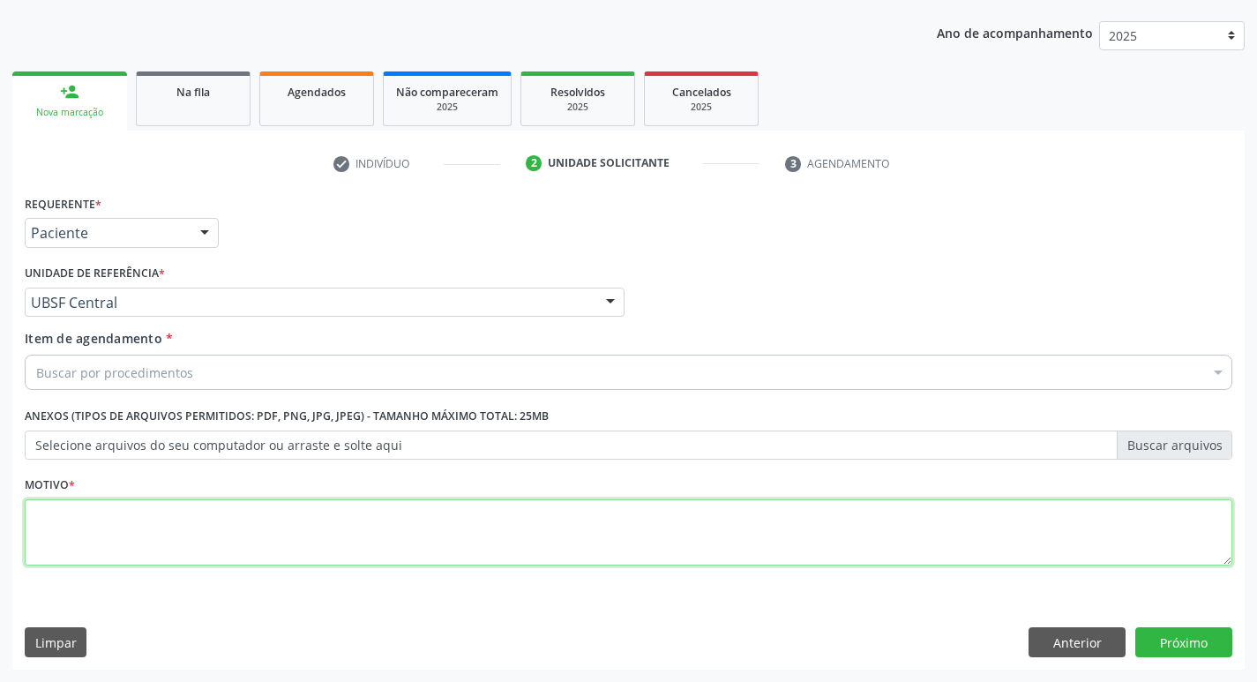
click at [124, 501] on textarea at bounding box center [629, 532] width 1208 height 67
type textarea "AVALIACAO"
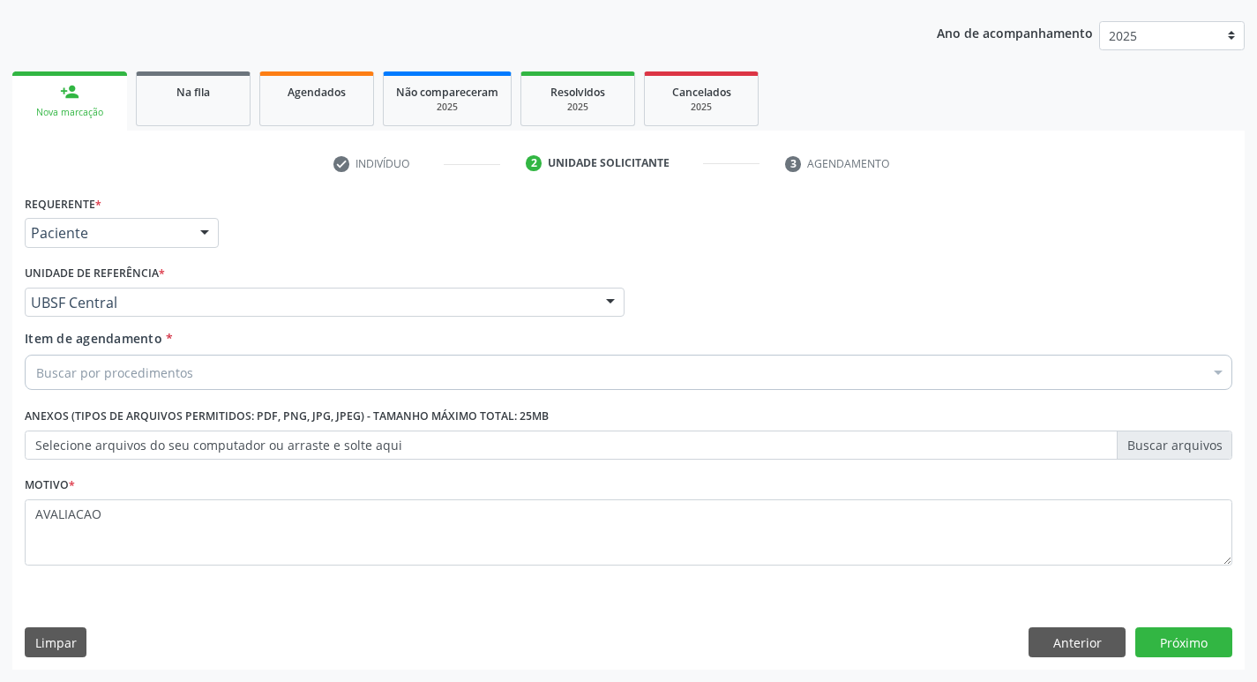
click at [127, 385] on div "Buscar por procedimentos" at bounding box center [629, 372] width 1208 height 35
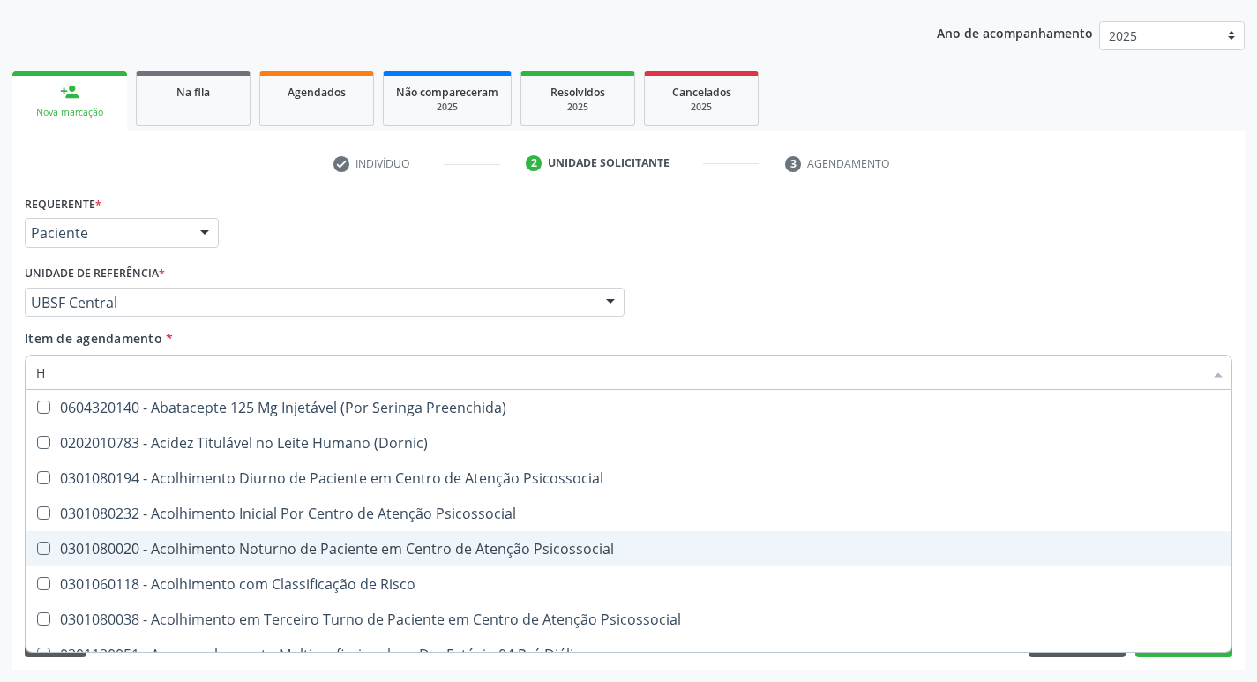
type input "HEMOGR"
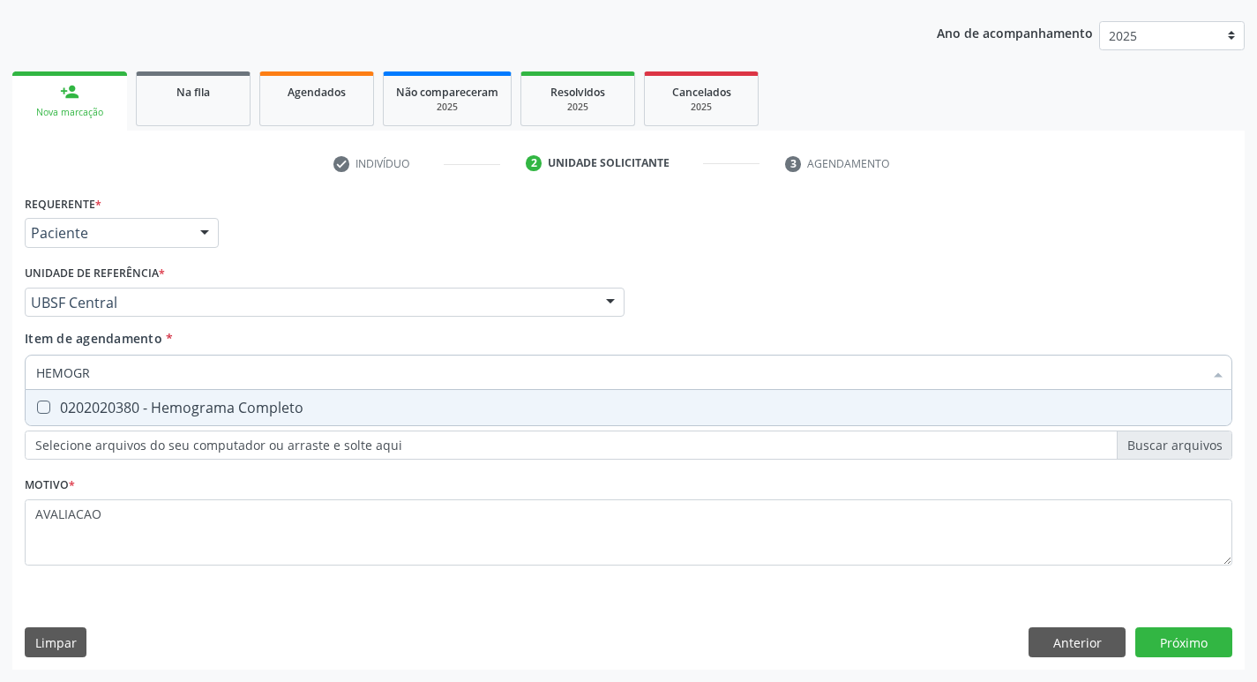
click at [286, 417] on span "0202020380 - Hemograma Completo" at bounding box center [629, 407] width 1206 height 35
checkbox Completo "true"
type input "HEMOG"
checkbox Completo "false"
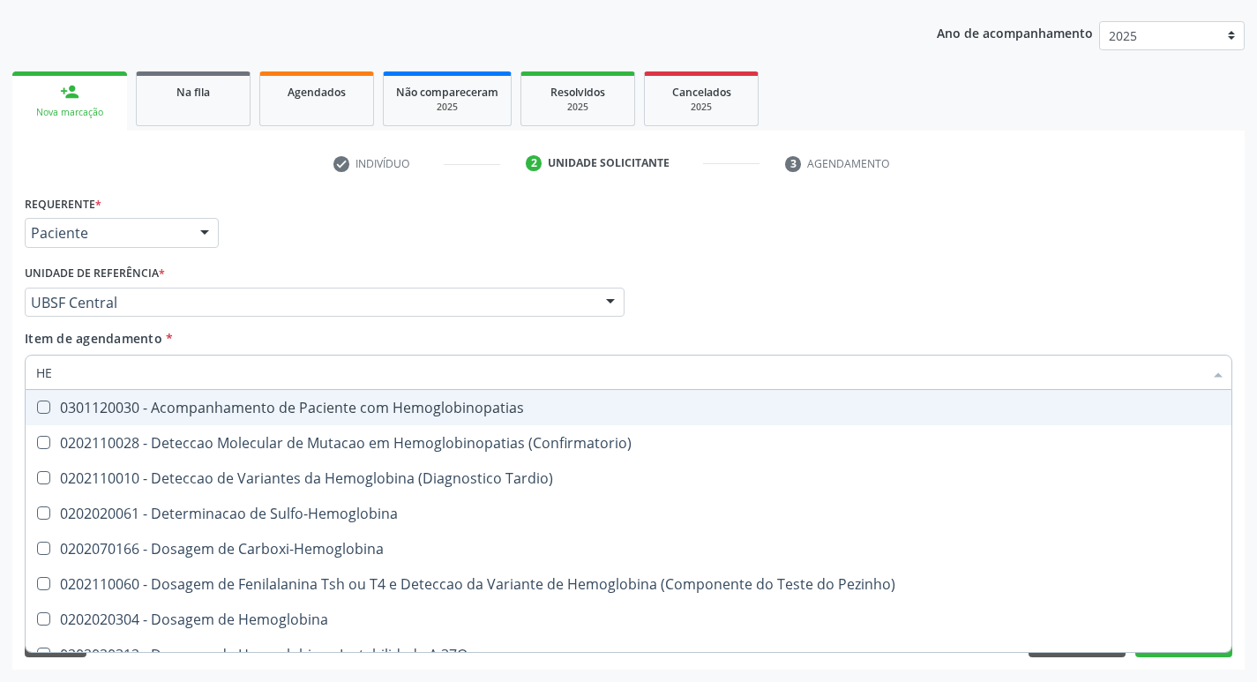
type input "H"
checkbox Completo "false"
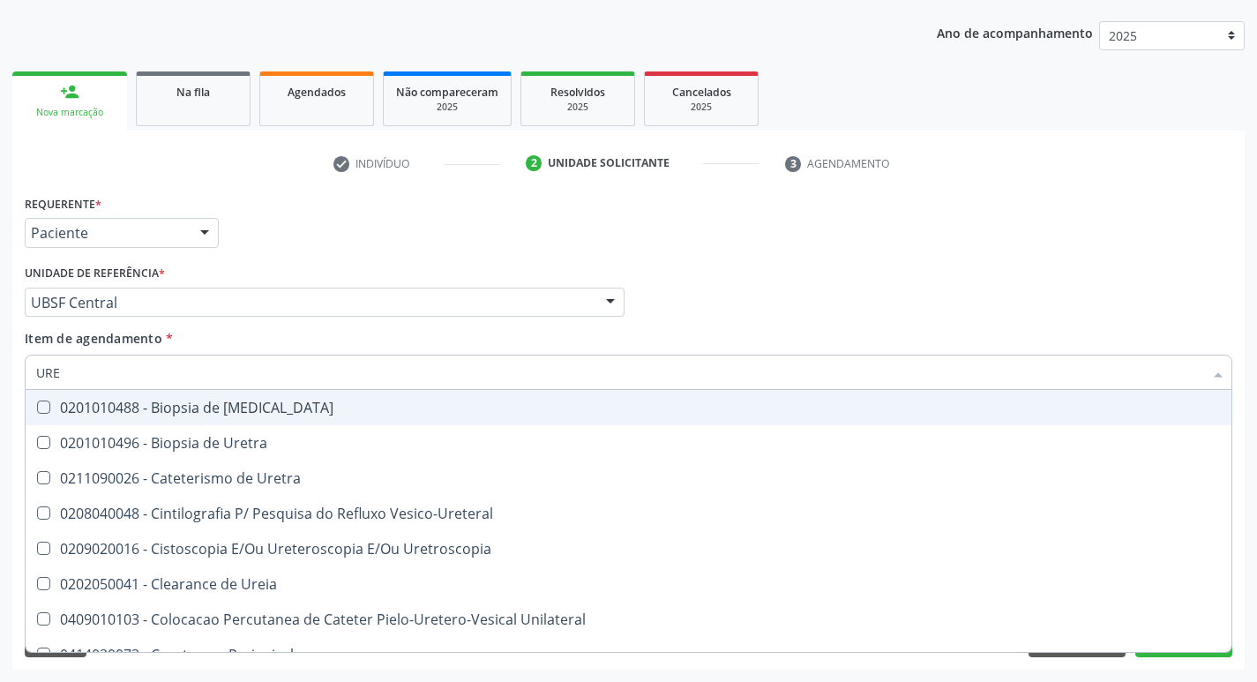
type input "UREI"
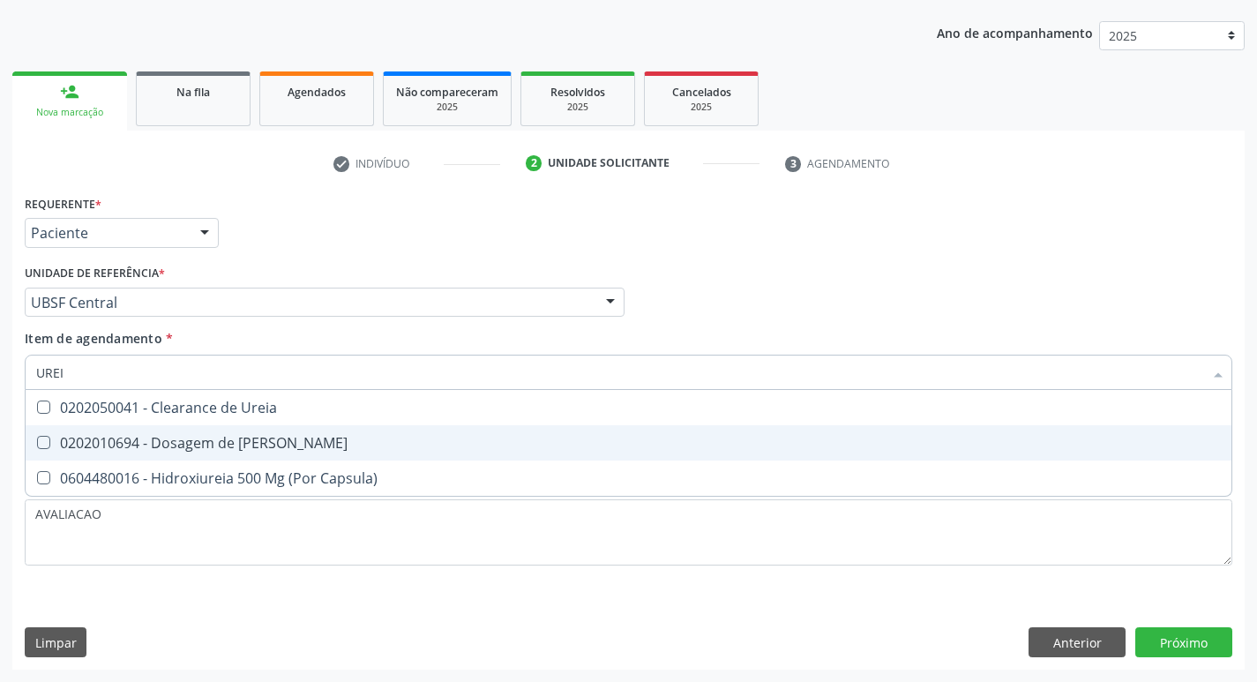
click at [283, 437] on div "0202010694 - Dosagem de [PERSON_NAME]" at bounding box center [628, 443] width 1185 height 14
checkbox Ureia "true"
type input "URE"
checkbox Ureia "false"
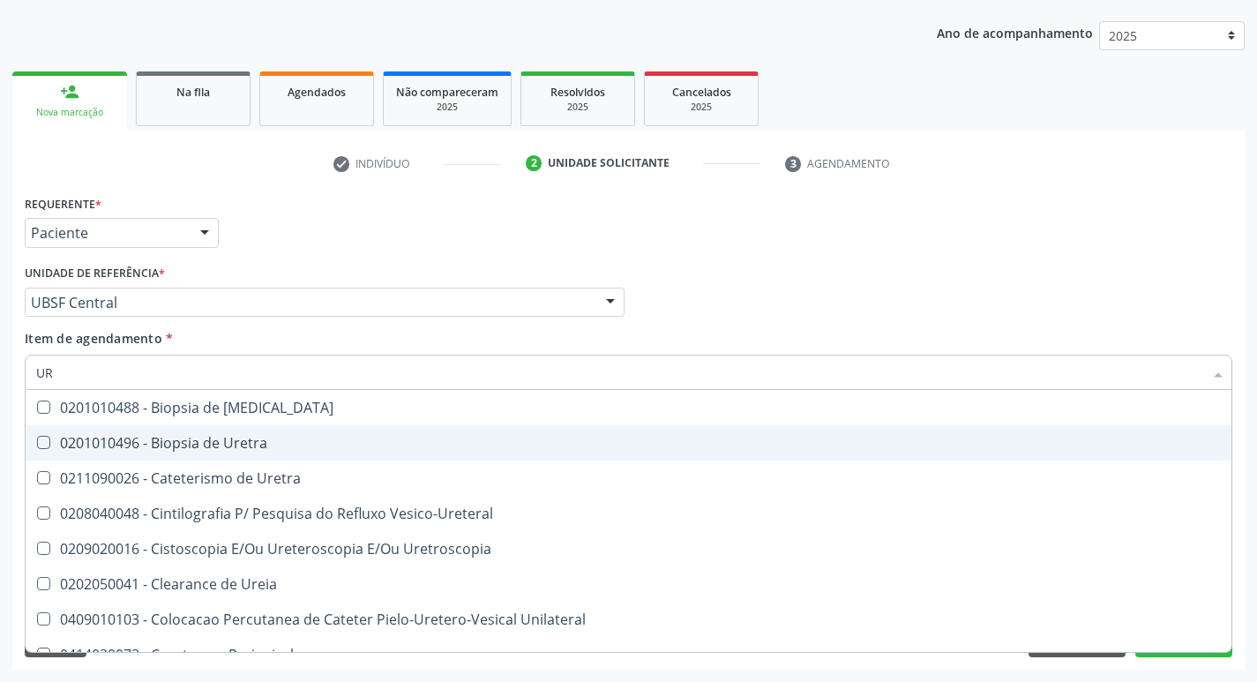
type input "U"
checkbox Ureia "false"
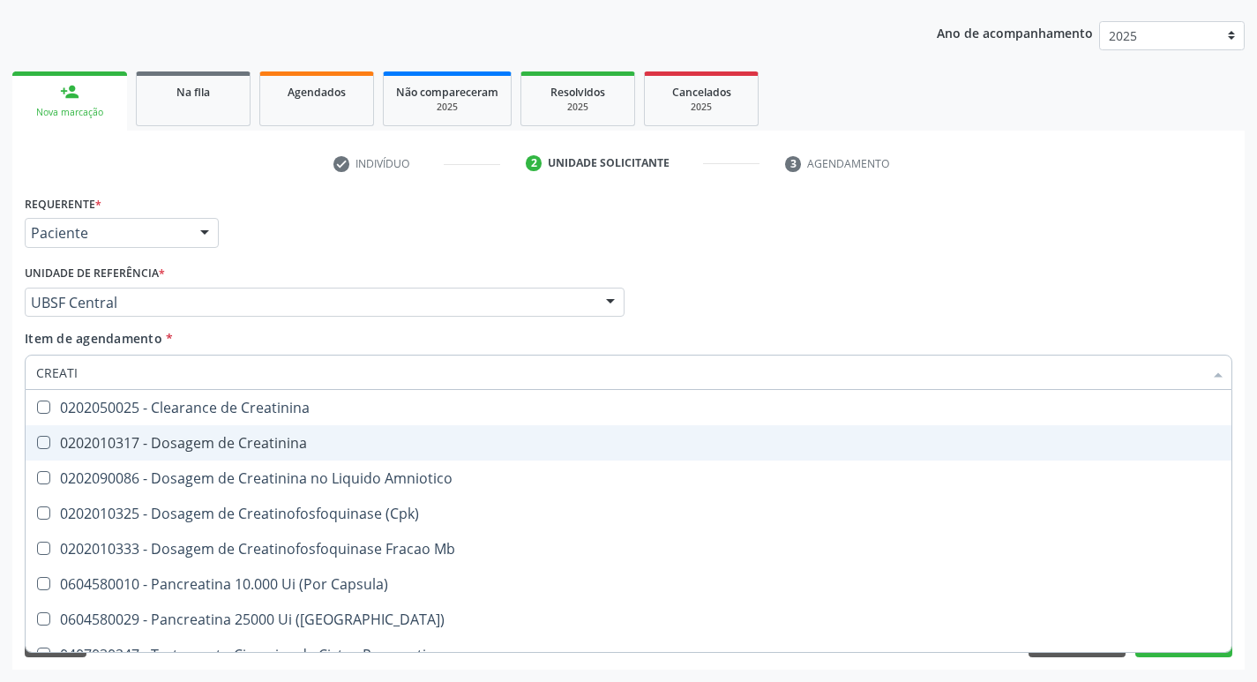
type input "CREATIN"
click at [283, 437] on div "0202010317 - Dosagem de Creatinina" at bounding box center [628, 443] width 1185 height 14
checkbox Creatinina "true"
type input "CREAT"
checkbox Creatinina "false"
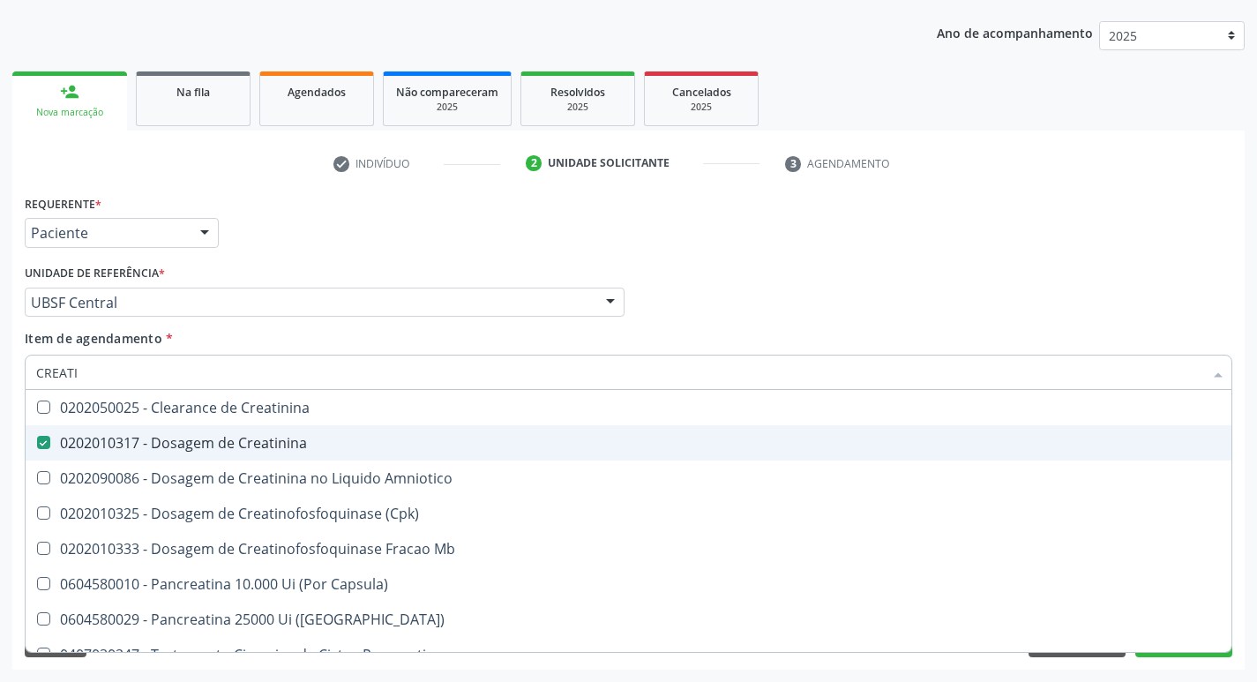
checkbox Amniotico "true"
type input "CRE"
checkbox Amniotico "false"
checkbox Mb "false"
type input "C"
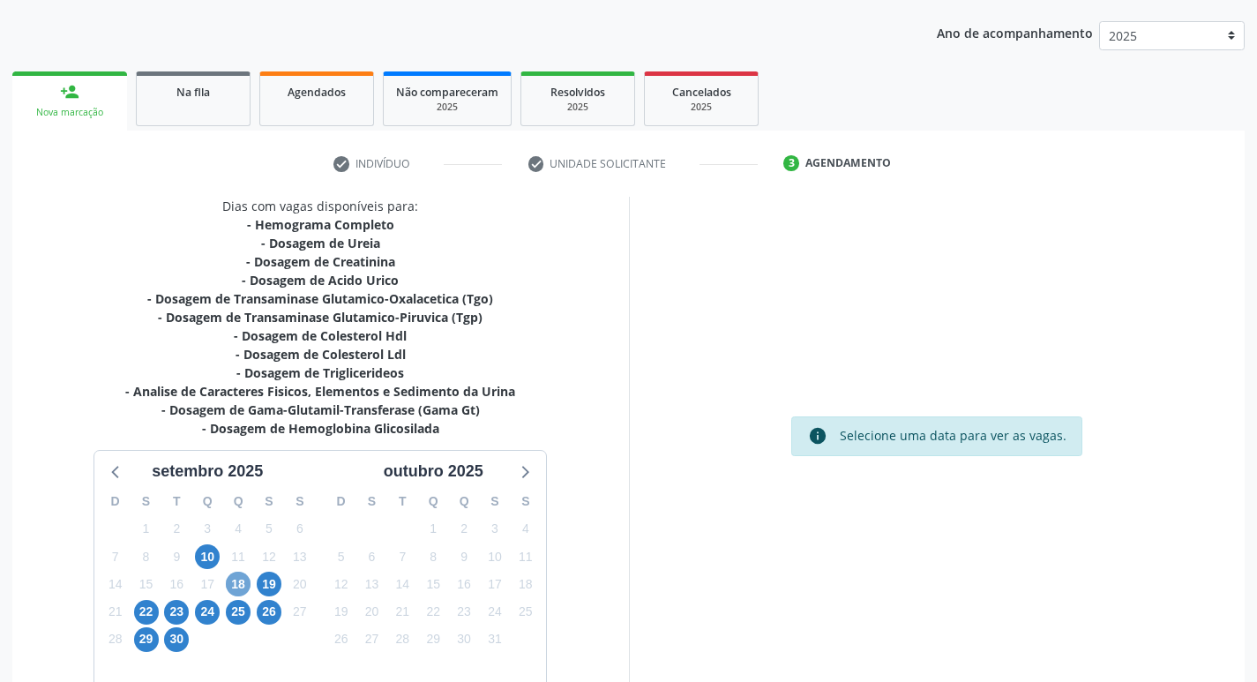
click at [238, 589] on span "18" at bounding box center [238, 584] width 25 height 25
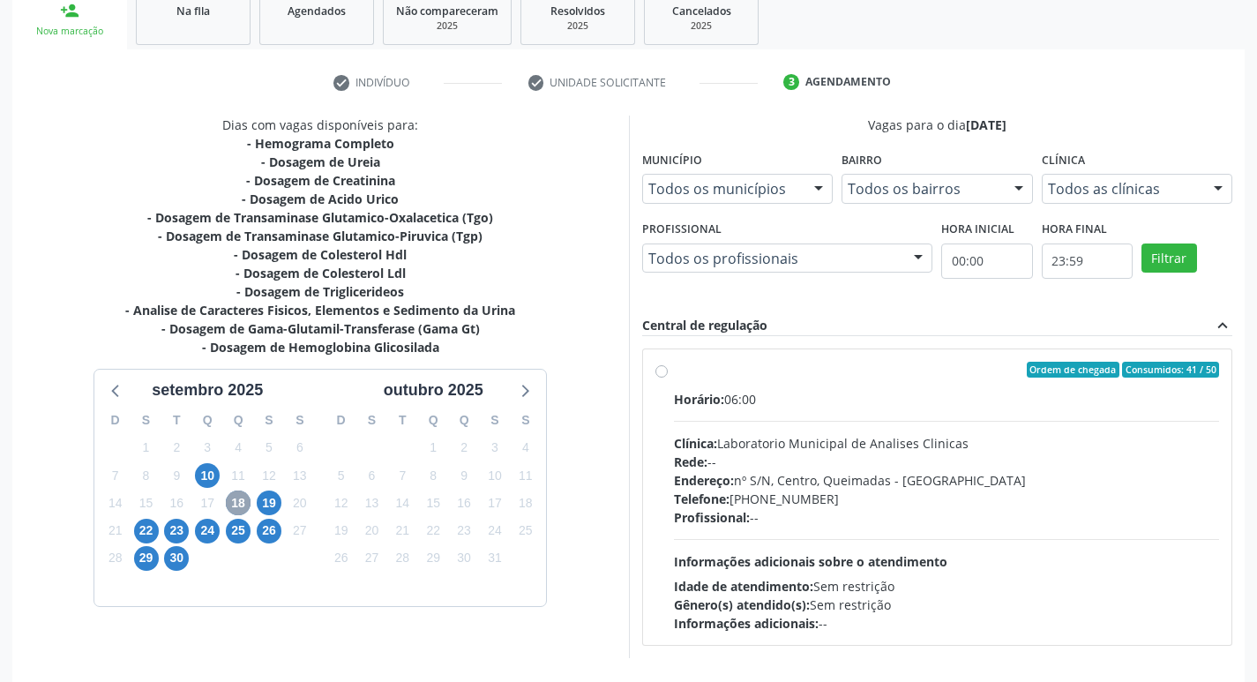
scroll to position [341, 0]
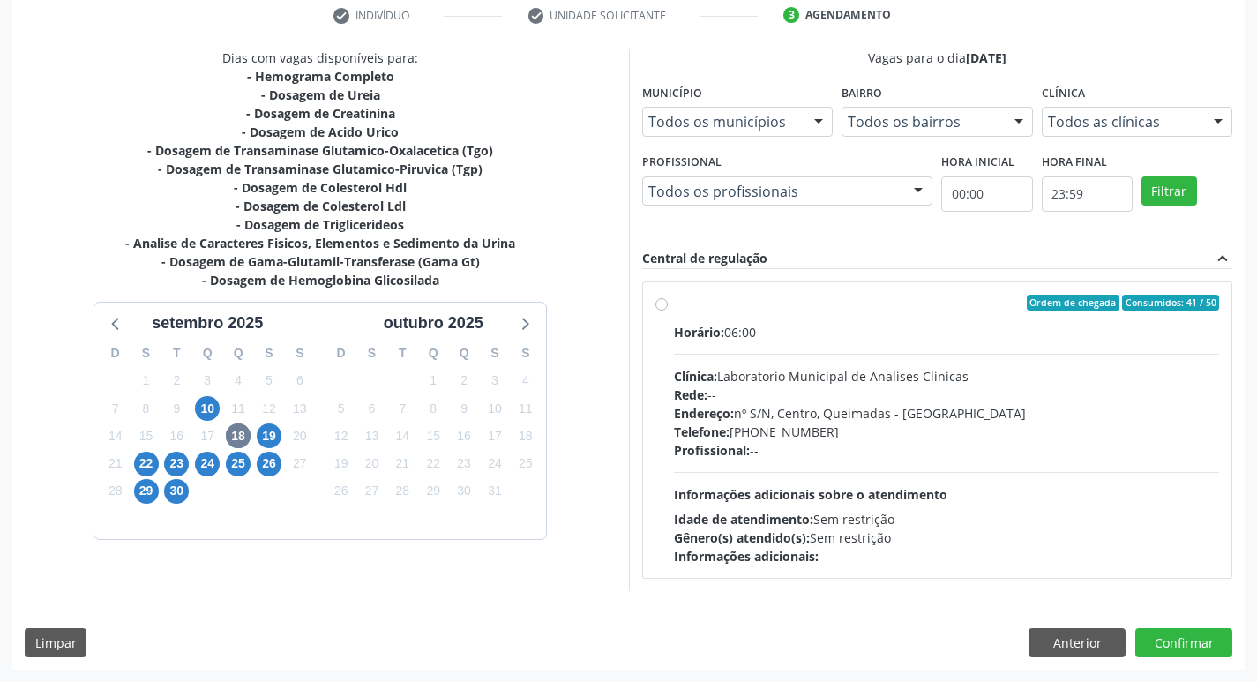
click at [892, 419] on div "Endereço: nº S/N, Centro, Queimadas - [GEOGRAPHIC_DATA]" at bounding box center [947, 413] width 546 height 19
click at [668, 311] on input "Ordem de chegada Consumidos: 41 / 50 Horário: 06:00 Clínica: Laboratorio Munici…" at bounding box center [662, 303] width 12 height 16
radio input "true"
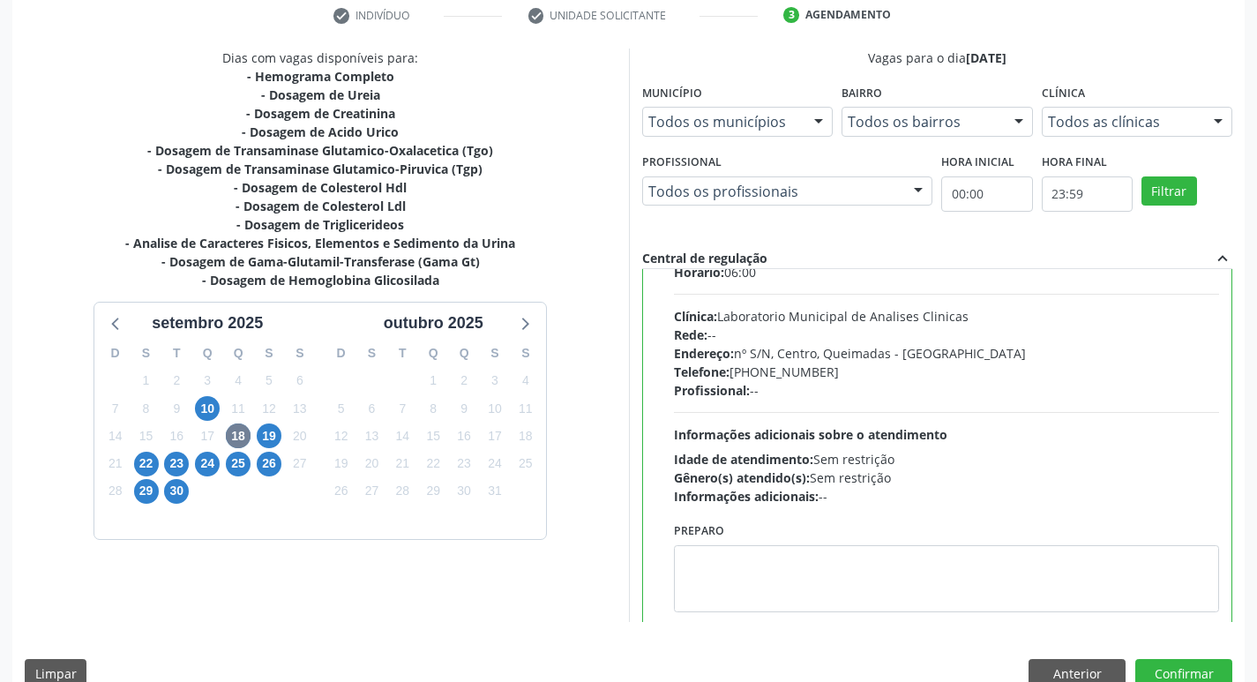
scroll to position [87, 0]
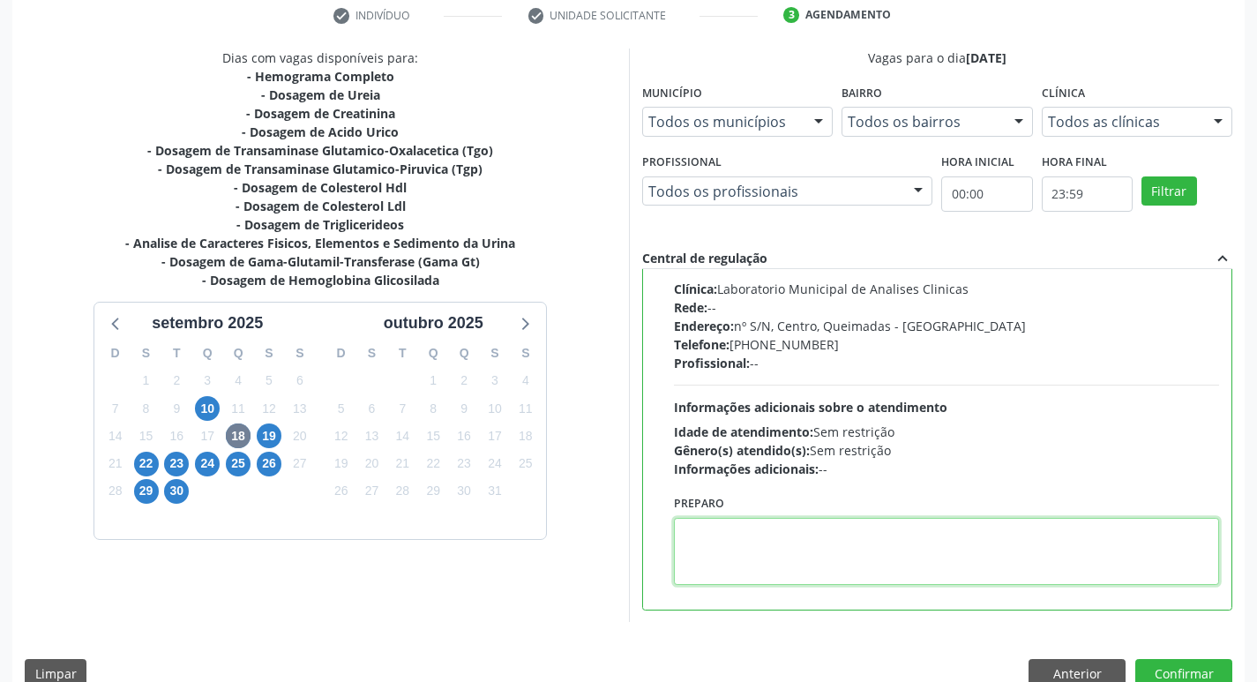
click at [761, 559] on textarea at bounding box center [947, 551] width 546 height 67
paste textarea "IR EM [GEOGRAPHIC_DATA]"
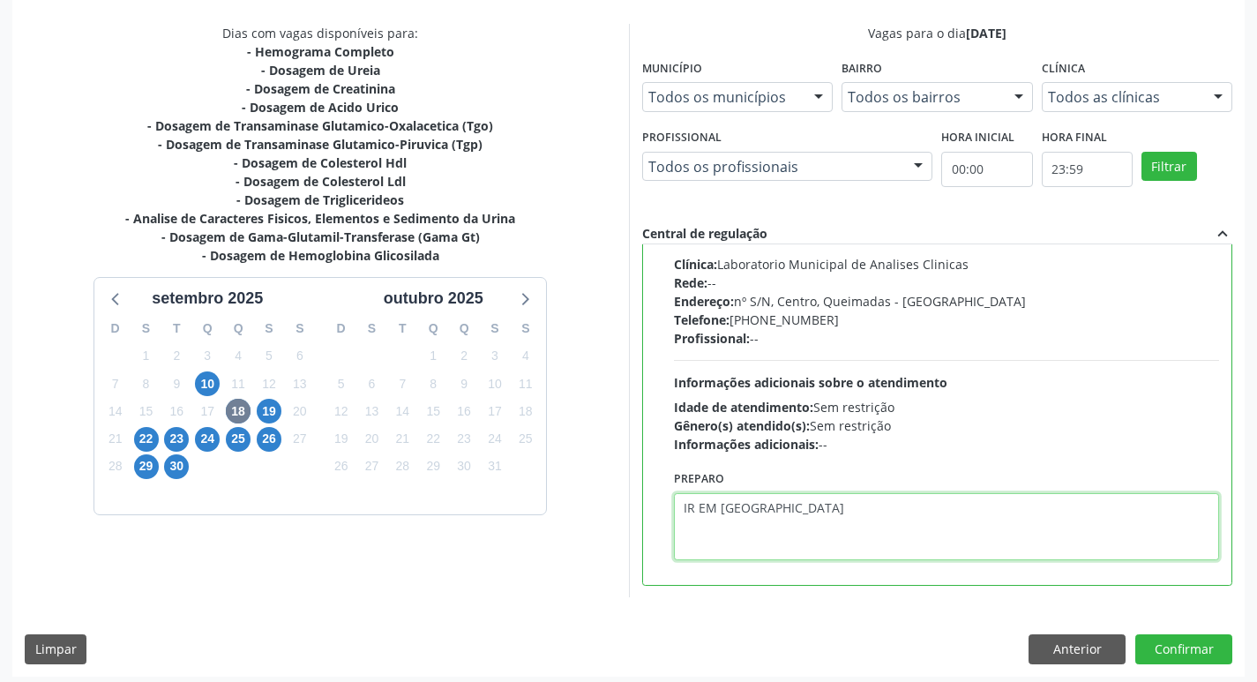
scroll to position [372, 0]
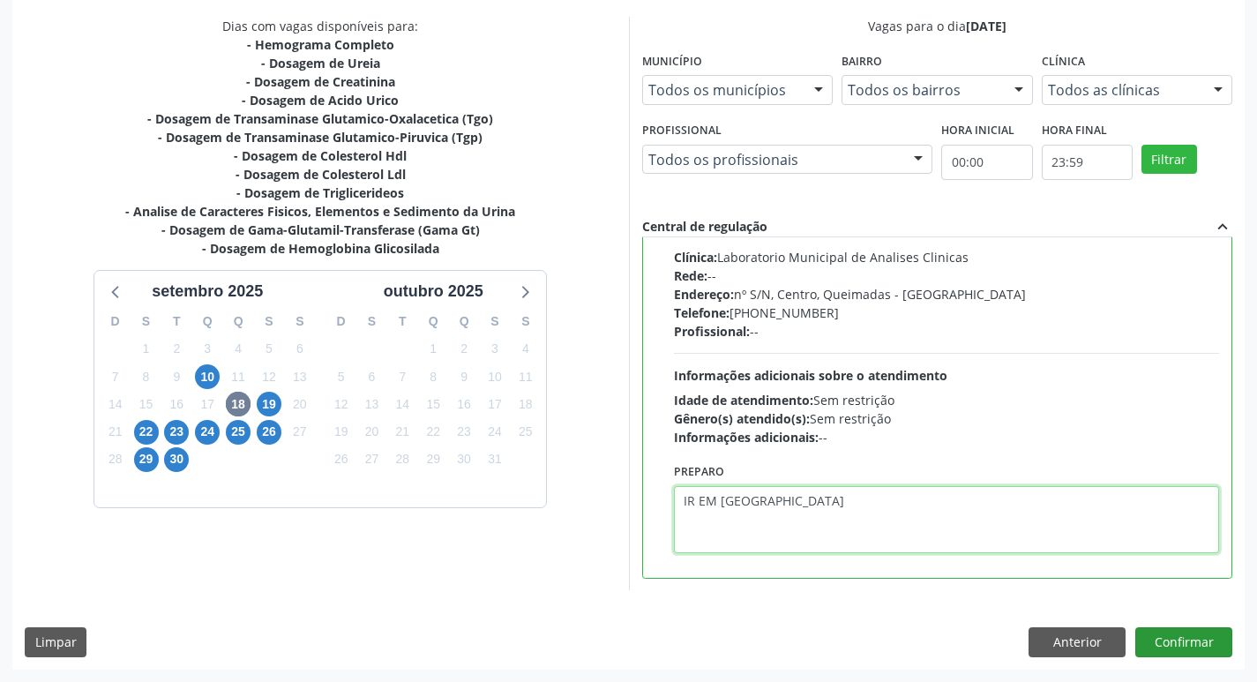
type textarea "IR EM [GEOGRAPHIC_DATA]"
click at [1184, 632] on button "Confirmar" at bounding box center [1184, 642] width 97 height 30
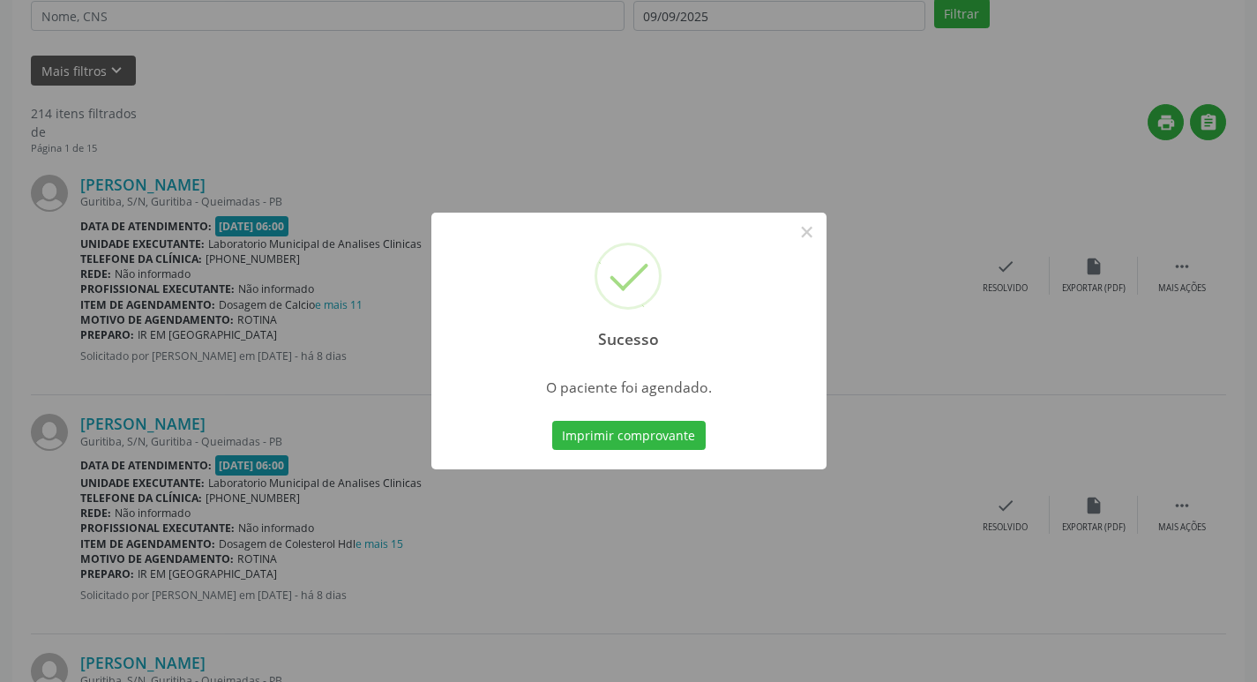
scroll to position [0, 0]
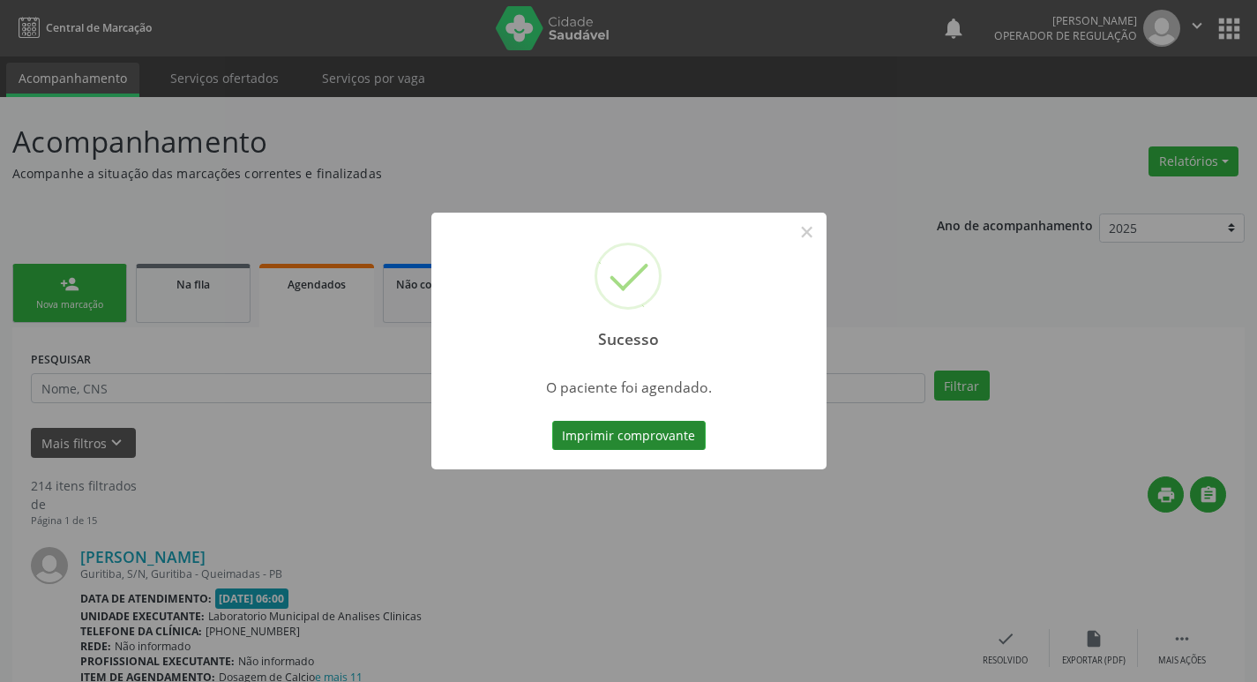
click at [653, 433] on button "Imprimir comprovante" at bounding box center [629, 436] width 154 height 30
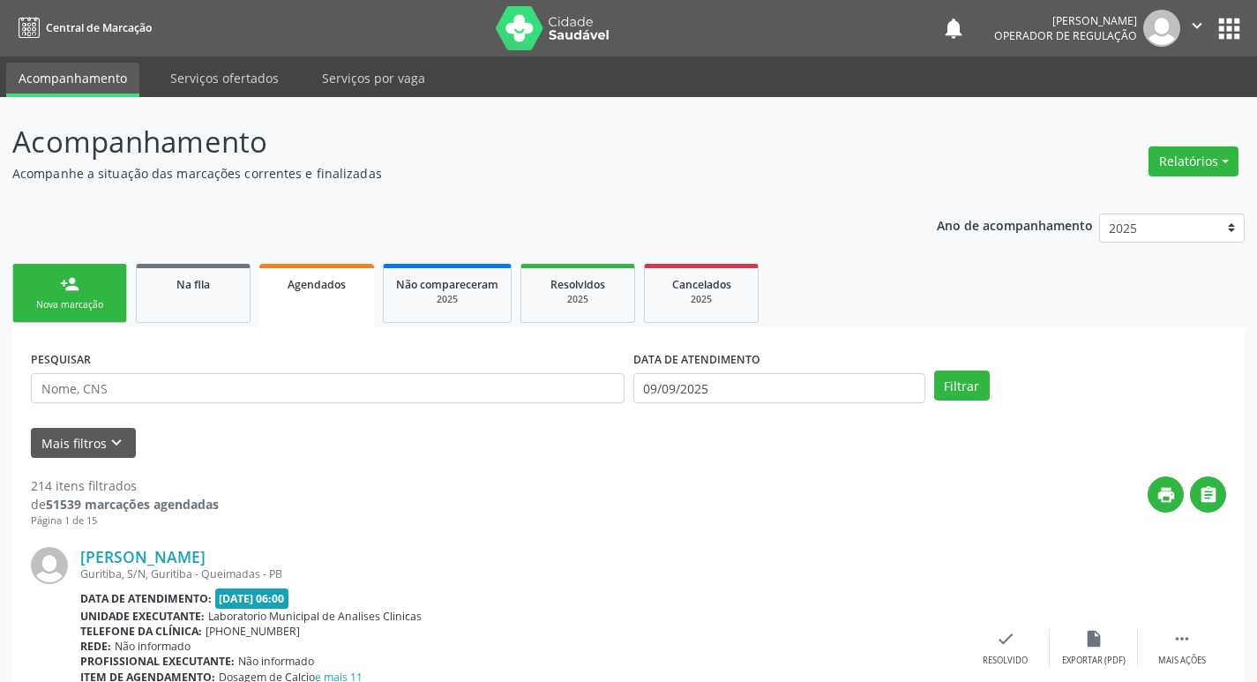
click at [123, 288] on link "person_add Nova marcação" at bounding box center [69, 293] width 115 height 59
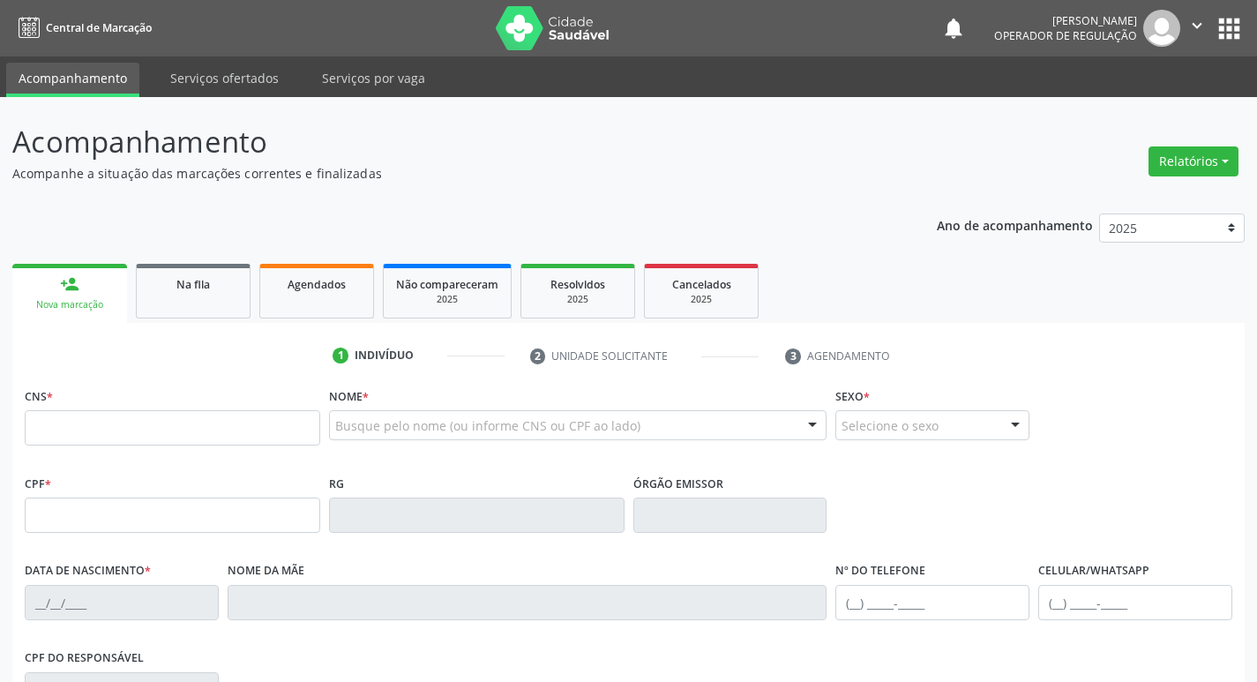
click at [138, 409] on div "CNS *" at bounding box center [173, 414] width 296 height 63
click at [164, 420] on input "text" at bounding box center [173, 427] width 296 height 35
type input "708 7001 6335 1094"
type input "652.695.194-53"
type input "02/07/1969"
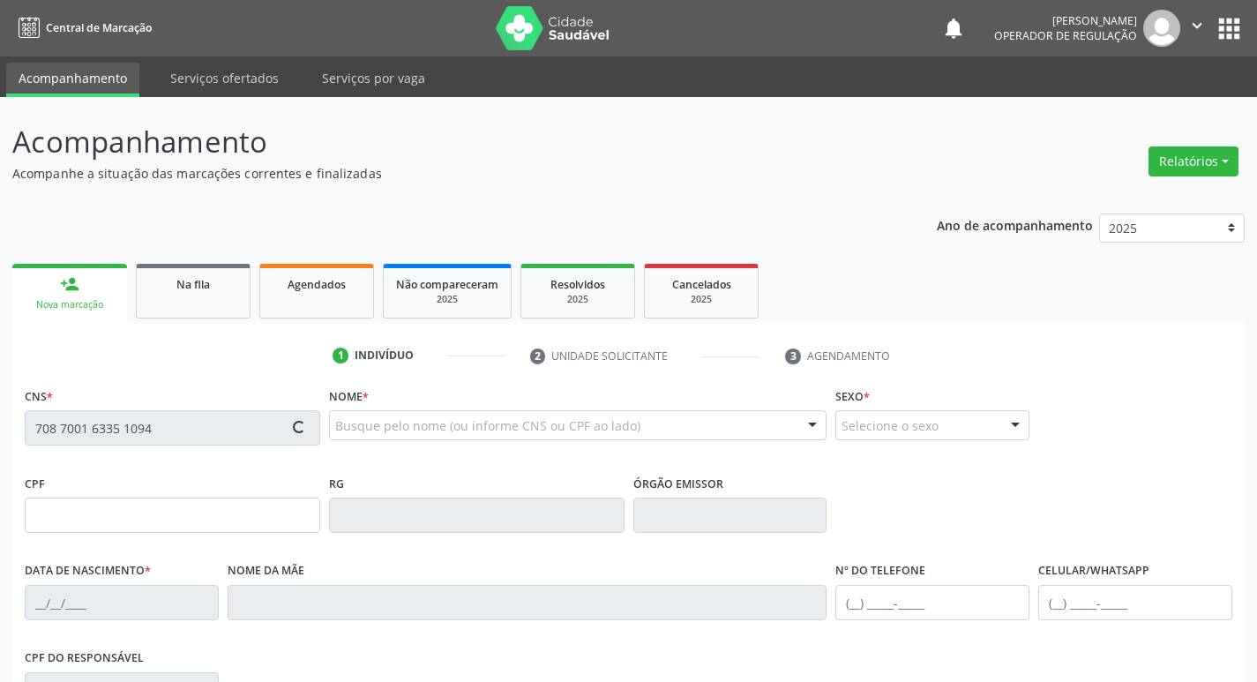
type input "Maria Zilda Moisés Cruz"
type input "(83) 99110-8090"
type input "884.961.044-00"
type input "103"
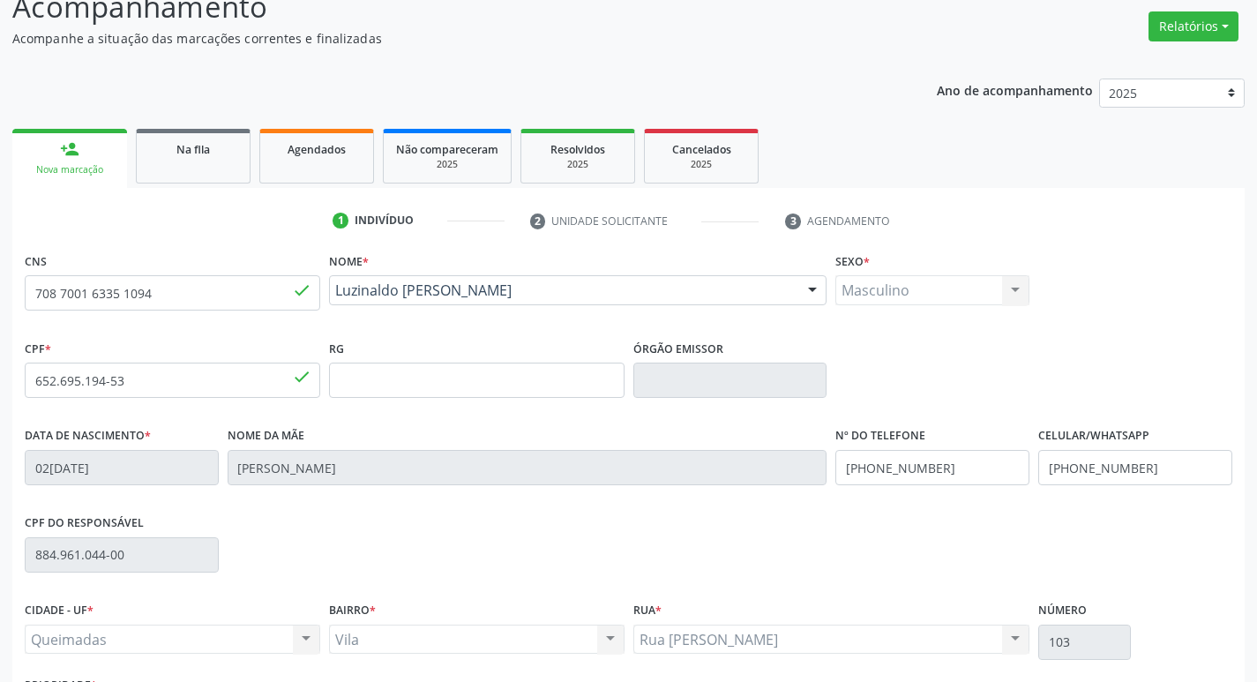
scroll to position [274, 0]
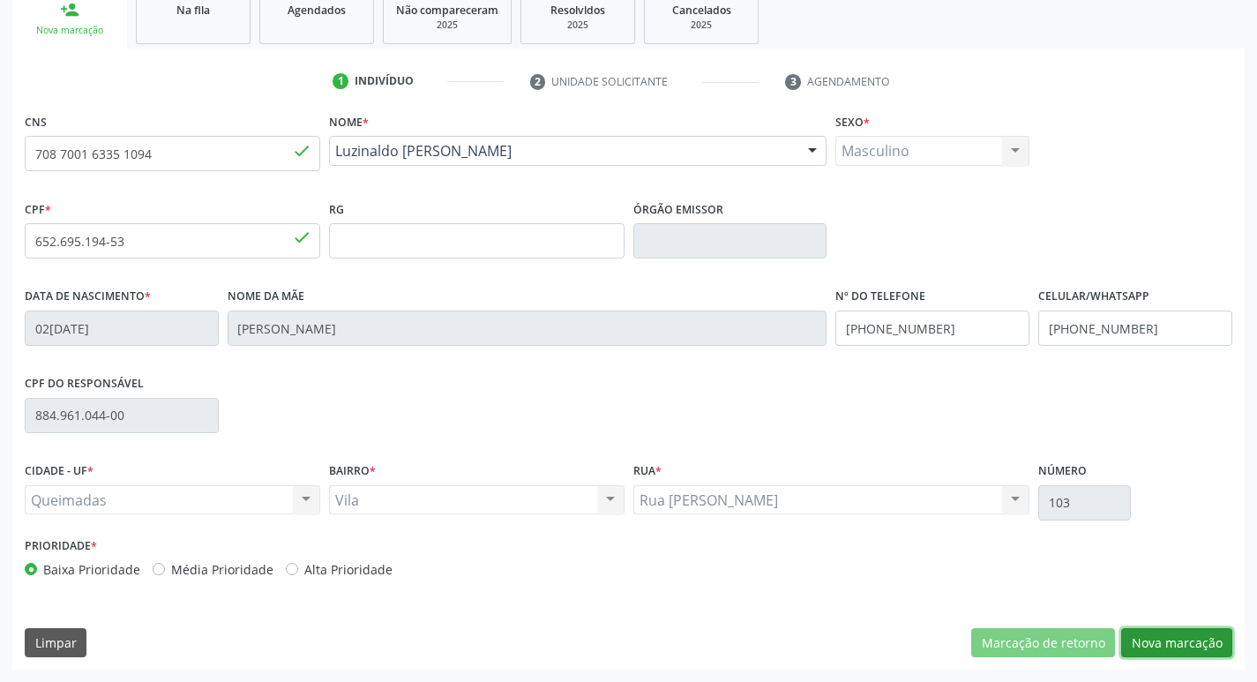
click at [1161, 649] on button "Nova marcação" at bounding box center [1176, 643] width 111 height 30
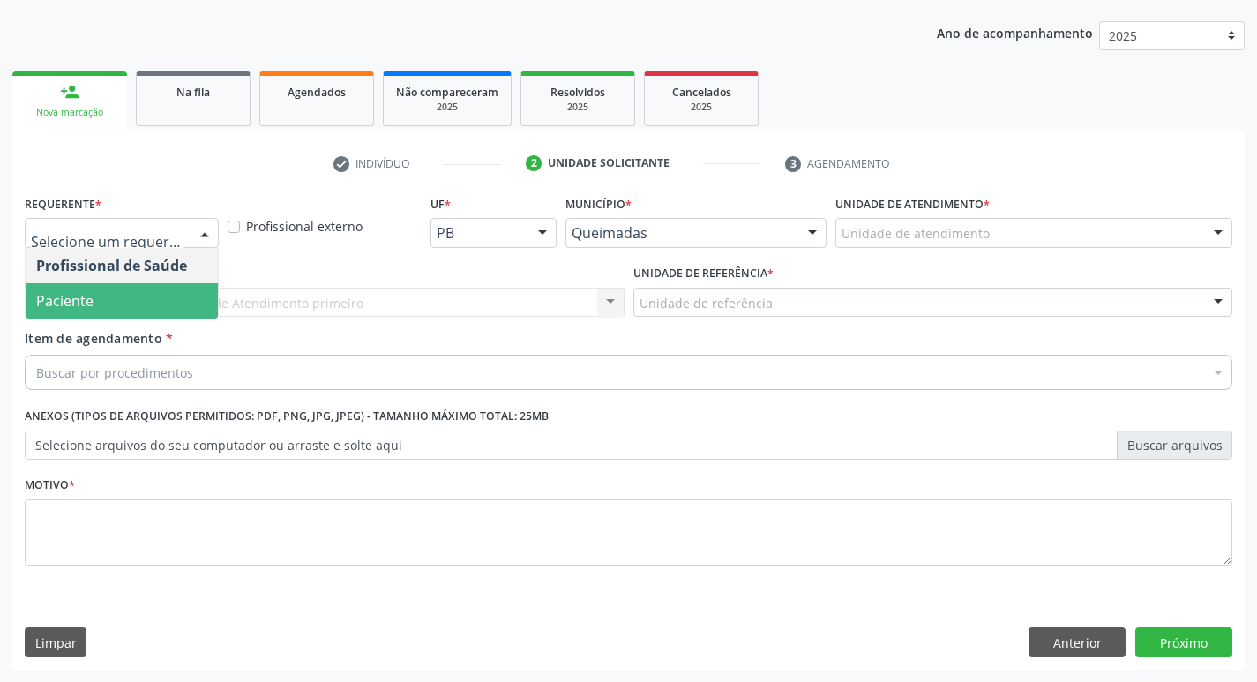
click at [127, 289] on span "Paciente" at bounding box center [122, 300] width 192 height 35
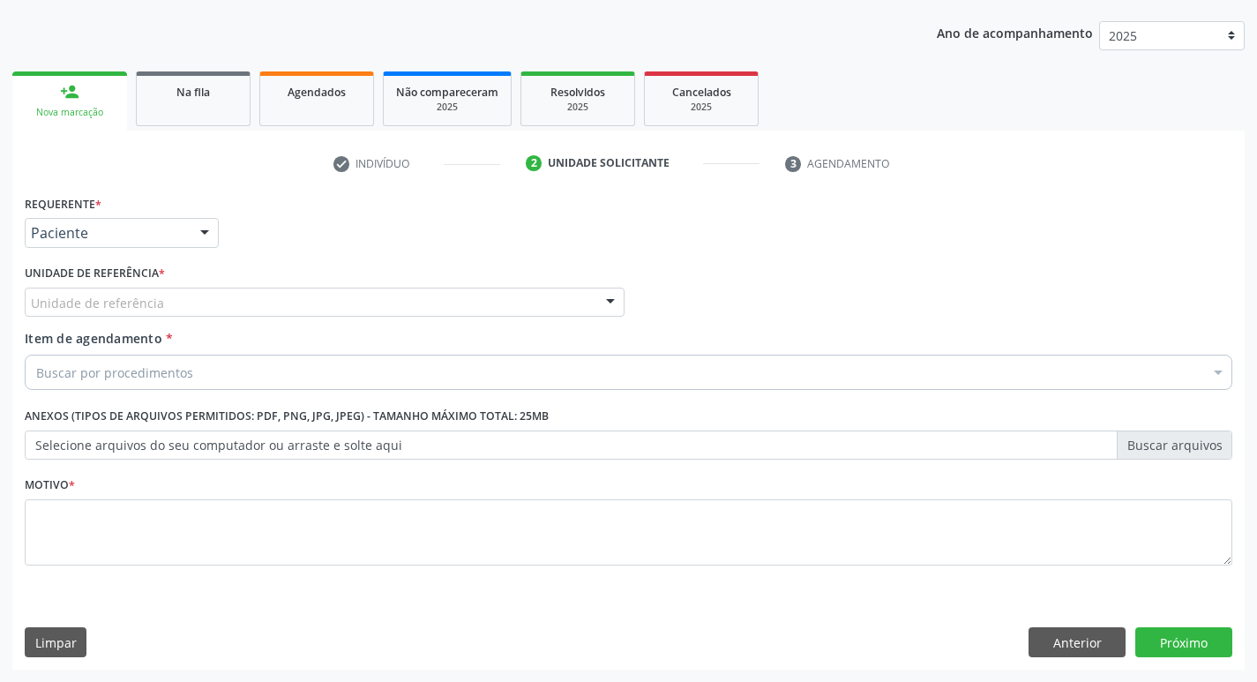
click at [129, 278] on label "Unidade de referência *" at bounding box center [95, 273] width 140 height 27
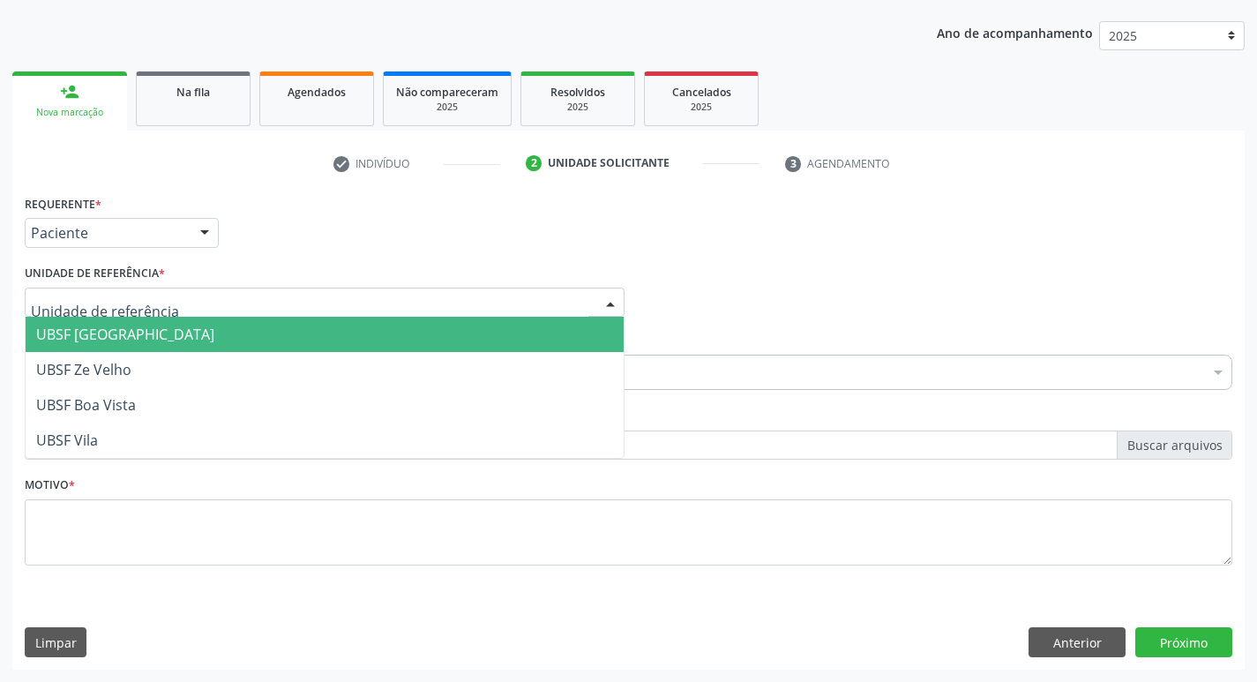
type input "V"
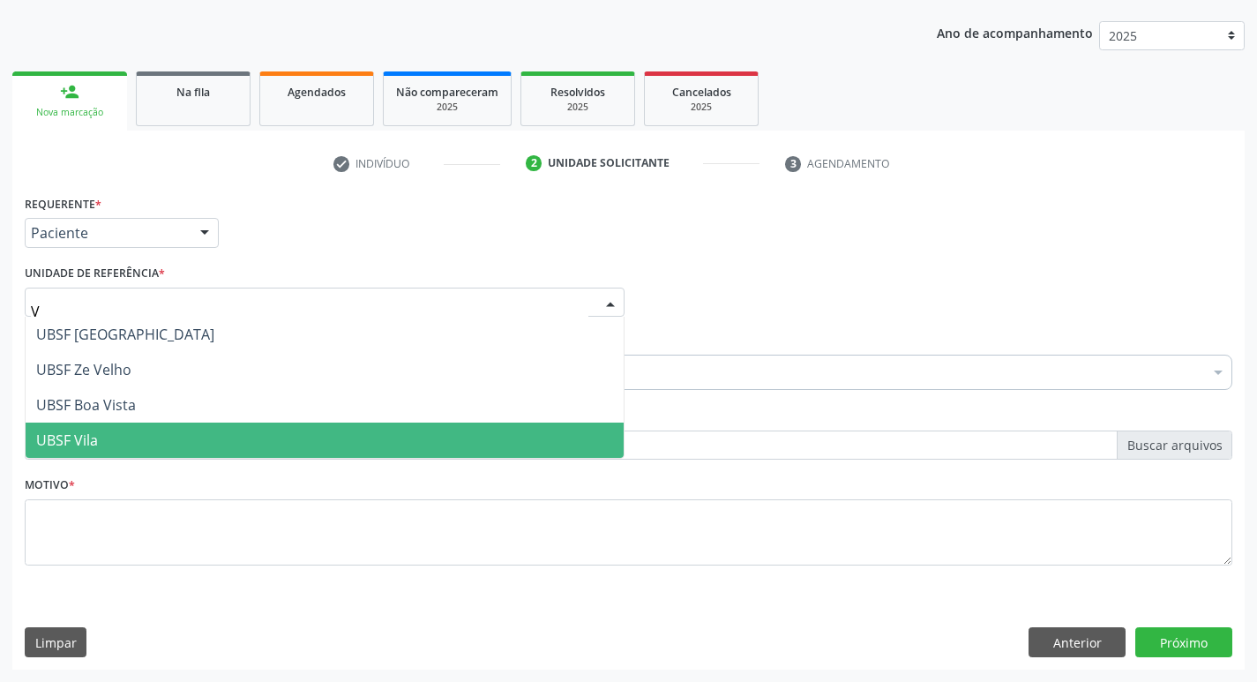
click at [123, 430] on span "UBSF Vila" at bounding box center [325, 440] width 598 height 35
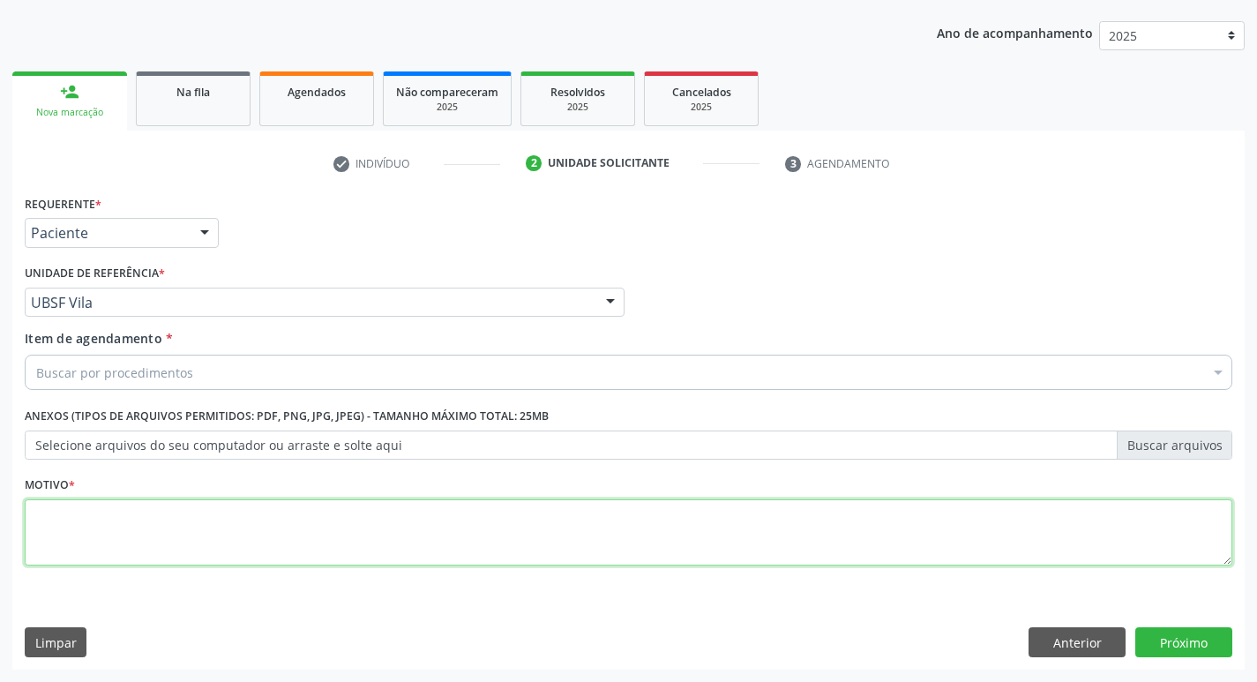
click at [101, 528] on textarea at bounding box center [629, 532] width 1208 height 67
type textarea "AVALIACAO"
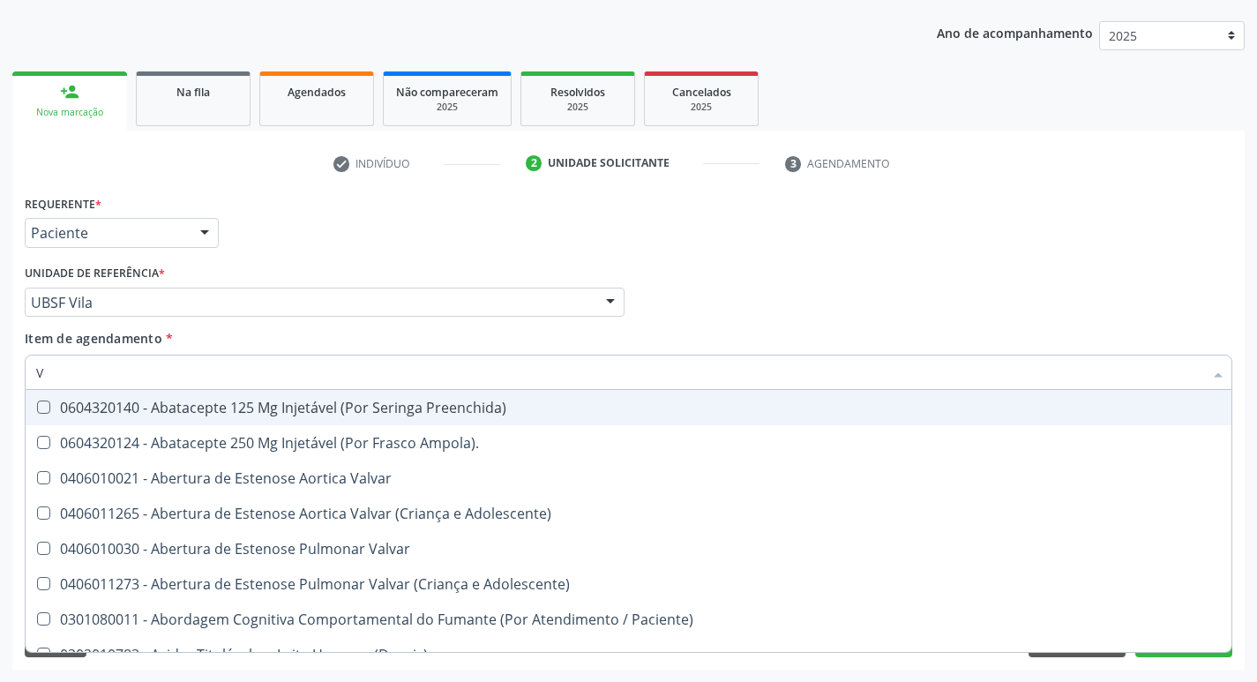
type input "VITAM"
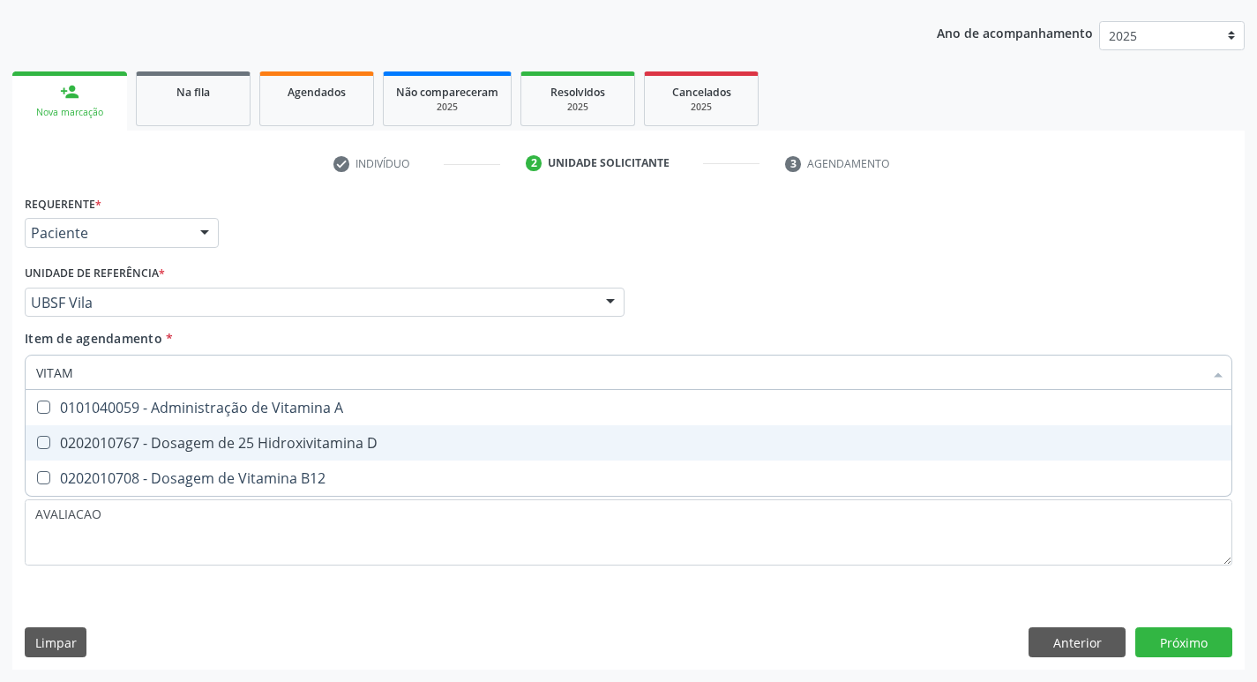
click at [232, 445] on div "0202010767 - Dosagem de 25 Hidroxivitamina D" at bounding box center [628, 443] width 1185 height 14
checkbox D "true"
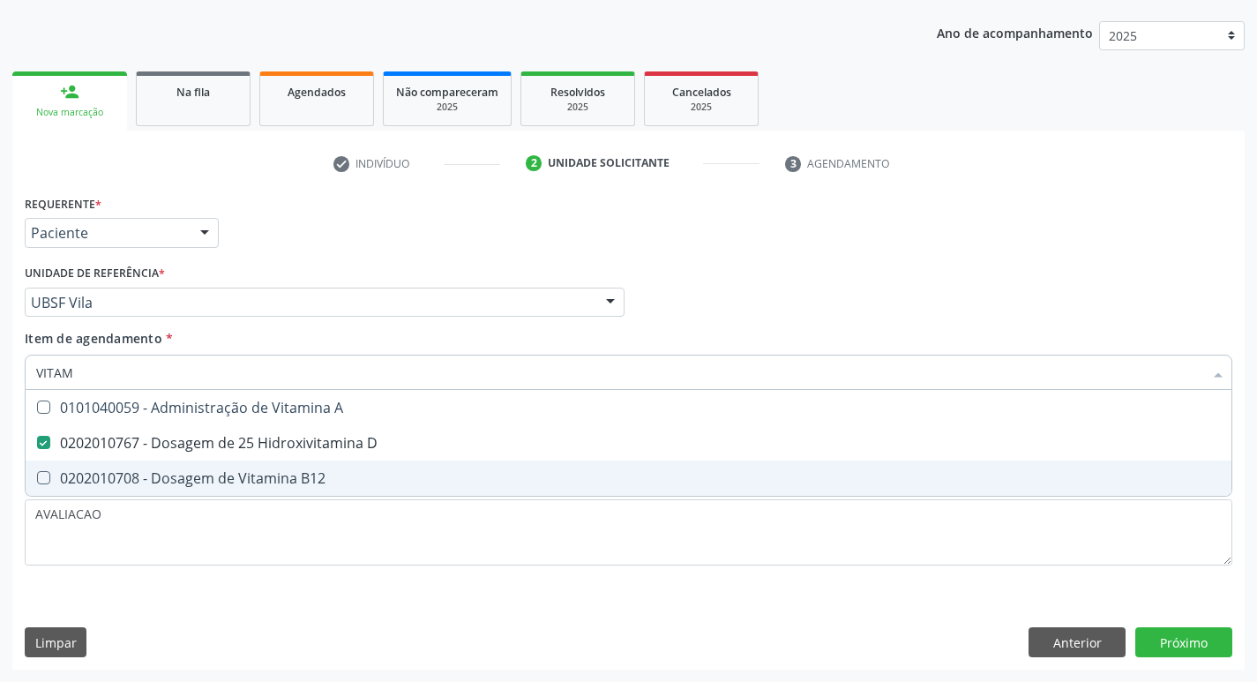
click at [240, 474] on div "0202010708 - Dosagem de Vitamina B12" at bounding box center [628, 478] width 1185 height 14
checkbox B12 "true"
type input "VITA"
checkbox D "false"
checkbox B12 "false"
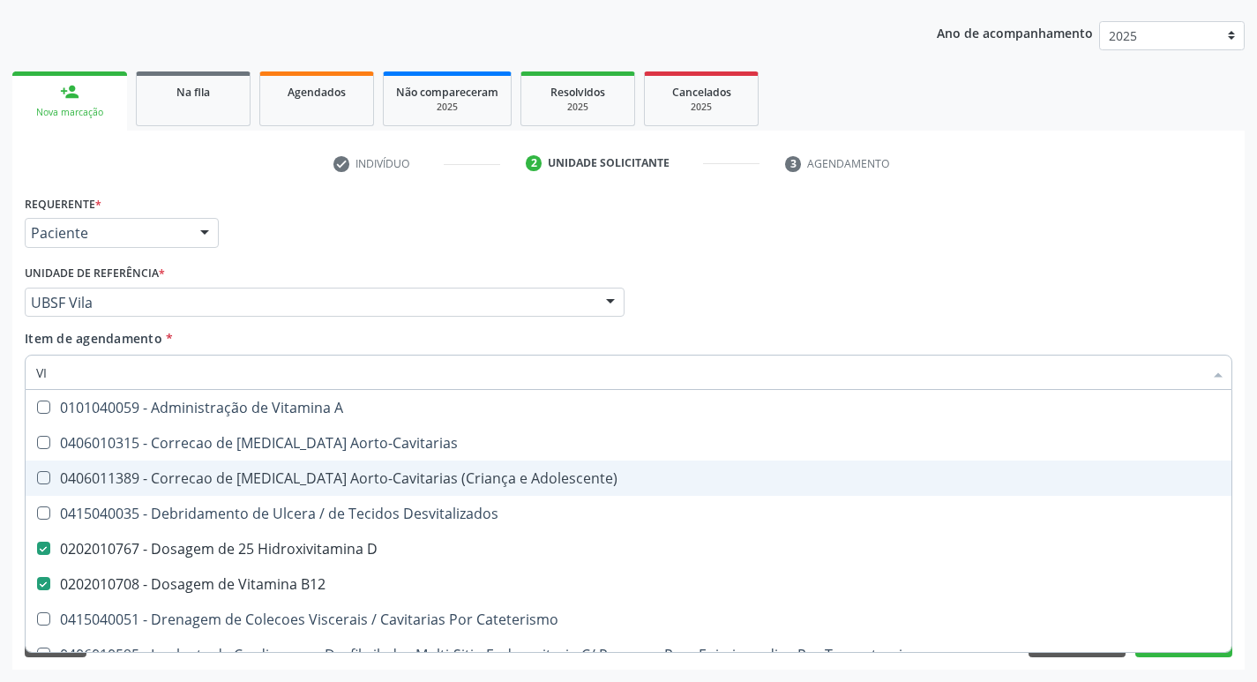
type input "V"
checkbox D "false"
checkbox B12 "false"
checkbox Cateterismo "false"
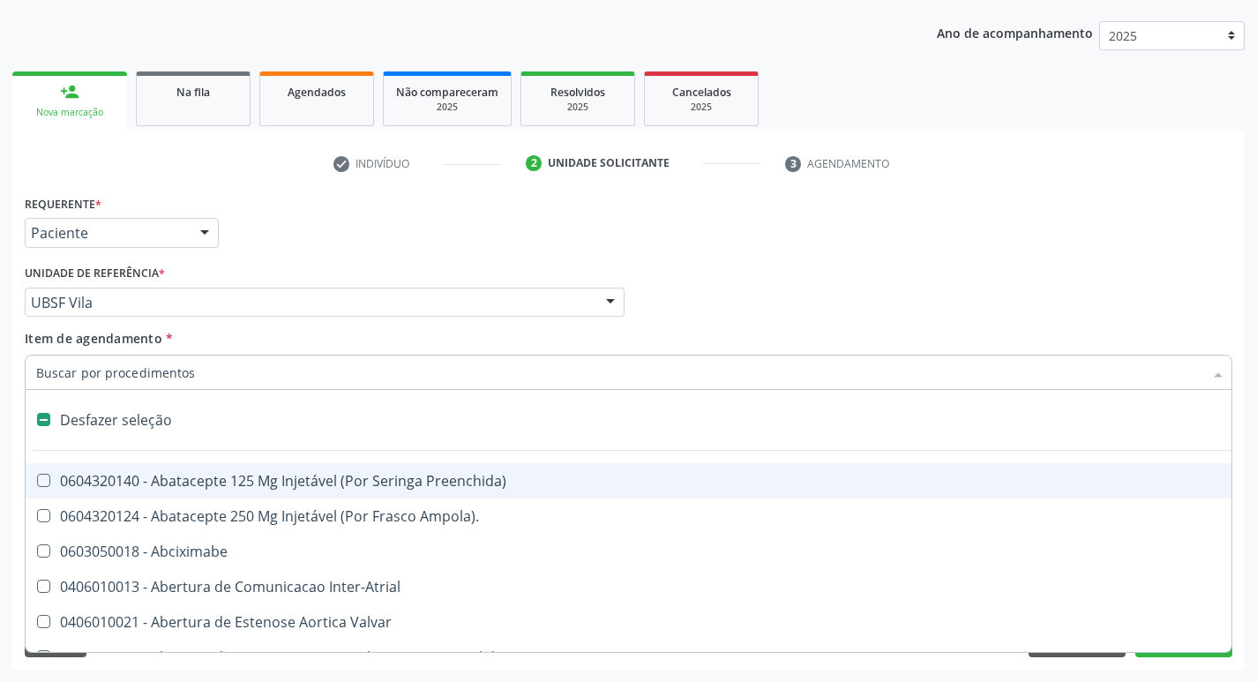
type input "H"
checkbox Coronariano "true"
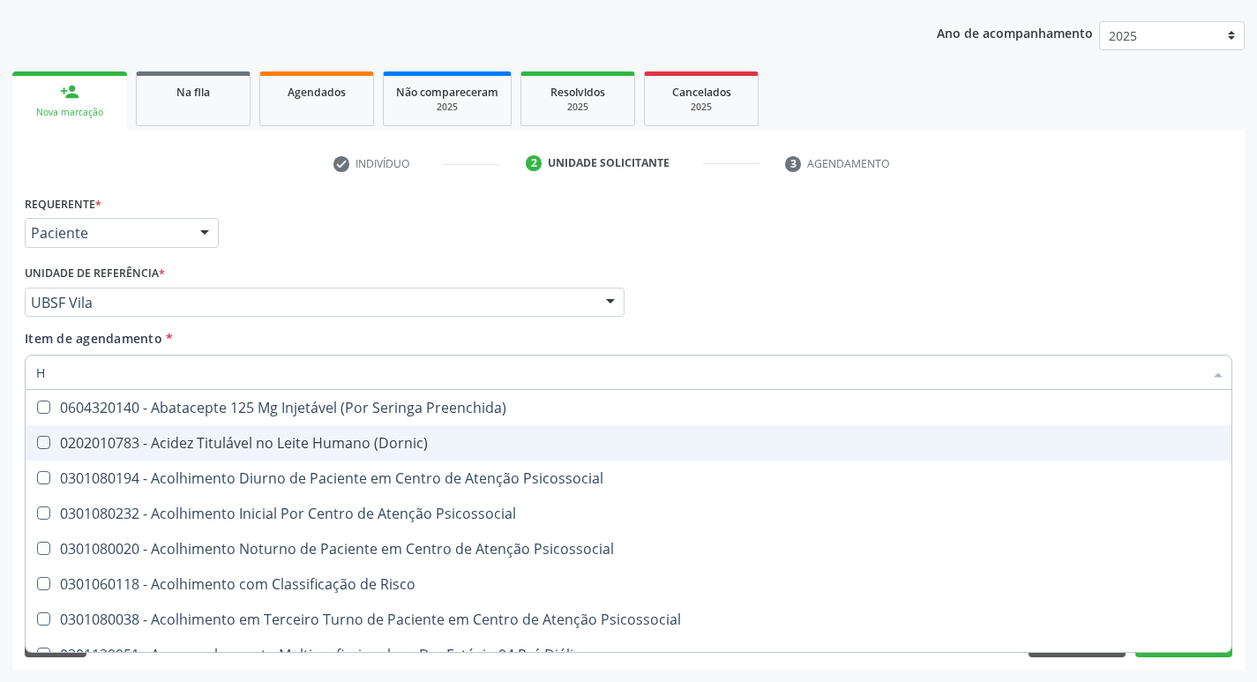
type input "HEMOGR"
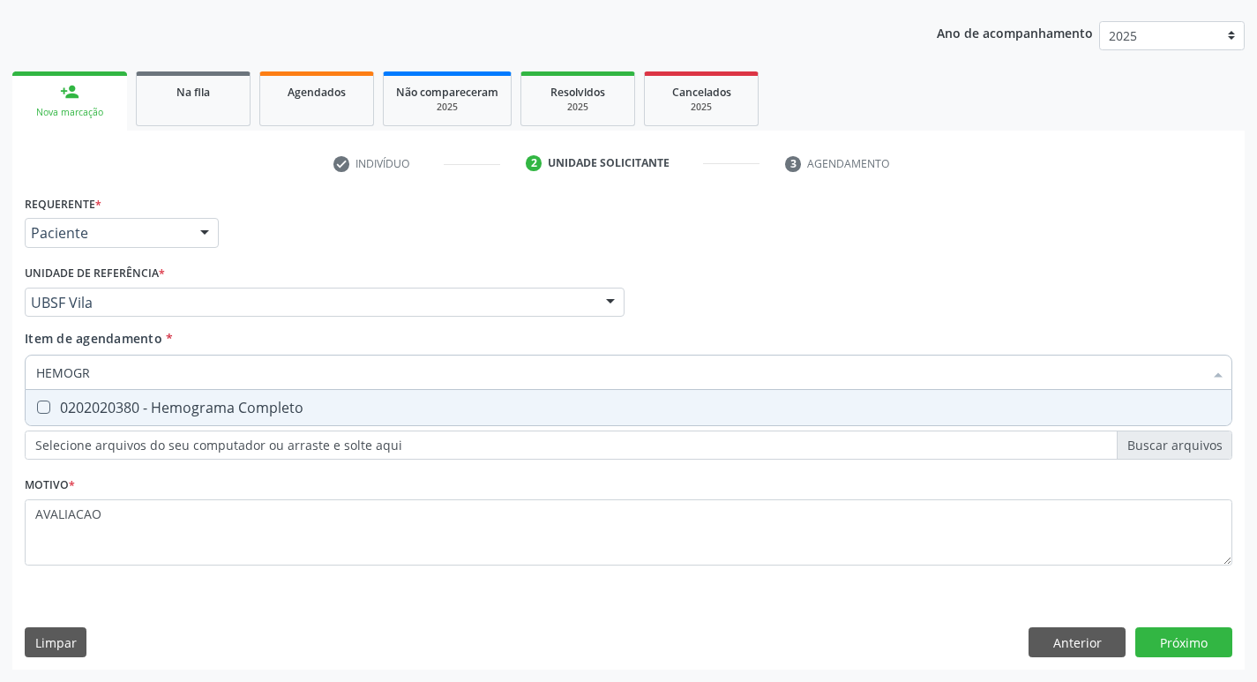
click at [223, 412] on div "0202020380 - Hemograma Completo" at bounding box center [628, 408] width 1185 height 14
checkbox Completo "true"
type input "HEMOG"
checkbox Completo "false"
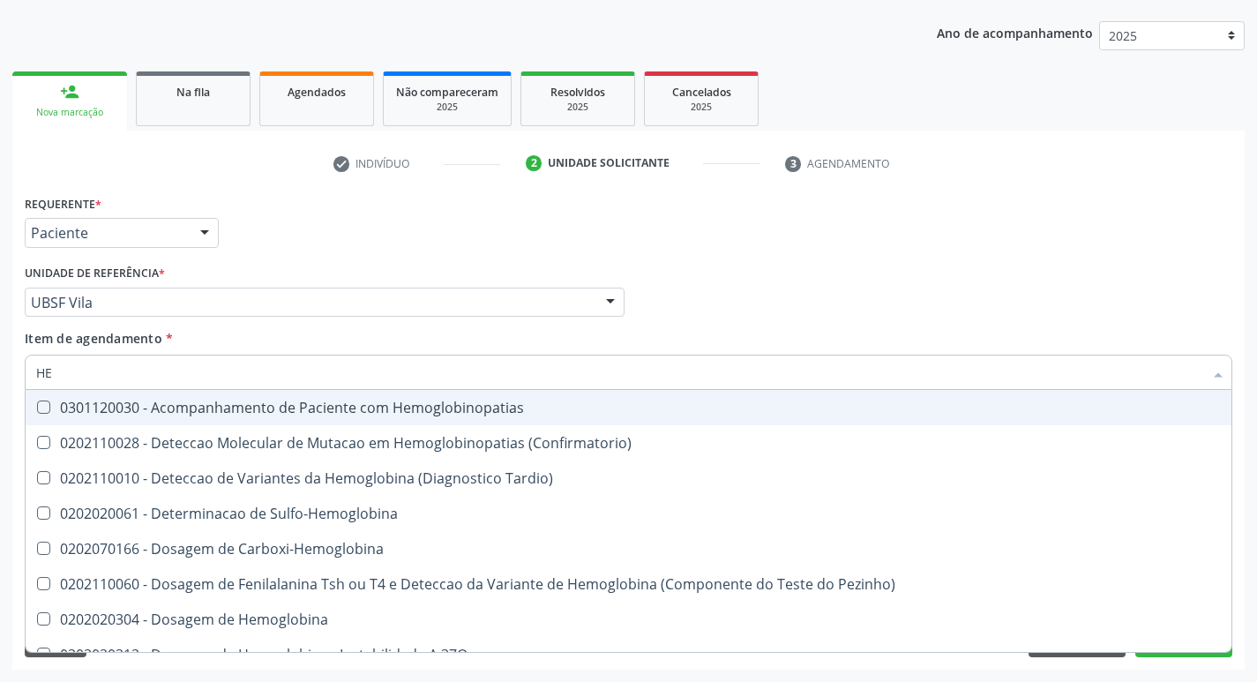
type input "H"
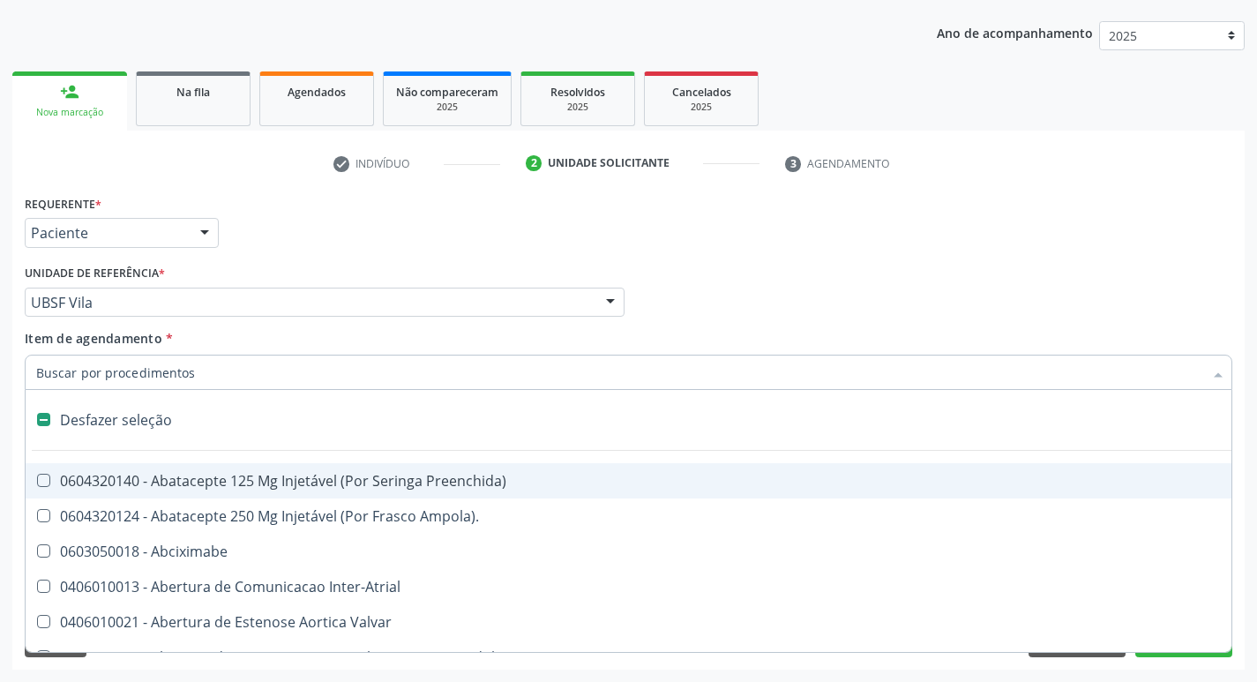
checkbox Capsula\) "false"
type input "G"
checkbox Aberto\) "true"
checkbox Estimulo "true"
checkbox Persistente "true"
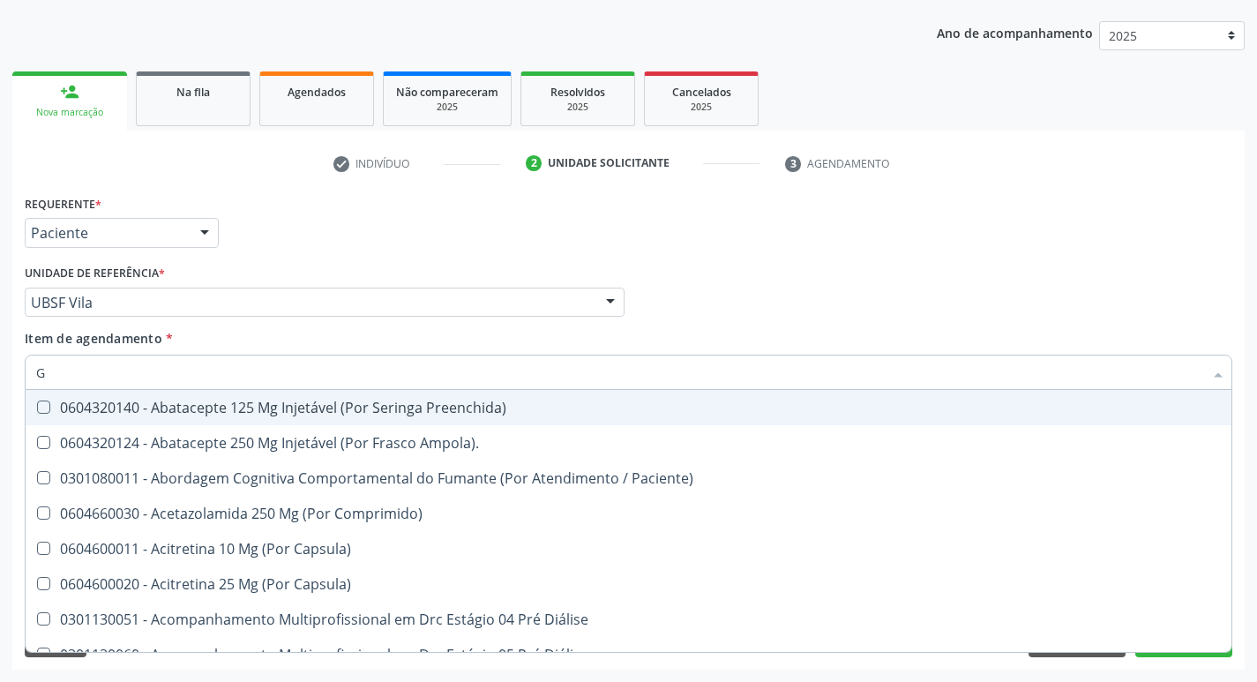
type input "GLICOSE"
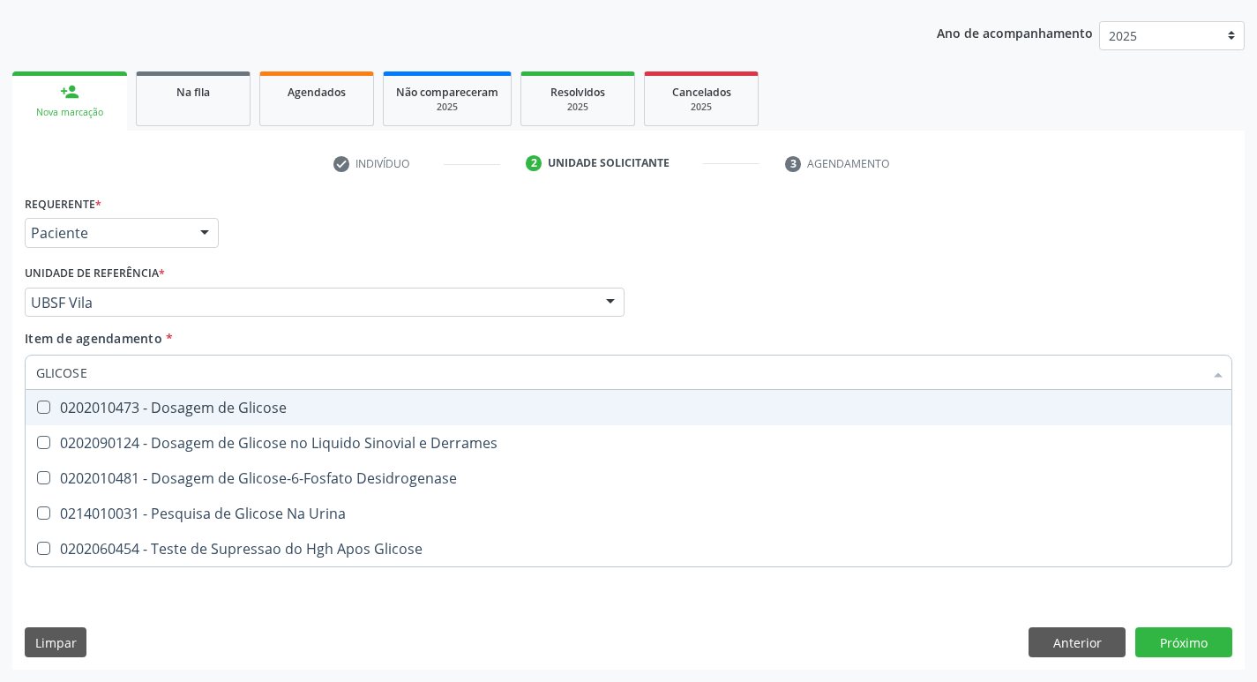
click at [245, 401] on div "0202010473 - Dosagem de Glicose" at bounding box center [628, 408] width 1185 height 14
checkbox Glicose "true"
type input "GLICOS"
checkbox Glicose "false"
checkbox Derrames "true"
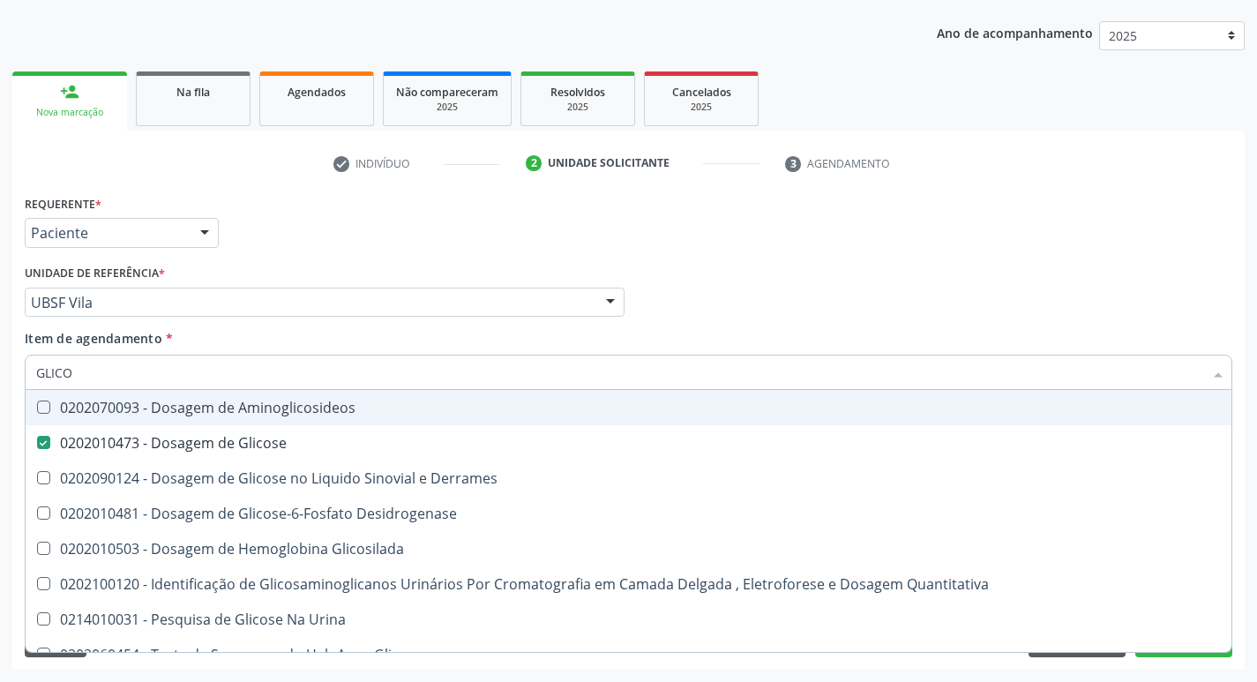
type input "GLIC"
checkbox Glicose "false"
checkbox Derrames "false"
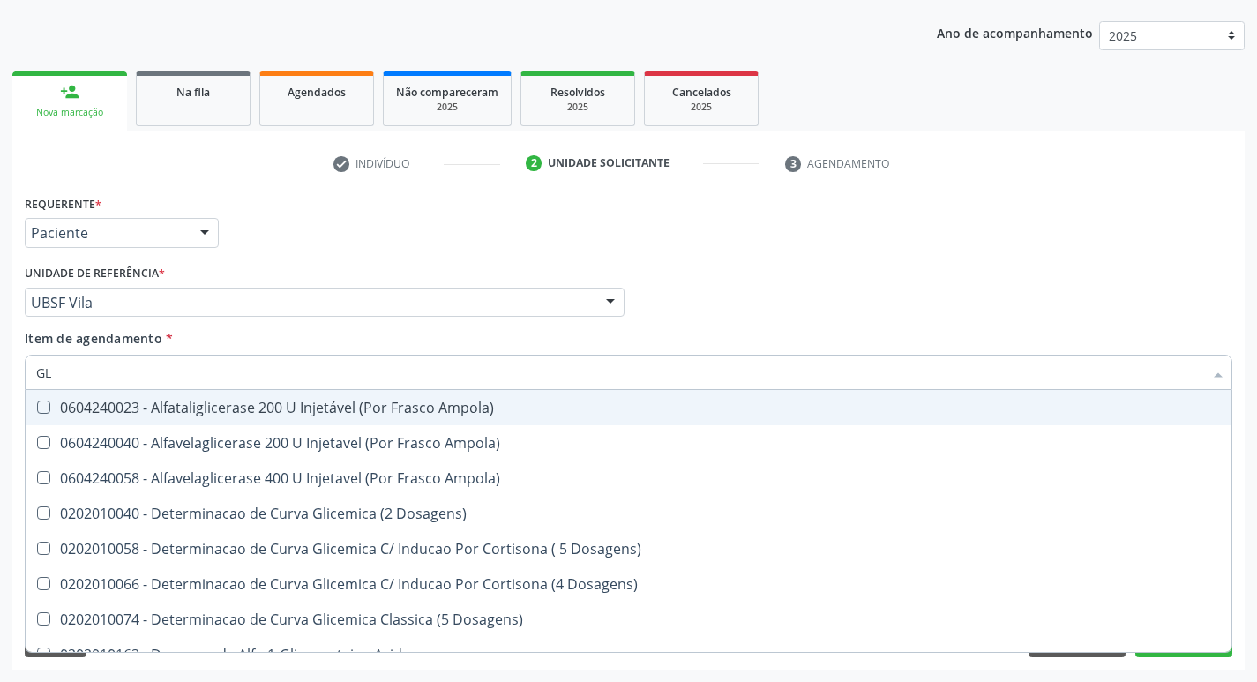
type input "G"
checkbox Glicose "false"
checkbox Derrames "false"
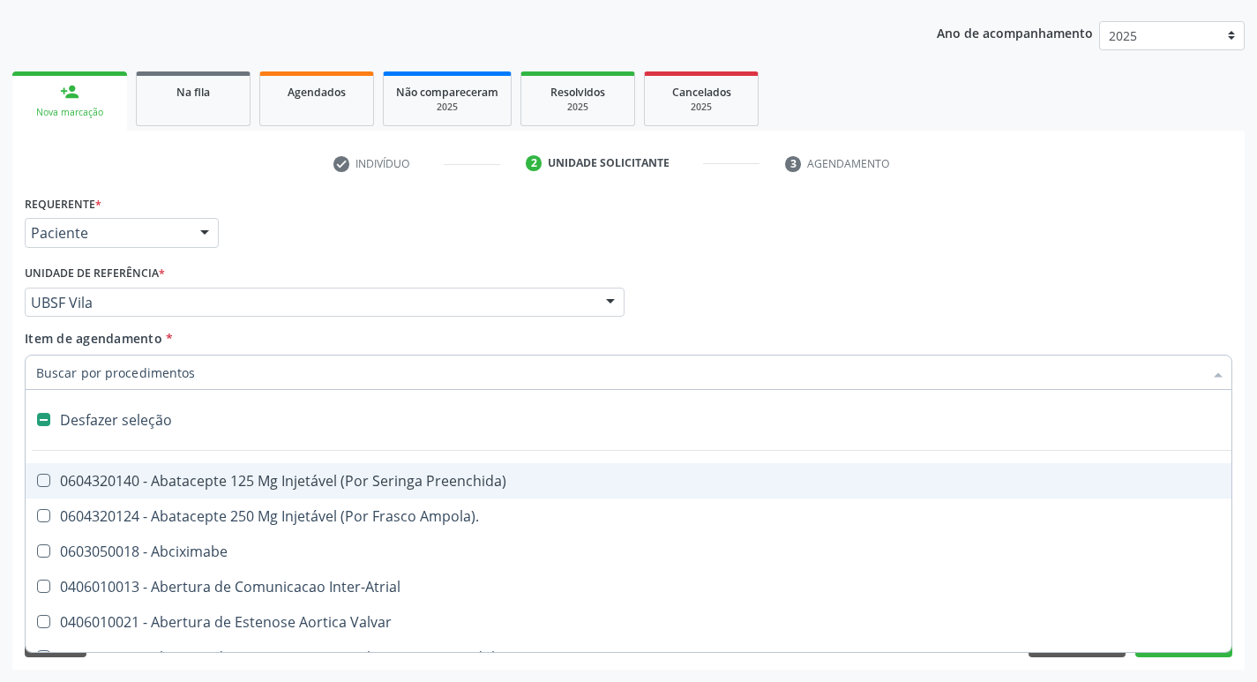
type input "H"
checkbox Coronariano "true"
checkbox Convencional\) "true"
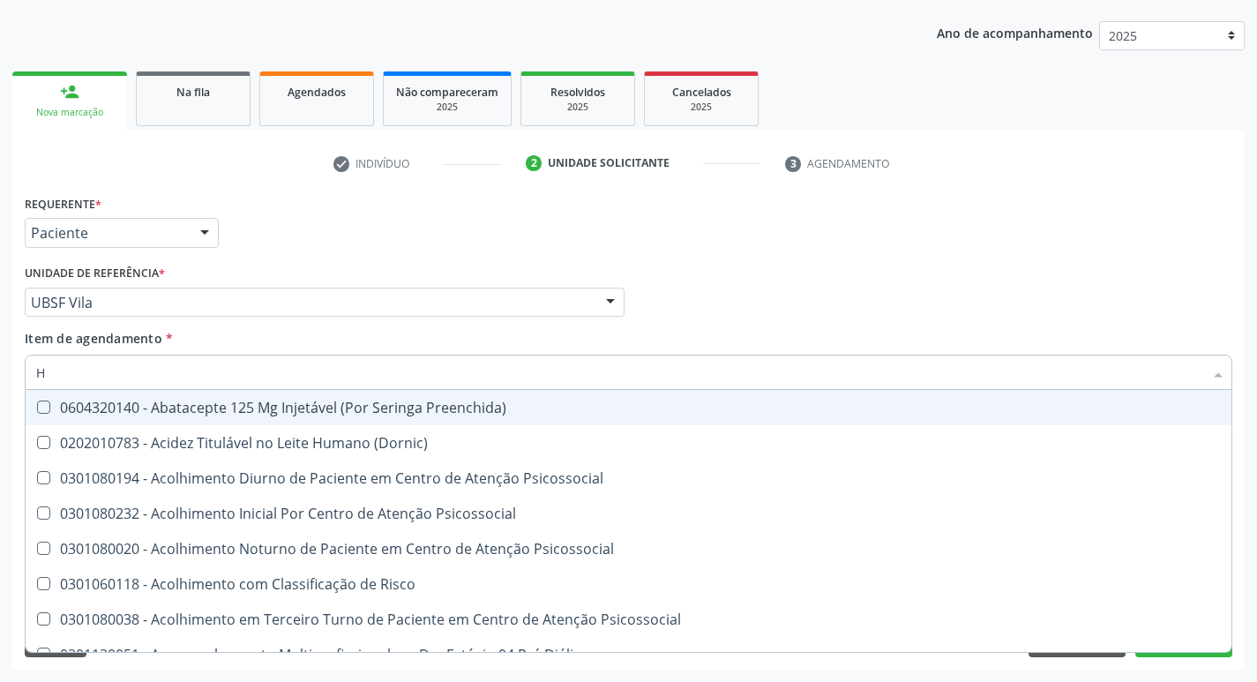
type input "HEMOGLOBINA G"
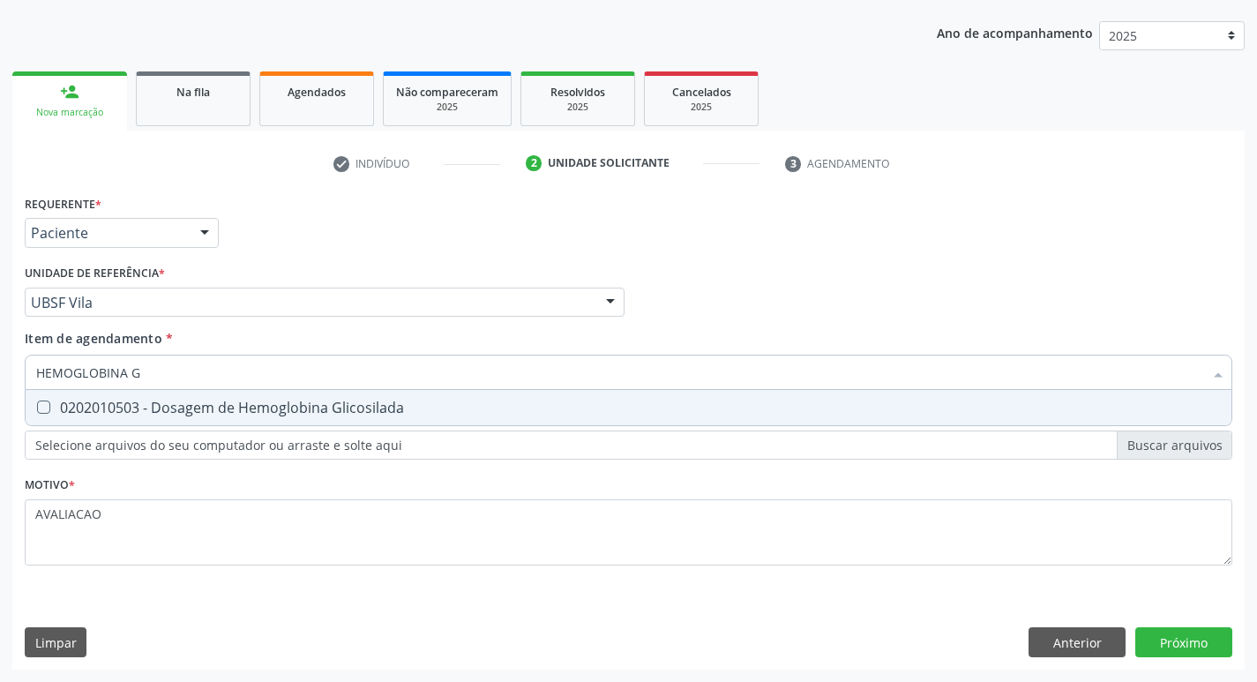
click at [288, 406] on div "0202010503 - Dosagem de Hemoglobina Glicosilada" at bounding box center [628, 408] width 1185 height 14
checkbox Glicosilada "true"
type input "HEMOGLOBINA"
checkbox Glicosilada "false"
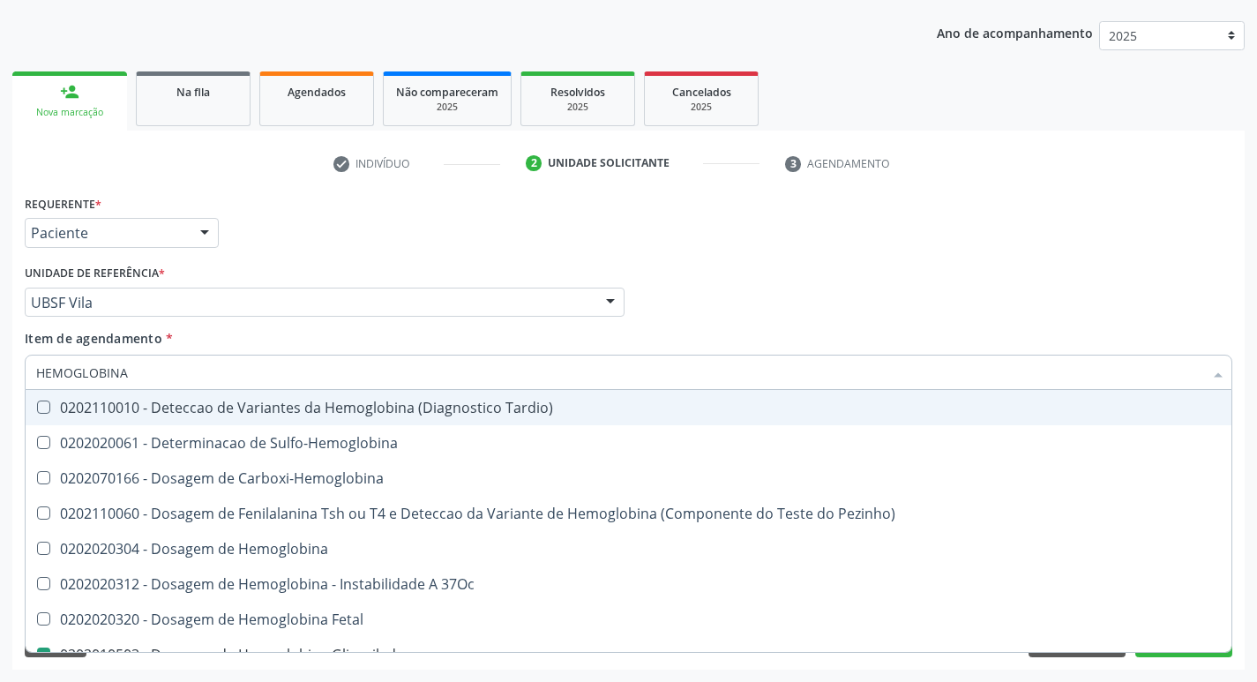
type input "HEMOGLOBIN"
checkbox Glicosilada "false"
checkbox Hemoglobina "true"
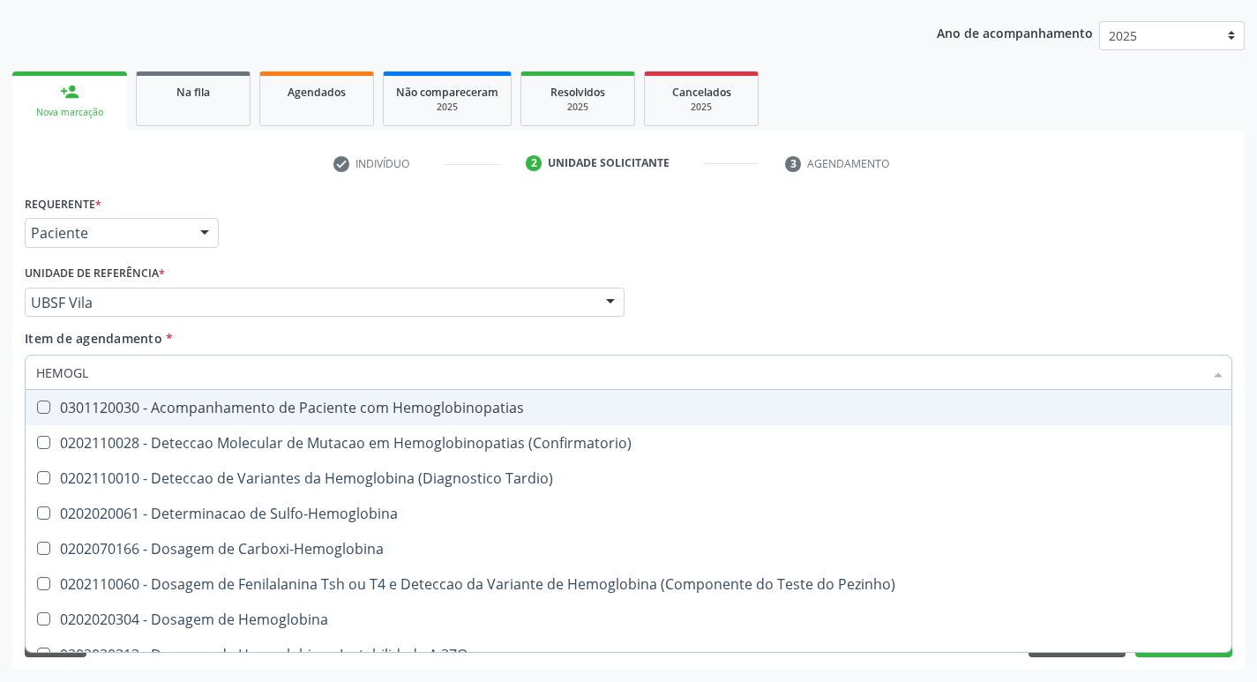
type input "HEMOG"
checkbox S "true"
type input "H"
checkbox Glicosilada "false"
checkbox S "false"
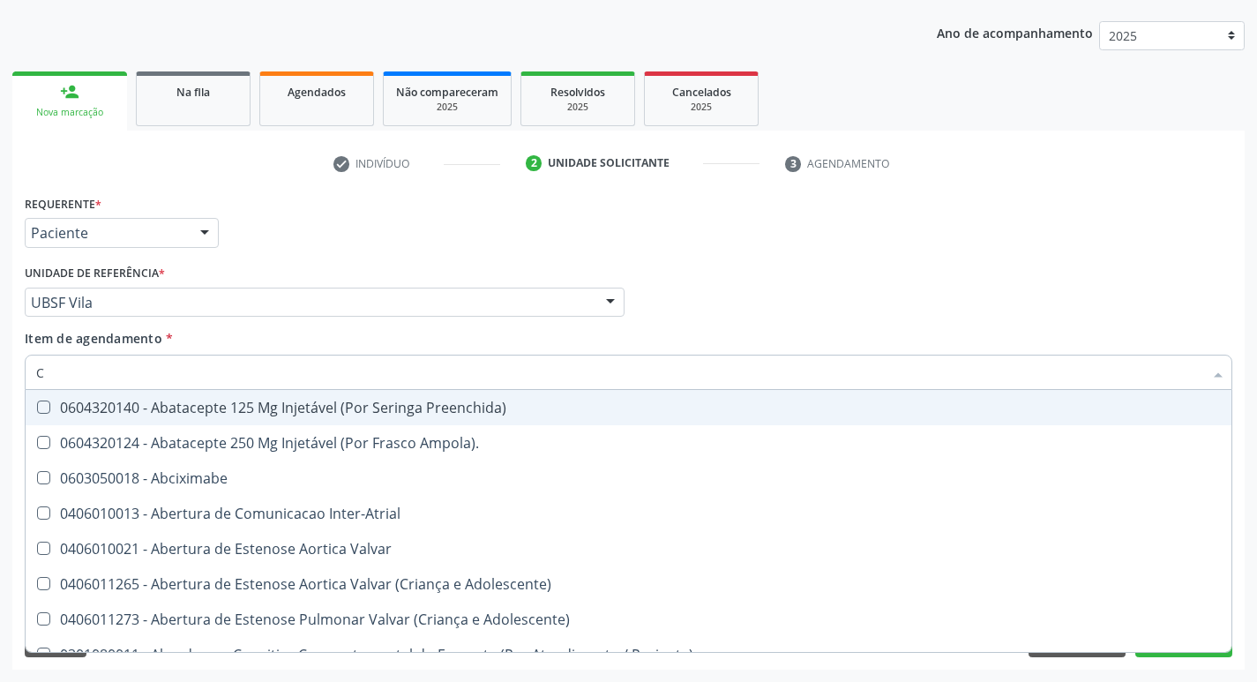
type input "CO"
checkbox Comprimido\) "true"
checkbox Transcutanea "true"
checkbox Osseo "true"
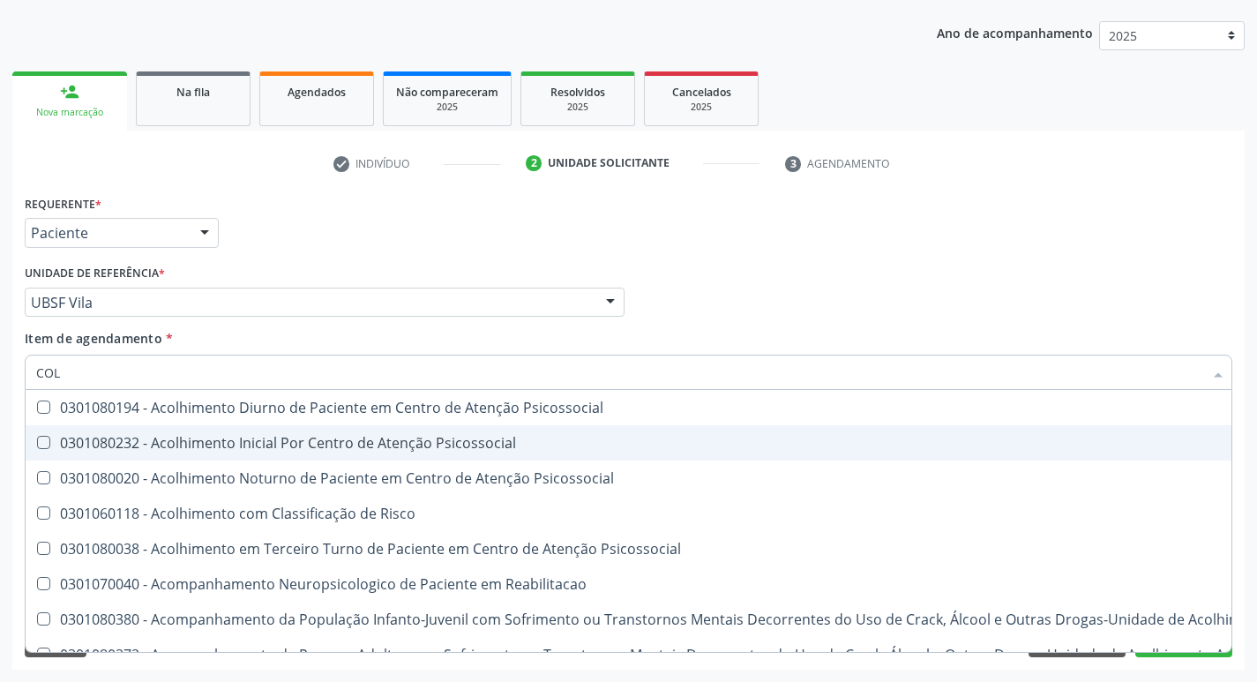
type input "COLES"
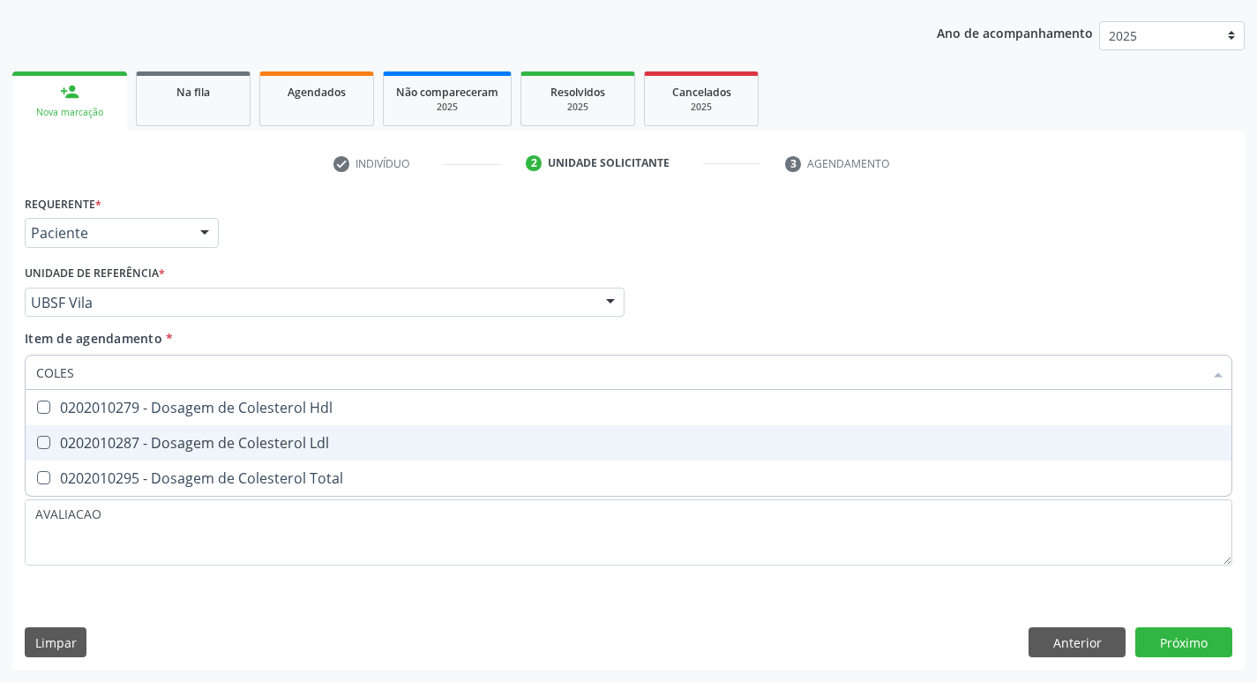
click at [236, 450] on div "0202010287 - Dosagem de Colesterol Ldl" at bounding box center [628, 443] width 1185 height 14
checkbox Ldl "true"
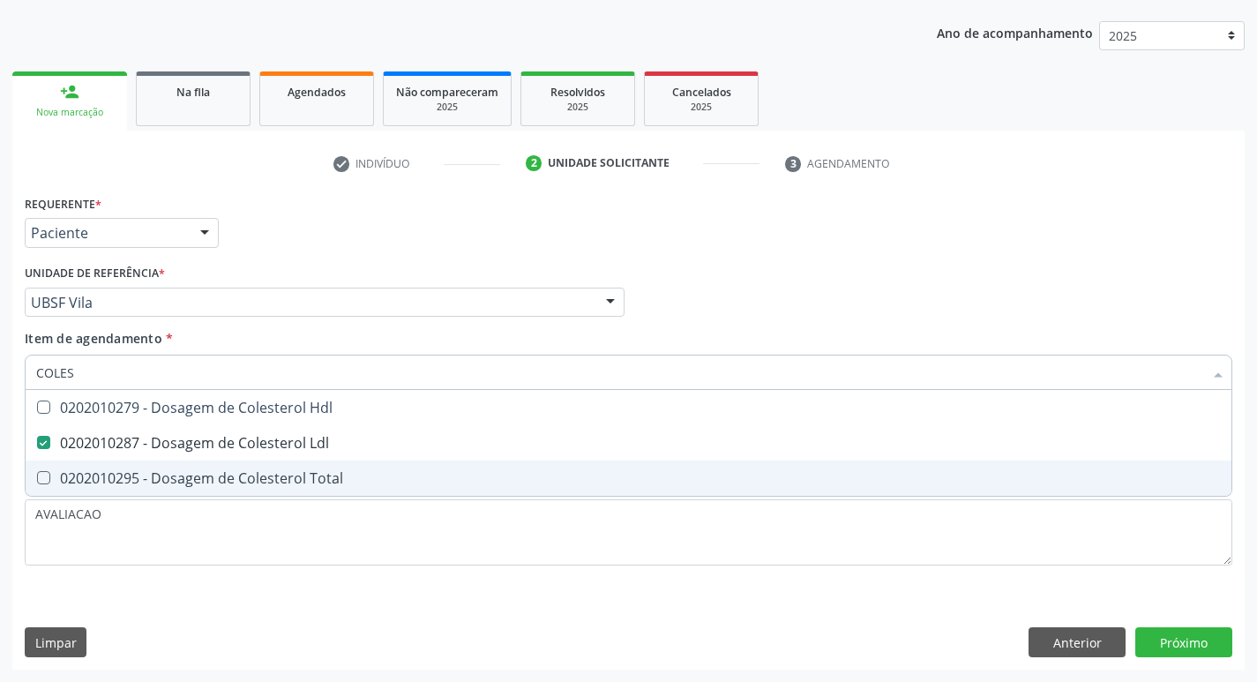
click at [235, 471] on div "0202010295 - Dosagem de Colesterol Total" at bounding box center [628, 478] width 1185 height 14
checkbox Total "true"
type input "COLE"
checkbox Ldl "false"
checkbox Total "false"
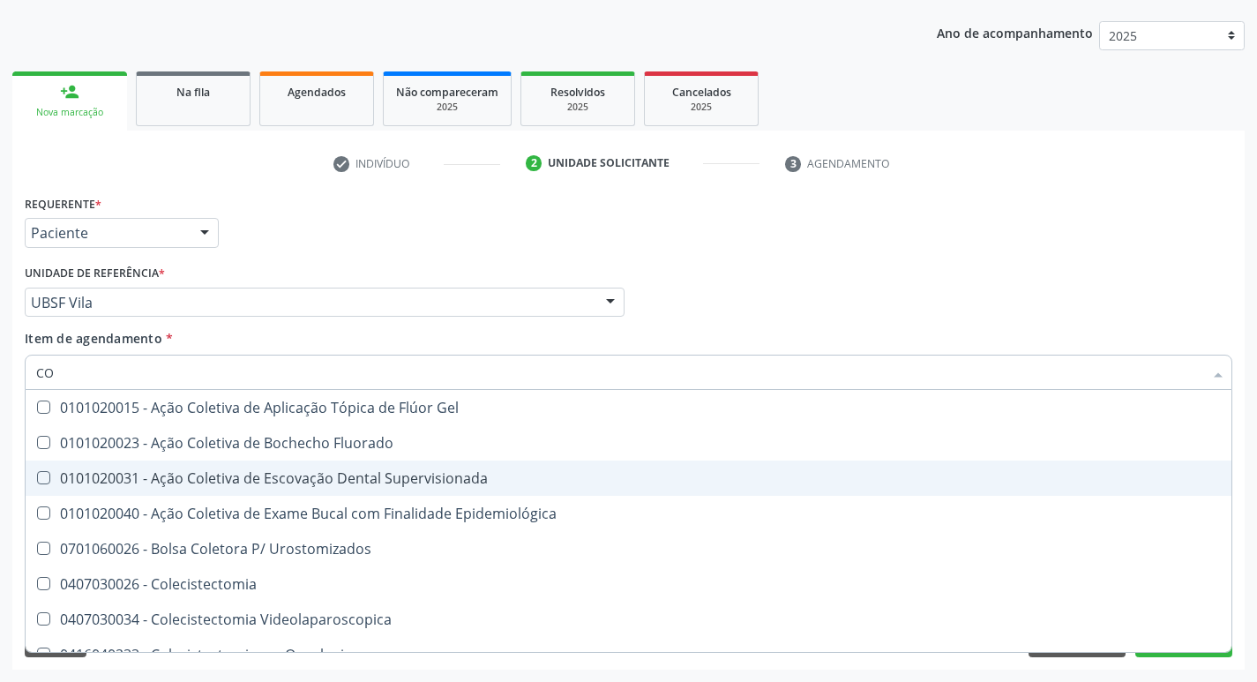
type input "C"
checkbox Ldl "false"
checkbox Total "false"
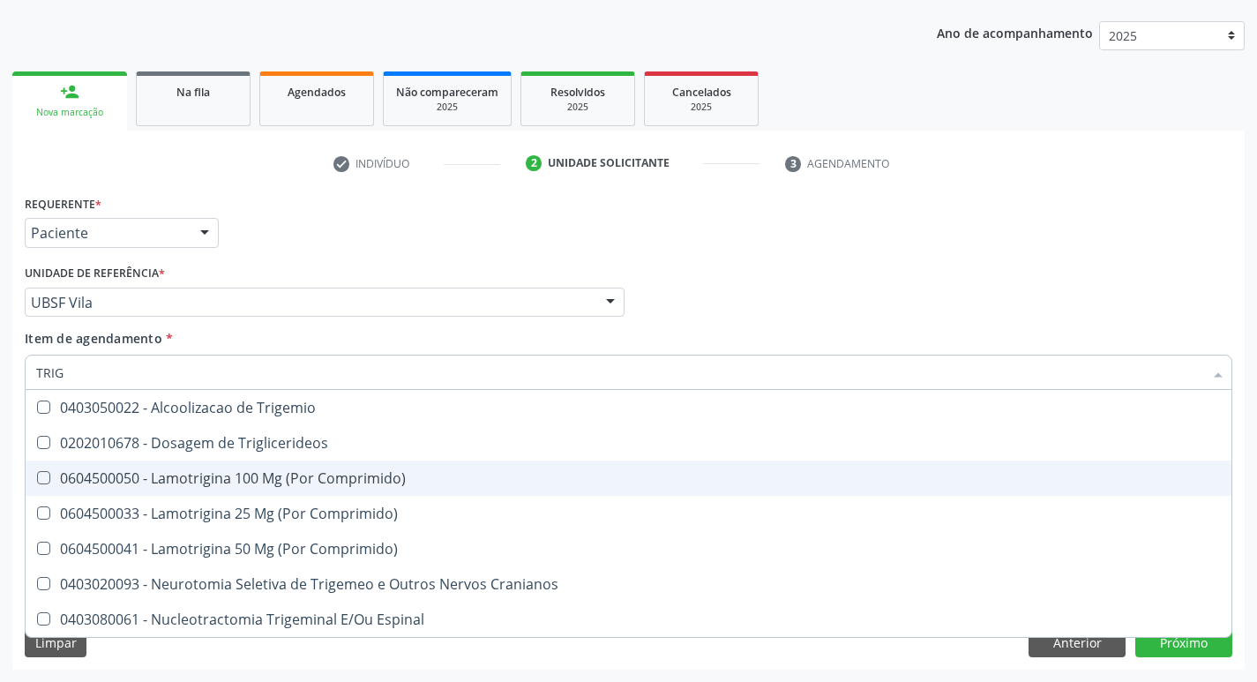
type input "TRIGL"
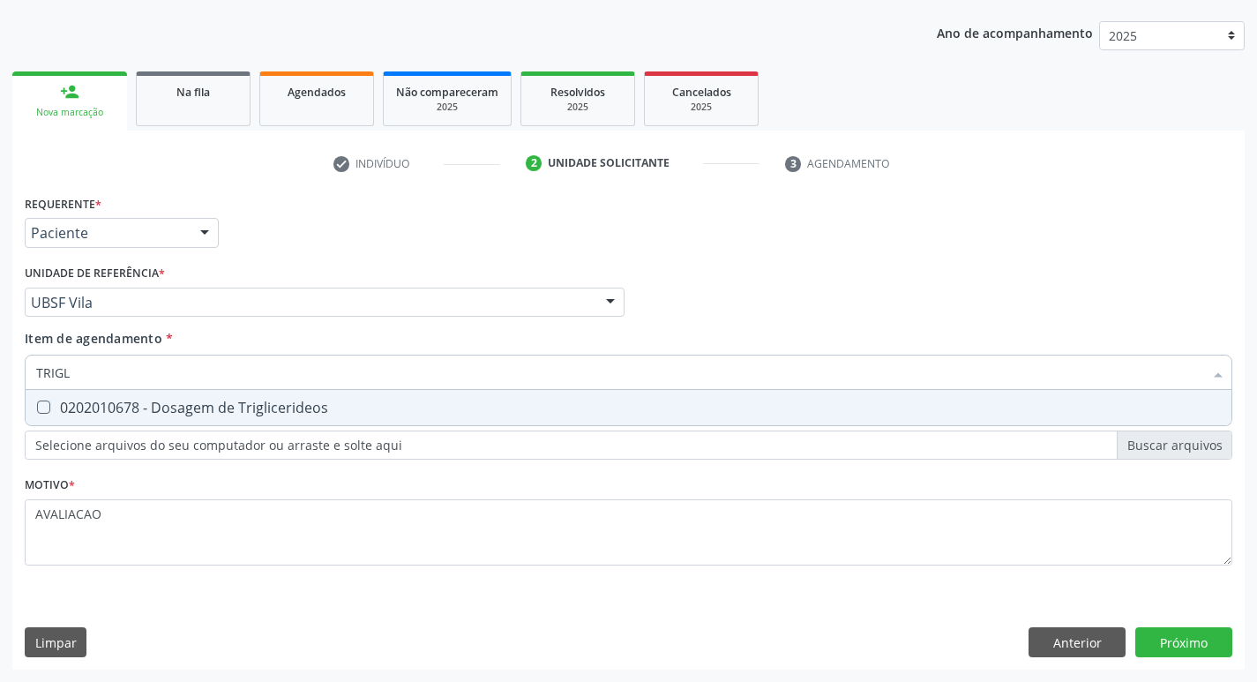
click at [233, 417] on span "0202010678 - Dosagem de Triglicerideos" at bounding box center [629, 407] width 1206 height 35
checkbox Triglicerideos "true"
type input "TRIG"
checkbox Triglicerideos "false"
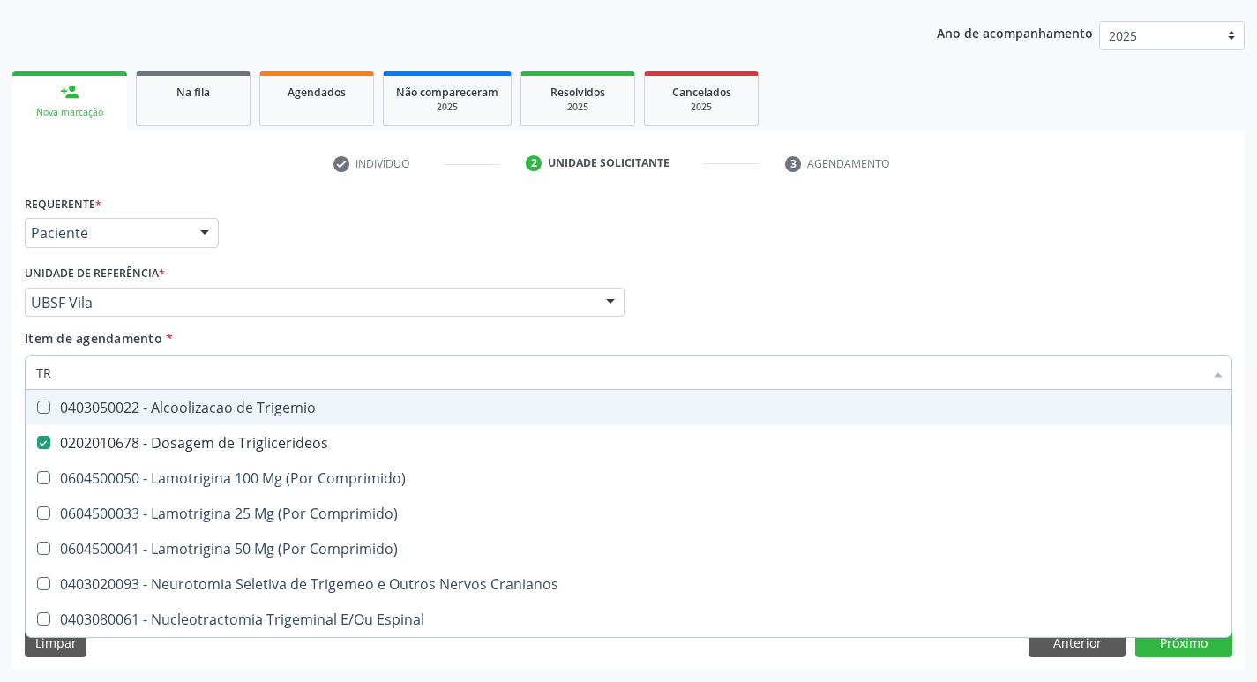
type input "T"
checkbox Triglicerideos "false"
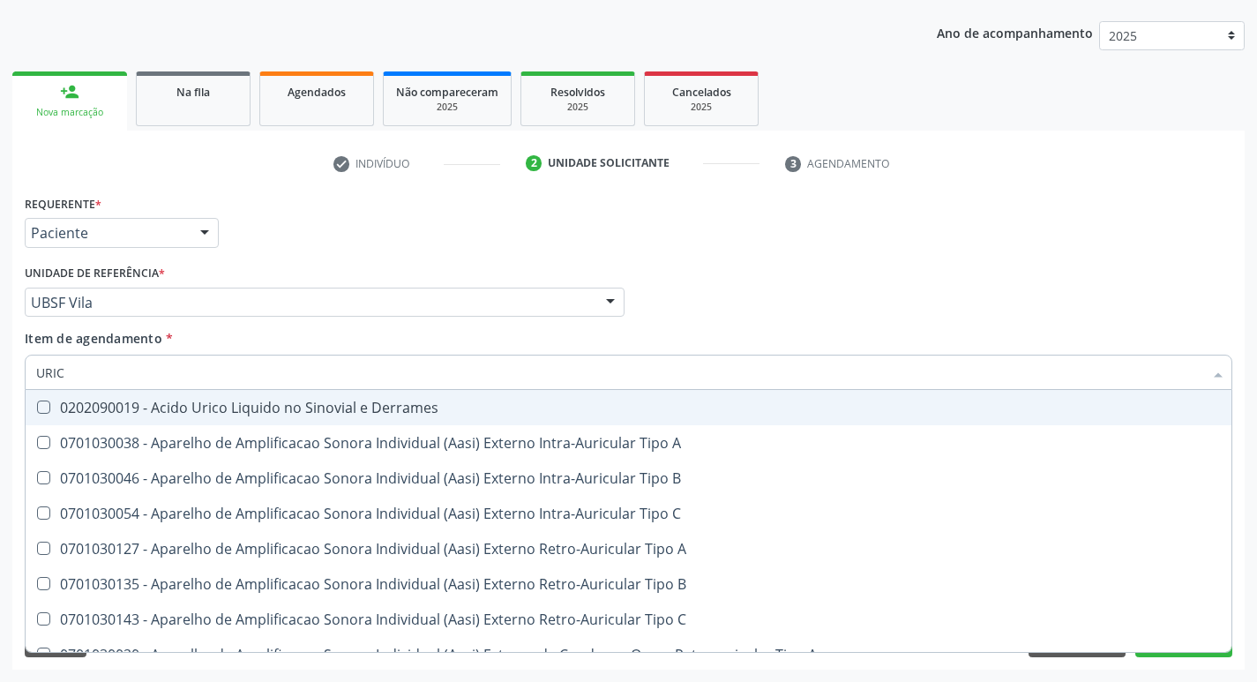
type input "URICO"
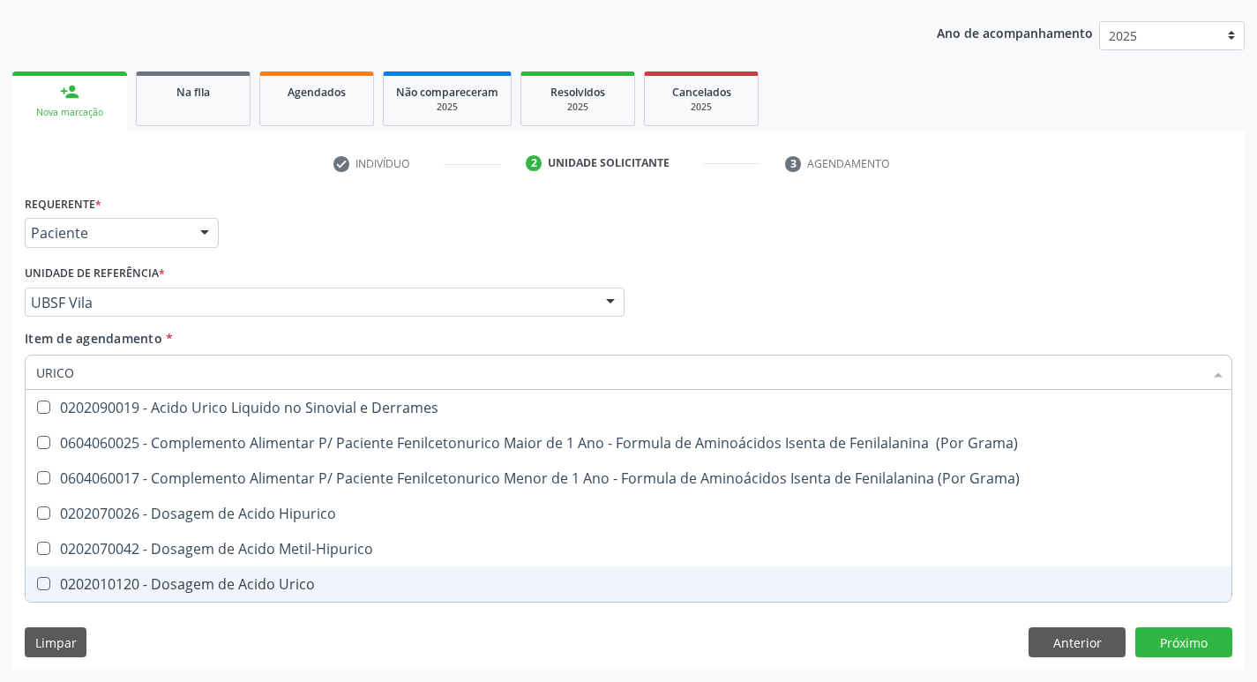
click at [244, 589] on div "0202010120 - Dosagem de Acido Urico" at bounding box center [628, 584] width 1185 height 14
checkbox Urico "true"
type input "URIC"
checkbox Urico "false"
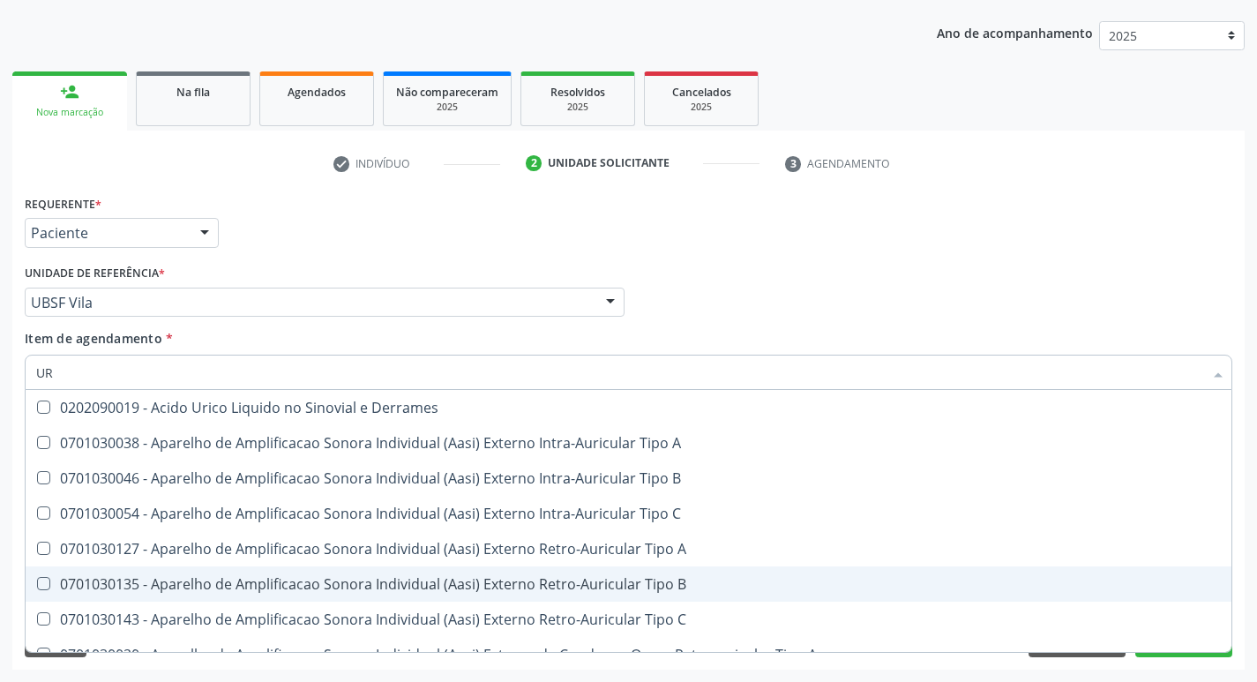
type input "U"
checkbox Urico "false"
checkbox A "false"
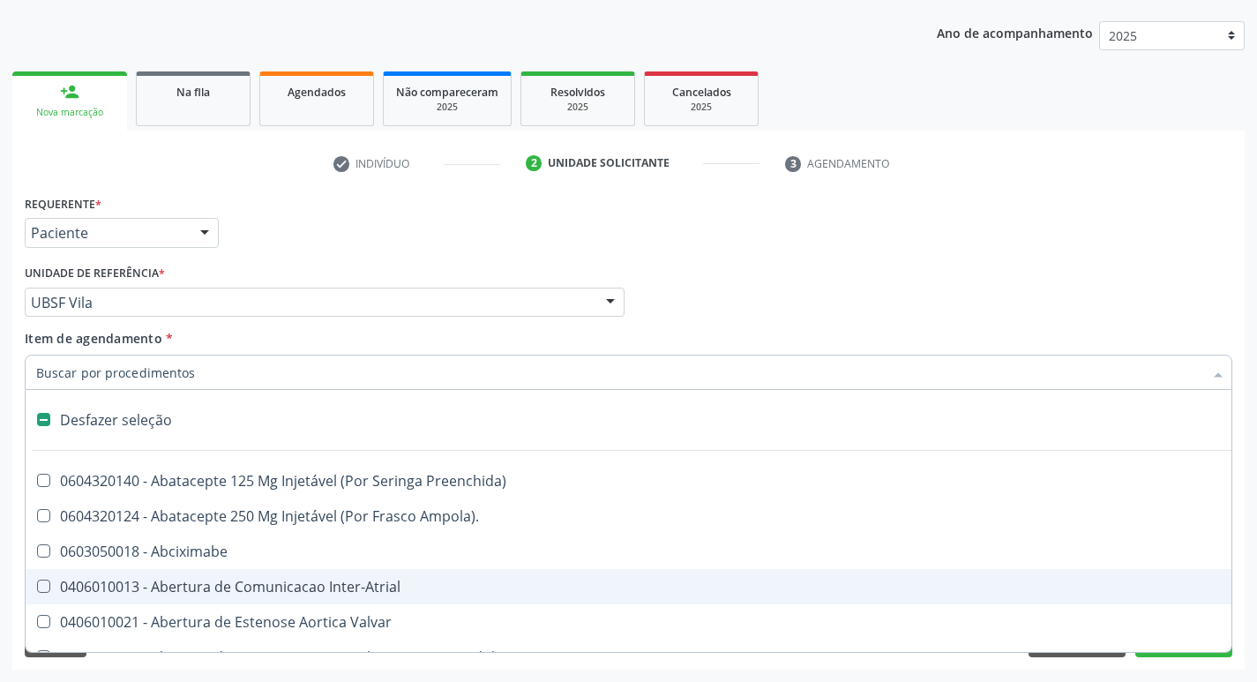
type input "S"
checkbox \(Total\) "true"
checkbox Adolescente\) "true"
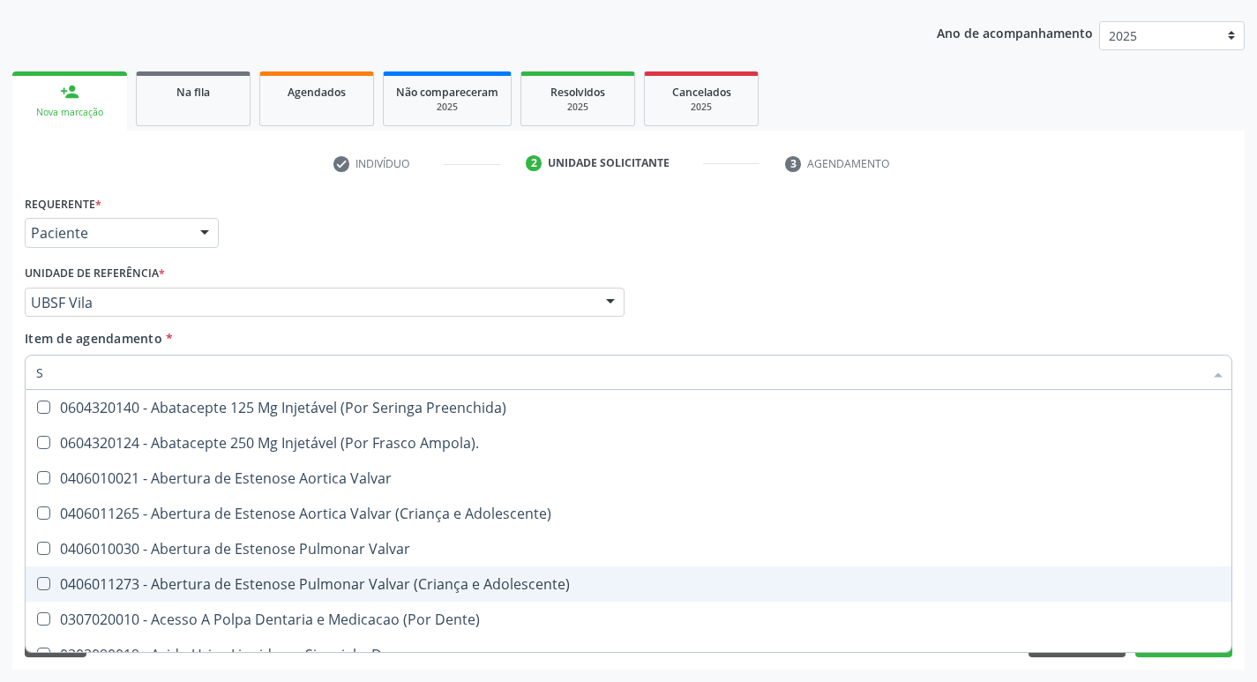
type input "SI"
checkbox Joelho "true"
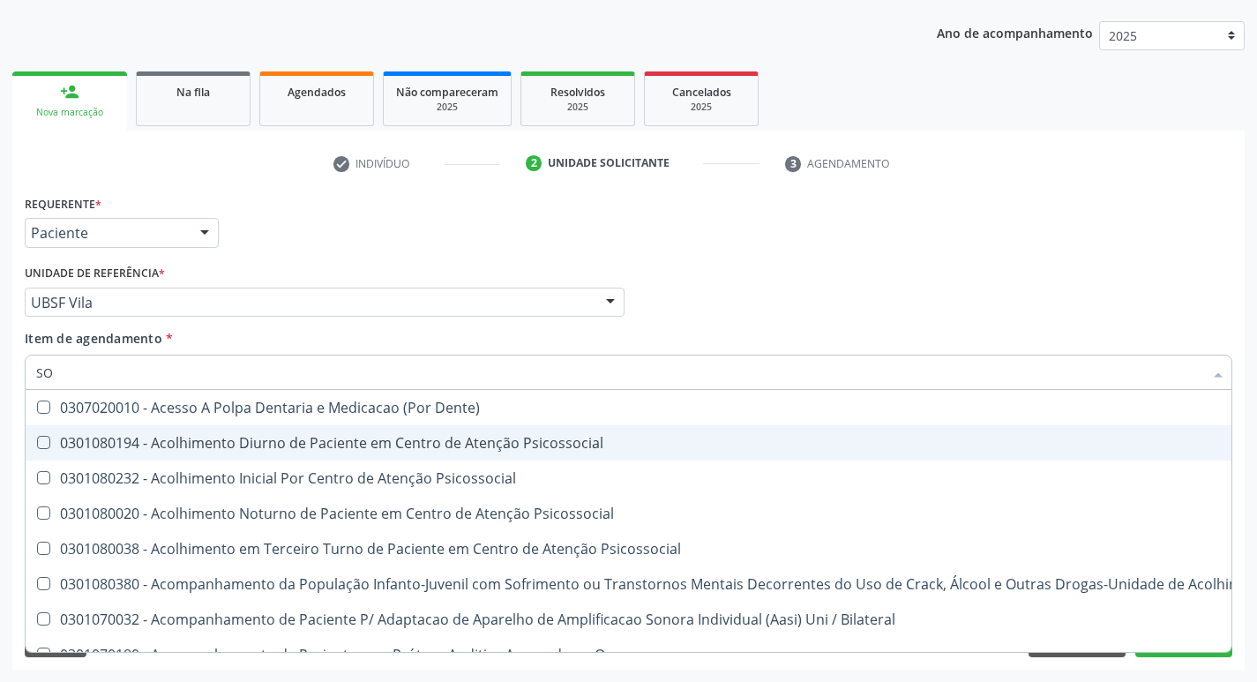
type input "SODIO"
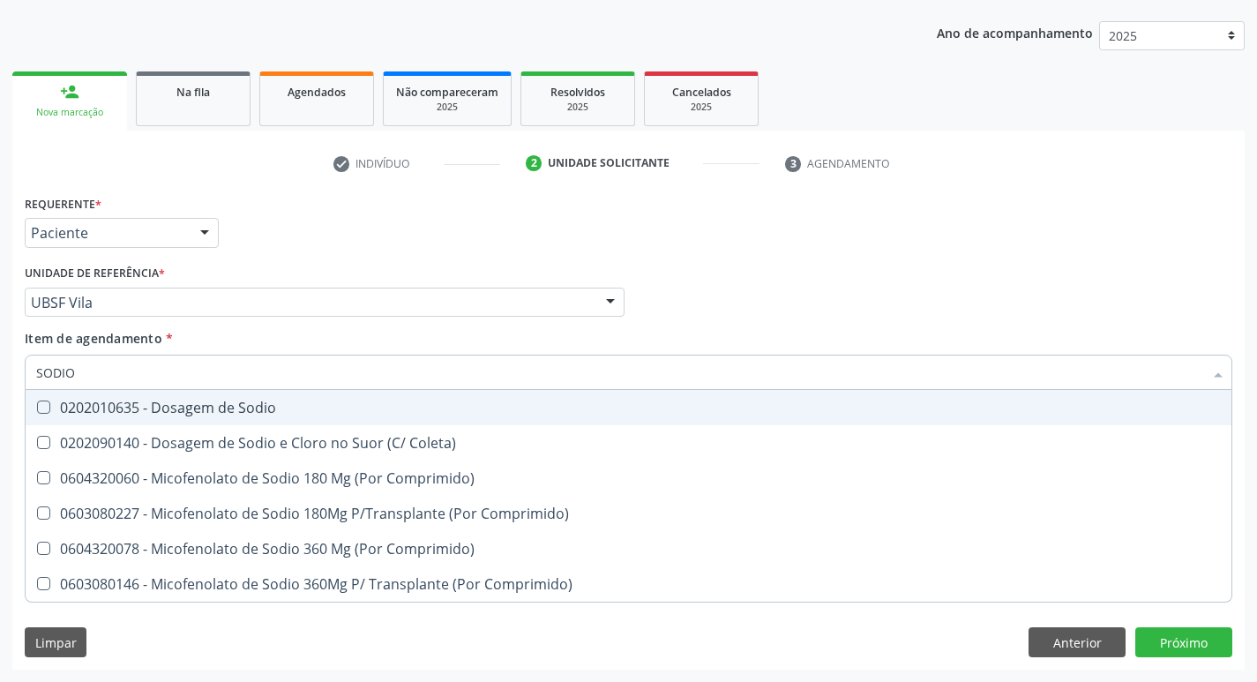
click at [326, 404] on div "0202010635 - Dosagem de Sodio" at bounding box center [628, 408] width 1185 height 14
checkbox Sodio "true"
type input "S"
checkbox Sodio "false"
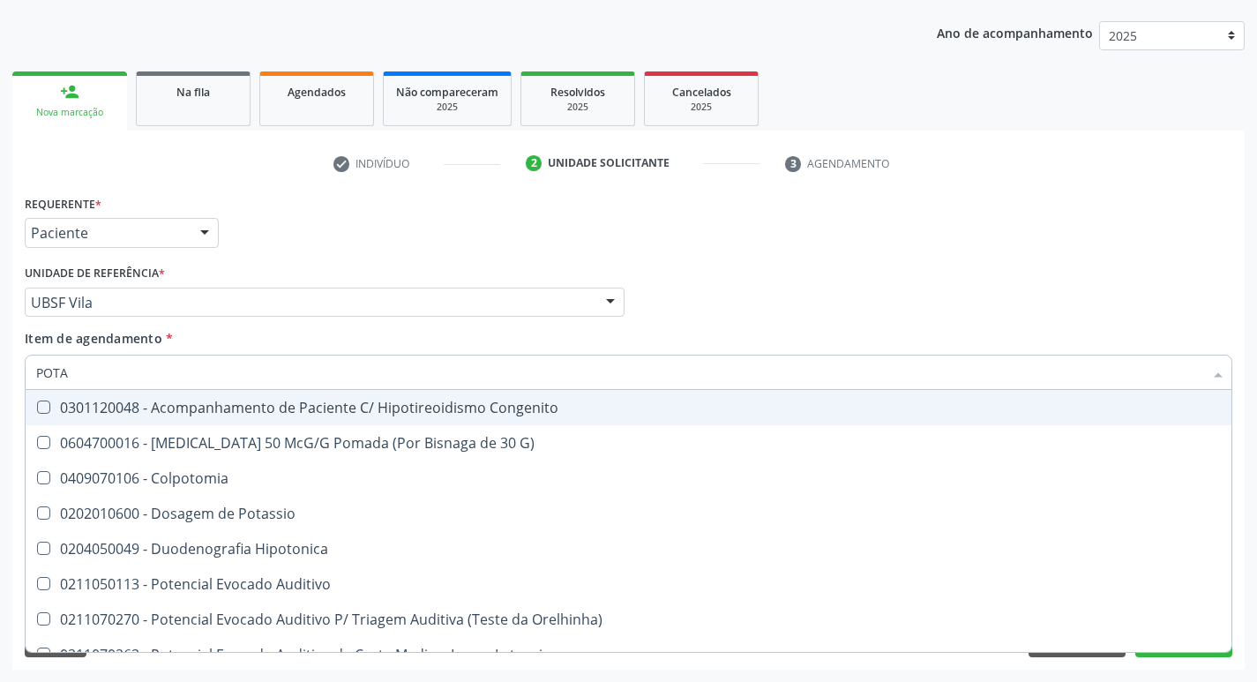
type input "POTAS"
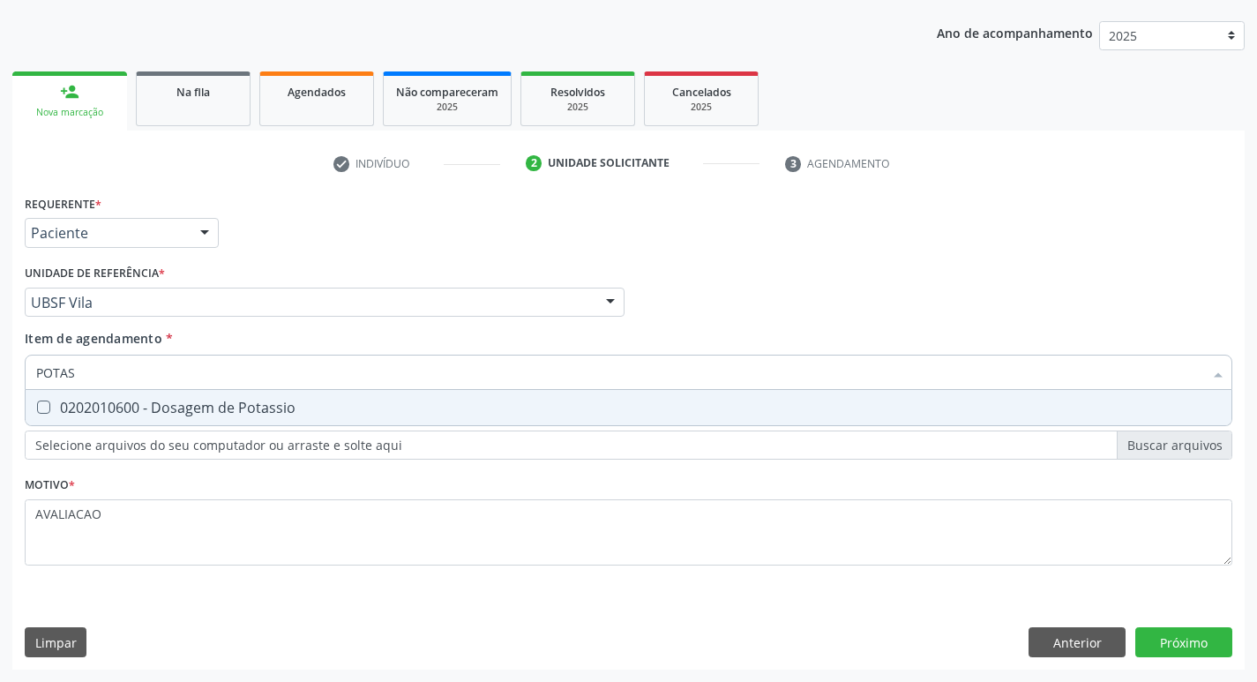
click at [242, 410] on div "0202010600 - Dosagem de Potassio" at bounding box center [628, 408] width 1185 height 14
checkbox Potassio "true"
type input "POT"
checkbox Potassio "false"
type input "P"
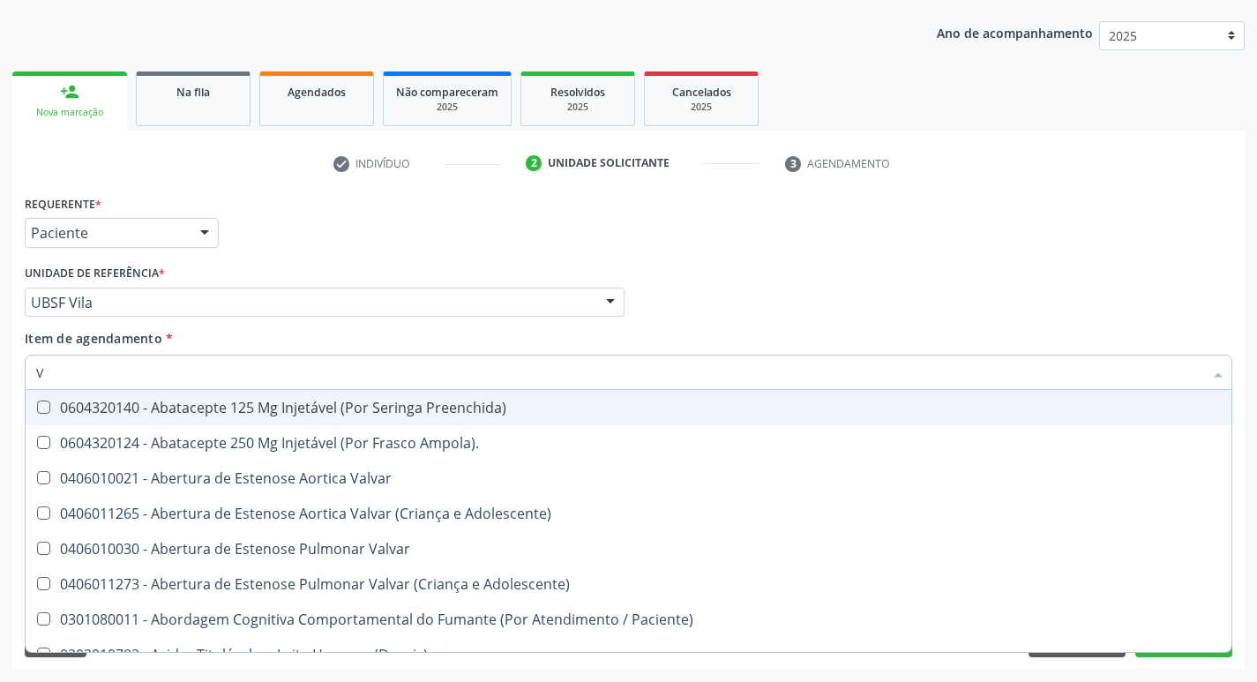
type input "VITAM"
checkbox Ampola\)\ "true"
checkbox Valvar "true"
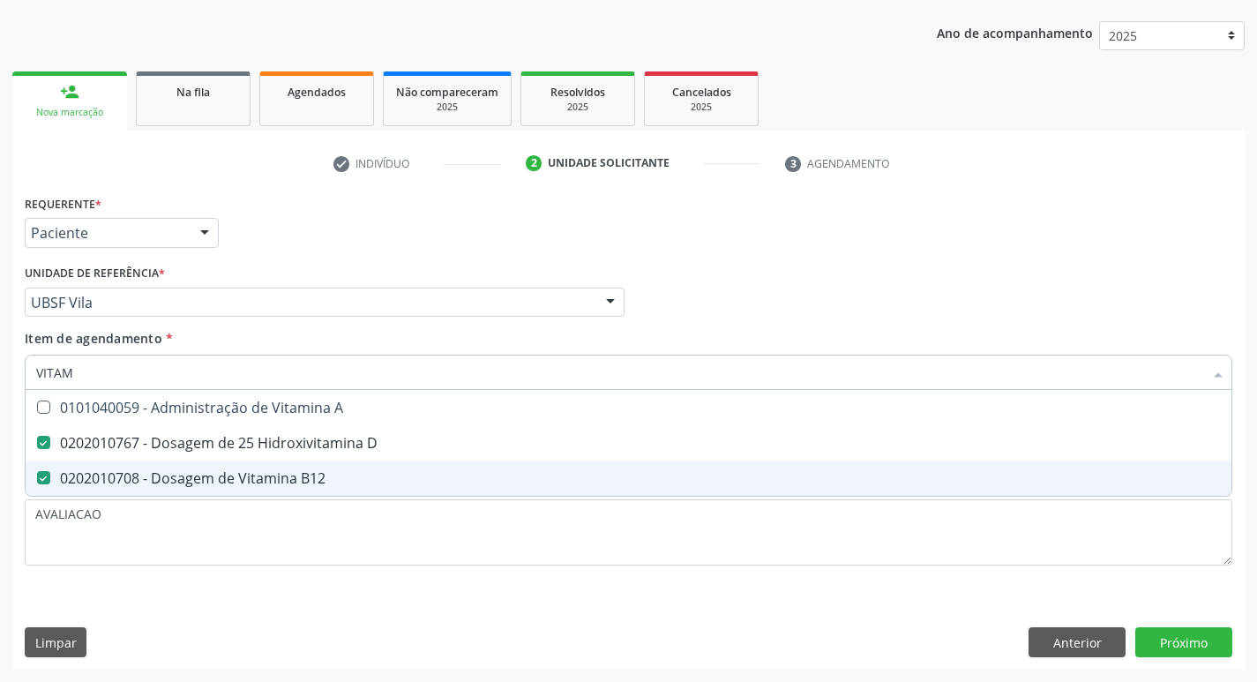
type input "VITA"
checkbox D "false"
checkbox B12 "false"
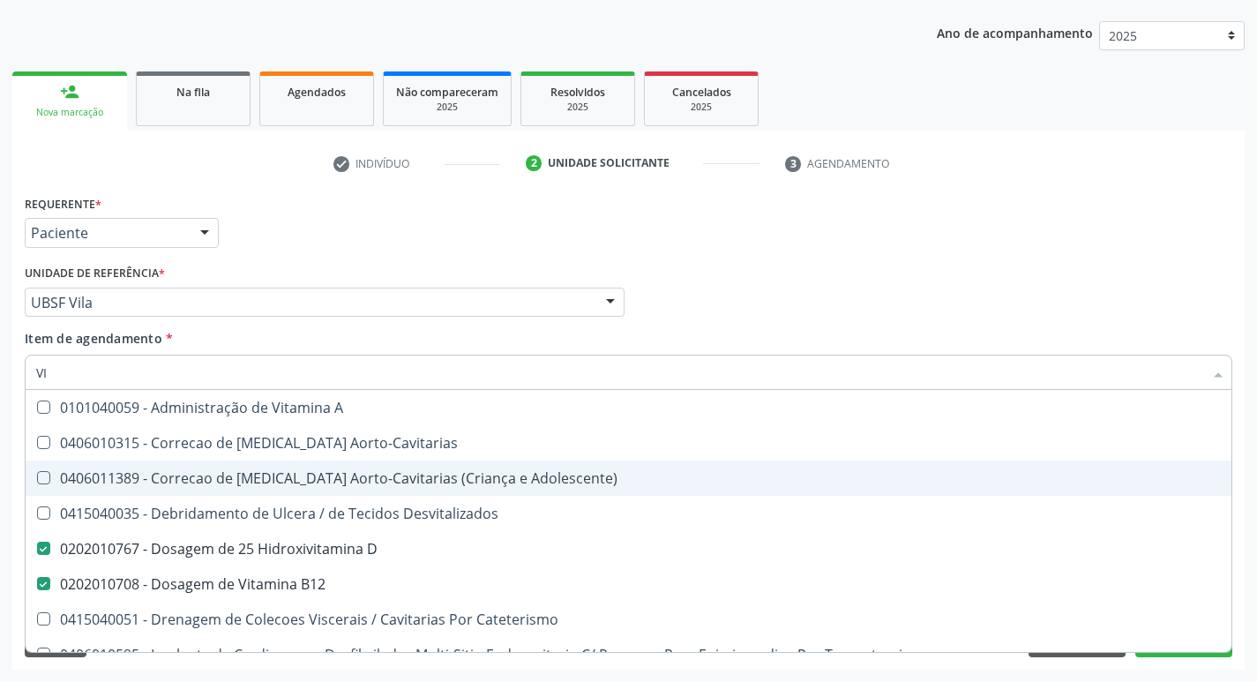
type input "V"
checkbox D "false"
checkbox B12 "false"
checkbox Cateterismo "false"
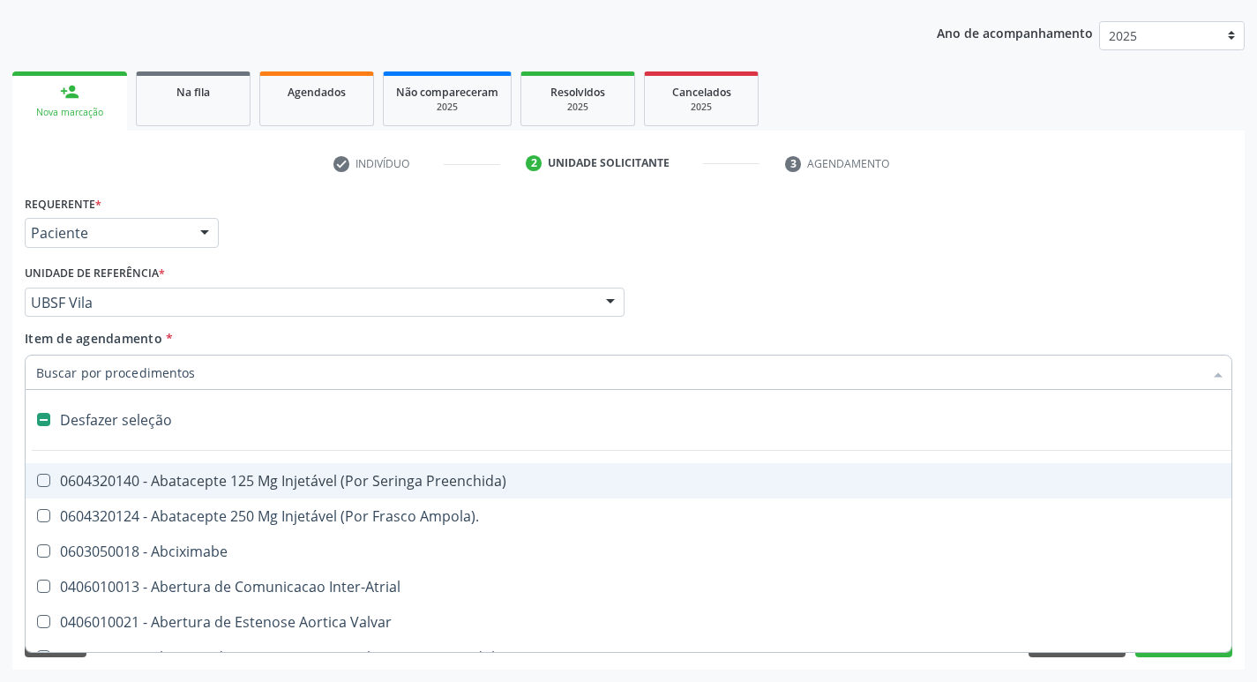
type input "2"
checkbox Total "true"
checkbox Leprae "true"
checkbox Quadril "true"
checkbox Primario "true"
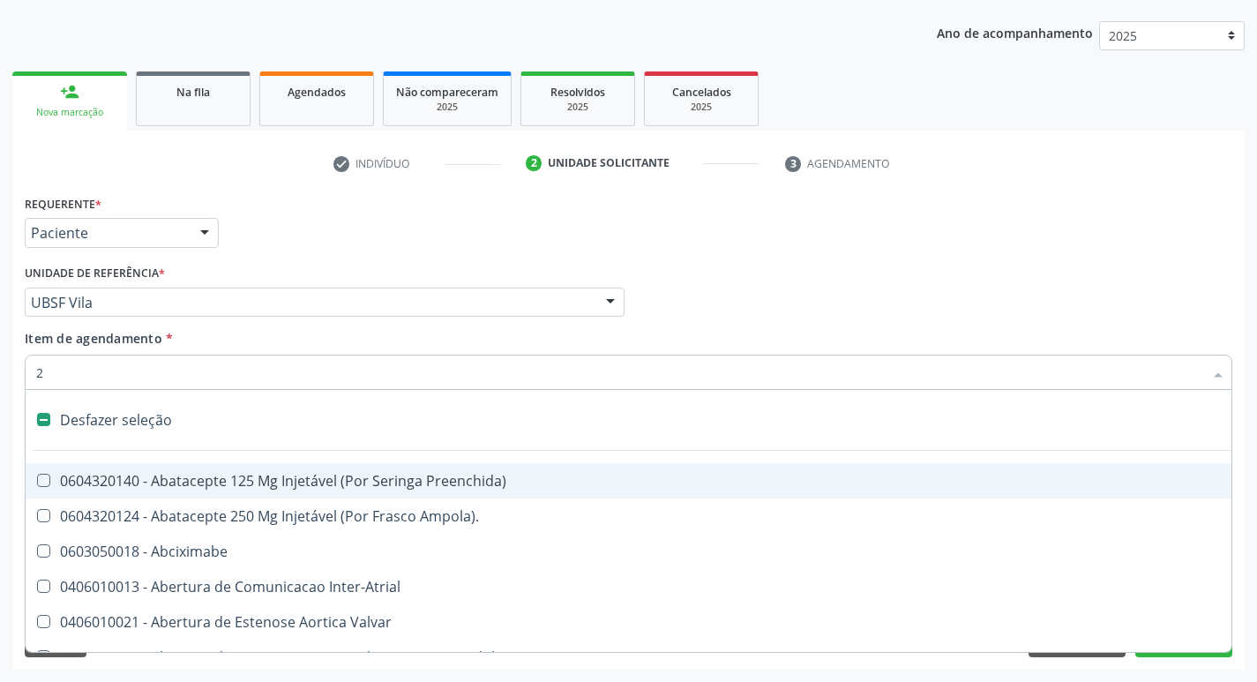
checkbox Vagina "true"
checkbox Puerperal "true"
checkbox Conica "true"
checkbox Inter-Ventricular "true"
checkbox Aorto-Cavitarias "true"
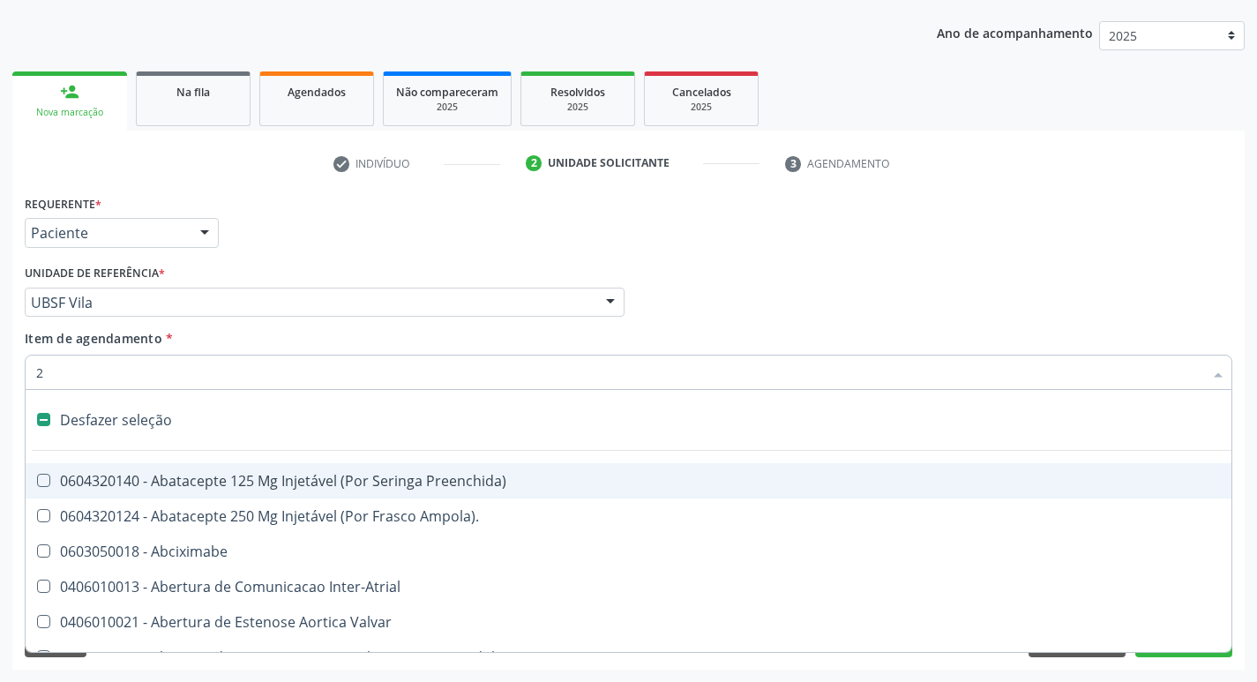
checkbox Adolescente\) "true"
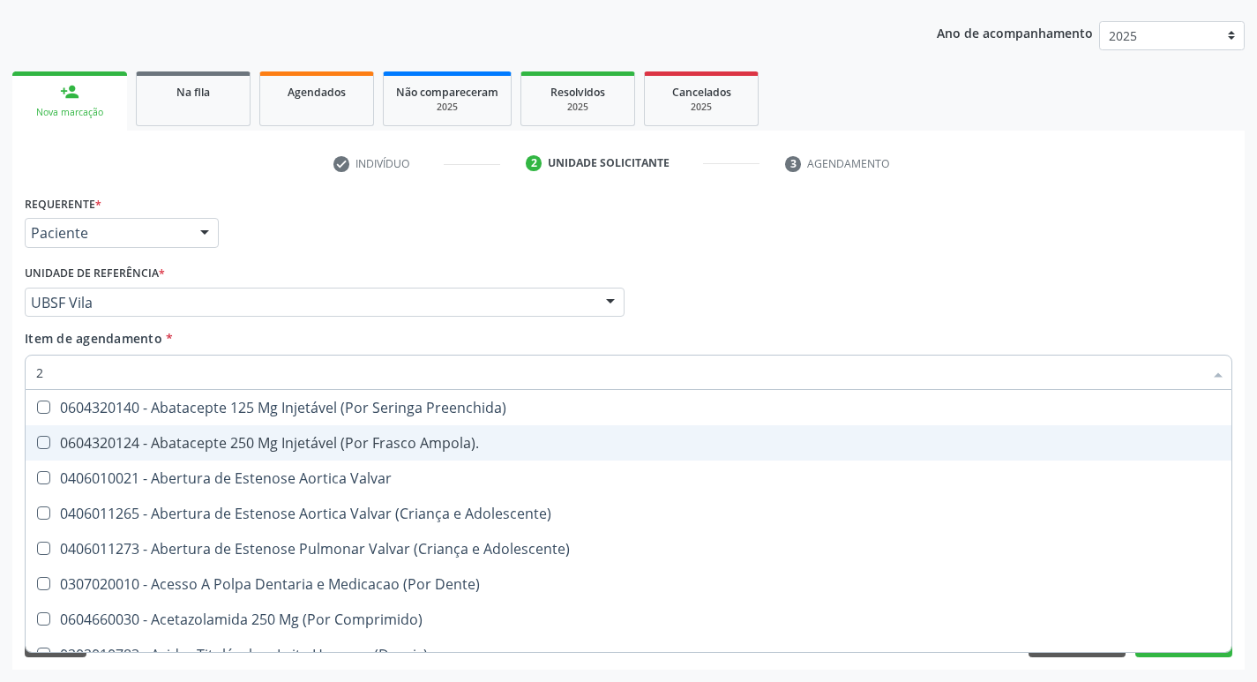
type input "20205001"
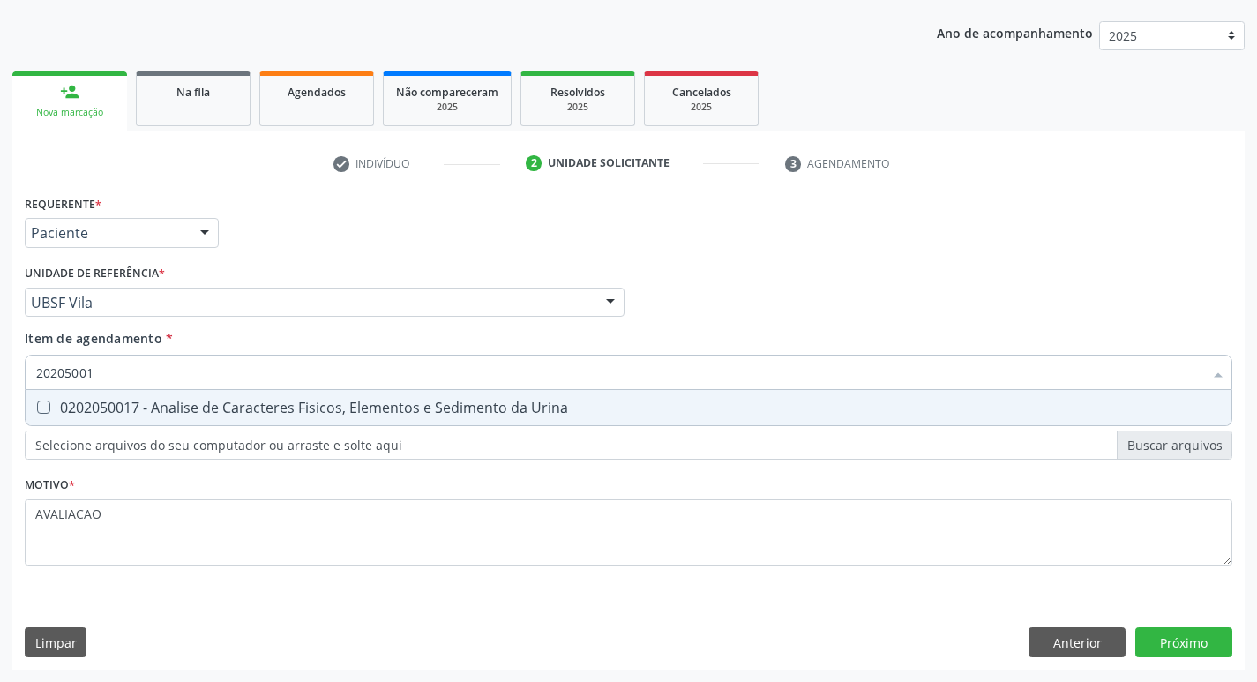
click at [233, 418] on span "0202050017 - Analise de Caracteres Fisicos, Elementos e Sedimento da Urina" at bounding box center [629, 407] width 1206 height 35
checkbox Urina "true"
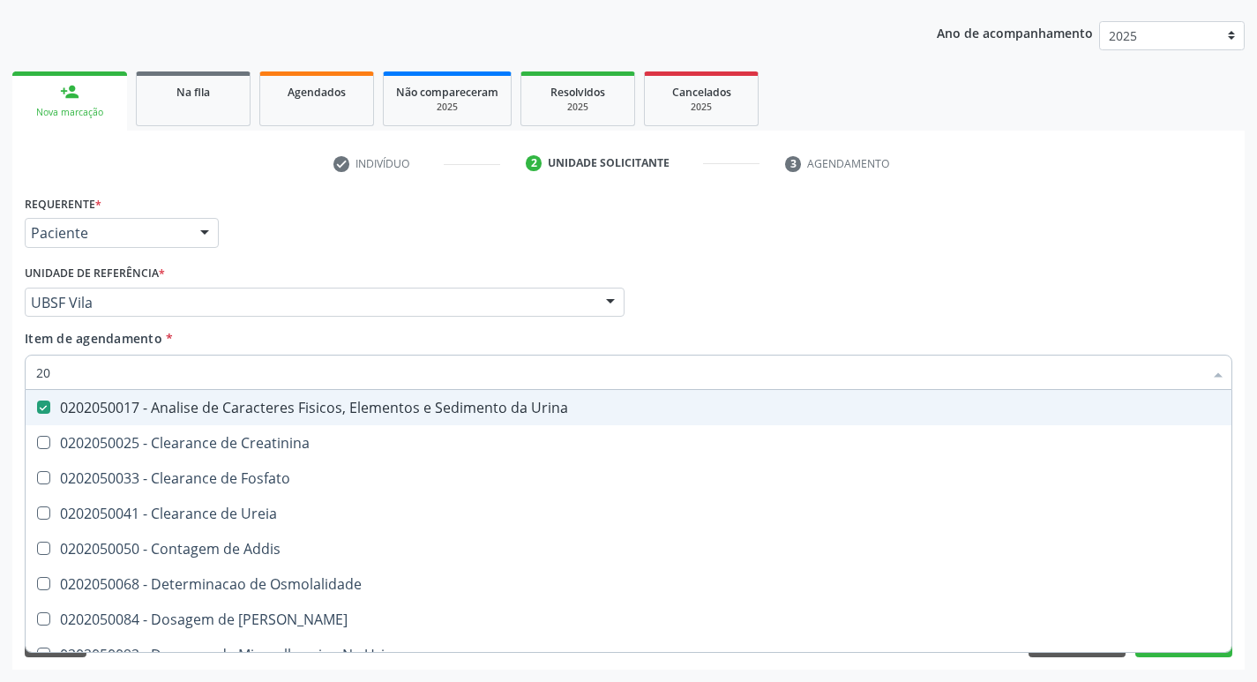
type input "2"
type input "SA"
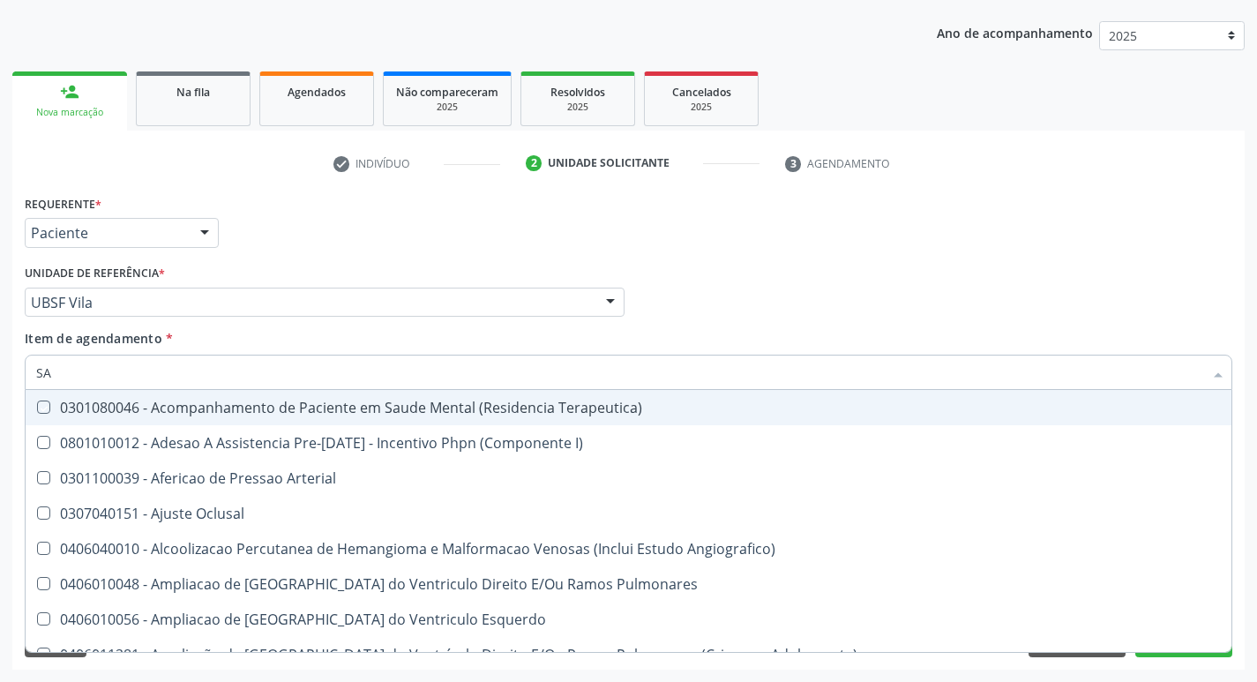
checkbox Terapeutica\) "false"
checkbox Oclusal "false"
type input "SANGUE O"
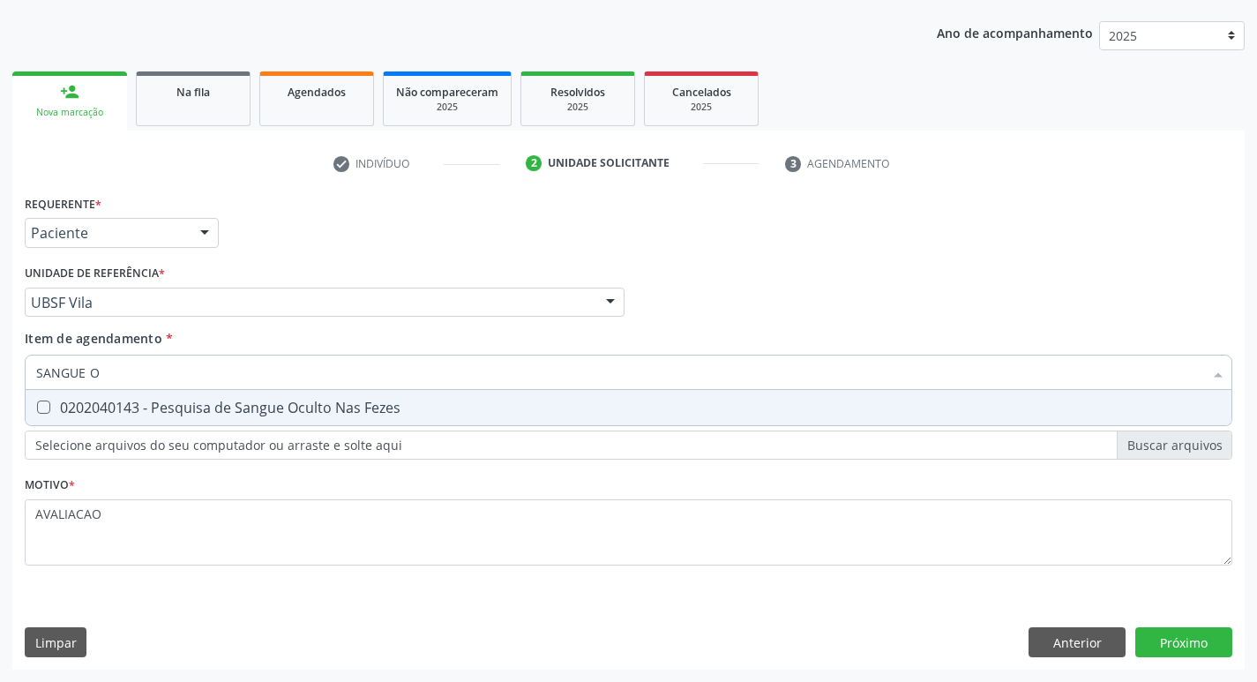
click at [266, 408] on div "0202040143 - Pesquisa de Sangue Oculto Nas Fezes" at bounding box center [628, 408] width 1185 height 14
checkbox Fezes "true"
type input "SANGUE"
checkbox Fezes "false"
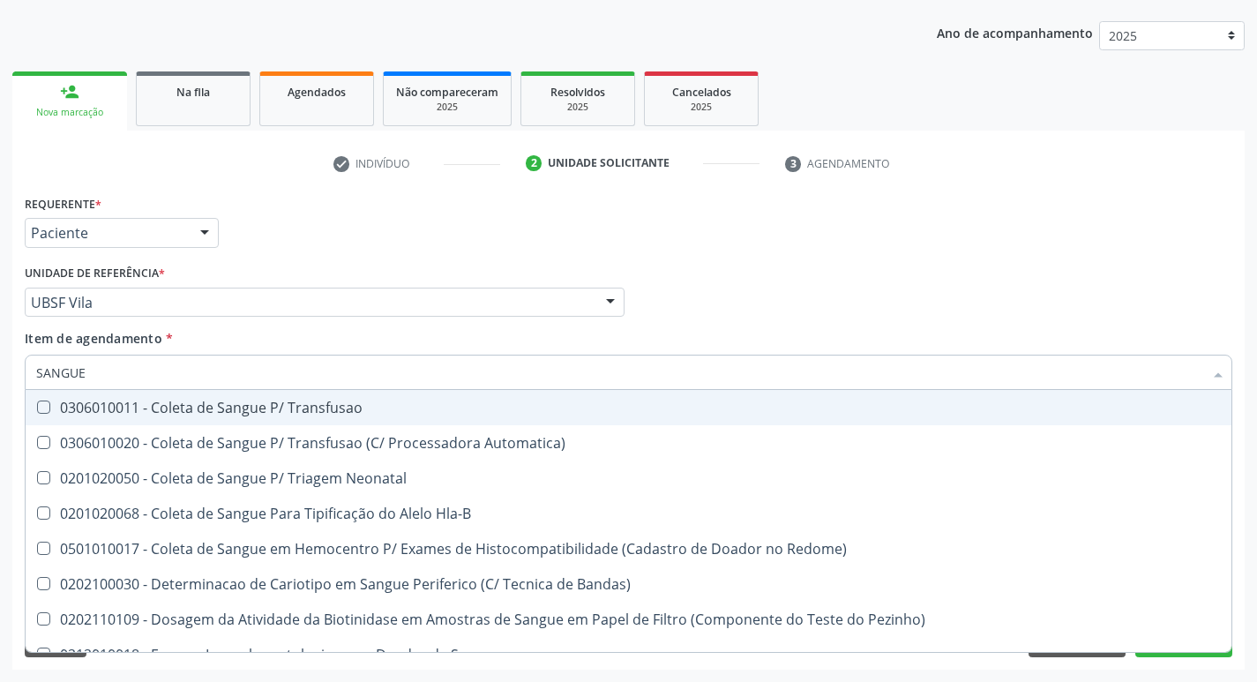
type input "SANGU"
checkbox Fezes "false"
checkbox Sangue\ "true"
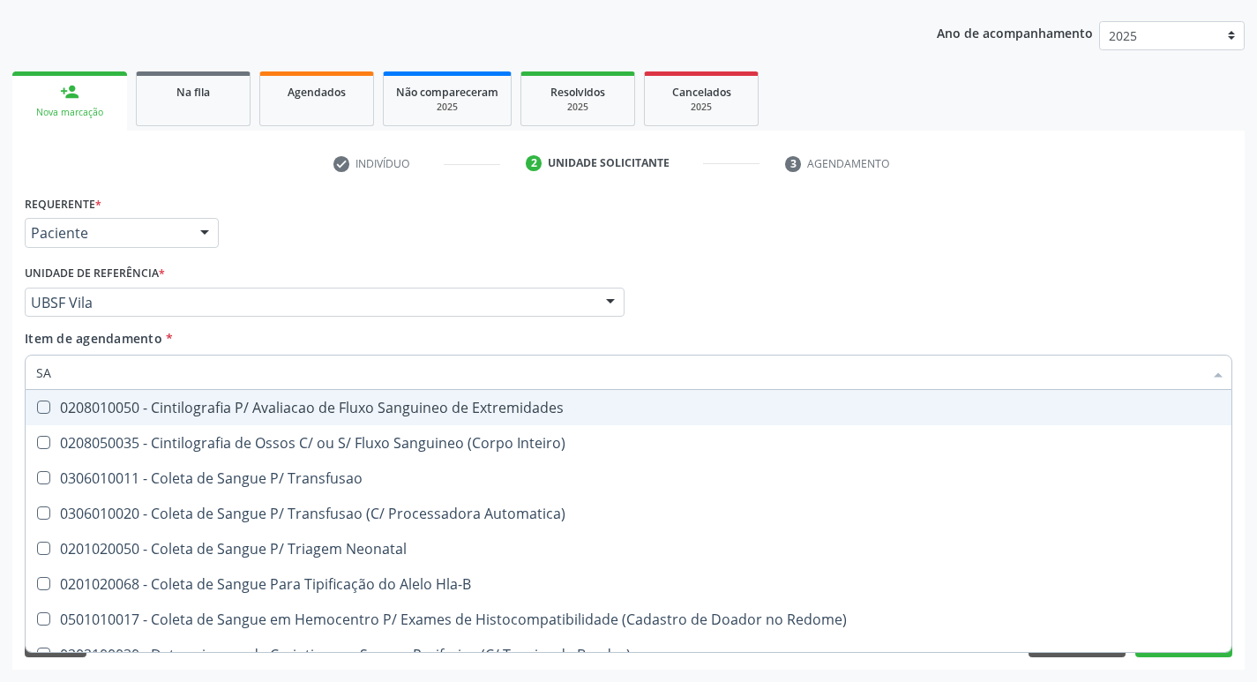
type input "S"
checkbox Fezes "false"
checkbox Sangue "false"
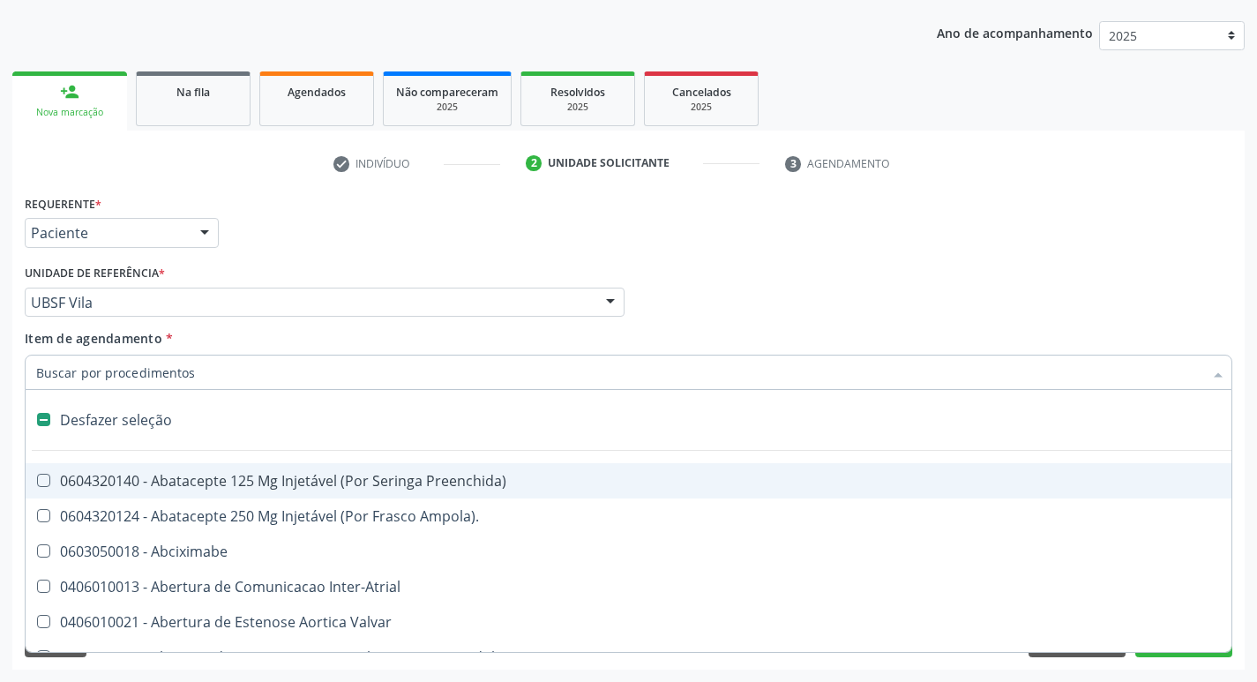
type input "U"
checkbox Frasco-Ampola\) "true"
checkbox Urina "false"
checkbox Comprimido\) "true"
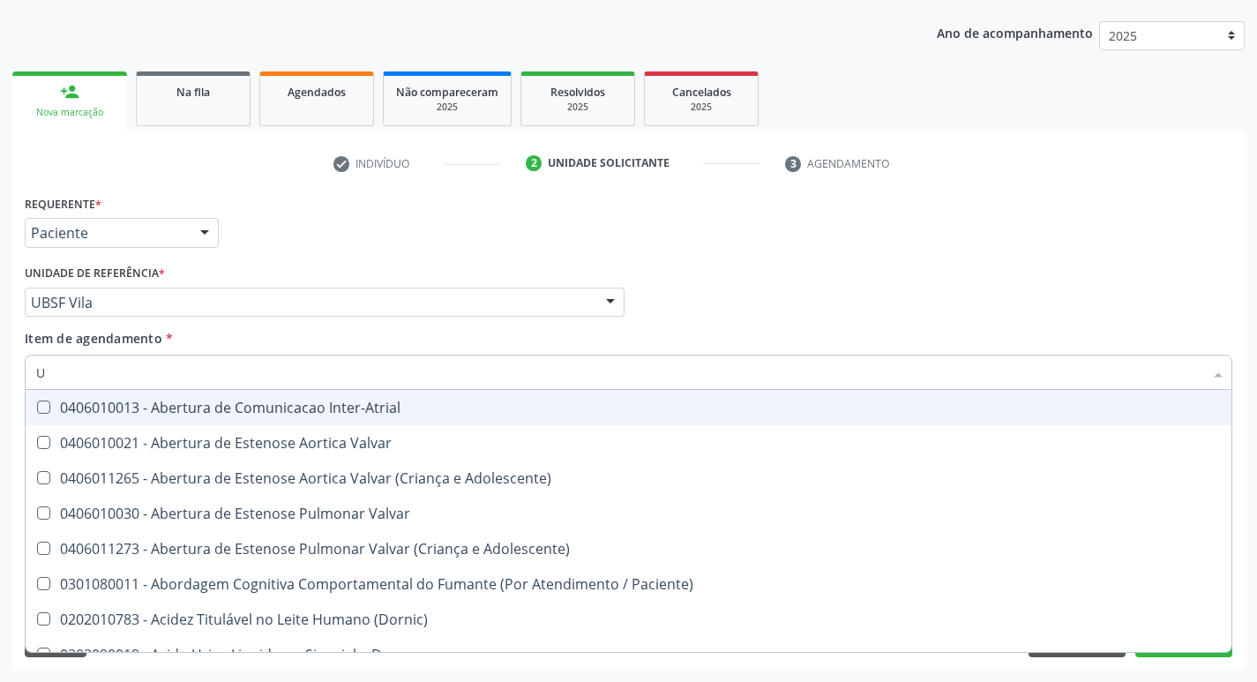
type input "UR"
checkbox Reabilitacao "true"
checkbox Urina "false"
checkbox Lisa "true"
type input "URE"
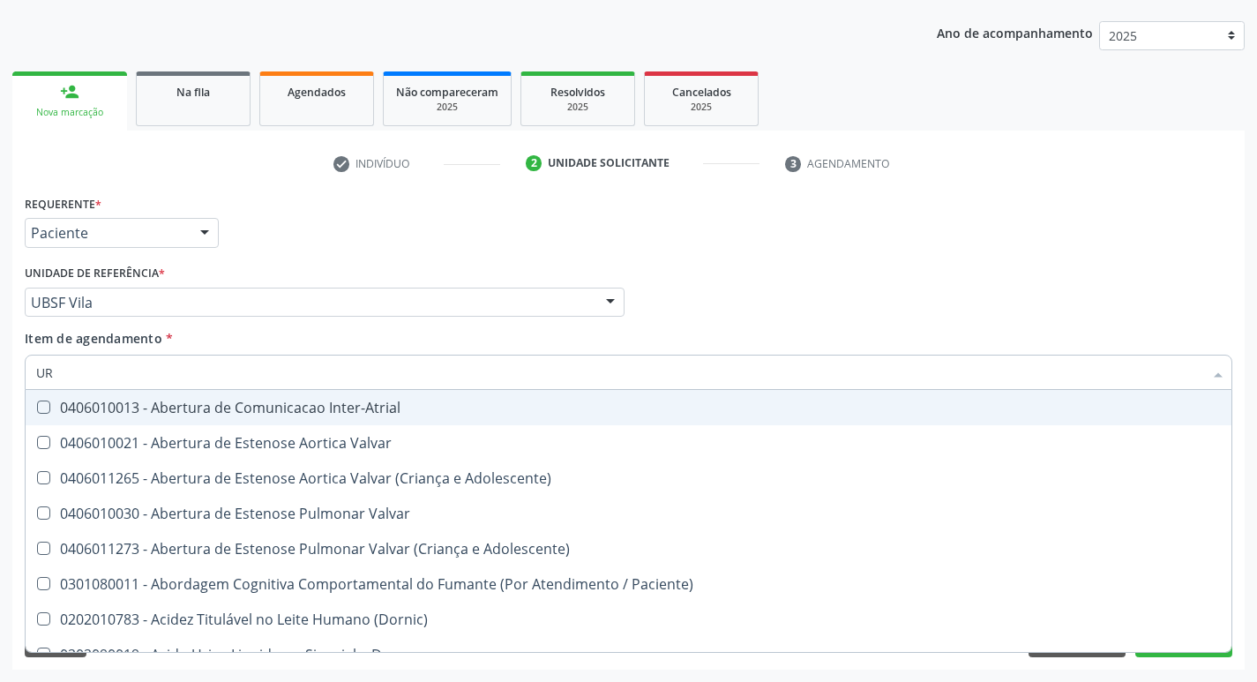
checkbox Reabilitacao "false"
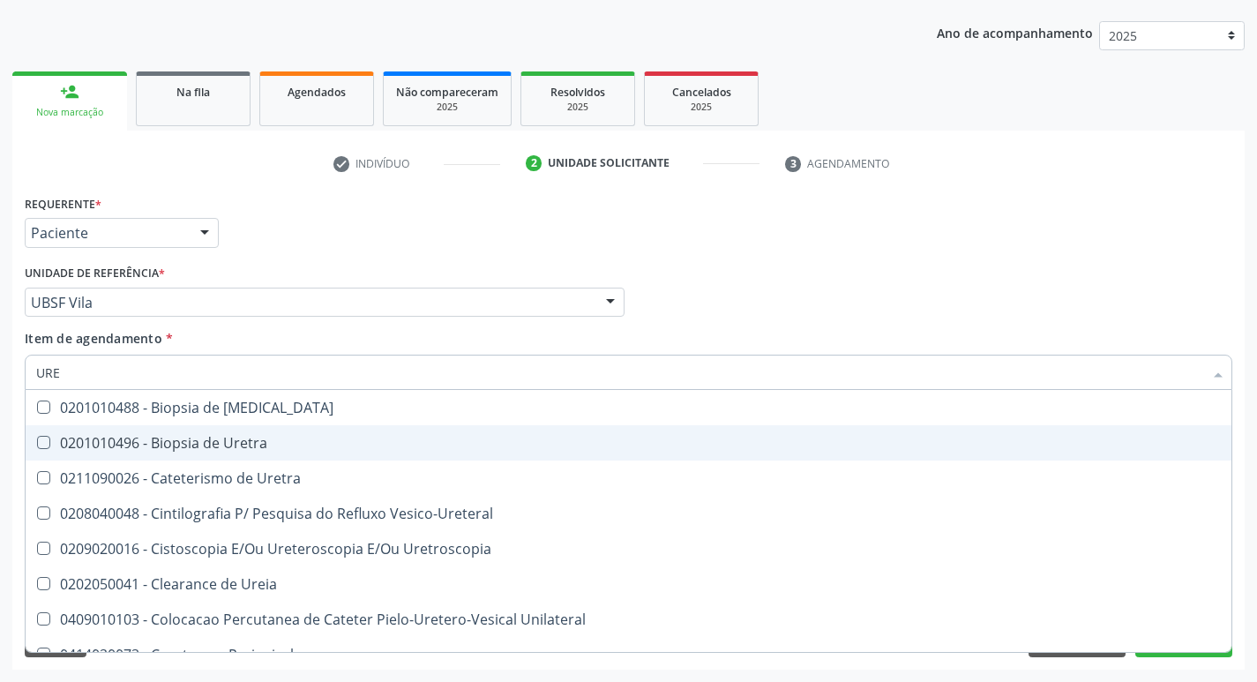
type input "UREI"
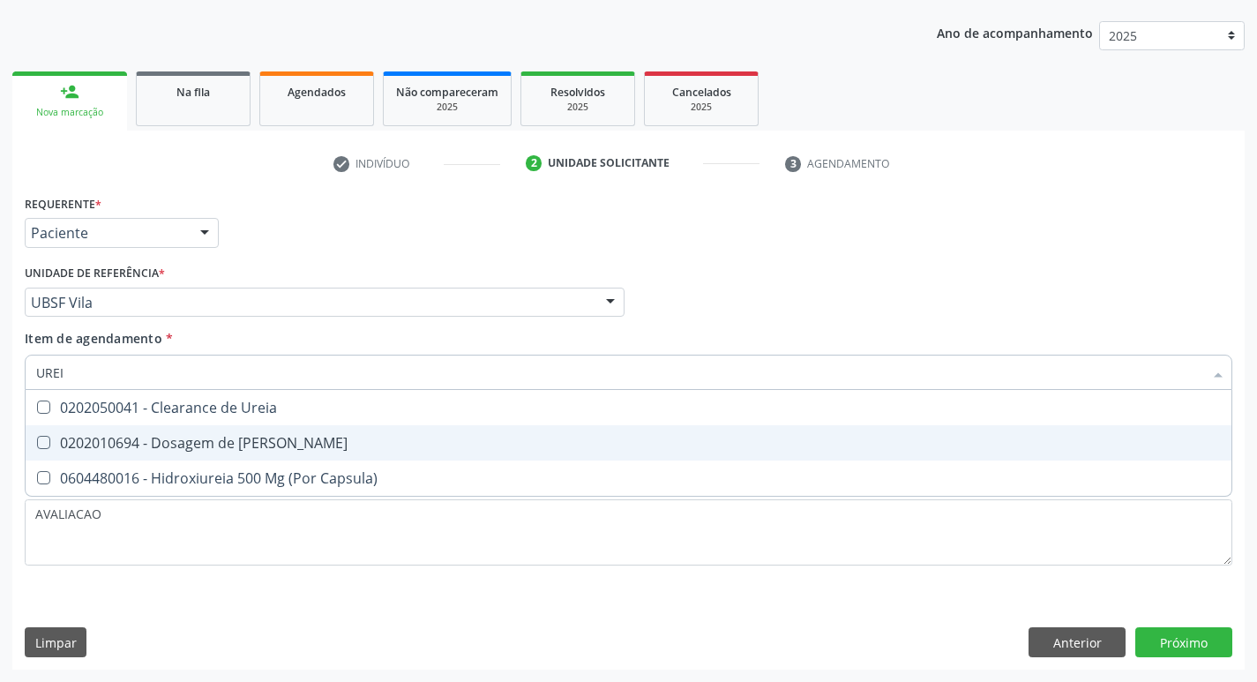
click at [251, 449] on div "0202010694 - Dosagem de [PERSON_NAME]" at bounding box center [628, 443] width 1185 height 14
checkbox Ureia "true"
type input "URE"
checkbox Ureia "false"
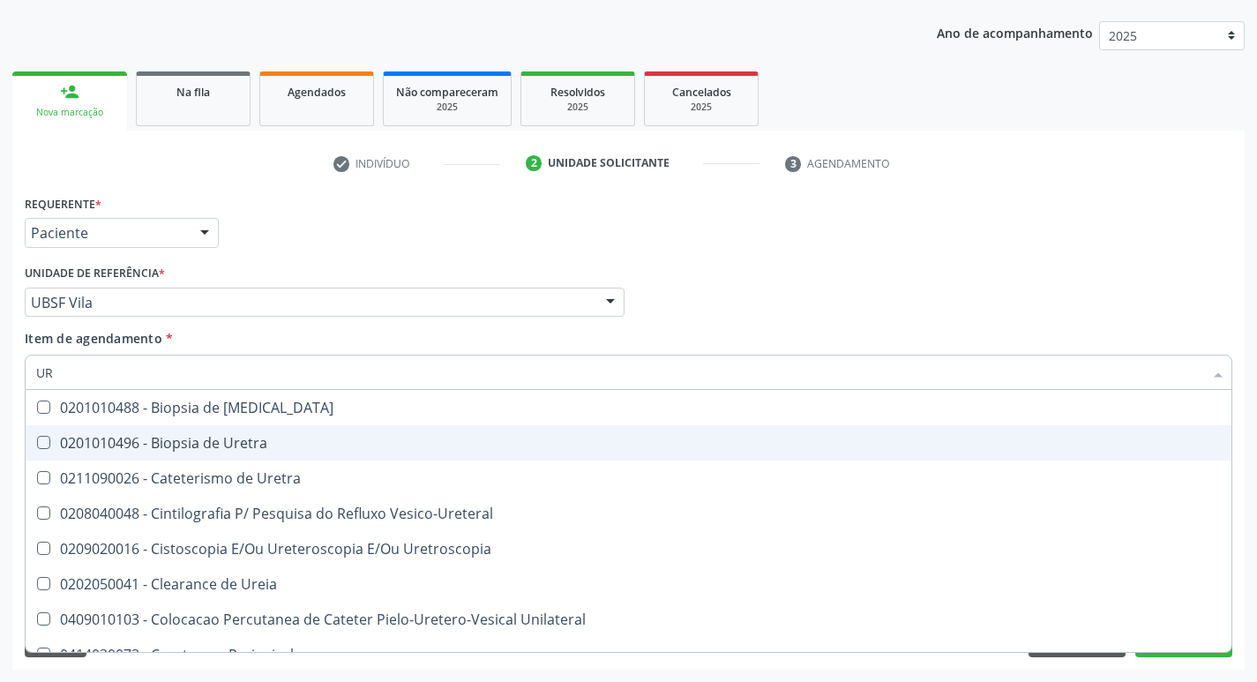
type input "U"
checkbox Ureia "false"
checkbox Bubonica\) "false"
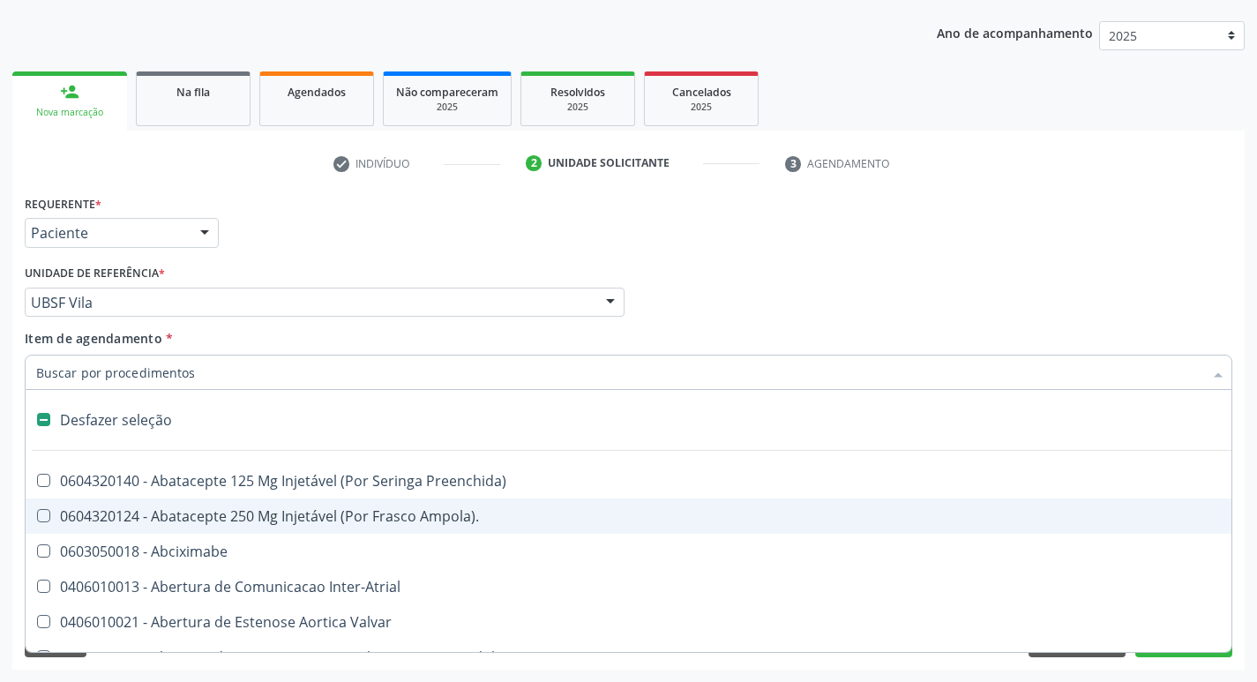
type input "C"
checkbox Dedo "true"
checkbox Urina "false"
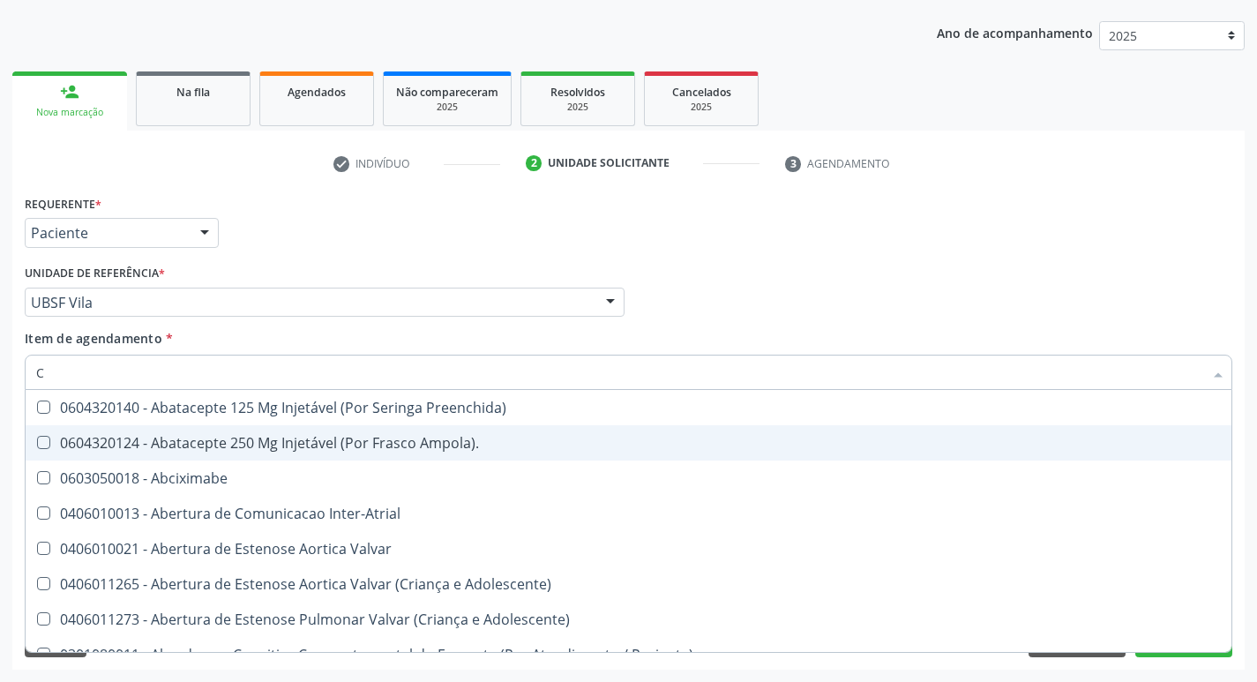
type input "CR"
checkbox Urina "false"
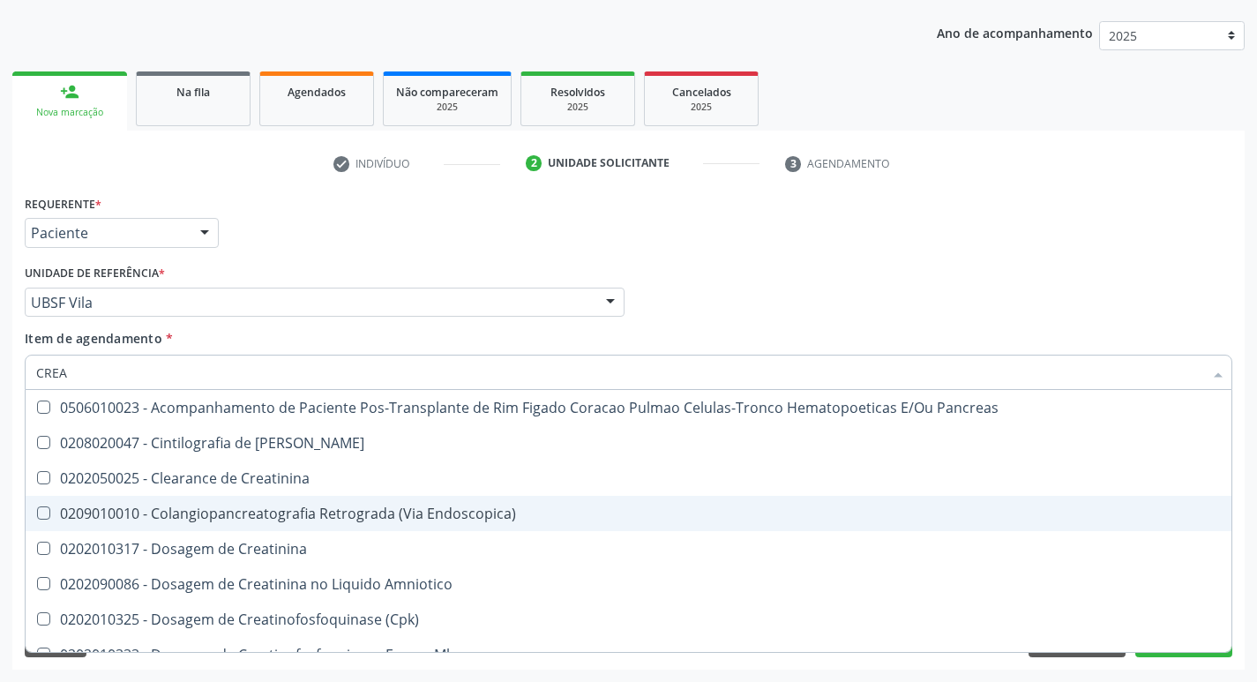
type input "CREAT"
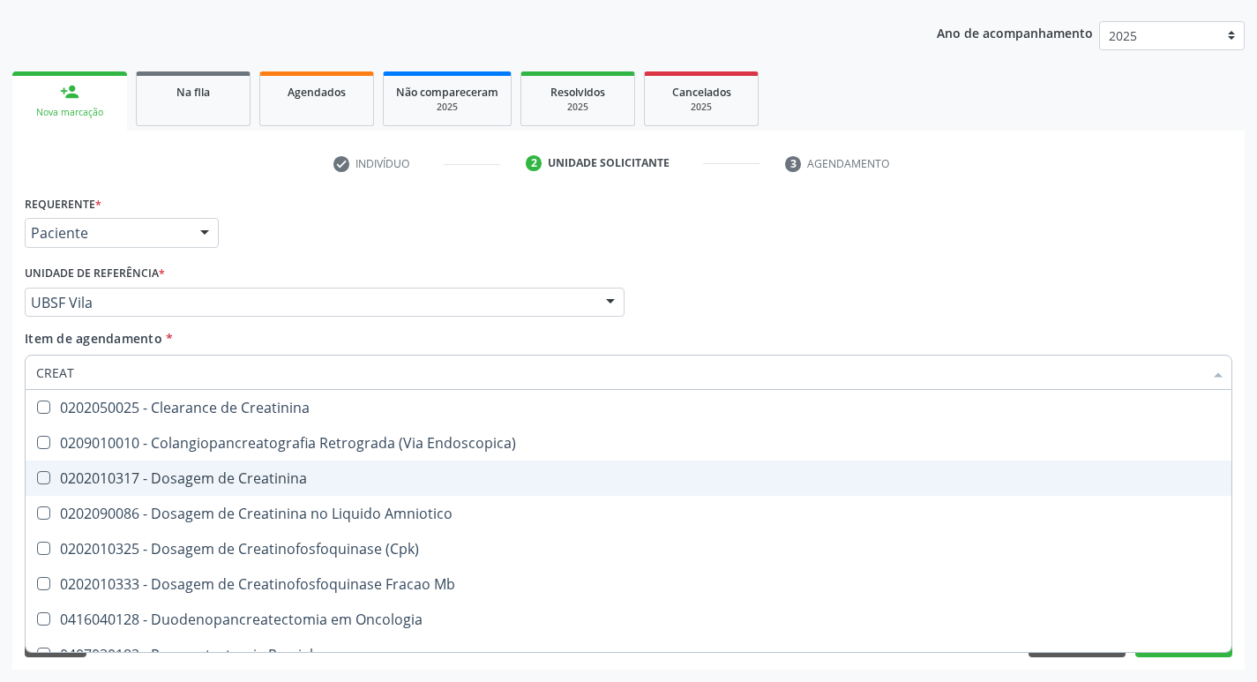
click at [319, 479] on div "0202010317 - Dosagem de Creatinina" at bounding box center [628, 478] width 1185 height 14
checkbox Creatinina "true"
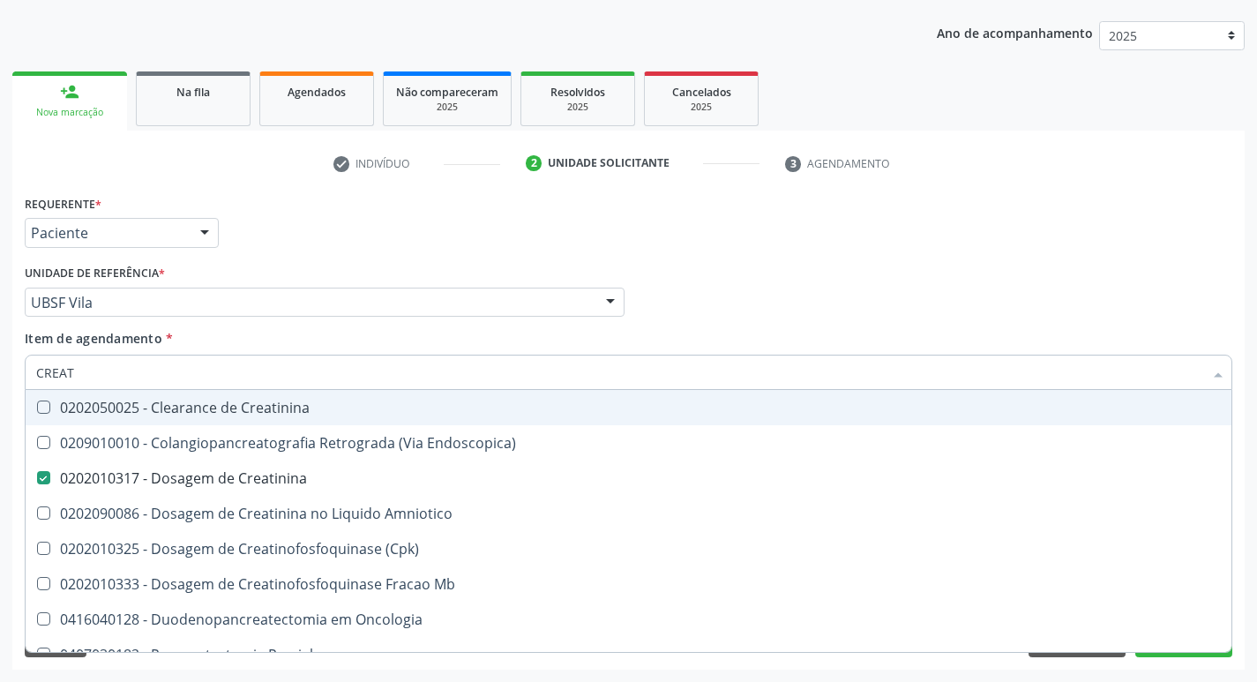
click at [1200, 202] on div "Requerente * Paciente Profissional de Saúde Paciente Nenhum resultado encontrad…" at bounding box center [628, 225] width 1217 height 69
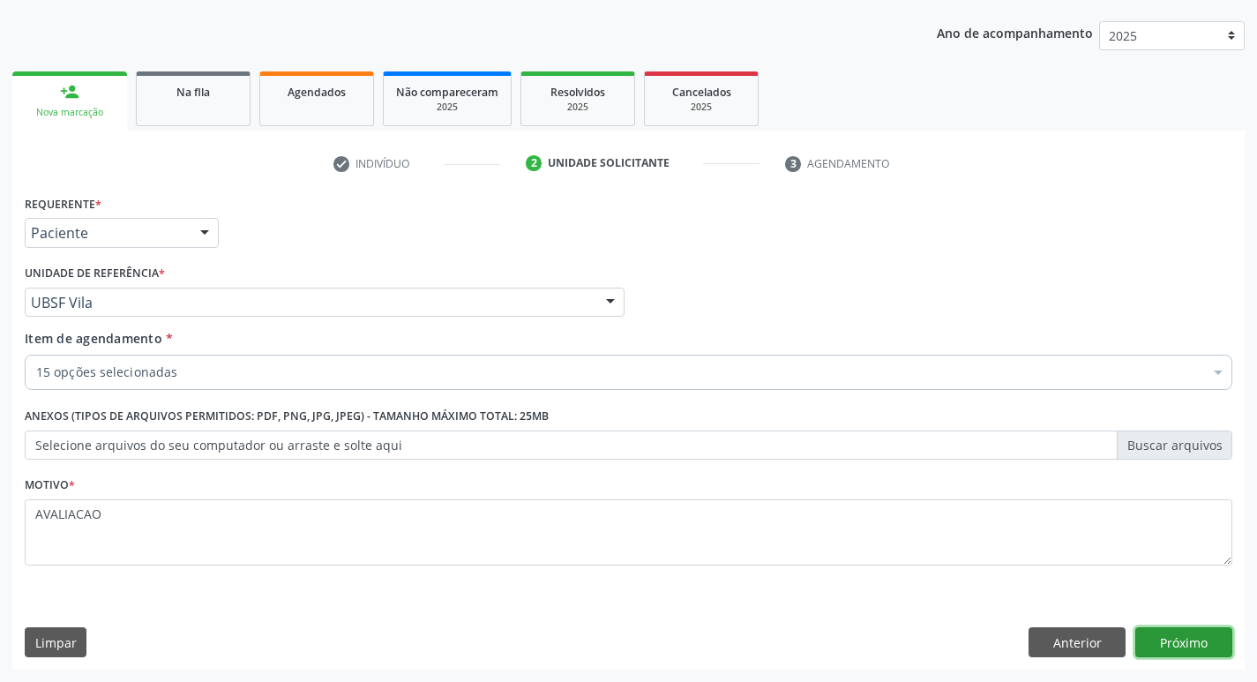
click at [1187, 653] on button "Próximo" at bounding box center [1184, 642] width 97 height 30
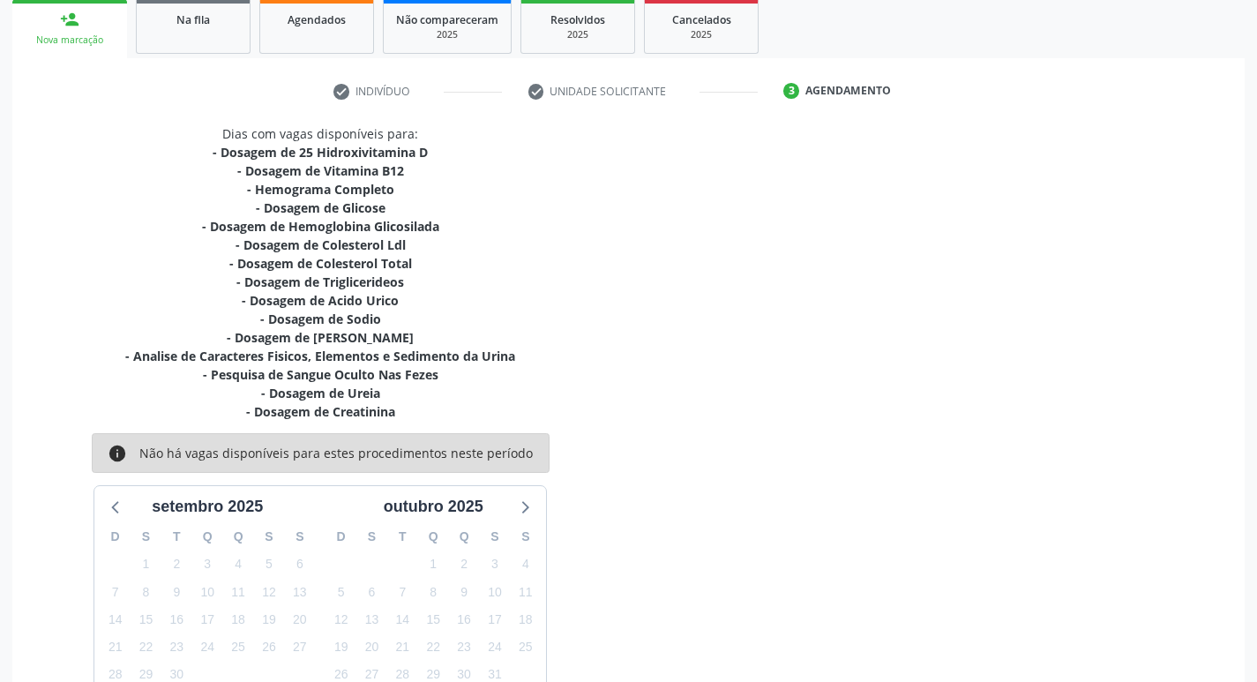
scroll to position [397, 0]
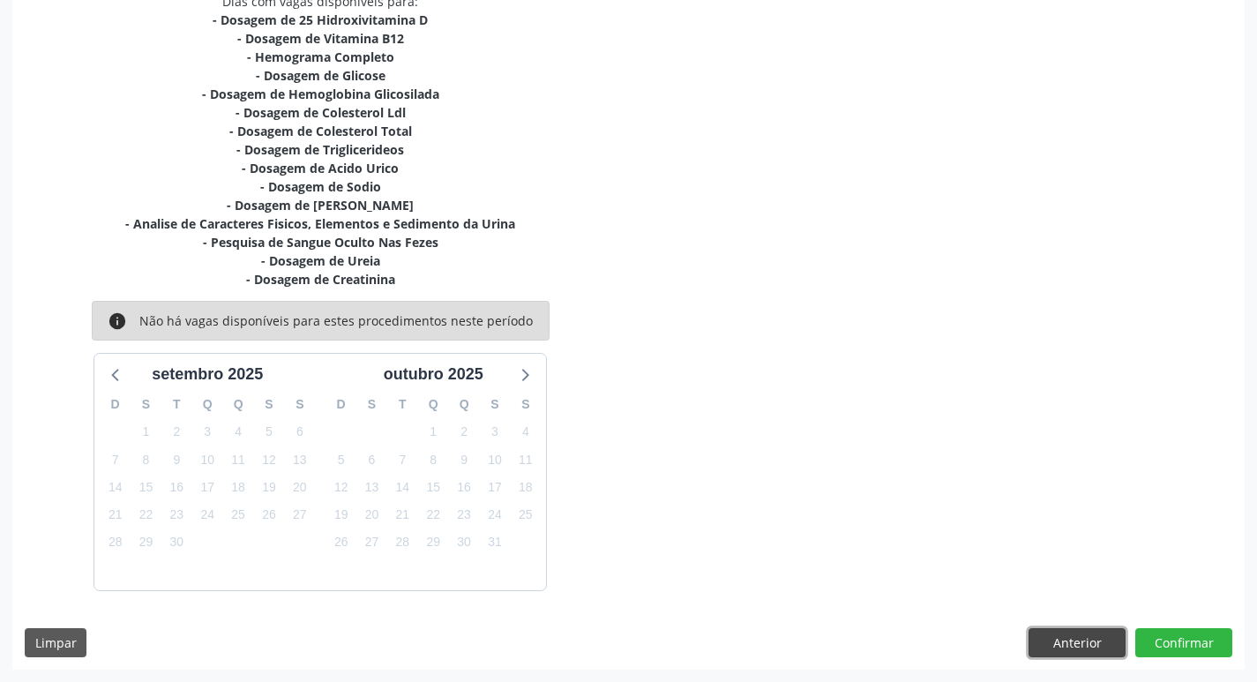
click at [1073, 633] on button "Anterior" at bounding box center [1077, 643] width 97 height 30
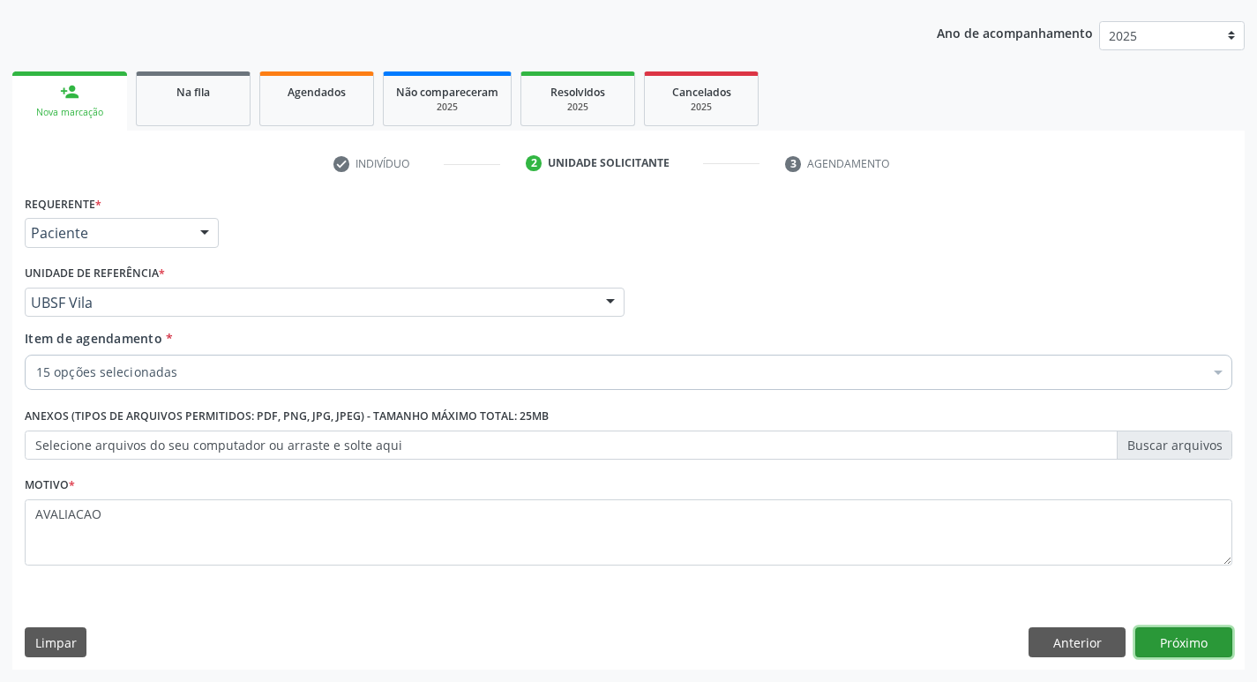
click at [1177, 628] on button "Próximo" at bounding box center [1184, 642] width 97 height 30
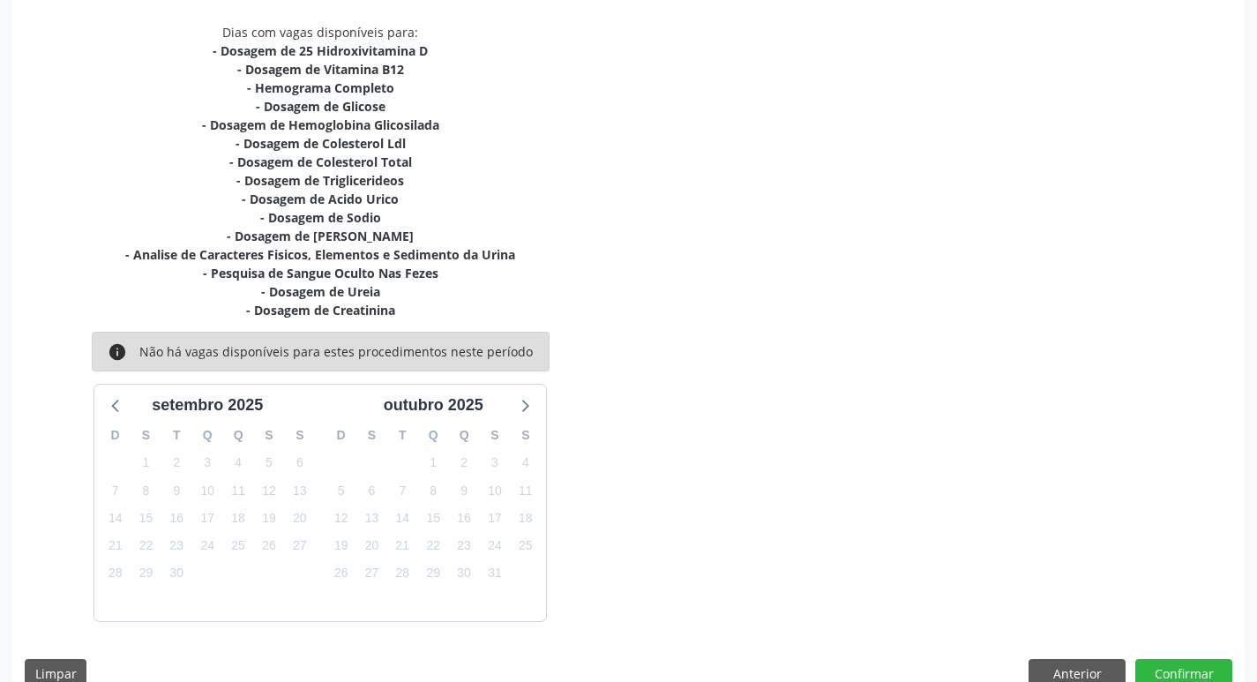
scroll to position [397, 0]
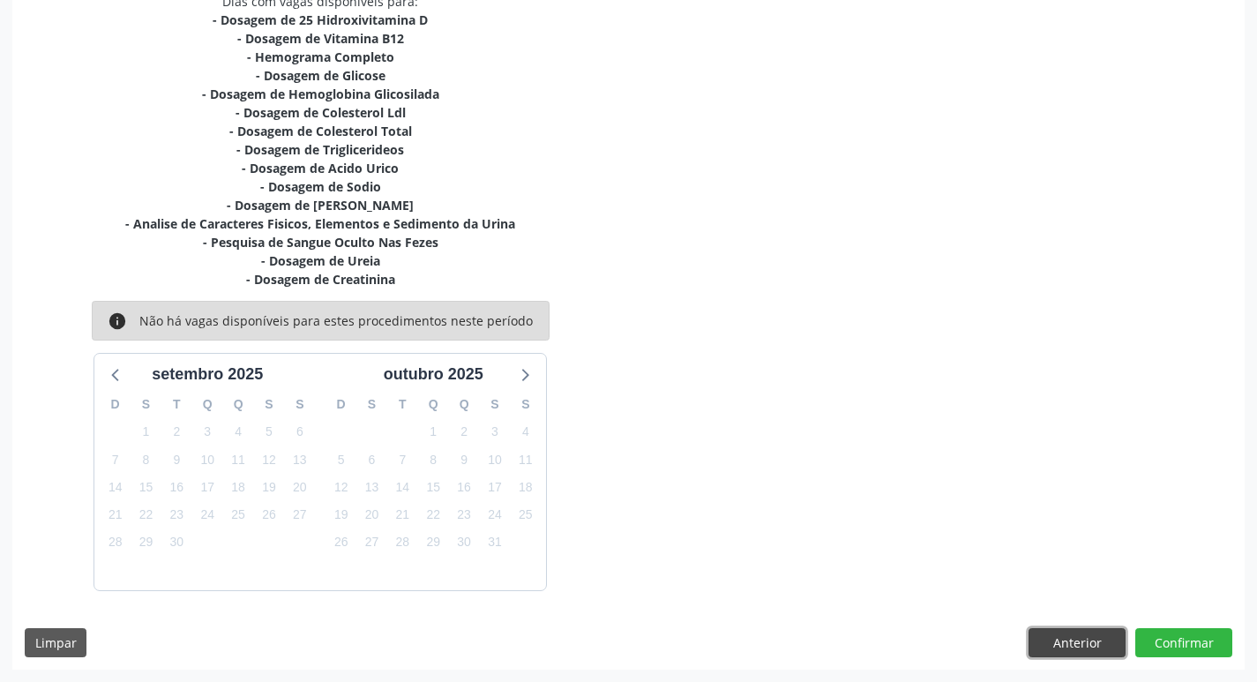
click at [1085, 642] on button "Anterior" at bounding box center [1077, 643] width 97 height 30
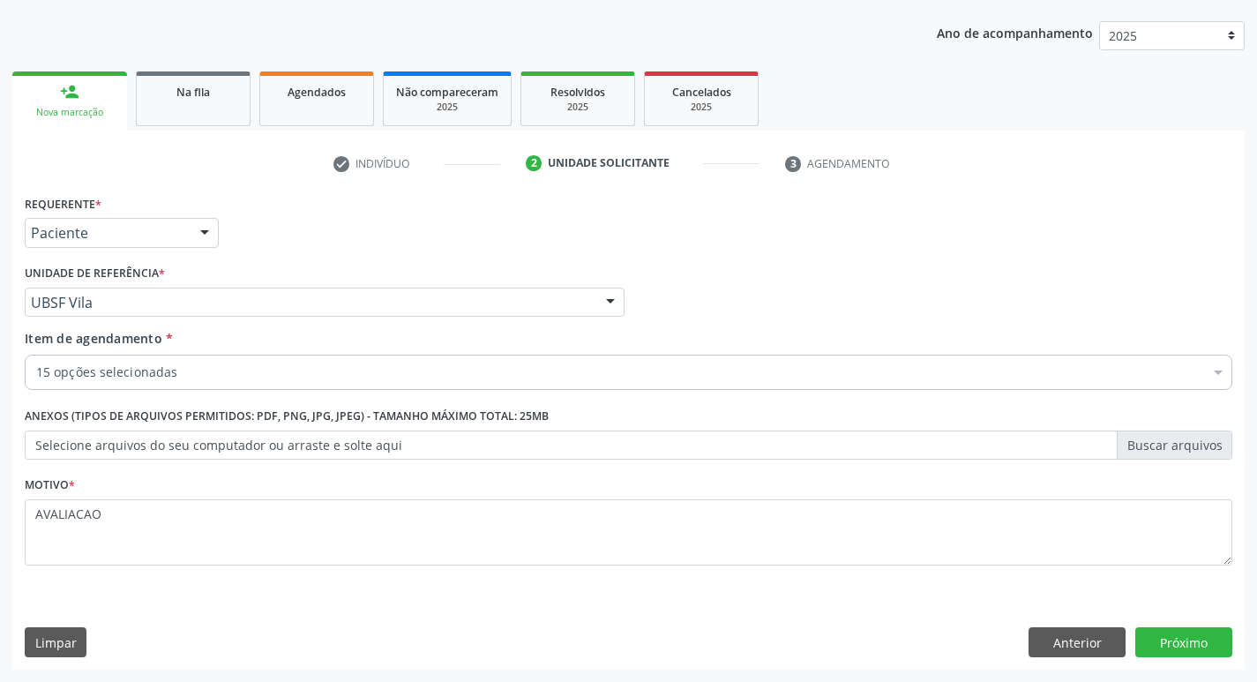
scroll to position [192, 0]
click at [1068, 642] on button "Anterior" at bounding box center [1077, 642] width 97 height 30
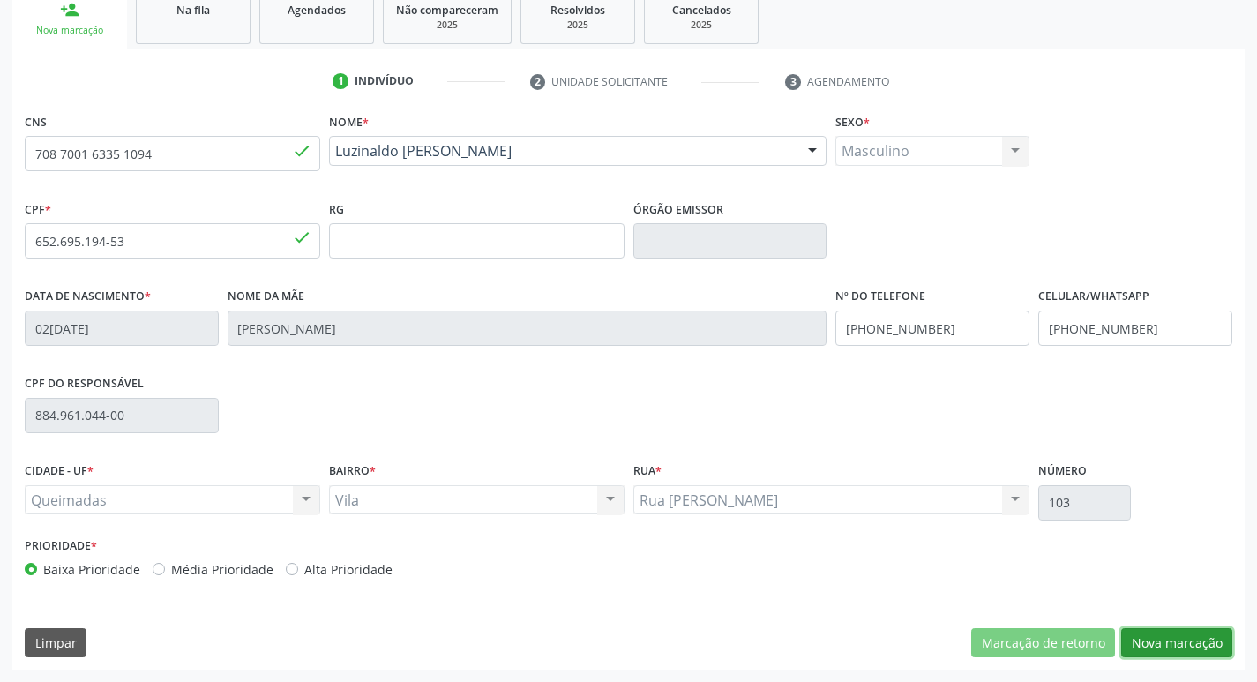
click at [1170, 638] on button "Nova marcação" at bounding box center [1176, 643] width 111 height 30
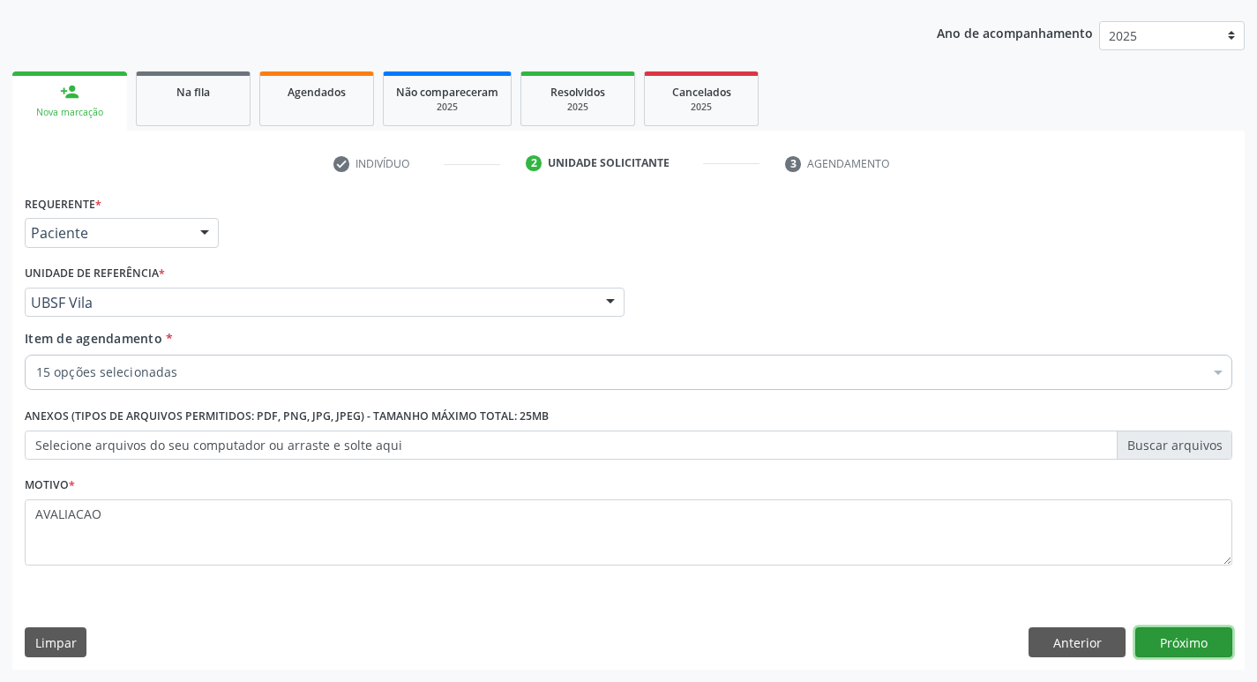
click at [1169, 638] on button "Próximo" at bounding box center [1184, 642] width 97 height 30
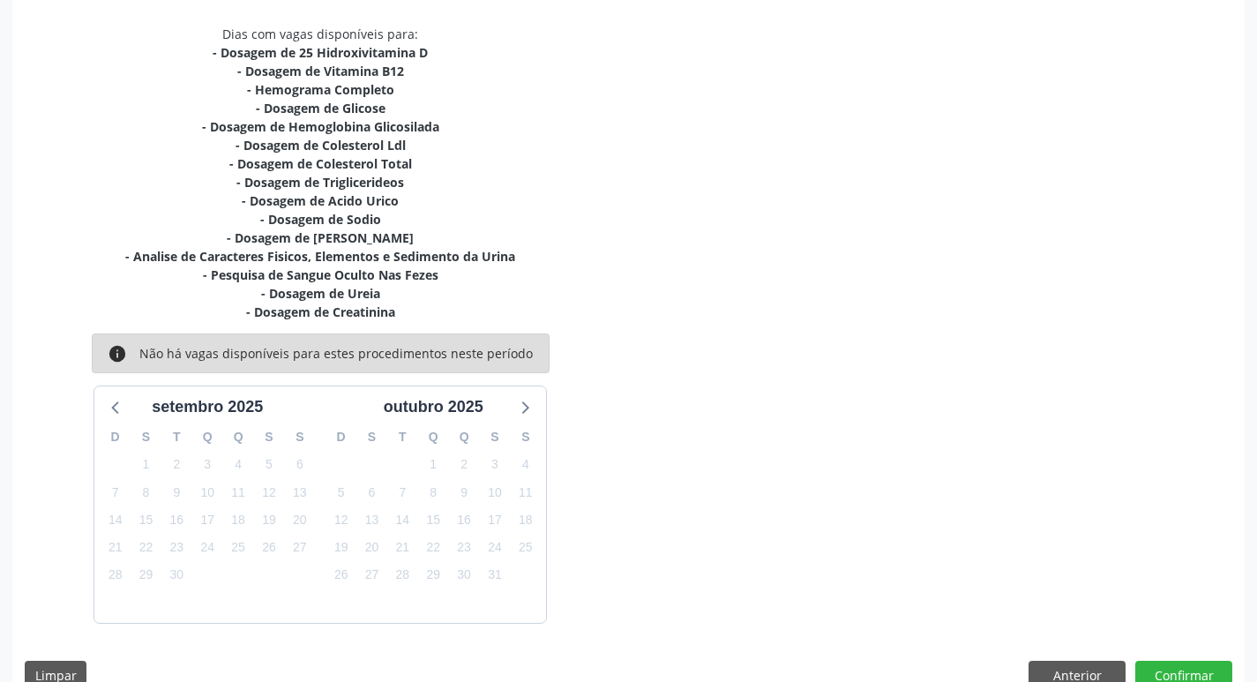
scroll to position [309, 0]
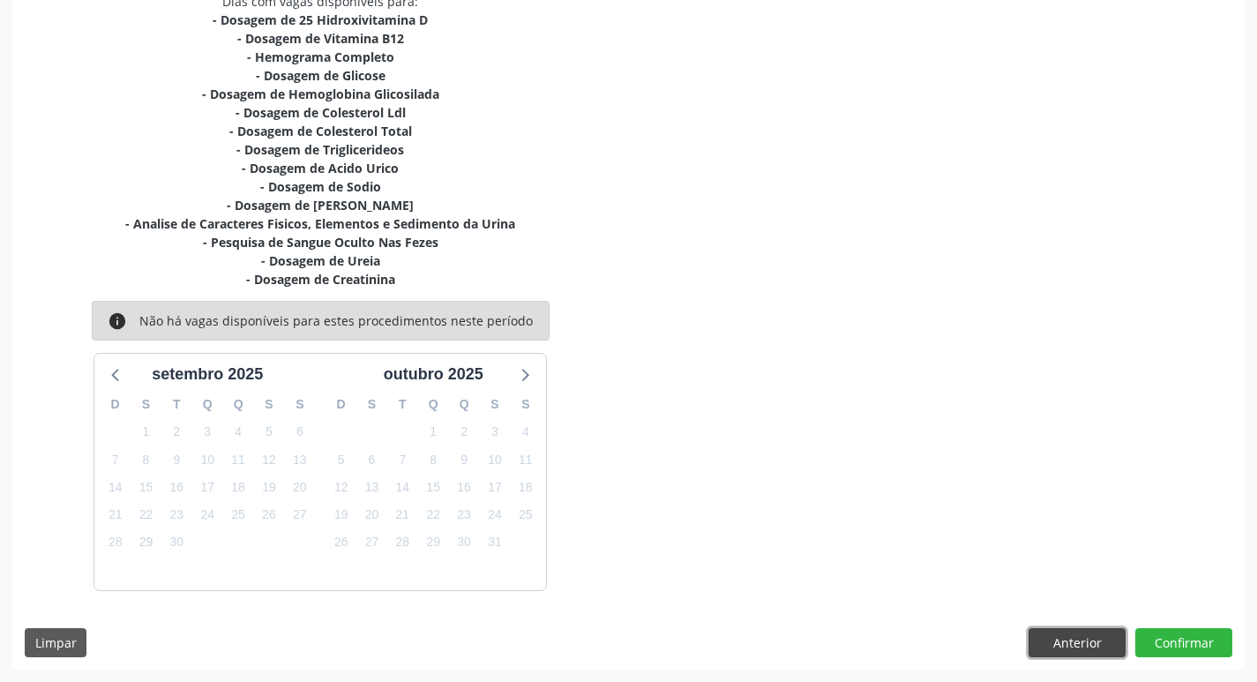
click at [1074, 656] on button "Anterior" at bounding box center [1077, 643] width 97 height 30
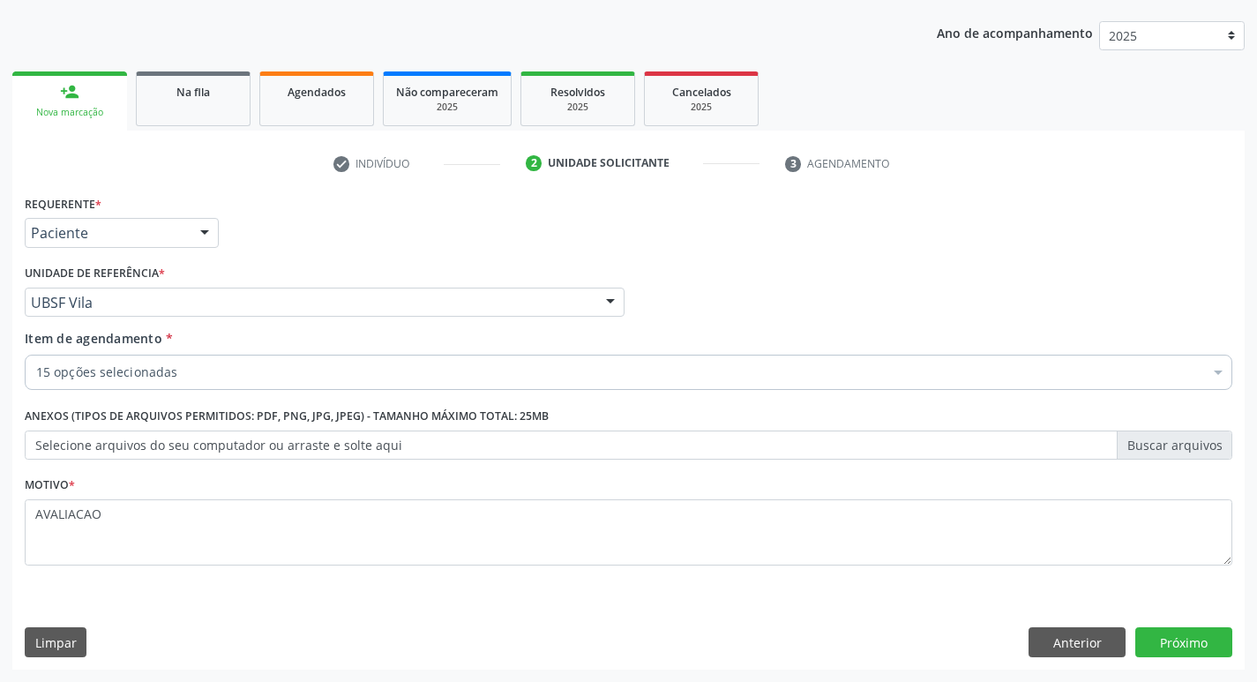
click at [124, 385] on div "15 opções selecionadas" at bounding box center [629, 372] width 1208 height 35
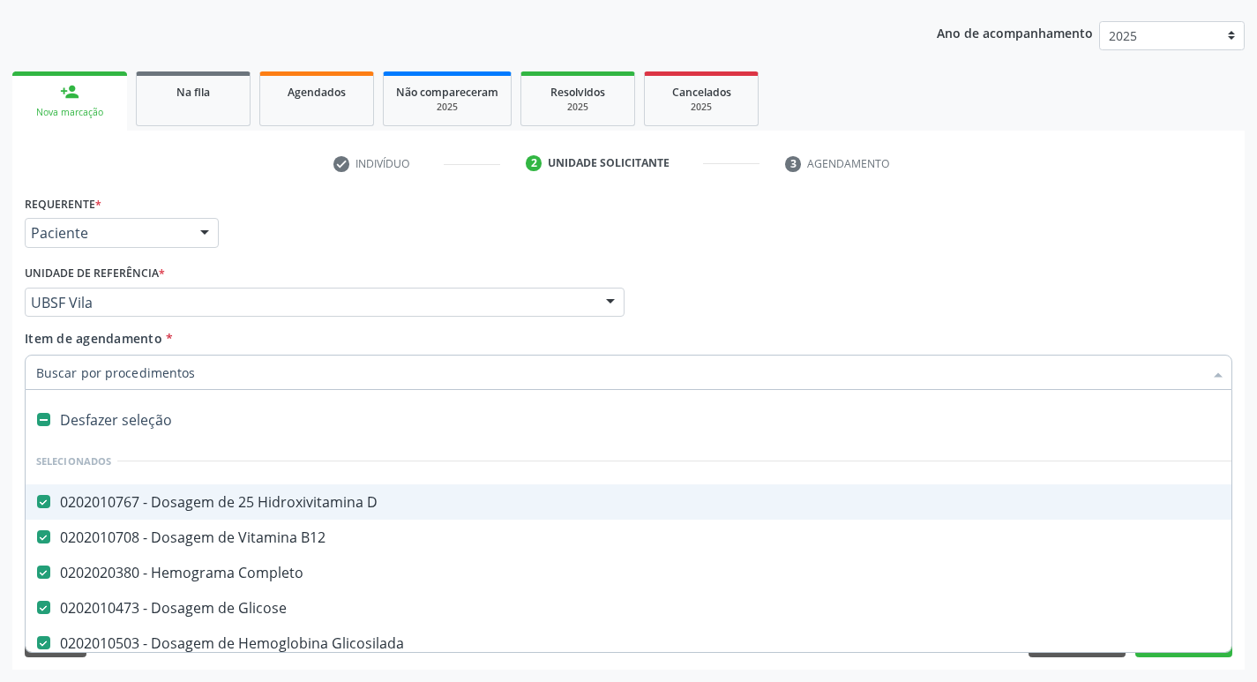
type input "C"
checkbox Urina "false"
checkbox Fezes "false"
checkbox Ureia "false"
checkbox Creatinina "false"
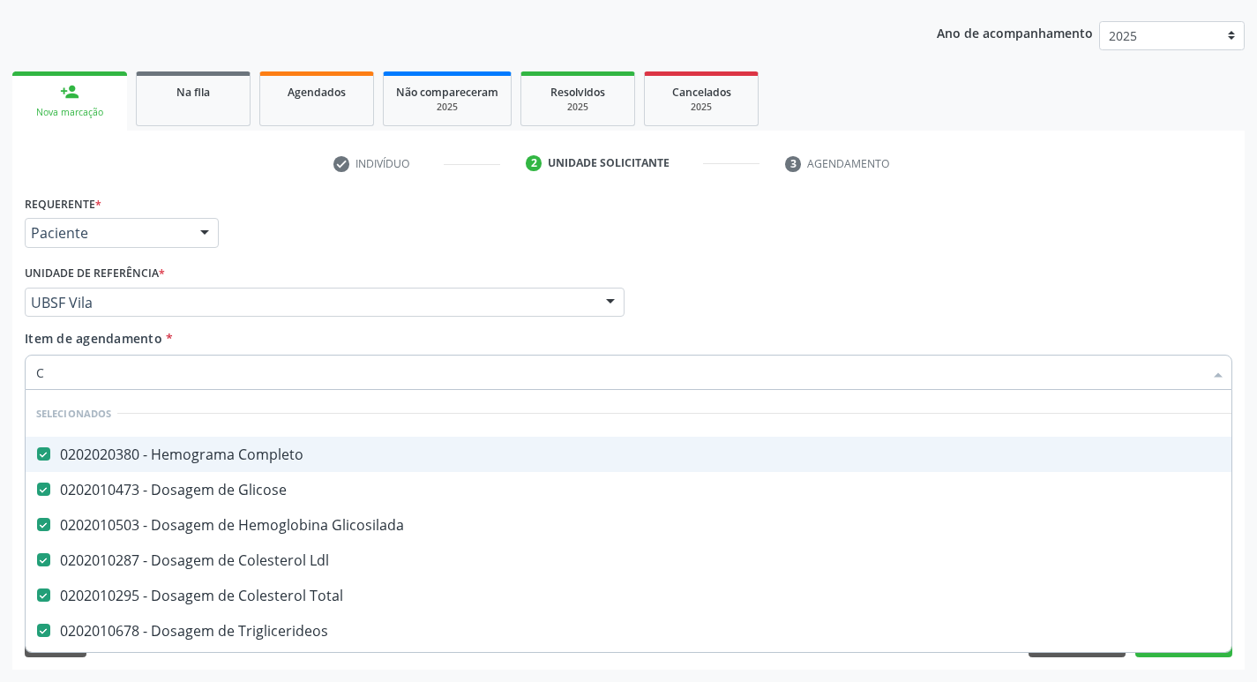
type input "CO"
checkbox Fezes "false"
checkbox Creatinina "false"
type input "COL"
checkbox Ldl "false"
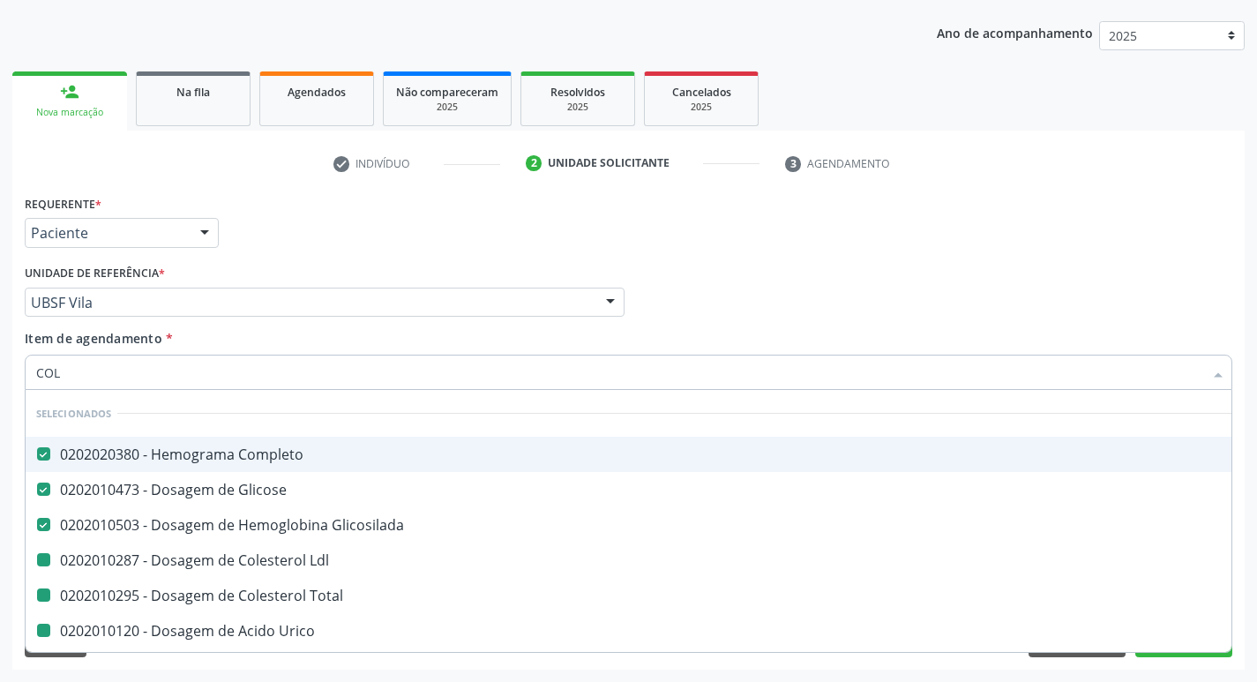
checkbox Total "false"
checkbox Urico "false"
checkbox Urina "false"
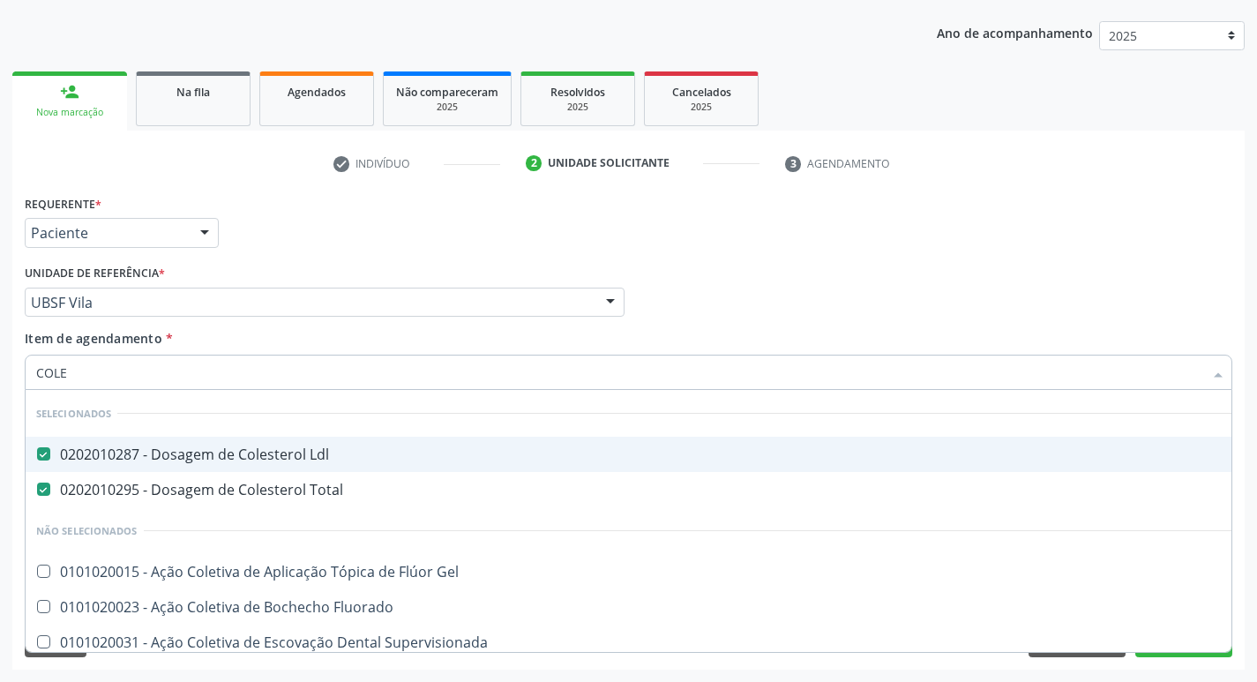
type input "COLES"
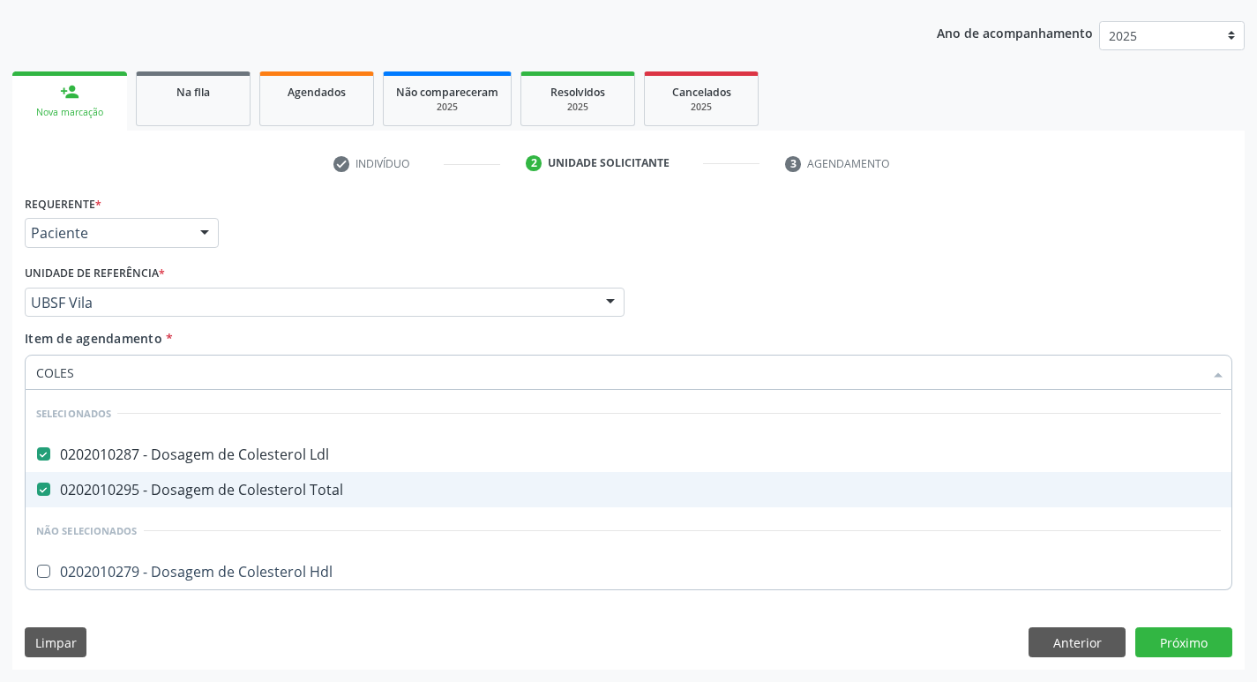
click at [281, 485] on div "0202010295 - Dosagem de Colesterol Total" at bounding box center [628, 490] width 1185 height 14
checkbox Total "false"
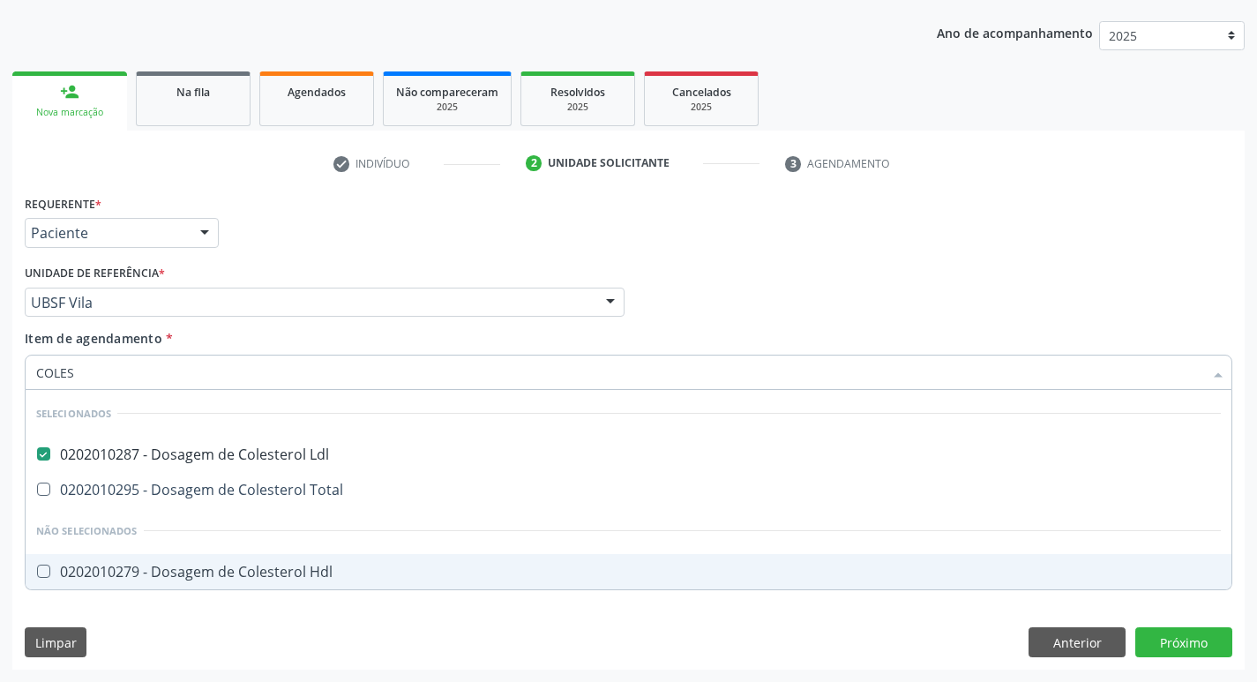
click at [319, 567] on div "0202010279 - Dosagem de Colesterol Hdl" at bounding box center [628, 572] width 1185 height 14
checkbox Hdl "true"
click at [1159, 630] on div "Requerente * Paciente Profissional de Saúde Paciente Nenhum resultado encontrad…" at bounding box center [628, 430] width 1233 height 479
checkbox Total "true"
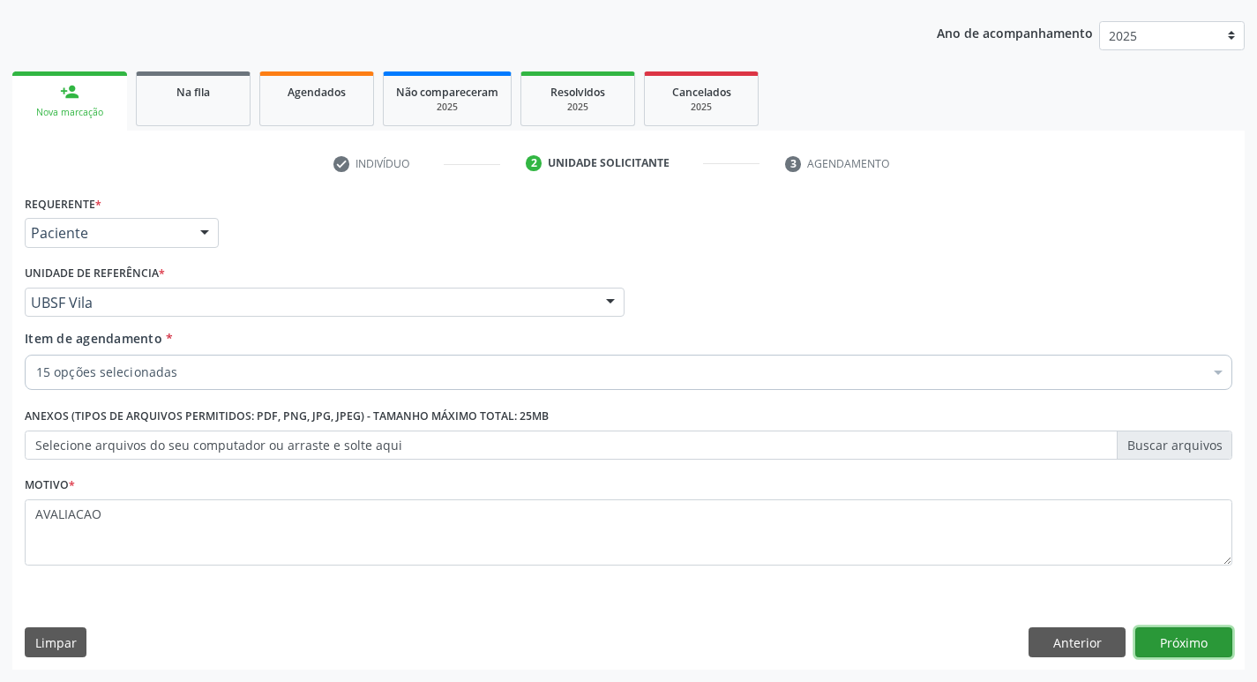
click at [1203, 633] on button "Próximo" at bounding box center [1184, 642] width 97 height 30
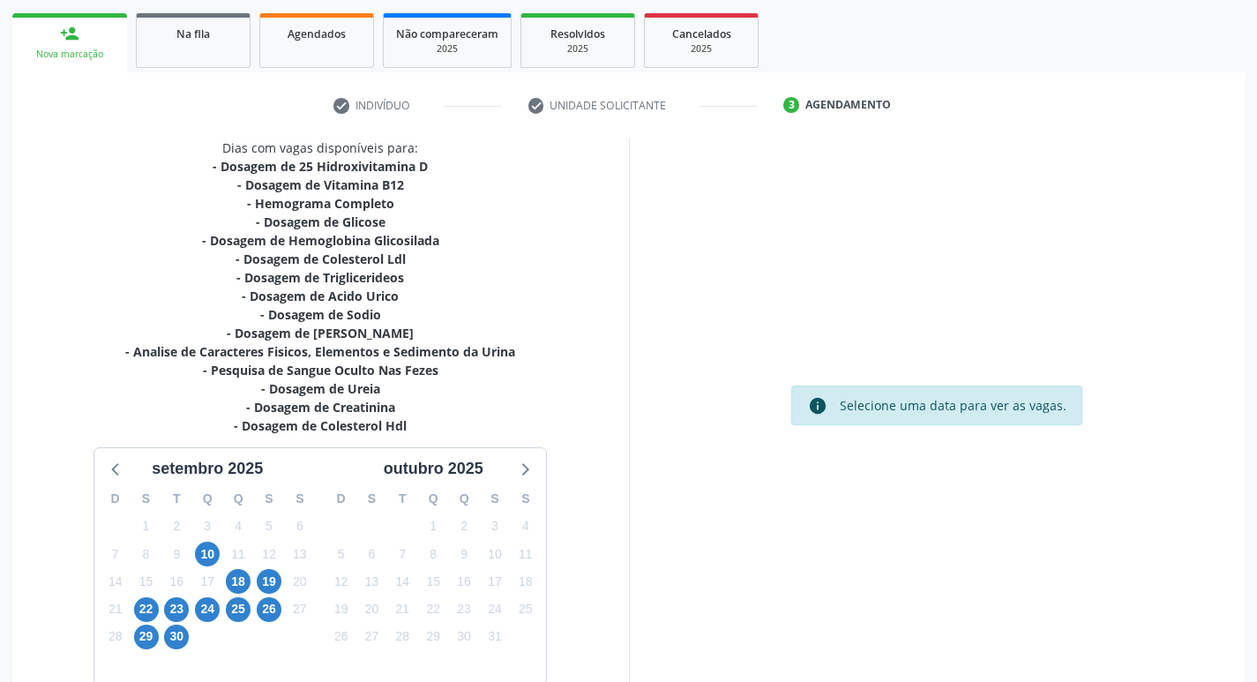
scroll to position [345, 0]
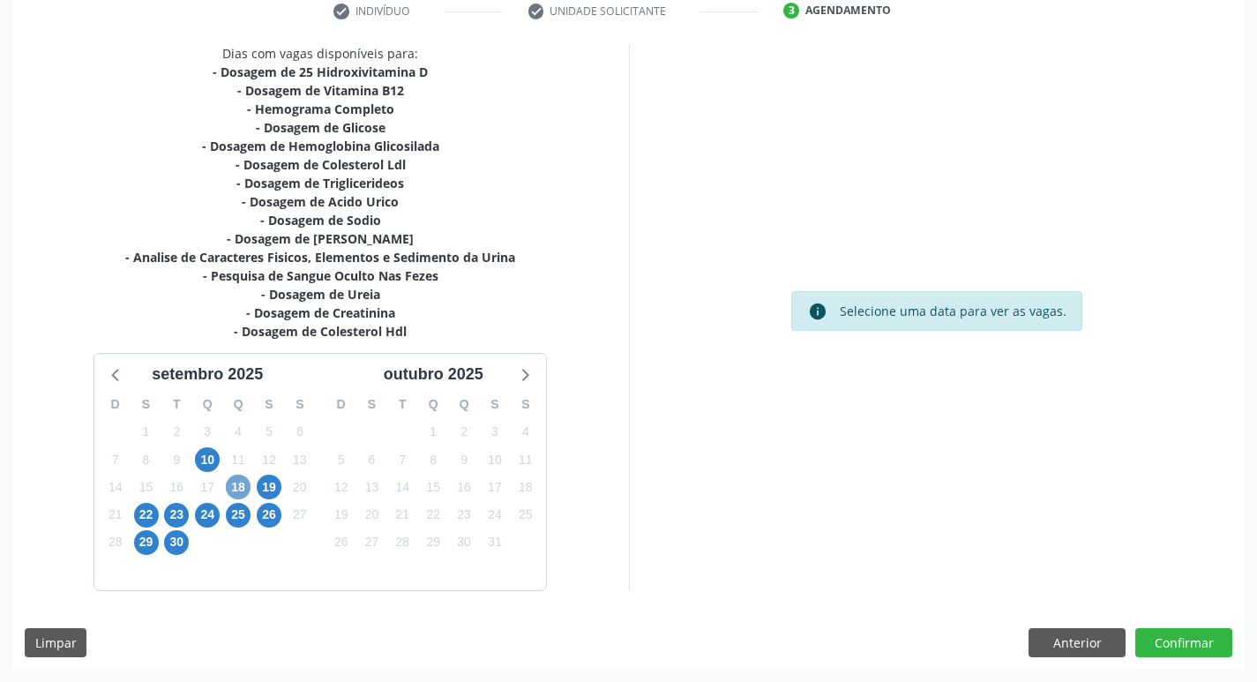
click at [246, 486] on span "18" at bounding box center [238, 487] width 25 height 25
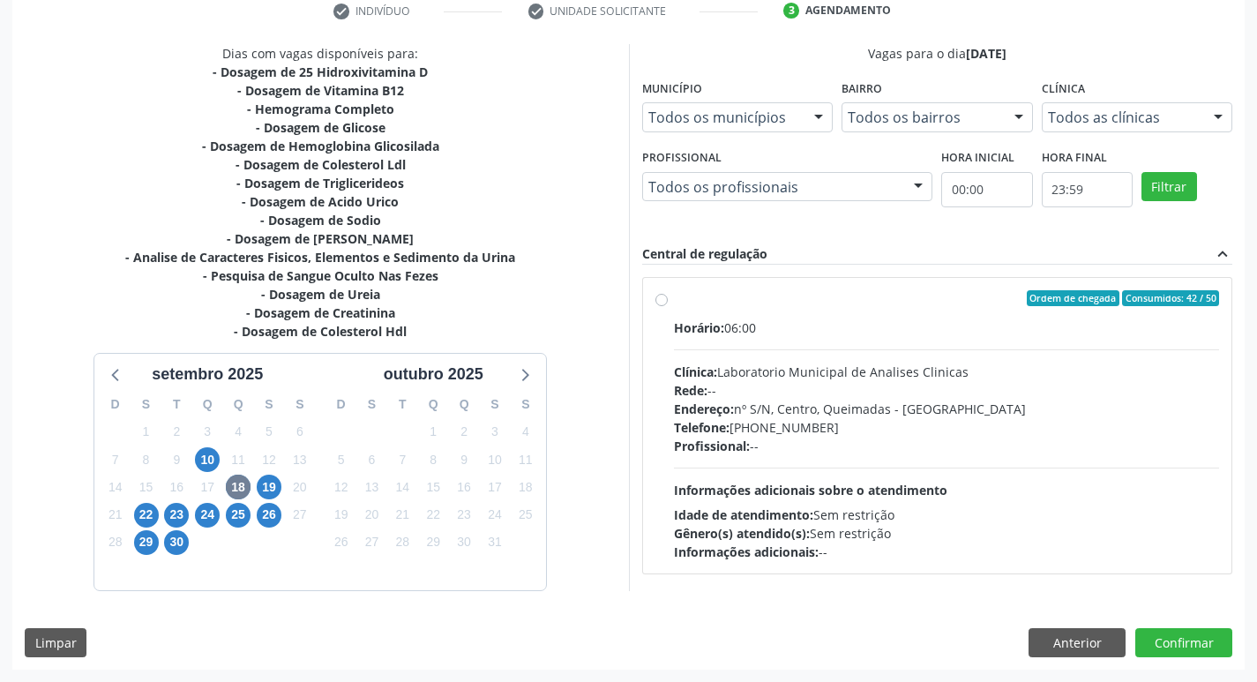
click at [891, 341] on div "Horário: 06:00 Clínica: Laboratorio Municipal de Analises Clinicas Rede: -- End…" at bounding box center [947, 440] width 546 height 243
click at [668, 306] on input "Ordem de chegada Consumidos: 42 / 50 Horário: 06:00 Clínica: Laboratorio Munici…" at bounding box center [662, 298] width 12 height 16
radio input "true"
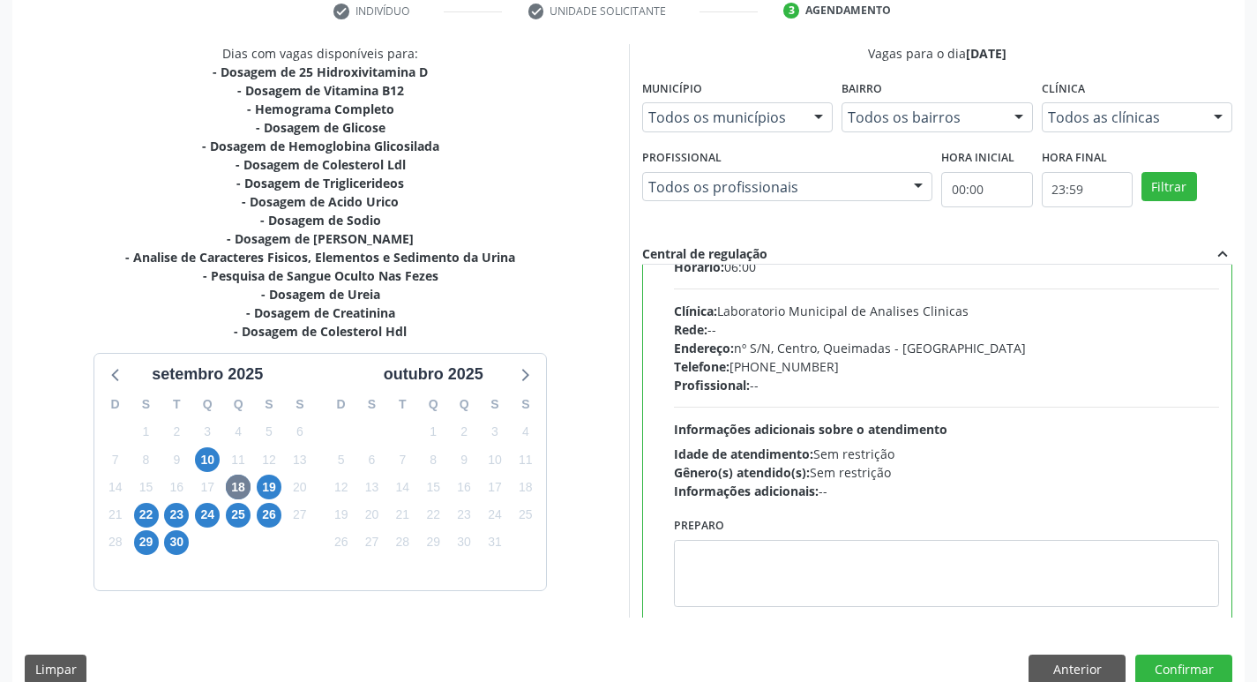
scroll to position [87, 0]
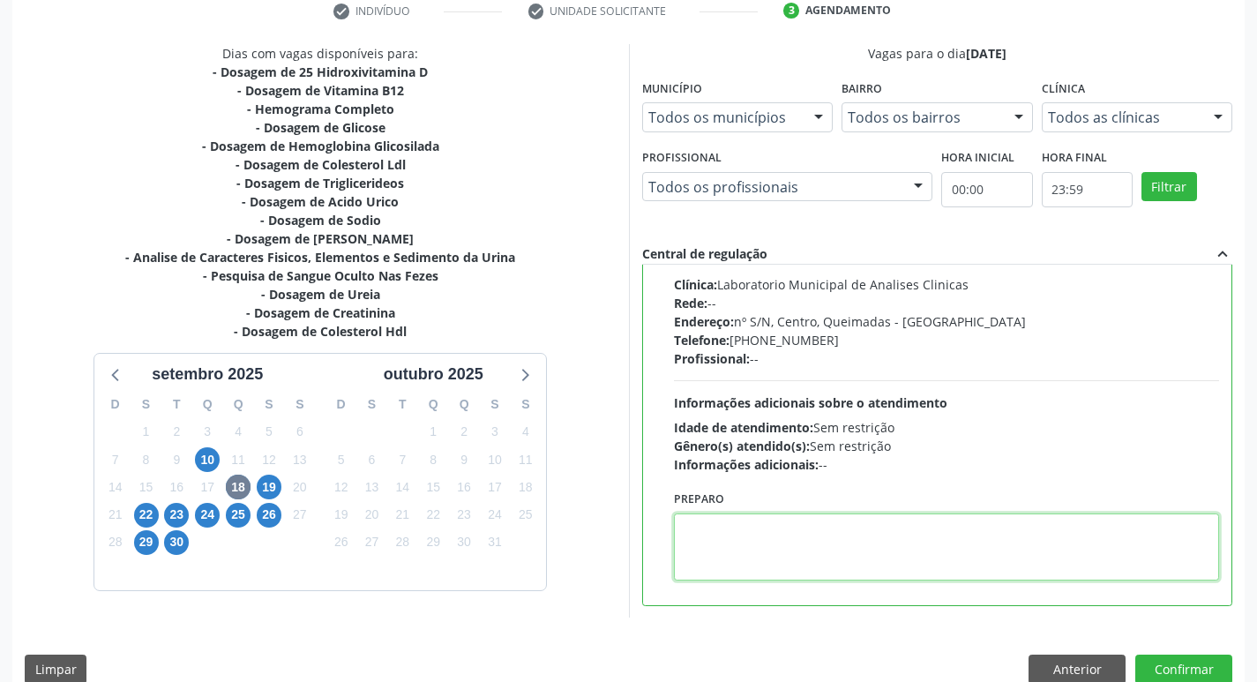
click at [762, 549] on textarea at bounding box center [947, 547] width 546 height 67
paste textarea "IR EM [GEOGRAPHIC_DATA]"
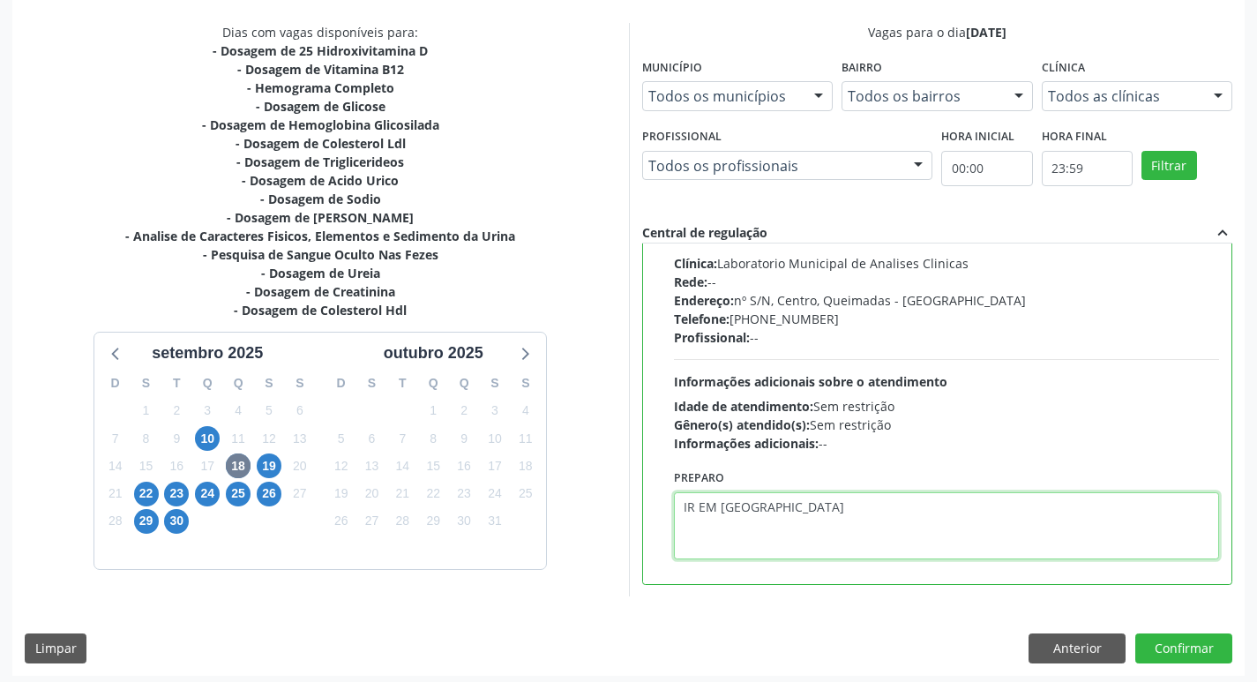
scroll to position [372, 0]
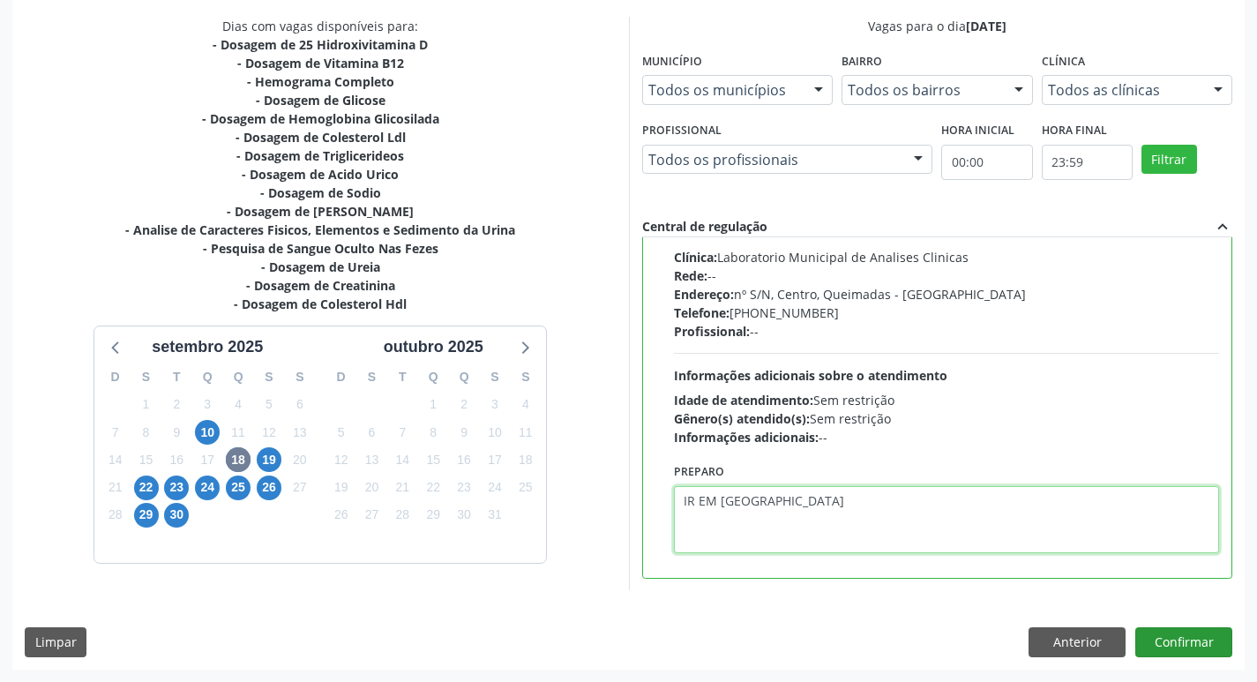
type textarea "IR EM [GEOGRAPHIC_DATA]"
click at [1187, 643] on button "Confirmar" at bounding box center [1184, 642] width 97 height 30
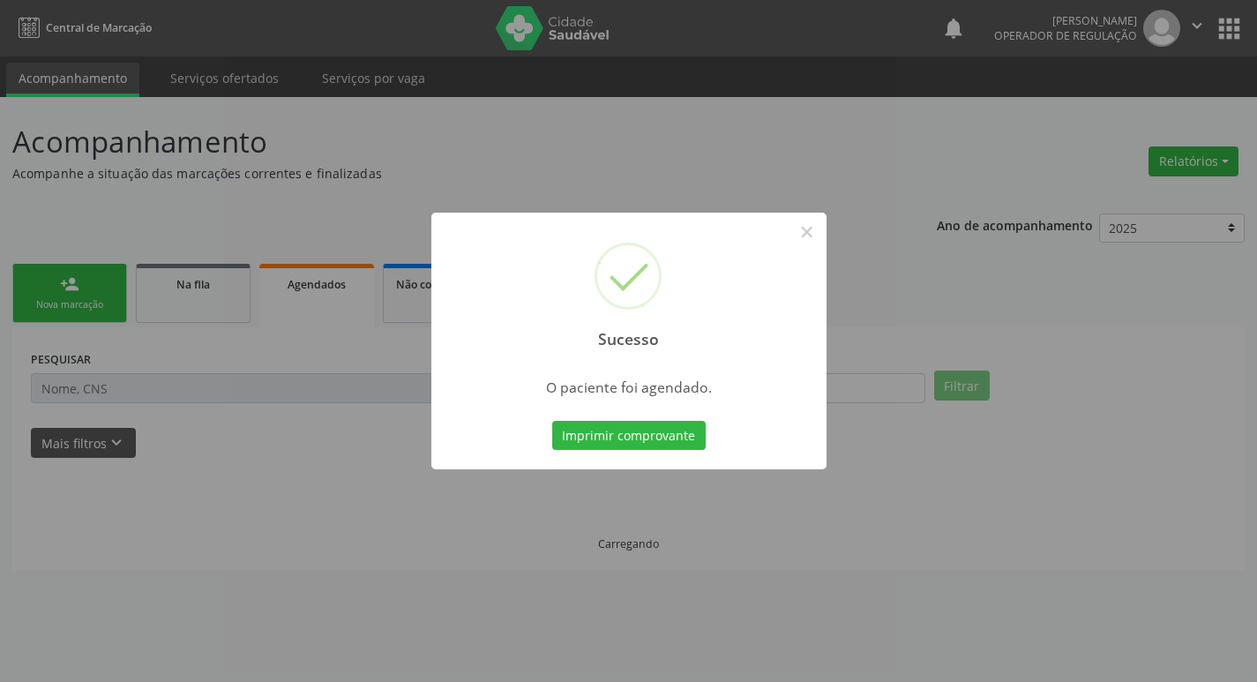
scroll to position [0, 0]
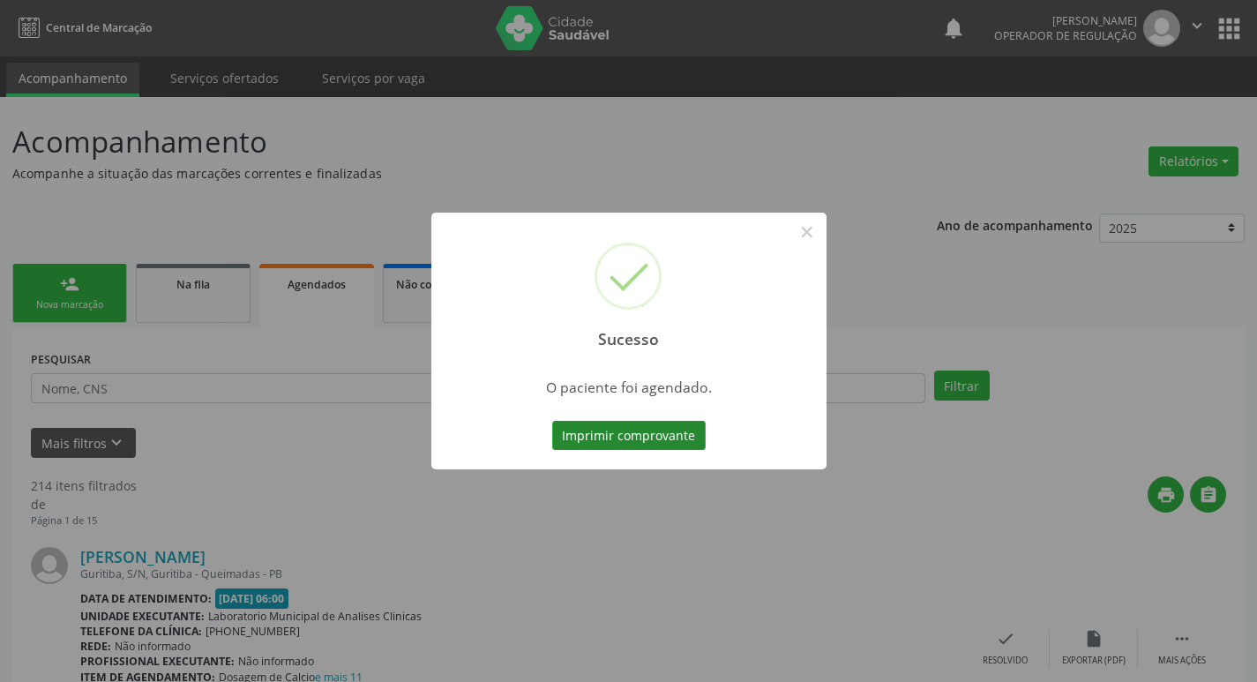
click at [653, 435] on button "Imprimir comprovante" at bounding box center [629, 436] width 154 height 30
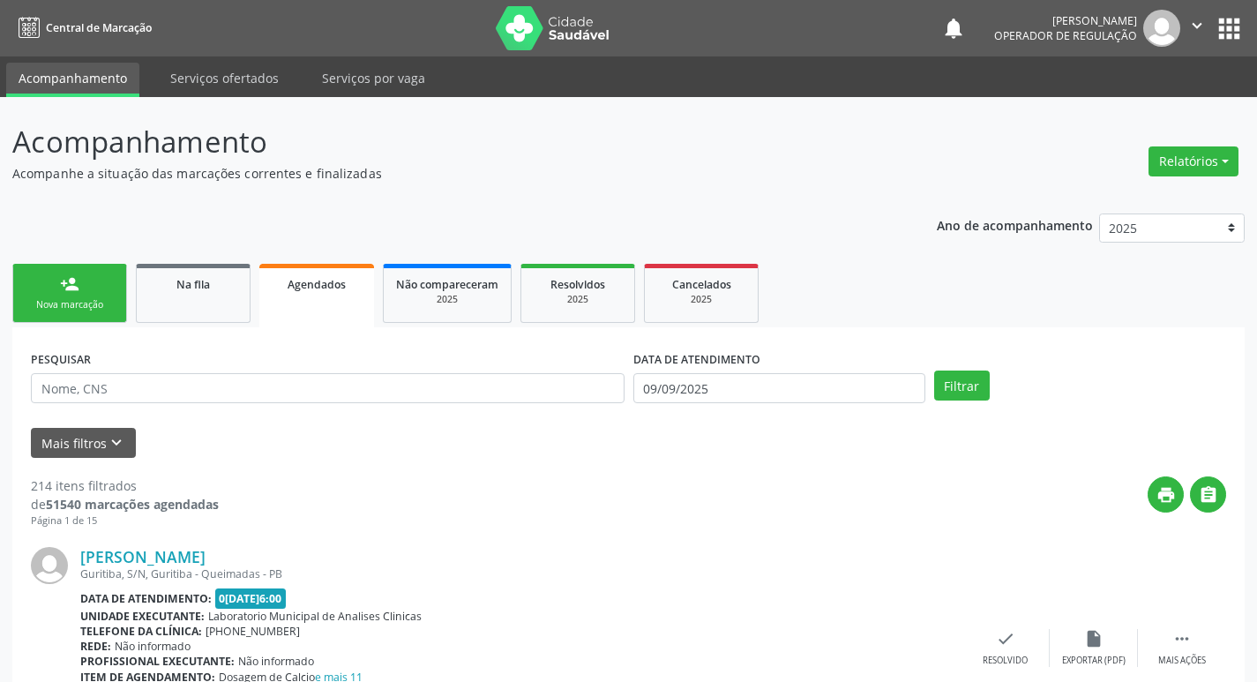
click at [84, 302] on div "Nova marcação" at bounding box center [70, 304] width 88 height 13
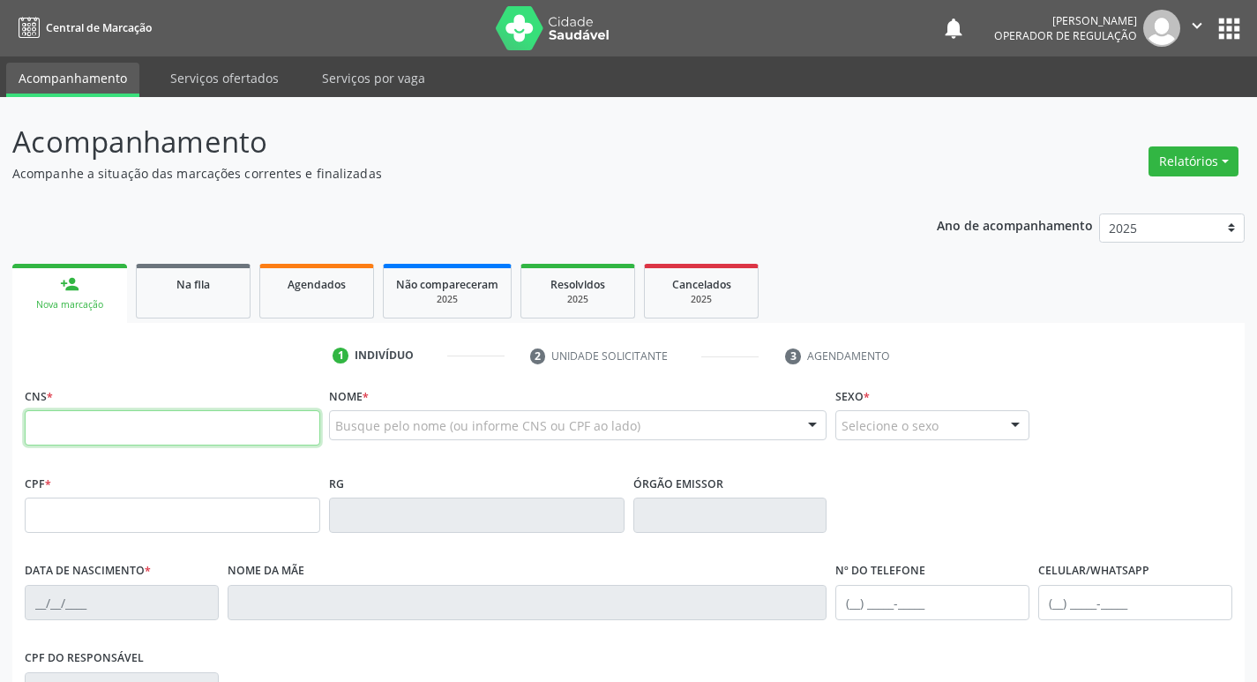
click at [181, 425] on input "text" at bounding box center [173, 427] width 296 height 35
type input "707 6032 6847 1699"
type input "025.233.804-98"
type input "[DATE]"
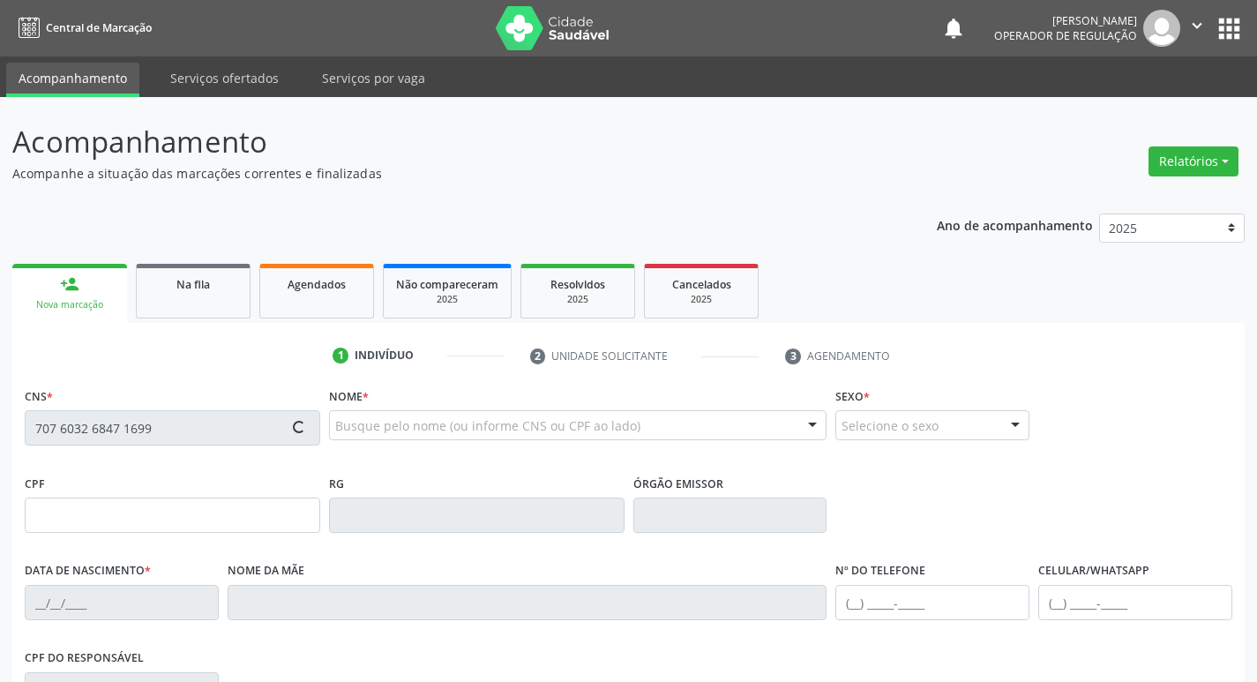
type input "[PERSON_NAME] da Conceição"
type input "[PHONE_NUMBER]"
type input "151"
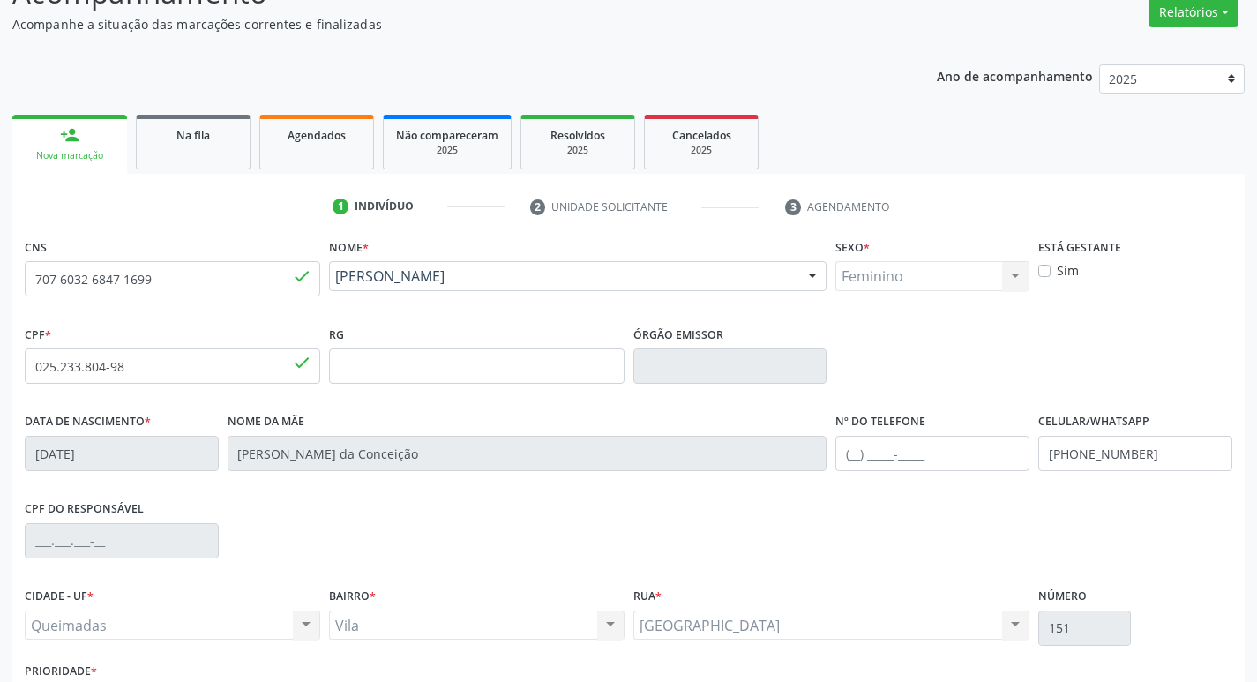
scroll to position [274, 0]
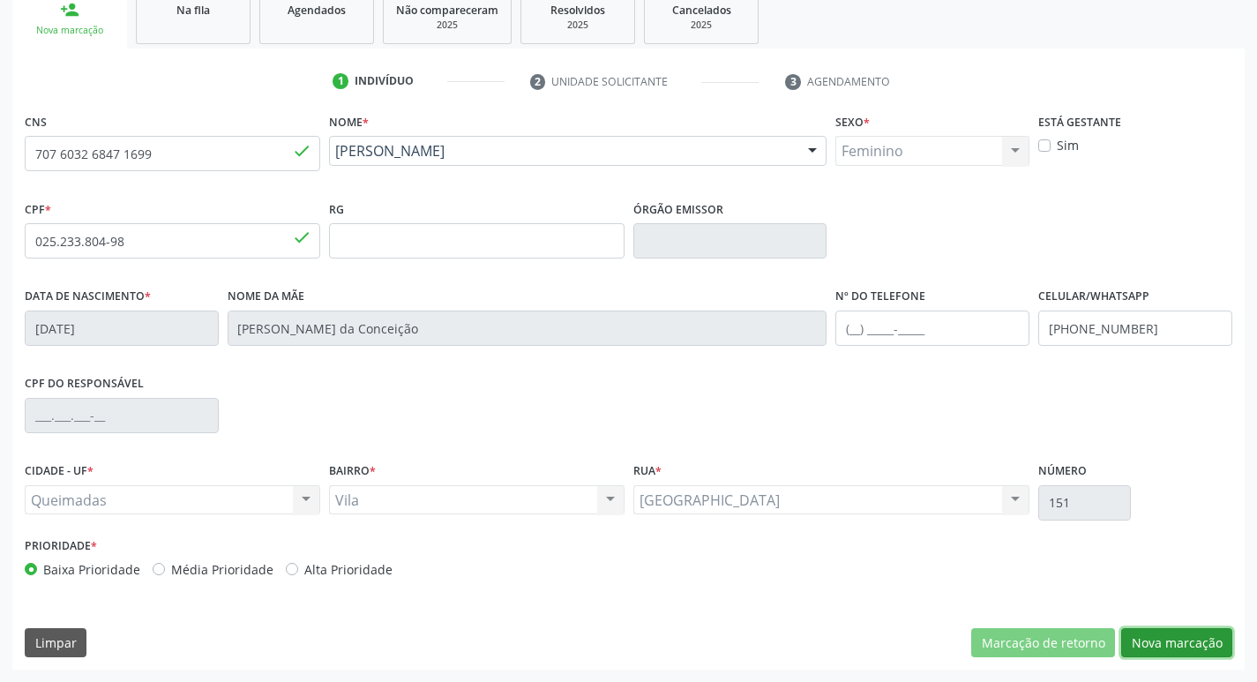
click at [1190, 644] on button "Nova marcação" at bounding box center [1176, 643] width 111 height 30
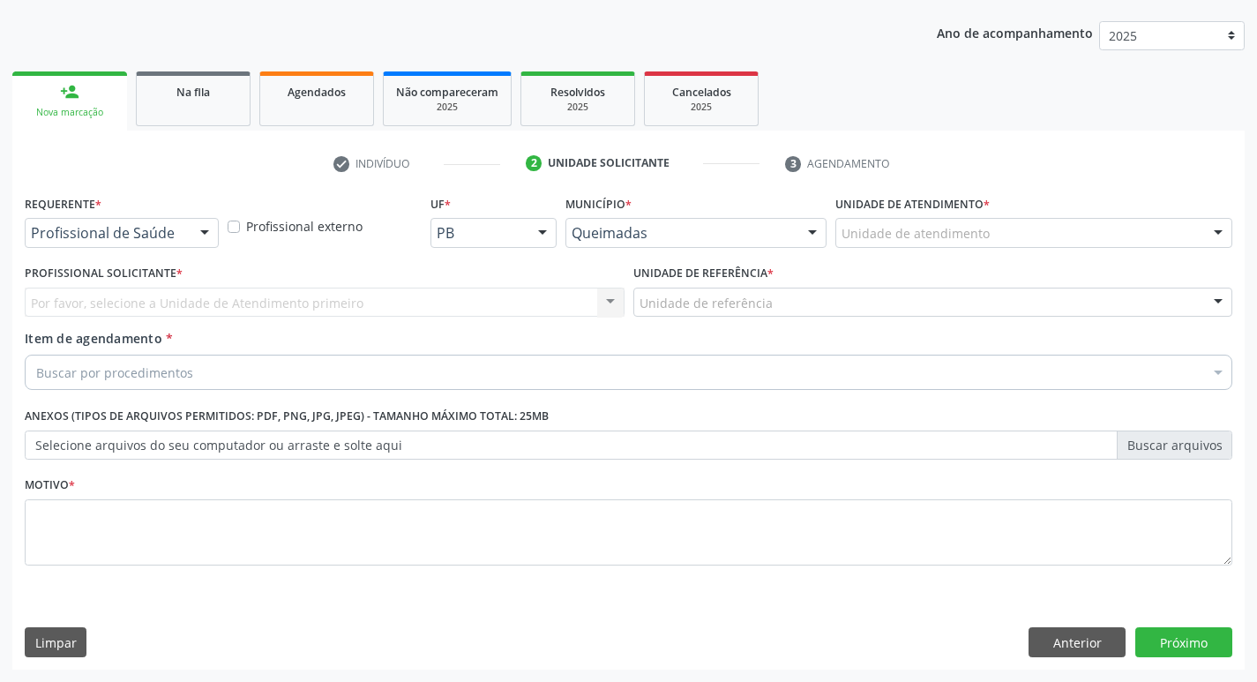
scroll to position [192, 0]
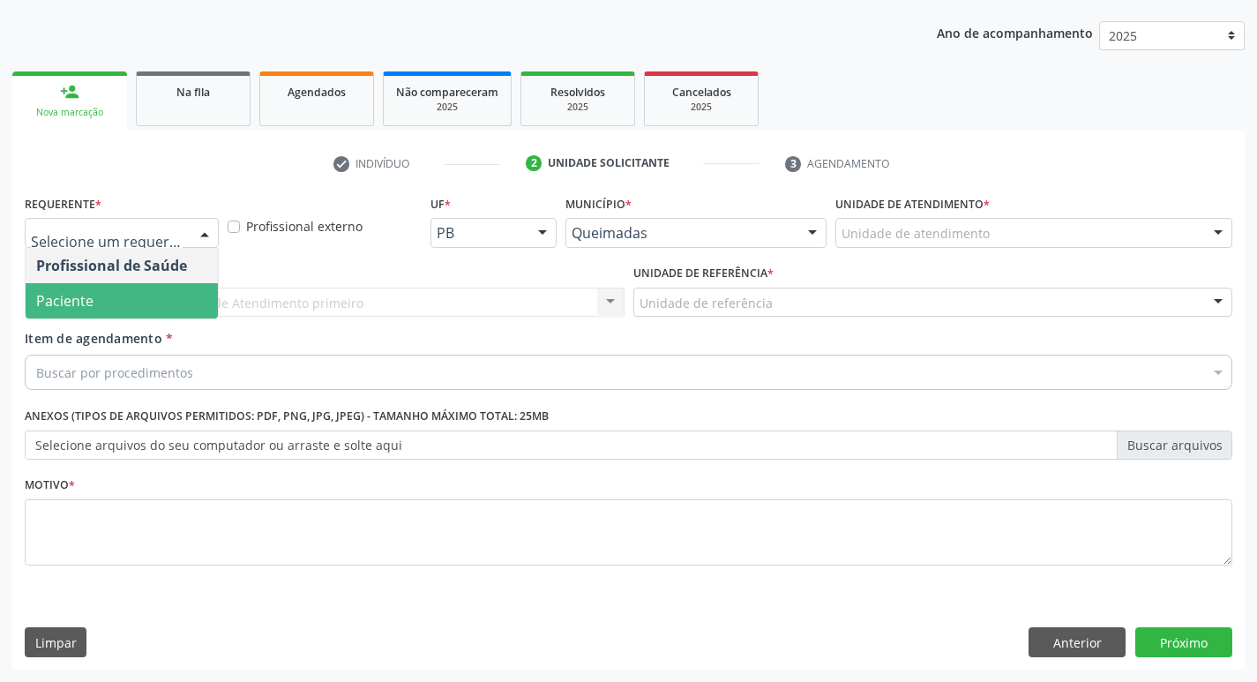
click at [85, 285] on span "Paciente" at bounding box center [122, 300] width 192 height 35
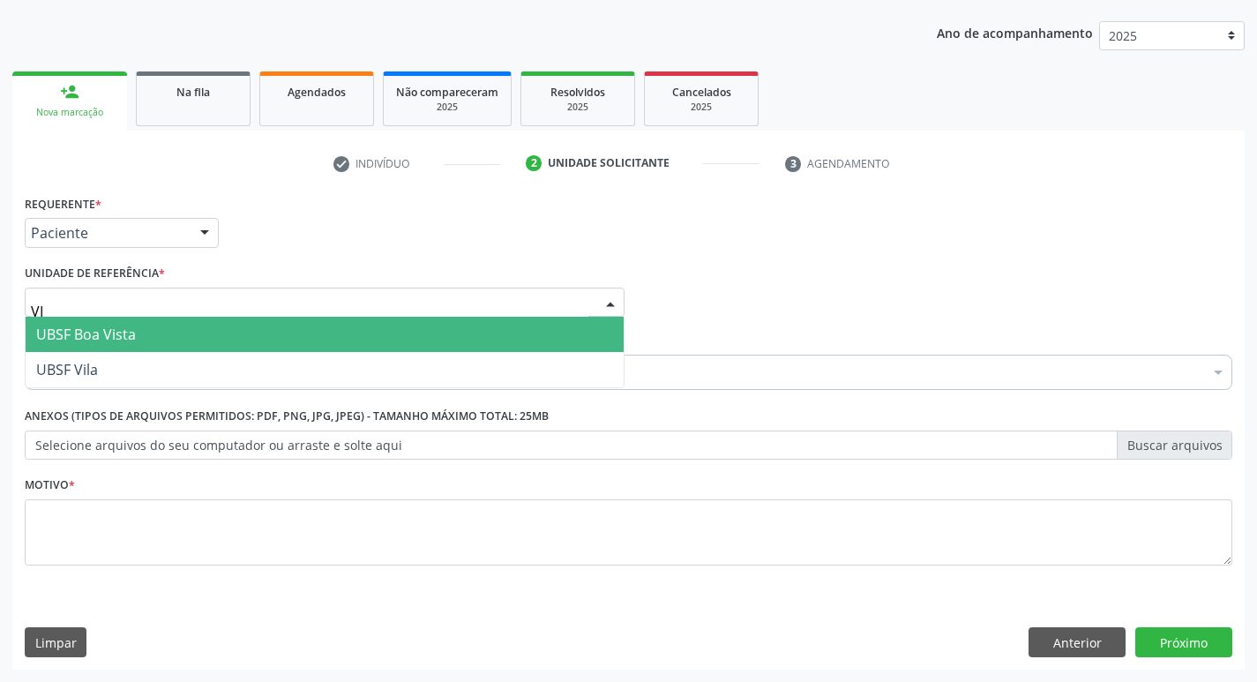
type input "VIL"
click at [146, 337] on span "UBSF Vila" at bounding box center [325, 334] width 598 height 35
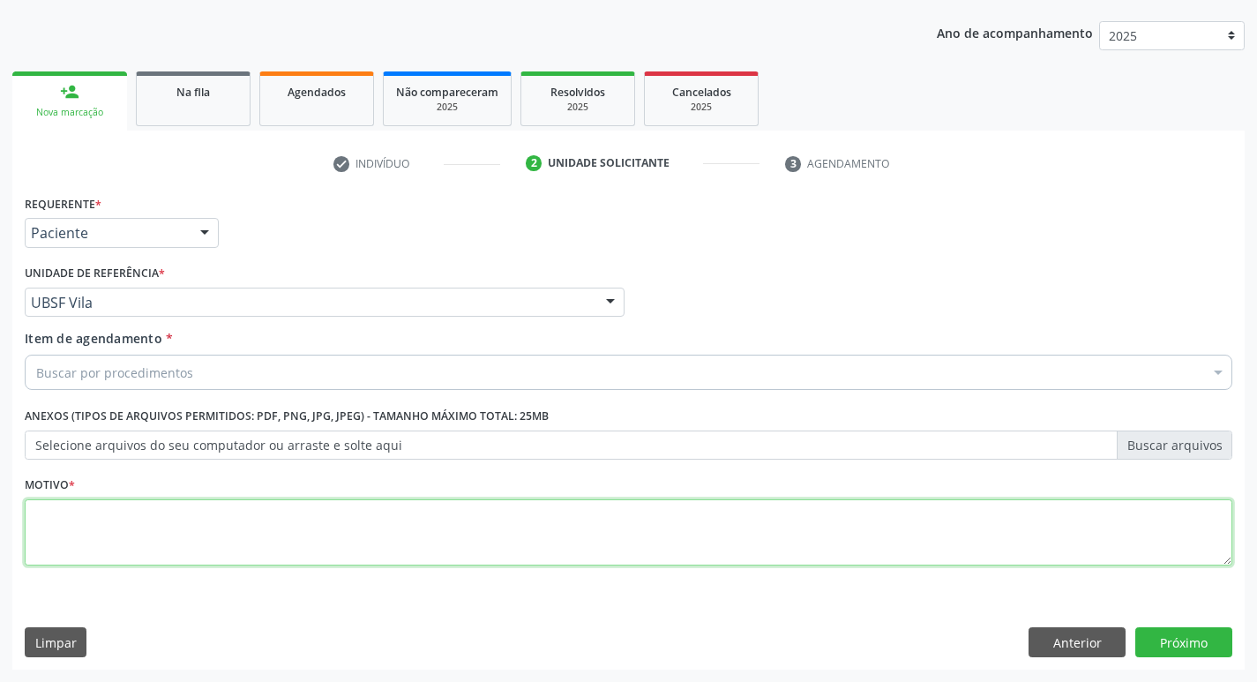
click at [108, 521] on textarea at bounding box center [629, 532] width 1208 height 67
type textarea "AVALIACAO"
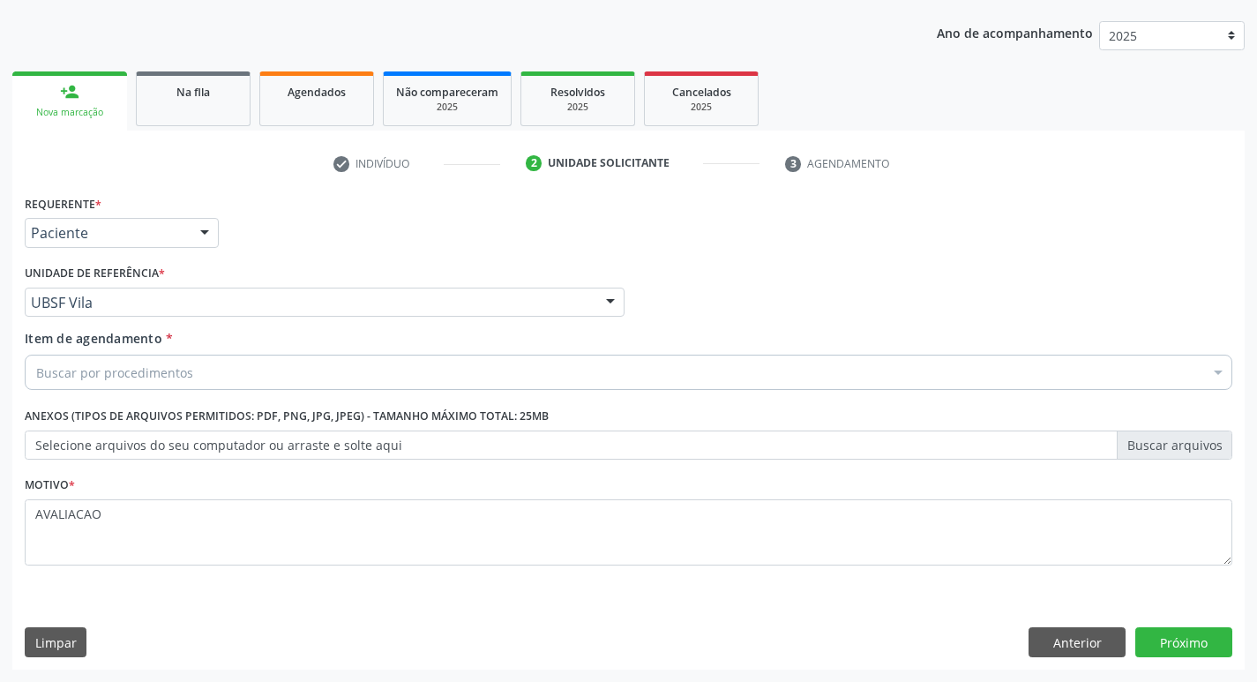
click at [65, 362] on div "Buscar por procedimentos" at bounding box center [629, 372] width 1208 height 35
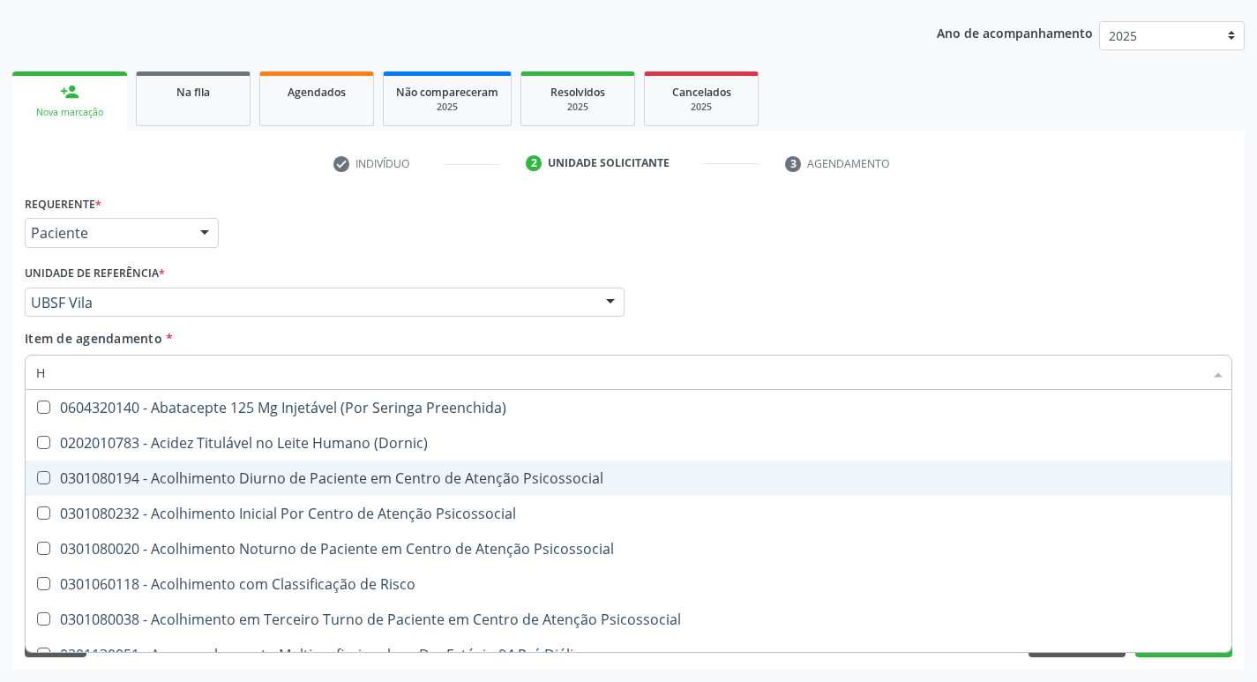
type input "HEMOGR"
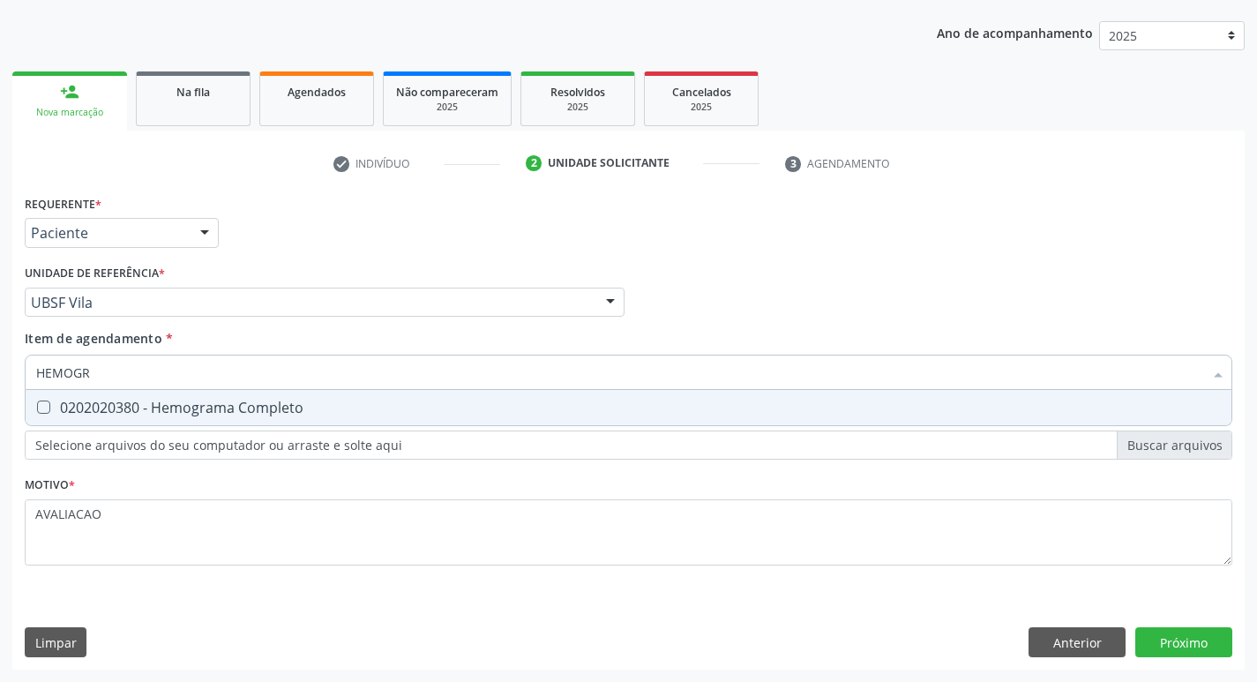
click at [249, 419] on span "0202020380 - Hemograma Completo" at bounding box center [629, 407] width 1206 height 35
checkbox Completo "true"
type input "HEMOG"
checkbox Completo "false"
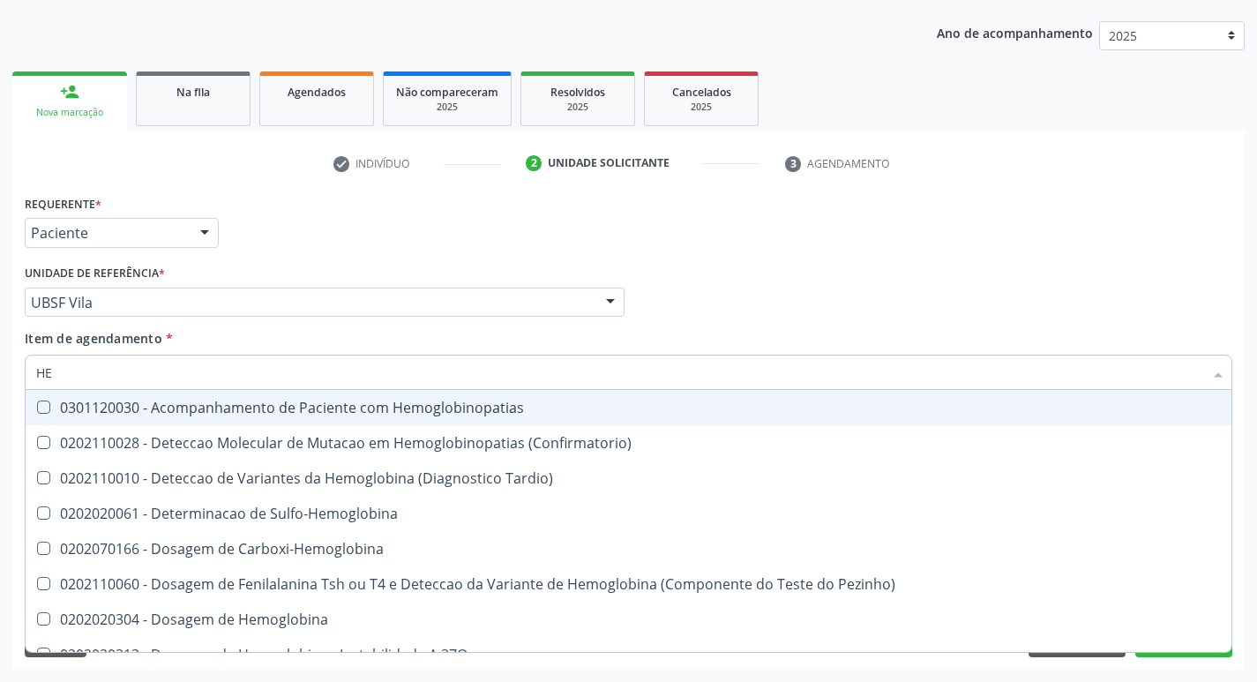
type input "H"
checkbox Completo "false"
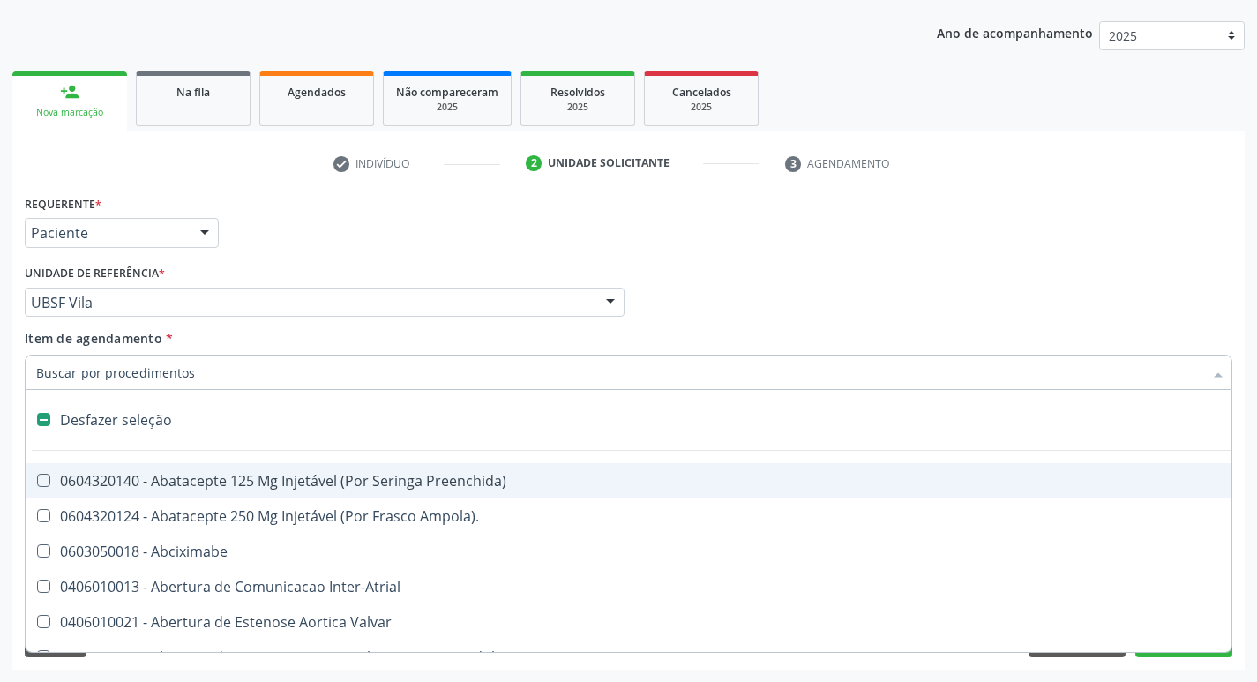
type input "G"
checkbox Persistente "true"
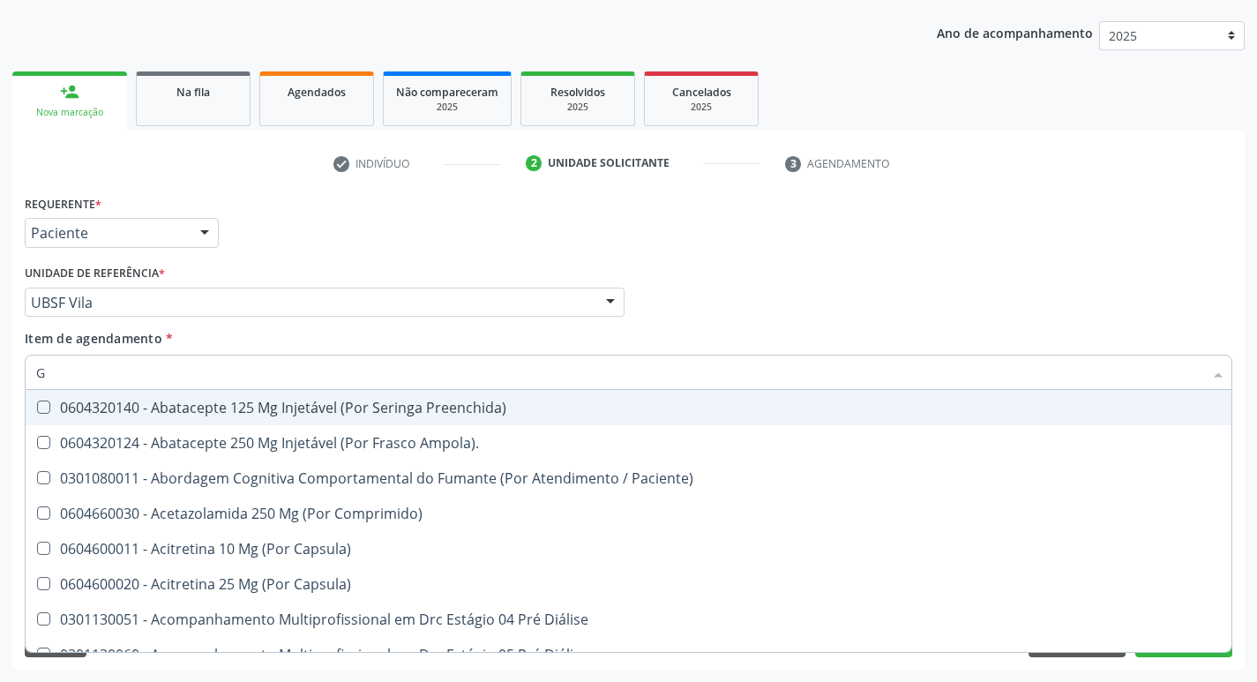
type input "GLICOSE"
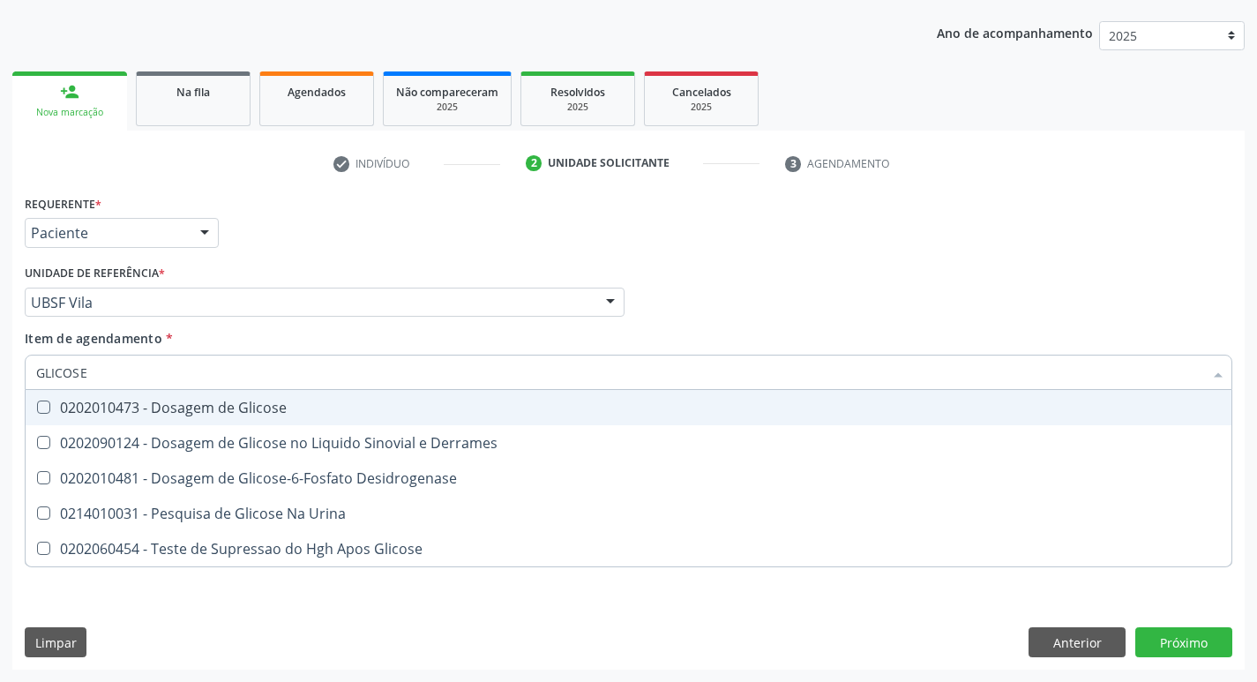
click at [252, 417] on span "0202010473 - Dosagem de Glicose" at bounding box center [629, 407] width 1206 height 35
checkbox Glicose "true"
type input "GLICOS"
checkbox Glicose "false"
checkbox Derrames "true"
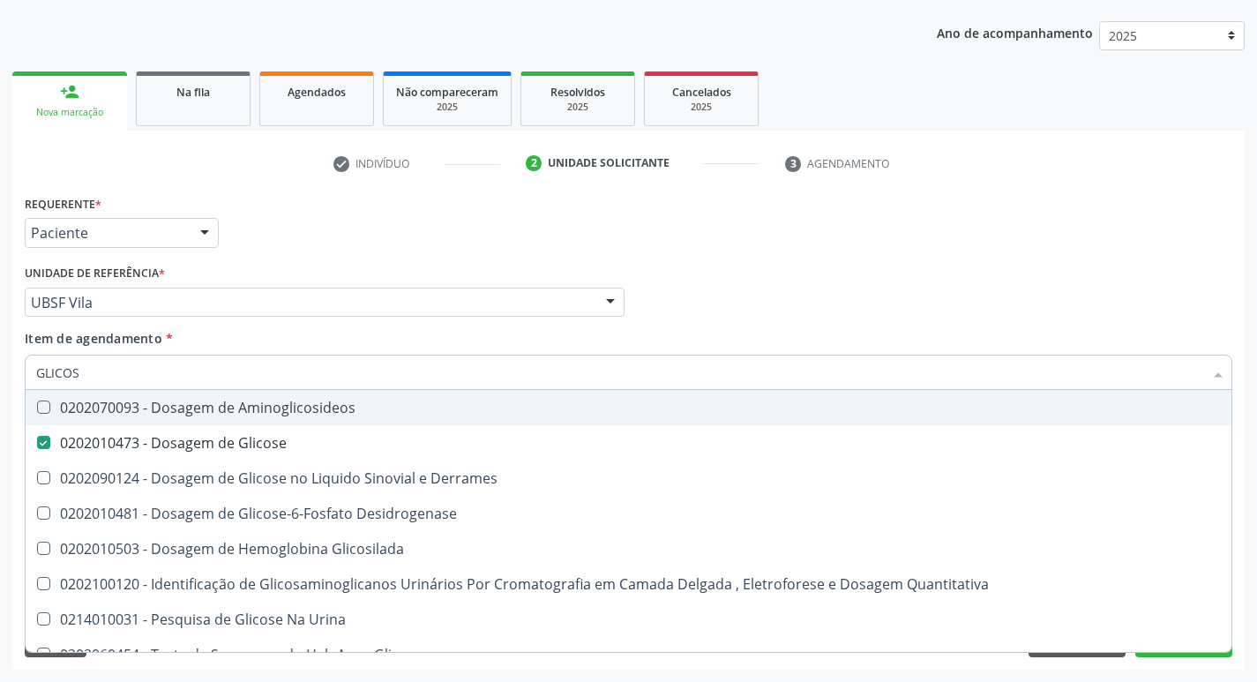
type input "GLICO"
checkbox Glicose "false"
checkbox Derrames "true"
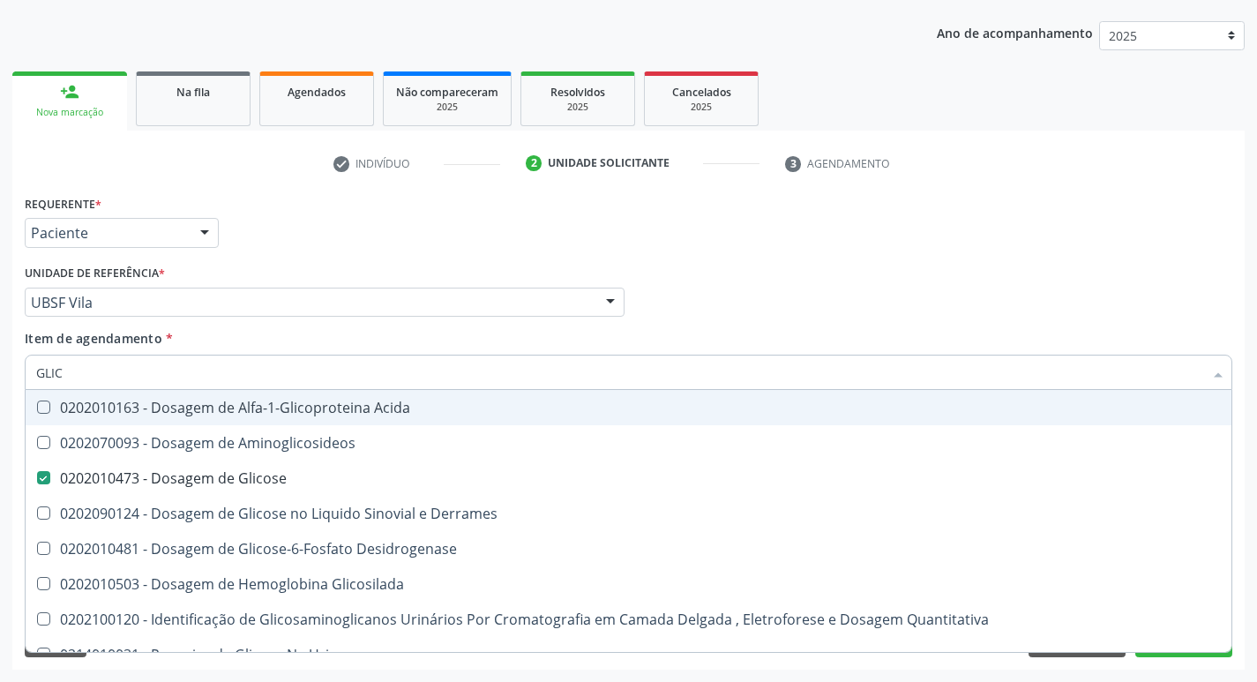
type input "GLI"
checkbox Glicose "false"
type input "G"
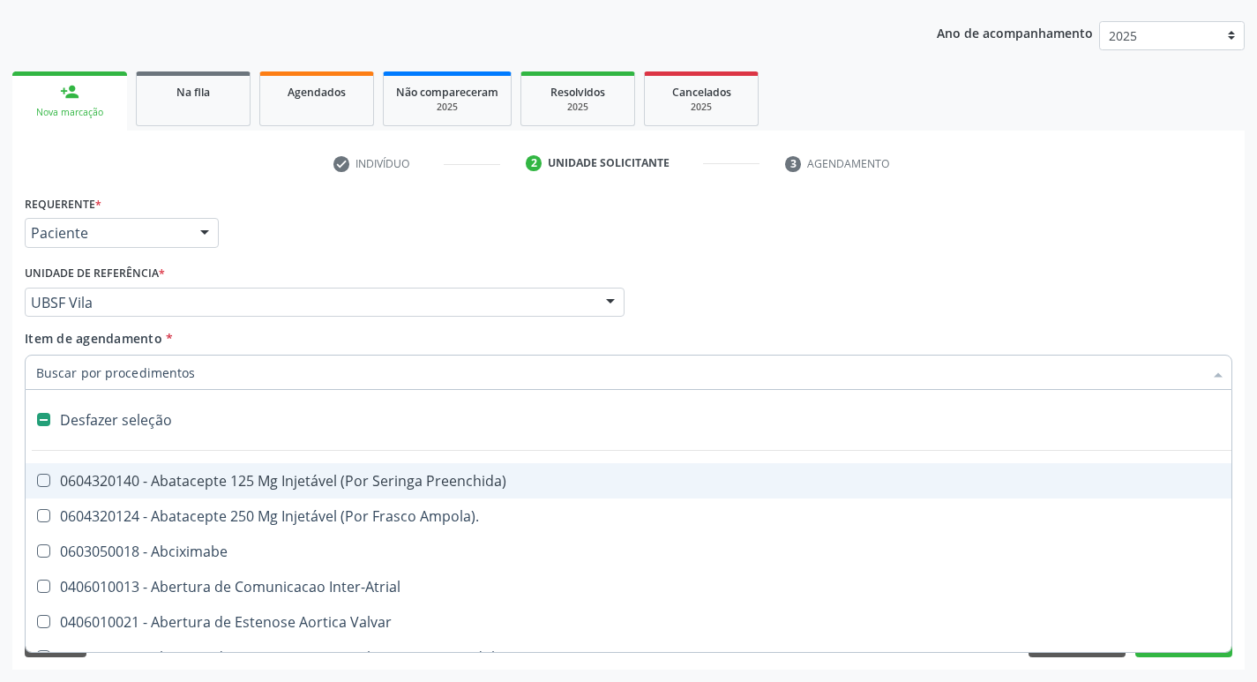
type input "H"
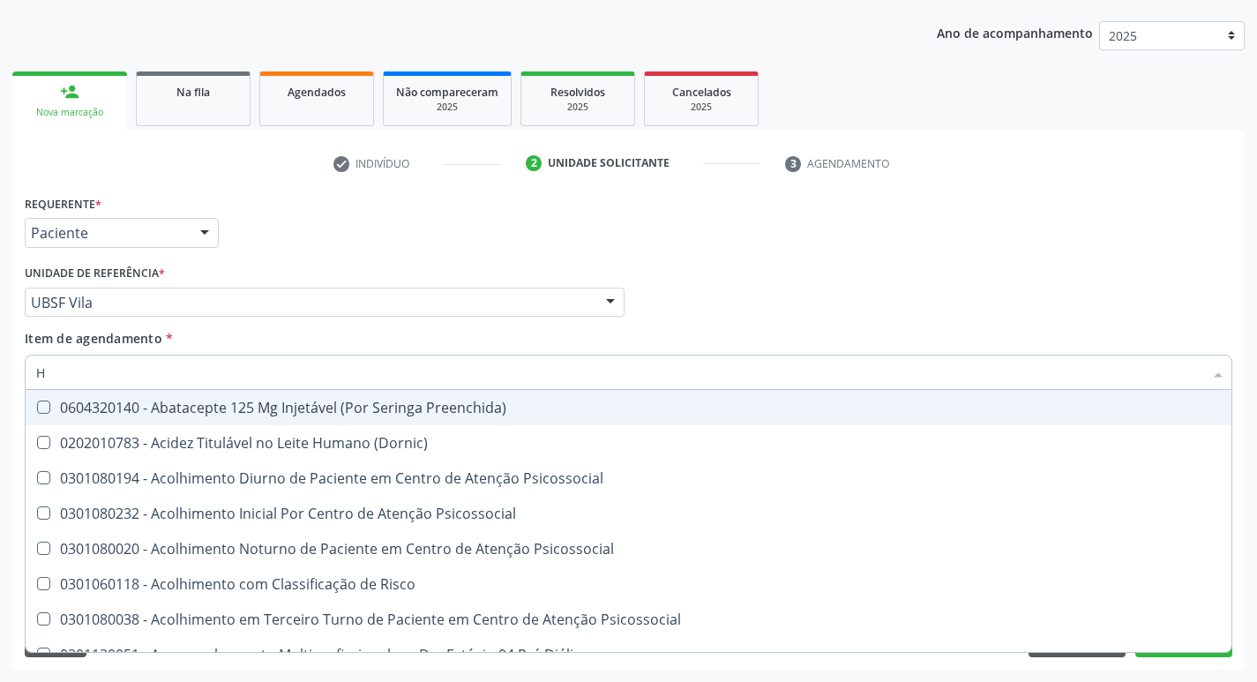
checkbox Completo "true"
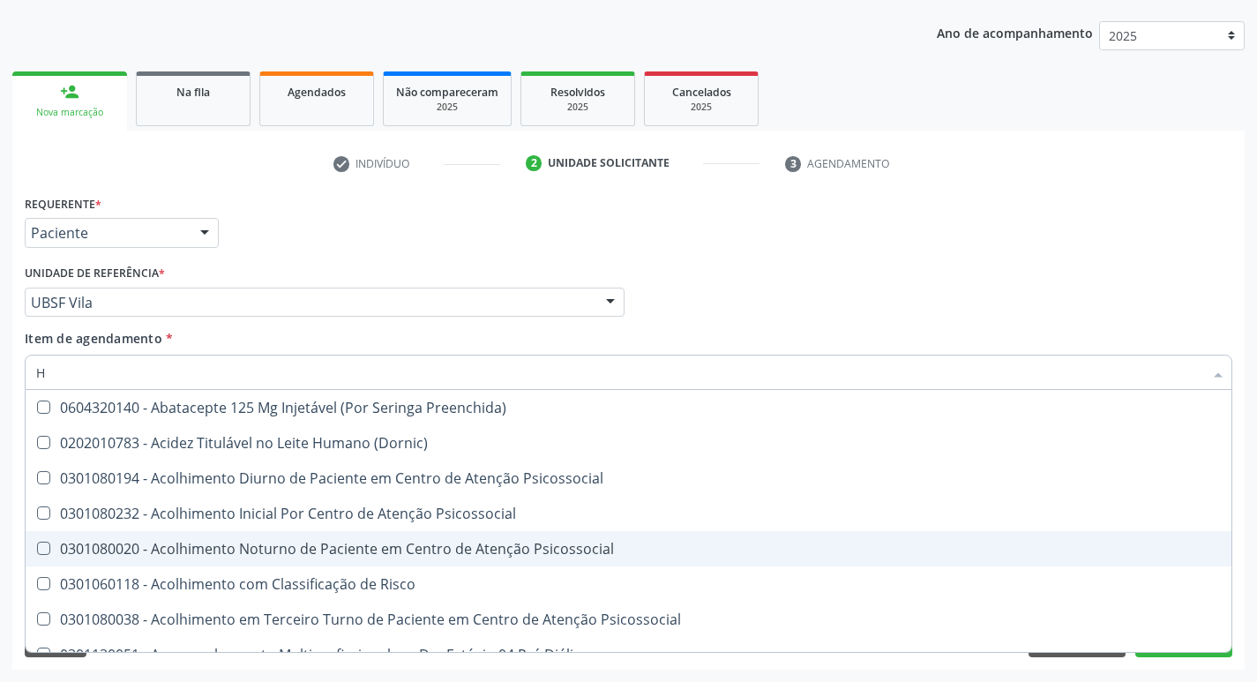
type input "HEMOGLOBINA G"
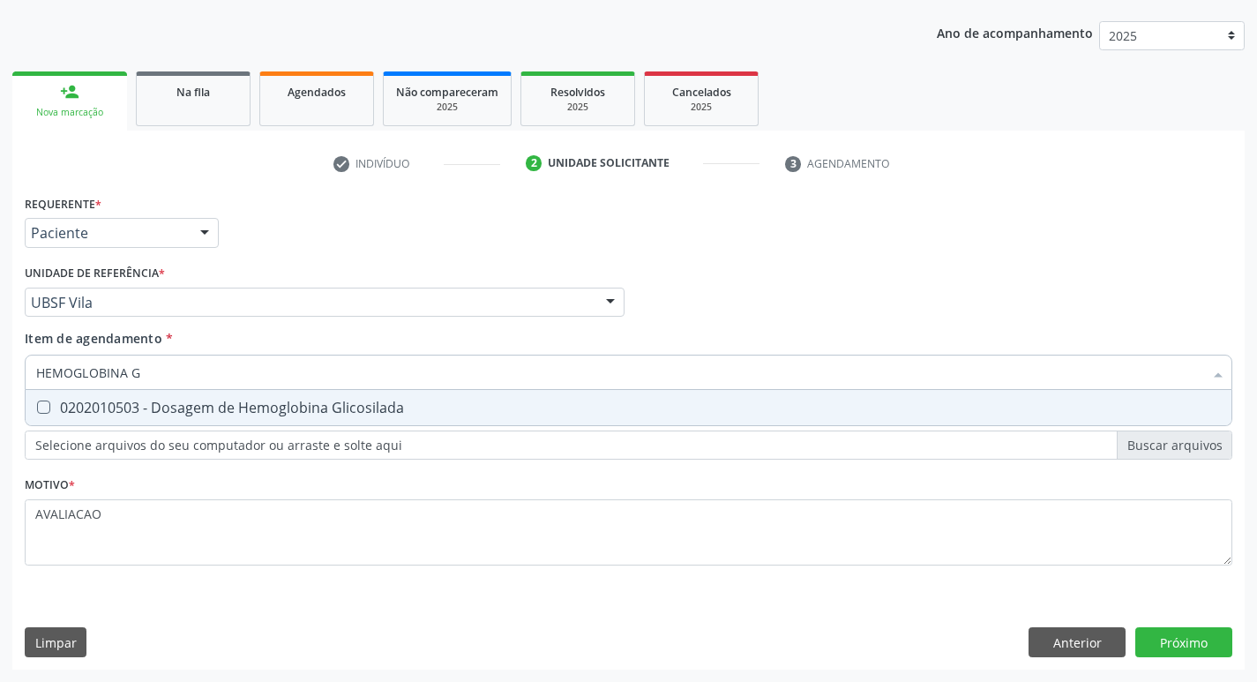
click at [349, 402] on div "0202010503 - Dosagem de Hemoglobina Glicosilada" at bounding box center [628, 408] width 1185 height 14
checkbox Glicosilada "true"
type input "HEMOGLOBINA"
checkbox Glicosilada "false"
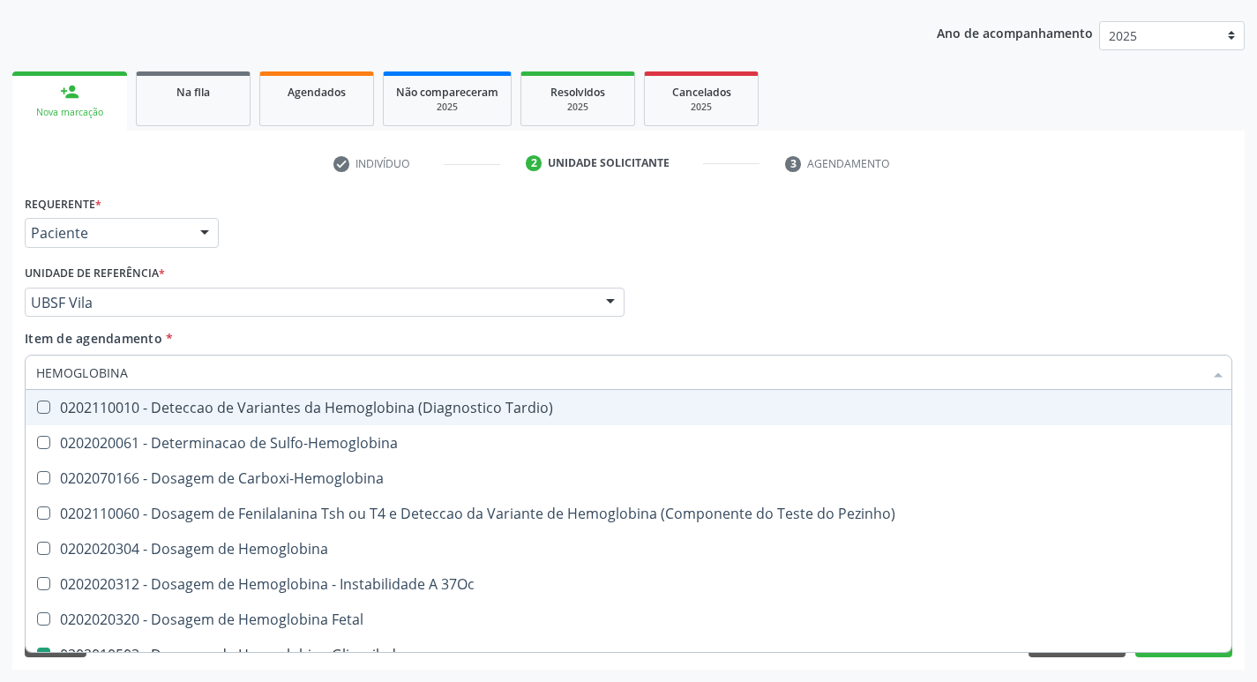
type input "HEMOGLOBIN"
checkbox Glicosilada "false"
checkbox Hemoglobina "true"
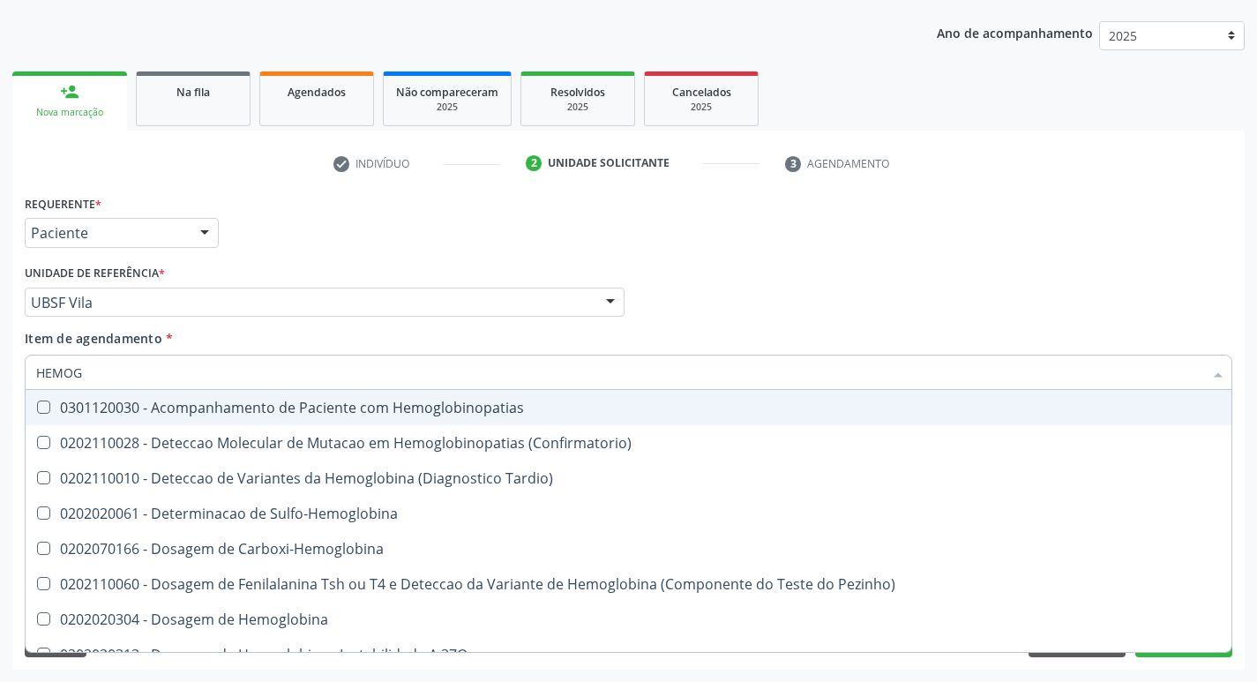
type input "HEMO"
checkbox Glicosilada "false"
checkbox Completo "false"
type input "H"
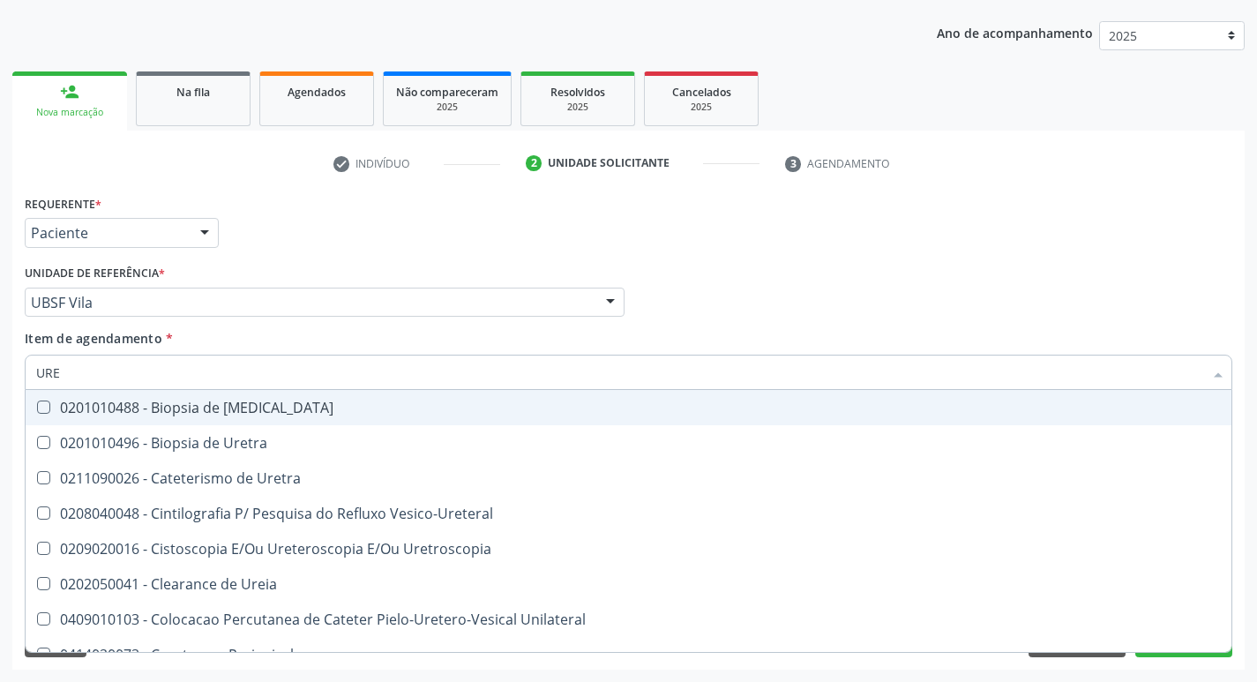
type input "UREI"
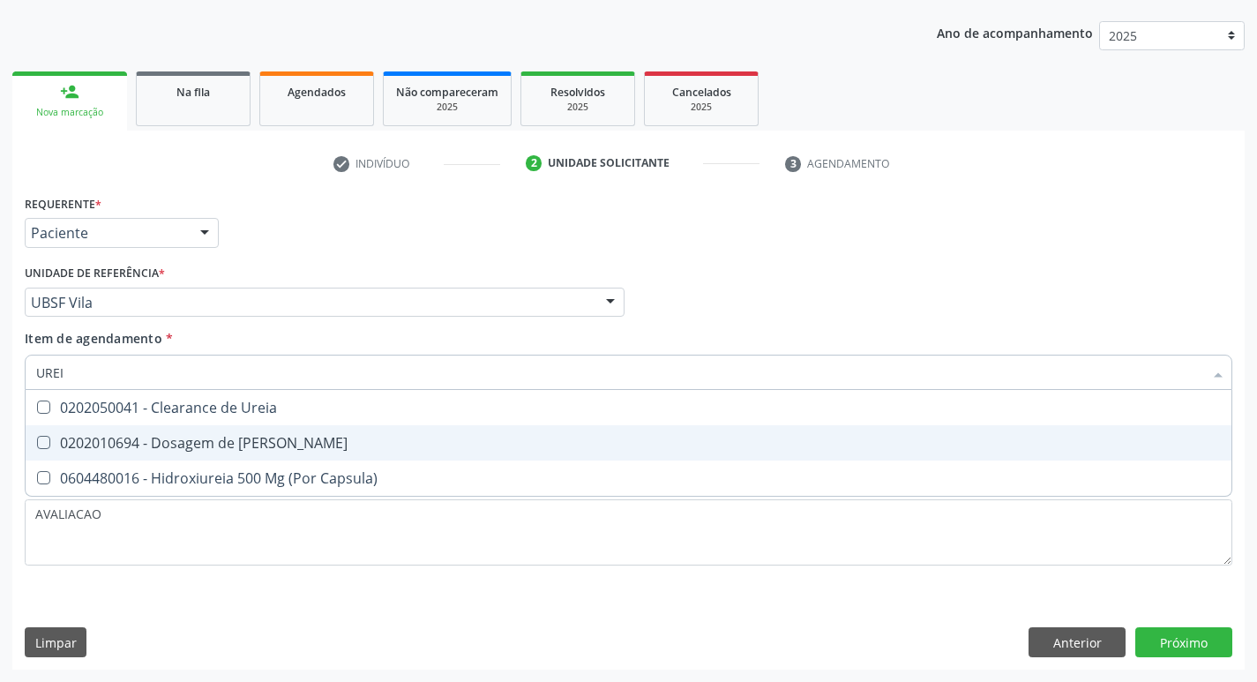
click at [318, 451] on span "0202010694 - Dosagem de [PERSON_NAME]" at bounding box center [629, 442] width 1206 height 35
checkbox Ureia "true"
type input "URE"
checkbox Ureia "false"
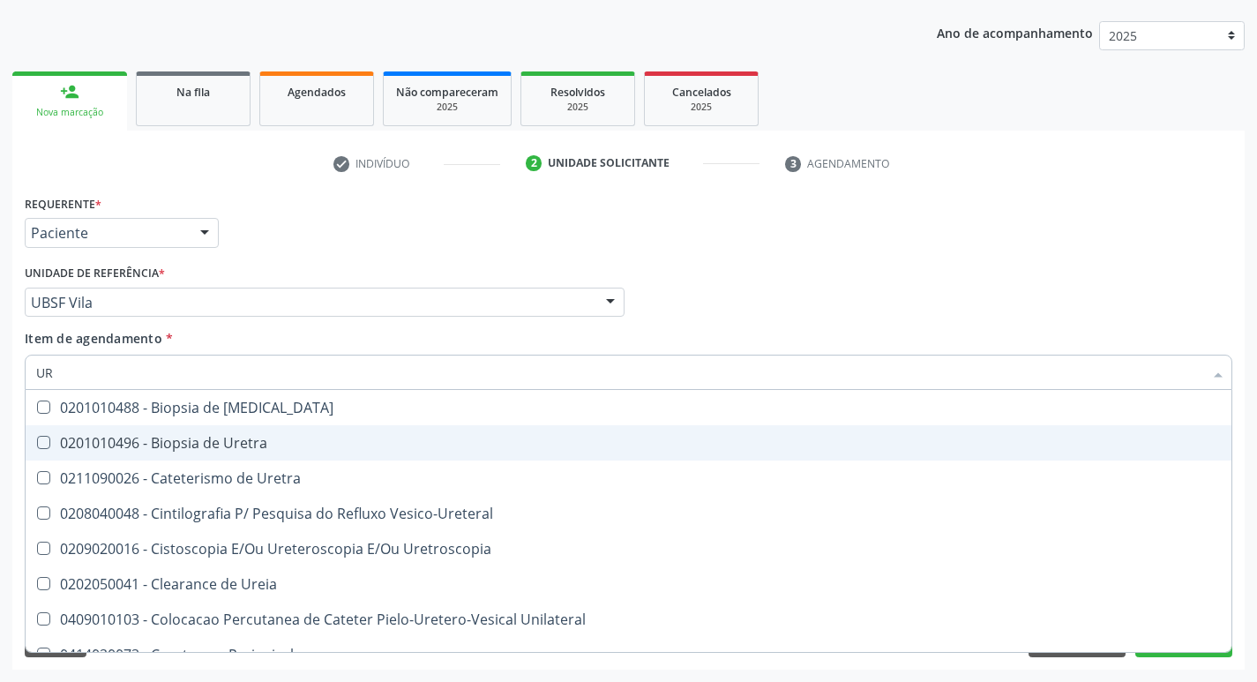
type input "U"
checkbox Ureia "false"
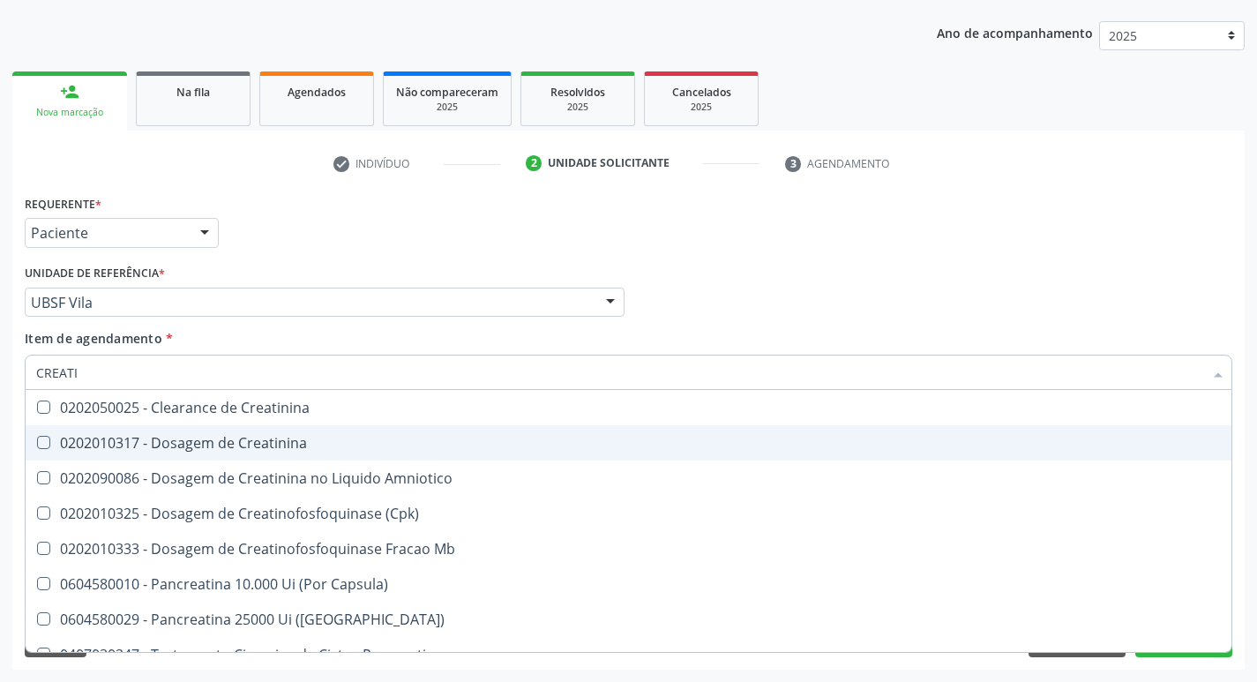
type input "CREATIN"
click at [318, 451] on span "0202010317 - Dosagem de Creatinina" at bounding box center [629, 442] width 1206 height 35
checkbox Creatinina "true"
type input "CREAT"
checkbox Creatinina "false"
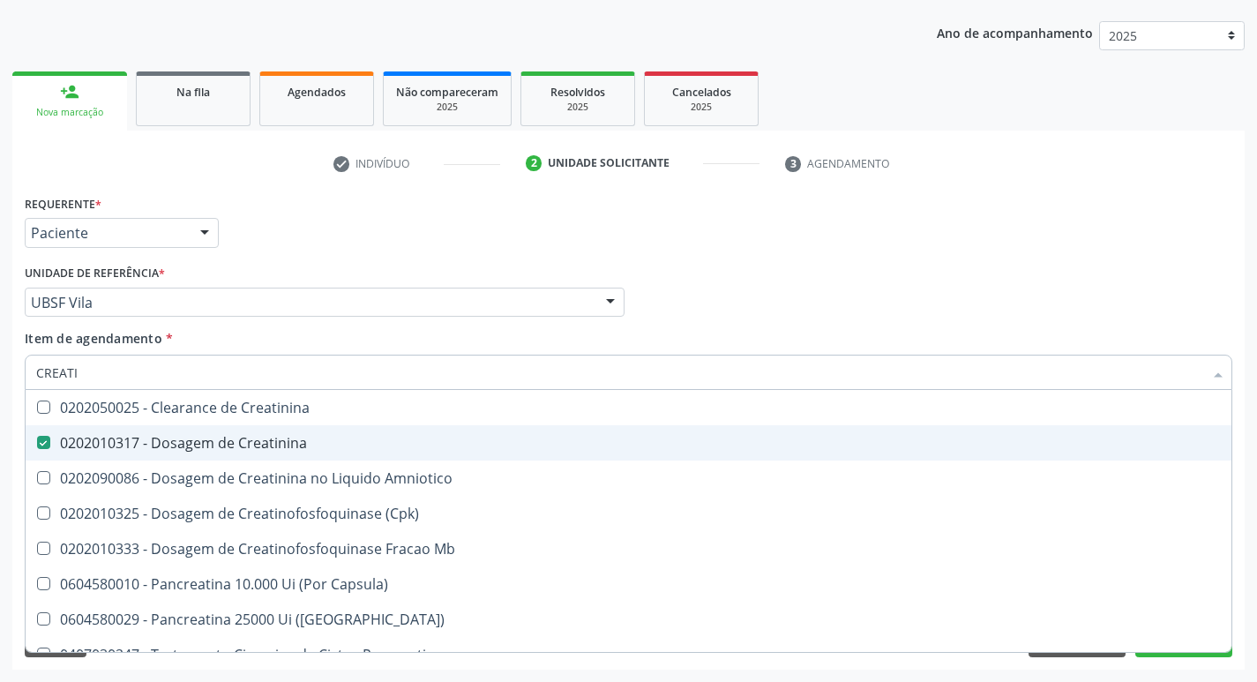
checkbox Amniotico "true"
type input "CRE"
checkbox Amniotico "false"
checkbox Mb "false"
type input "C"
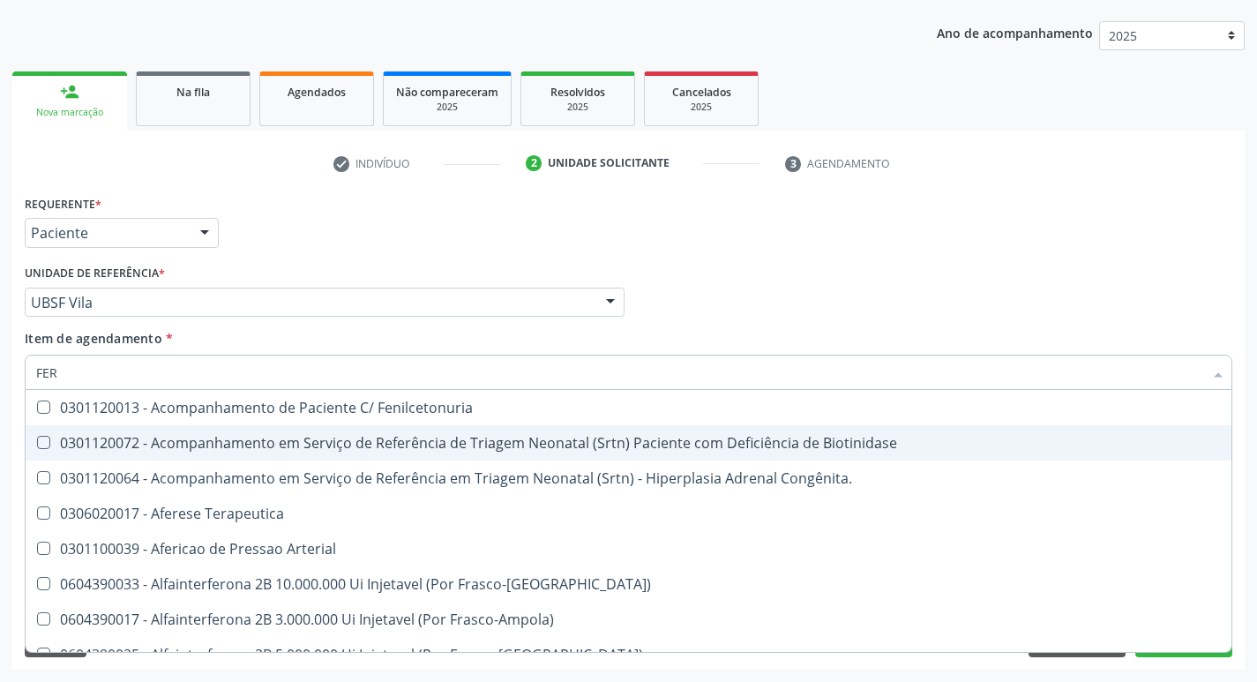
type input "FERR"
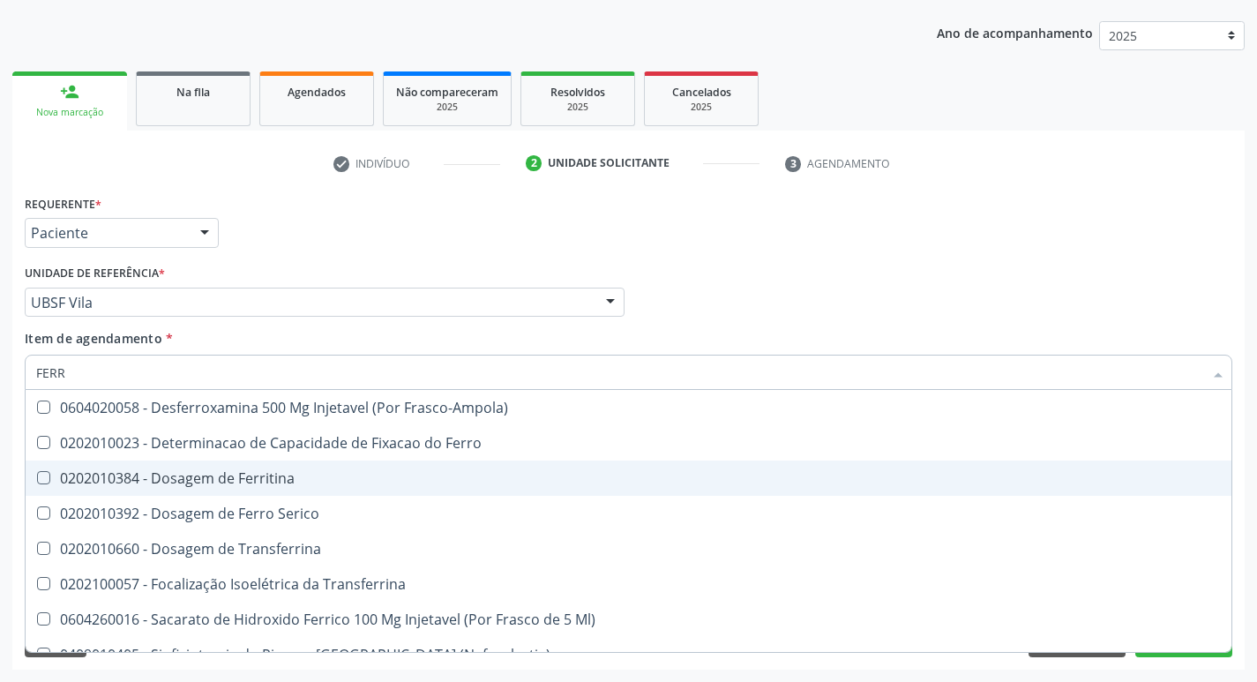
click at [274, 482] on div "0202010384 - Dosagem de Ferritina" at bounding box center [628, 478] width 1185 height 14
checkbox Ferritina "true"
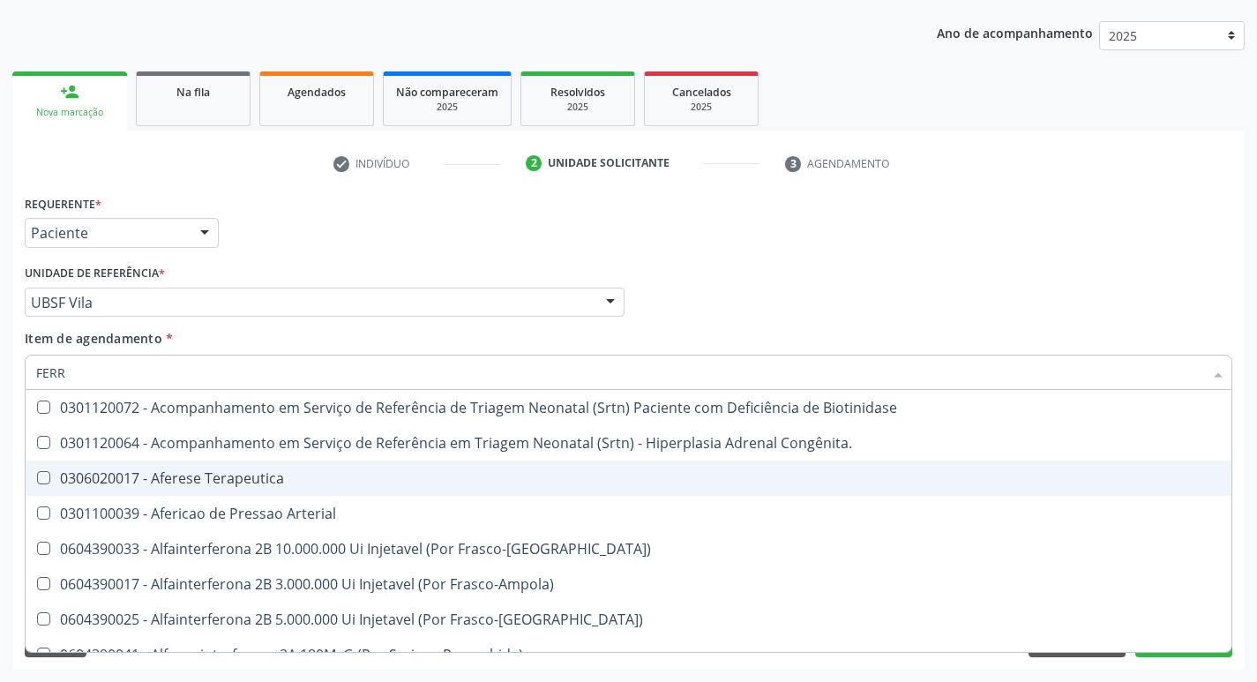
type input "FER"
checkbox Terapeutica "false"
type input "F"
checkbox Ferritina "false"
checkbox Titânio "false"
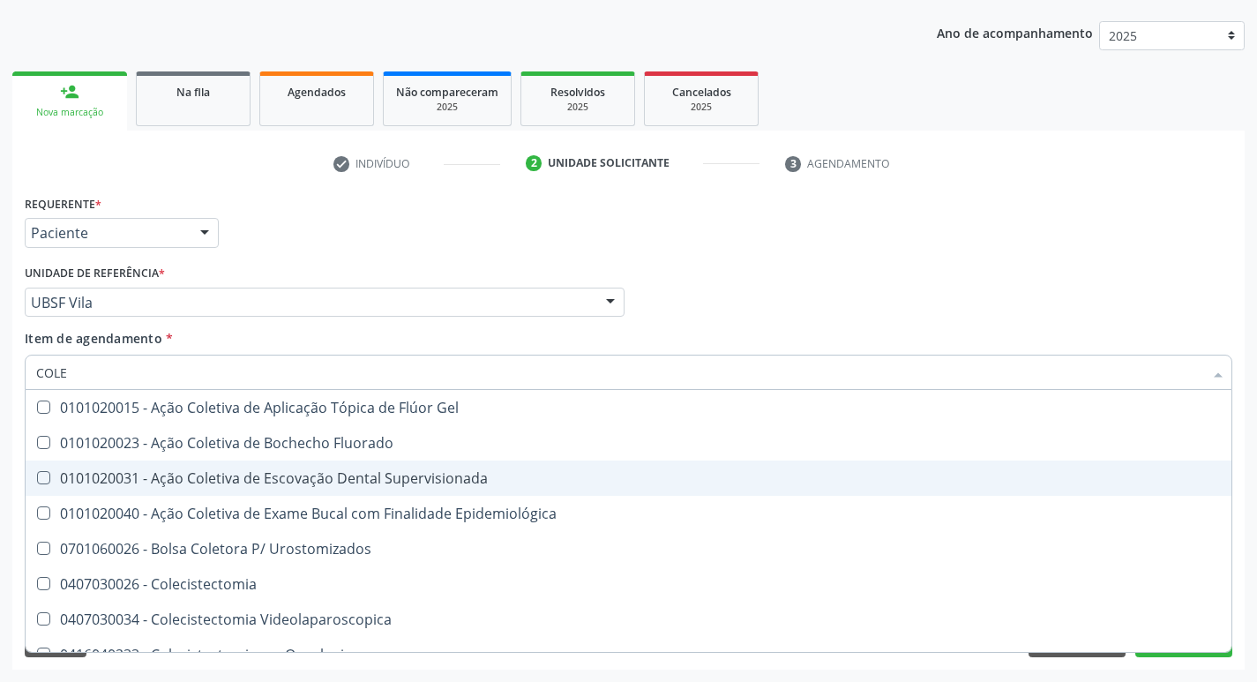
type input "COLES"
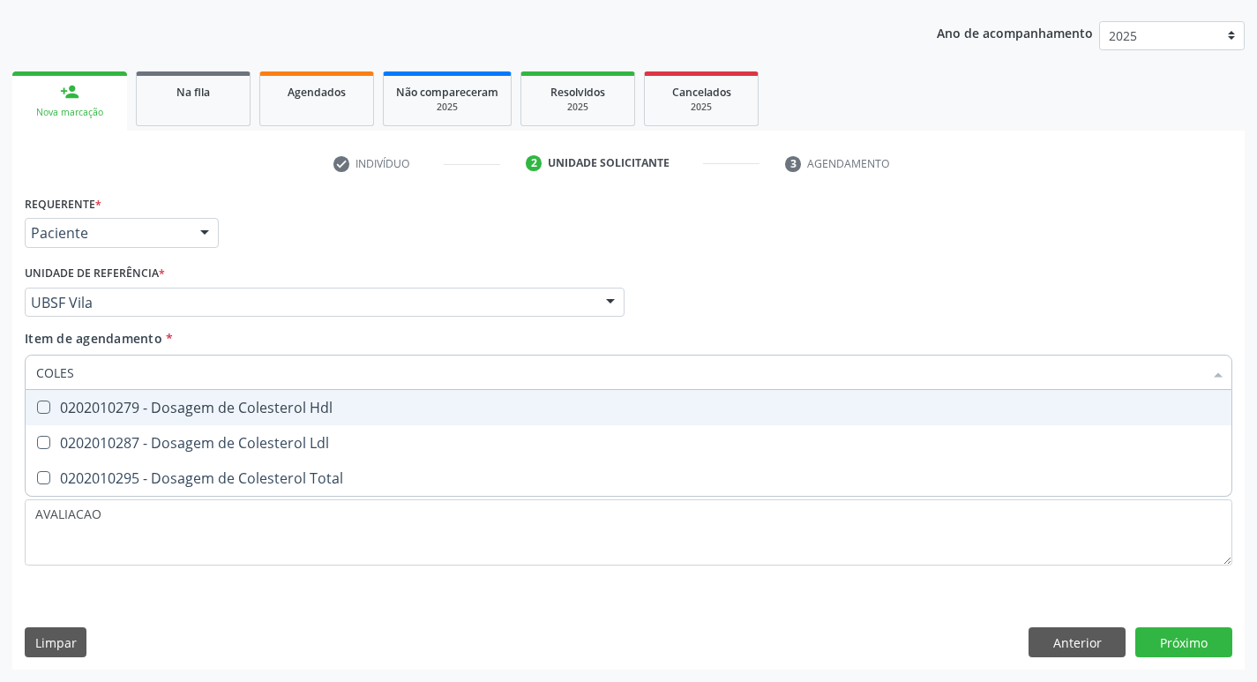
drag, startPoint x: 263, startPoint y: 409, endPoint x: 264, endPoint y: 435, distance: 26.5
click at [266, 409] on div "0202010279 - Dosagem de Colesterol Hdl" at bounding box center [628, 408] width 1185 height 14
checkbox Hdl "true"
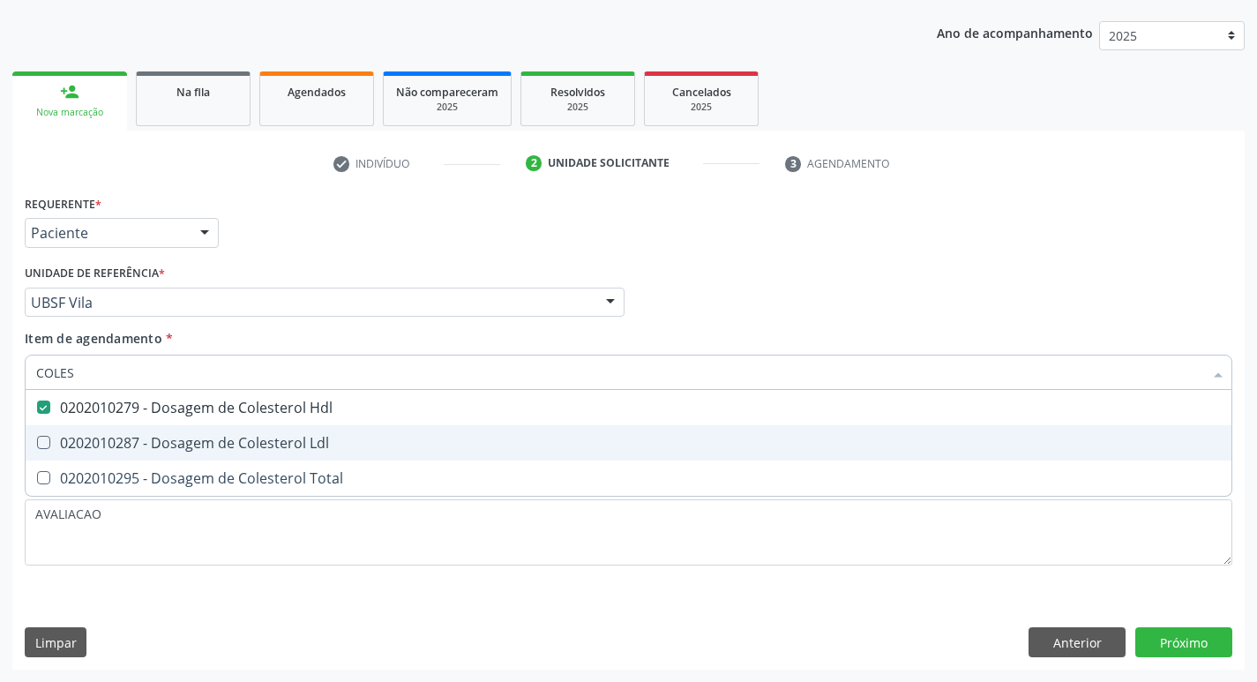
click at [259, 446] on div "0202010287 - Dosagem de Colesterol Ldl" at bounding box center [628, 443] width 1185 height 14
checkbox Ldl "true"
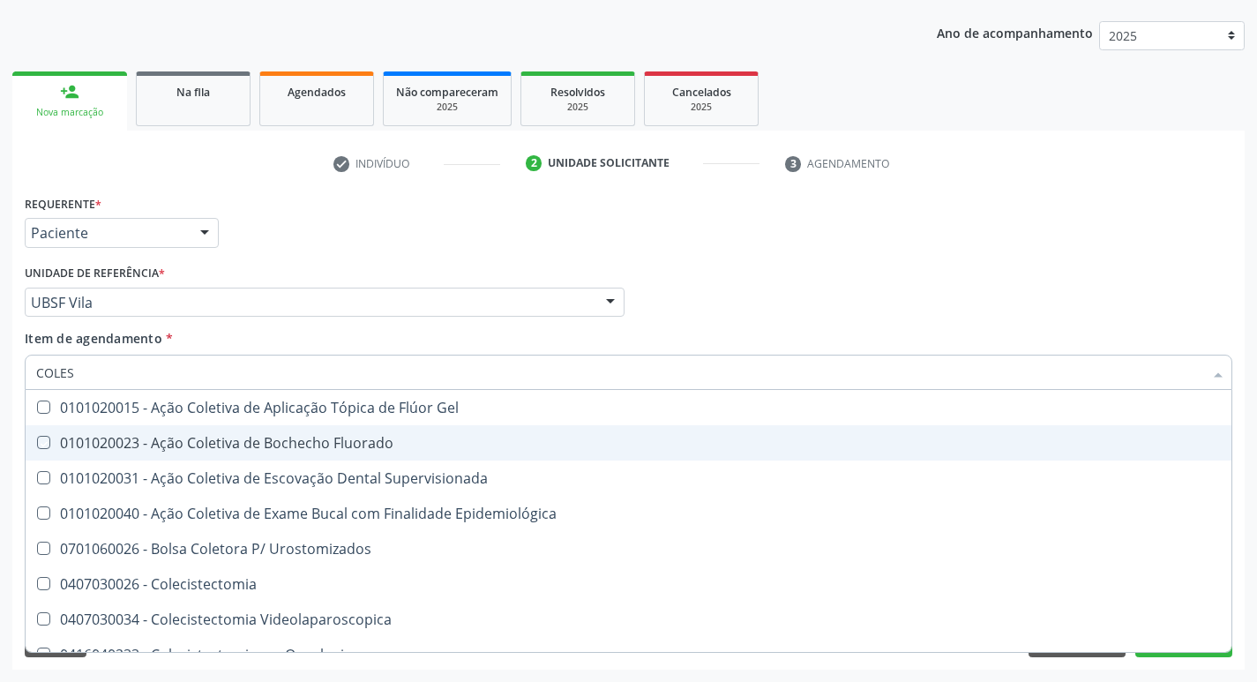
type input "COLE"
checkbox Gel "false"
checkbox Fluorado "false"
type input "C"
checkbox Hdl "false"
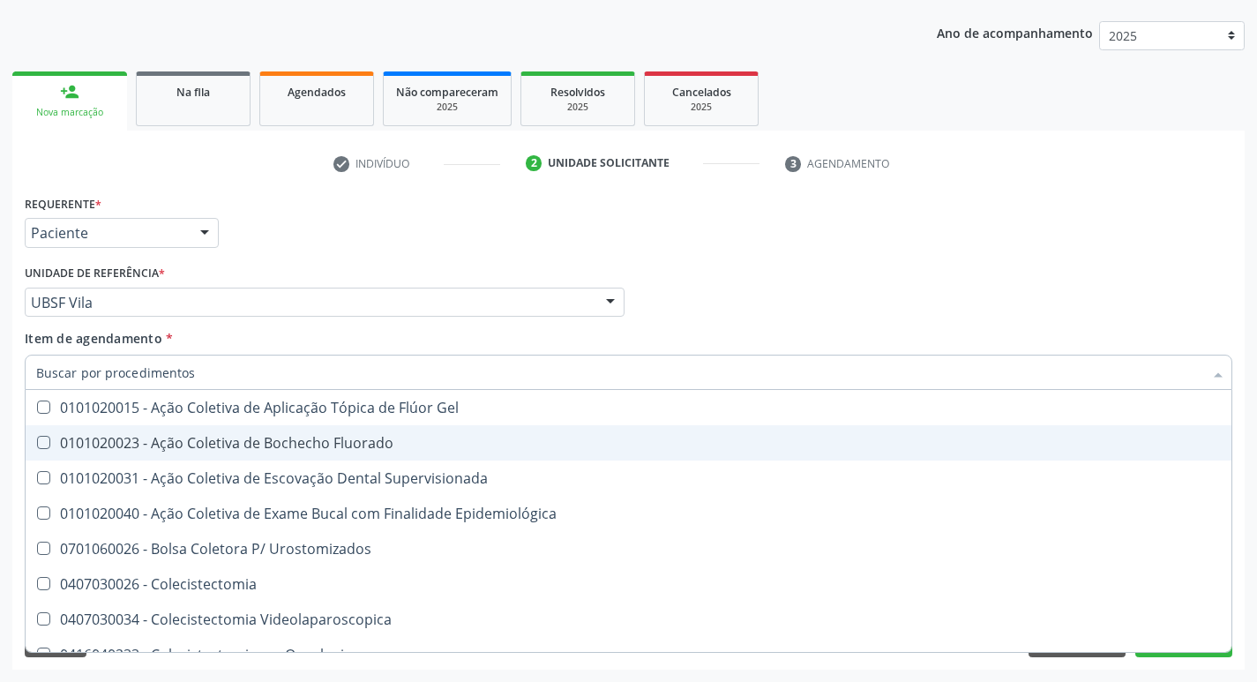
checkbox Ldl "false"
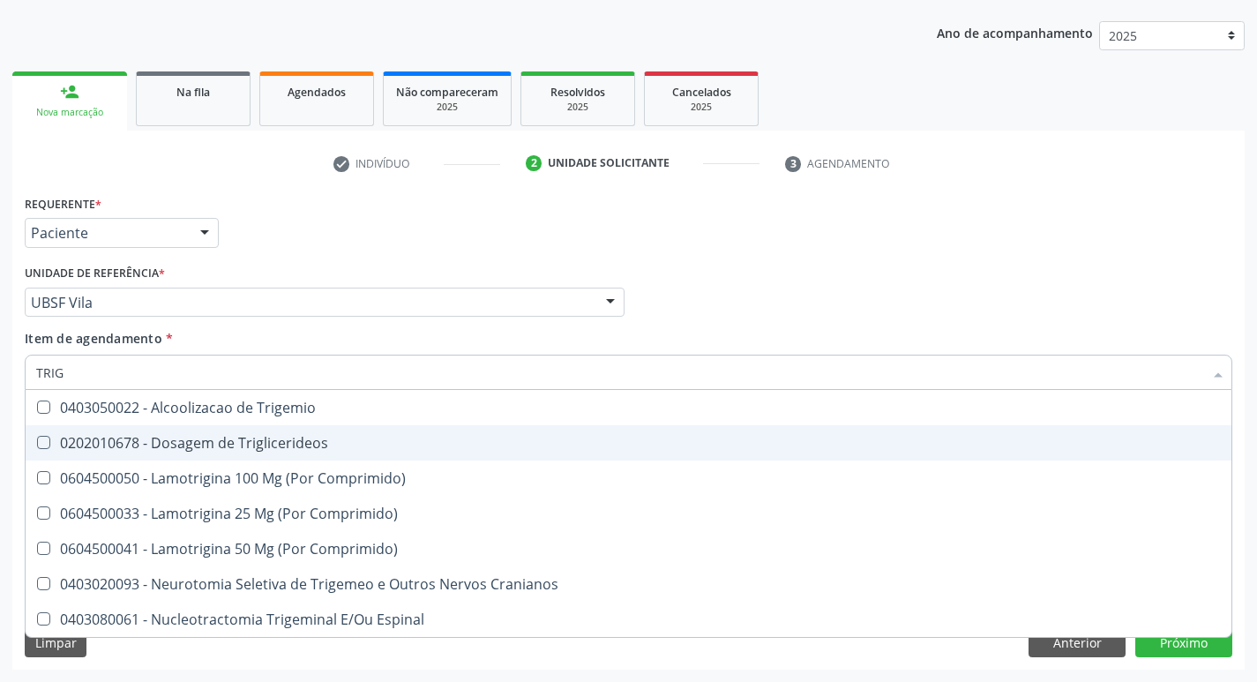
type input "TRIGL"
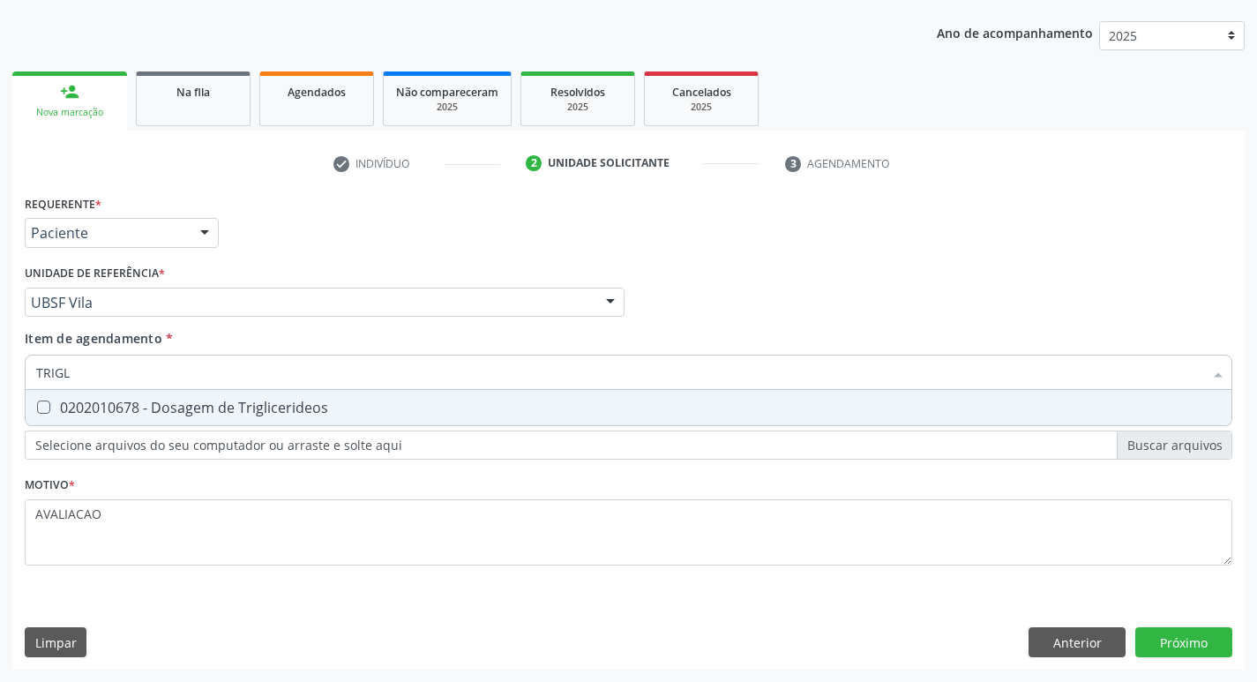
click at [253, 411] on div "0202010678 - Dosagem de Triglicerideos" at bounding box center [628, 408] width 1185 height 14
checkbox Triglicerideos "true"
type input "TRIG"
checkbox Triglicerideos "false"
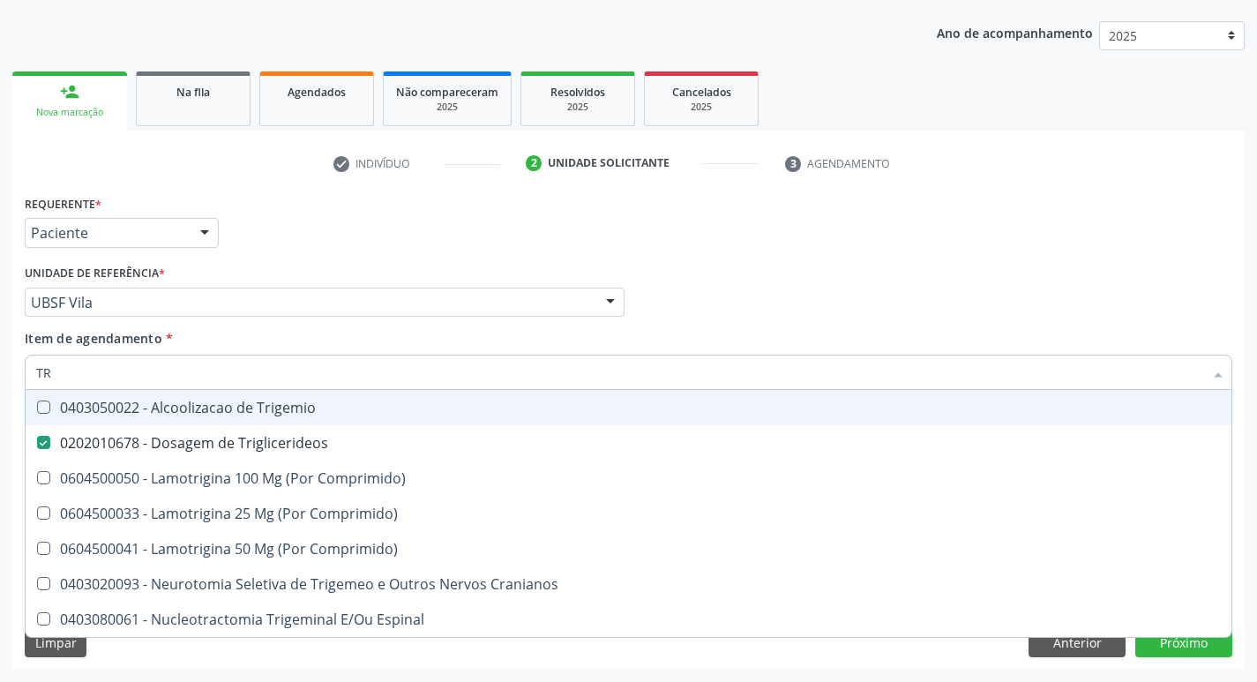
type input "T"
checkbox Triglicerideos "false"
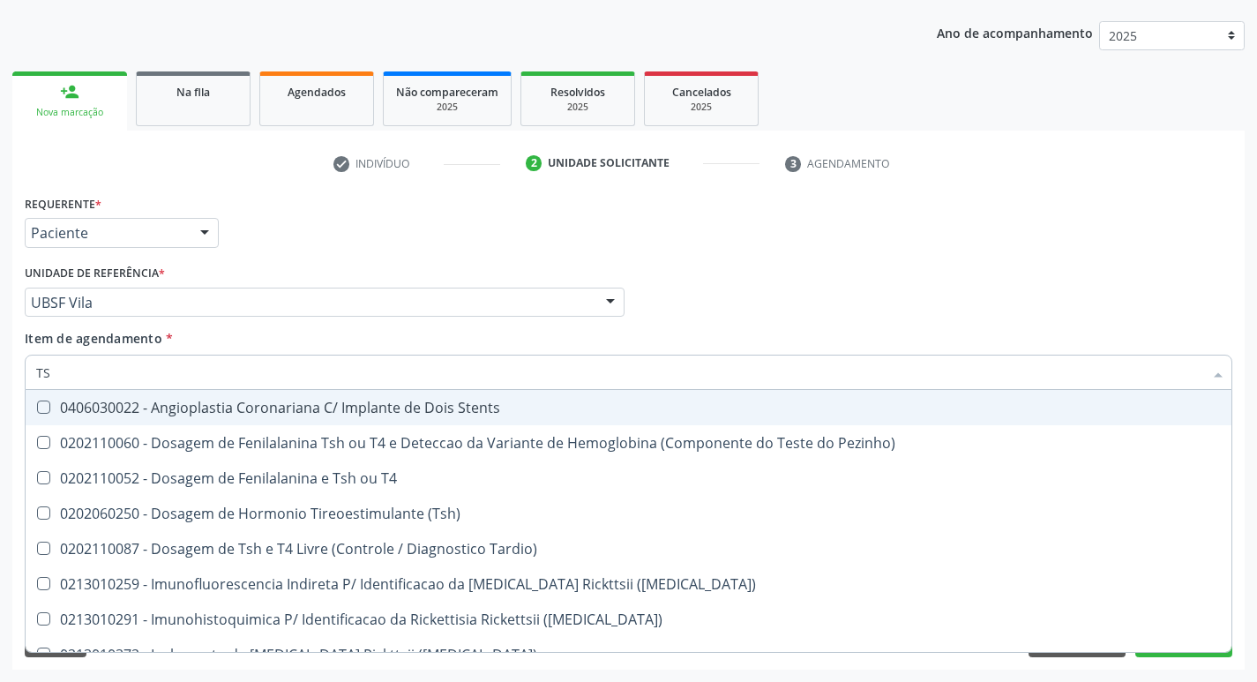
type input "TSH"
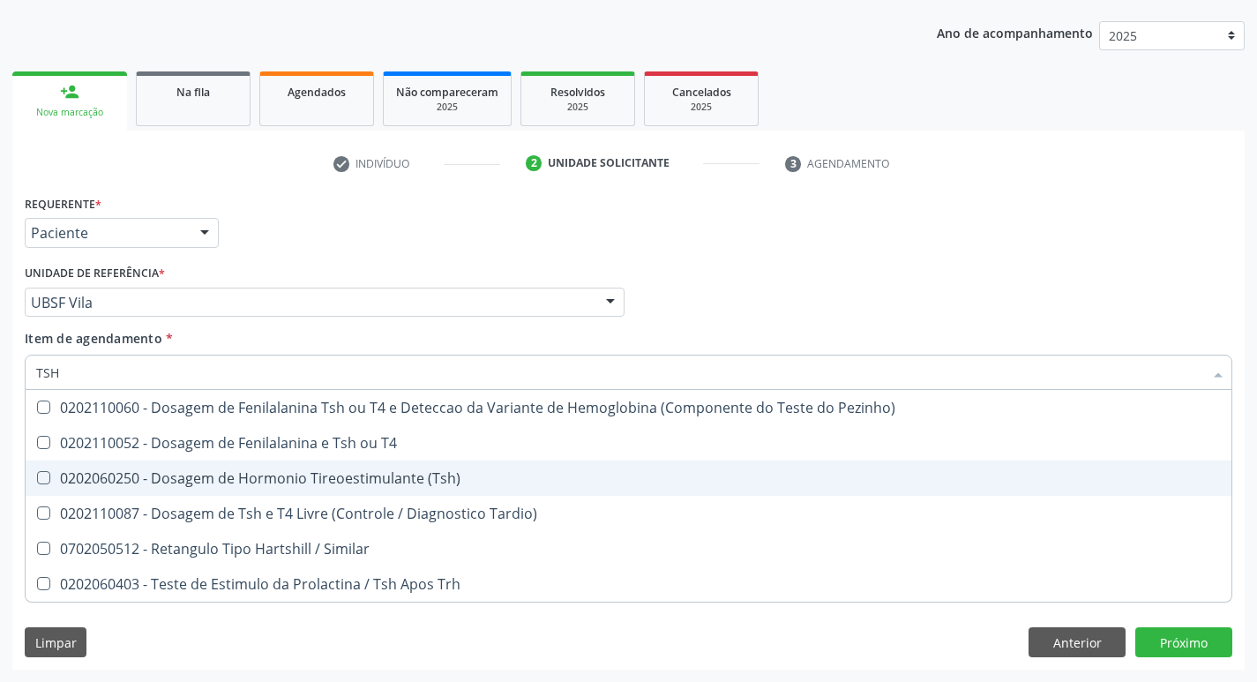
click at [335, 468] on span "0202060250 - Dosagem de Hormonio Tireoestimulante (Tsh)" at bounding box center [629, 478] width 1206 height 35
checkbox \(Tsh\) "true"
type input "TS"
checkbox \(Tsh\) "false"
checkbox Tardio\) "true"
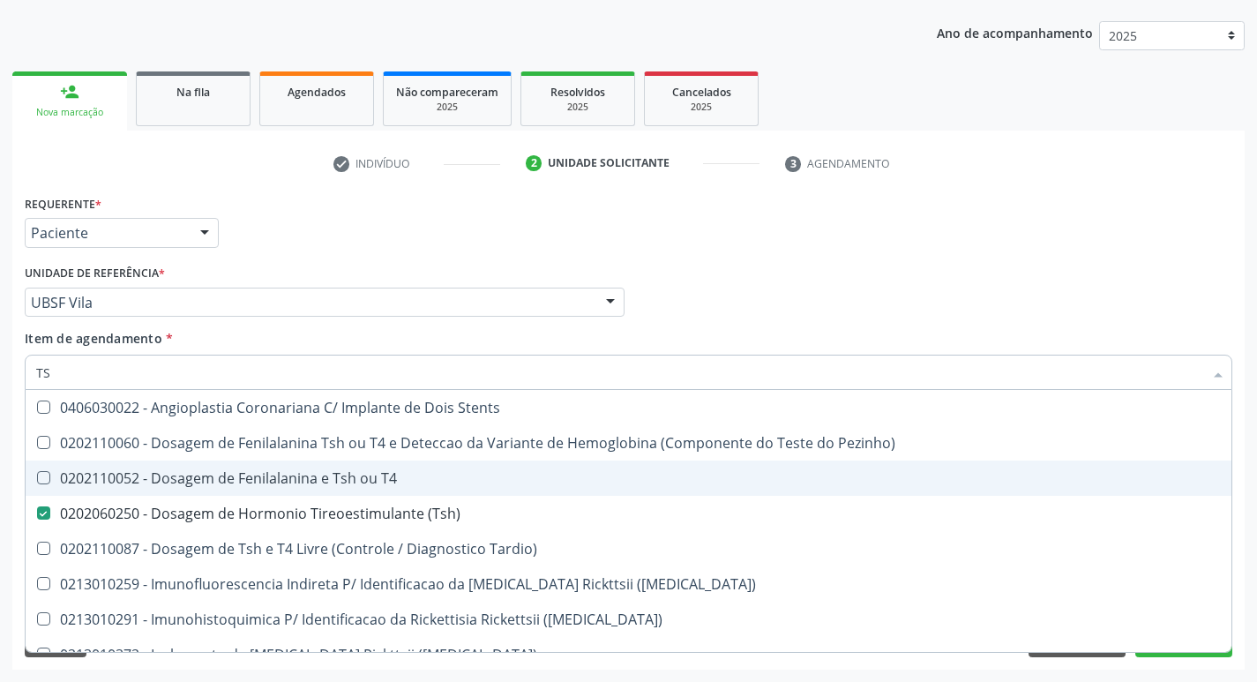
type input "T"
checkbox \(Tsh\) "false"
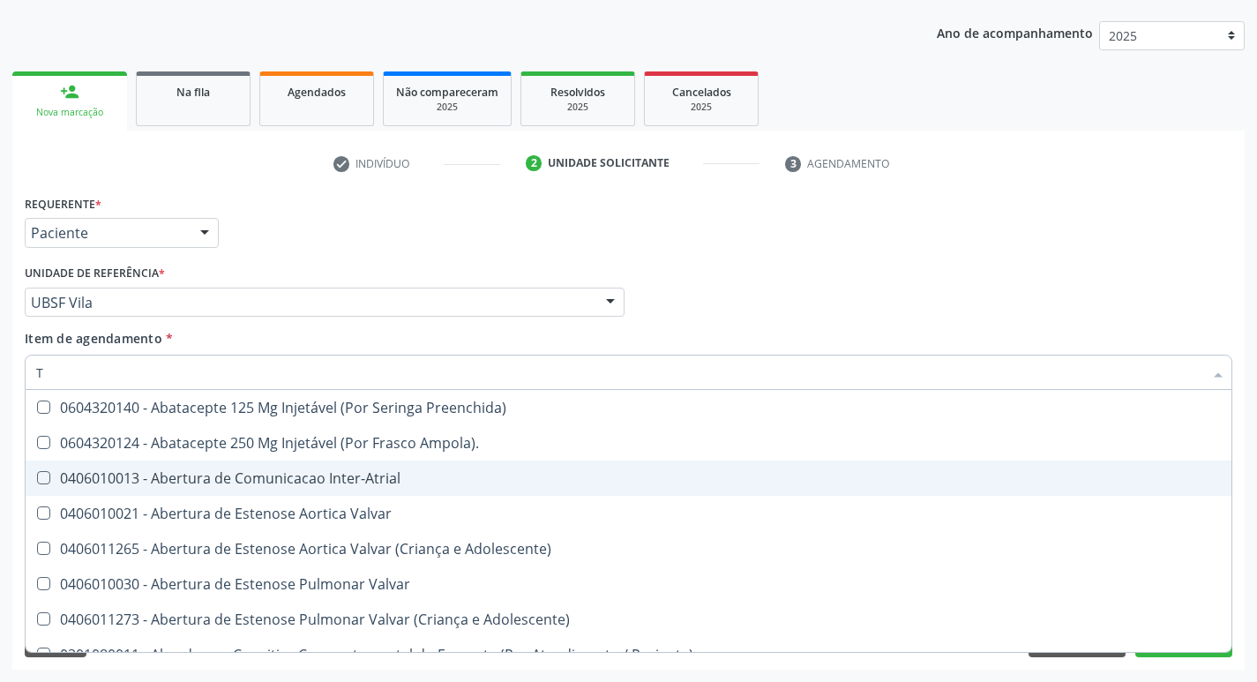
type input "T4"
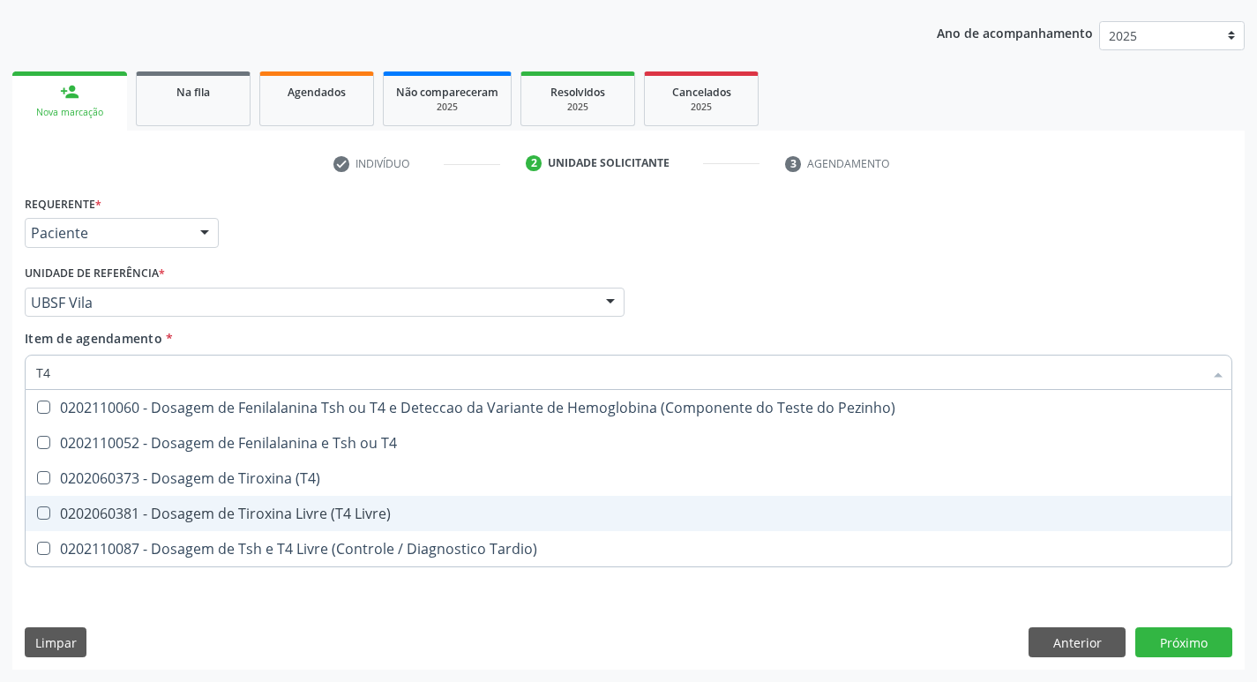
click at [337, 521] on div "0202060381 - Dosagem de Tiroxina Livre (T4 Livre)" at bounding box center [628, 513] width 1185 height 14
checkbox Livre\) "true"
type input "T"
checkbox Livre\) "false"
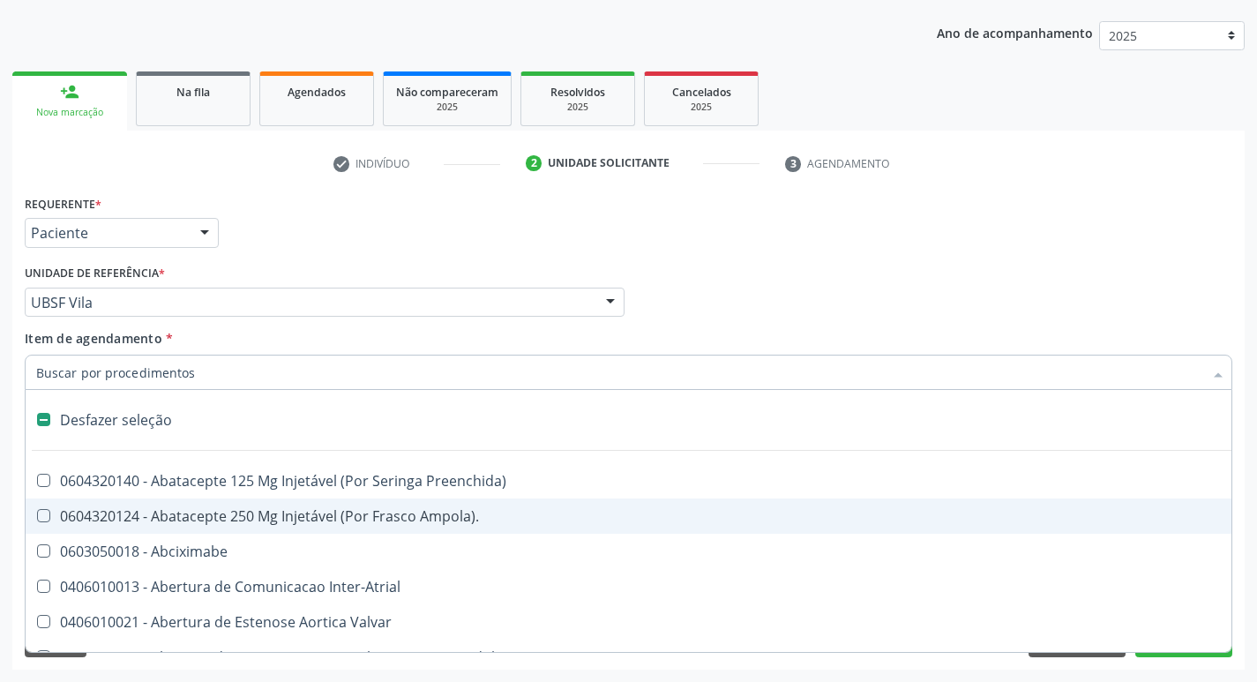
type input "V"
checkbox \(Unilateral\) "true"
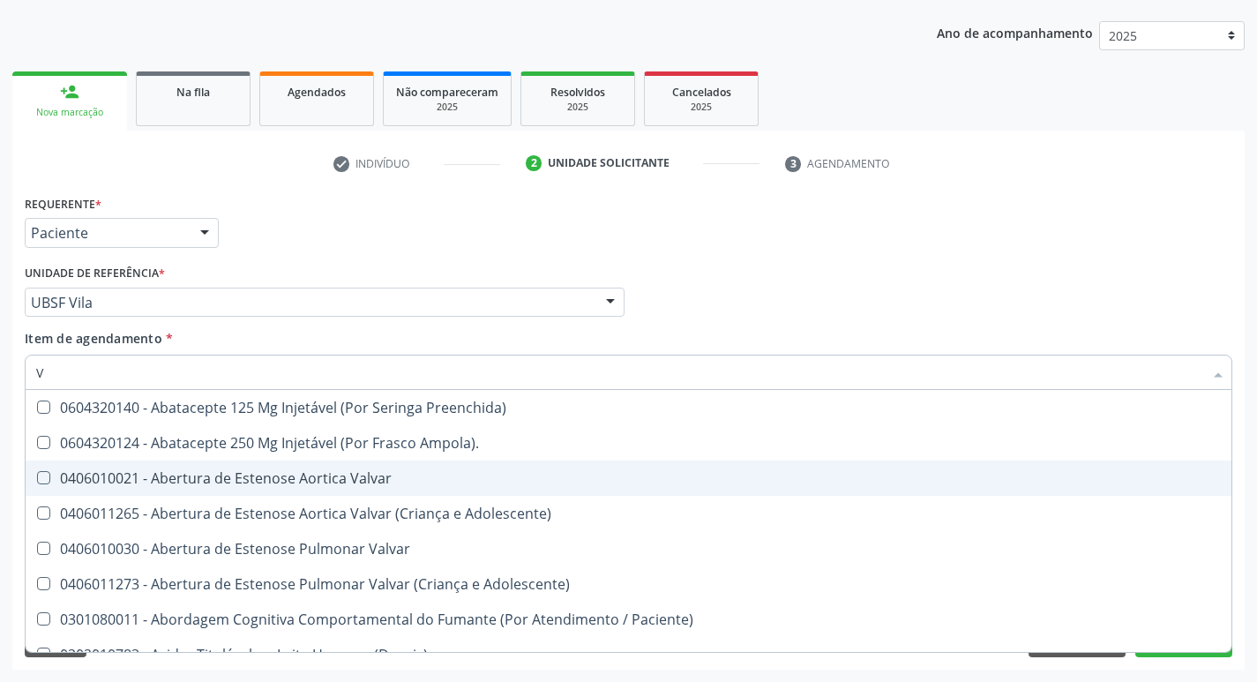
type input "VITAM"
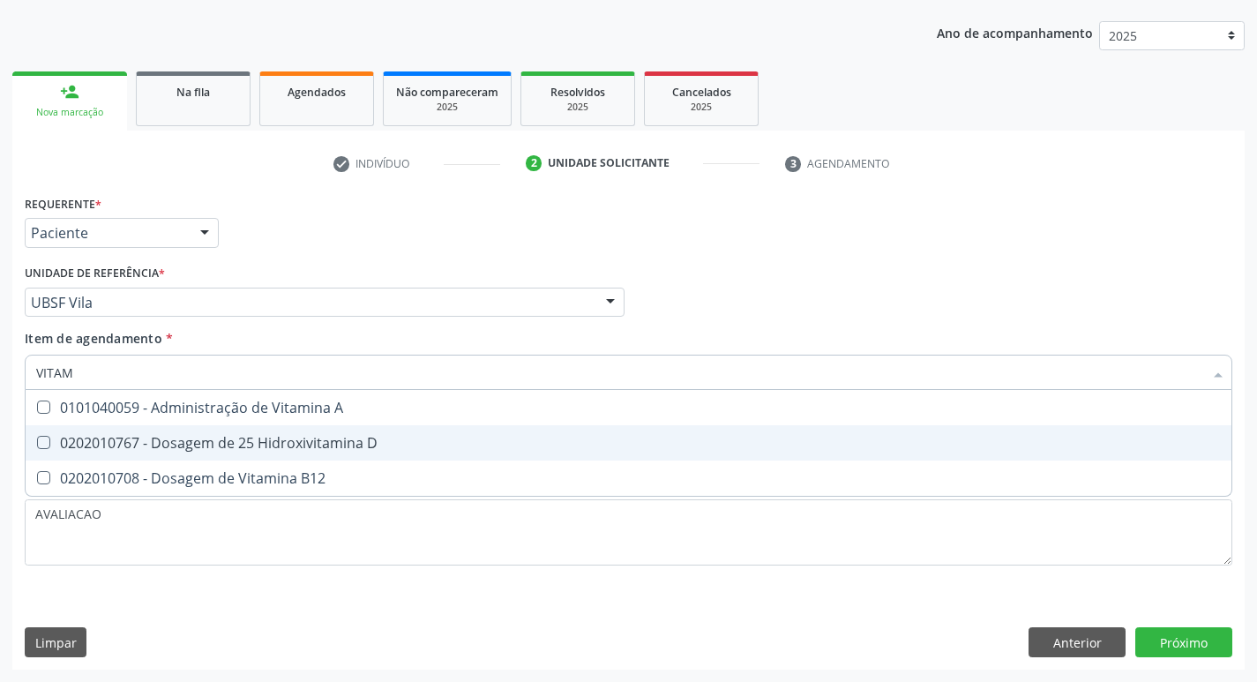
click at [217, 437] on div "0202010767 - Dosagem de 25 Hidroxivitamina D" at bounding box center [628, 443] width 1185 height 14
checkbox D "true"
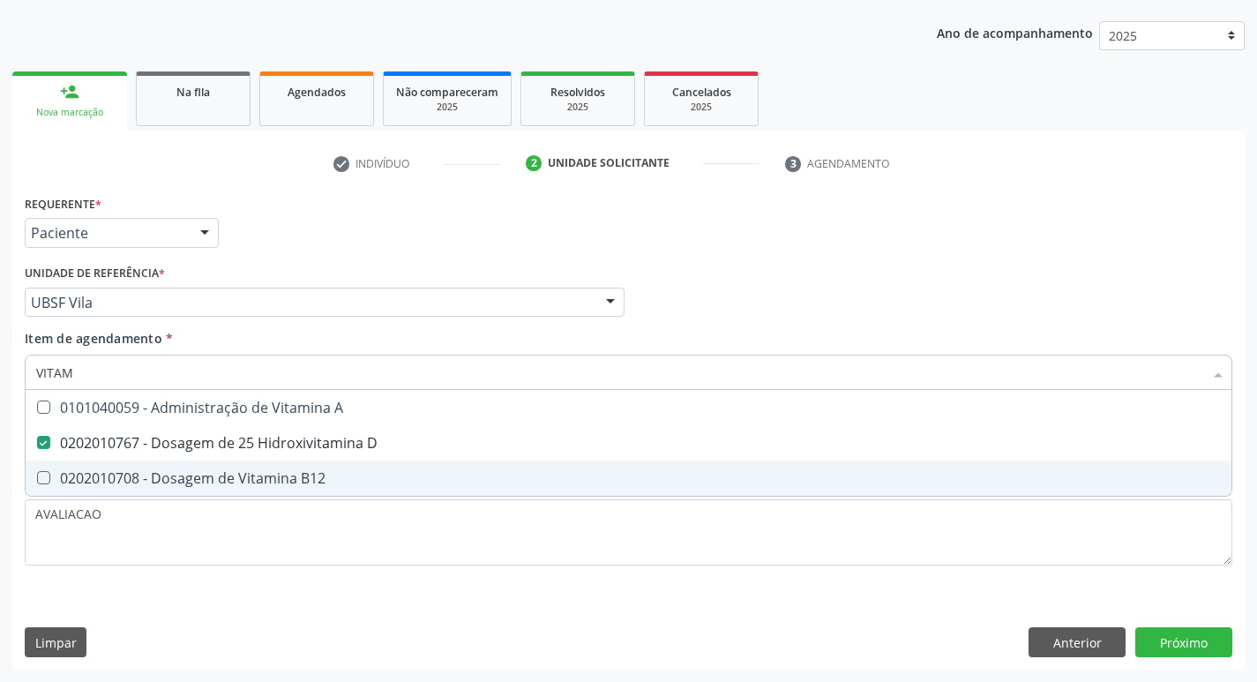
click at [217, 475] on div "0202010708 - Dosagem de Vitamina B12" at bounding box center [628, 478] width 1185 height 14
checkbox B12 "true"
type input "VITA"
checkbox D "false"
checkbox B12 "false"
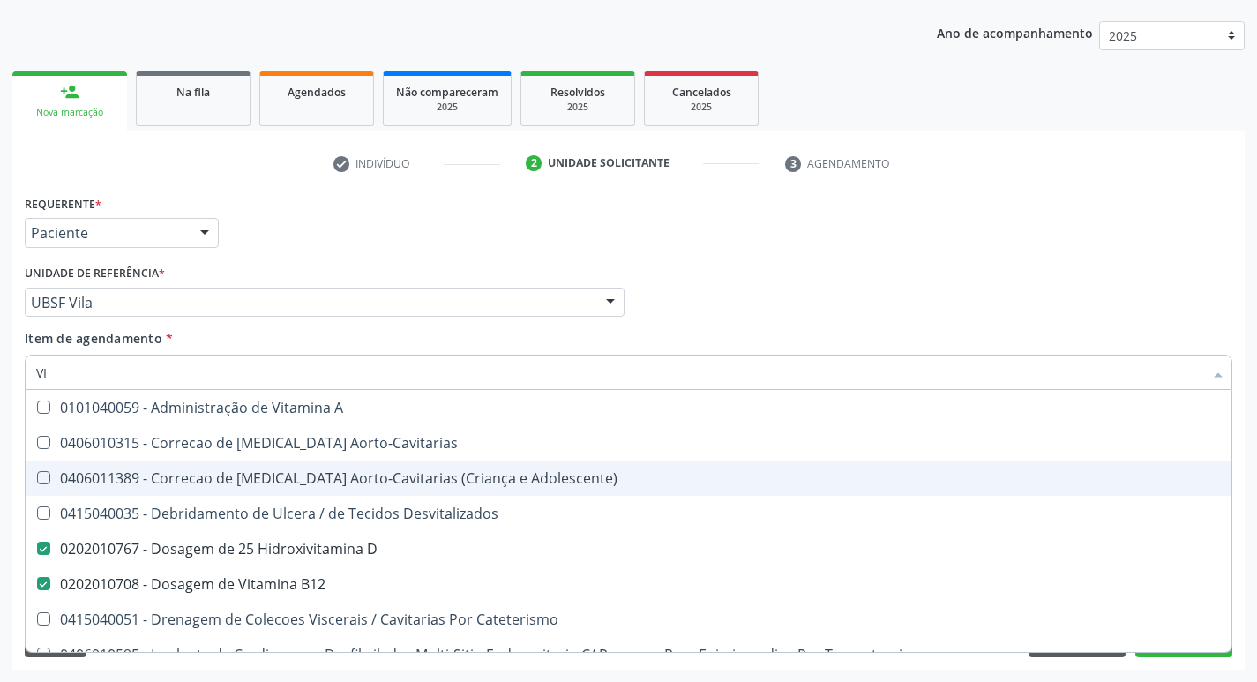
type input "V"
checkbox D "false"
checkbox B12 "false"
checkbox Cateterismo "false"
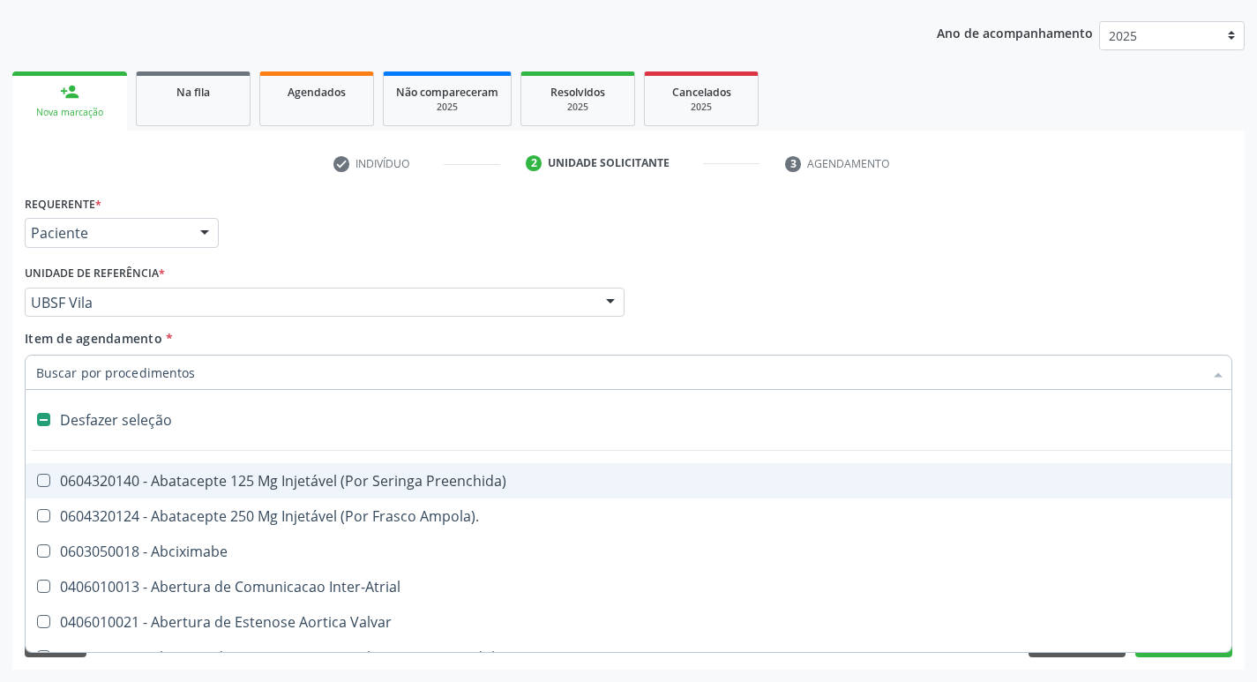
type input "2"
checkbox Total "true"
checkbox Monopolar "true"
checkbox Quadril "true"
checkbox Biologica "true"
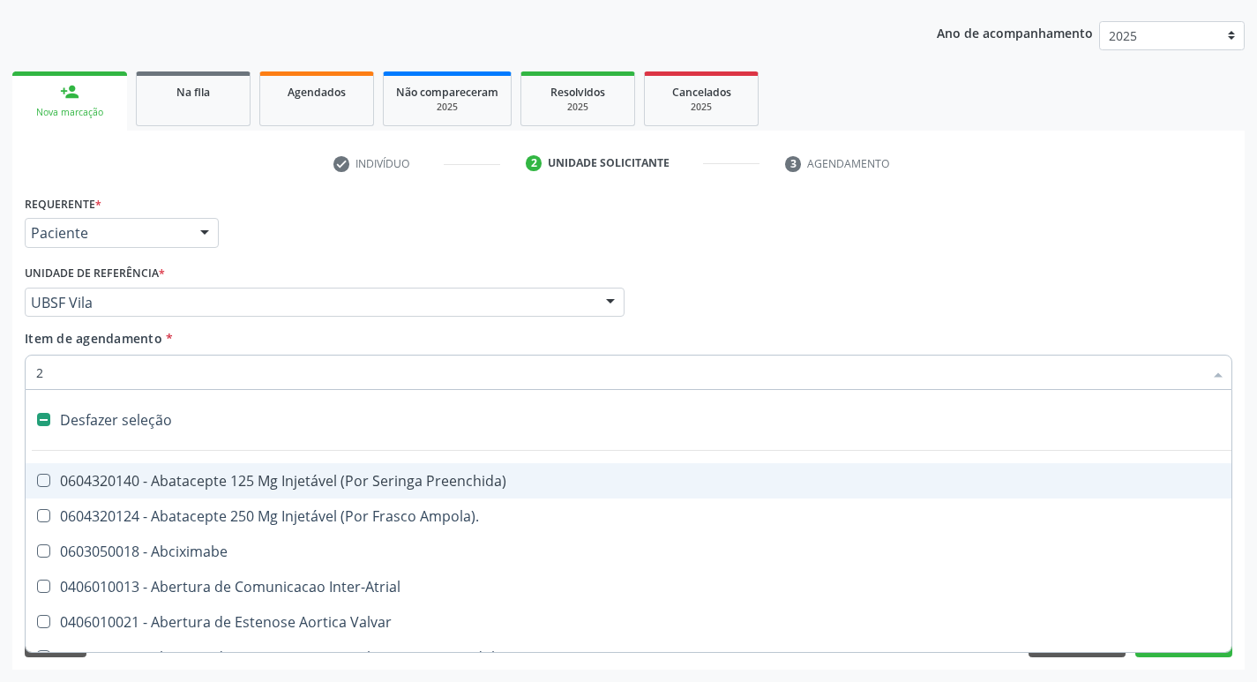
checkbox Percutanea "true"
checkbox Vagina "true"
checkbox Puerperal "true"
checkbox Internado "true"
checkbox Anos\) "true"
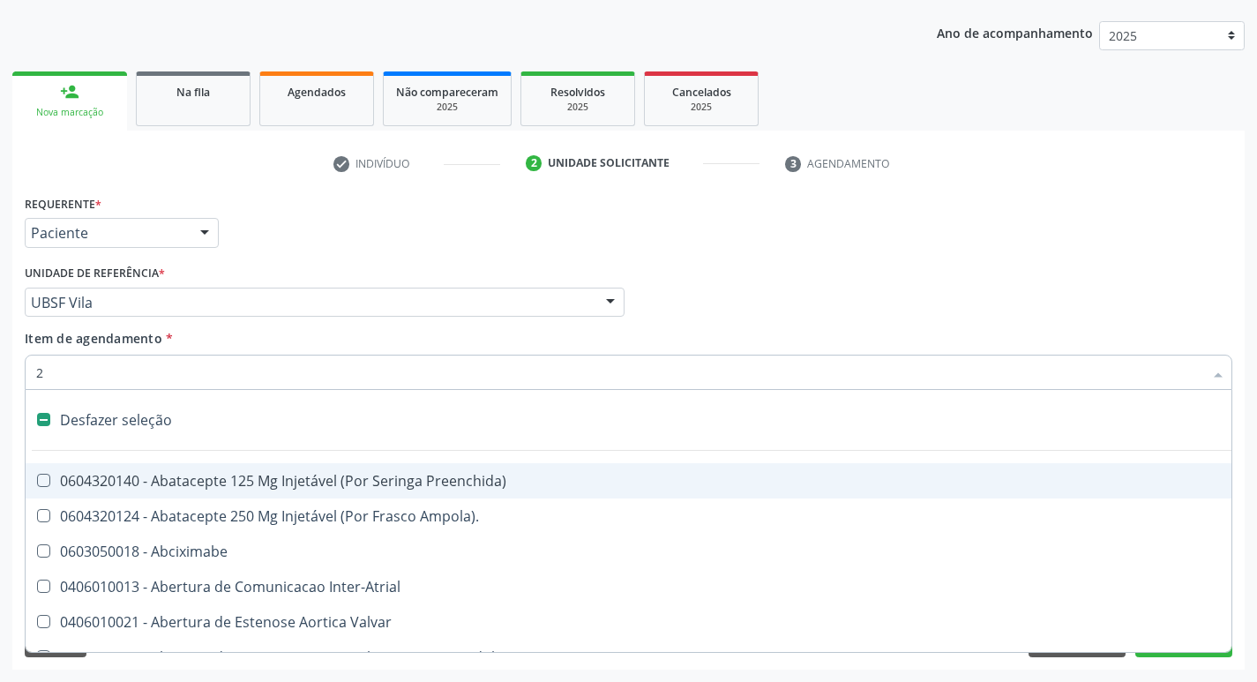
checkbox Aorto-Cavitarias "true"
checkbox Congenita "true"
checkbox Adolescente\) "true"
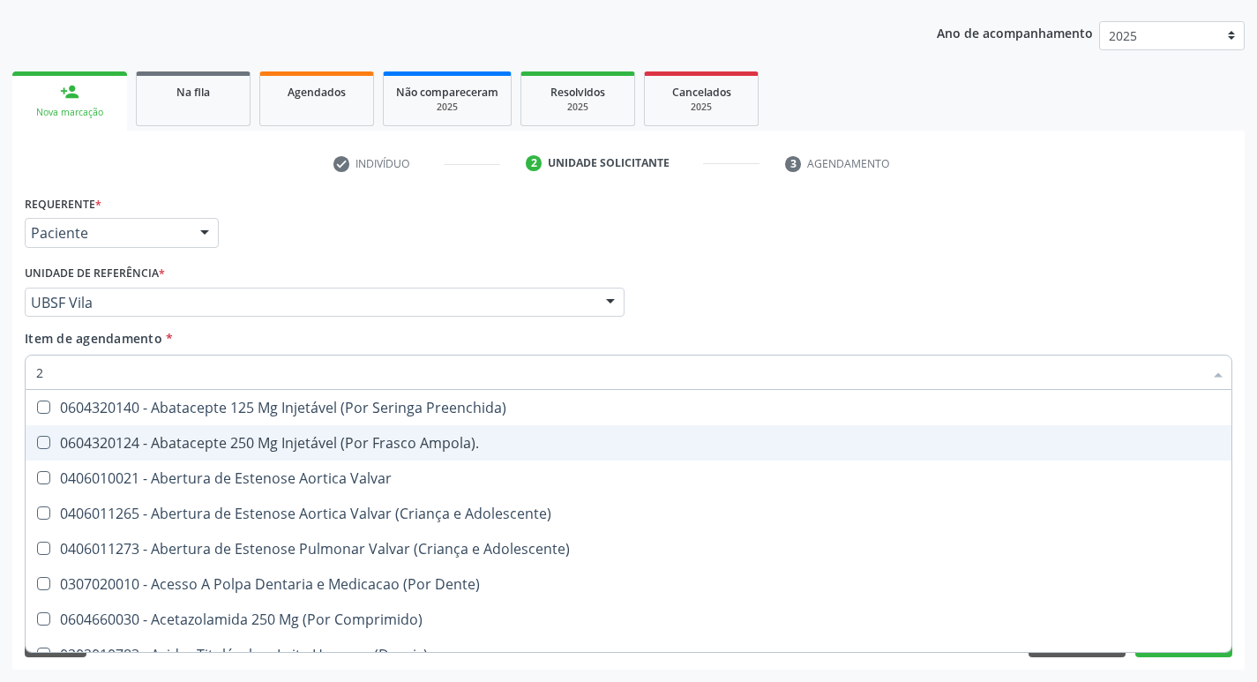
type input "20205001"
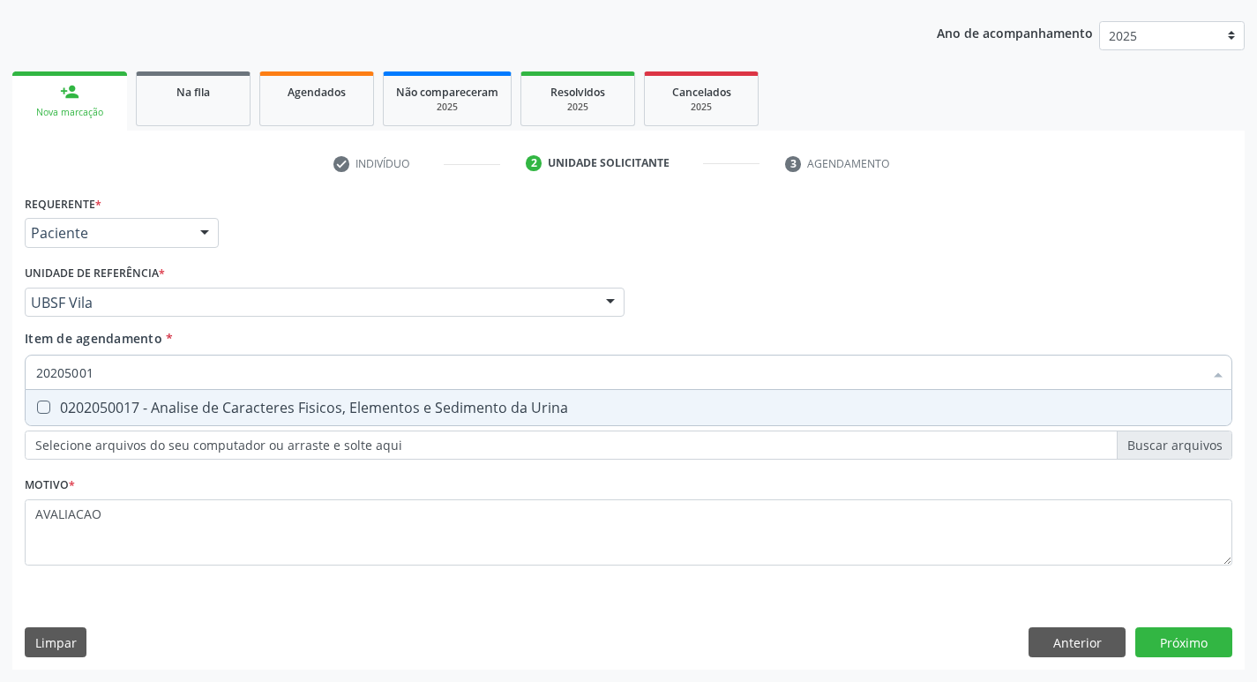
click at [210, 409] on div "0202050017 - Analise de Caracteres Fisicos, Elementos e Sedimento da Urina" at bounding box center [628, 408] width 1185 height 14
checkbox Urina "true"
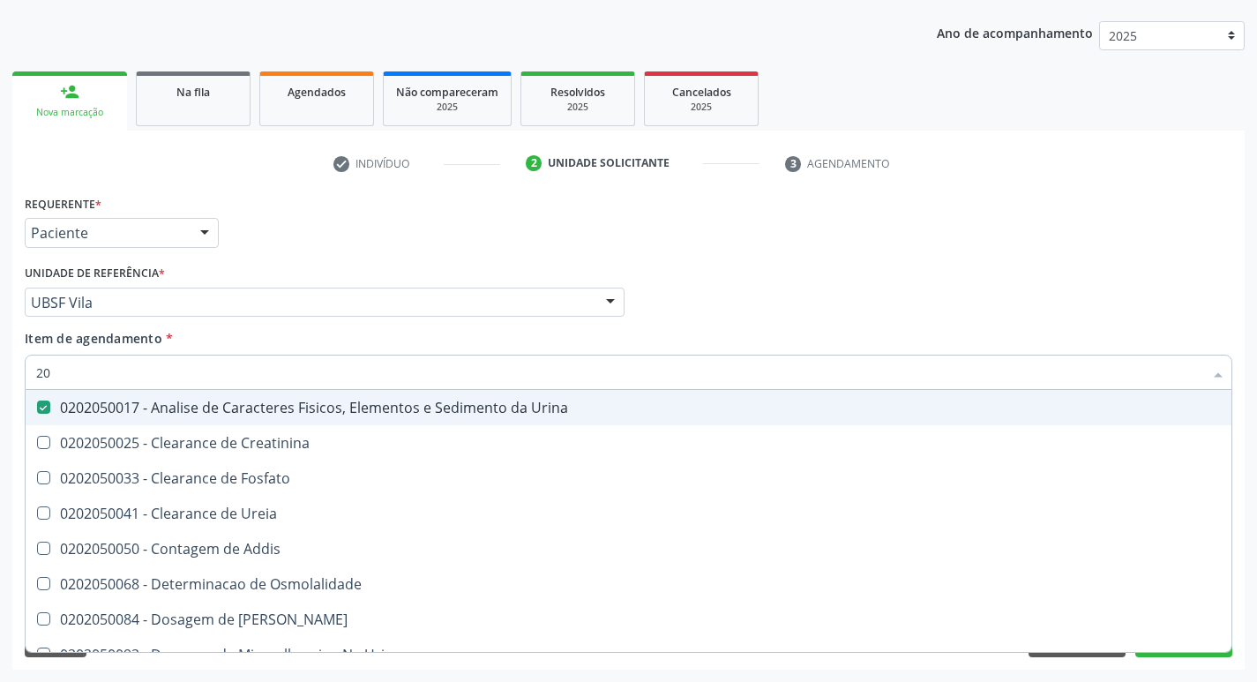
type input "2"
checkbox Urina "false"
checkbox Ureia "false"
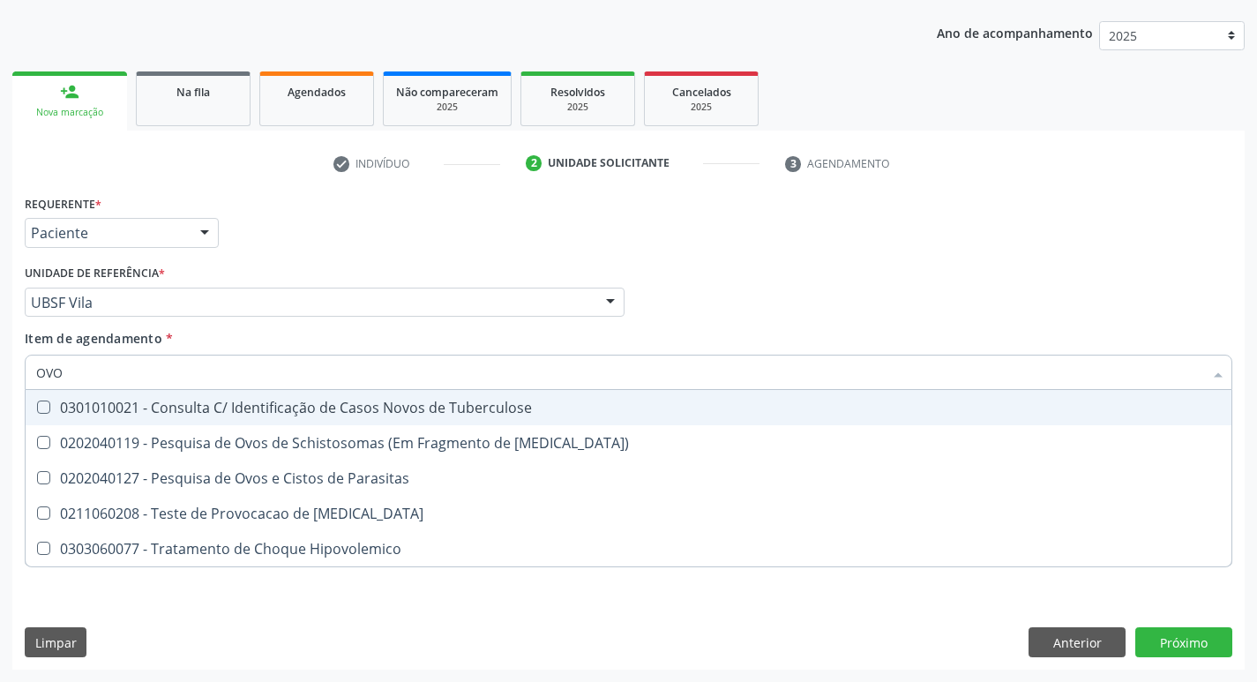
type input "OVOS"
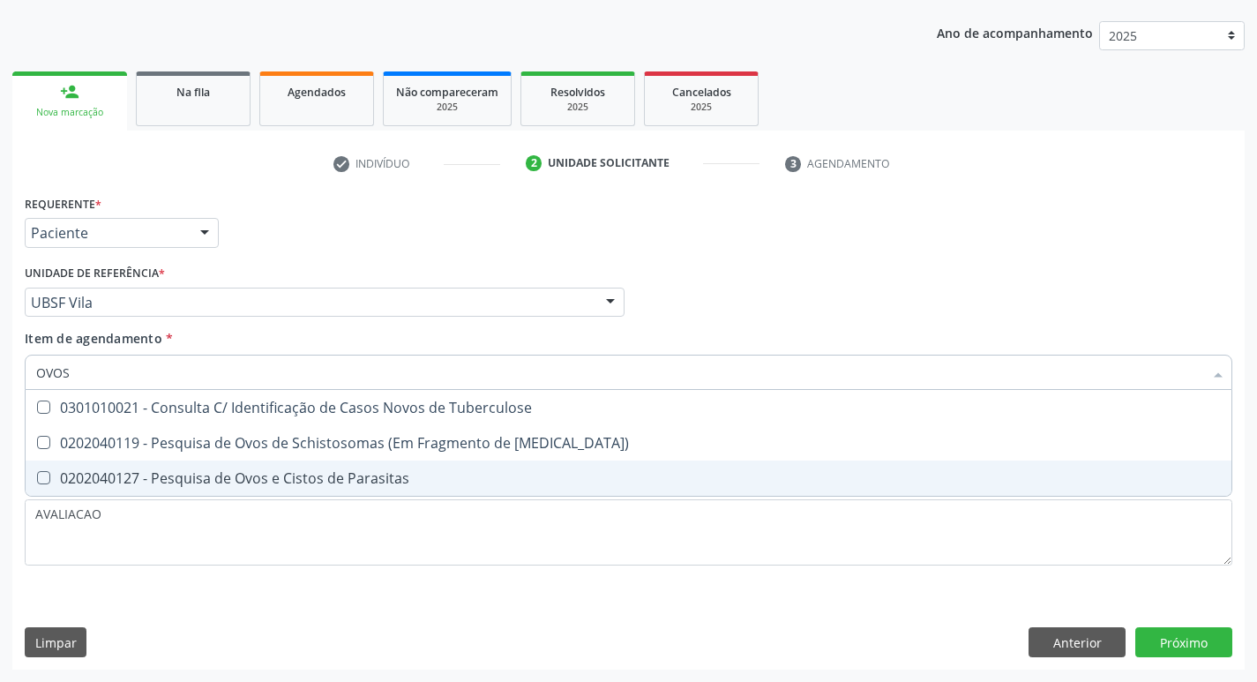
click at [275, 481] on div "0202040127 - Pesquisa de Ovos e Cistos de Parasitas" at bounding box center [628, 478] width 1185 height 14
checkbox Parasitas "true"
click at [1177, 636] on div "Requerente * Paciente Profissional de Saúde Paciente Nenhum resultado encontrad…" at bounding box center [628, 430] width 1233 height 479
checkbox Mucosa\) "true"
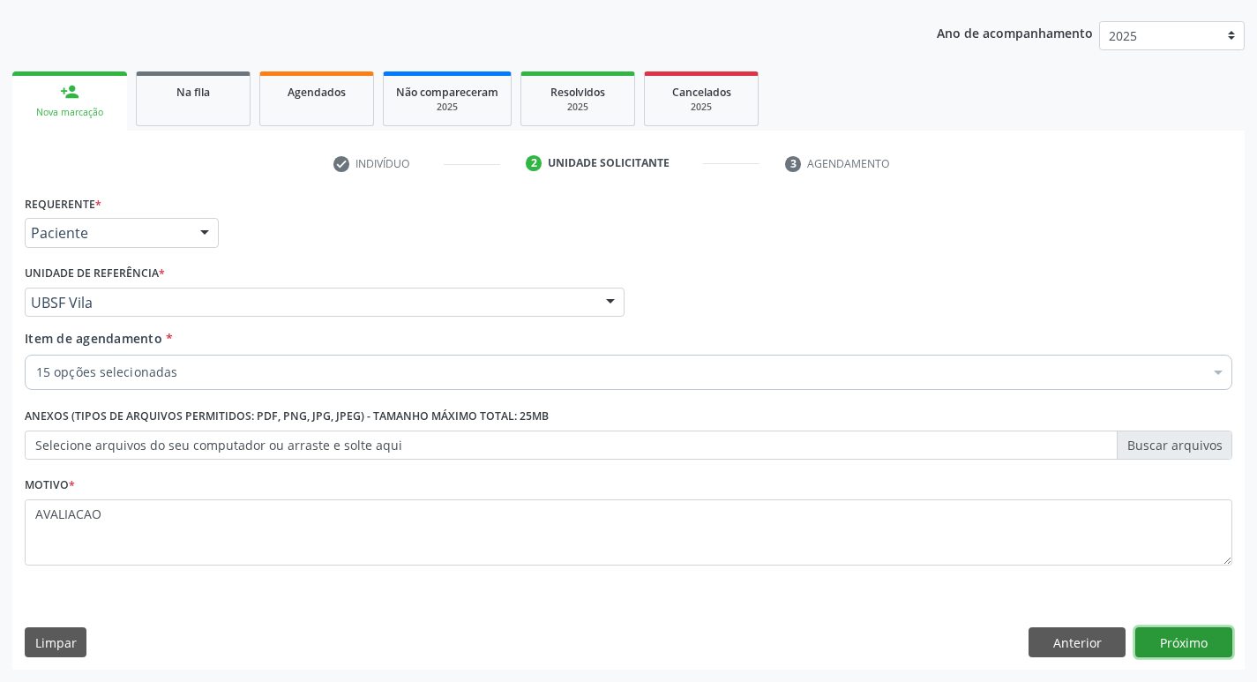
click at [1177, 636] on button "Próximo" at bounding box center [1184, 642] width 97 height 30
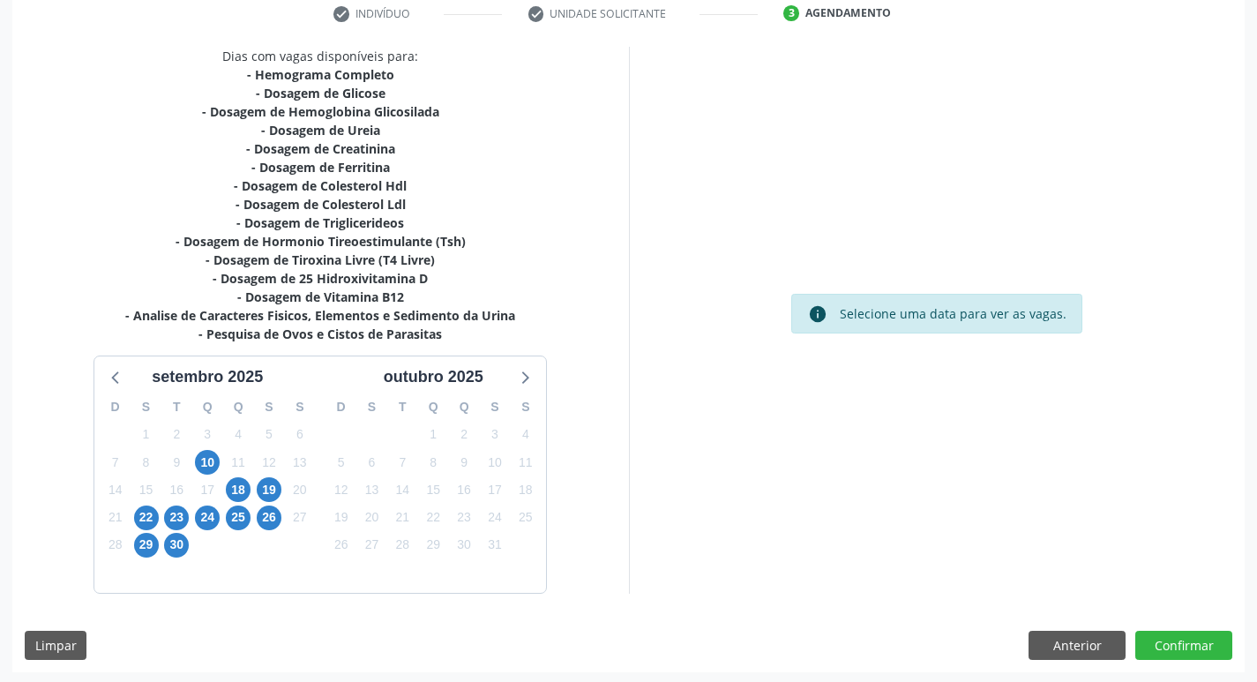
scroll to position [345, 0]
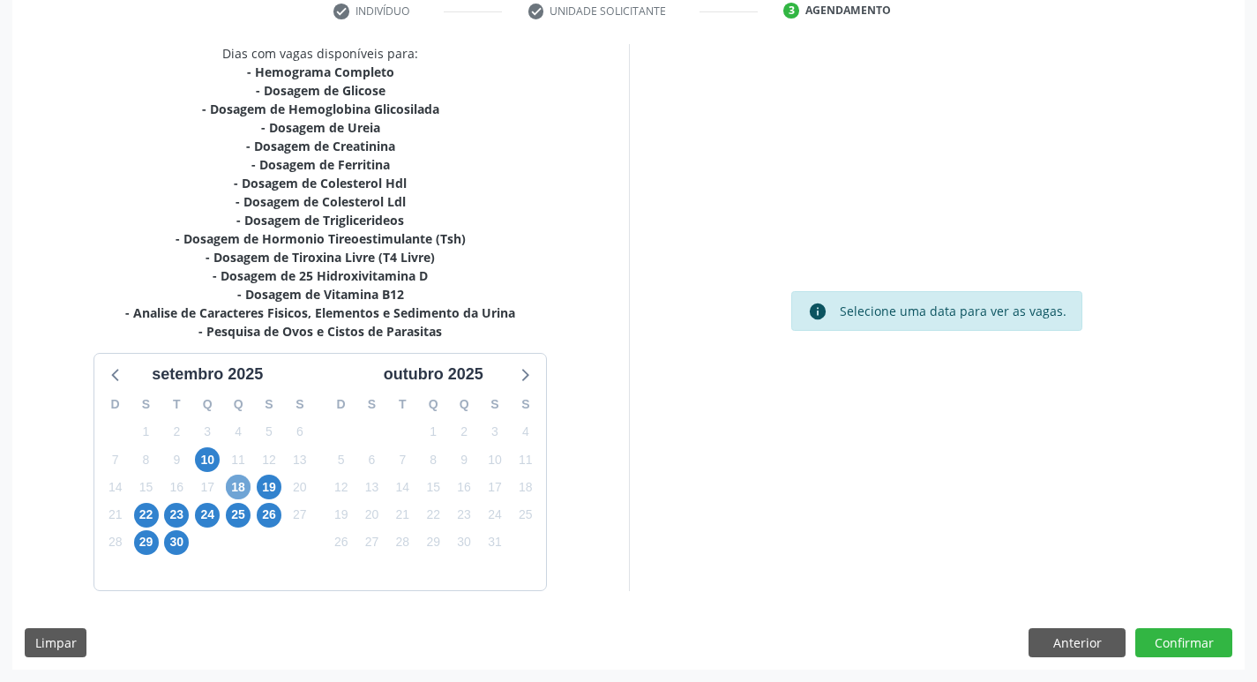
click at [234, 483] on span "18" at bounding box center [238, 487] width 25 height 25
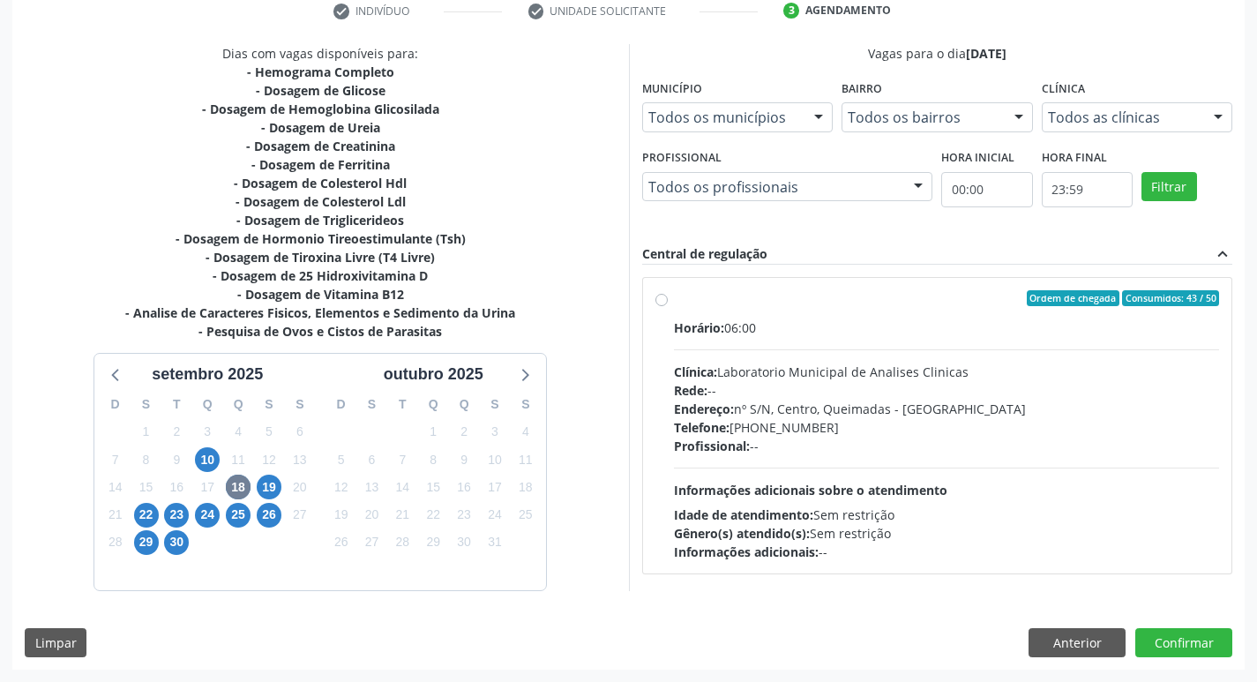
click at [884, 391] on div "Rede: --" at bounding box center [947, 390] width 546 height 19
click at [668, 306] on input "Ordem de chegada Consumidos: 43 / 50 Horário: 06:00 Clínica: Laboratorio Munici…" at bounding box center [662, 298] width 12 height 16
radio input "true"
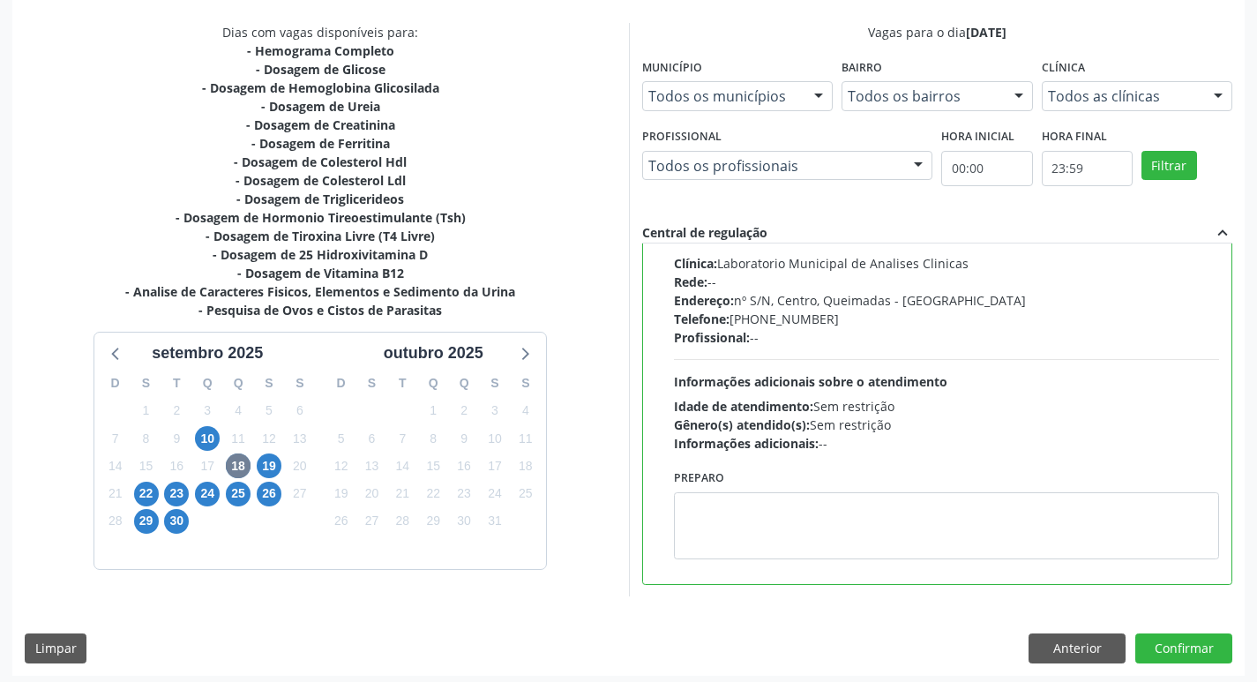
scroll to position [372, 0]
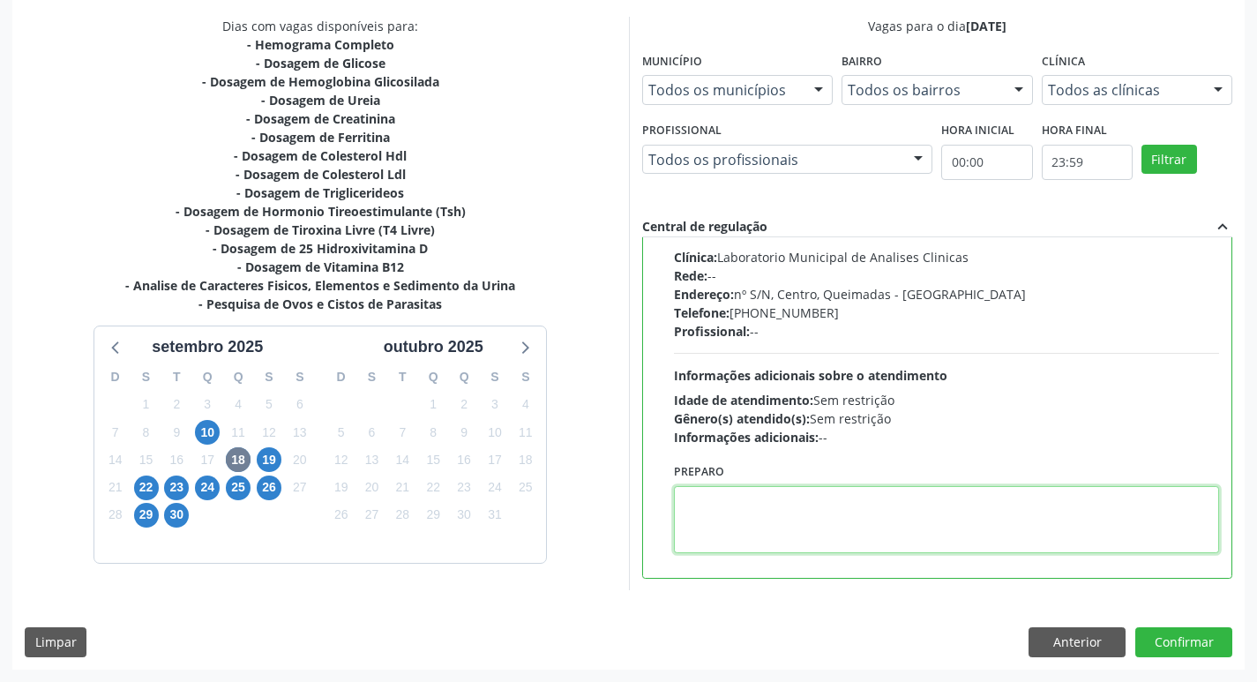
click at [727, 489] on textarea at bounding box center [947, 519] width 546 height 67
paste textarea "IR EM [GEOGRAPHIC_DATA]"
type textarea "IR EM [GEOGRAPHIC_DATA]"
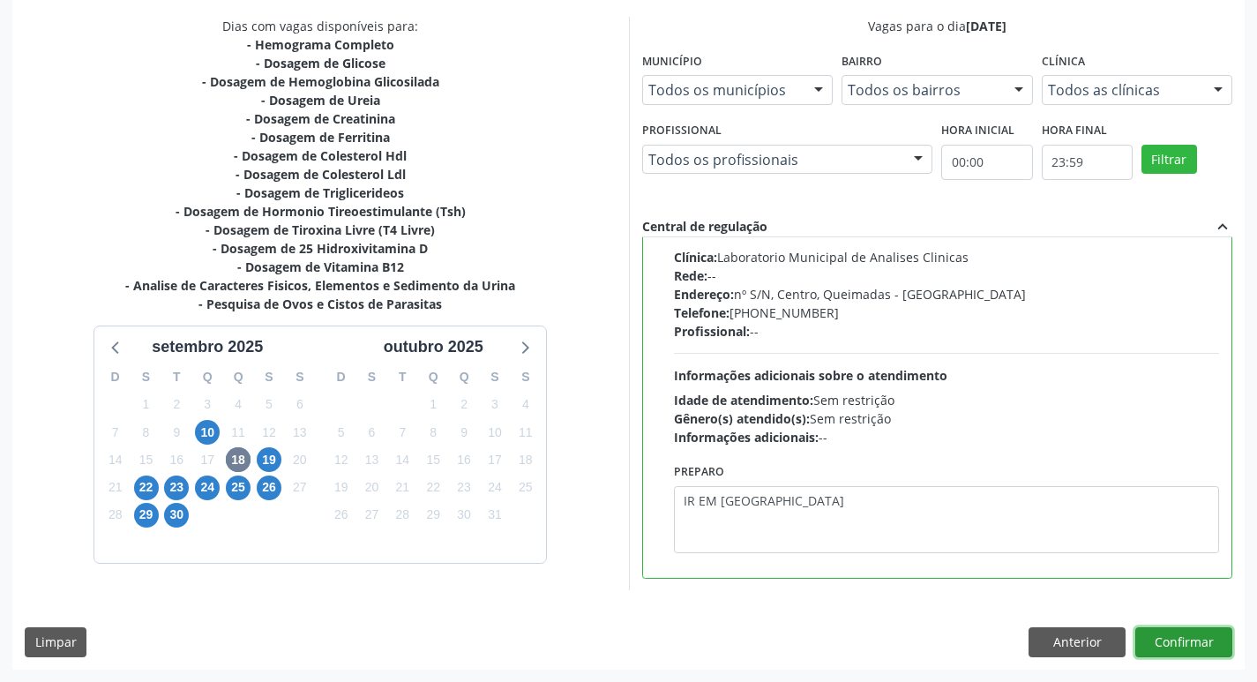
click at [1181, 638] on button "Confirmar" at bounding box center [1184, 642] width 97 height 30
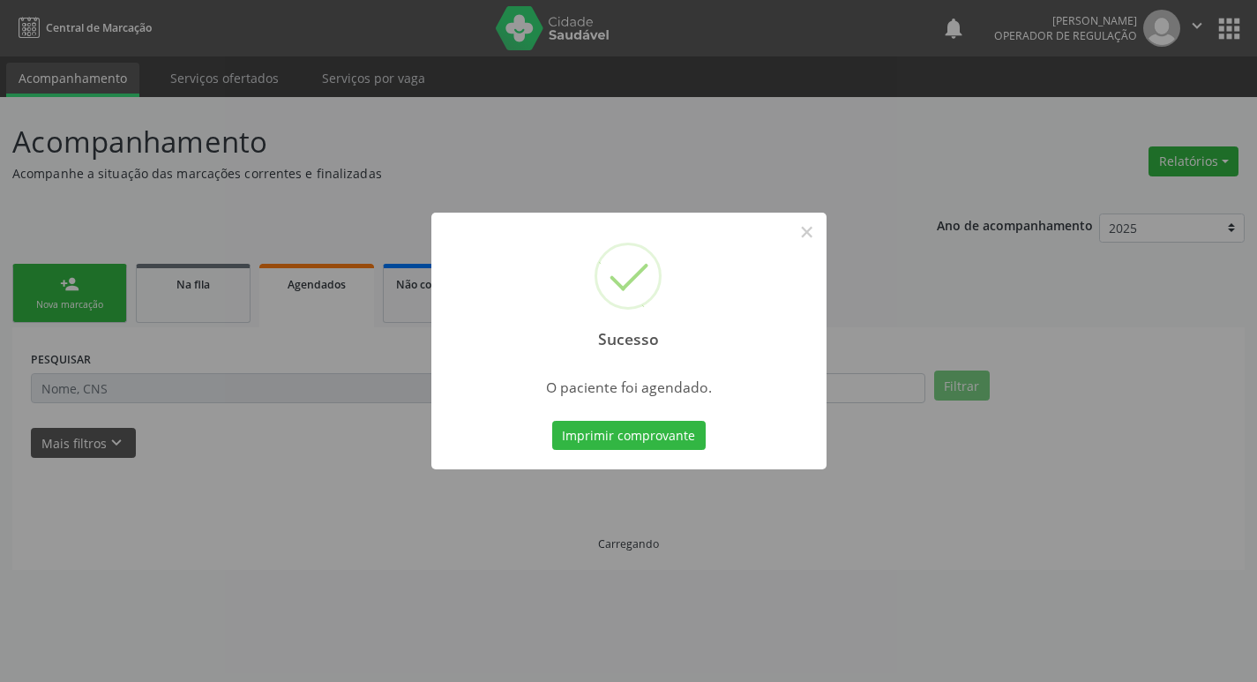
scroll to position [0, 0]
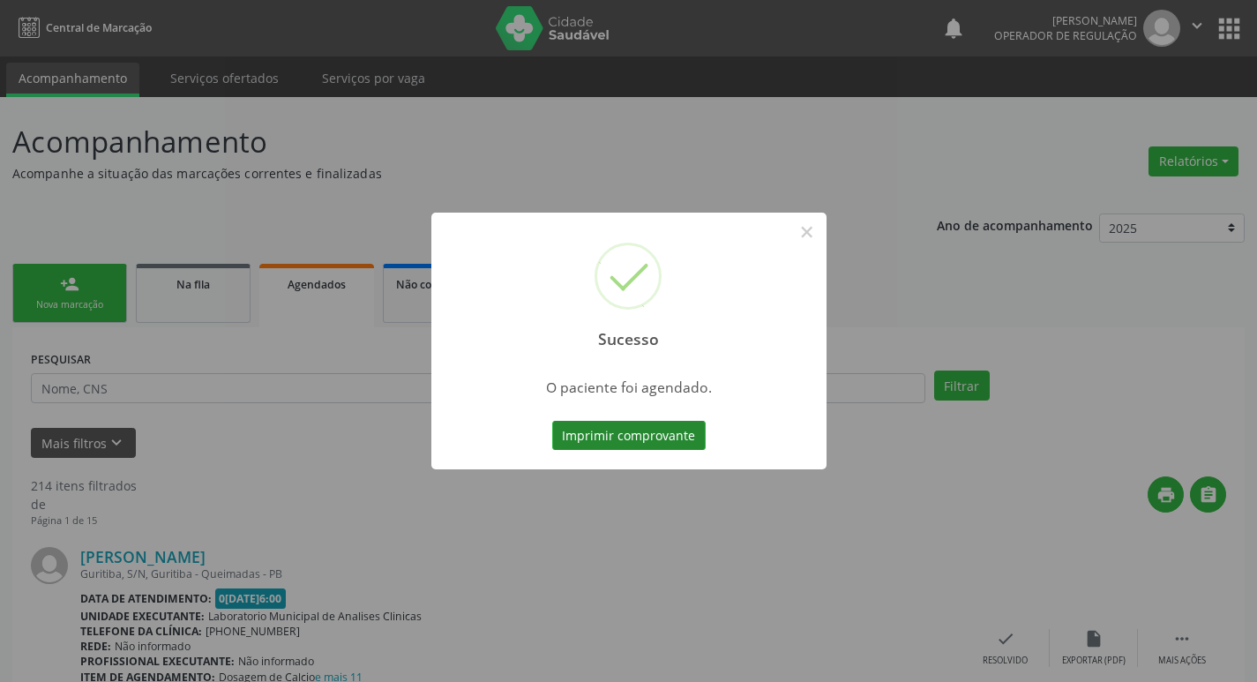
click at [638, 439] on button "Imprimir comprovante" at bounding box center [629, 436] width 154 height 30
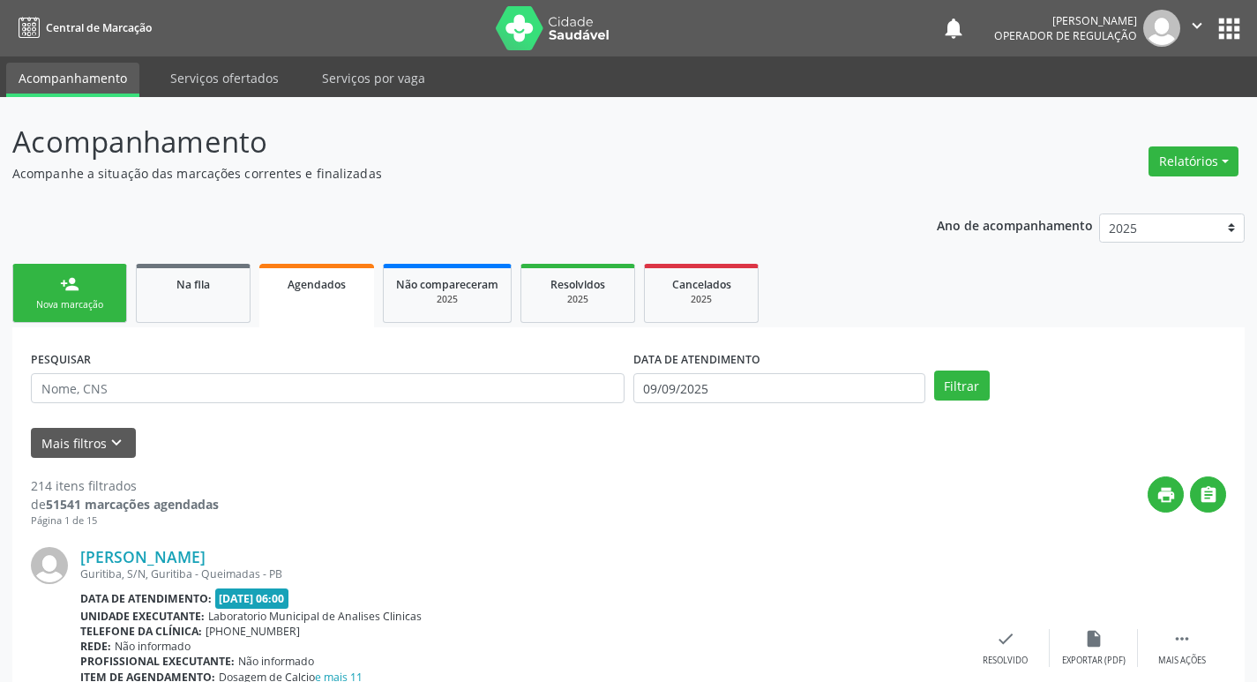
click at [86, 289] on link "person_add Nova marcação" at bounding box center [69, 293] width 115 height 59
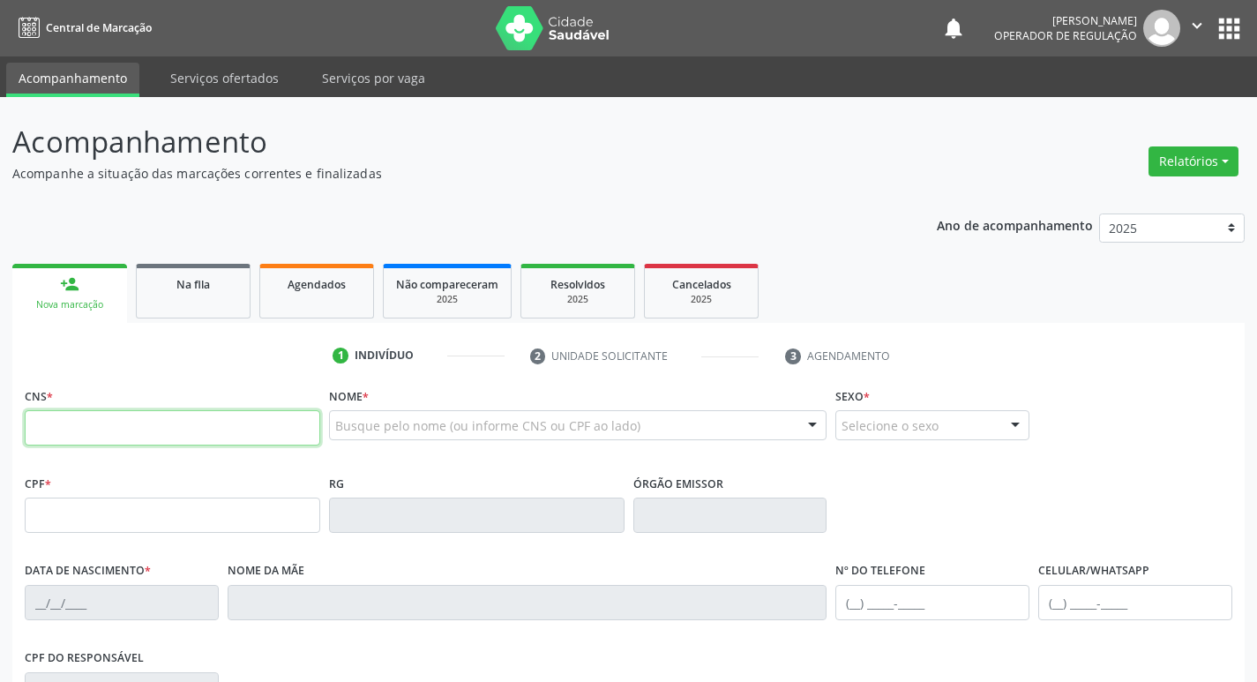
click at [76, 419] on input "text" at bounding box center [173, 427] width 296 height 35
type input "700 0019 1297 9300"
type input "126.111.114-13"
type input "02[DATE]"
type input "[PERSON_NAME][DATE]"
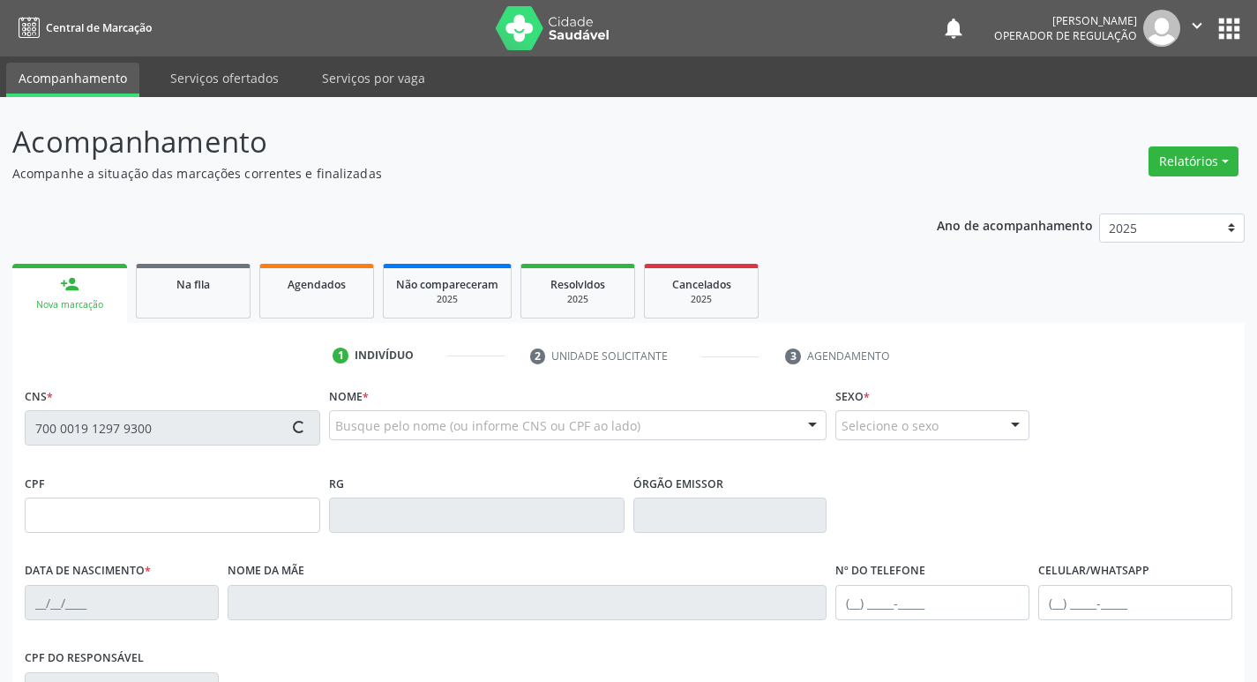
type input "[PHONE_NUMBER]"
type input "151"
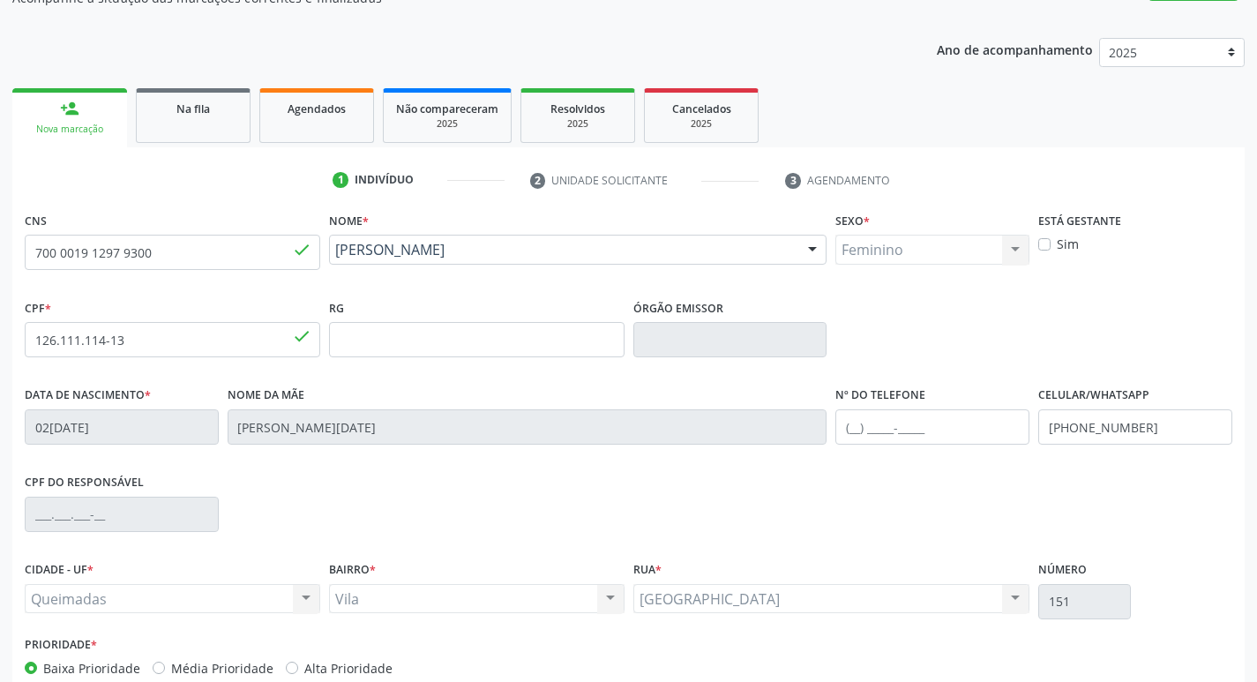
scroll to position [176, 0]
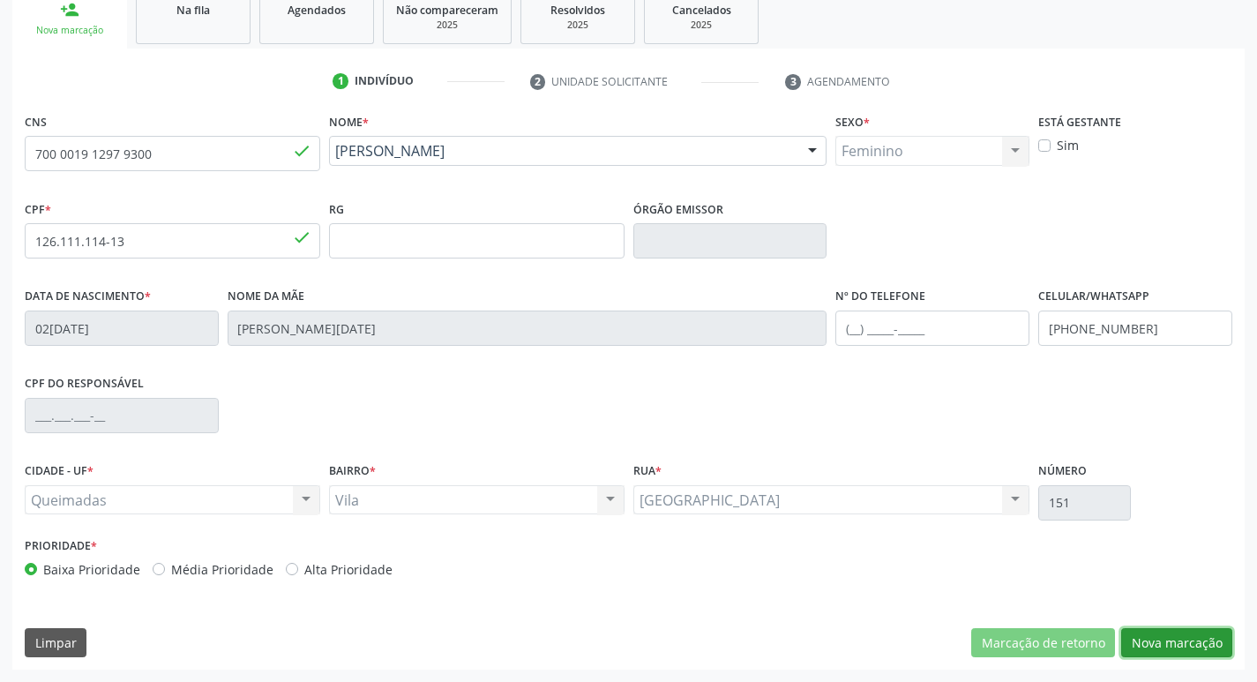
click at [1195, 647] on button "Nova marcação" at bounding box center [1176, 643] width 111 height 30
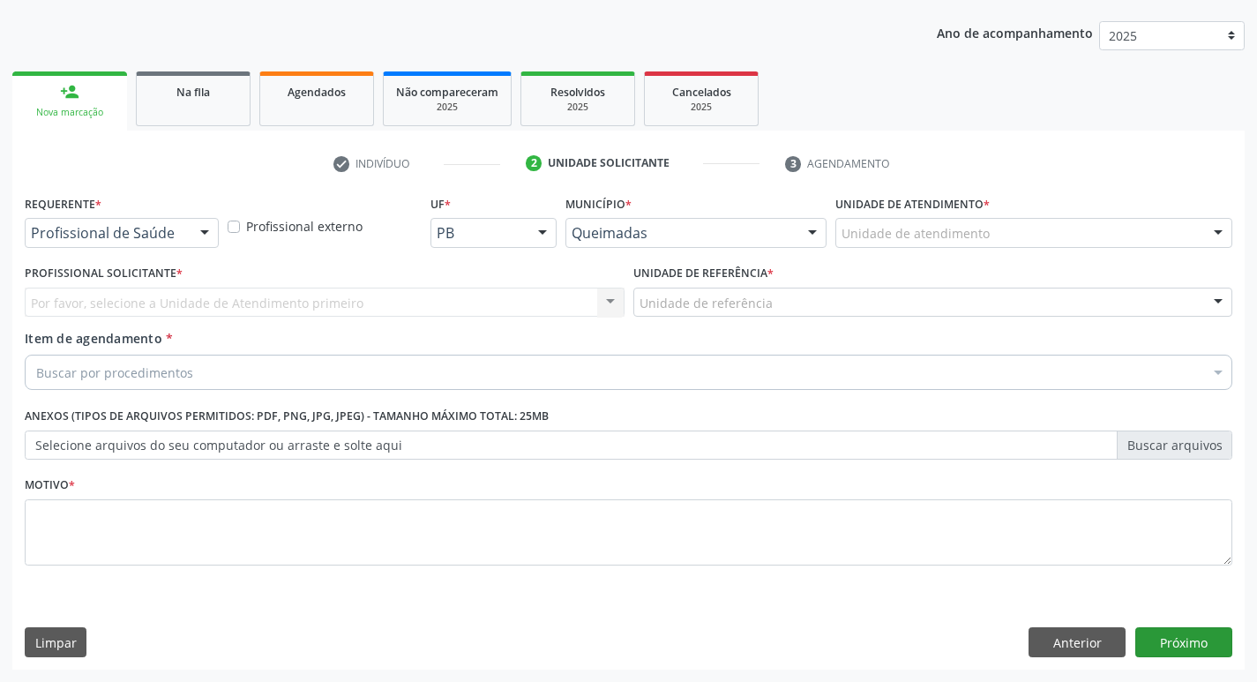
scroll to position [192, 0]
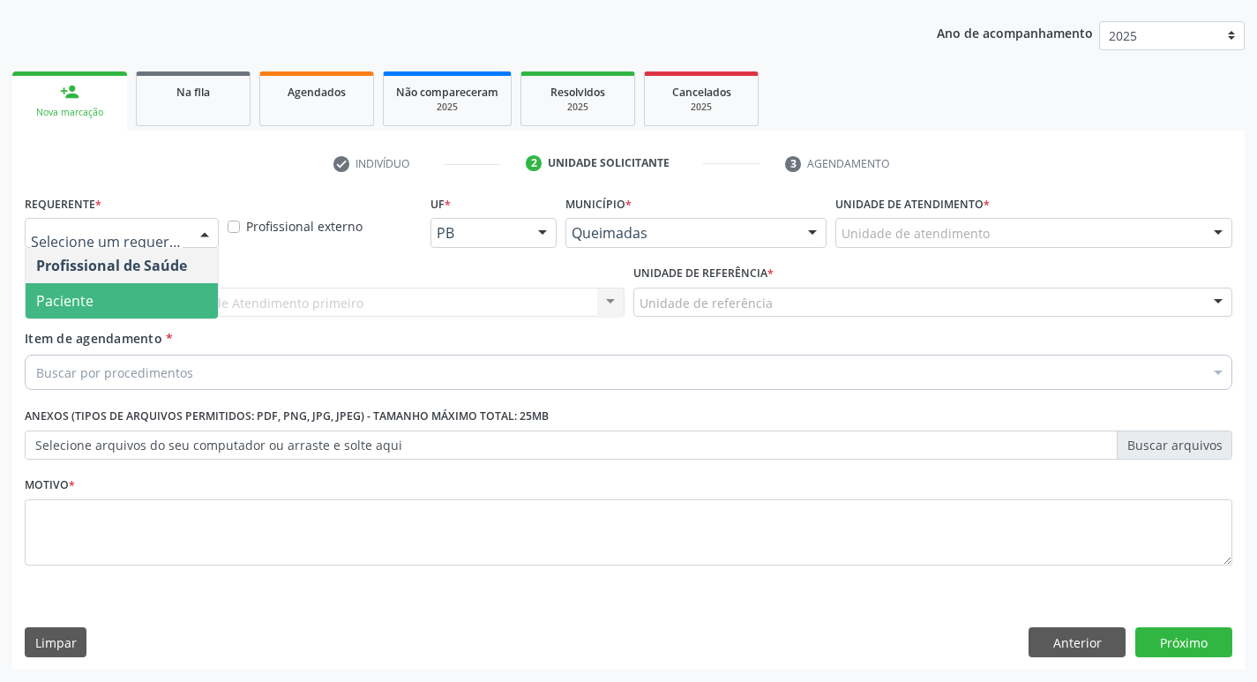
click at [77, 325] on div "Profissional Solicitante * Por favor, selecione a Unidade de Atendimento primei…" at bounding box center [324, 294] width 609 height 69
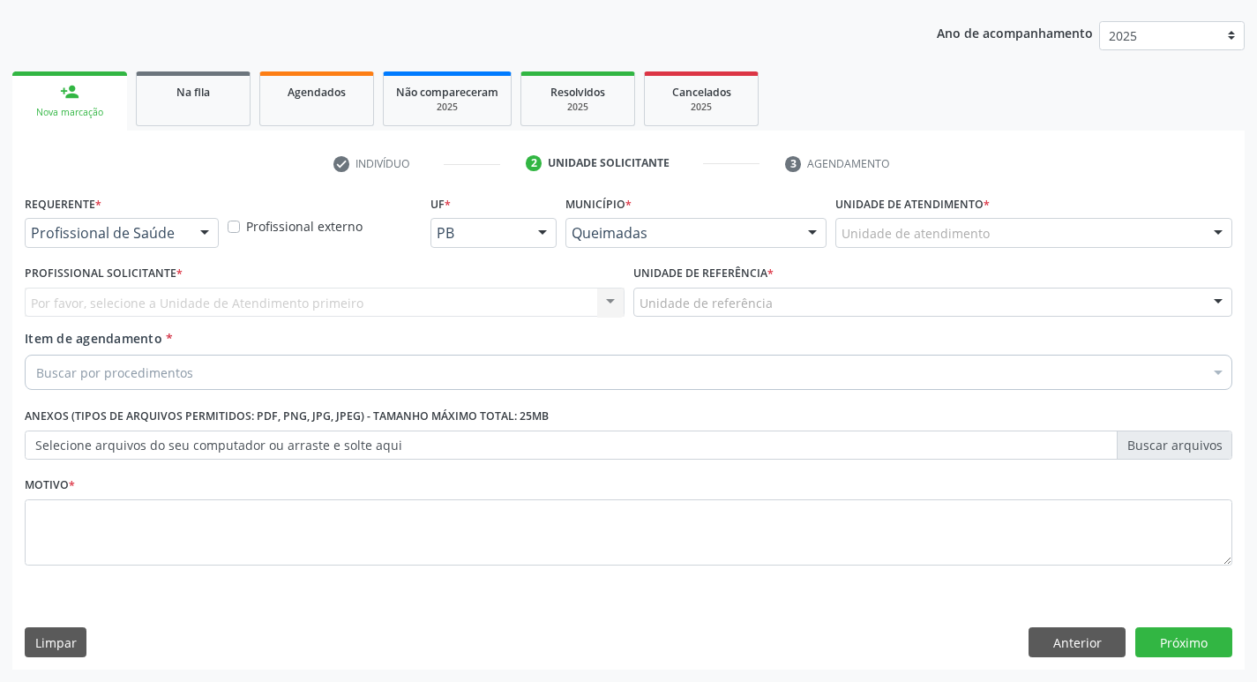
click at [97, 243] on div "Profissional de Saúde" at bounding box center [122, 233] width 194 height 30
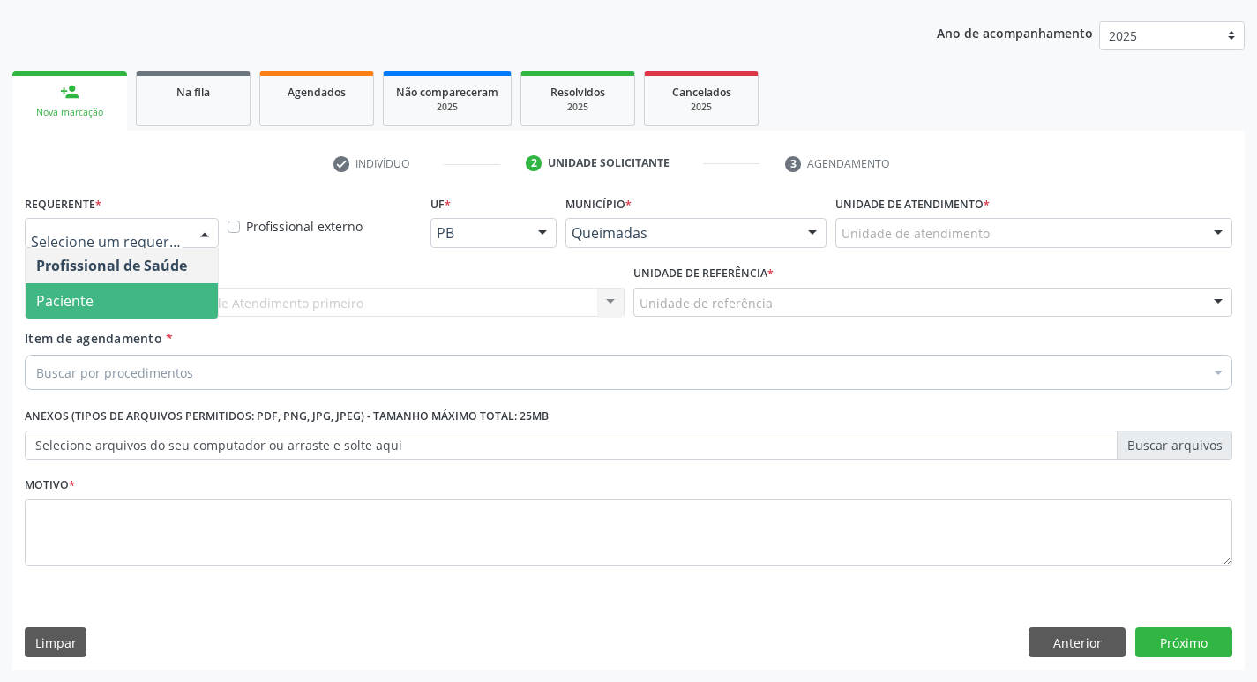
click at [99, 310] on span "Paciente" at bounding box center [122, 300] width 192 height 35
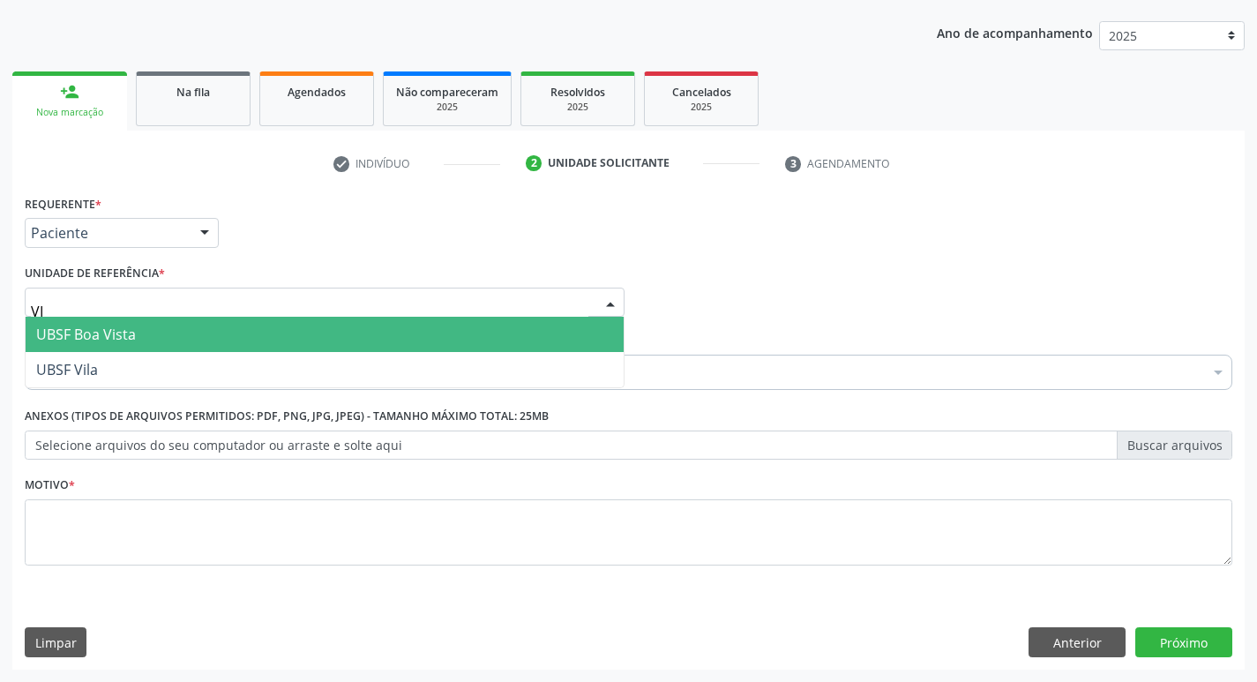
type input "VIL"
click at [102, 342] on span "UBSF Vila" at bounding box center [325, 334] width 598 height 35
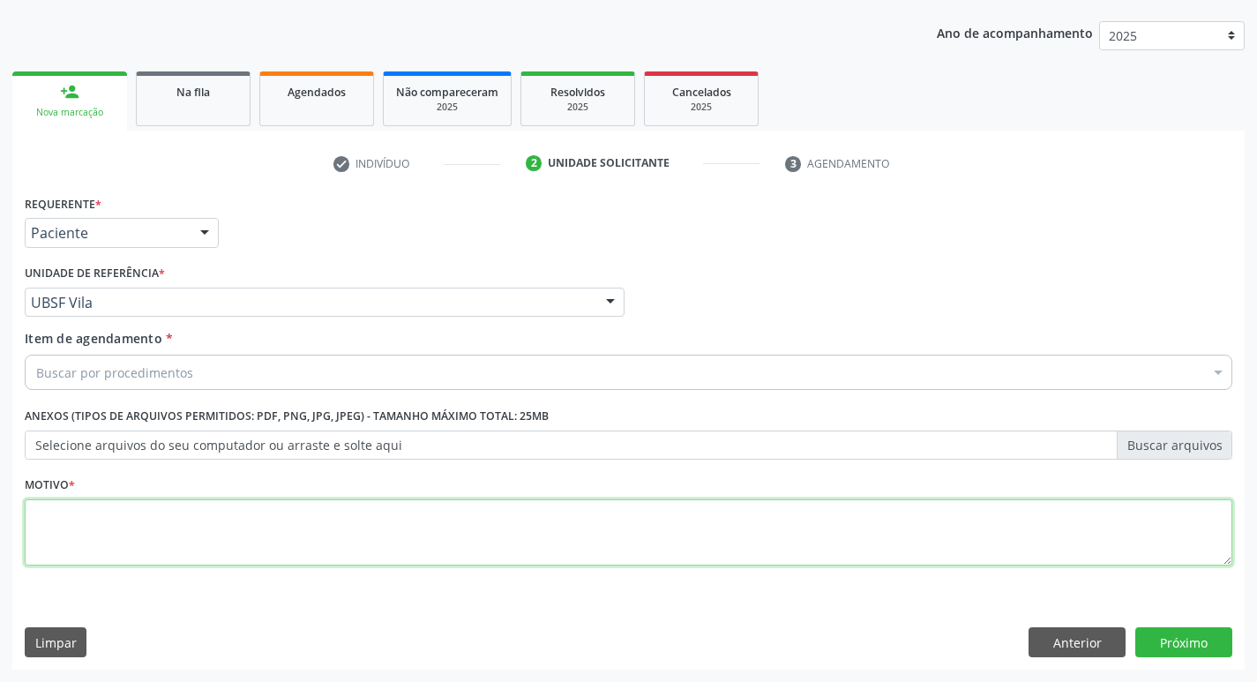
click at [79, 500] on textarea at bounding box center [629, 532] width 1208 height 67
type textarea "AVALIACAO"
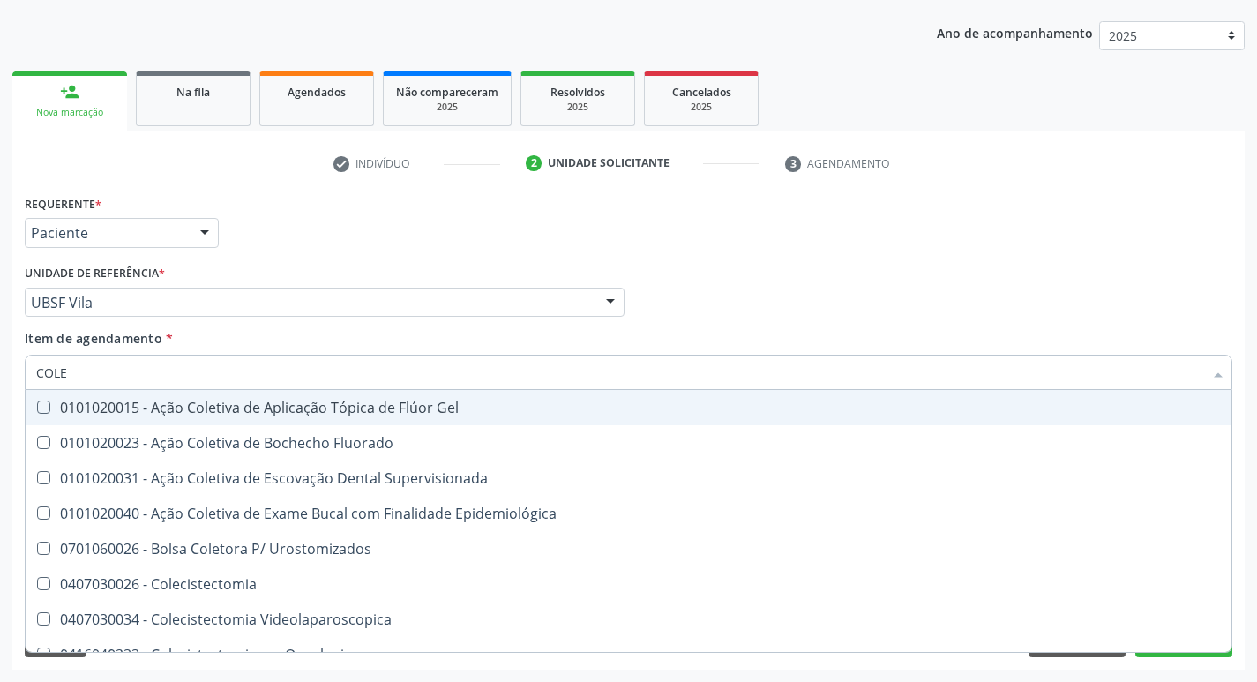
type input "COLES"
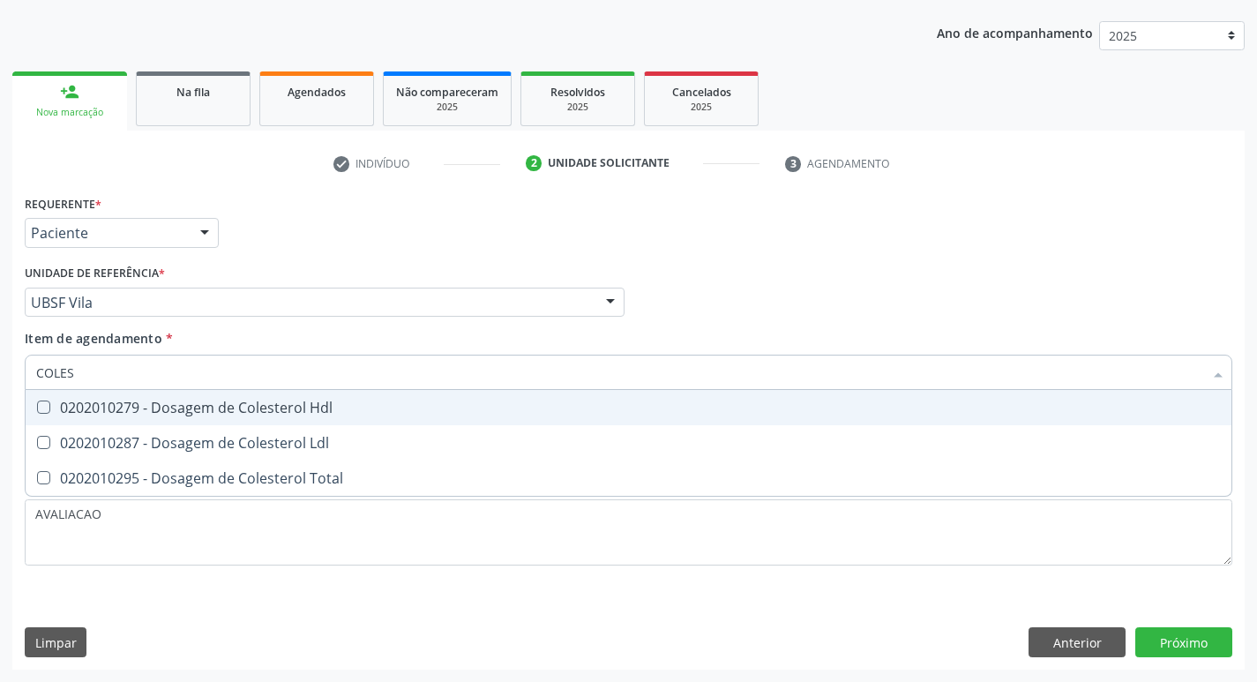
click at [79, 417] on span "0202010279 - Dosagem de Colesterol Hdl" at bounding box center [629, 407] width 1206 height 35
checkbox Hdl "true"
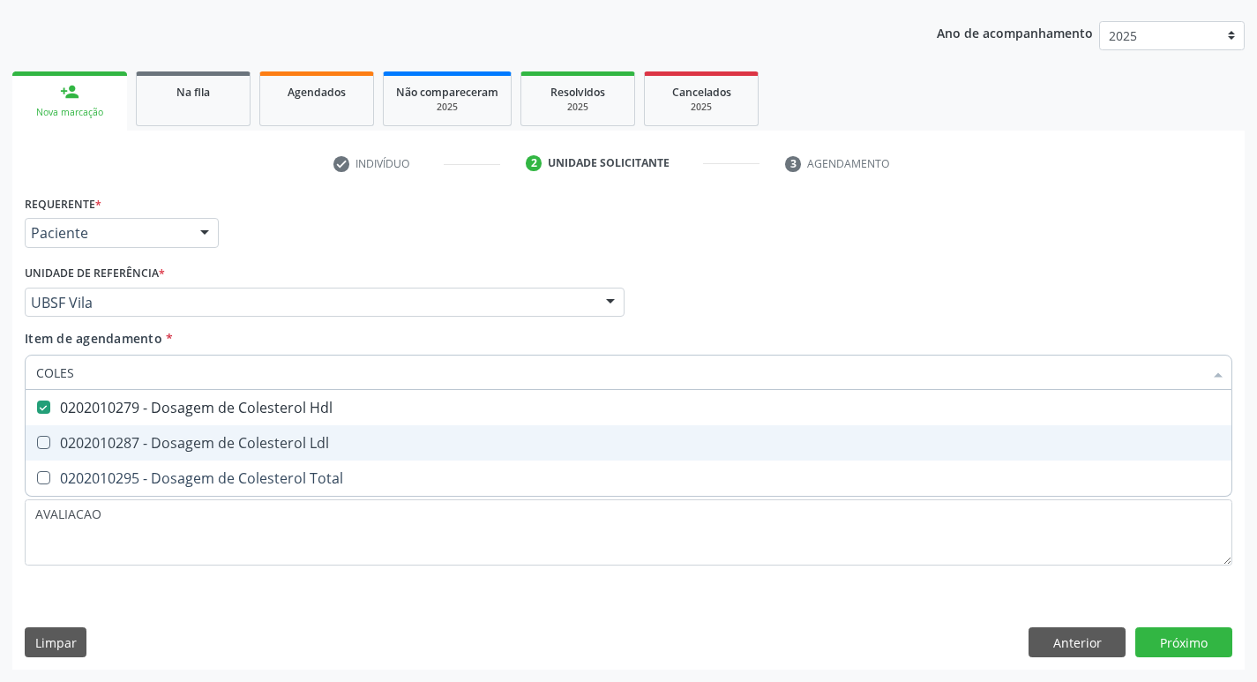
click at [88, 436] on div "0202010287 - Dosagem de Colesterol Ldl" at bounding box center [628, 443] width 1185 height 14
checkbox Ldl "true"
type input "COLE"
checkbox Hdl "false"
checkbox Ldl "false"
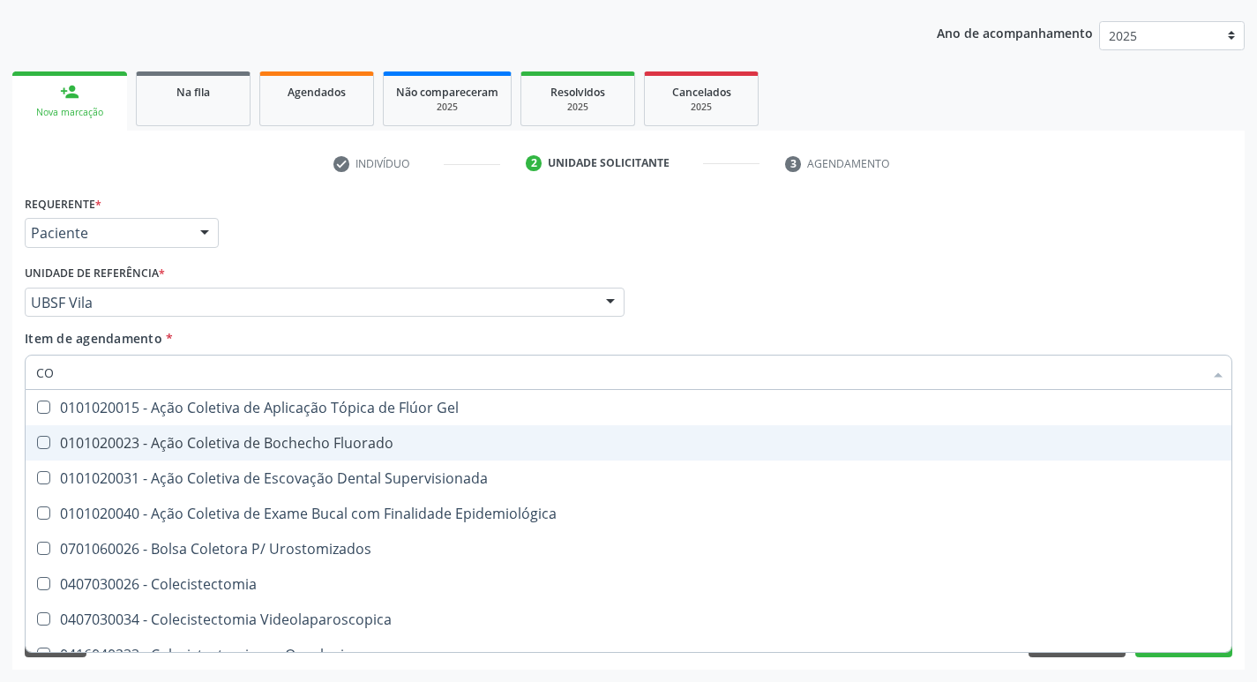
type input "C"
checkbox Hdl "false"
checkbox Ldl "false"
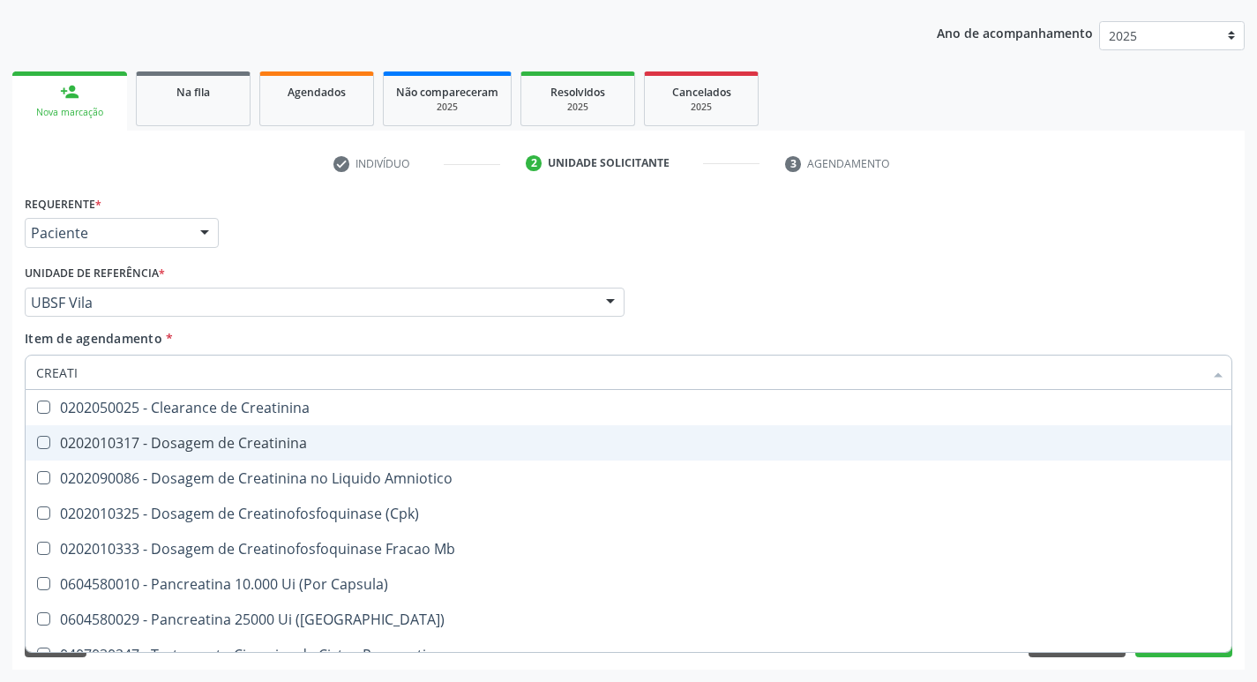
type input "CREATIN"
click at [88, 436] on div "0202010317 - Dosagem de Creatinina" at bounding box center [628, 443] width 1185 height 14
checkbox Creatinina "true"
type input "CREA"
checkbox Creatinina "false"
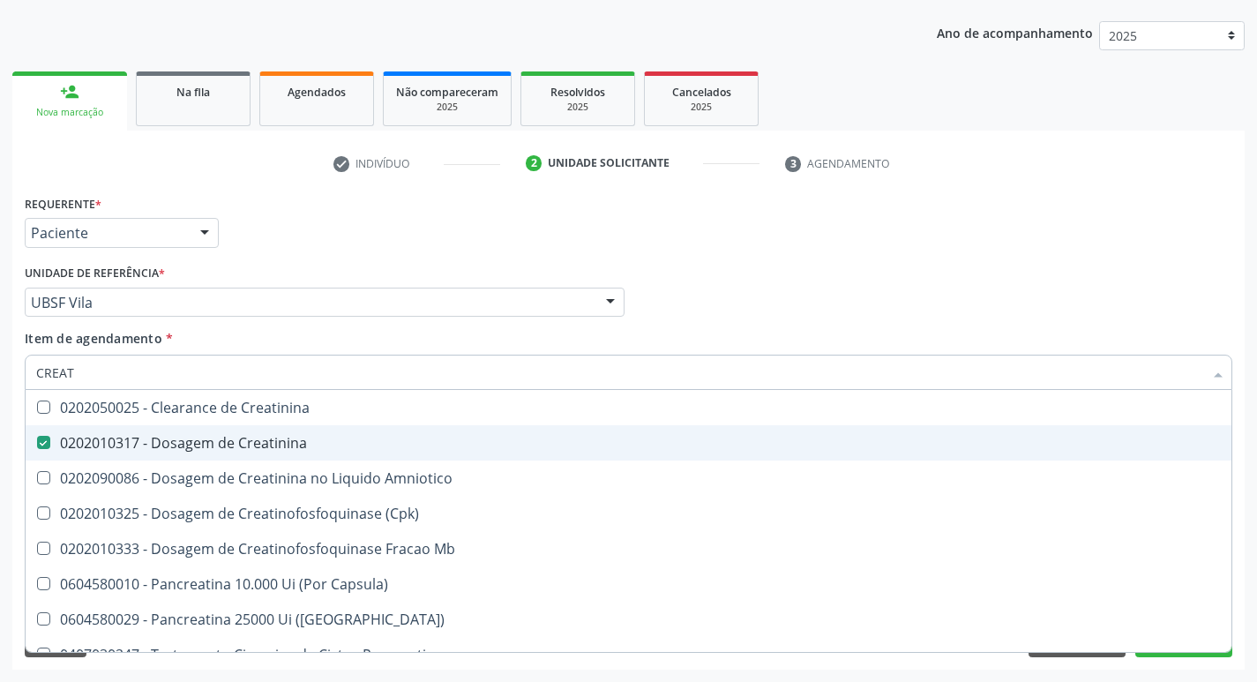
checkbox Amniotico "false"
checkbox Mb "true"
type input "C"
checkbox Mb "false"
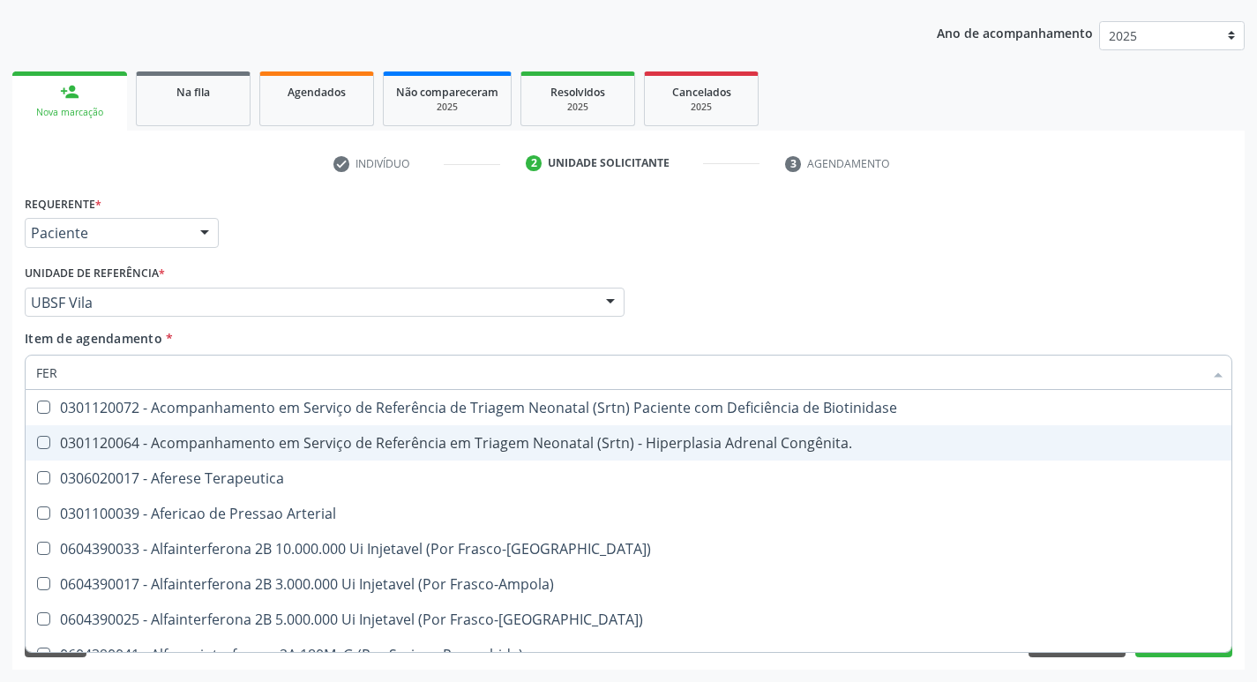
type input "FERR"
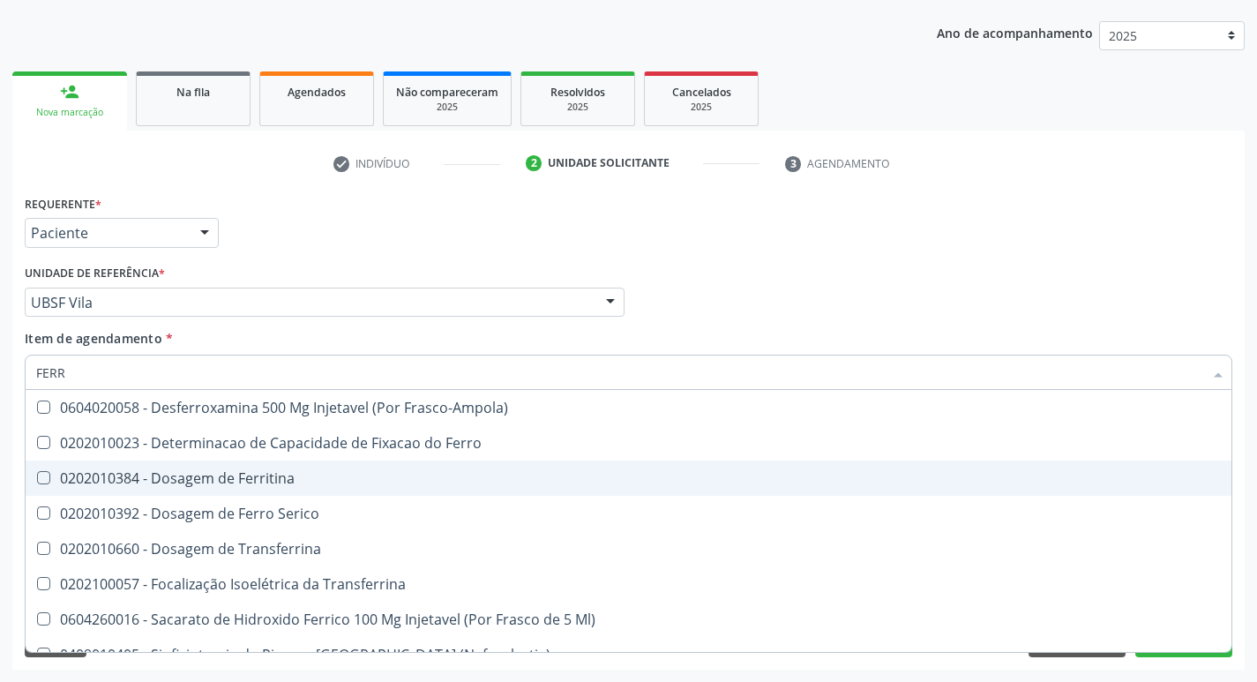
click at [233, 489] on span "0202010384 - Dosagem de Ferritina" at bounding box center [629, 478] width 1206 height 35
checkbox Ferritina "true"
type input "FER"
checkbox Ferritina "false"
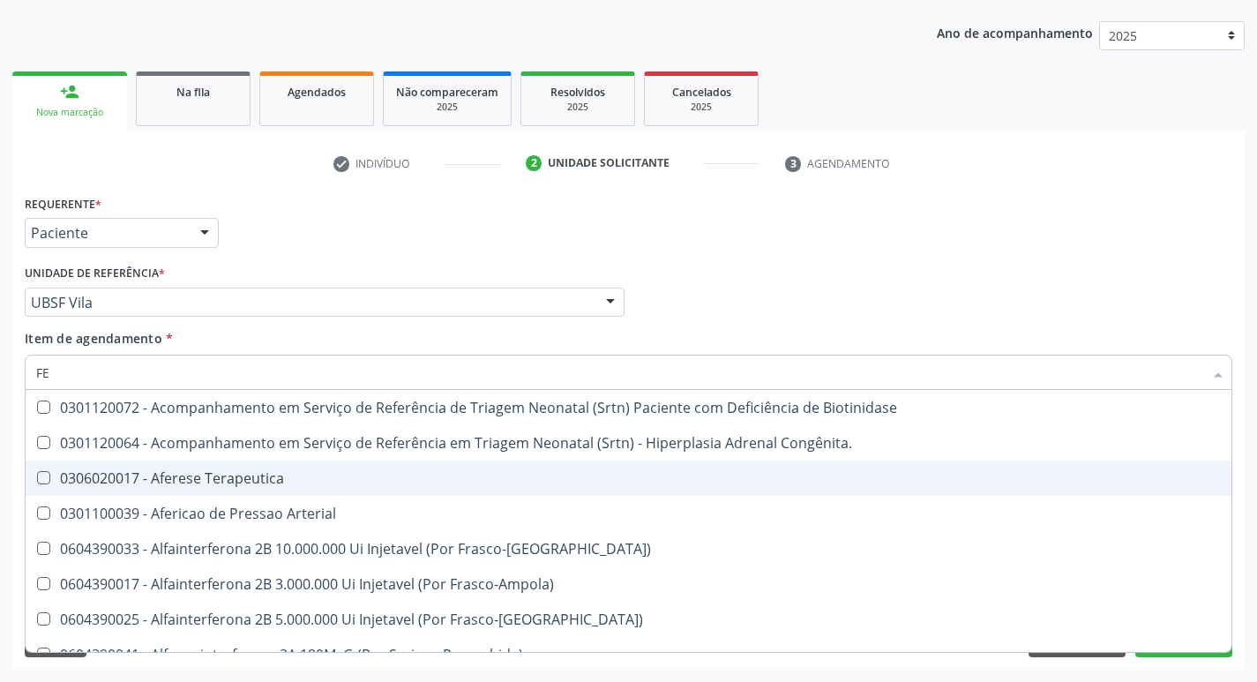
type input "F"
checkbox Ferritina "false"
checkbox Titânio "false"
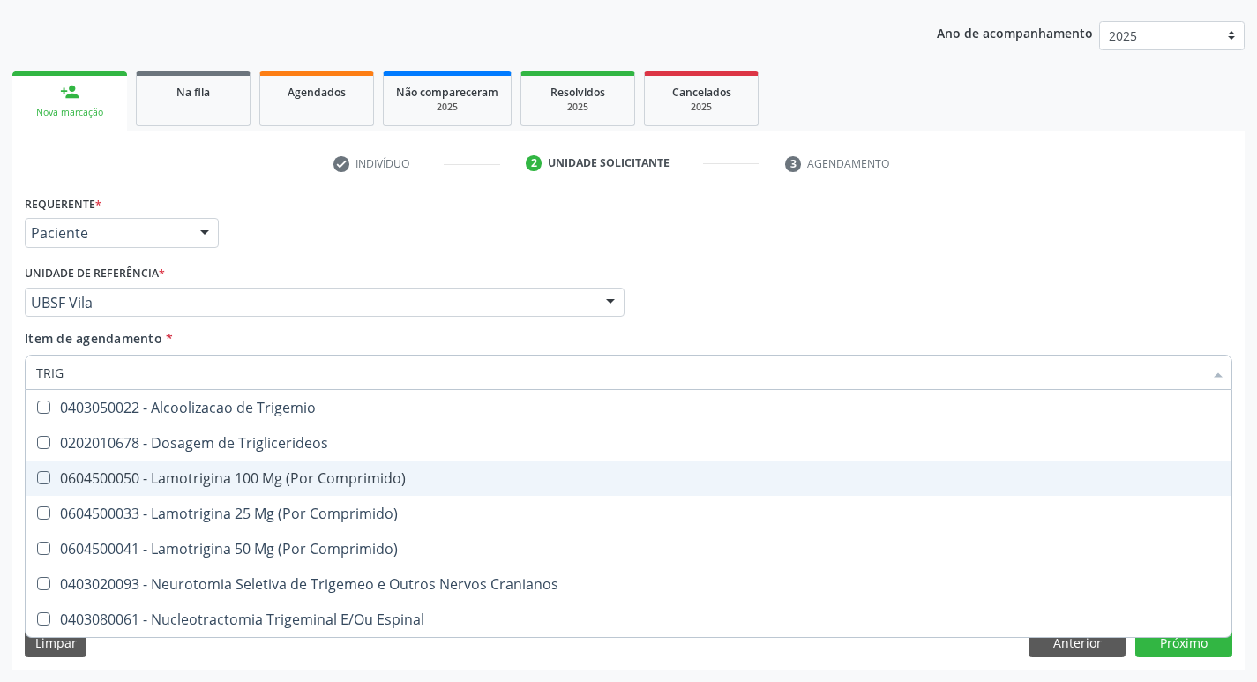
type input "TRIGL"
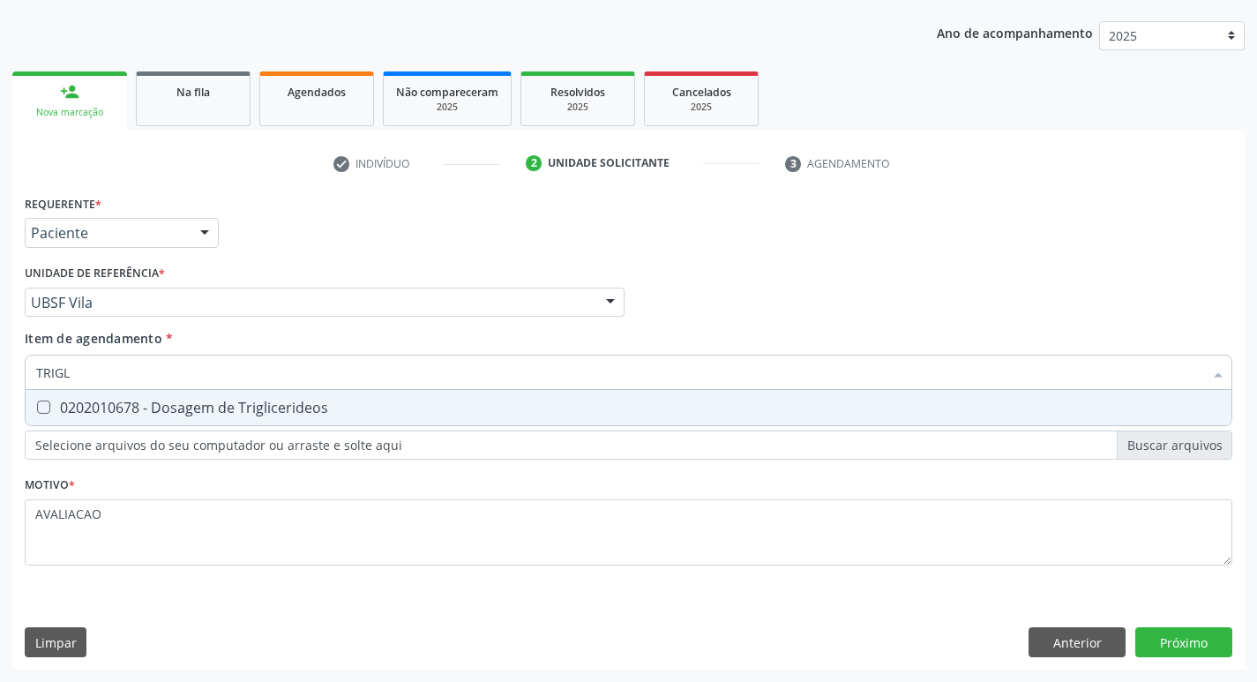
click at [217, 401] on div "0202010678 - Dosagem de Triglicerideos" at bounding box center [628, 408] width 1185 height 14
checkbox Triglicerideos "true"
type input "TRIG"
checkbox Triglicerideos "false"
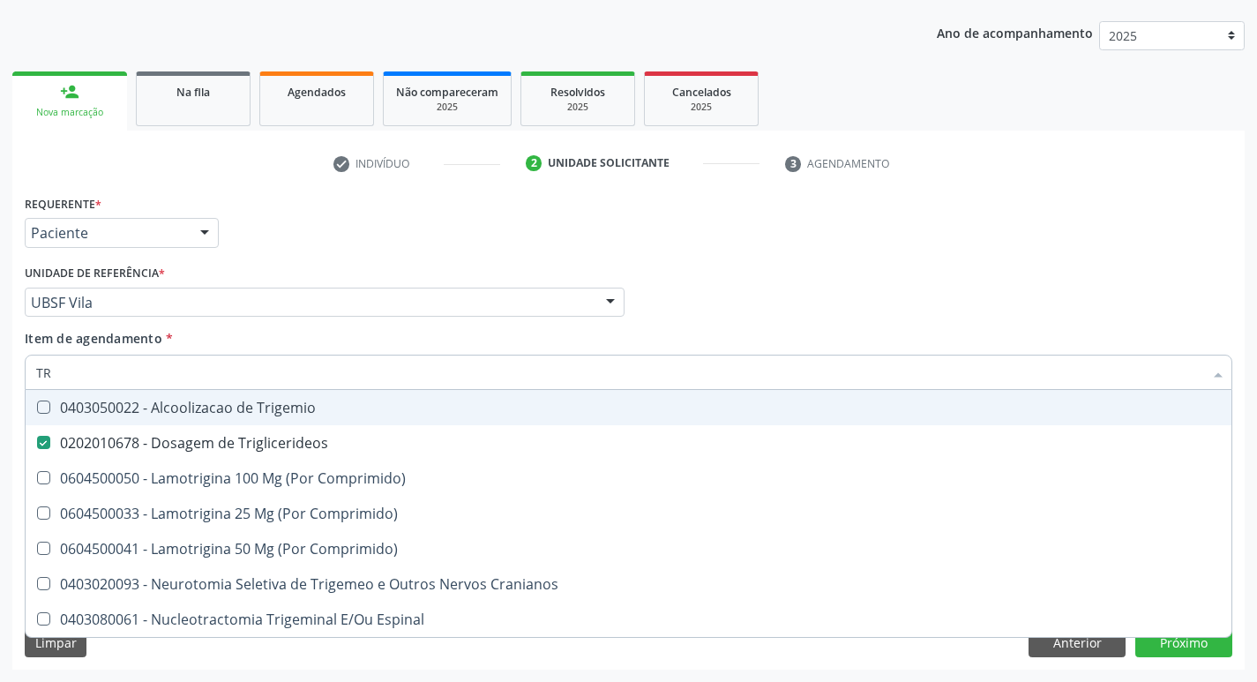
type input "T"
checkbox Triglicerideos "false"
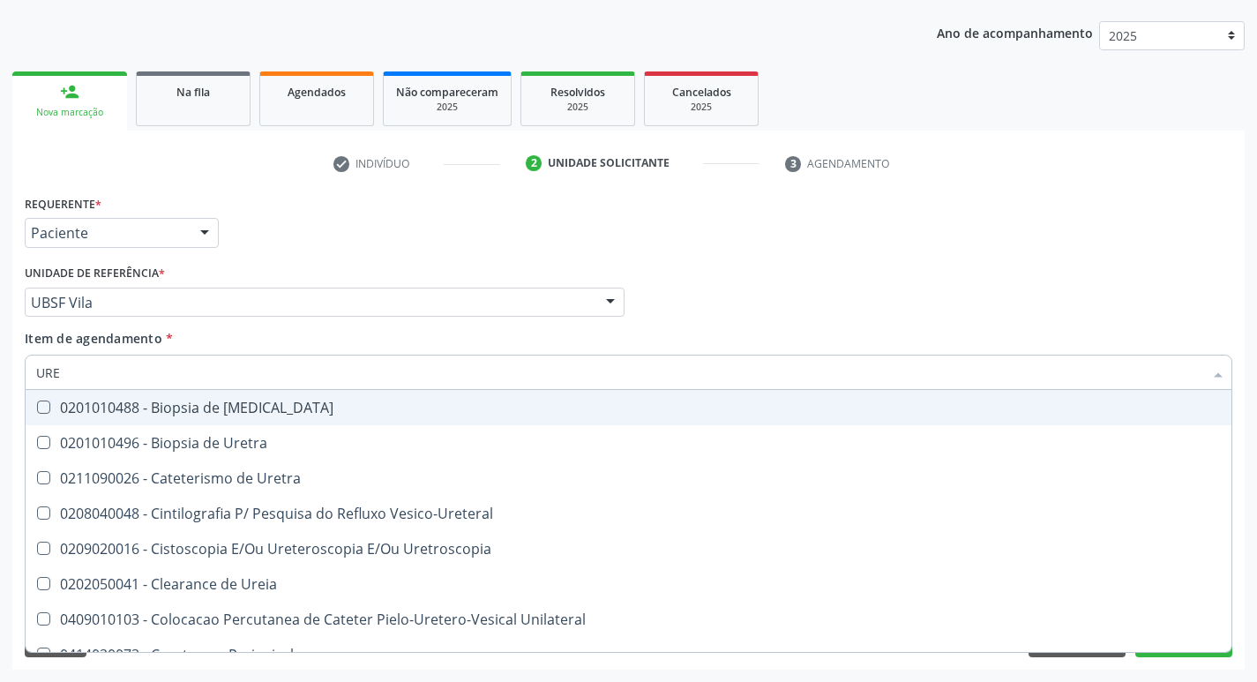
type input "UREI"
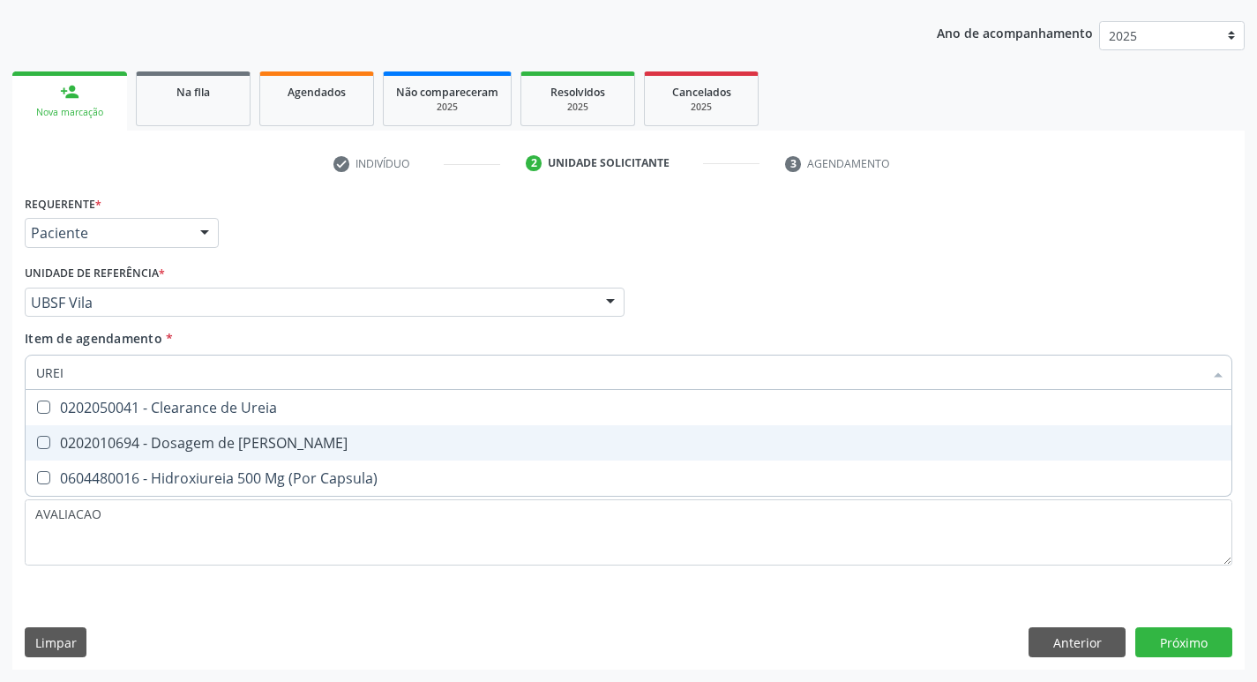
click at [185, 449] on div "0202010694 - Dosagem de [PERSON_NAME]" at bounding box center [628, 443] width 1185 height 14
checkbox Ureia "true"
type input "URE"
checkbox Ureia "false"
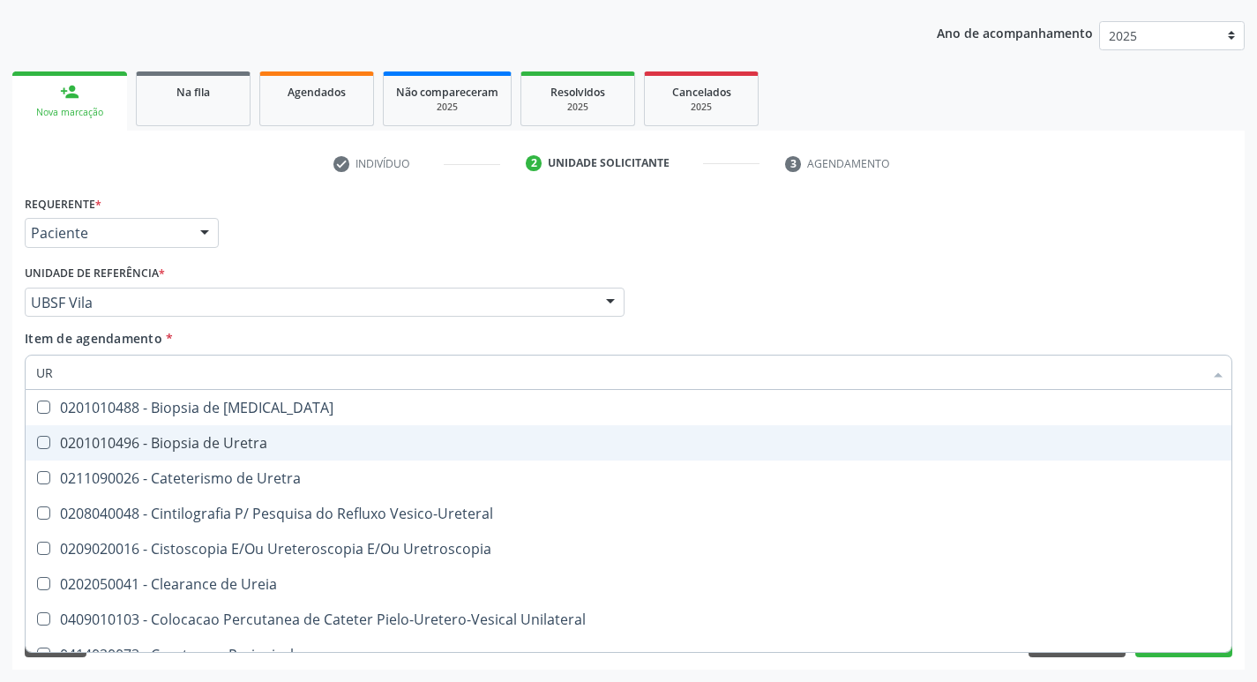
type input "U"
checkbox Ureia "false"
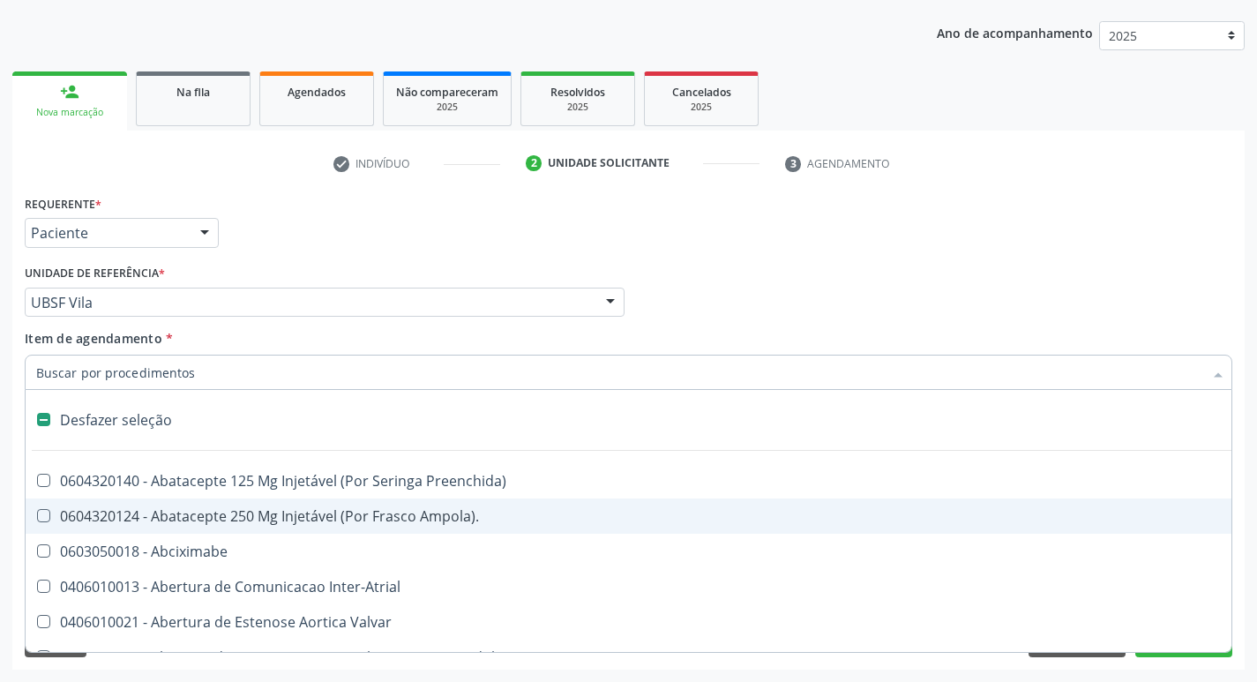
type input "G"
checkbox Comprimido\) "true"
checkbox Sanitária "true"
checkbox Criança "true"
checkbox Cardiorrafia "true"
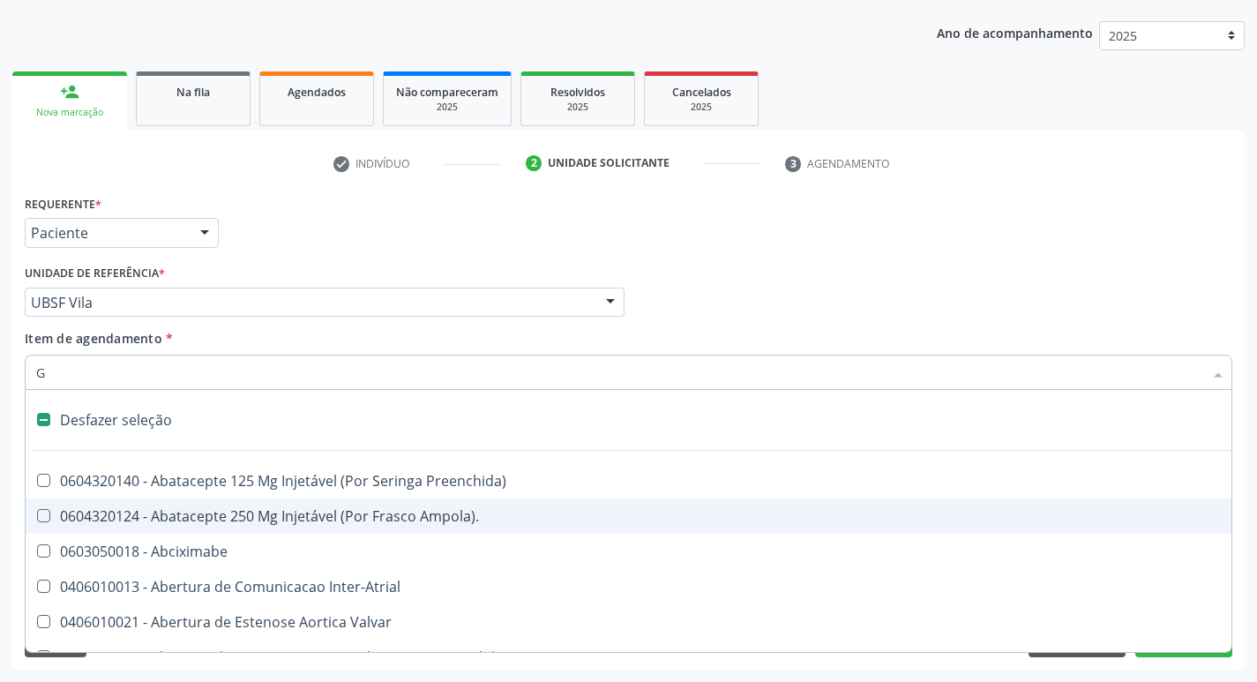
checkbox Osso "true"
checkbox \(Dacriocintilografia\) "true"
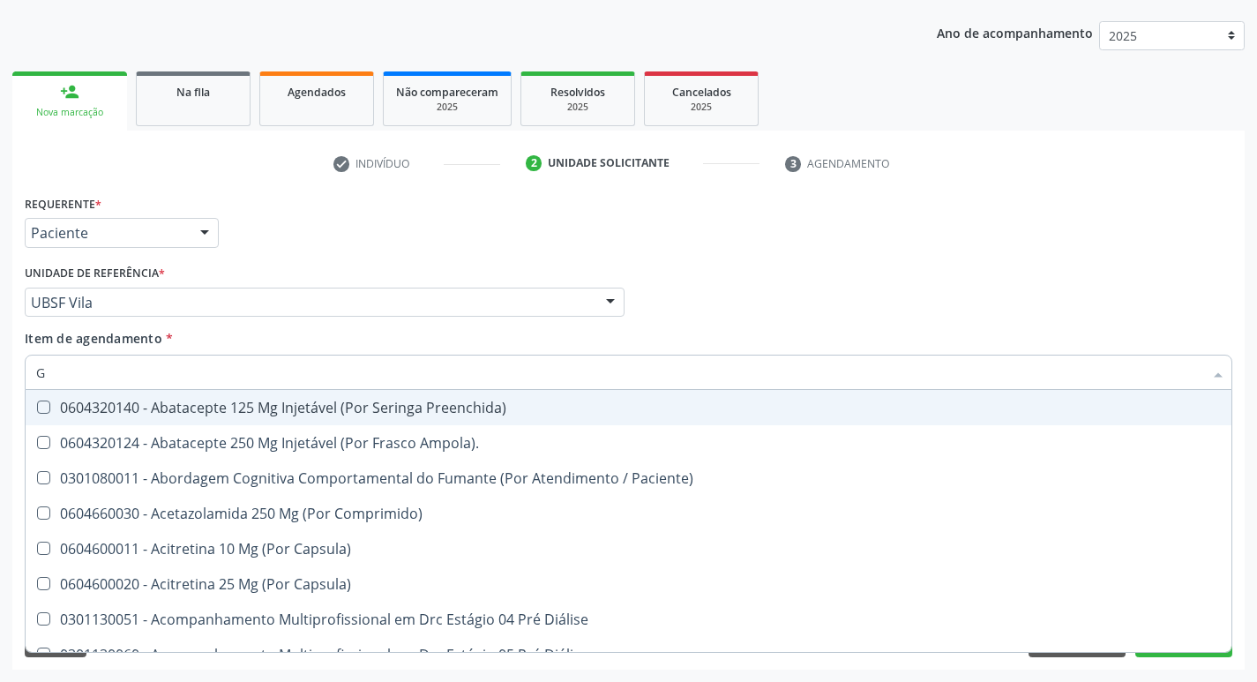
type input "GLICOSE"
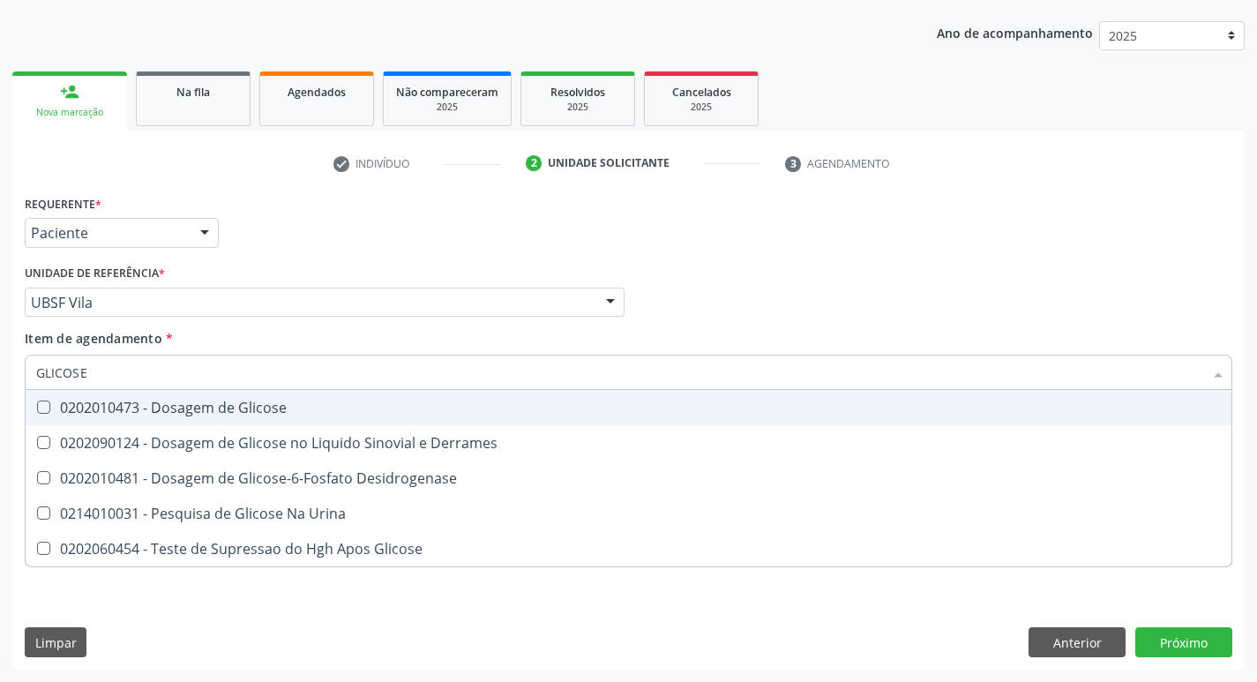
click at [188, 413] on div "0202010473 - Dosagem de Glicose" at bounding box center [628, 408] width 1185 height 14
checkbox Glicose "true"
type input "GLICOS"
checkbox Glicose "false"
checkbox Derrames "true"
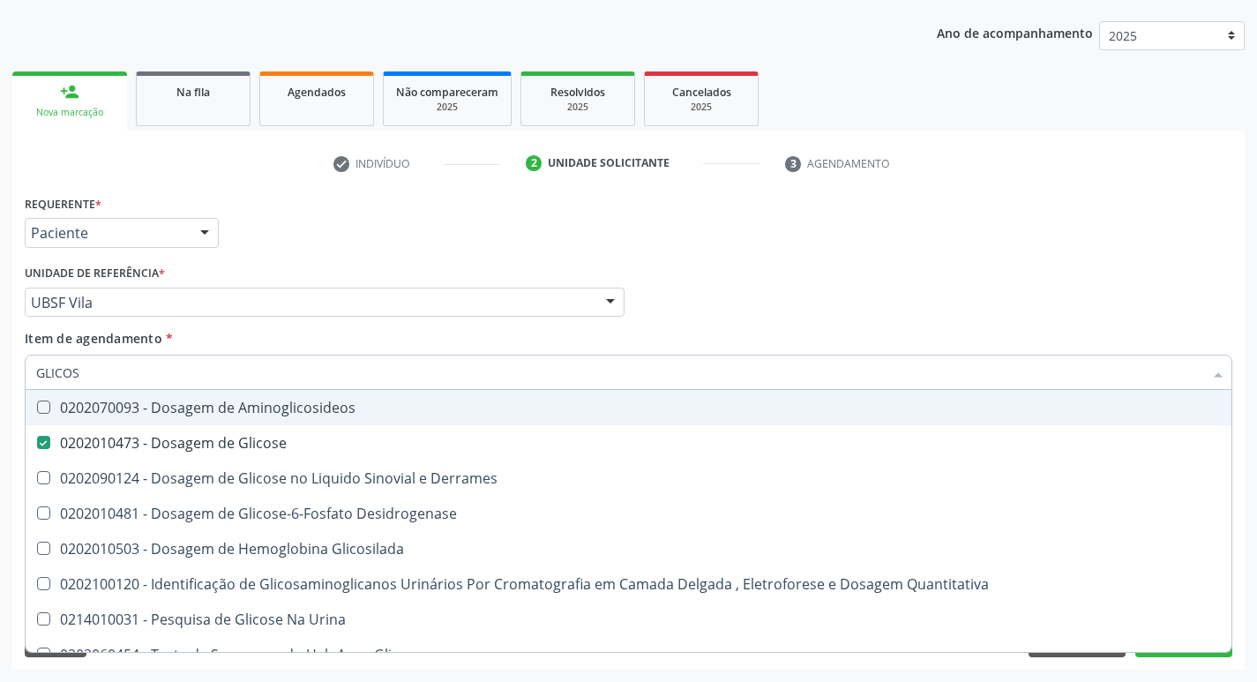
type input "GLICO"
checkbox Glicose "false"
checkbox Derrames "true"
type input "GLIC"
checkbox Derrames "false"
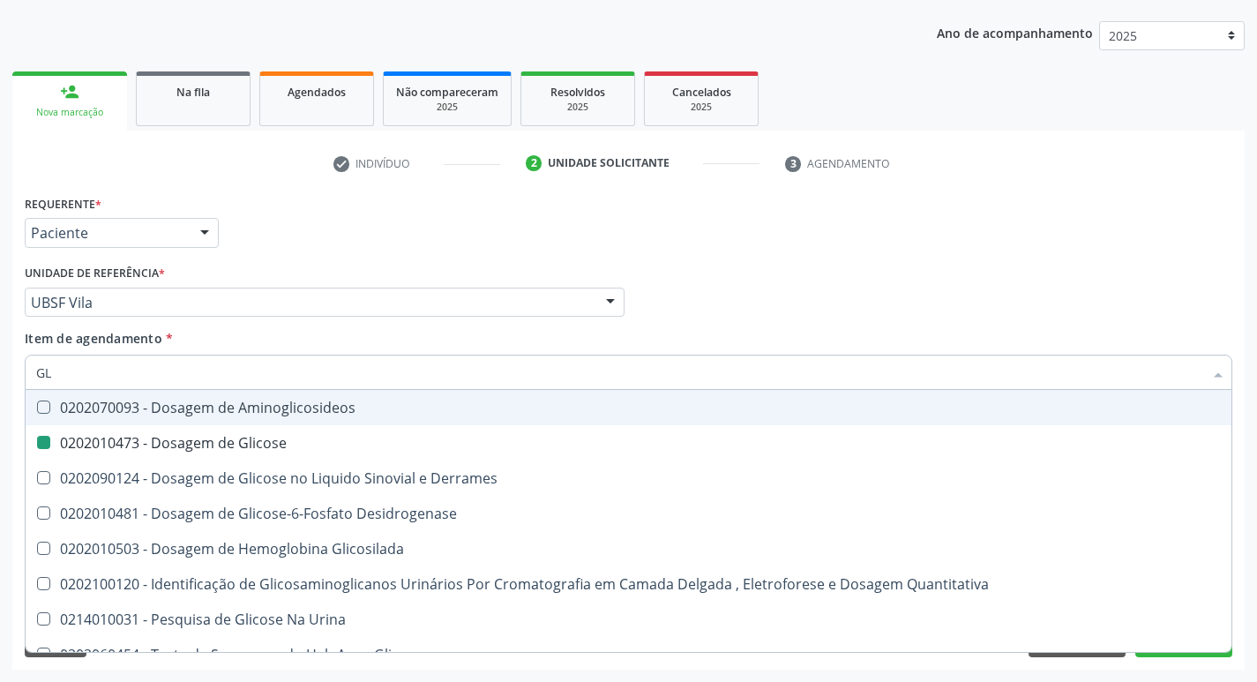
type input "G"
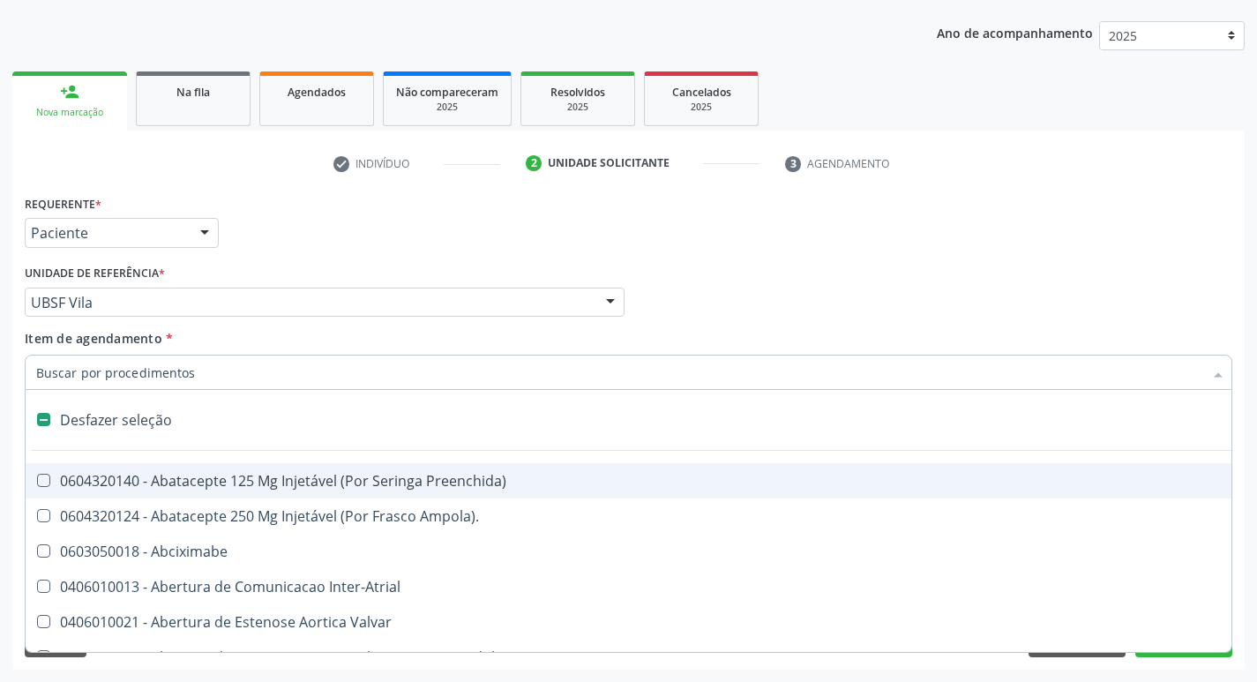
type input "H"
checkbox Lactente\) "true"
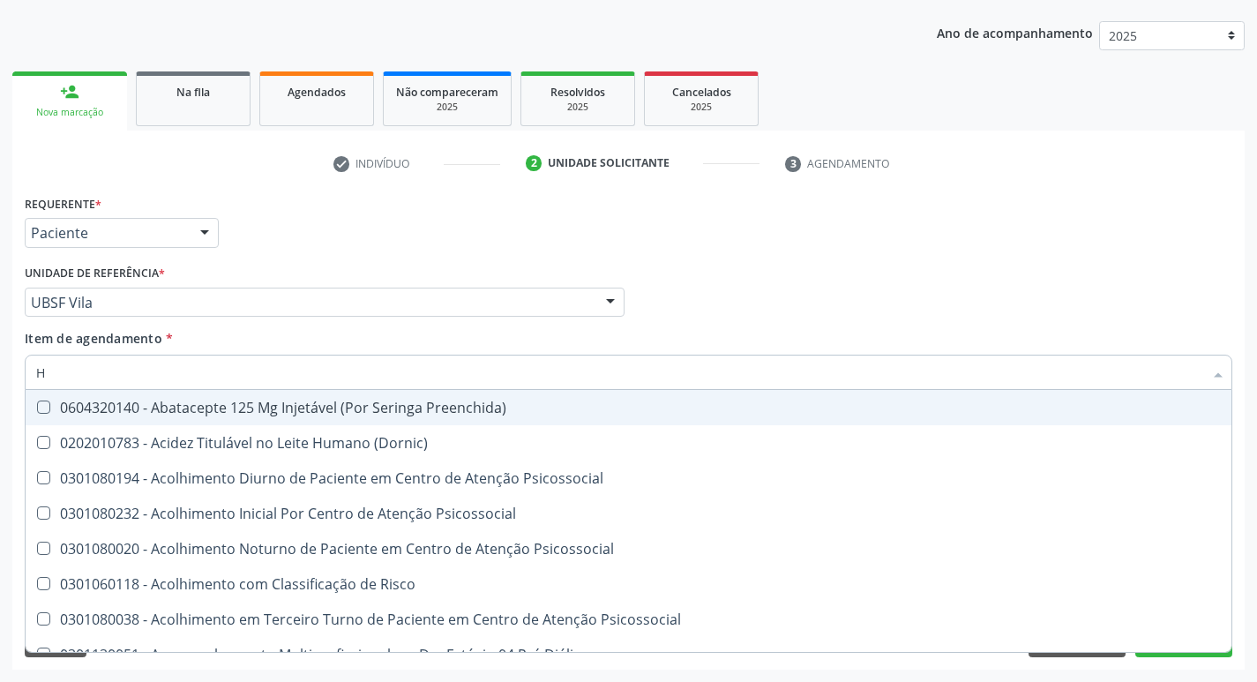
type input "HEMOGLOBINA G"
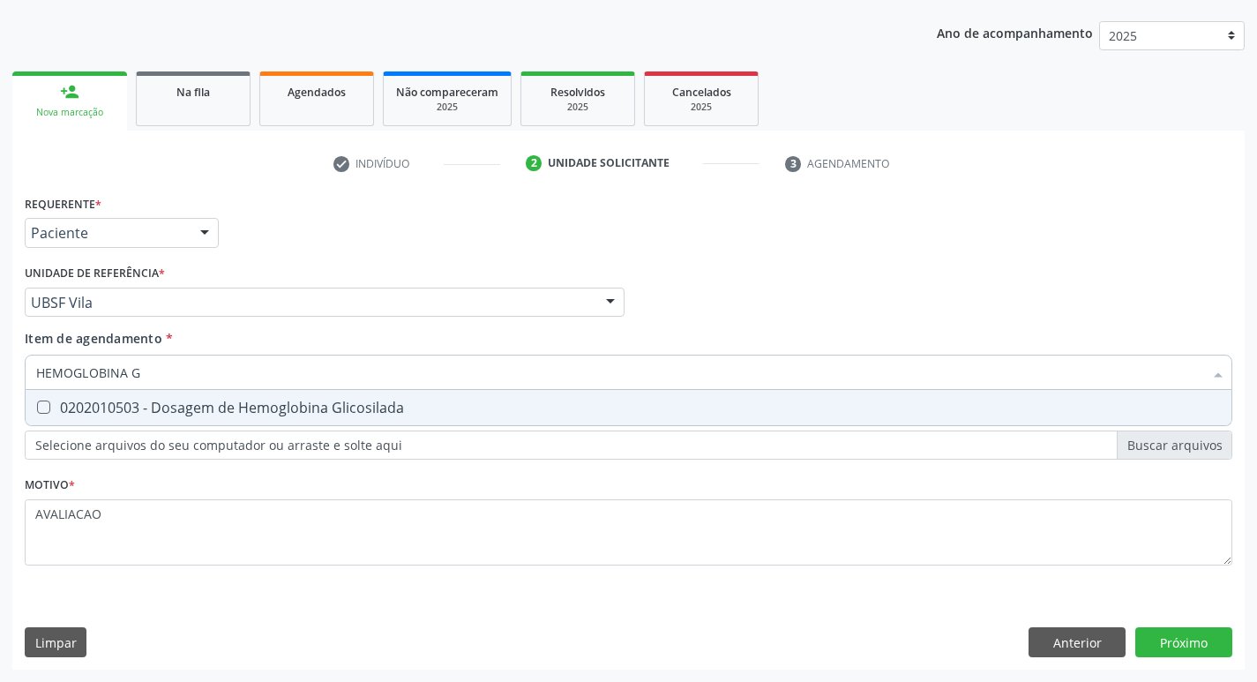
click at [201, 412] on div "0202010503 - Dosagem de Hemoglobina Glicosilada" at bounding box center [628, 408] width 1185 height 14
checkbox Glicosilada "true"
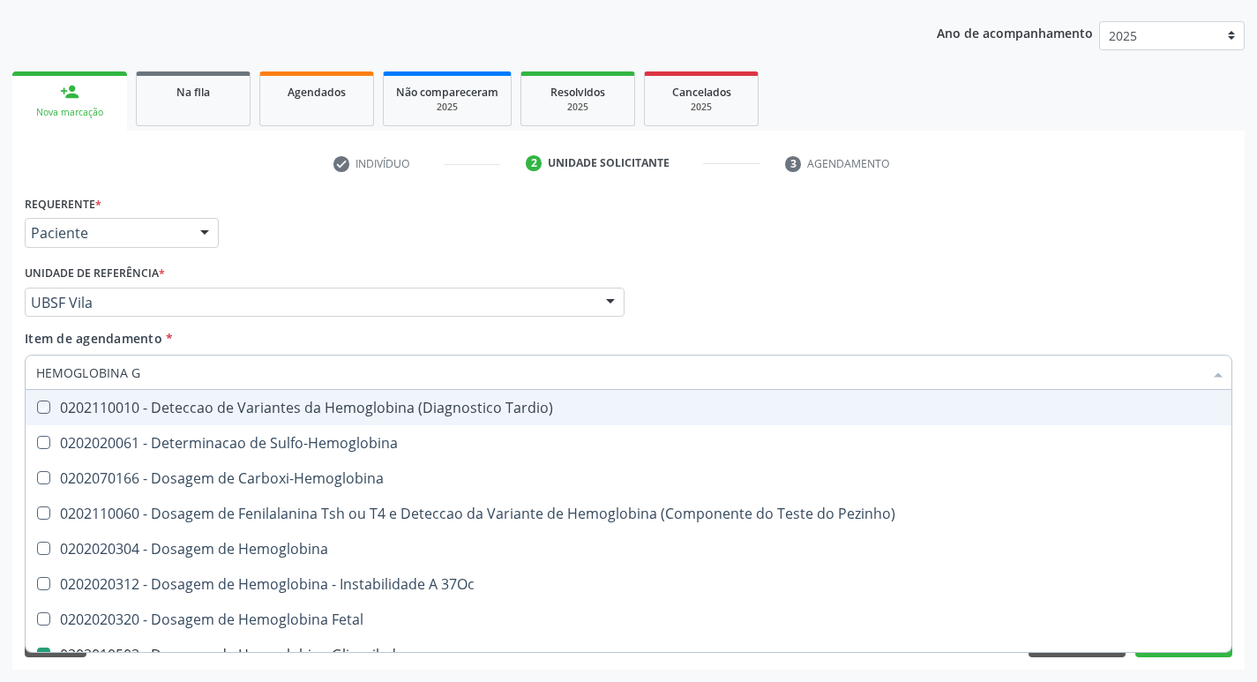
type input "HEMOGLOBINA"
checkbox Tardio\) "false"
type input "HEMOGLOBIN"
checkbox Glicosilada "false"
checkbox Hemoglobina "true"
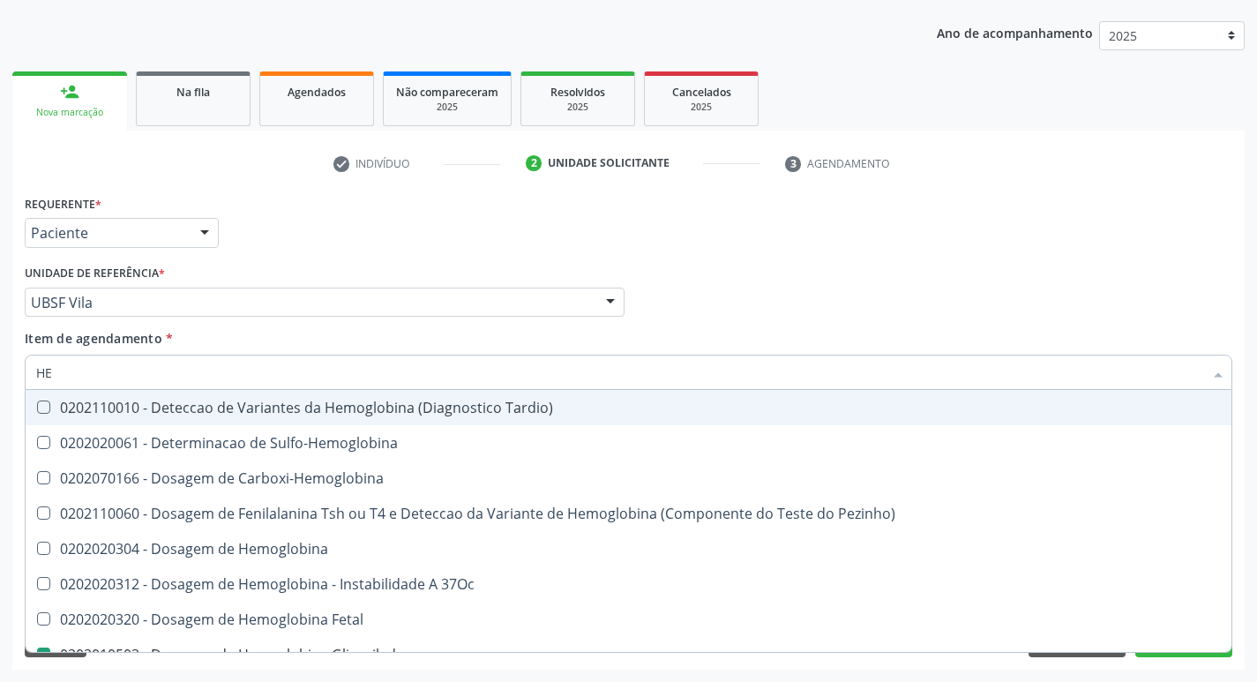
type input "H"
checkbox Hemoglobina "false"
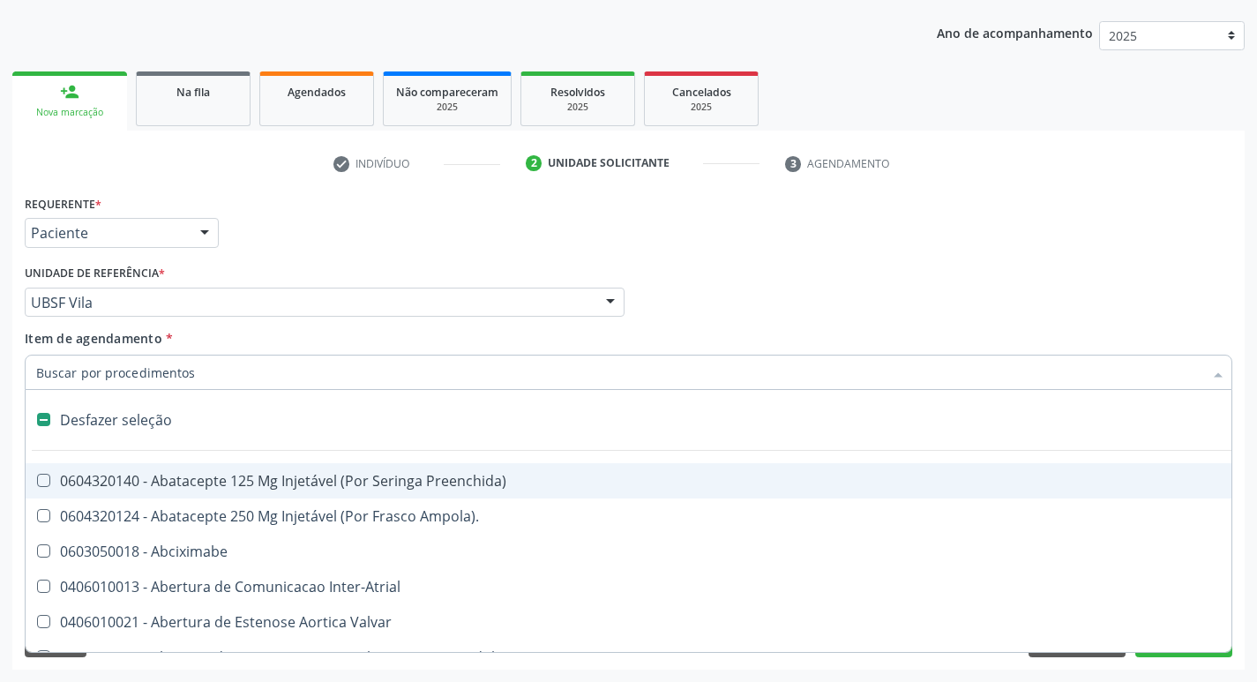
type input "H"
checkbox Lactente\) "true"
checkbox A "true"
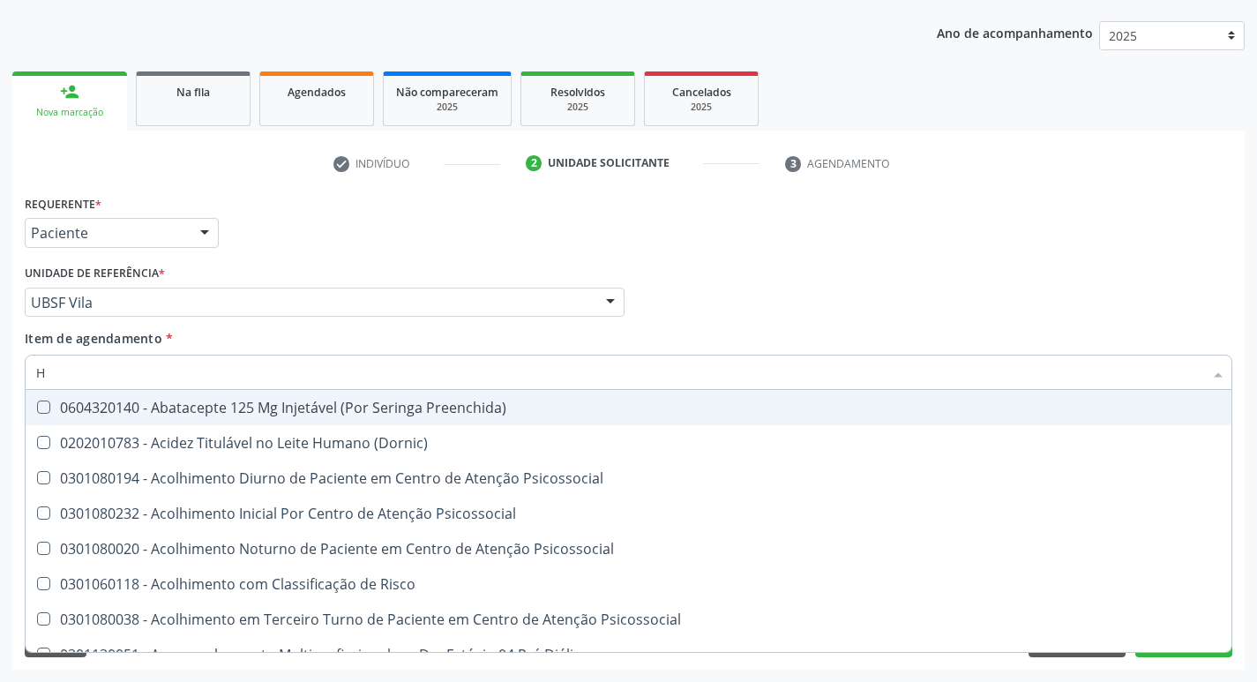
type input "HEMOGR"
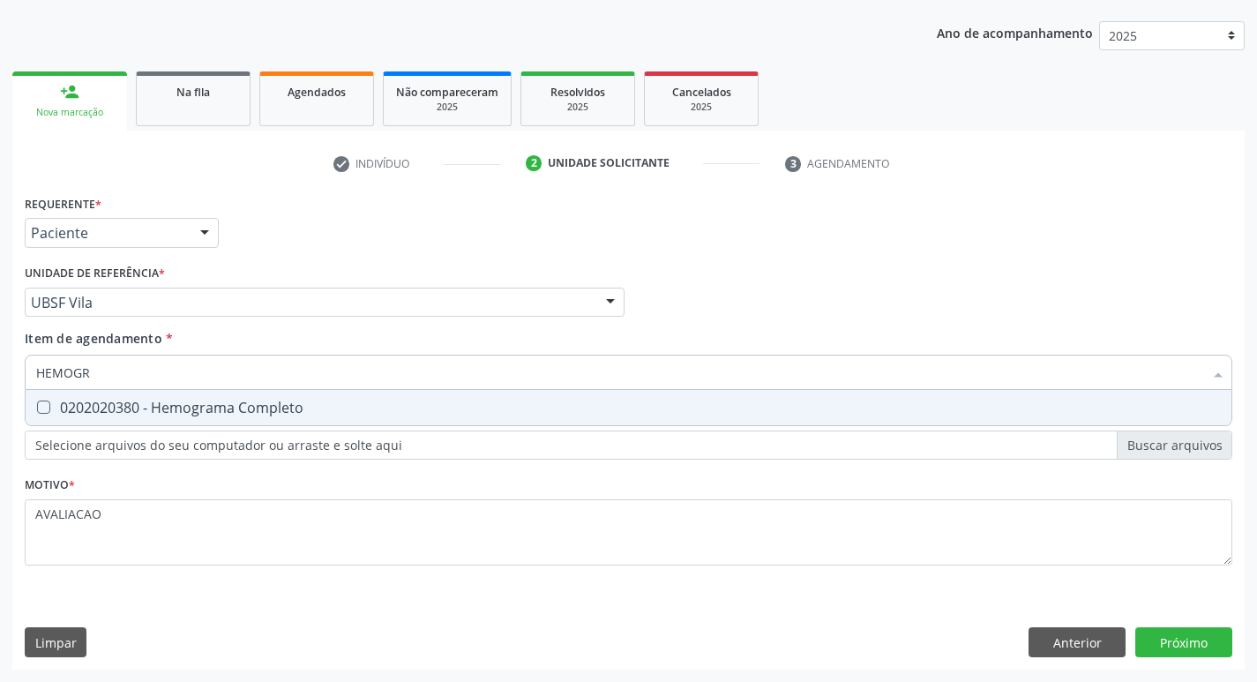
click at [221, 415] on div "0202020380 - Hemograma Completo" at bounding box center [628, 408] width 1185 height 14
checkbox Completo "true"
type input "HEMOG"
checkbox Completo "false"
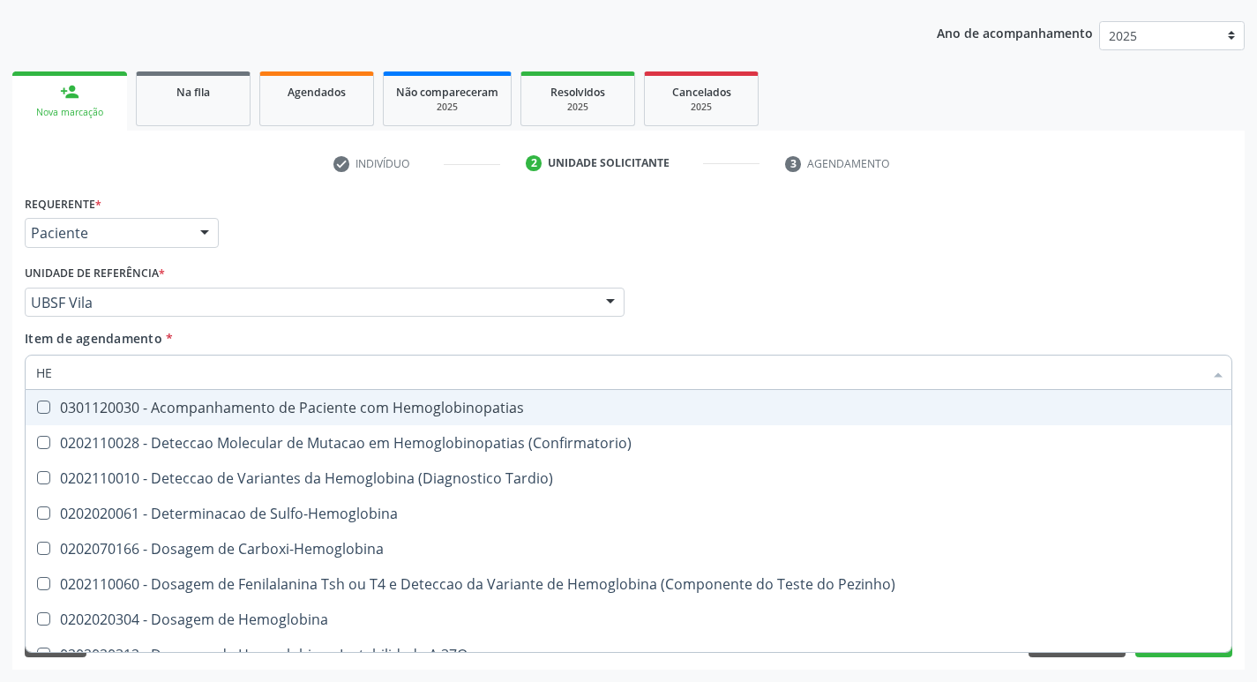
type input "H"
checkbox Glicosilada "false"
checkbox Completo "false"
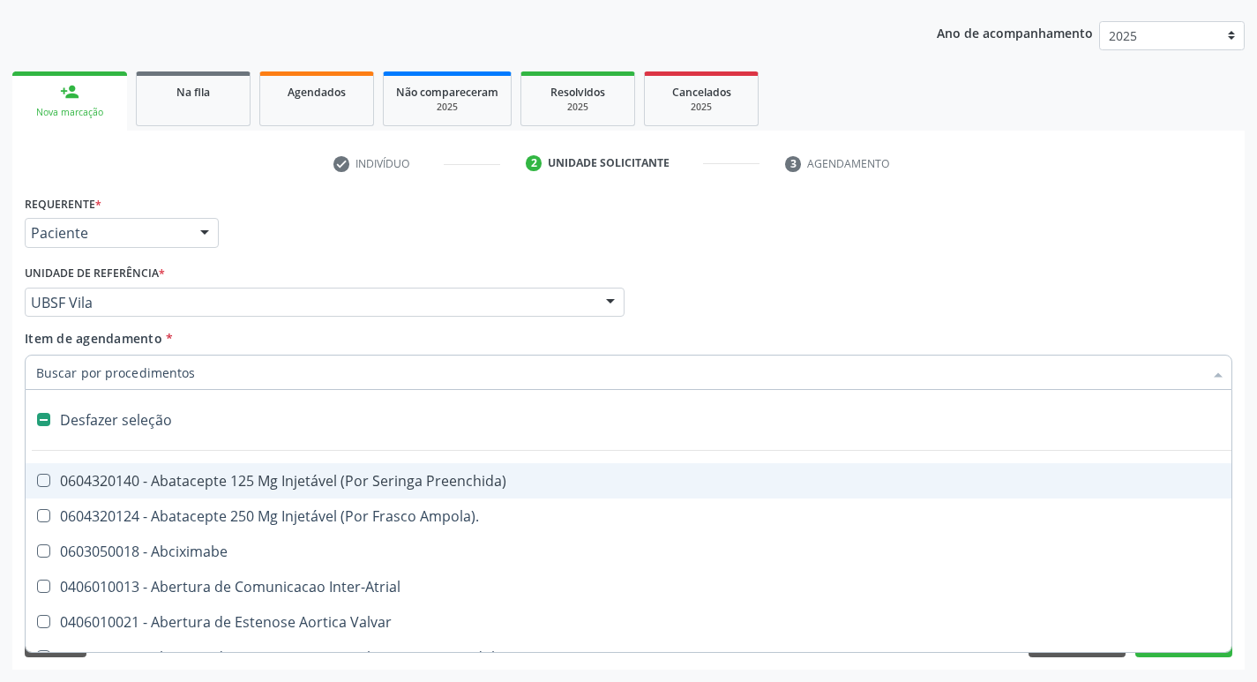
type input "V"
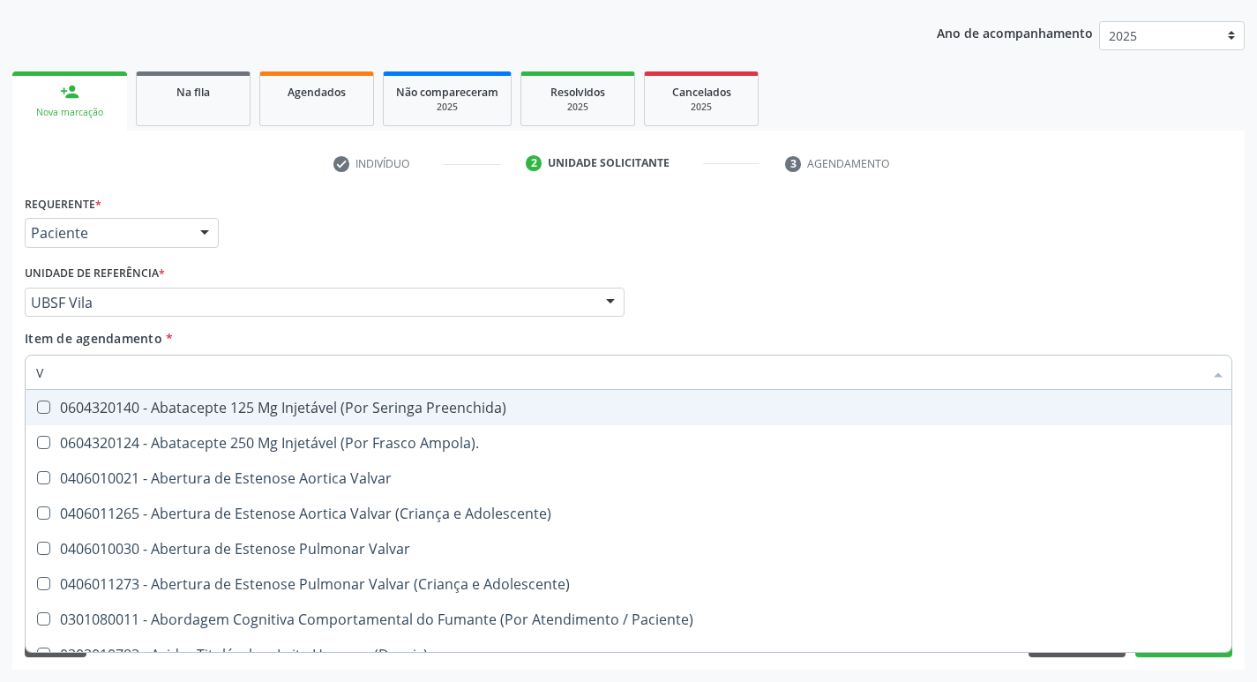
drag, startPoint x: 97, startPoint y: 405, endPoint x: 109, endPoint y: 409, distance: 13.1
click at [97, 405] on div "0604320140 - Abatacepte 125 Mg Injetável (Por Seringa Preenchida)" at bounding box center [970, 408] width 1868 height 14
click at [84, 402] on div "0604320140 - Abatacepte 125 Mg Injetável (Por Seringa Preenchida)" at bounding box center [970, 408] width 1868 height 14
checkbox Preenchida\) "false"
type input "VITAM"
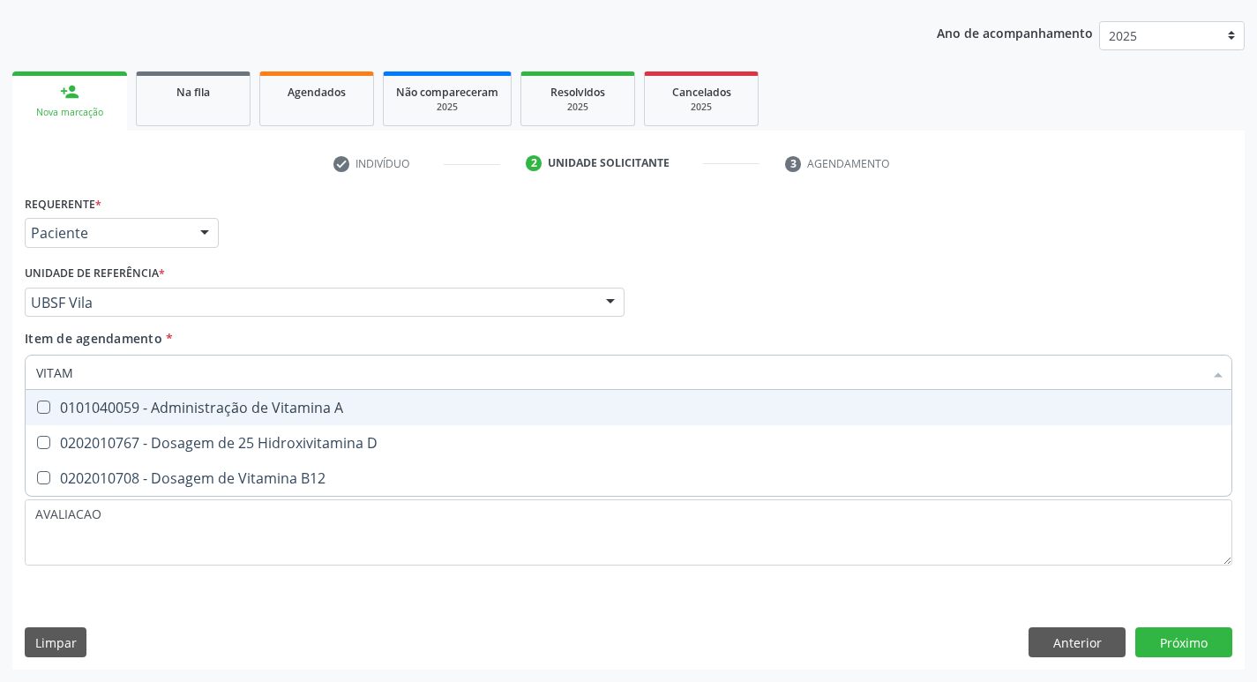
click at [237, 401] on div "0101040059 - Administração de Vitamina A" at bounding box center [628, 408] width 1185 height 14
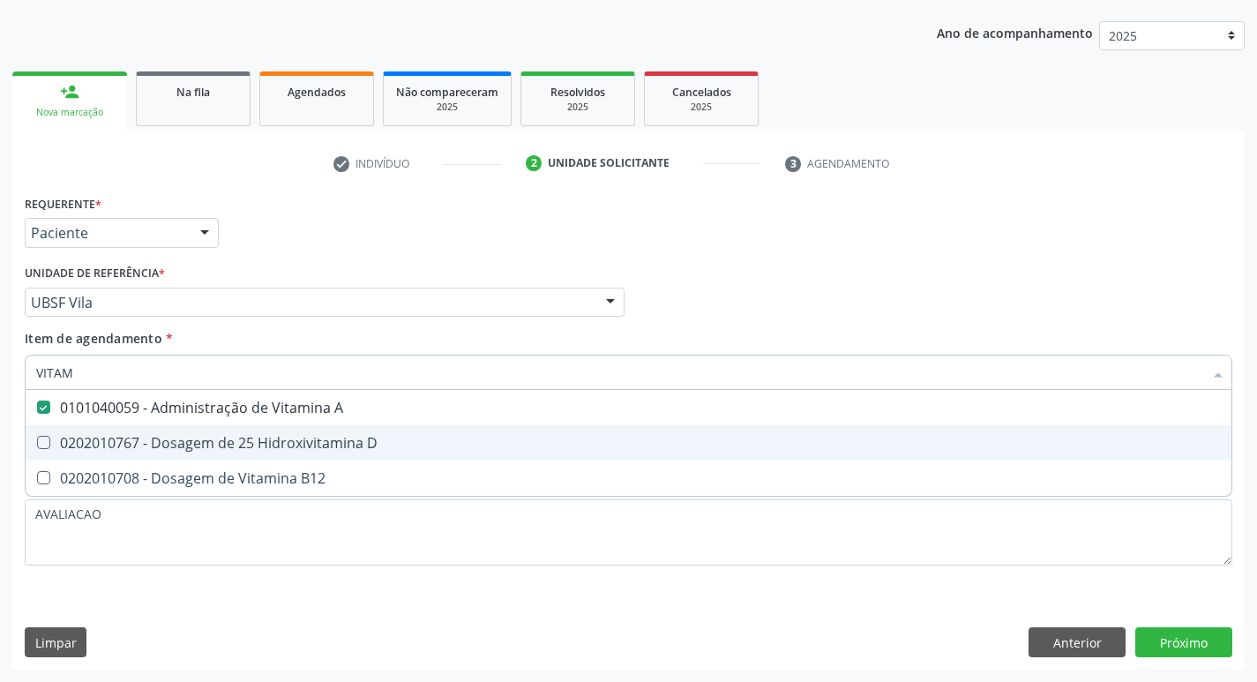
click at [221, 401] on div "0101040059 - Administração de Vitamina A" at bounding box center [628, 408] width 1185 height 14
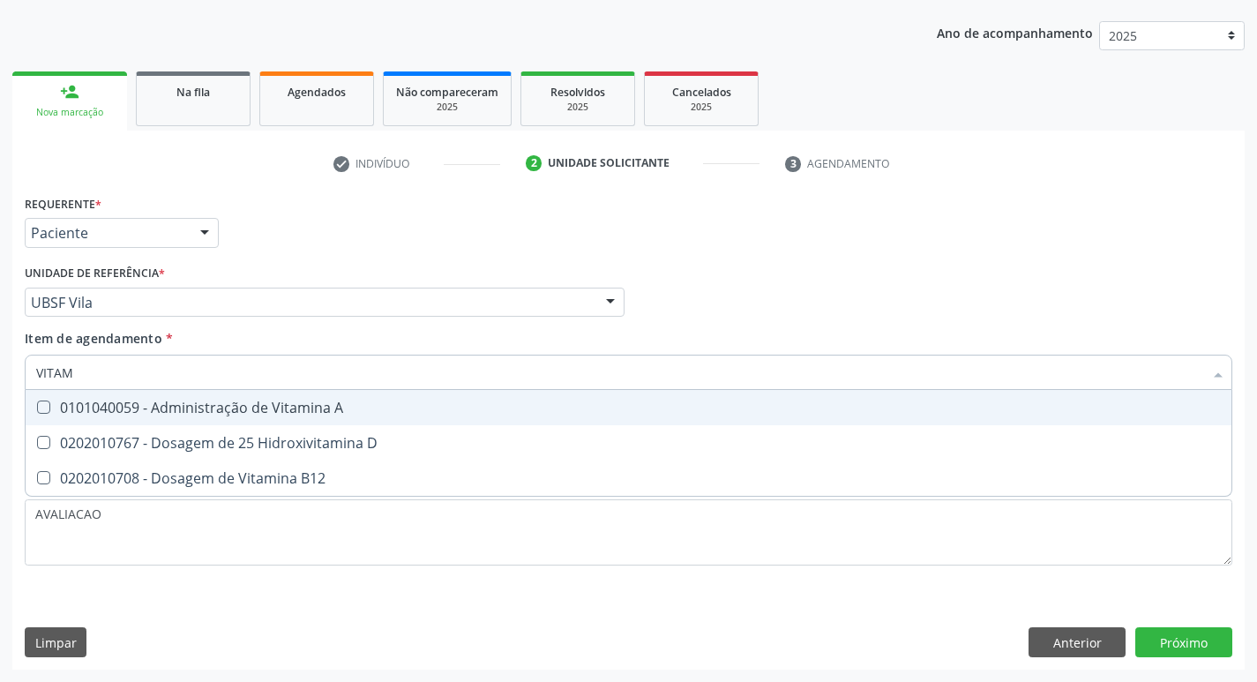
checkbox A "false"
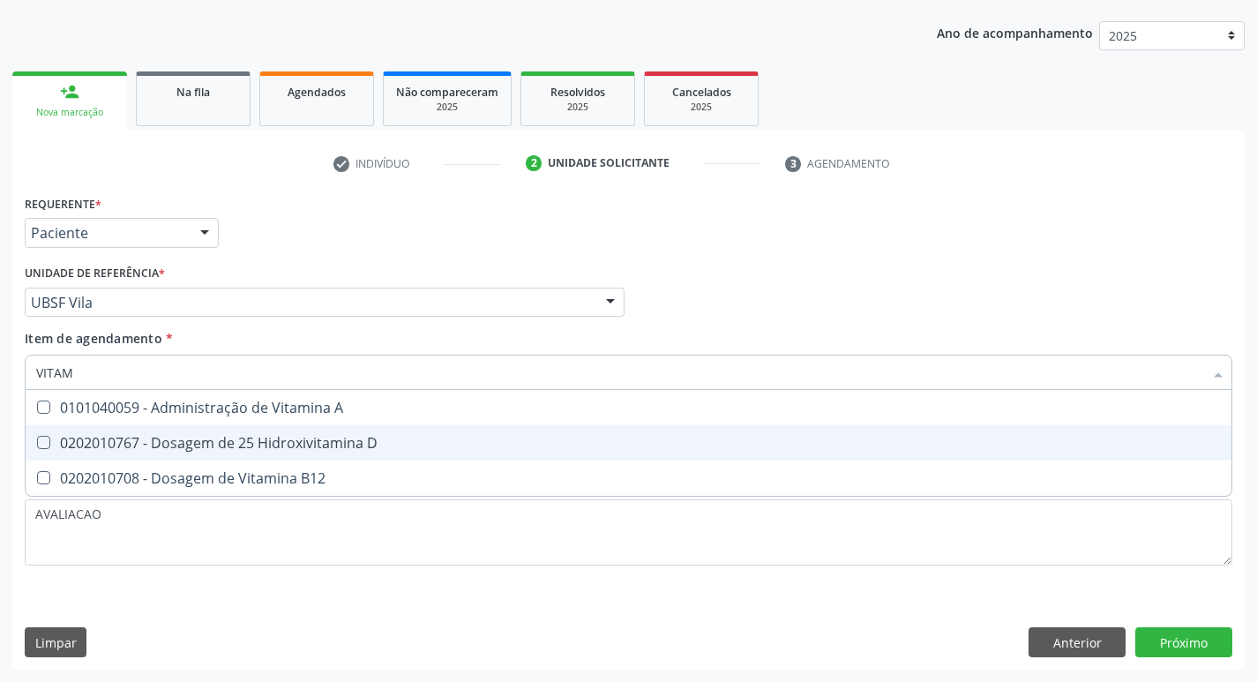
click at [225, 441] on div "0202010767 - Dosagem de 25 Hidroxivitamina D" at bounding box center [628, 443] width 1185 height 14
checkbox D "true"
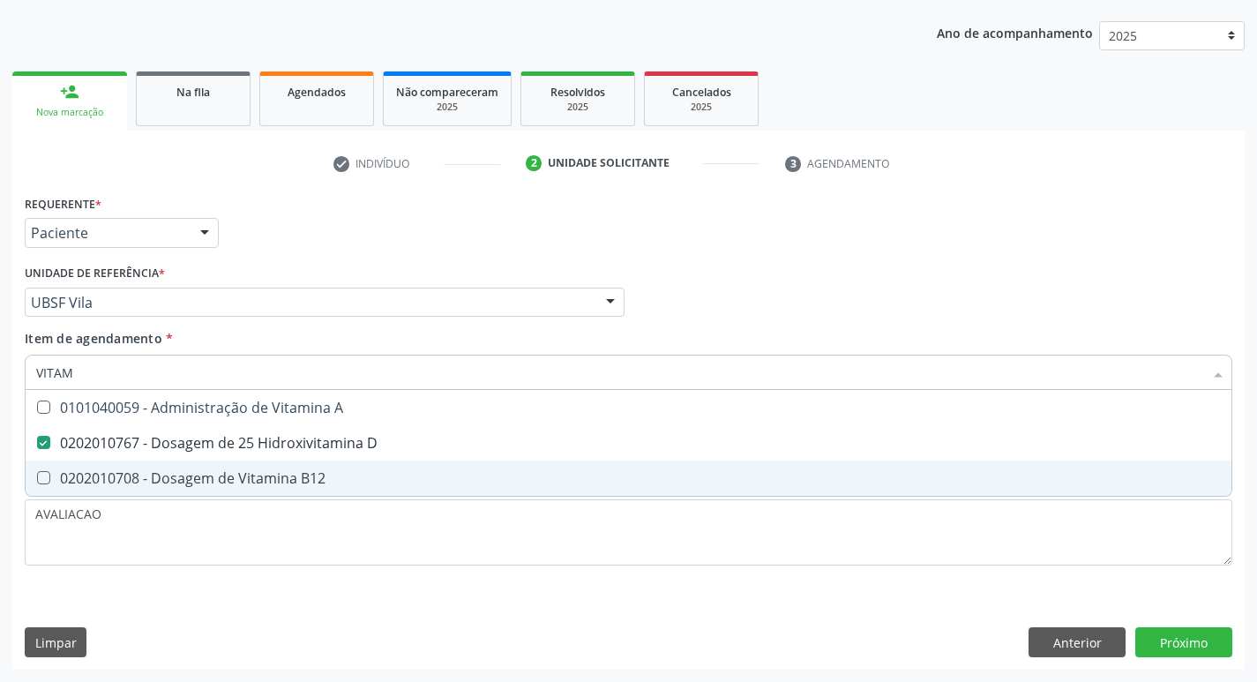
click at [223, 467] on span "0202010708 - Dosagem de Vitamina B12" at bounding box center [629, 478] width 1206 height 35
checkbox B12 "true"
type input "VITA"
checkbox D "false"
checkbox B12 "false"
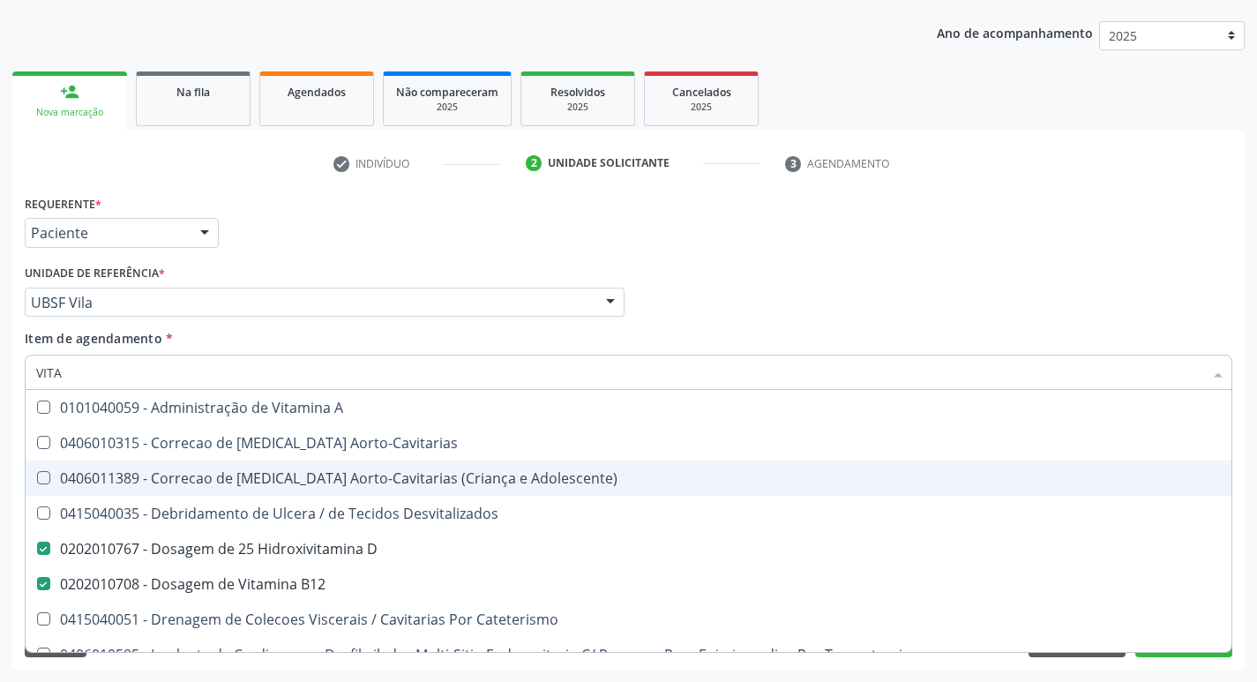
type input "VIT"
checkbox D "false"
checkbox Cateterismo "true"
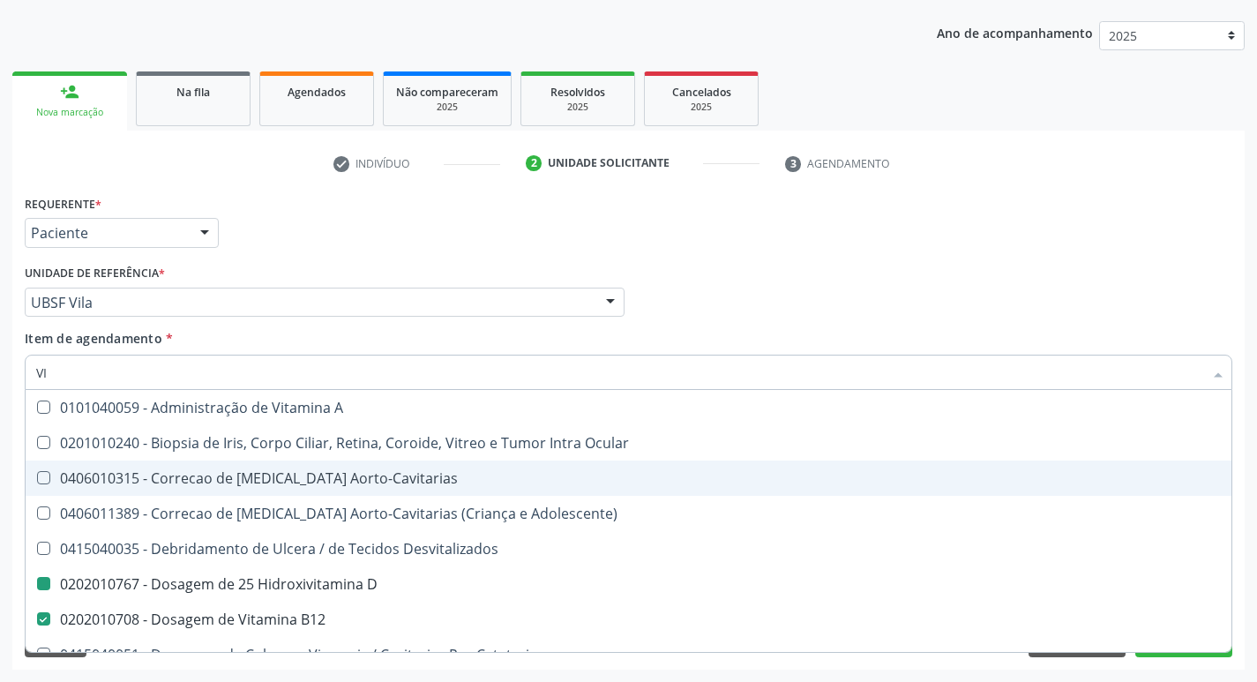
type input "V"
checkbox D "false"
checkbox B12 "false"
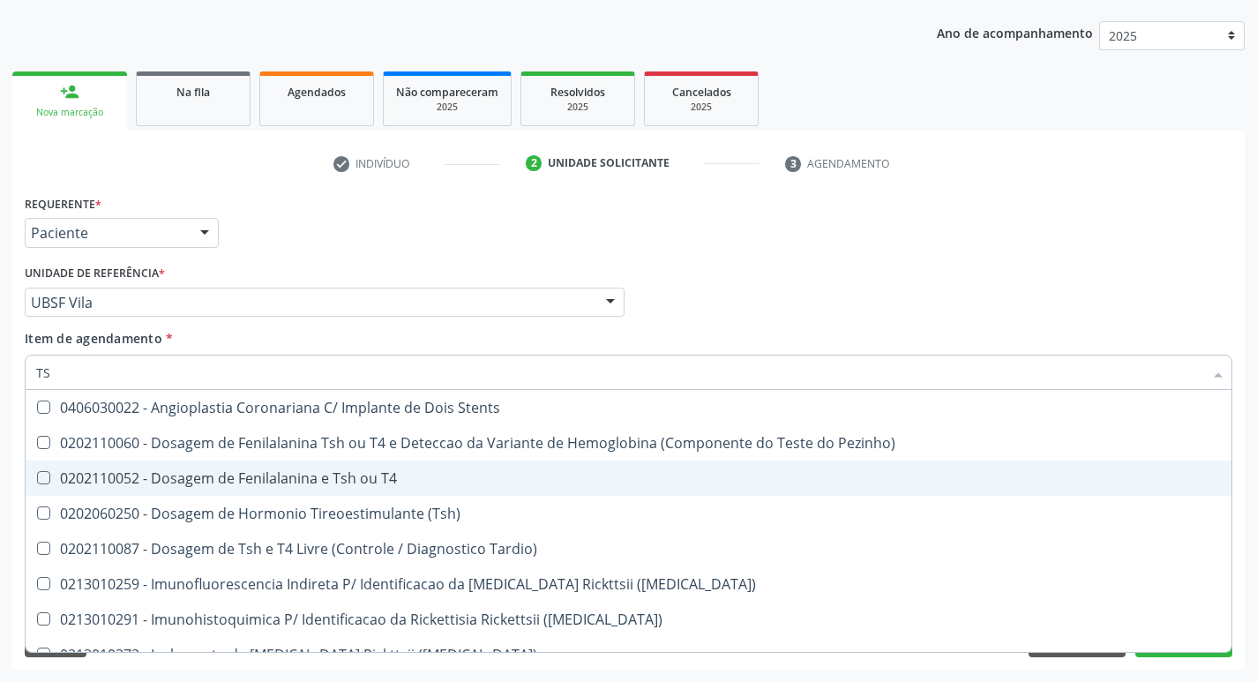
type input "TSH"
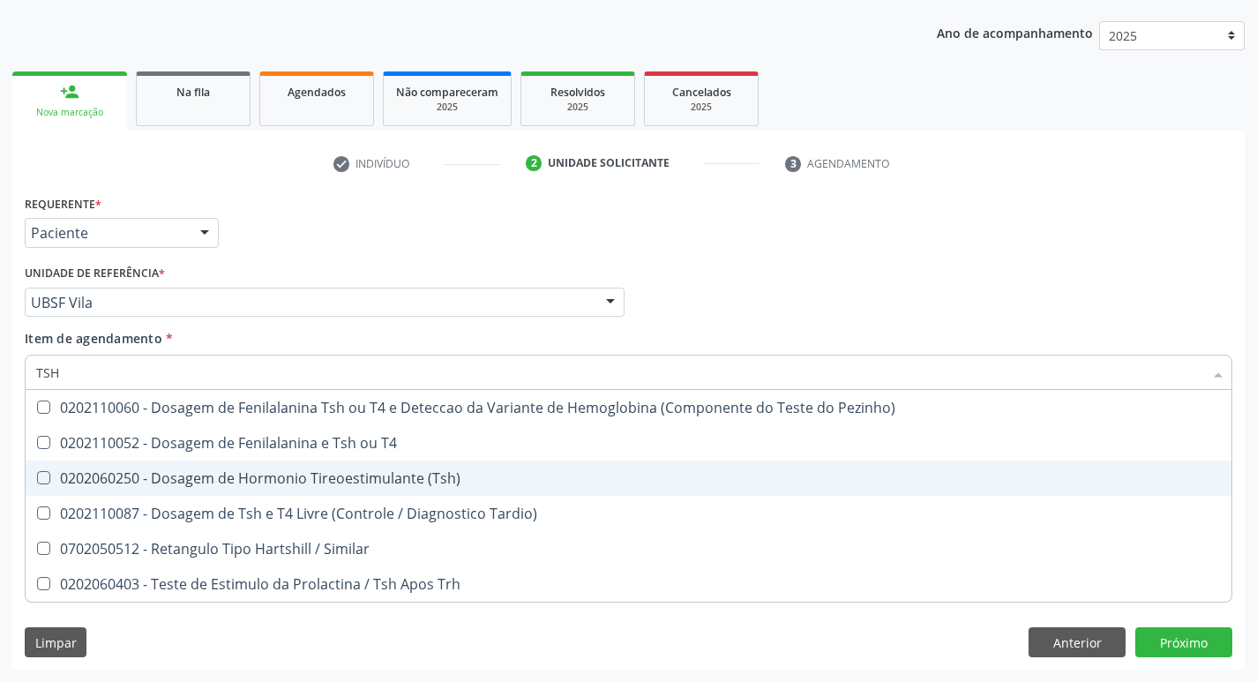
click at [223, 467] on span "0202060250 - Dosagem de Hormonio Tireoestimulante (Tsh)" at bounding box center [629, 478] width 1206 height 35
checkbox \(Tsh\) "true"
type input "TS"
checkbox \(Tsh\) "false"
checkbox Tardio\) "true"
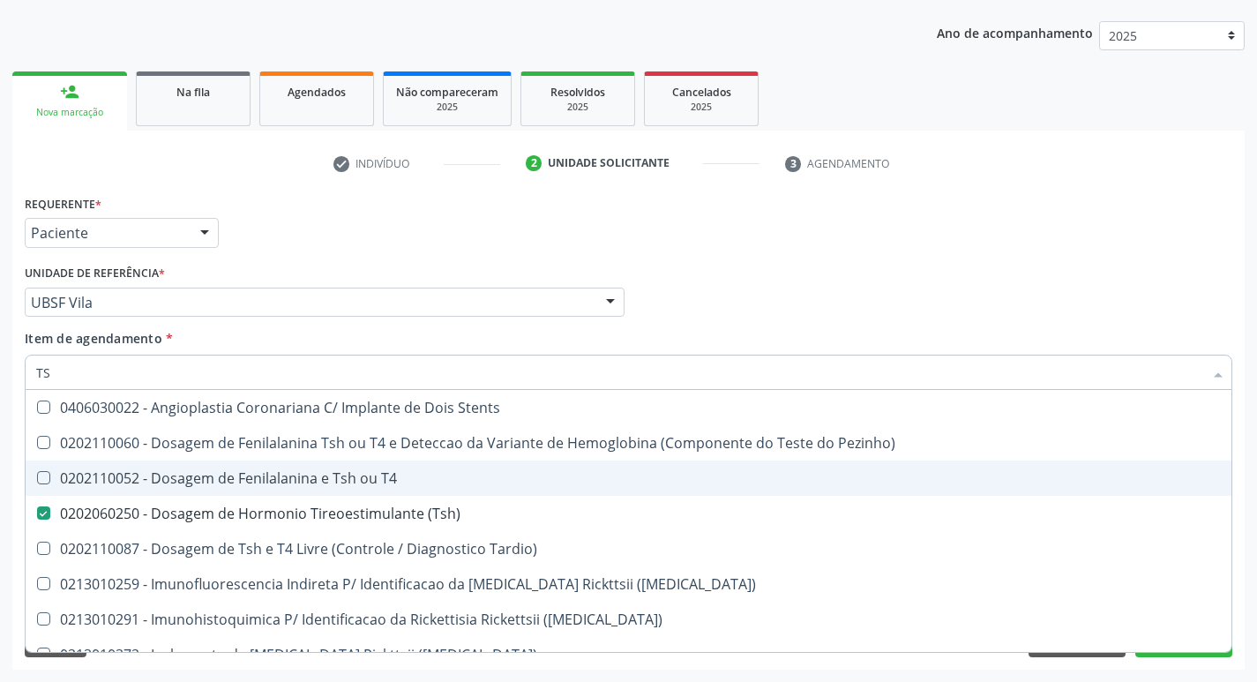
type input "T"
checkbox \(Tsh\) "false"
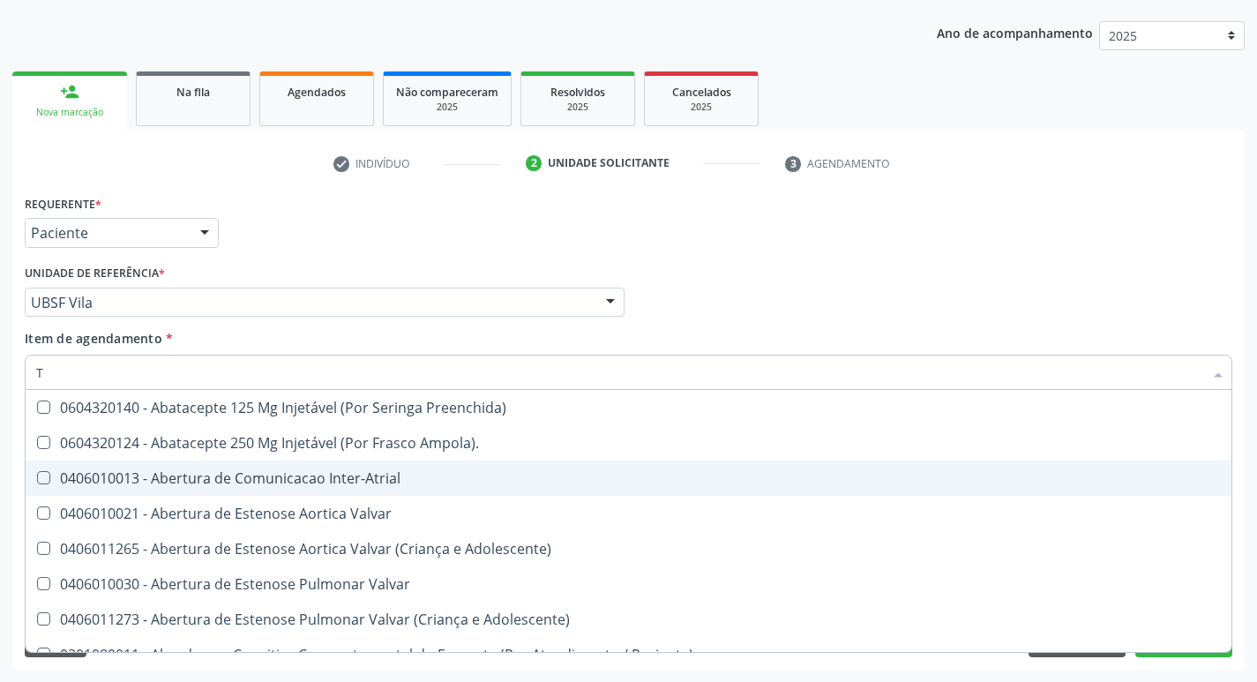
type input "T4"
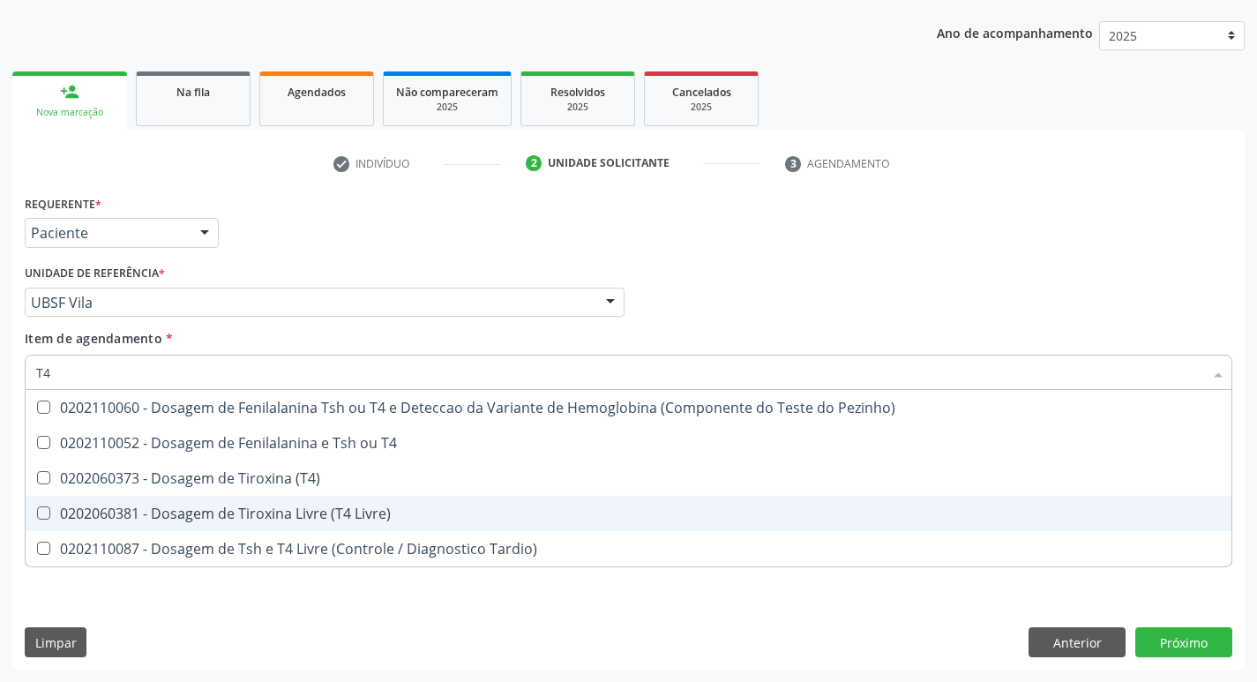
click at [349, 517] on div "0202060381 - Dosagem de Tiroxina Livre (T4 Livre)" at bounding box center [628, 513] width 1185 height 14
checkbox Livre\) "true"
type input "T"
checkbox Livre\) "false"
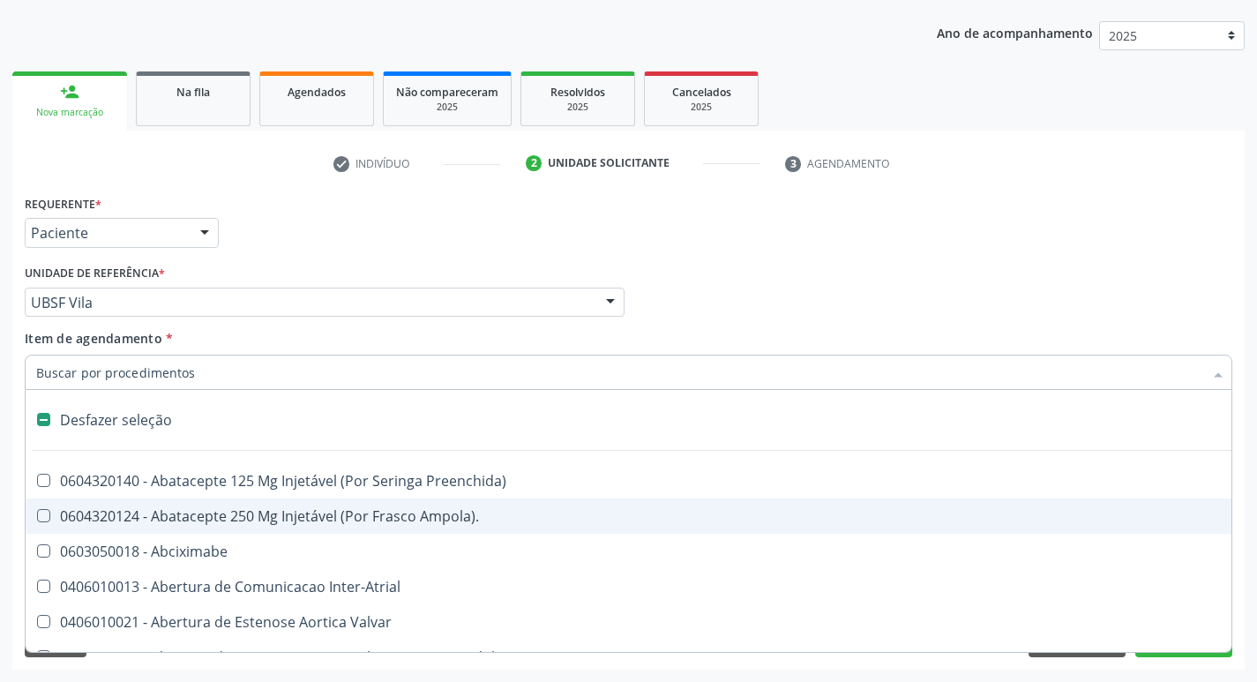
type input "2"
checkbox Total "true"
checkbox Monopolar "true"
checkbox Quadril "true"
checkbox Biologica "true"
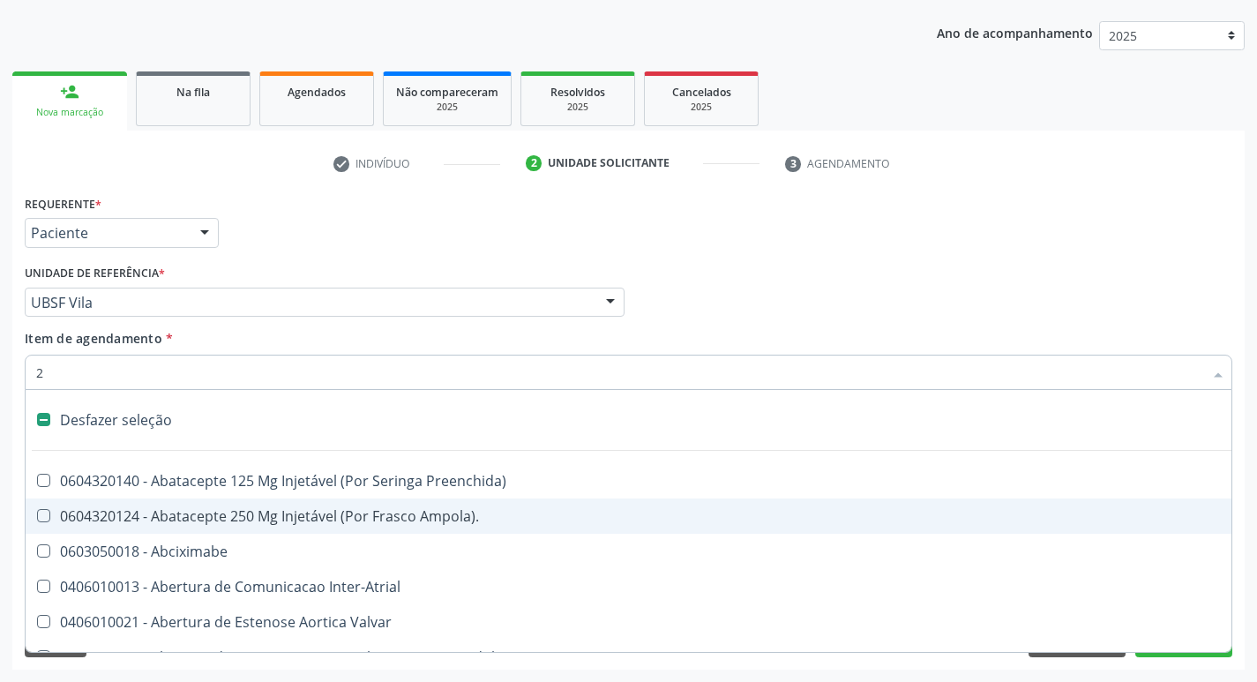
checkbox Percutanea "true"
checkbox Vagina "true"
checkbox Puerperal "true"
checkbox Internado "true"
checkbox Anos\) "true"
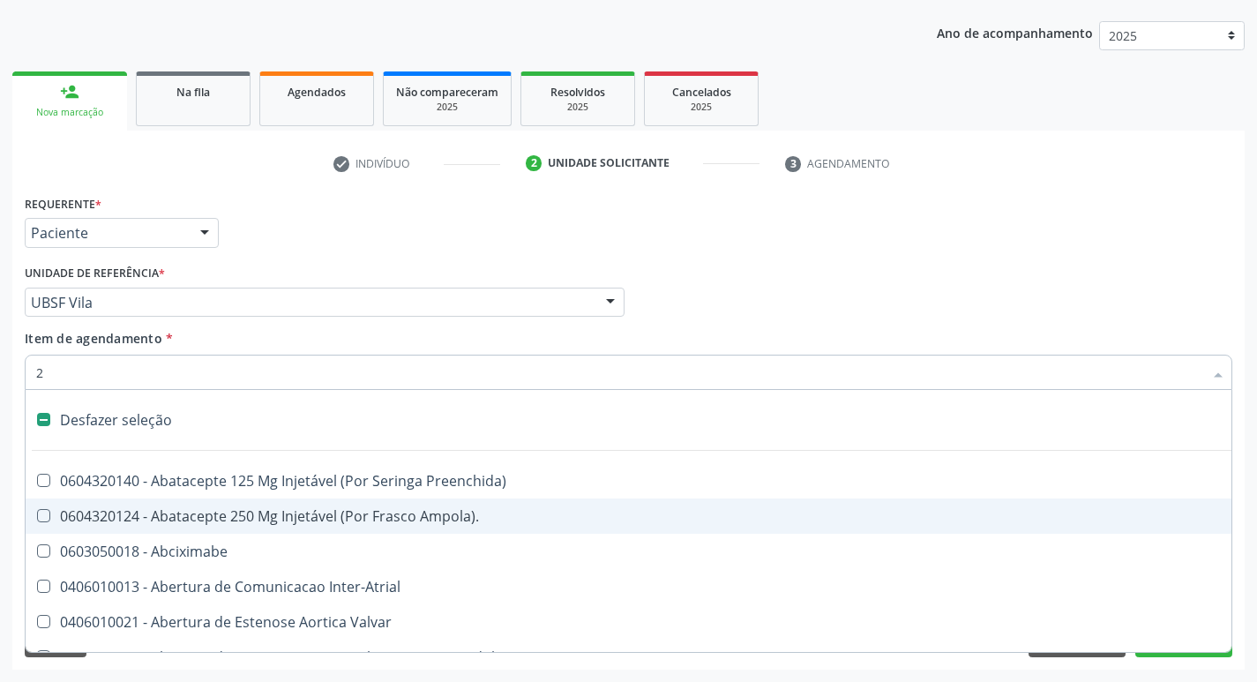
checkbox Aorto-Cavitarias "true"
checkbox Congenita "true"
checkbox Adolescente\) "true"
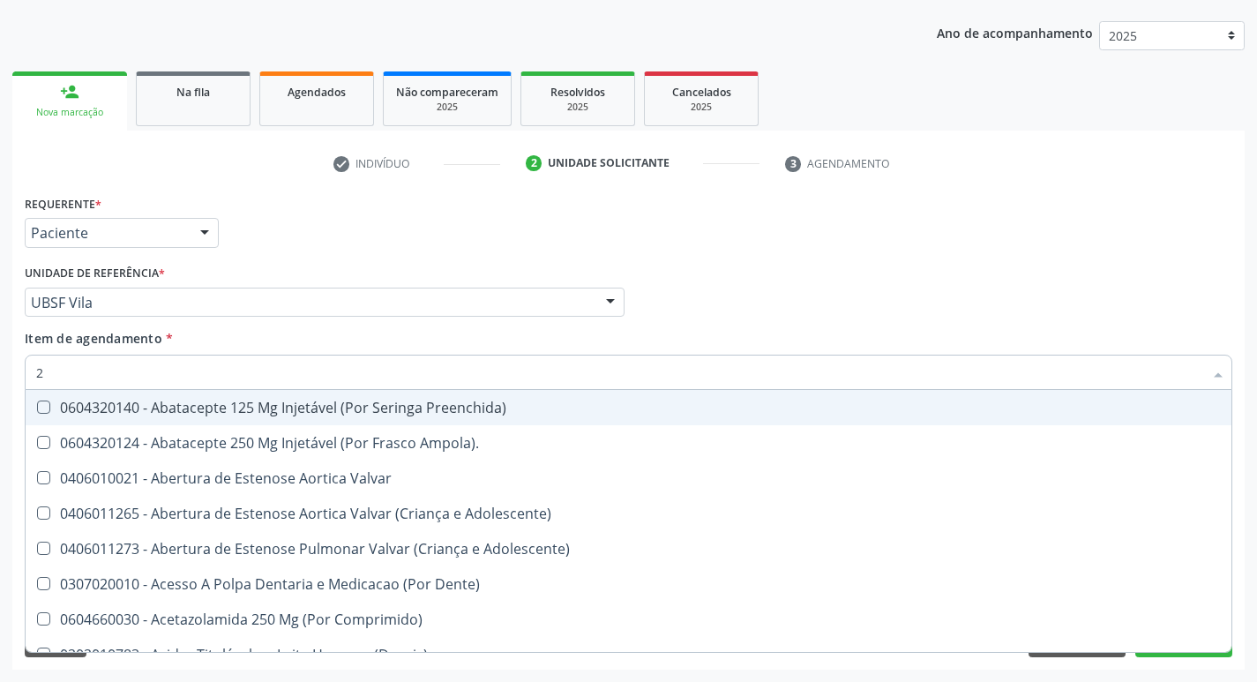
type input "20205001"
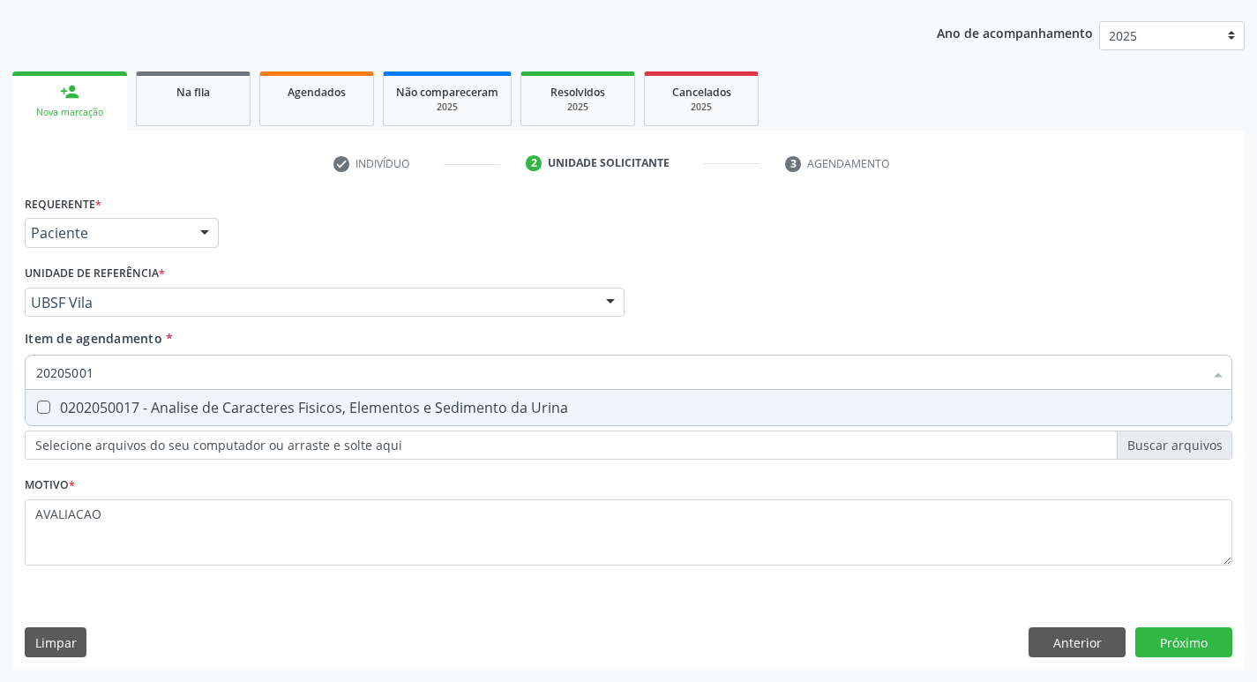
click at [200, 415] on div "0202050017 - Analise de Caracteres Fisicos, Elementos e Sedimento da Urina" at bounding box center [628, 408] width 1185 height 14
checkbox Urina "true"
click at [1168, 639] on div "Requerente * Paciente Profissional de Saúde Paciente Nenhum resultado encontrad…" at bounding box center [628, 430] width 1233 height 479
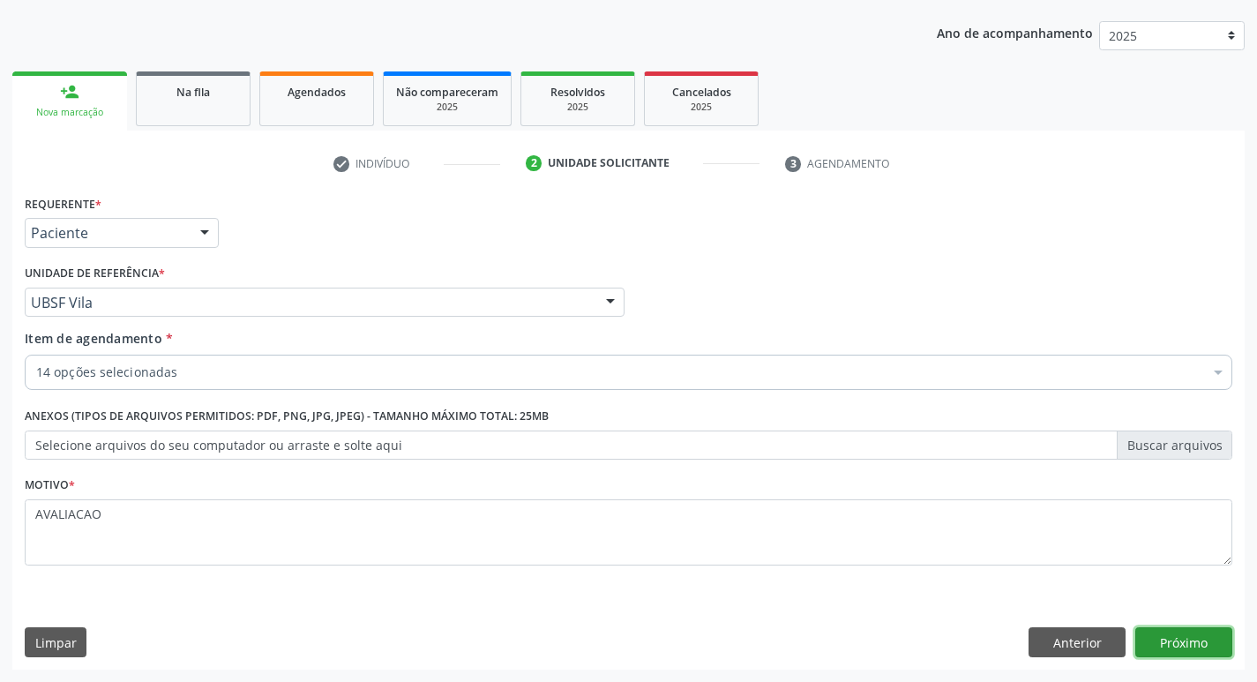
click at [1174, 645] on button "Próximo" at bounding box center [1184, 642] width 97 height 30
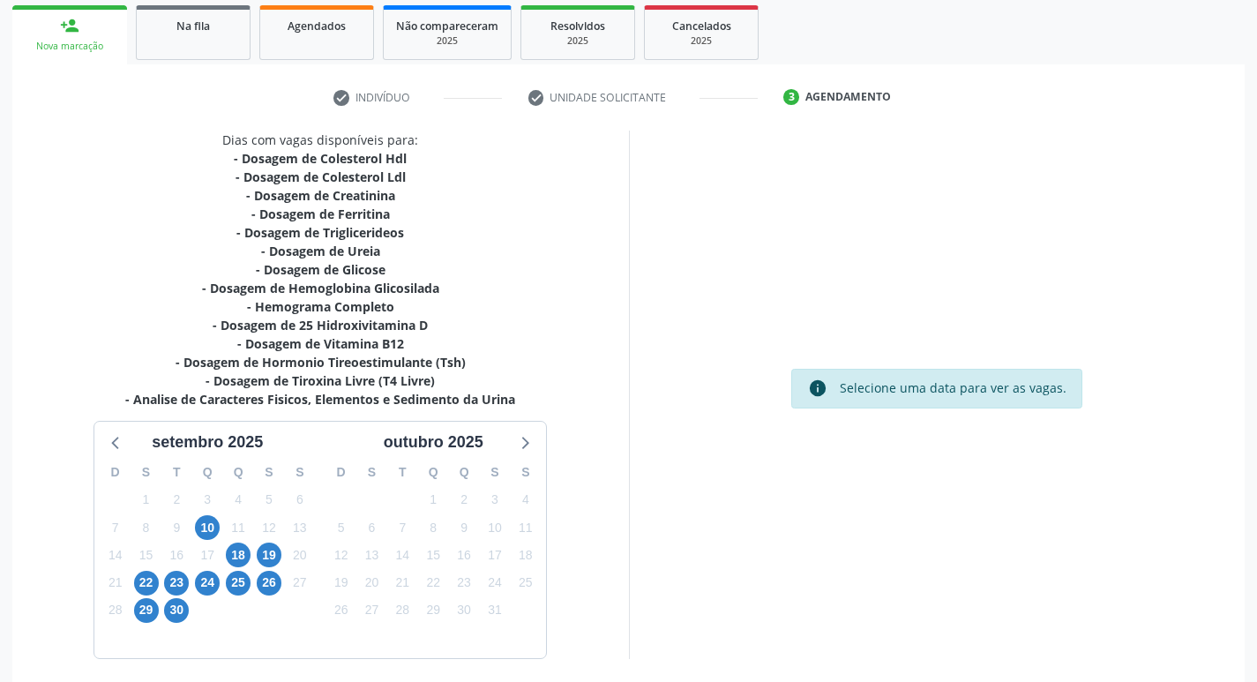
scroll to position [326, 0]
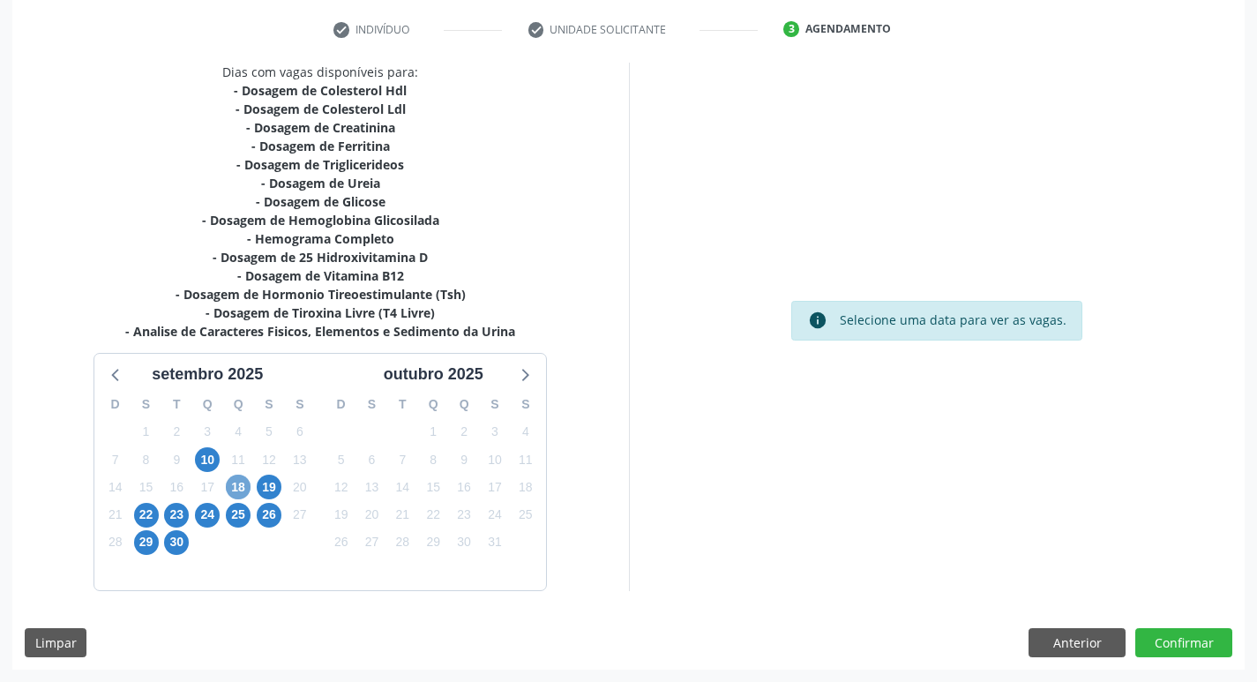
click at [231, 486] on span "18" at bounding box center [238, 487] width 25 height 25
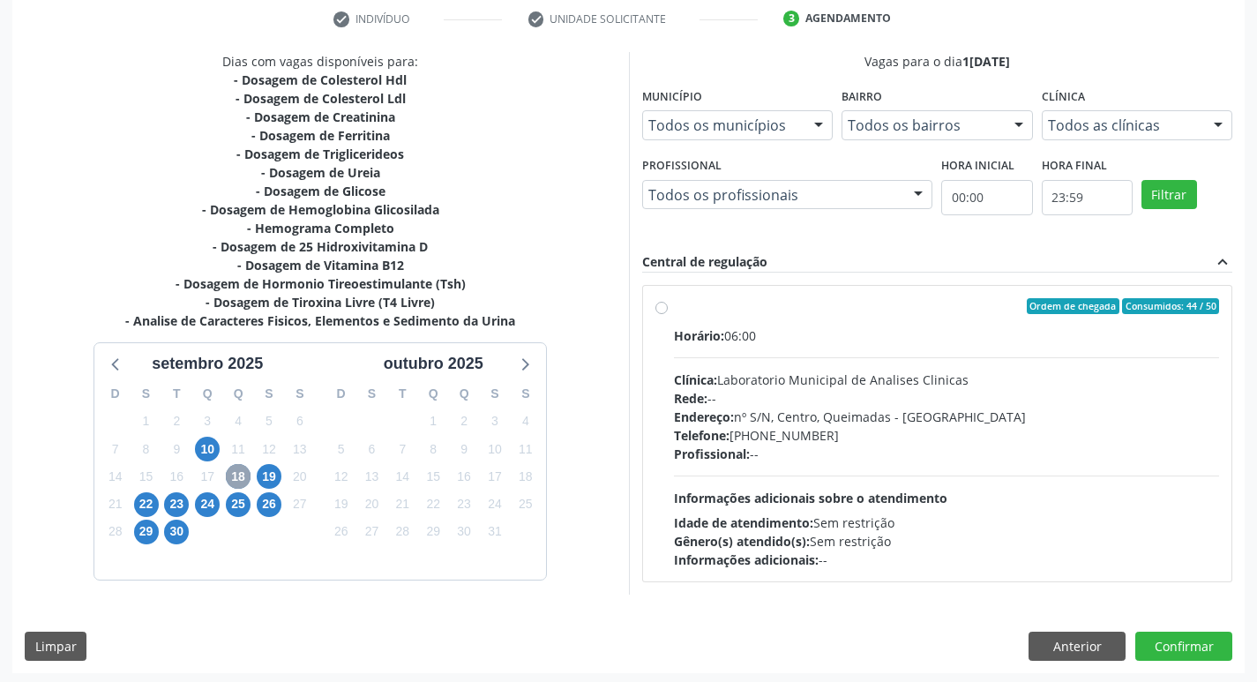
scroll to position [341, 0]
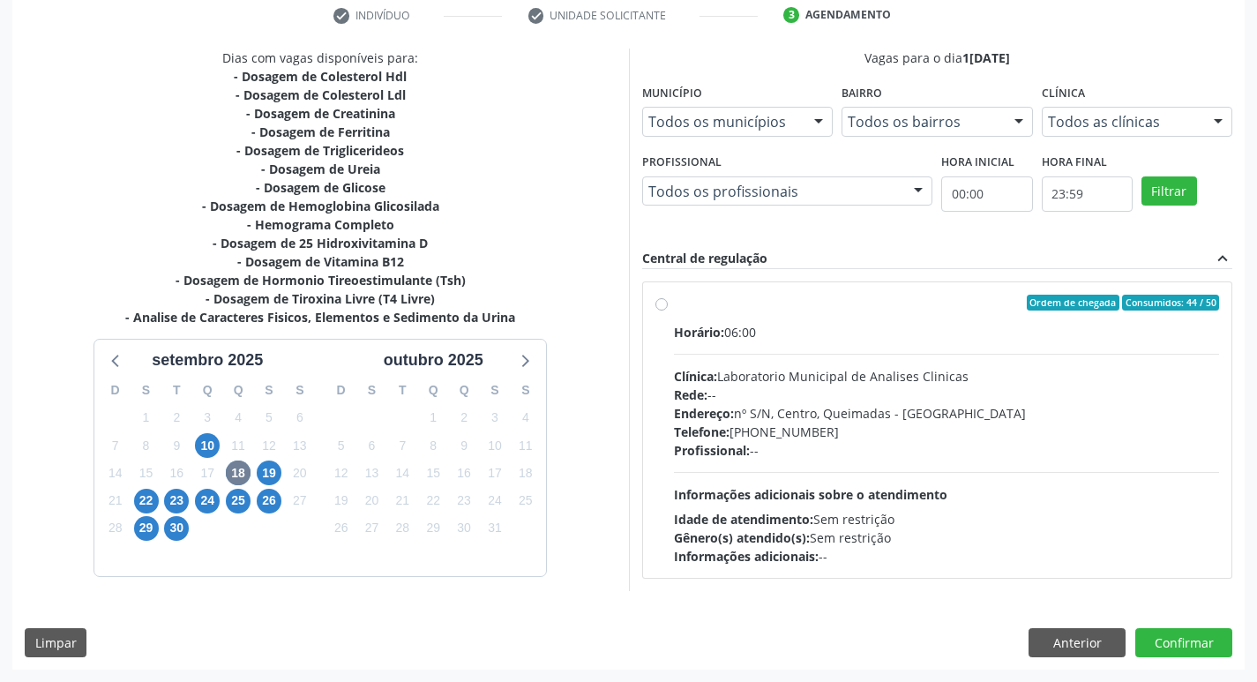
click at [804, 451] on div "Profissional: --" at bounding box center [947, 450] width 546 height 19
click at [668, 311] on input "Ordem de chegada Consumidos: 44 / 50 Horário: 06:00 Clínica: Laboratorio Munici…" at bounding box center [662, 303] width 12 height 16
radio input "true"
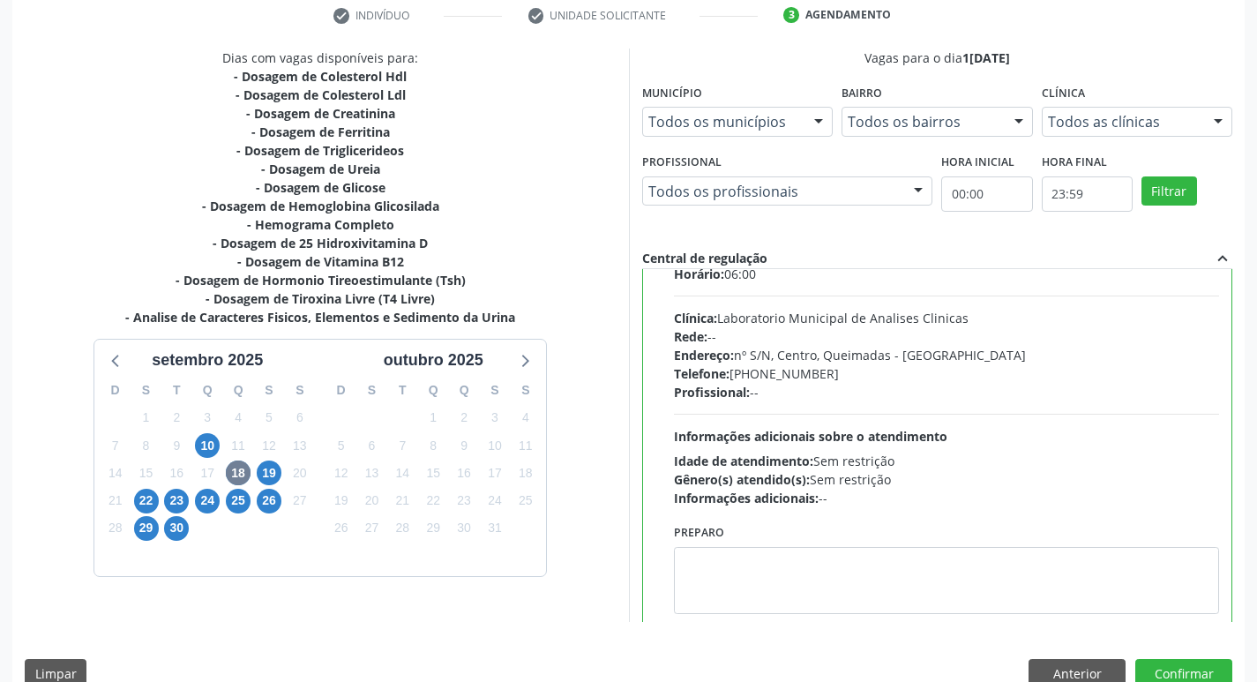
scroll to position [87, 0]
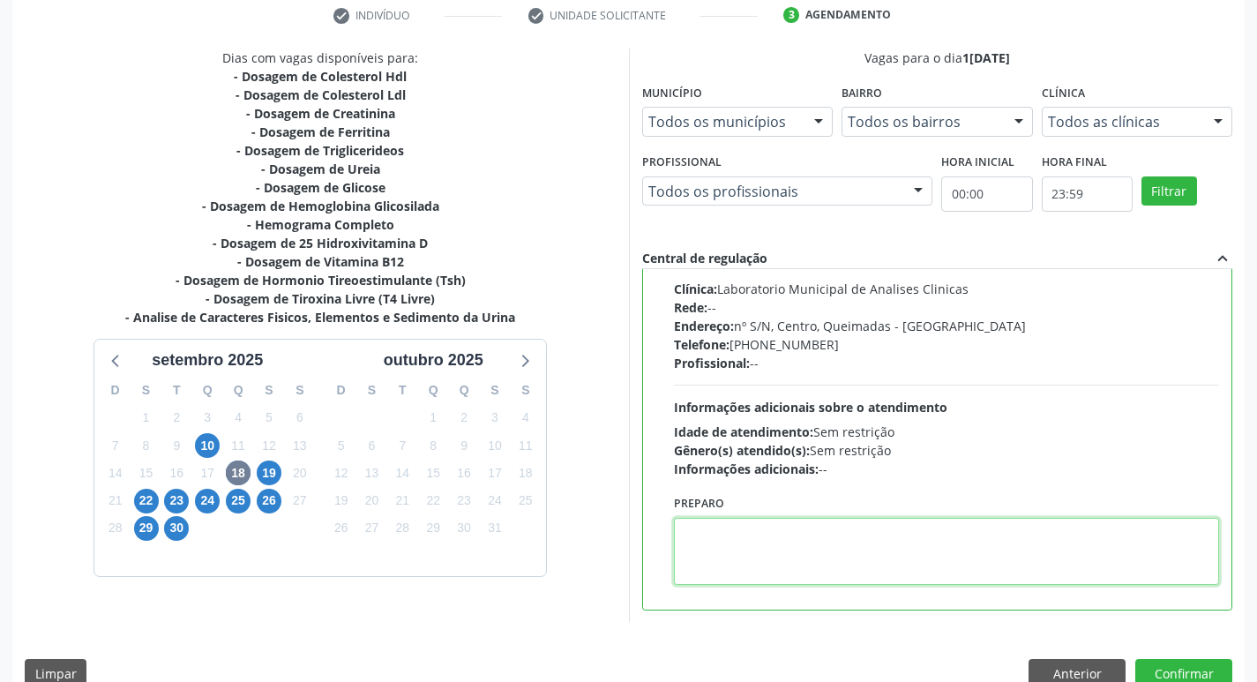
click at [723, 551] on textarea at bounding box center [947, 551] width 546 height 67
type textarea "V"
paste textarea "IR EM [GEOGRAPHIC_DATA]"
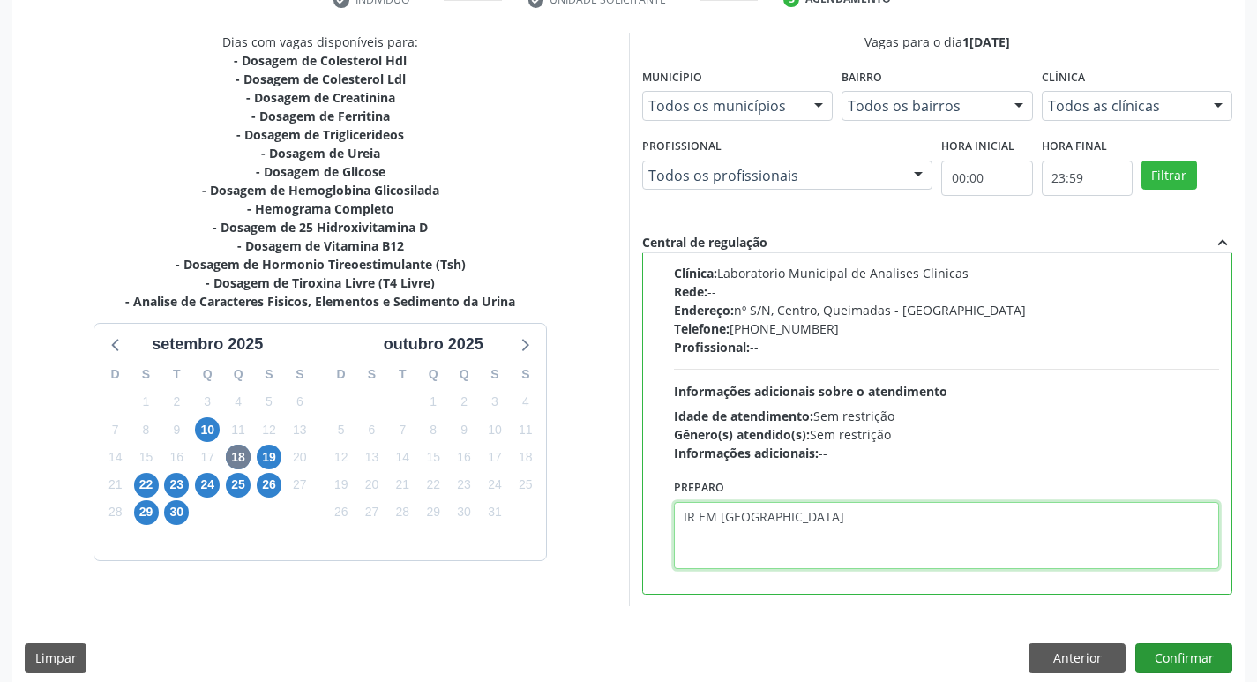
scroll to position [372, 0]
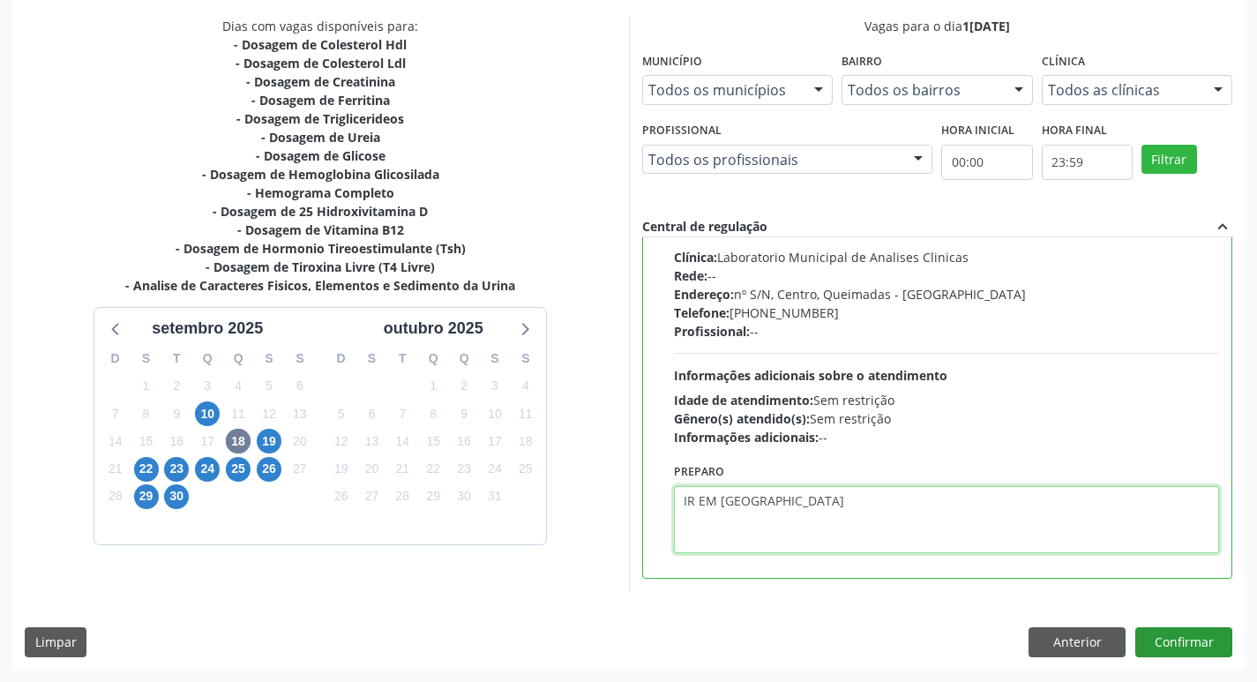
type textarea "IR EM [GEOGRAPHIC_DATA]"
click at [1188, 641] on button "Confirmar" at bounding box center [1184, 642] width 97 height 30
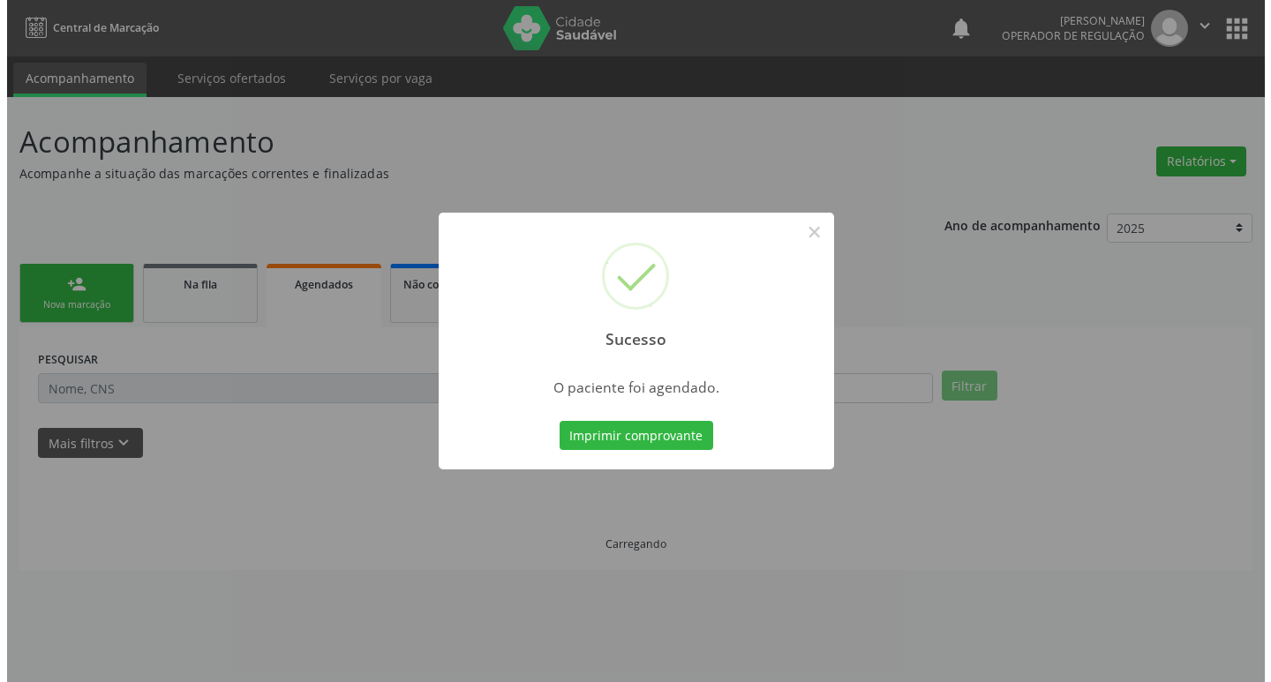
scroll to position [0, 0]
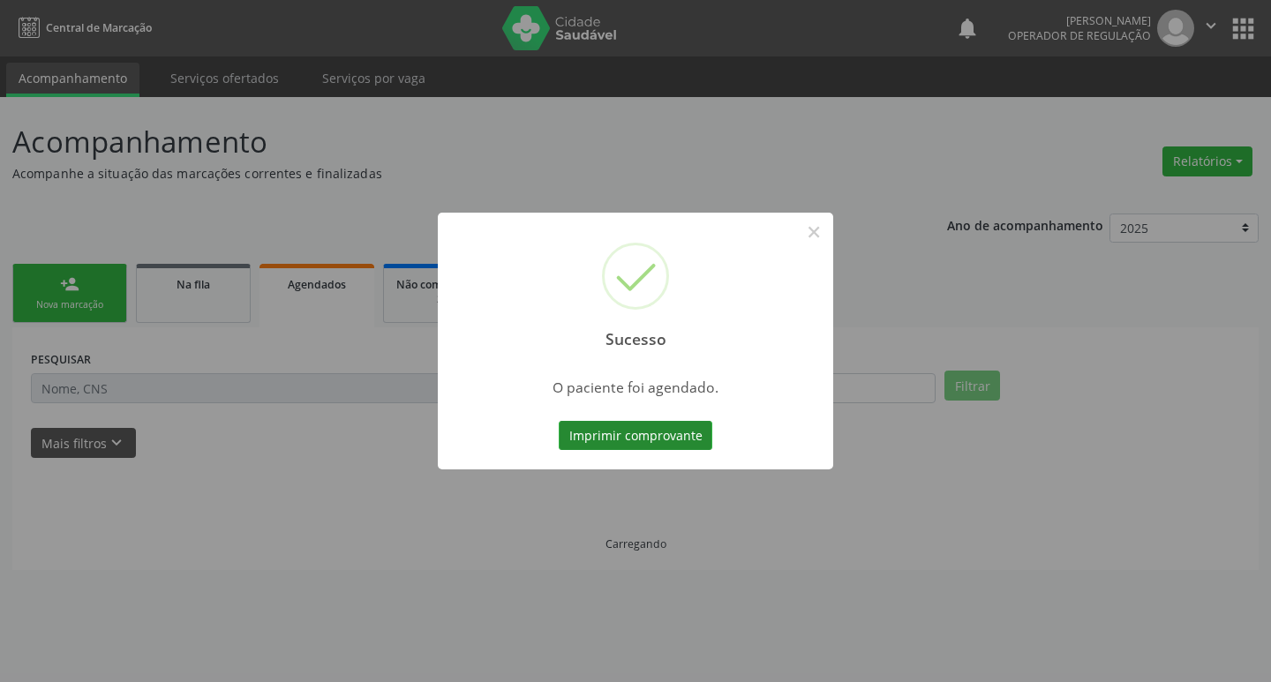
click at [653, 436] on button "Imprimir comprovante" at bounding box center [636, 436] width 154 height 30
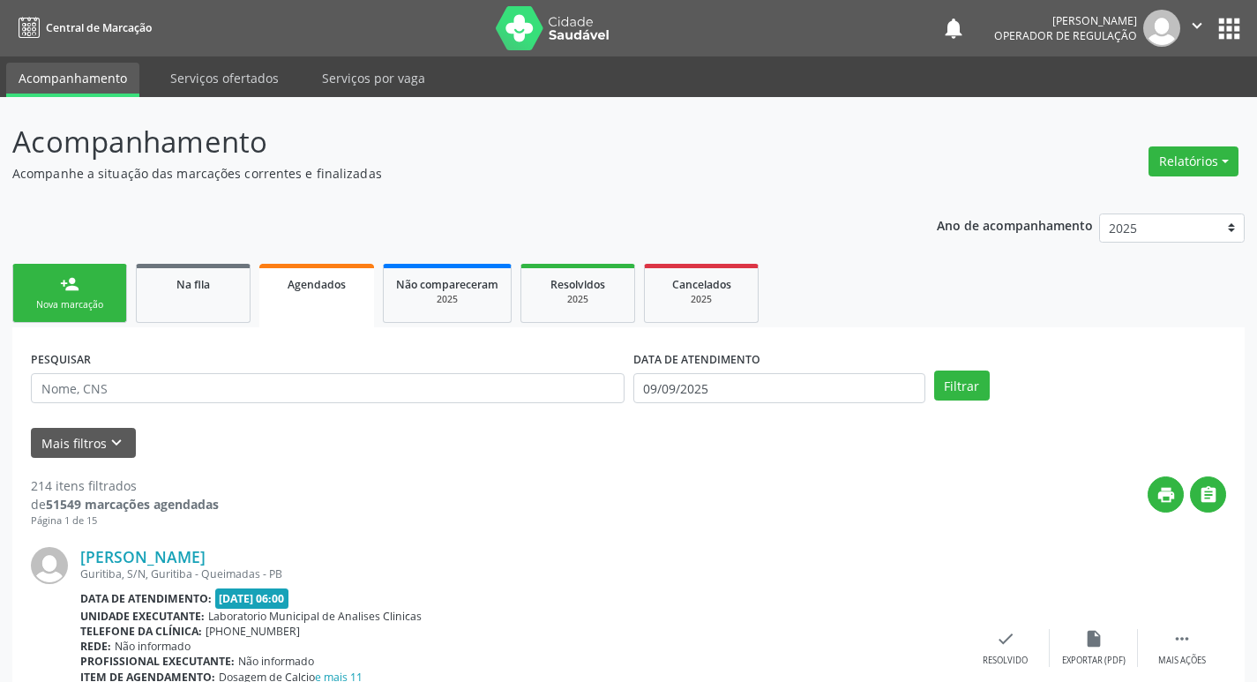
click at [64, 304] on div "Nova marcação" at bounding box center [70, 304] width 88 height 13
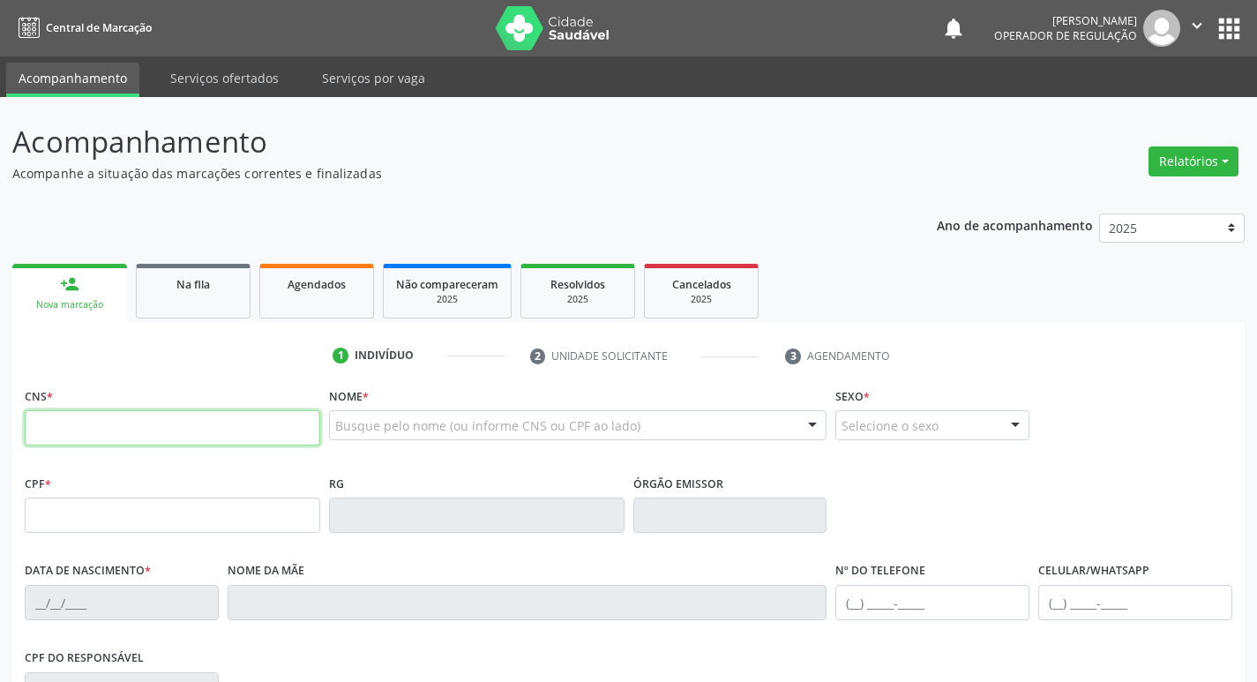
click at [177, 417] on input "text" at bounding box center [173, 427] width 296 height 35
type input "708 9057 1690 7514"
type input "113.903.164-32"
type input "[DATE]"
type input "[PERSON_NAME]"
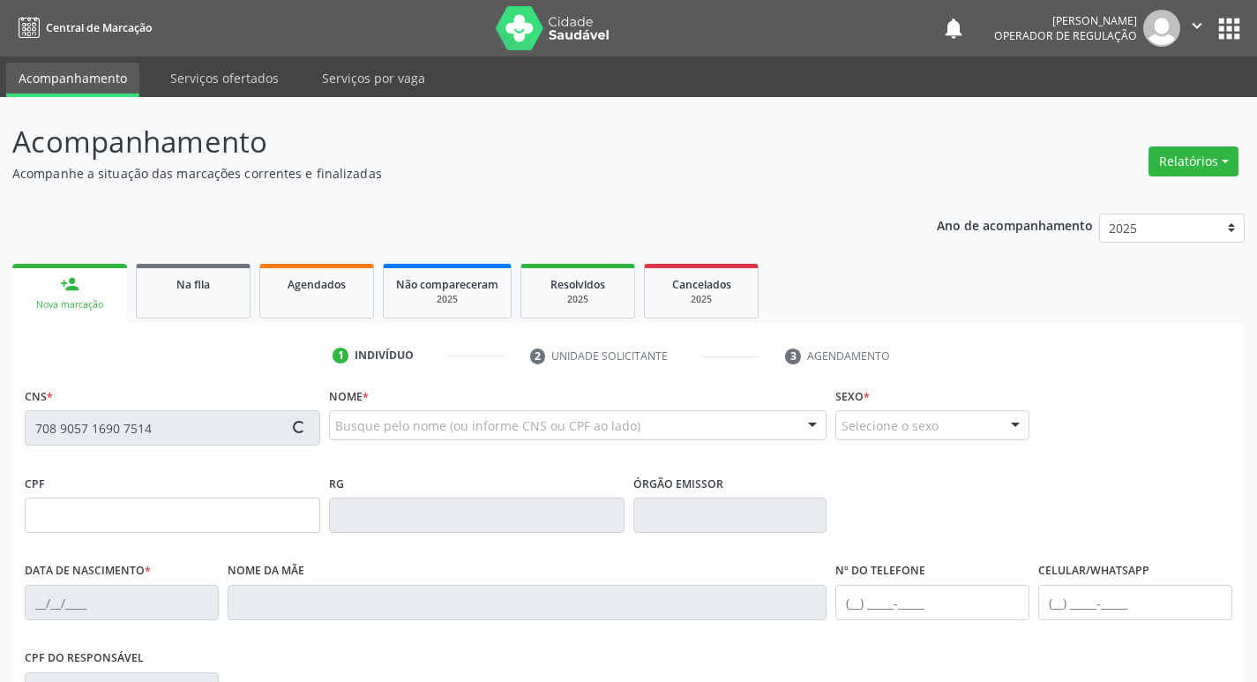
type input "[PHONE_NUMBER]"
type input "099.981.614-44"
type input "88"
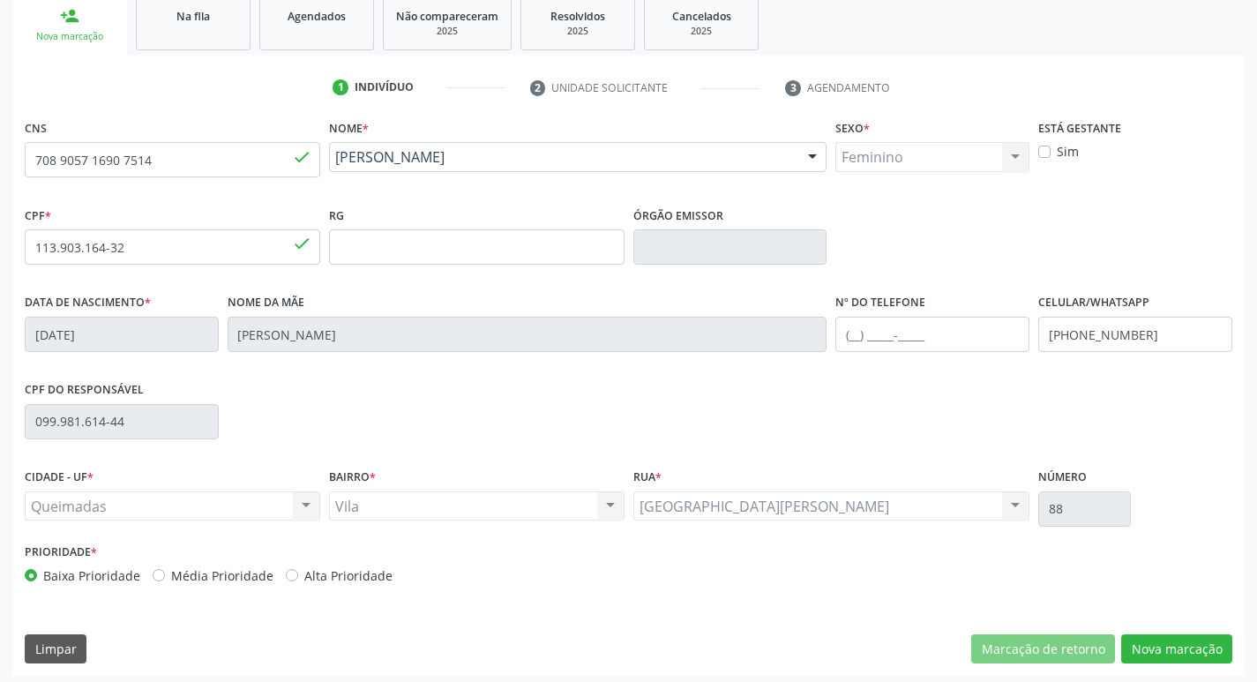
scroll to position [274, 0]
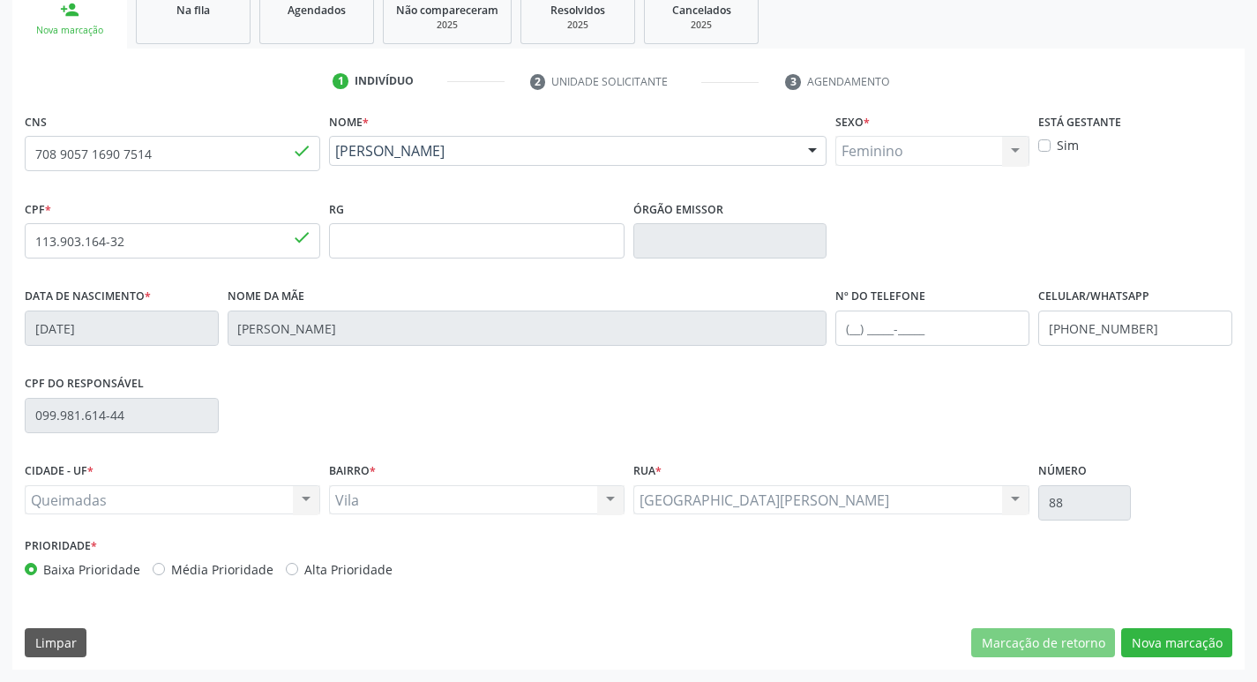
click at [1163, 658] on div "CNS 708 9057 1690 7514 done Nome * [PERSON_NAME] [PERSON_NAME] CNS: 708 9057 16…" at bounding box center [628, 389] width 1233 height 561
click at [1159, 647] on button "Nova marcação" at bounding box center [1176, 643] width 111 height 30
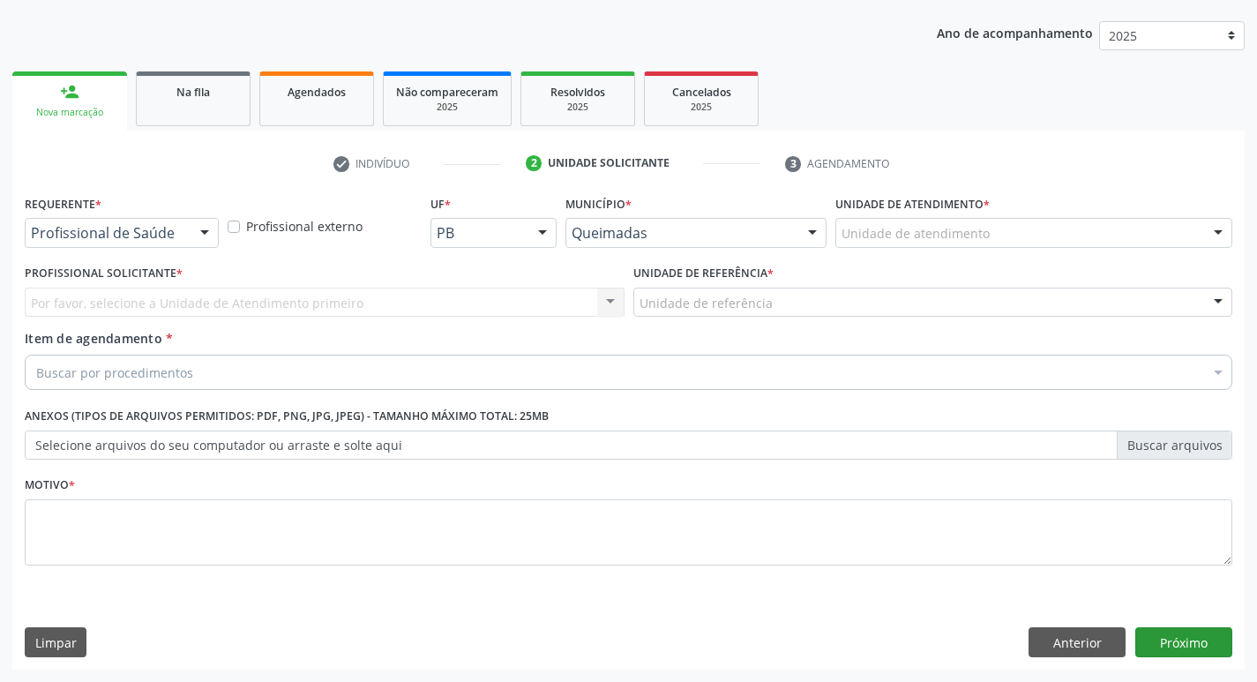
scroll to position [192, 0]
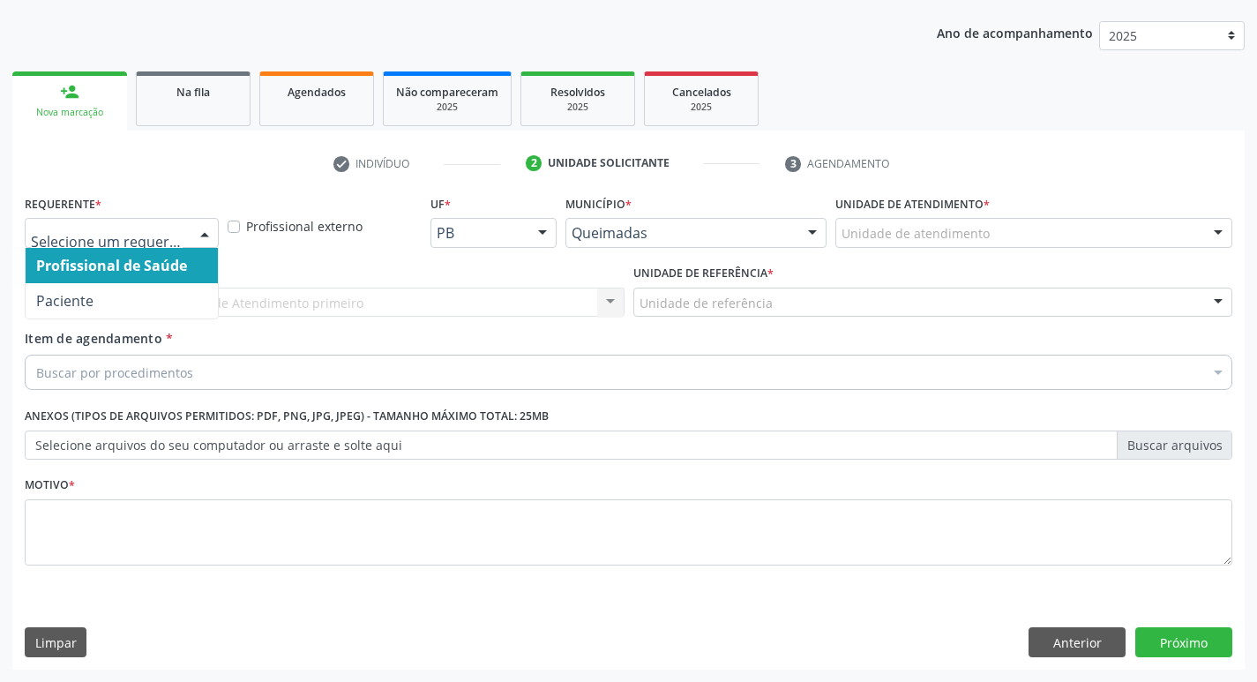
click at [148, 223] on div at bounding box center [122, 233] width 194 height 30
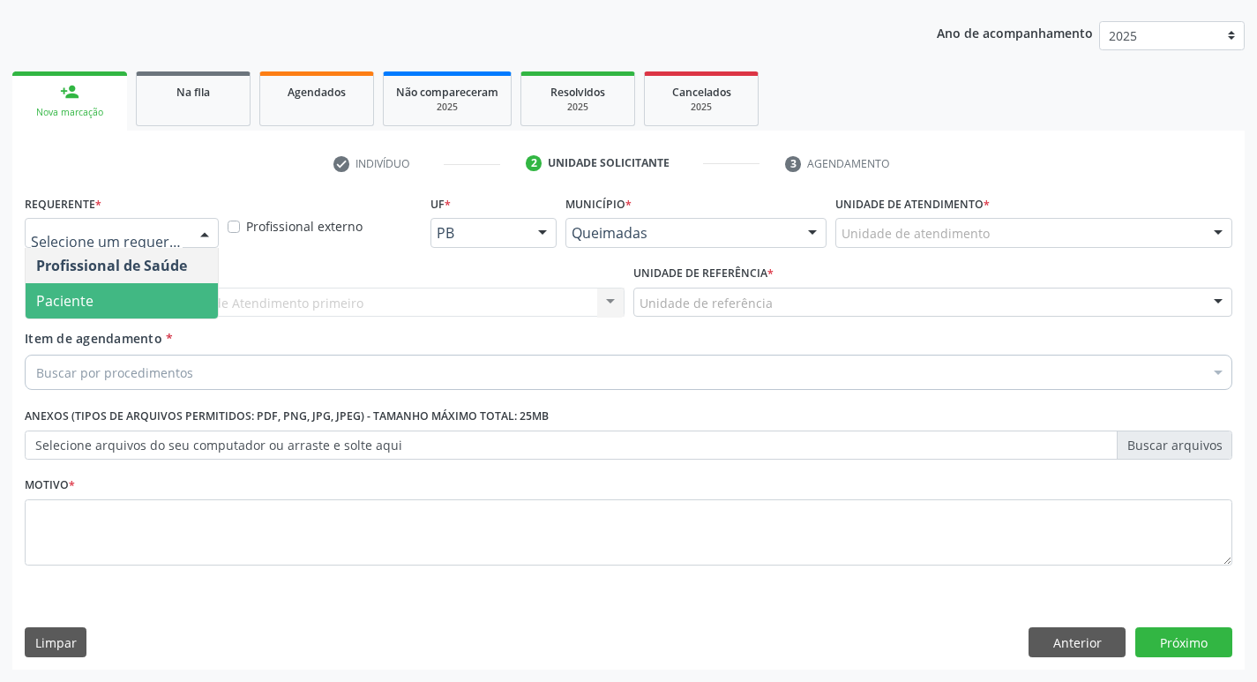
click at [104, 302] on span "Paciente" at bounding box center [122, 300] width 192 height 35
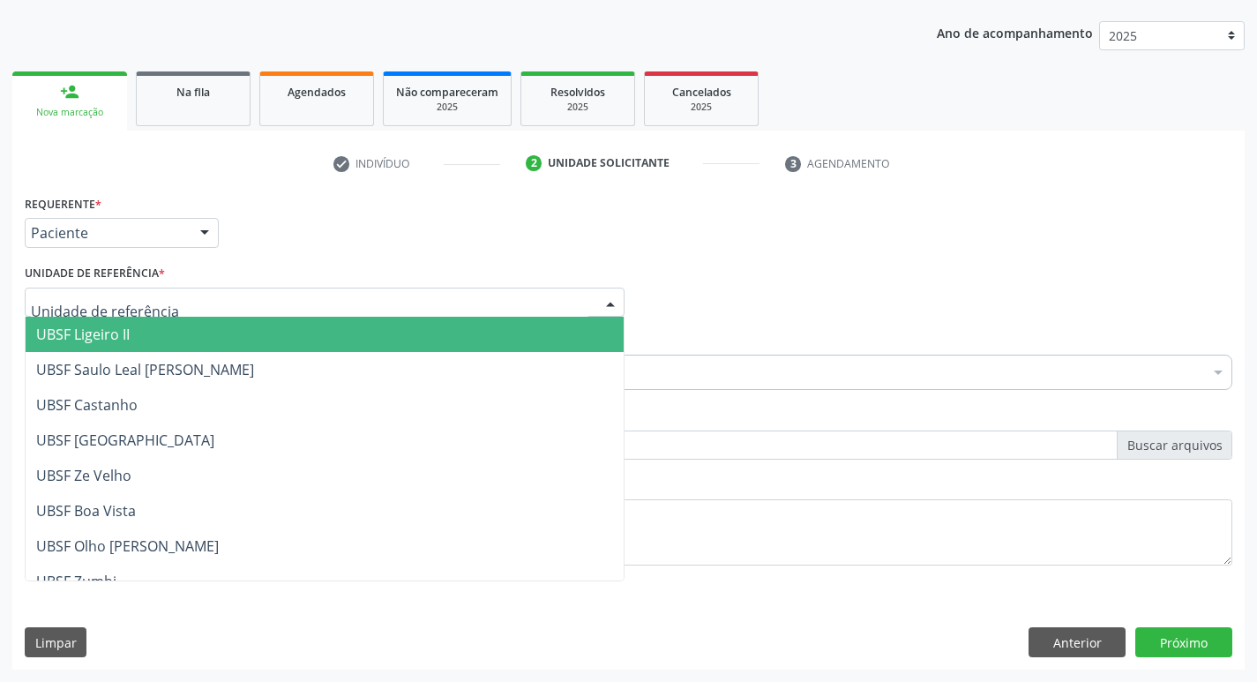
type input "V"
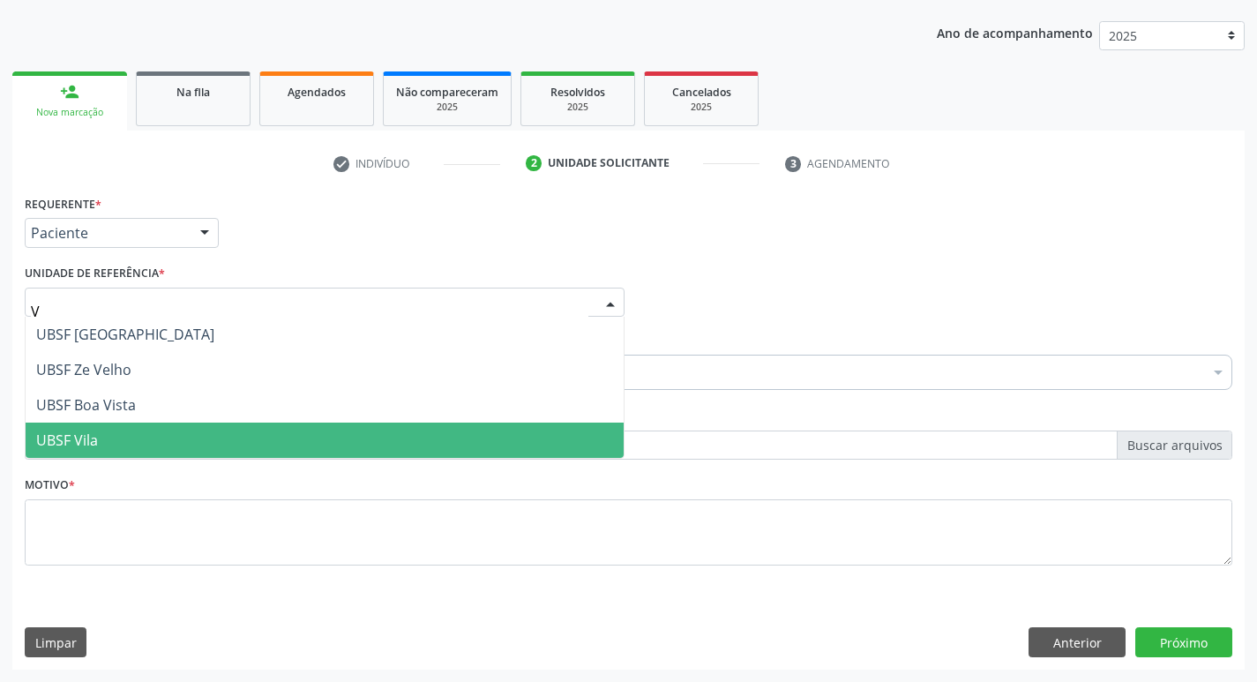
click at [94, 435] on span "UBSF Vila" at bounding box center [67, 440] width 62 height 19
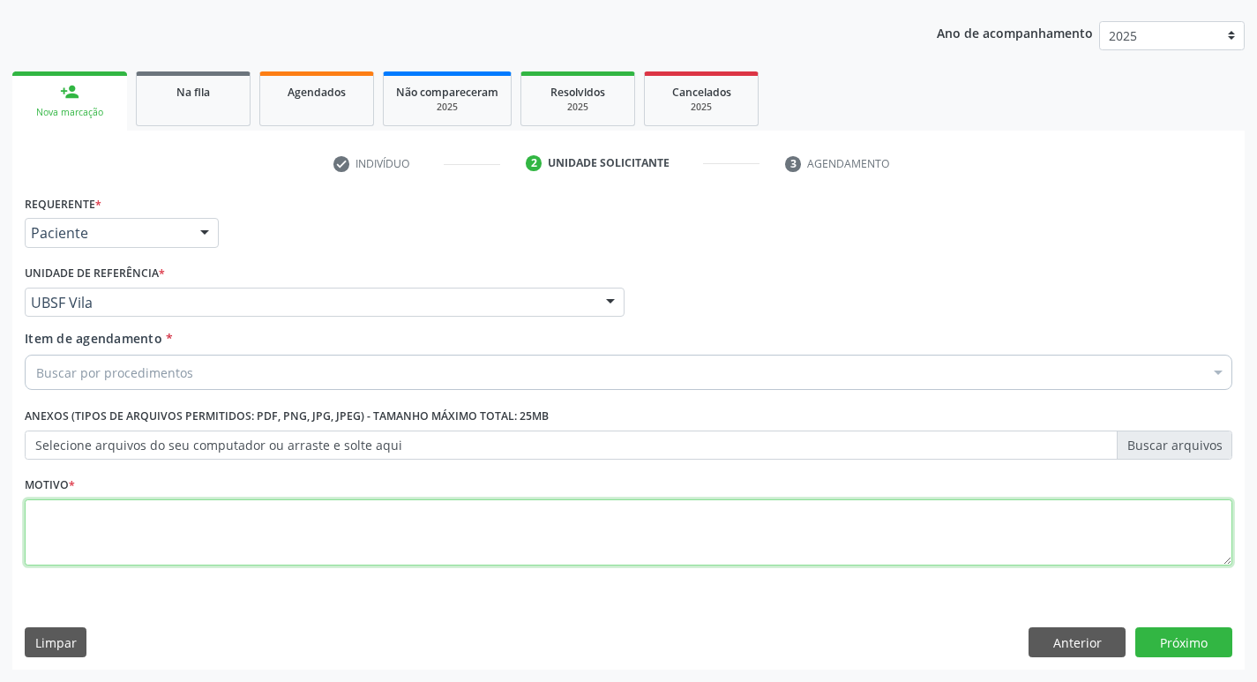
drag, startPoint x: 88, startPoint y: 527, endPoint x: 69, endPoint y: 534, distance: 20.7
click at [73, 529] on textarea at bounding box center [629, 532] width 1208 height 67
type textarea "AVALIACAO"
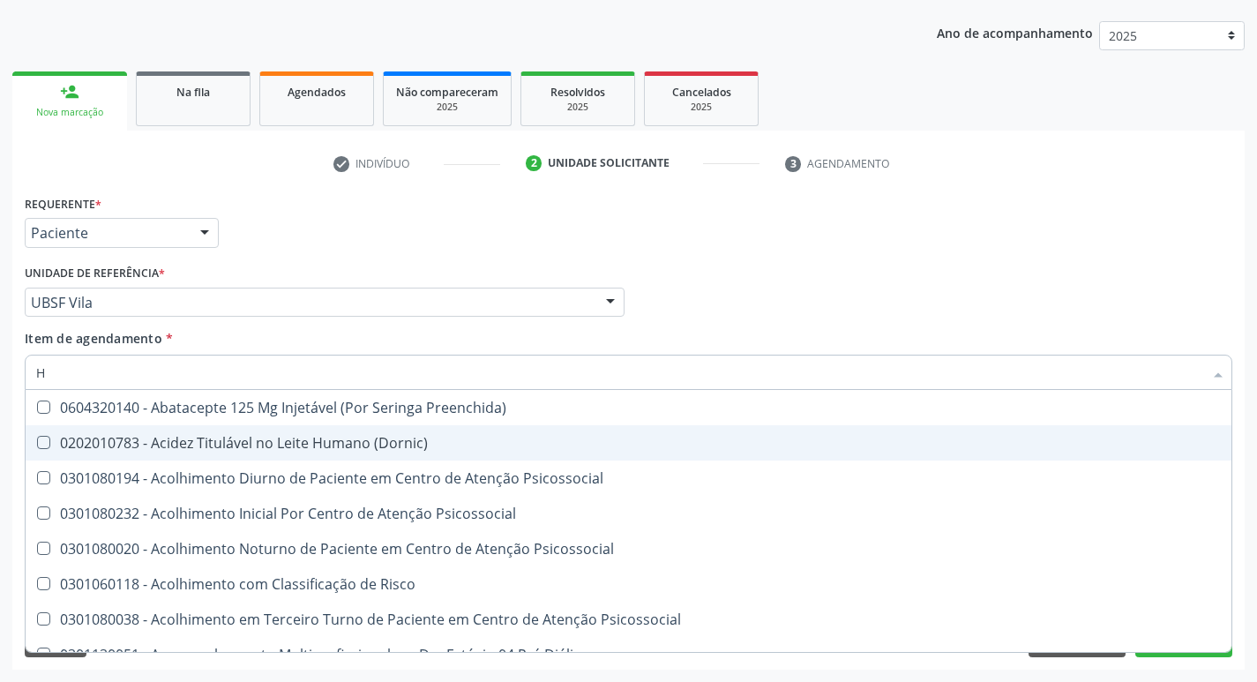
type input "HEMOGR"
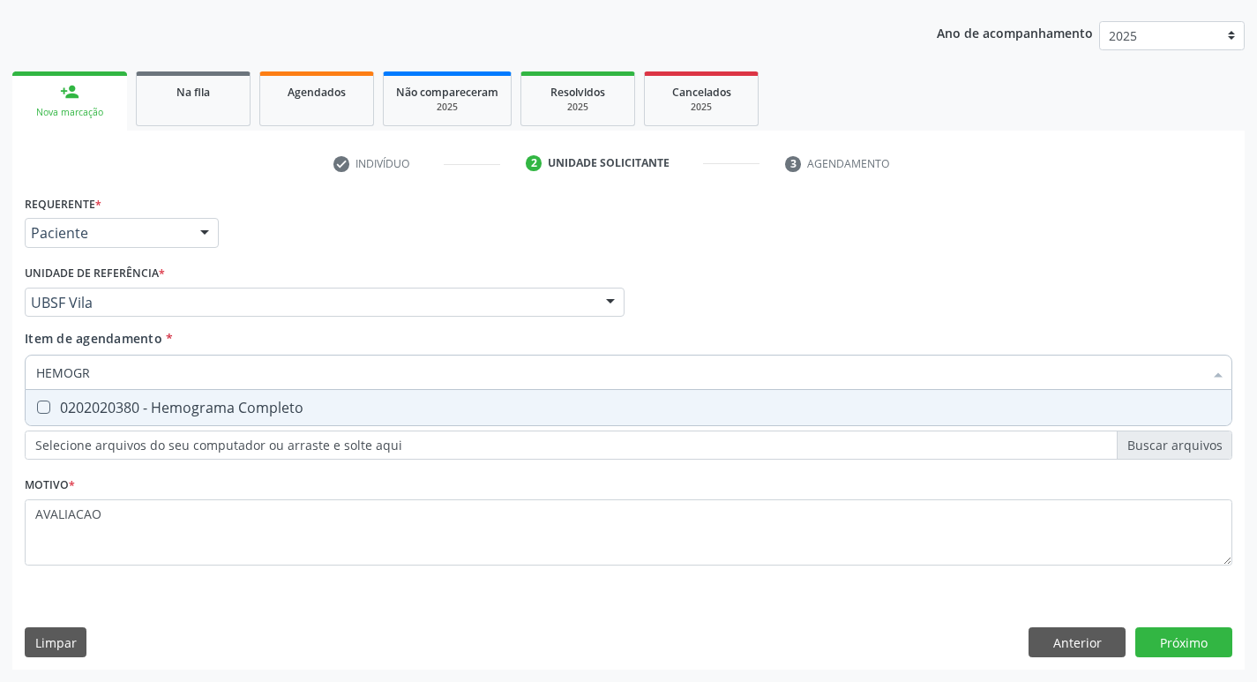
click at [220, 414] on div "0202020380 - Hemograma Completo" at bounding box center [628, 408] width 1185 height 14
checkbox Completo "true"
type input "HEMOG"
checkbox Completo "false"
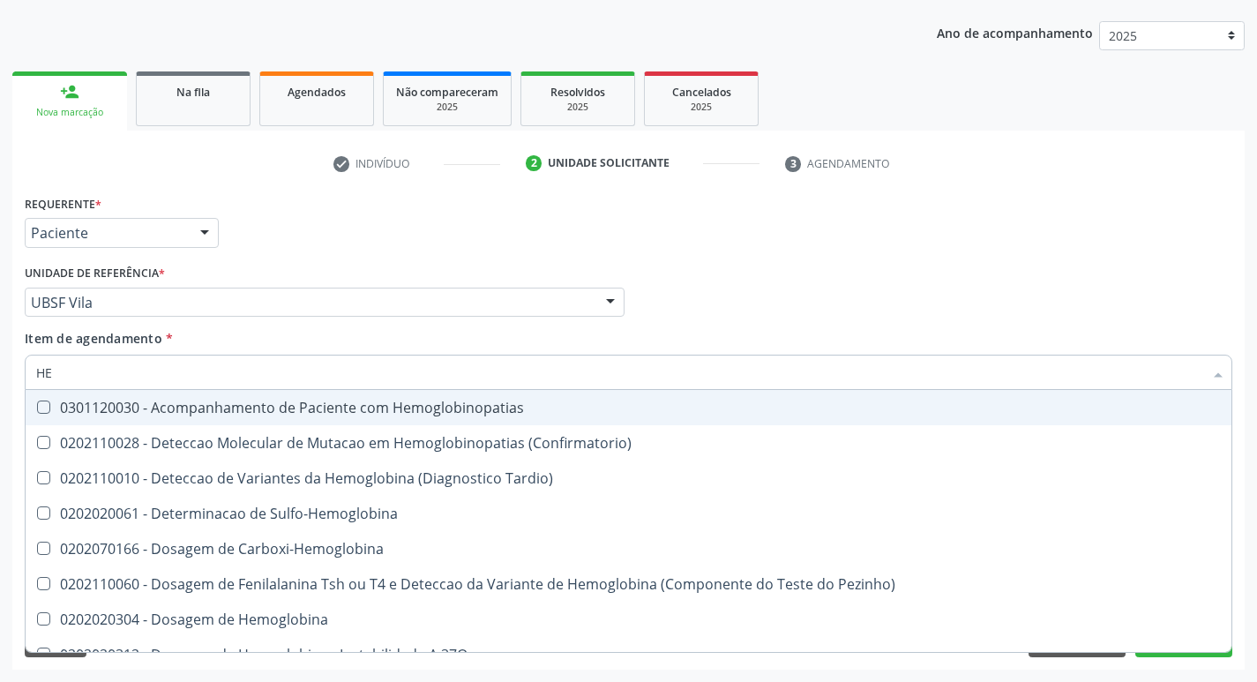
type input "H"
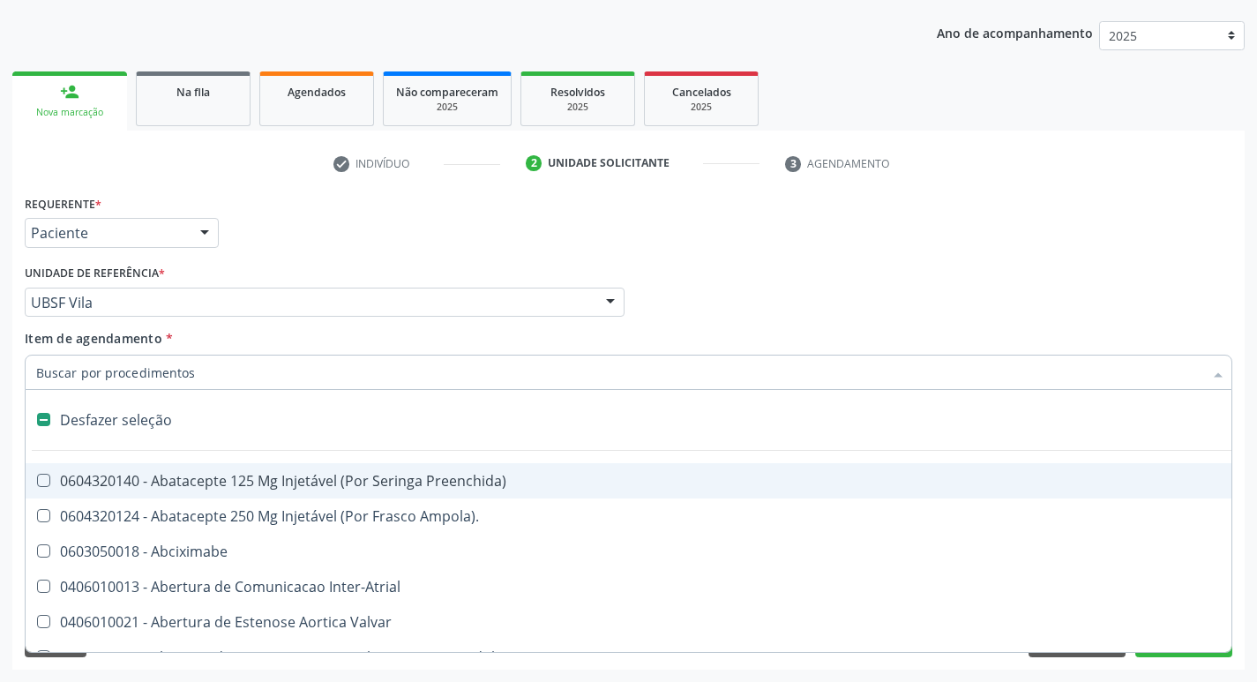
checkbox Capsula\) "false"
type input "G"
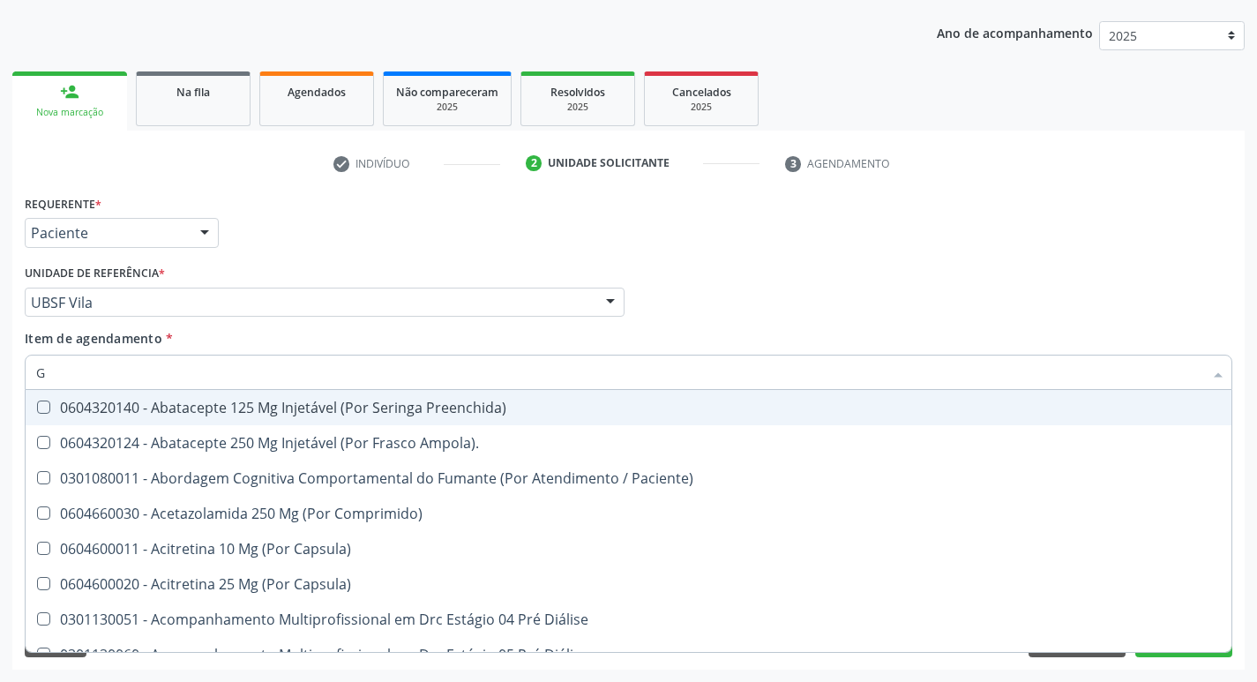
checkbox Completo "true"
type input "GLICOSE"
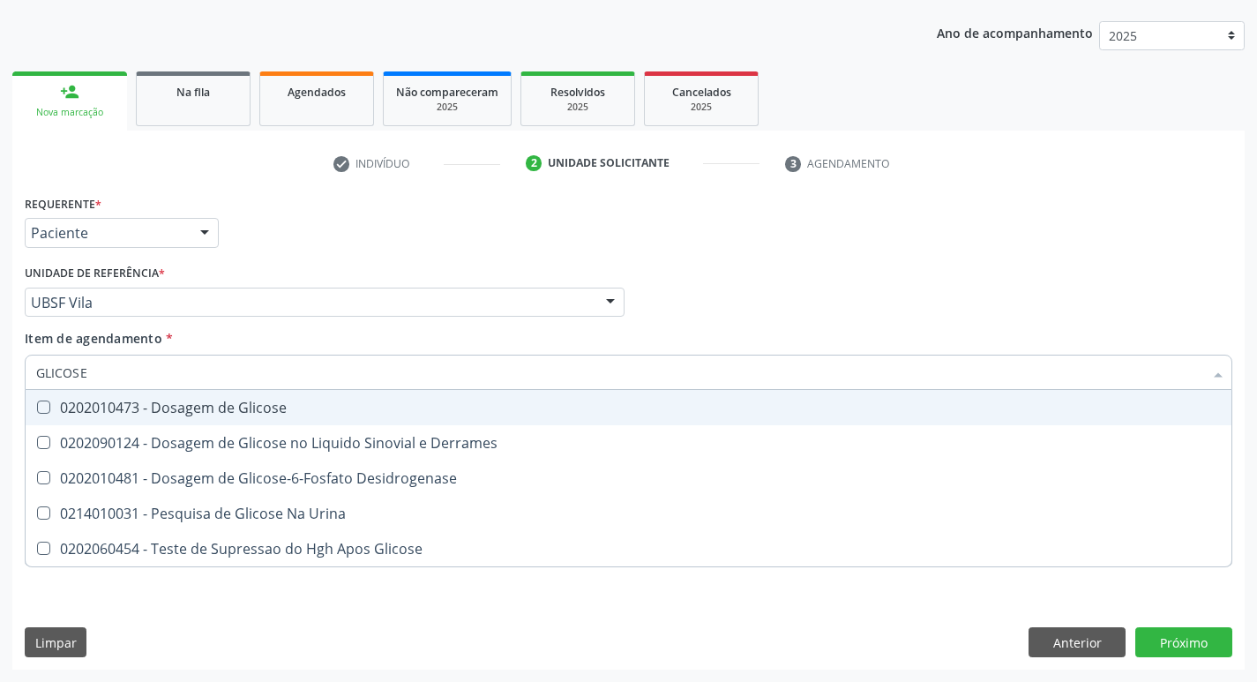
click at [163, 415] on div "0202010473 - Dosagem de Glicose" at bounding box center [628, 408] width 1185 height 14
checkbox Glicose "true"
type input "GLICOS"
checkbox Glicose "false"
checkbox Derrames "true"
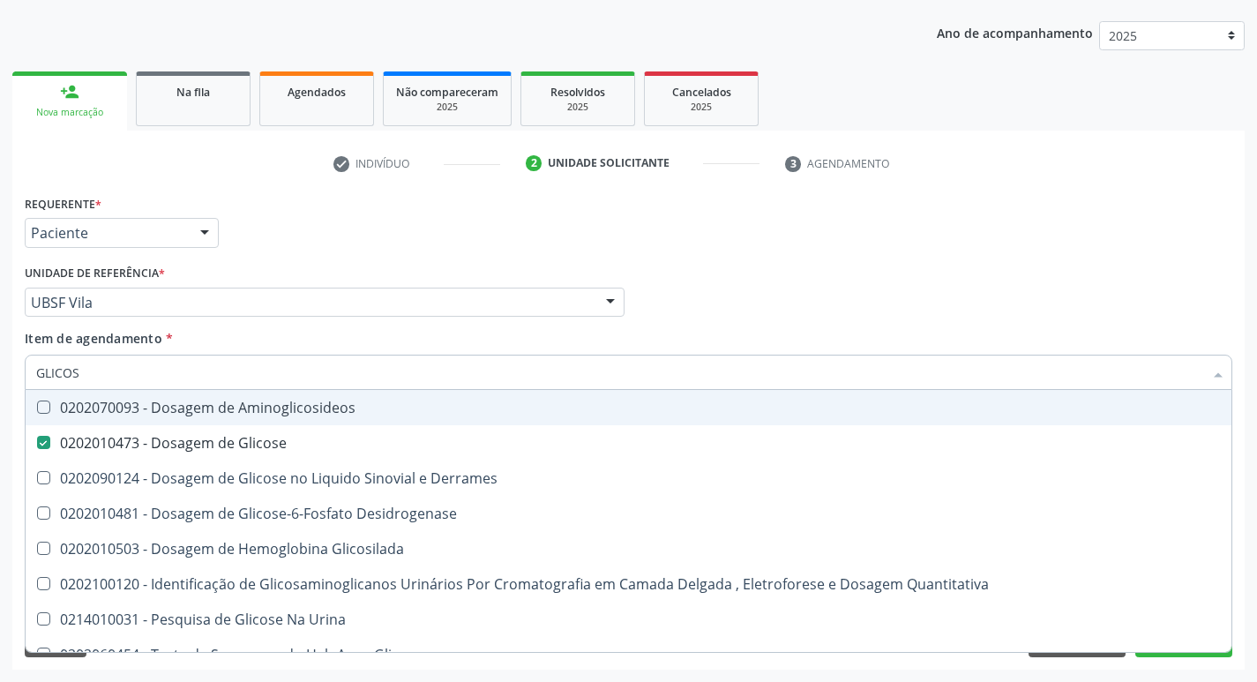
type input "GLICO"
checkbox Glicose "false"
checkbox Derrames "true"
type input "GLI"
checkbox Derrames "false"
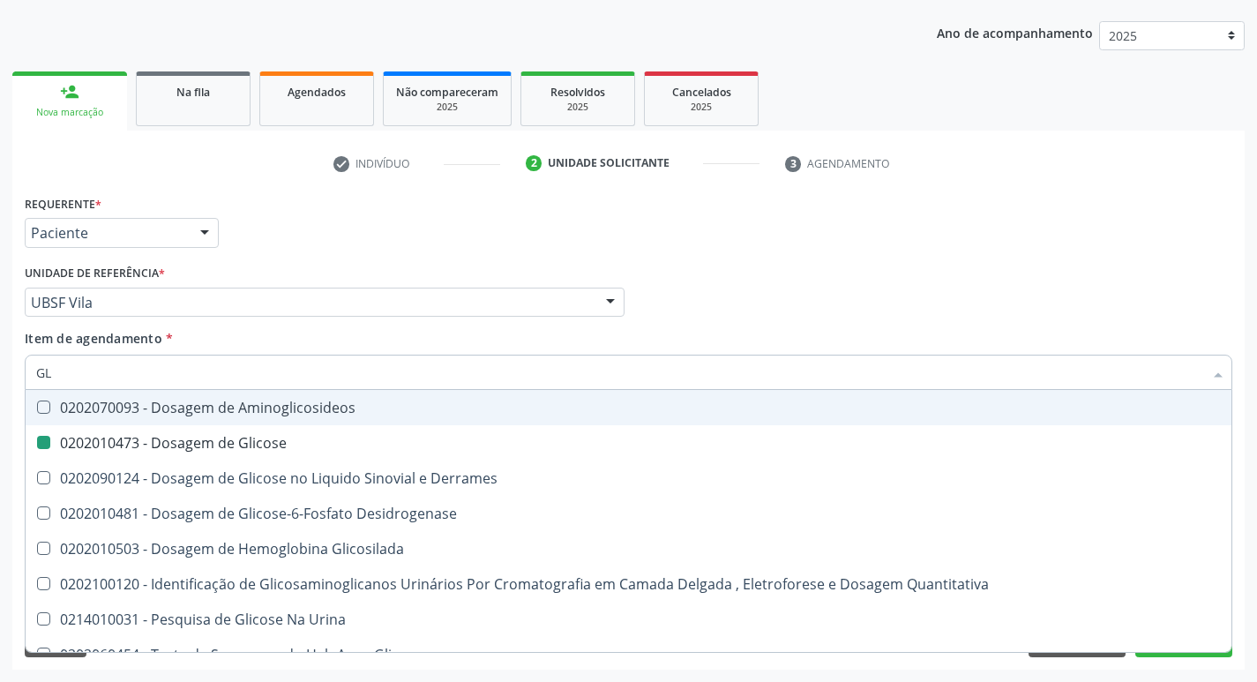
type input "G"
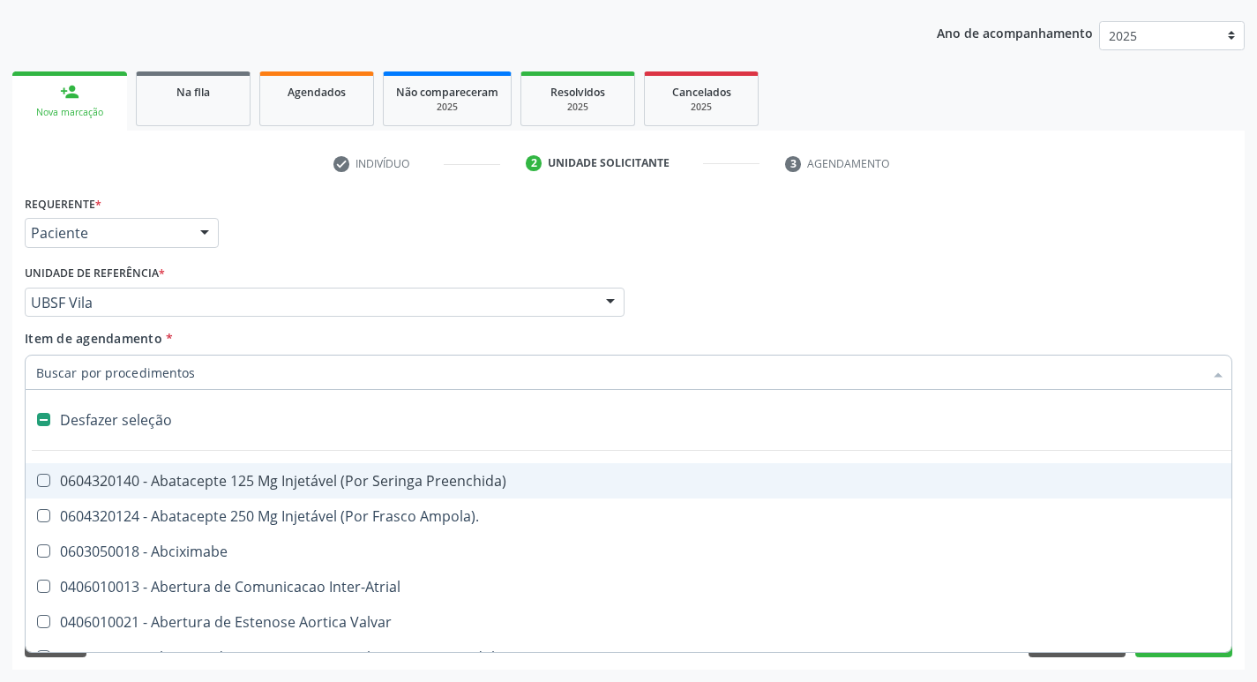
type input "H"
checkbox Convencional\) "true"
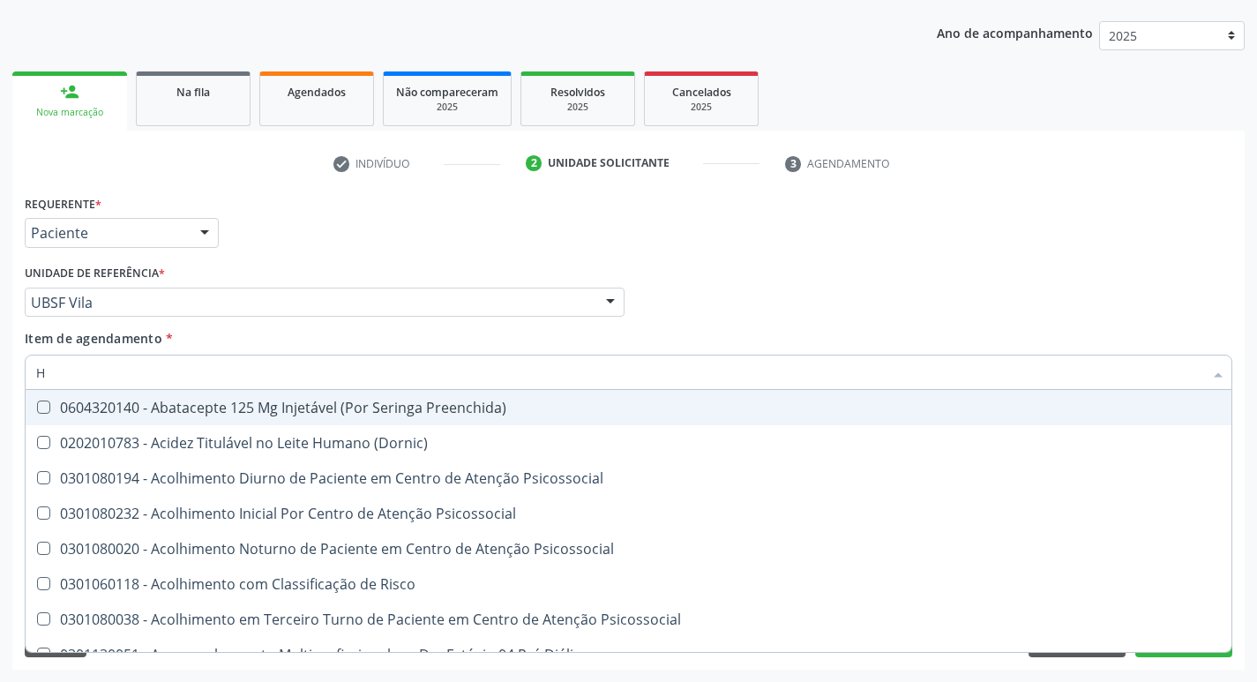
type input "HEMOGLOBINA G"
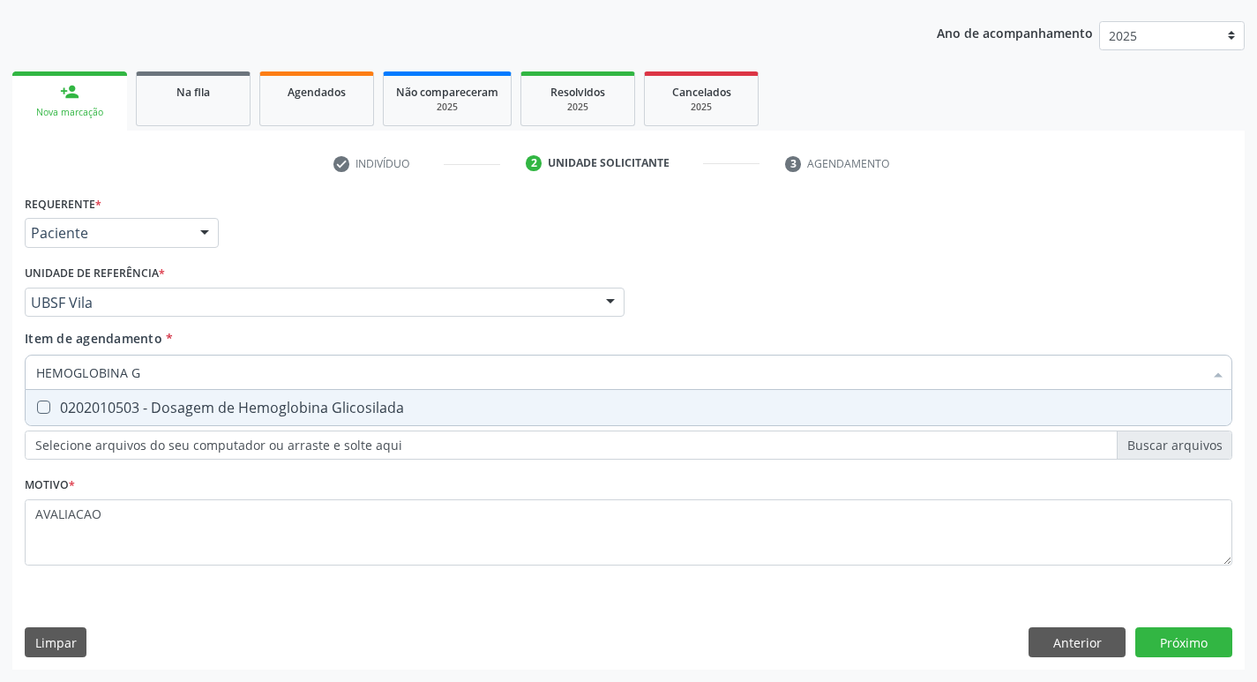
drag, startPoint x: 211, startPoint y: 419, endPoint x: 84, endPoint y: 502, distance: 151.7
click at [209, 419] on span "0202010503 - Dosagem de Hemoglobina Glicosilada" at bounding box center [629, 407] width 1206 height 35
checkbox Glicosilada "true"
type input "HEMOGLOBINA"
checkbox Glicosilada "false"
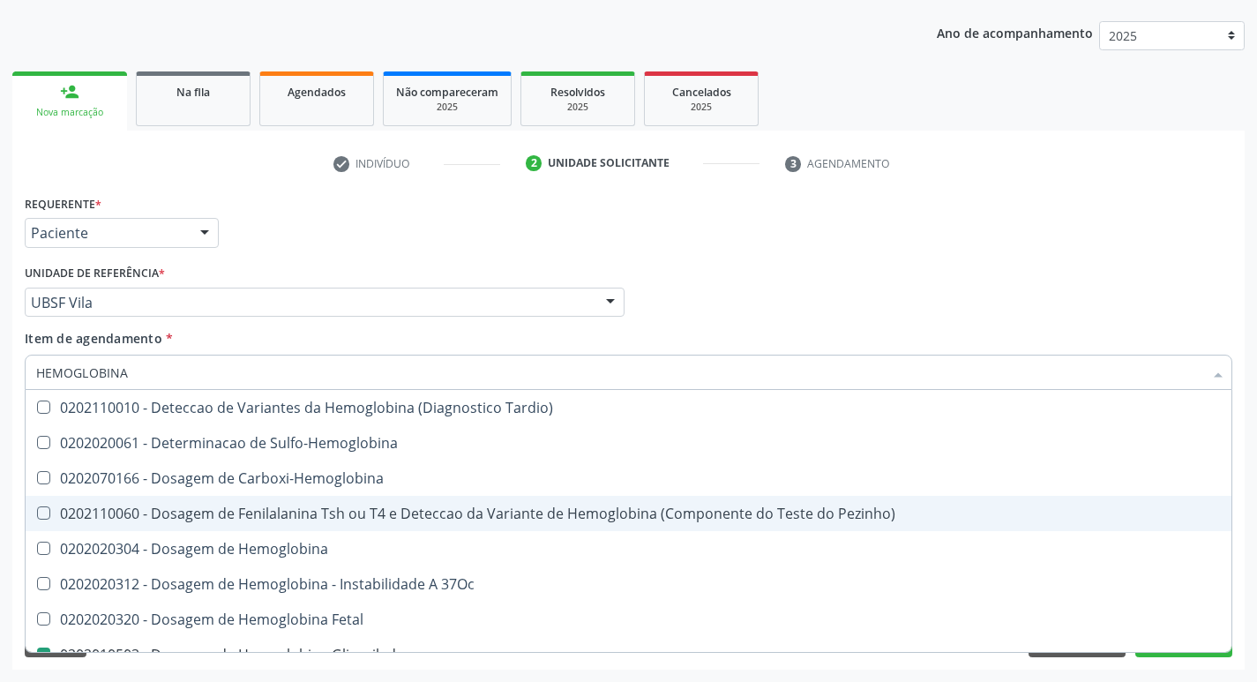
type input "HEMOGLOBIN"
checkbox Glicosilada "false"
checkbox Hemoglobina "true"
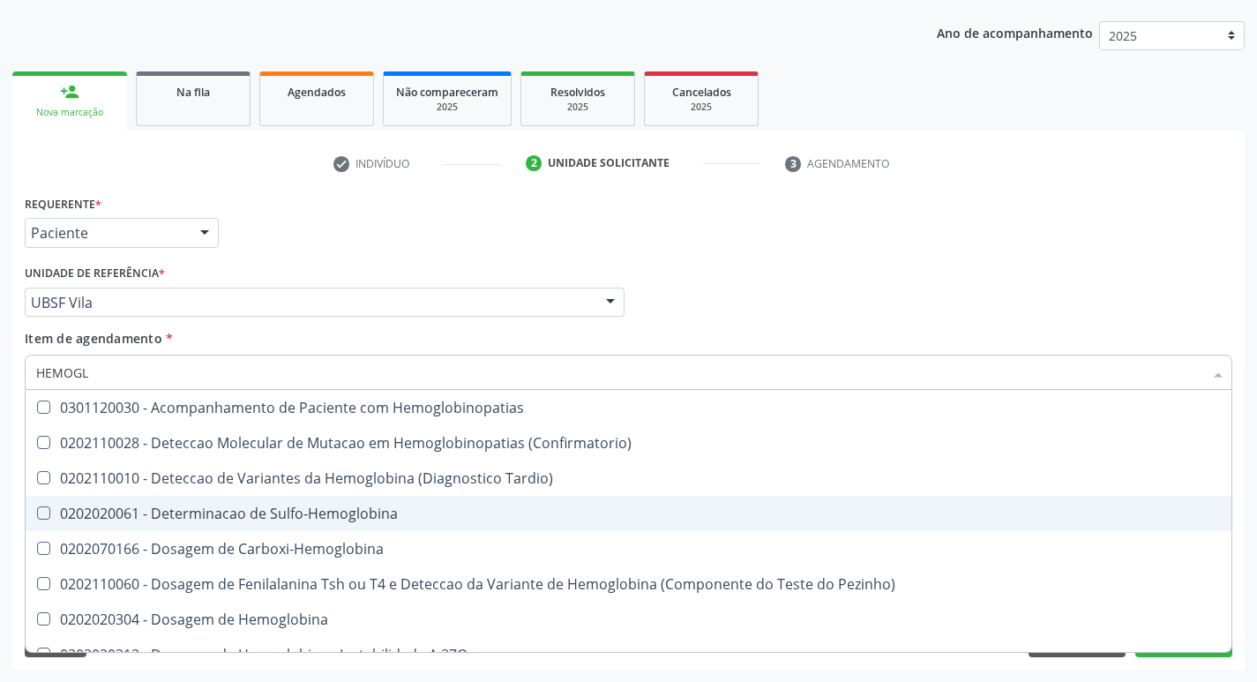
type input "HEMOG"
checkbox S "true"
type input "H"
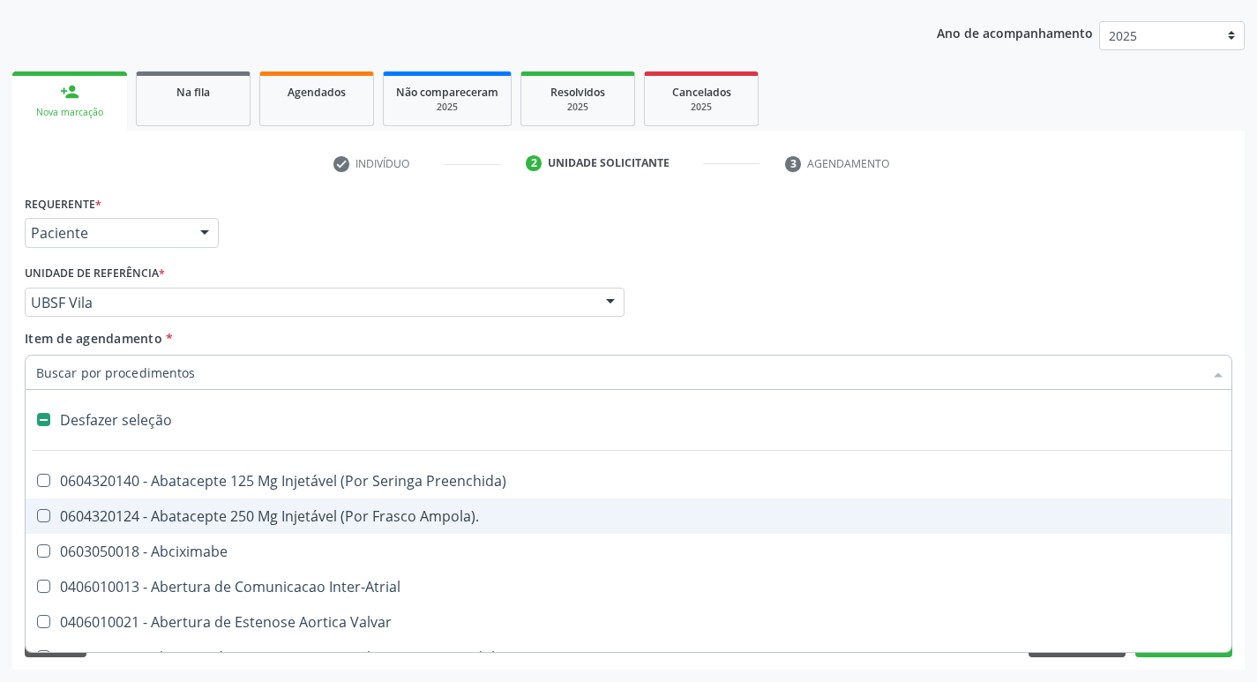
checkbox Dente\) "false"
checkbox Capsula\) "false"
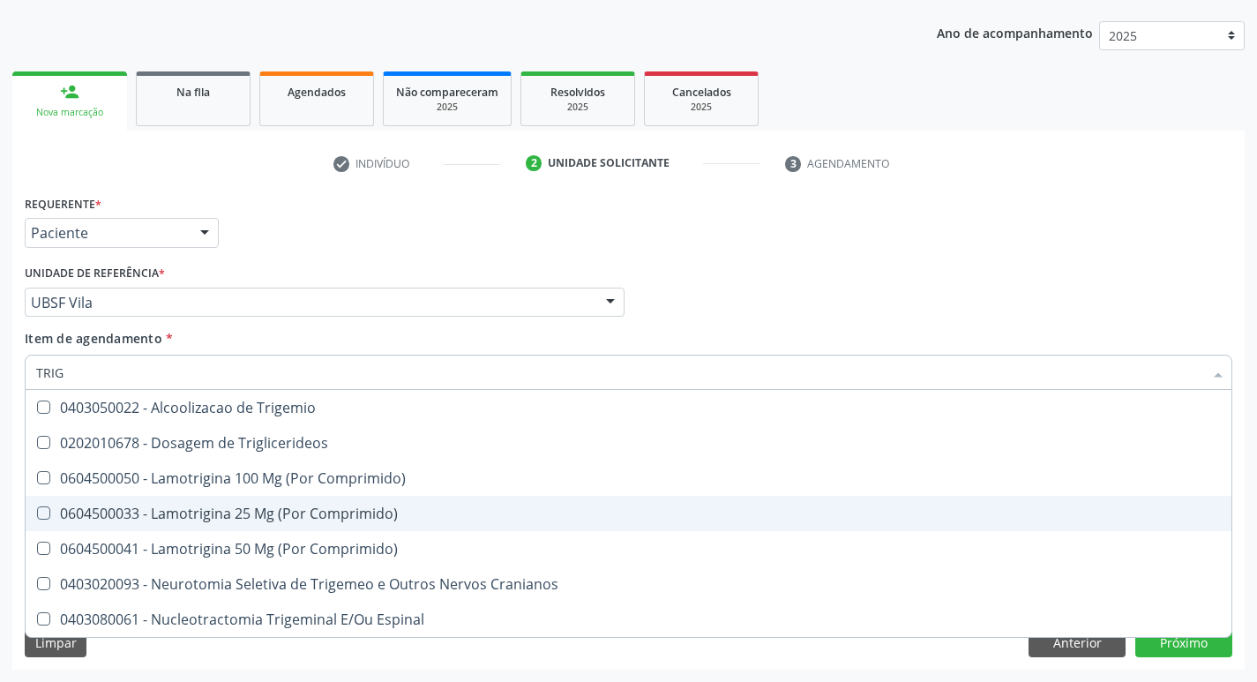
type input "TRIGL"
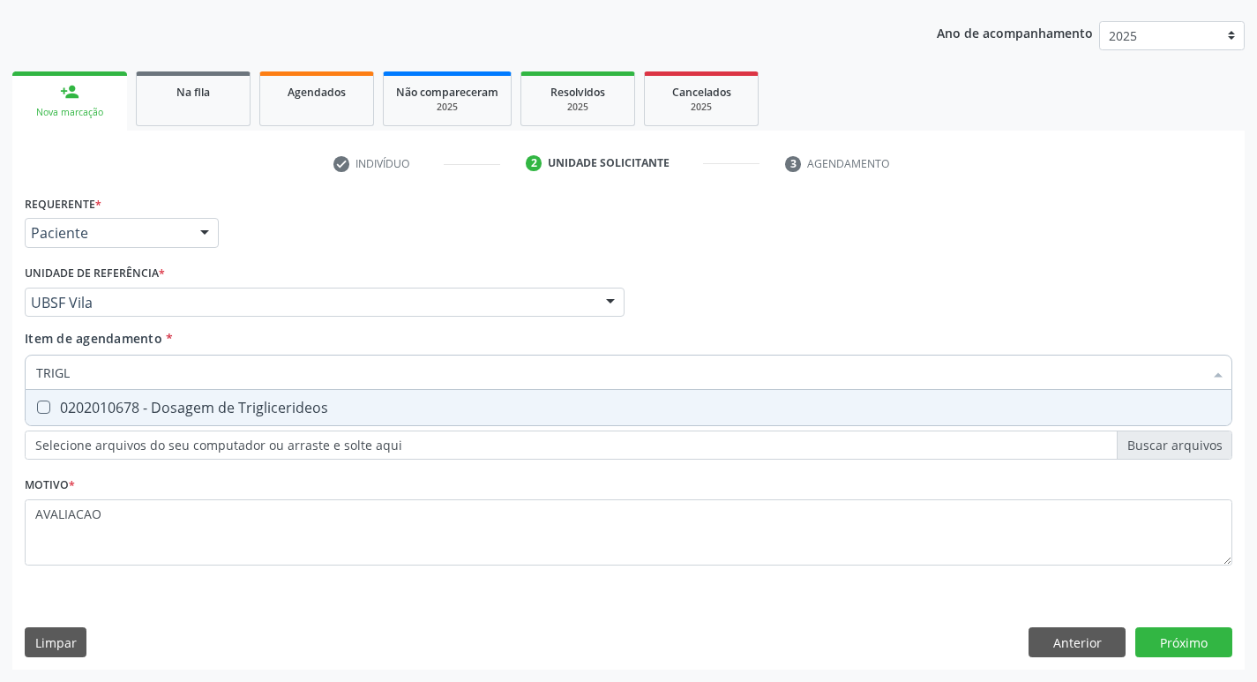
click at [56, 421] on span "0202010678 - Dosagem de Triglicerideos" at bounding box center [629, 407] width 1206 height 35
checkbox Triglicerideos "true"
type input "TRIG"
checkbox Triglicerideos "false"
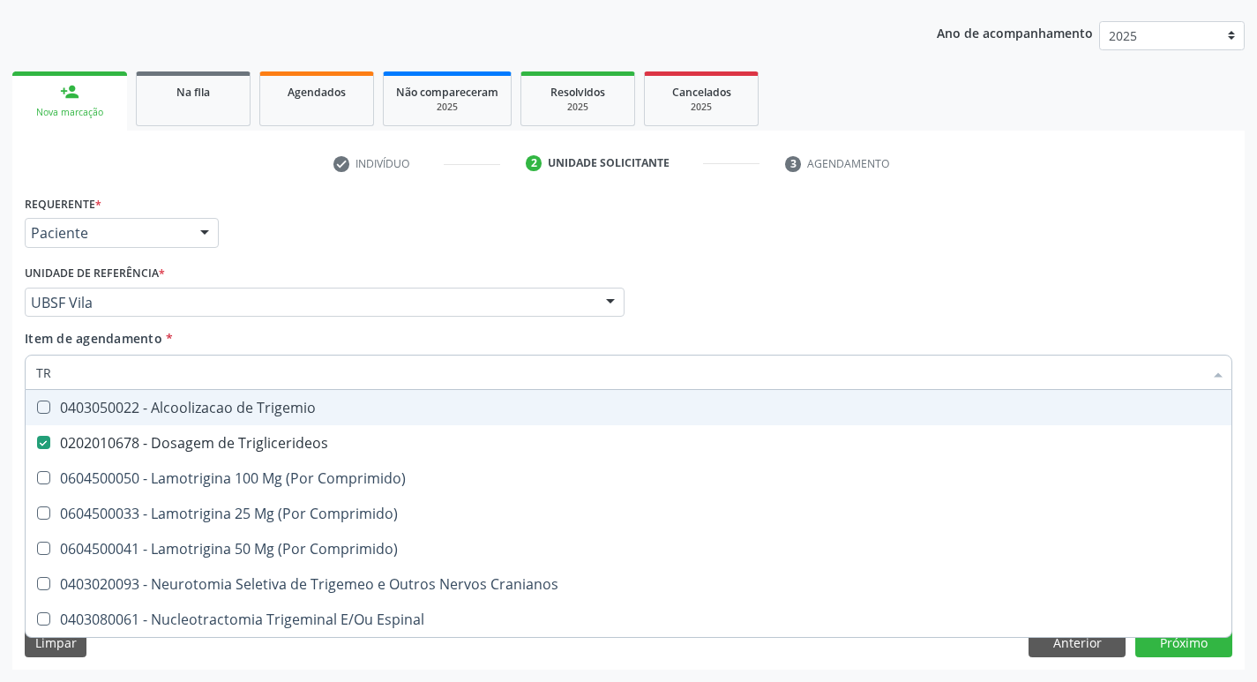
type input "T"
checkbox Triglicerideos "false"
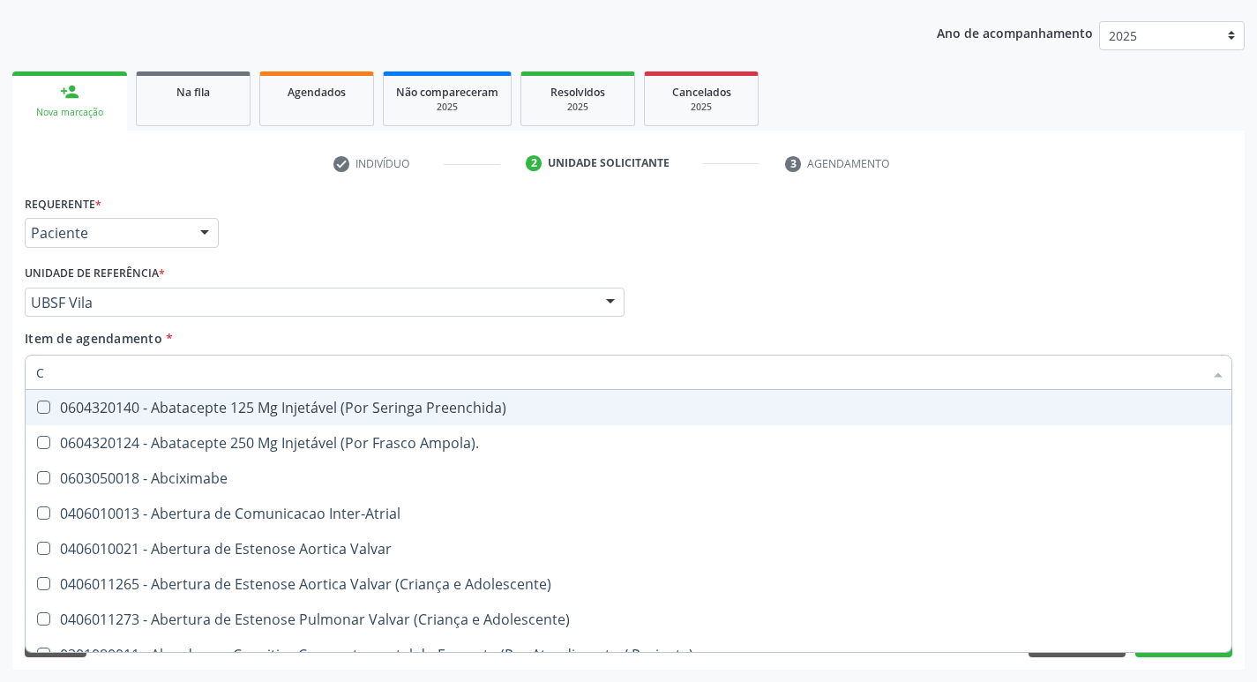
type input "CO"
checkbox Comprimido\) "true"
checkbox Transcutanea "true"
checkbox Osseo "true"
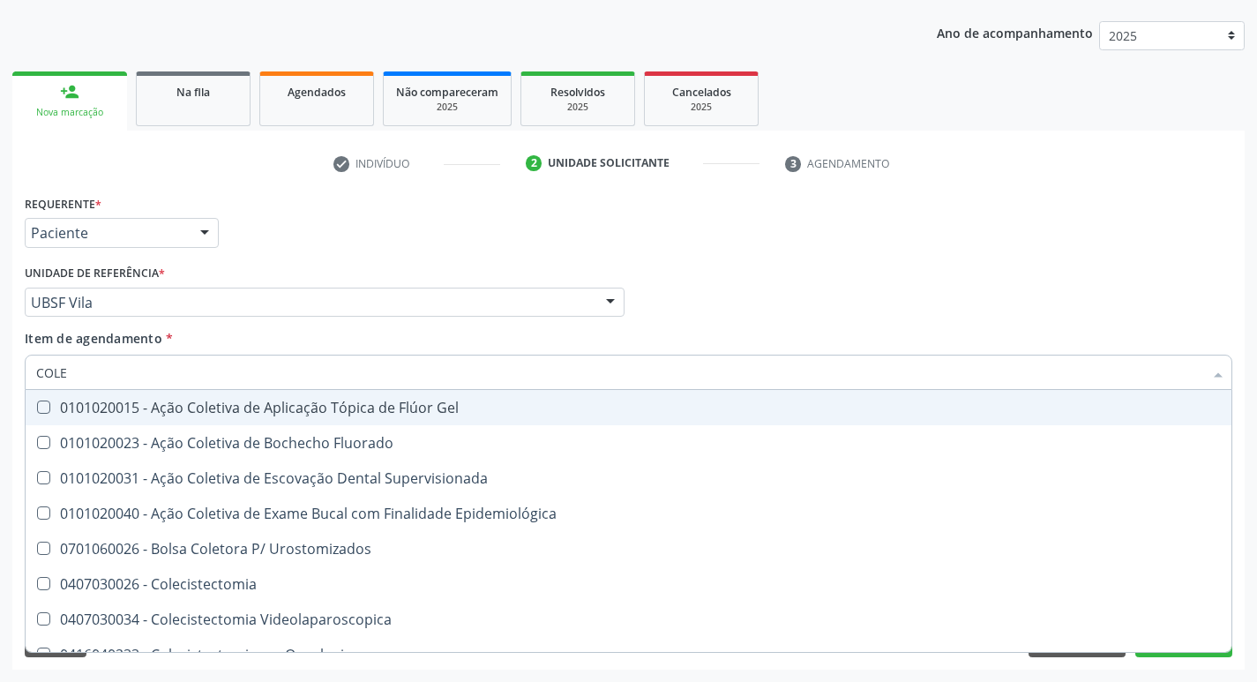
type input "COLES"
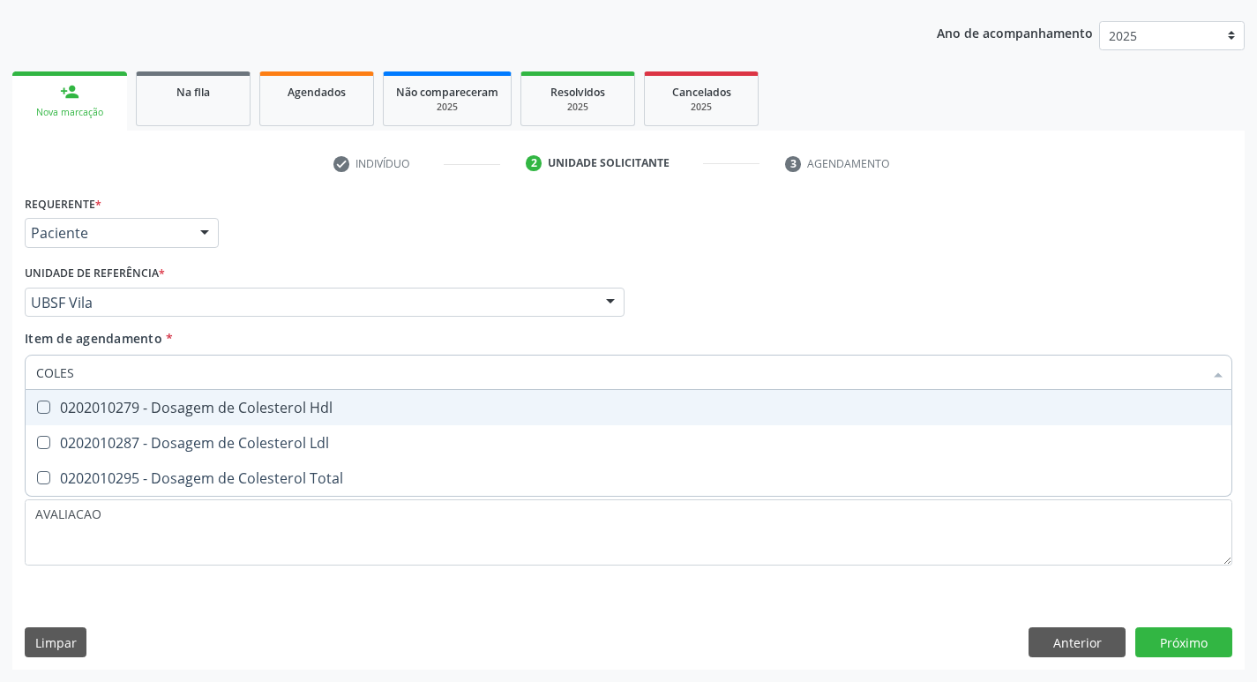
click at [56, 421] on span "0202010279 - Dosagem de Colesterol Hdl" at bounding box center [629, 407] width 1206 height 35
checkbox Hdl "true"
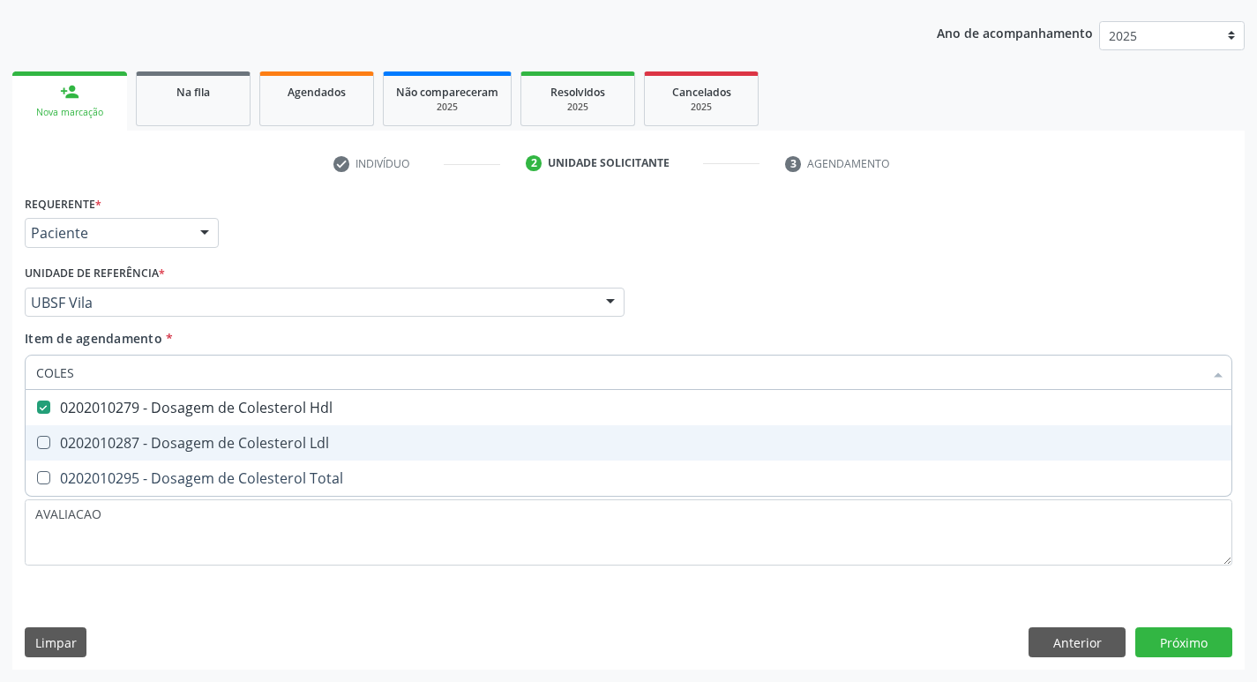
click at [58, 432] on span "0202010287 - Dosagem de Colesterol Ldl" at bounding box center [629, 442] width 1206 height 35
checkbox Ldl "true"
type input "COLE"
checkbox Hdl "false"
checkbox Ldl "false"
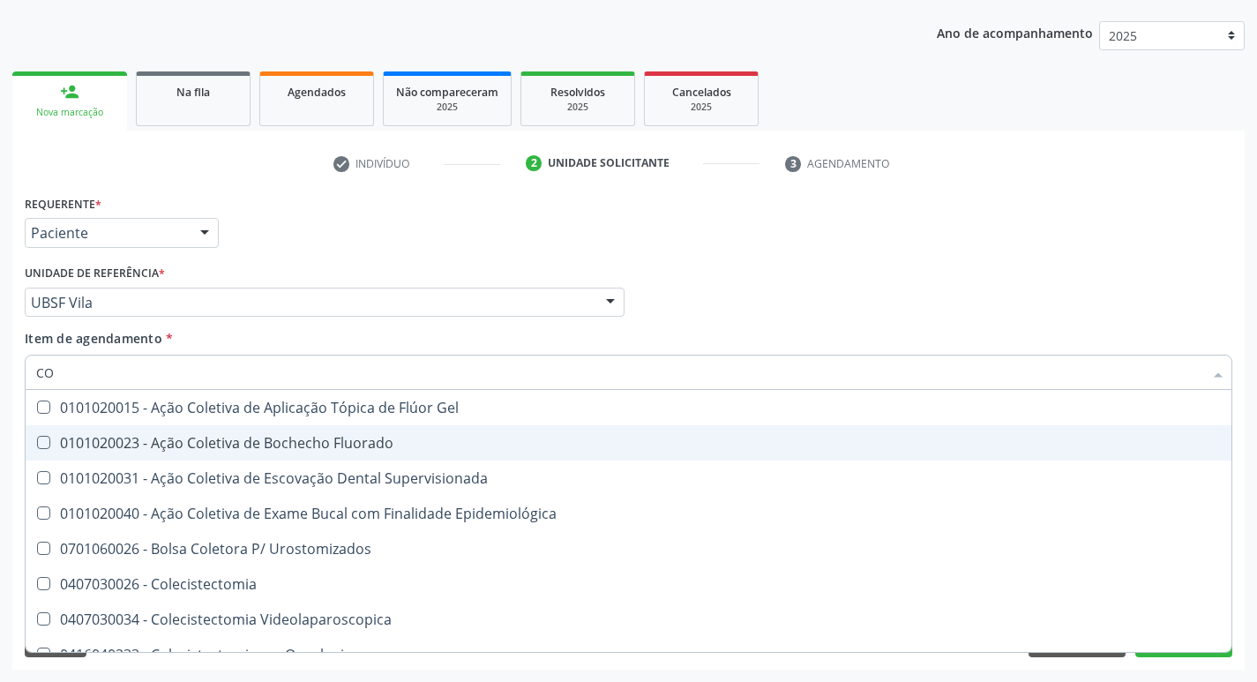
type input "C"
checkbox Hdl "false"
checkbox Ldl "false"
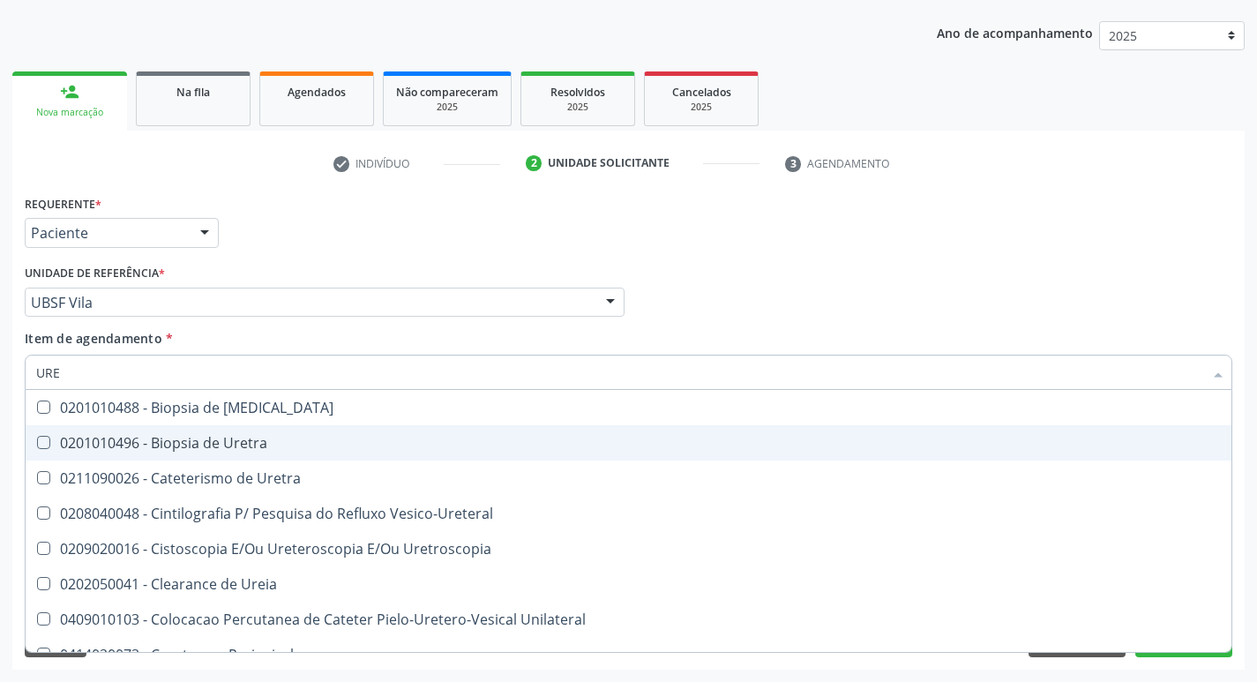
type input "UREI"
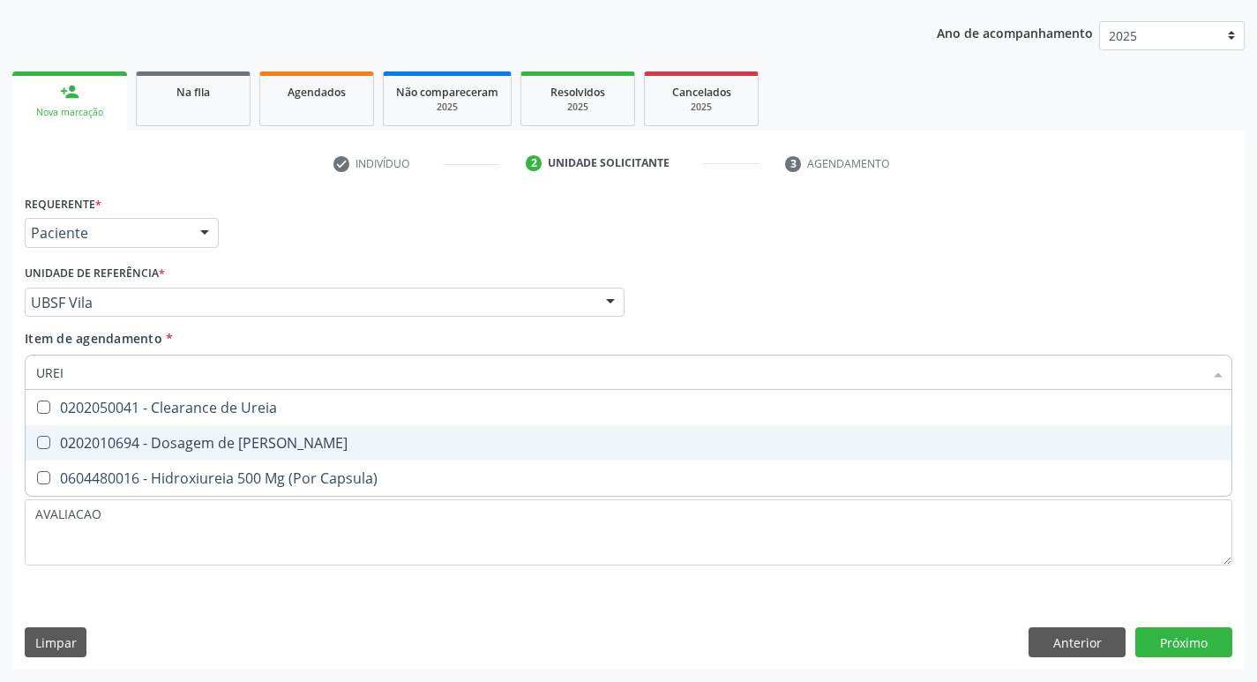
click at [58, 432] on span "0202010694 - Dosagem de [PERSON_NAME]" at bounding box center [629, 442] width 1206 height 35
checkbox Ureia "true"
type input "URE"
checkbox Ureia "false"
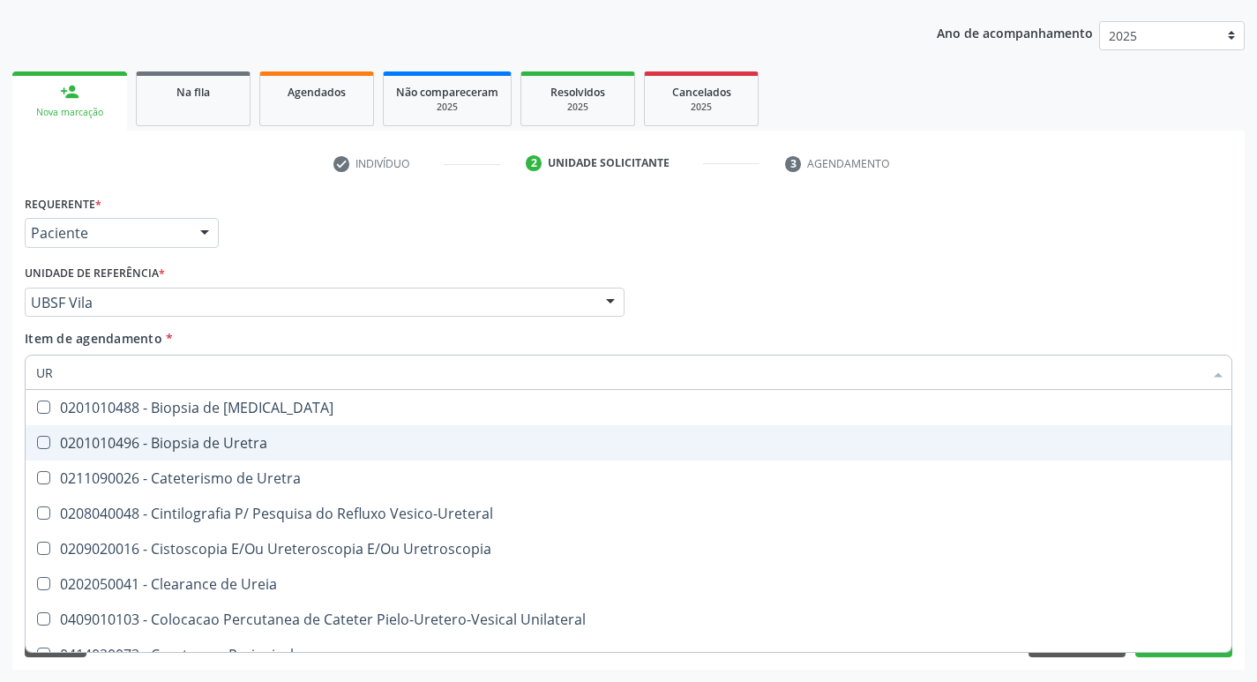
type input "U"
checkbox Ureia "false"
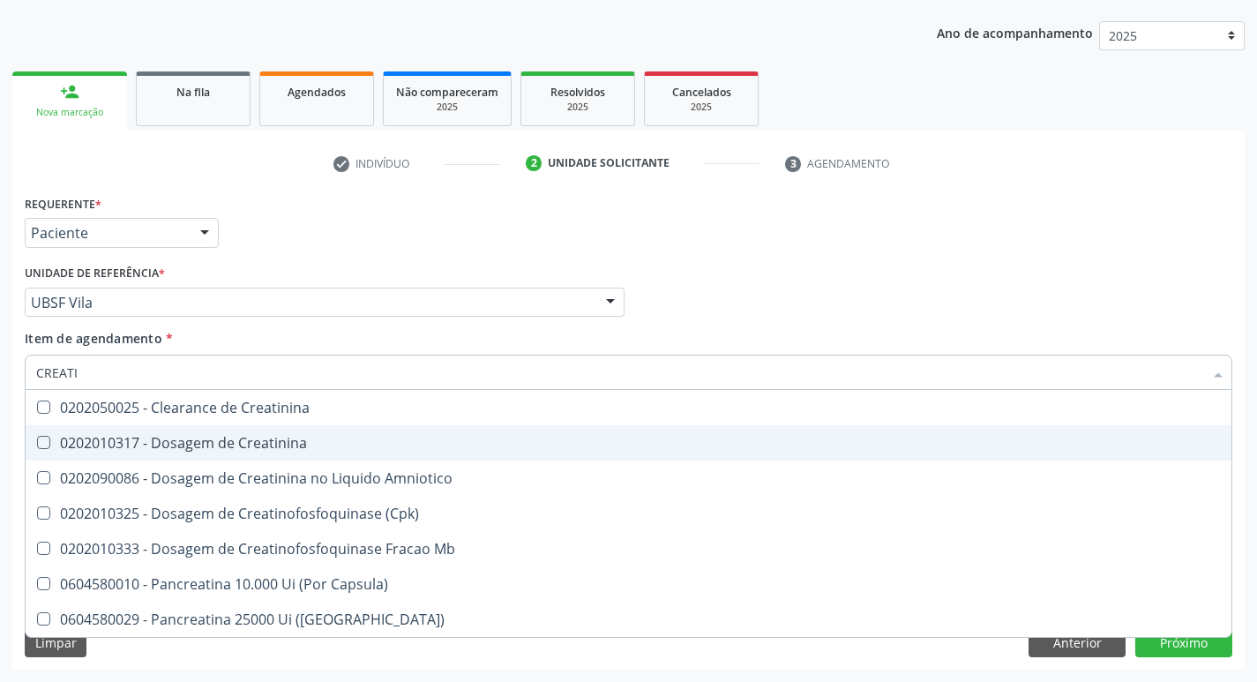
type input "CREATIN"
click at [115, 439] on div "0202010317 - Dosagem de Creatinina" at bounding box center [628, 443] width 1185 height 14
checkbox Creatinina "true"
type input "CREAT"
checkbox Creatinina "false"
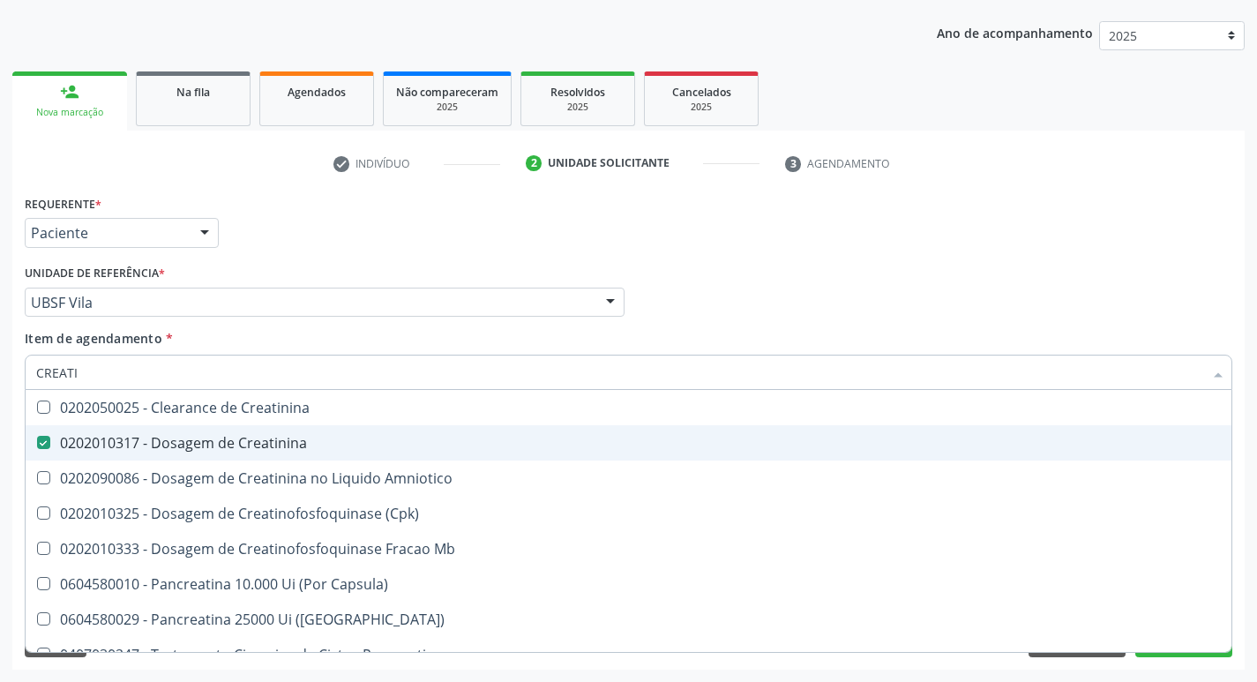
checkbox Amniotico "true"
type input "CRE"
checkbox Amniotico "false"
checkbox Mb "false"
type input "C"
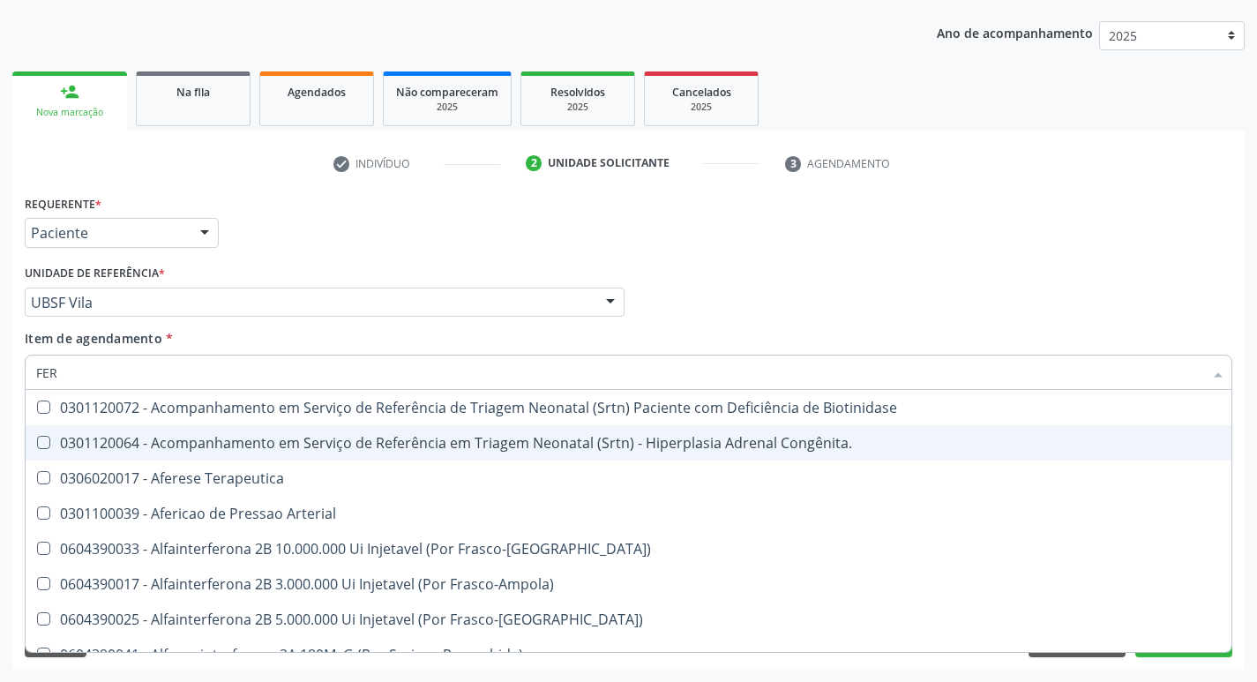
type input "FERR"
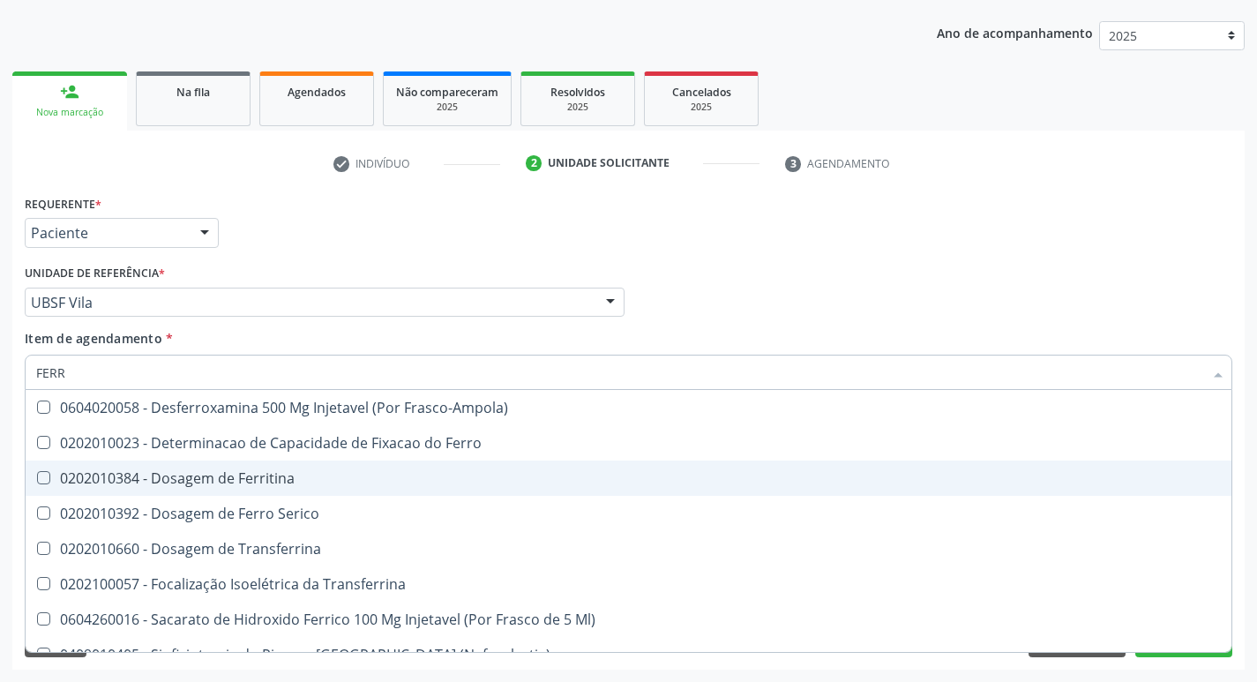
click at [244, 490] on span "0202010384 - Dosagem de Ferritina" at bounding box center [629, 478] width 1206 height 35
checkbox Ferritina "true"
type input "FER"
checkbox Ferritina "false"
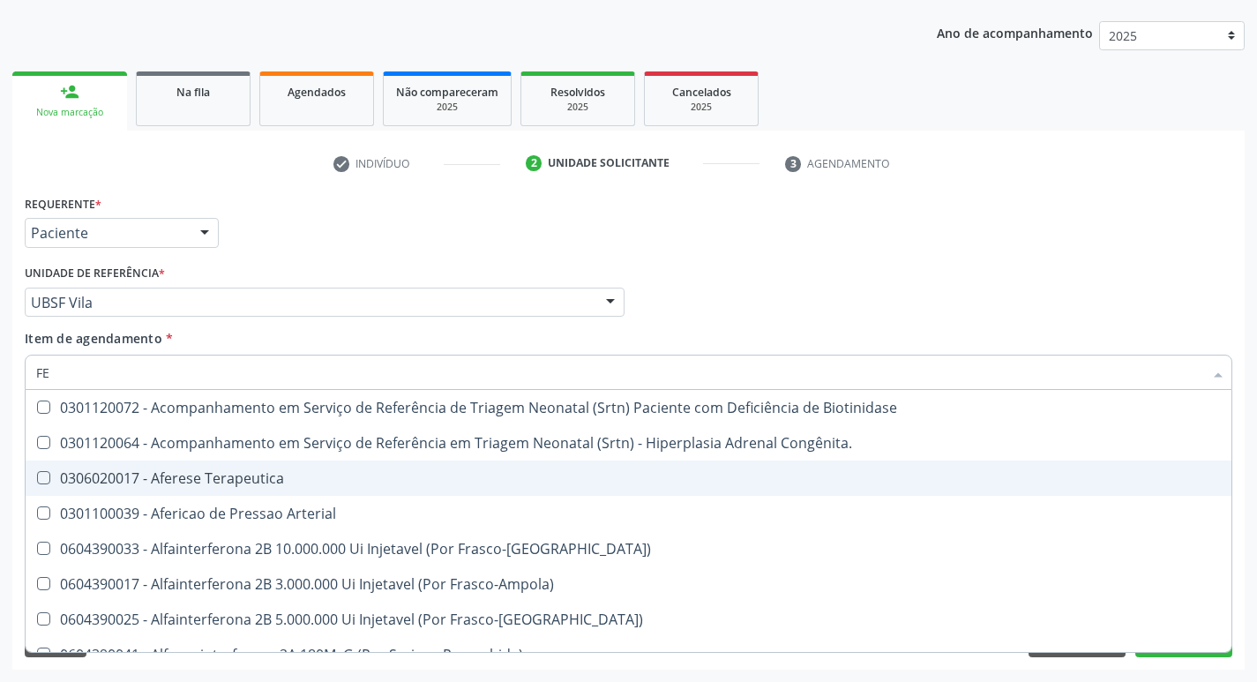
type input "F"
checkbox Ferritina "false"
checkbox Titânio "false"
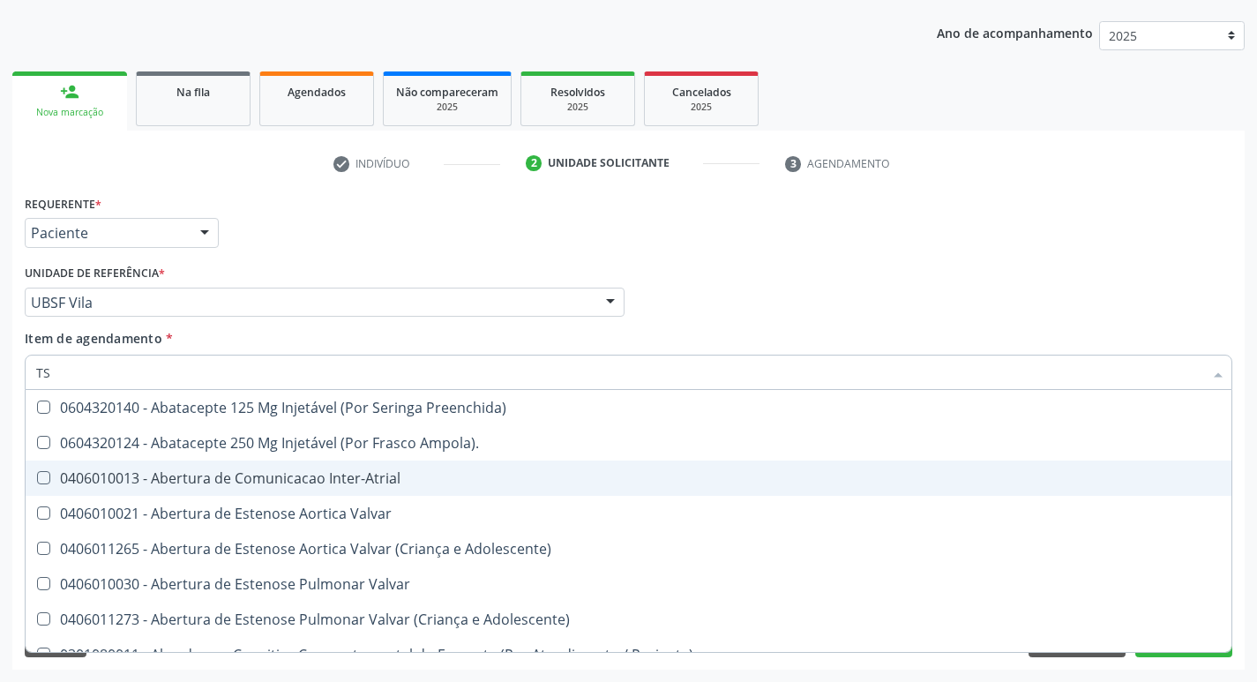
type input "TSH"
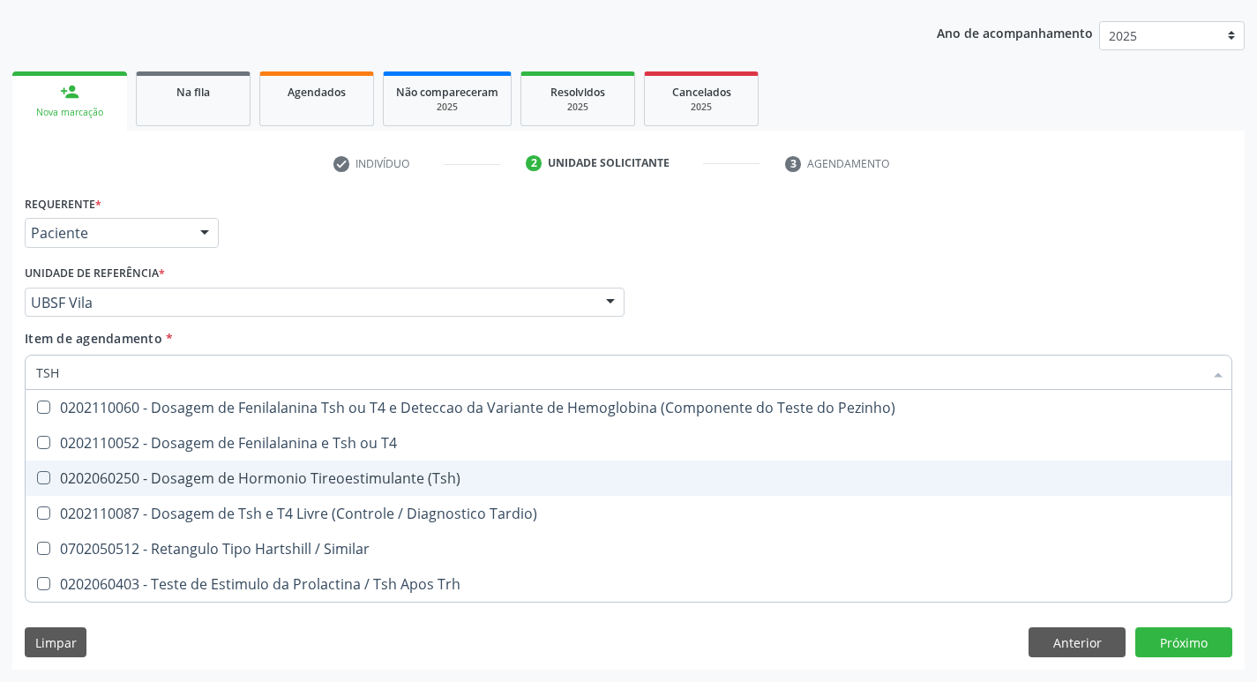
click at [274, 482] on div "0202060250 - Dosagem de Hormonio Tireoestimulante (Tsh)" at bounding box center [628, 478] width 1185 height 14
checkbox \(Tsh\) "true"
type input "TS"
checkbox \(Tsh\) "false"
checkbox Tardio\) "true"
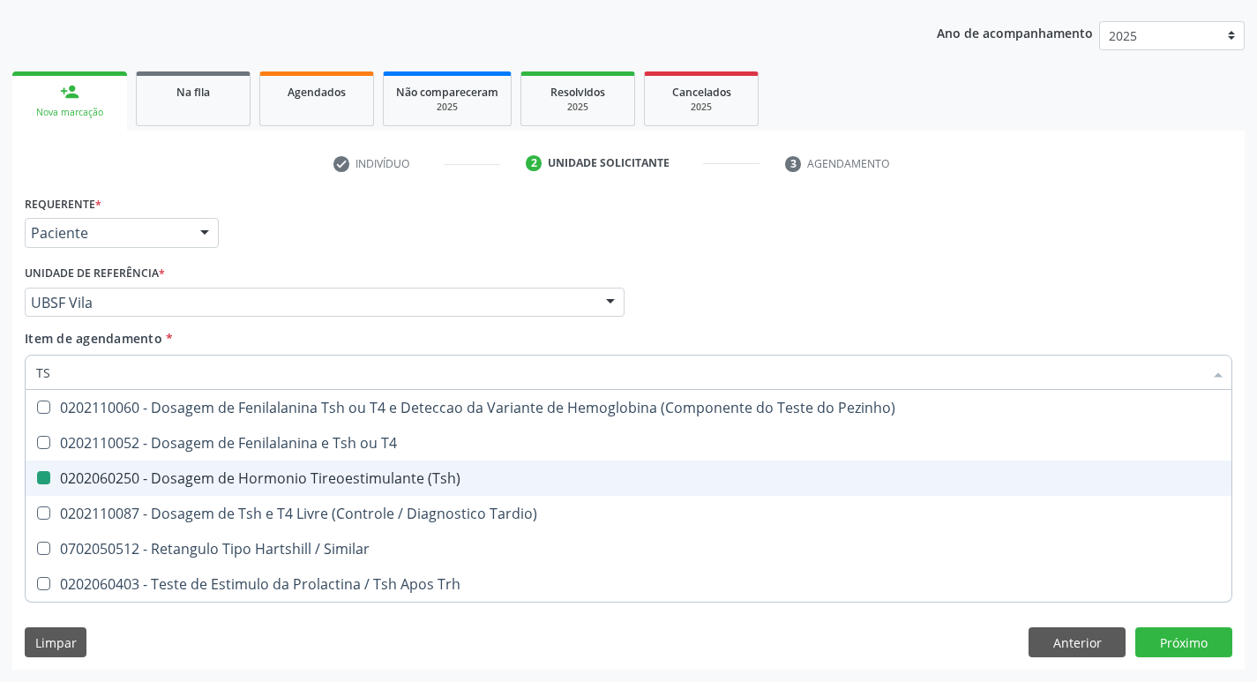
type input "T"
checkbox Tardio\) "false"
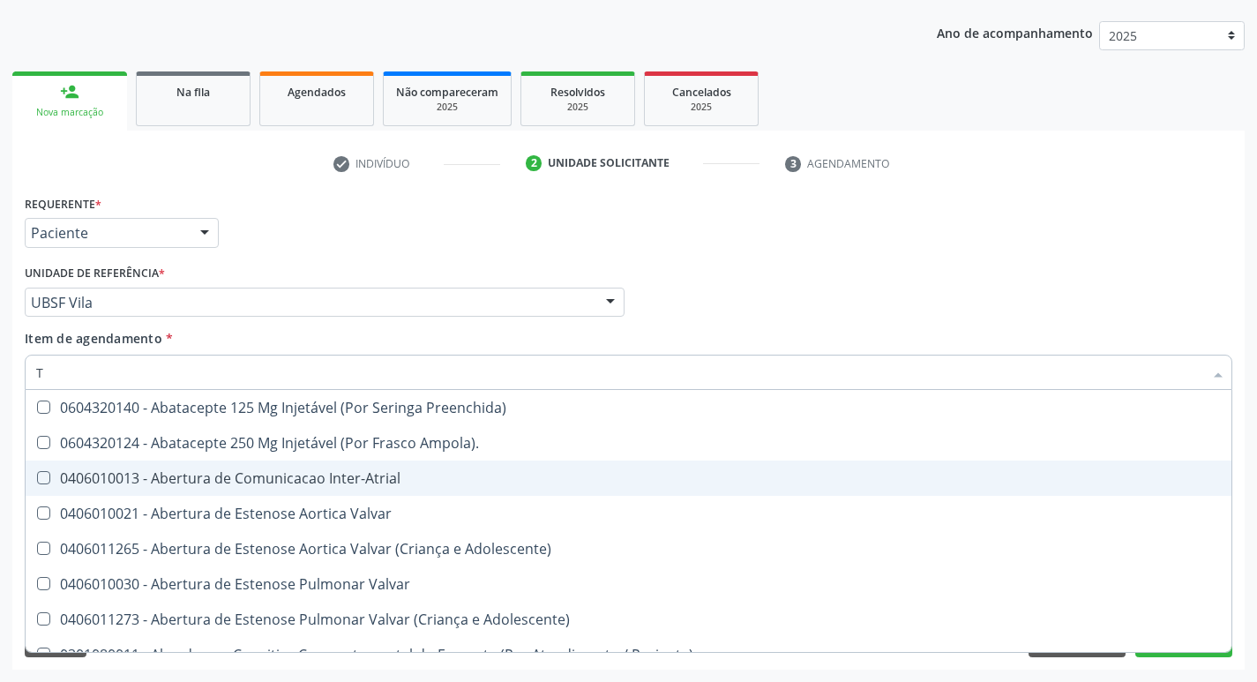
type input "T4"
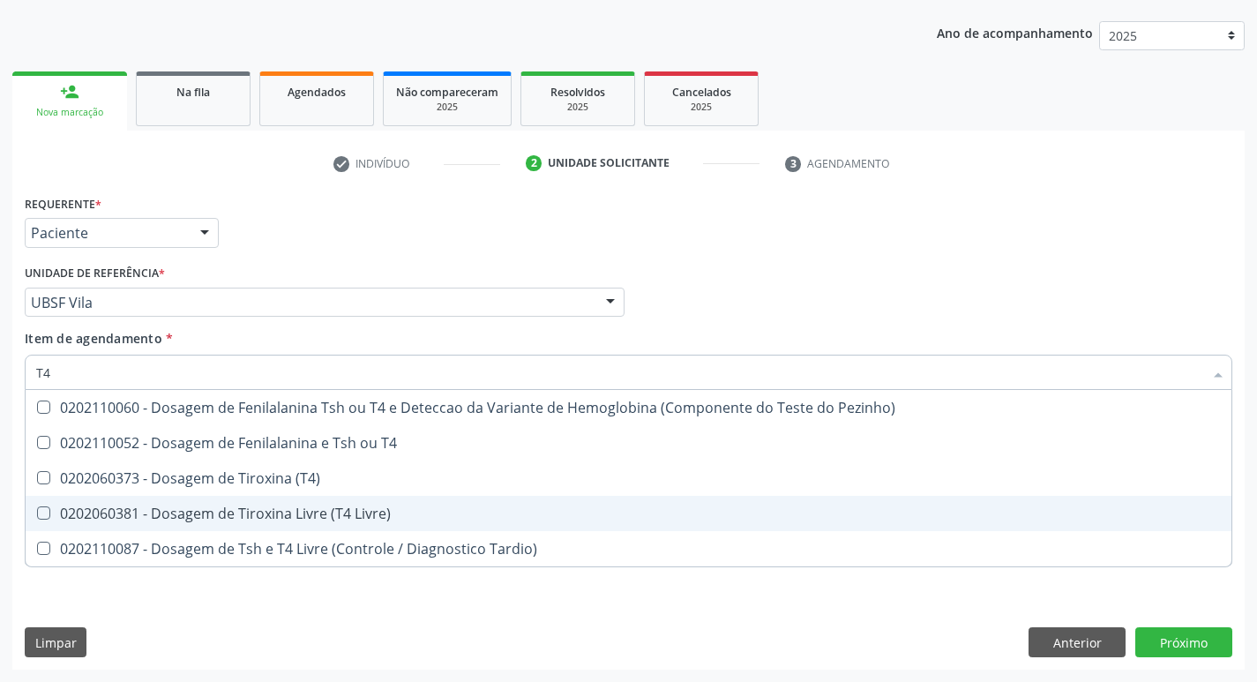
click at [365, 499] on span "0202060381 - Dosagem de Tiroxina Livre (T4 Livre)" at bounding box center [629, 513] width 1206 height 35
checkbox Livre\) "true"
type input "T"
checkbox Livre\) "false"
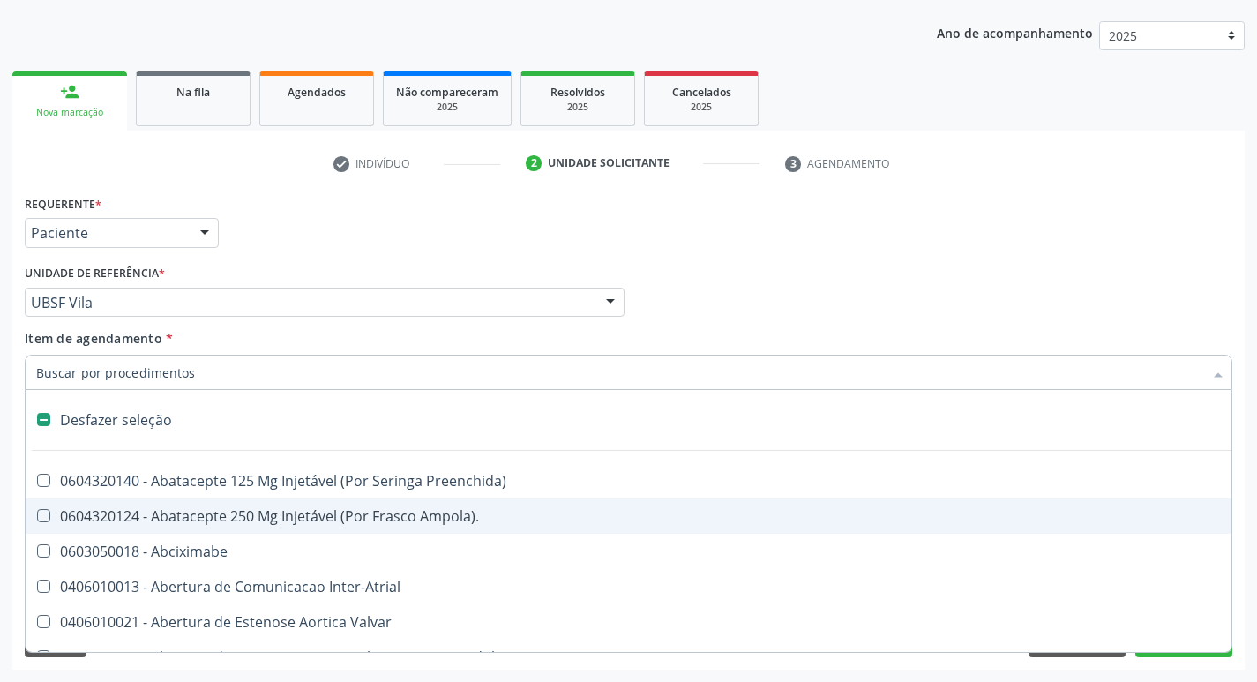
type input "2"
checkbox Monopolar "true"
checkbox Quadril "true"
checkbox Biologica "true"
checkbox Percutanea "true"
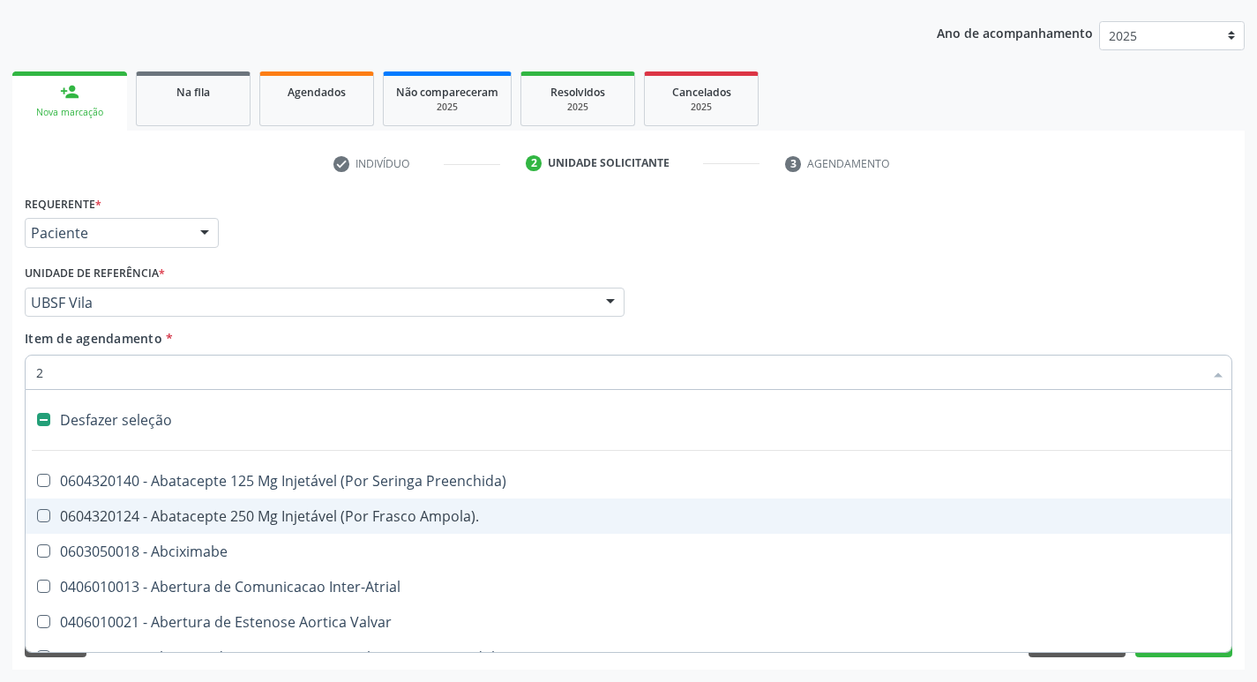
checkbox Vagina "true"
checkbox Puerperal "true"
checkbox Internado "true"
checkbox Anos\) "true"
checkbox Aorto-Cavitarias "true"
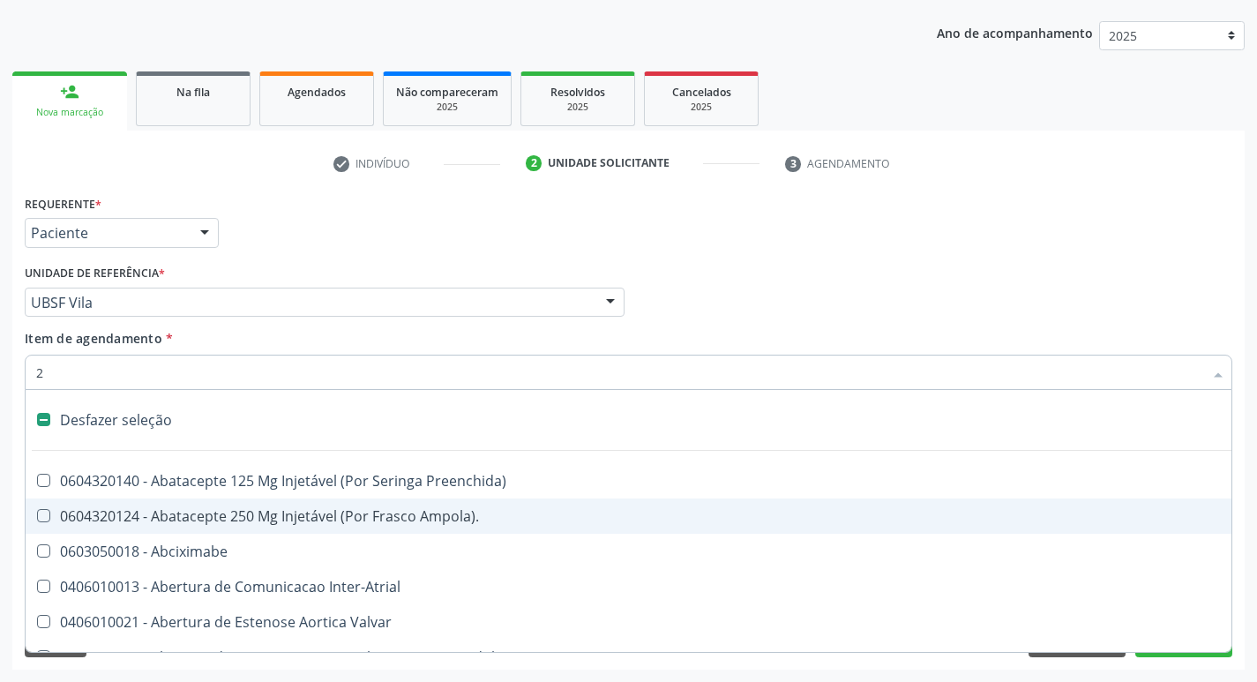
checkbox Congenita "true"
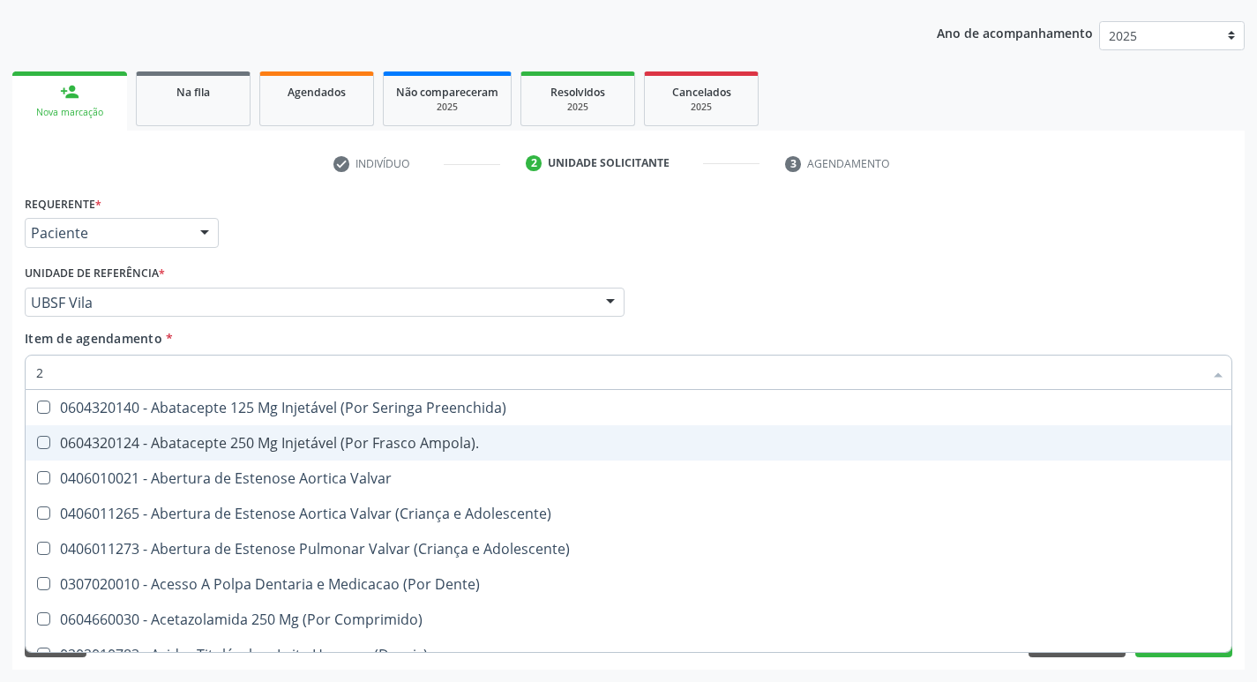
type input "20205001"
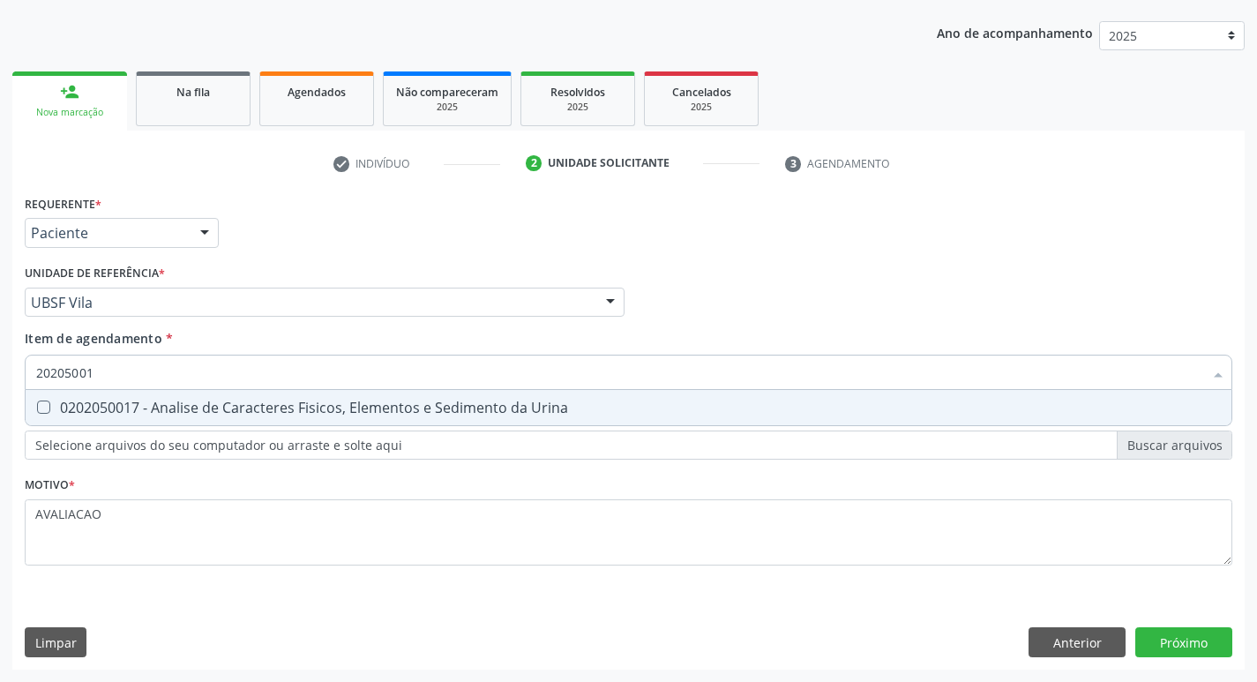
click at [241, 412] on div "0202050017 - Analise de Caracteres Fisicos, Elementos e Sedimento da Urina" at bounding box center [628, 408] width 1185 height 14
checkbox Urina "true"
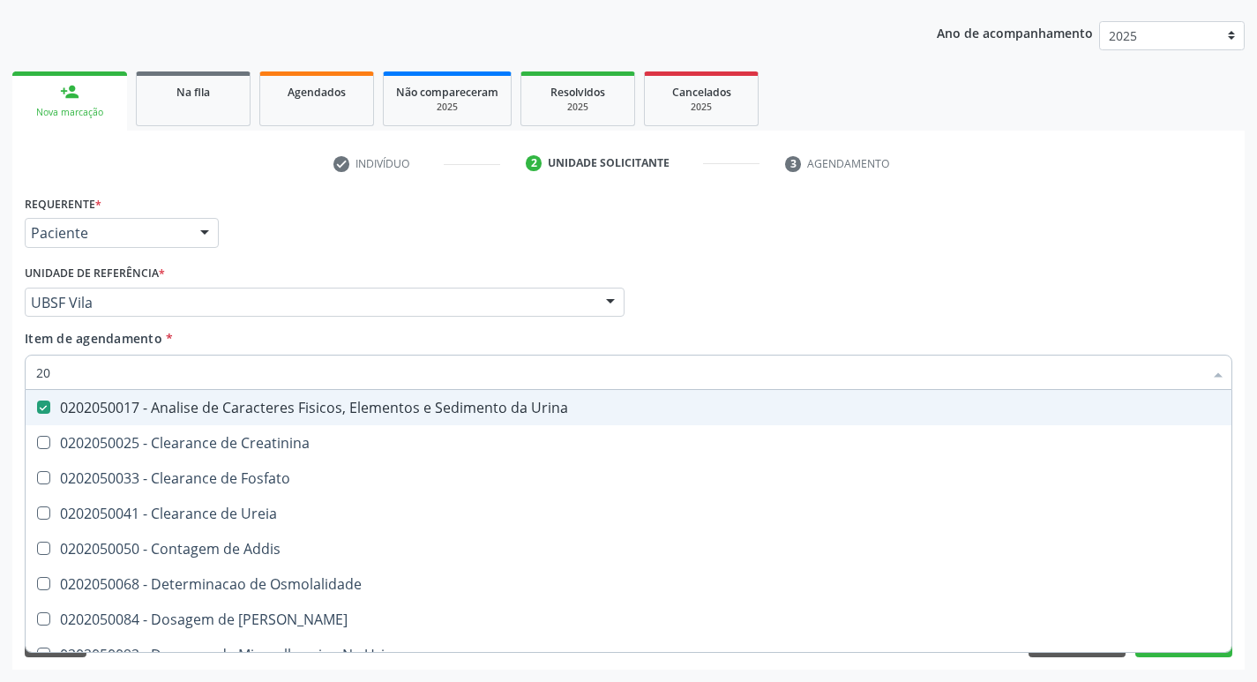
type input "2"
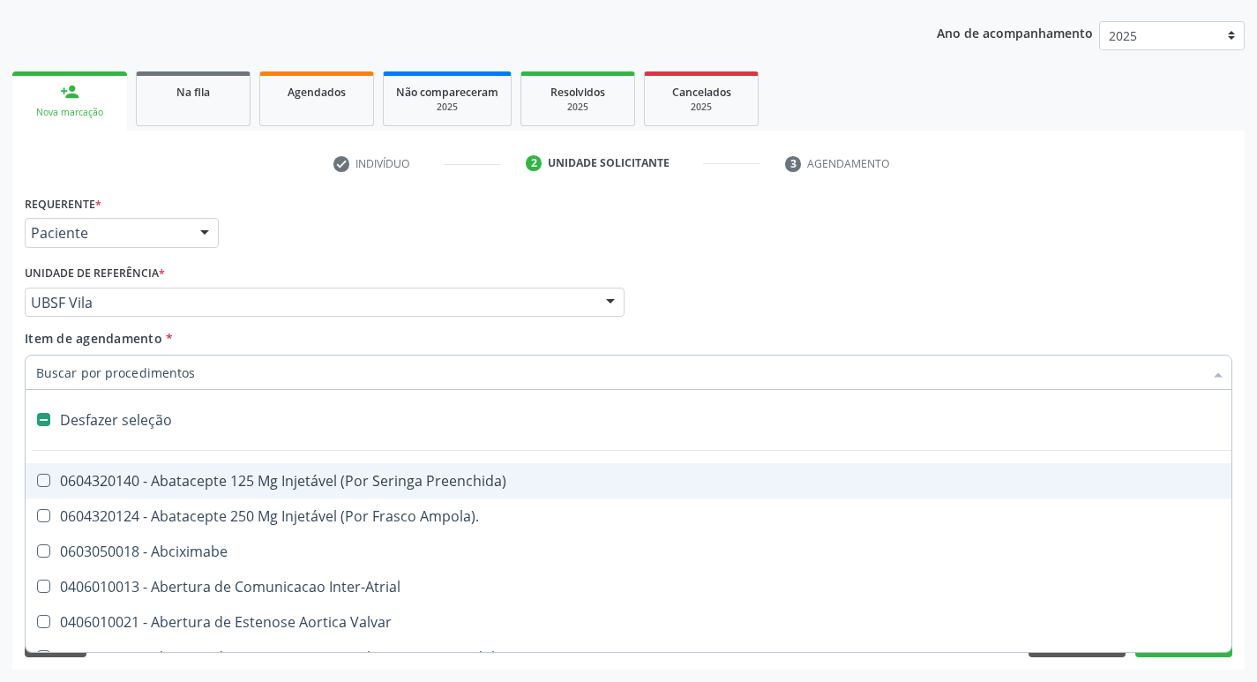
checkbox Preenchida\) "false"
checkbox Inter-Atrial "false"
type input "O"
checkbox Agua "true"
checkbox Urina "false"
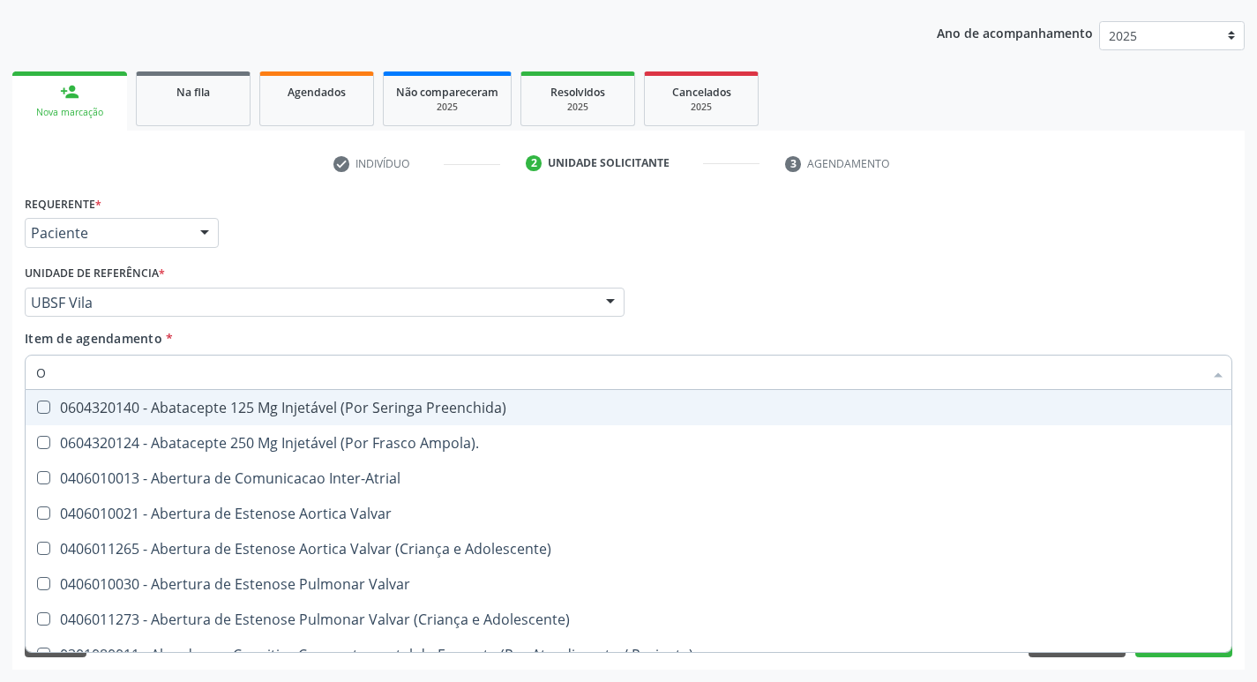
type input "OVOS"
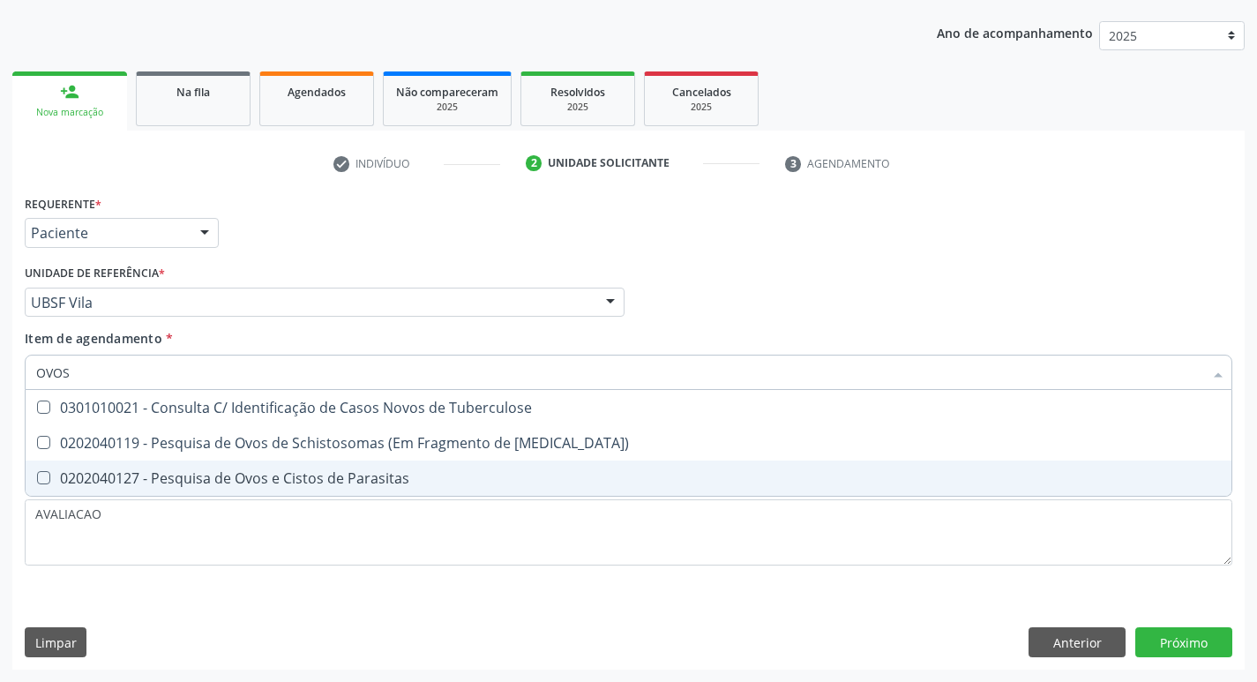
click at [324, 473] on div "0202040127 - Pesquisa de Ovos e Cistos de Parasitas" at bounding box center [628, 478] width 1185 height 14
checkbox Parasitas "true"
click at [1174, 641] on div "Requerente * Paciente Profissional de Saúde Paciente Nenhum resultado encontrad…" at bounding box center [628, 430] width 1233 height 479
checkbox Mucosa\) "true"
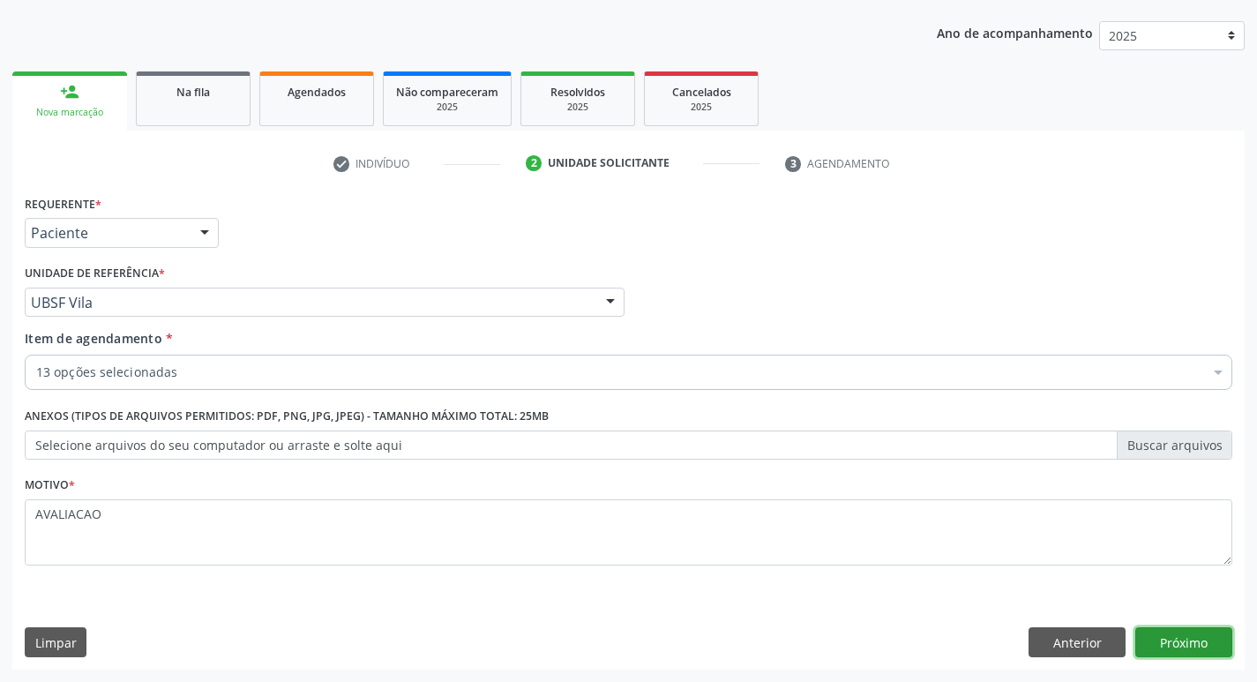
click at [1174, 642] on button "Próximo" at bounding box center [1184, 642] width 97 height 30
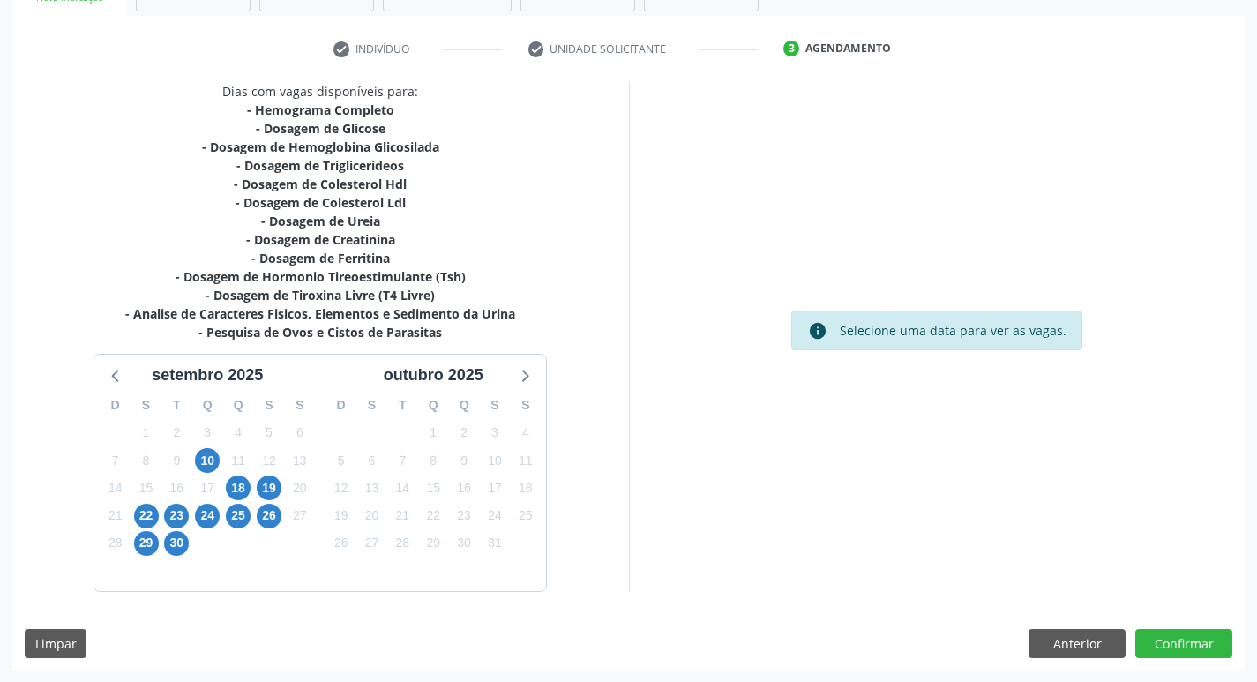
scroll to position [308, 0]
click at [245, 490] on span "18" at bounding box center [238, 487] width 25 height 25
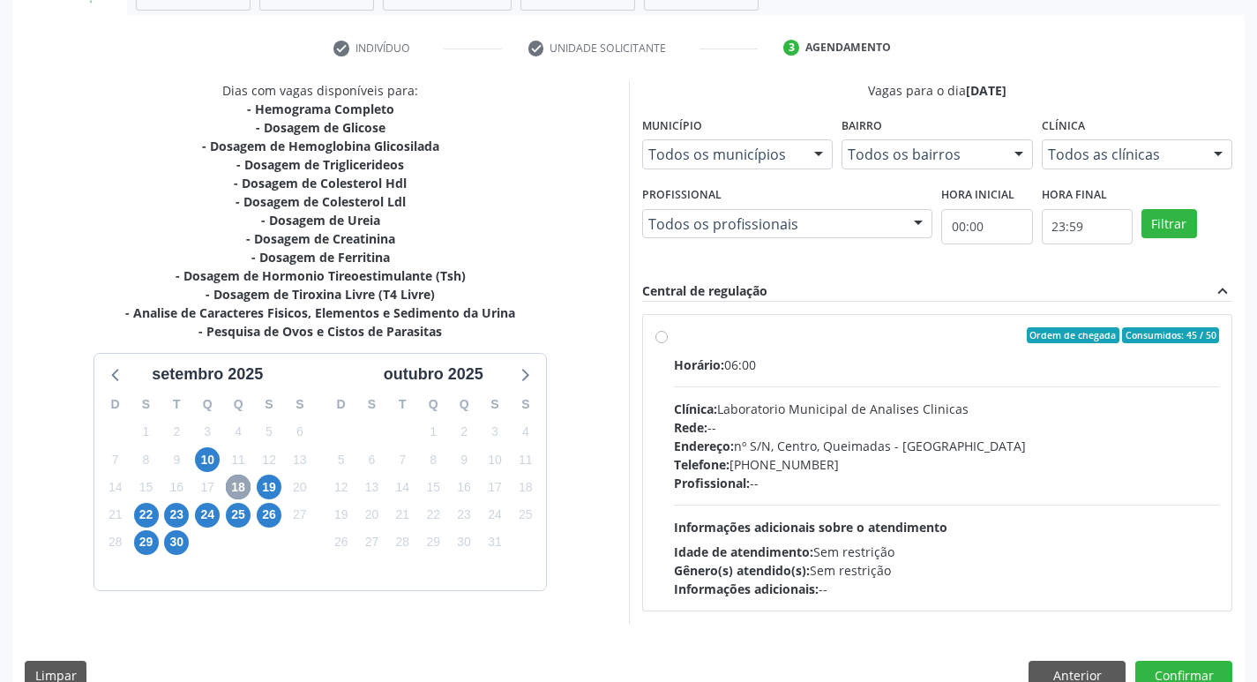
scroll to position [341, 0]
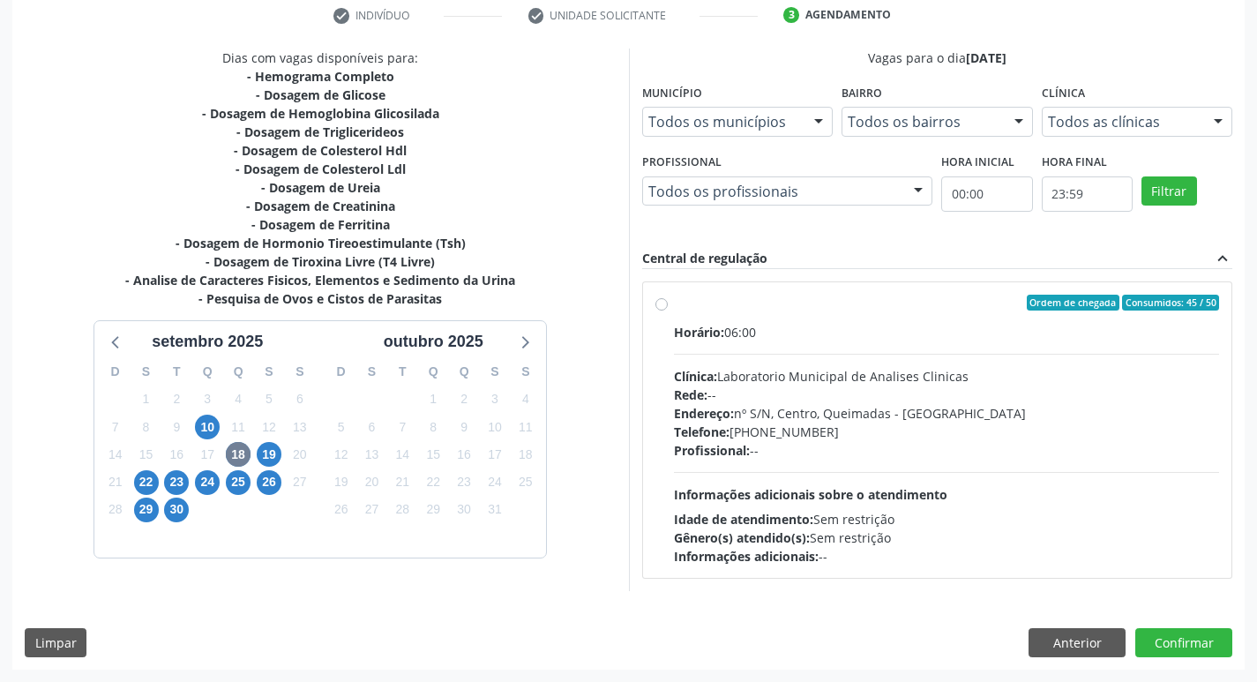
click at [924, 402] on div "Rede: --" at bounding box center [947, 395] width 546 height 19
click at [668, 311] on input "Ordem de chegada Consumidos: 45 / 50 Horário: 06:00 Clínica: Laboratorio Munici…" at bounding box center [662, 303] width 12 height 16
radio input "true"
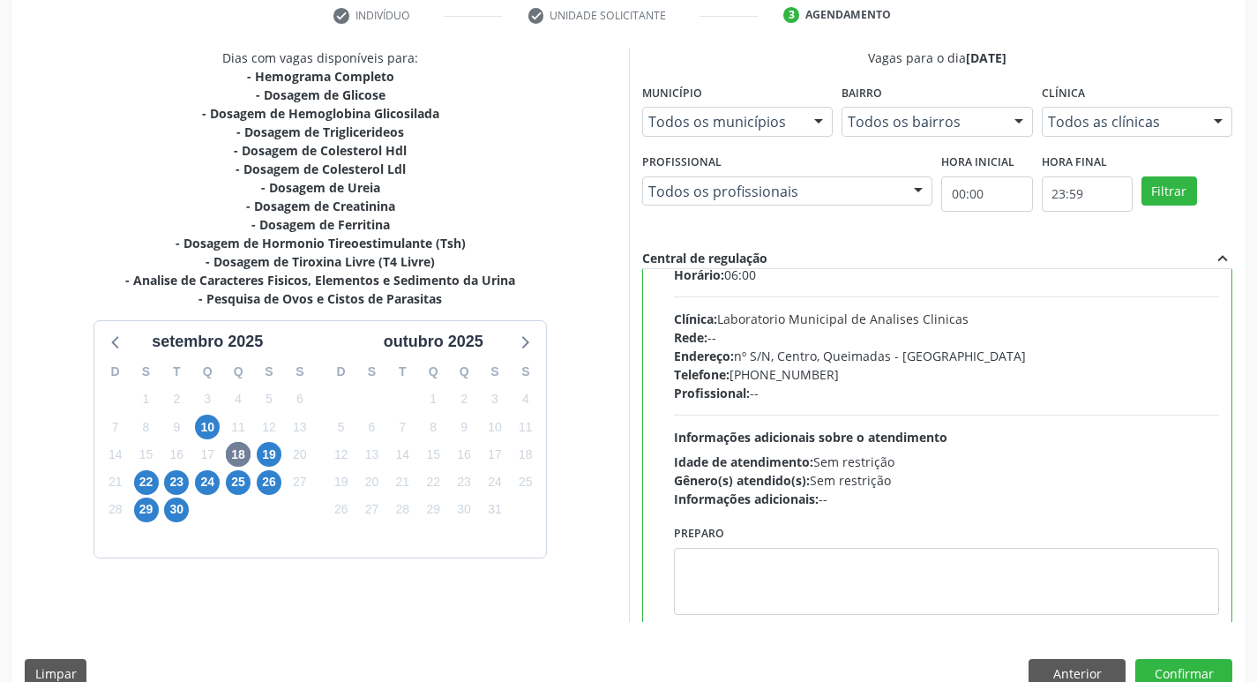
scroll to position [87, 0]
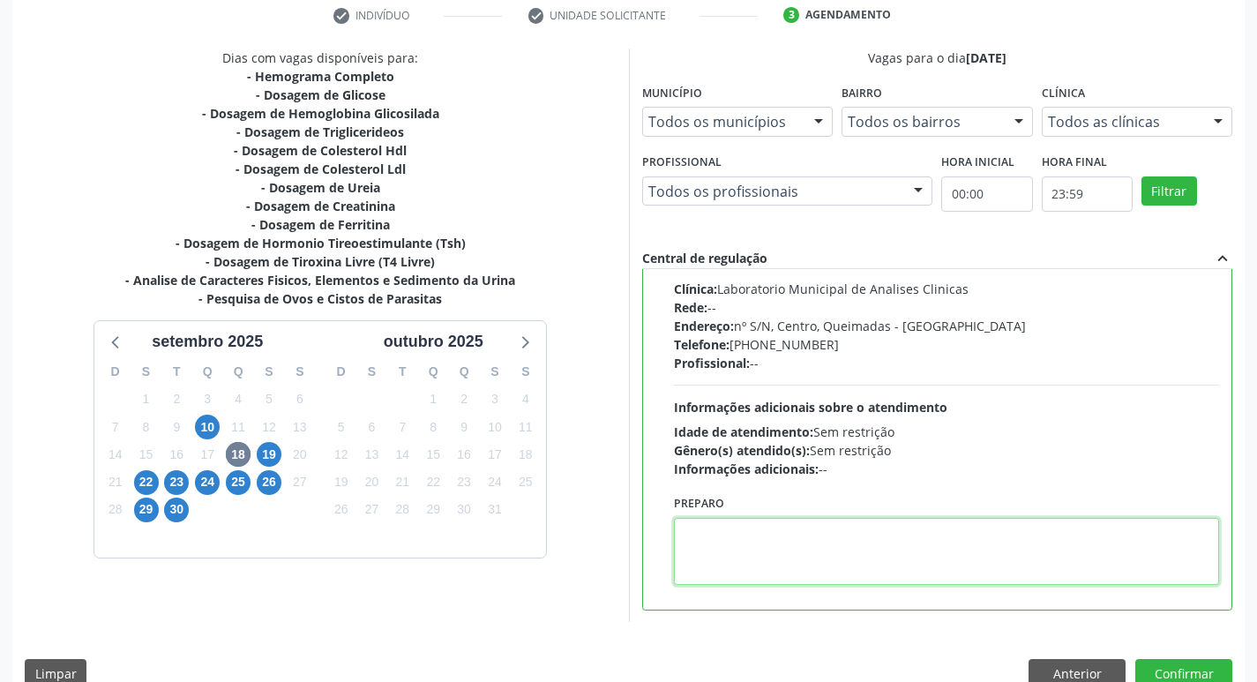
click at [715, 577] on textarea at bounding box center [947, 551] width 546 height 67
paste textarea "IR EM [GEOGRAPHIC_DATA]"
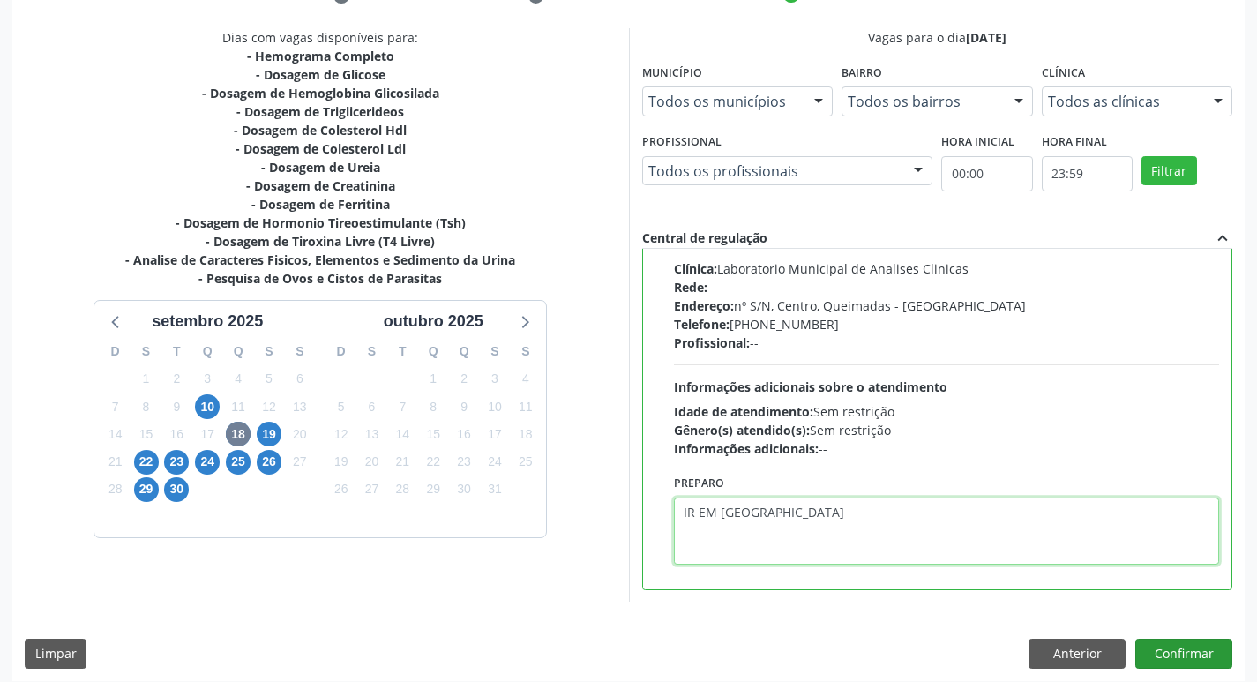
scroll to position [372, 0]
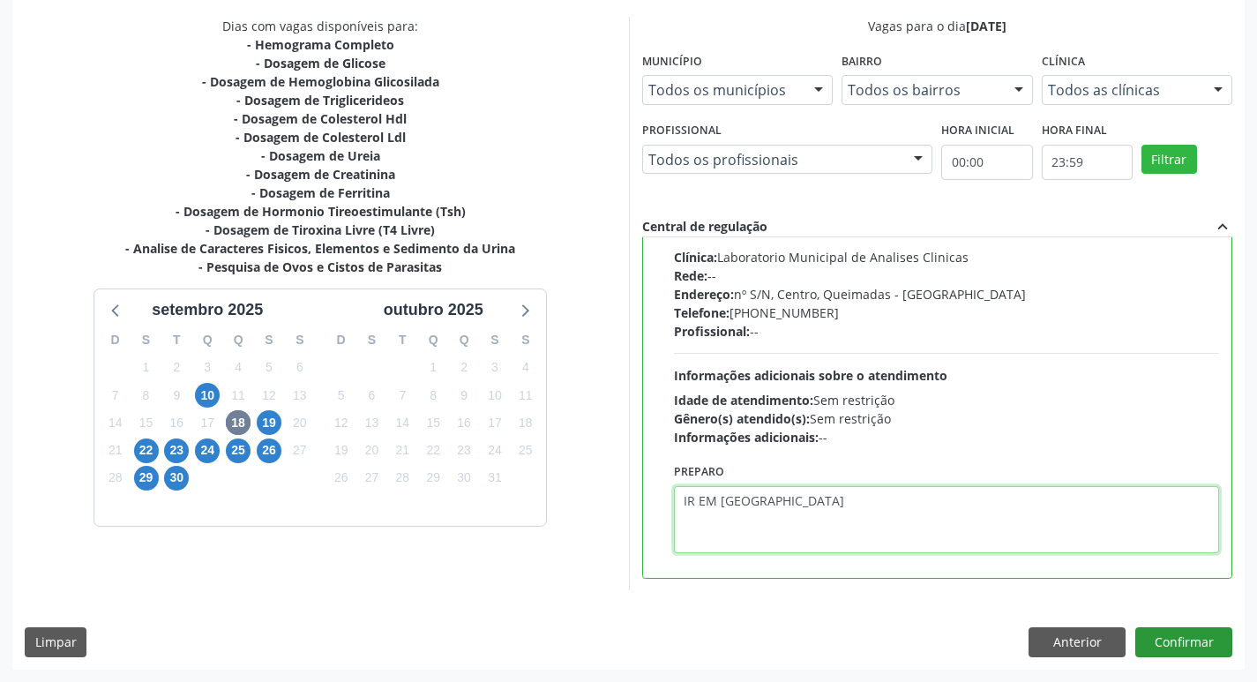
type textarea "IR EM [GEOGRAPHIC_DATA]"
click at [1183, 643] on button "Confirmar" at bounding box center [1184, 642] width 97 height 30
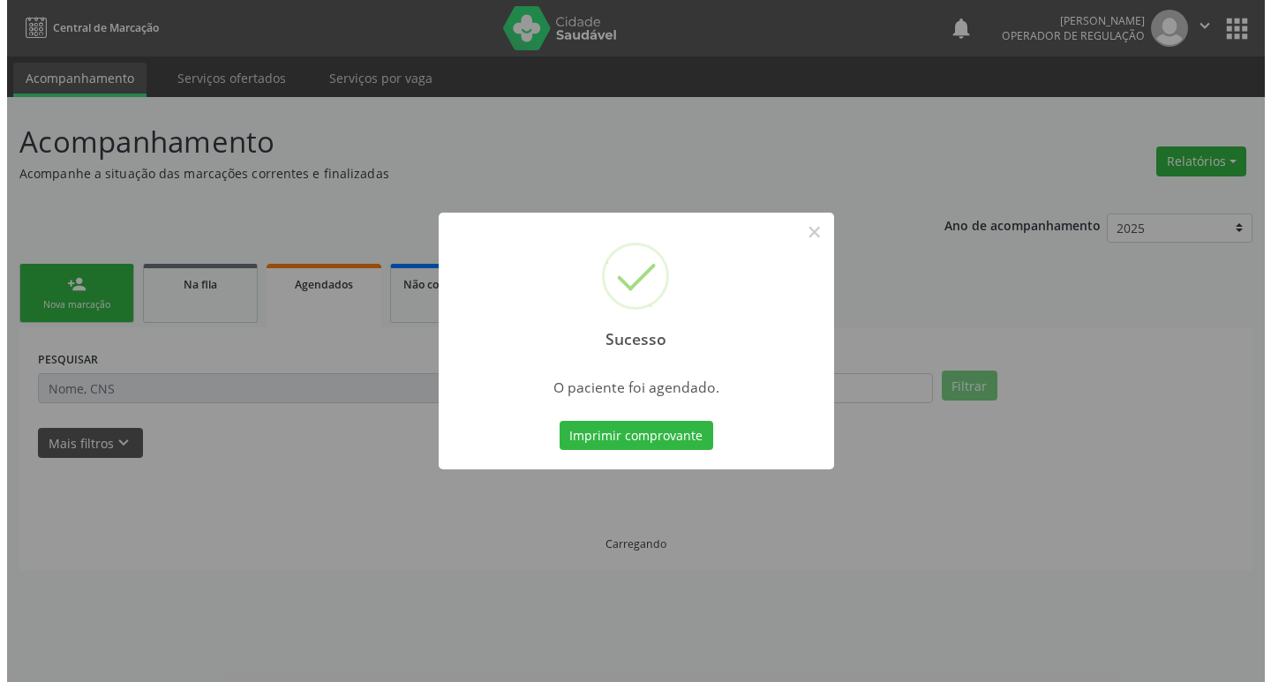
scroll to position [0, 0]
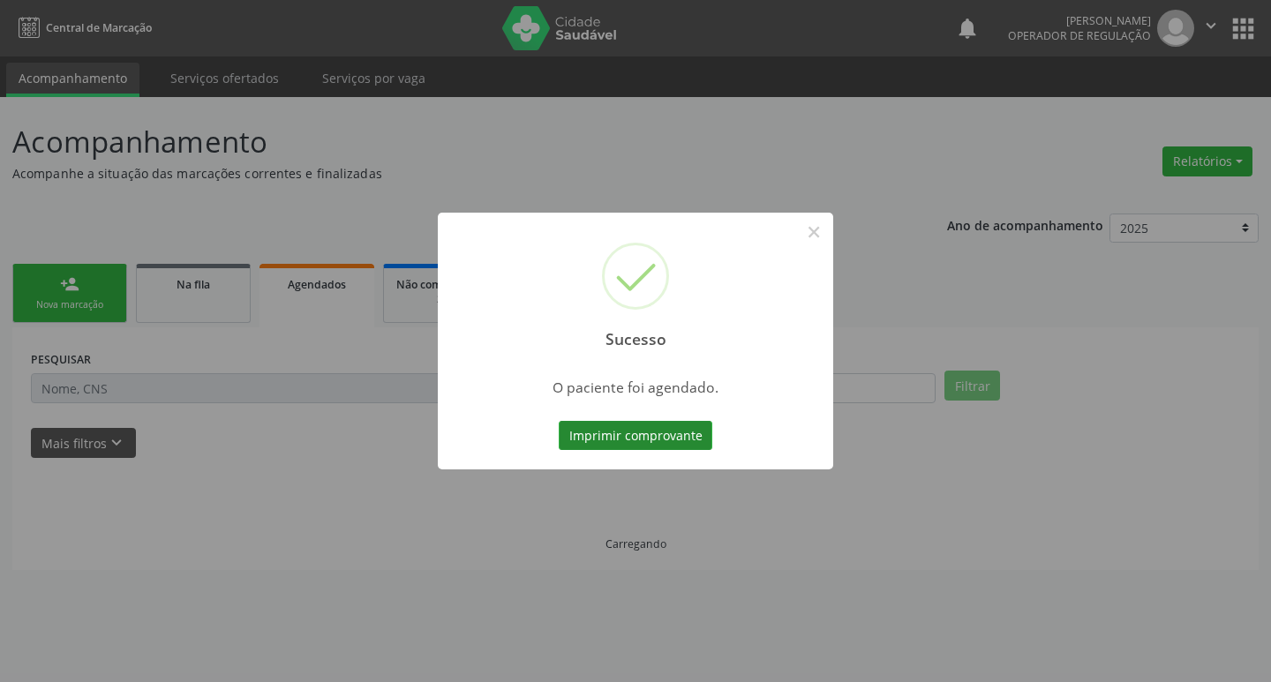
click at [686, 440] on button "Imprimir comprovante" at bounding box center [636, 436] width 154 height 30
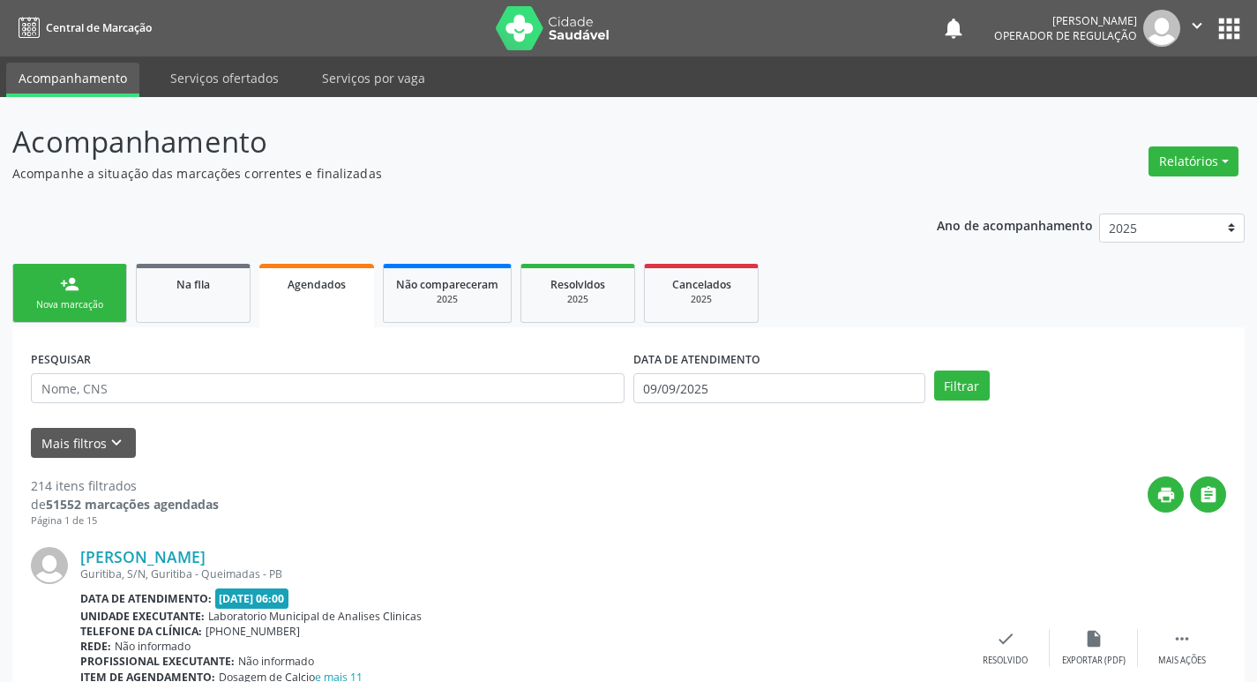
click at [60, 293] on div "Sucesso × O paciente foi agendado. Imprimir comprovante Cancel" at bounding box center [628, 341] width 1257 height 682
click at [58, 316] on link "person_add Nova marcação" at bounding box center [69, 293] width 115 height 59
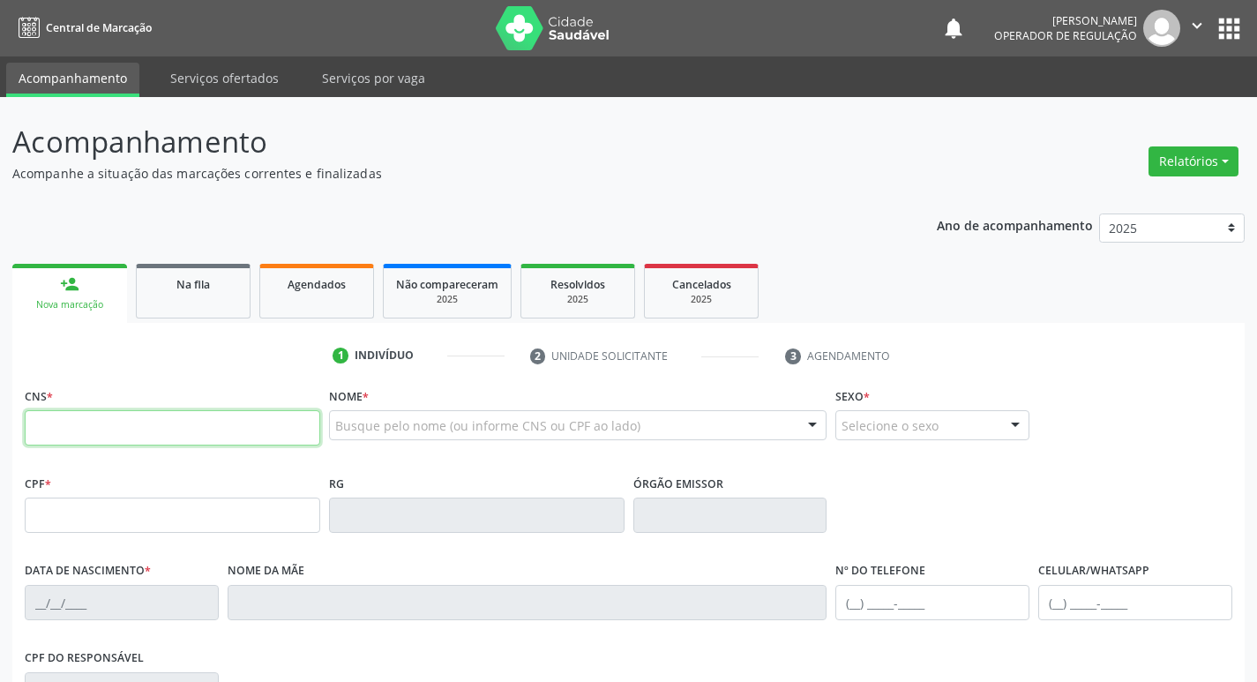
click at [106, 430] on input "text" at bounding box center [173, 427] width 296 height 35
type input "703 2076 3138 9990"
type input "424.538.524-34"
type input "2[DATE]"
type input "[PERSON_NAME] da Nóbrega"
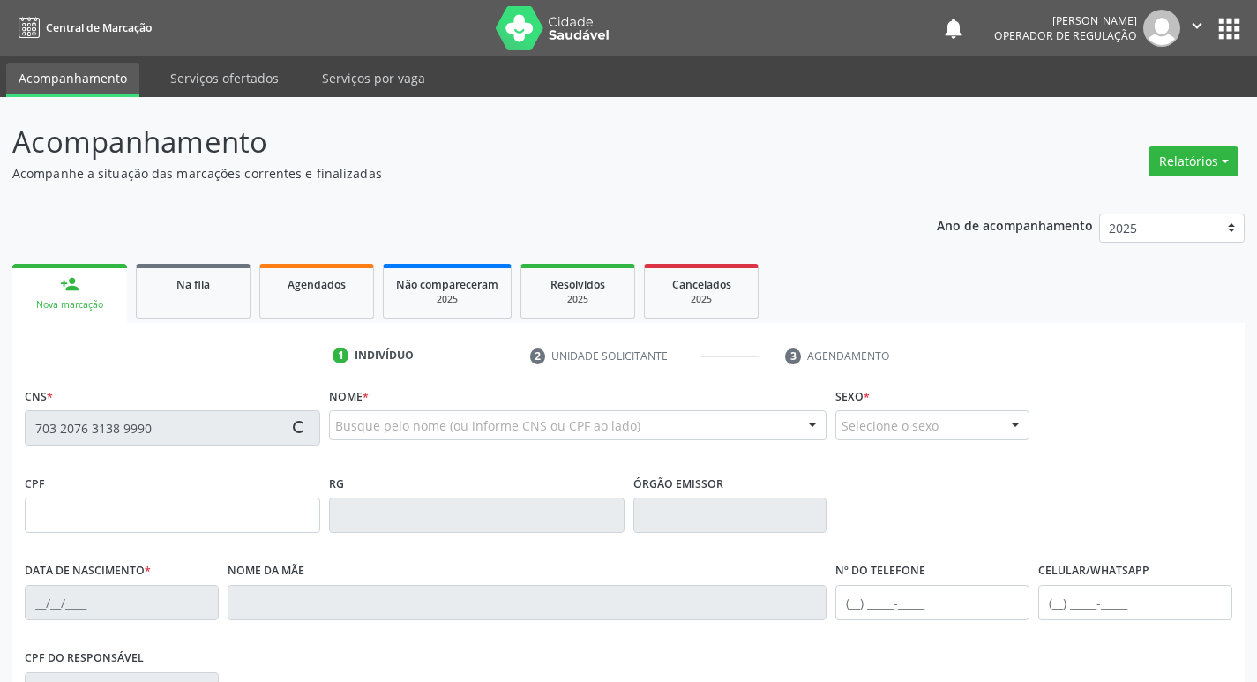
type input "[PHONE_NUMBER]"
type input "101"
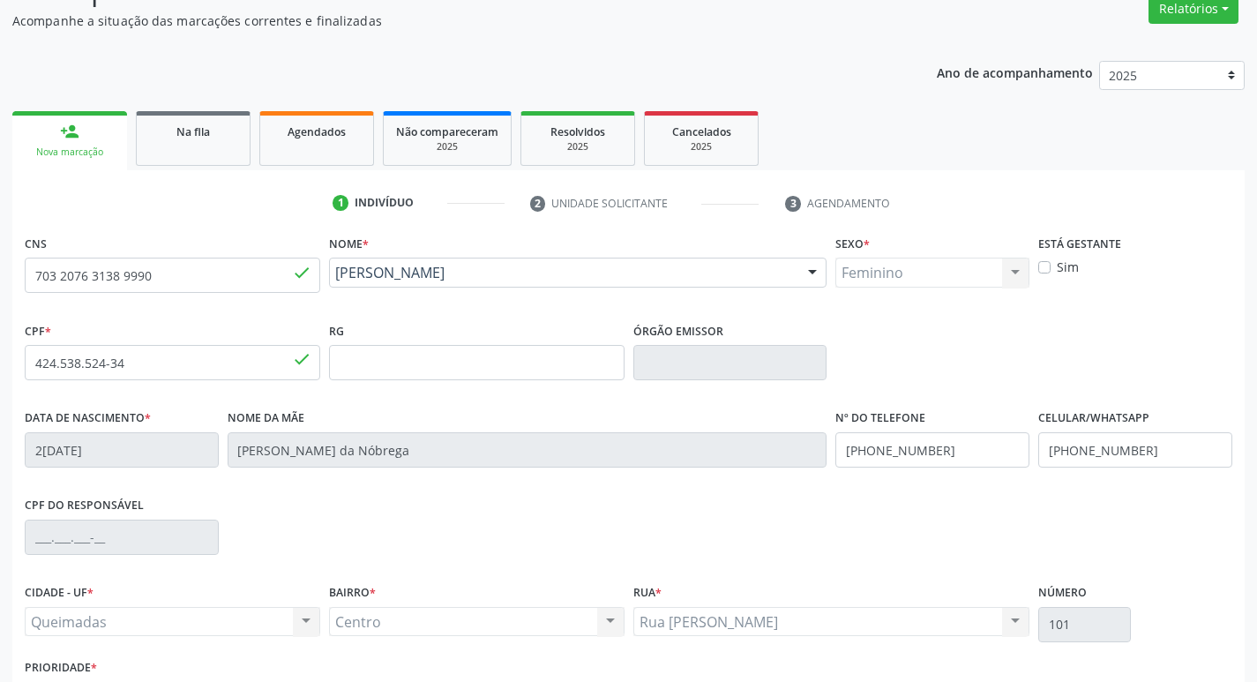
scroll to position [274, 0]
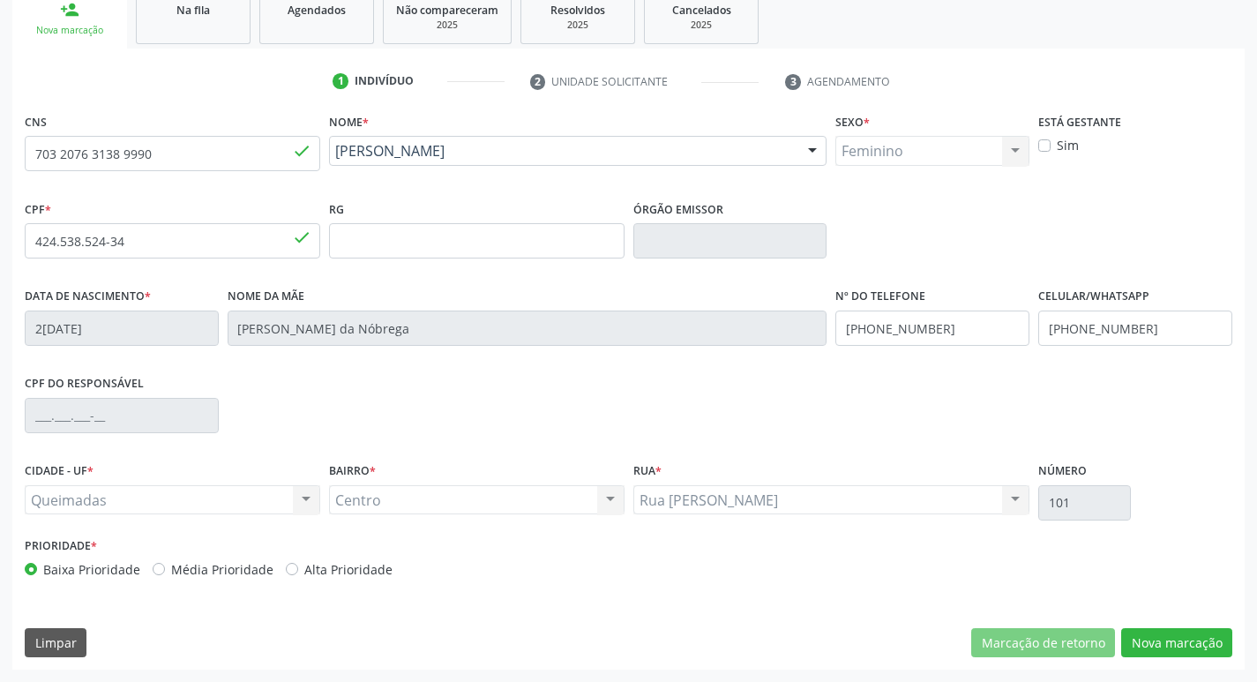
click at [1167, 626] on div "CNS 703 2076 3138 9990 done Nome * [PERSON_NAME] [PERSON_NAME] da Costa CNS: 70…" at bounding box center [628, 389] width 1233 height 561
click at [1170, 633] on button "Nova marcação" at bounding box center [1176, 643] width 111 height 30
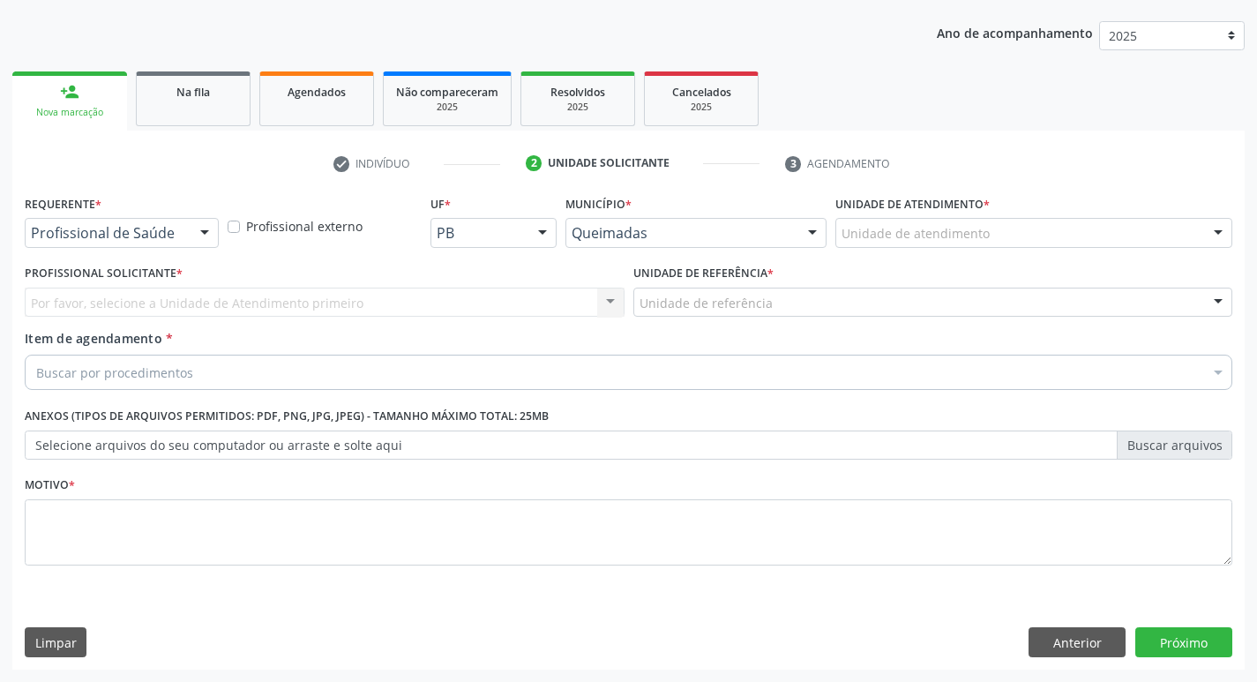
scroll to position [192, 0]
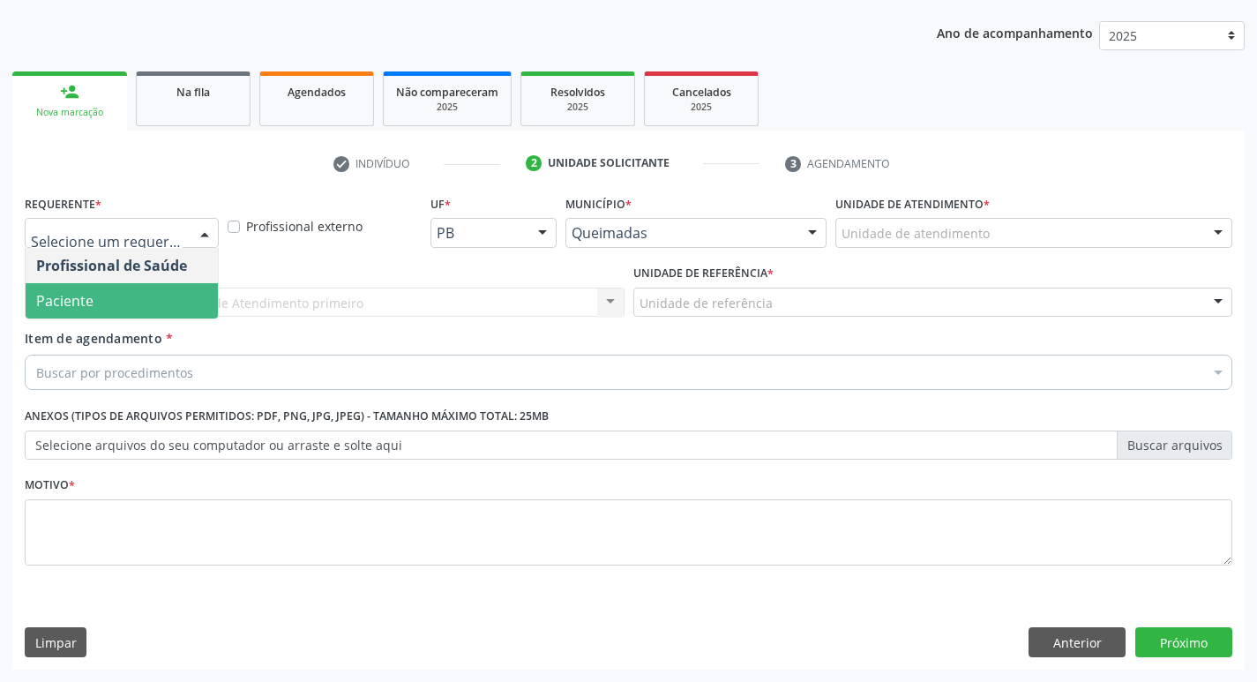
click at [109, 301] on span "Paciente" at bounding box center [122, 300] width 192 height 35
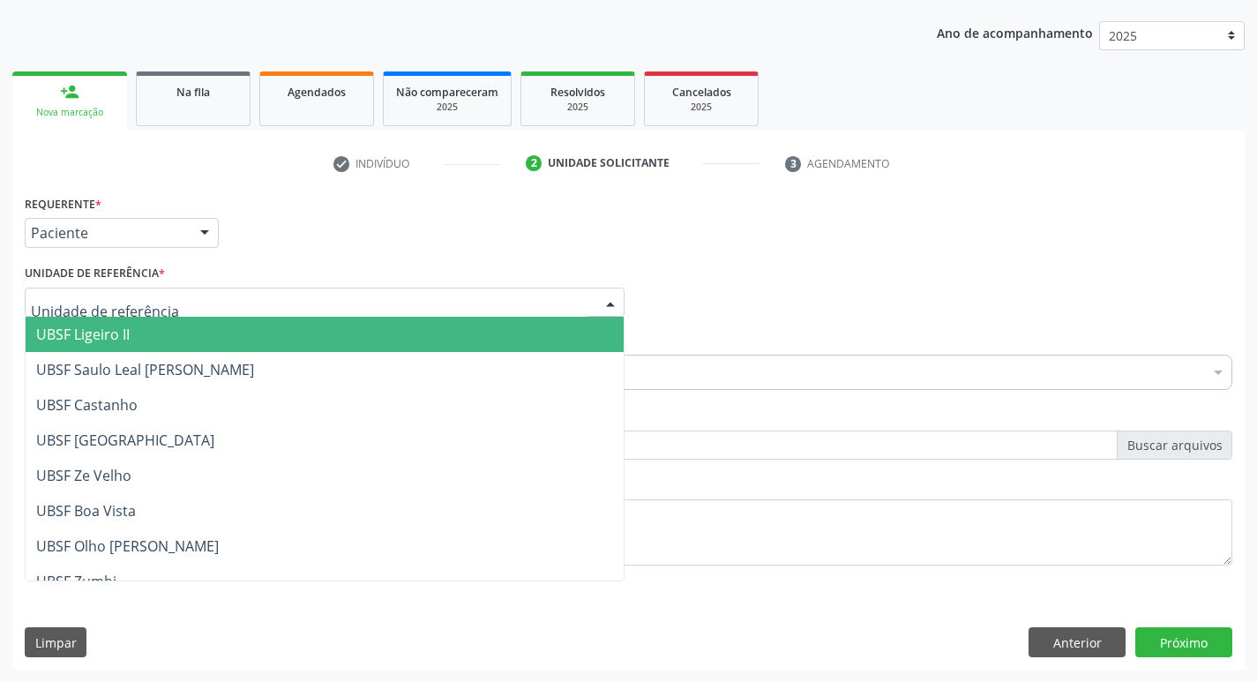
click at [179, 302] on div at bounding box center [325, 303] width 600 height 30
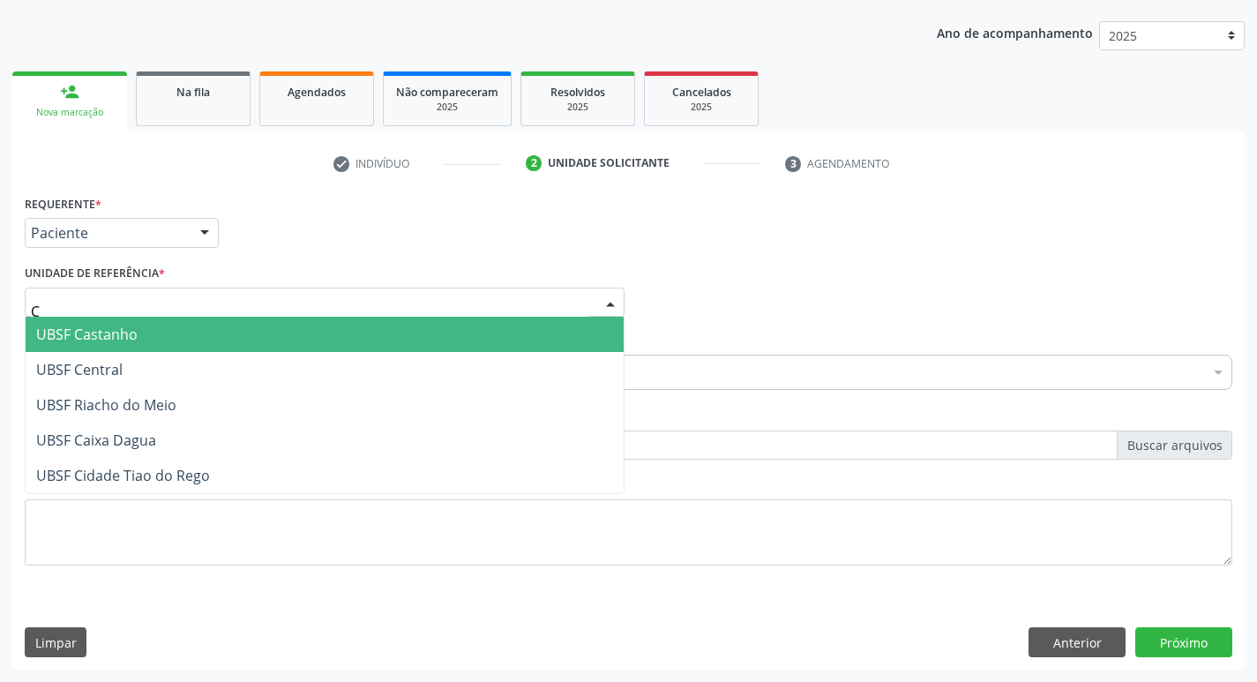
type input "CE"
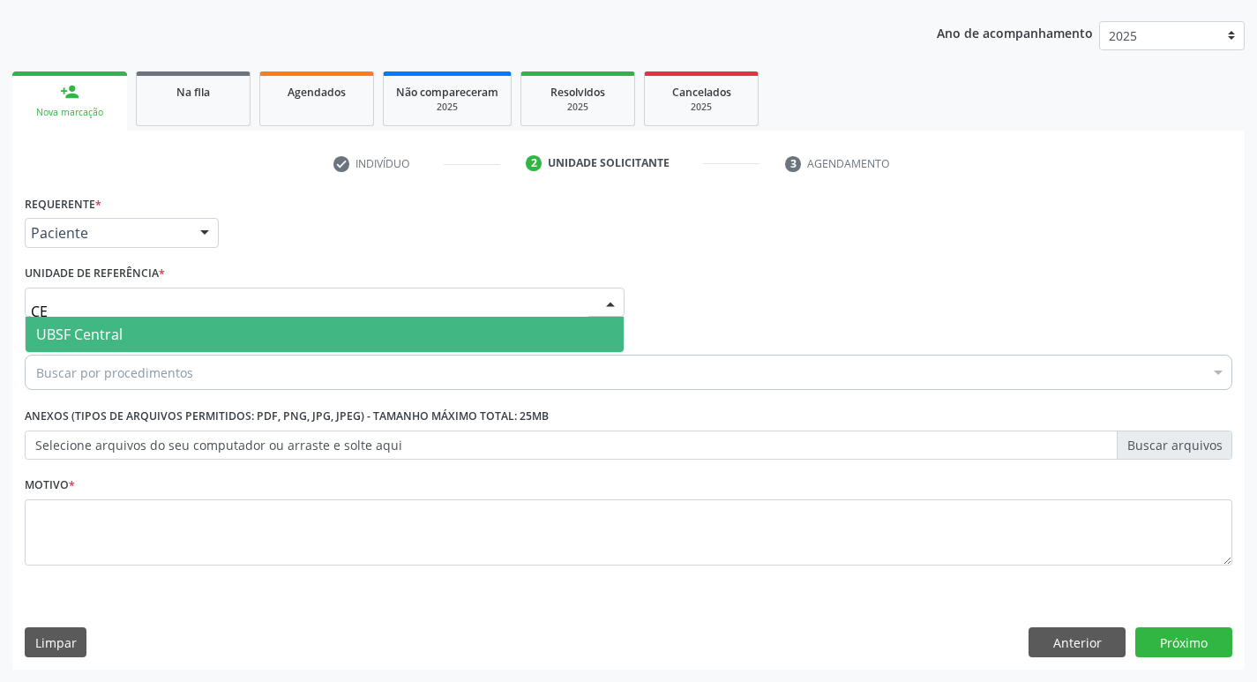
click at [128, 341] on span "UBSF Central" at bounding box center [325, 334] width 598 height 35
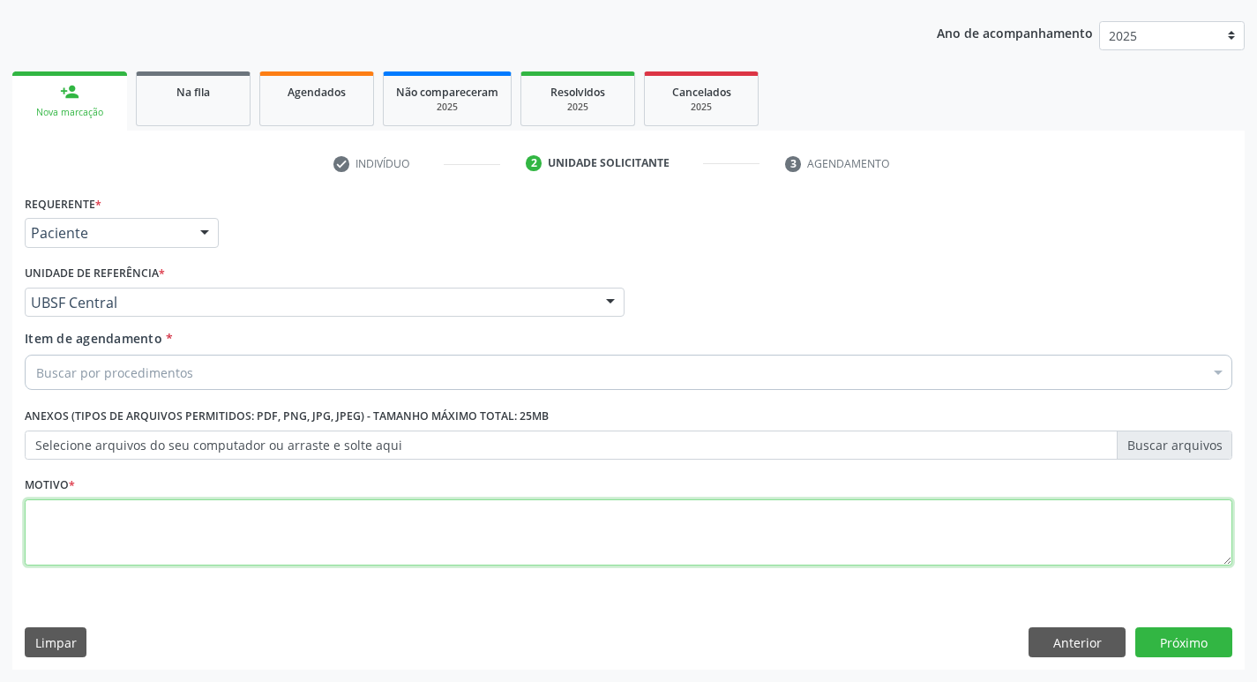
click at [101, 538] on textarea at bounding box center [629, 532] width 1208 height 67
type textarea "AVALIACAO"
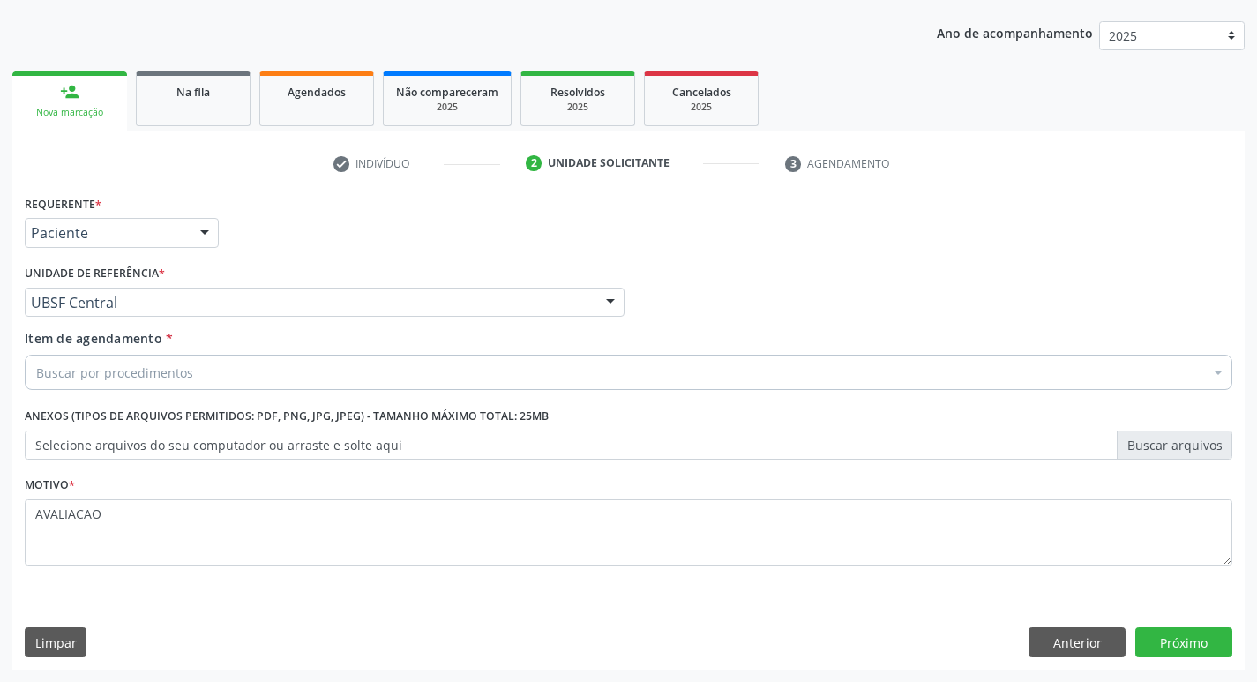
click at [118, 384] on div "Buscar por procedimentos" at bounding box center [629, 372] width 1208 height 35
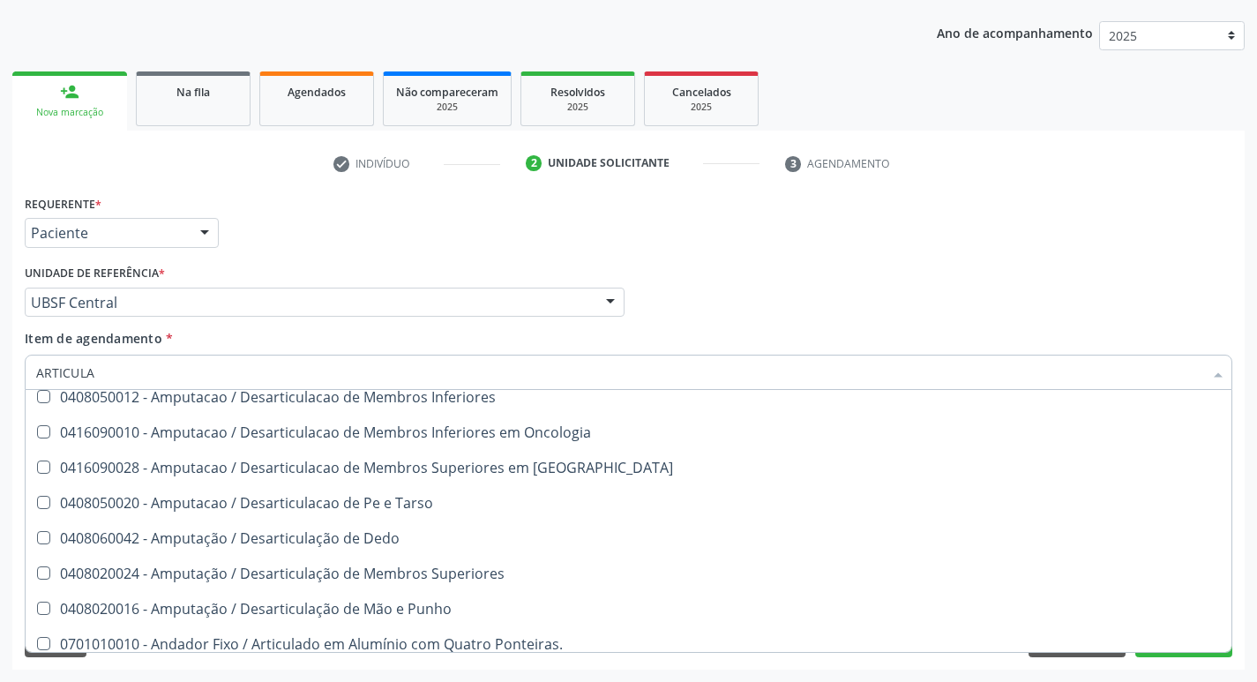
scroll to position [0, 0]
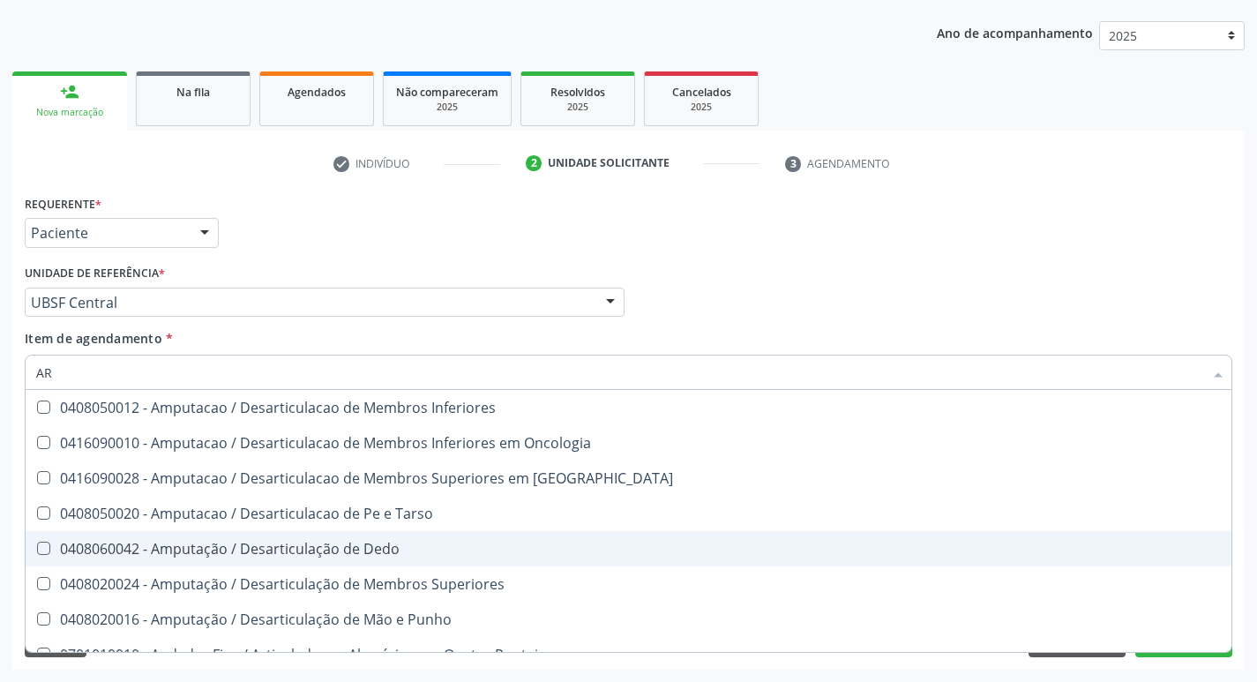
type input "A"
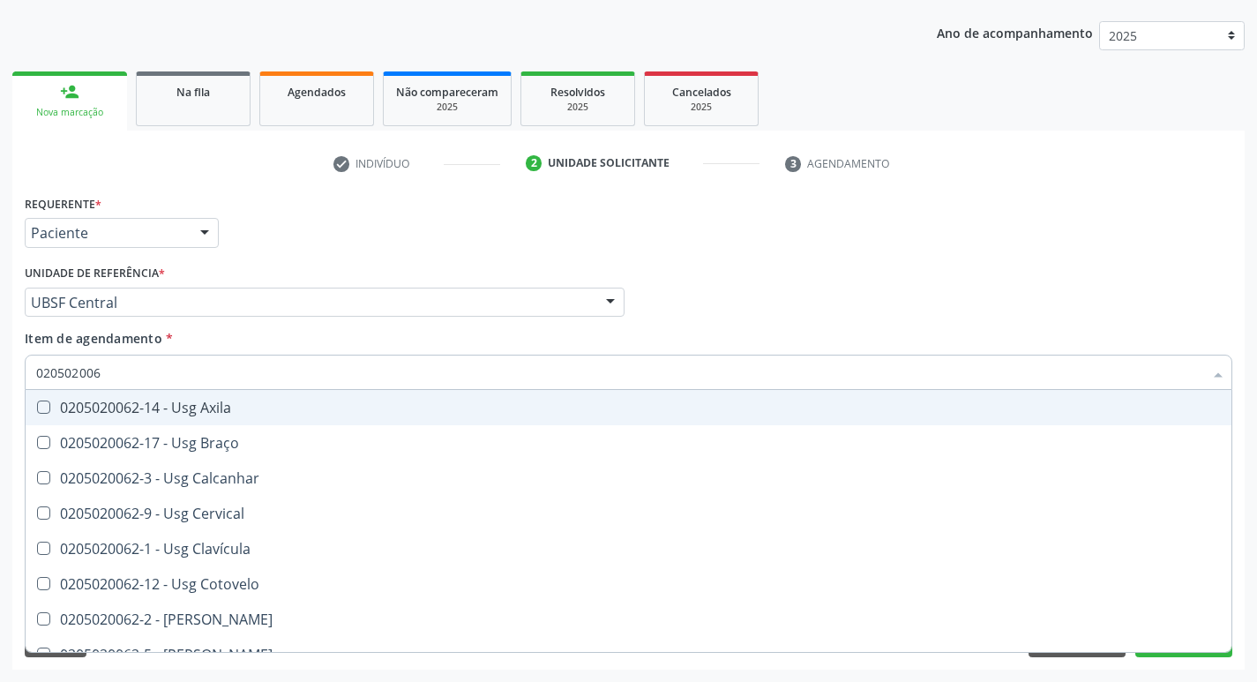
type input "0205020062"
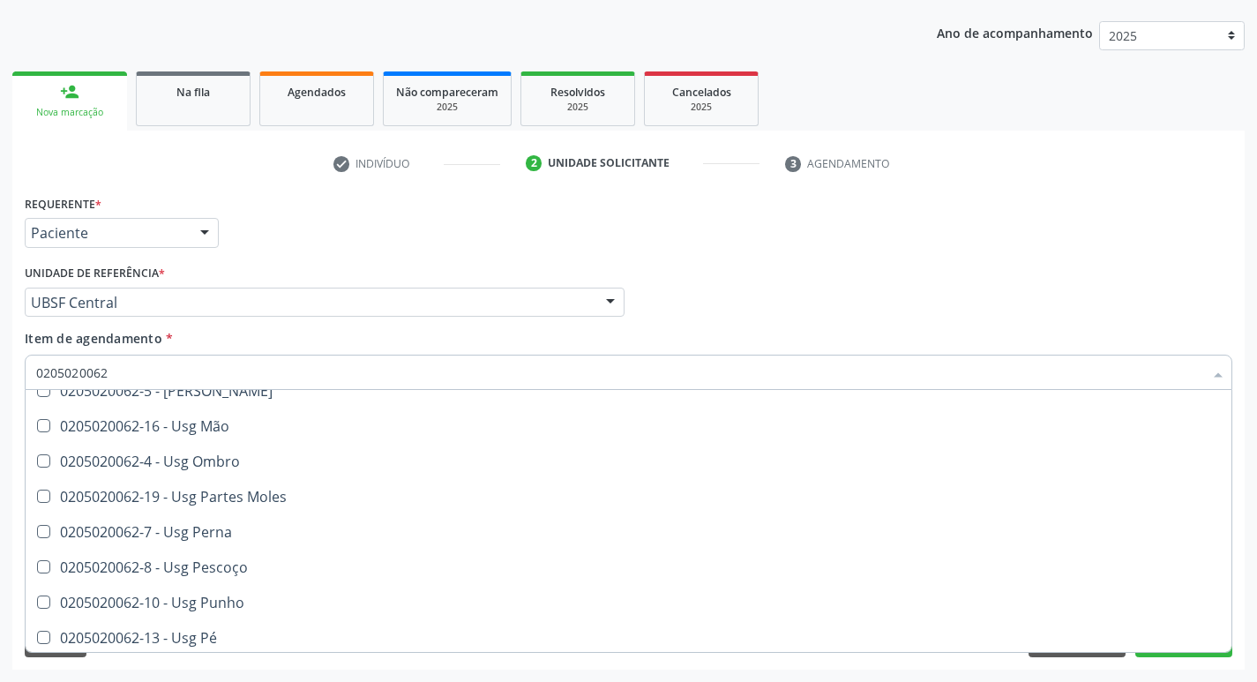
scroll to position [232, 0]
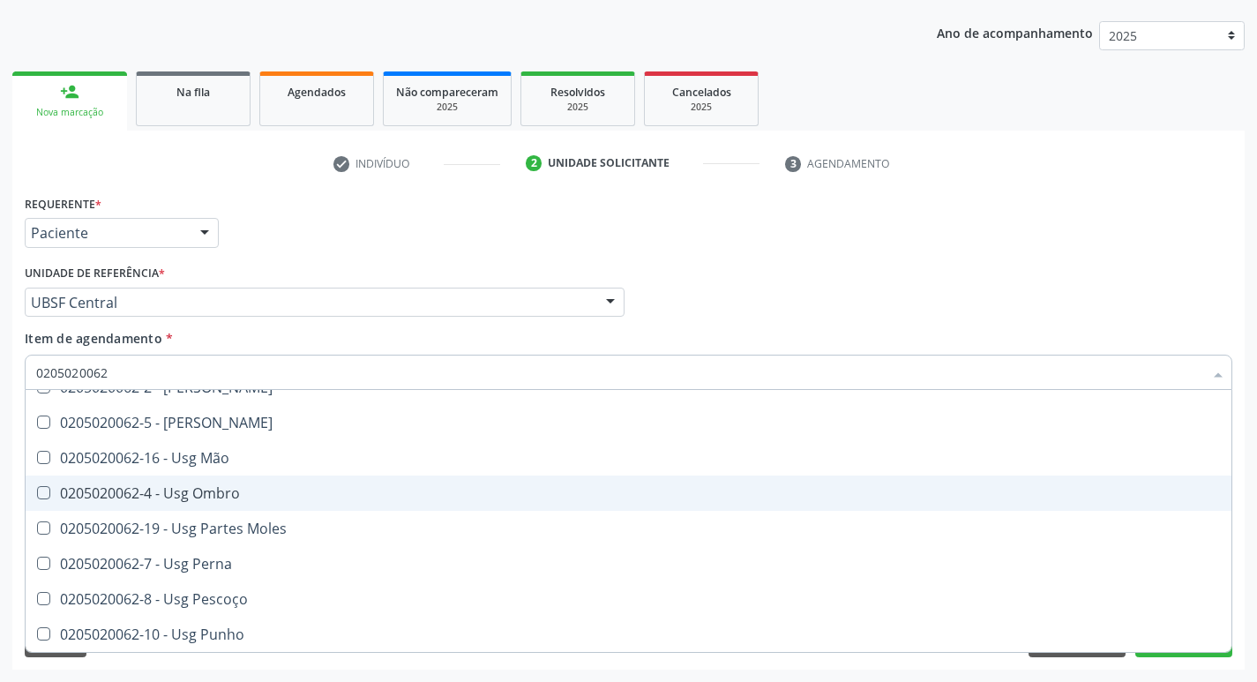
click at [203, 497] on div "0205020062-4 - Usg Ombro" at bounding box center [628, 493] width 1185 height 14
checkbox Ombro "true"
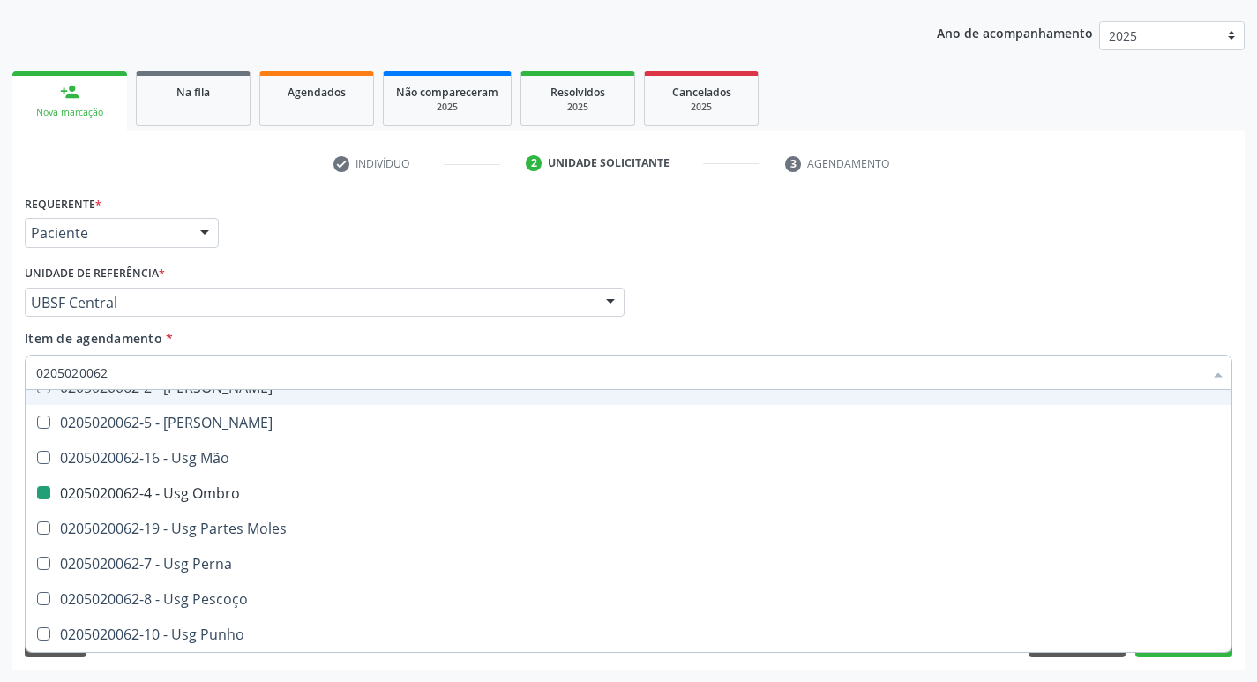
click at [951, 295] on div "Profissional Solicitante Por favor, selecione a Unidade de Atendimento primeiro…" at bounding box center [628, 294] width 1217 height 69
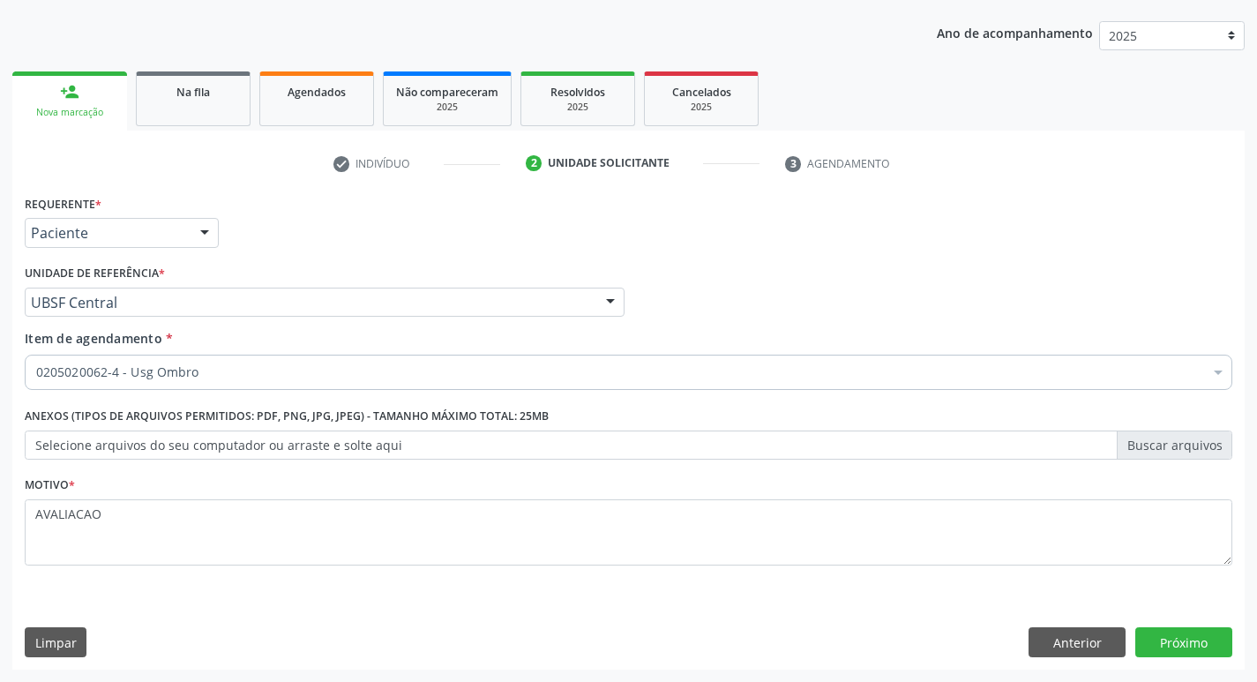
scroll to position [0, 0]
click at [1199, 642] on button "Próximo" at bounding box center [1184, 642] width 97 height 30
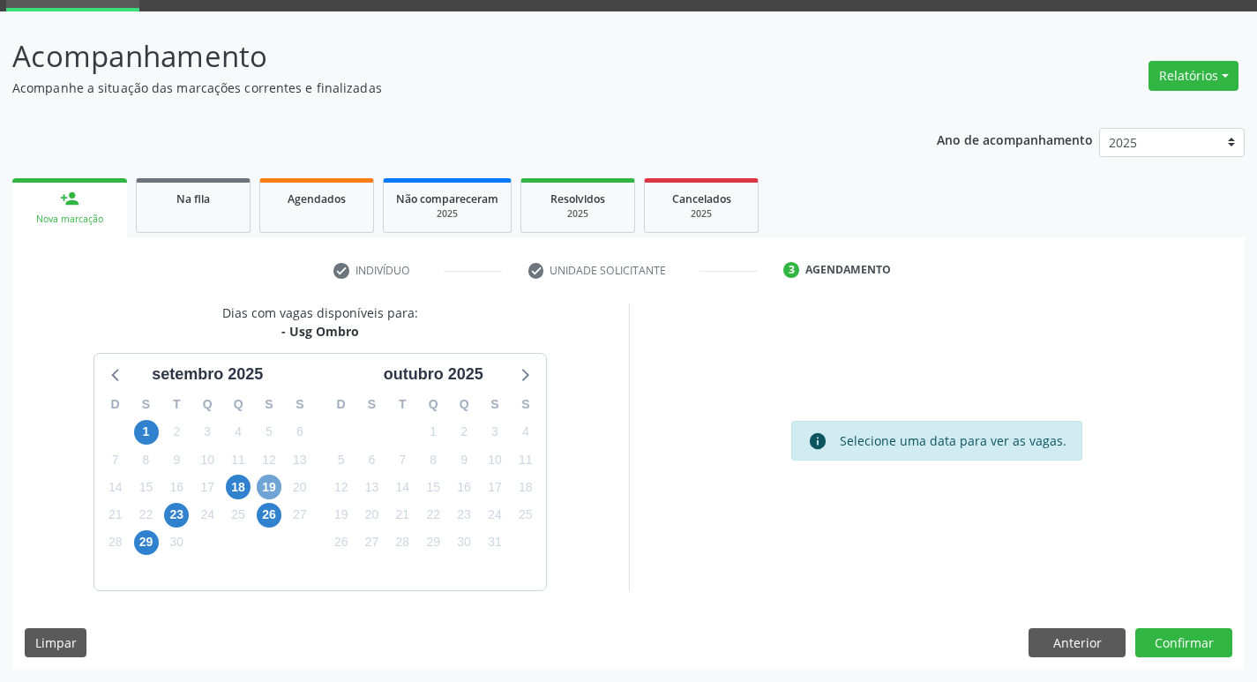
click at [275, 490] on span "19" at bounding box center [269, 487] width 25 height 25
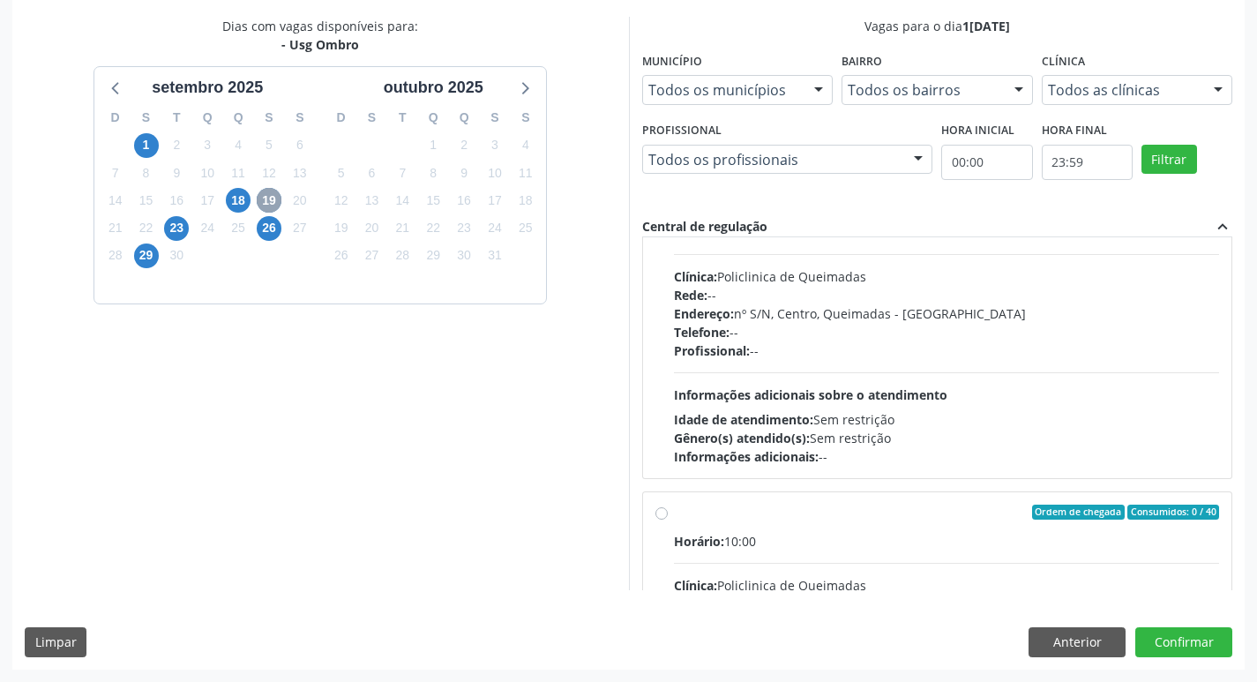
scroll to position [176, 0]
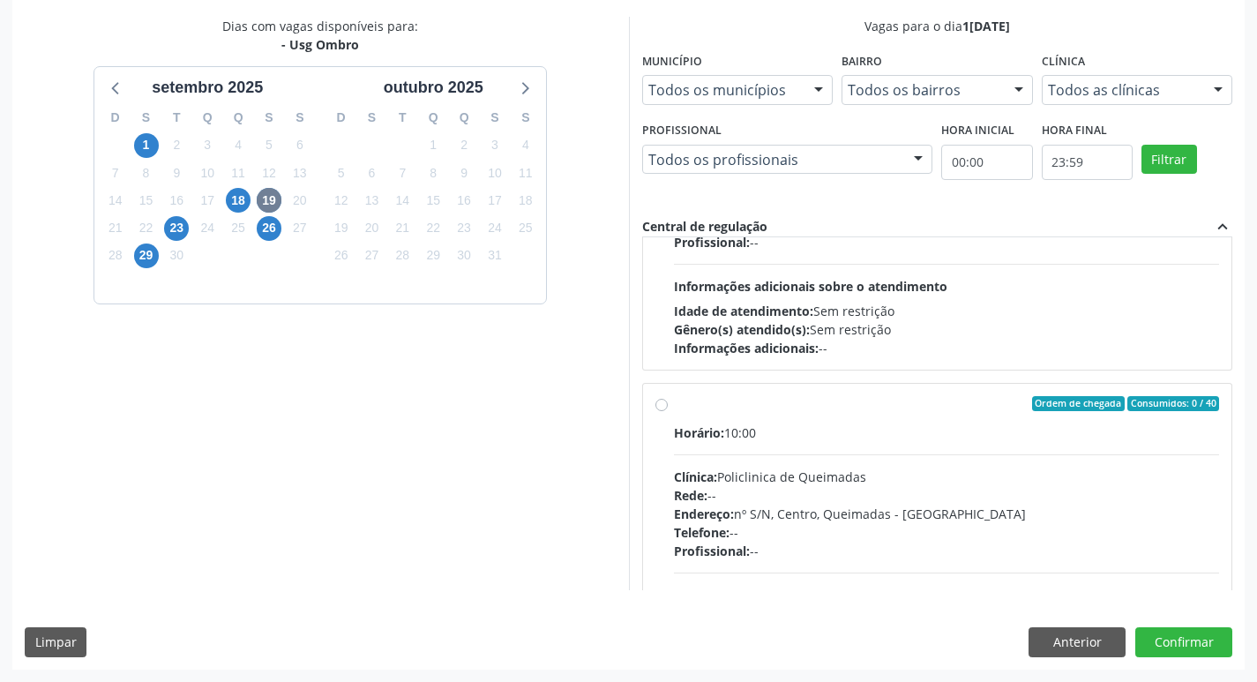
click at [884, 490] on div "Rede: --" at bounding box center [947, 495] width 546 height 19
click at [668, 412] on input "Ordem de chegada Consumidos: 0 / 40 Horário: 10:00 Clínica: Policlinica de Quei…" at bounding box center [662, 404] width 12 height 16
radio input "true"
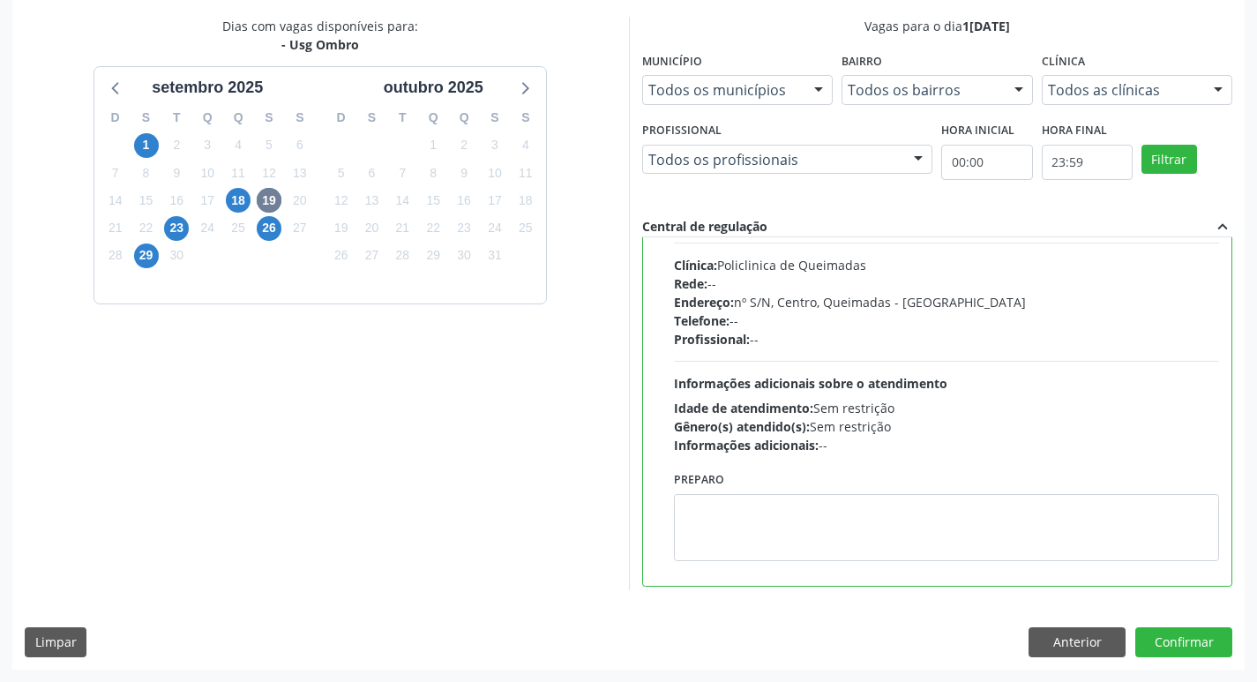
scroll to position [397, 0]
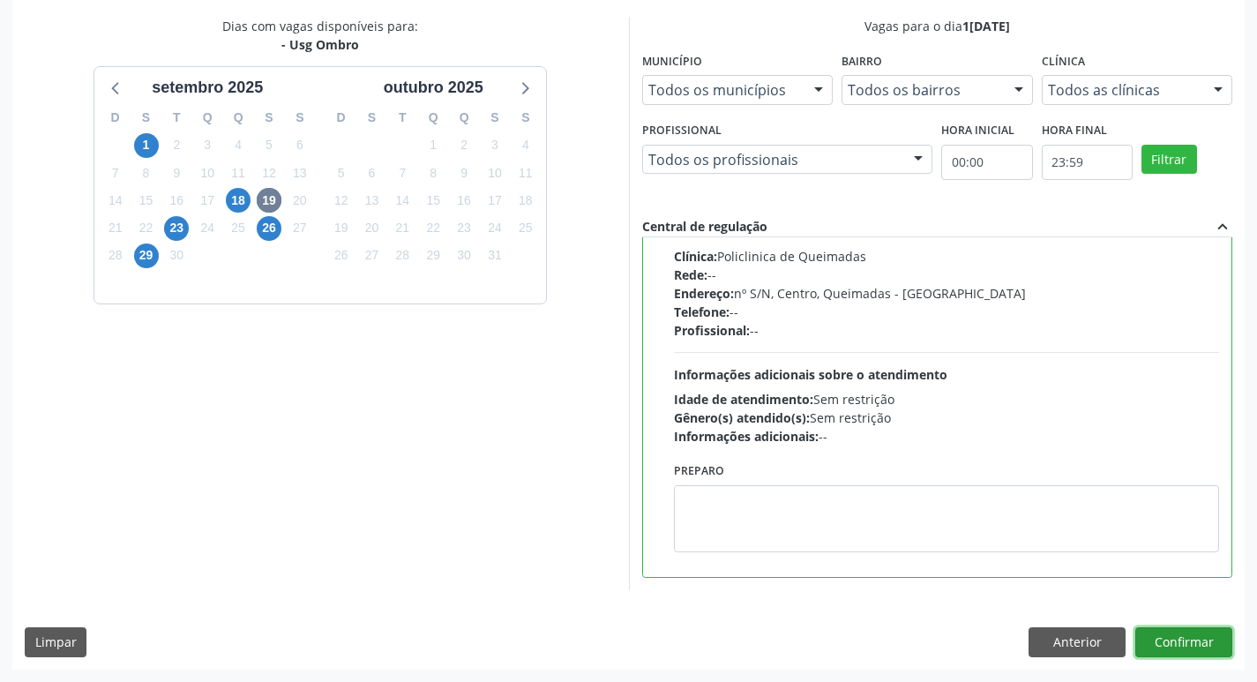
click at [1185, 634] on button "Confirmar" at bounding box center [1184, 642] width 97 height 30
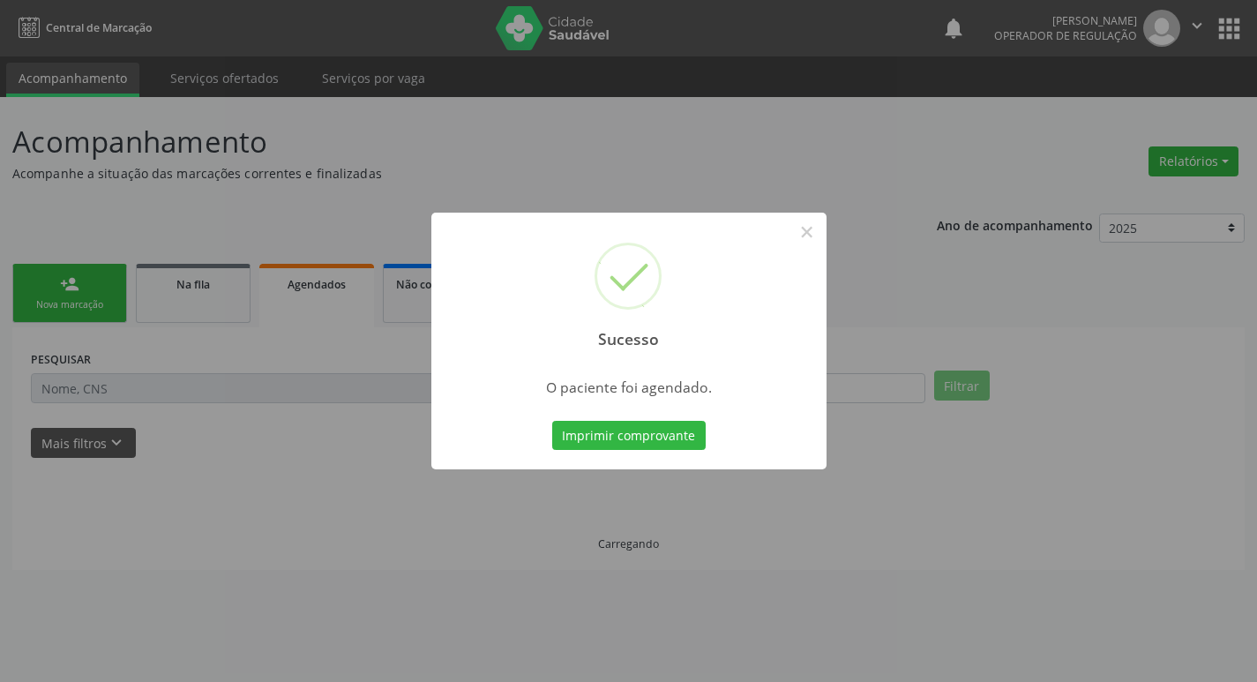
scroll to position [0, 0]
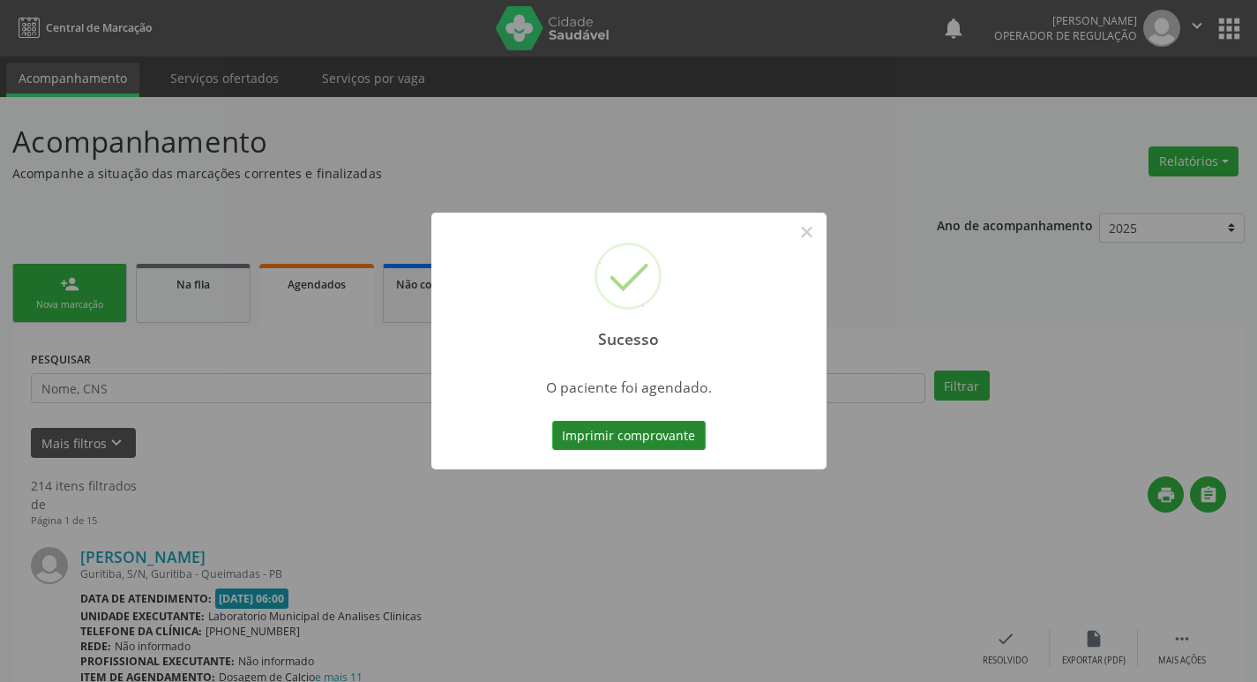
click at [599, 439] on button "Imprimir comprovante" at bounding box center [629, 436] width 154 height 30
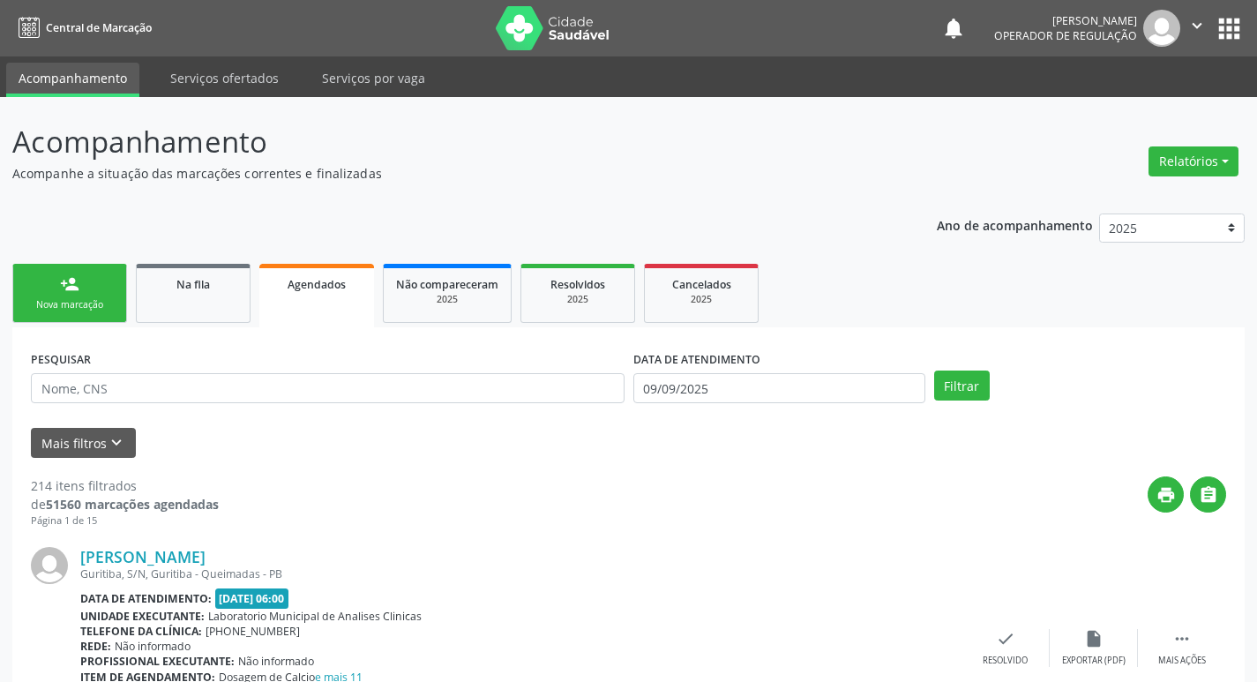
click at [94, 307] on div "Sucesso × O paciente foi agendado. Imprimir comprovante Cancel" at bounding box center [628, 341] width 1257 height 682
click at [96, 298] on div "Nova marcação" at bounding box center [70, 304] width 88 height 13
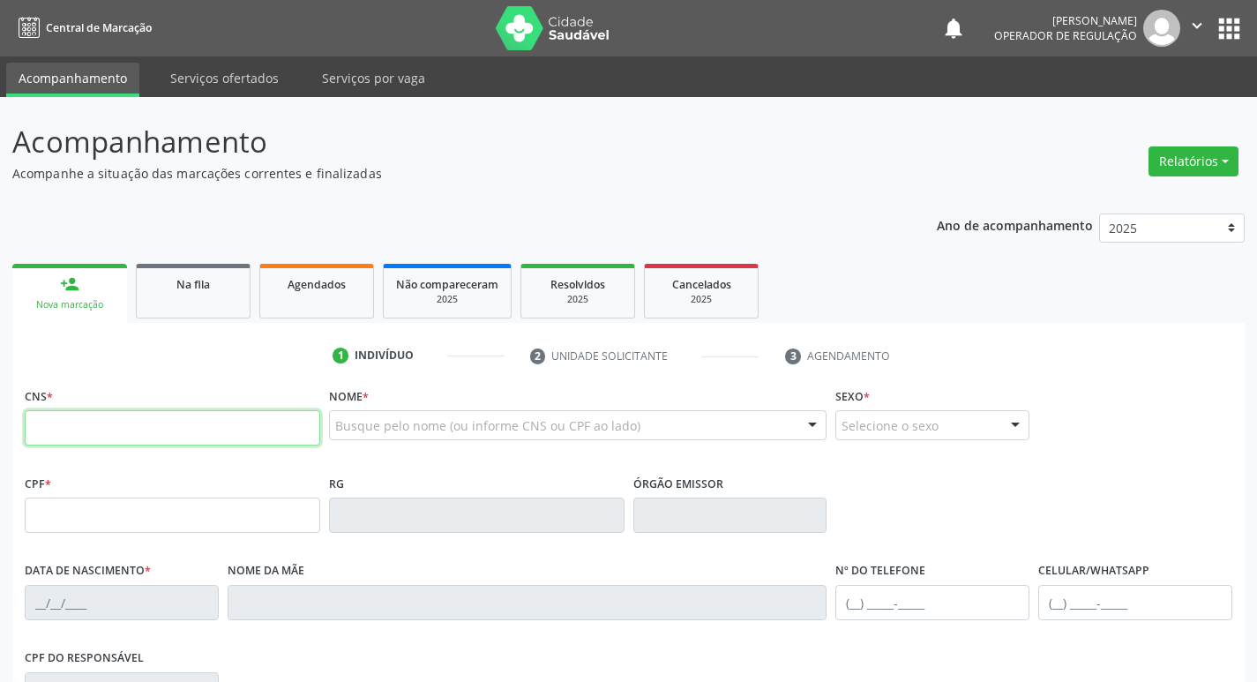
click at [121, 422] on input "text" at bounding box center [173, 427] width 296 height 35
click at [337, 437] on div "Busque pelo nome (ou informe CNS ou CPF ao lado)" at bounding box center [578, 425] width 499 height 30
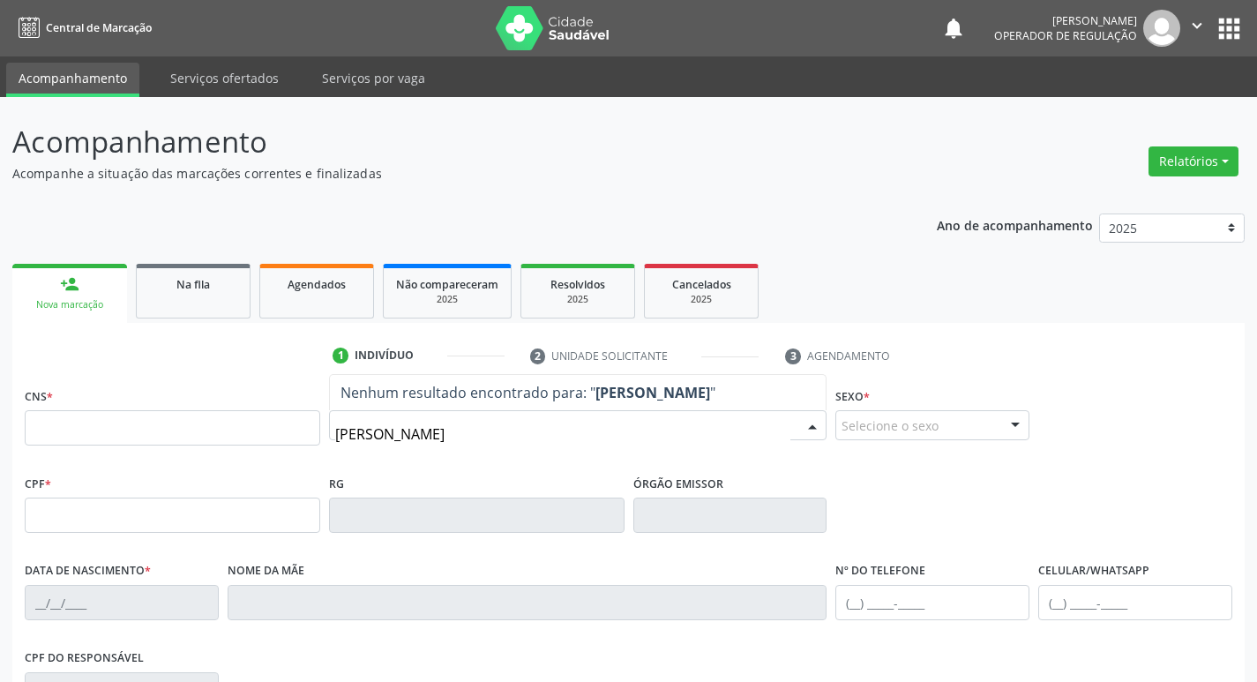
type input "[PERSON_NAME]"
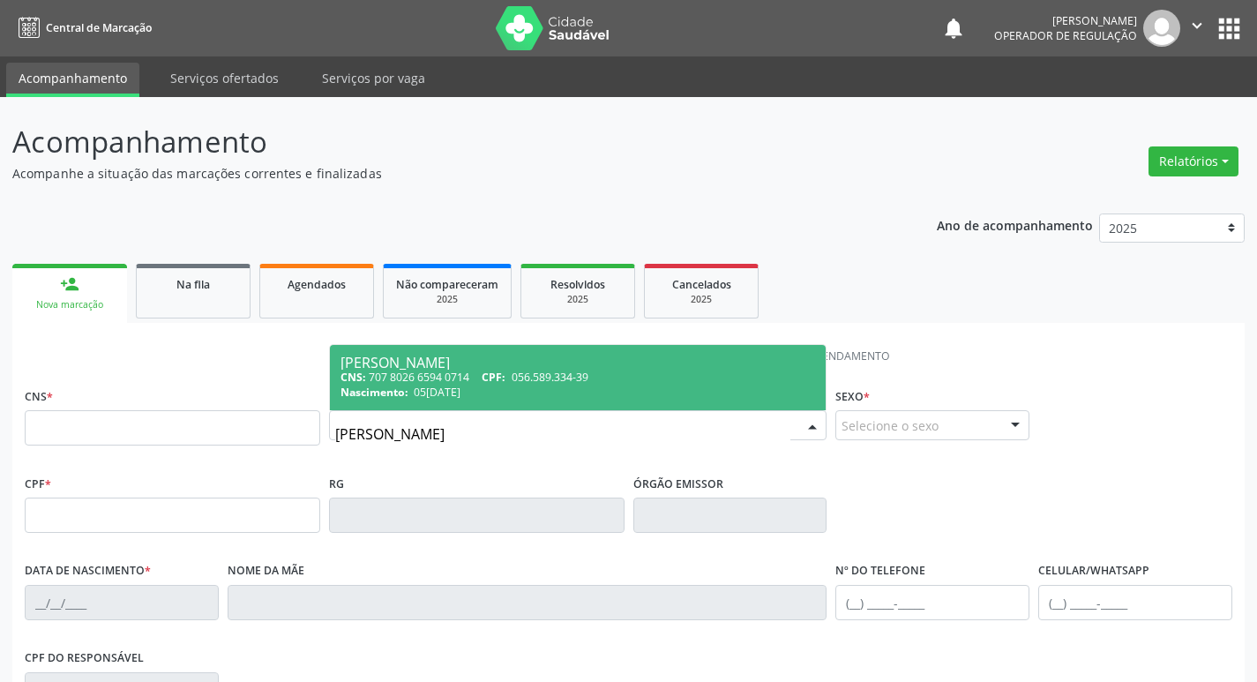
click at [499, 385] on div "CNS: 707 8026 6594 0714 CPF: 056.589.334-39" at bounding box center [579, 377] width 476 height 15
type input "707 8026 6594 0714"
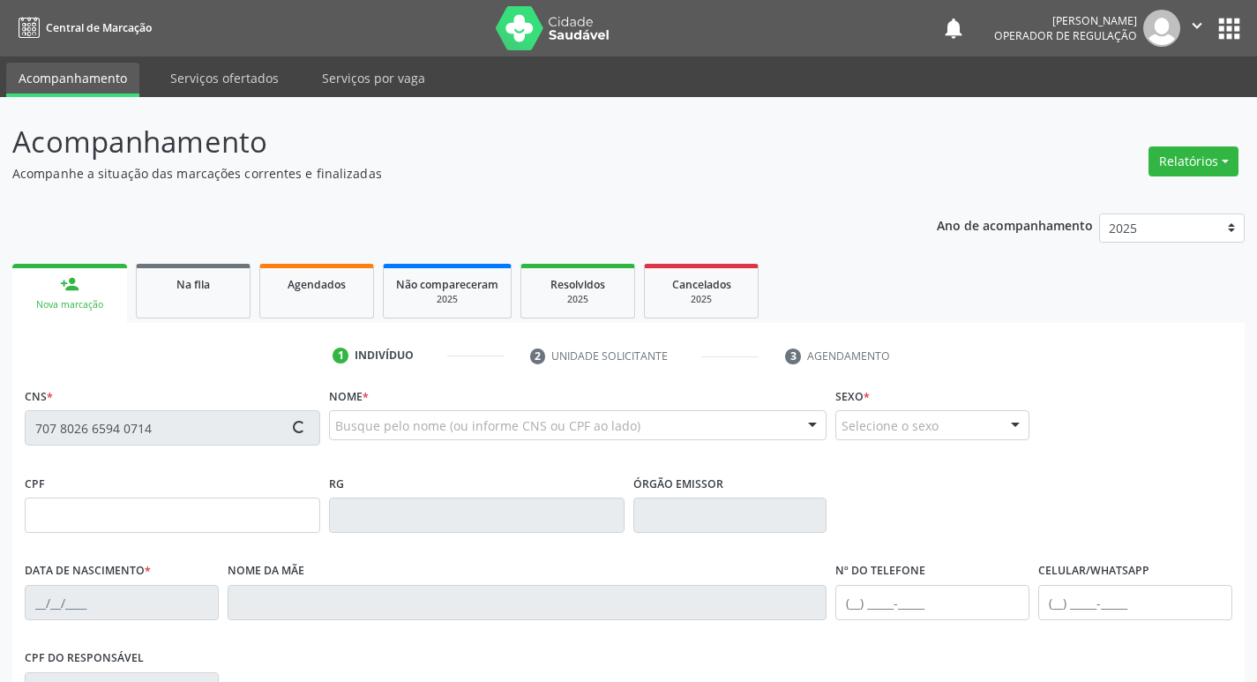
type input "056.589.334-39"
type input "05[DATE]"
type input "[PERSON_NAME]"
type input "[PHONE_NUMBER]"
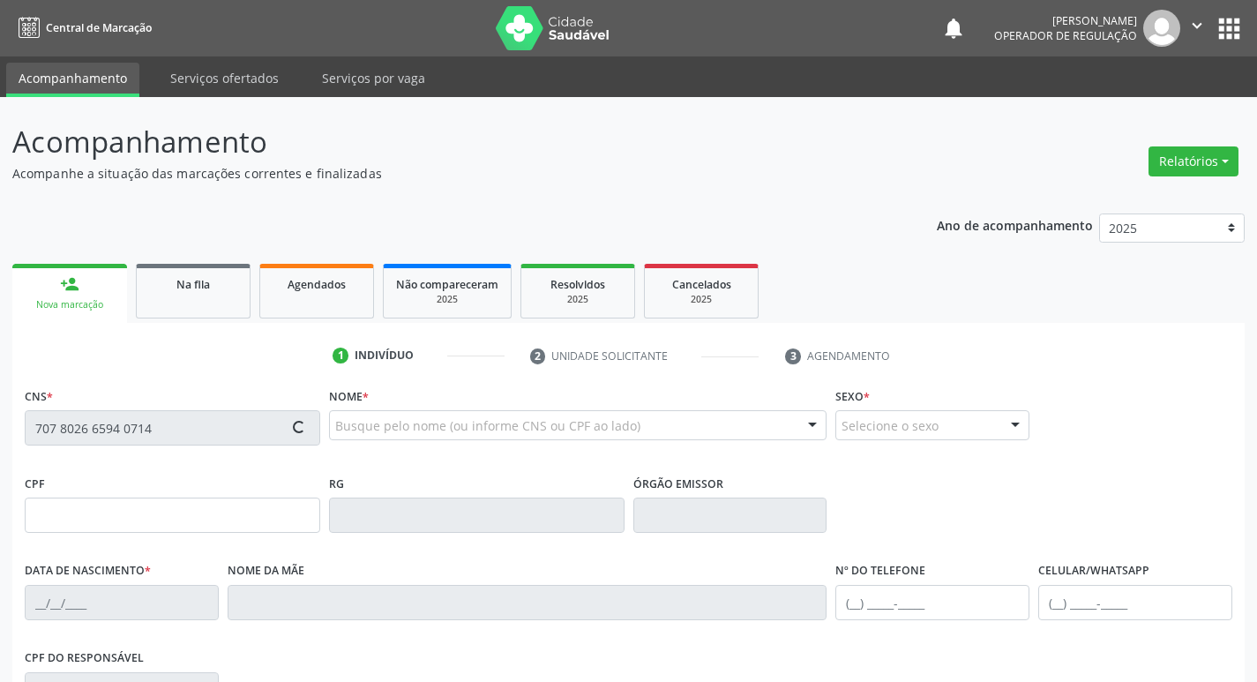
type input "S/N"
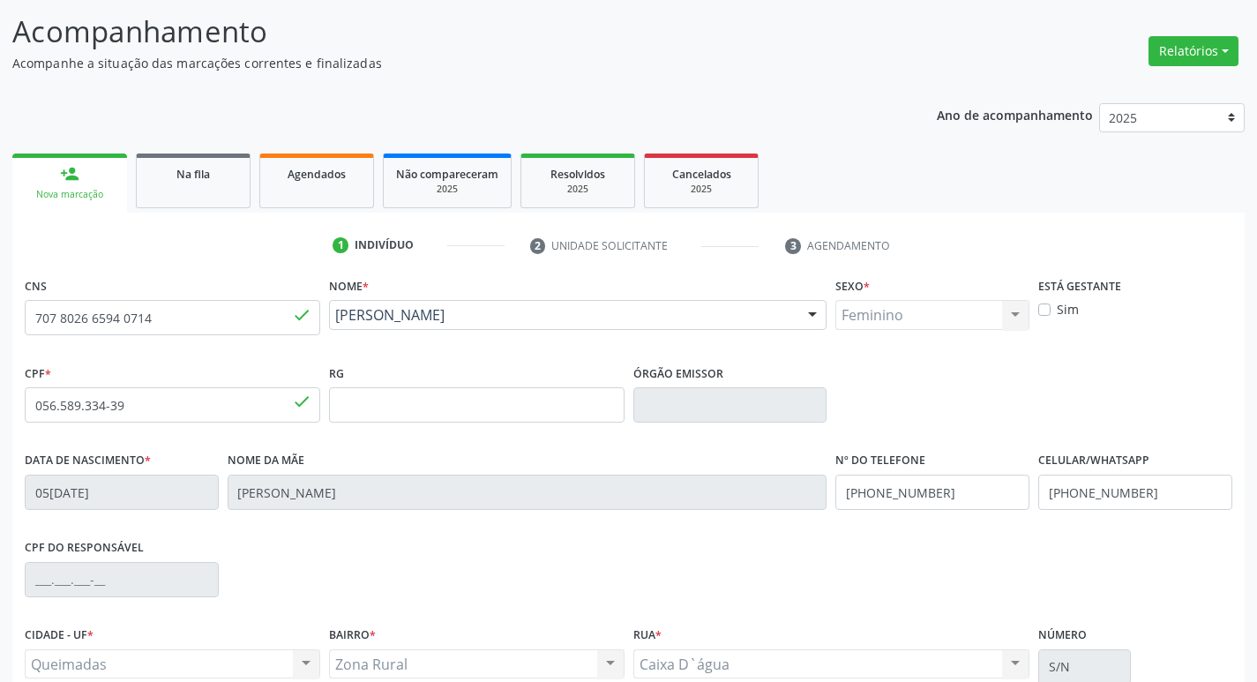
scroll to position [274, 0]
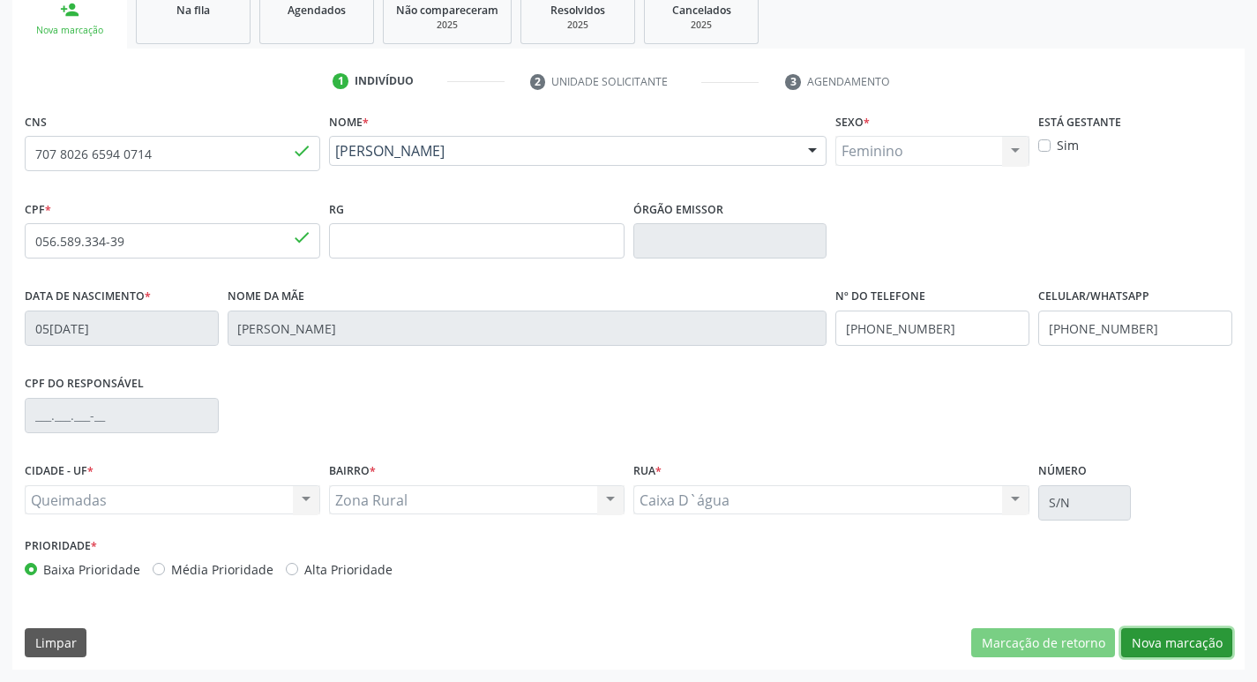
click at [1162, 644] on button "Nova marcação" at bounding box center [1176, 643] width 111 height 30
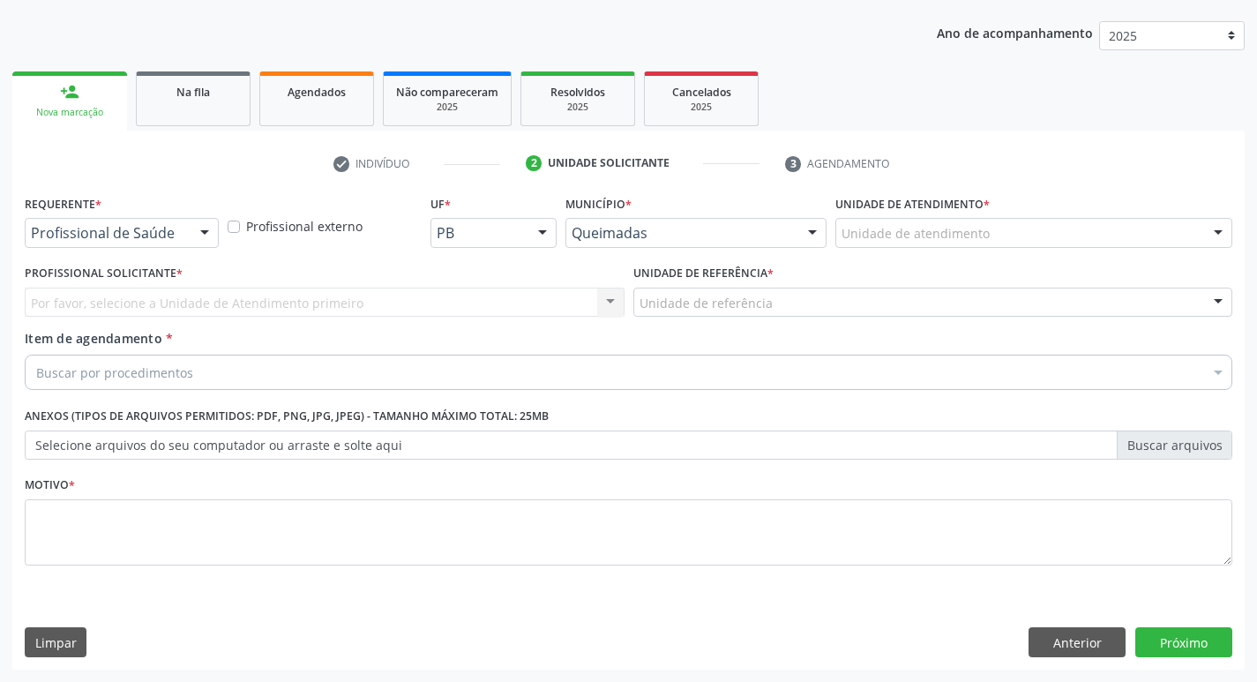
drag, startPoint x: 161, startPoint y: 227, endPoint x: 168, endPoint y: 251, distance: 25.5
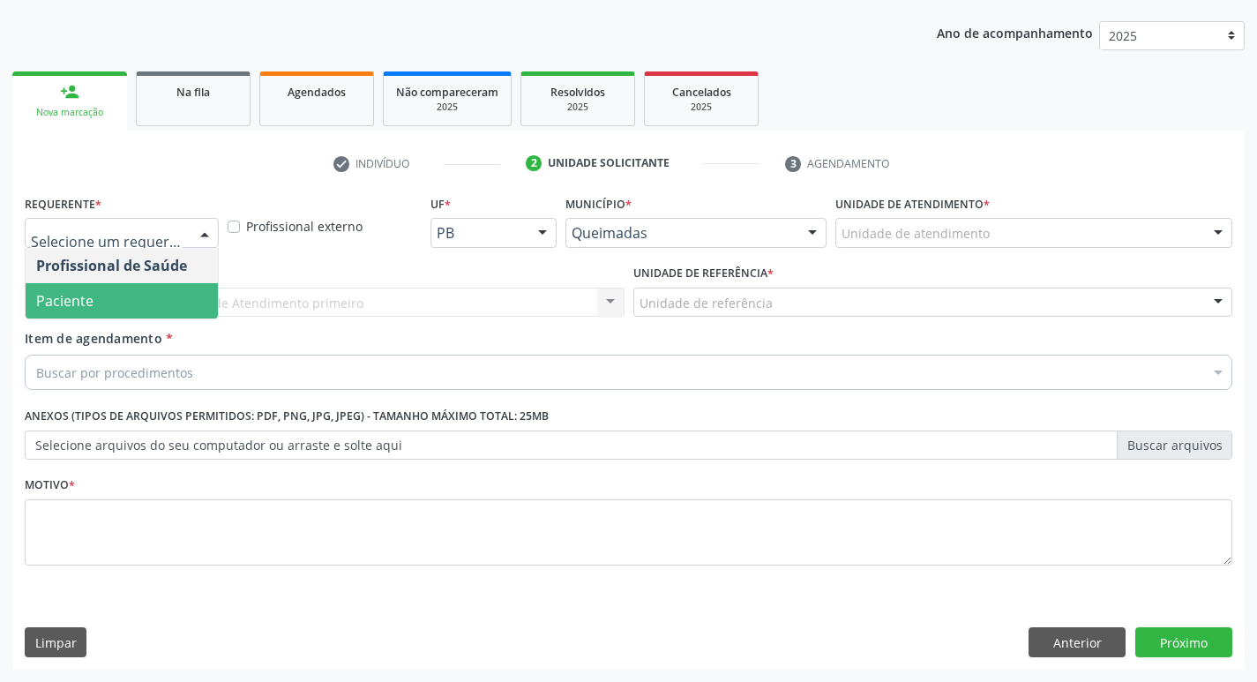
click at [169, 305] on span "Paciente" at bounding box center [122, 300] width 192 height 35
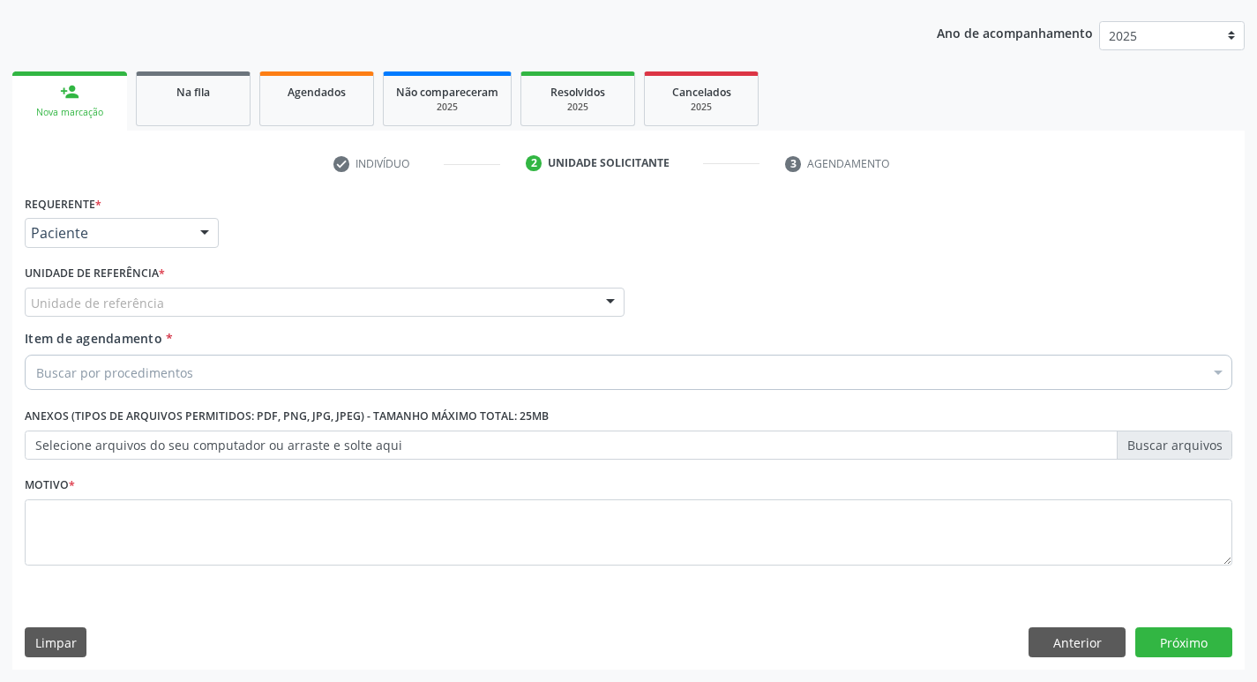
click at [176, 309] on div "Unidade de referência" at bounding box center [325, 303] width 600 height 30
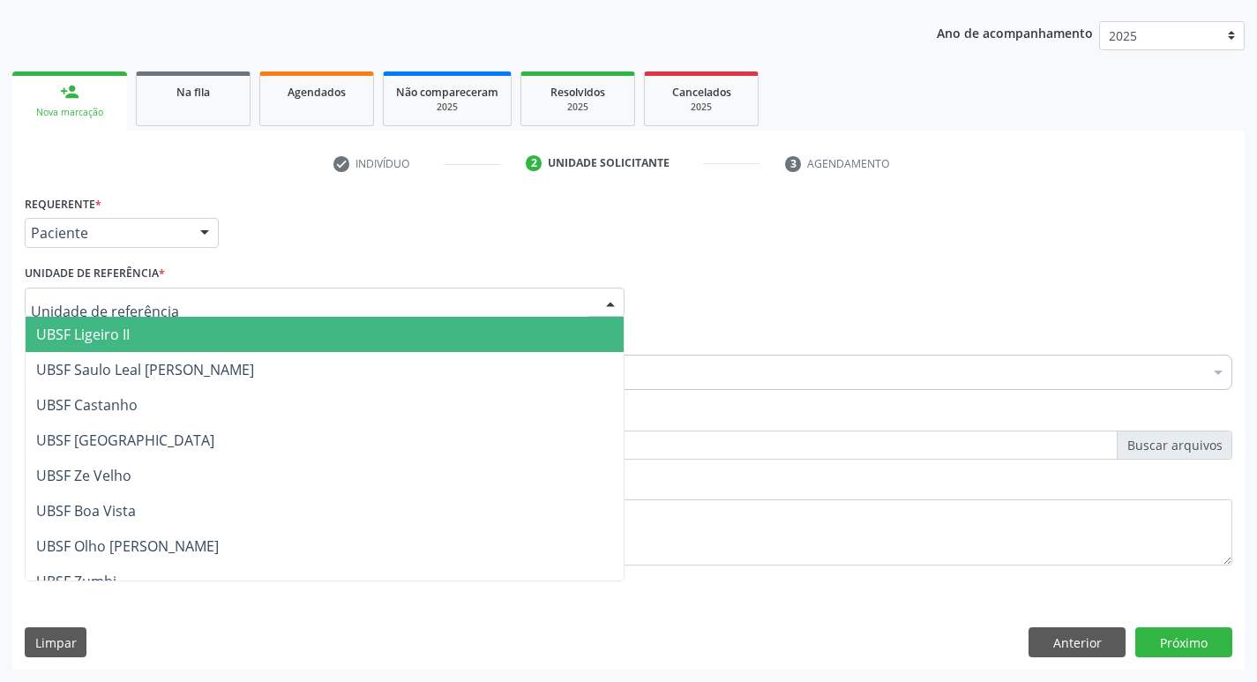
type input "C"
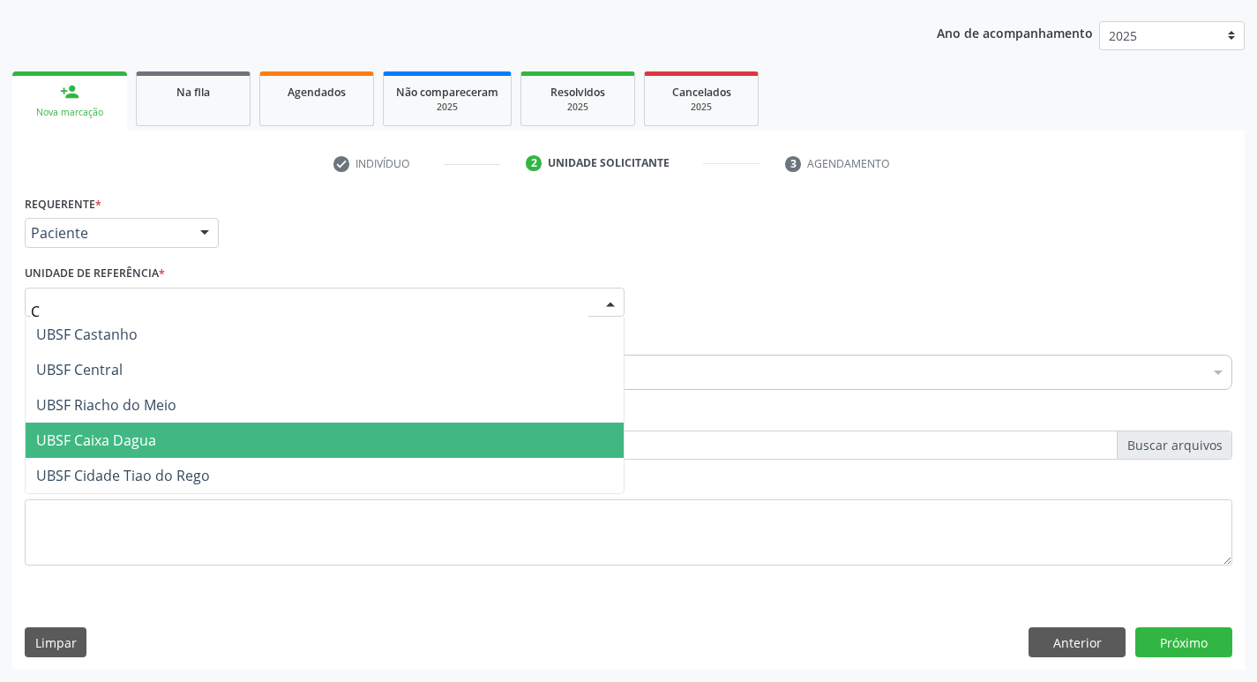
click at [135, 440] on span "UBSF Caixa Dagua" at bounding box center [96, 440] width 120 height 19
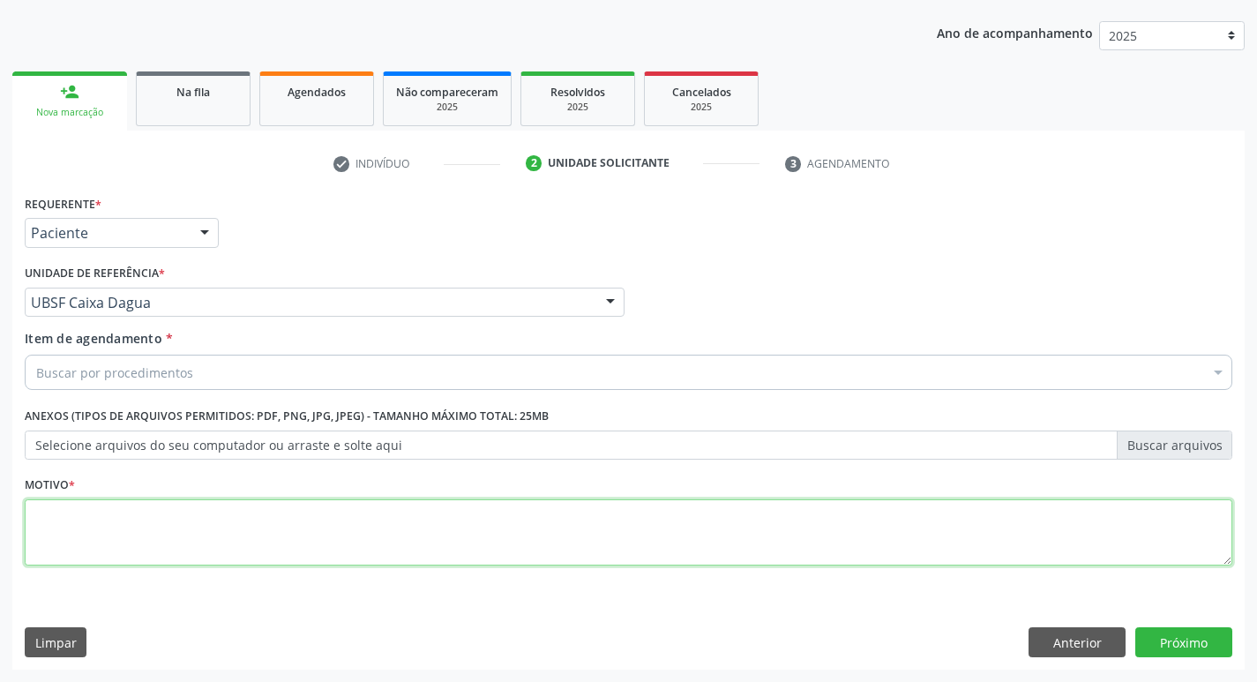
click at [134, 506] on textarea at bounding box center [629, 532] width 1208 height 67
type textarea "AVALIACAO"
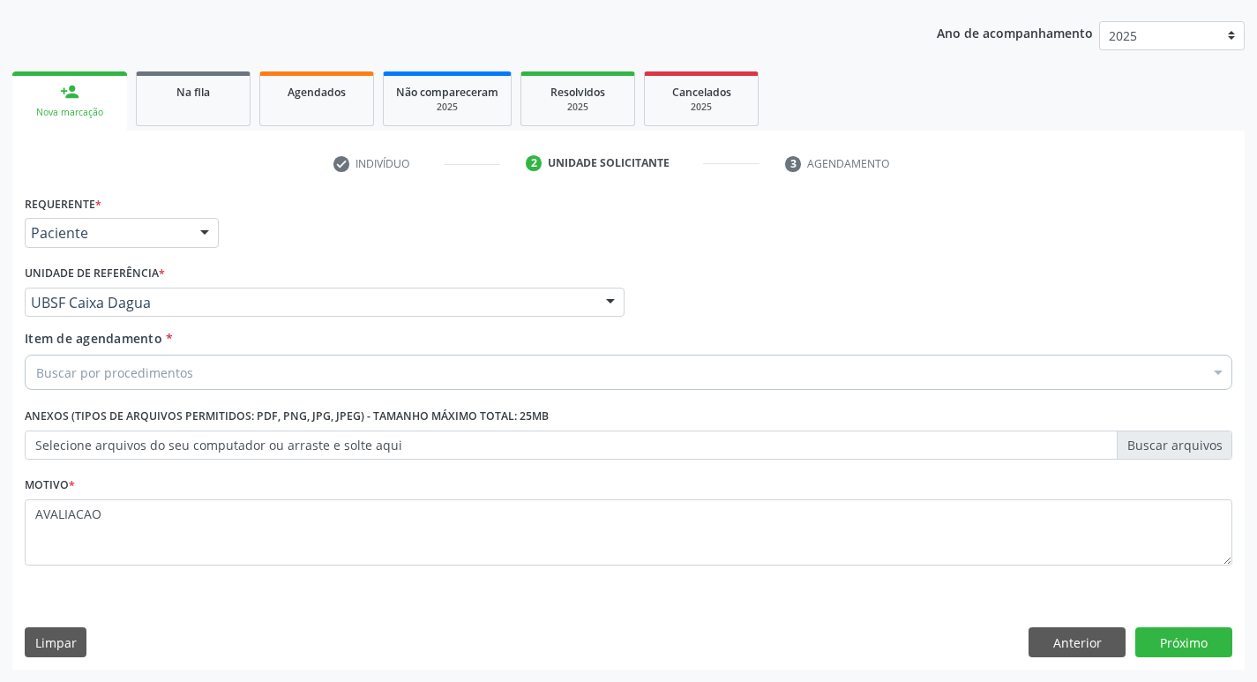
click at [103, 384] on div "Buscar por procedimentos" at bounding box center [629, 372] width 1208 height 35
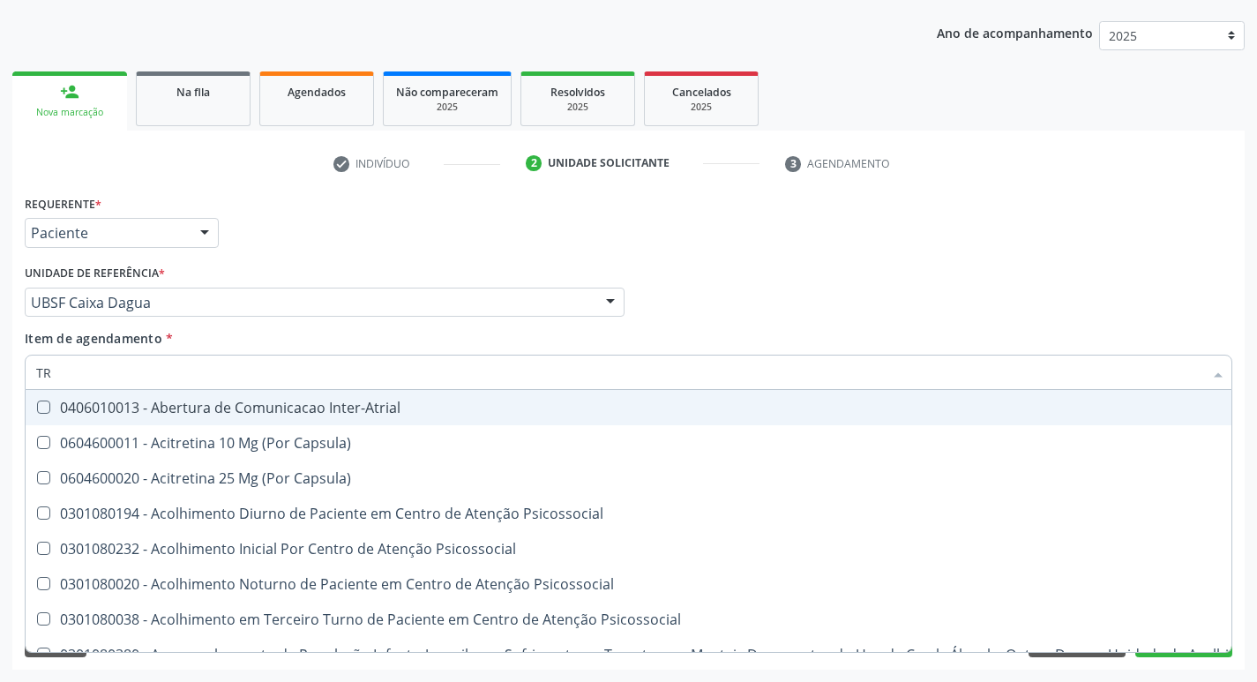
type input "TRANSVAGIN"
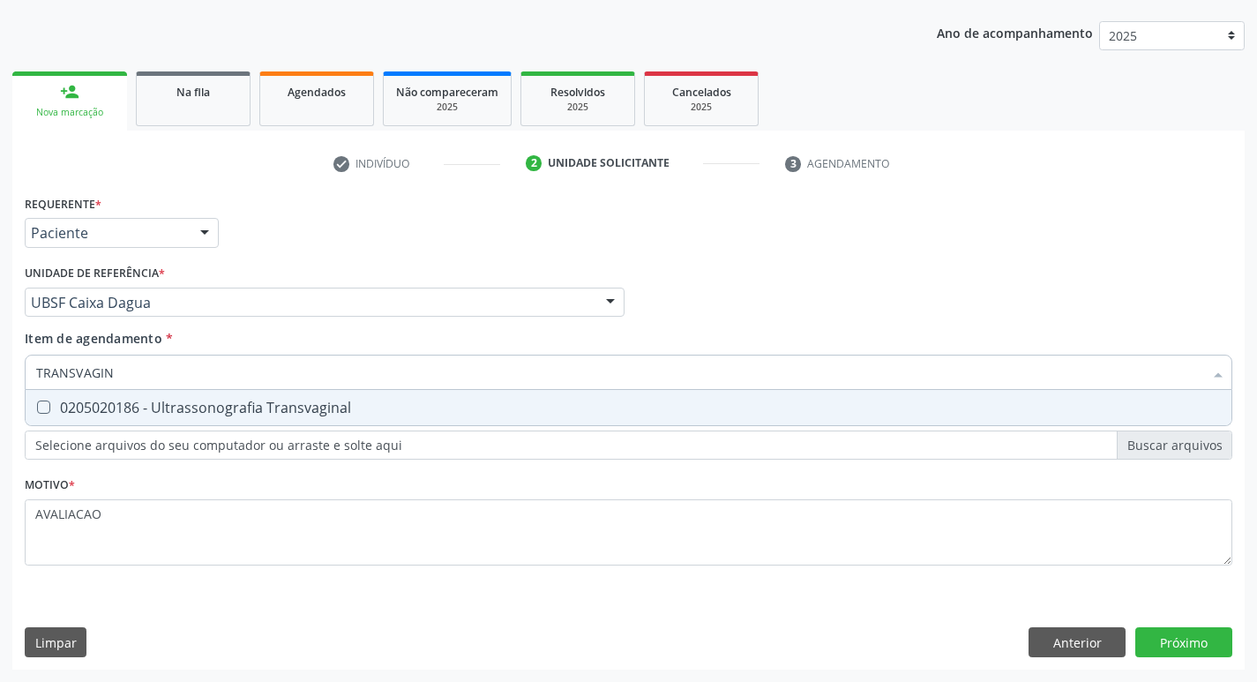
click at [319, 415] on div "0205020186 - Ultrassonografia Transvaginal" at bounding box center [628, 408] width 1185 height 14
checkbox Transvaginal "true"
click at [1167, 647] on div "Requerente * Paciente Profissional de Saúde Paciente Nenhum resultado encontrad…" at bounding box center [628, 430] width 1233 height 479
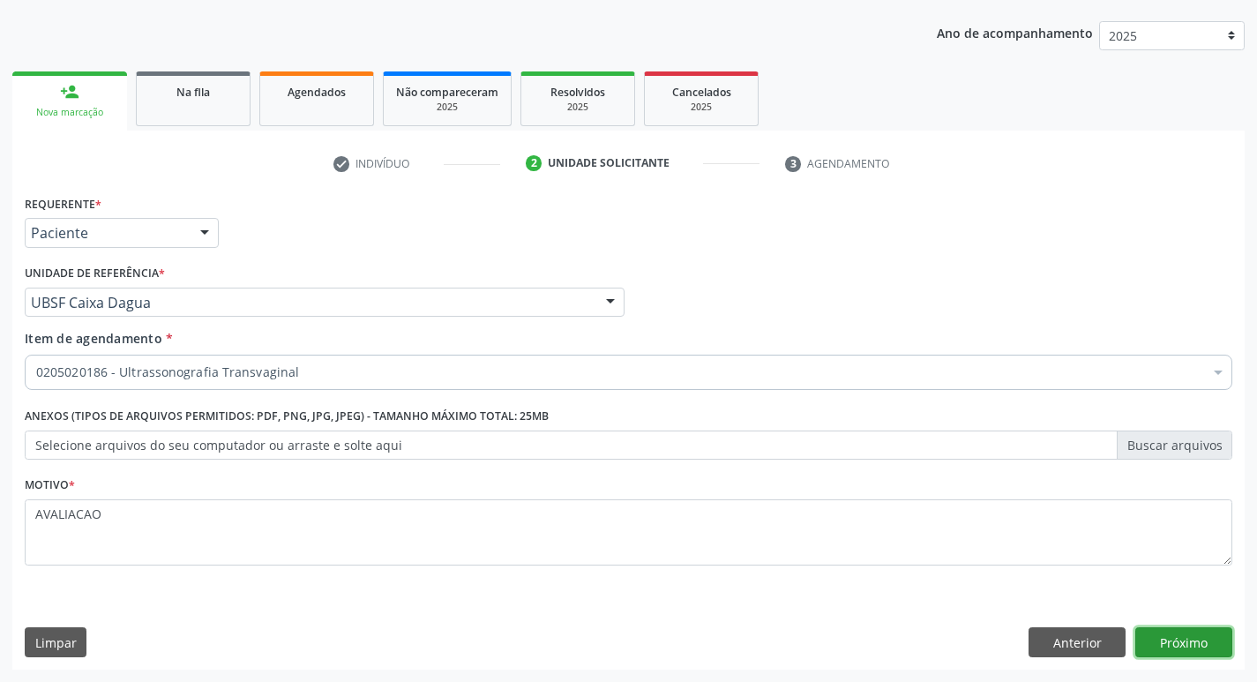
click at [1199, 640] on button "Próximo" at bounding box center [1184, 642] width 97 height 30
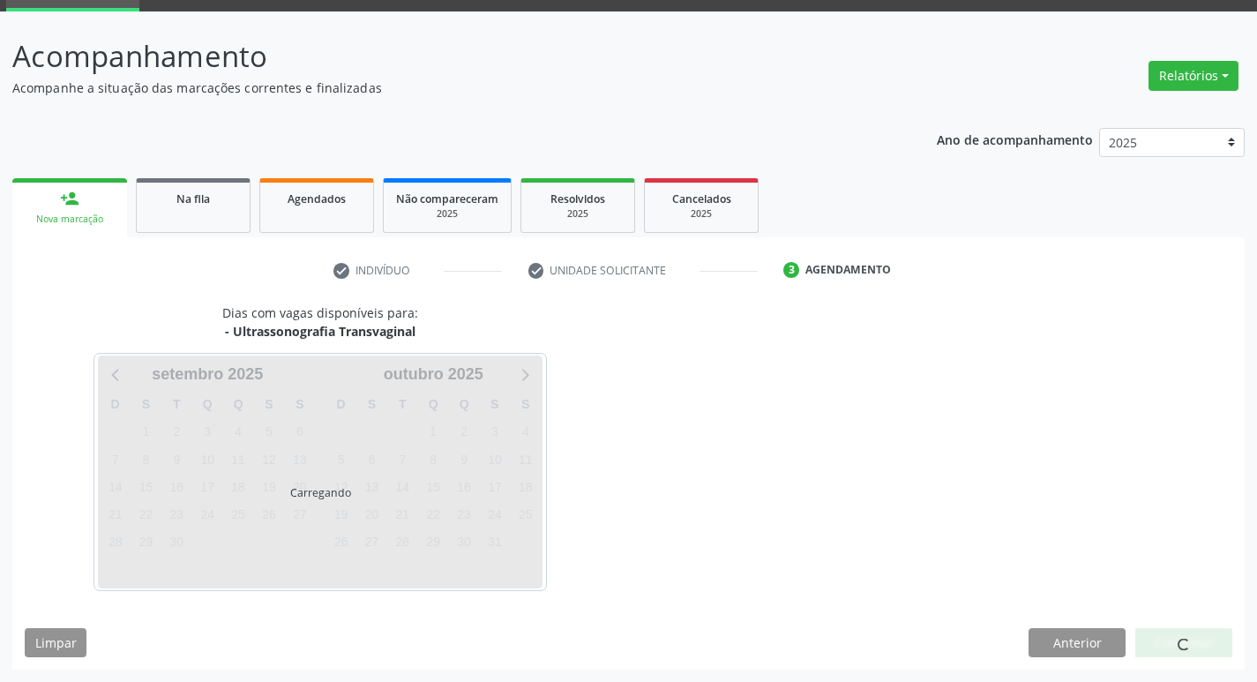
scroll to position [86, 0]
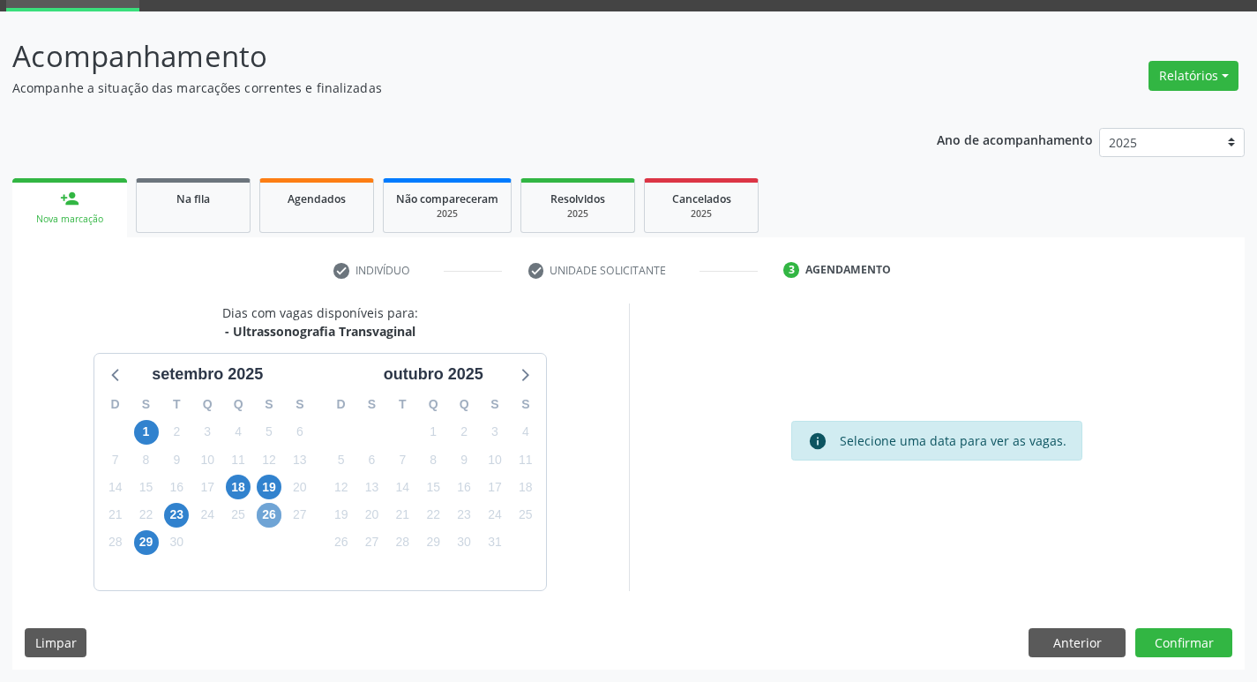
click at [272, 516] on span "26" at bounding box center [269, 515] width 25 height 25
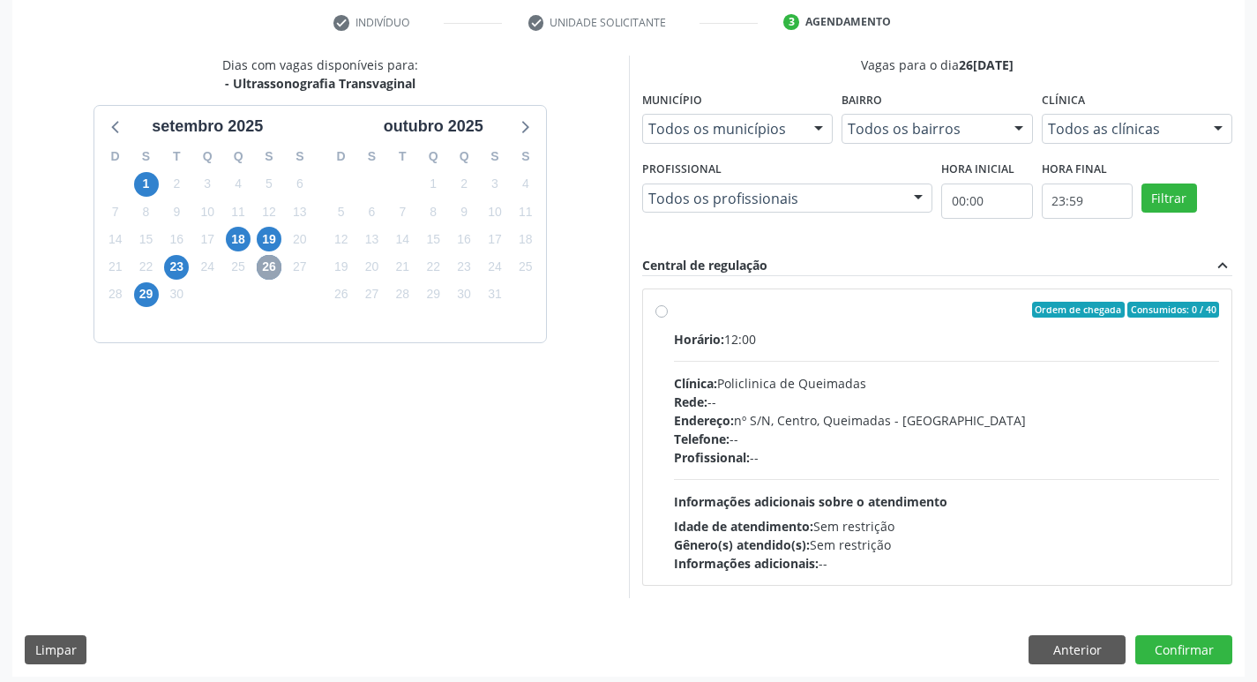
scroll to position [341, 0]
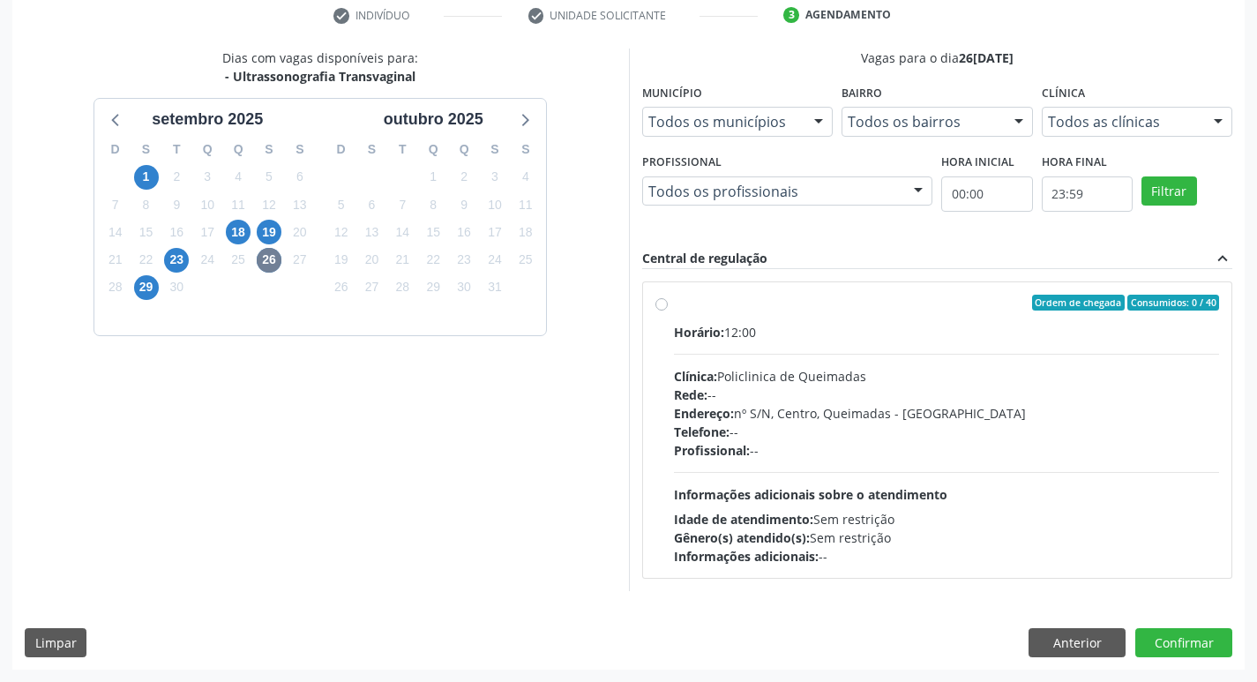
click at [919, 448] on div "Profissional: --" at bounding box center [947, 450] width 546 height 19
click at [668, 311] on input "Ordem de chegada Consumidos: 0 / 40 Horário: 12:00 Clínica: Policlinica de Quei…" at bounding box center [662, 303] width 12 height 16
radio input "true"
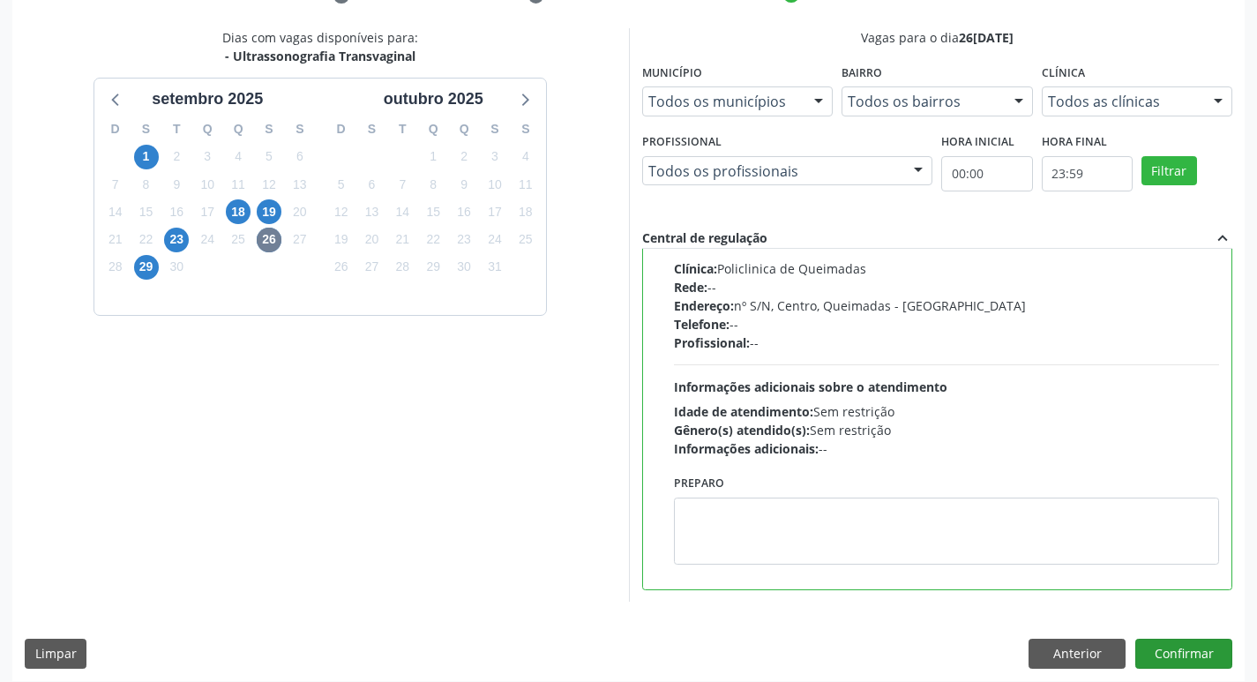
scroll to position [372, 0]
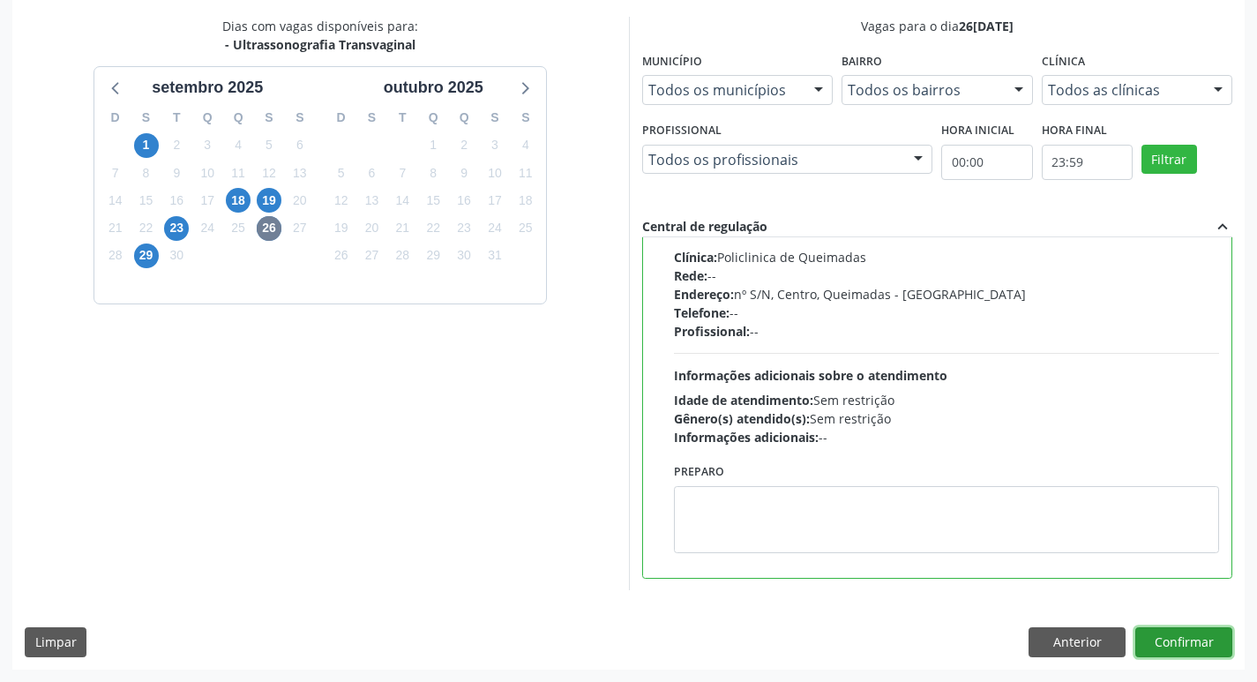
click at [1178, 645] on button "Confirmar" at bounding box center [1184, 642] width 97 height 30
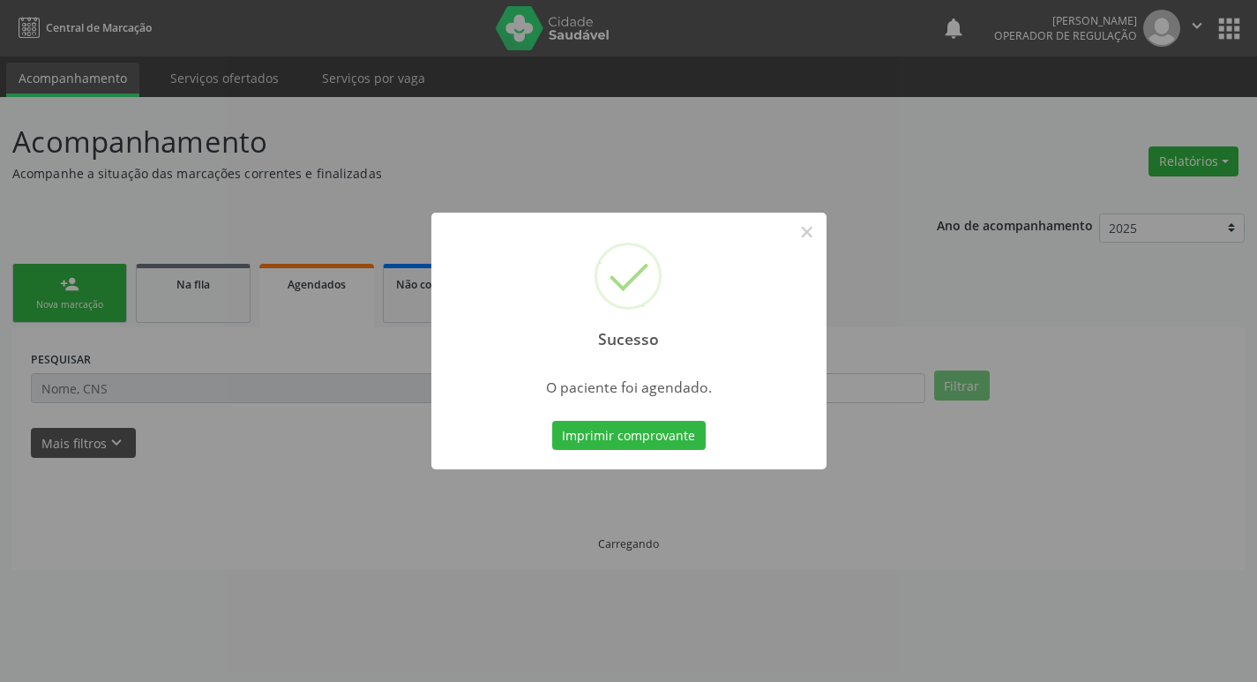
scroll to position [0, 0]
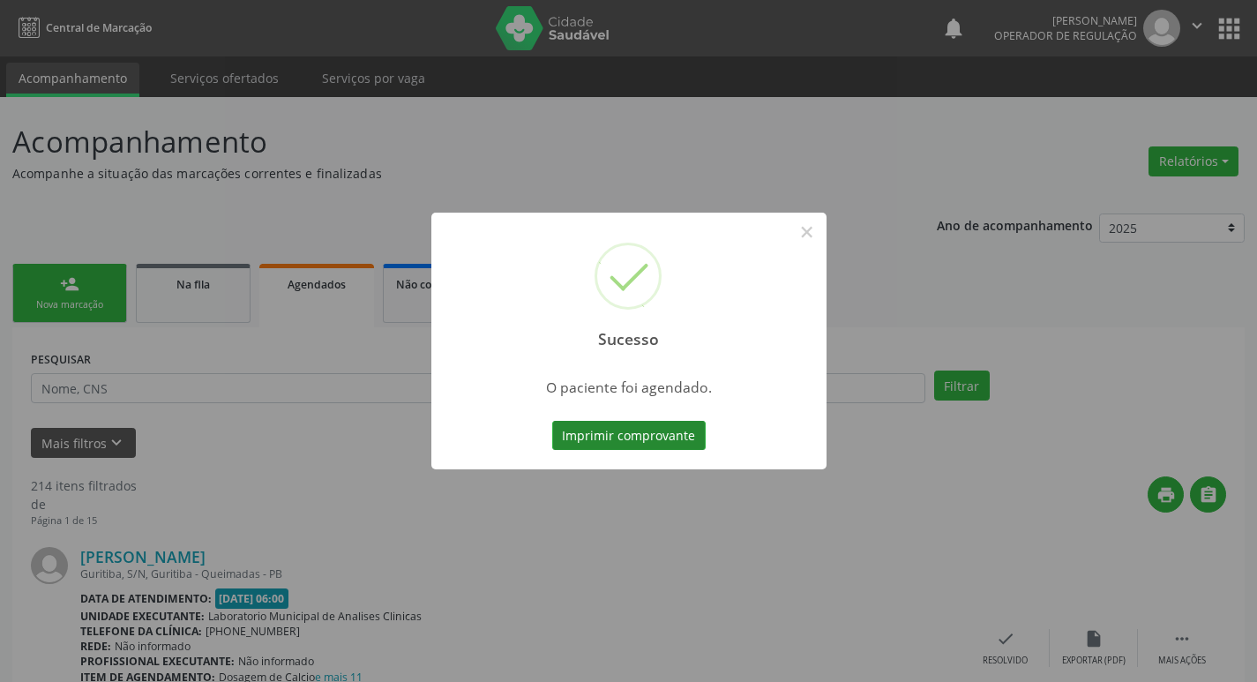
click at [581, 439] on button "Imprimir comprovante" at bounding box center [629, 436] width 154 height 30
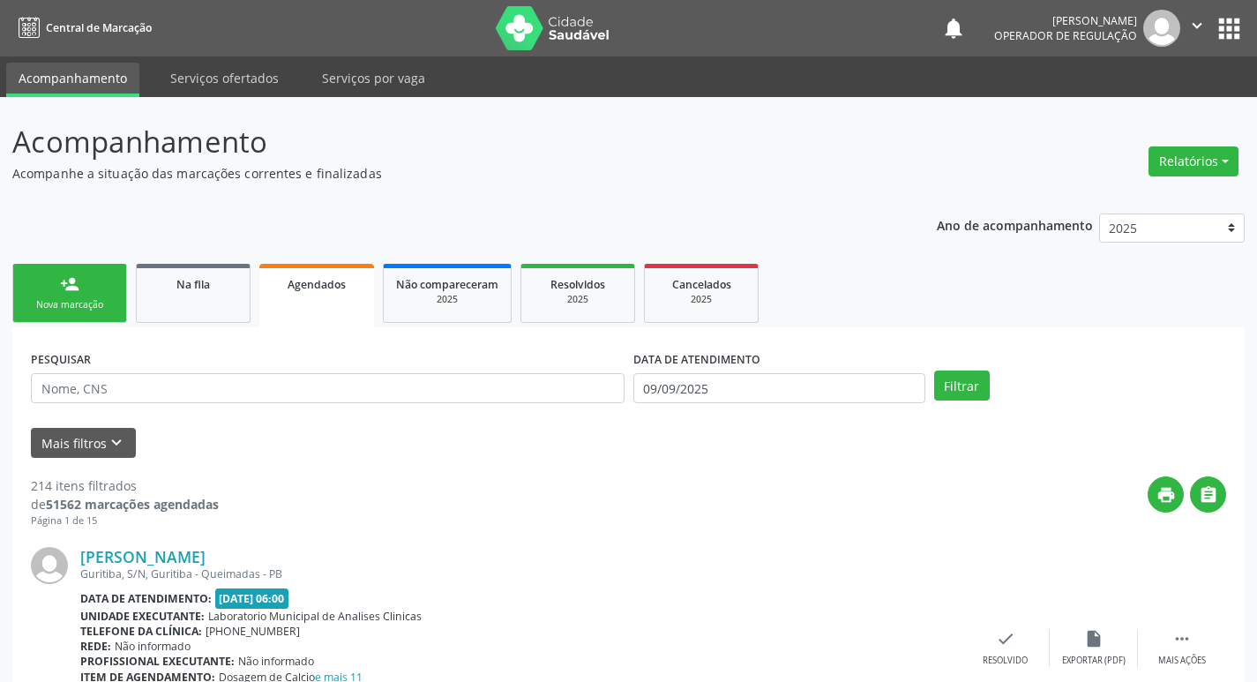
click at [101, 292] on link "person_add Nova marcação" at bounding box center [69, 293] width 115 height 59
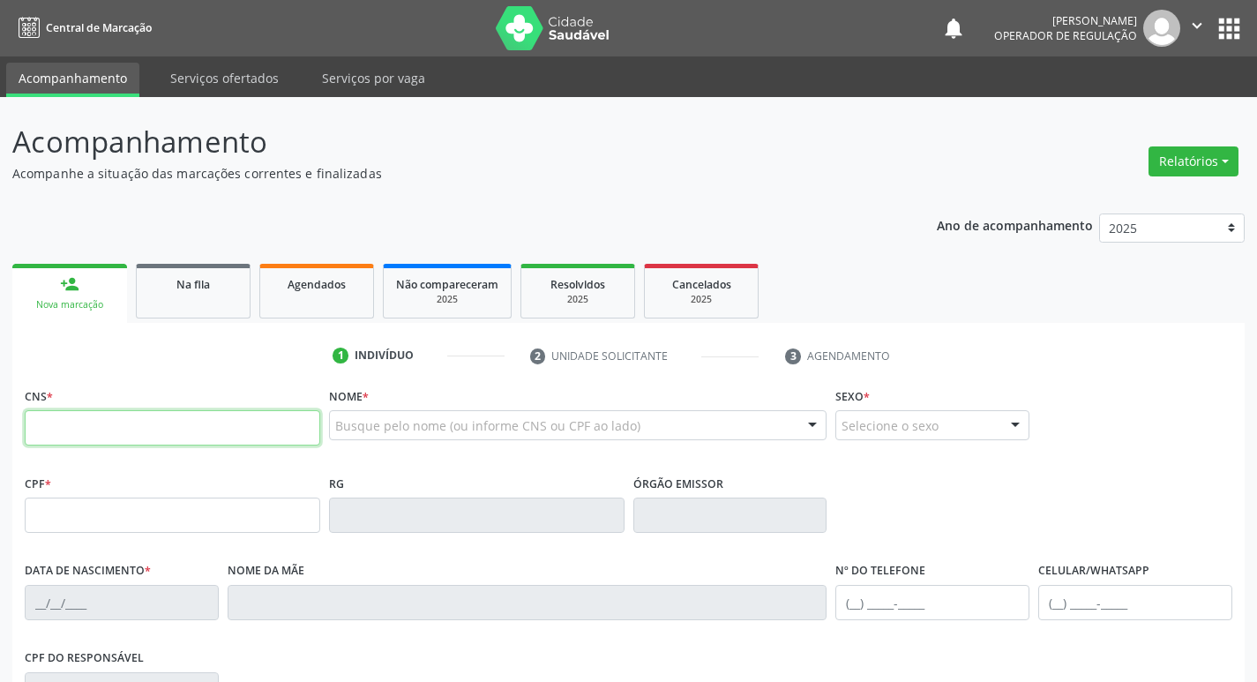
click at [115, 415] on input "text" at bounding box center [173, 427] width 296 height 35
click at [103, 428] on input "text" at bounding box center [173, 427] width 296 height 35
type input "704 7087 3386 3335"
type input "070.276.294-61"
type input "15[DATE]"
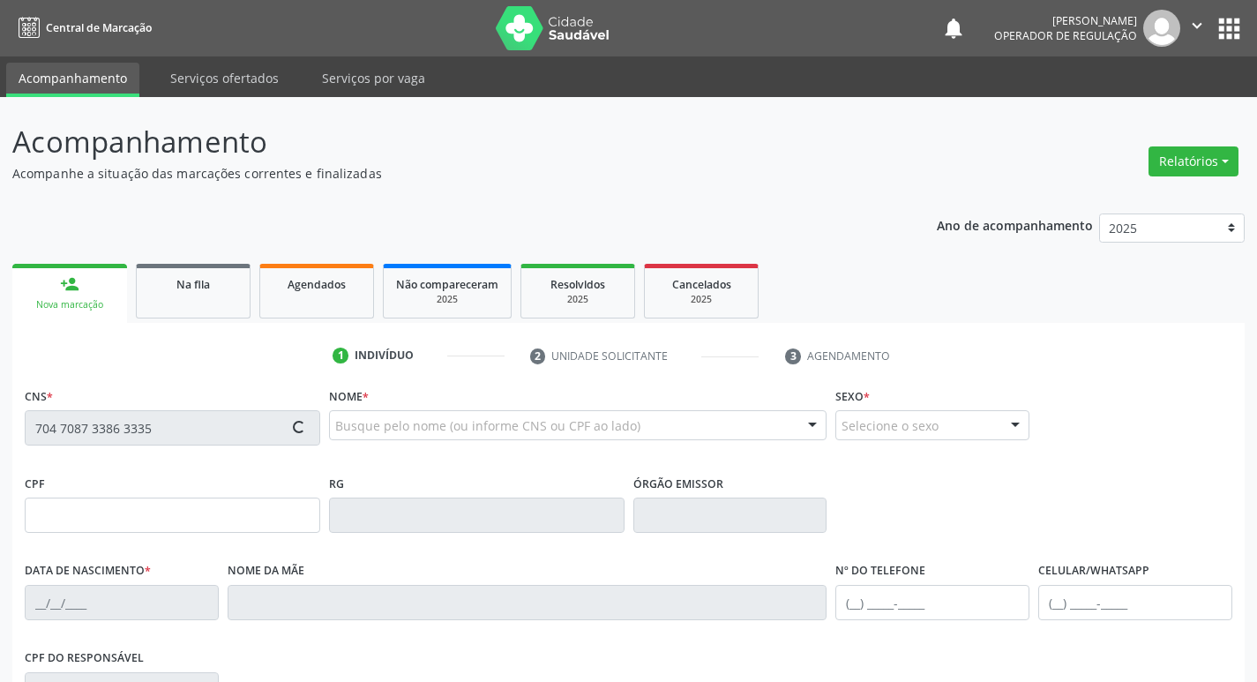
type input "[PERSON_NAME]"
type input "[PHONE_NUMBER]"
type input "013.933.504-88"
type input "631"
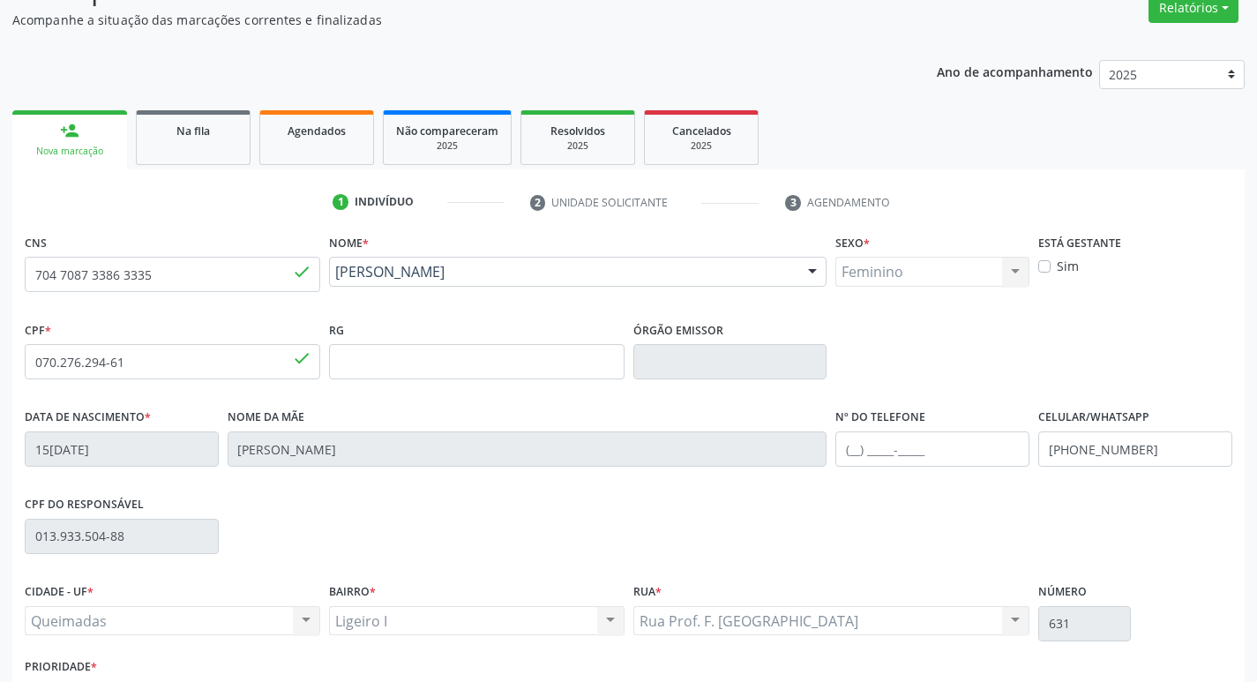
scroll to position [274, 0]
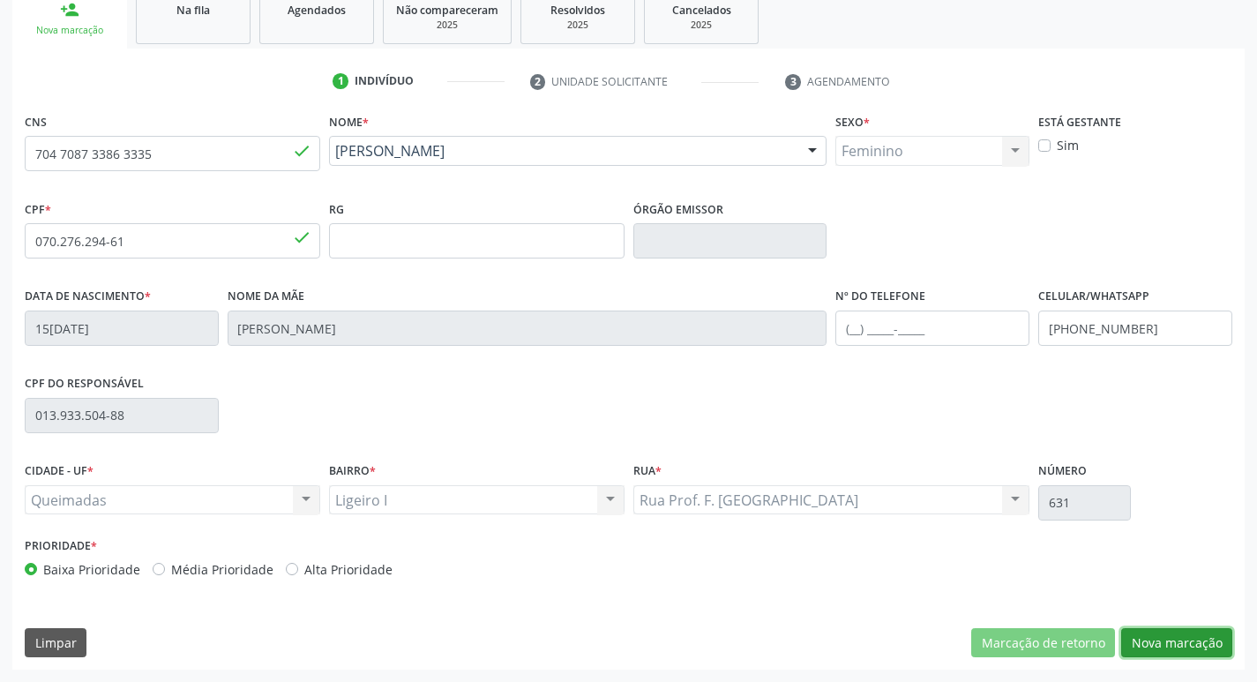
click at [1166, 641] on button "Nova marcação" at bounding box center [1176, 643] width 111 height 30
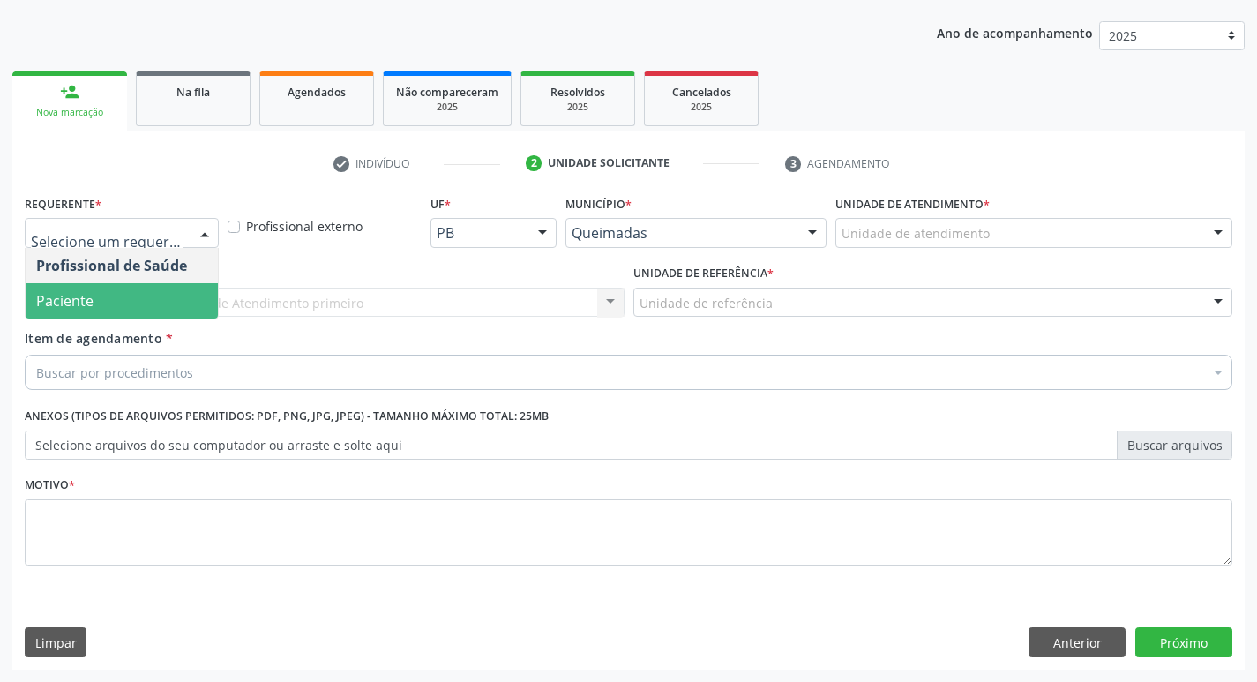
click at [129, 328] on div "Profissional Solicitante * Por favor, selecione a Unidade de Atendimento primei…" at bounding box center [324, 294] width 609 height 69
click at [129, 243] on div at bounding box center [122, 233] width 194 height 30
click at [133, 318] on span "Paciente" at bounding box center [122, 300] width 192 height 35
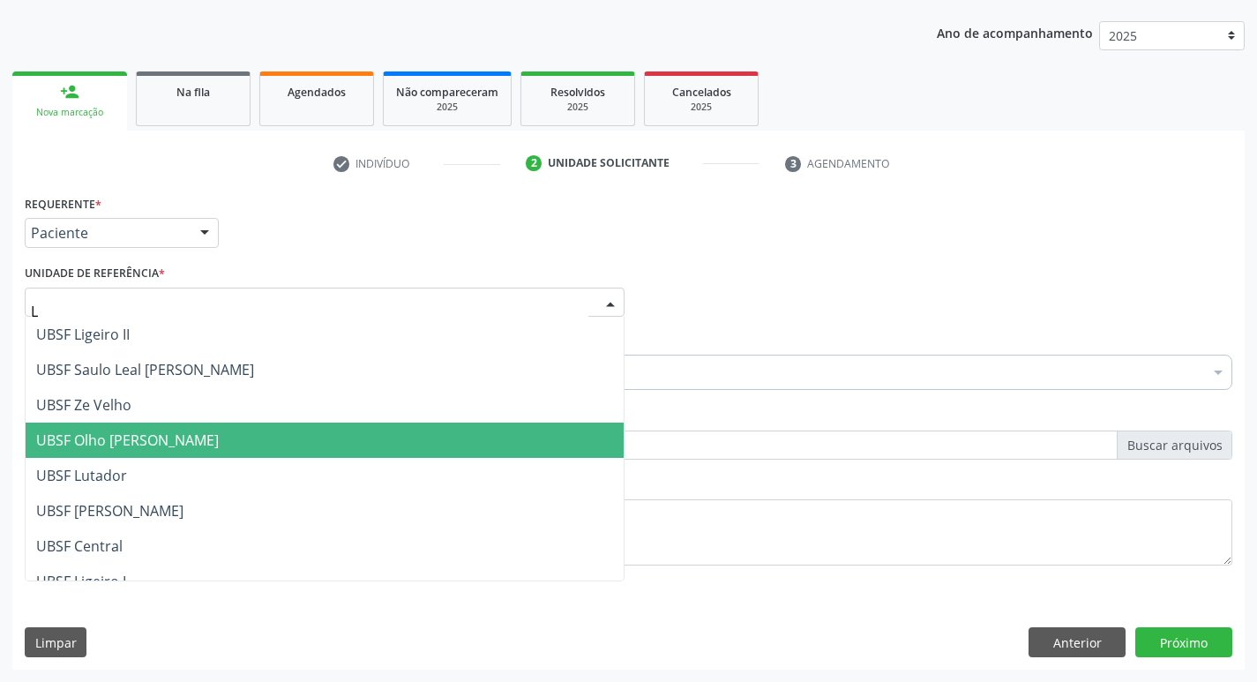
type input "LI"
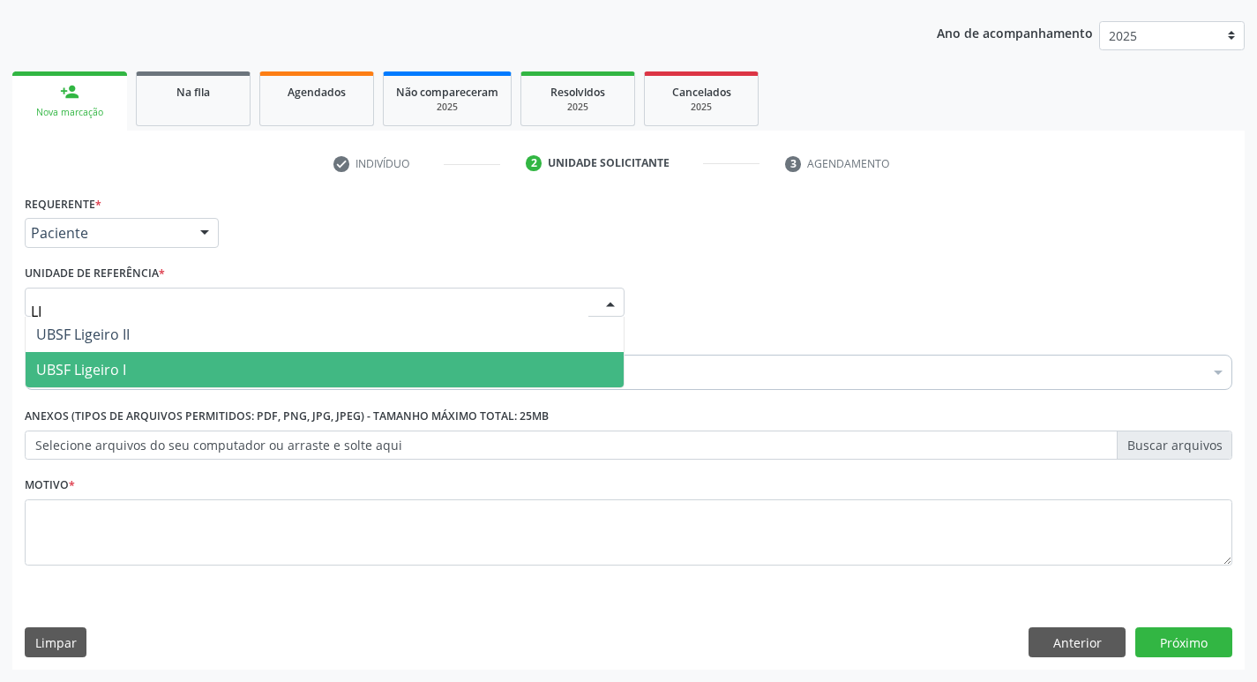
click at [140, 371] on span "UBSF Ligeiro I" at bounding box center [325, 369] width 598 height 35
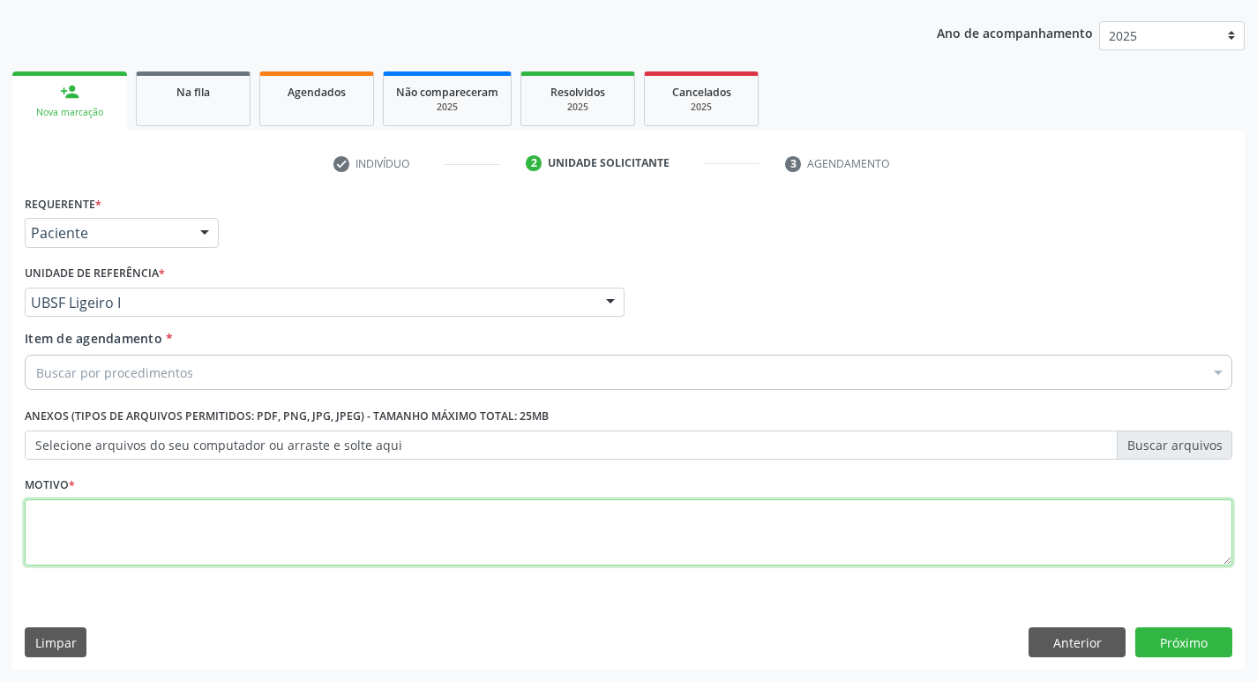
click at [126, 524] on textarea at bounding box center [629, 532] width 1208 height 67
type textarea "AVALIACAO"
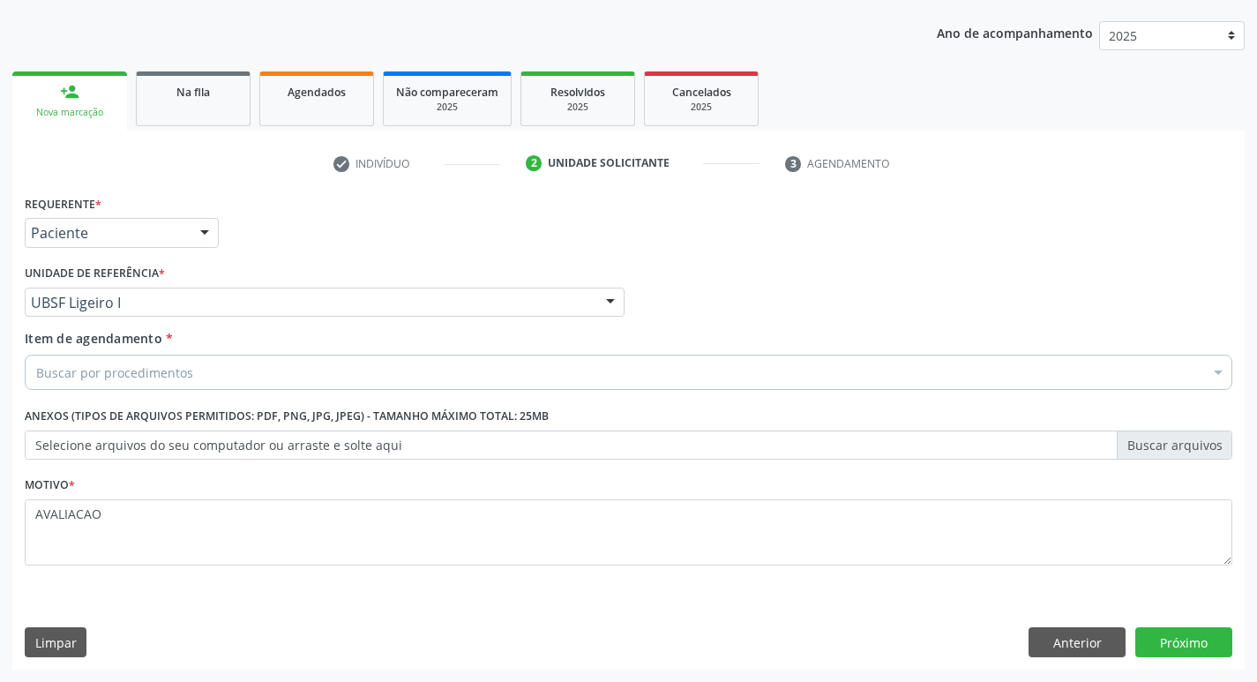
click at [116, 386] on div "Buscar por procedimentos" at bounding box center [629, 372] width 1208 height 35
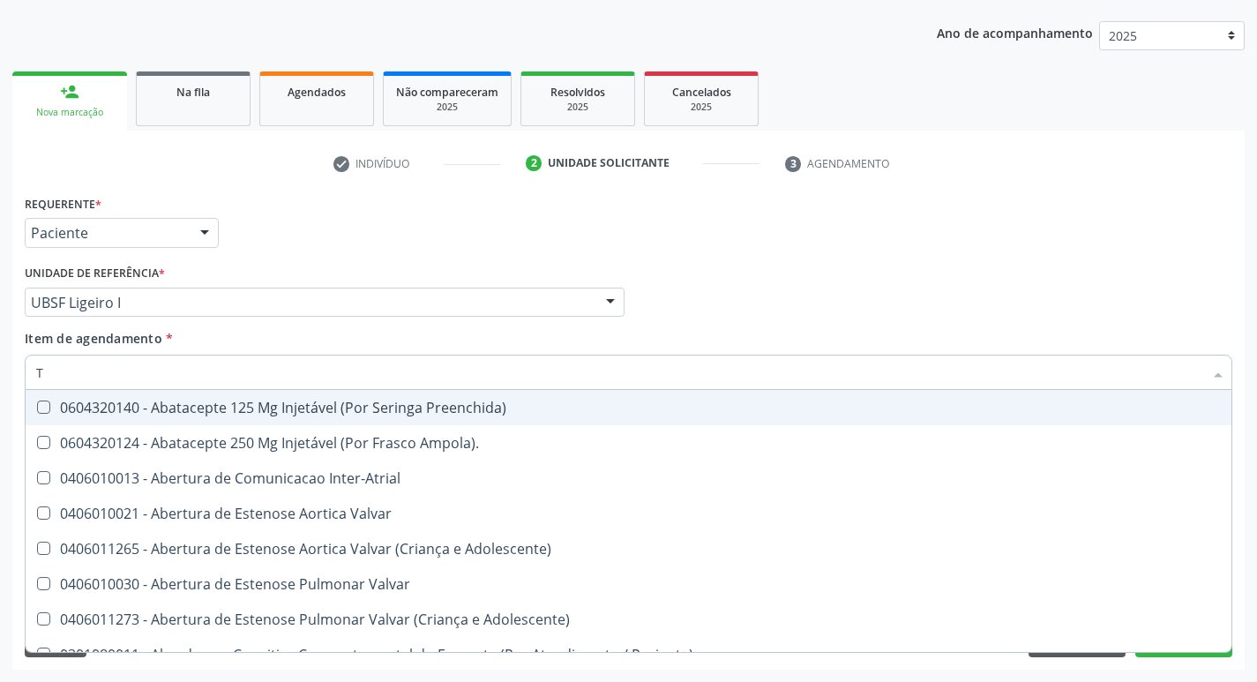
type input "TRANSVAGIN"
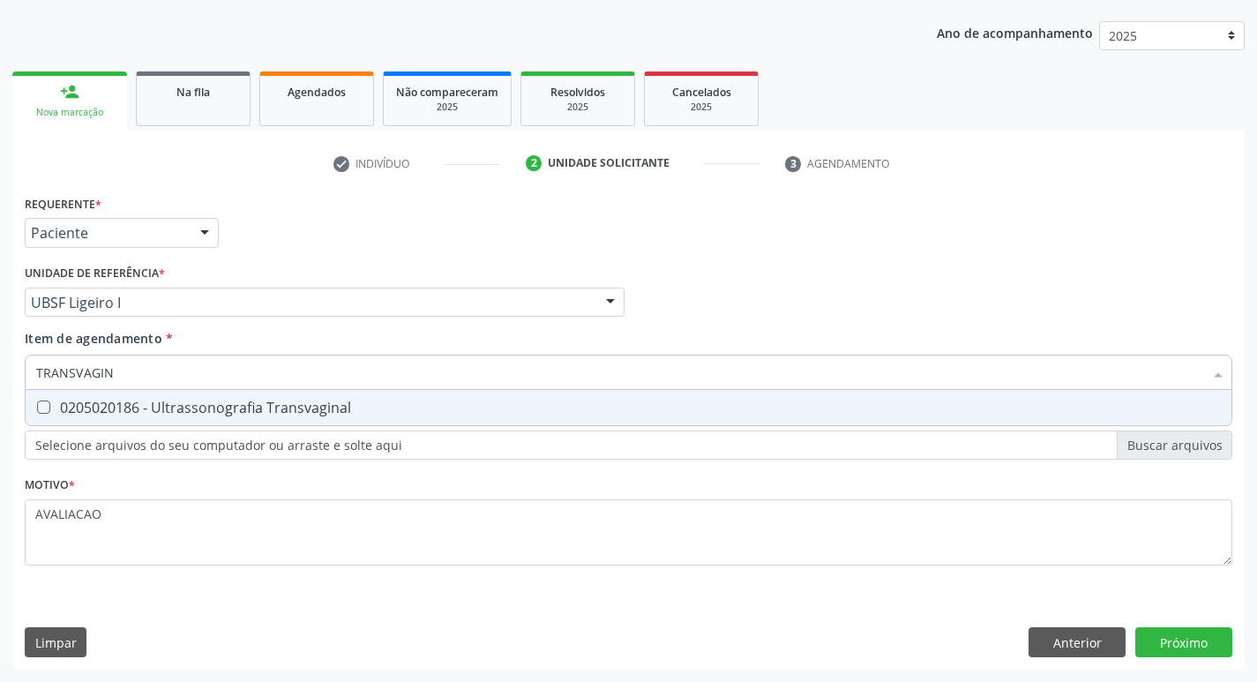
drag, startPoint x: 319, startPoint y: 409, endPoint x: 340, endPoint y: 416, distance: 21.5
click at [319, 408] on div "0205020186 - Ultrassonografia Transvaginal" at bounding box center [628, 408] width 1185 height 14
checkbox Transvaginal "true"
click at [1197, 633] on div "Requerente * Paciente Profissional de Saúde Paciente Nenhum resultado encontrad…" at bounding box center [628, 430] width 1233 height 479
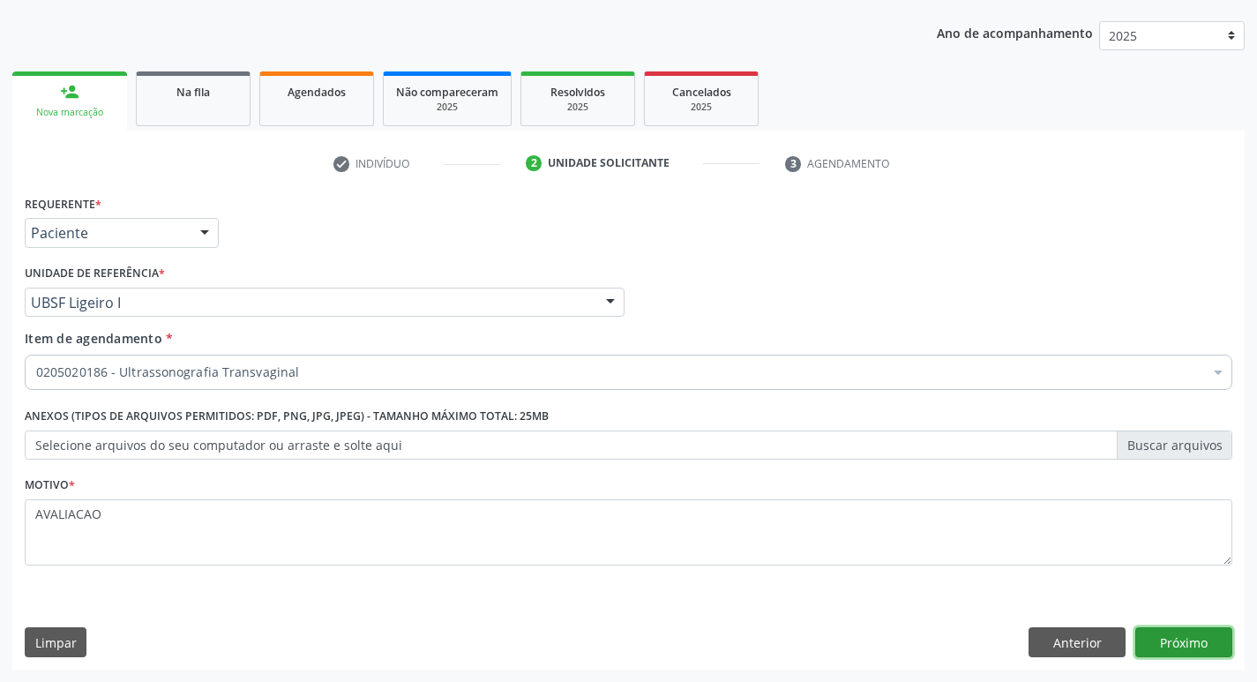
click at [1206, 648] on button "Próximo" at bounding box center [1184, 642] width 97 height 30
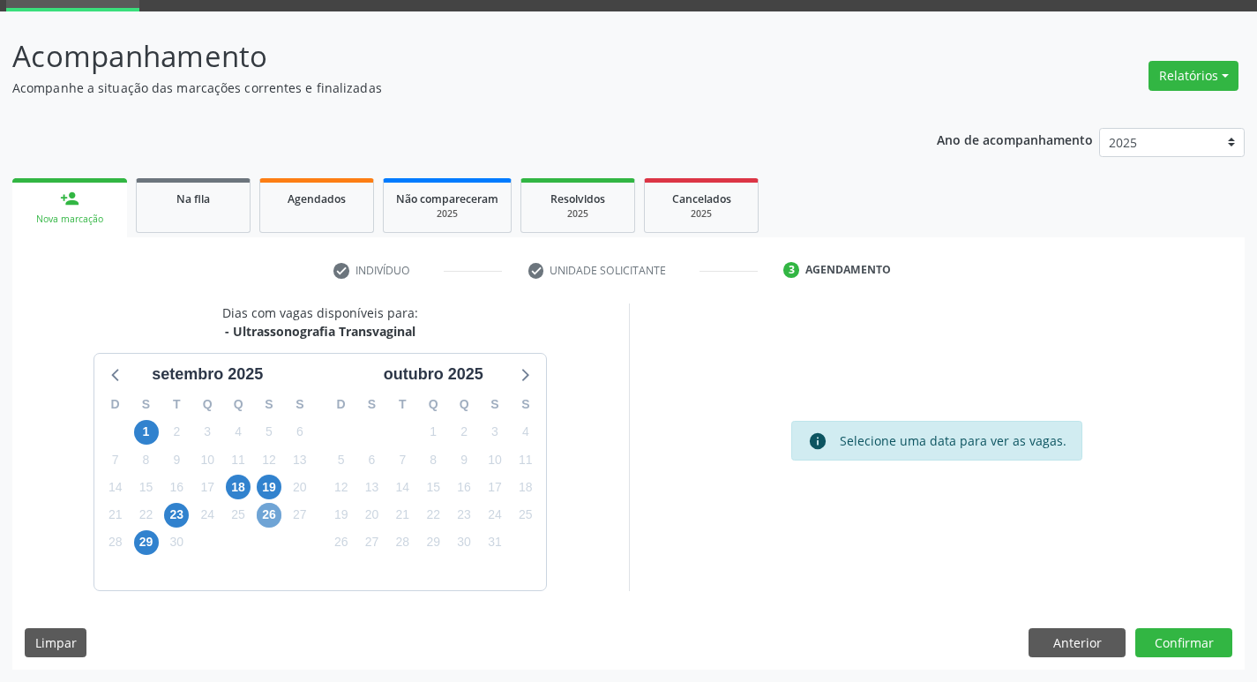
click at [276, 506] on span "26" at bounding box center [269, 515] width 25 height 25
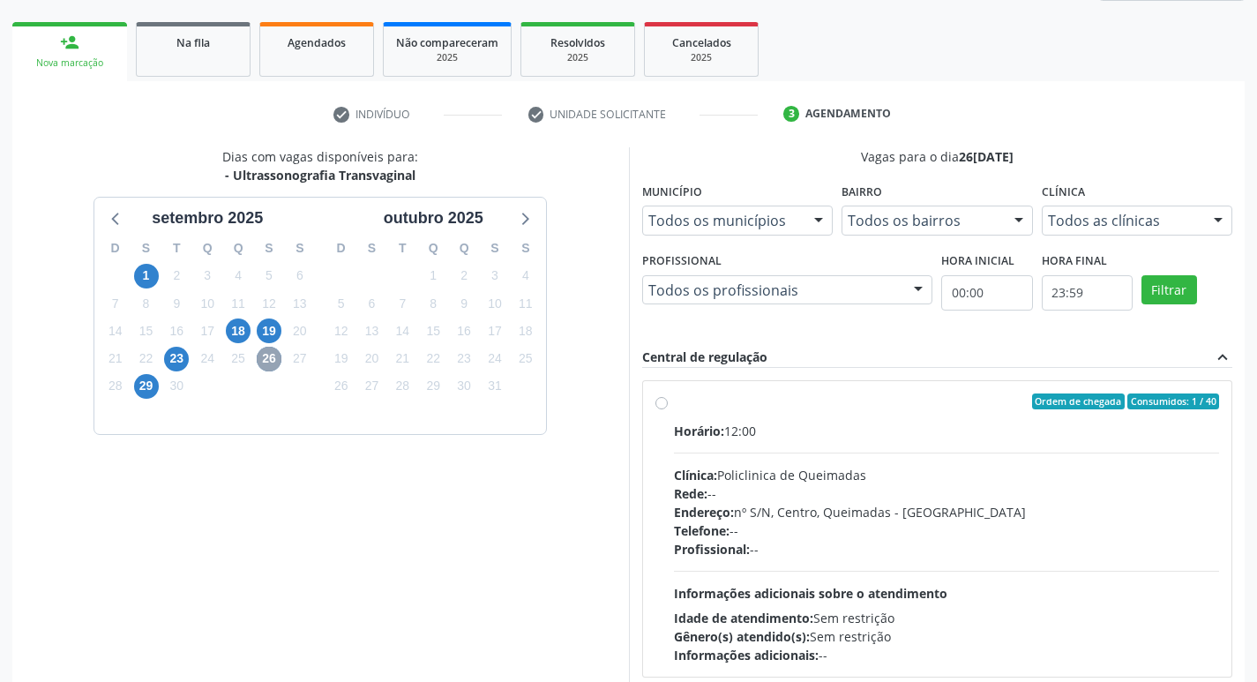
scroll to position [341, 0]
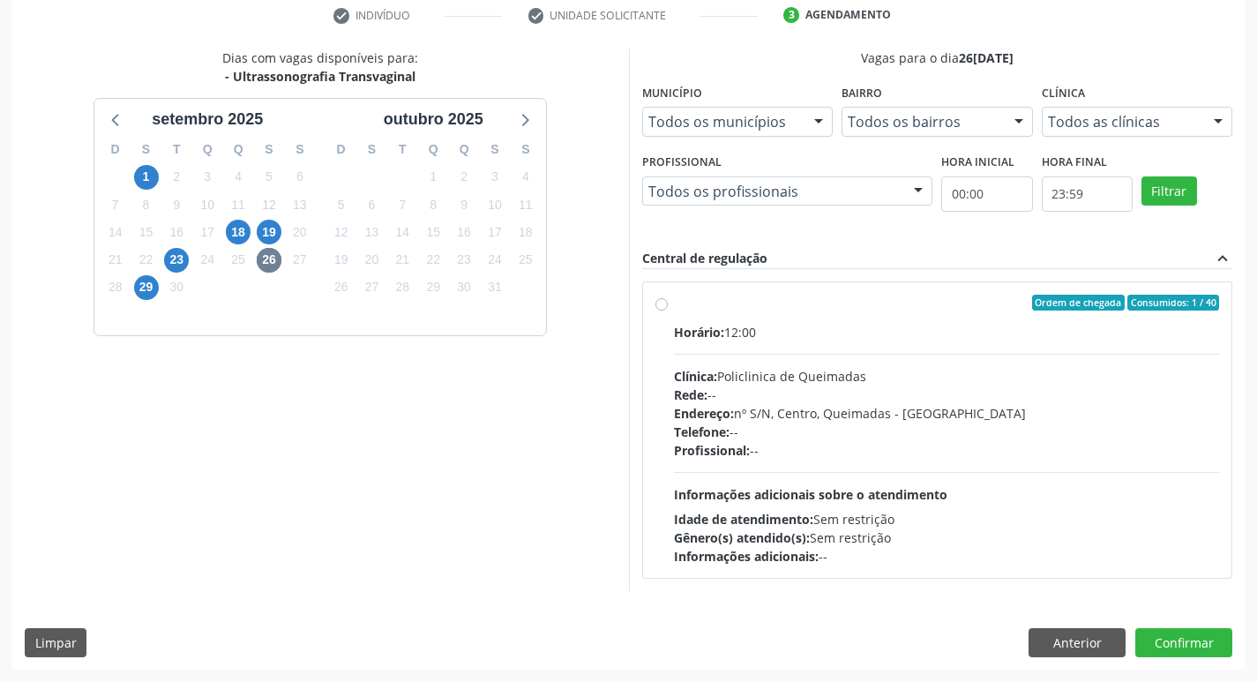
click at [945, 421] on div "Endereço: nº S/N, Centro, Queimadas - [GEOGRAPHIC_DATA]" at bounding box center [947, 413] width 546 height 19
click at [668, 311] on input "Ordem de chegada Consumidos: 1 / 40 Horário: 12:00 Clínica: Policlinica de Quei…" at bounding box center [662, 303] width 12 height 16
radio input "true"
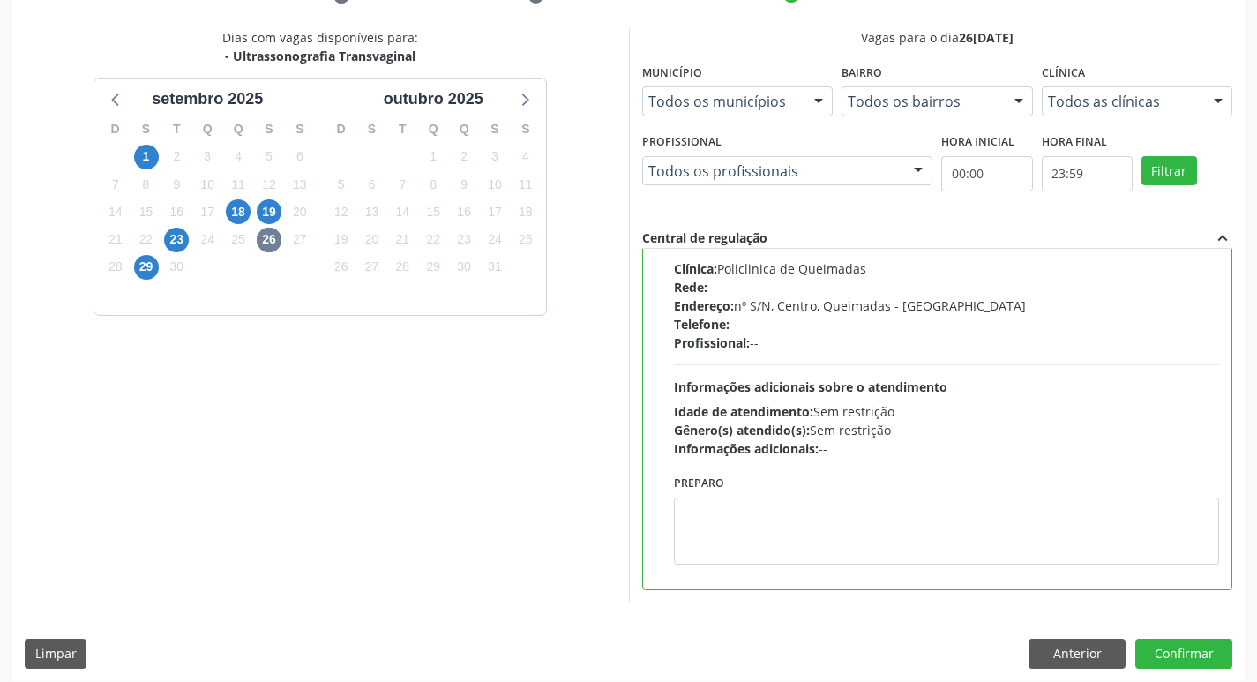
scroll to position [372, 0]
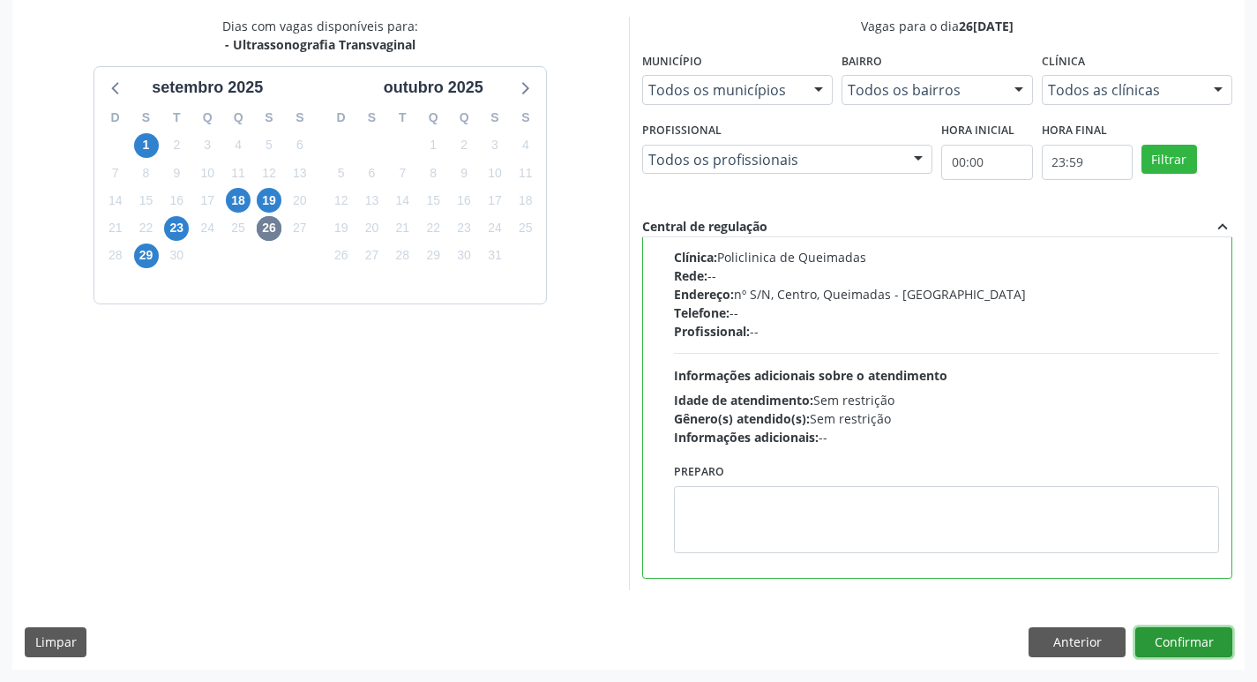
click at [1188, 641] on button "Confirmar" at bounding box center [1184, 642] width 97 height 30
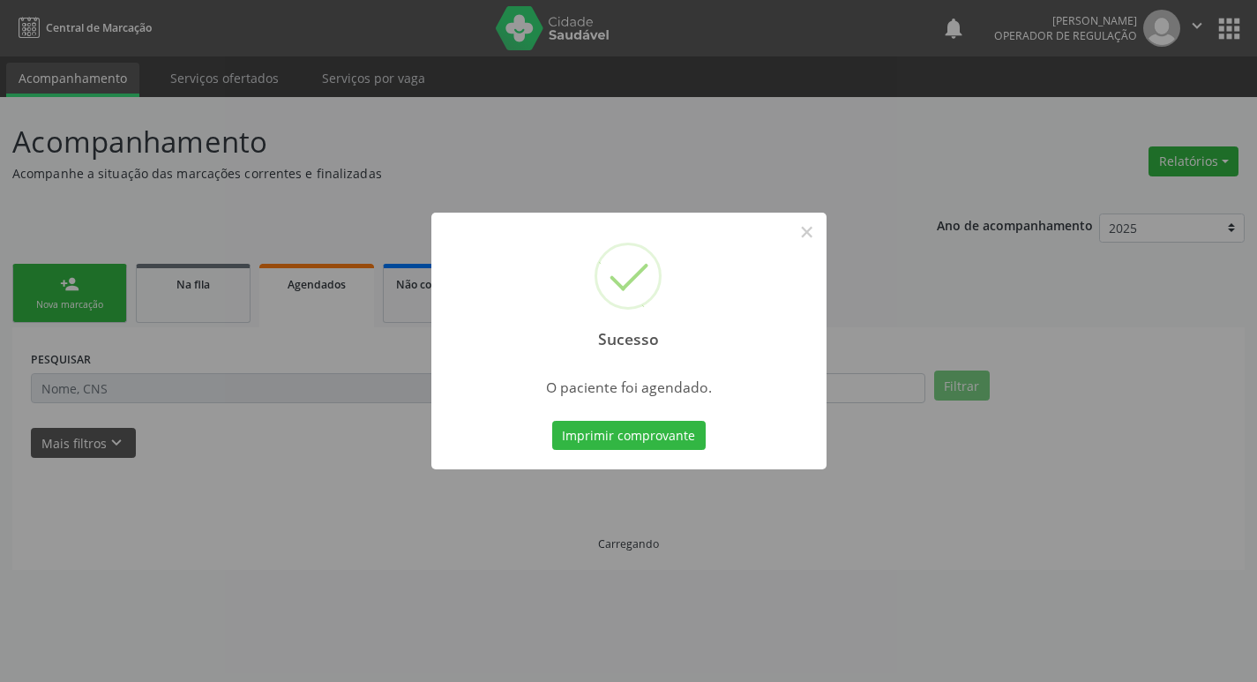
scroll to position [0, 0]
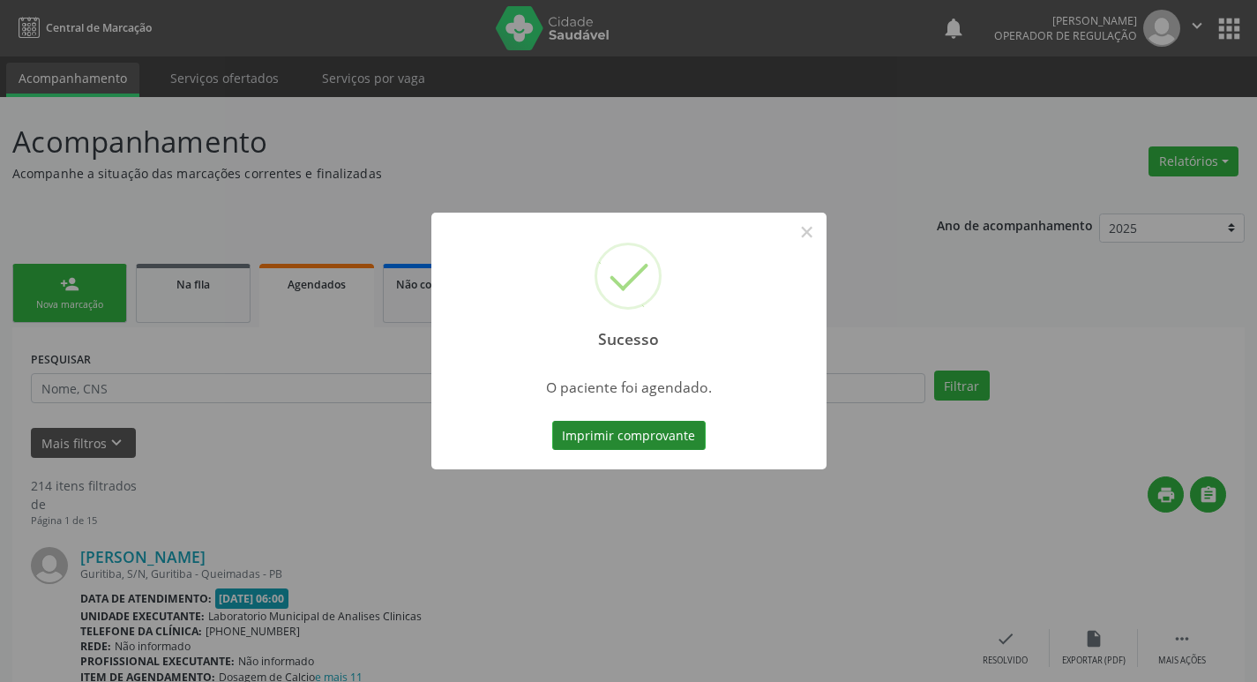
click at [667, 432] on button "Imprimir comprovante" at bounding box center [629, 436] width 154 height 30
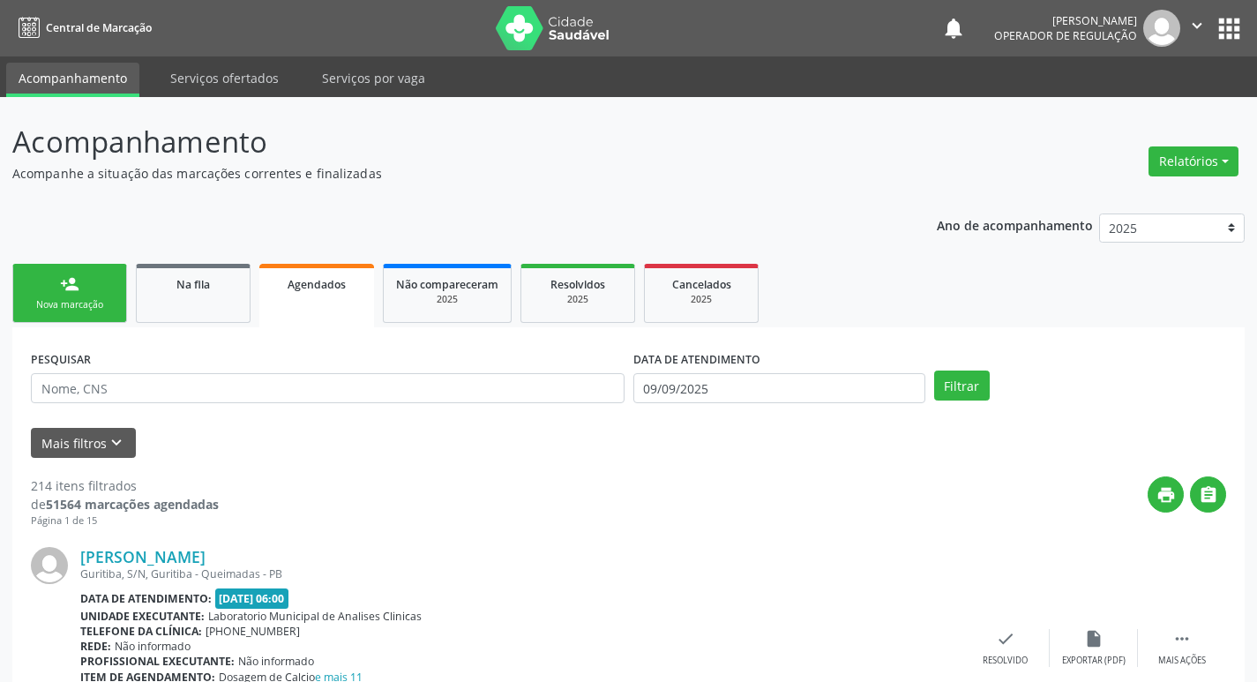
click at [78, 281] on div "person_add" at bounding box center [69, 283] width 19 height 19
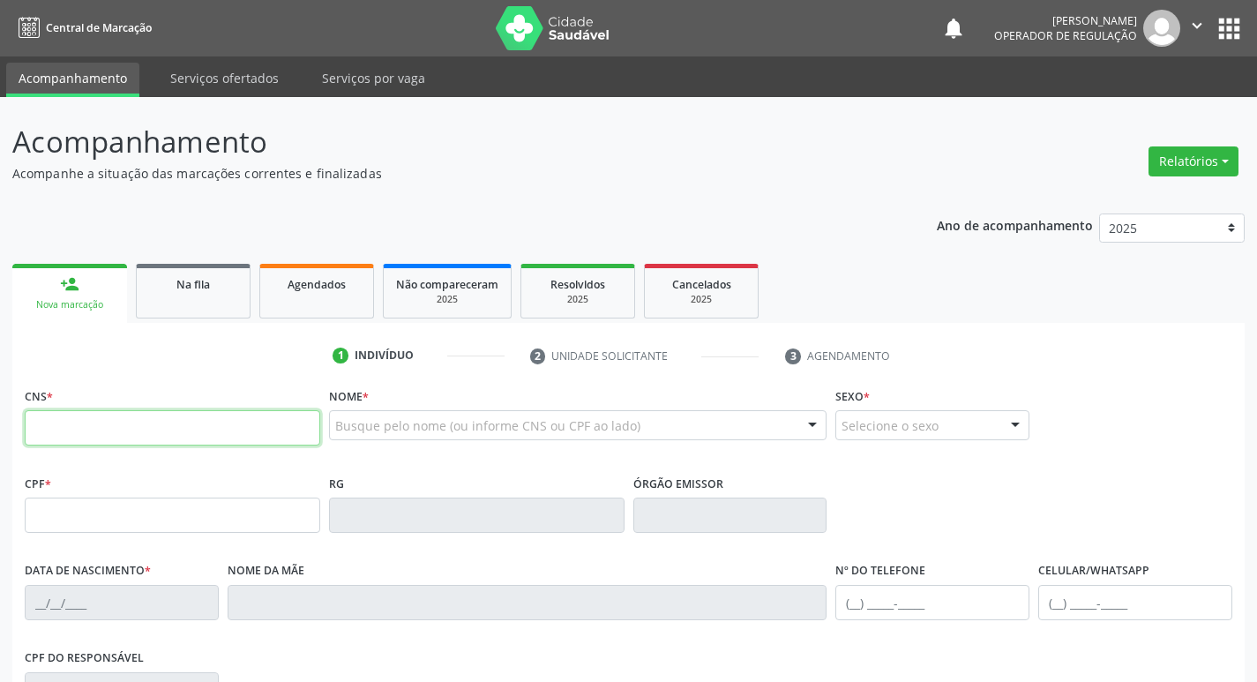
click at [103, 443] on input "text" at bounding box center [173, 427] width 296 height 35
click at [148, 417] on input "text" at bounding box center [173, 427] width 296 height 35
type input "704 6086 4754 2225"
type input "584.993.854-00"
type input "28[DATE]"
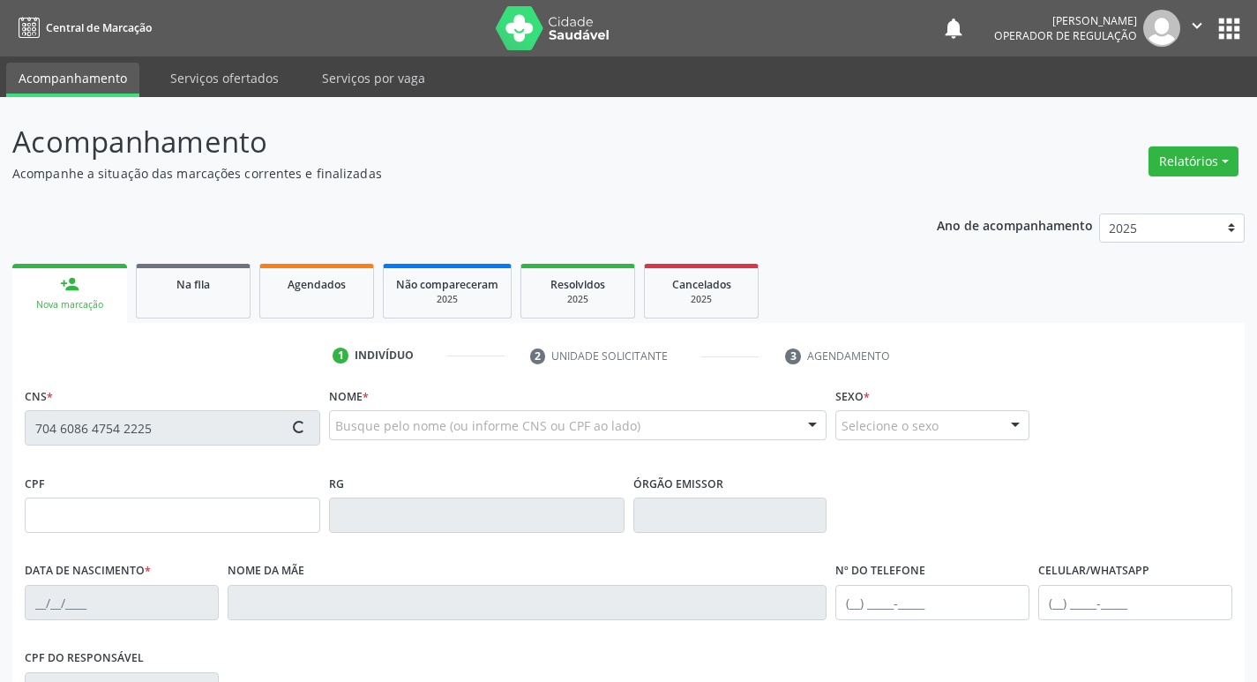
type input "[PERSON_NAME] das [PERSON_NAME]"
type input "[PHONE_NUMBER]"
type input "2549"
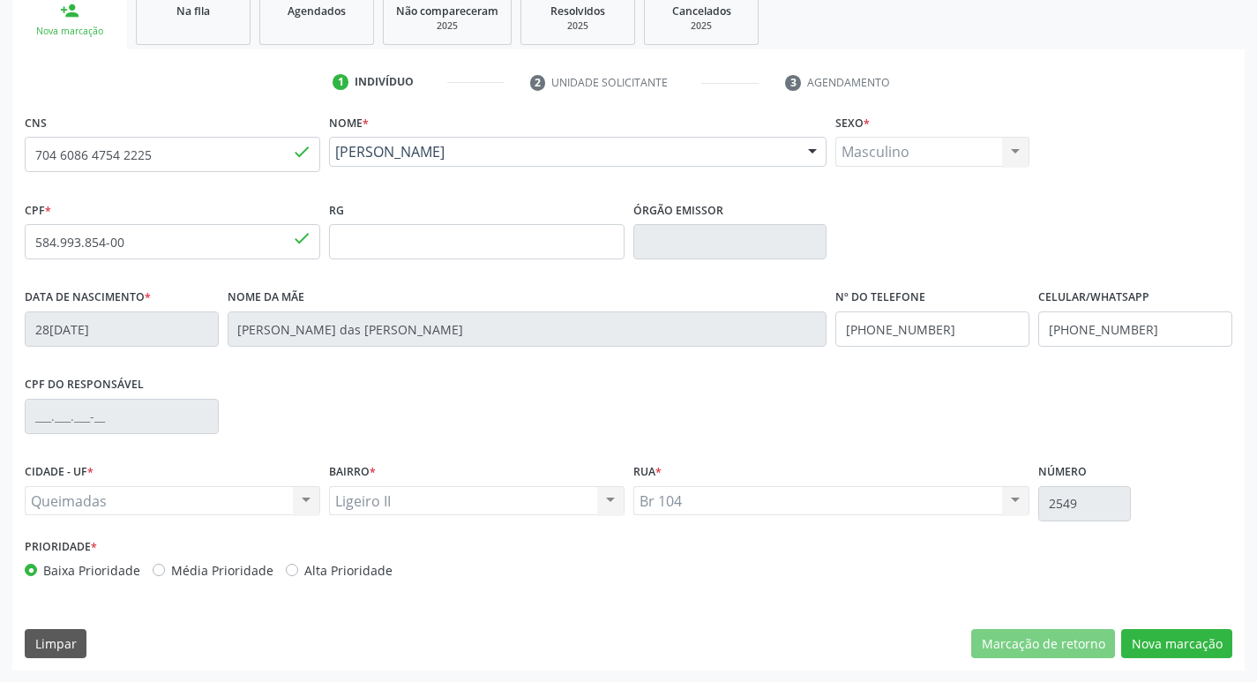
scroll to position [274, 0]
click at [1182, 635] on button "Nova marcação" at bounding box center [1176, 643] width 111 height 30
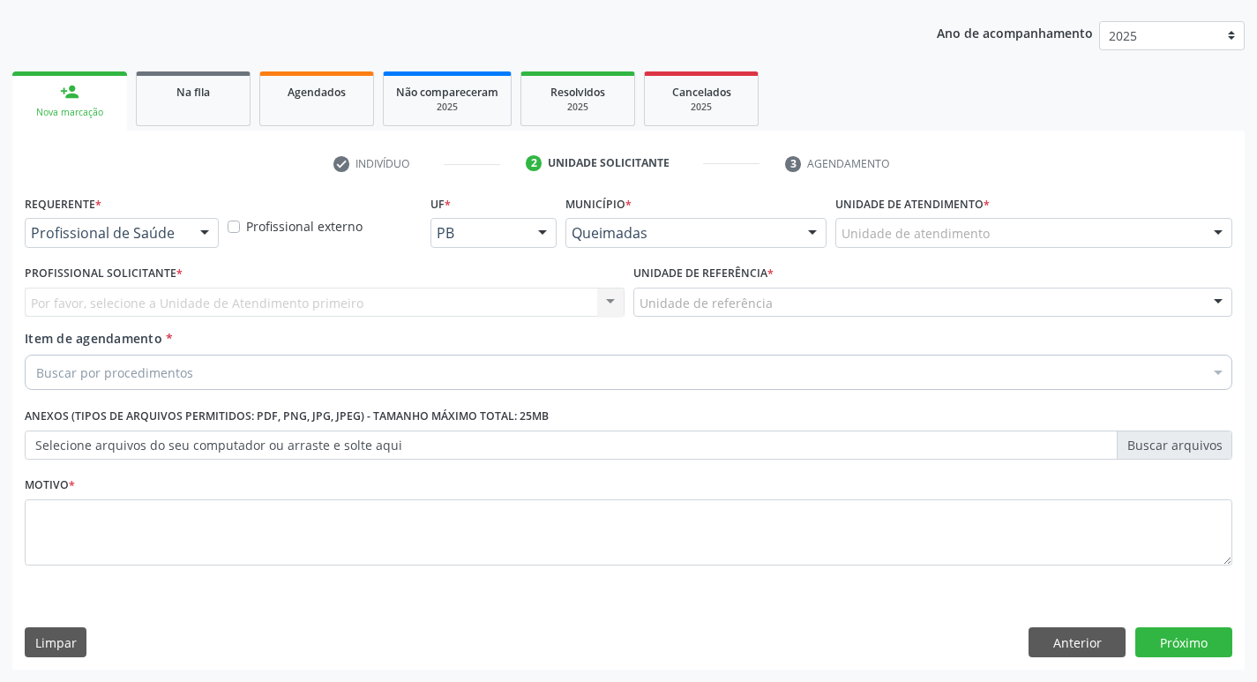
scroll to position [192, 0]
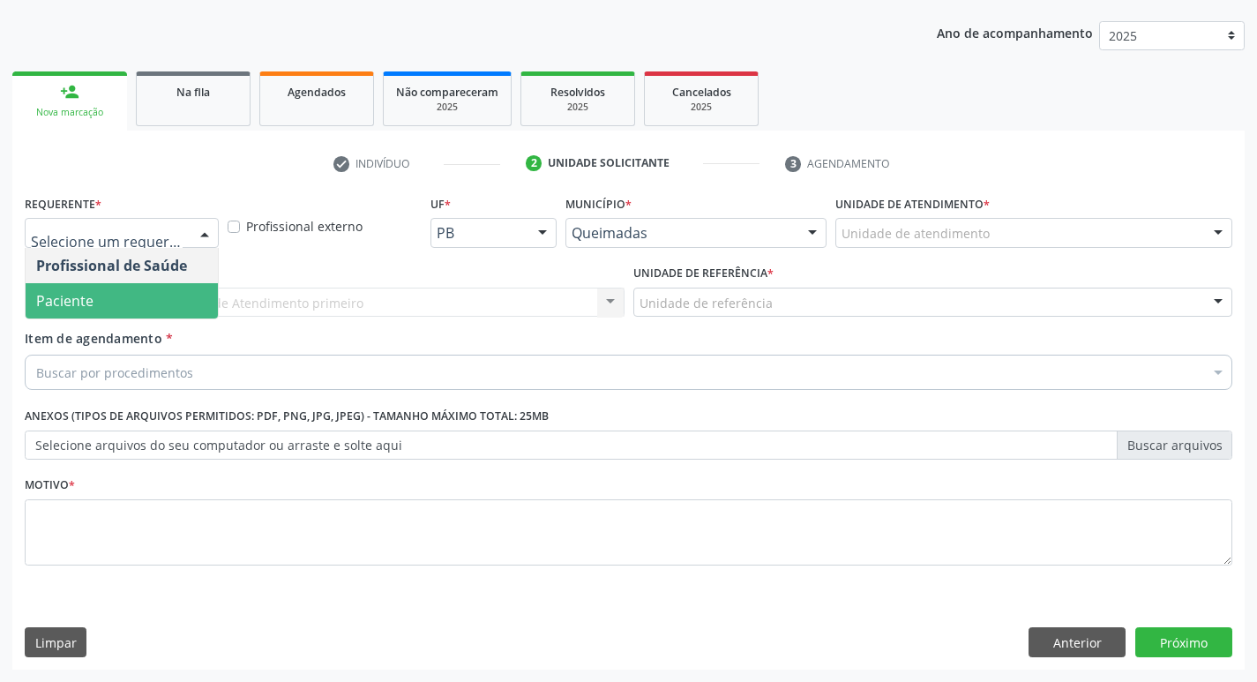
click at [101, 310] on span "Paciente" at bounding box center [122, 300] width 192 height 35
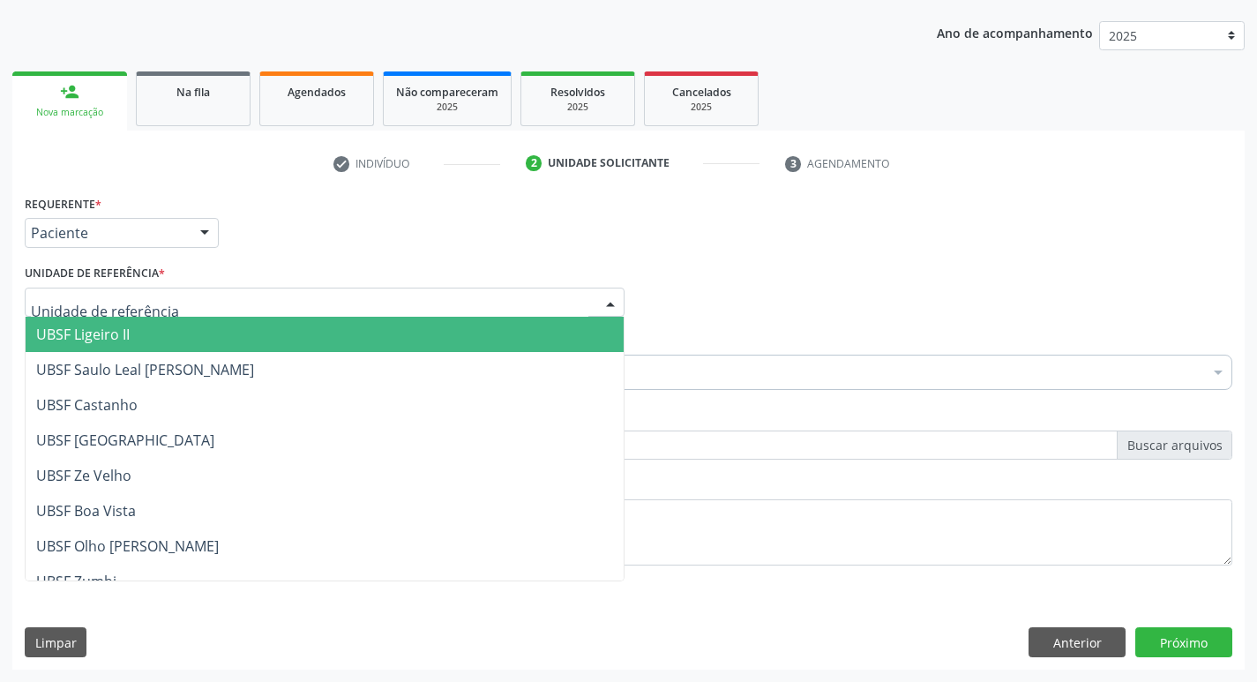
click at [118, 343] on span "UBSF Ligeiro II" at bounding box center [83, 334] width 94 height 19
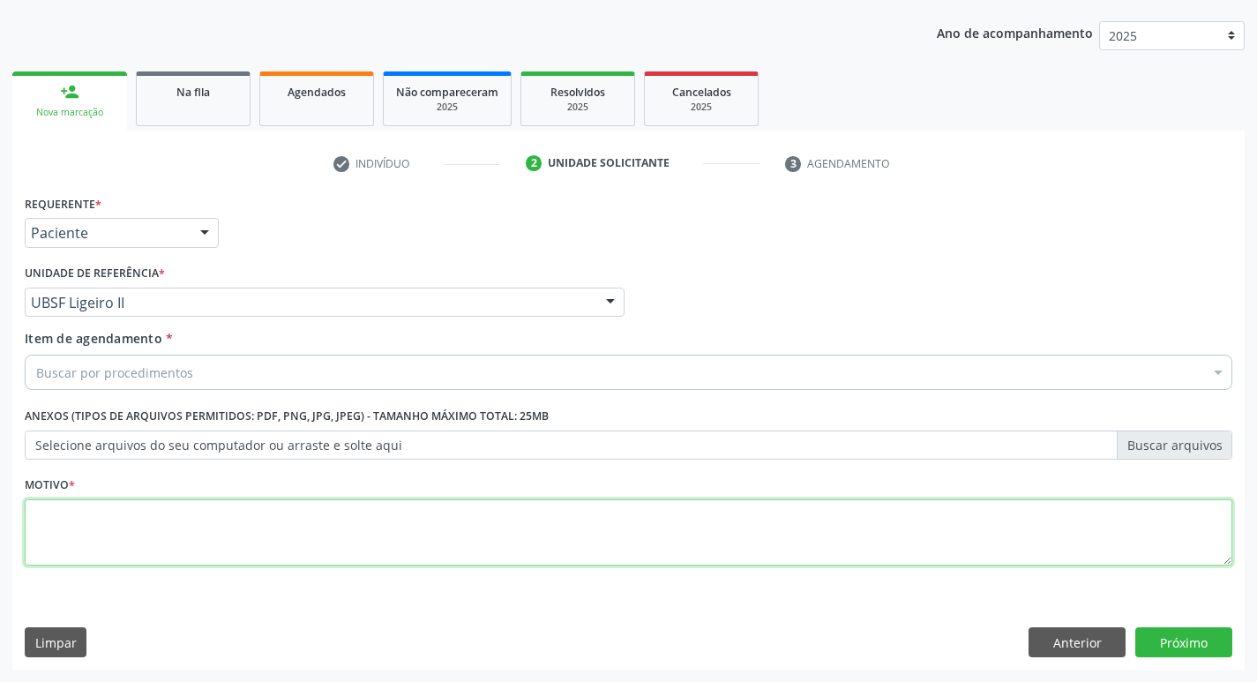
click at [83, 506] on textarea at bounding box center [629, 532] width 1208 height 67
type textarea "AVALIACAO"
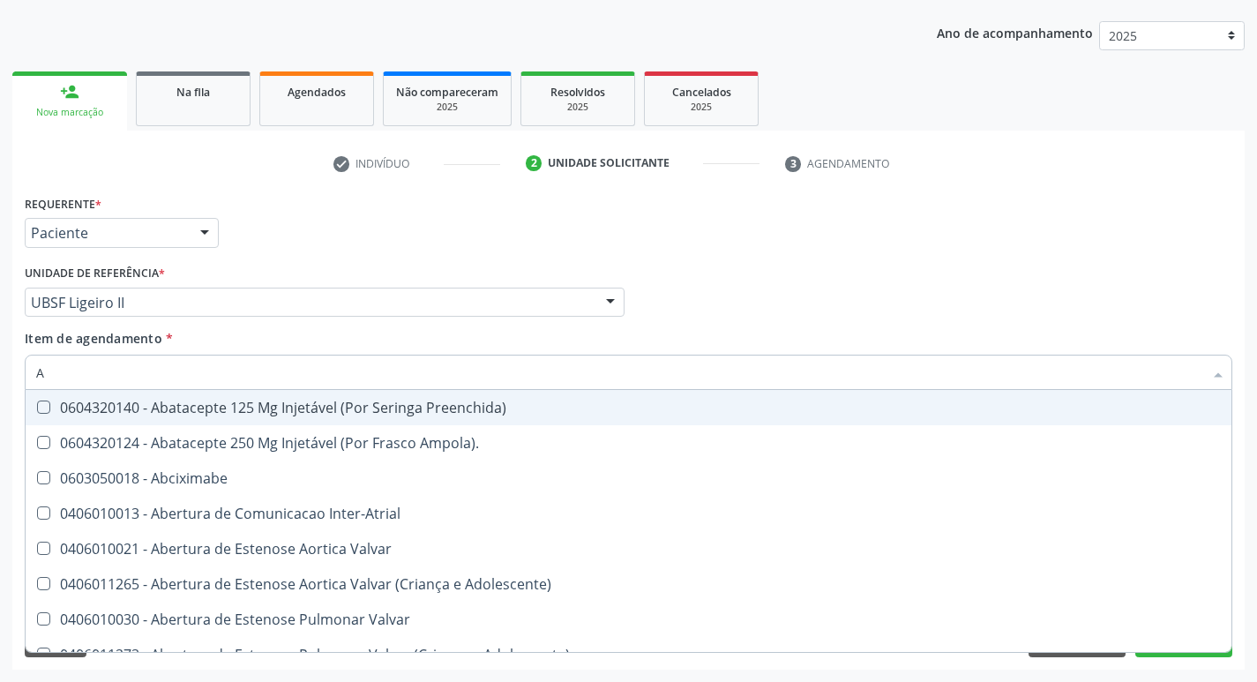
type input "ABDOME"
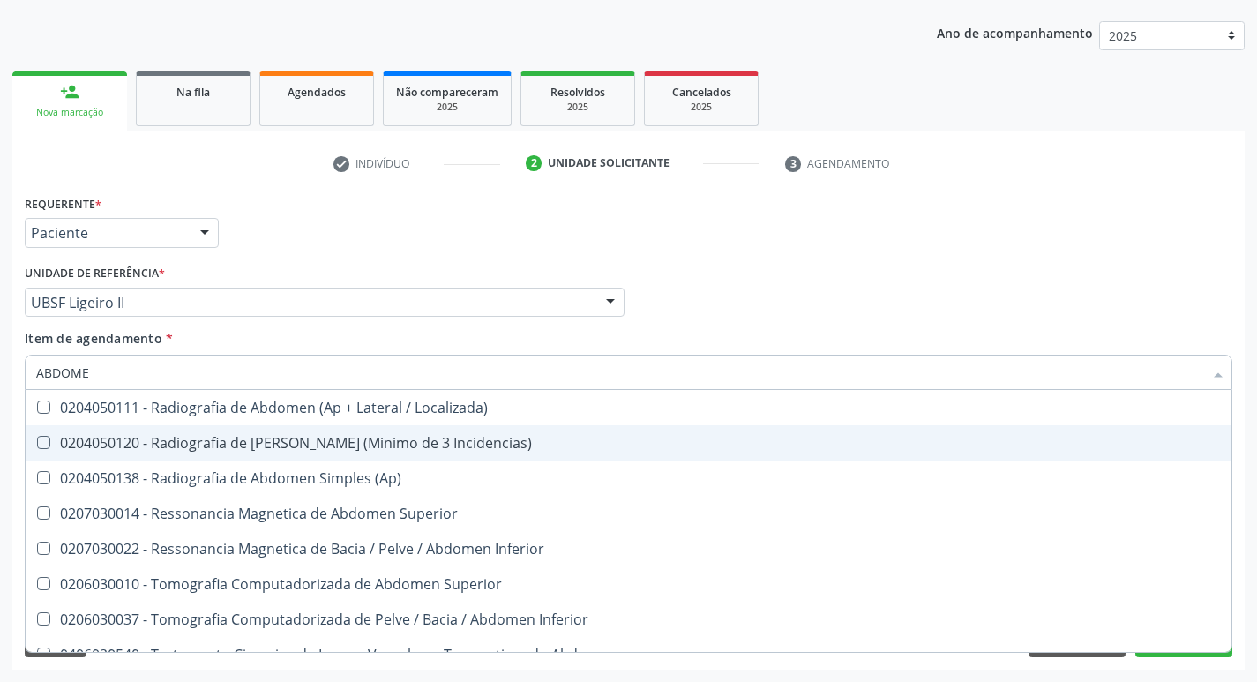
scroll to position [91, 0]
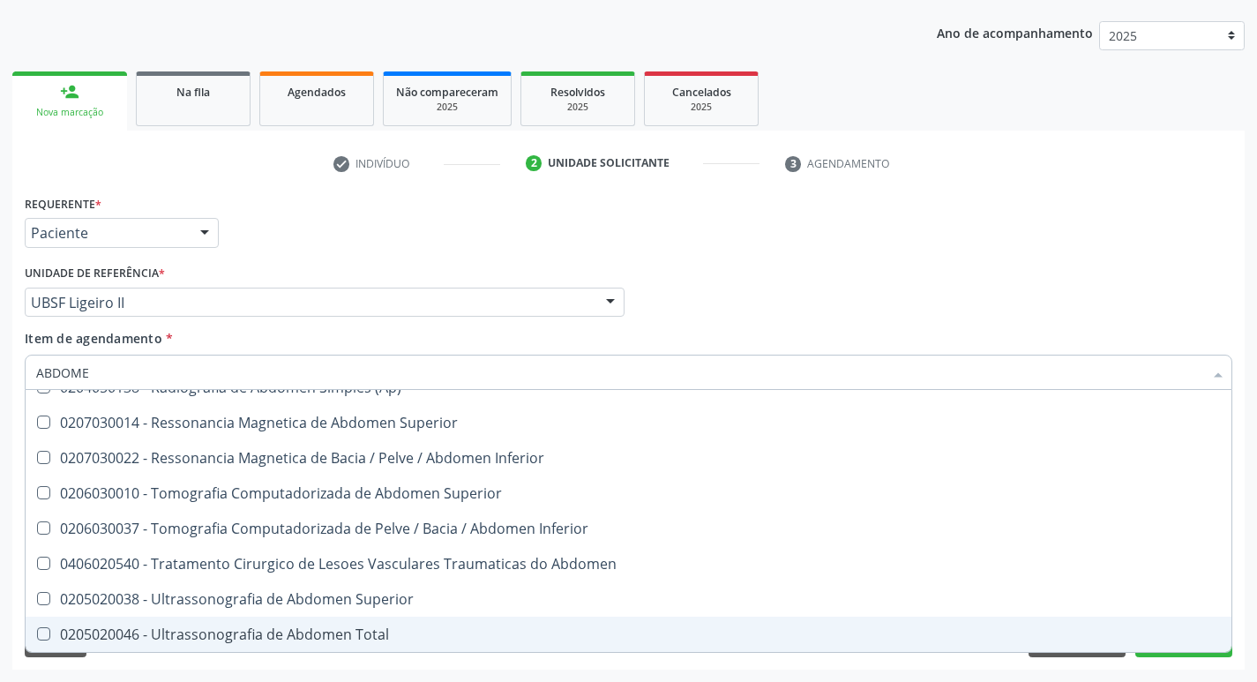
click at [390, 626] on span "0205020046 - Ultrassonografia de Abdomen Total" at bounding box center [629, 634] width 1206 height 35
checkbox Total "true"
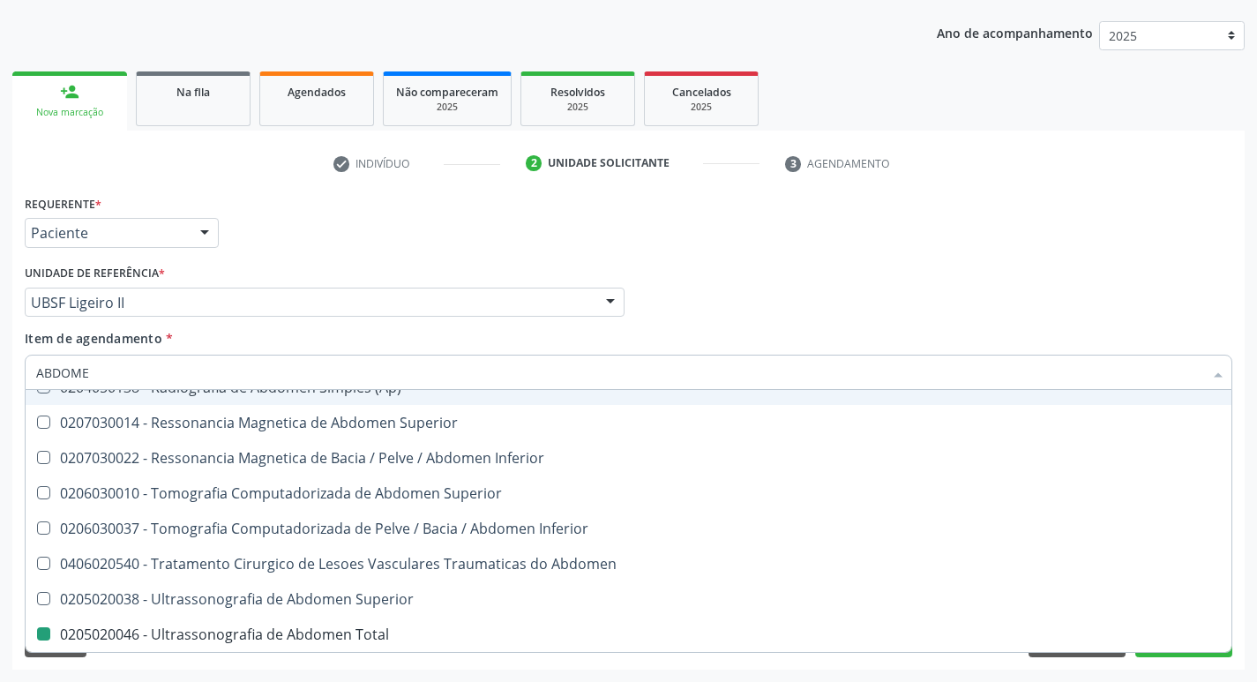
click at [1038, 183] on div "check Indivíduo 2 Unidade solicitante 3 Agendamento CNS 704 6086 4754 2225 done…" at bounding box center [628, 409] width 1233 height 521
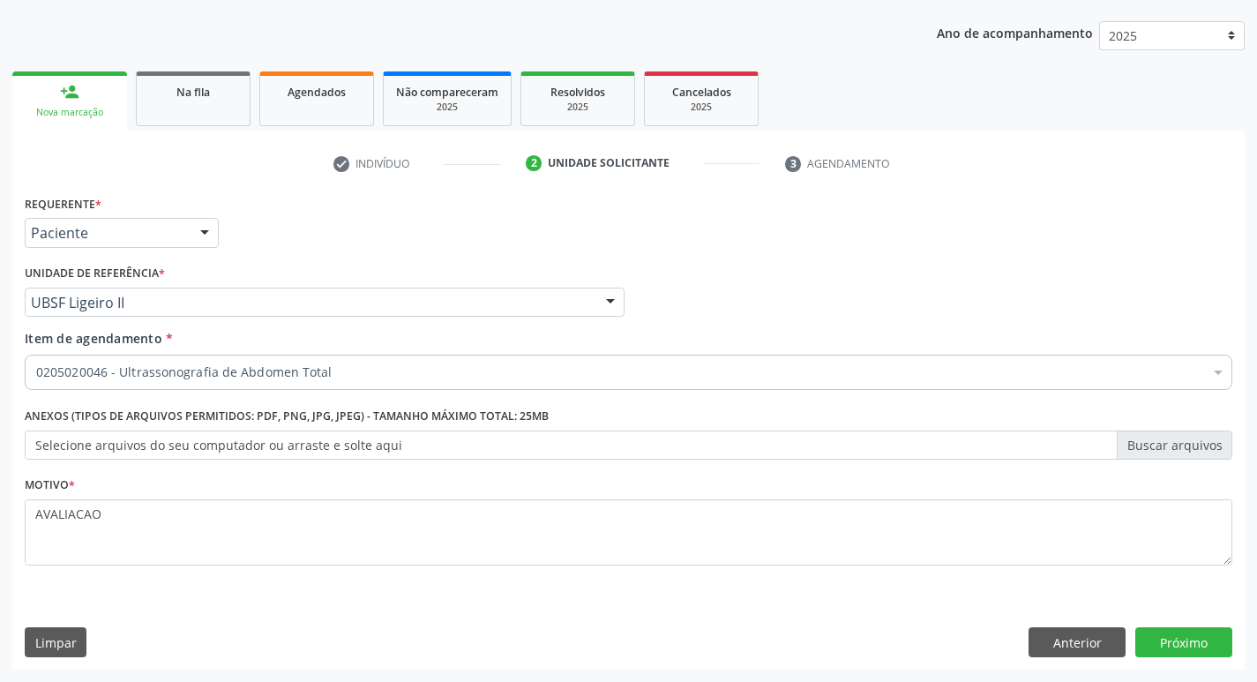
scroll to position [0, 0]
click at [1188, 651] on button "Próximo" at bounding box center [1184, 642] width 97 height 30
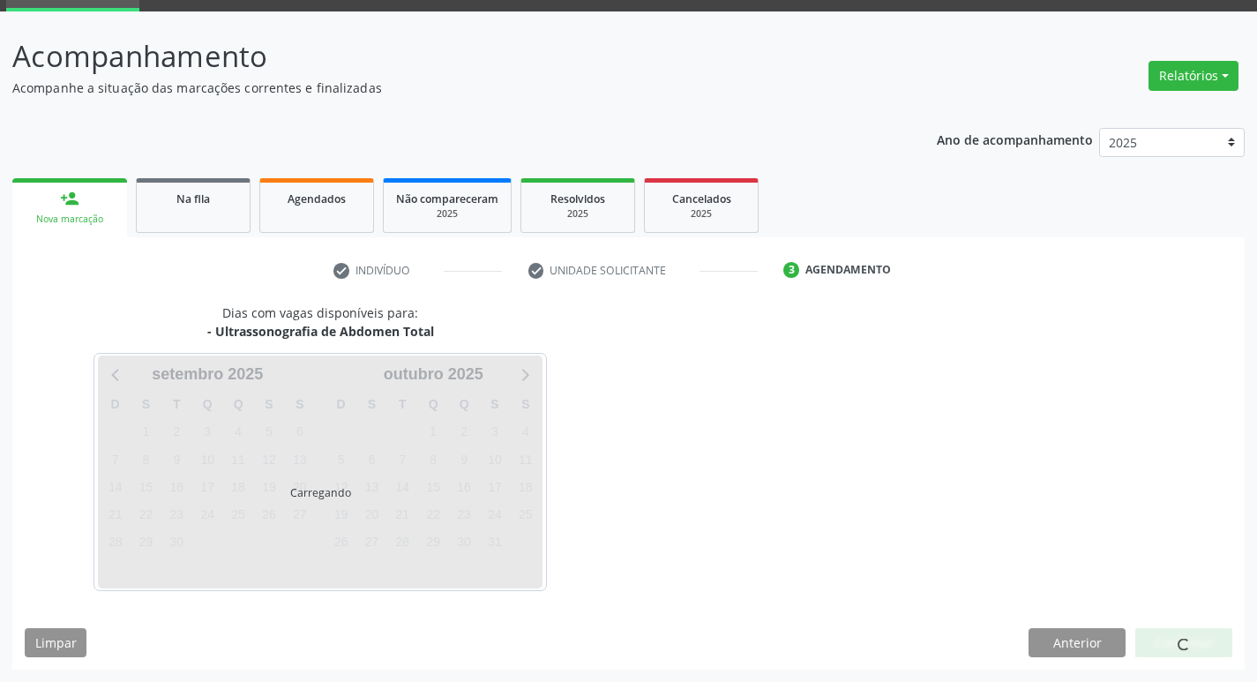
scroll to position [86, 0]
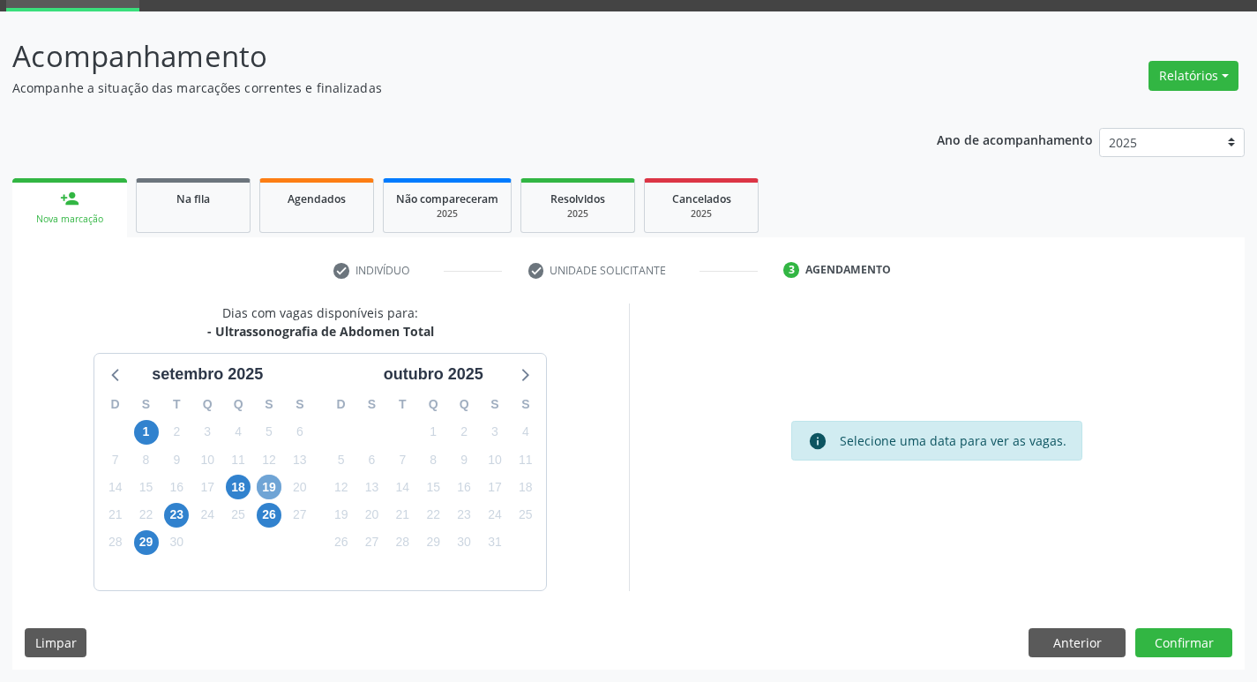
click at [270, 493] on span "19" at bounding box center [269, 487] width 25 height 25
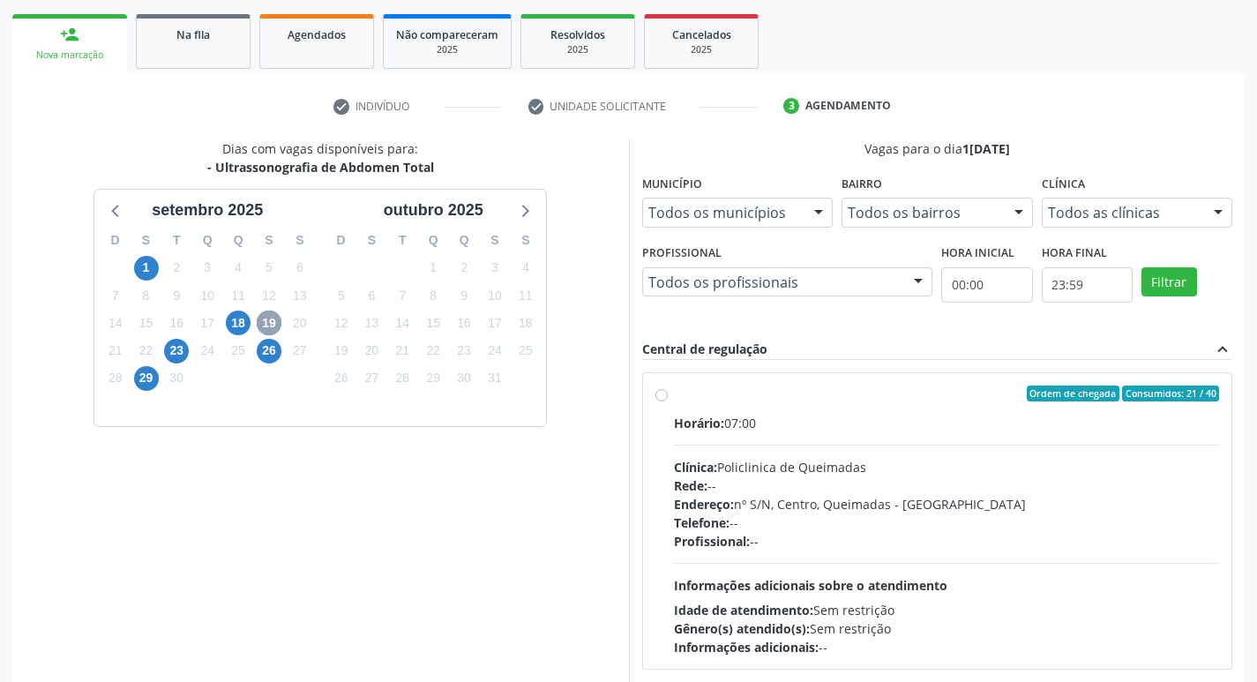
scroll to position [372, 0]
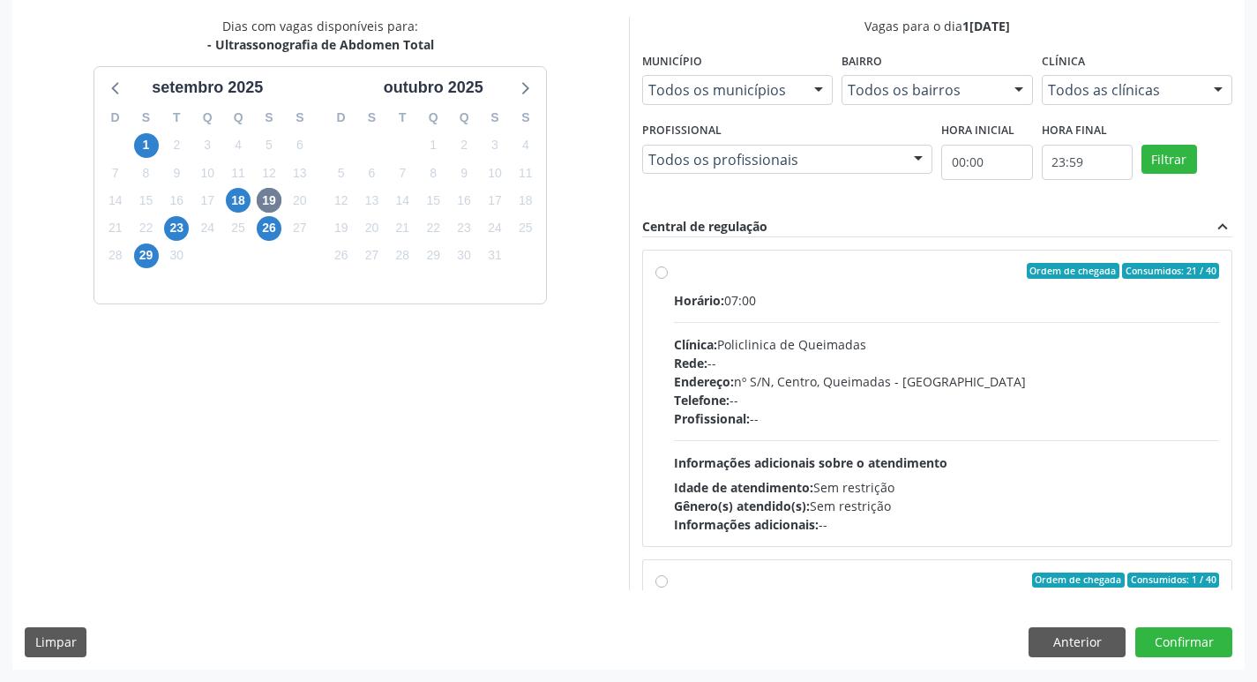
click at [875, 388] on div "Endereço: nº S/N, Centro, Queimadas - [GEOGRAPHIC_DATA]" at bounding box center [947, 381] width 546 height 19
click at [668, 279] on input "Ordem de chegada Consumidos: 21 / 40 Horário: 07:00 Clínica: Policlinica de Que…" at bounding box center [662, 271] width 12 height 16
radio input "true"
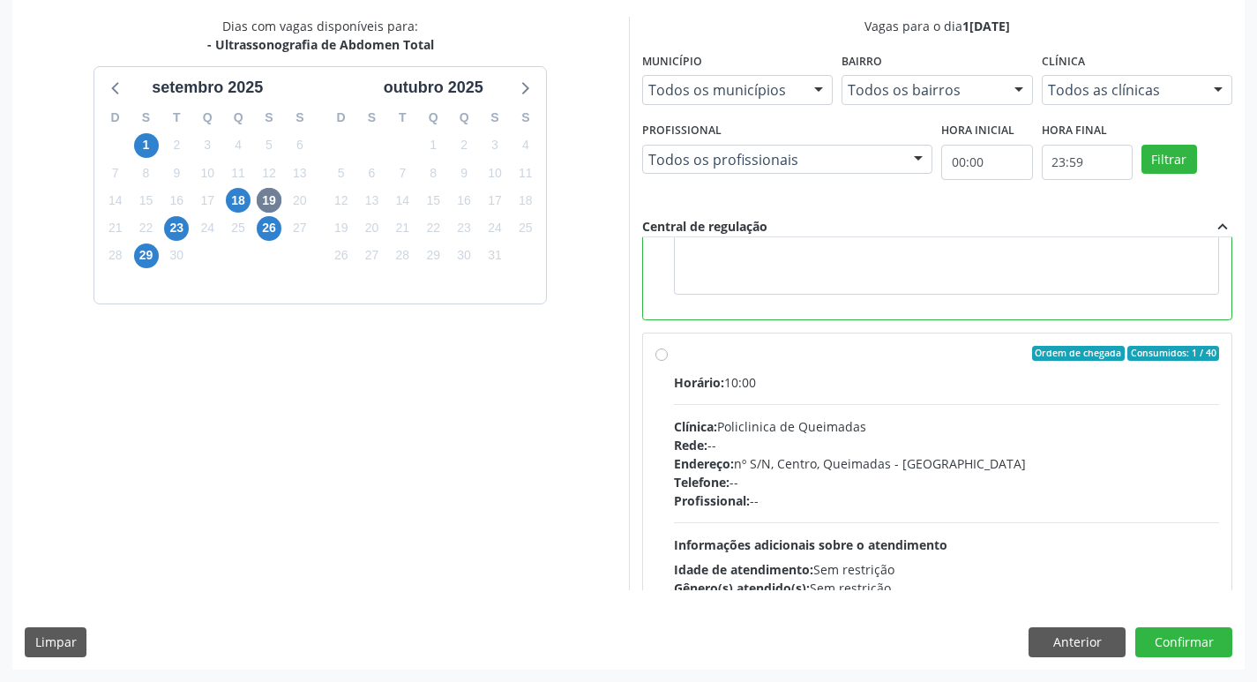
scroll to position [397, 0]
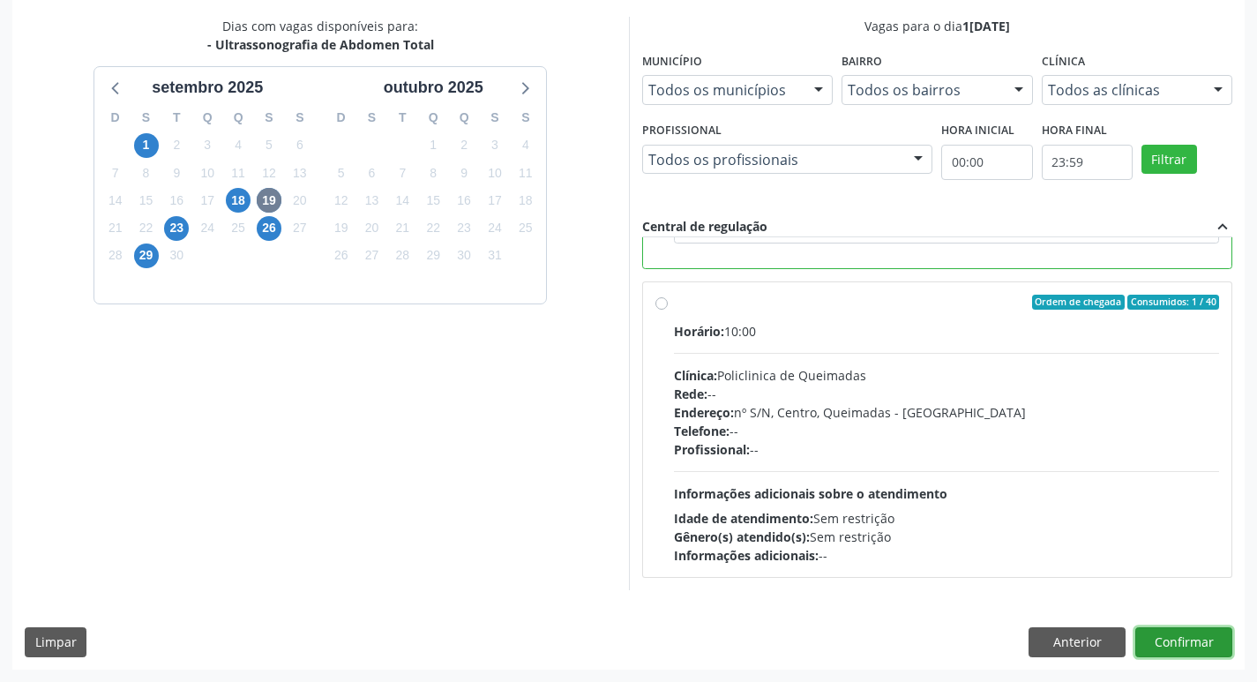
click at [1177, 630] on button "Confirmar" at bounding box center [1184, 642] width 97 height 30
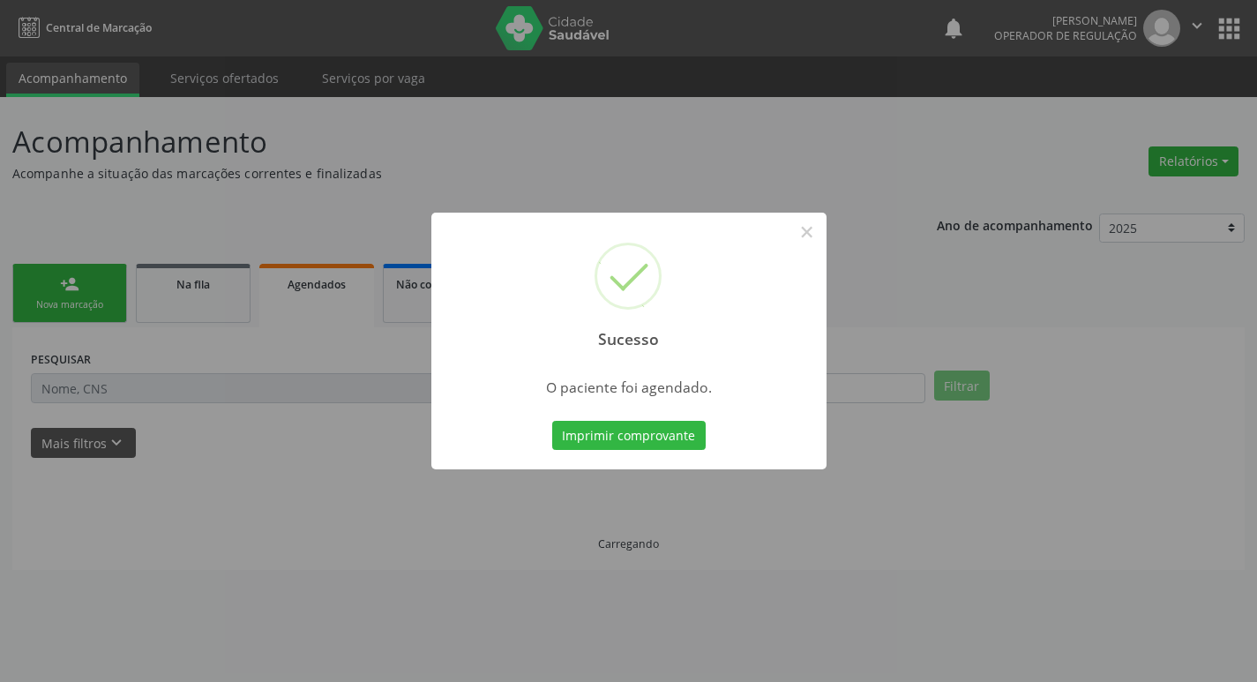
scroll to position [0, 0]
click at [637, 430] on button "Imprimir comprovante" at bounding box center [636, 436] width 154 height 30
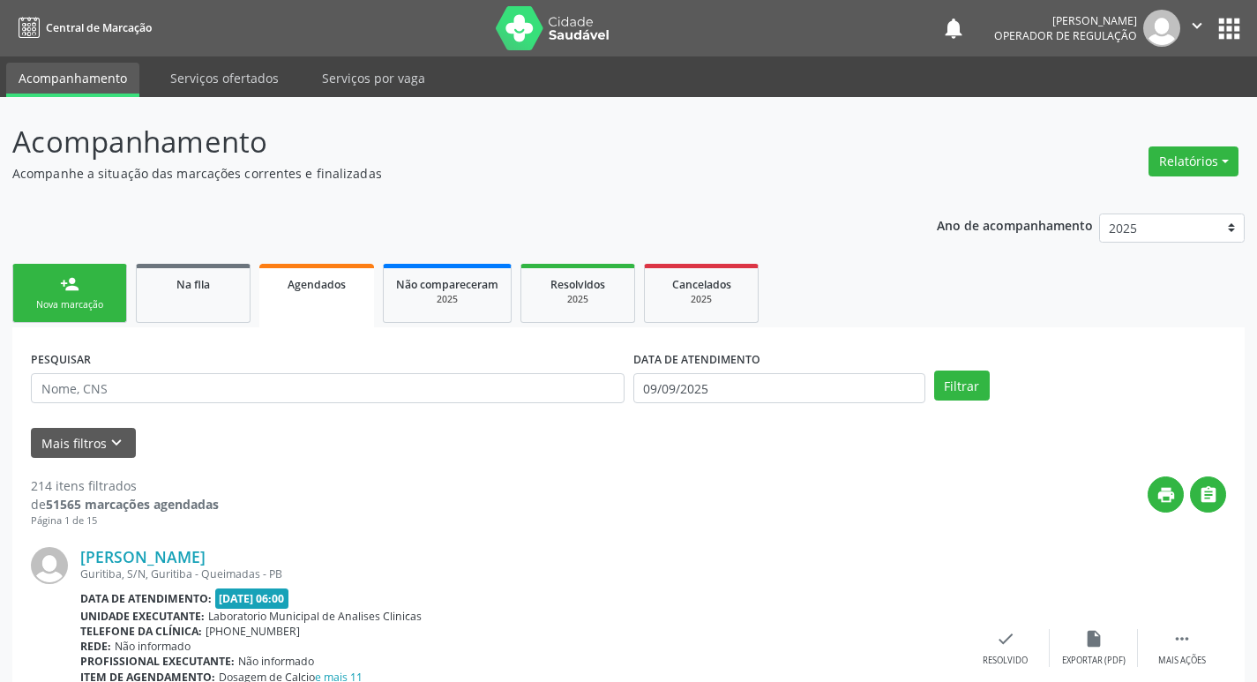
click at [103, 296] on div "Sucesso × O paciente foi agendado. Imprimir comprovante Cancel" at bounding box center [628, 341] width 1257 height 682
click at [71, 295] on div "Sucesso × O paciente foi agendado. Imprimir comprovante Cancel" at bounding box center [628, 341] width 1257 height 682
click at [120, 306] on div "Sucesso × O paciente foi agendado. Imprimir comprovante Cancel" at bounding box center [628, 341] width 1257 height 682
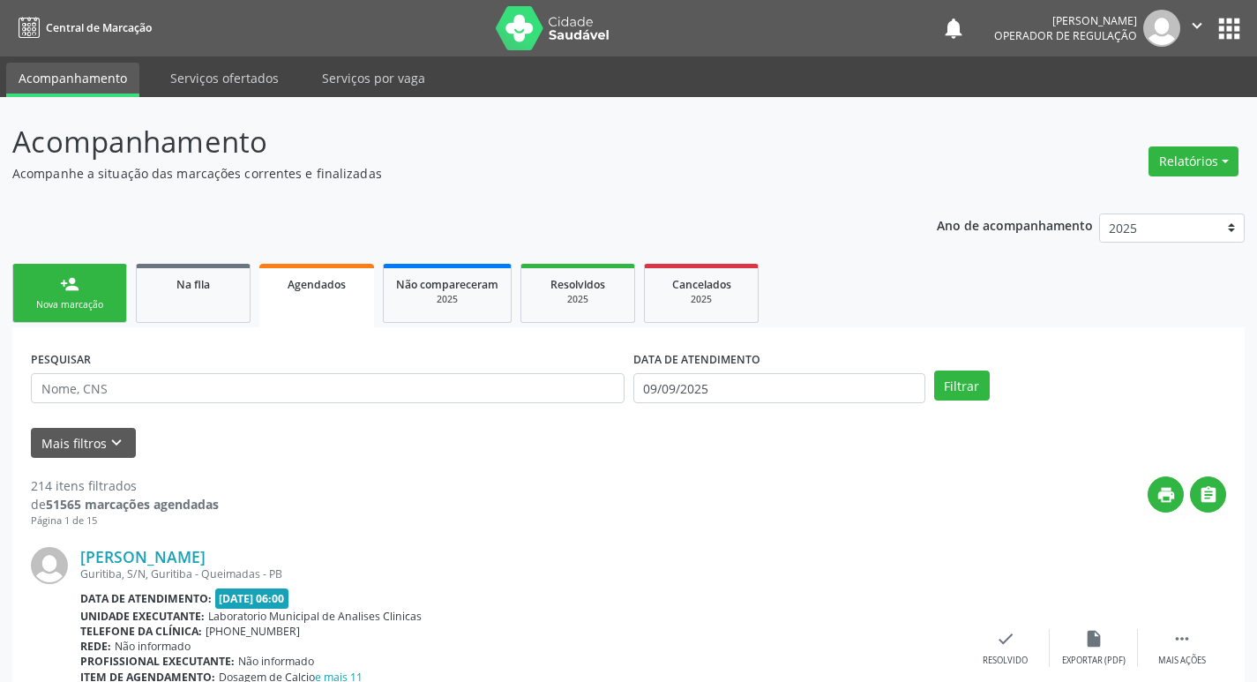
click at [120, 306] on div "Sucesso × O paciente foi agendado. Imprimir comprovante Cancel" at bounding box center [628, 341] width 1257 height 682
